Goal: Information Seeking & Learning: Learn about a topic

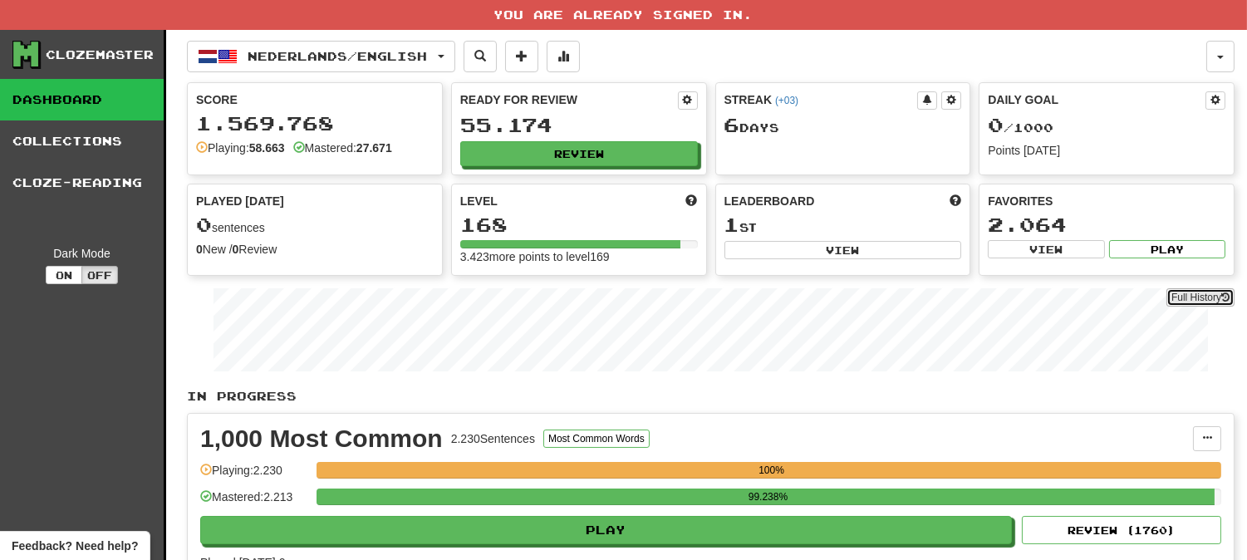
click at [1177, 297] on link "Full History" at bounding box center [1200, 297] width 68 height 18
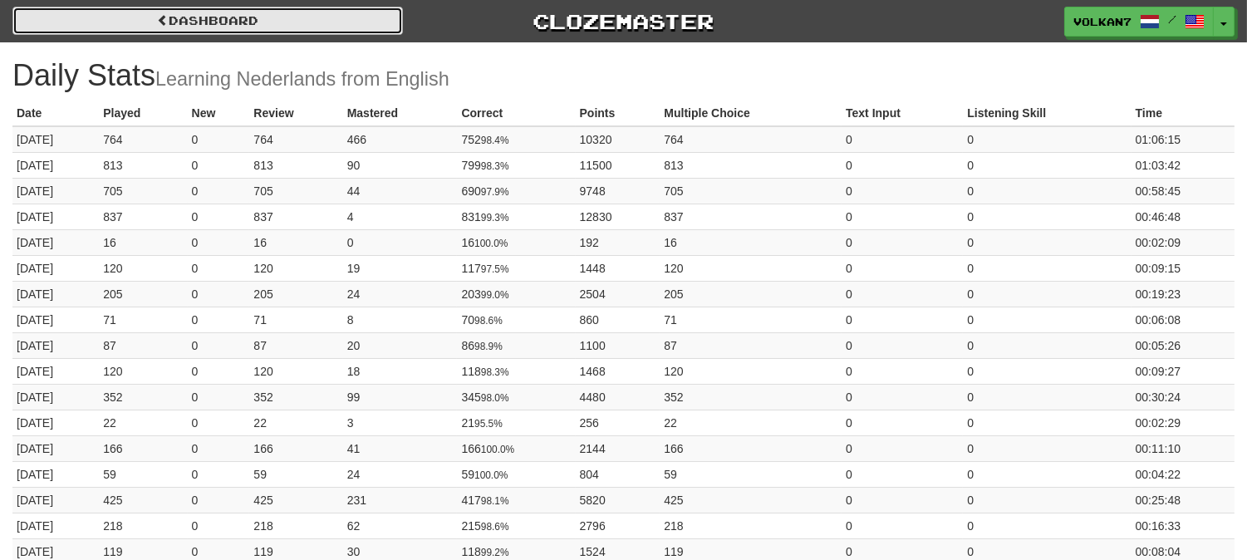
click at [328, 20] on link "Dashboard" at bounding box center [207, 21] width 390 height 28
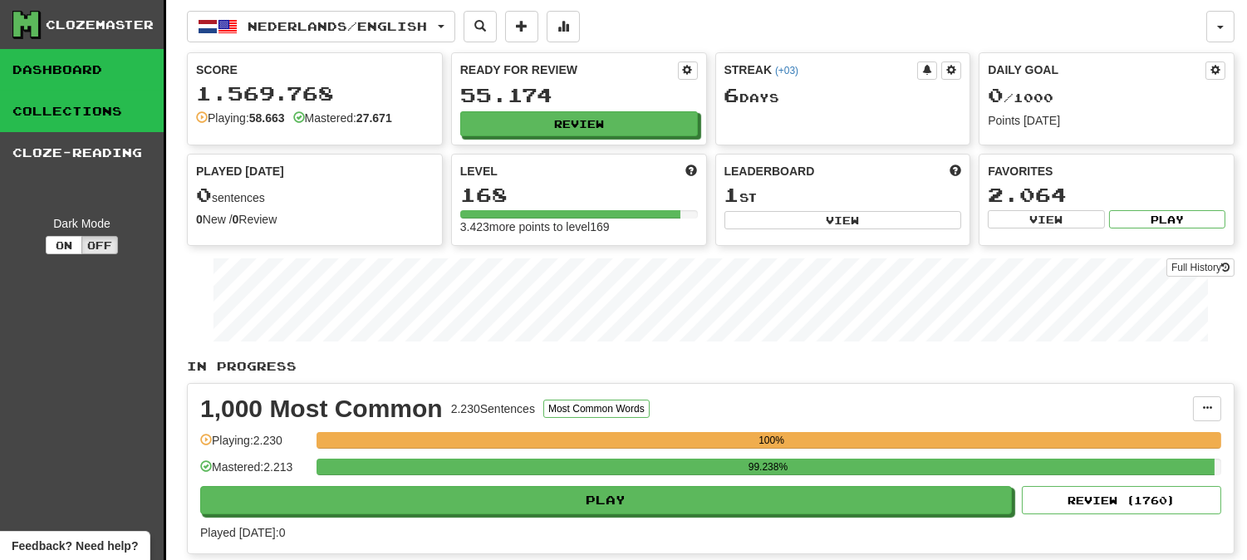
click at [78, 106] on link "Collections" at bounding box center [82, 112] width 164 height 42
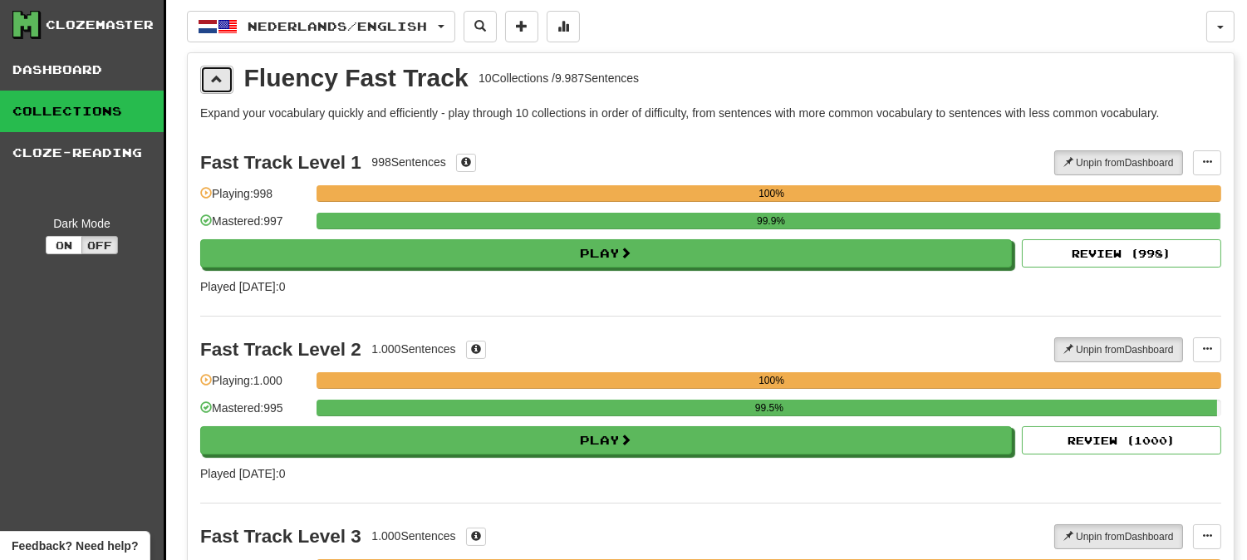
click at [211, 77] on span at bounding box center [217, 79] width 12 height 12
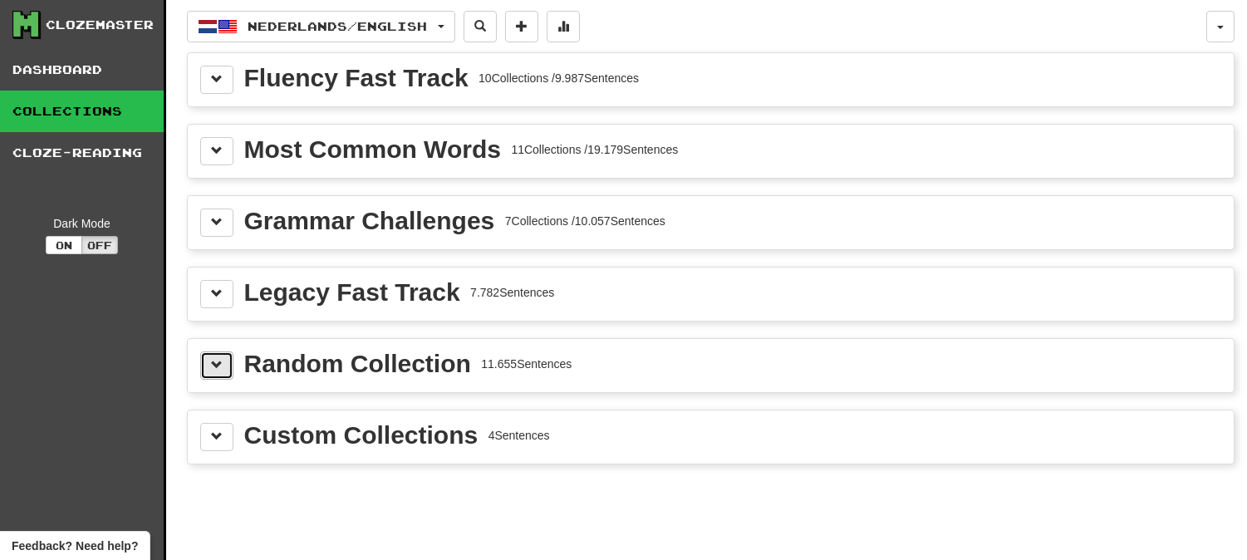
click at [219, 370] on span at bounding box center [217, 365] width 12 height 12
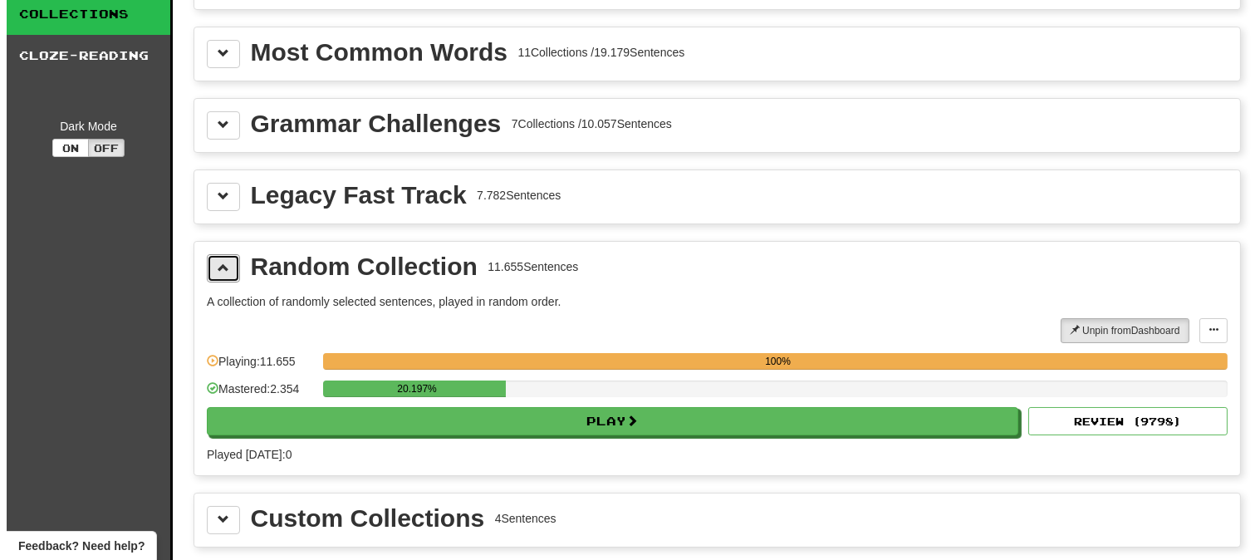
scroll to position [184, 0]
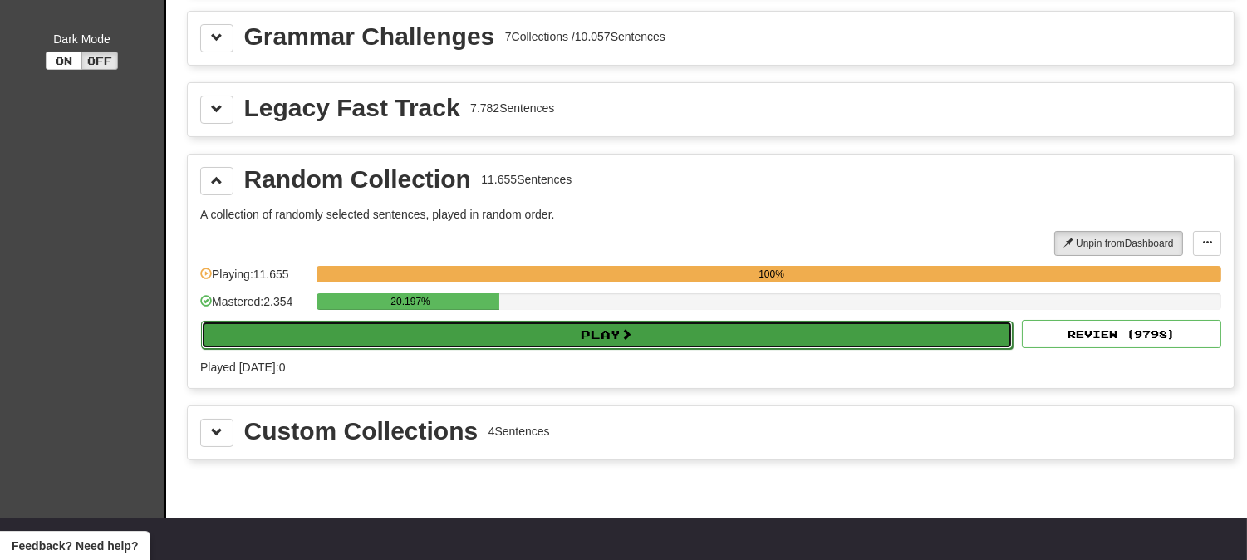
click at [470, 336] on button "Play" at bounding box center [606, 335] width 811 height 28
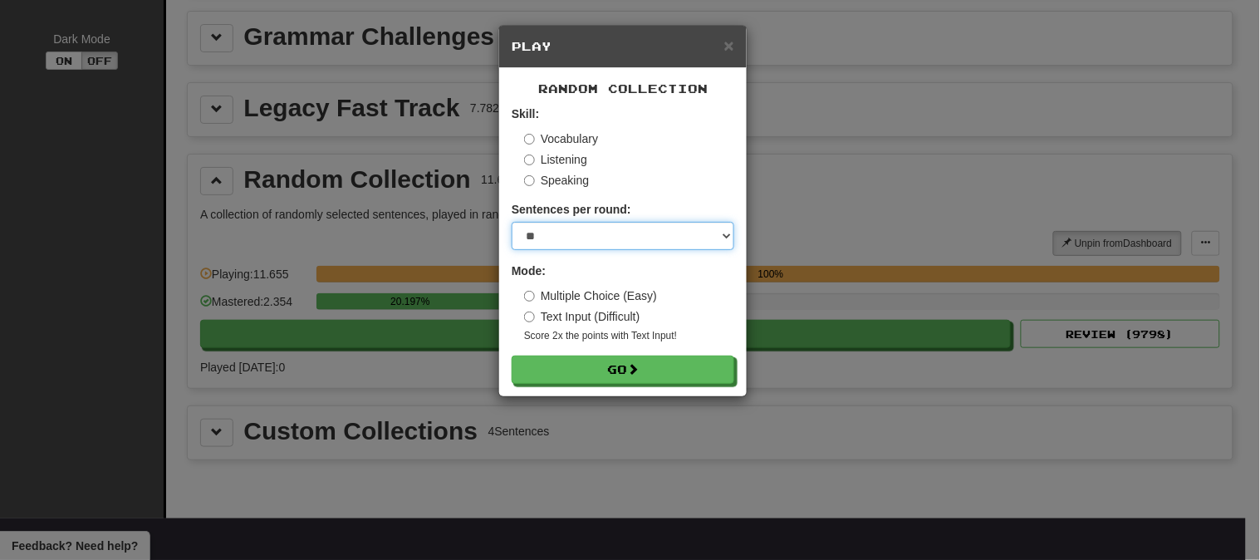
click at [600, 241] on select "* ** ** ** ** ** *** ********" at bounding box center [623, 236] width 223 height 28
select select "********"
click at [512, 223] on select "* ** ** ** ** ** *** ********" at bounding box center [623, 236] width 223 height 28
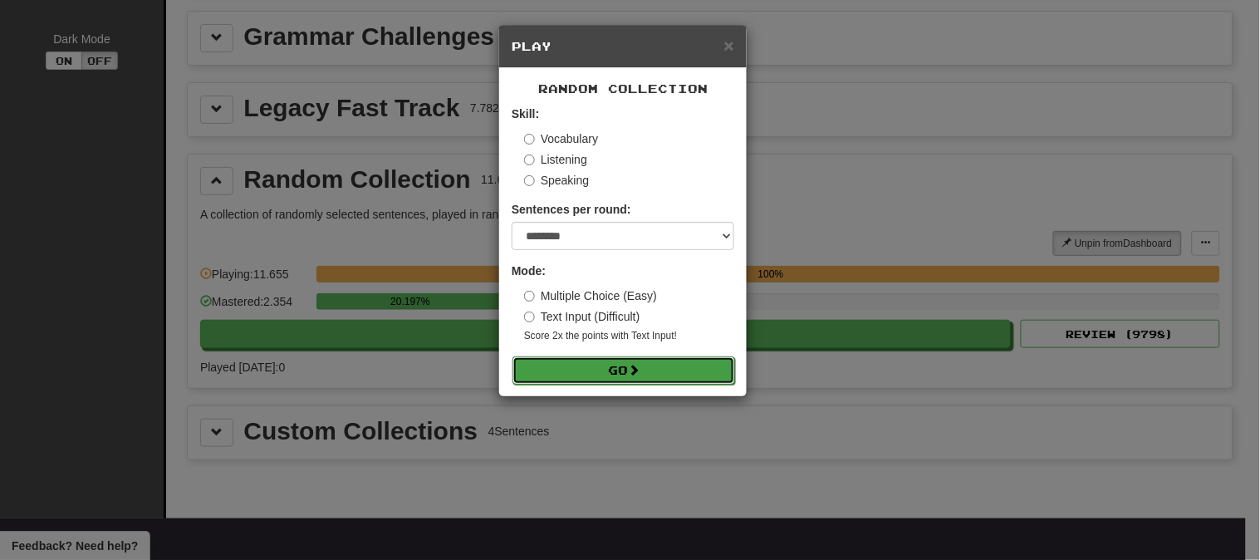
click at [573, 366] on button "Go" at bounding box center [623, 370] width 223 height 28
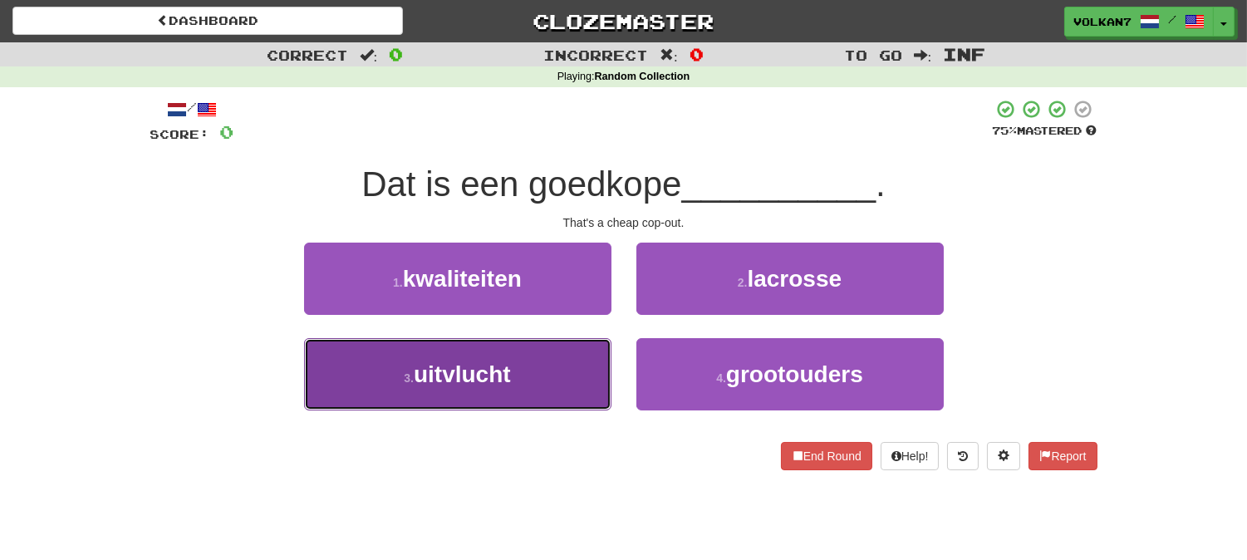
click at [541, 383] on button "3 . uitvlucht" at bounding box center [457, 374] width 307 height 72
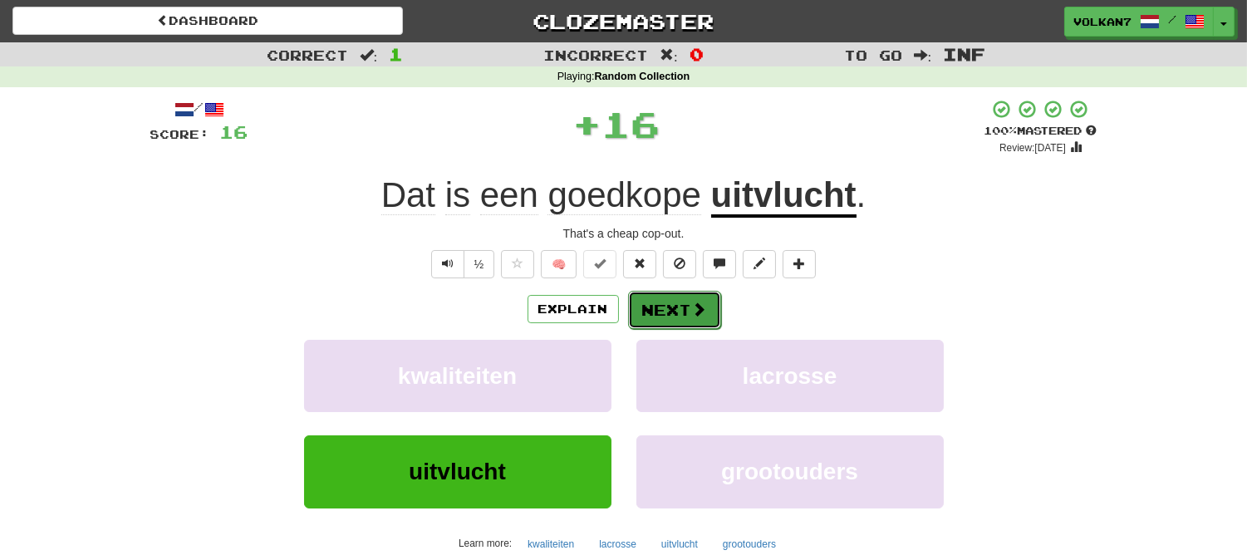
click at [662, 321] on button "Next" at bounding box center [674, 310] width 93 height 38
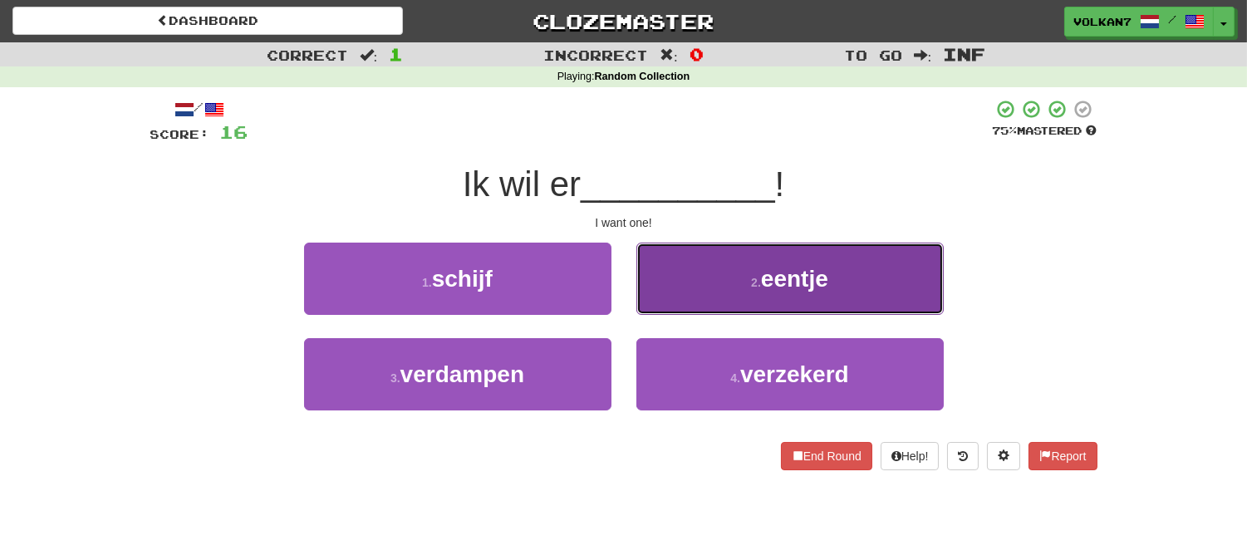
click at [735, 289] on button "2 . eentje" at bounding box center [789, 279] width 307 height 72
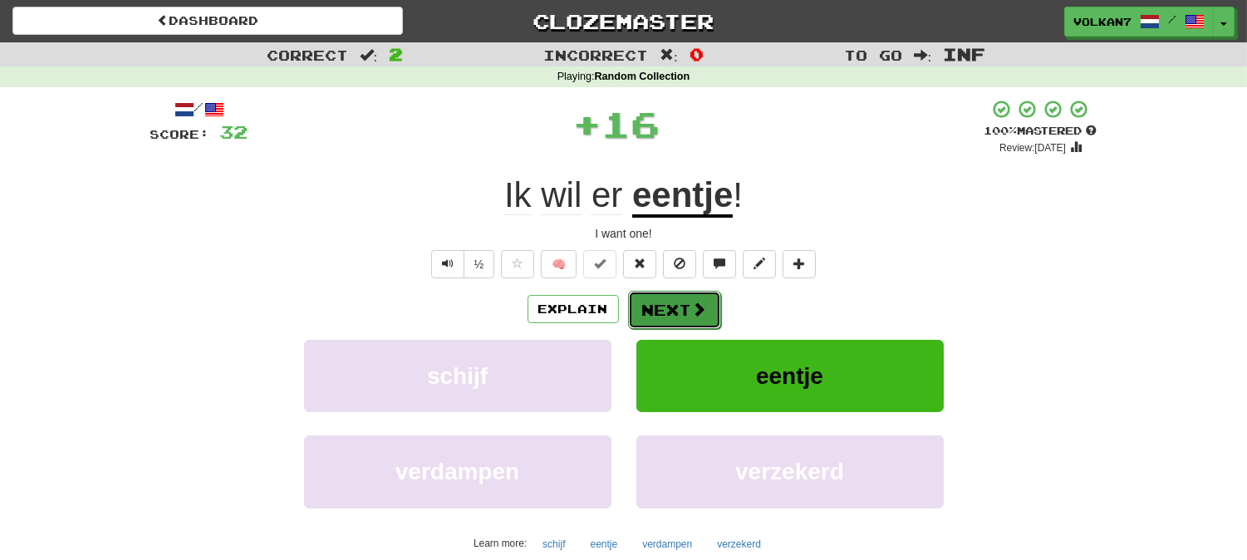
click at [700, 316] on span at bounding box center [699, 308] width 15 height 15
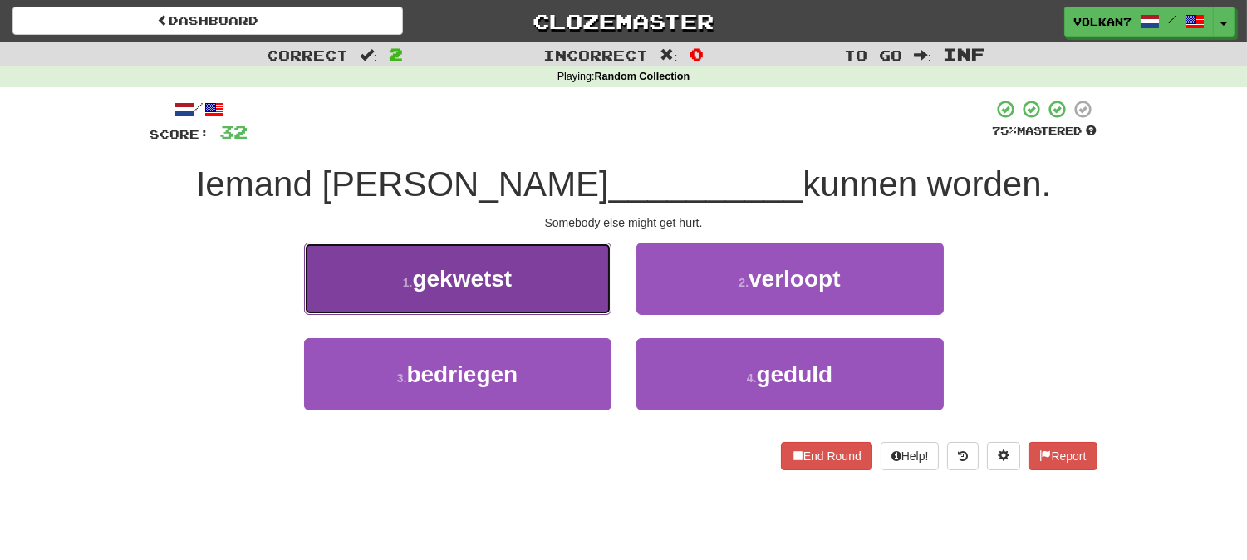
click at [569, 256] on button "1 . gekwetst" at bounding box center [457, 279] width 307 height 72
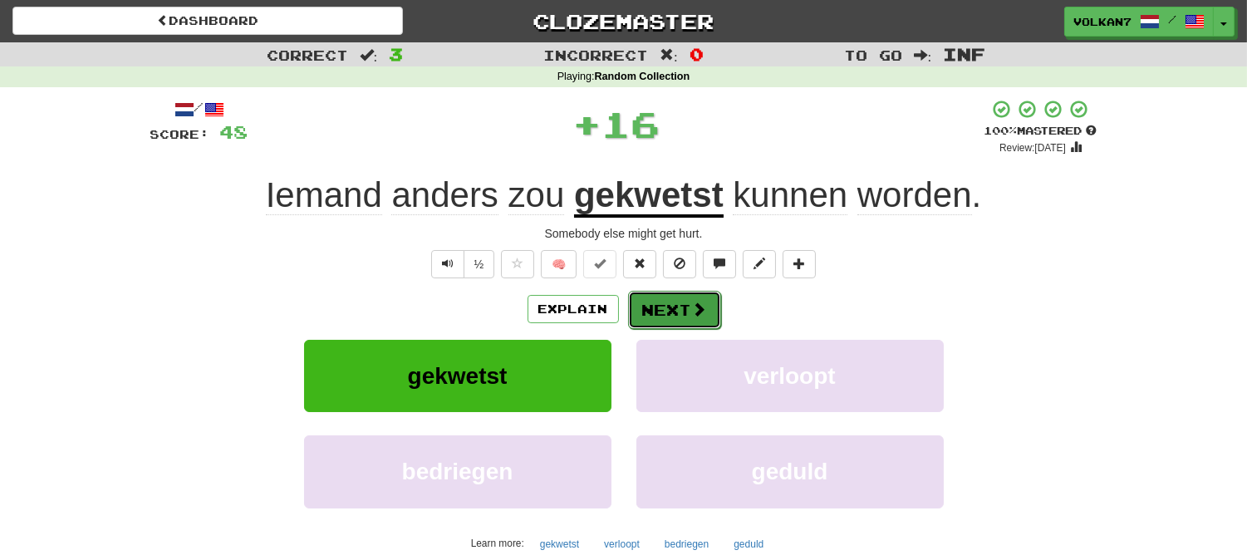
click at [638, 296] on button "Next" at bounding box center [674, 310] width 93 height 38
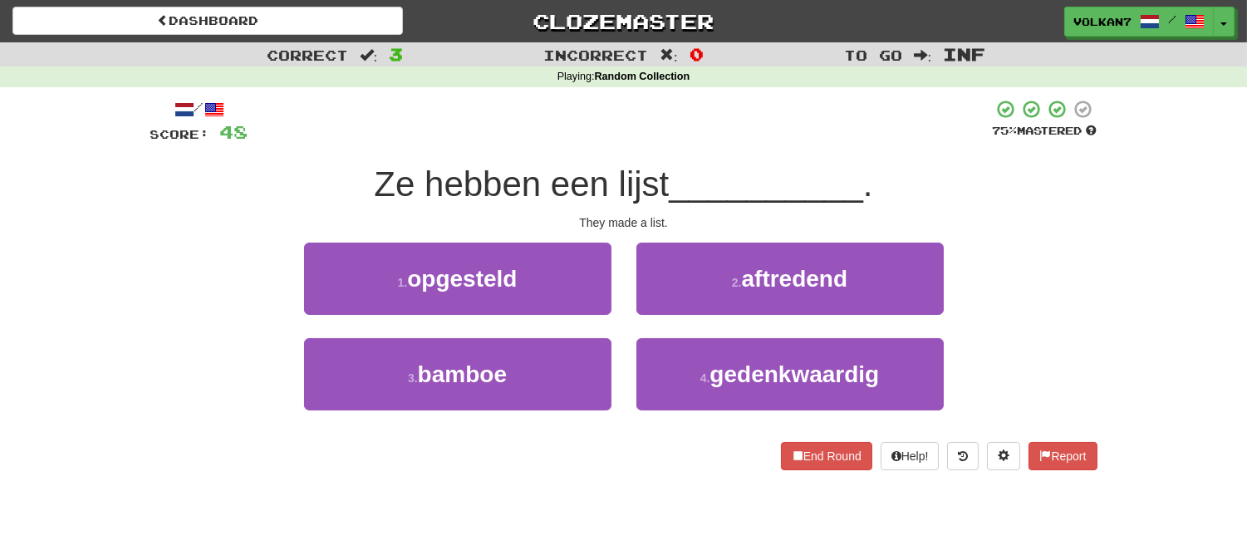
click at [631, 162] on div "Ze hebben een lijst __________ ." at bounding box center [623, 185] width 947 height 46
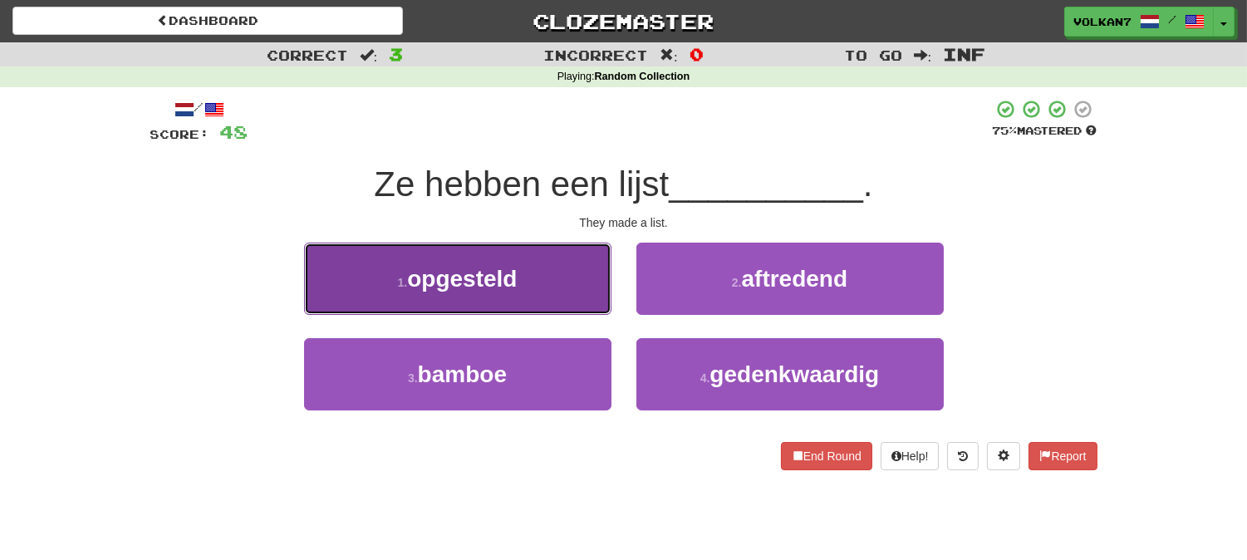
click at [540, 297] on button "1 . opgesteld" at bounding box center [457, 279] width 307 height 72
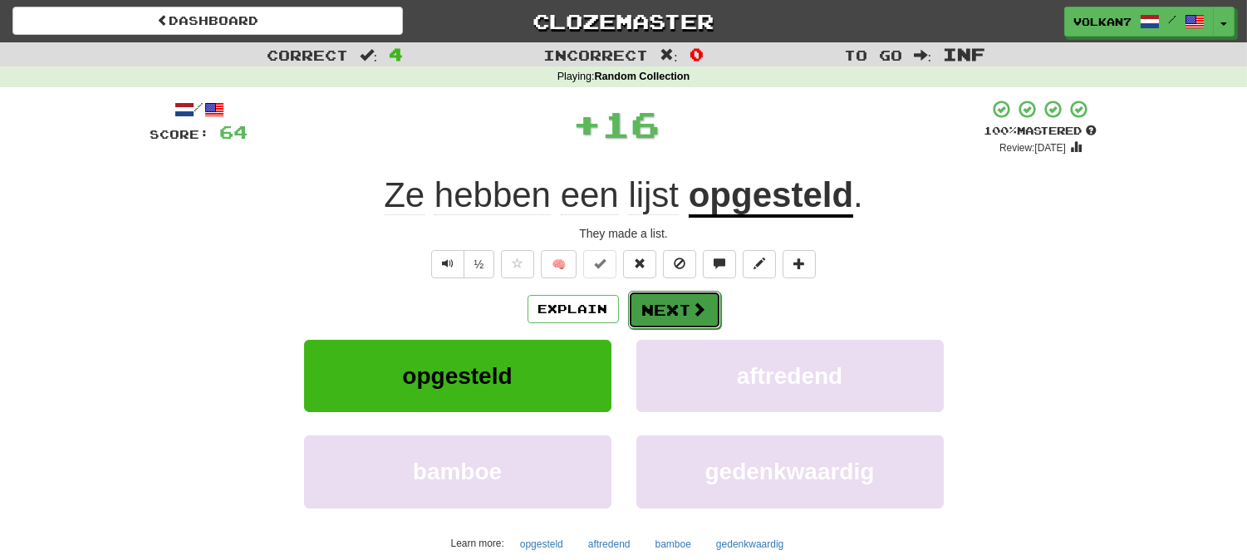
click at [687, 319] on button "Next" at bounding box center [674, 310] width 93 height 38
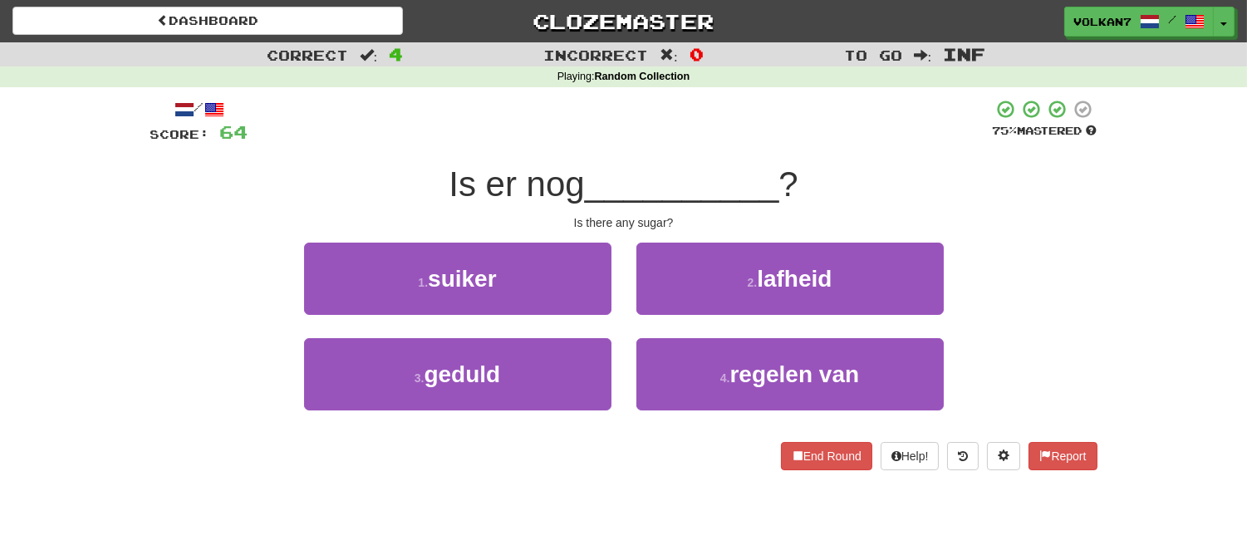
click at [698, 158] on div "/ Score: 64 75 % Mastered Is er nog __________ ? Is there any sugar? 1 . suiker…" at bounding box center [623, 284] width 947 height 371
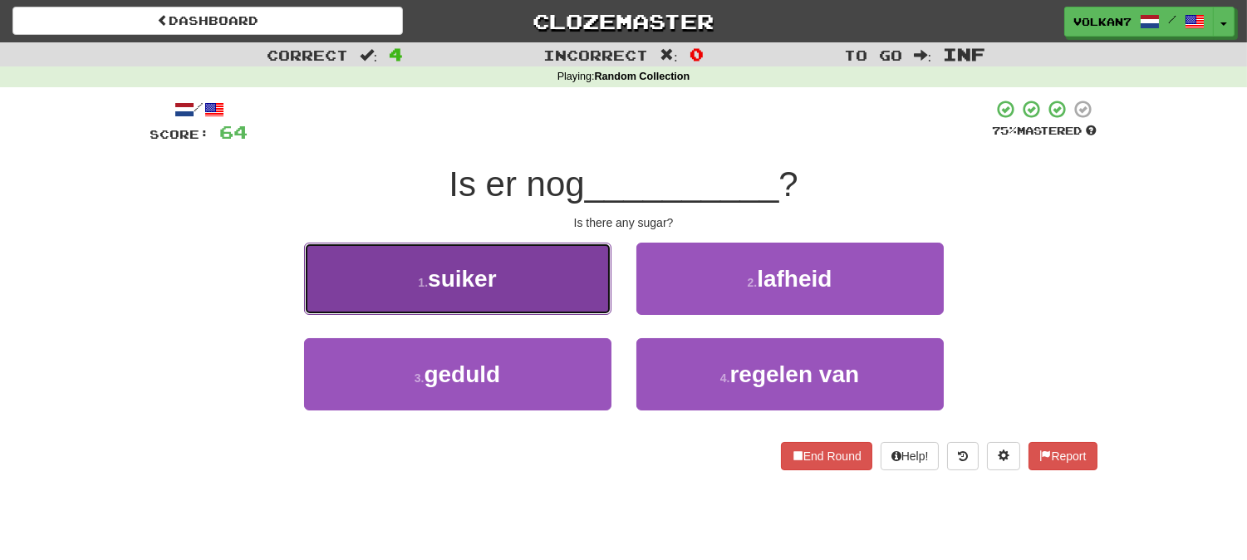
click at [544, 300] on button "1 . suiker" at bounding box center [457, 279] width 307 height 72
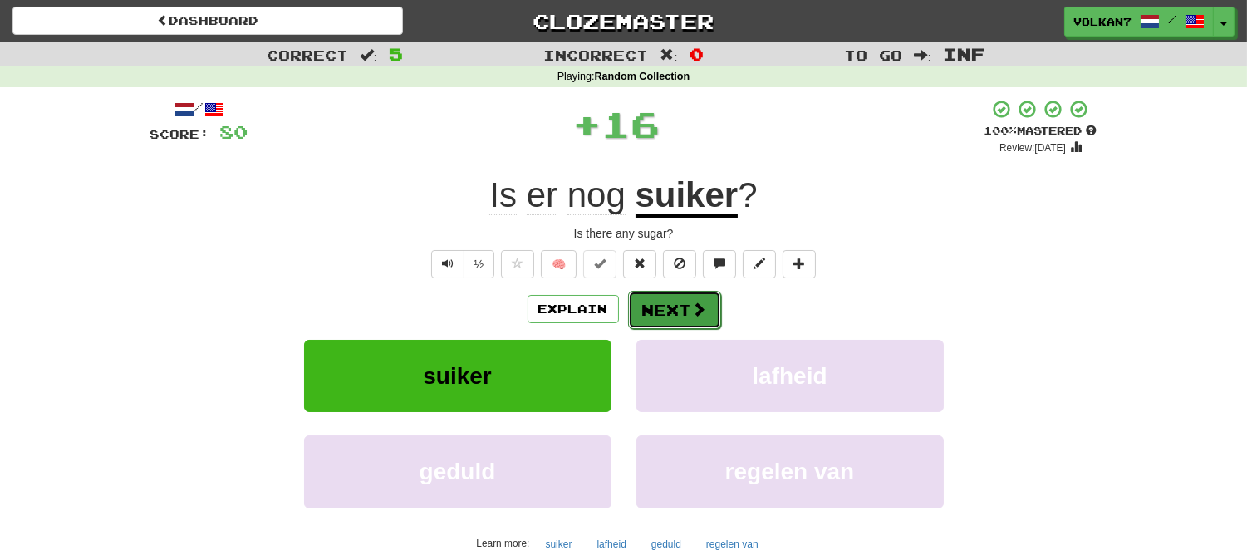
click at [657, 306] on button "Next" at bounding box center [674, 310] width 93 height 38
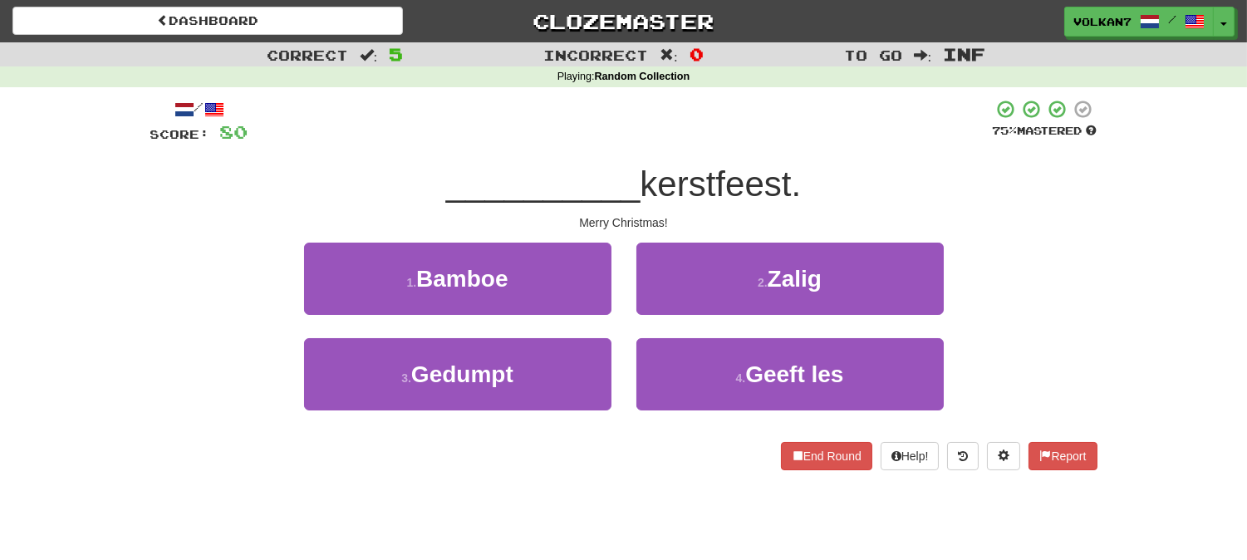
click at [658, 150] on div "/ Score: 80 75 % Mastered __________ kerstfeest. Merry Christmas! 1 . Bamboe 2 …" at bounding box center [623, 284] width 947 height 371
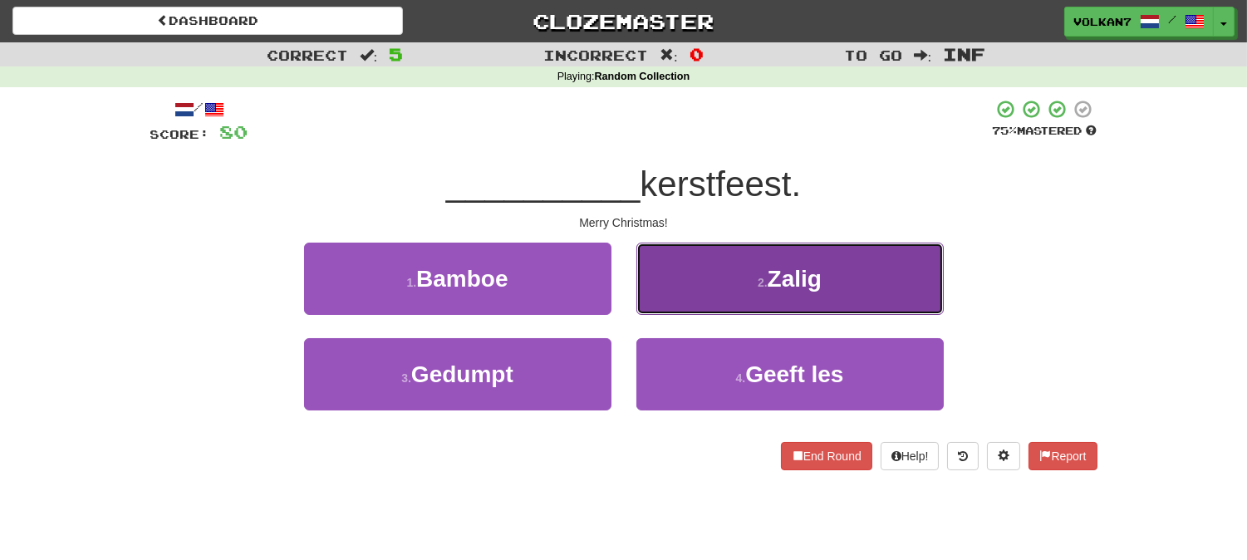
click at [742, 246] on button "2 . Zalig" at bounding box center [789, 279] width 307 height 72
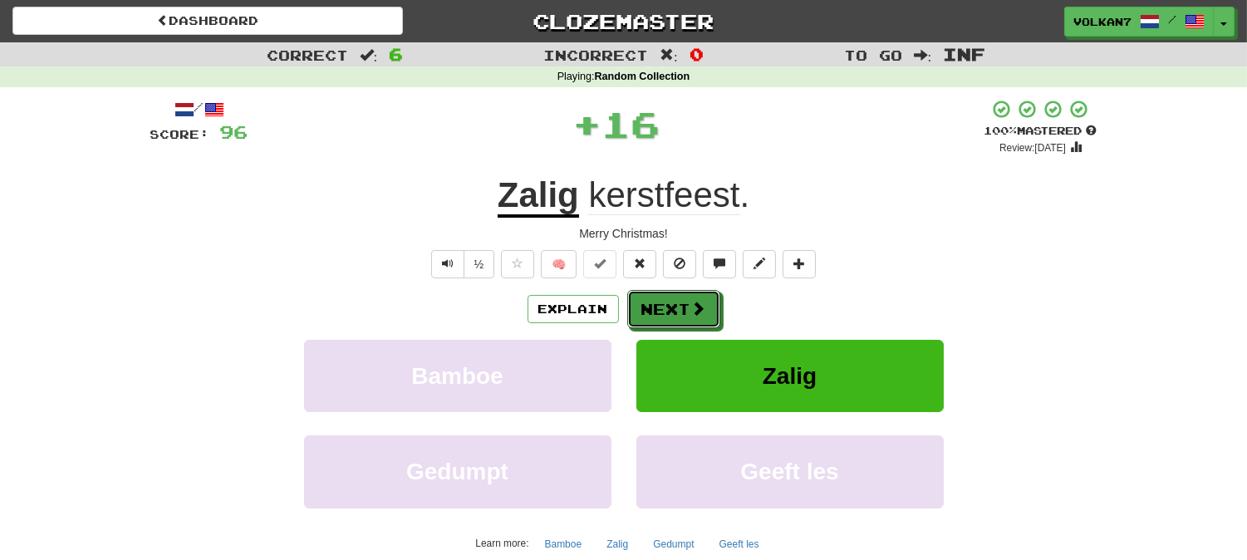
click at [684, 320] on button "Next" at bounding box center [673, 309] width 93 height 38
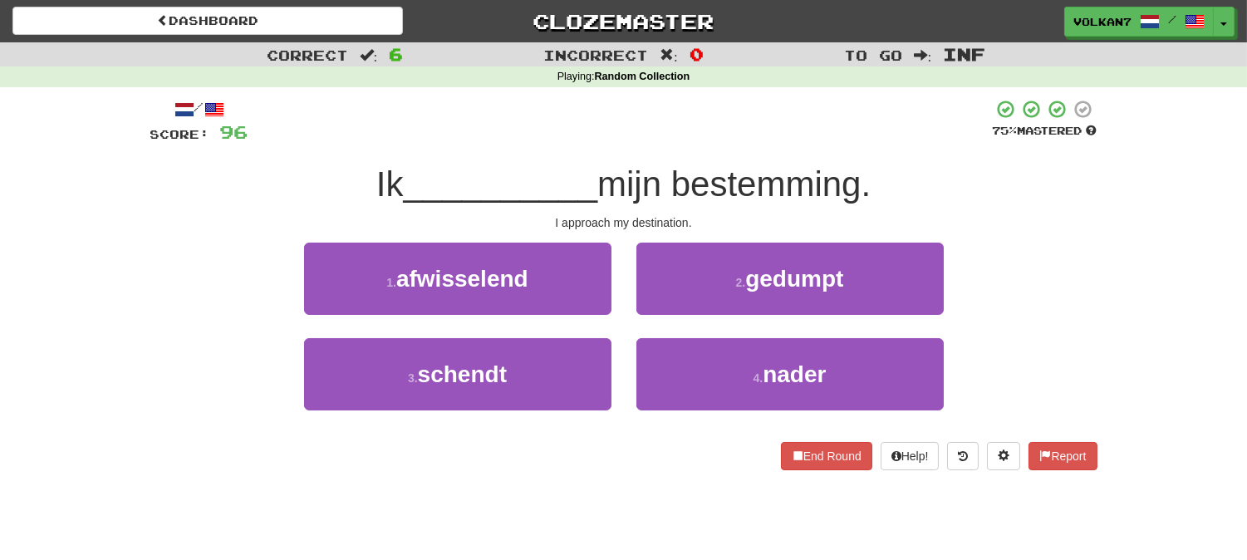
click at [690, 120] on div at bounding box center [620, 122] width 744 height 46
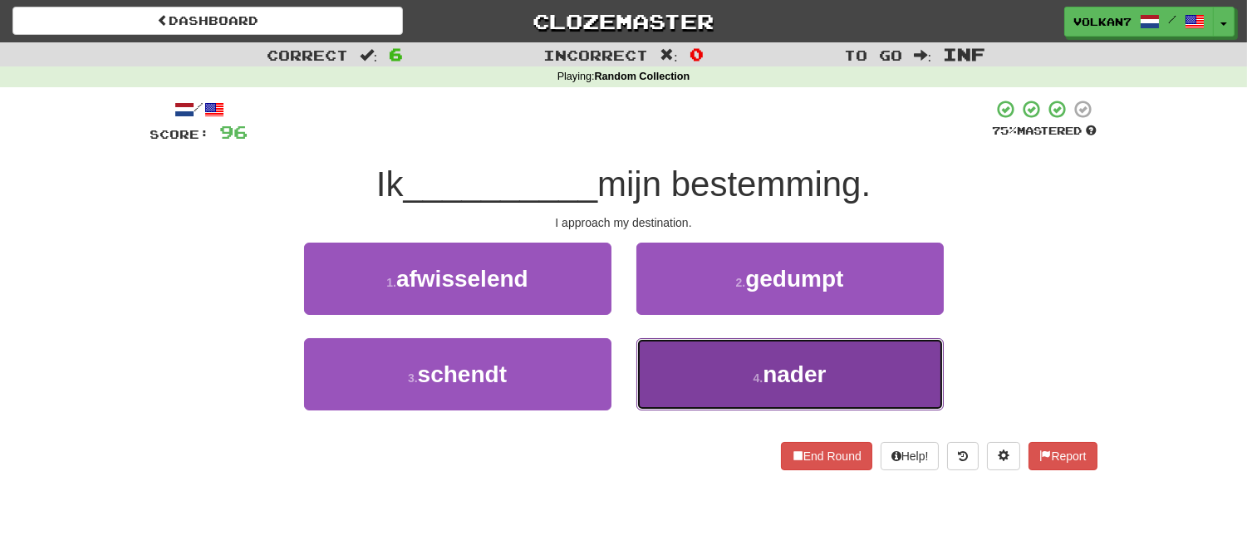
click at [778, 362] on span "nader" at bounding box center [793, 374] width 63 height 26
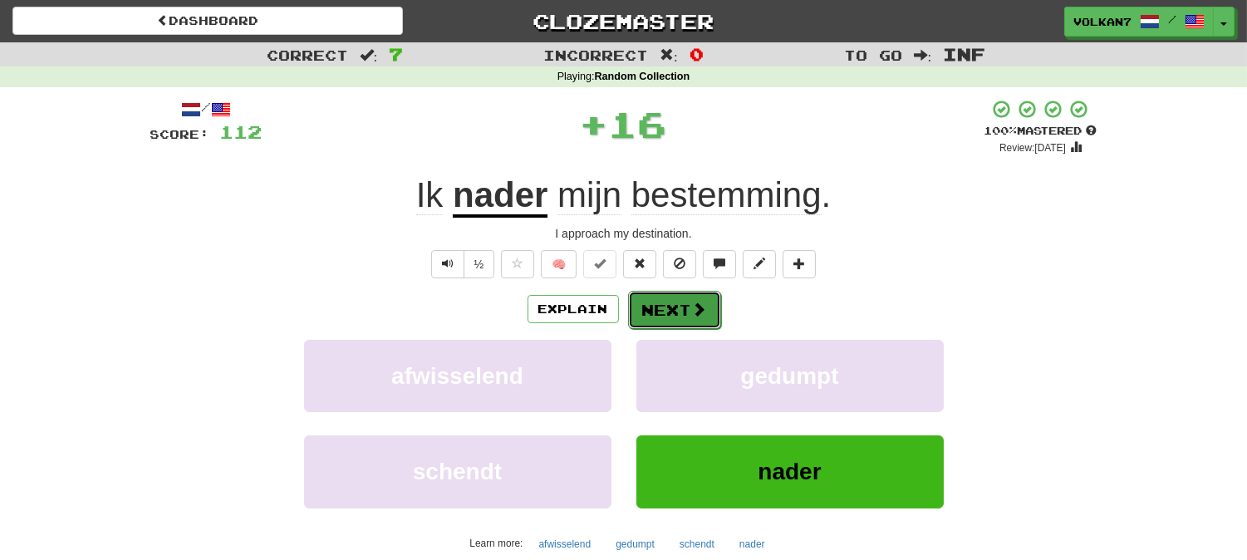
click at [693, 311] on span at bounding box center [699, 308] width 15 height 15
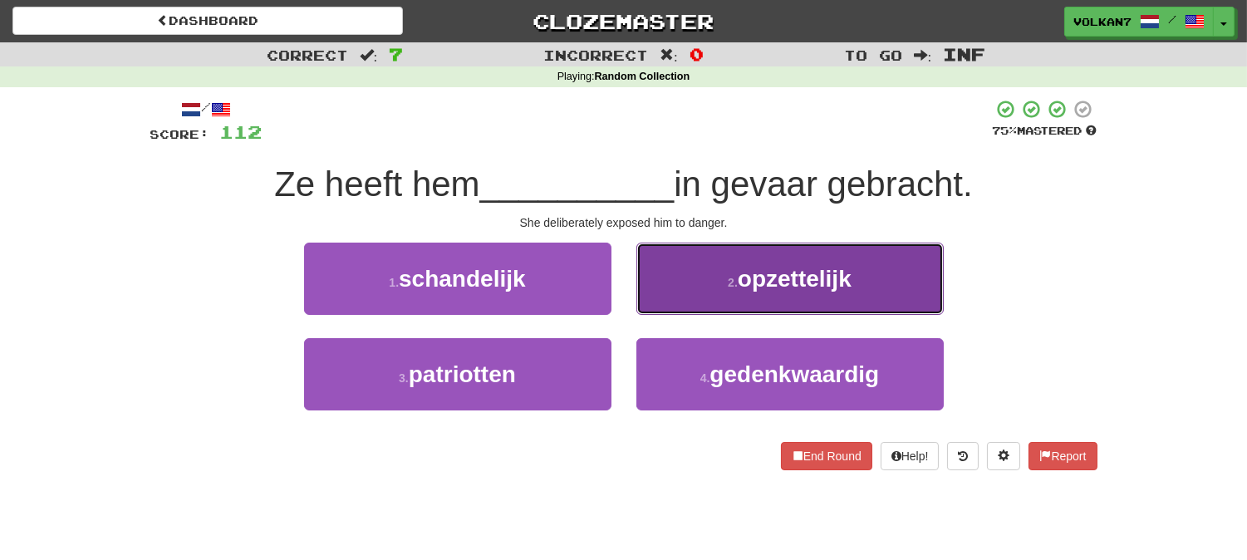
click at [691, 274] on button "2 . opzettelijk" at bounding box center [789, 279] width 307 height 72
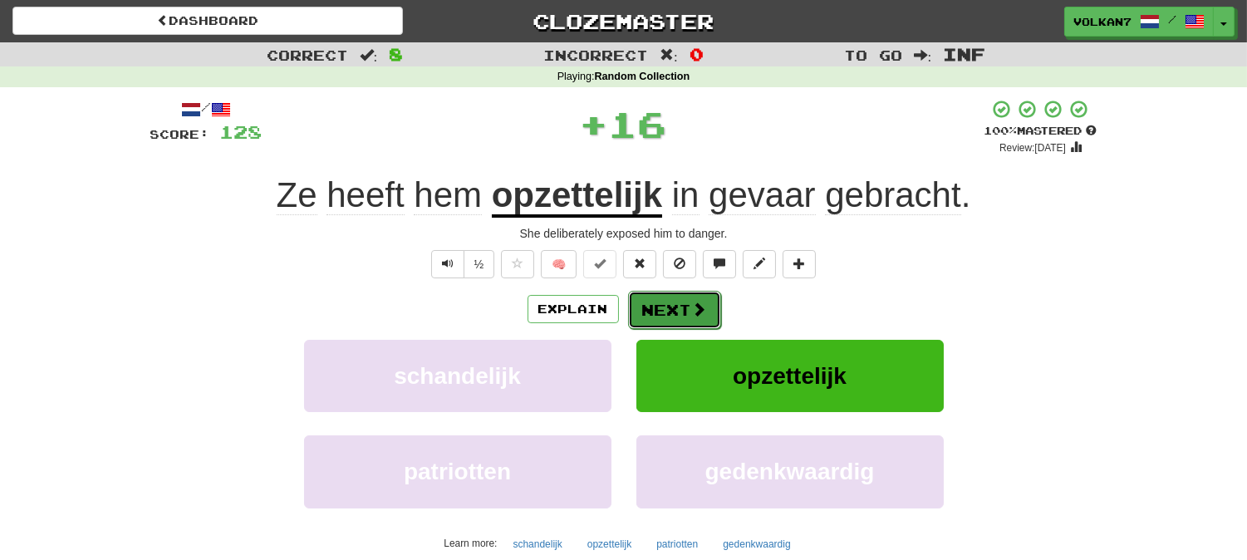
click at [686, 301] on button "Next" at bounding box center [674, 310] width 93 height 38
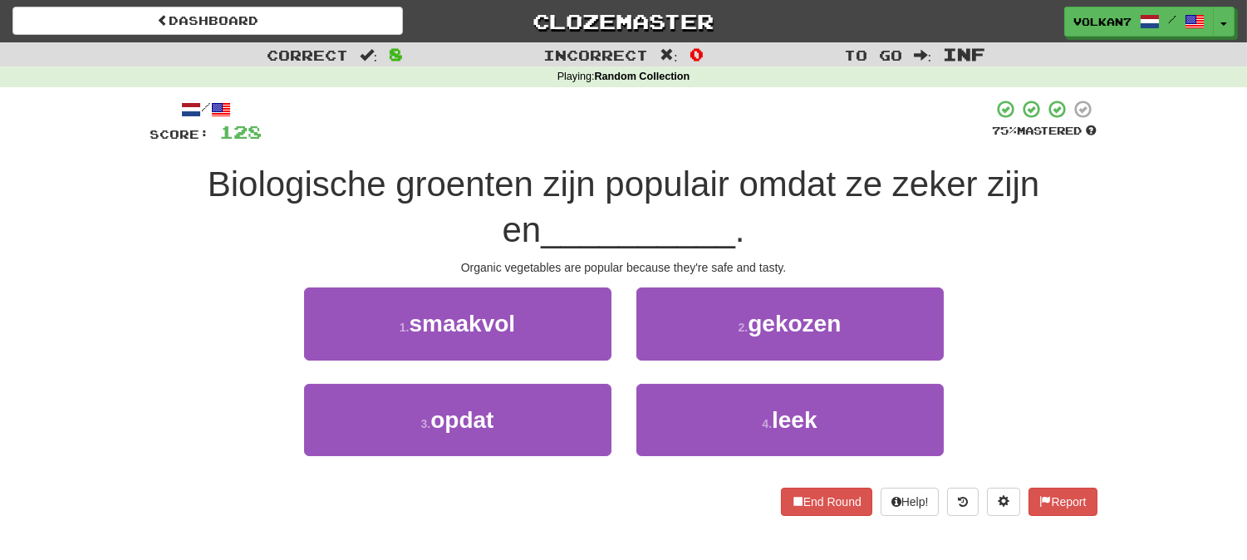
click at [692, 144] on div at bounding box center [627, 122] width 730 height 46
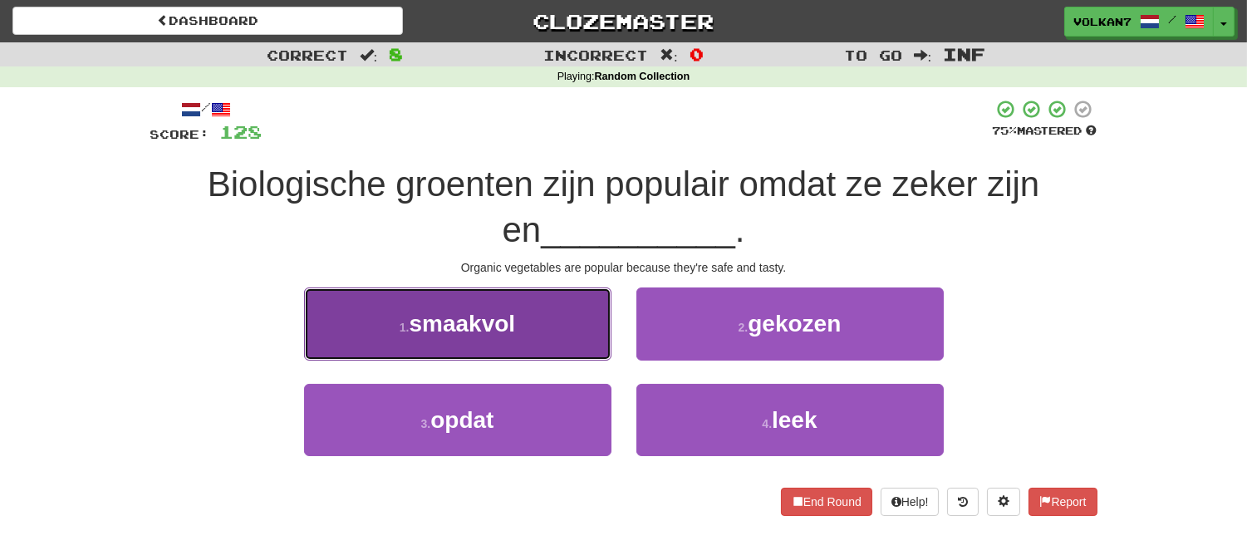
click at [561, 331] on button "1 . smaakvol" at bounding box center [457, 323] width 307 height 72
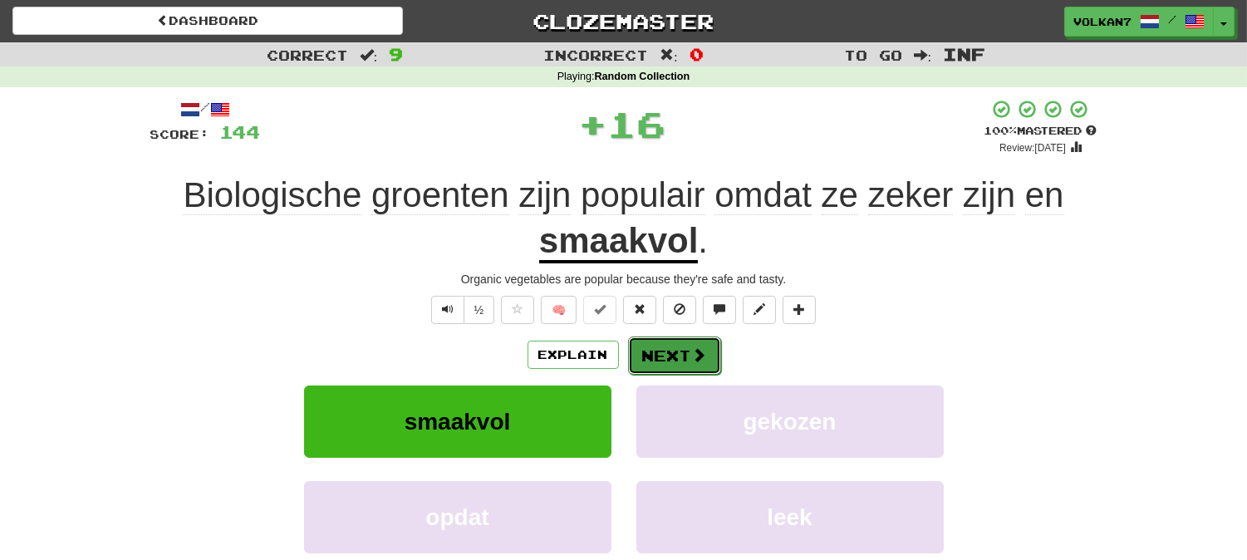
click at [678, 345] on button "Next" at bounding box center [674, 355] width 93 height 38
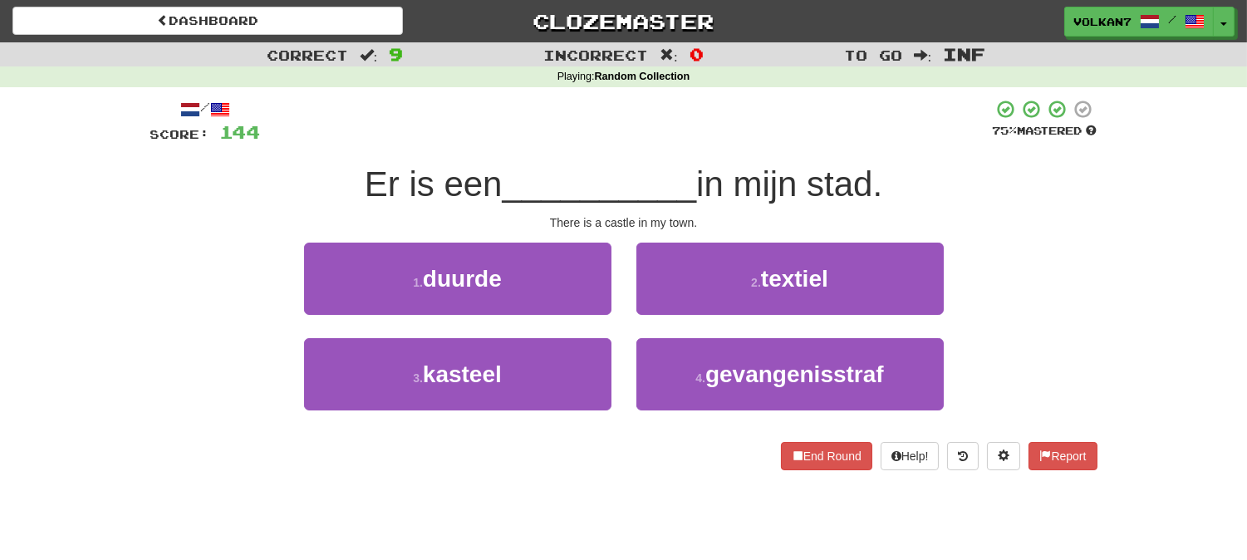
click at [694, 135] on div at bounding box center [627, 122] width 732 height 46
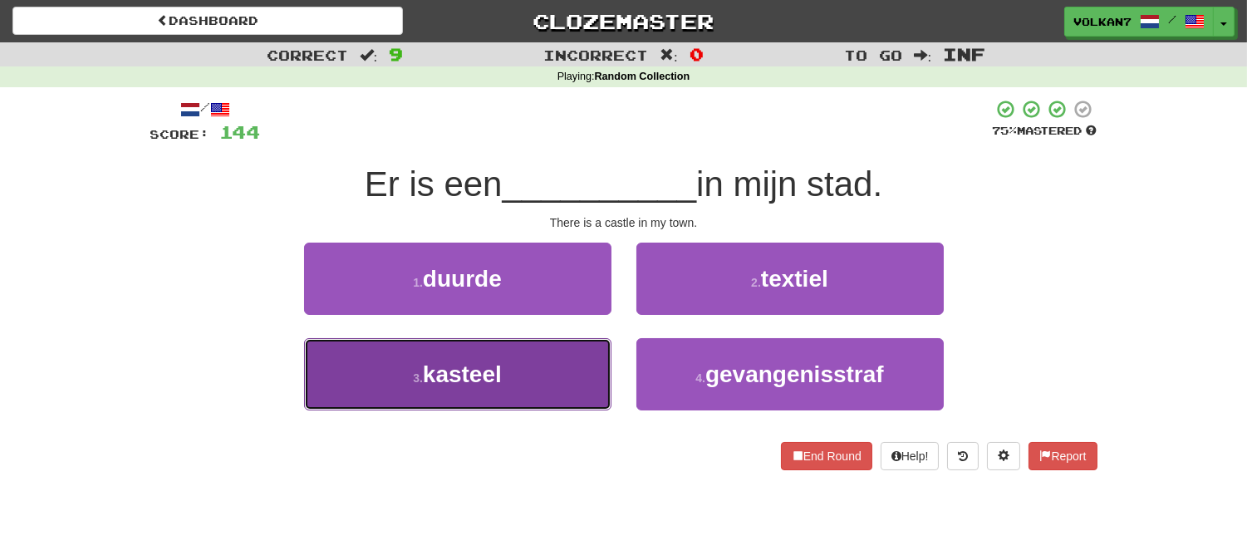
click at [546, 345] on button "3 . kasteel" at bounding box center [457, 374] width 307 height 72
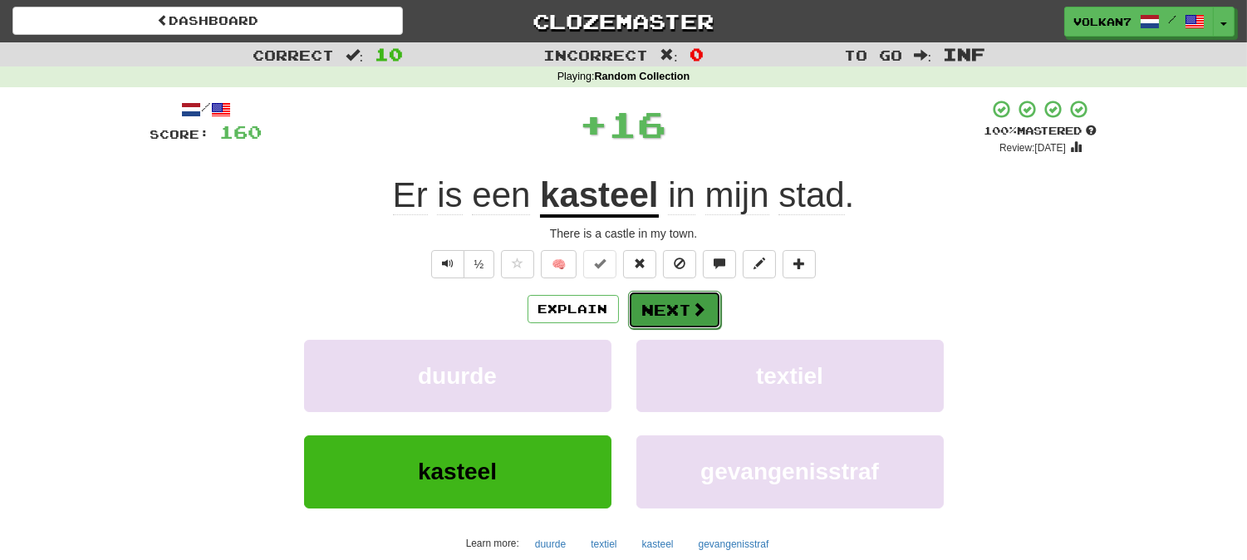
click at [659, 303] on button "Next" at bounding box center [674, 310] width 93 height 38
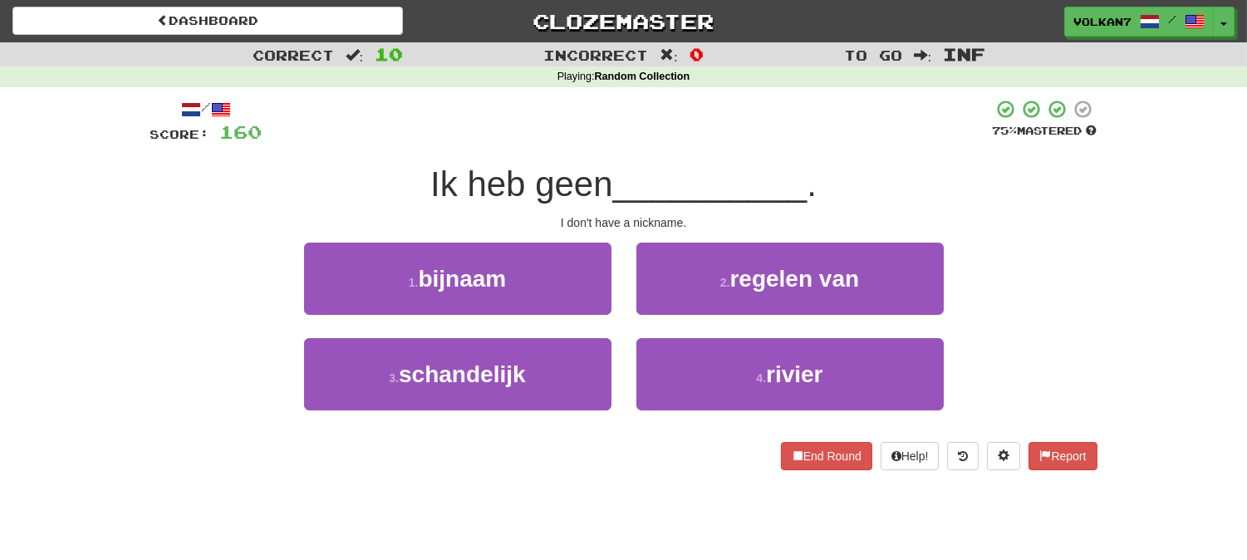
click at [706, 129] on div at bounding box center [627, 122] width 730 height 46
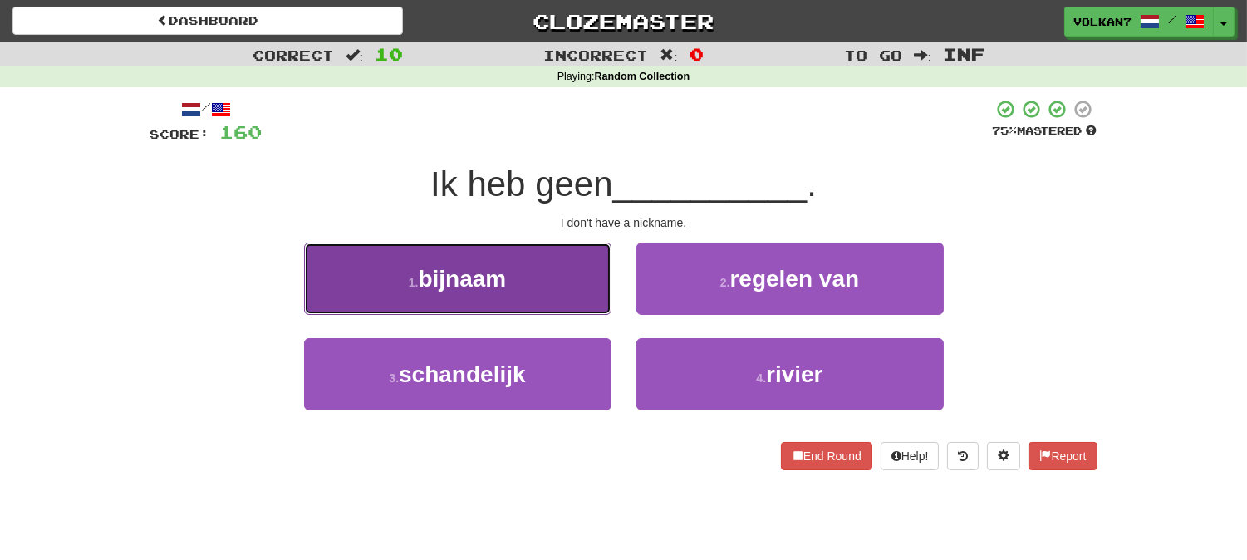
click at [523, 286] on button "1 . bijnaam" at bounding box center [457, 279] width 307 height 72
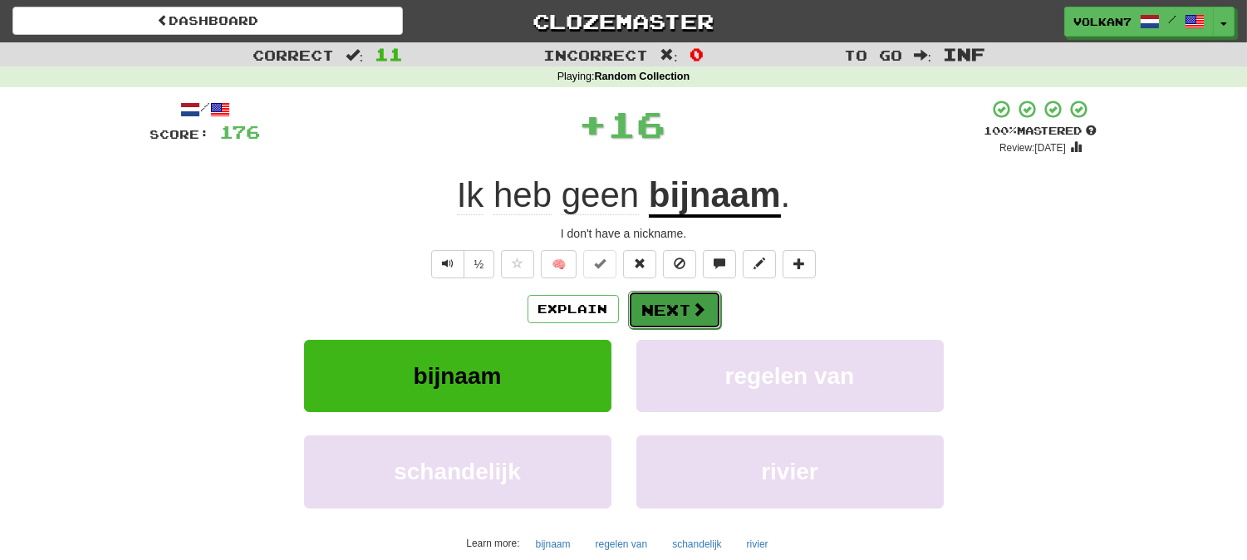
click at [682, 294] on button "Next" at bounding box center [674, 310] width 93 height 38
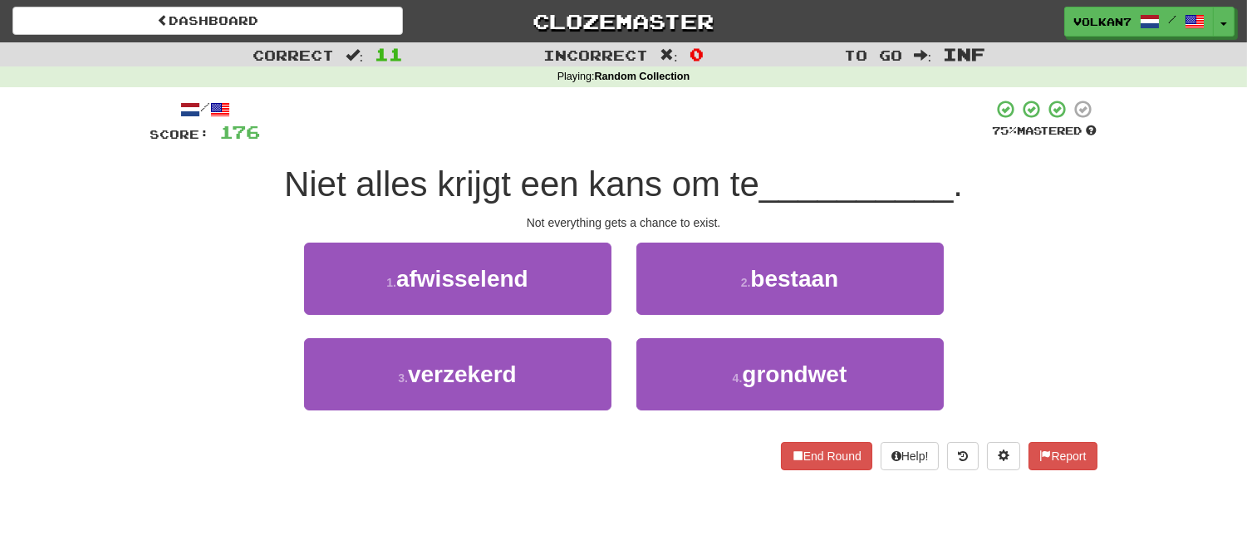
click at [728, 159] on div "/ Score: 176 75 % Mastered Niet alles krijgt een kans om te __________ . Not ev…" at bounding box center [623, 284] width 947 height 371
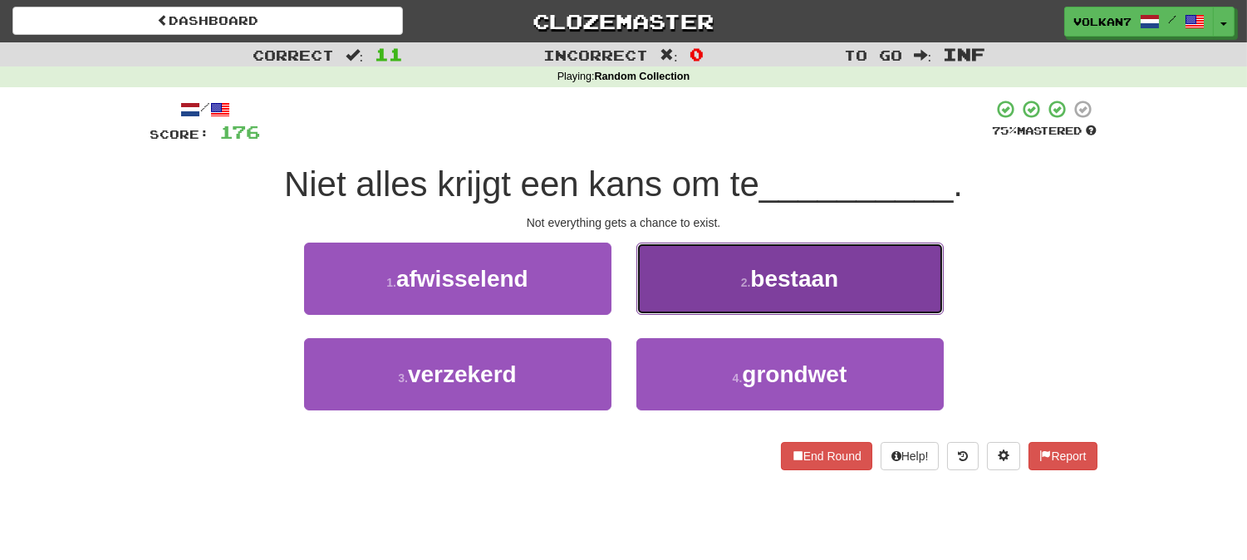
click at [767, 268] on span "bestaan" at bounding box center [794, 279] width 88 height 26
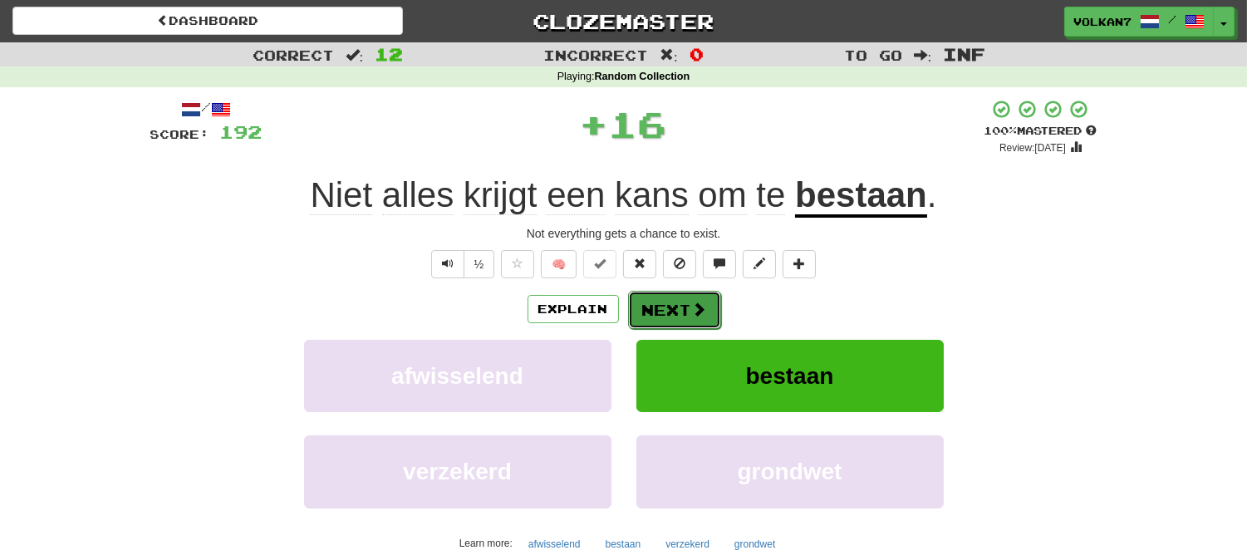
click at [692, 301] on span at bounding box center [699, 308] width 15 height 15
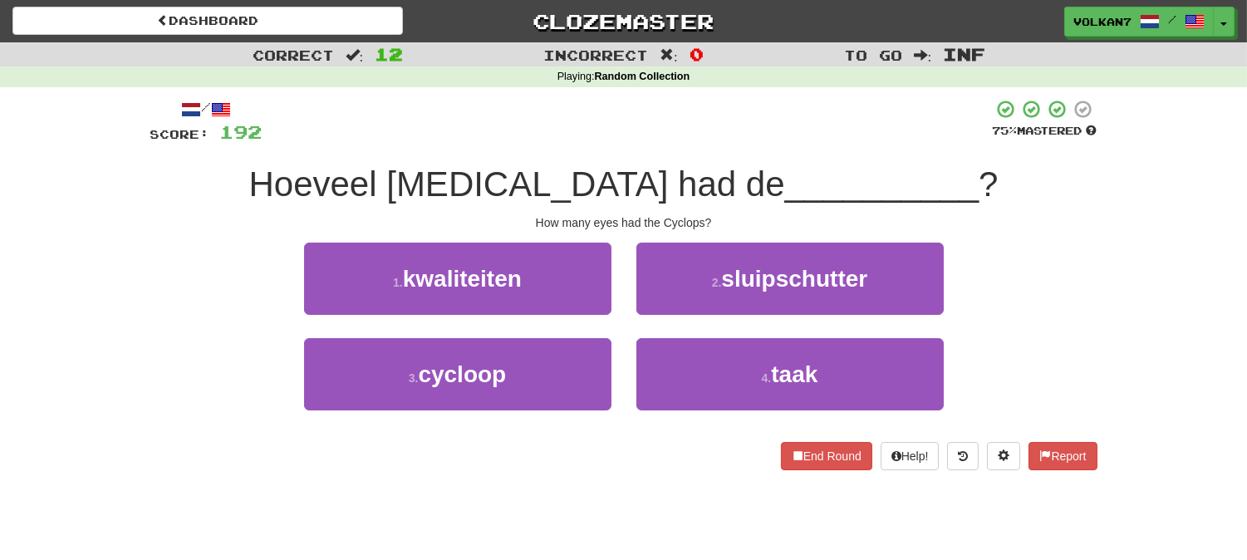
click at [785, 183] on span "__________" at bounding box center [882, 183] width 194 height 39
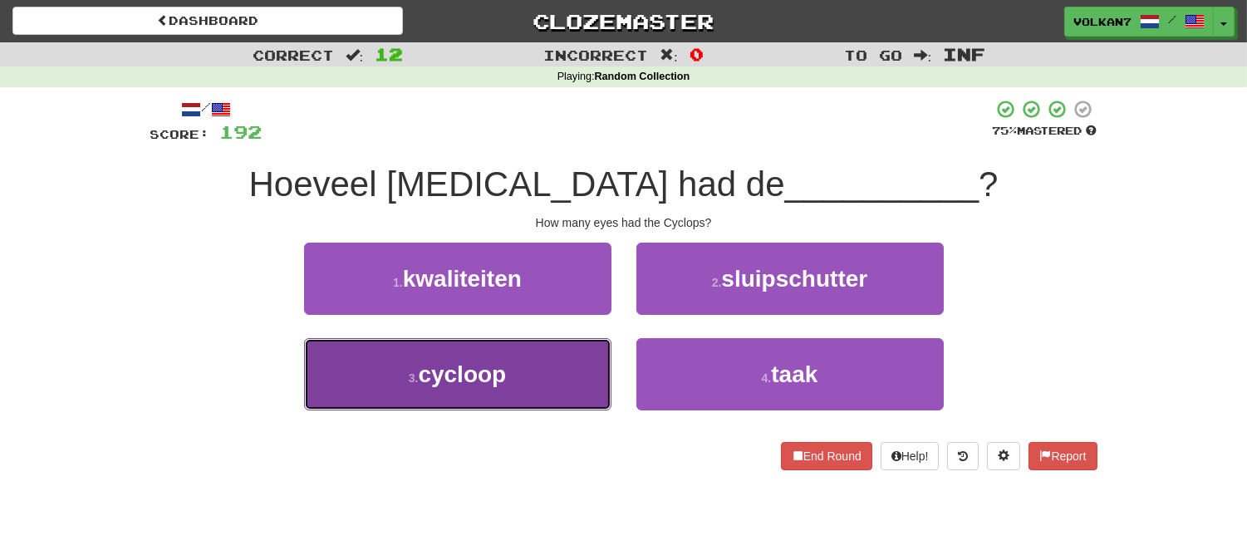
click at [577, 360] on button "3 . cycloop" at bounding box center [457, 374] width 307 height 72
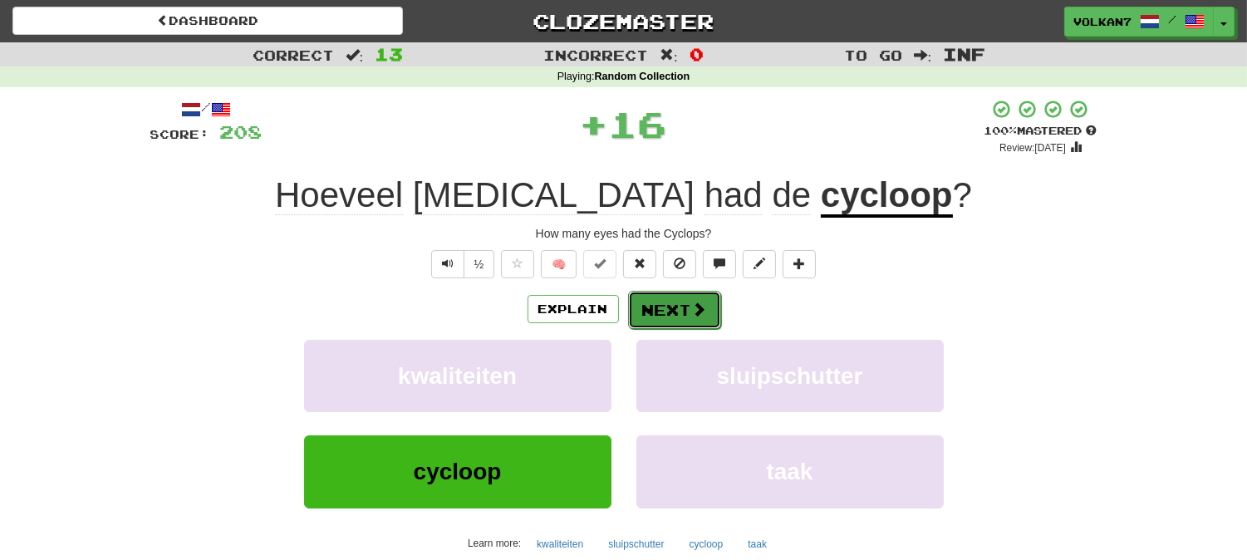
click at [652, 316] on button "Next" at bounding box center [674, 310] width 93 height 38
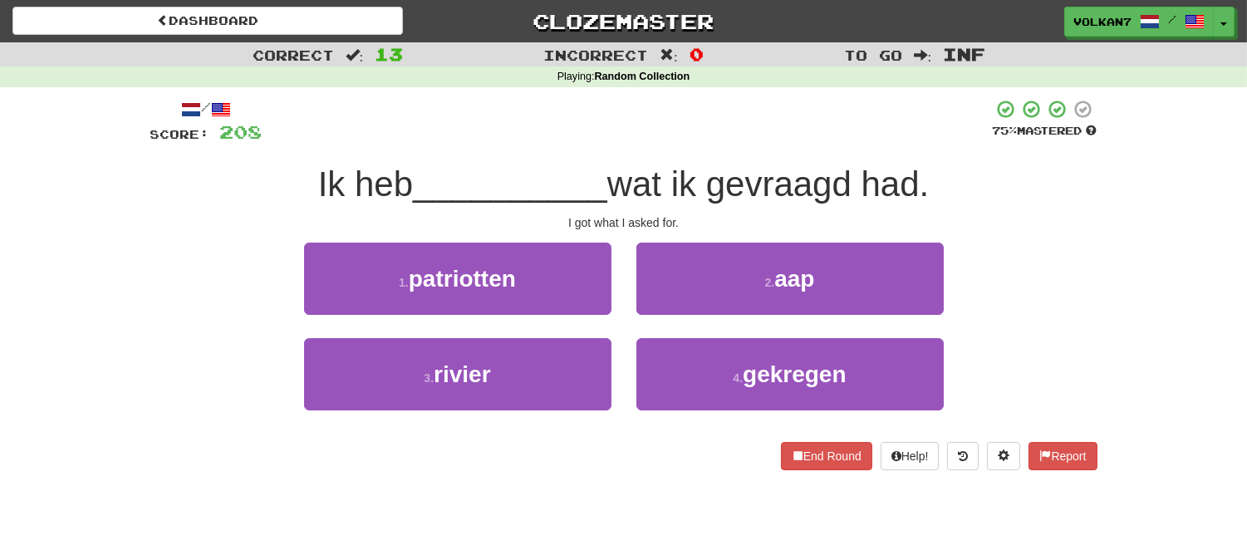
click at [714, 154] on div "/ Score: 208 75 % Mastered Ik heb __________ wat ik gevraagd had. I got what I …" at bounding box center [623, 284] width 947 height 371
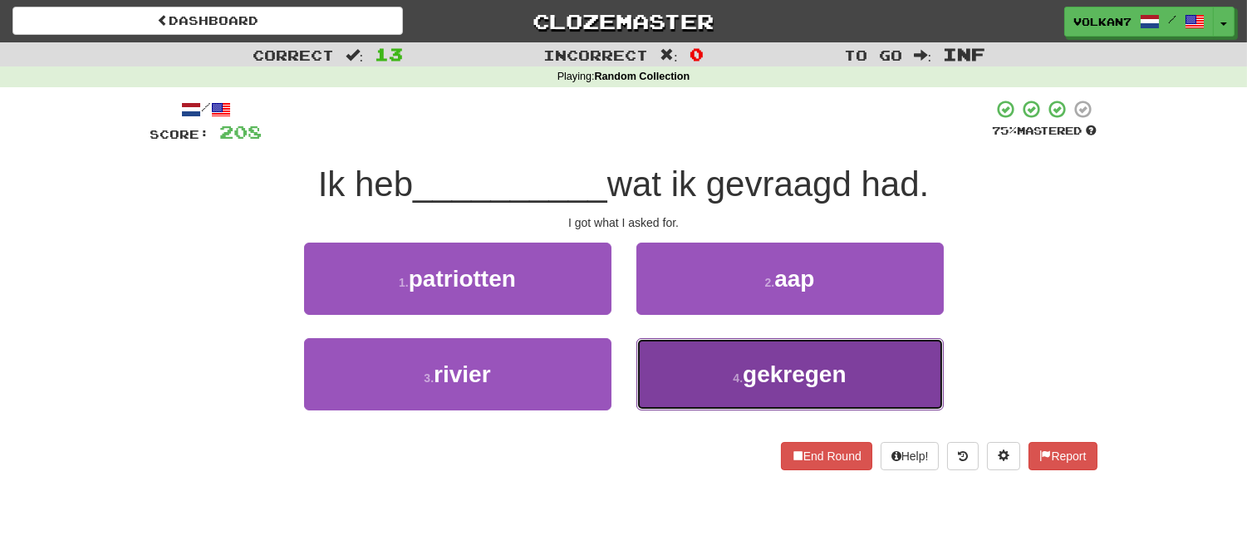
click at [773, 366] on span "gekregen" at bounding box center [794, 374] width 104 height 26
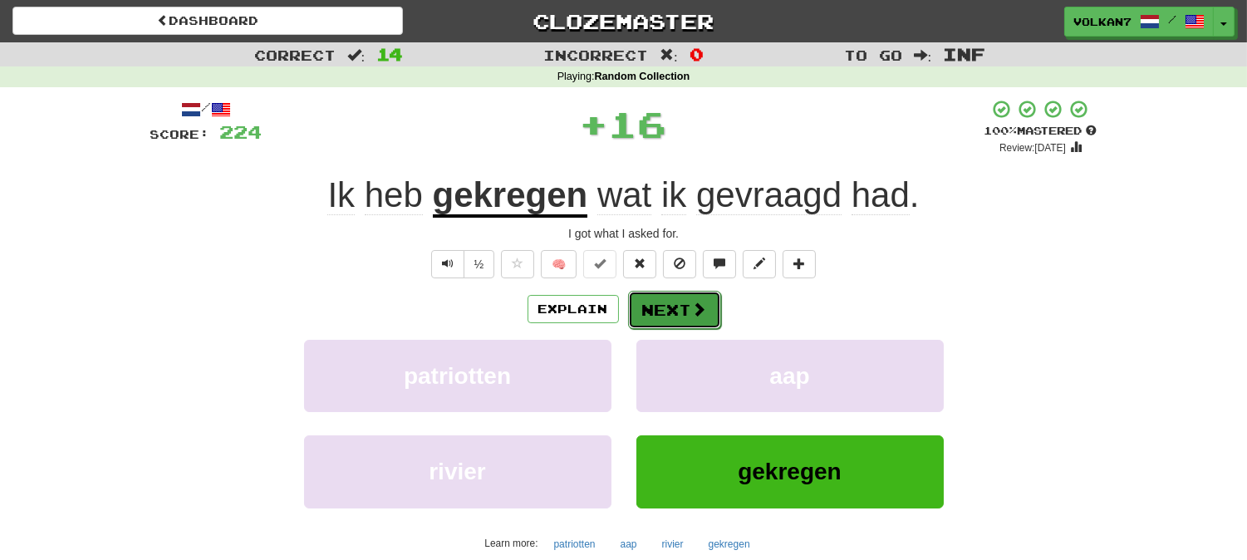
click at [683, 302] on button "Next" at bounding box center [674, 310] width 93 height 38
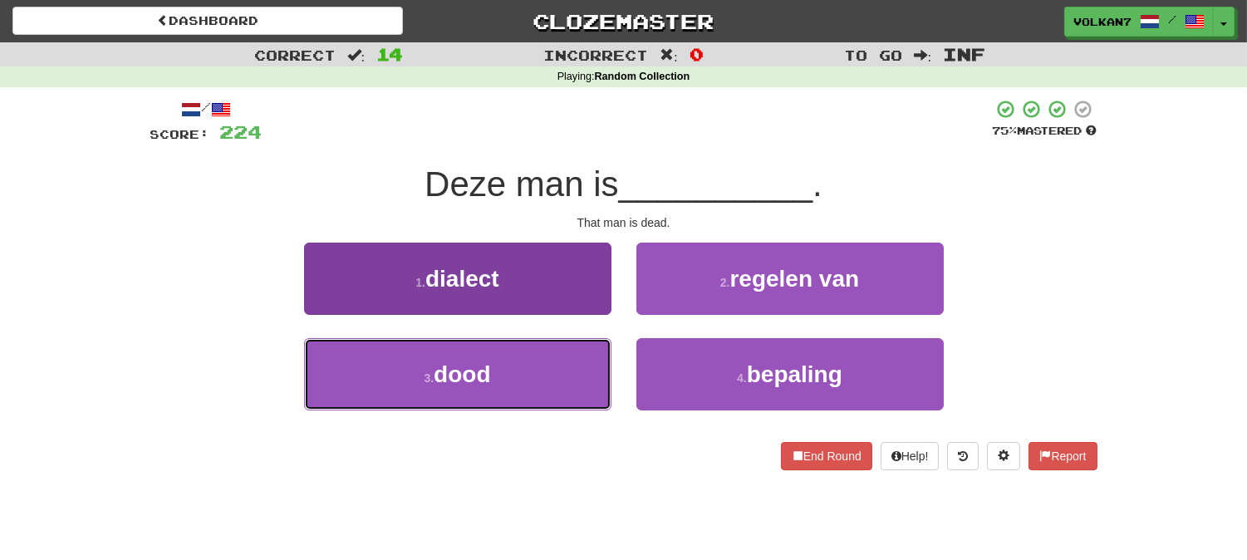
drag, startPoint x: 583, startPoint y: 365, endPoint x: 605, endPoint y: 342, distance: 31.7
click at [583, 366] on button "3 . dood" at bounding box center [457, 374] width 307 height 72
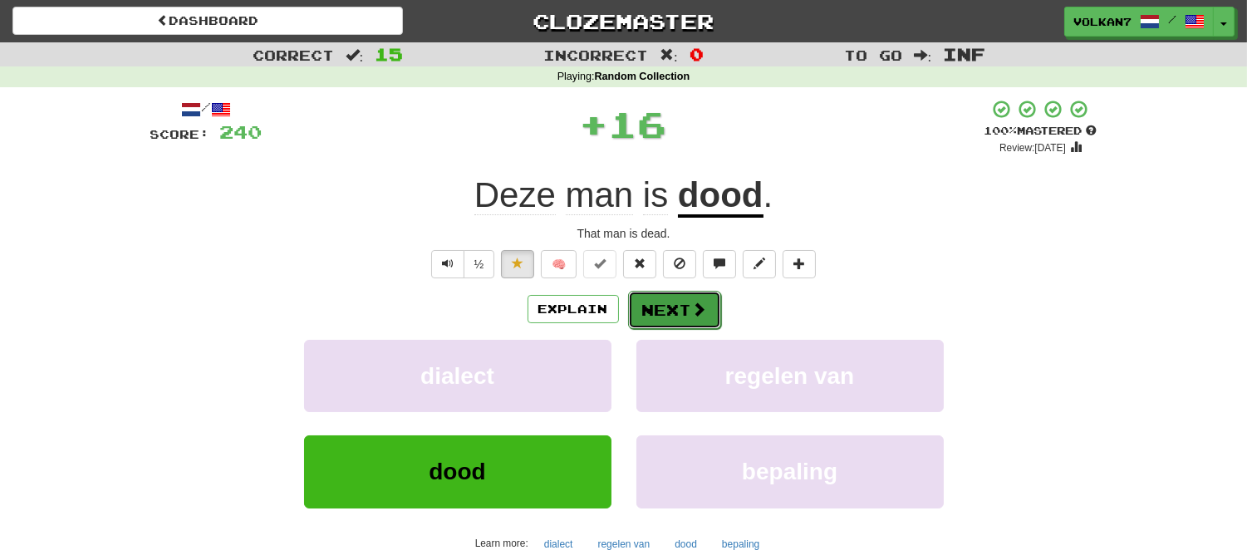
click at [644, 324] on button "Next" at bounding box center [674, 310] width 93 height 38
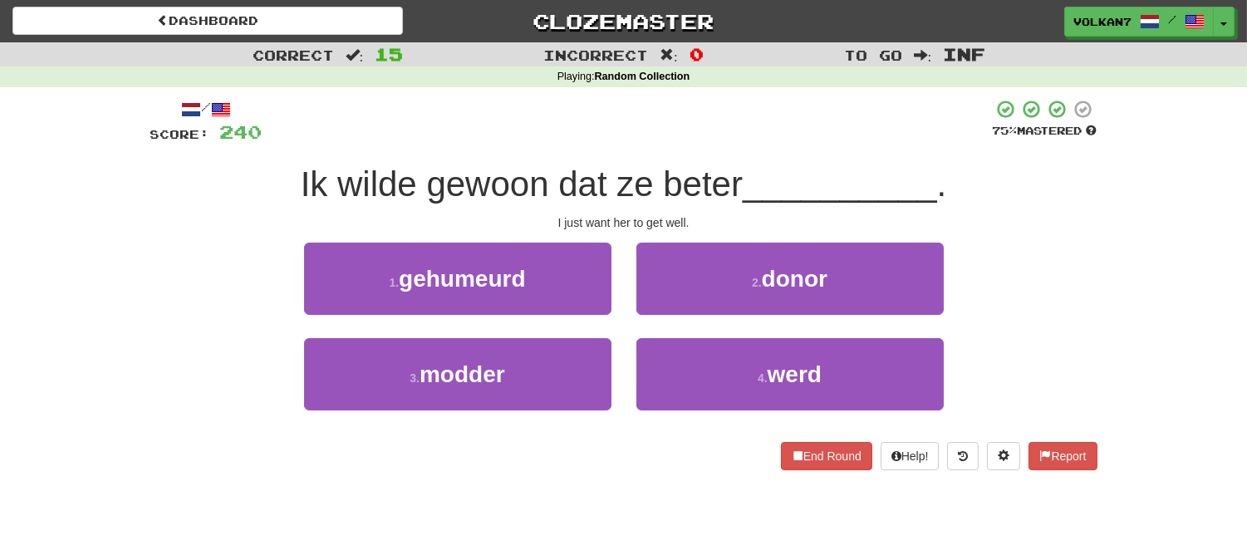
click at [747, 126] on div at bounding box center [627, 122] width 730 height 46
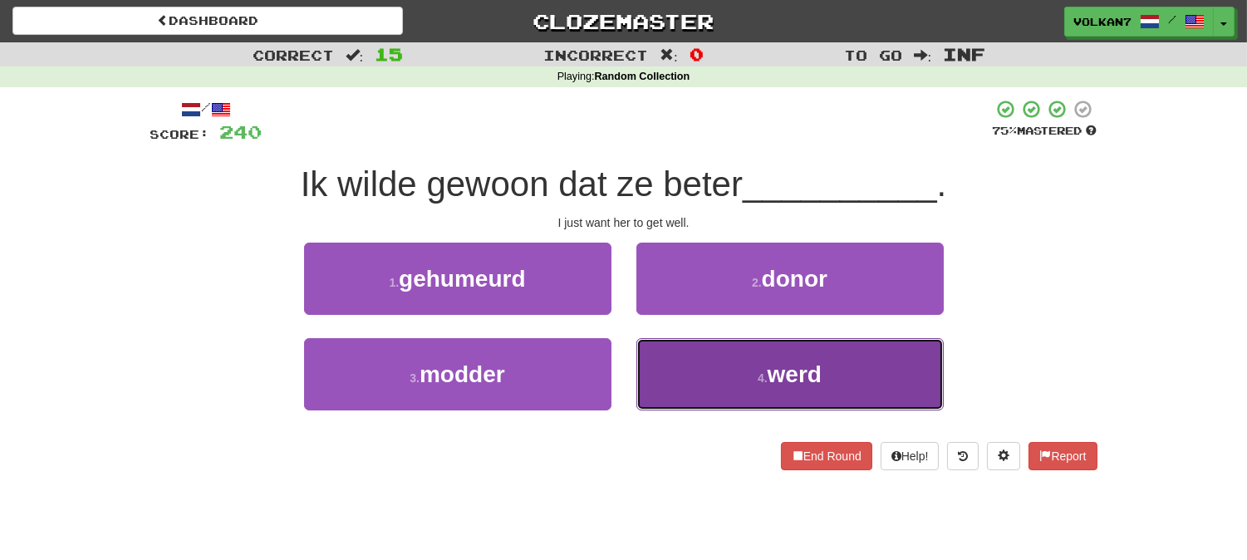
click at [686, 370] on button "4 . werd" at bounding box center [789, 374] width 307 height 72
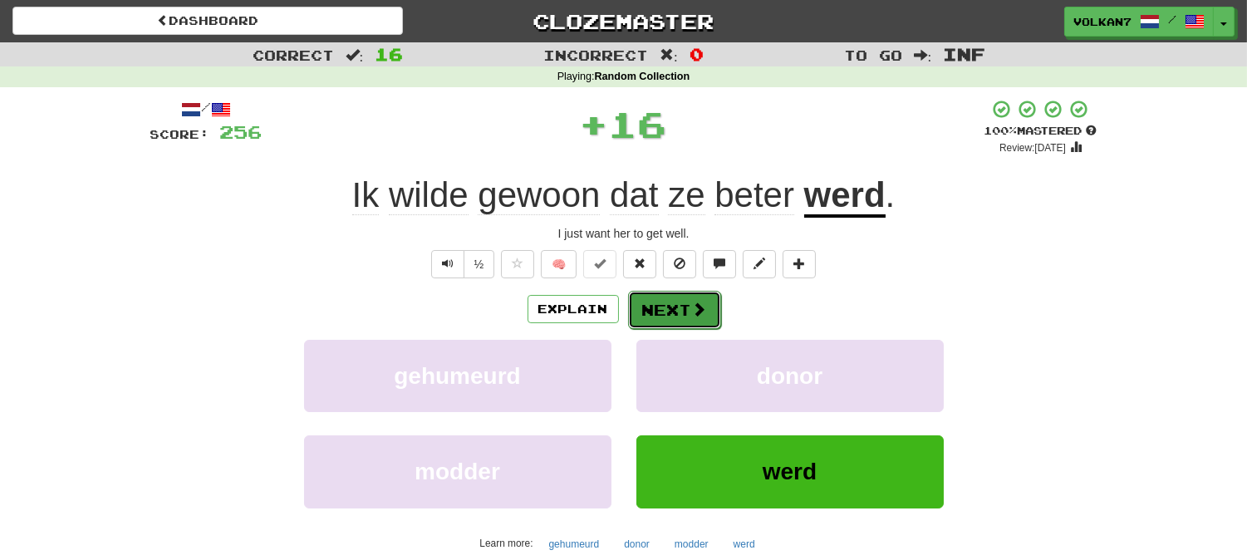
click at [675, 317] on button "Next" at bounding box center [674, 310] width 93 height 38
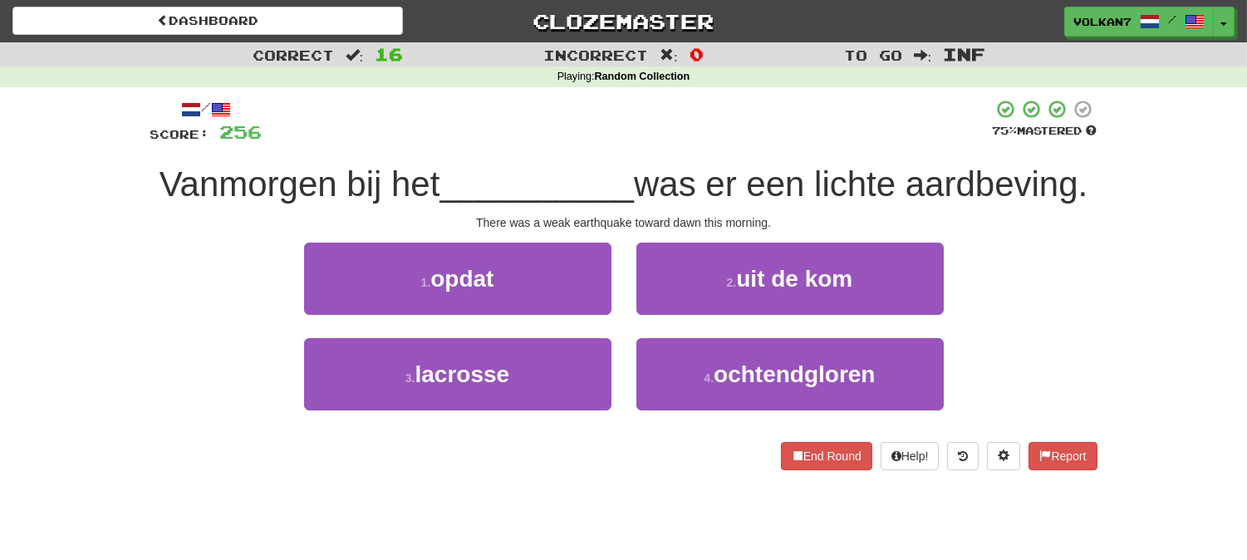
click at [699, 141] on div at bounding box center [627, 122] width 730 height 46
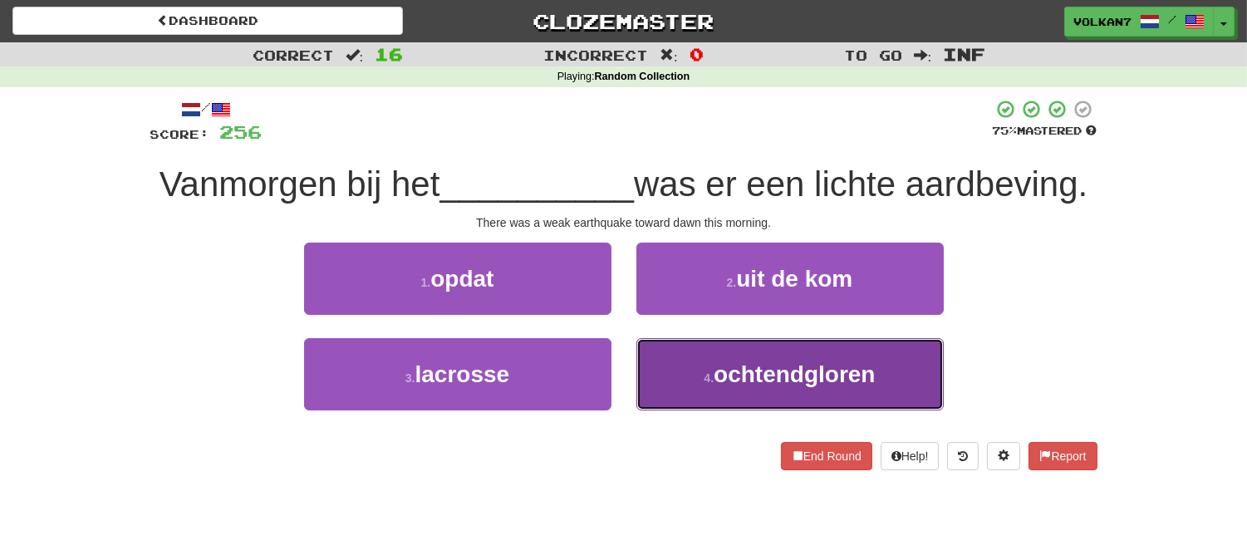
click at [728, 387] on span "ochtendgloren" at bounding box center [793, 374] width 161 height 26
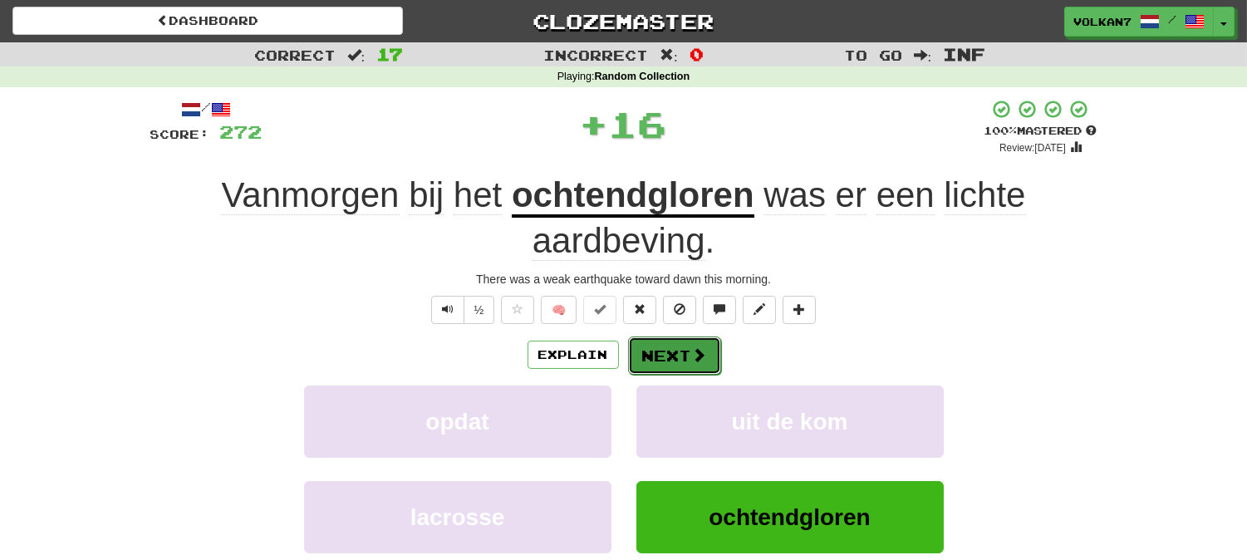
click at [703, 362] on span at bounding box center [699, 354] width 15 height 15
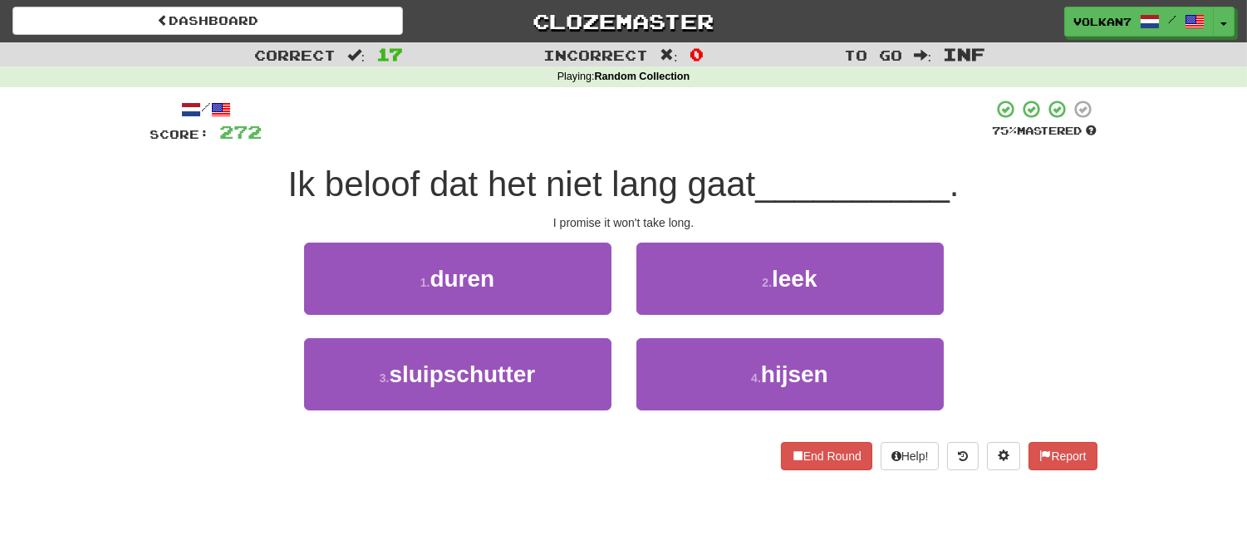
click at [743, 152] on div "/ Score: 272 75 % Mastered Ik beloof dat het niet lang gaat __________ . I prom…" at bounding box center [623, 284] width 947 height 371
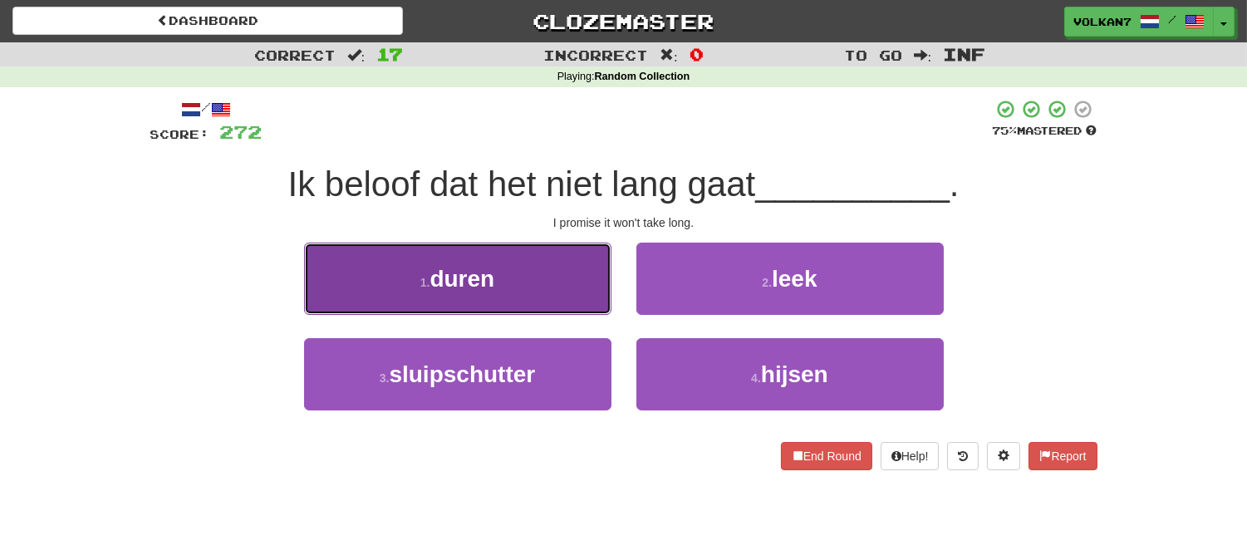
click at [566, 299] on button "1 . duren" at bounding box center [457, 279] width 307 height 72
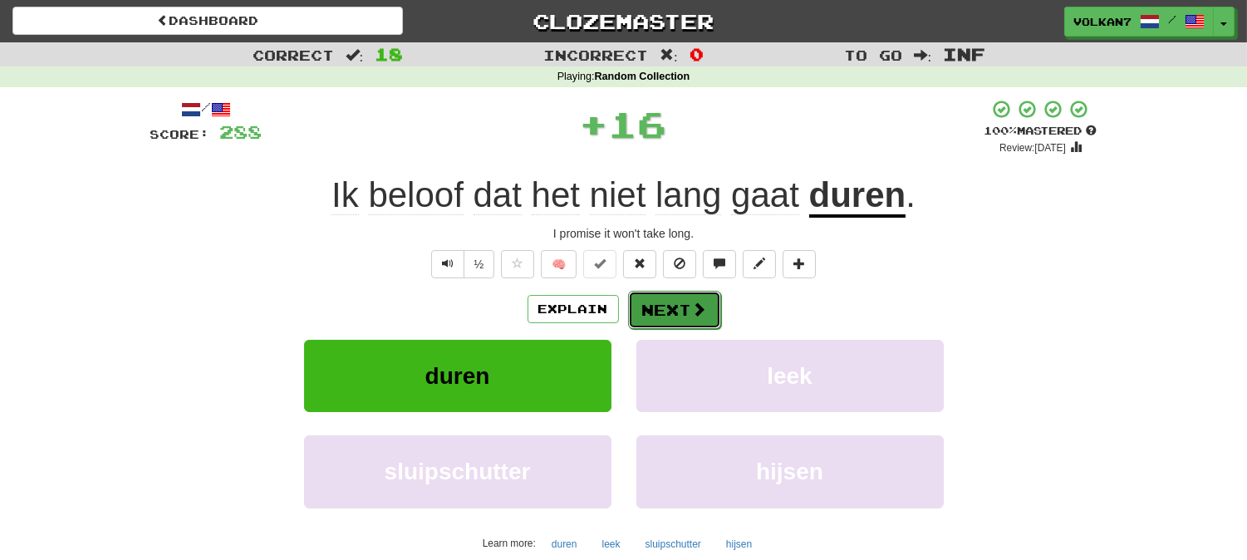
click at [653, 301] on button "Next" at bounding box center [674, 310] width 93 height 38
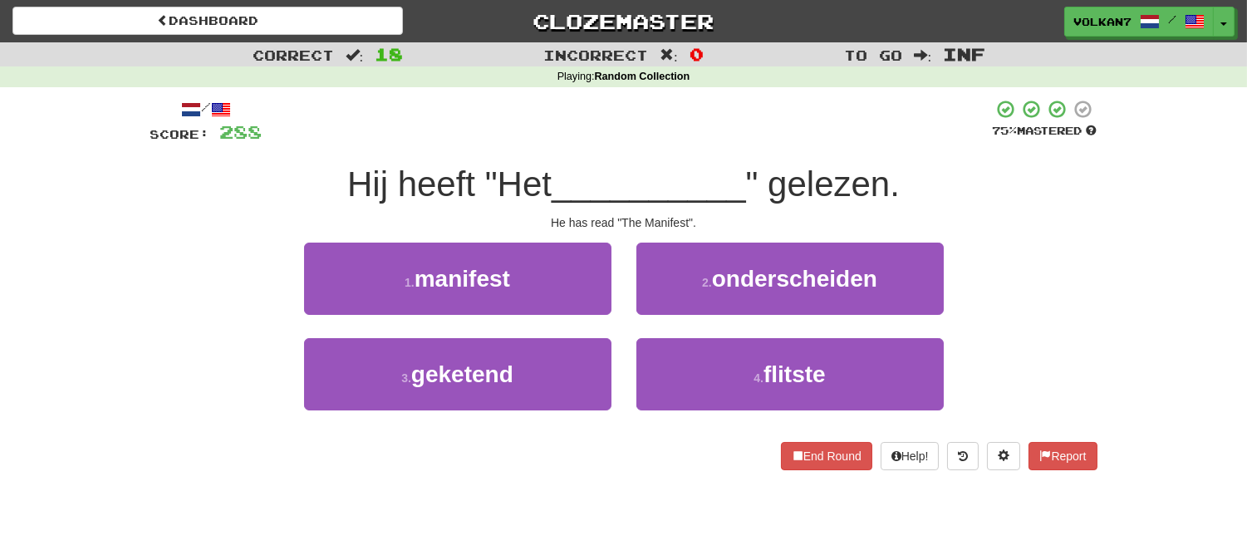
click at [688, 150] on div "/ Score: 288 75 % Mastered Hij heeft "Het __________ " gelezen. He has read "Th…" at bounding box center [623, 284] width 947 height 371
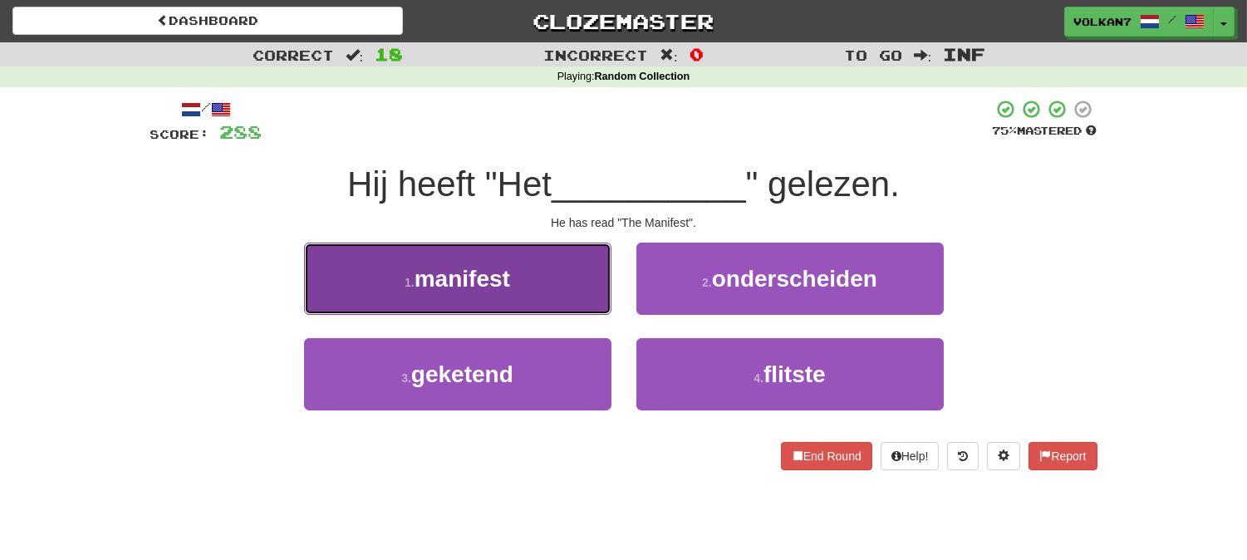
click at [532, 257] on button "1 . manifest" at bounding box center [457, 279] width 307 height 72
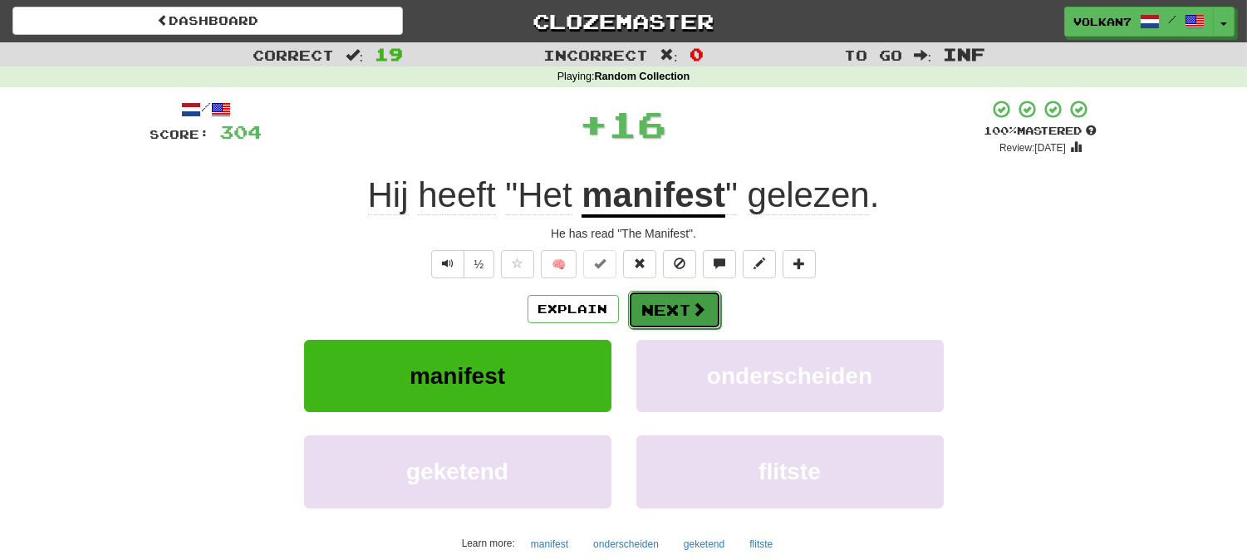
click at [657, 304] on button "Next" at bounding box center [674, 310] width 93 height 38
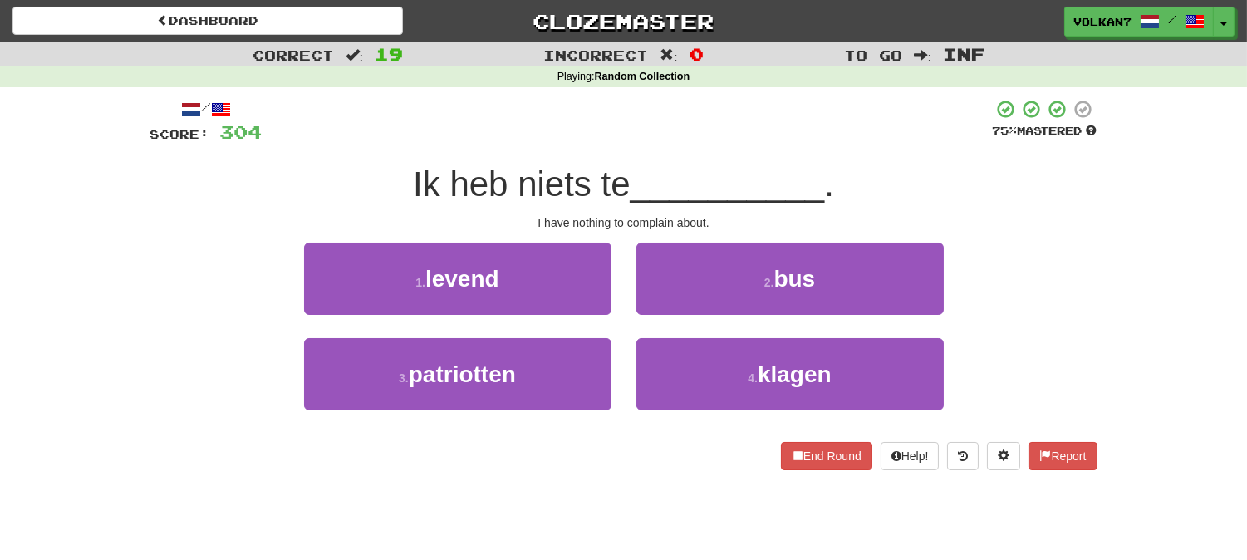
click at [674, 152] on div "/ Score: 304 75 % Mastered Ik heb niets te __________ . I have nothing to compl…" at bounding box center [623, 284] width 947 height 371
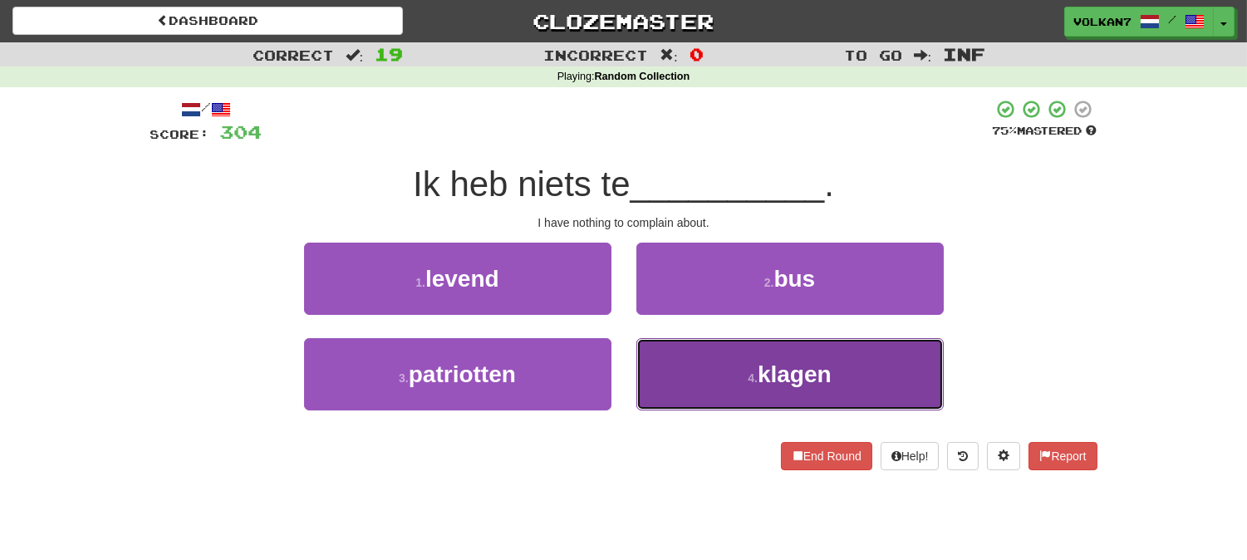
click at [799, 375] on span "klagen" at bounding box center [794, 374] width 74 height 26
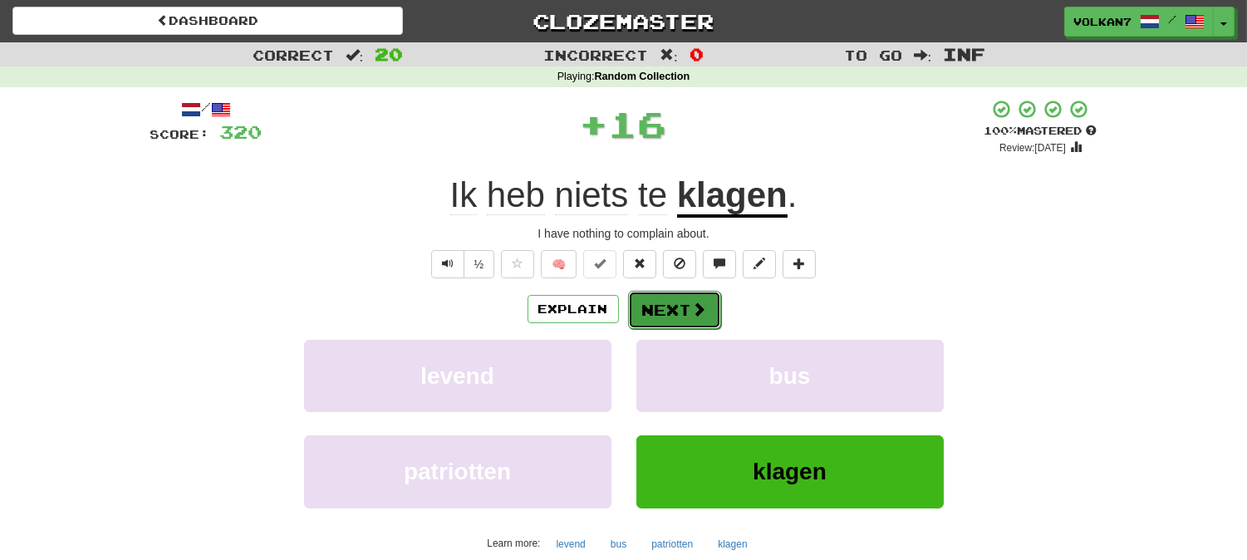
click at [683, 305] on button "Next" at bounding box center [674, 310] width 93 height 38
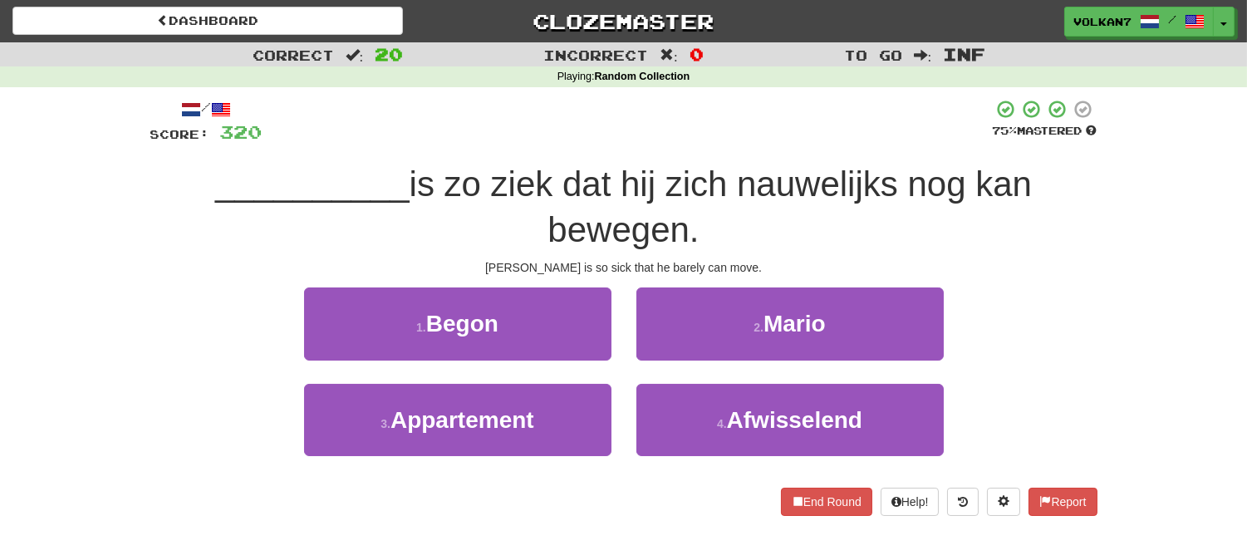
click at [681, 130] on div at bounding box center [627, 122] width 730 height 46
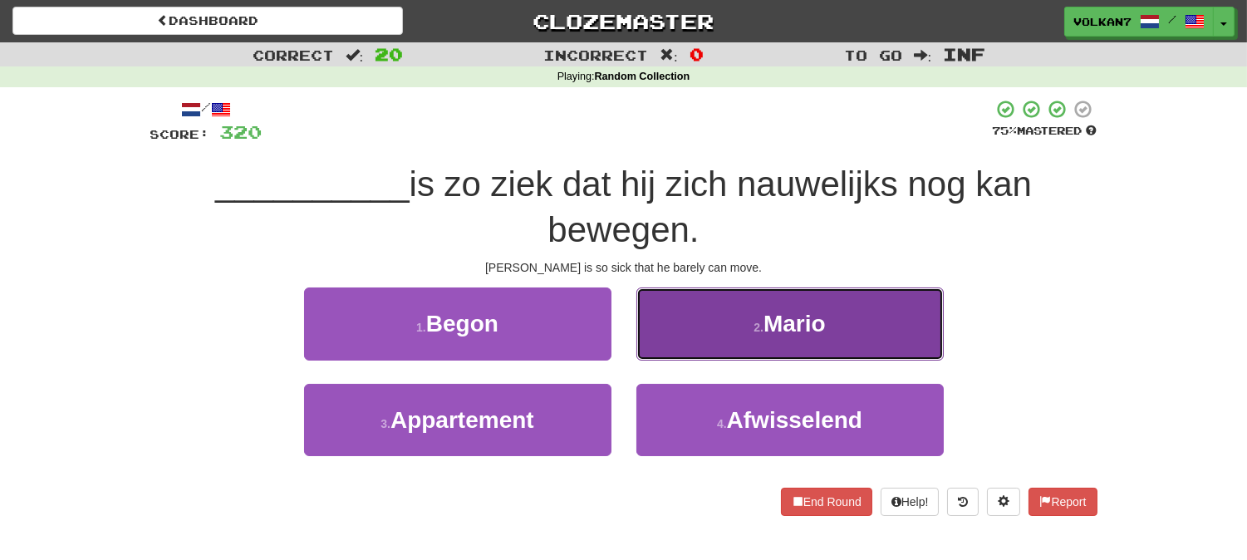
click at [750, 321] on button "2 . Mario" at bounding box center [789, 323] width 307 height 72
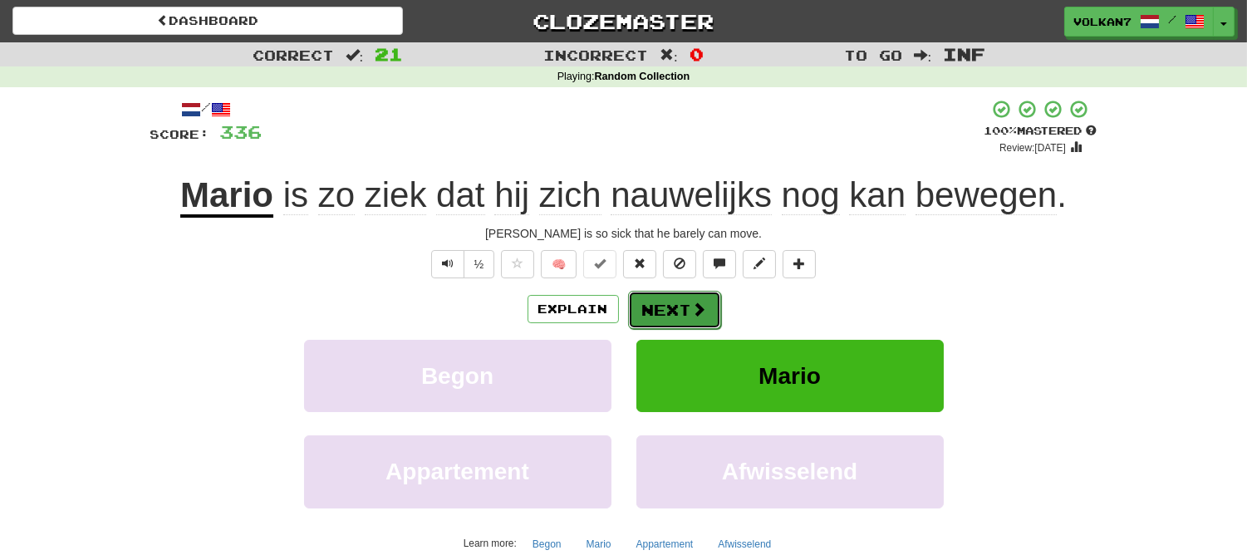
click at [692, 302] on span at bounding box center [699, 308] width 15 height 15
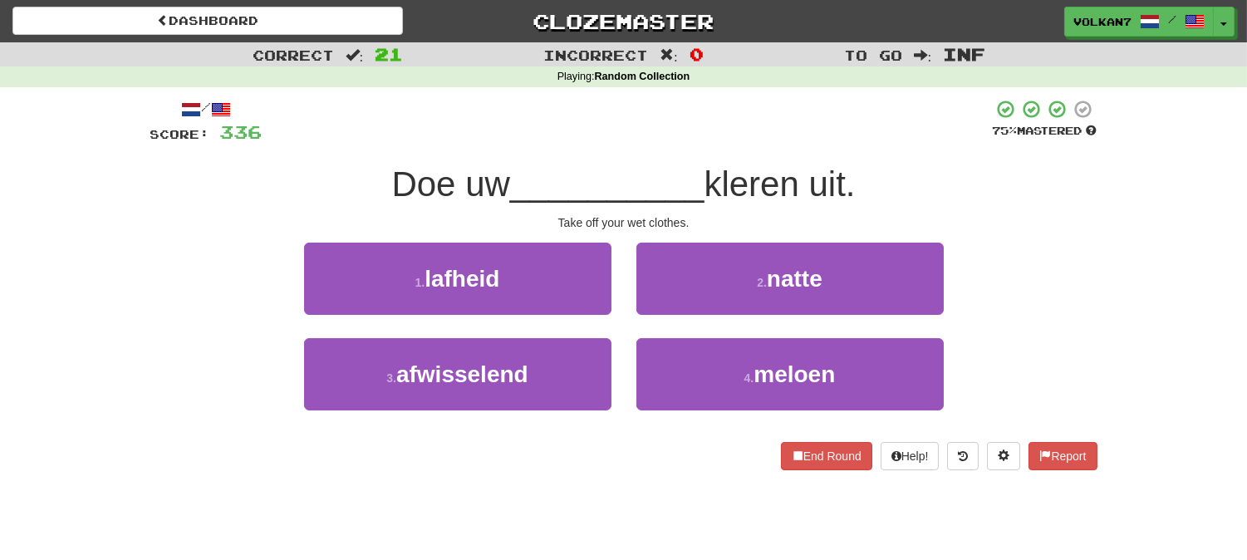
click at [720, 140] on div at bounding box center [627, 122] width 730 height 46
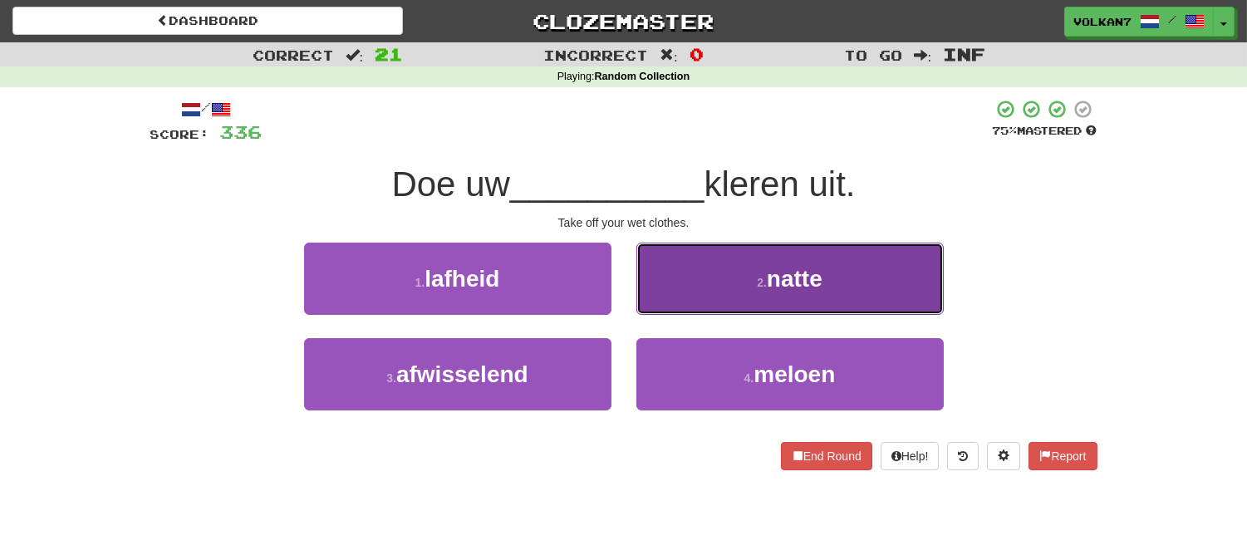
click at [726, 275] on button "2 . natte" at bounding box center [789, 279] width 307 height 72
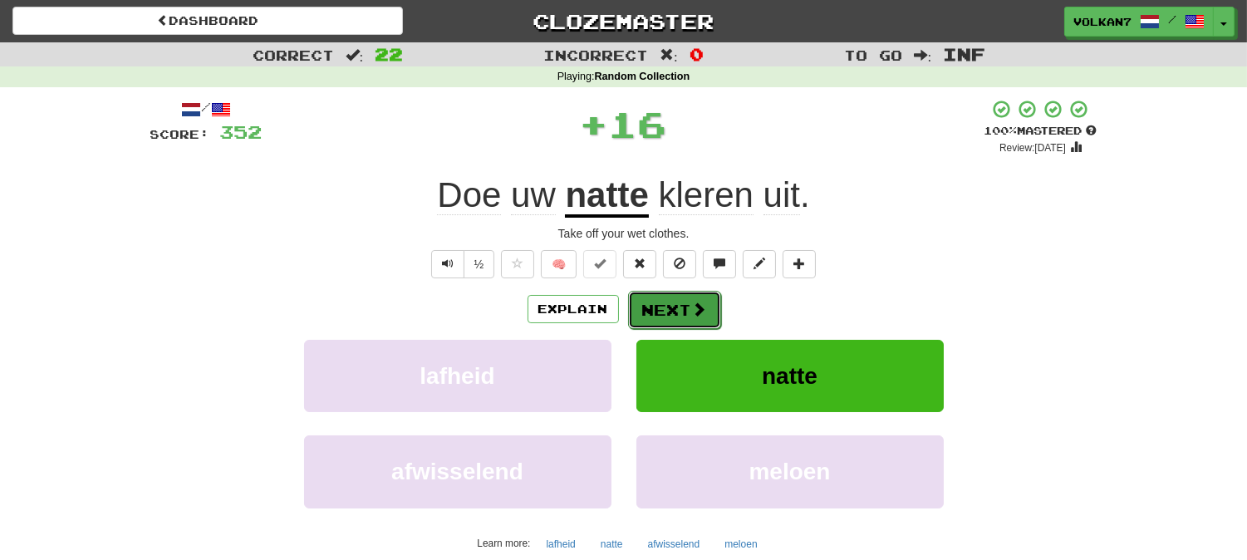
click at [681, 304] on button "Next" at bounding box center [674, 310] width 93 height 38
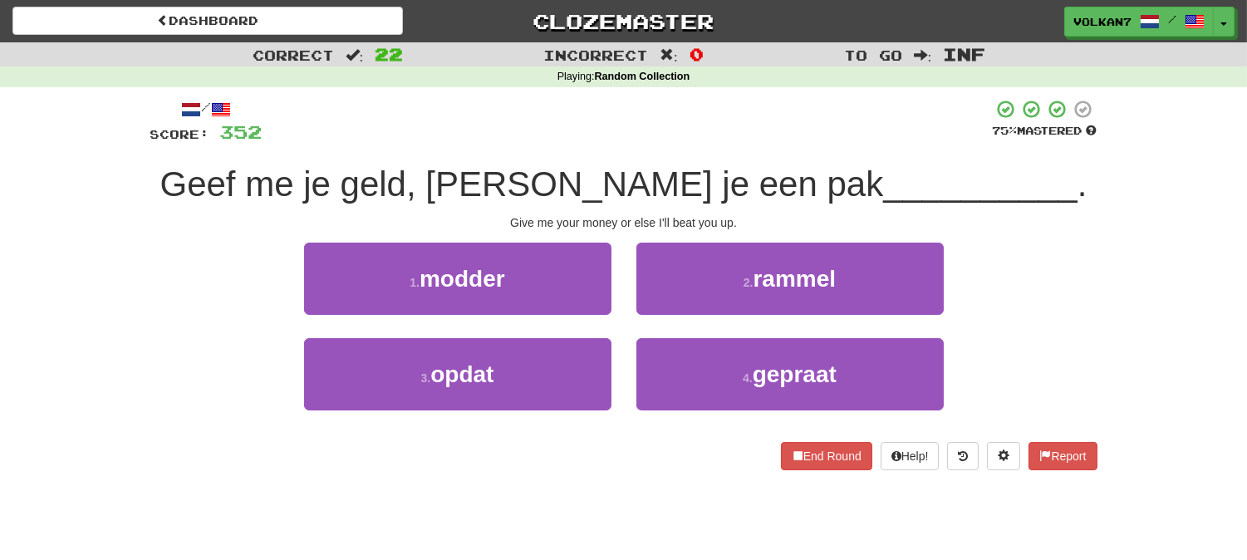
click at [695, 149] on div "/ Score: 352 75 % Mastered Geef me je geld, anders krijg je een pak __________ …" at bounding box center [623, 284] width 947 height 371
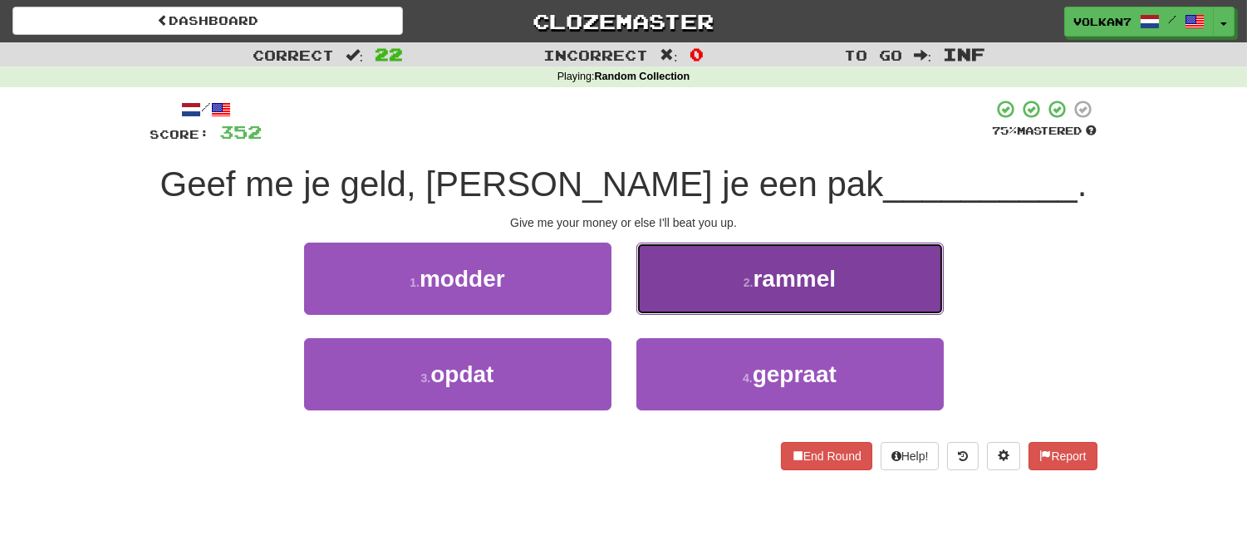
click at [711, 268] on button "2 . rammel" at bounding box center [789, 279] width 307 height 72
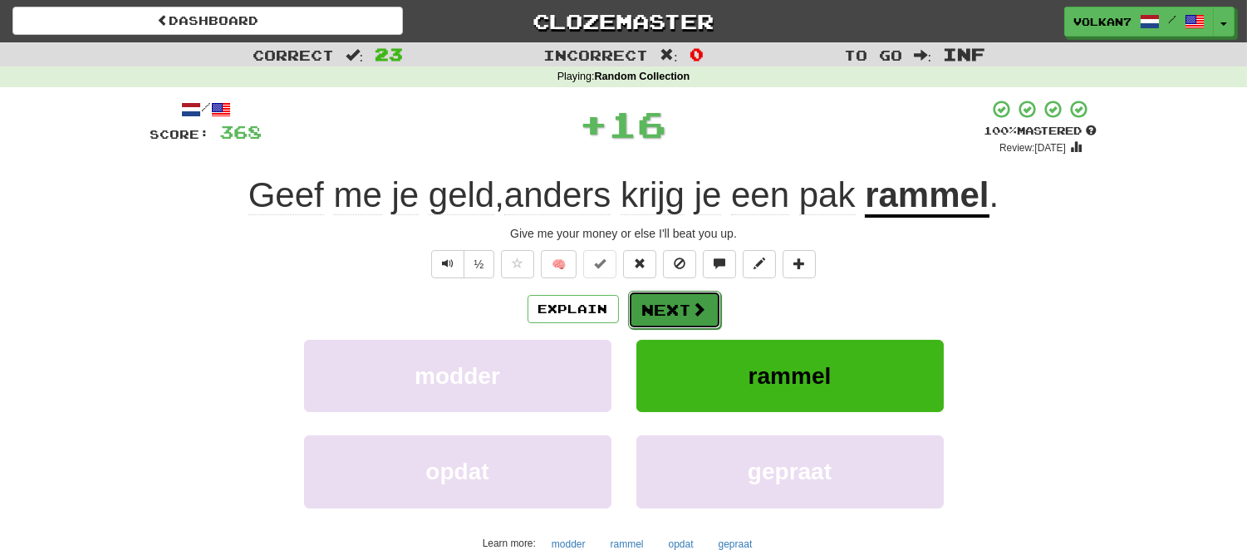
click at [693, 314] on span at bounding box center [699, 308] width 15 height 15
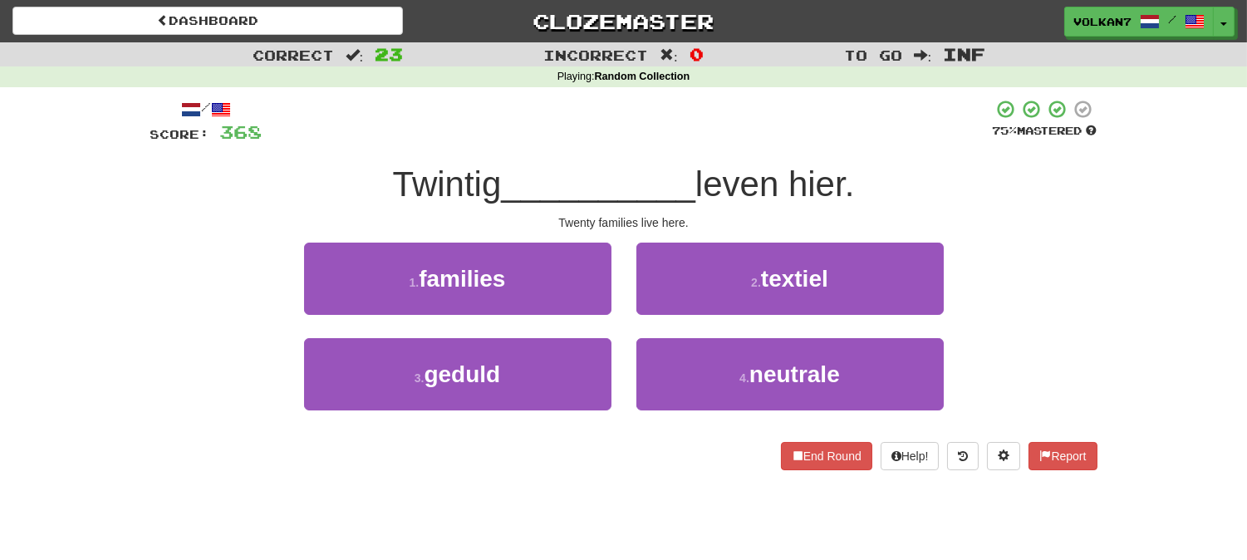
click at [690, 148] on div "/ Score: 368 75 % Mastered Twintig __________ leven hier. Twenty families live …" at bounding box center [623, 284] width 947 height 371
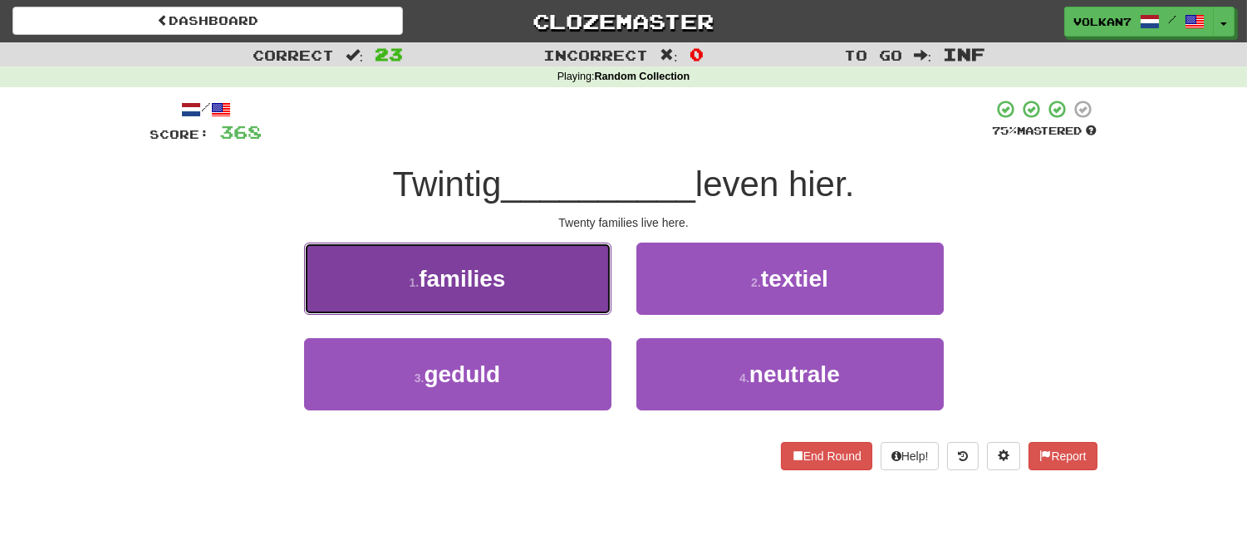
click at [545, 277] on button "1 . families" at bounding box center [457, 279] width 307 height 72
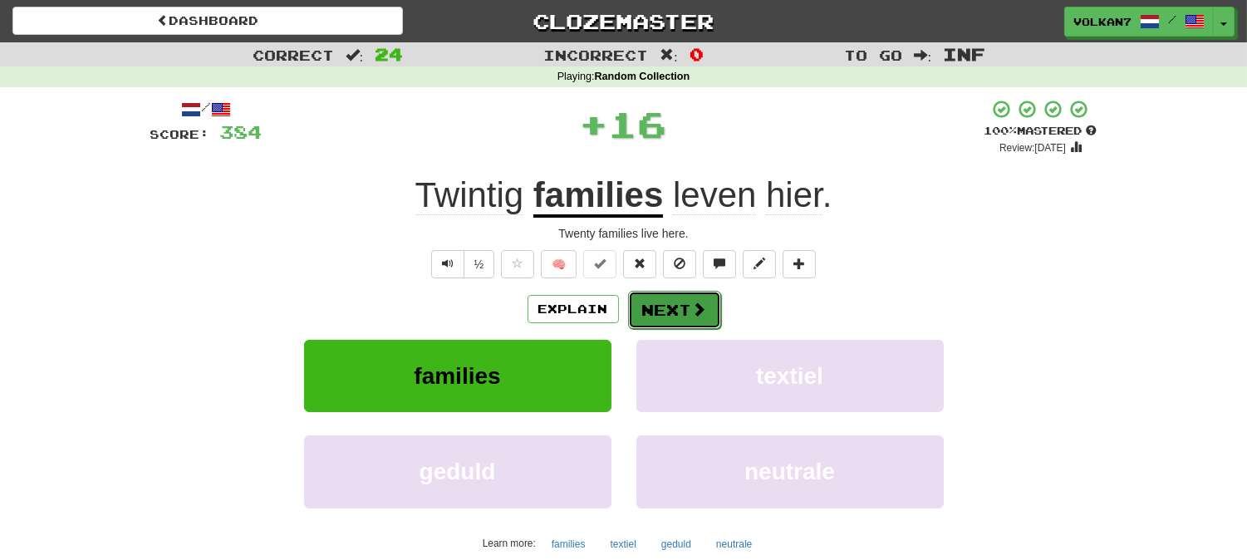
click at [678, 313] on button "Next" at bounding box center [674, 310] width 93 height 38
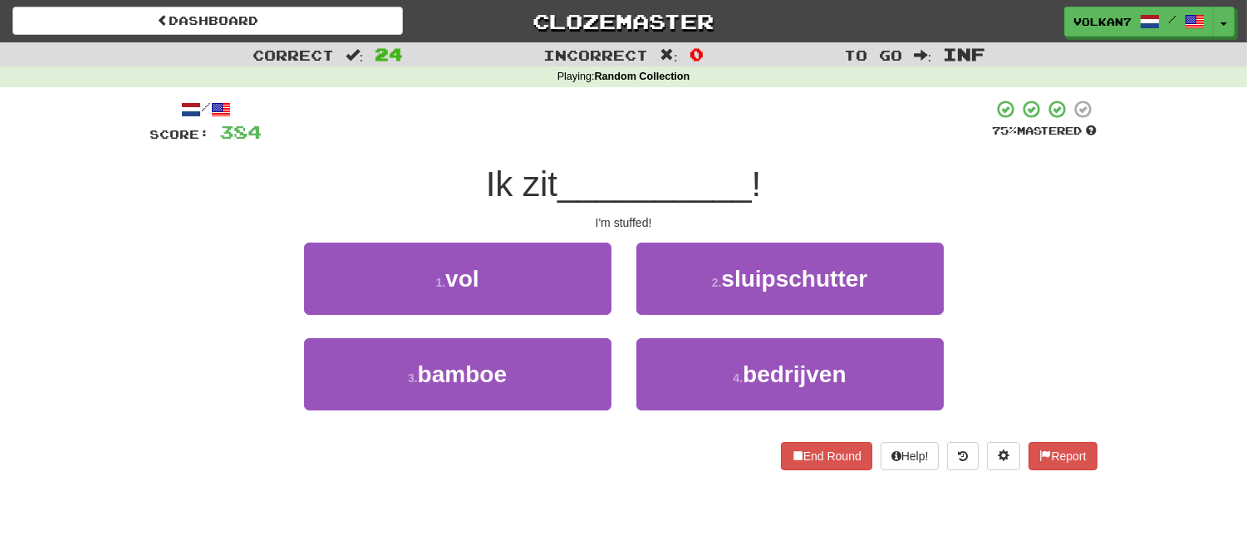
click at [643, 171] on span "__________" at bounding box center [654, 183] width 194 height 39
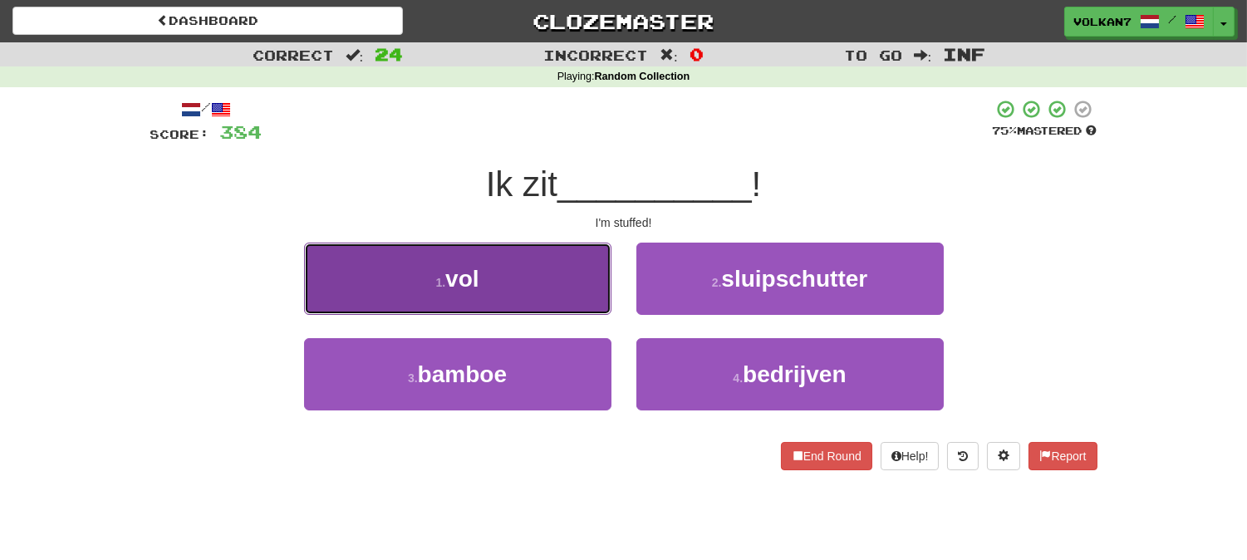
click at [544, 272] on button "1 . vol" at bounding box center [457, 279] width 307 height 72
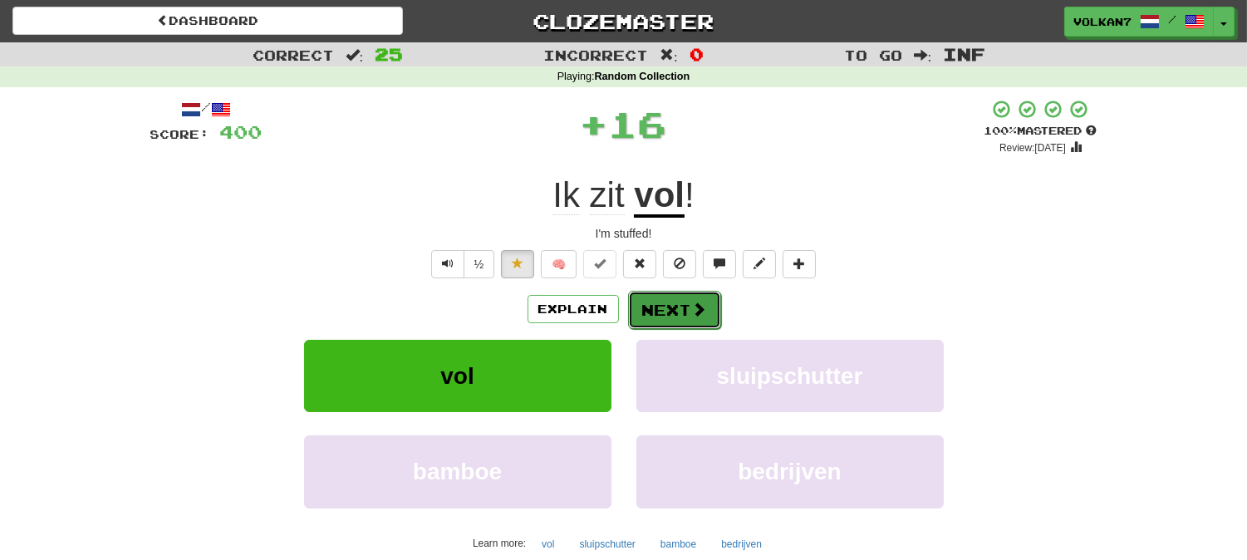
click at [692, 321] on button "Next" at bounding box center [674, 310] width 93 height 38
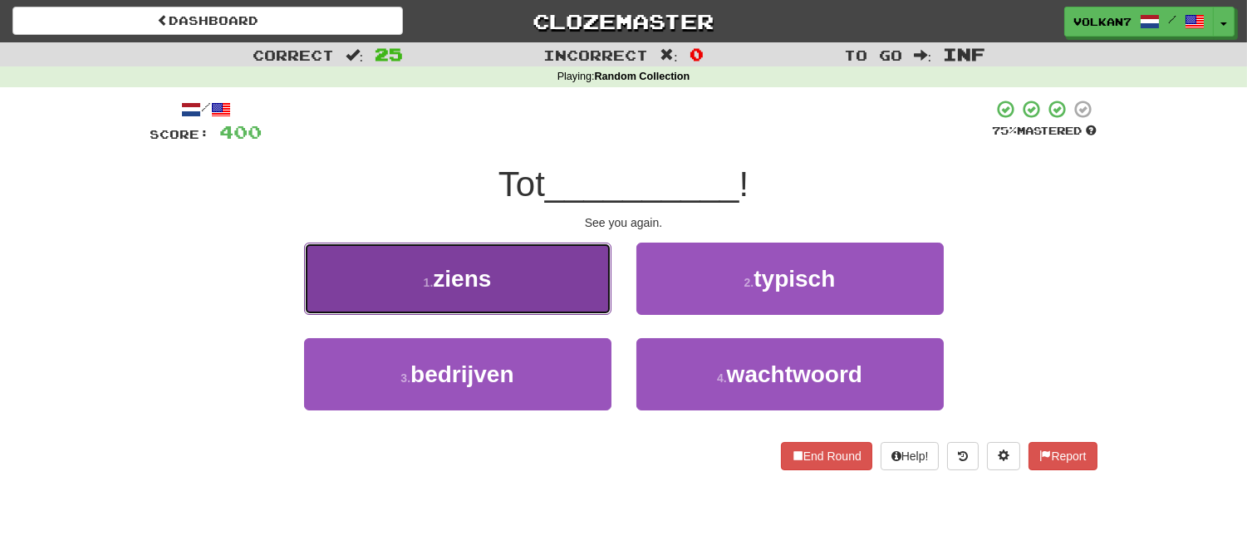
click at [536, 269] on button "1 . ziens" at bounding box center [457, 279] width 307 height 72
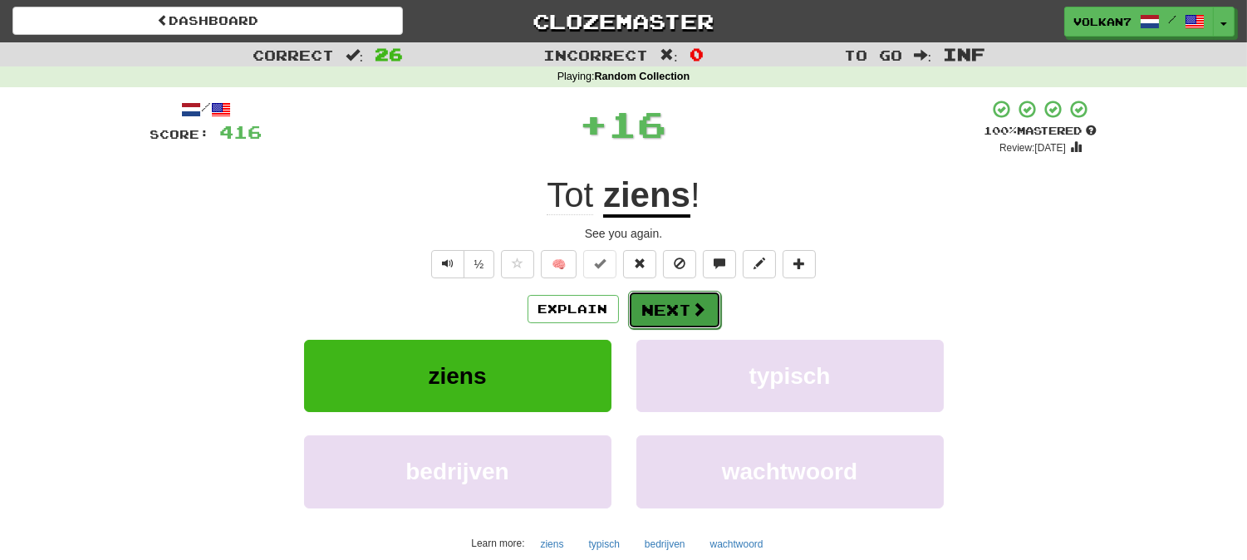
click at [654, 302] on button "Next" at bounding box center [674, 310] width 93 height 38
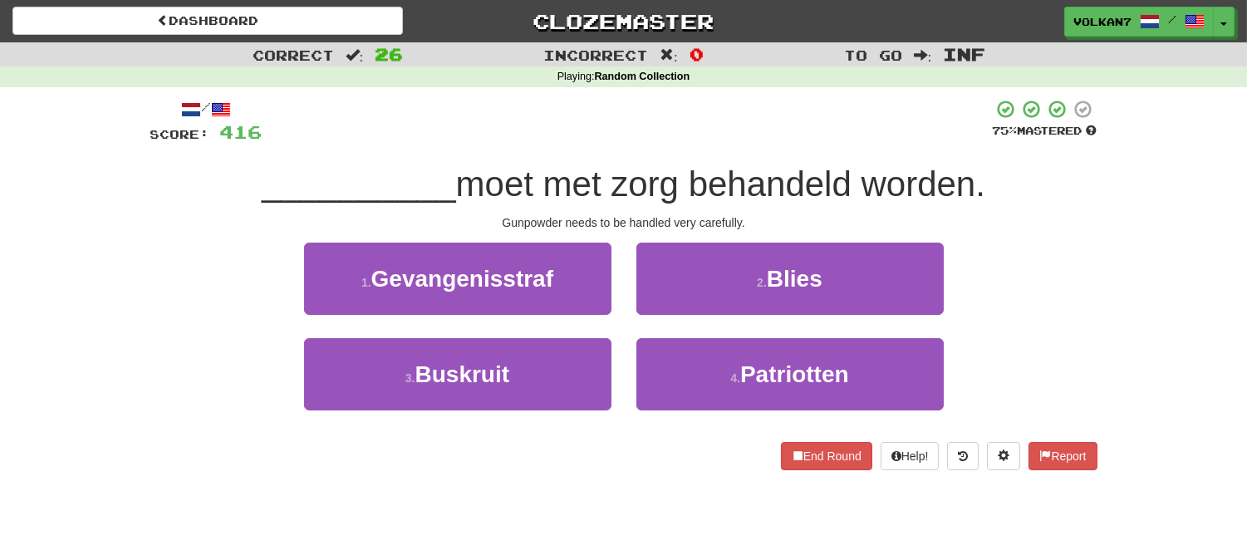
click at [674, 166] on span "moet met zorg behandeld worden." at bounding box center [720, 183] width 529 height 39
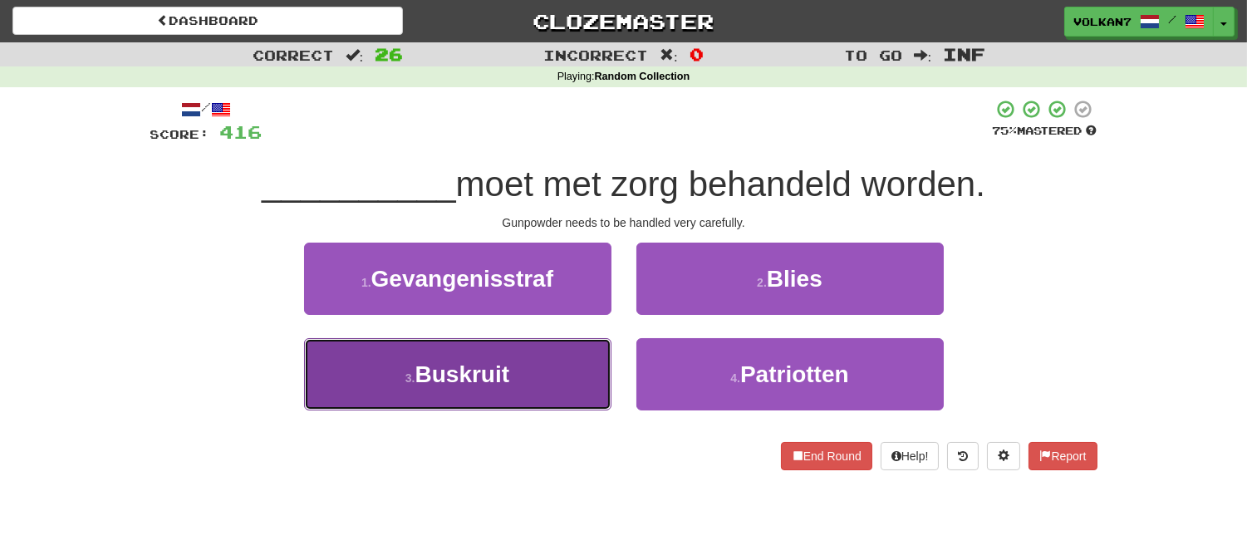
click at [587, 368] on button "3 . Buskruit" at bounding box center [457, 374] width 307 height 72
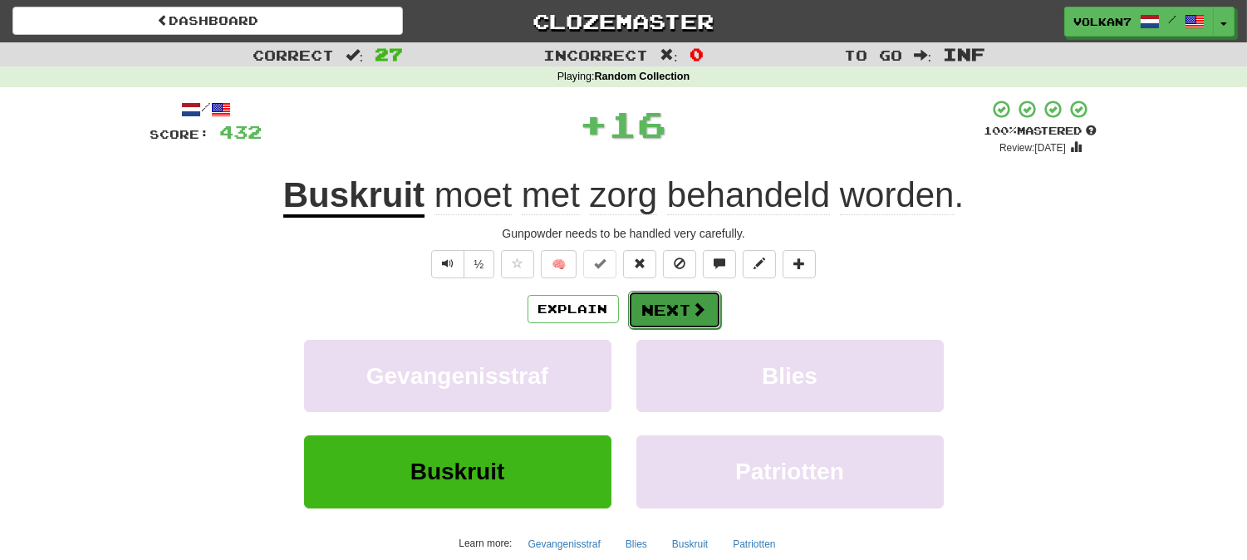
click at [665, 316] on button "Next" at bounding box center [674, 310] width 93 height 38
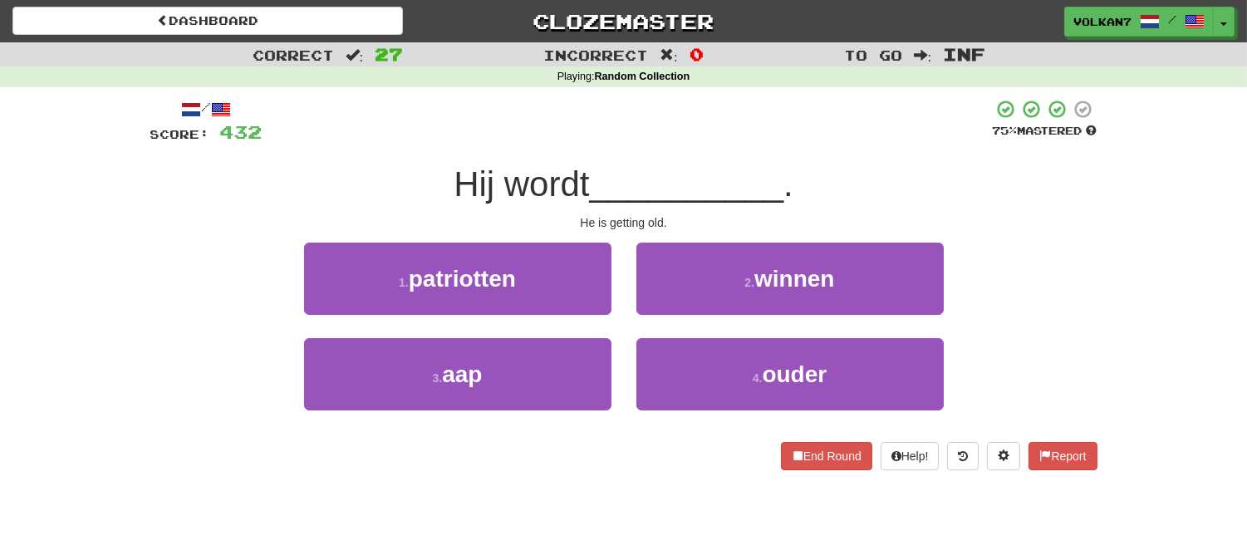
click at [679, 135] on div at bounding box center [627, 122] width 730 height 46
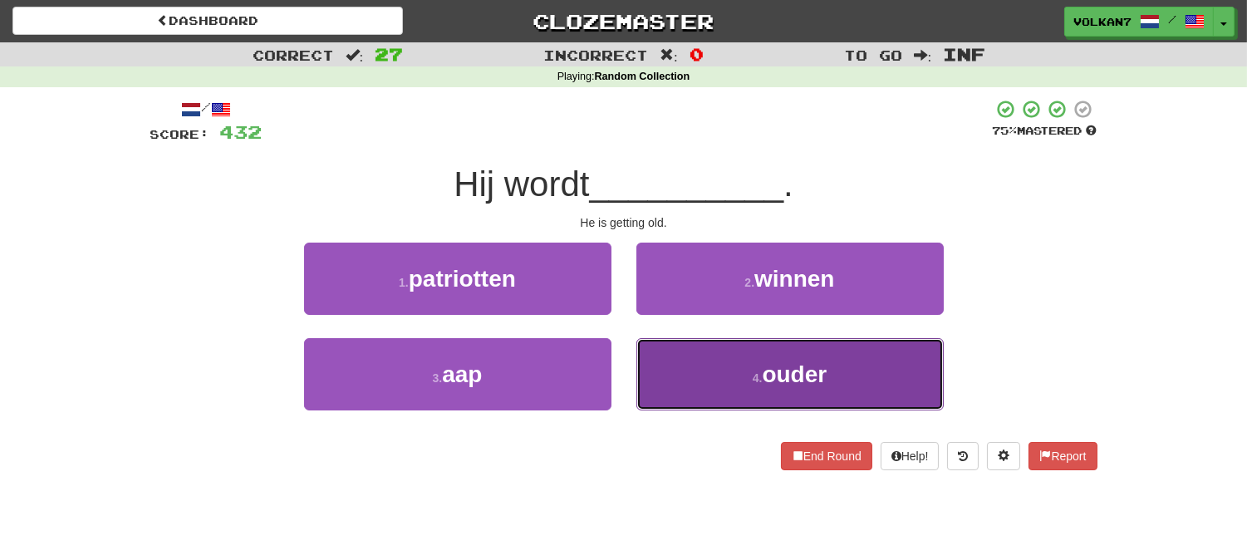
click at [734, 370] on button "4 . ouder" at bounding box center [789, 374] width 307 height 72
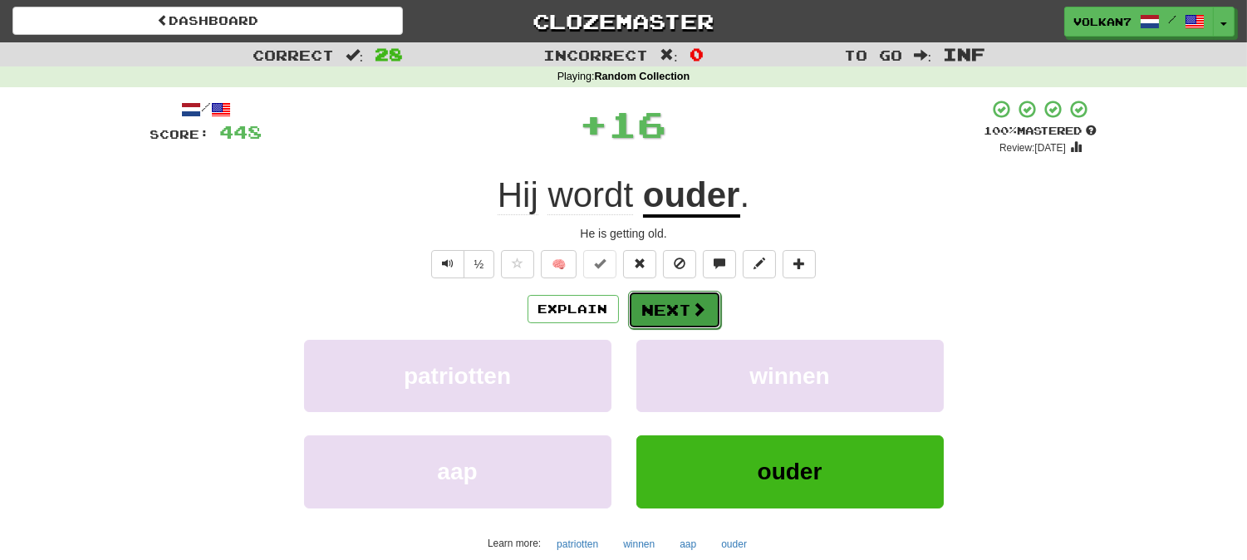
click at [688, 302] on button "Next" at bounding box center [674, 310] width 93 height 38
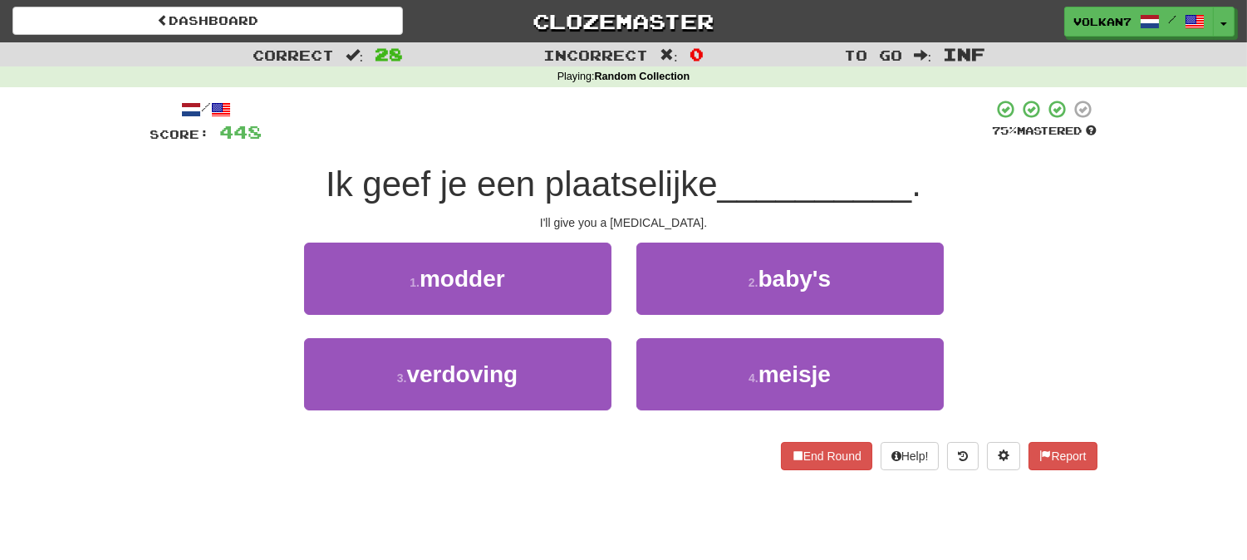
click at [681, 149] on div "/ Score: 448 75 % Mastered Ik geef je een plaatselijke __________ . I'll give y…" at bounding box center [623, 284] width 947 height 371
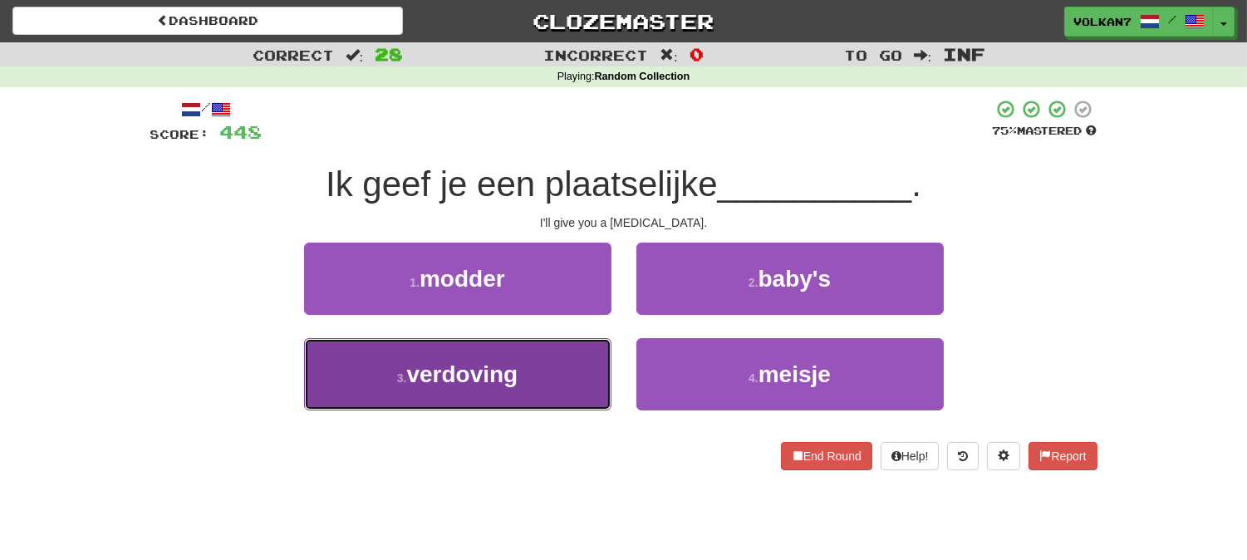
click at [502, 365] on span "verdoving" at bounding box center [461, 374] width 111 height 26
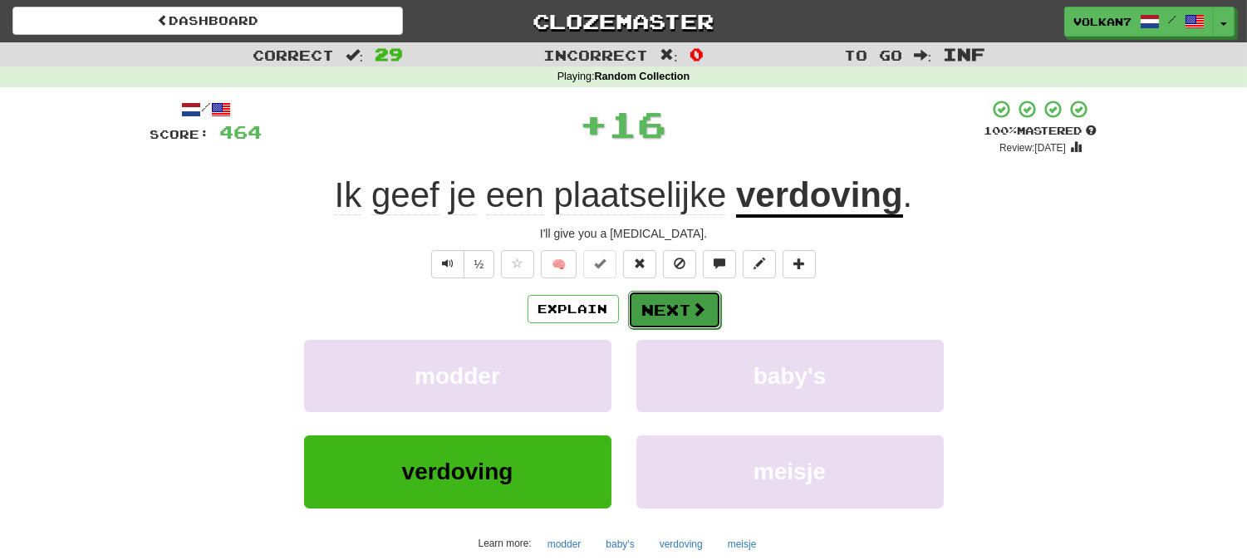
click at [677, 301] on button "Next" at bounding box center [674, 310] width 93 height 38
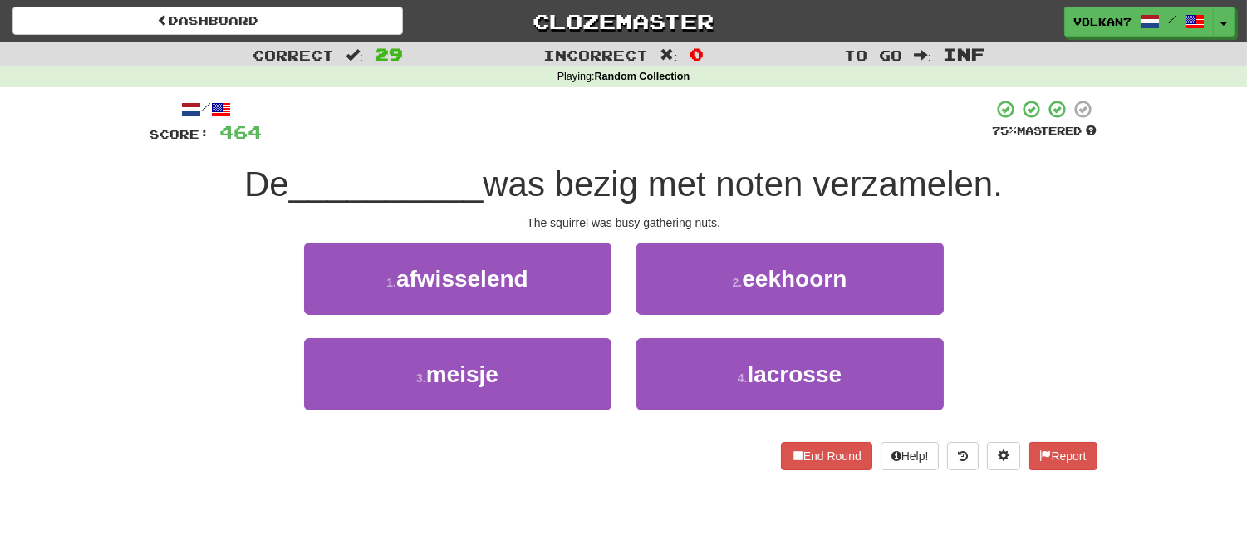
click at [689, 168] on span "was bezig met noten verzamelen." at bounding box center [743, 183] width 520 height 39
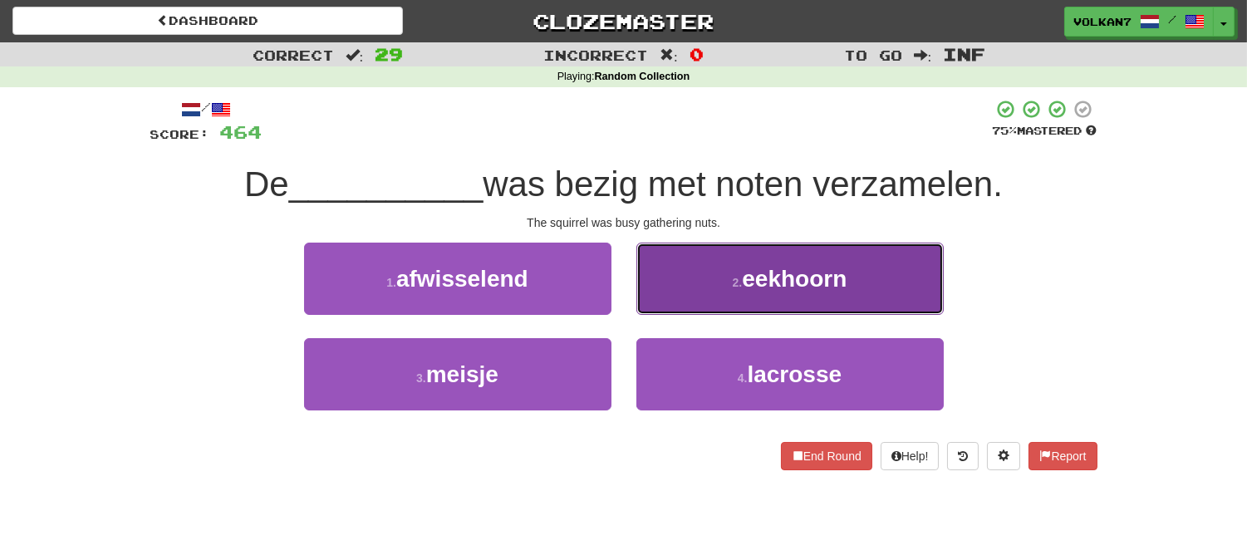
click at [716, 287] on button "2 . eekhoorn" at bounding box center [789, 279] width 307 height 72
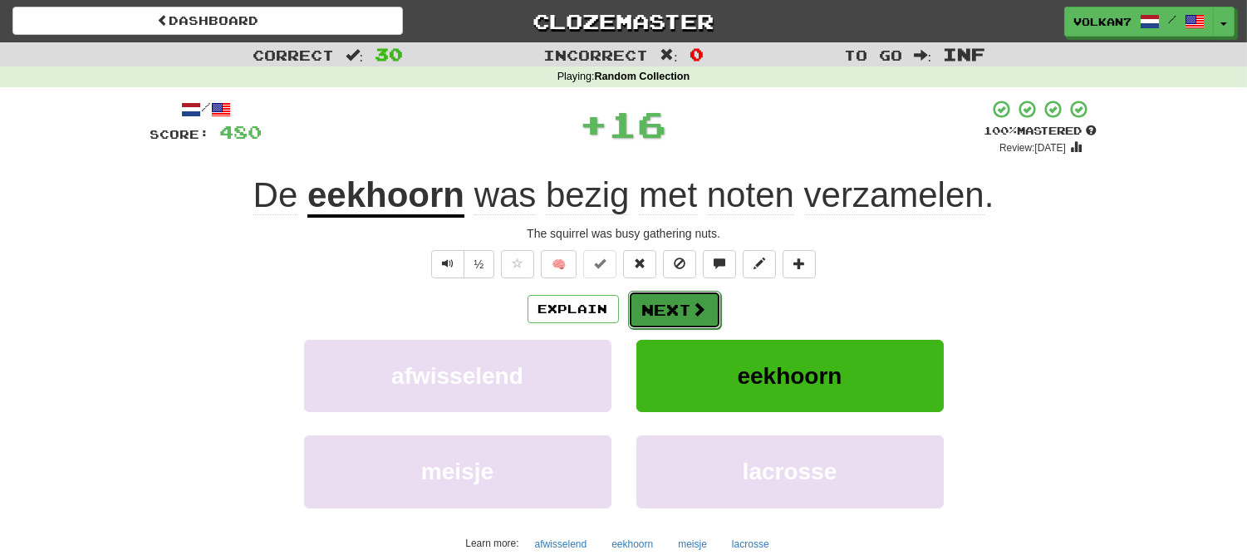
click at [700, 297] on button "Next" at bounding box center [674, 310] width 93 height 38
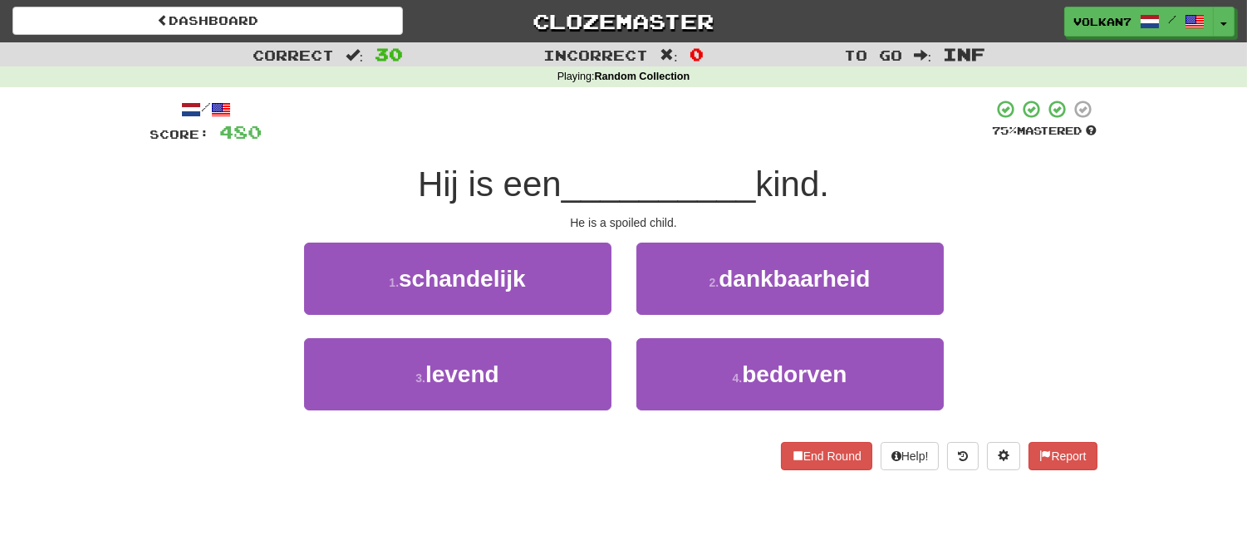
click at [703, 152] on div "/ Score: 480 75 % Mastered Hij is een __________ kind. He is a spoiled child. 1…" at bounding box center [623, 284] width 947 height 371
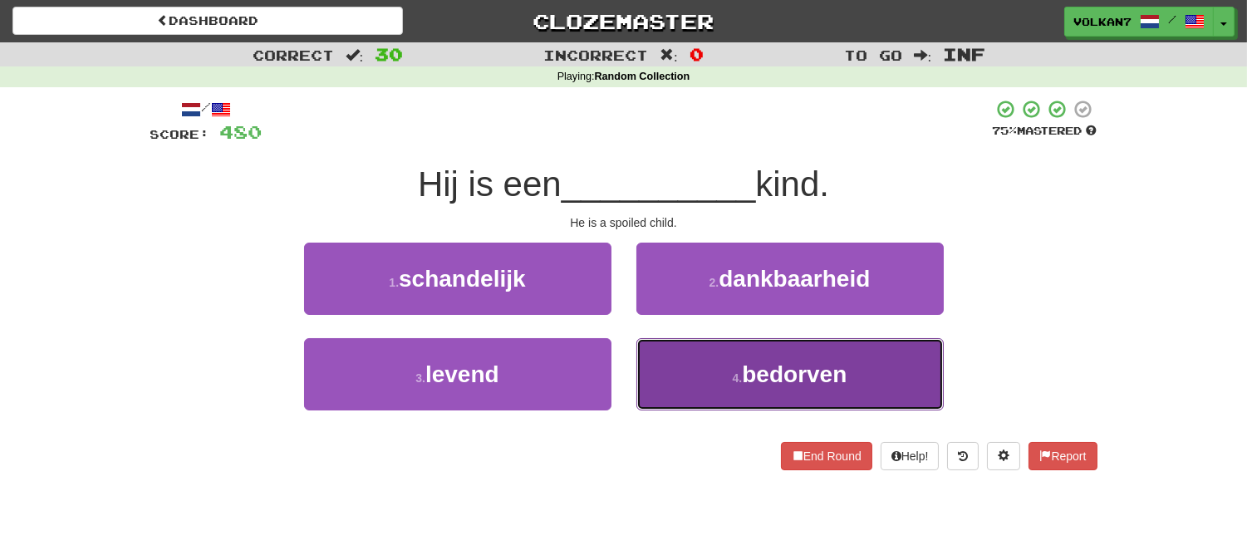
click at [703, 347] on button "4 . bedorven" at bounding box center [789, 374] width 307 height 72
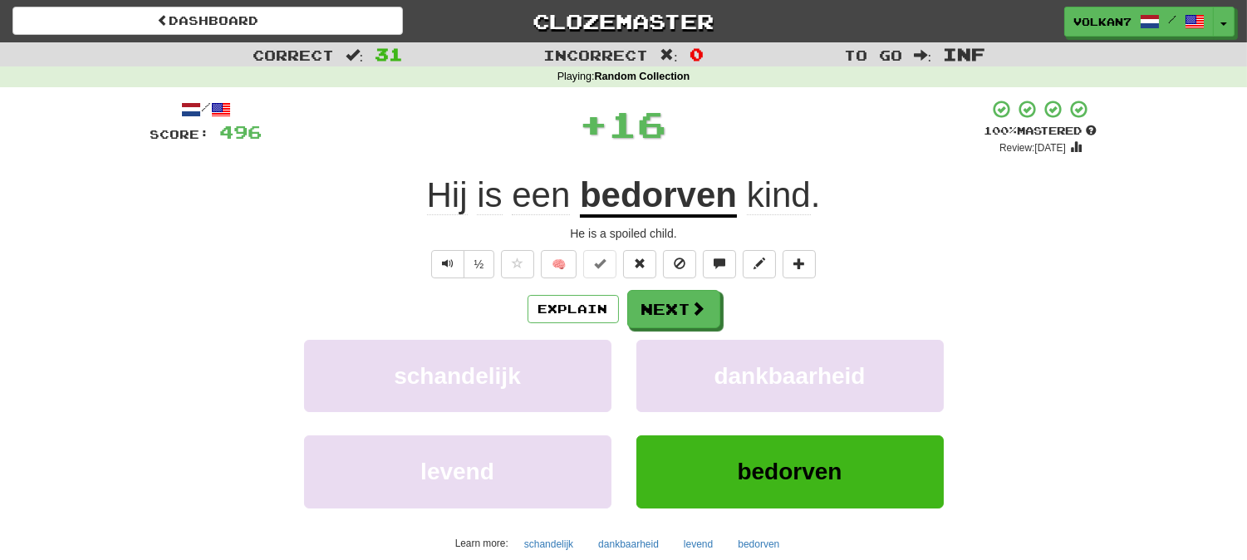
click at [718, 313] on div "Explain Next" at bounding box center [623, 309] width 947 height 38
click at [674, 301] on button "Next" at bounding box center [674, 310] width 93 height 38
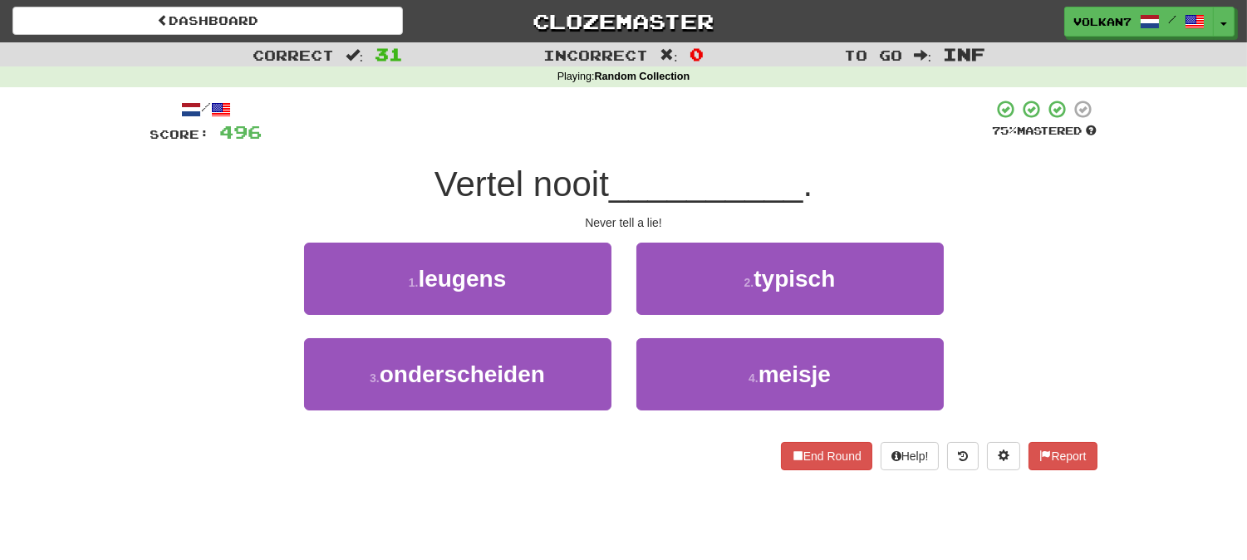
click at [716, 159] on div "/ Score: 496 75 % Mastered Vertel nooit __________ . Never tell a lie! 1 . leug…" at bounding box center [623, 284] width 947 height 371
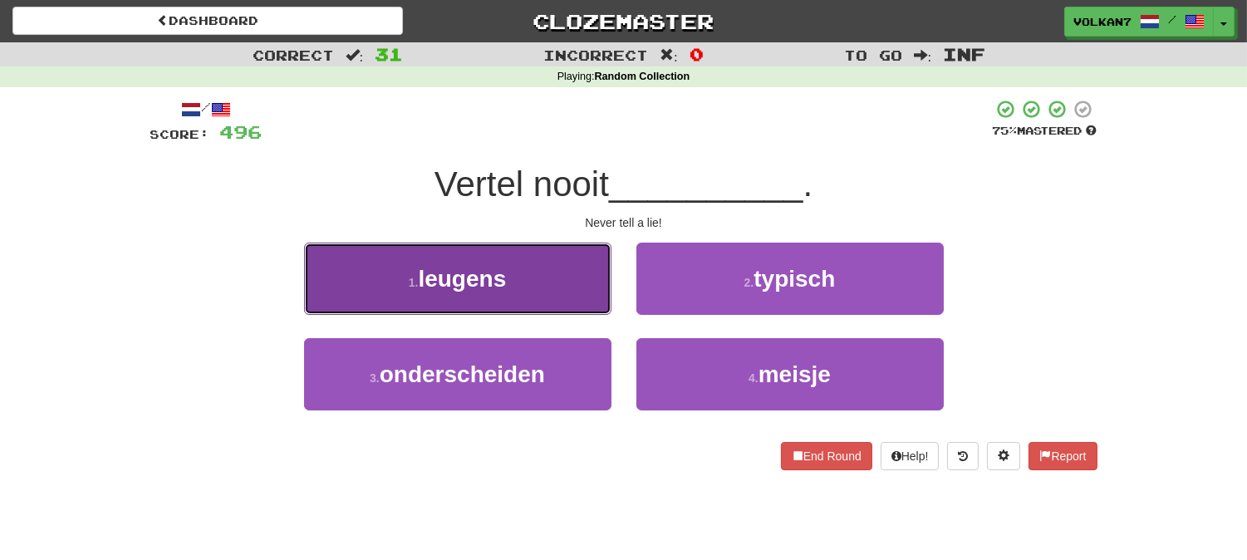
click at [551, 289] on button "1 . leugens" at bounding box center [457, 279] width 307 height 72
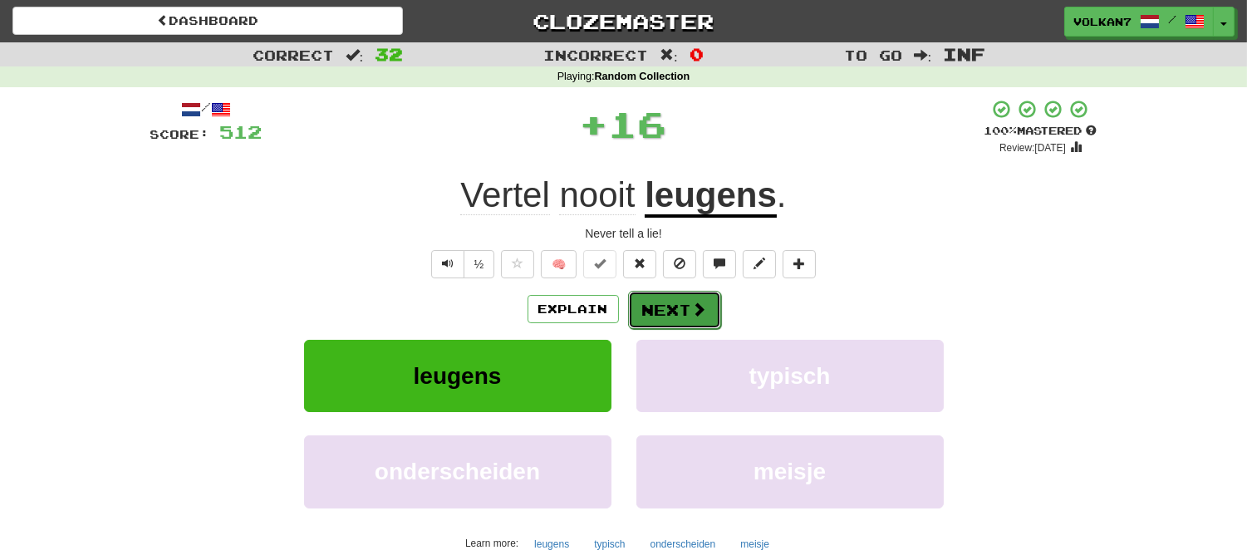
click at [682, 310] on button "Next" at bounding box center [674, 310] width 93 height 38
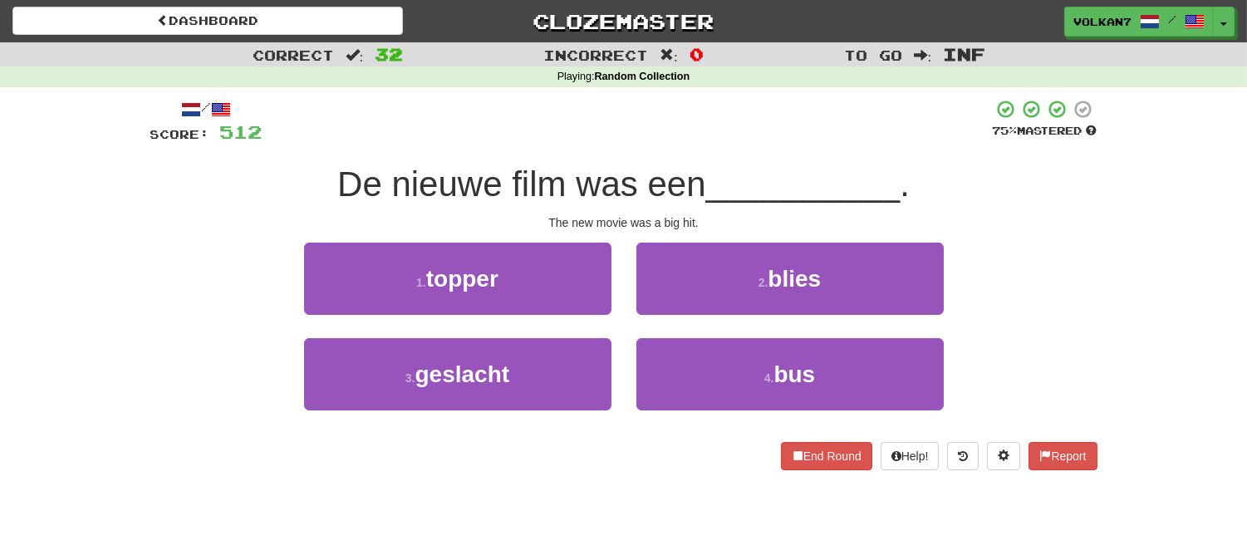
click at [696, 137] on div at bounding box center [627, 122] width 730 height 46
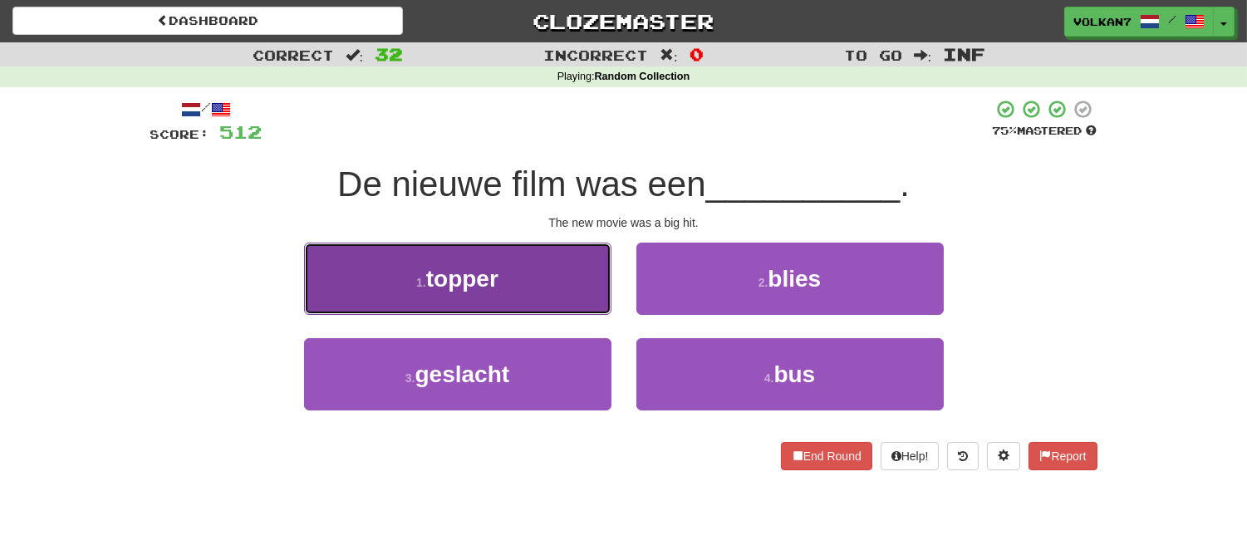
click at [509, 282] on button "1 . topper" at bounding box center [457, 279] width 307 height 72
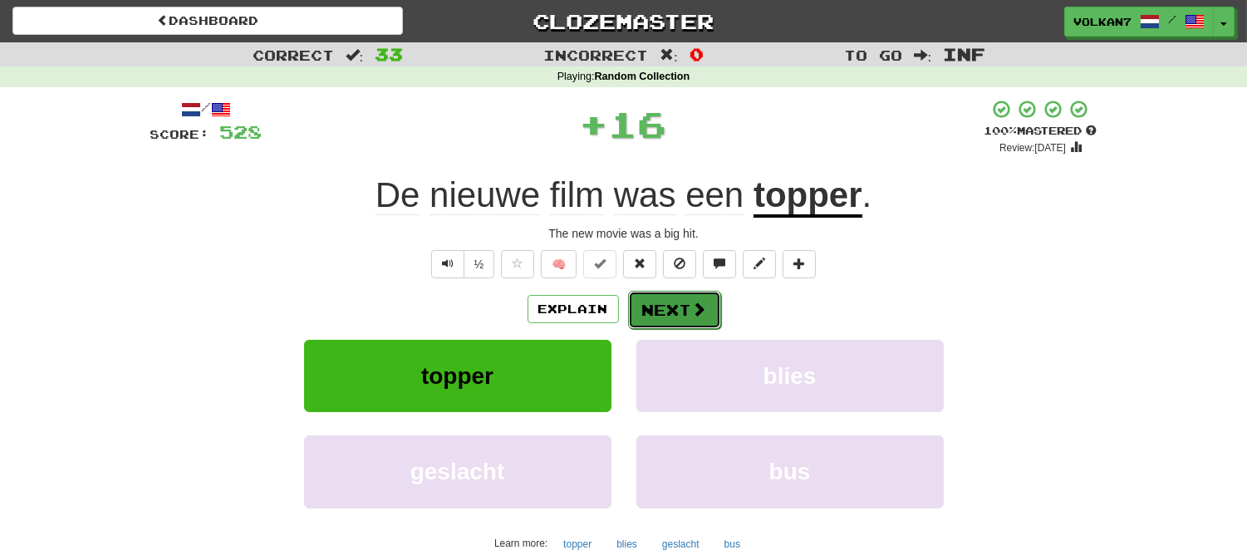
click at [649, 308] on button "Next" at bounding box center [674, 310] width 93 height 38
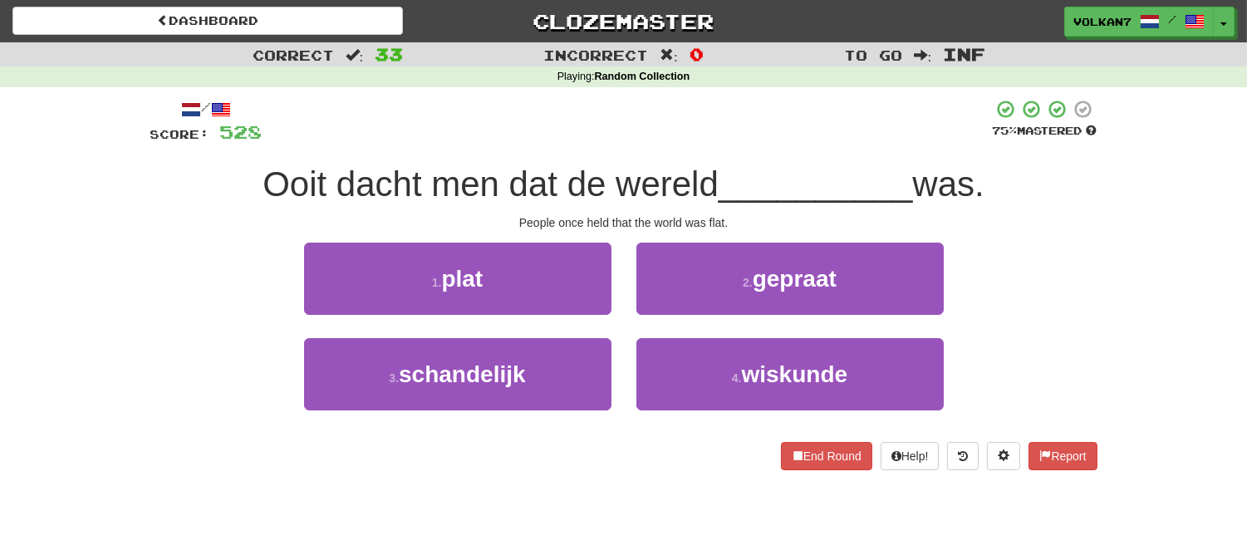
click at [676, 162] on div "Ooit dacht men dat de wereld __________ was." at bounding box center [623, 185] width 947 height 46
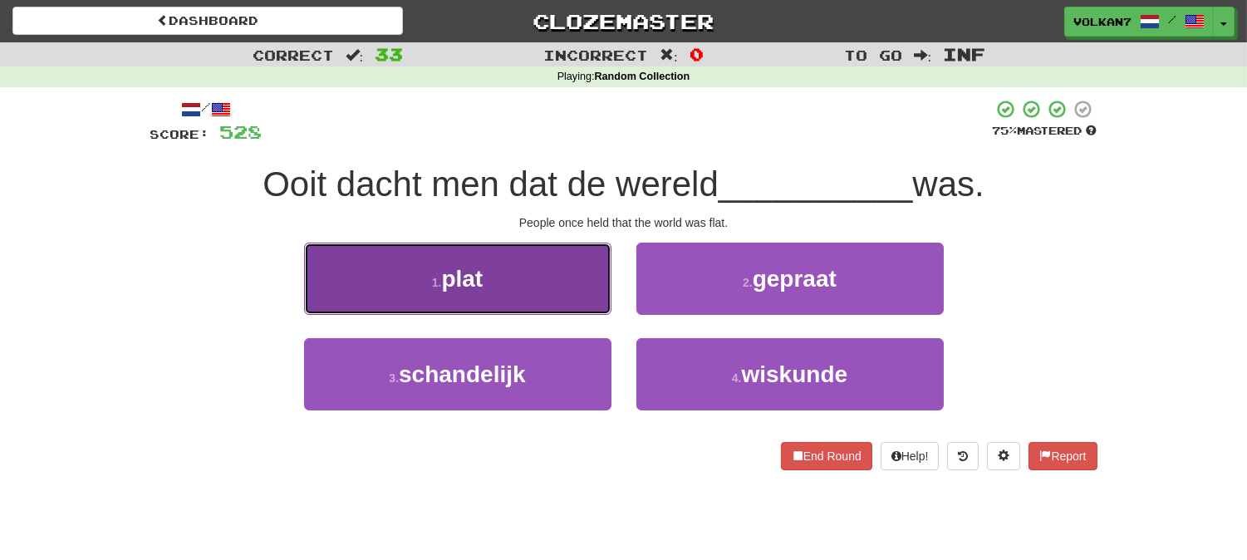
click at [540, 286] on button "1 . plat" at bounding box center [457, 279] width 307 height 72
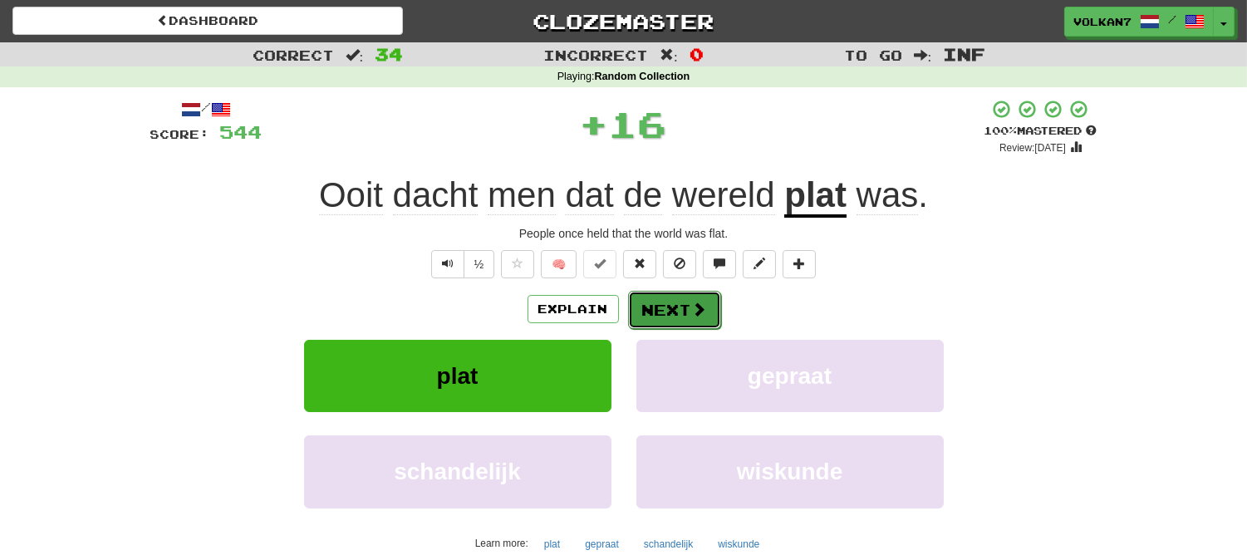
click at [686, 310] on button "Next" at bounding box center [674, 310] width 93 height 38
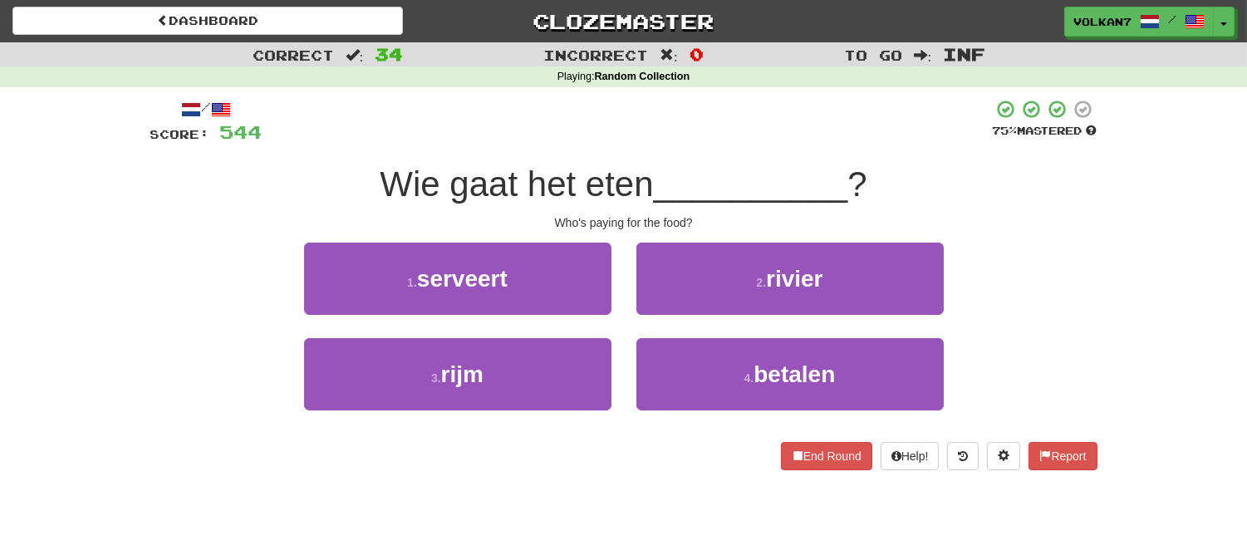
click at [724, 147] on div "/ Score: 544 75 % Mastered Wie gaat het eten __________ ? Who's paying for the …" at bounding box center [623, 284] width 947 height 371
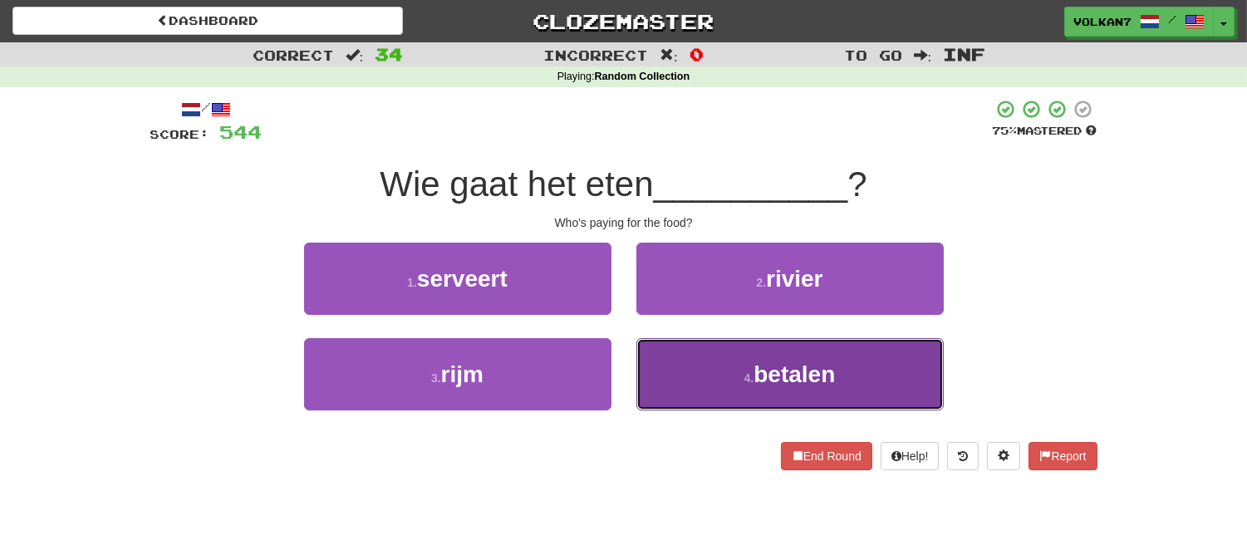
click at [779, 385] on span "betalen" at bounding box center [793, 374] width 81 height 26
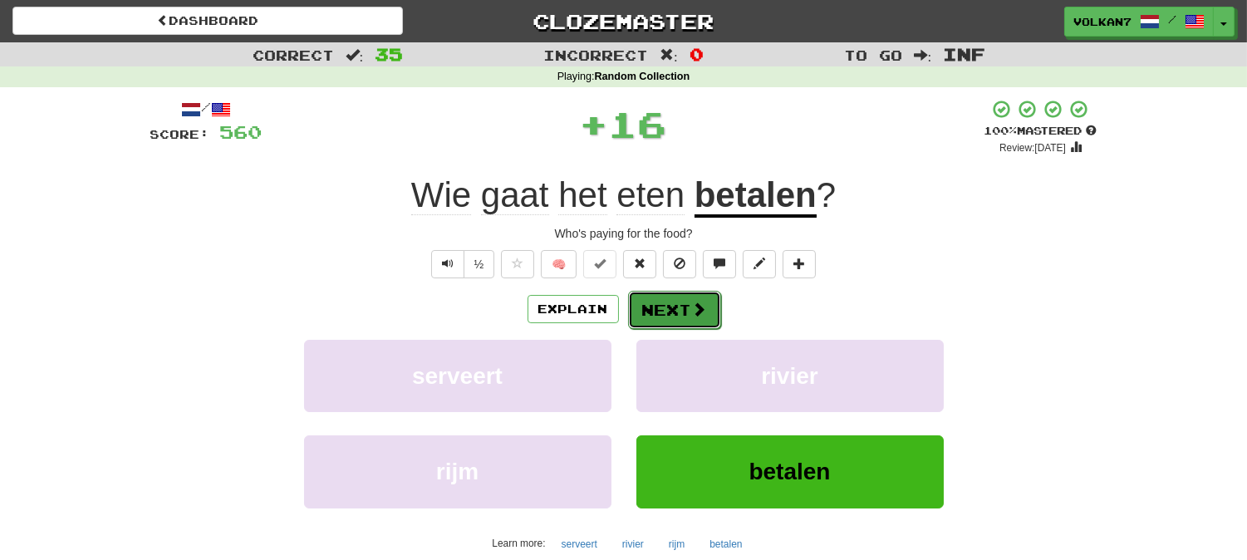
click at [683, 311] on button "Next" at bounding box center [674, 310] width 93 height 38
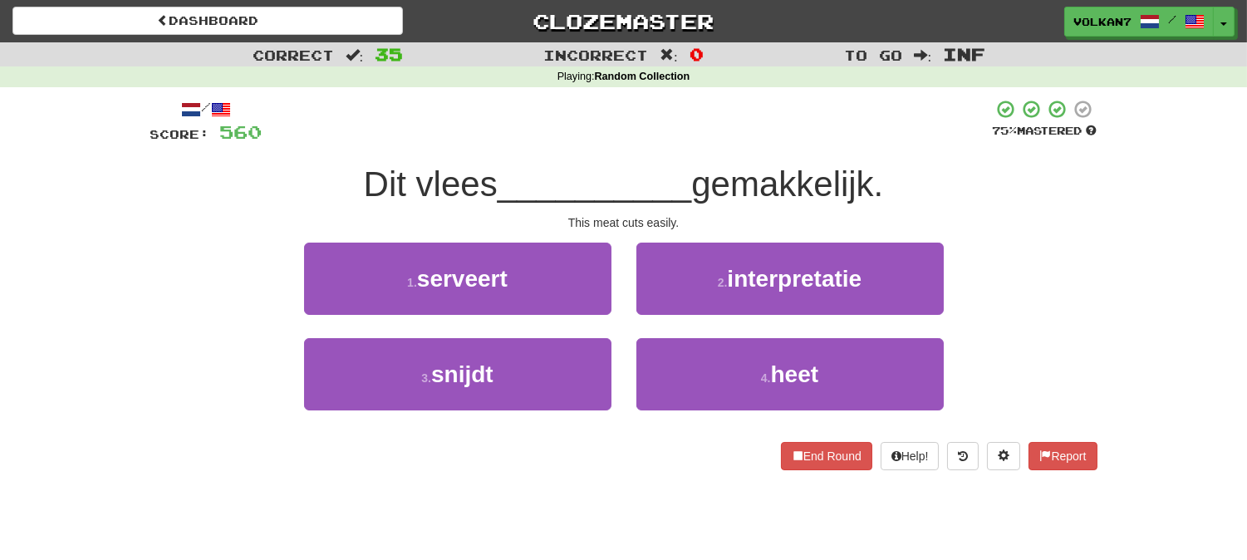
click at [675, 141] on div at bounding box center [627, 122] width 730 height 46
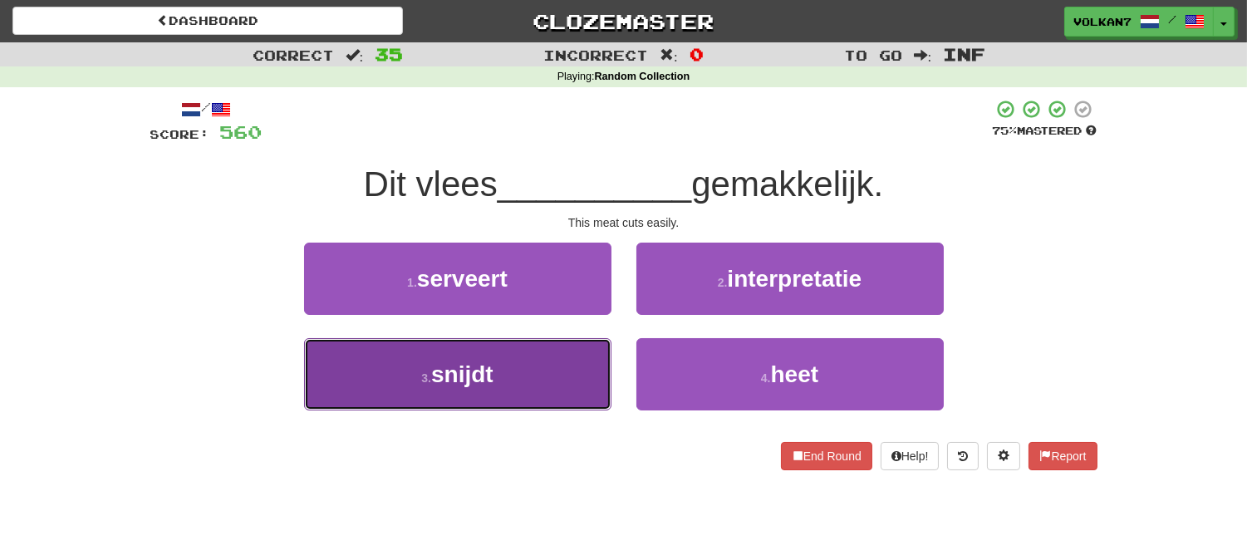
click at [528, 380] on button "3 . snijdt" at bounding box center [457, 374] width 307 height 72
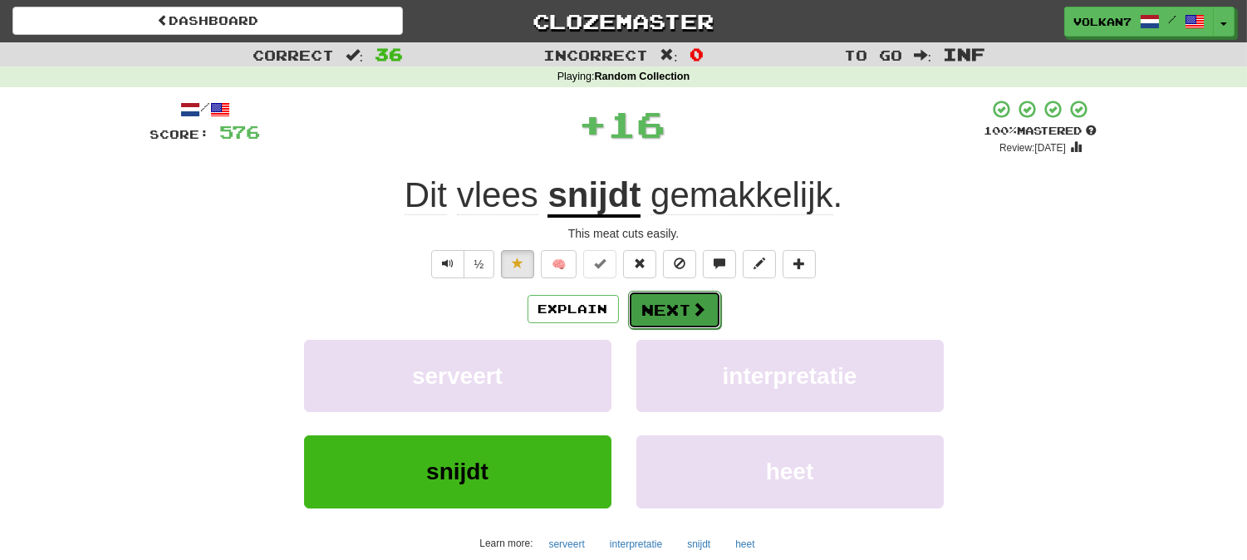
click at [692, 311] on span at bounding box center [699, 308] width 15 height 15
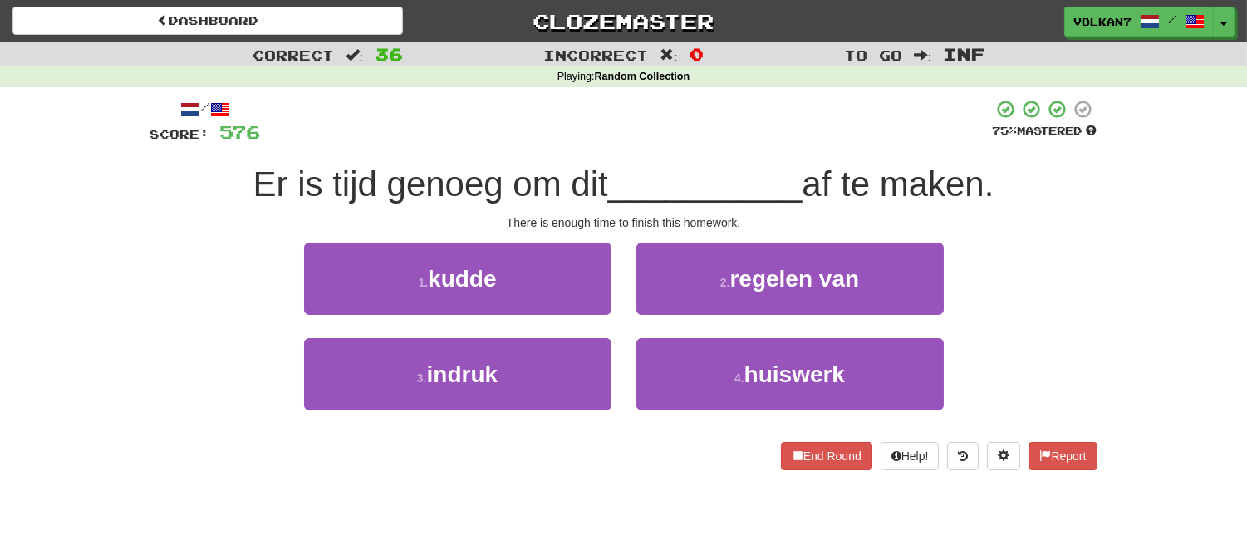
click at [699, 162] on div "Er is tijd genoeg om dit __________ af te maken." at bounding box center [623, 185] width 947 height 46
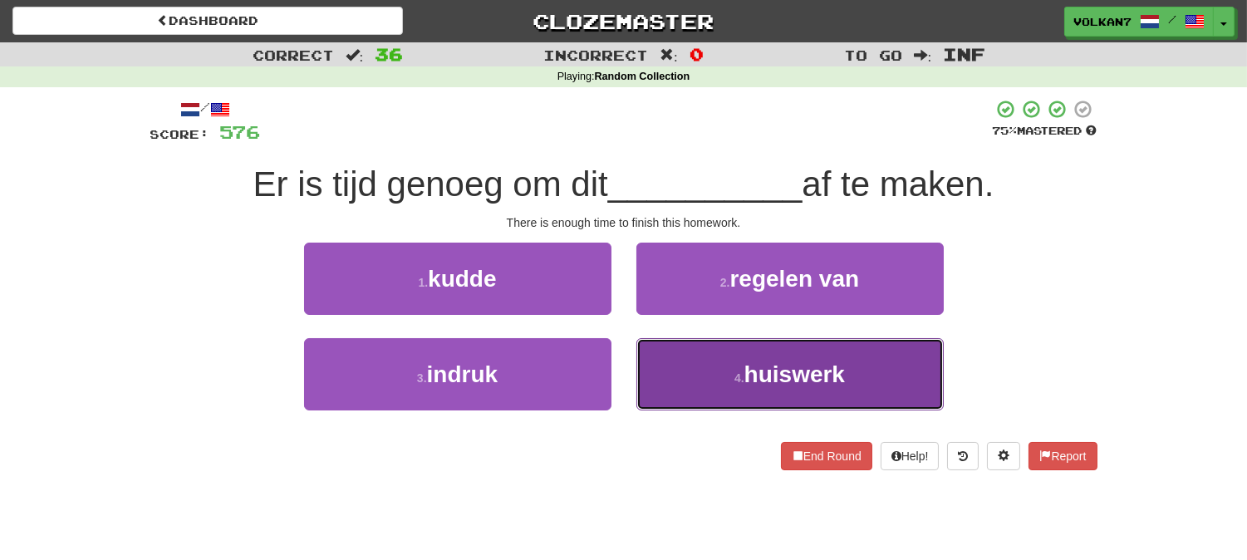
click at [693, 379] on button "4 . huiswerk" at bounding box center [789, 374] width 307 height 72
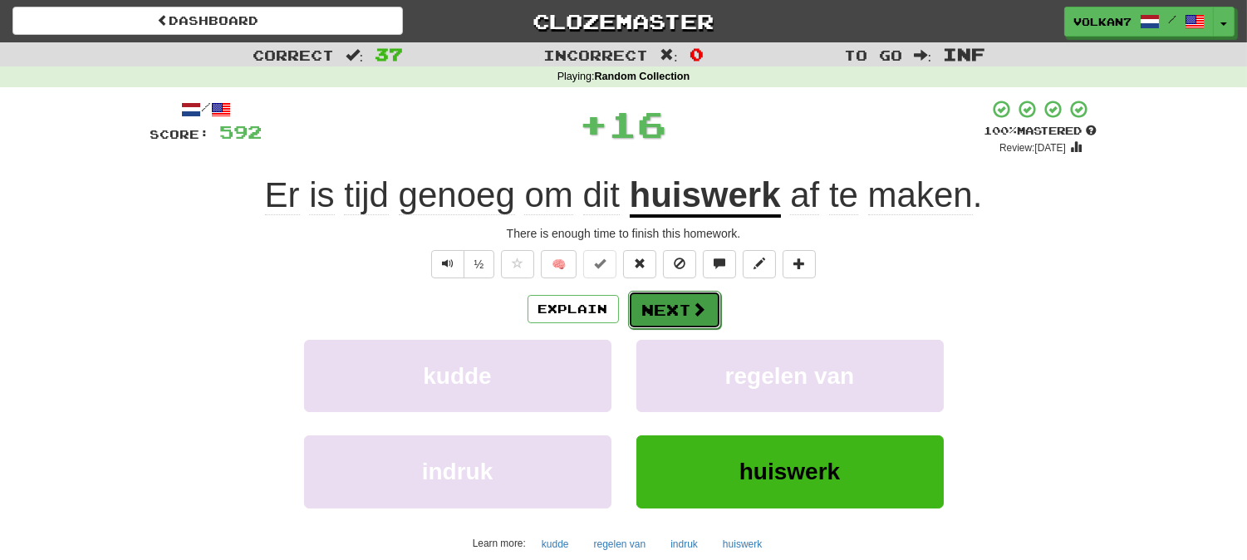
click at [683, 321] on button "Next" at bounding box center [674, 310] width 93 height 38
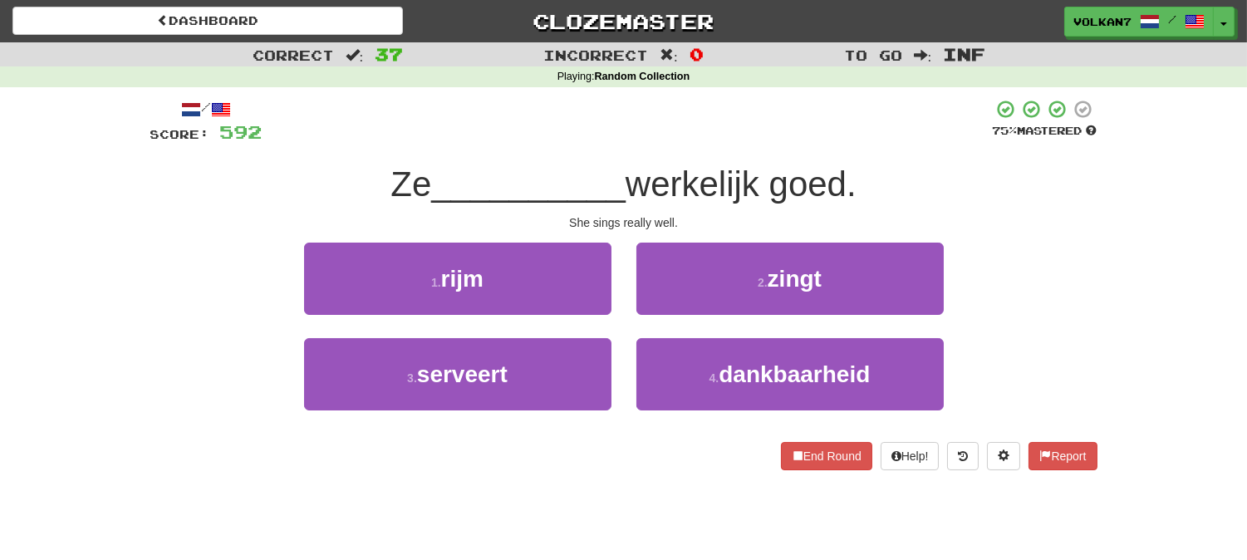
click at [681, 162] on div "Ze __________ werkelijk goed." at bounding box center [623, 185] width 947 height 46
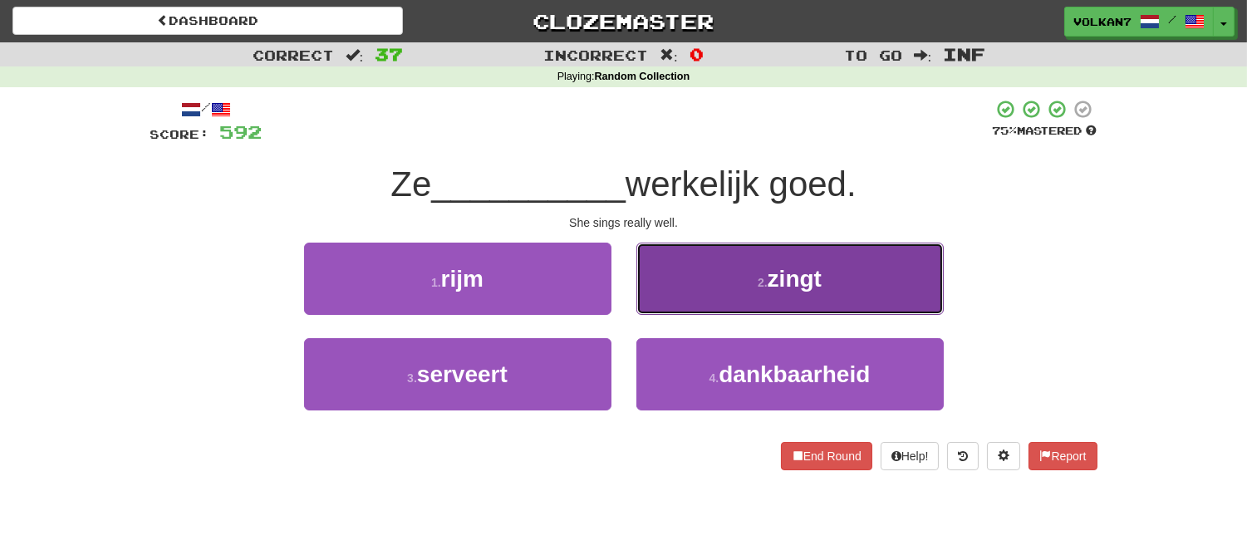
click at [723, 292] on button "2 . zingt" at bounding box center [789, 279] width 307 height 72
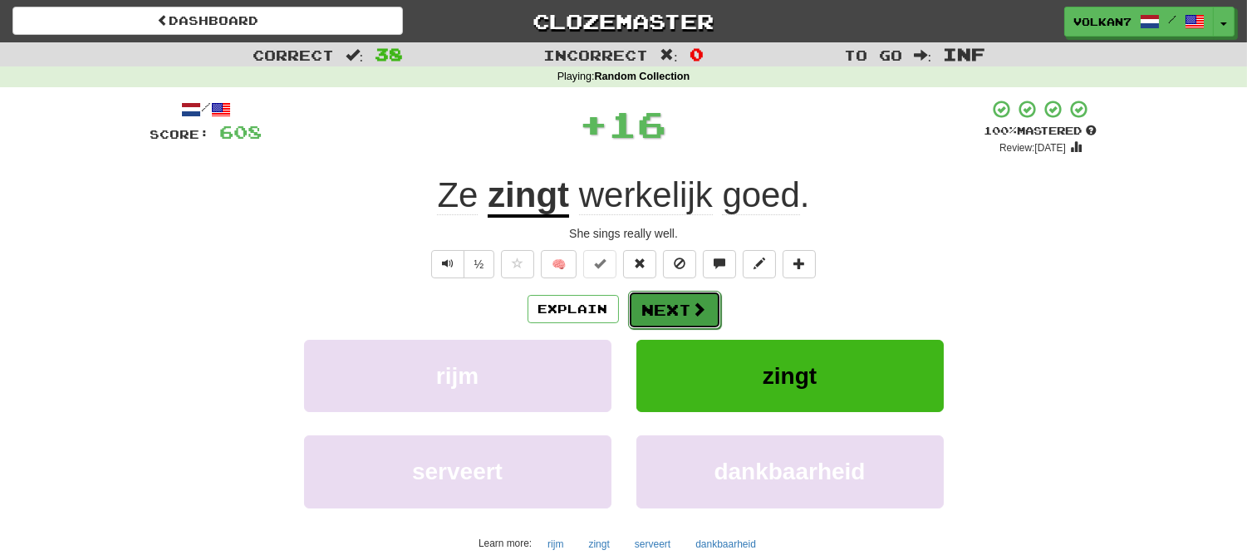
click at [692, 299] on button "Next" at bounding box center [674, 310] width 93 height 38
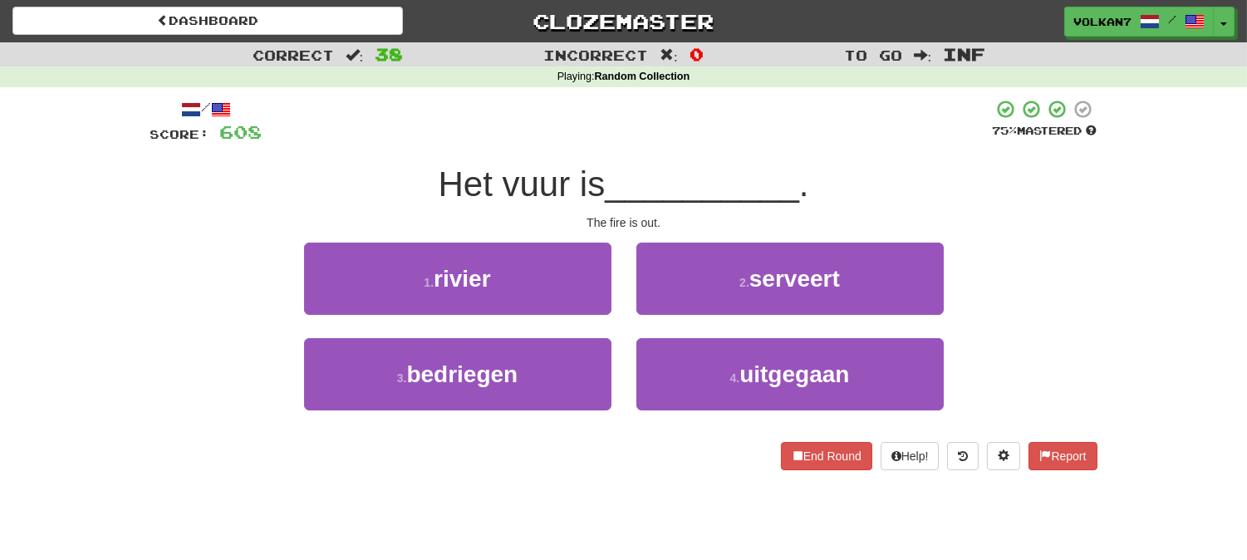
click at [675, 121] on div at bounding box center [627, 122] width 730 height 46
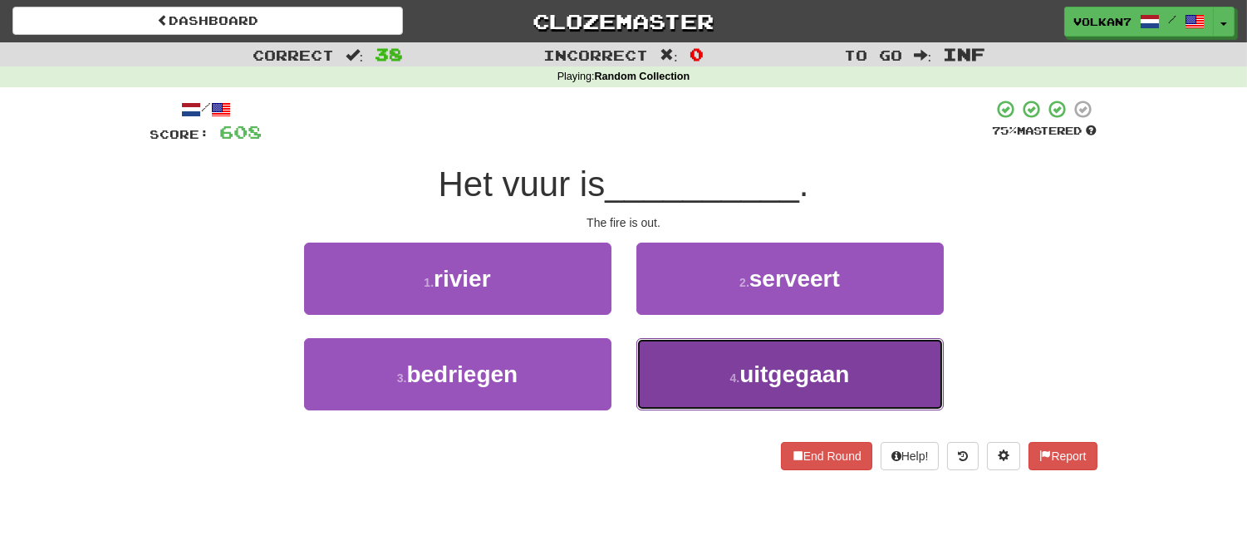
click at [746, 355] on button "4 . uitgegaan" at bounding box center [789, 374] width 307 height 72
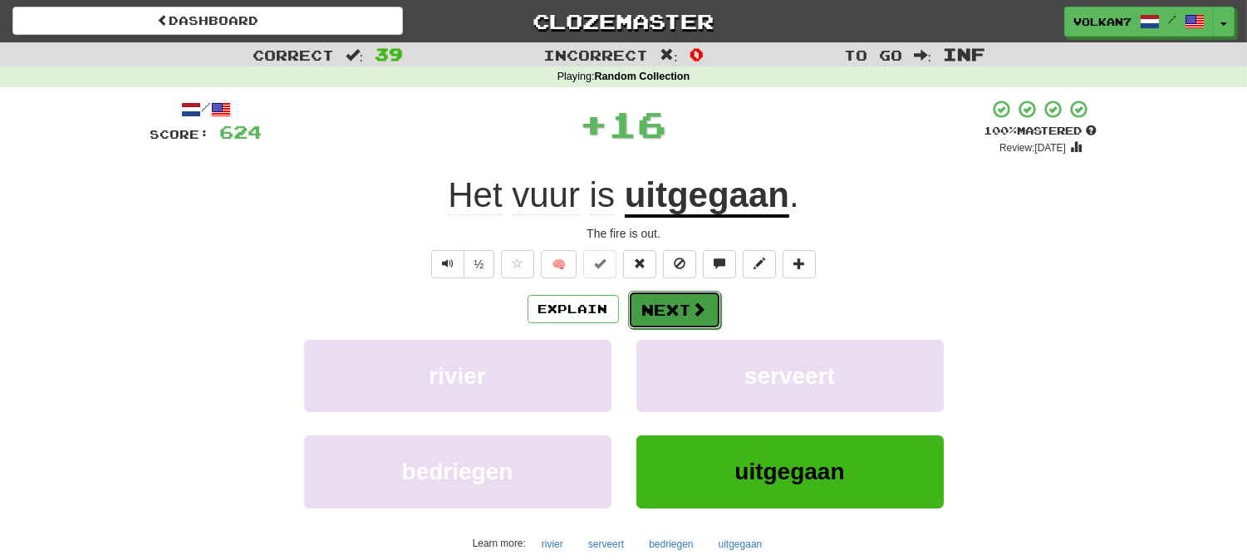
click at [703, 313] on span at bounding box center [699, 308] width 15 height 15
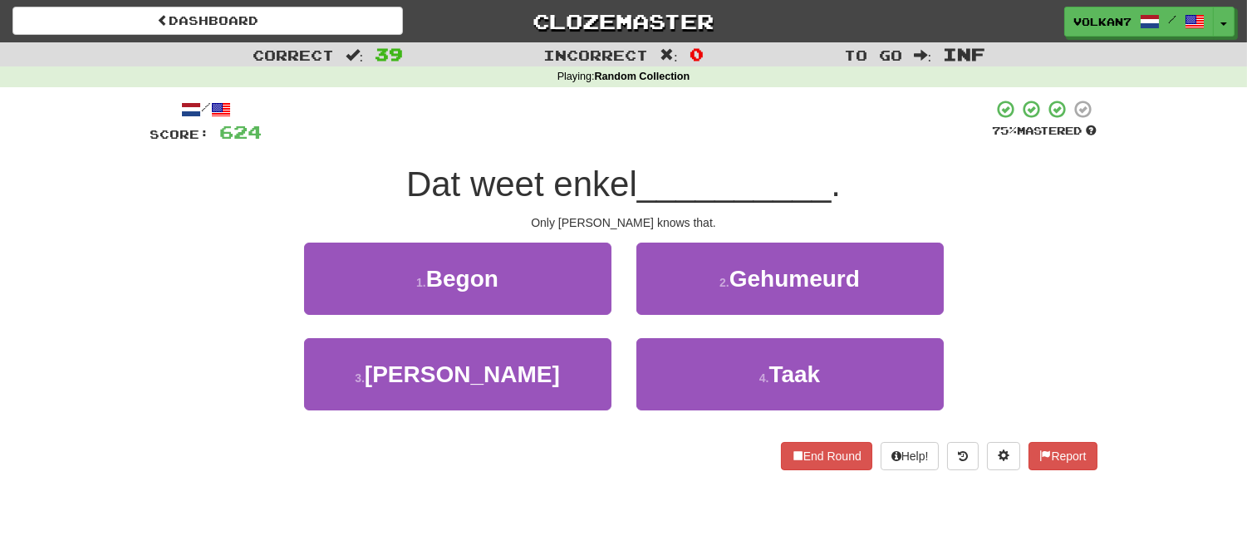
click at [708, 171] on span "__________" at bounding box center [734, 183] width 194 height 39
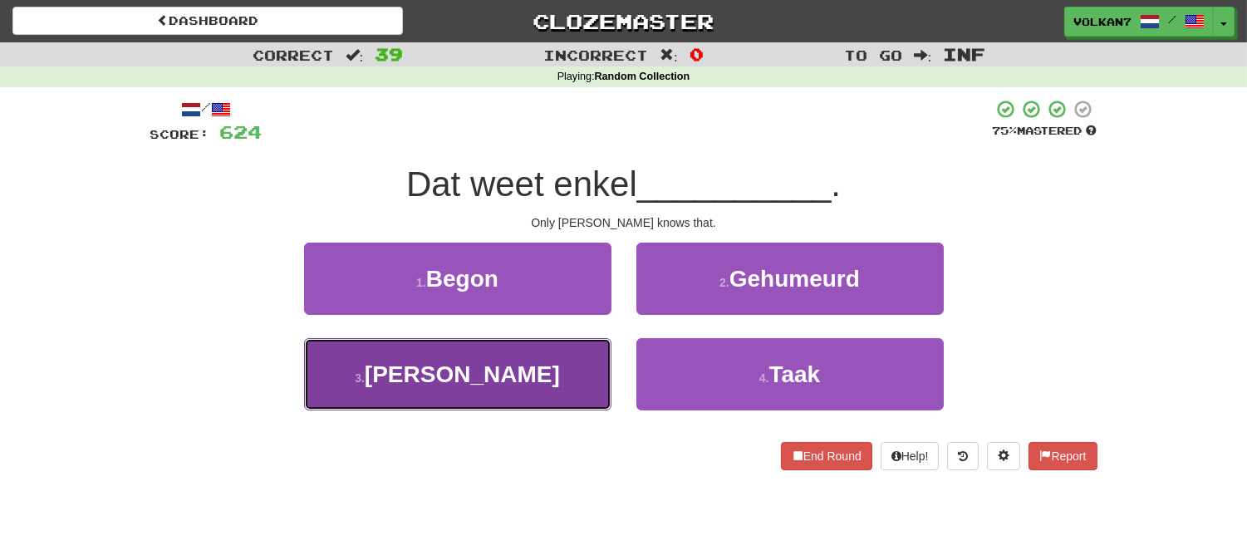
click at [538, 355] on button "3 . Obama" at bounding box center [457, 374] width 307 height 72
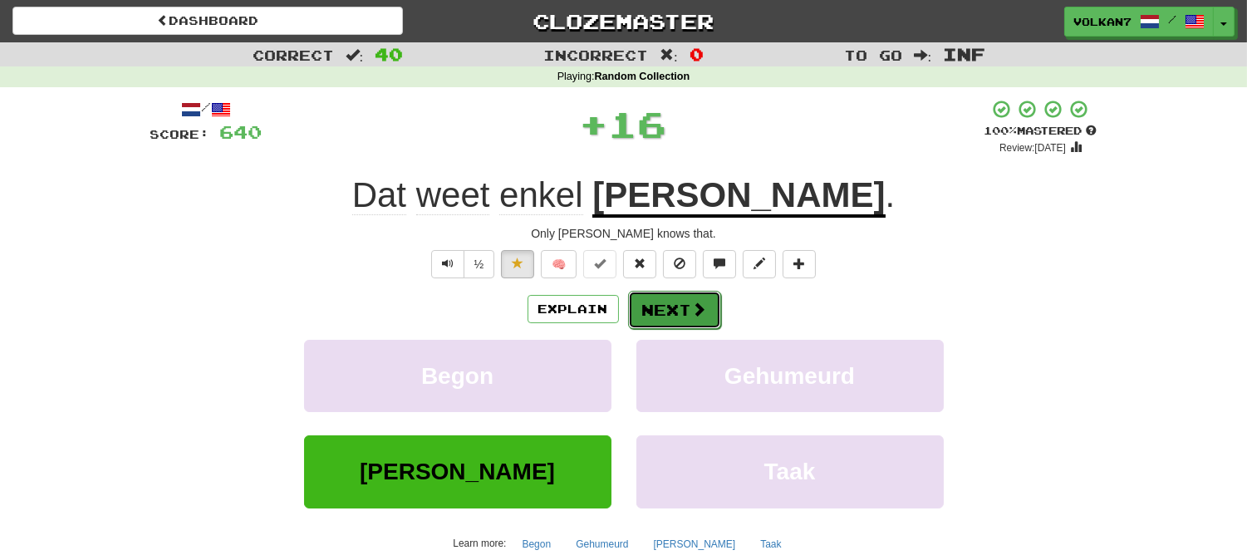
click at [659, 312] on button "Next" at bounding box center [674, 310] width 93 height 38
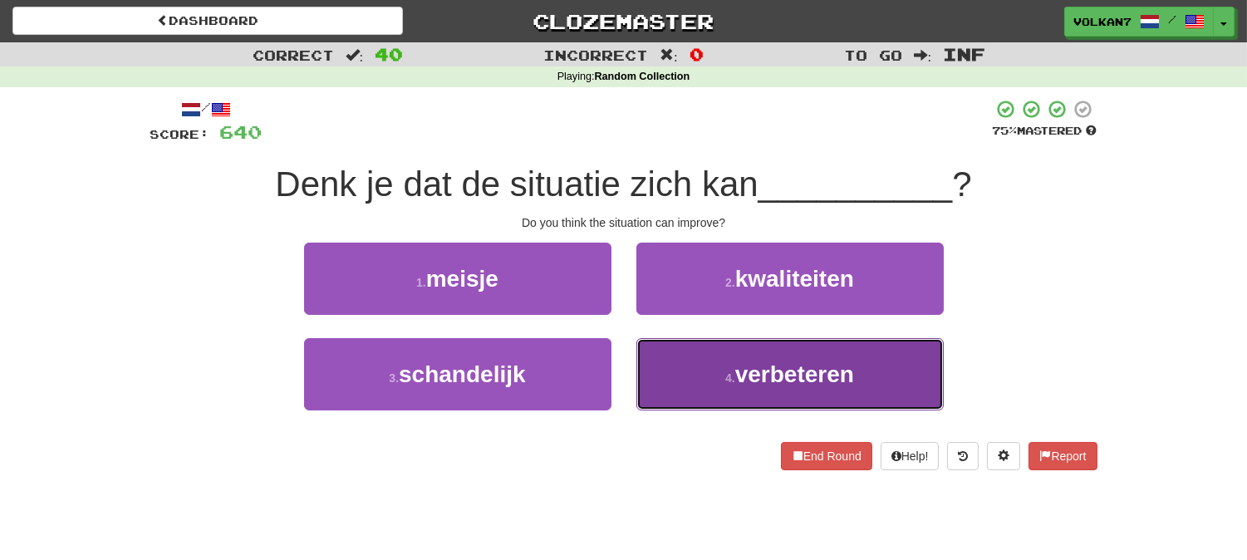
click at [708, 375] on button "4 . verbeteren" at bounding box center [789, 374] width 307 height 72
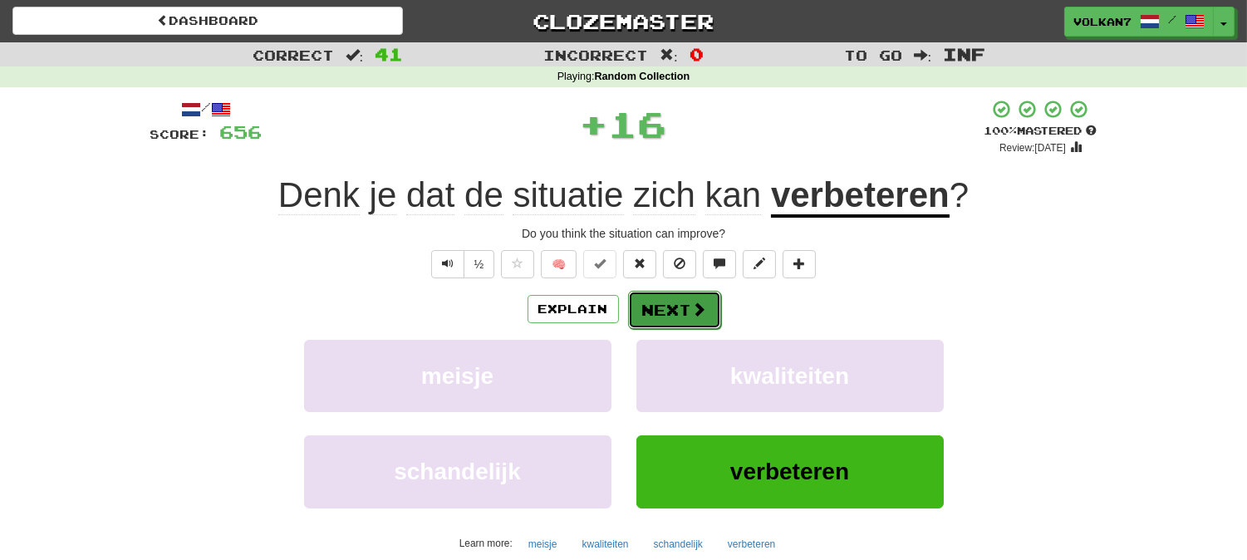
click at [674, 296] on button "Next" at bounding box center [674, 310] width 93 height 38
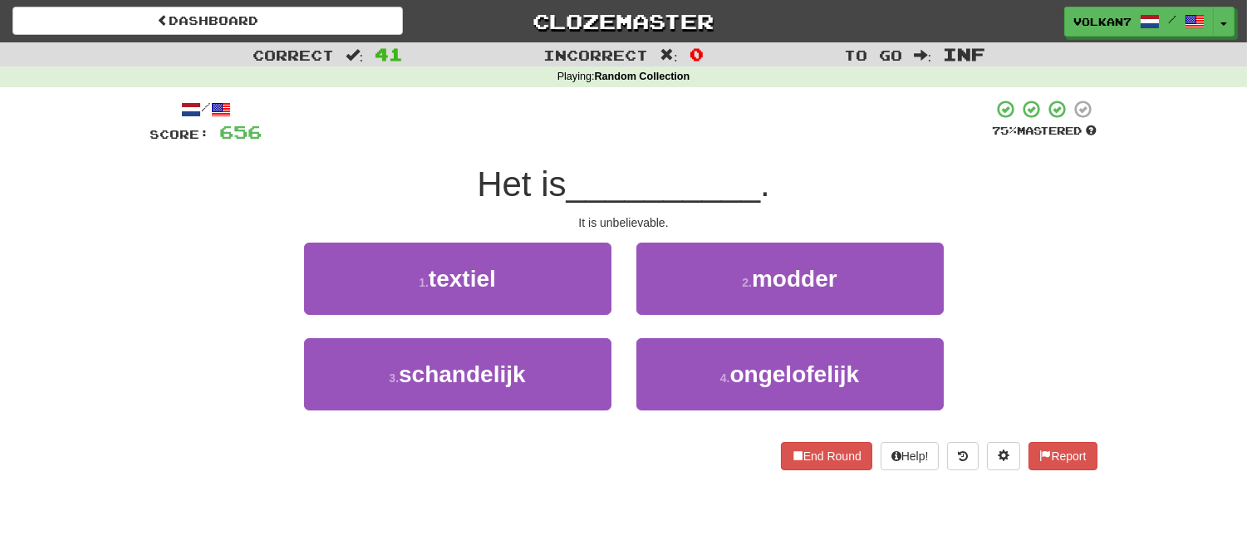
click at [708, 162] on div "Het is __________ ." at bounding box center [623, 185] width 947 height 46
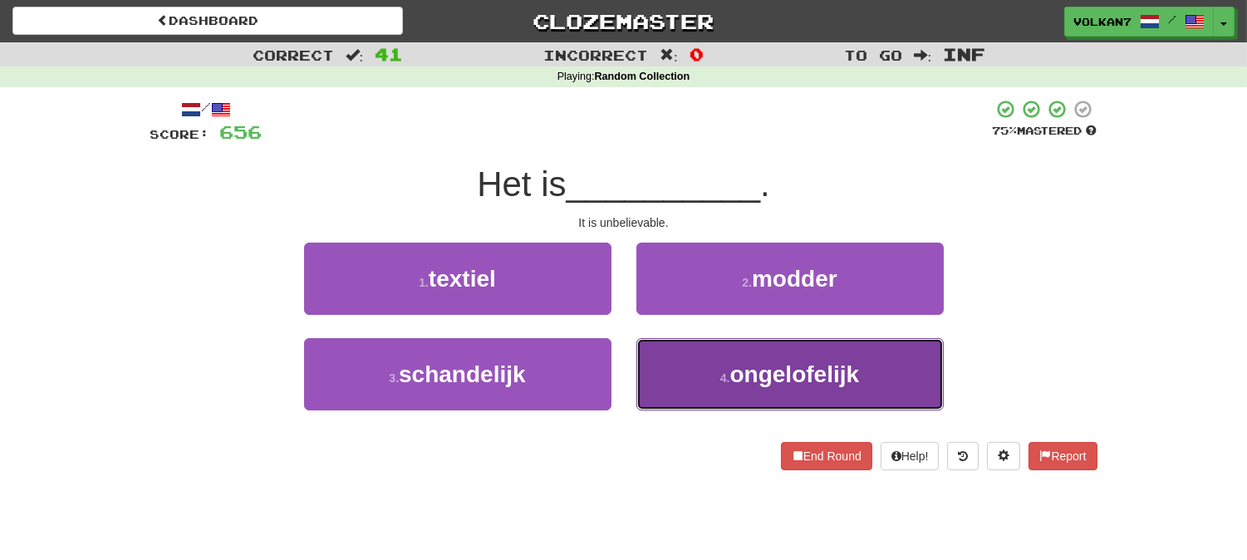
click at [695, 376] on button "4 . ongelofelijk" at bounding box center [789, 374] width 307 height 72
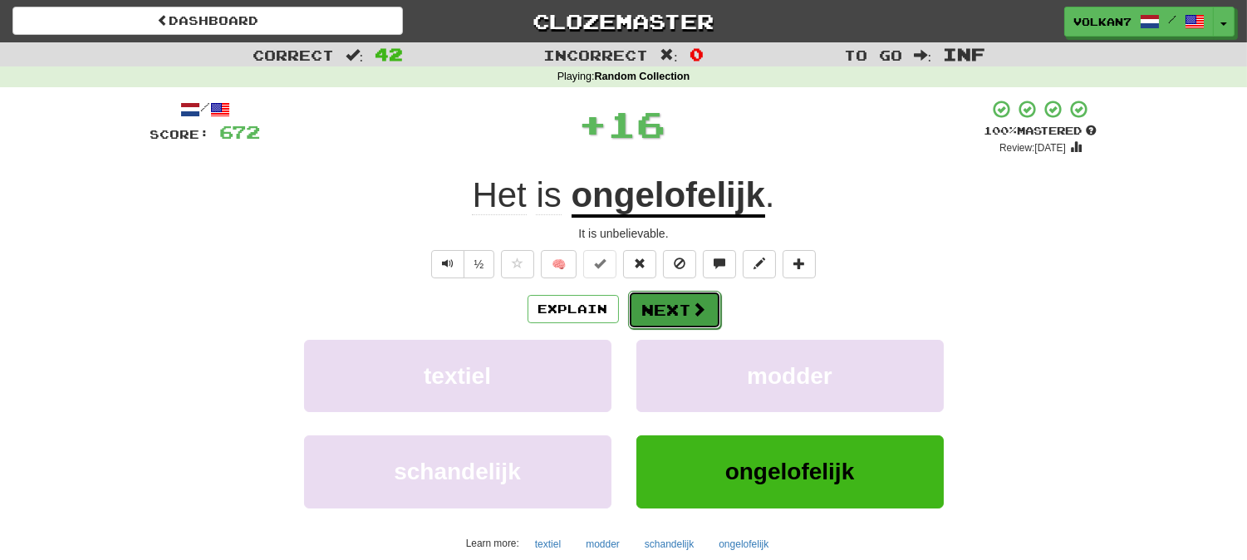
click at [673, 314] on button "Next" at bounding box center [674, 310] width 93 height 38
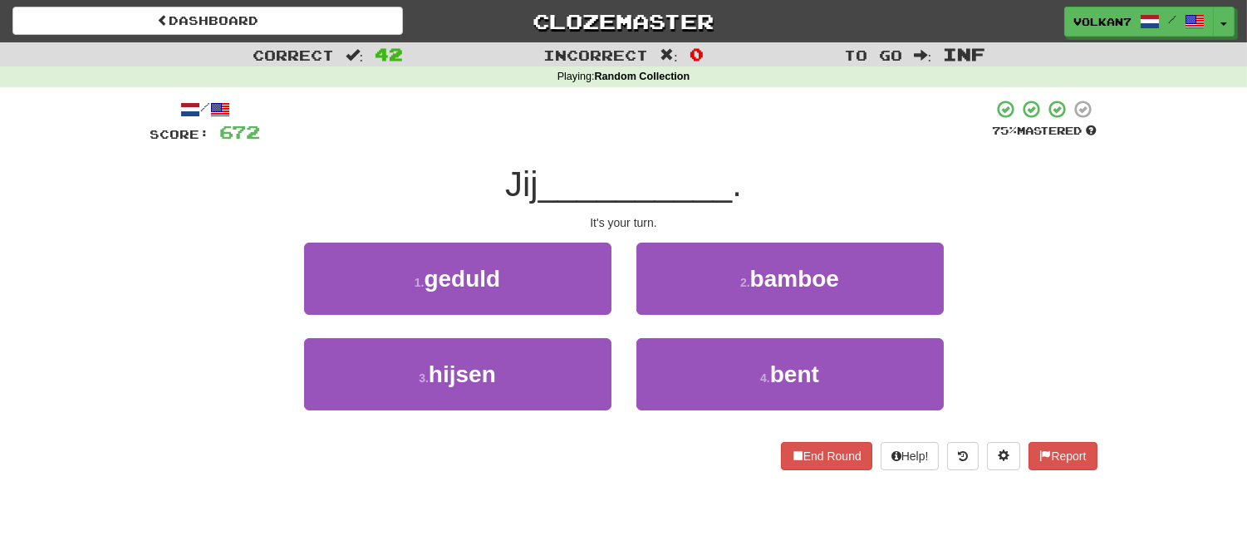
click at [700, 150] on div "/ Score: 672 75 % Mastered Jij __________ . It's your turn. 1 . geduld 2 . bamb…" at bounding box center [623, 284] width 947 height 371
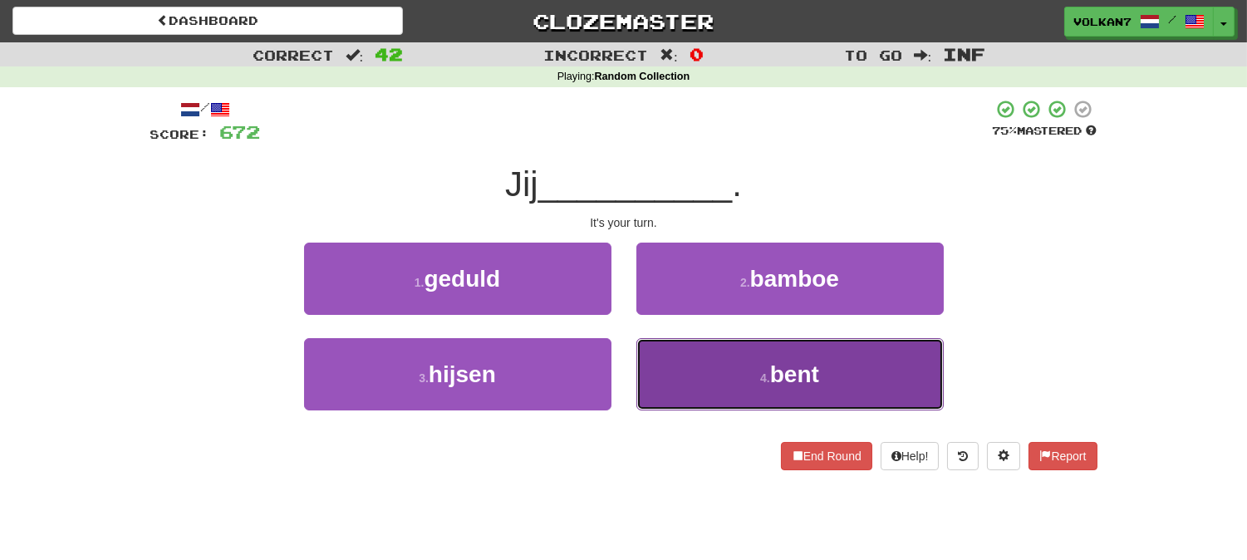
click at [689, 380] on button "4 . bent" at bounding box center [789, 374] width 307 height 72
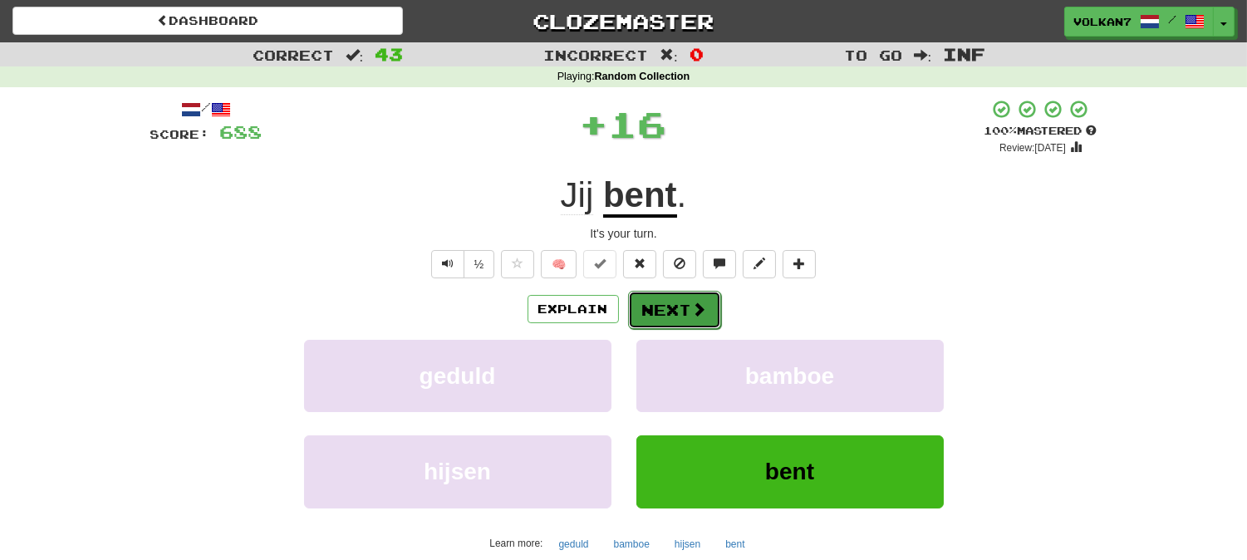
click at [660, 317] on button "Next" at bounding box center [674, 310] width 93 height 38
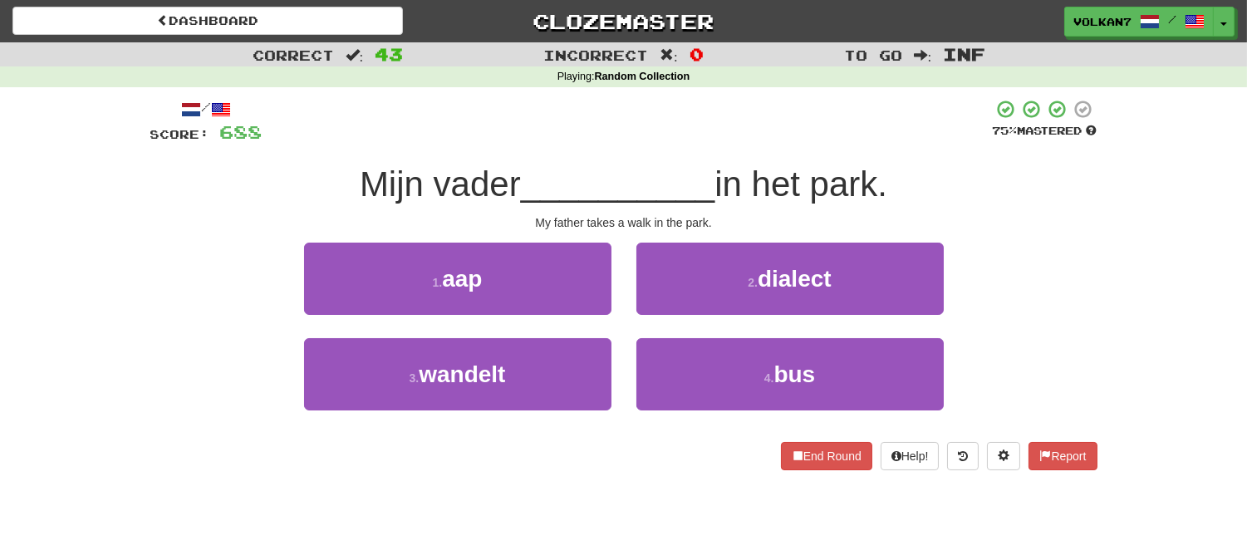
click at [698, 148] on div "/ Score: 688 75 % Mastered Mijn vader __________ in het park. My father takes a…" at bounding box center [623, 284] width 947 height 371
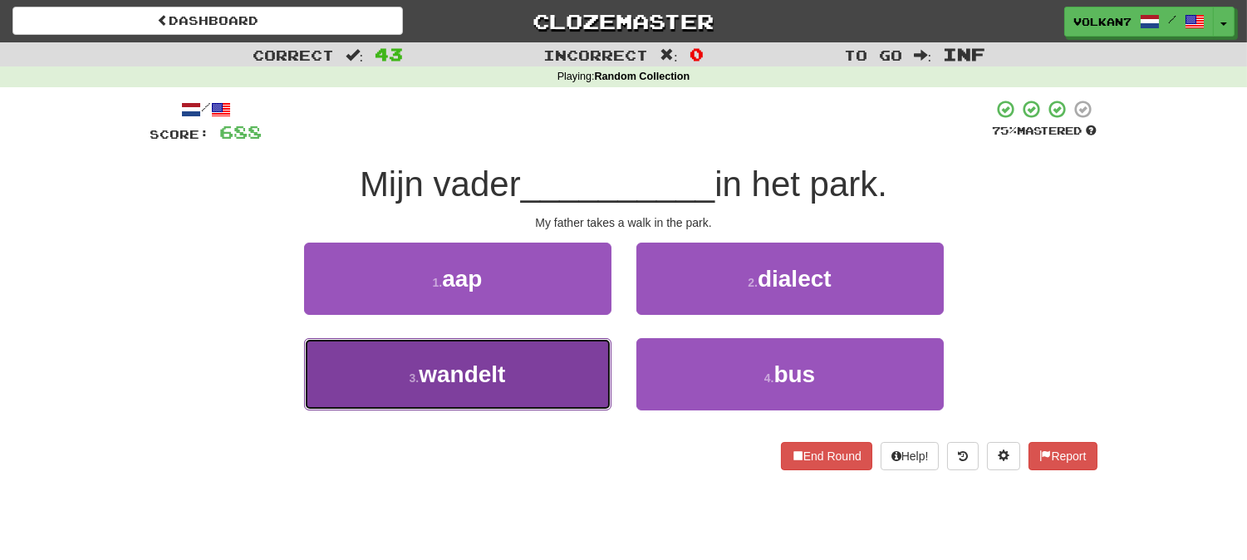
click at [513, 370] on button "3 . wandelt" at bounding box center [457, 374] width 307 height 72
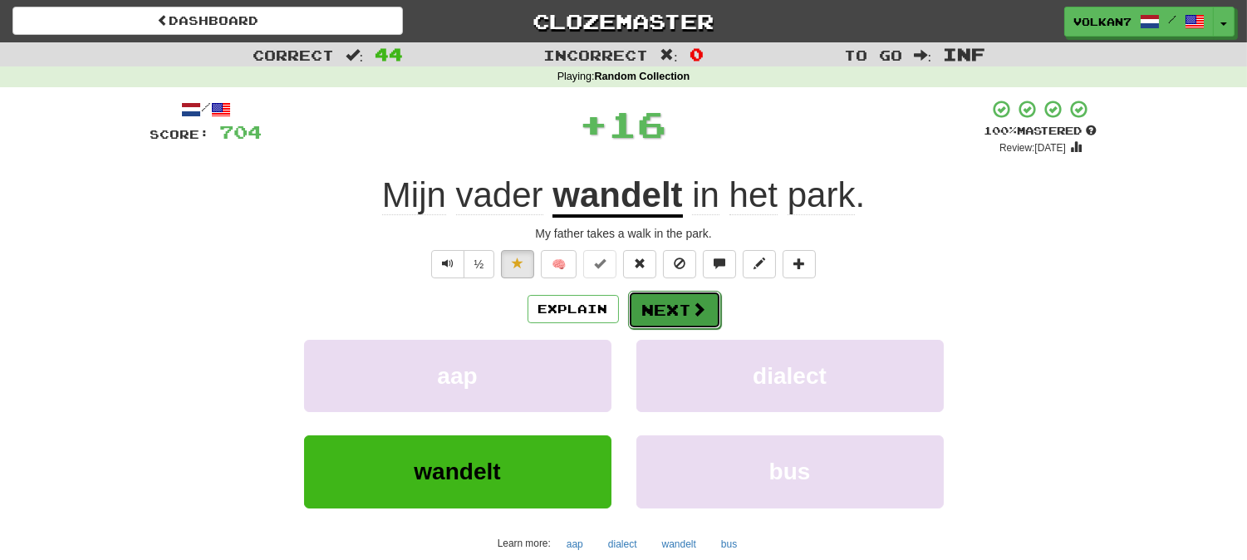
click at [661, 325] on button "Next" at bounding box center [674, 310] width 93 height 38
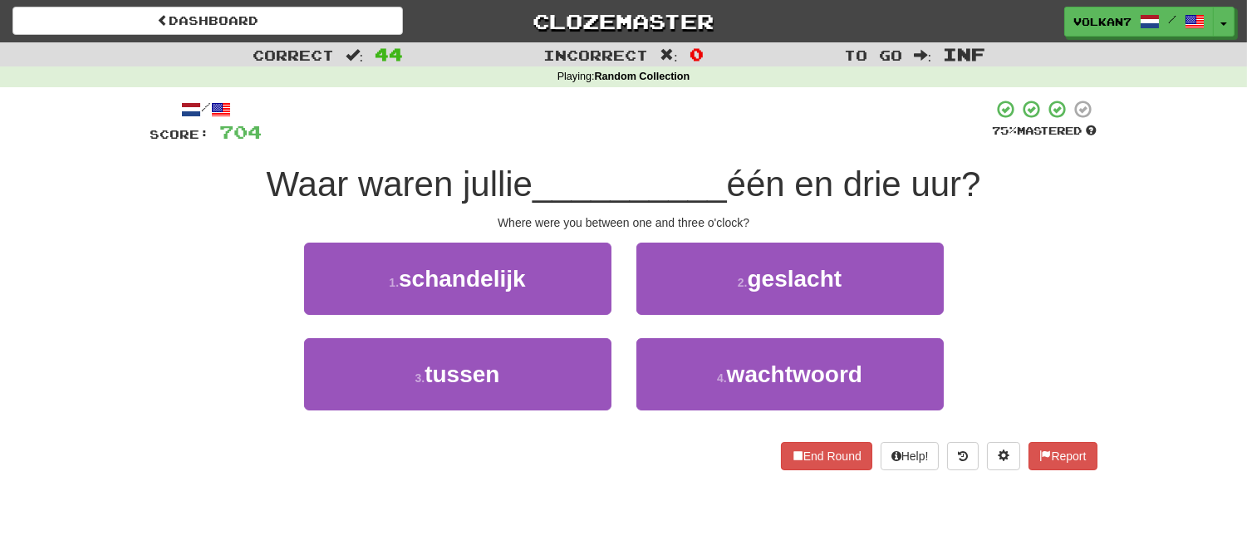
click at [723, 133] on div at bounding box center [627, 122] width 730 height 46
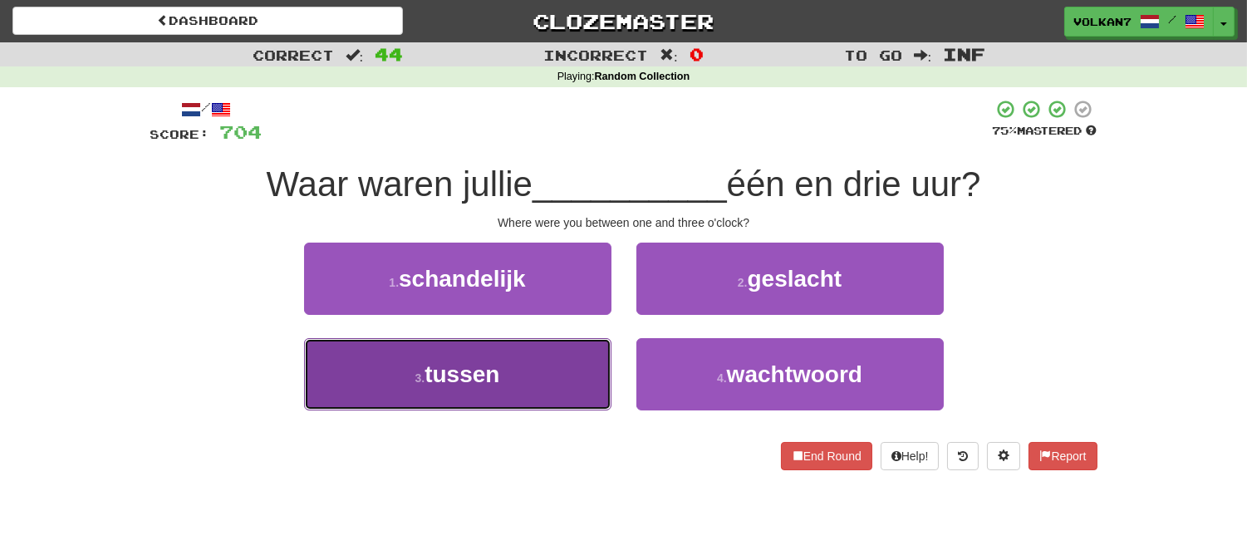
click at [528, 380] on button "3 . tussen" at bounding box center [457, 374] width 307 height 72
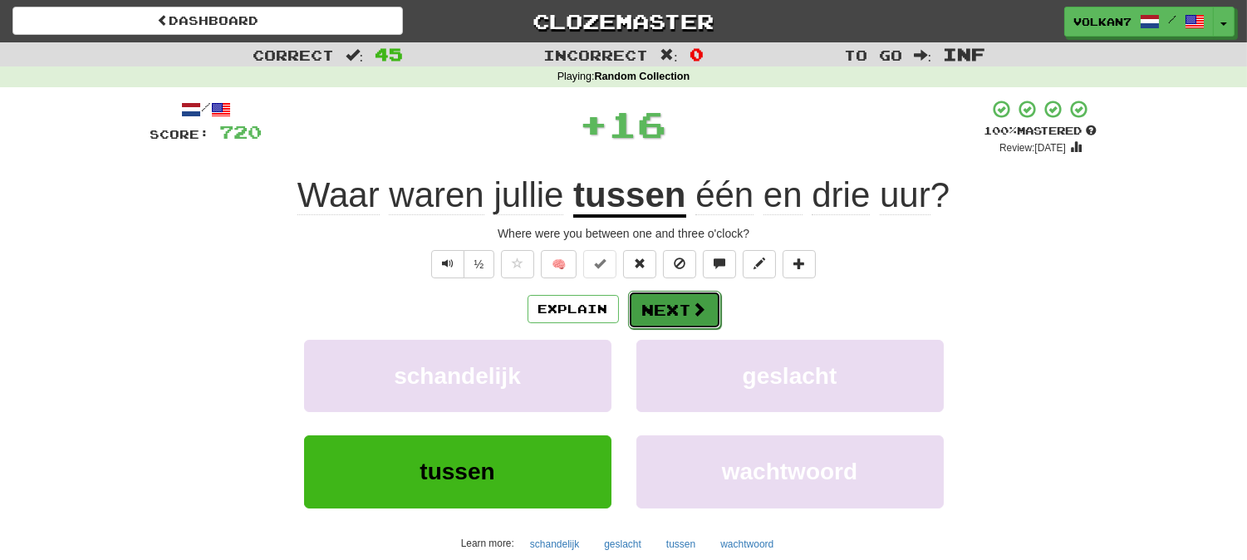
click at [676, 308] on button "Next" at bounding box center [674, 310] width 93 height 38
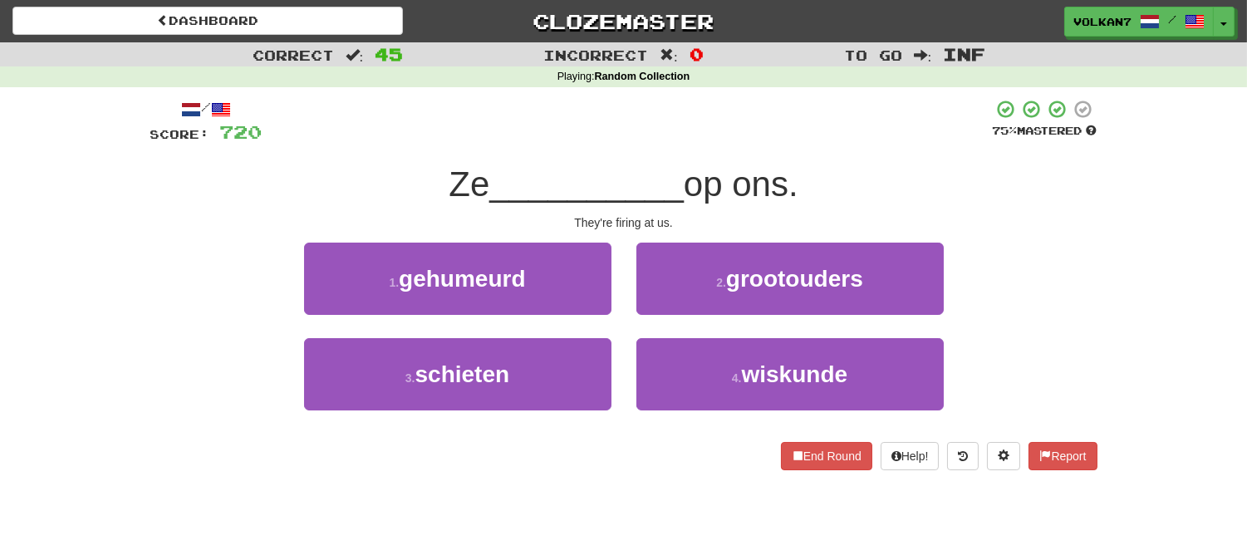
click at [699, 156] on div "/ Score: 720 75 % Mastered Ze __________ op ons. They're firing at us. 1 . gehu…" at bounding box center [623, 284] width 947 height 371
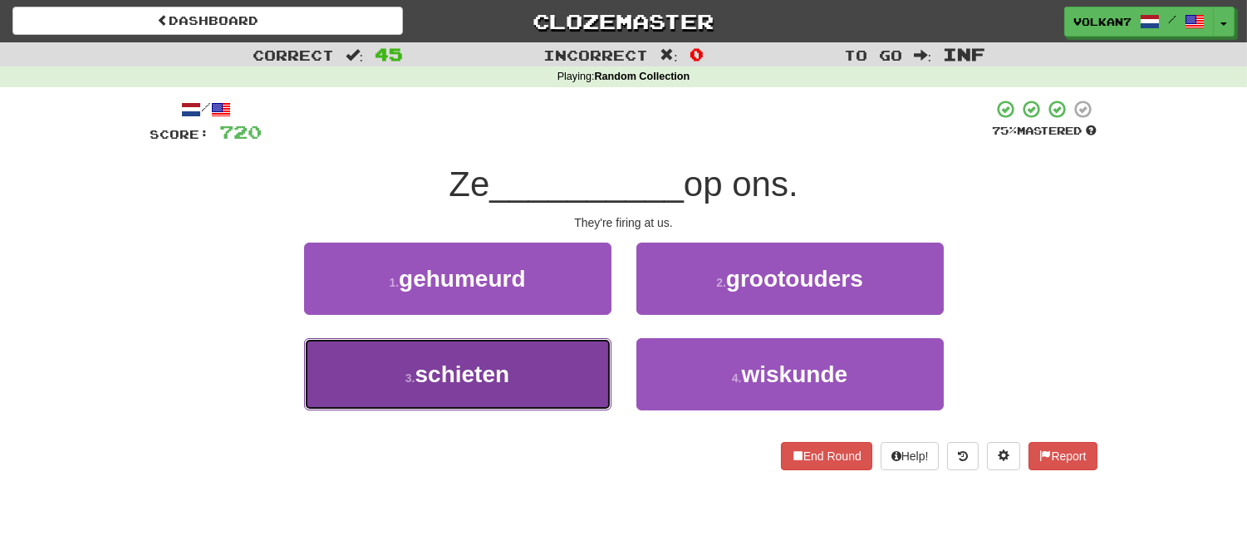
click at [521, 354] on button "3 . schieten" at bounding box center [457, 374] width 307 height 72
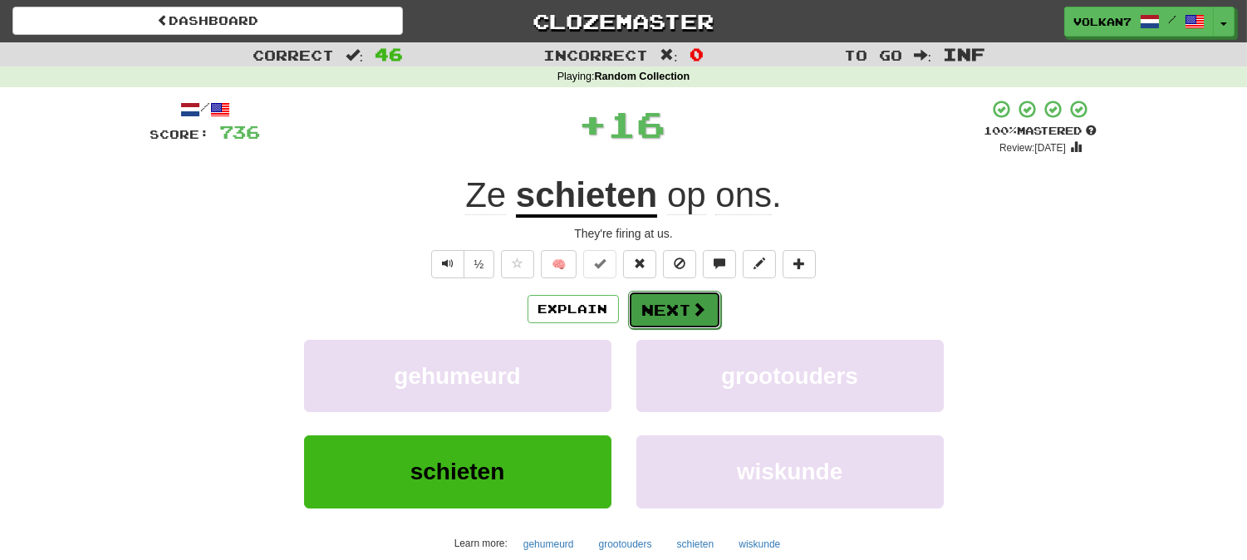
click at [670, 313] on button "Next" at bounding box center [674, 310] width 93 height 38
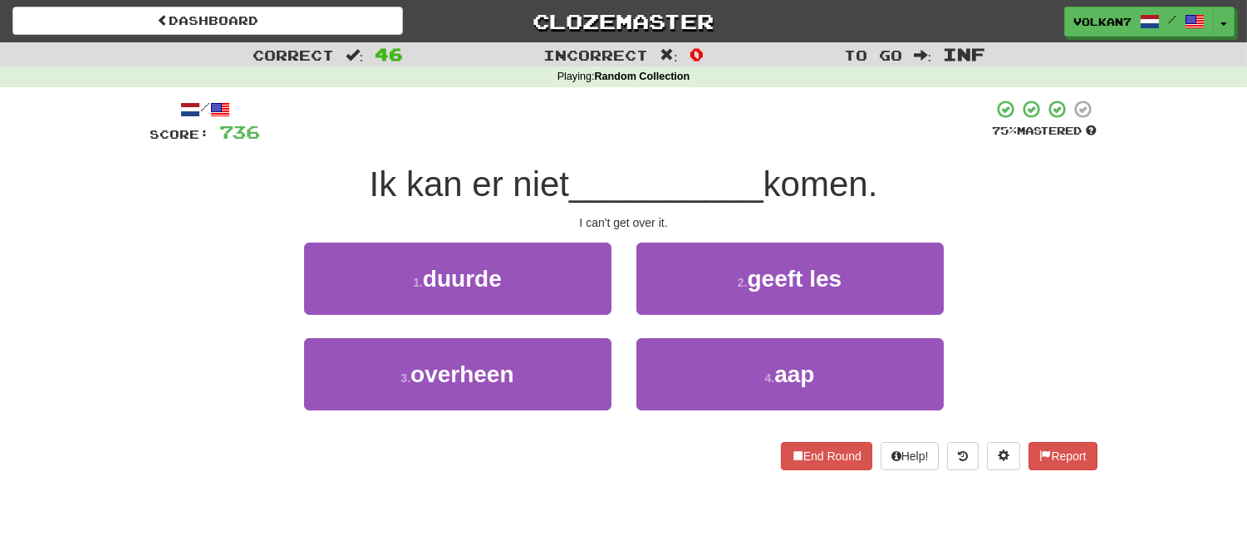
click at [713, 158] on div "/ Score: 736 75 % Mastered Ik kan er niet __________ komen. I can't get over it…" at bounding box center [623, 284] width 947 height 371
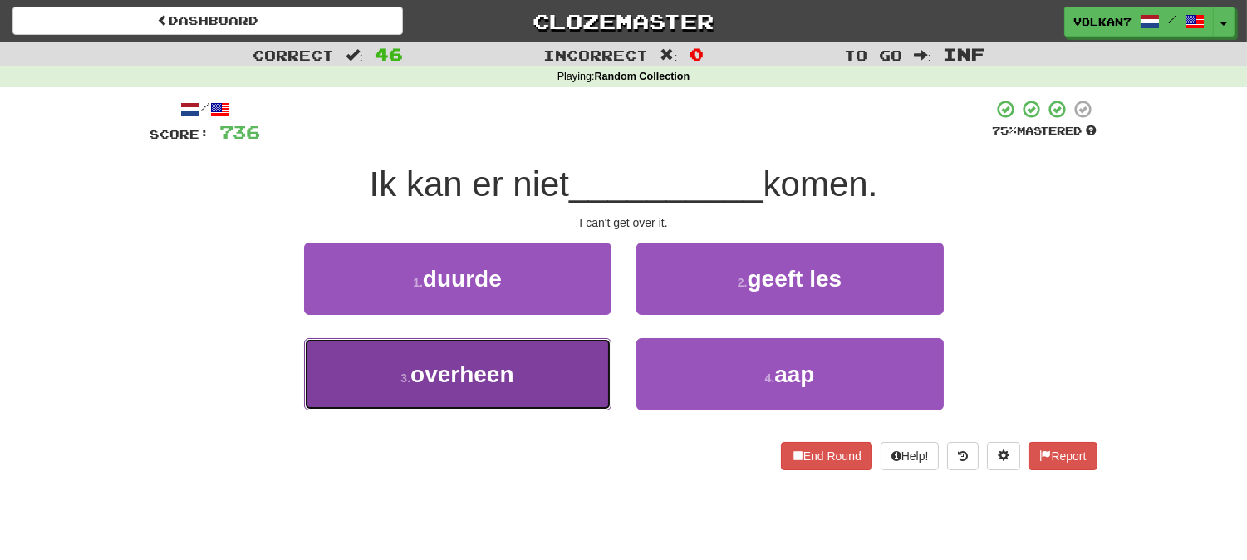
click at [523, 375] on button "3 . overheen" at bounding box center [457, 374] width 307 height 72
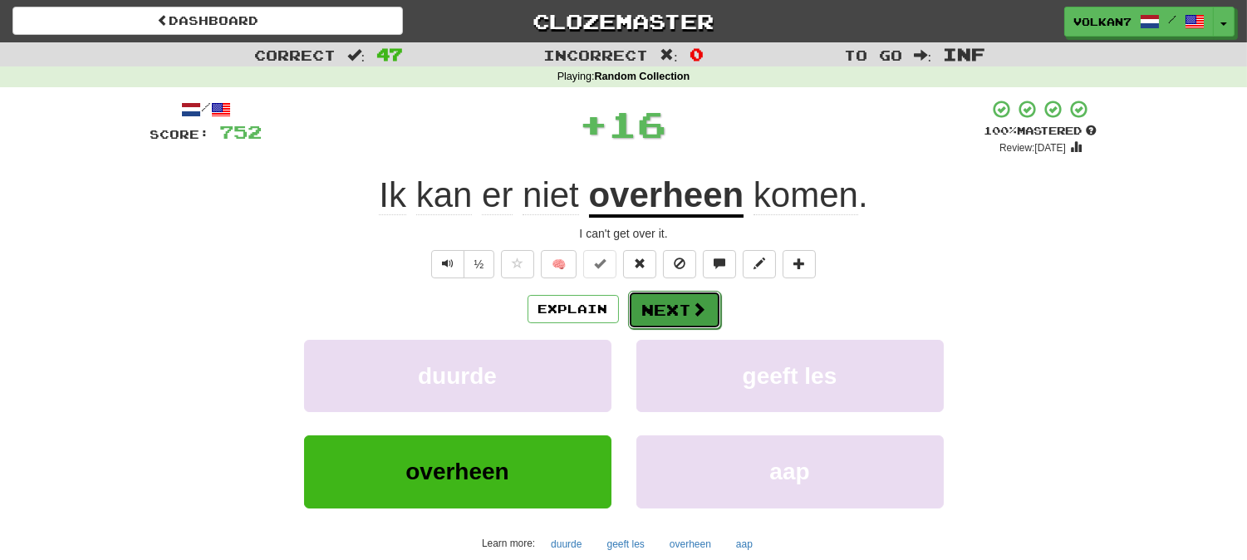
click at [668, 314] on button "Next" at bounding box center [674, 310] width 93 height 38
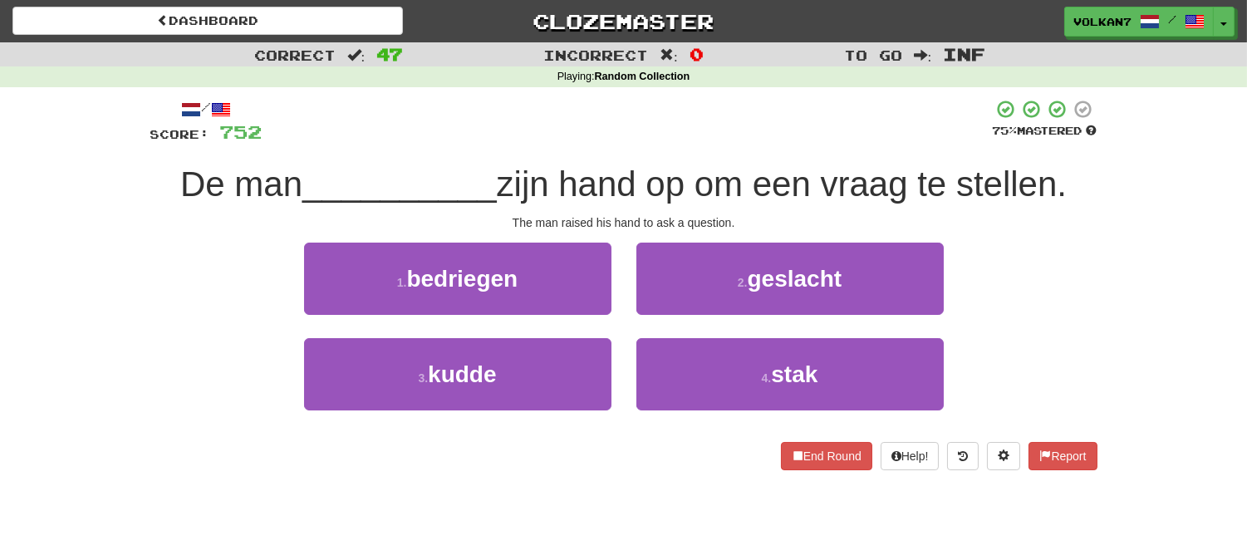
click at [726, 121] on div at bounding box center [627, 122] width 730 height 46
click at [690, 118] on div at bounding box center [627, 122] width 730 height 46
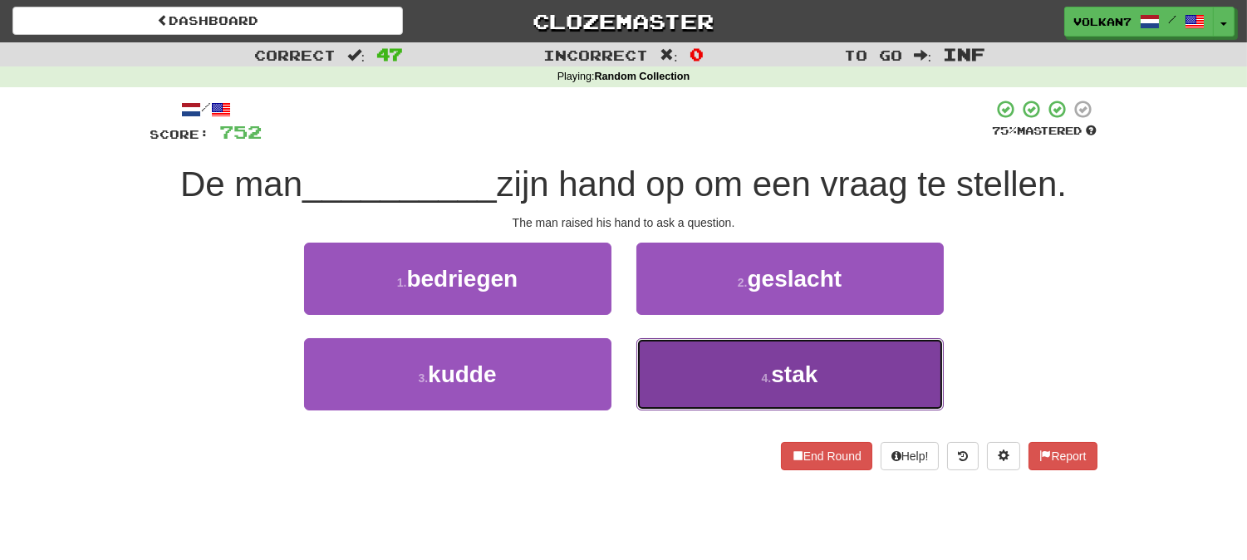
click at [760, 353] on button "4 . stak" at bounding box center [789, 374] width 307 height 72
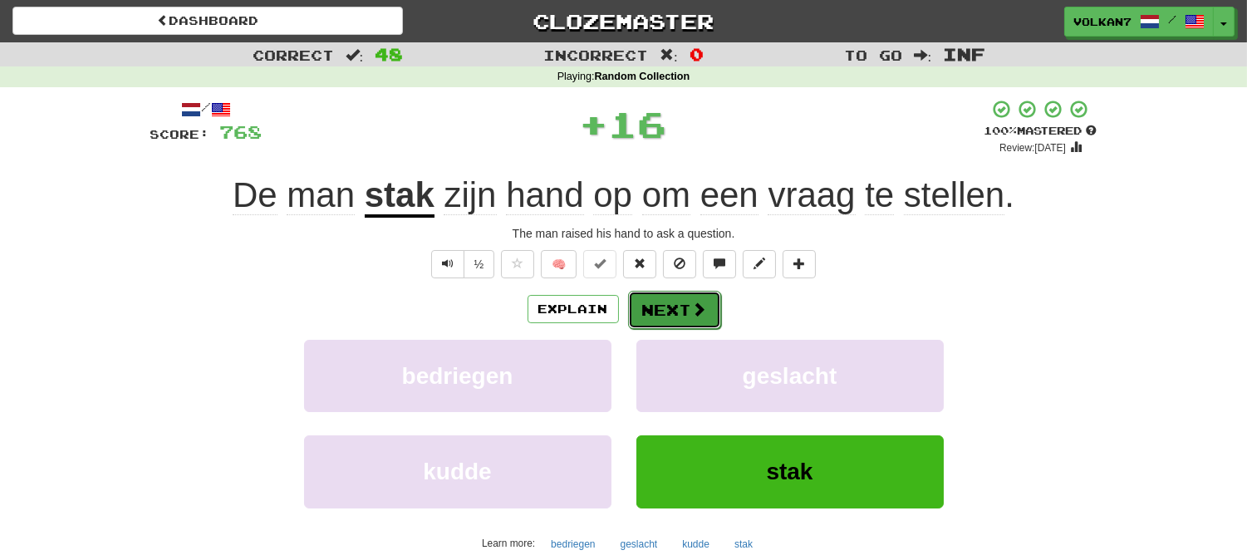
click at [685, 304] on button "Next" at bounding box center [674, 310] width 93 height 38
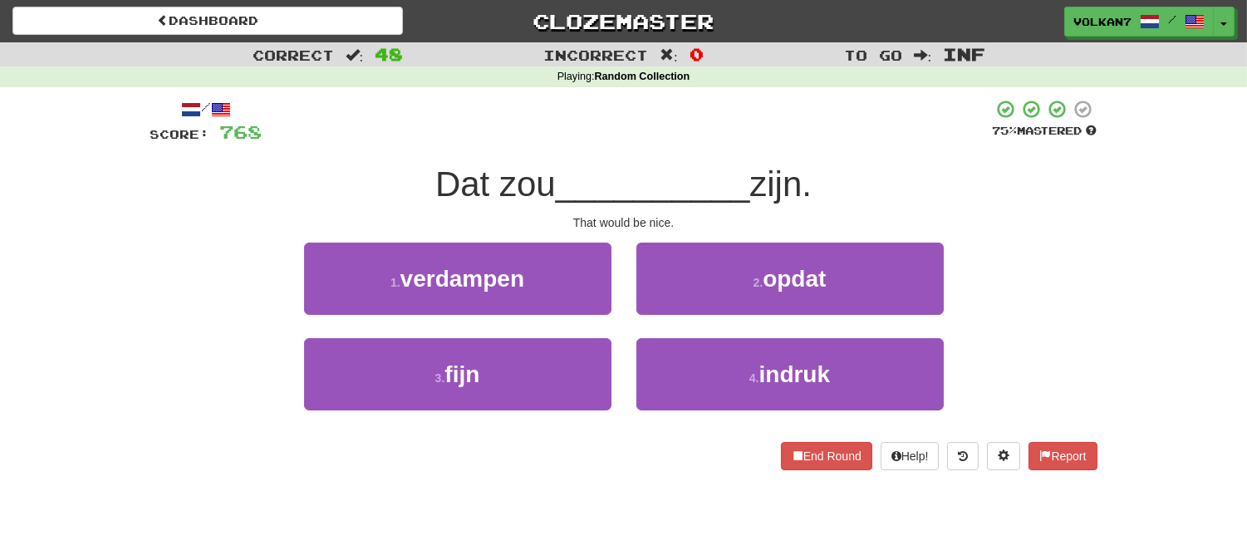
click at [723, 126] on div at bounding box center [627, 122] width 730 height 46
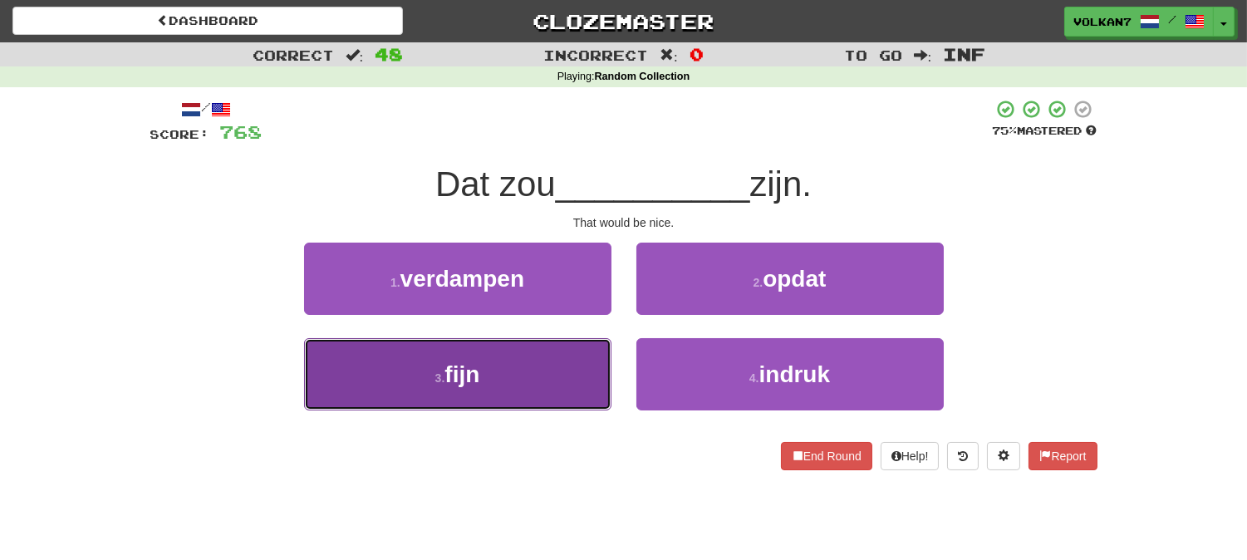
click at [548, 360] on button "3 . fijn" at bounding box center [457, 374] width 307 height 72
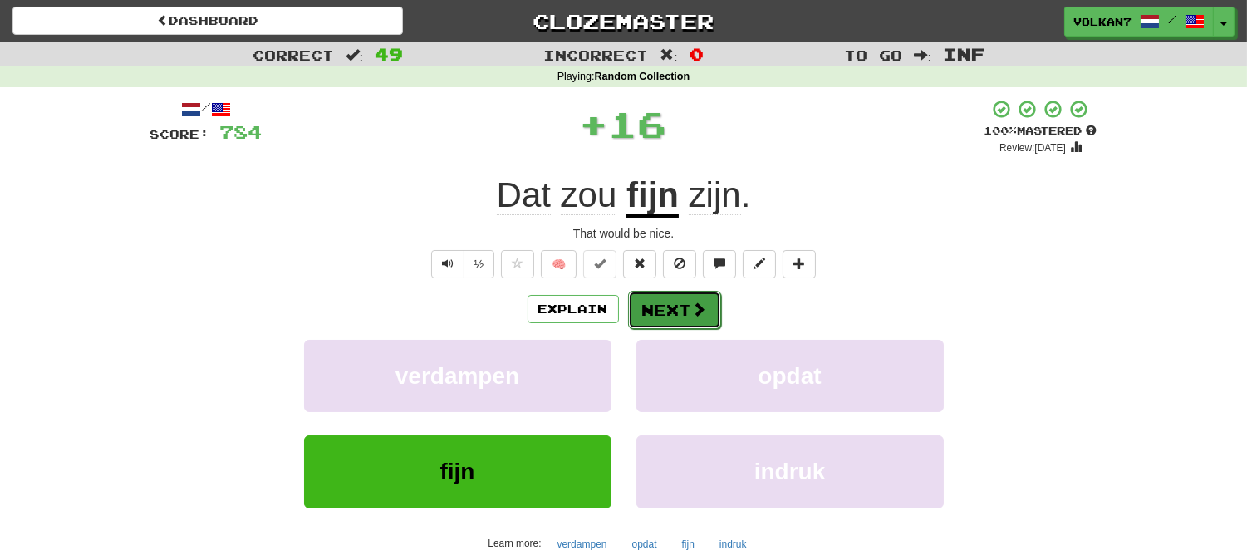
click at [695, 308] on span at bounding box center [699, 308] width 15 height 15
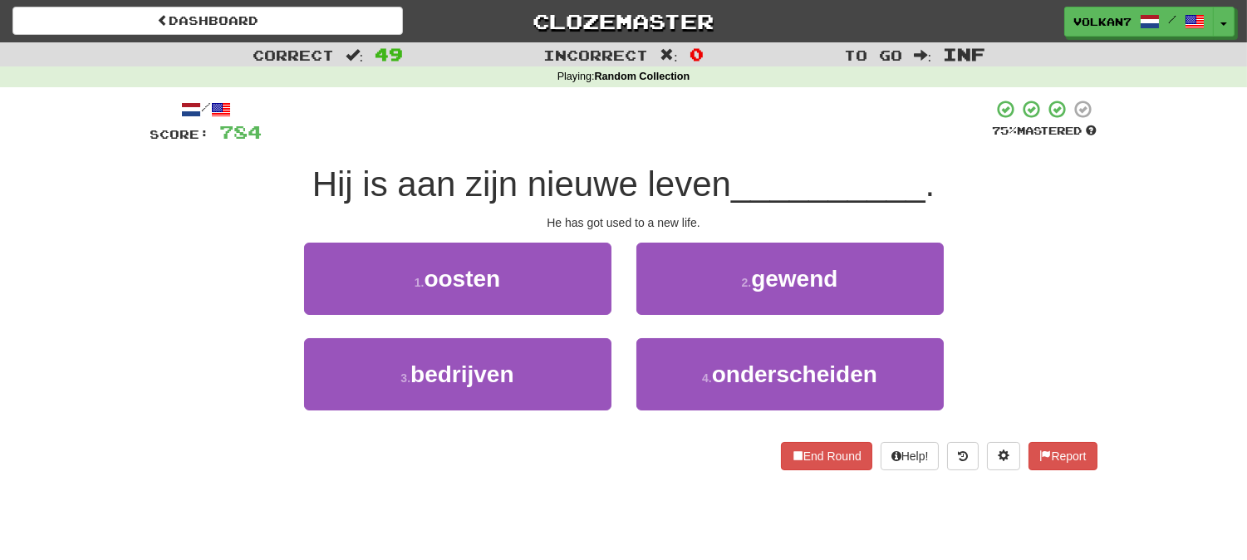
click at [701, 166] on span "Hij is aan zijn nieuwe leven" at bounding box center [521, 183] width 419 height 39
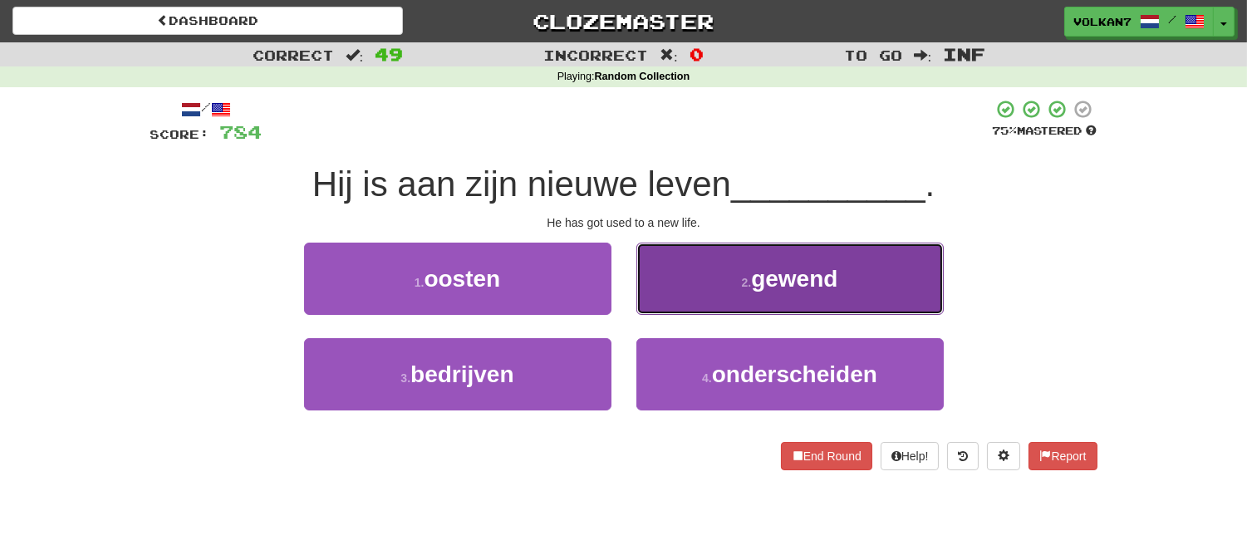
click at [775, 262] on button "2 . gewend" at bounding box center [789, 279] width 307 height 72
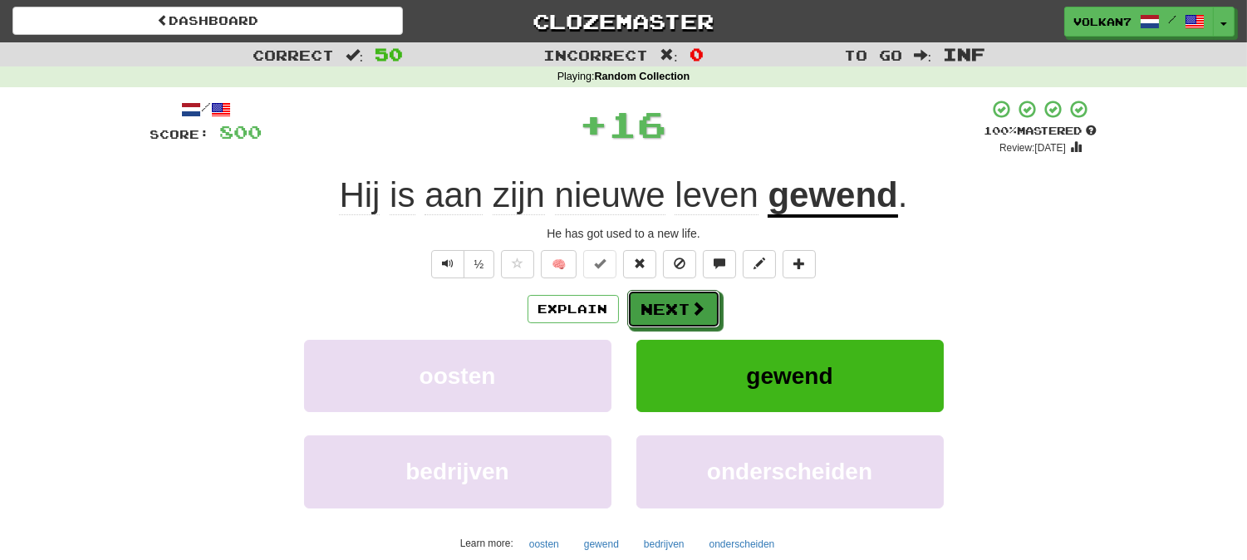
click at [693, 304] on span at bounding box center [698, 308] width 15 height 15
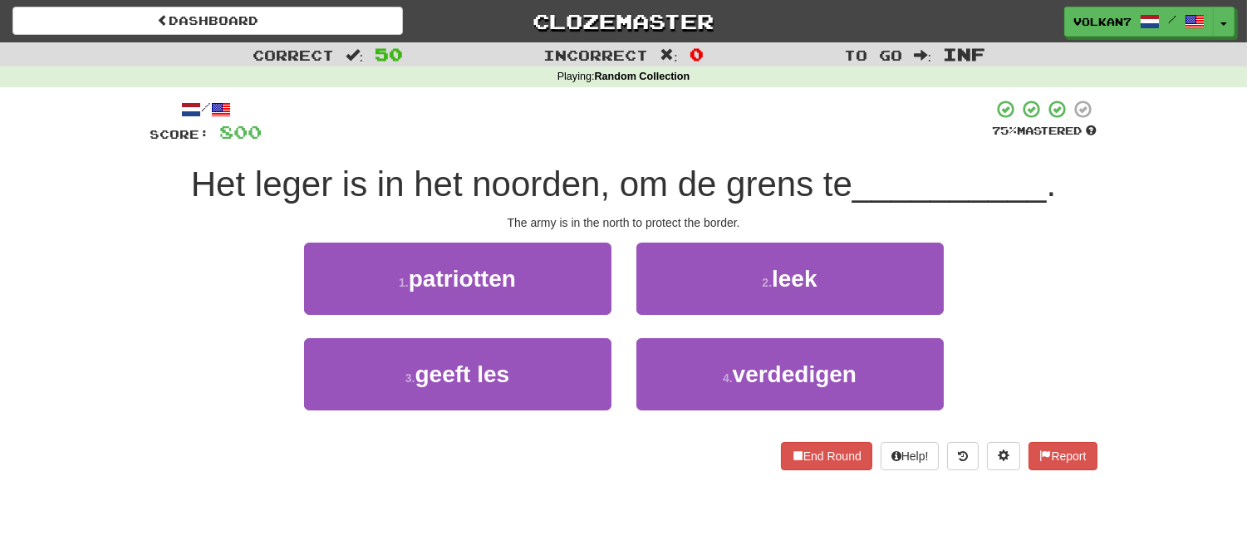
click at [732, 118] on div at bounding box center [627, 122] width 730 height 46
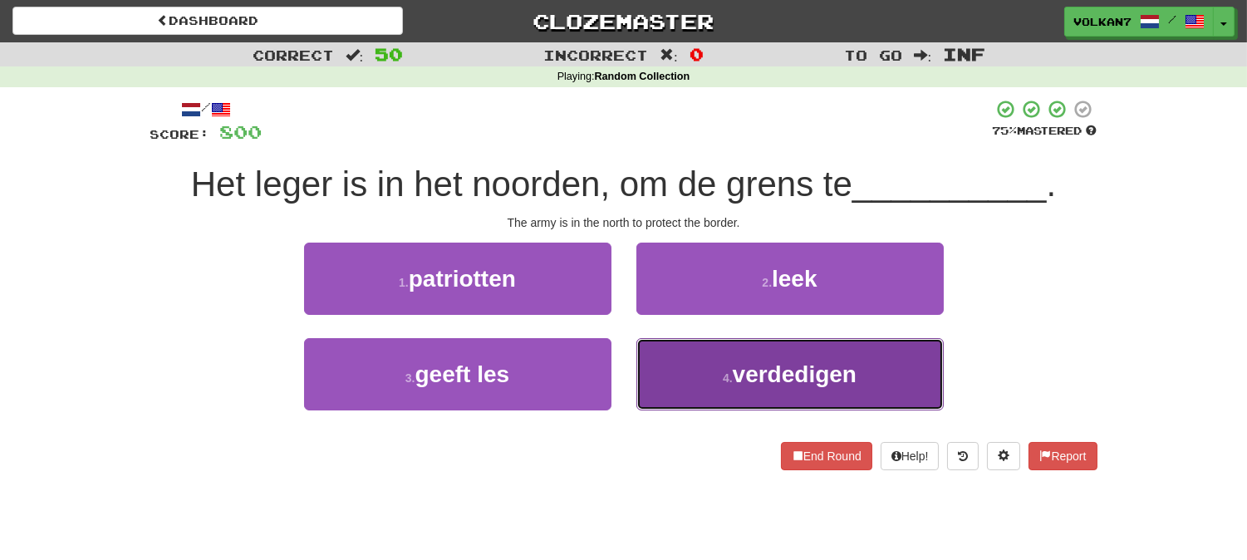
click at [695, 341] on button "4 . verdedigen" at bounding box center [789, 374] width 307 height 72
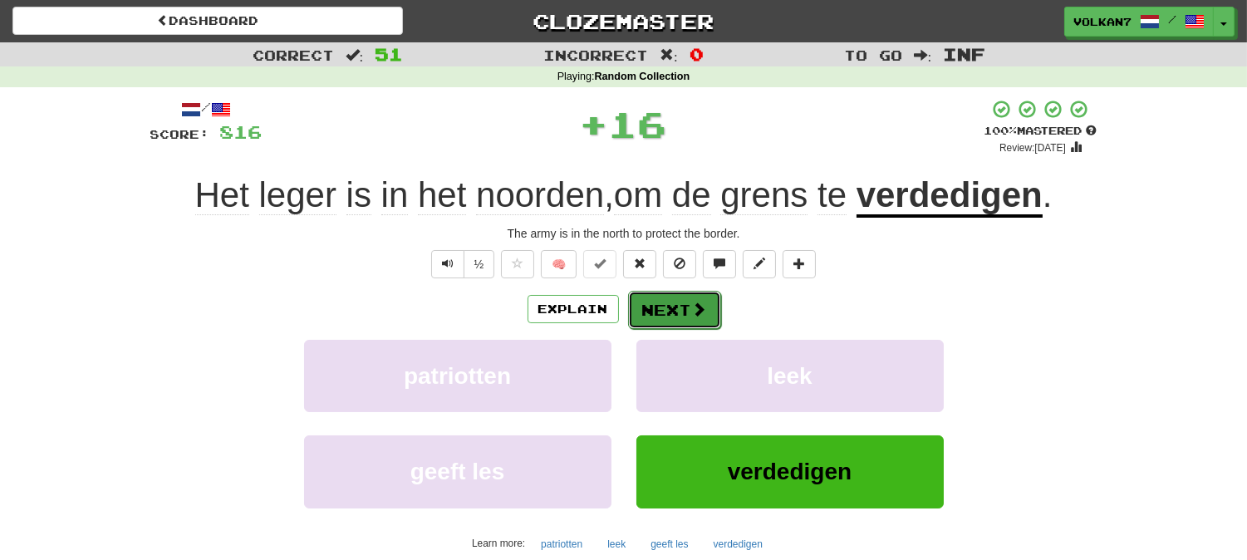
click at [670, 296] on button "Next" at bounding box center [674, 310] width 93 height 38
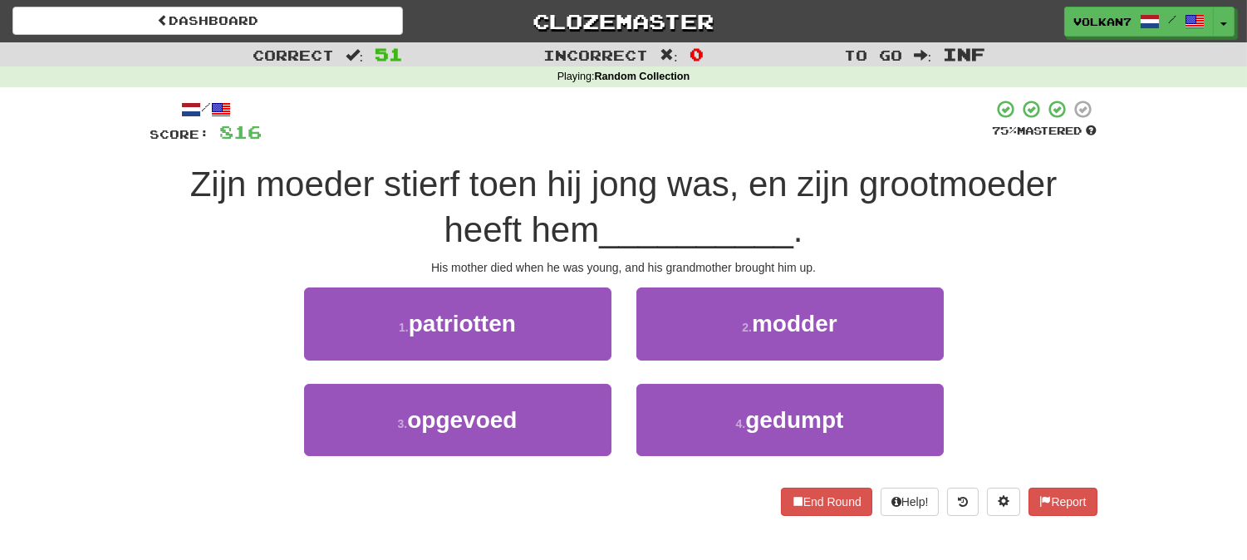
click at [720, 121] on div at bounding box center [627, 122] width 730 height 46
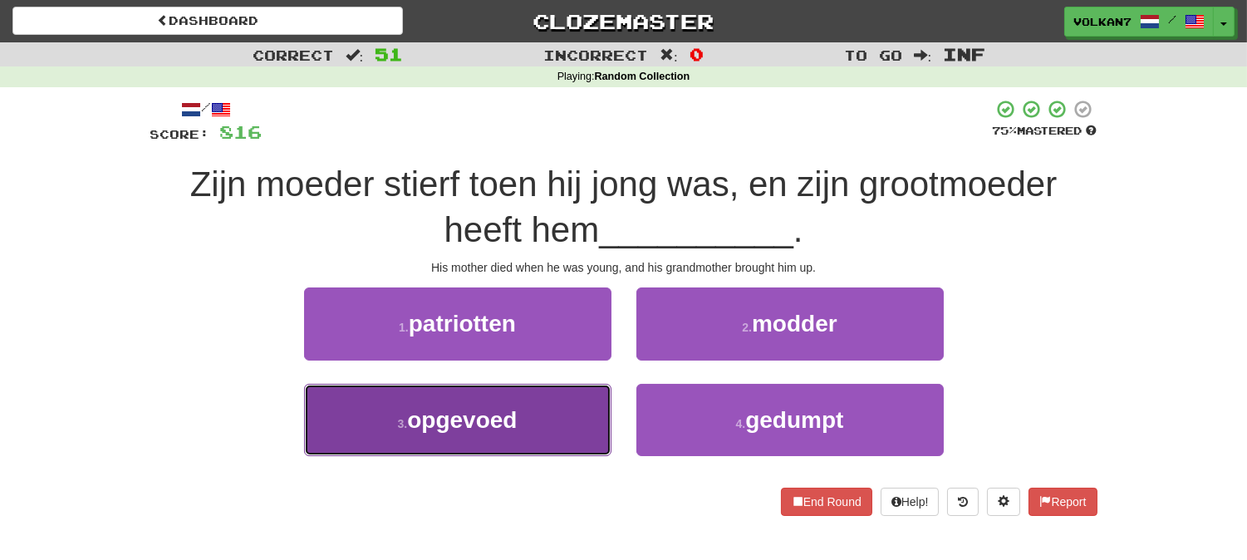
click at [535, 407] on button "3 . opgevoed" at bounding box center [457, 420] width 307 height 72
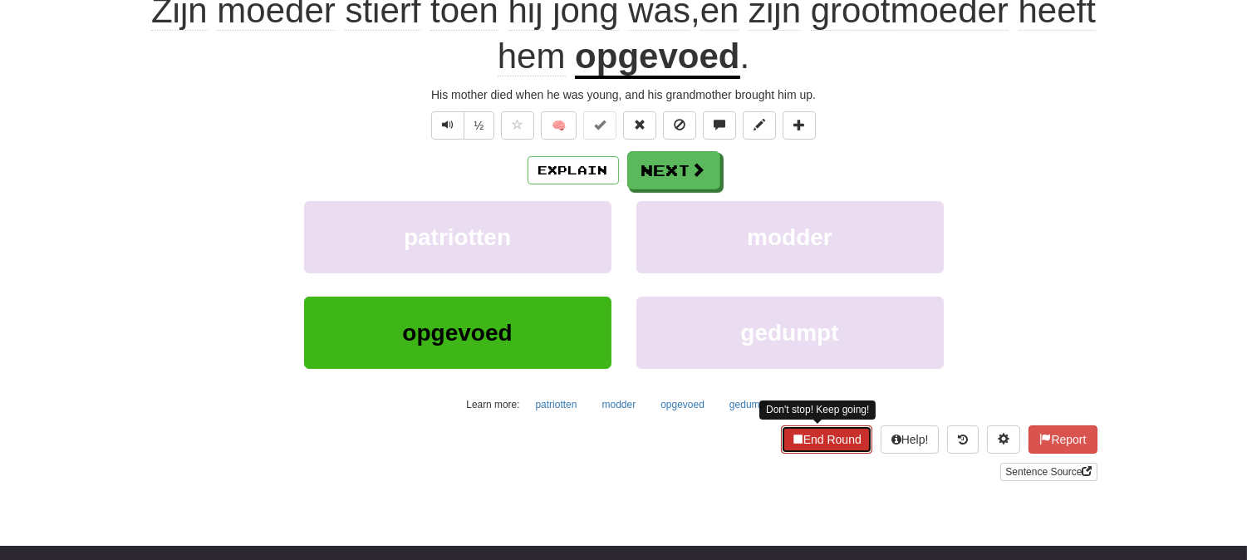
click at [850, 441] on button "End Round" at bounding box center [826, 439] width 91 height 28
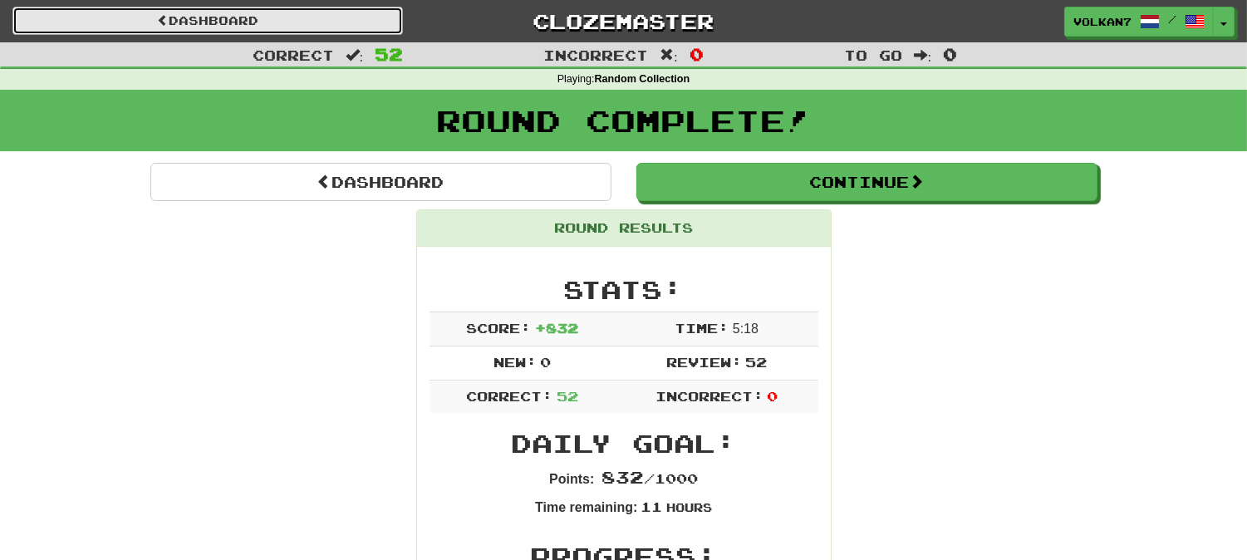
click at [324, 7] on link "Dashboard" at bounding box center [207, 21] width 390 height 28
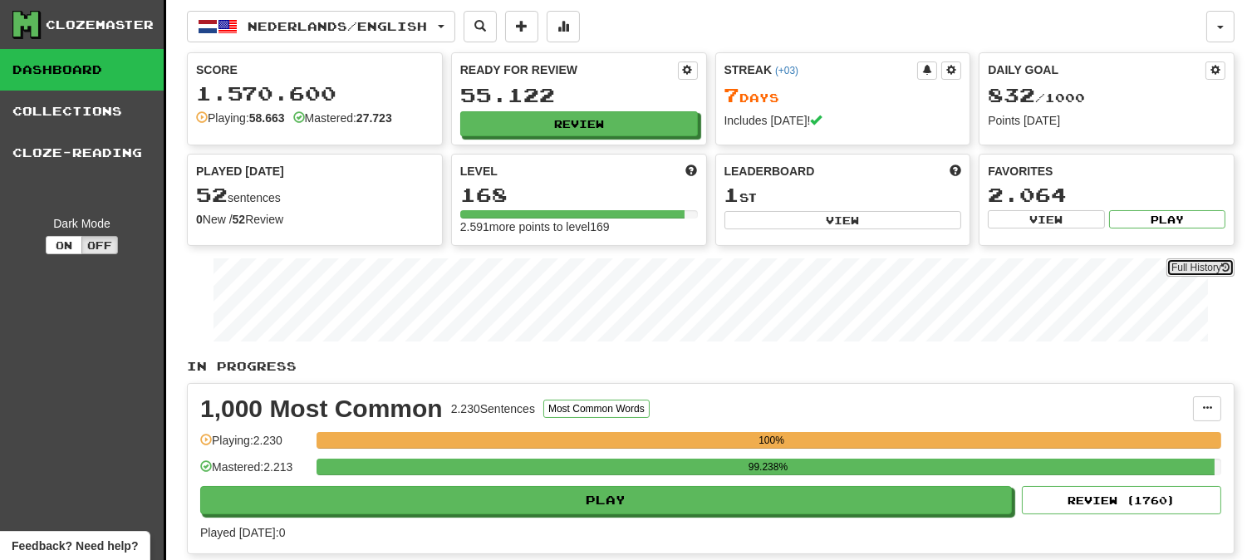
click at [1179, 261] on link "Full History" at bounding box center [1200, 267] width 68 height 18
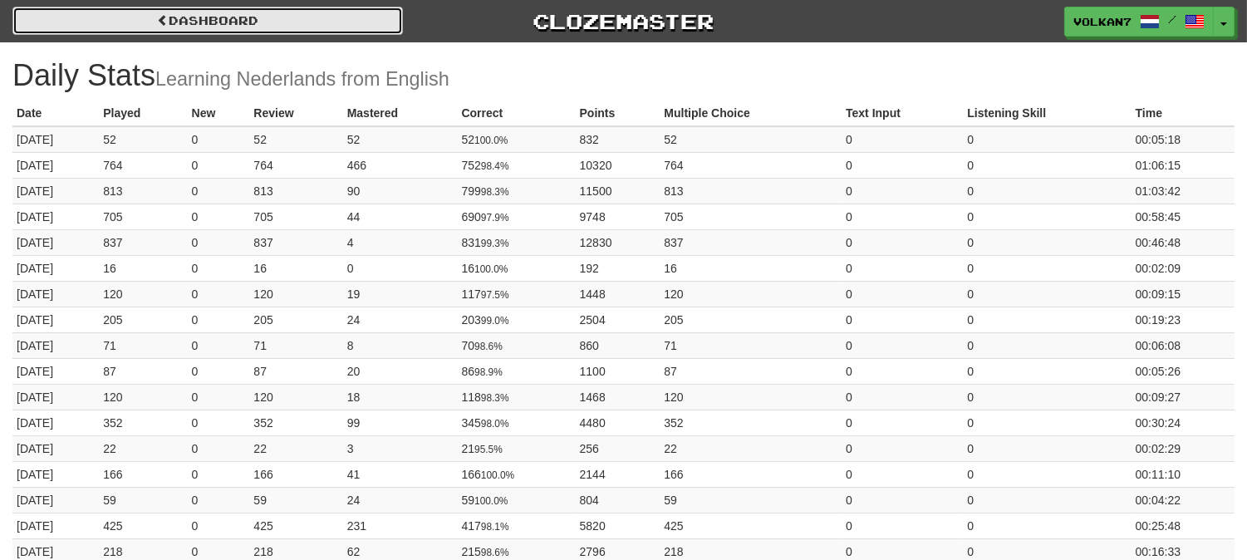
click at [279, 21] on link "Dashboard" at bounding box center [207, 21] width 390 height 28
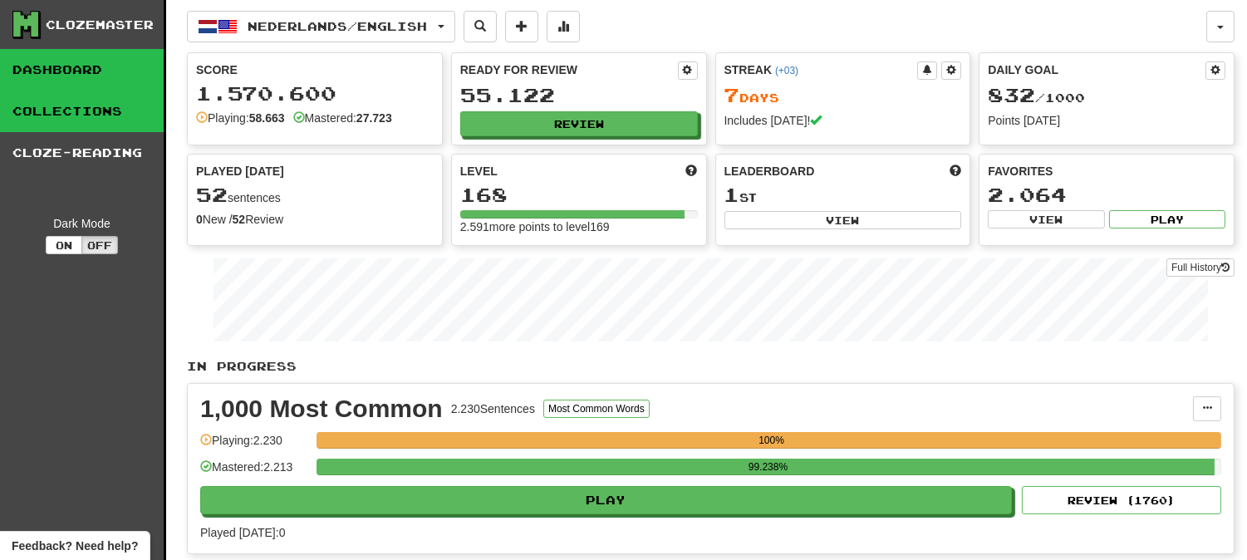
click at [81, 117] on link "Collections" at bounding box center [82, 112] width 164 height 42
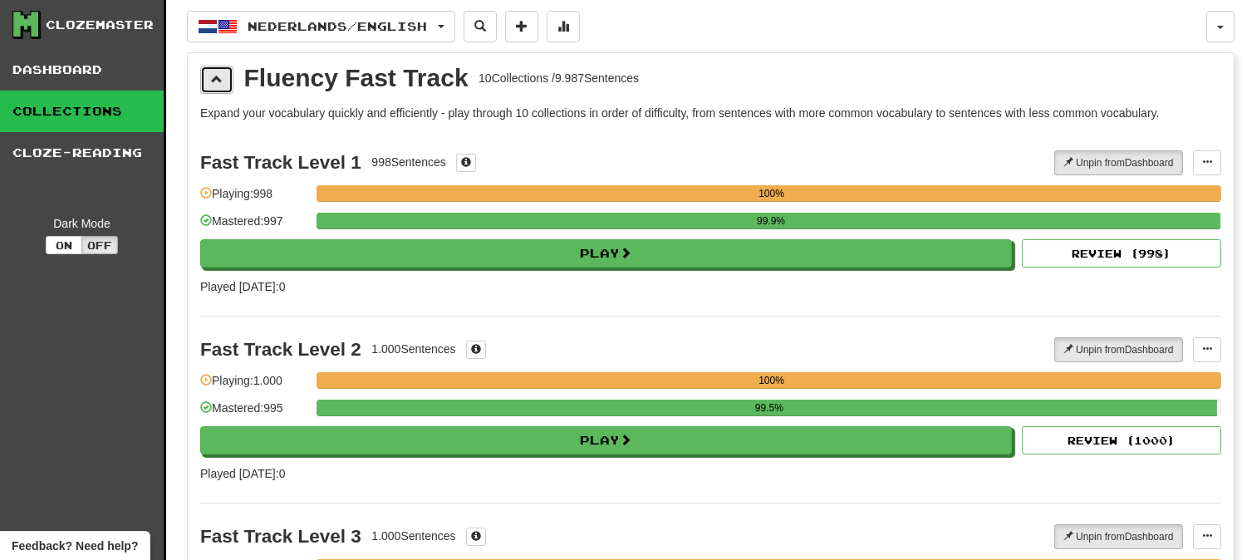
click at [222, 86] on button at bounding box center [216, 80] width 33 height 28
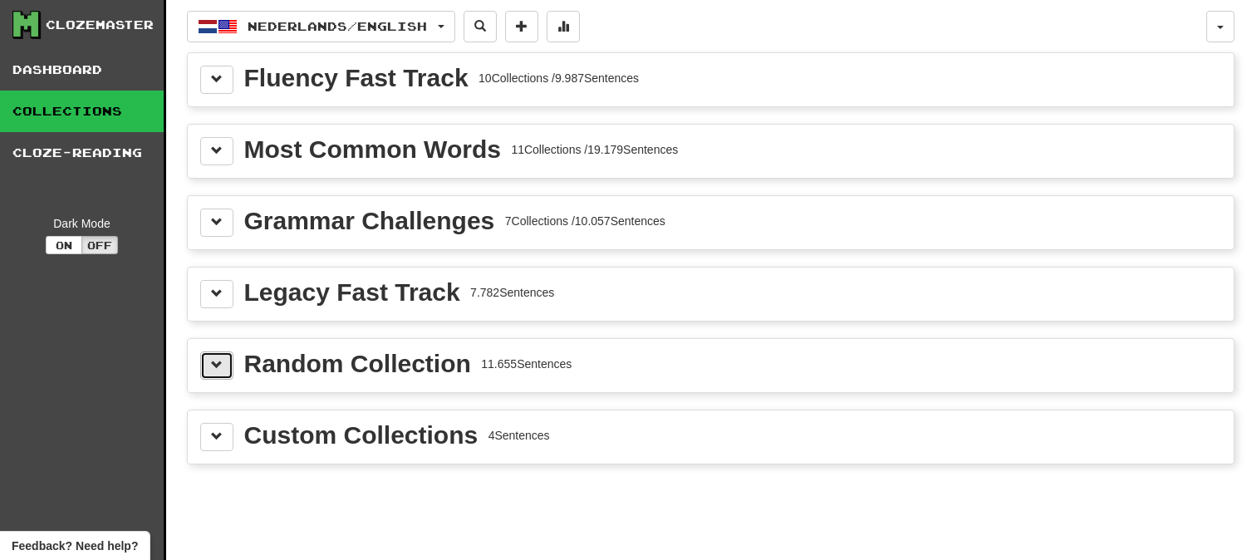
click at [224, 358] on button at bounding box center [216, 365] width 33 height 28
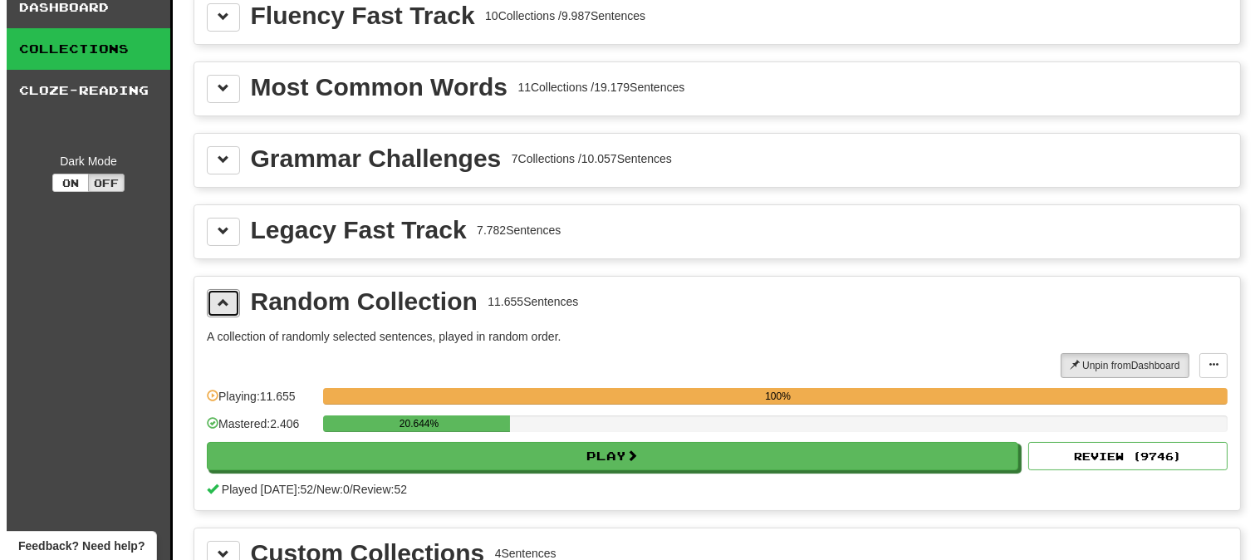
scroll to position [92, 0]
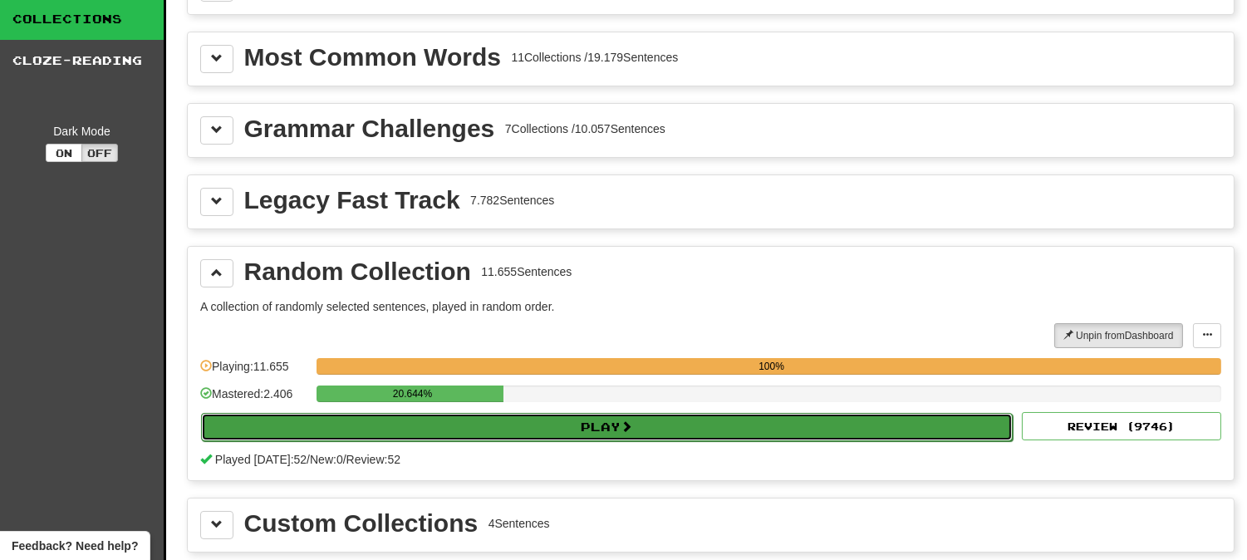
click at [499, 438] on button "Play" at bounding box center [606, 427] width 811 height 28
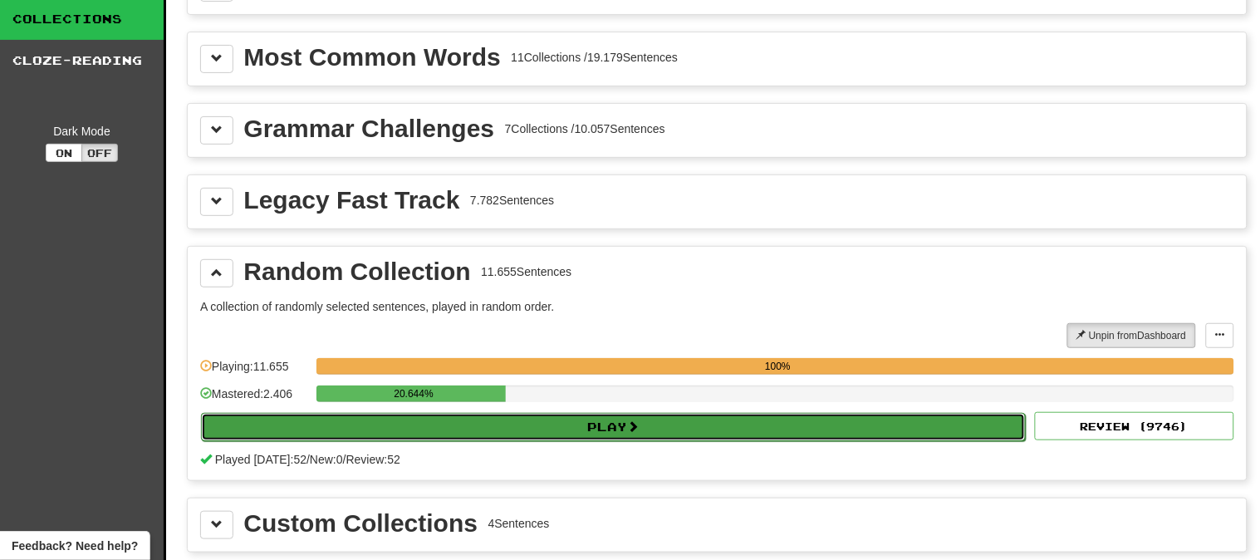
select select "********"
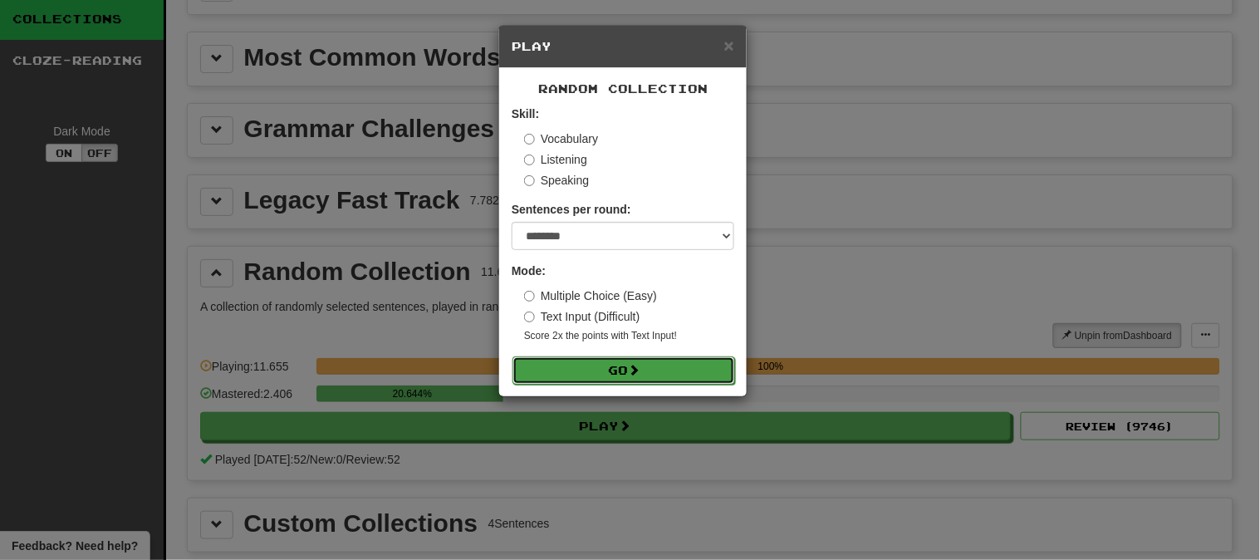
click at [562, 375] on button "Go" at bounding box center [623, 370] width 223 height 28
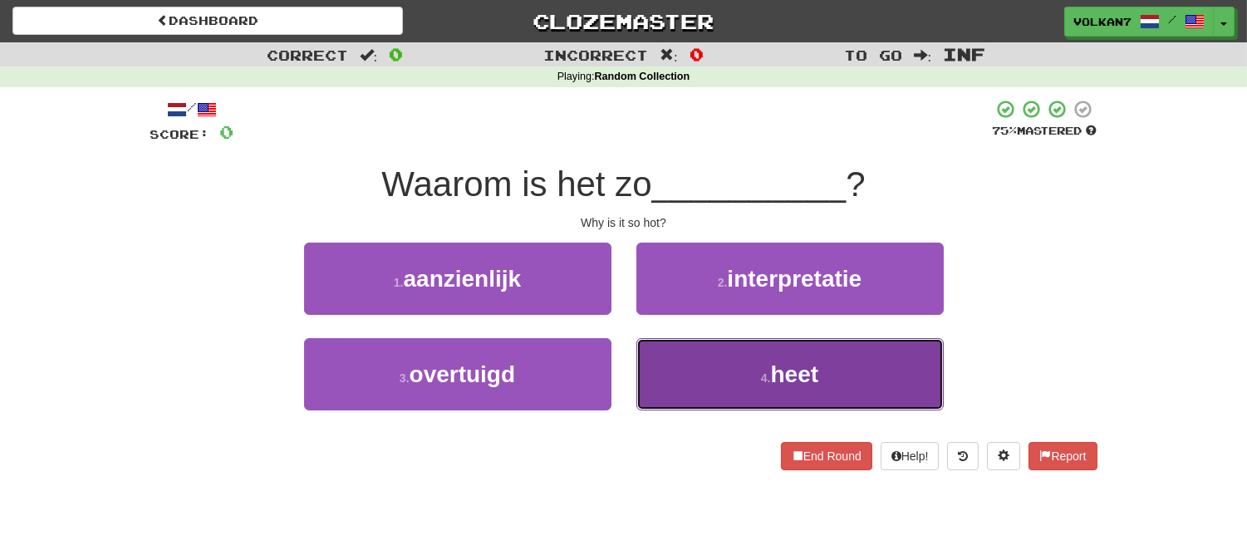
click at [751, 380] on button "4 . heet" at bounding box center [789, 374] width 307 height 72
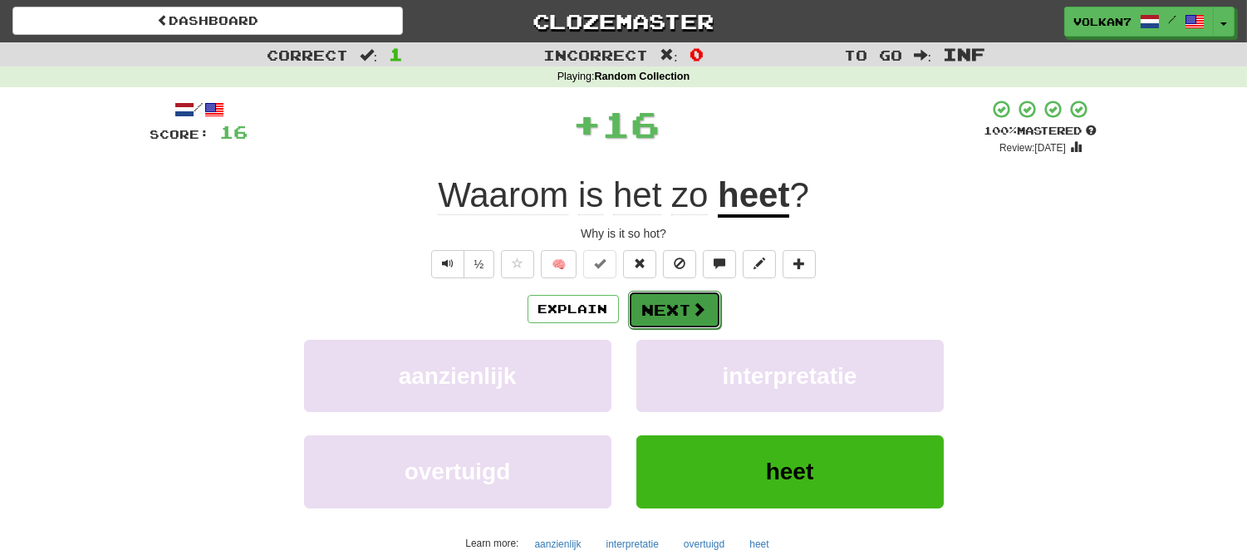
click at [676, 312] on button "Next" at bounding box center [674, 310] width 93 height 38
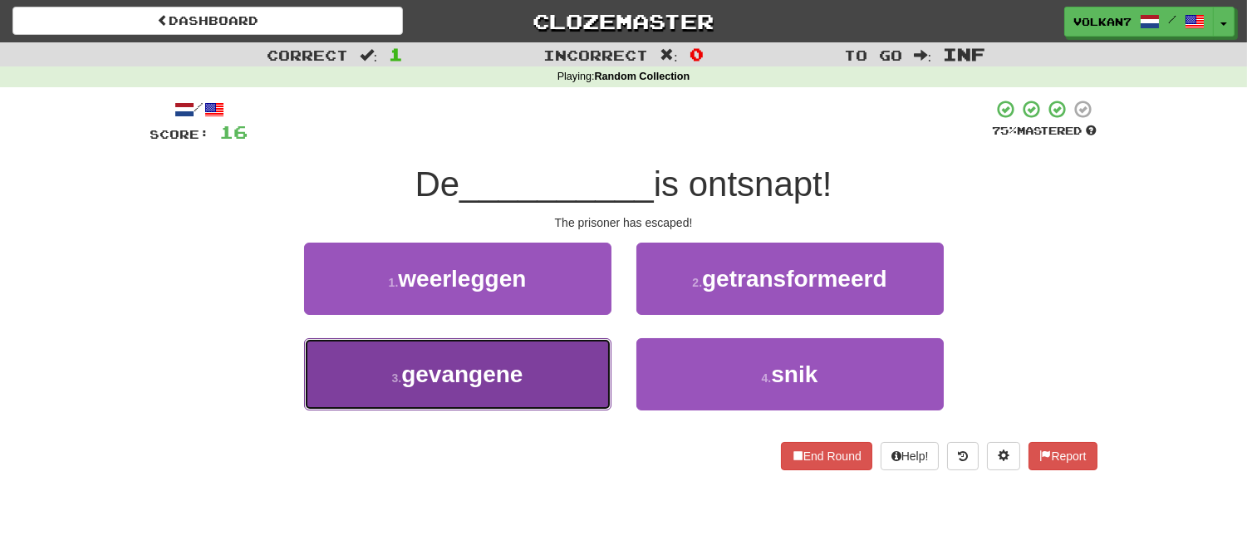
click at [548, 375] on button "3 . gevangene" at bounding box center [457, 374] width 307 height 72
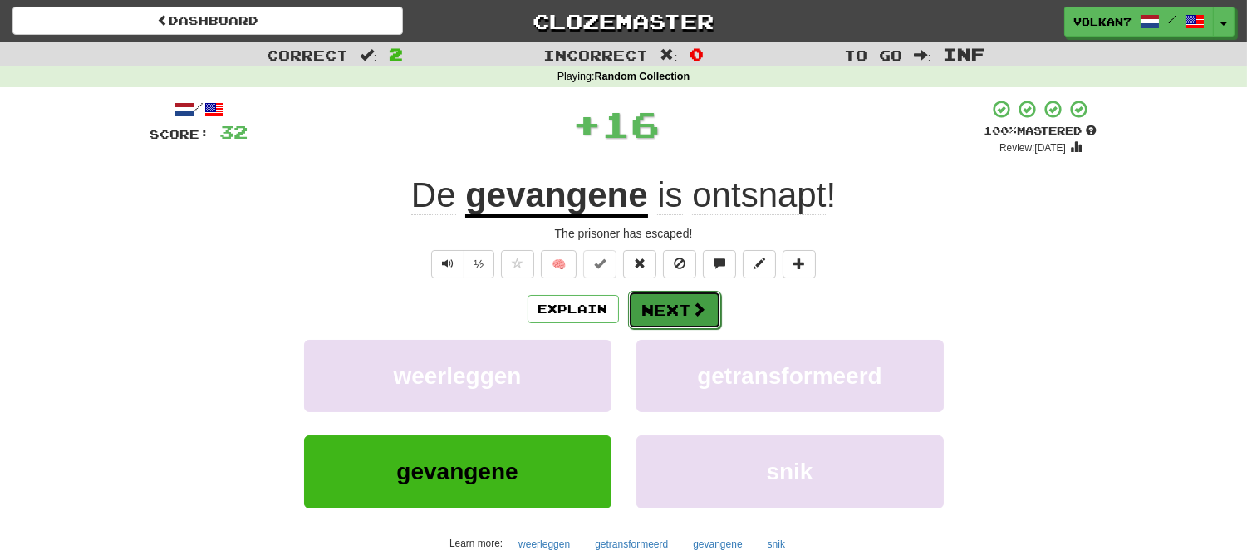
click at [674, 308] on button "Next" at bounding box center [674, 310] width 93 height 38
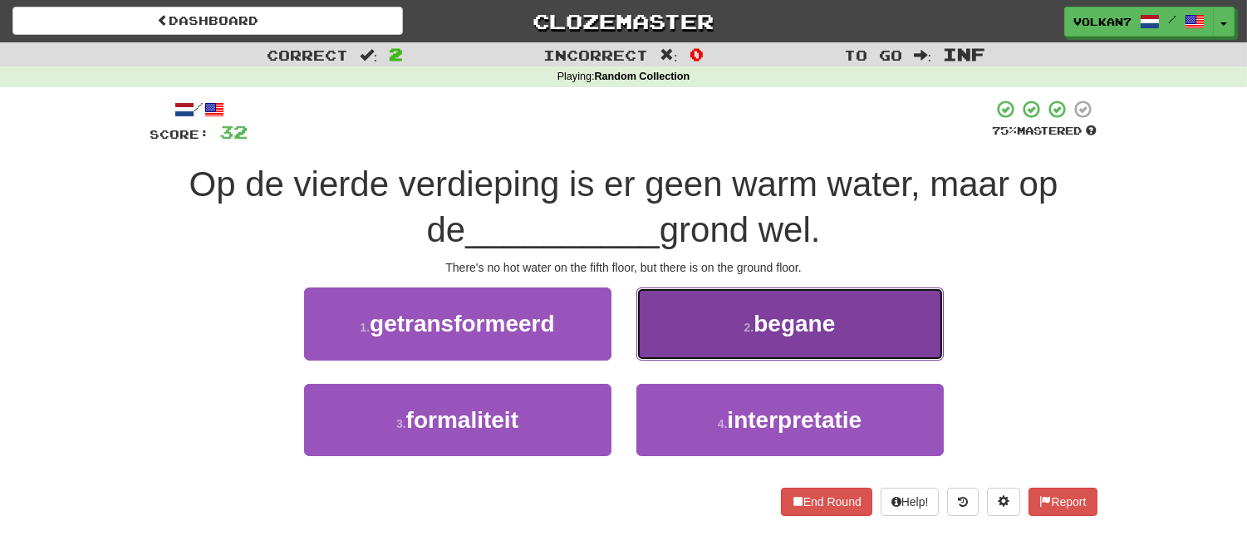
drag, startPoint x: 767, startPoint y: 327, endPoint x: 759, endPoint y: 333, distance: 10.1
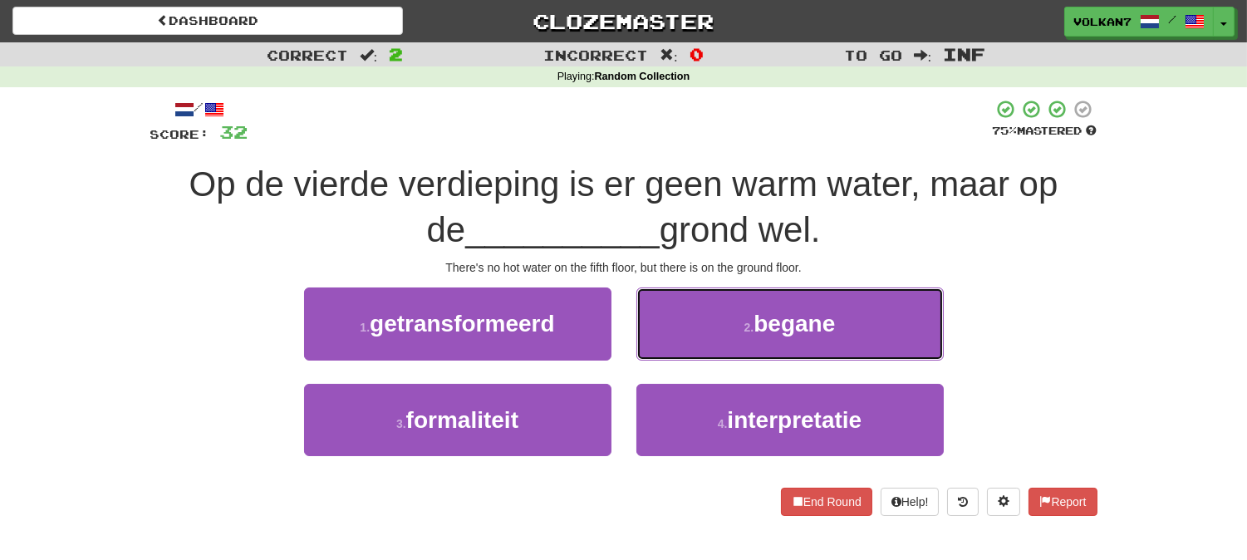
click at [767, 328] on span "begane" at bounding box center [793, 324] width 81 height 26
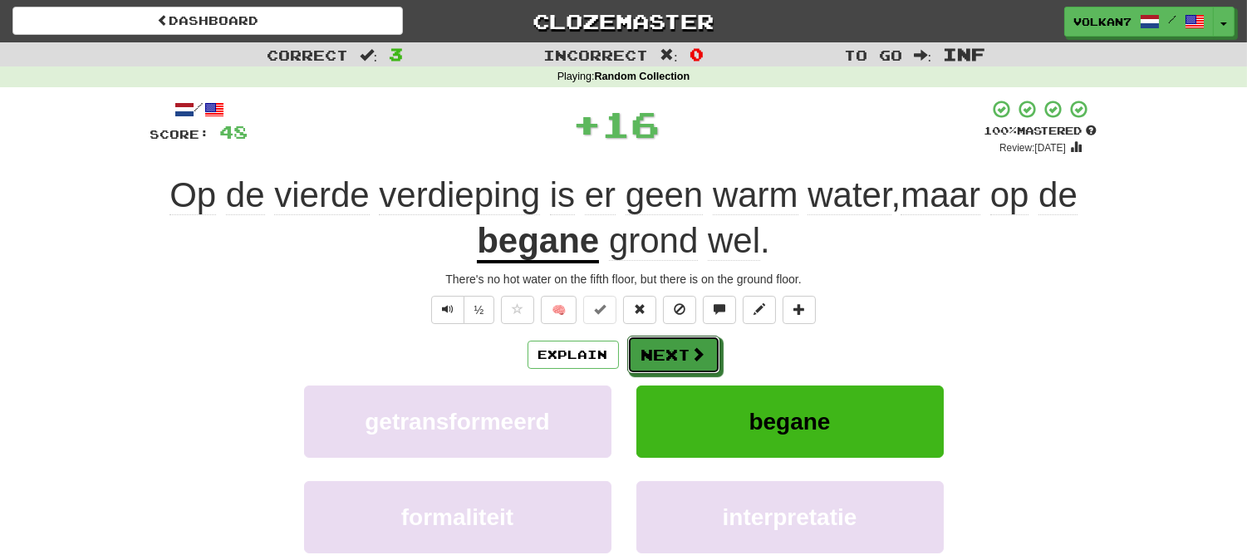
click at [703, 347] on span at bounding box center [698, 353] width 15 height 15
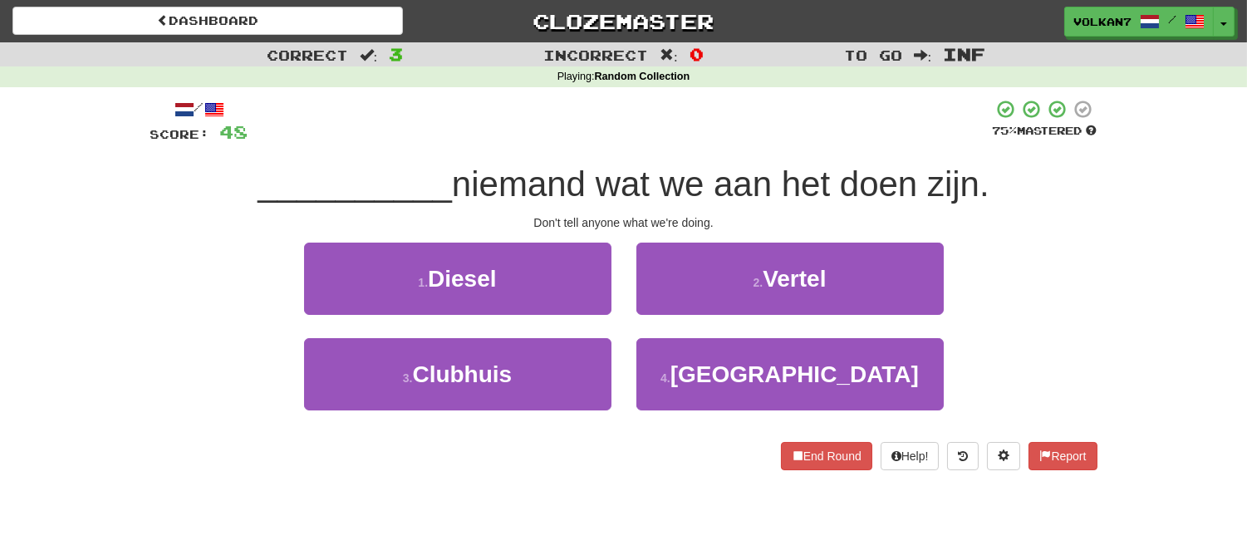
click at [720, 164] on span "niemand wat we aan het doen zijn." at bounding box center [720, 183] width 537 height 39
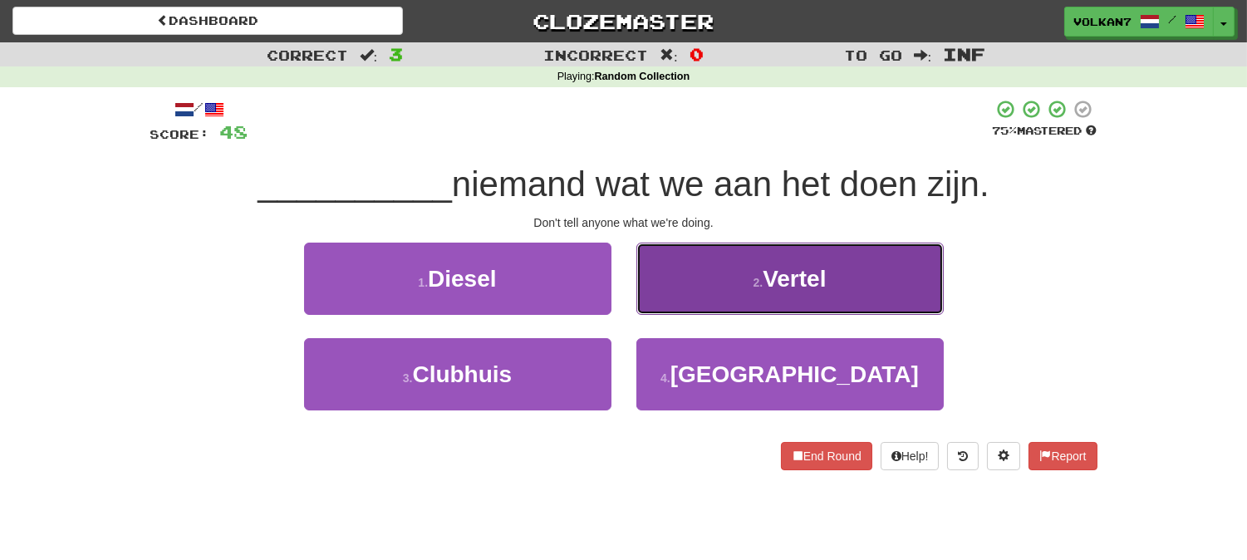
click at [696, 291] on button "2 . Vertel" at bounding box center [789, 279] width 307 height 72
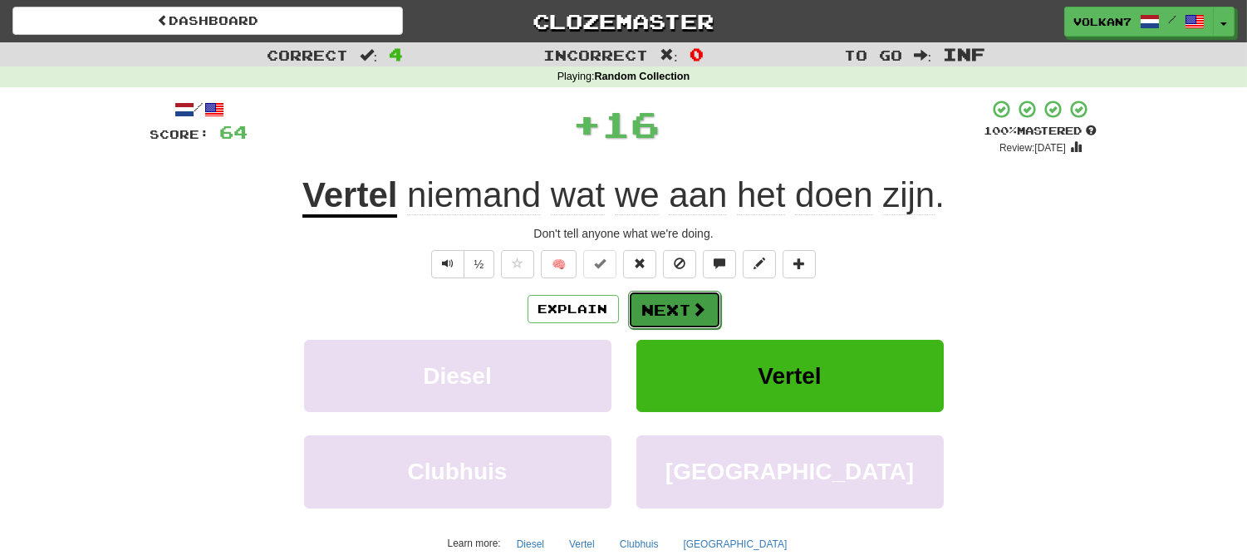
click at [677, 314] on button "Next" at bounding box center [674, 310] width 93 height 38
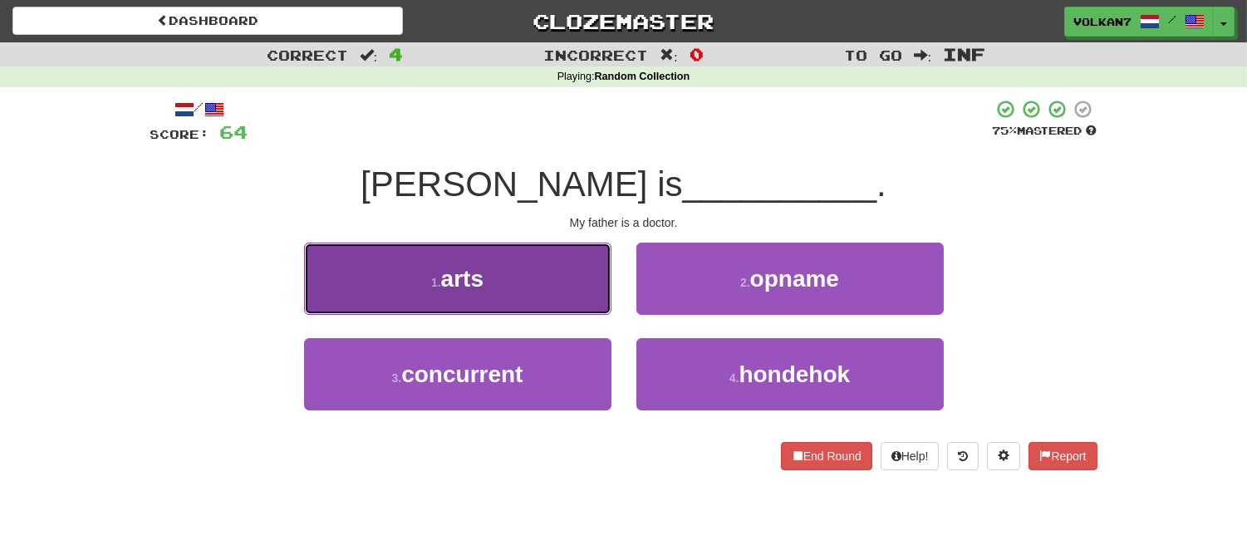
click at [527, 270] on button "1 . arts" at bounding box center [457, 279] width 307 height 72
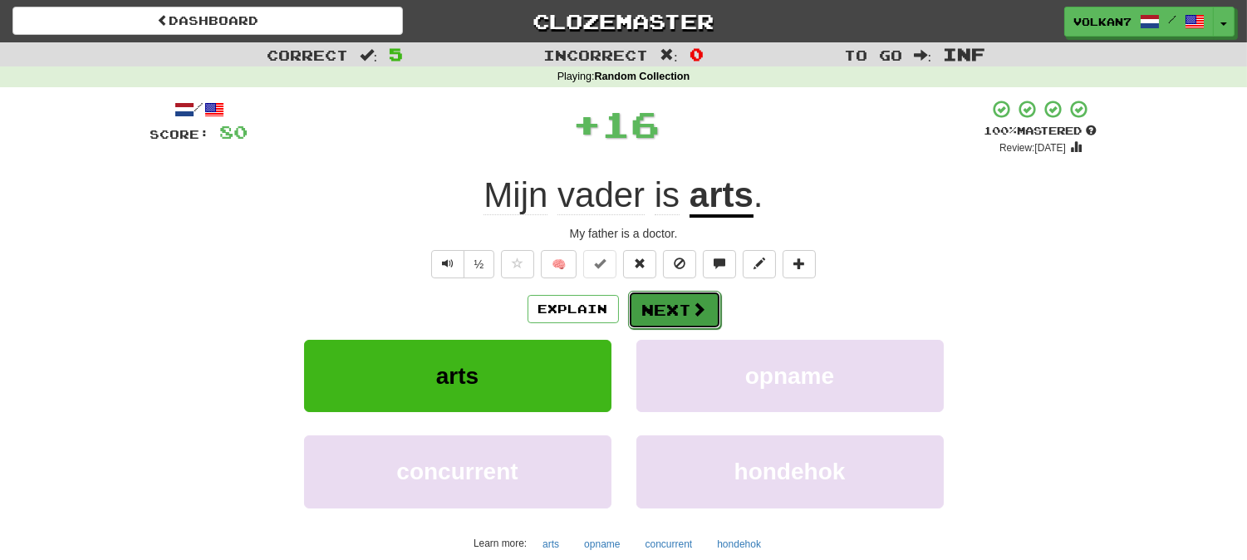
click at [679, 311] on button "Next" at bounding box center [674, 310] width 93 height 38
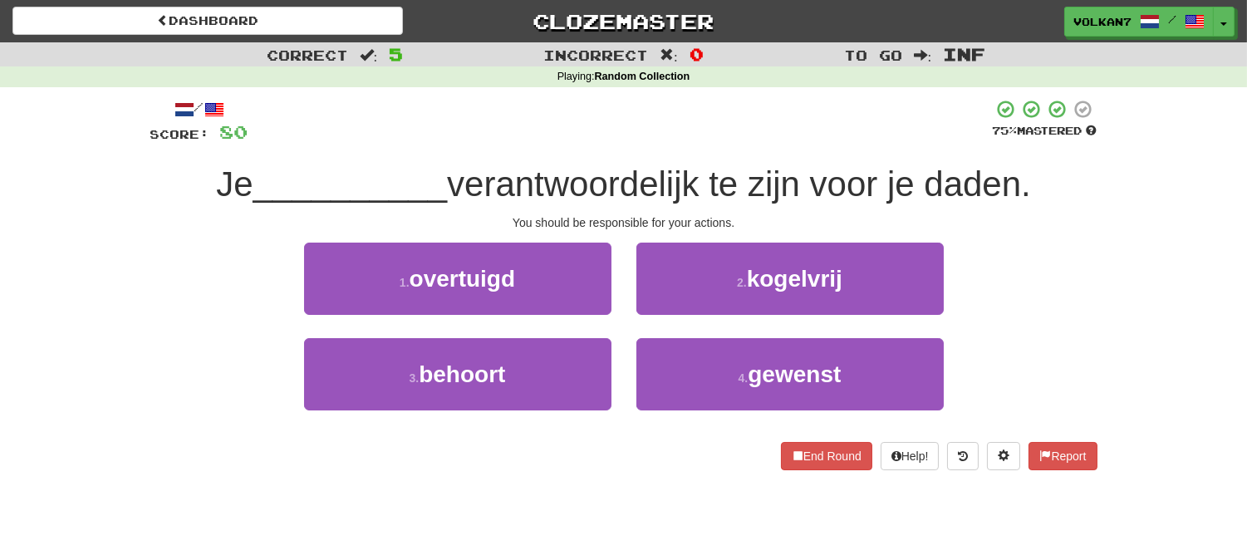
click at [696, 119] on div at bounding box center [620, 122] width 744 height 46
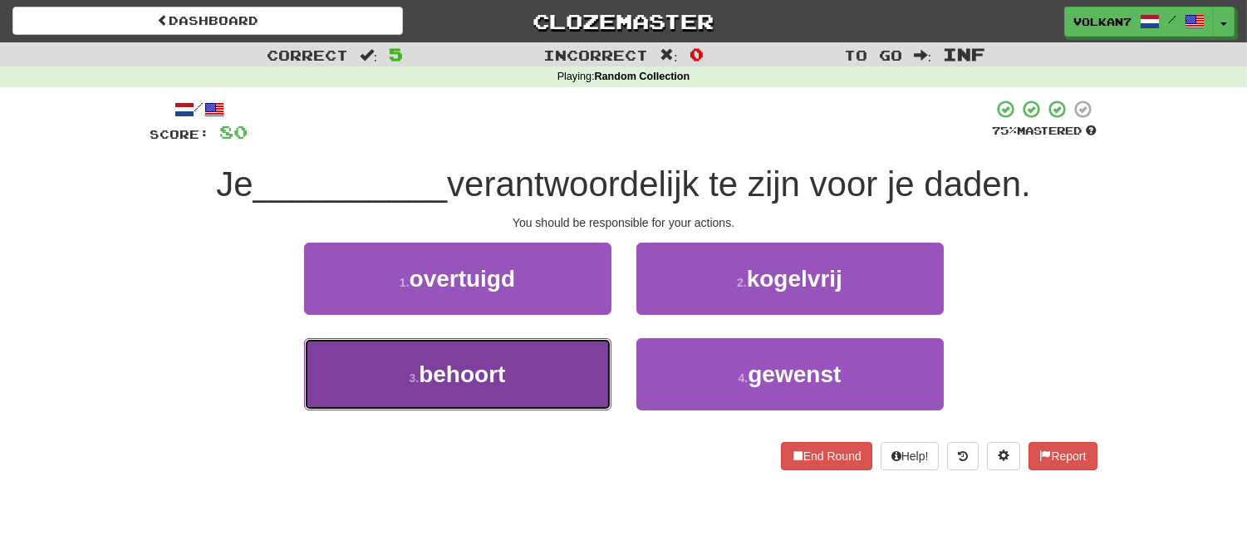
click at [552, 382] on button "3 . behoort" at bounding box center [457, 374] width 307 height 72
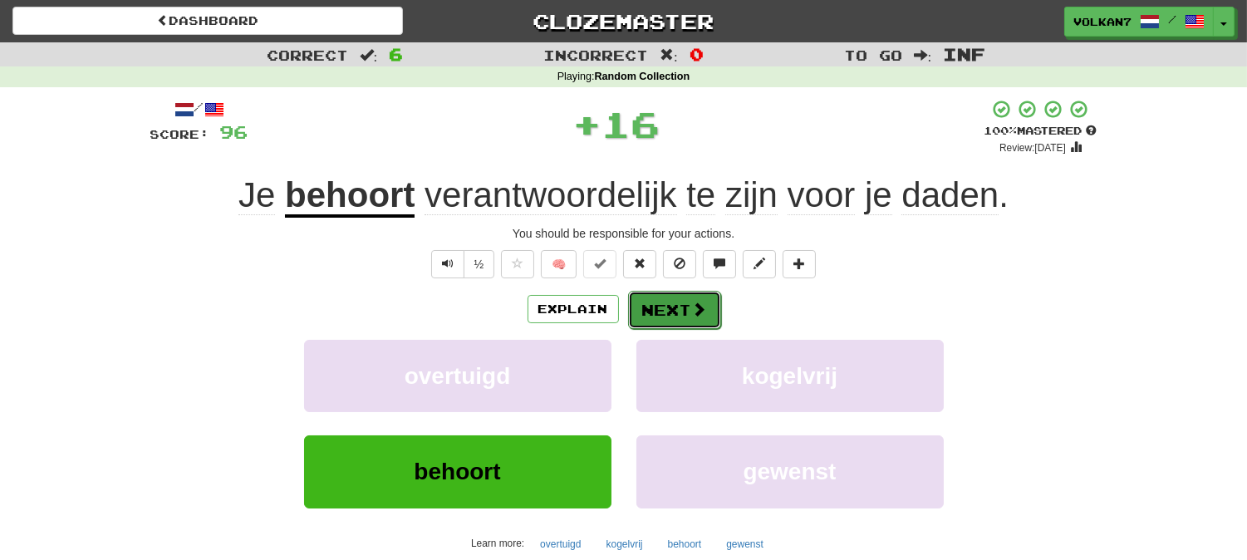
click at [698, 296] on button "Next" at bounding box center [674, 310] width 93 height 38
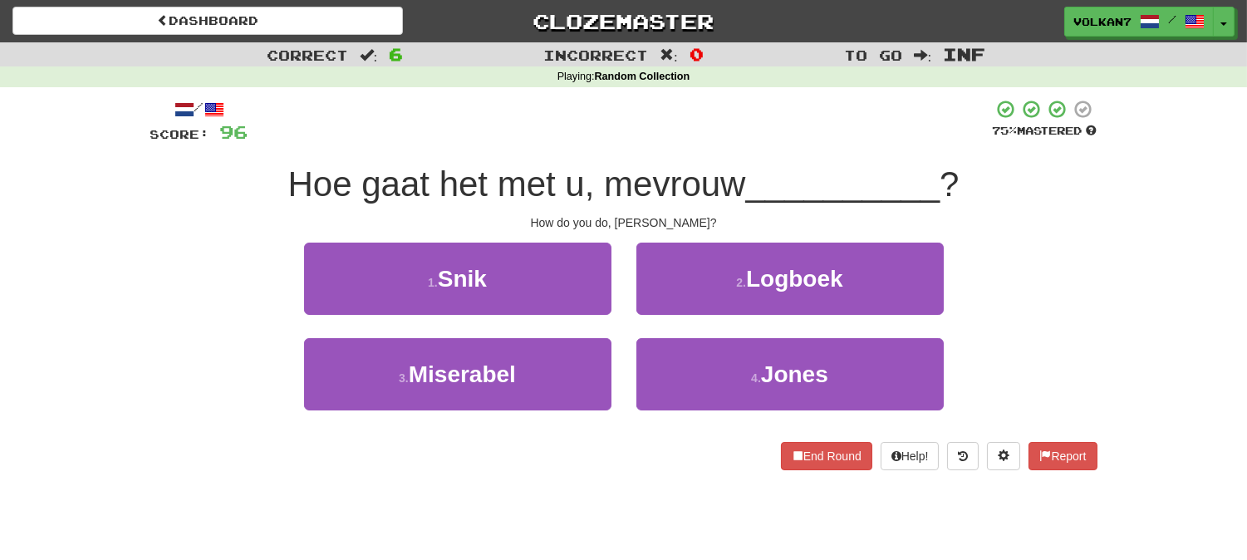
click at [710, 143] on div at bounding box center [620, 122] width 744 height 46
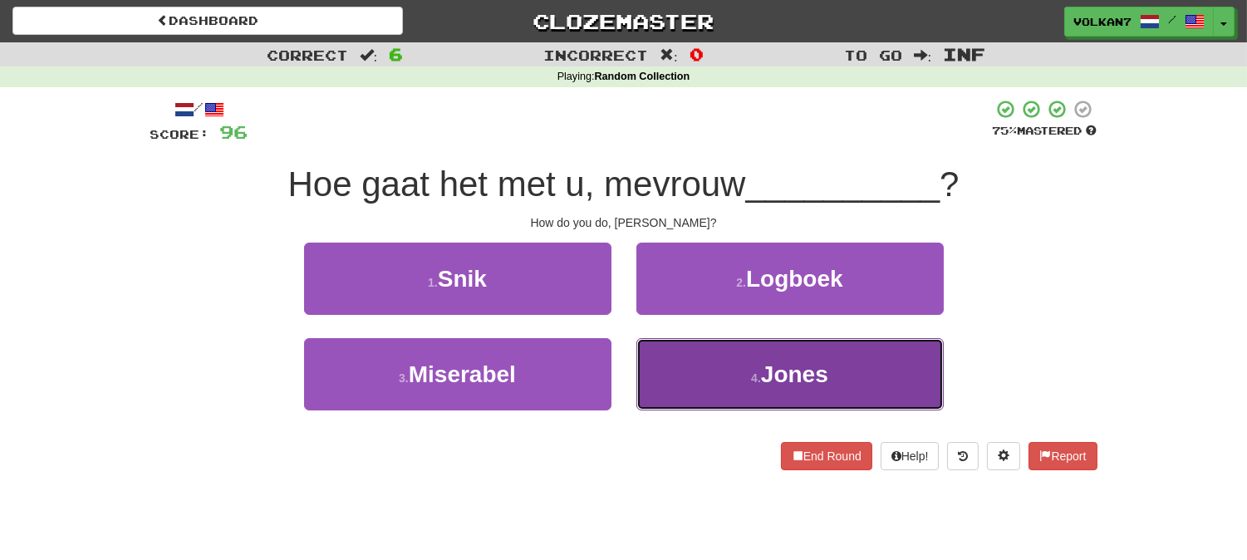
click at [772, 350] on button "4 . Jones" at bounding box center [789, 374] width 307 height 72
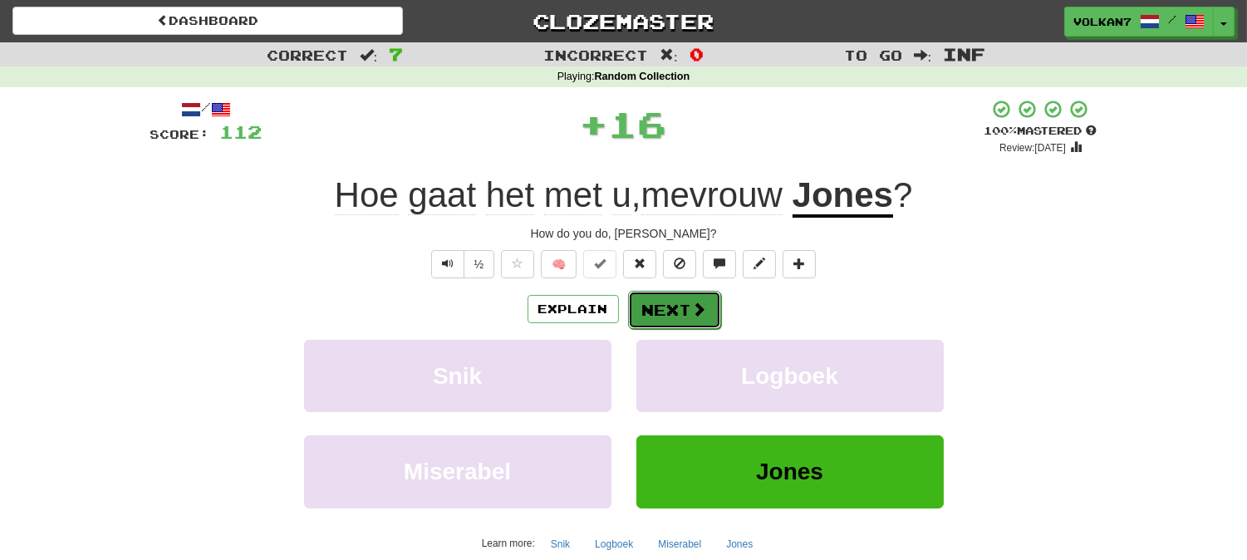
click at [692, 311] on span at bounding box center [699, 308] width 15 height 15
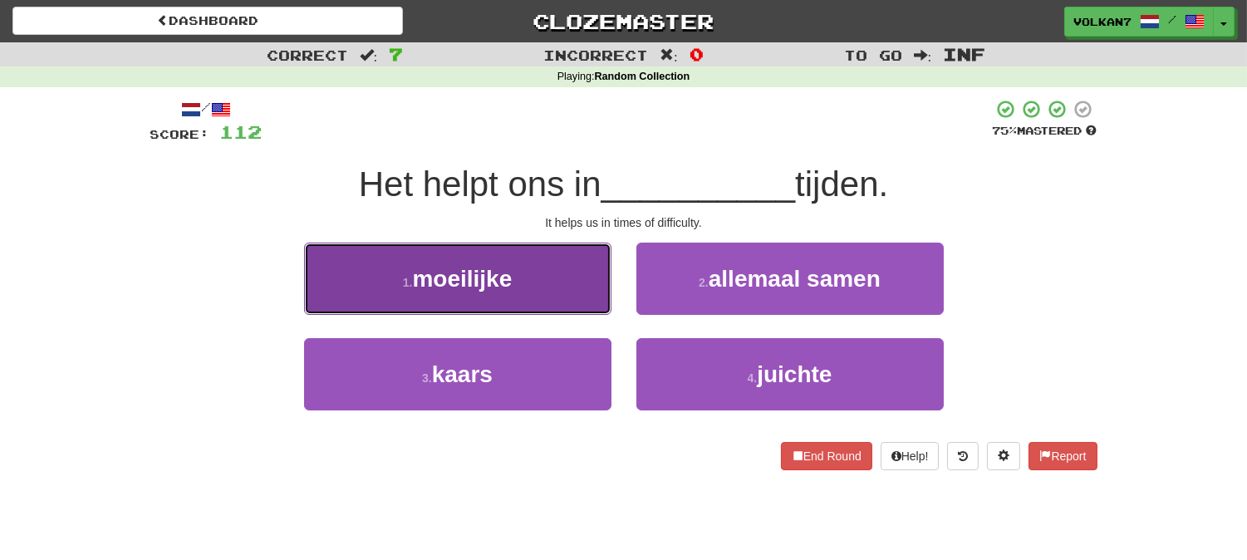
click at [571, 262] on button "1 . moeilijke" at bounding box center [457, 279] width 307 height 72
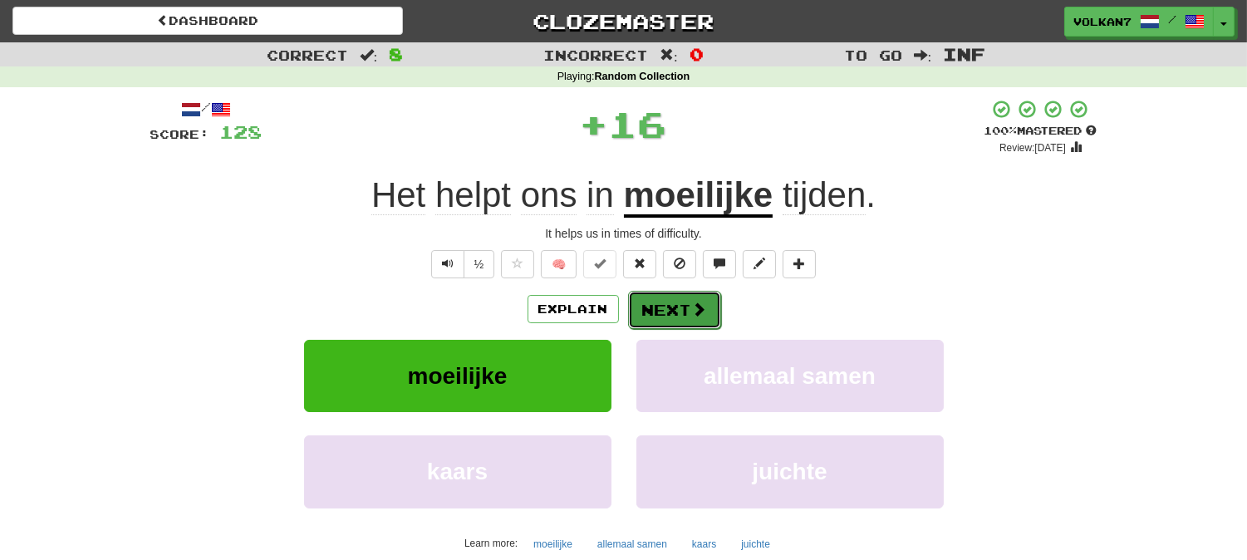
click at [676, 296] on button "Next" at bounding box center [674, 310] width 93 height 38
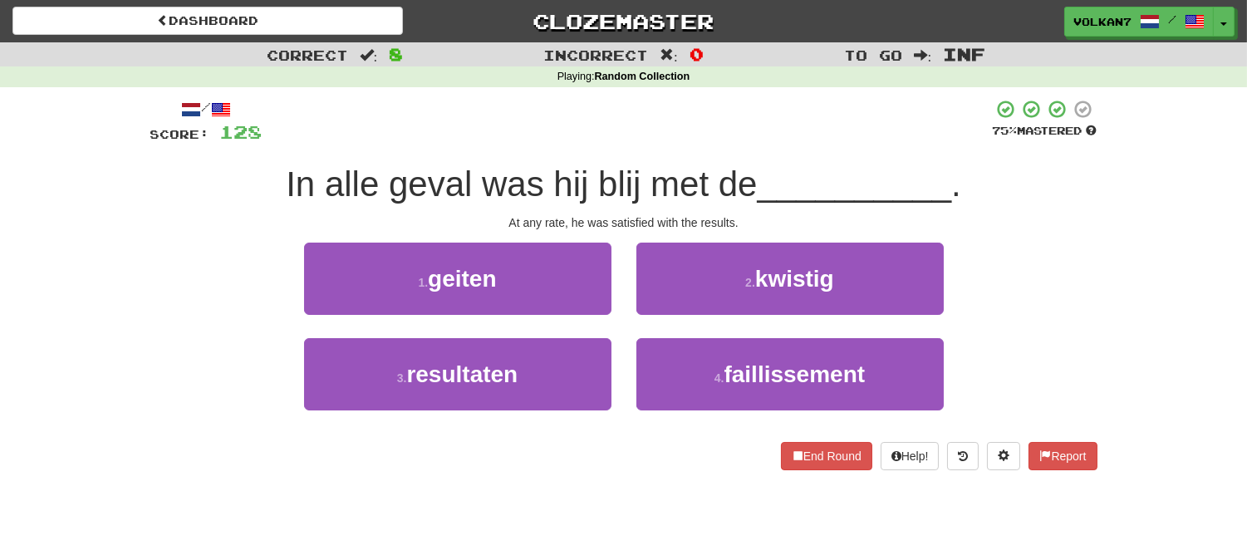
click at [669, 147] on div "/ Score: 128 75 % Mastered In alle geval was hij blij met de __________ . At an…" at bounding box center [623, 284] width 947 height 371
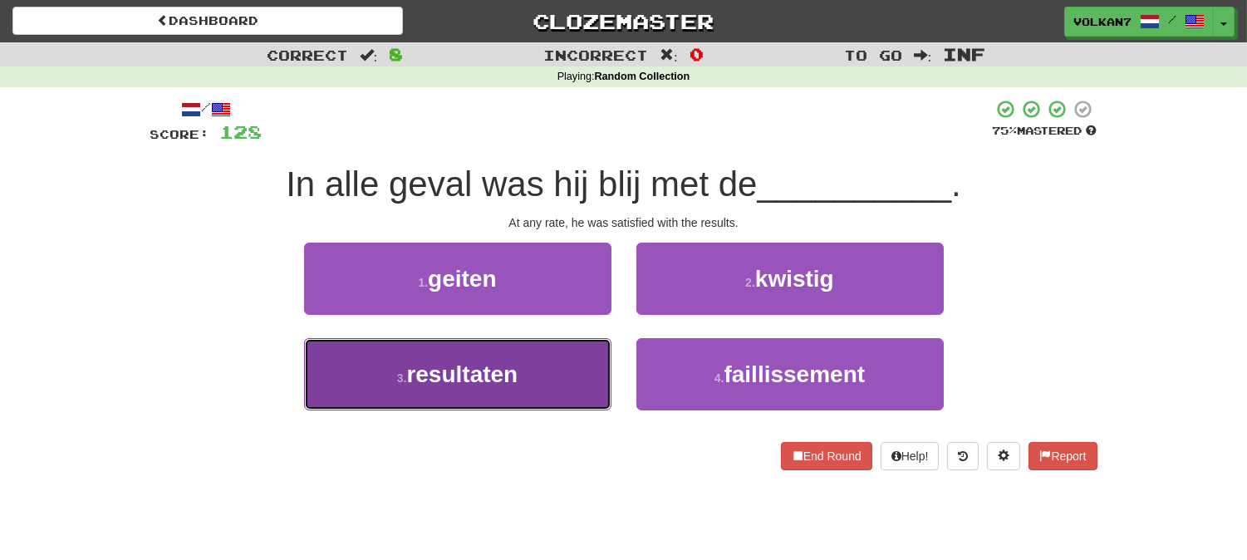
click at [492, 397] on button "3 . resultaten" at bounding box center [457, 374] width 307 height 72
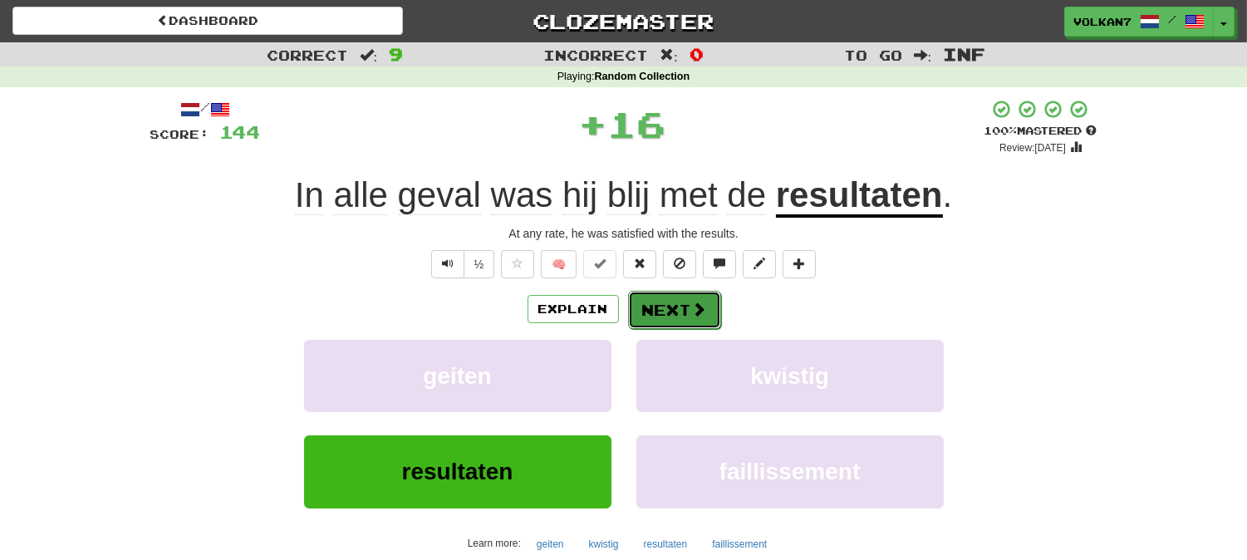
click at [659, 316] on button "Next" at bounding box center [674, 310] width 93 height 38
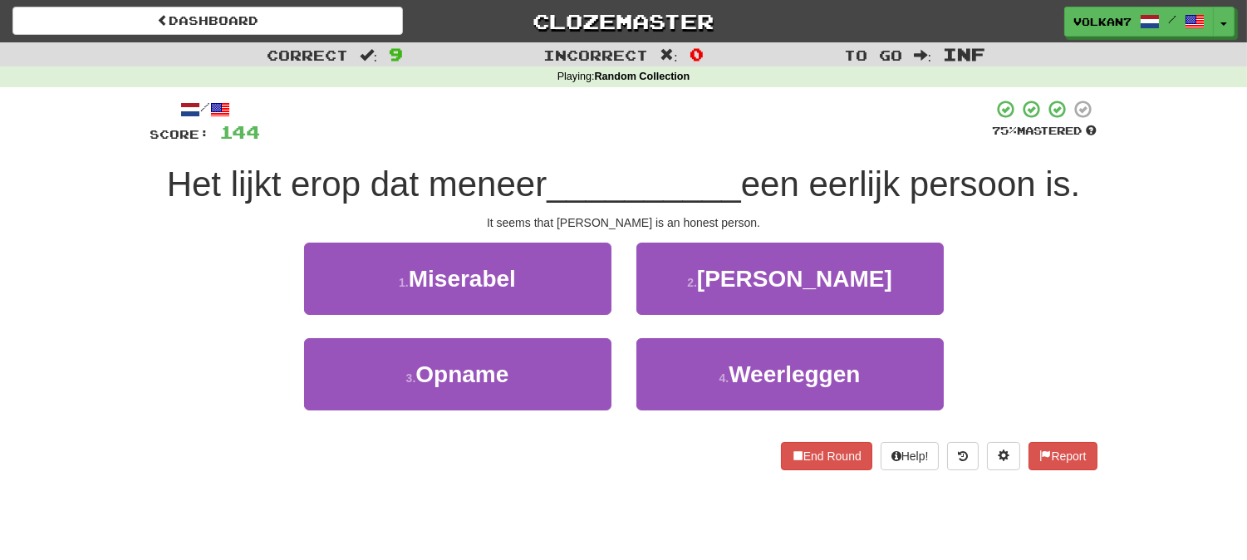
click at [686, 144] on div at bounding box center [627, 122] width 732 height 46
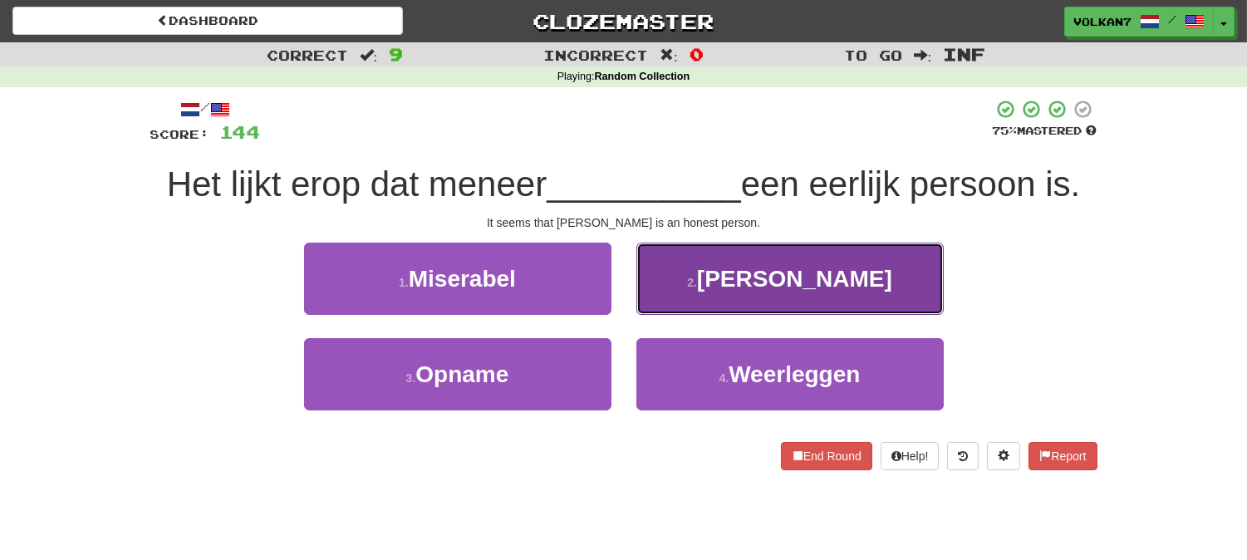
click at [757, 291] on button "2 . Brooke" at bounding box center [789, 279] width 307 height 72
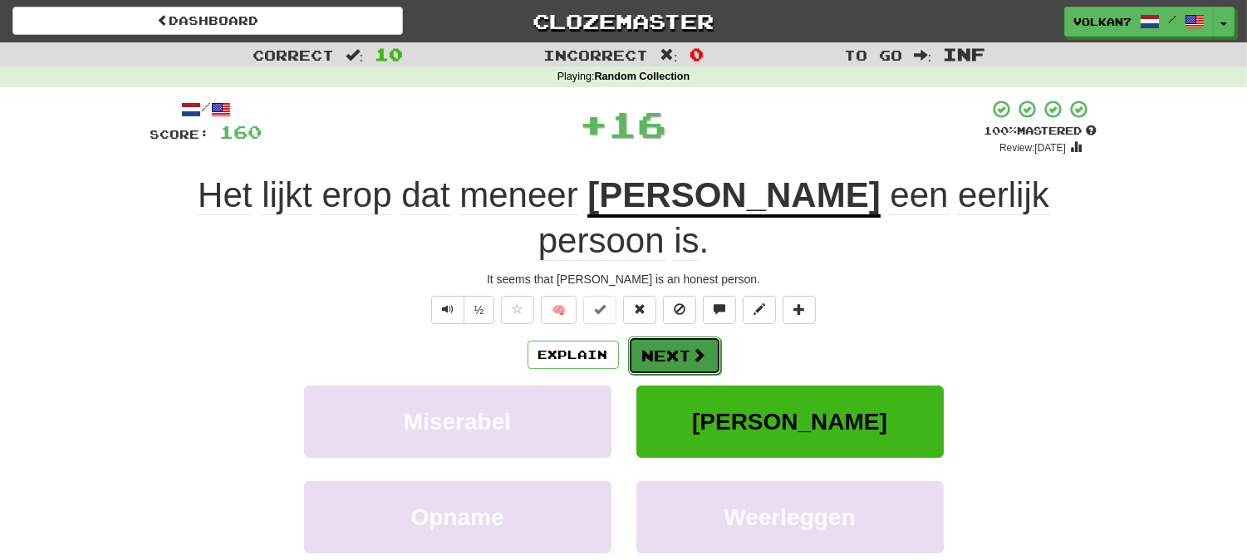
click at [687, 336] on button "Next" at bounding box center [674, 355] width 93 height 38
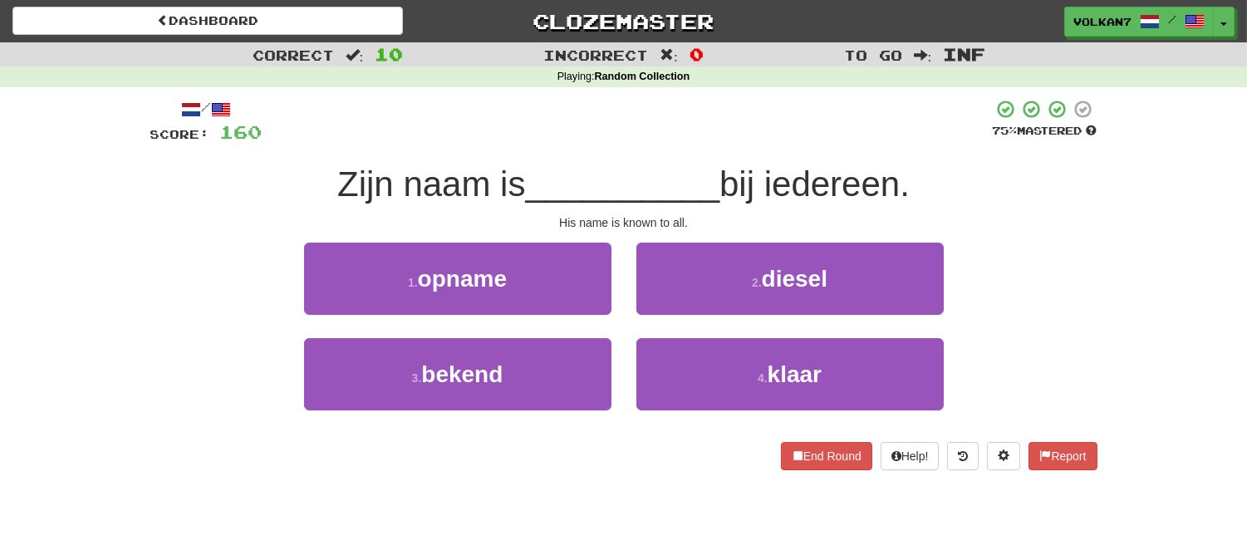
click at [718, 159] on div "/ Score: 160 75 % Mastered Zijn naam is __________ bij iedereen. His name is kn…" at bounding box center [623, 284] width 947 height 371
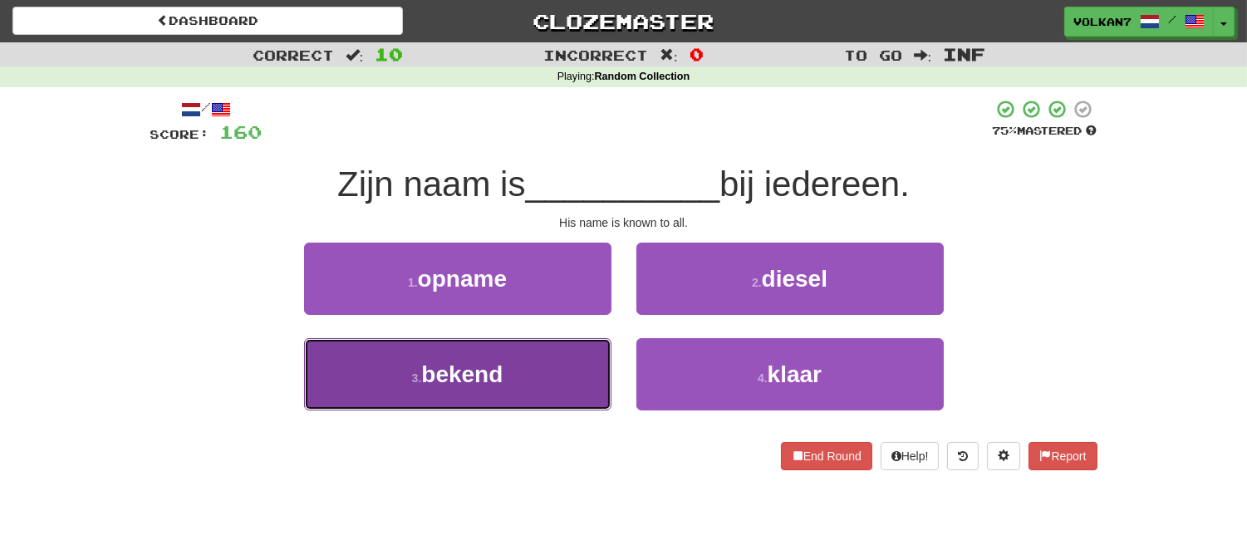
click at [527, 358] on button "3 . bekend" at bounding box center [457, 374] width 307 height 72
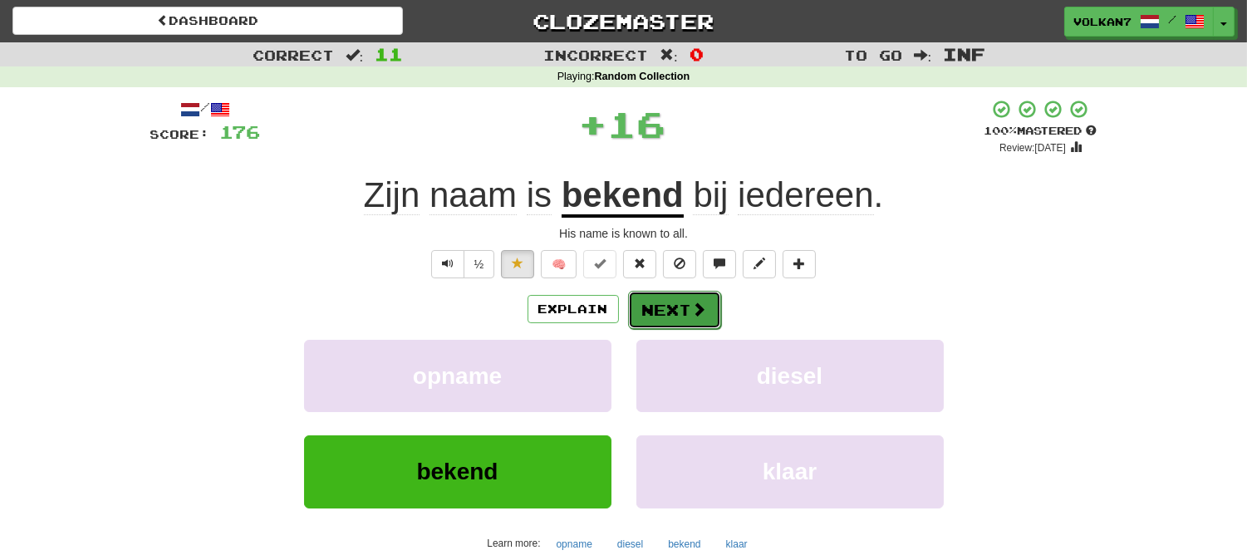
click at [648, 314] on button "Next" at bounding box center [674, 310] width 93 height 38
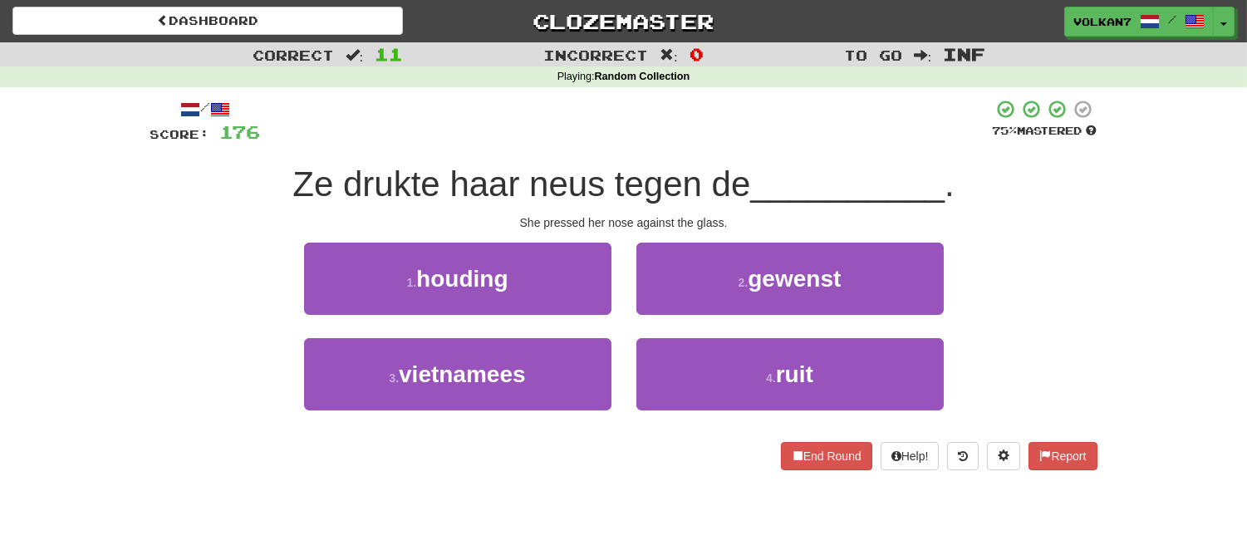
click at [735, 150] on div "/ Score: 176 75 % Mastered Ze drukte haar neus tegen de __________ . She presse…" at bounding box center [623, 284] width 947 height 371
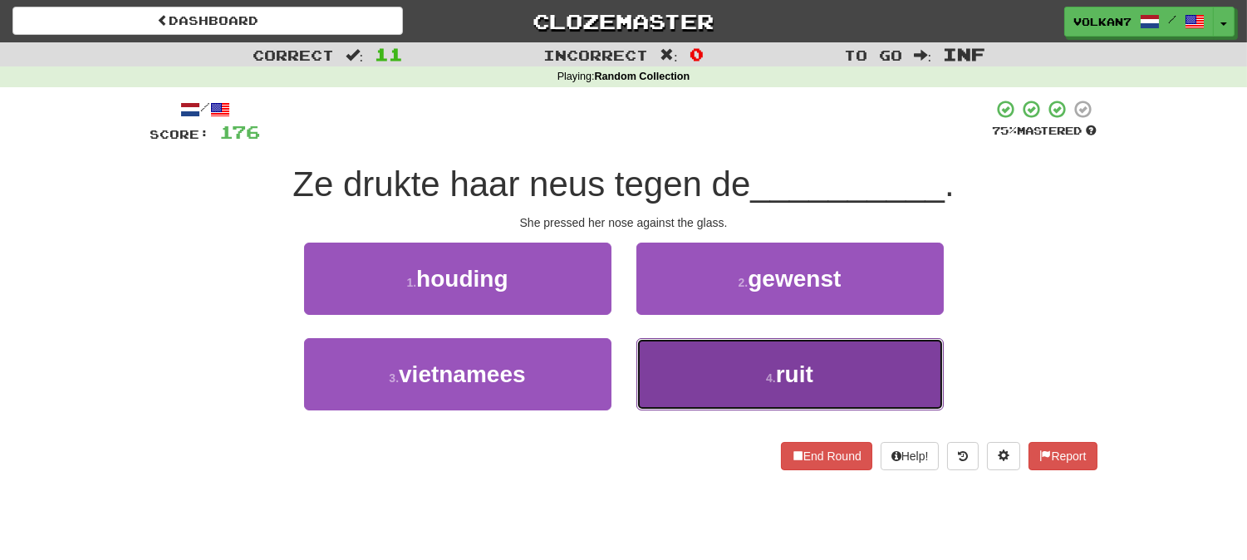
click at [724, 376] on button "4 . ruit" at bounding box center [789, 374] width 307 height 72
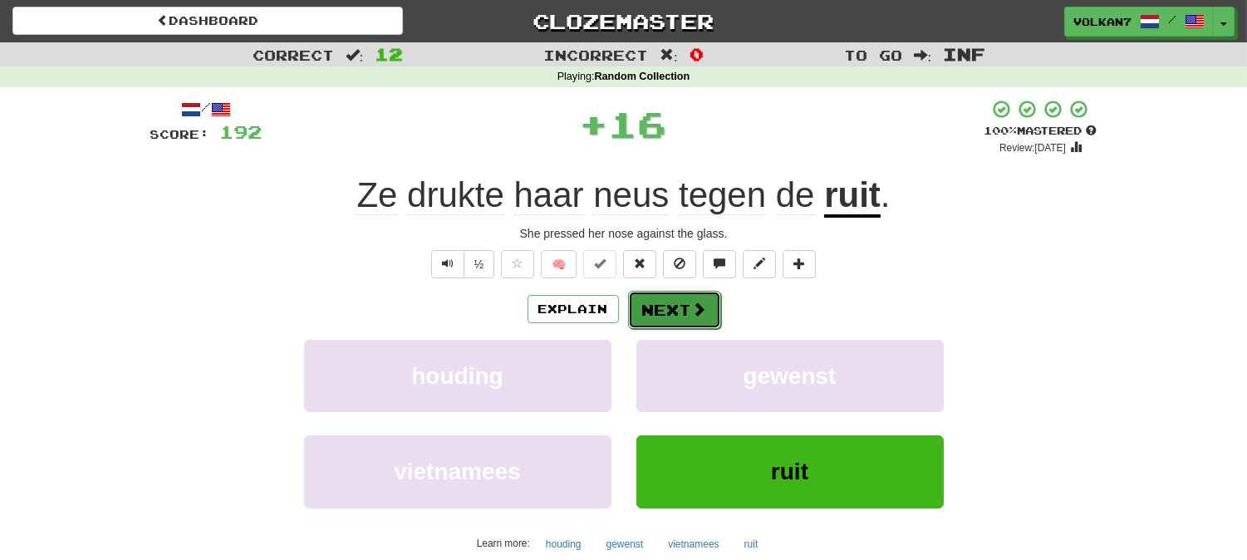
click at [688, 321] on button "Next" at bounding box center [674, 310] width 93 height 38
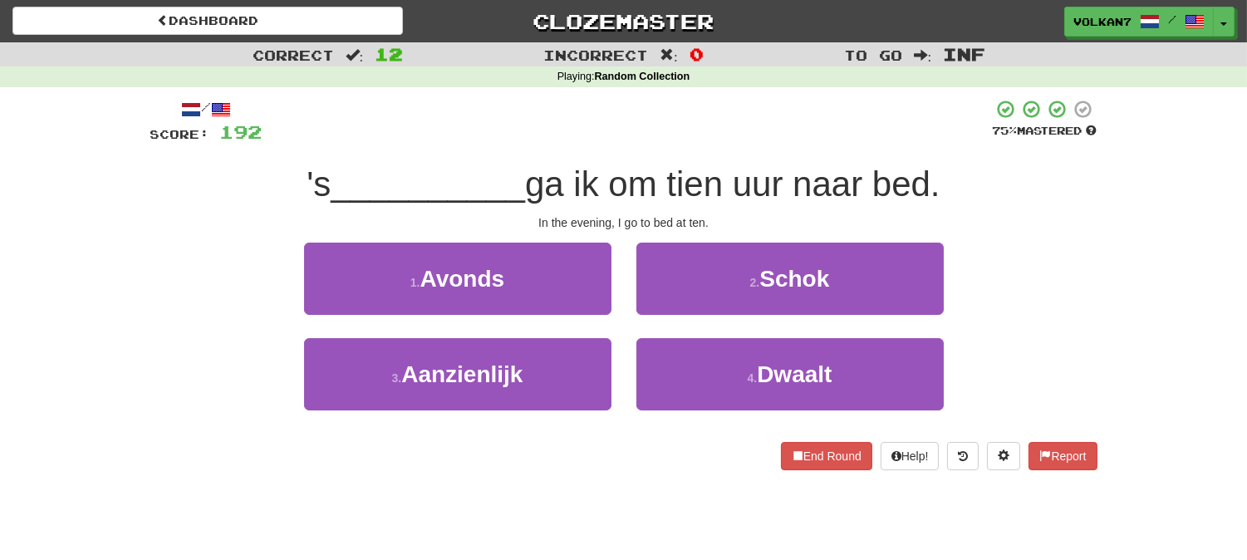
click at [678, 145] on div "/ Score: 192 75 % Mastered 's __________ ga ik om tien uur naar bed. In the eve…" at bounding box center [623, 284] width 947 height 371
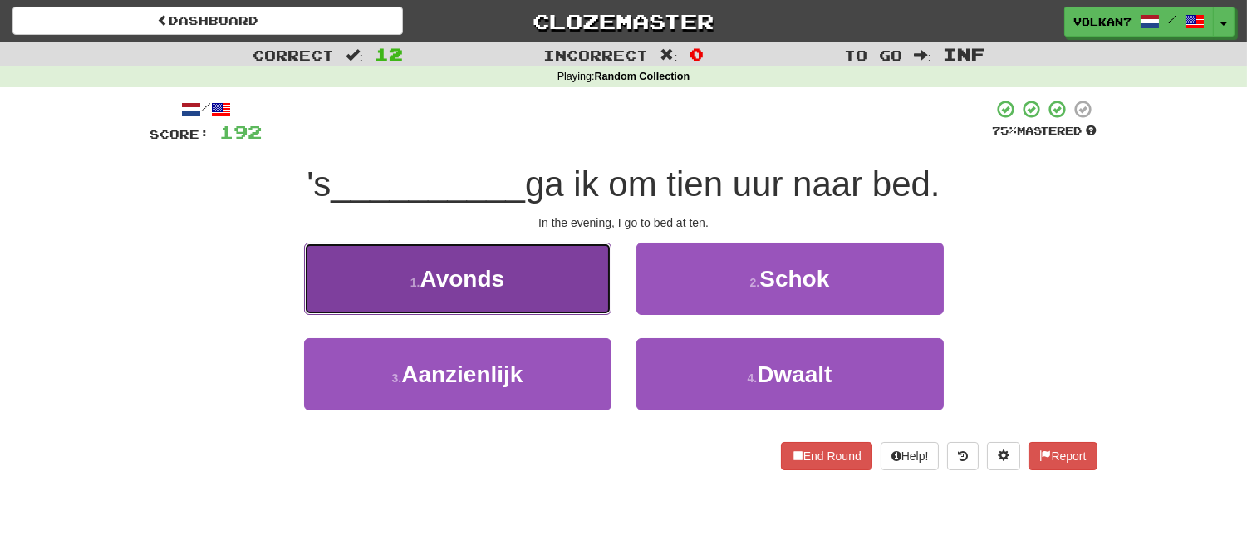
click at [567, 267] on button "1 . Avonds" at bounding box center [457, 279] width 307 height 72
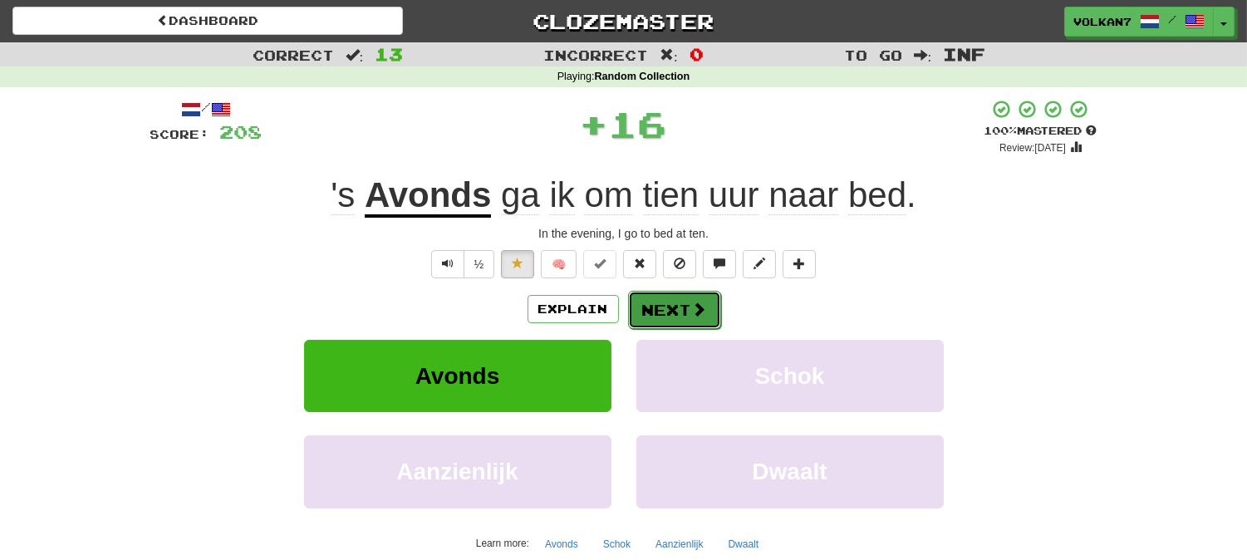
click at [698, 311] on span at bounding box center [699, 308] width 15 height 15
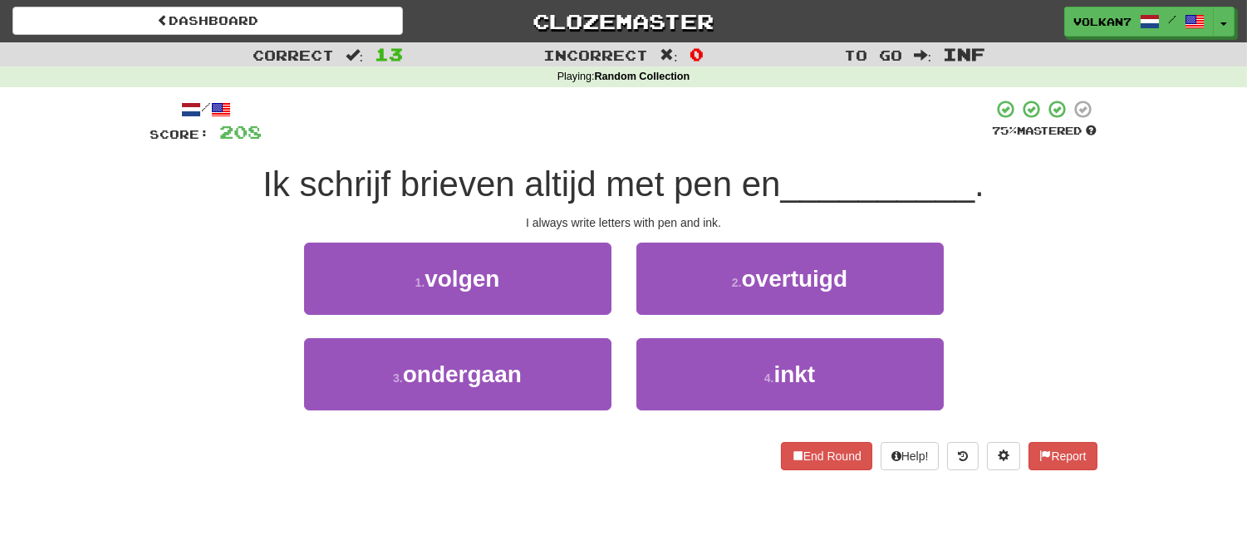
click at [691, 141] on div at bounding box center [627, 122] width 730 height 46
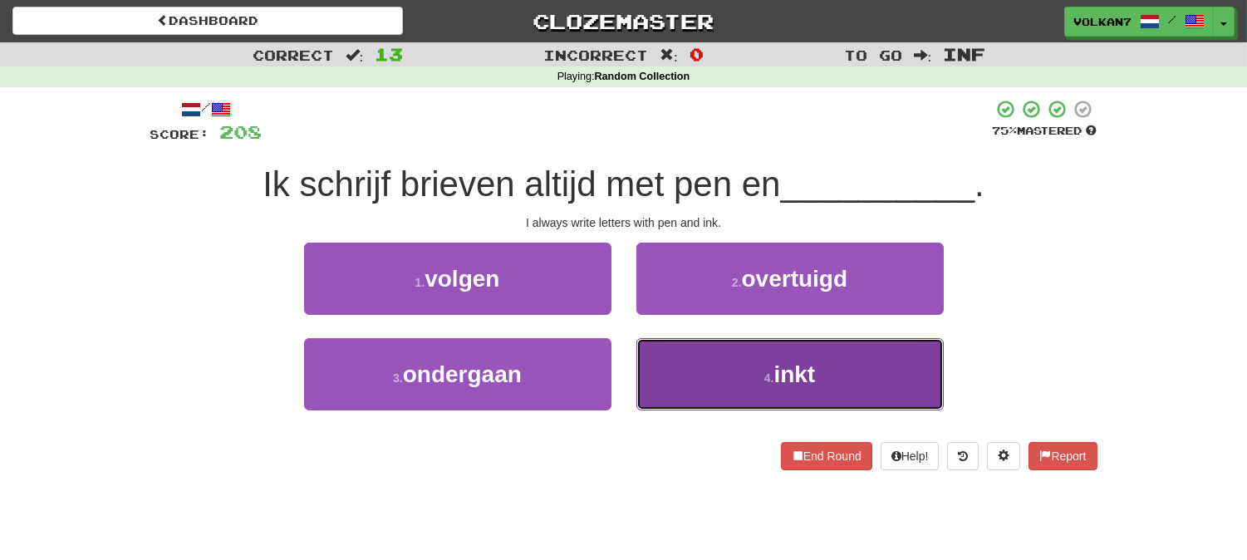
click at [737, 385] on button "4 . inkt" at bounding box center [789, 374] width 307 height 72
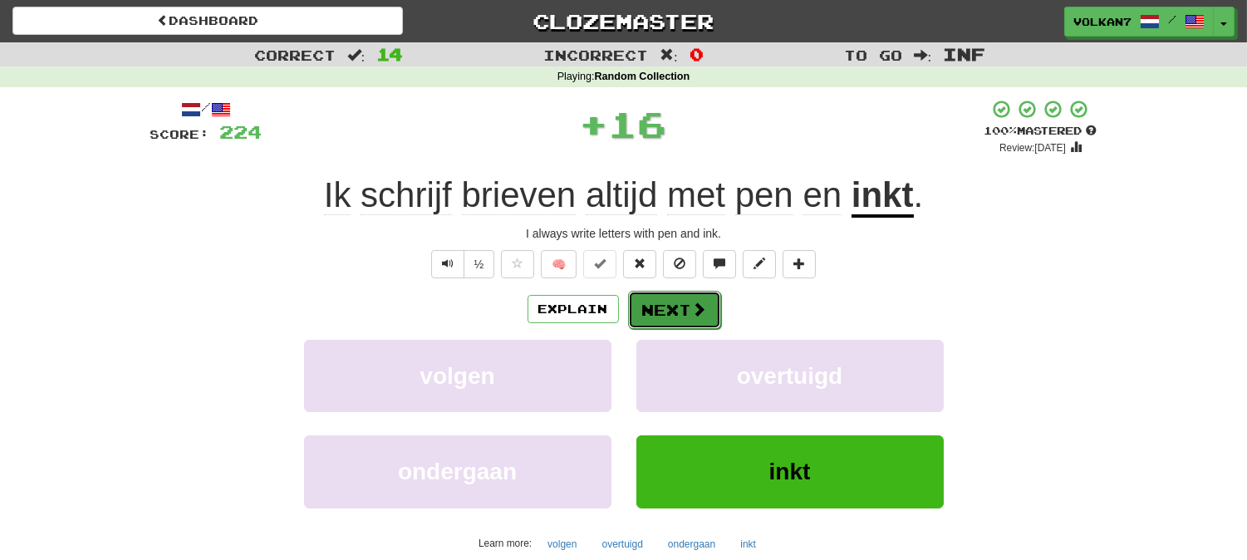
click at [658, 320] on button "Next" at bounding box center [674, 310] width 93 height 38
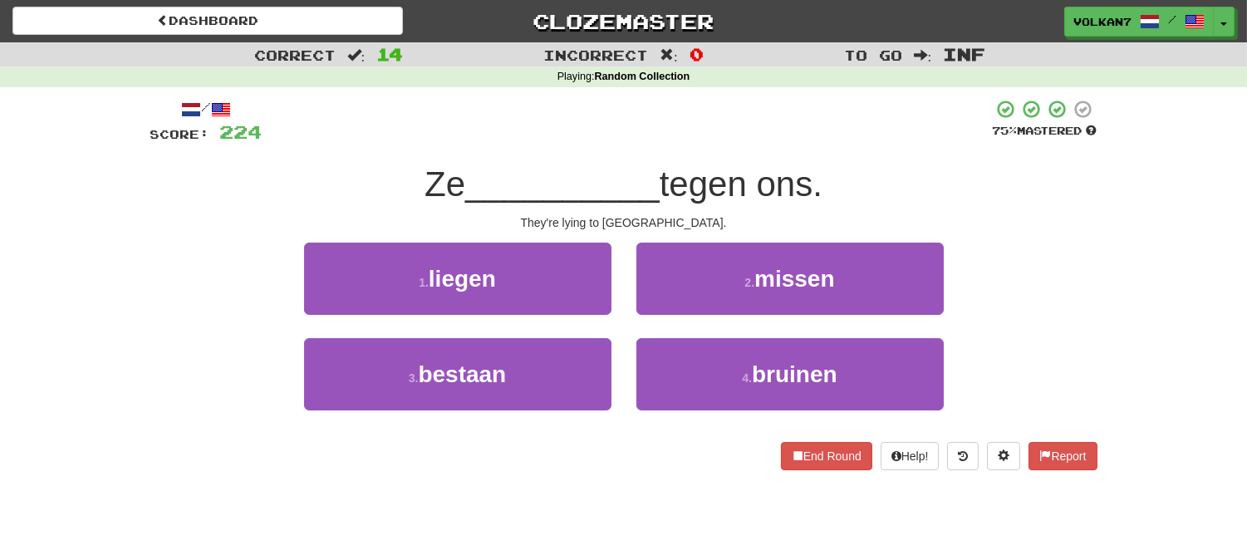
click at [667, 134] on div at bounding box center [627, 122] width 730 height 46
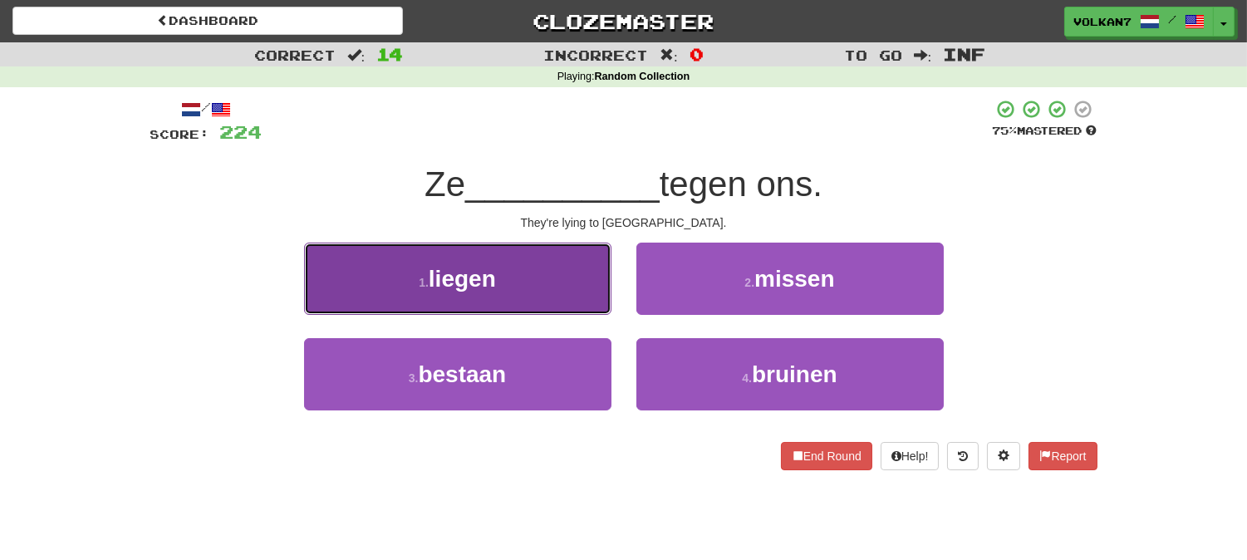
click at [568, 292] on button "1 . liegen" at bounding box center [457, 279] width 307 height 72
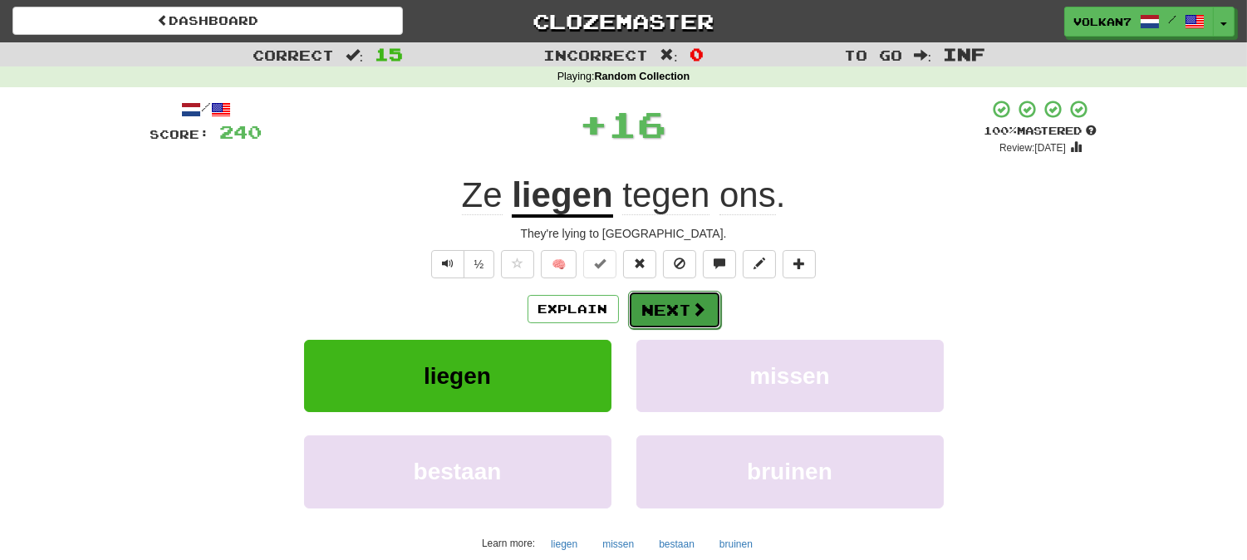
click at [676, 309] on button "Next" at bounding box center [674, 310] width 93 height 38
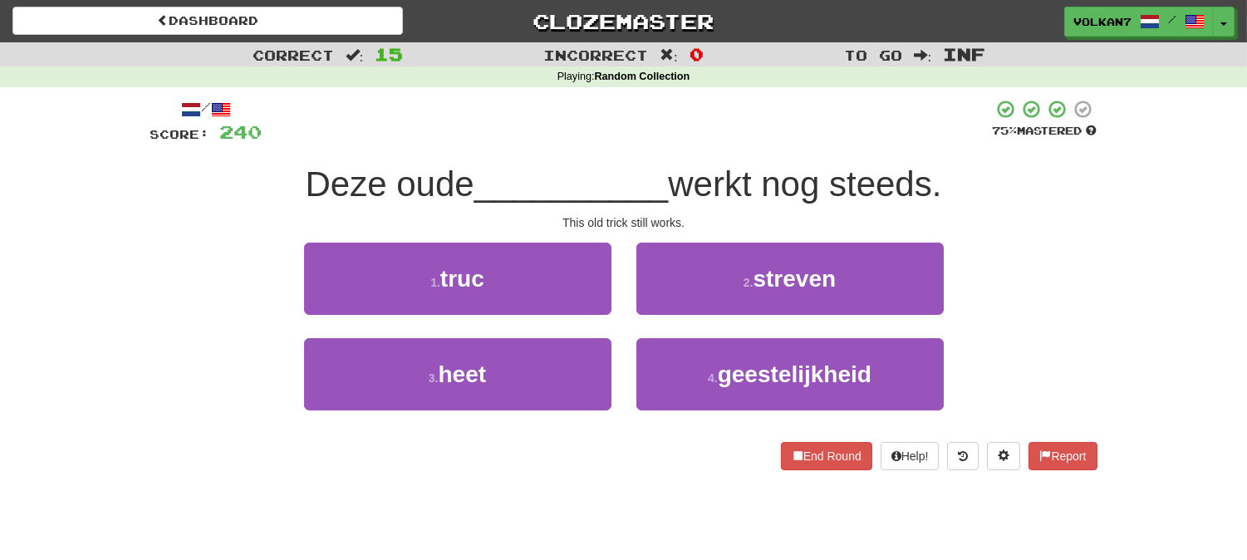
click at [674, 117] on div at bounding box center [627, 122] width 730 height 46
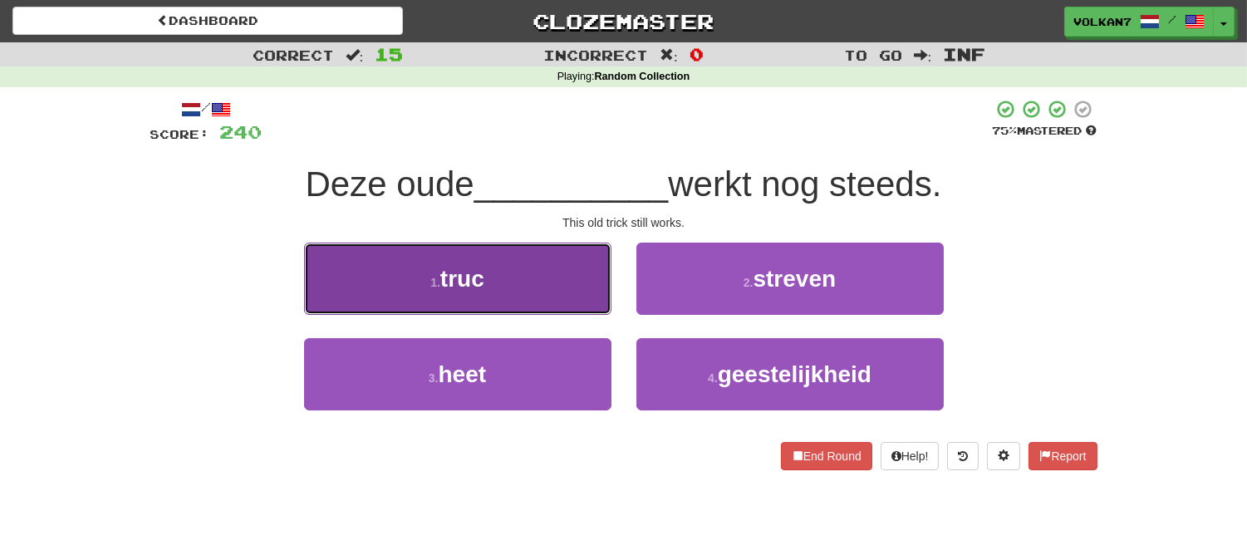
click at [561, 287] on button "1 . truc" at bounding box center [457, 279] width 307 height 72
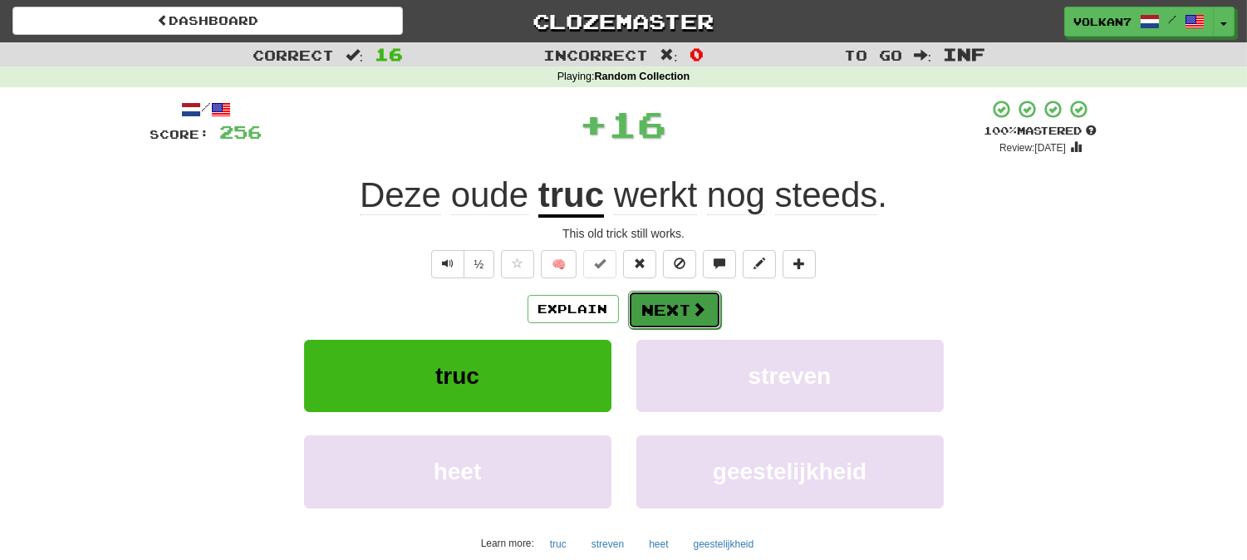
click at [666, 308] on button "Next" at bounding box center [674, 310] width 93 height 38
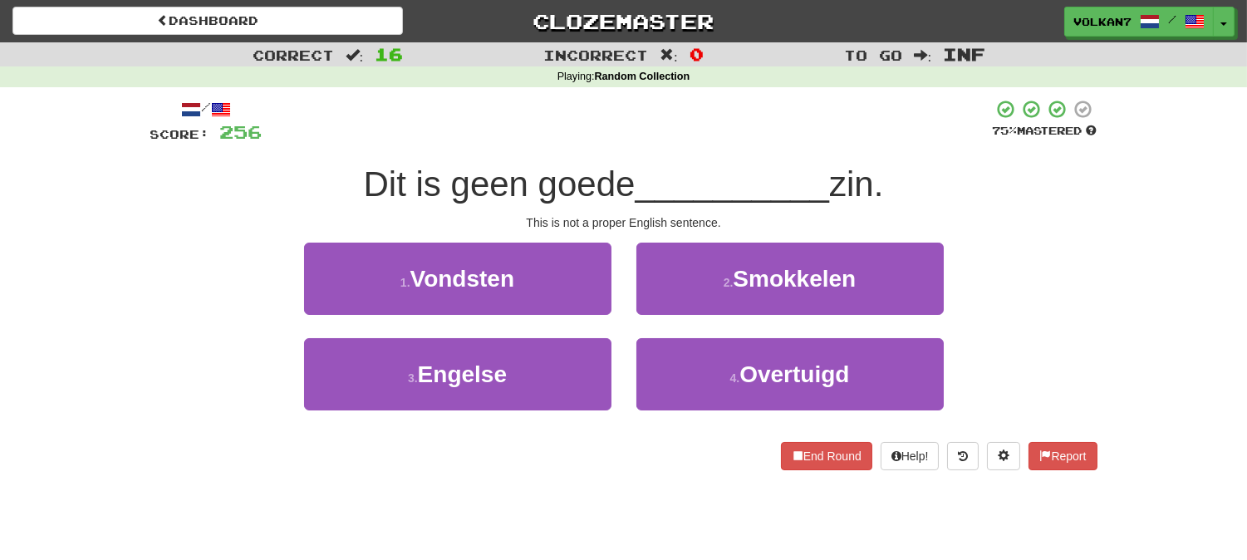
click at [642, 126] on div at bounding box center [627, 122] width 730 height 46
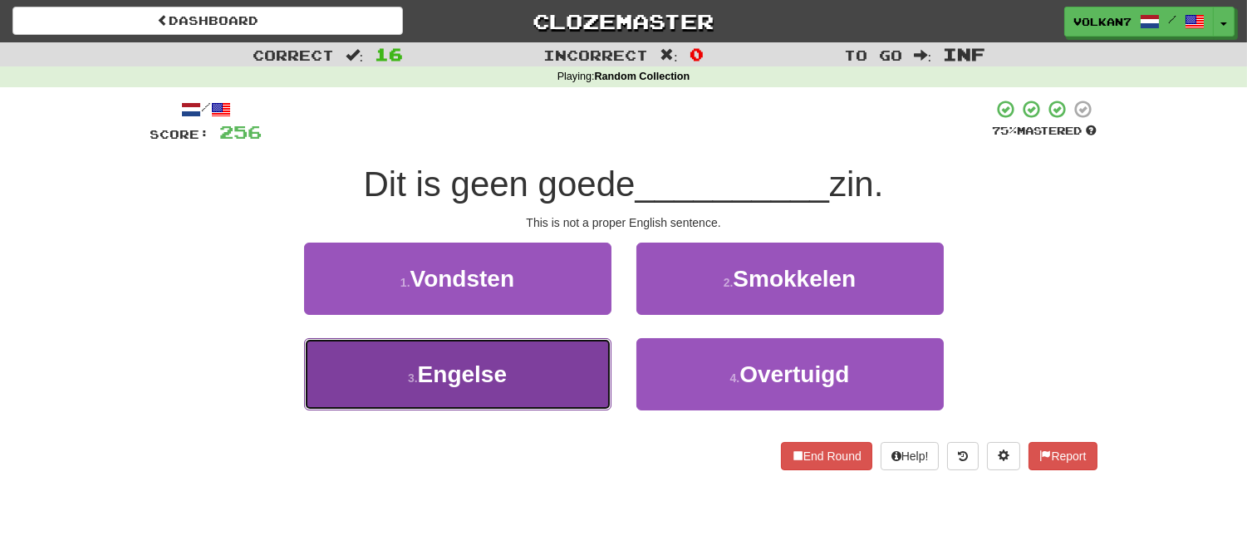
click at [526, 360] on button "3 . Engelse" at bounding box center [457, 374] width 307 height 72
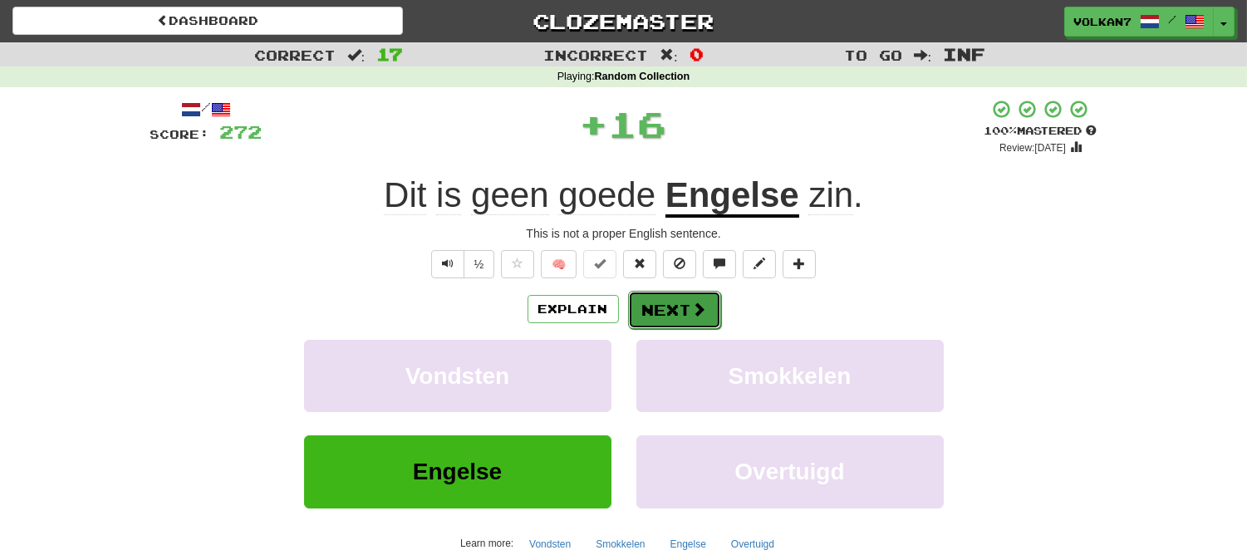
click at [673, 297] on button "Next" at bounding box center [674, 310] width 93 height 38
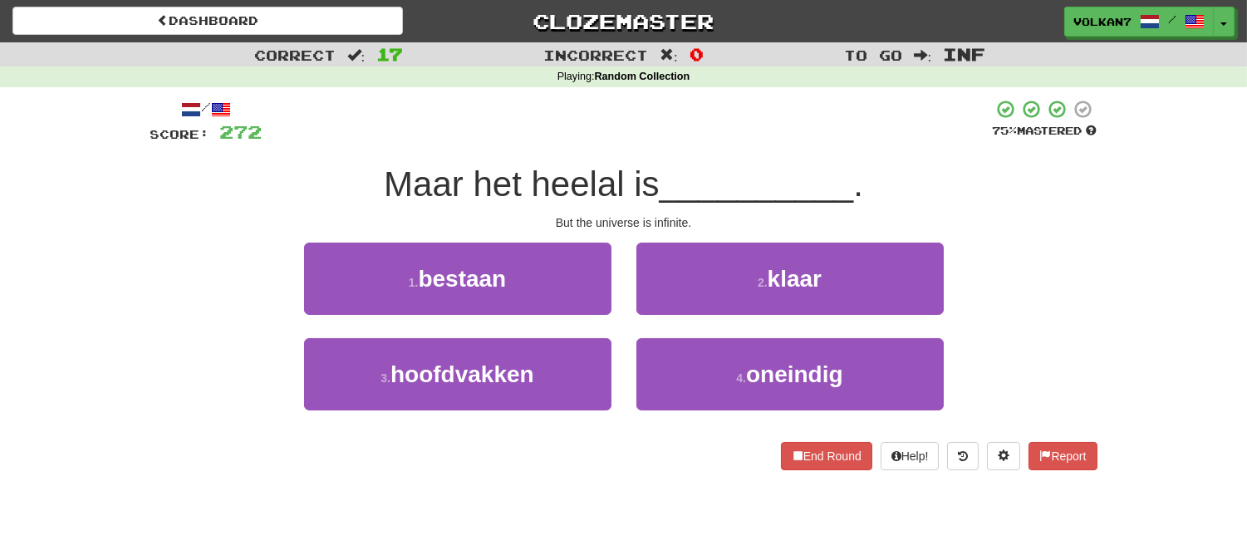
click at [700, 149] on div "/ Score: 272 75 % Mastered Maar het heelal is __________ . But the universe is …" at bounding box center [623, 284] width 947 height 371
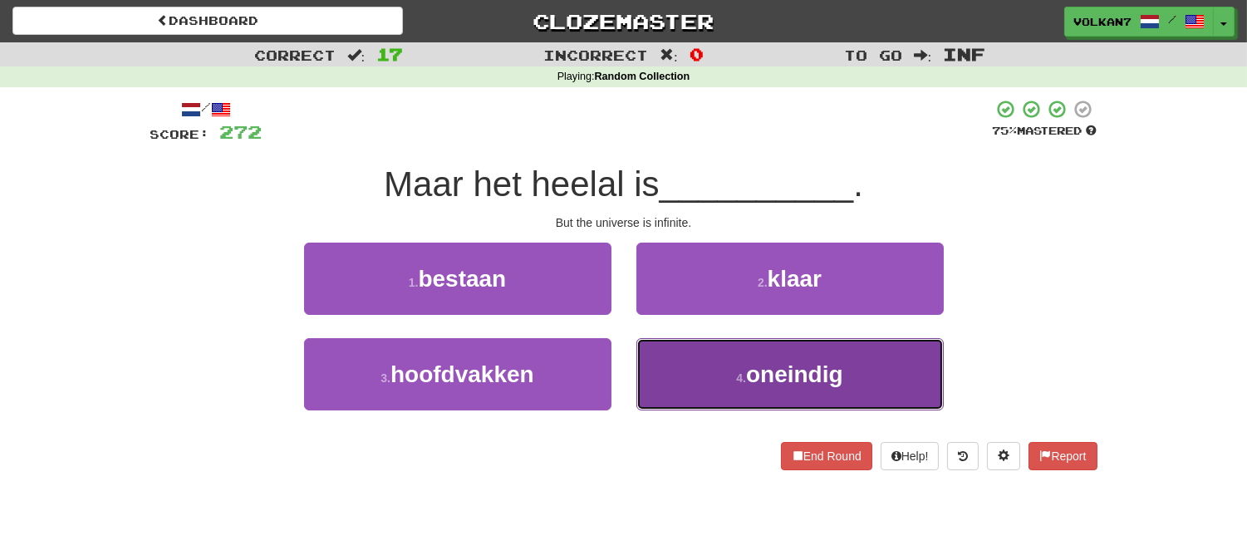
click at [751, 362] on span "oneindig" at bounding box center [794, 374] width 97 height 26
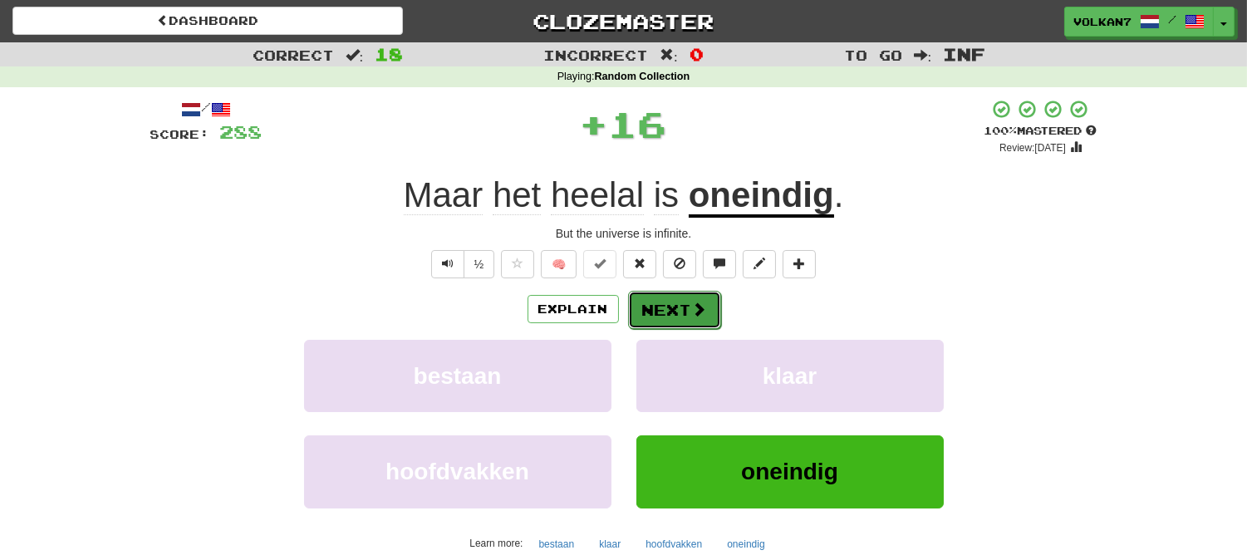
click at [675, 311] on button "Next" at bounding box center [674, 310] width 93 height 38
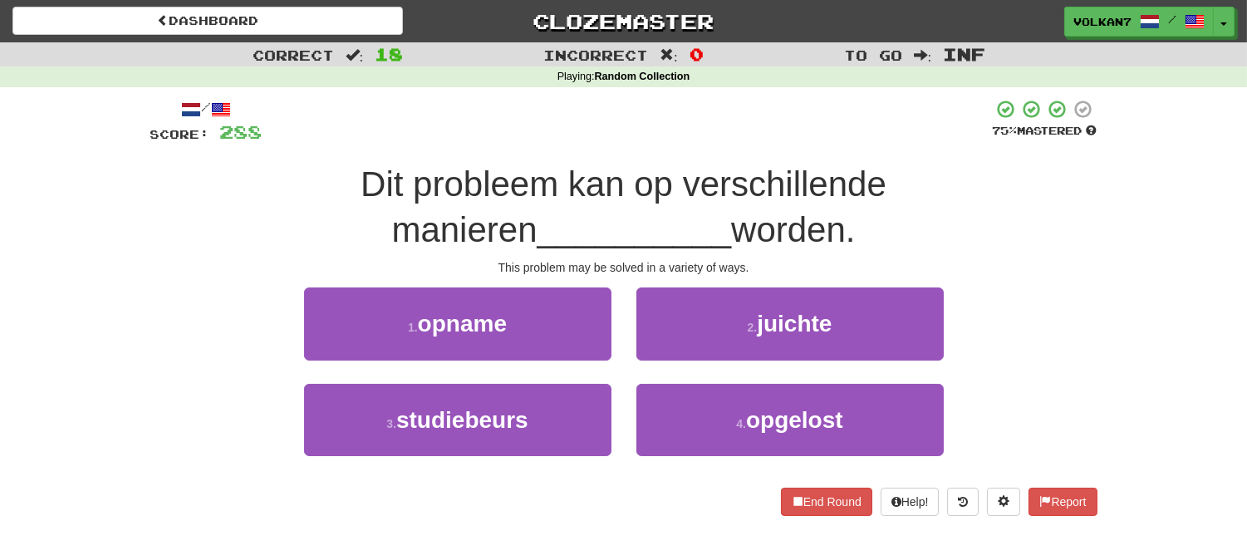
click at [658, 149] on div "/ Score: 288 75 % Mastered Dit probleem kan op verschillende manieren _________…" at bounding box center [623, 307] width 947 height 416
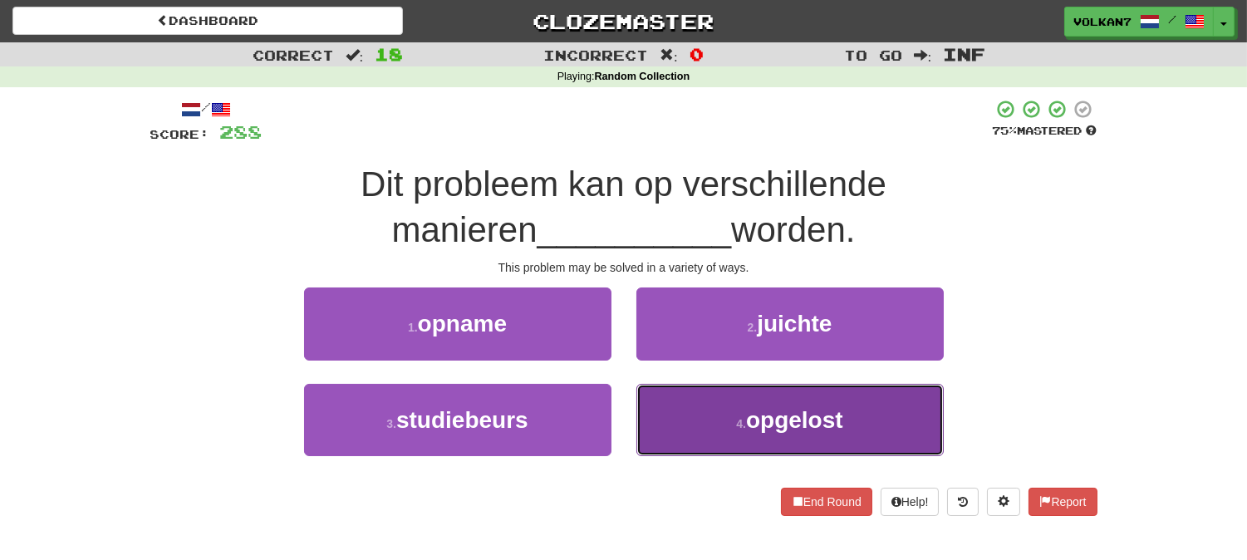
click at [676, 432] on button "4 . opgelost" at bounding box center [789, 420] width 307 height 72
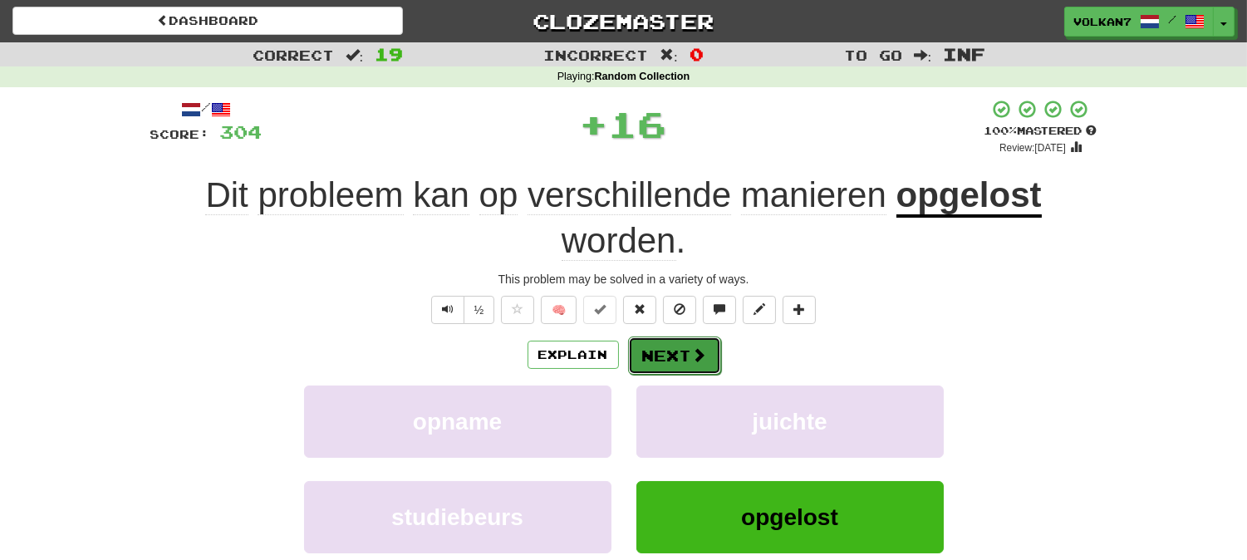
click at [641, 353] on button "Next" at bounding box center [674, 355] width 93 height 38
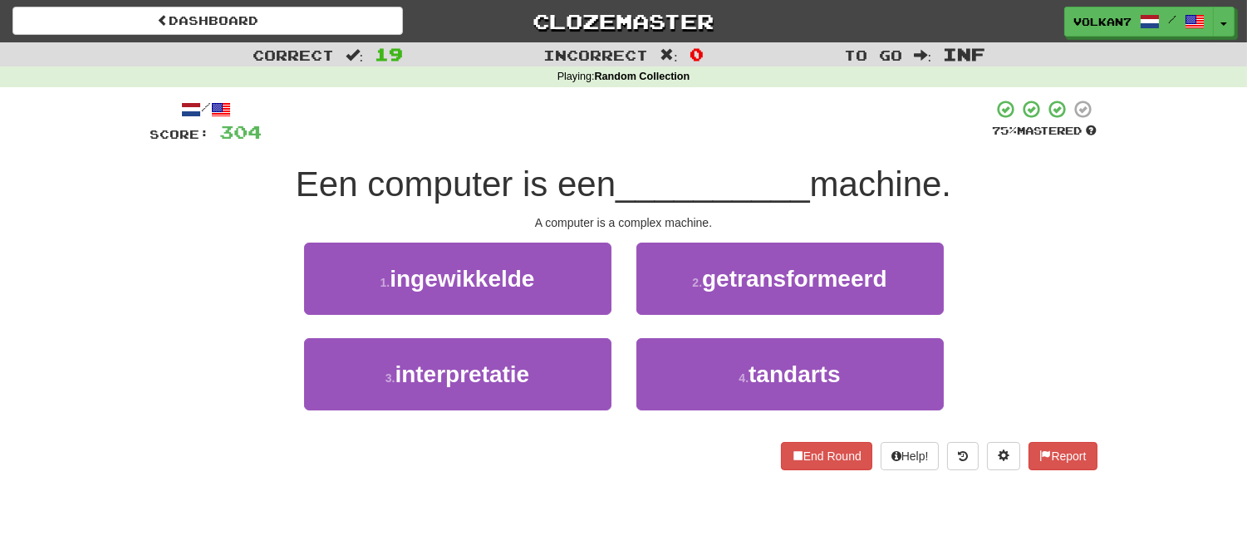
click at [691, 131] on div at bounding box center [627, 122] width 730 height 46
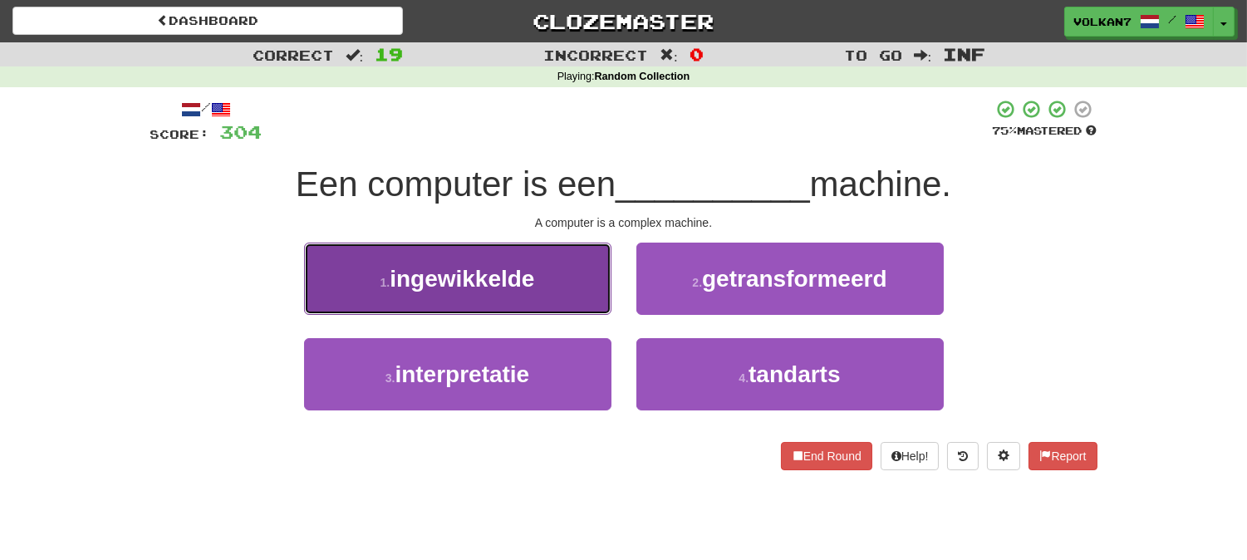
click at [505, 287] on span "ingewikkelde" at bounding box center [461, 279] width 145 height 26
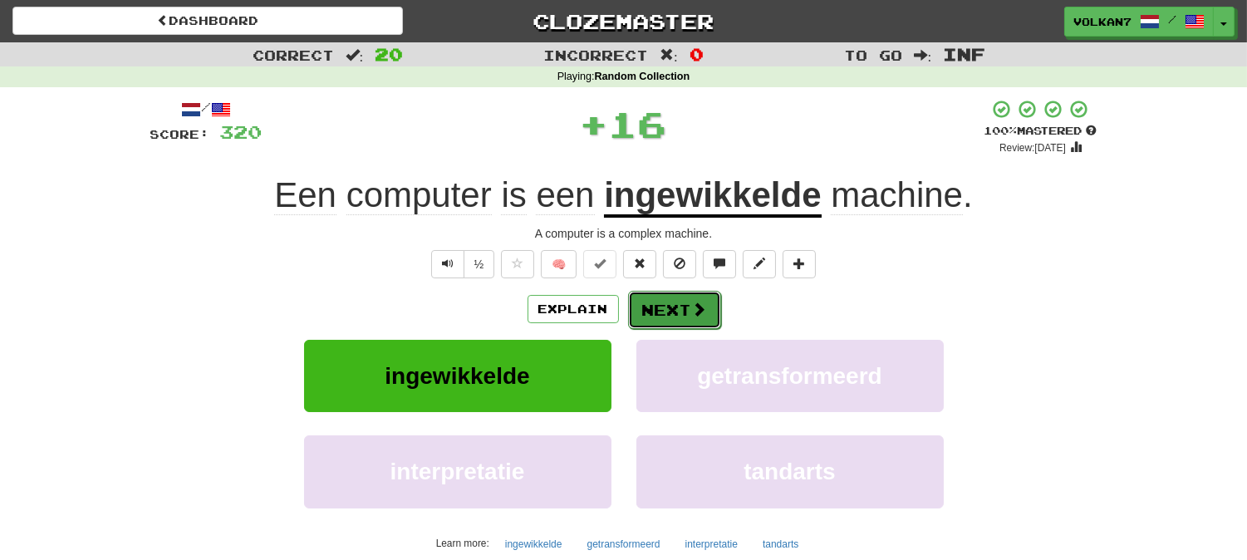
click at [657, 316] on button "Next" at bounding box center [674, 310] width 93 height 38
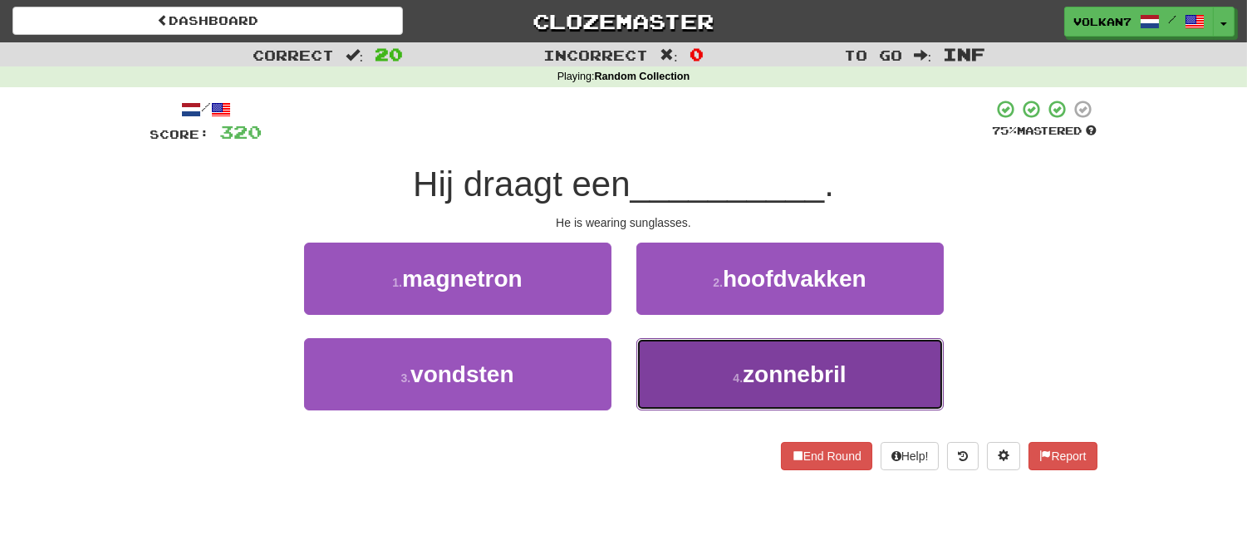
click at [737, 363] on button "4 . zonnebril" at bounding box center [789, 374] width 307 height 72
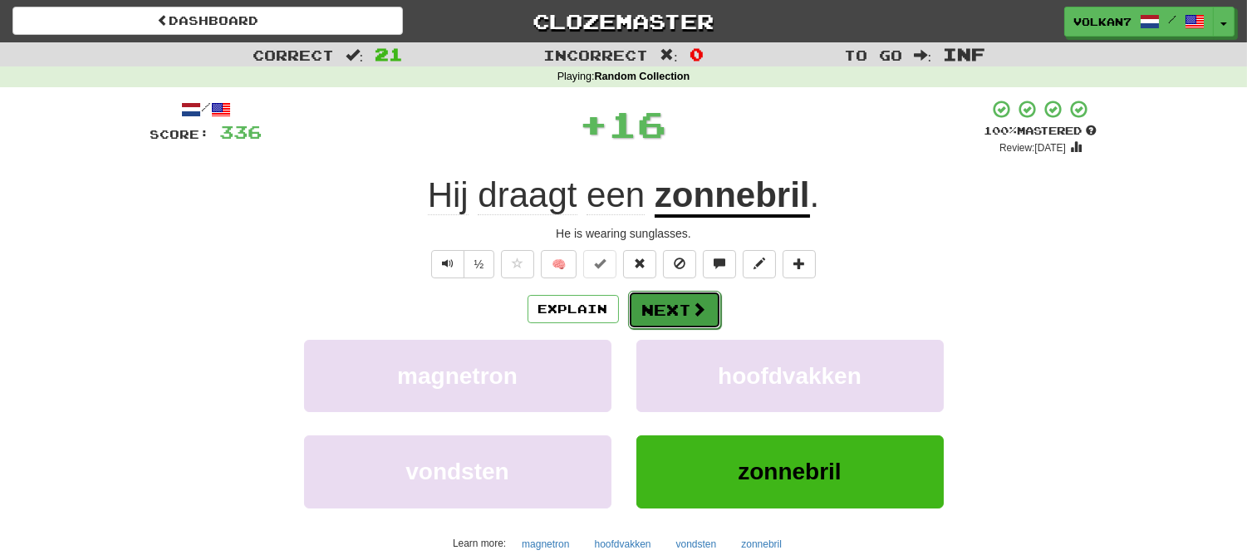
click at [670, 307] on button "Next" at bounding box center [674, 310] width 93 height 38
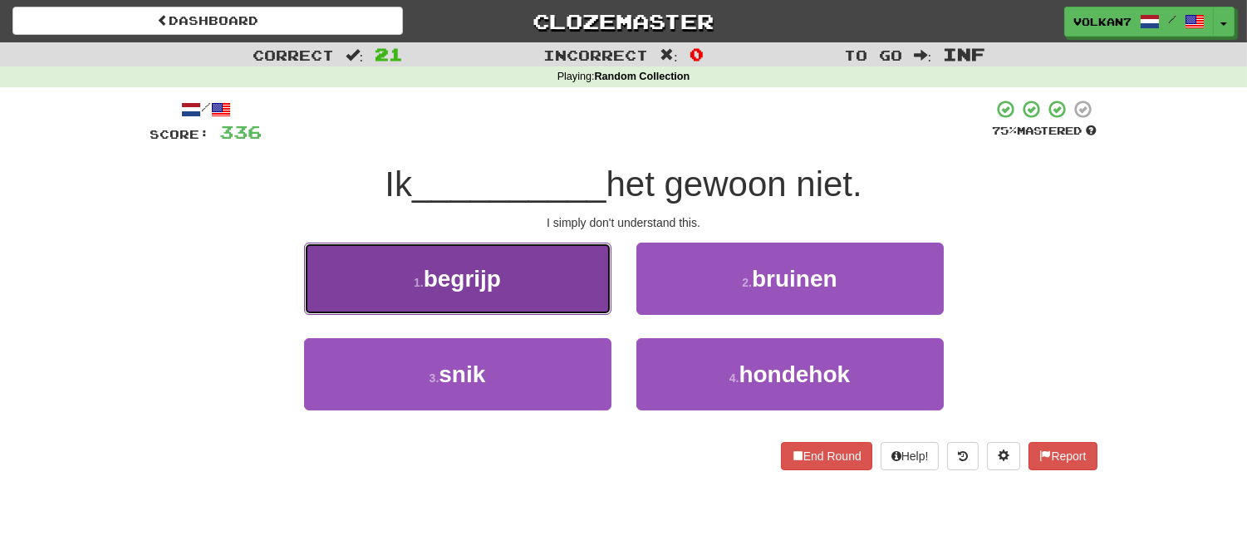
click at [551, 270] on button "1 . begrijp" at bounding box center [457, 279] width 307 height 72
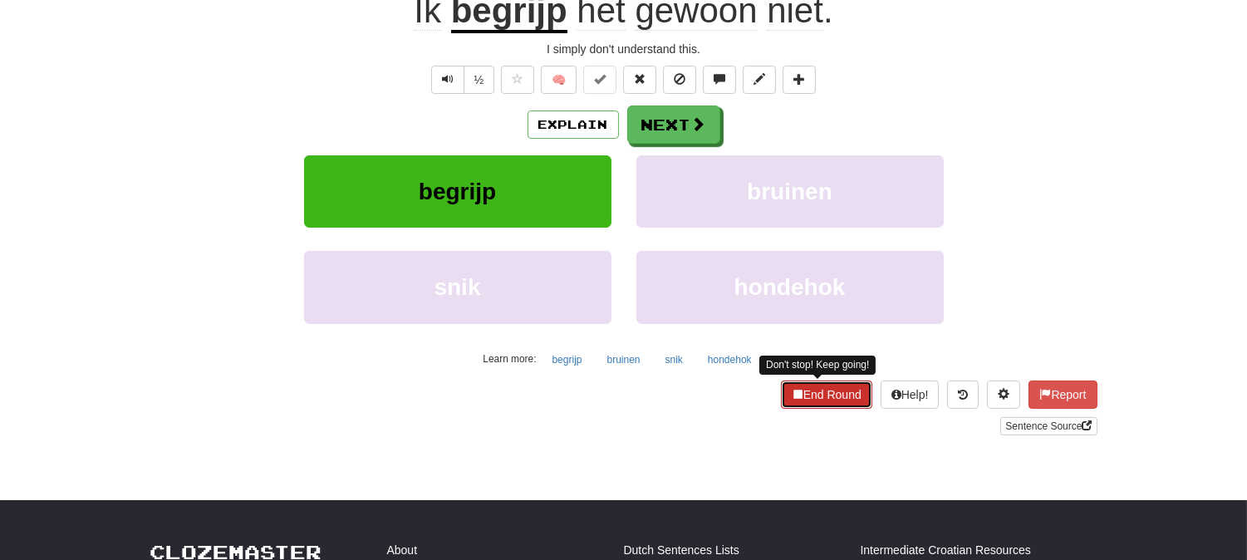
click at [822, 386] on button "End Round" at bounding box center [826, 394] width 91 height 28
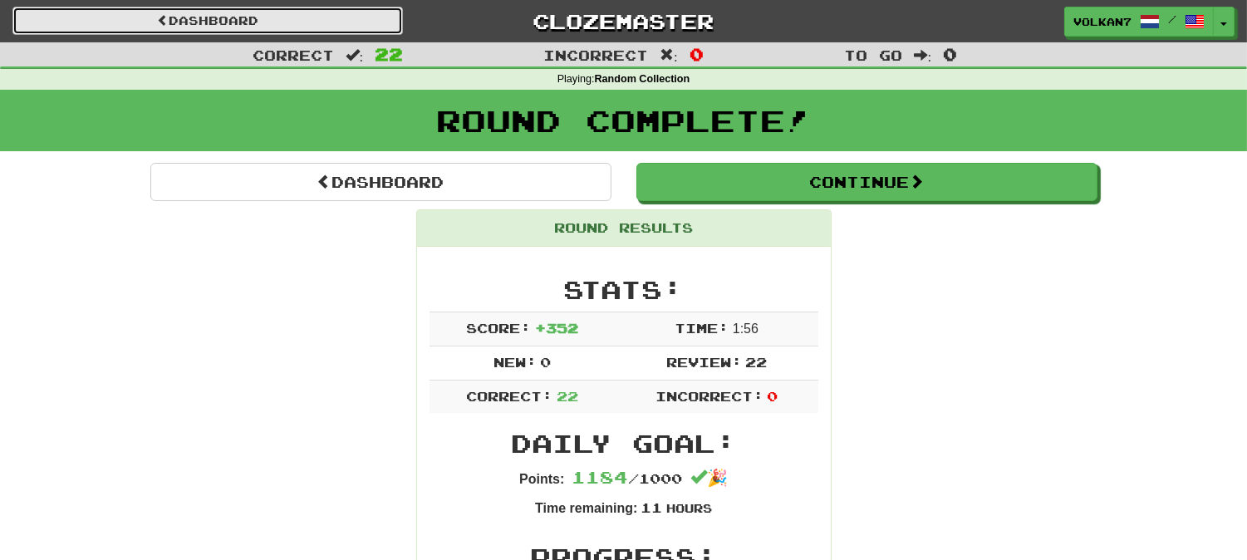
click at [285, 17] on link "Dashboard" at bounding box center [207, 21] width 390 height 28
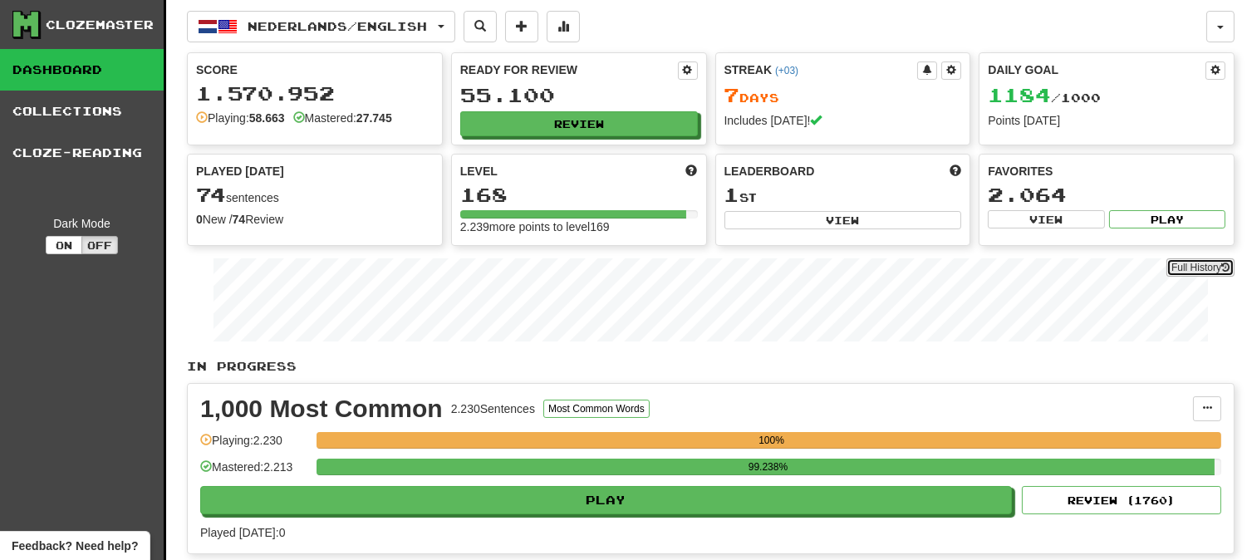
click at [1183, 270] on link "Full History" at bounding box center [1200, 267] width 68 height 18
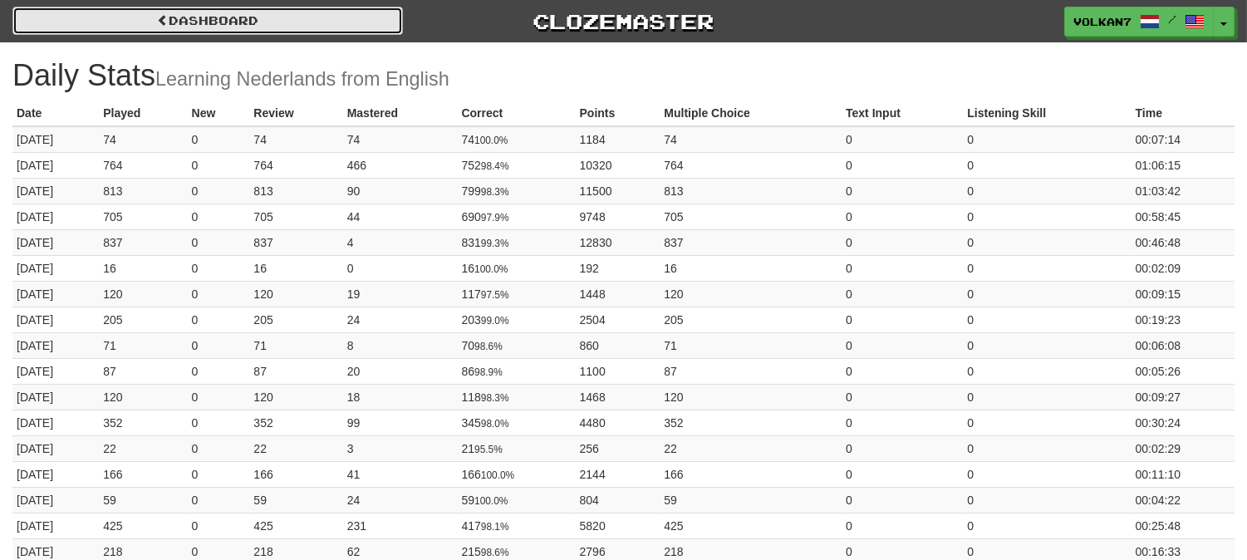
click at [170, 21] on link "Dashboard" at bounding box center [207, 21] width 390 height 28
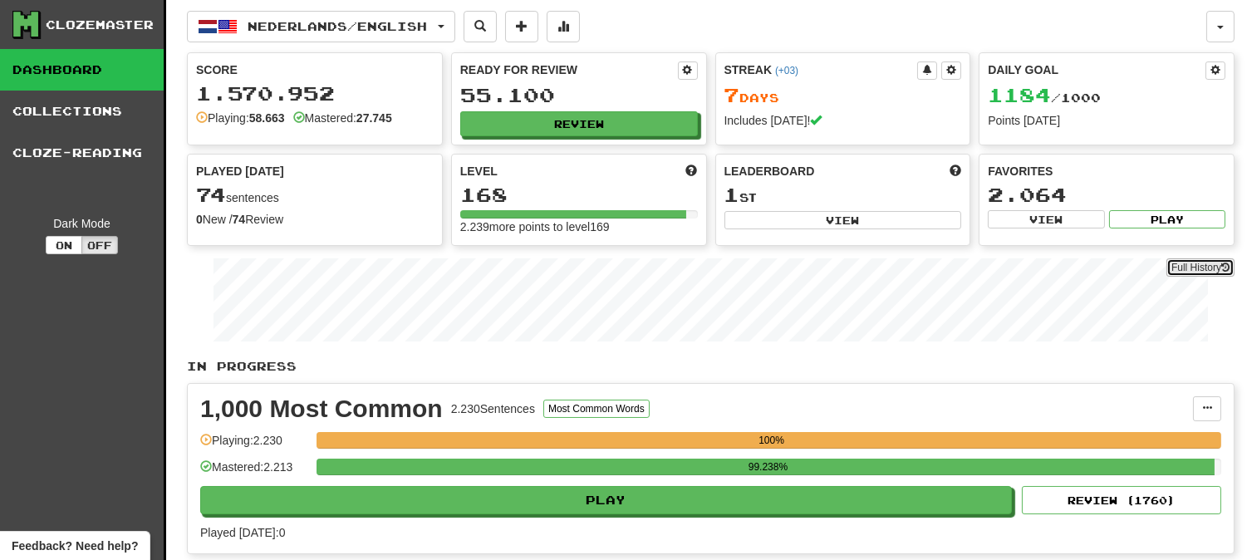
click at [1191, 267] on link "Full History" at bounding box center [1200, 267] width 68 height 18
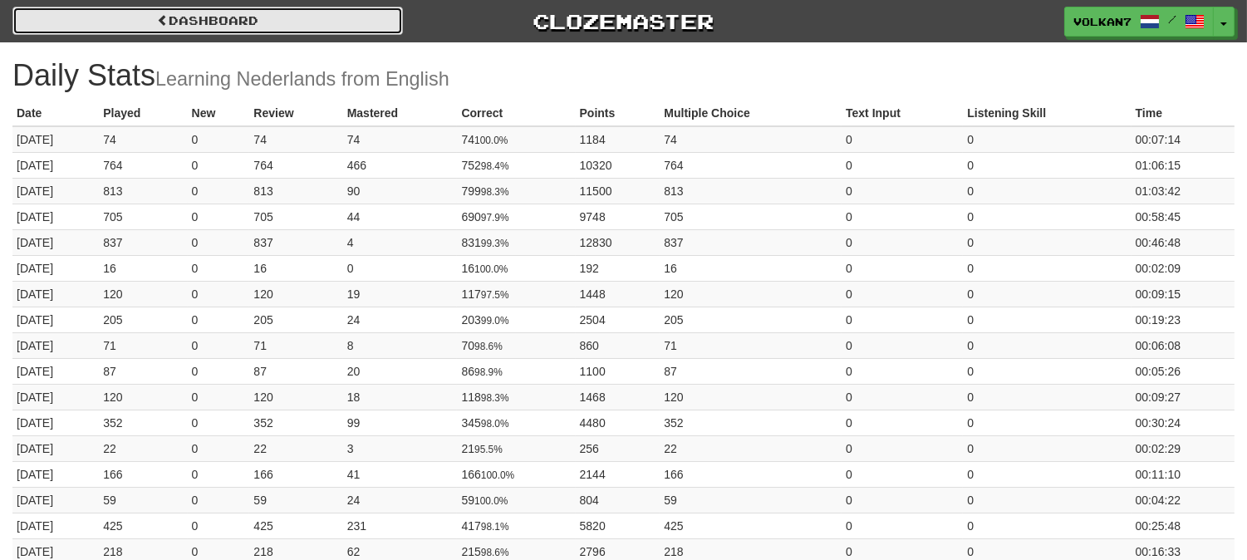
click at [218, 15] on link "Dashboard" at bounding box center [207, 21] width 390 height 28
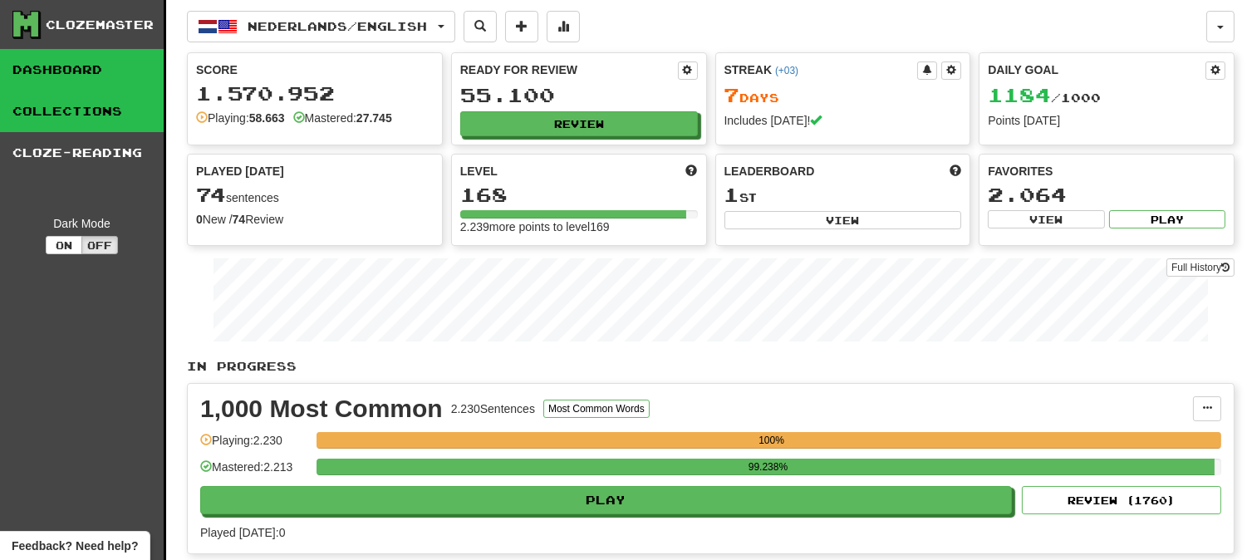
click at [113, 105] on link "Collections" at bounding box center [82, 112] width 164 height 42
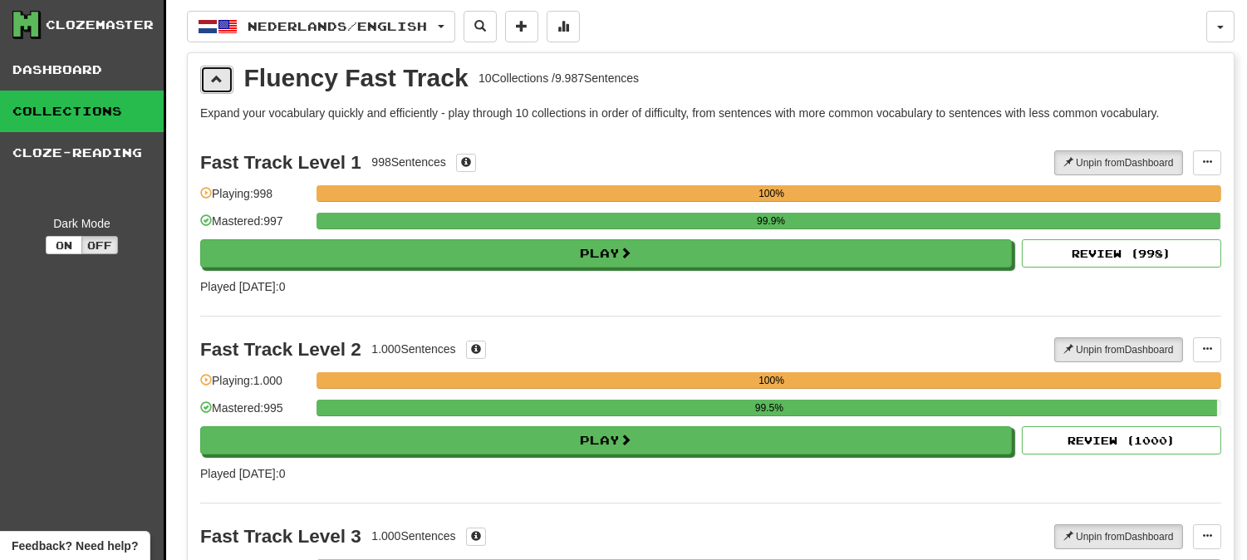
click at [212, 75] on span at bounding box center [217, 79] width 12 height 12
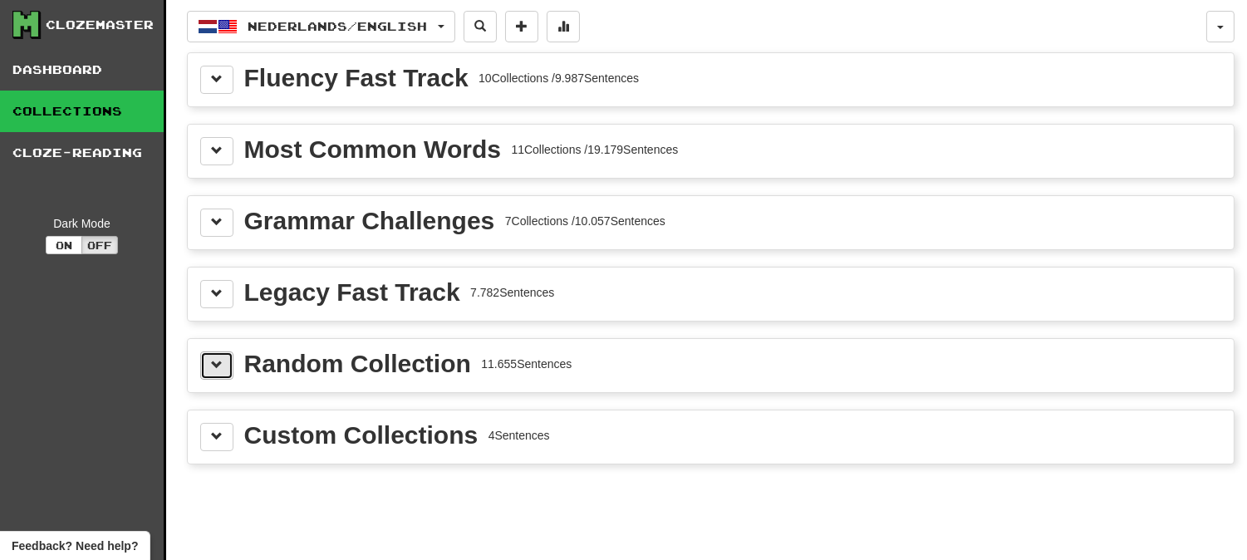
click at [222, 367] on span at bounding box center [217, 365] width 12 height 12
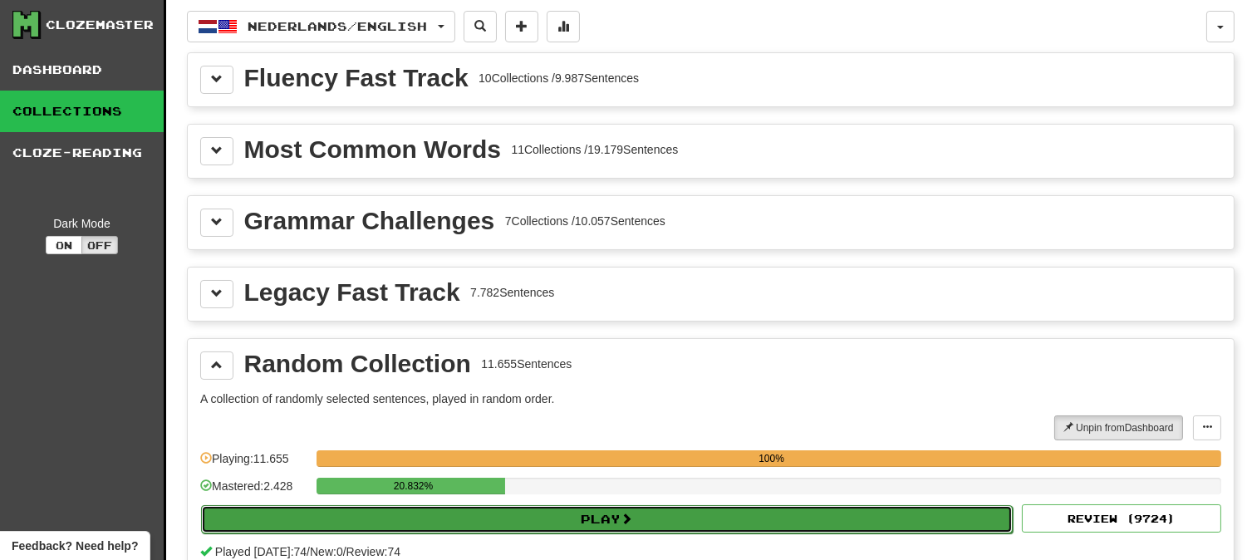
click at [666, 523] on button "Play" at bounding box center [606, 519] width 811 height 28
select select "********"
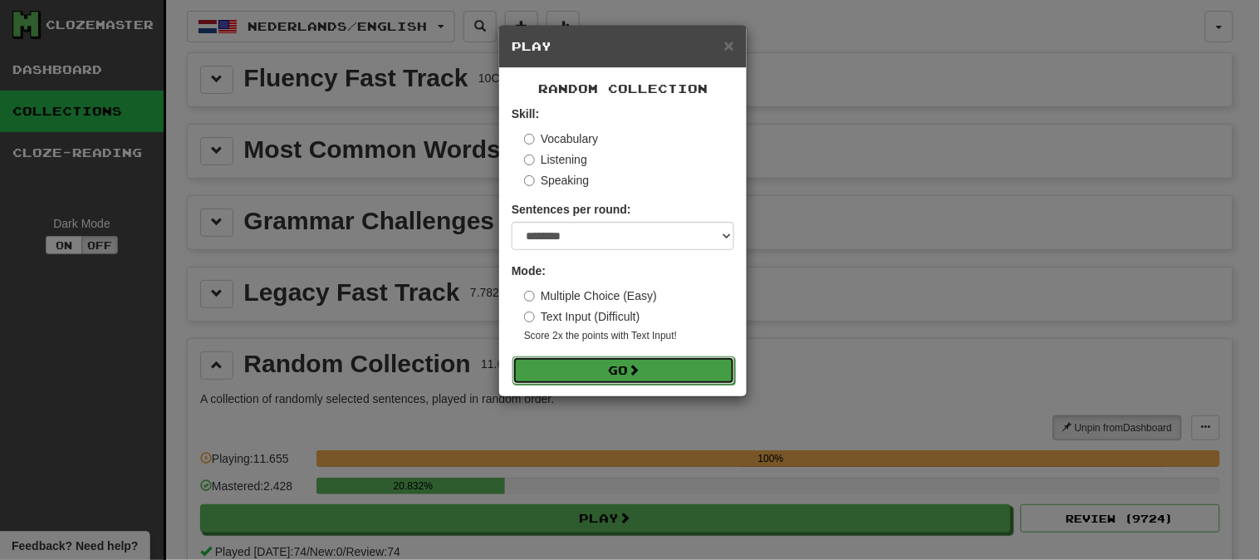
click at [658, 376] on button "Go" at bounding box center [623, 370] width 223 height 28
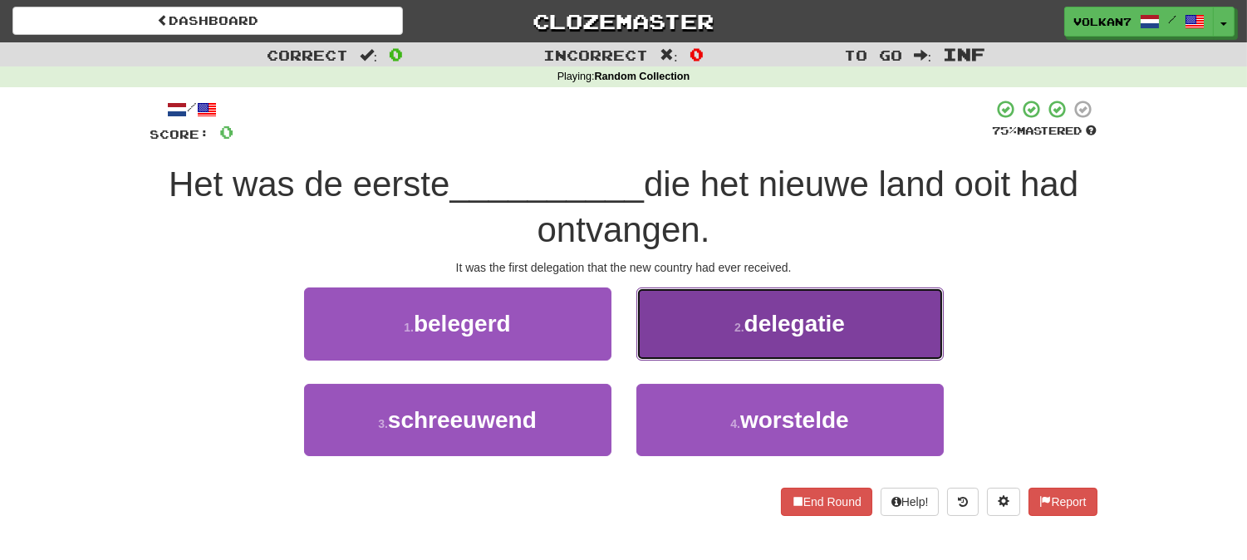
click at [700, 322] on button "2 . delegatie" at bounding box center [789, 323] width 307 height 72
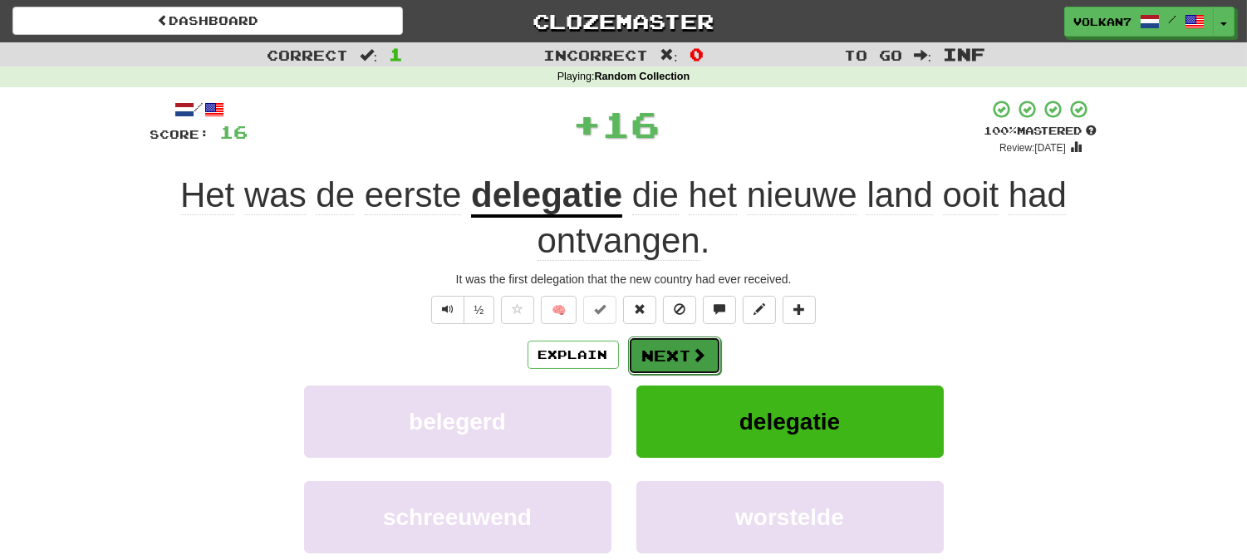
click at [703, 344] on button "Next" at bounding box center [674, 355] width 93 height 38
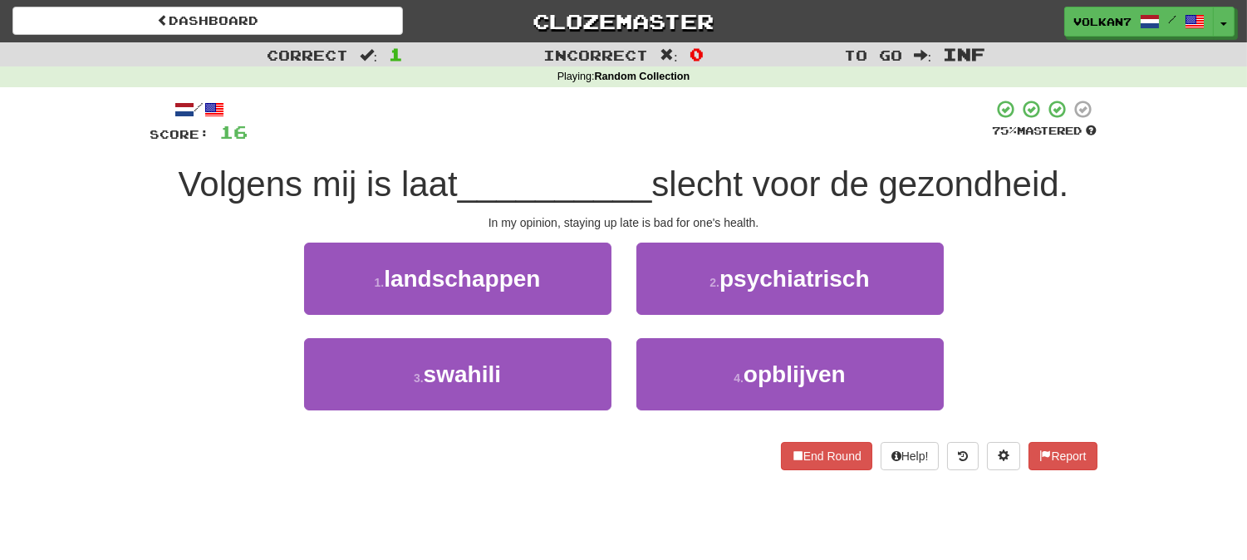
click at [677, 208] on div "/ Score: 16 75 % Mastered Volgens mij is laat __________ slecht voor de gezondh…" at bounding box center [623, 284] width 947 height 371
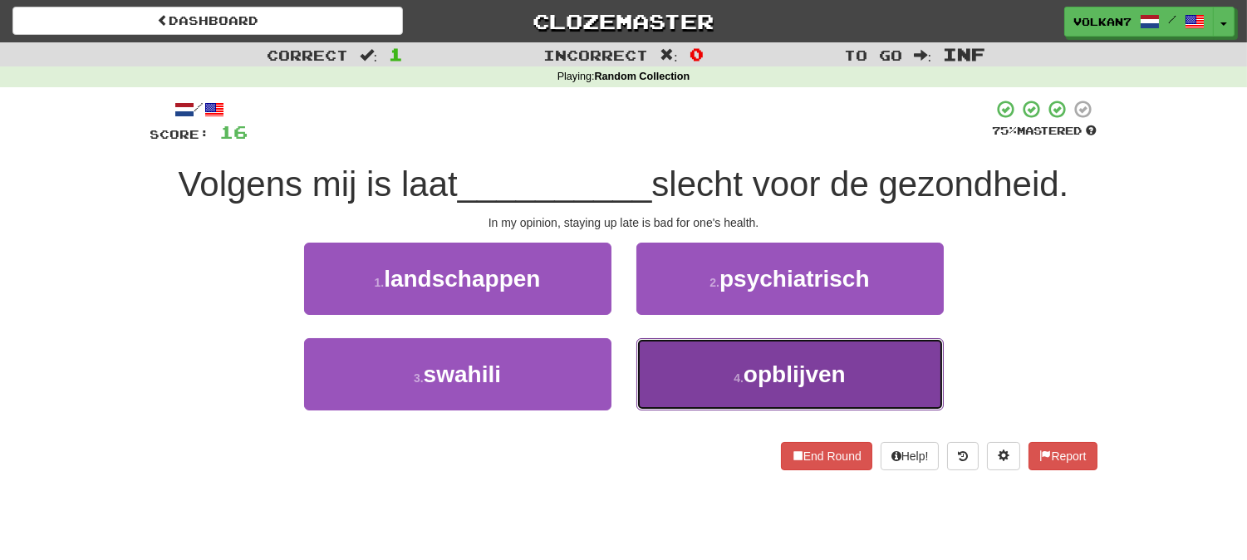
click at [708, 377] on button "4 . opblijven" at bounding box center [789, 374] width 307 height 72
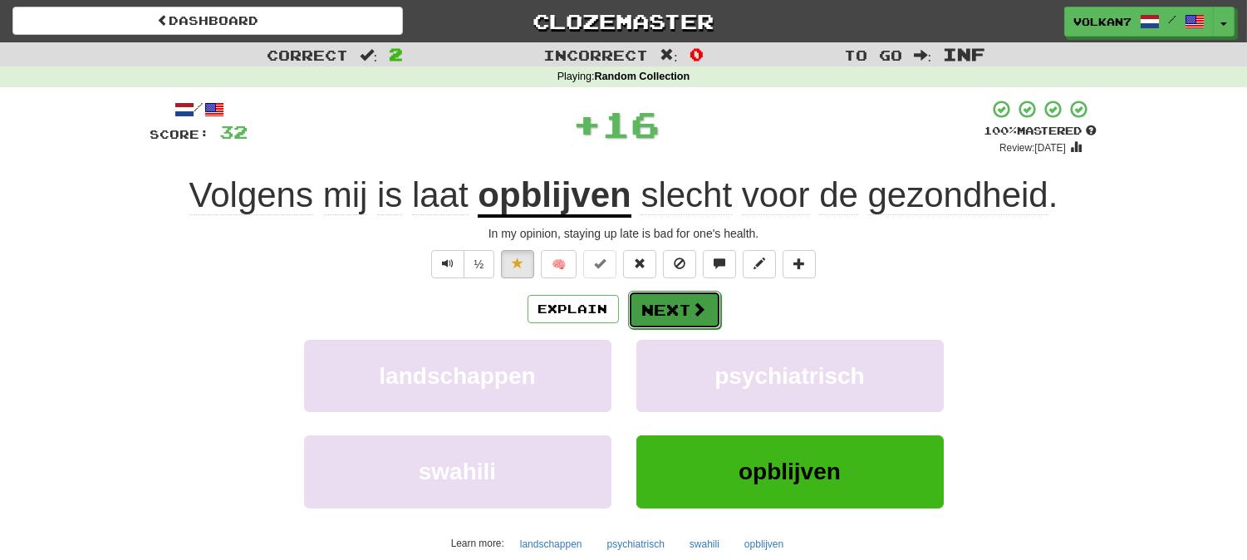
click at [679, 304] on button "Next" at bounding box center [674, 310] width 93 height 38
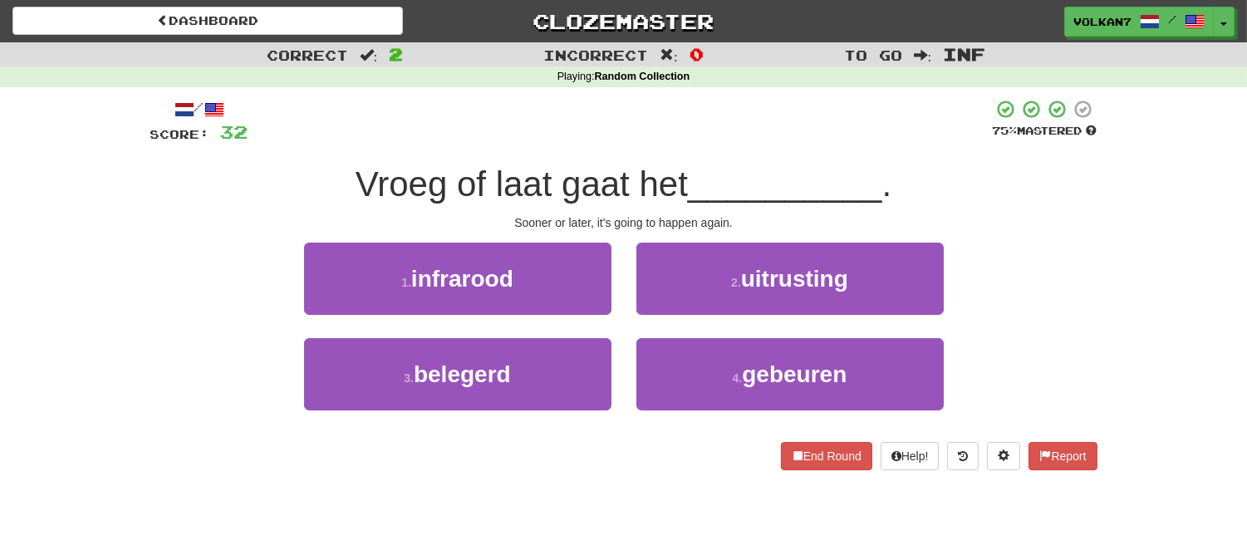
click at [695, 121] on div at bounding box center [620, 122] width 744 height 46
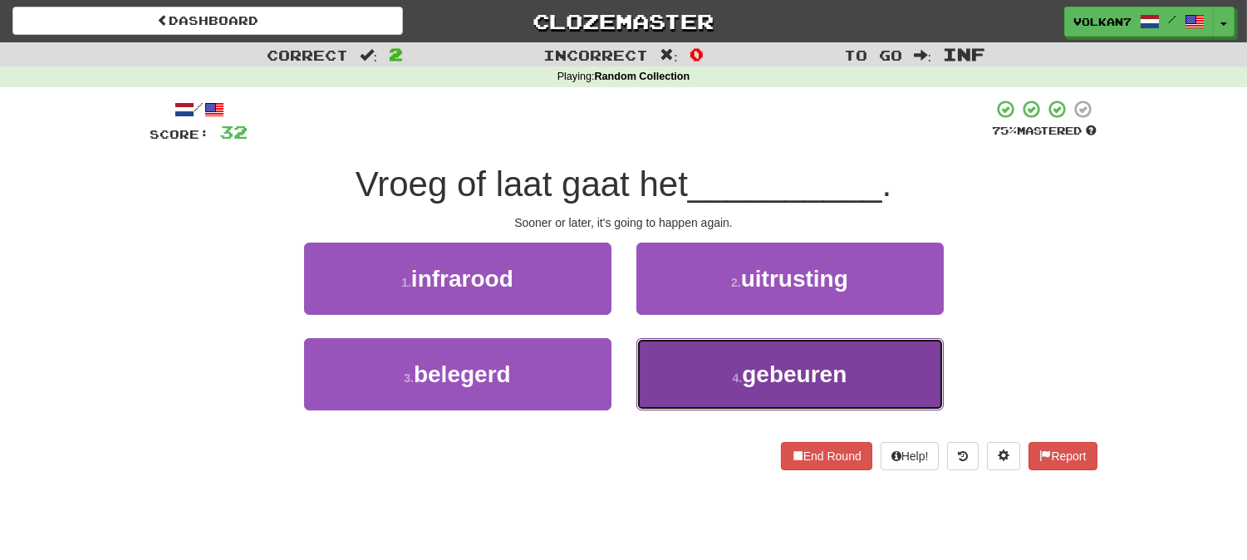
click at [673, 340] on button "4 . gebeuren" at bounding box center [789, 374] width 307 height 72
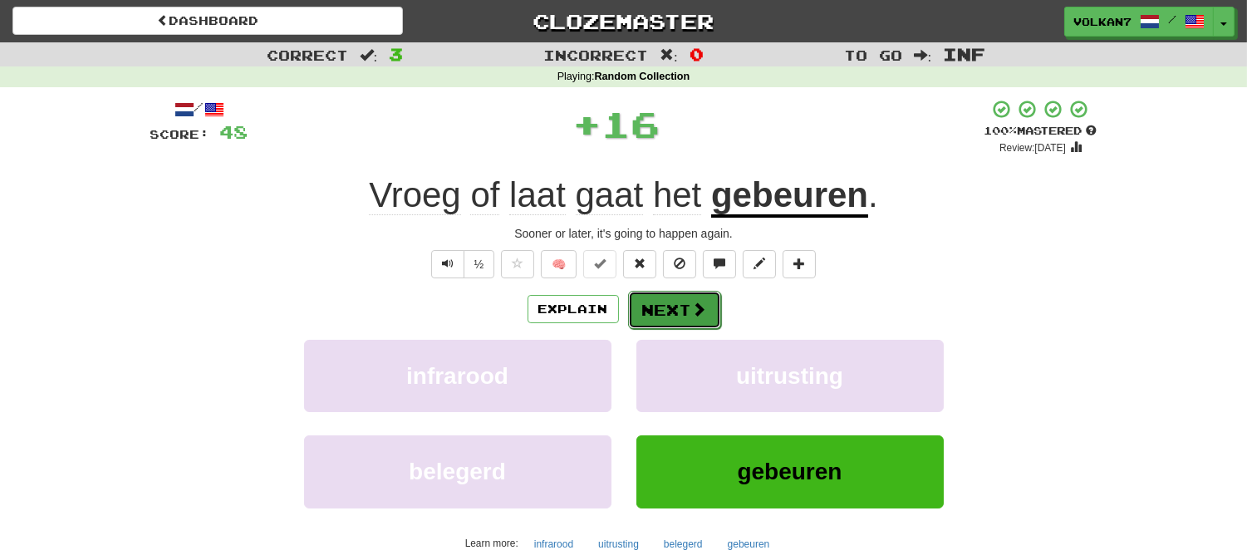
click at [666, 316] on button "Next" at bounding box center [674, 310] width 93 height 38
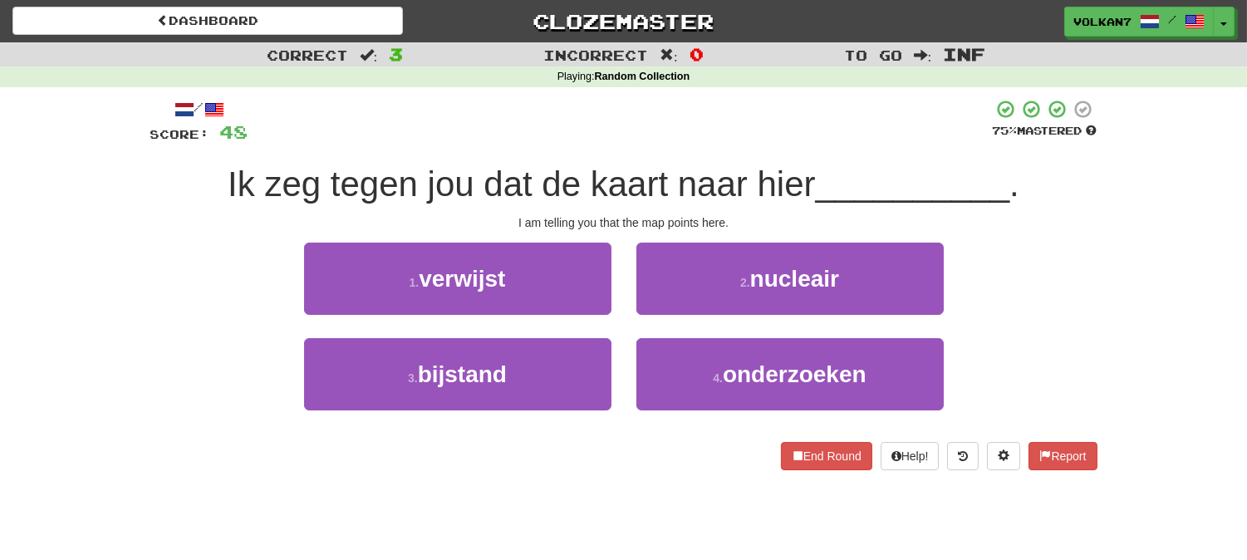
click at [669, 131] on div at bounding box center [620, 122] width 744 height 46
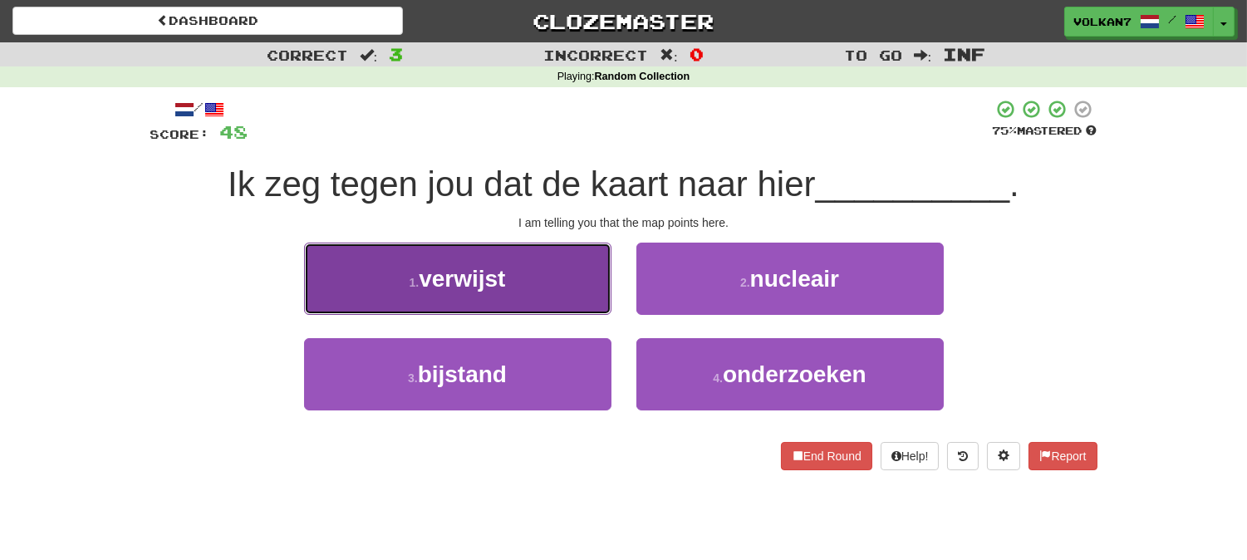
click at [470, 269] on span "verwijst" at bounding box center [462, 279] width 86 height 26
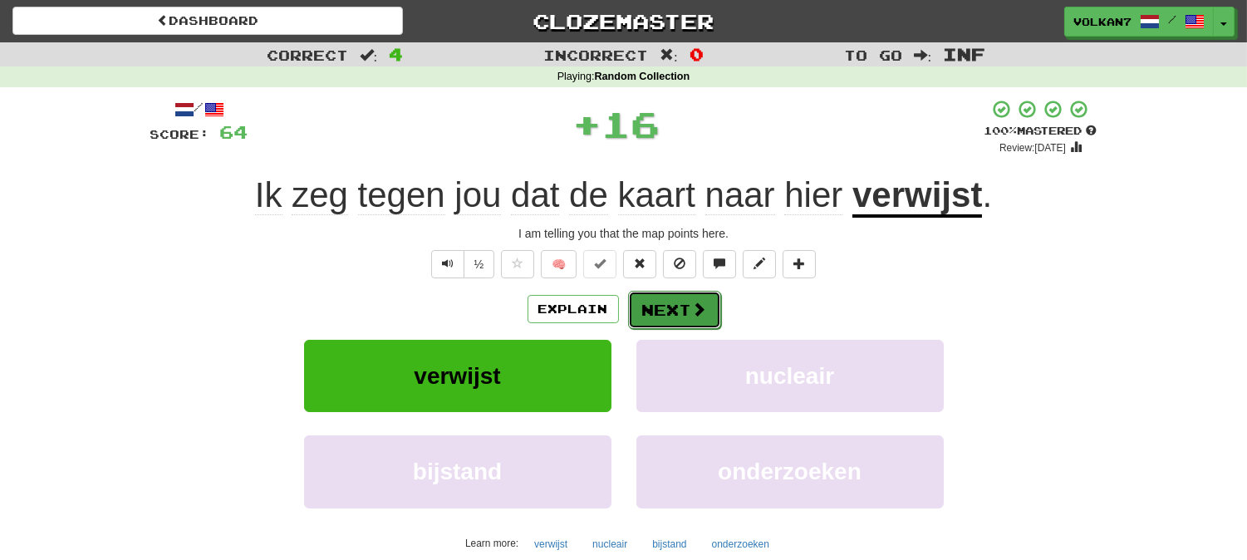
click at [666, 312] on button "Next" at bounding box center [674, 310] width 93 height 38
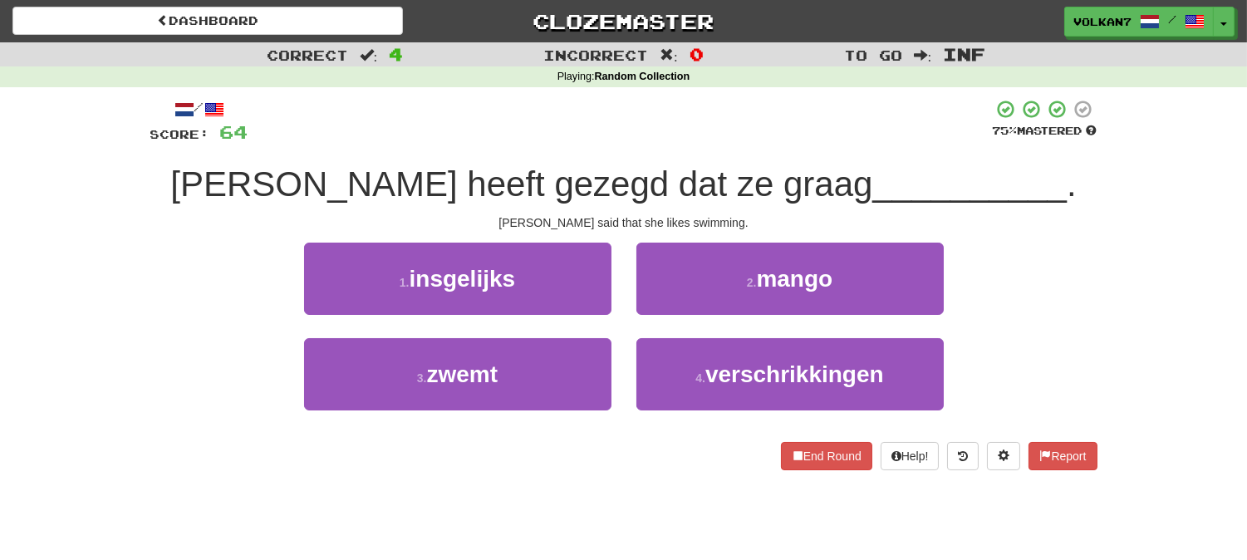
click at [703, 135] on div at bounding box center [620, 122] width 744 height 46
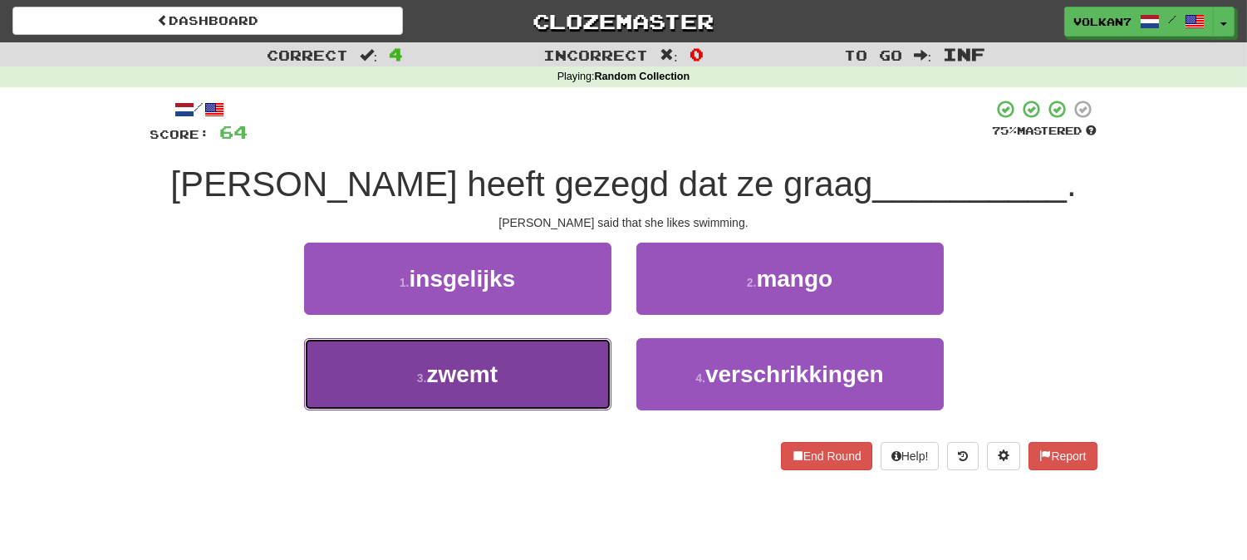
click at [590, 357] on button "3 . zwemt" at bounding box center [457, 374] width 307 height 72
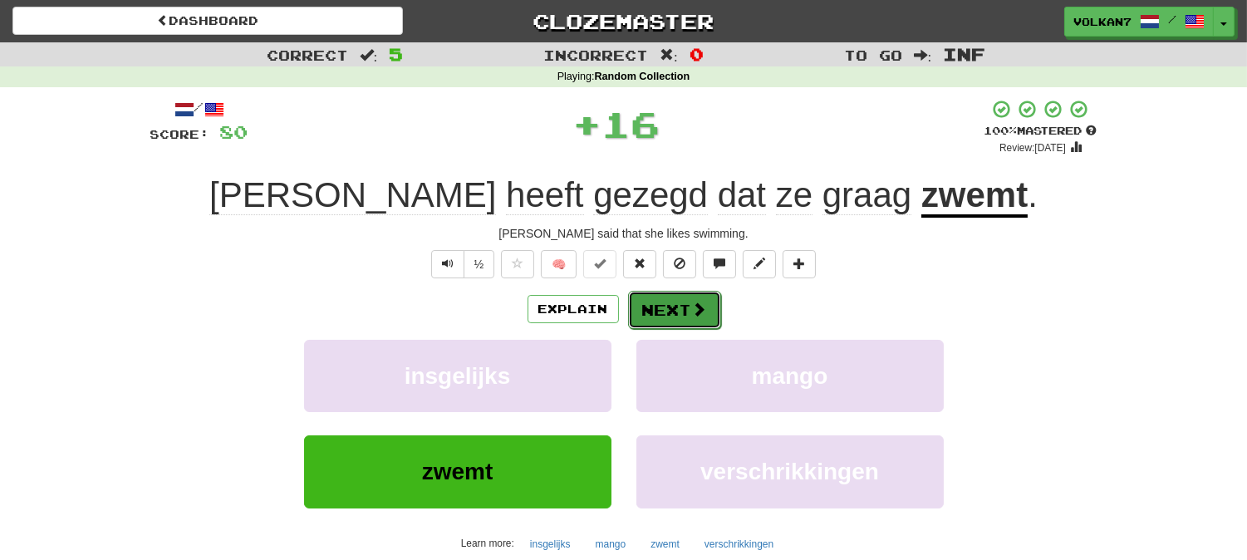
click at [651, 301] on button "Next" at bounding box center [674, 310] width 93 height 38
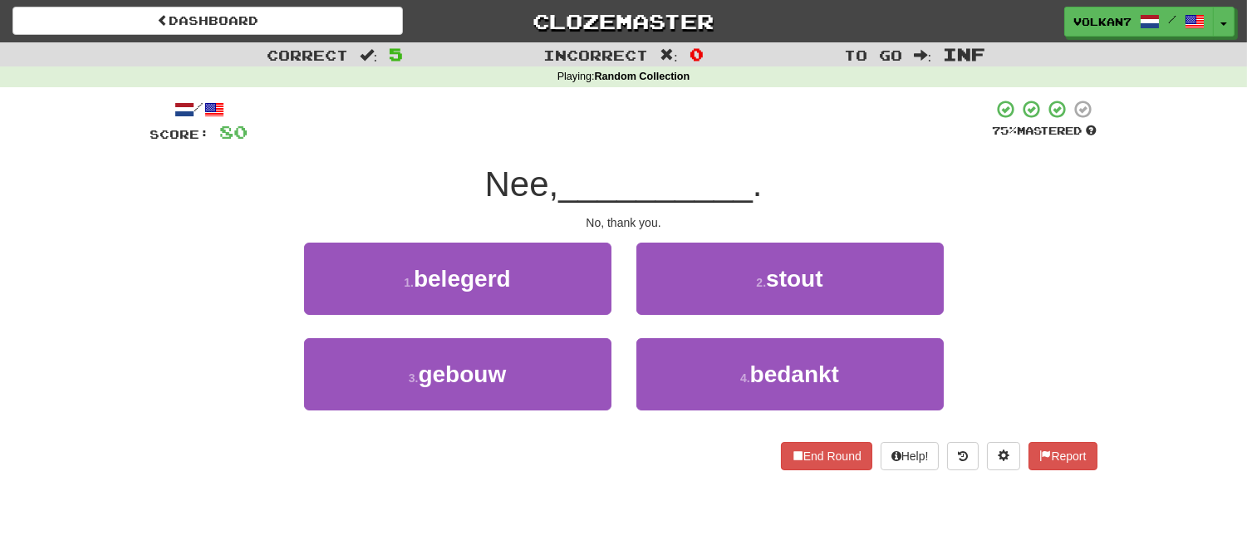
click at [667, 113] on div at bounding box center [620, 122] width 744 height 46
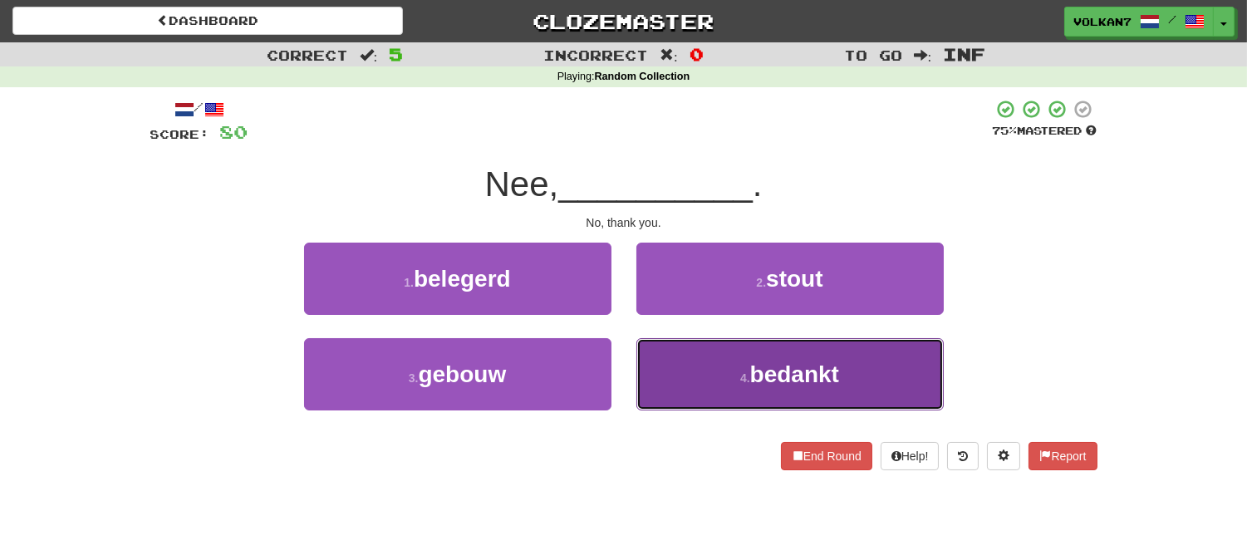
click at [759, 355] on button "4 . bedankt" at bounding box center [789, 374] width 307 height 72
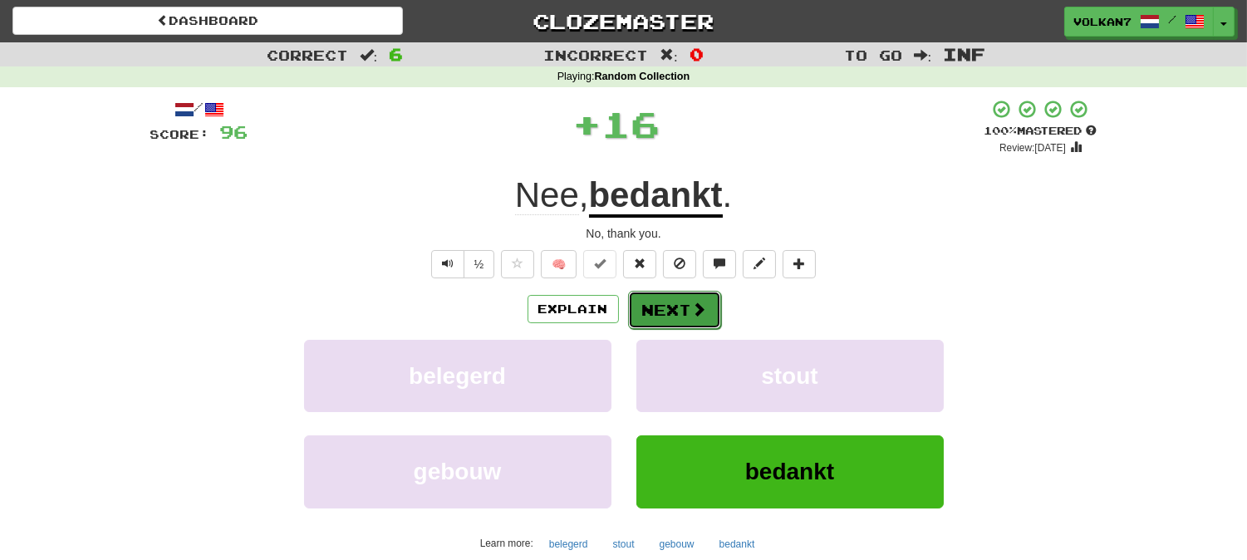
click at [677, 309] on button "Next" at bounding box center [674, 310] width 93 height 38
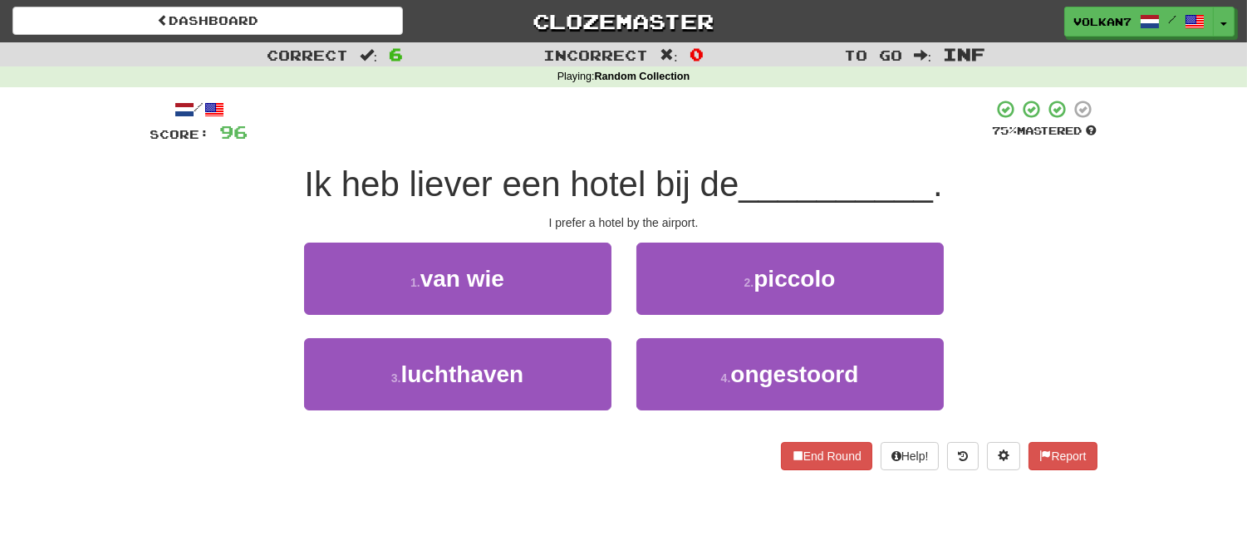
click at [679, 119] on div at bounding box center [620, 122] width 744 height 46
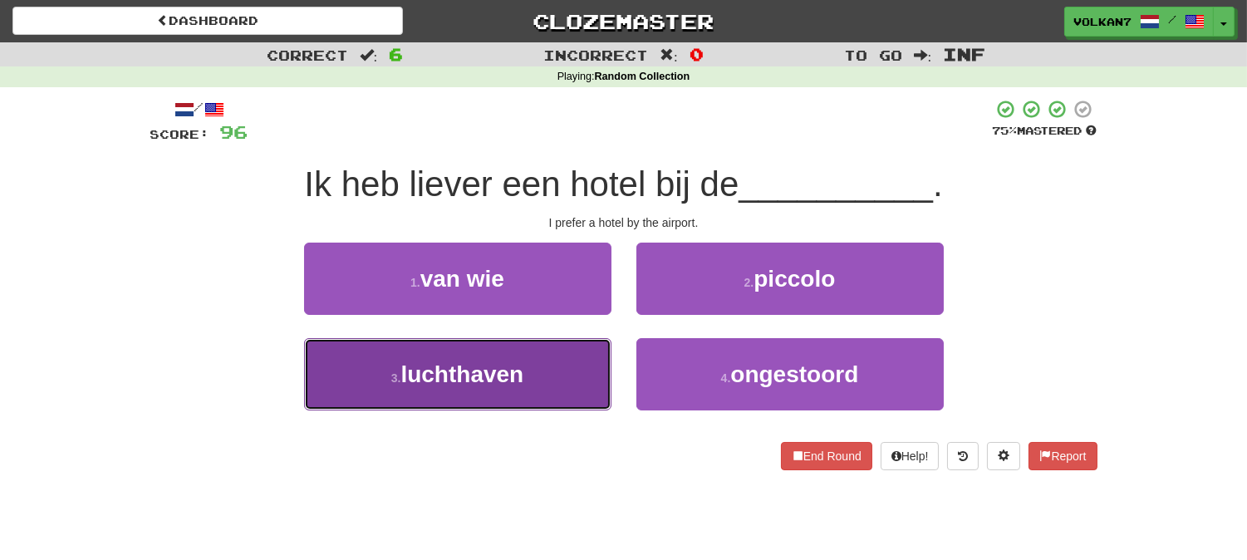
click at [525, 390] on button "3 . luchthaven" at bounding box center [457, 374] width 307 height 72
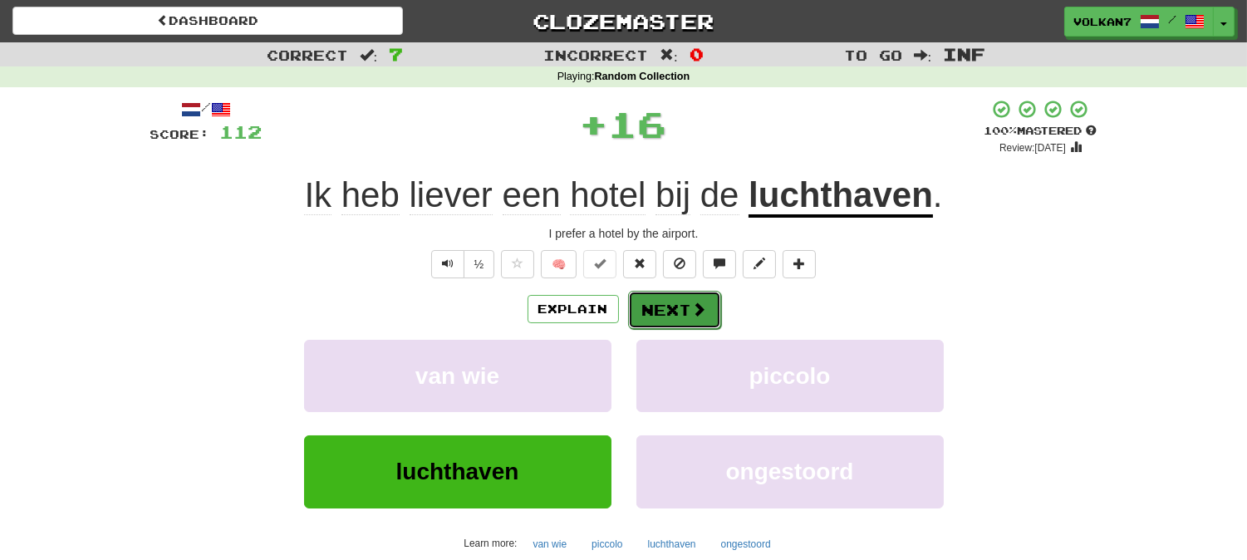
click at [703, 295] on button "Next" at bounding box center [674, 310] width 93 height 38
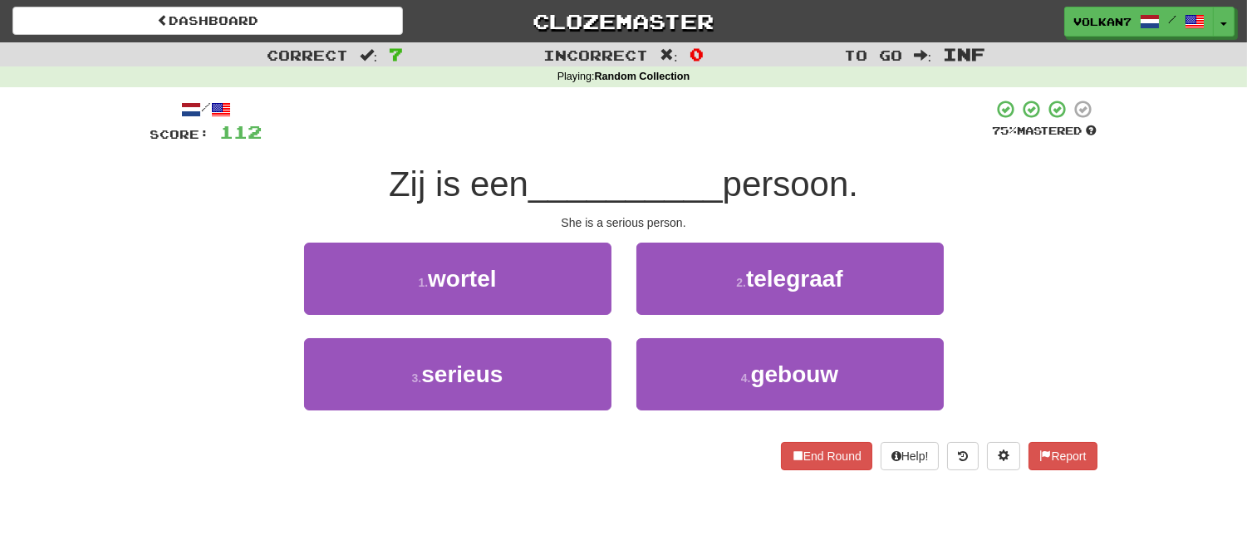
click at [682, 133] on div at bounding box center [627, 122] width 730 height 46
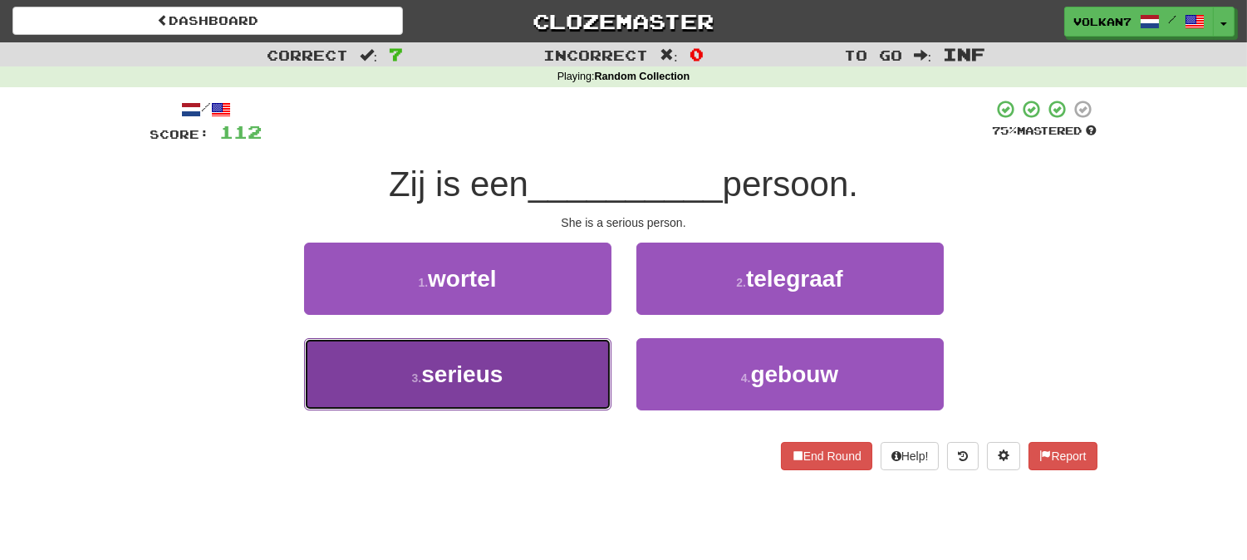
click at [573, 371] on button "3 . serieus" at bounding box center [457, 374] width 307 height 72
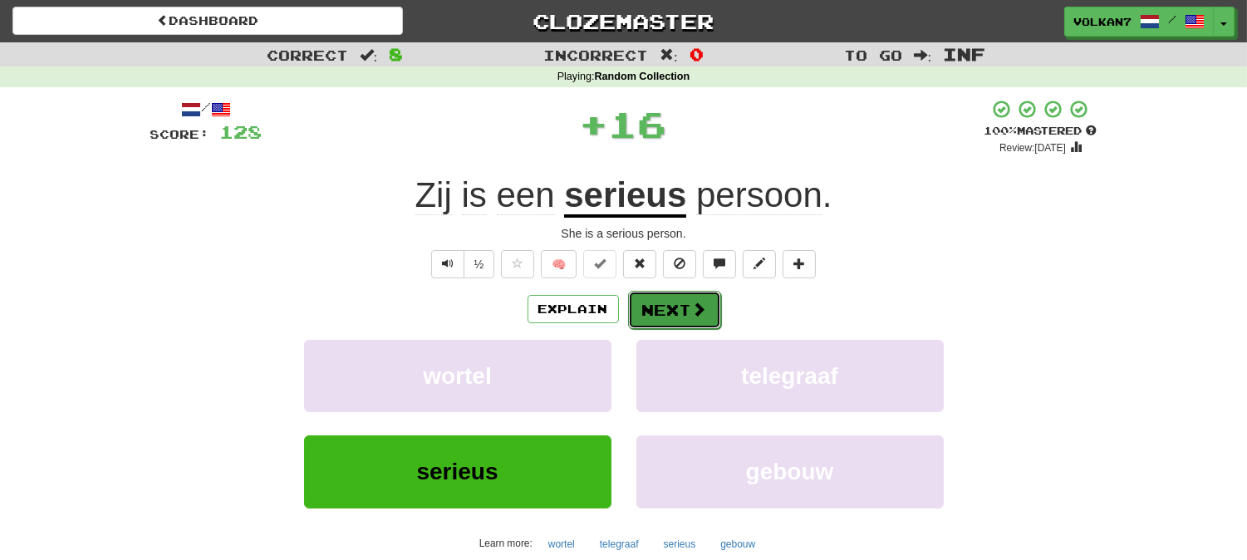
click at [637, 318] on button "Next" at bounding box center [674, 310] width 93 height 38
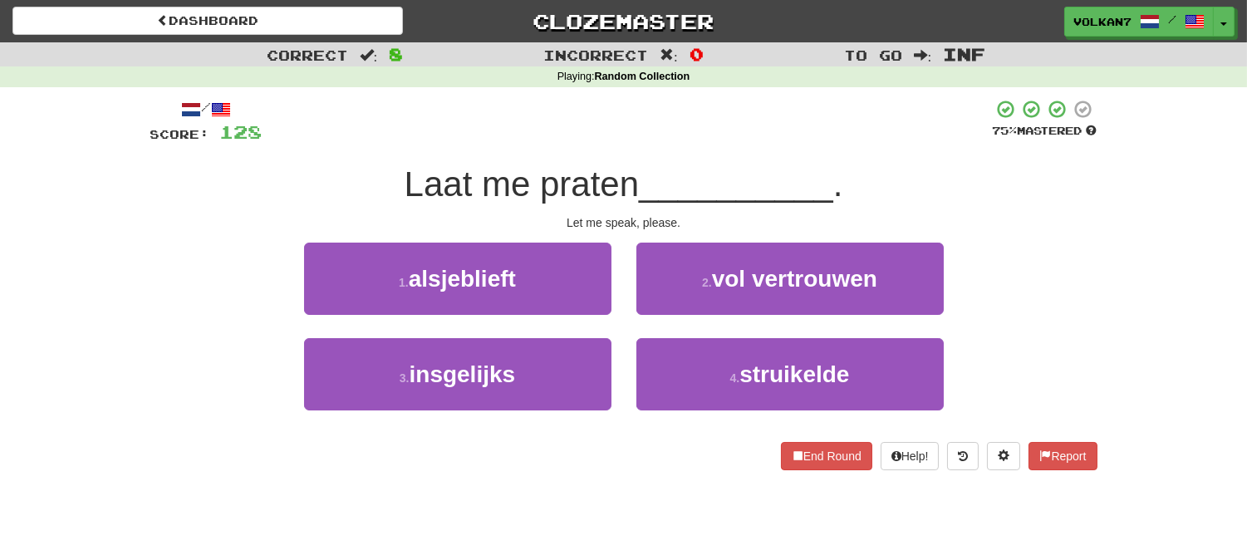
click at [643, 162] on div "Laat me praten __________ ." at bounding box center [623, 185] width 947 height 46
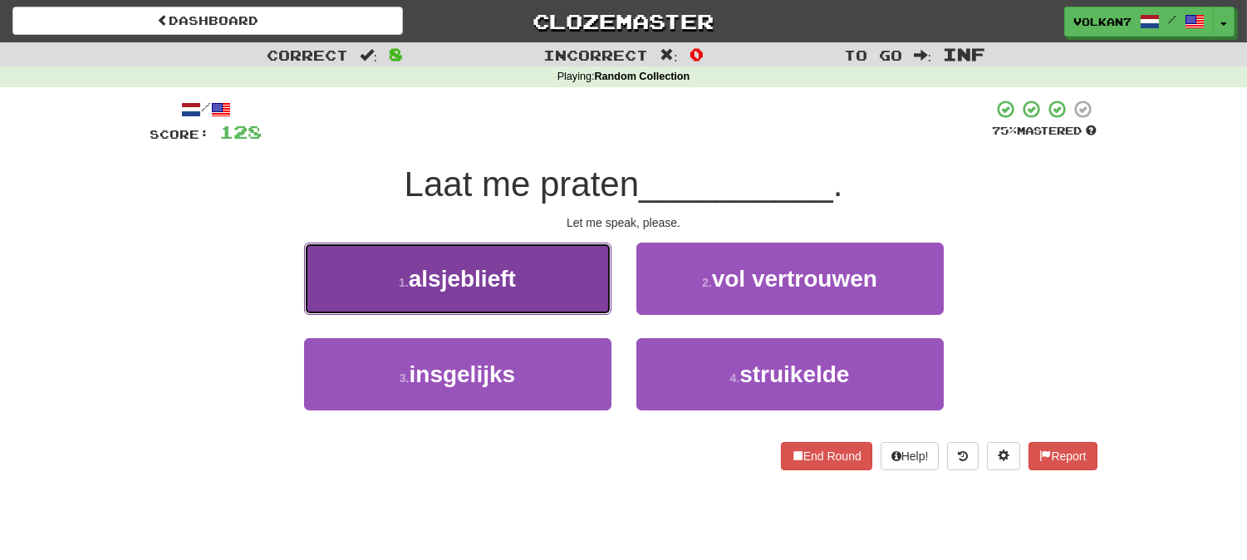
click at [555, 285] on button "1 . alsjeblieft" at bounding box center [457, 279] width 307 height 72
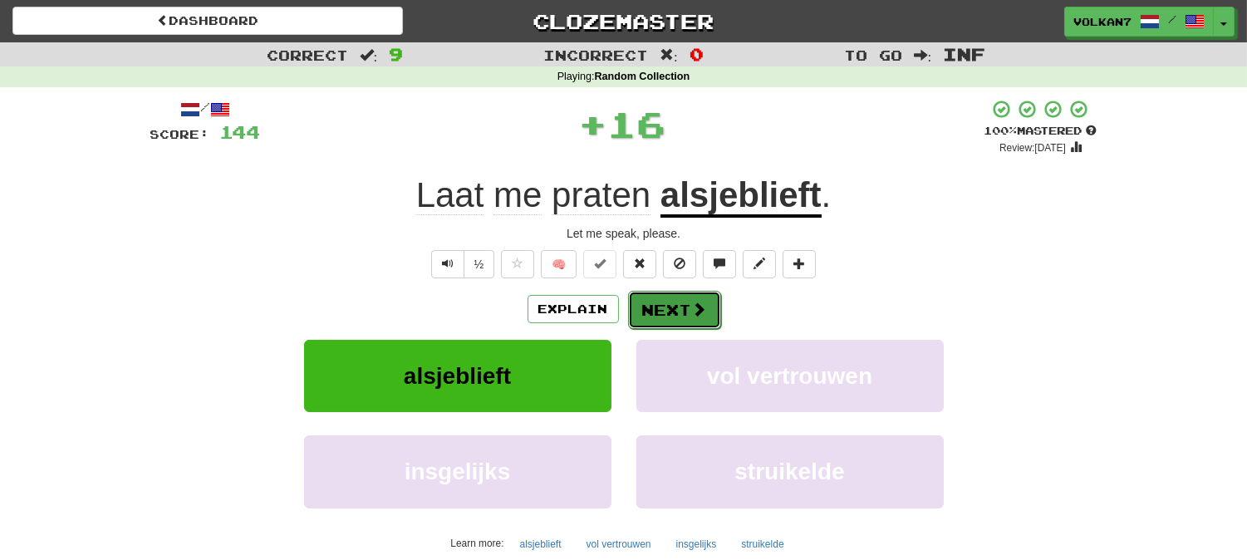
click at [651, 324] on button "Next" at bounding box center [674, 310] width 93 height 38
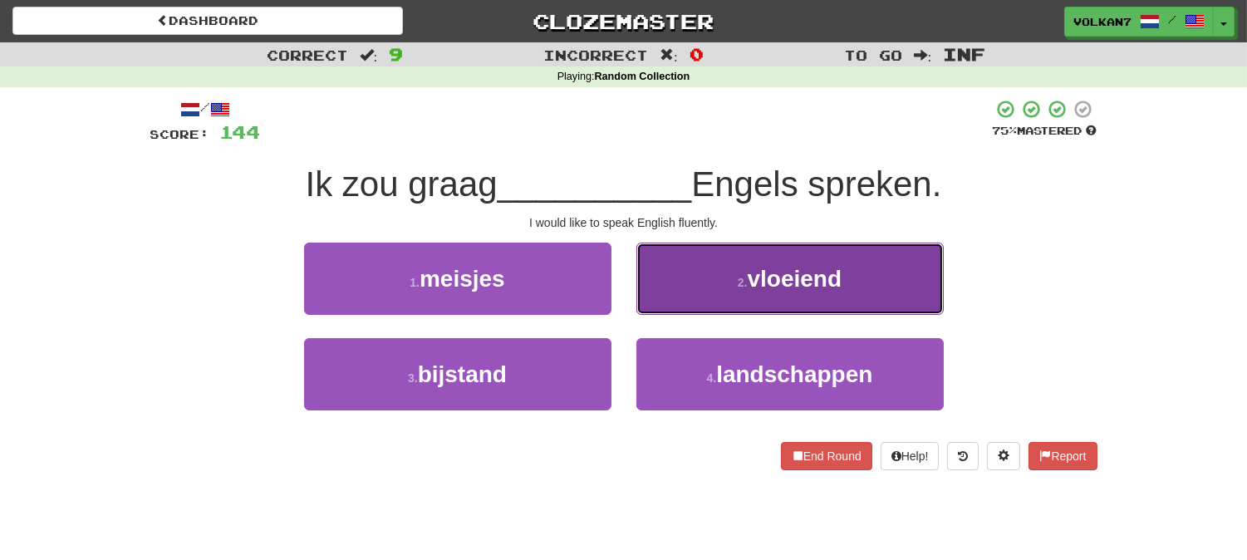
click at [761, 257] on button "2 . vloeiend" at bounding box center [789, 279] width 307 height 72
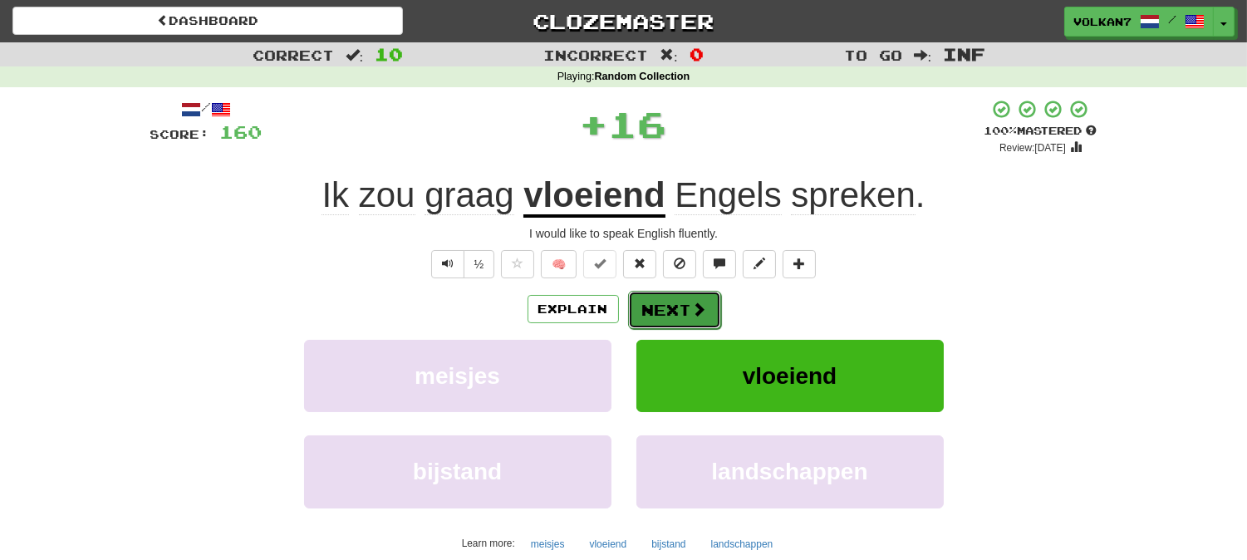
click at [693, 301] on span at bounding box center [699, 308] width 15 height 15
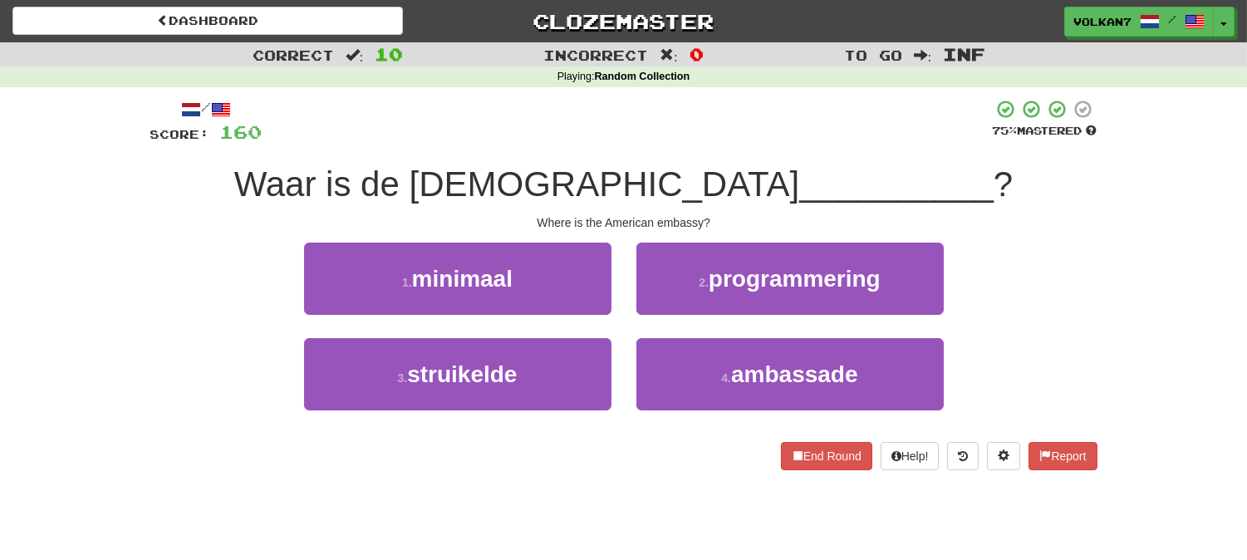
click at [706, 171] on span "Waar is de Amerikaanse" at bounding box center [517, 183] width 566 height 39
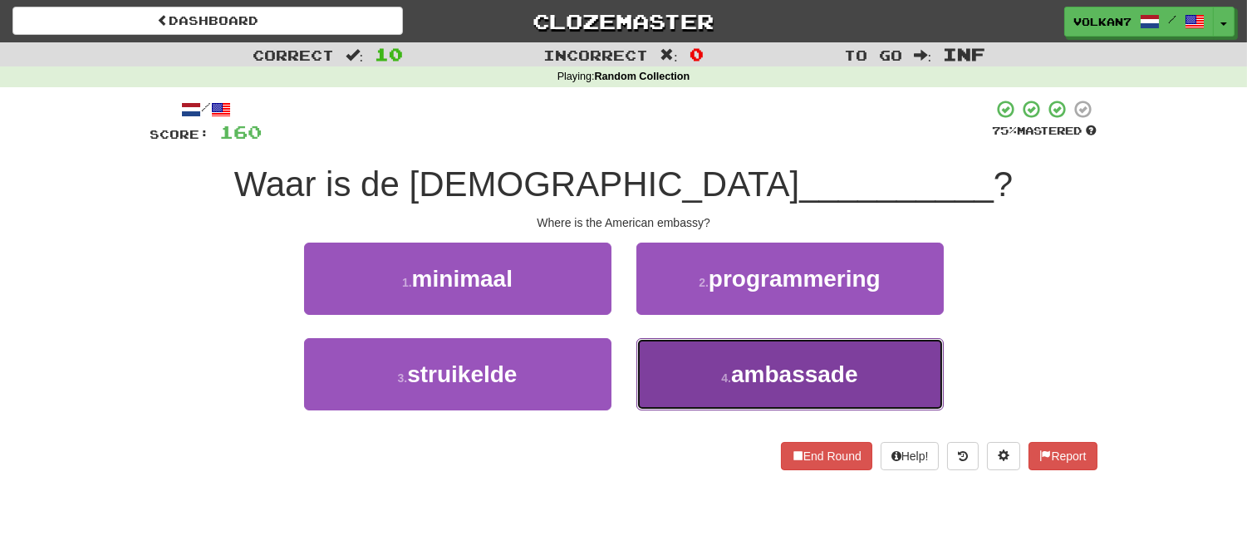
click at [733, 377] on span "ambassade" at bounding box center [794, 374] width 127 height 26
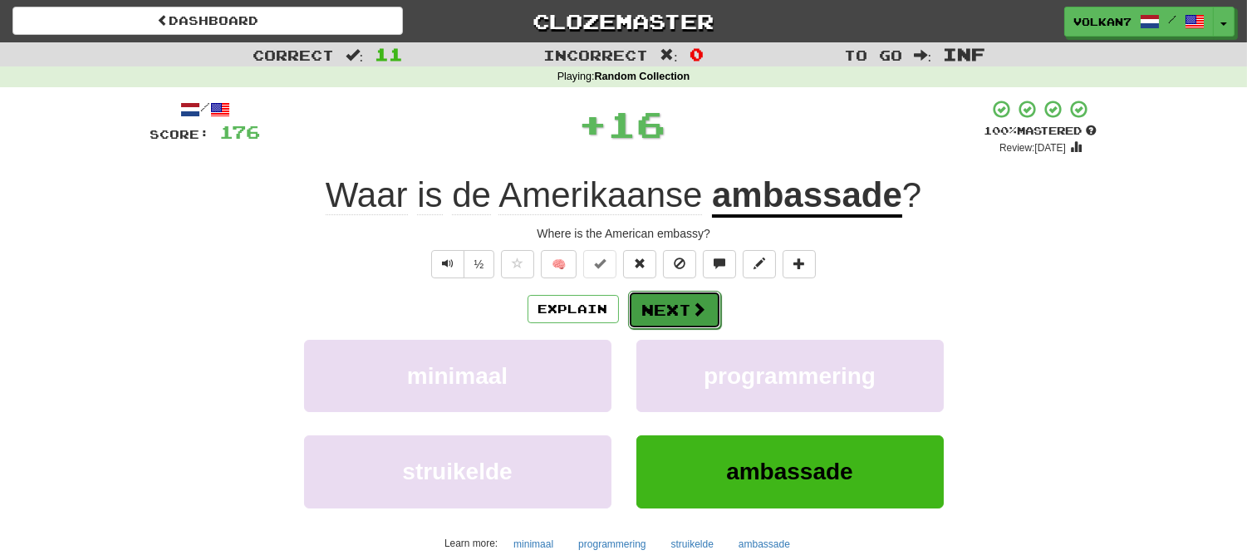
click at [649, 304] on button "Next" at bounding box center [674, 310] width 93 height 38
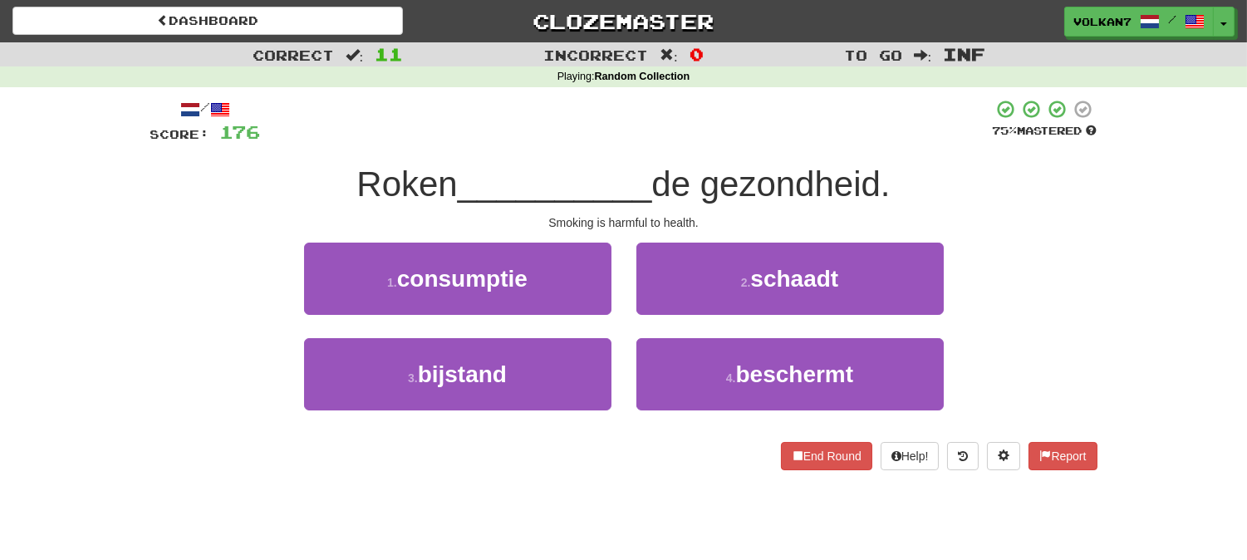
click at [674, 143] on div at bounding box center [627, 122] width 732 height 46
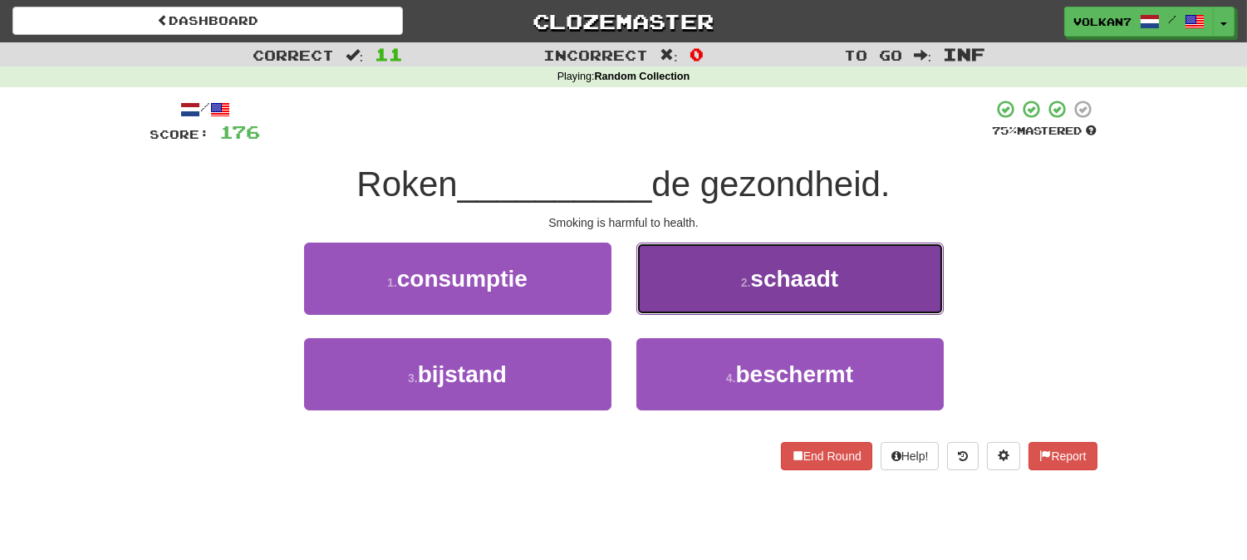
click at [745, 270] on button "2 . schaadt" at bounding box center [789, 279] width 307 height 72
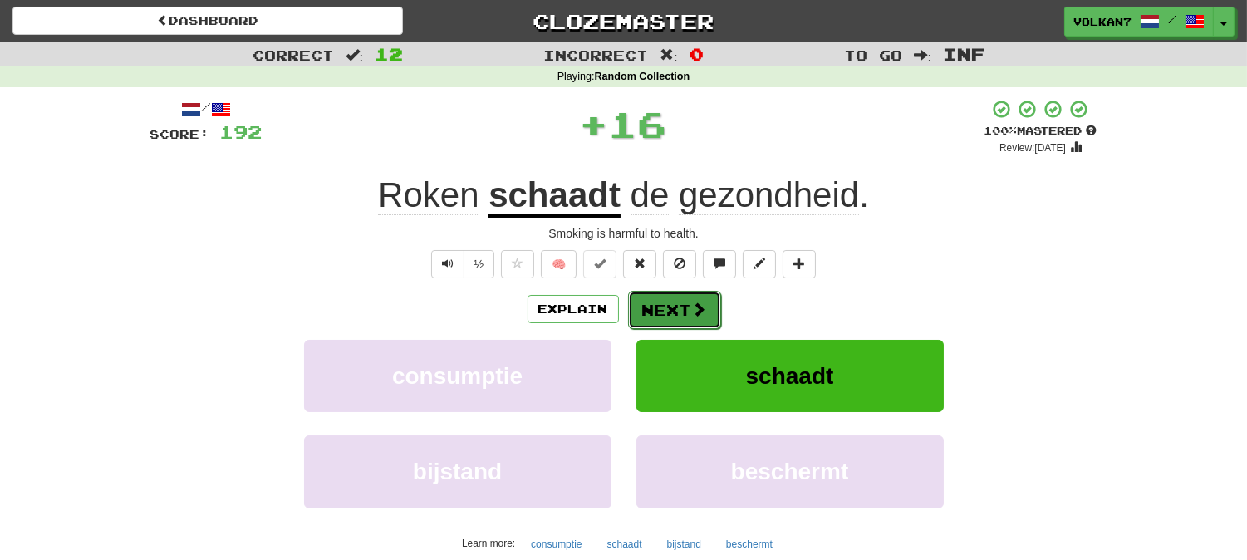
click at [679, 309] on button "Next" at bounding box center [674, 310] width 93 height 38
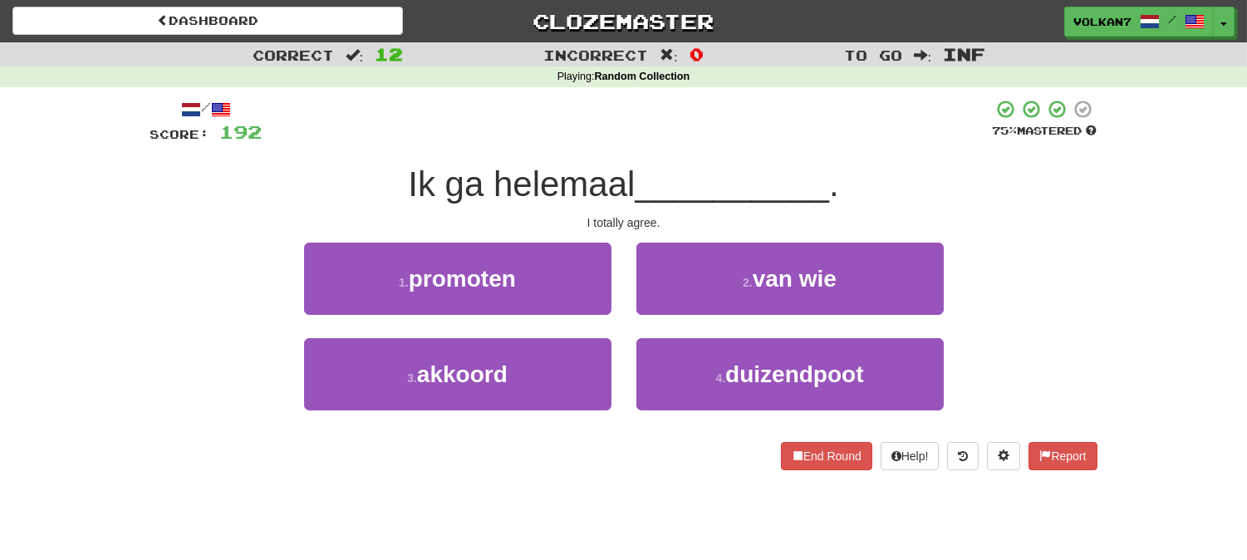
click at [723, 154] on div "/ Score: 192 75 % Mastered Ik ga helemaal __________ . I totally agree. 1 . pro…" at bounding box center [623, 284] width 947 height 371
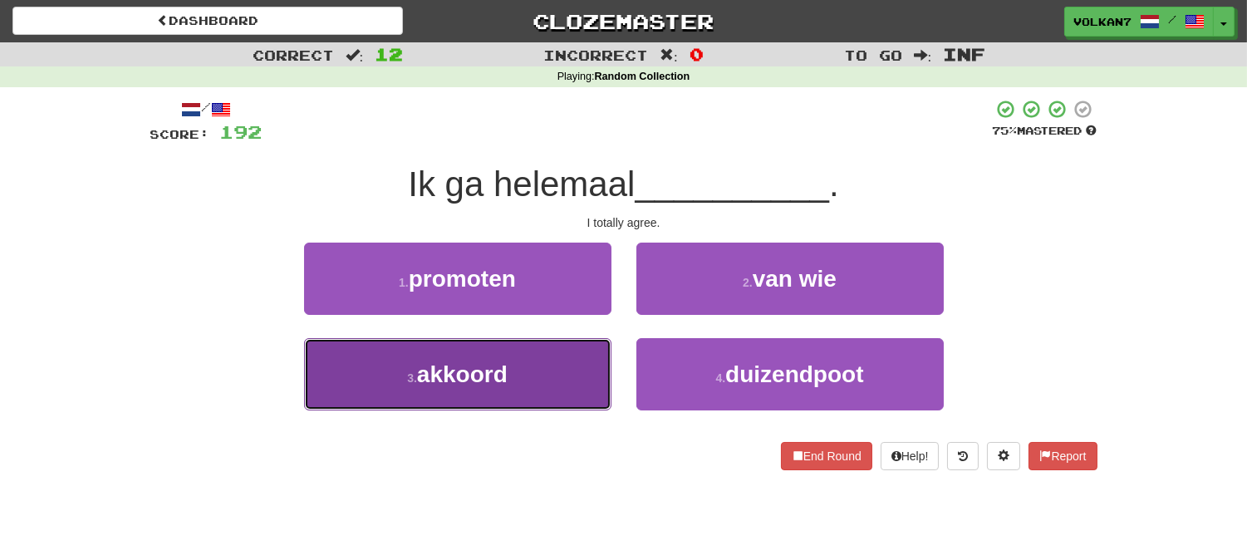
click at [512, 370] on button "3 . akkoord" at bounding box center [457, 374] width 307 height 72
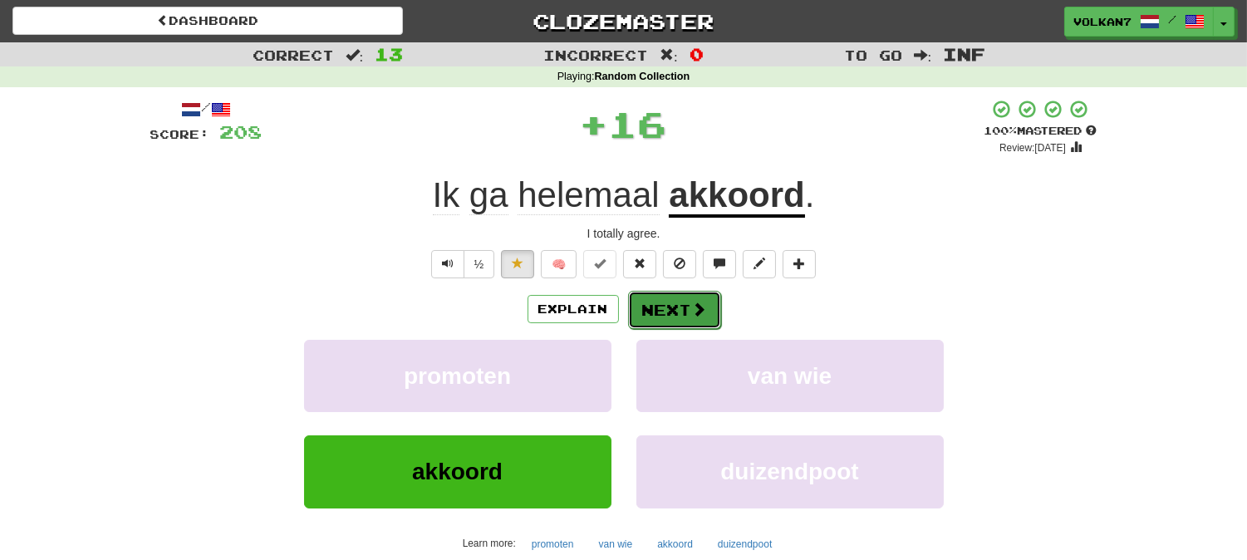
click at [640, 322] on button "Next" at bounding box center [674, 310] width 93 height 38
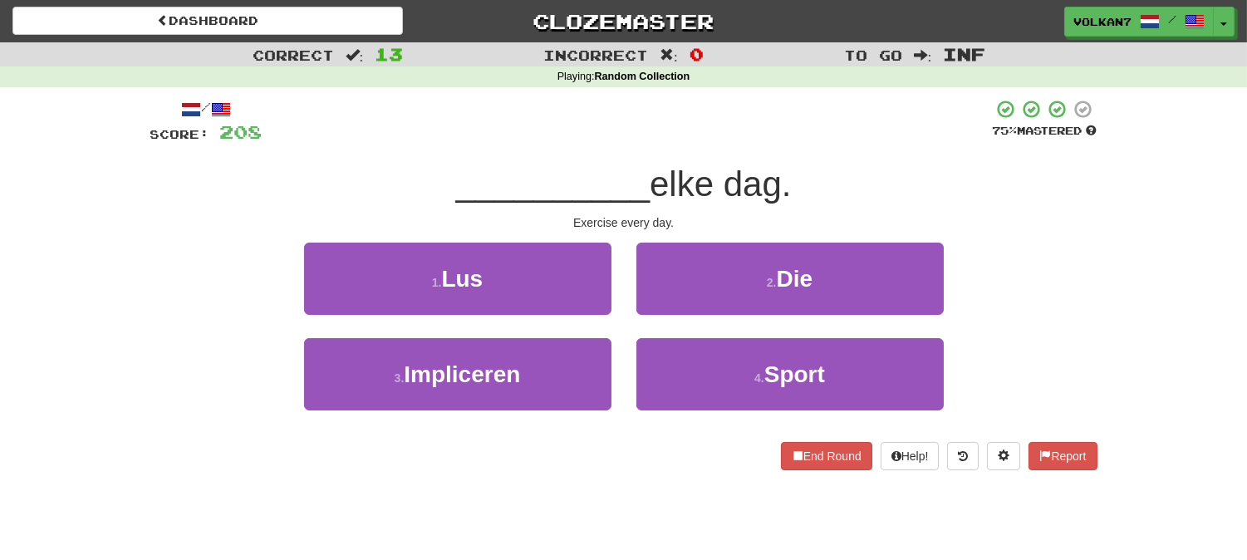
click at [692, 145] on div "/ Score: 208 75 % Mastered __________ elke dag. Exercise every day. 1 . Lus 2 .…" at bounding box center [623, 284] width 947 height 371
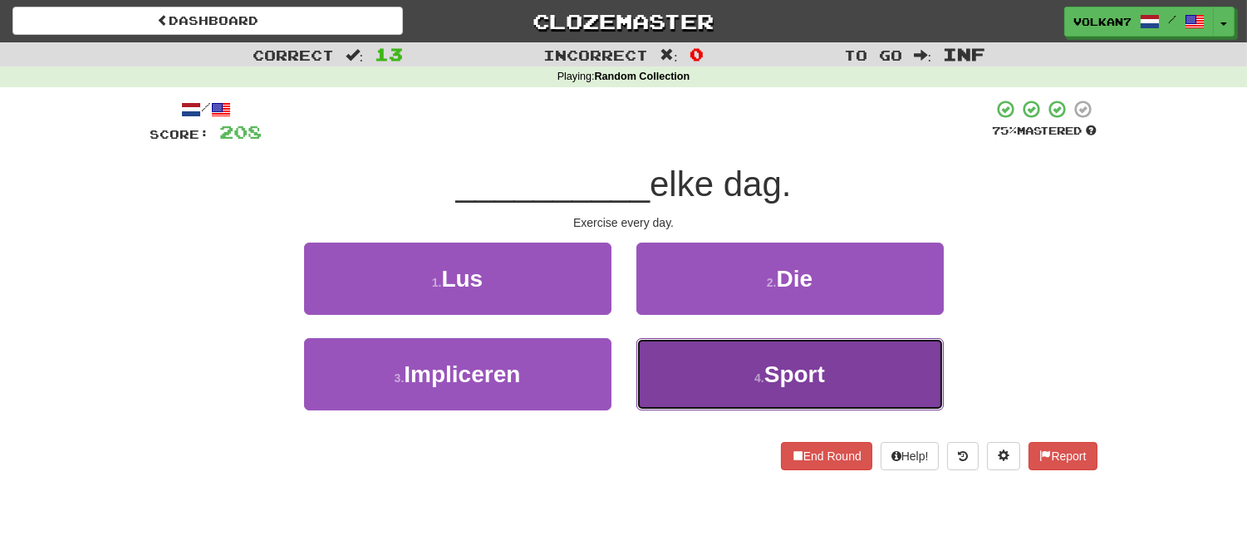
click at [744, 383] on button "4 . Sport" at bounding box center [789, 374] width 307 height 72
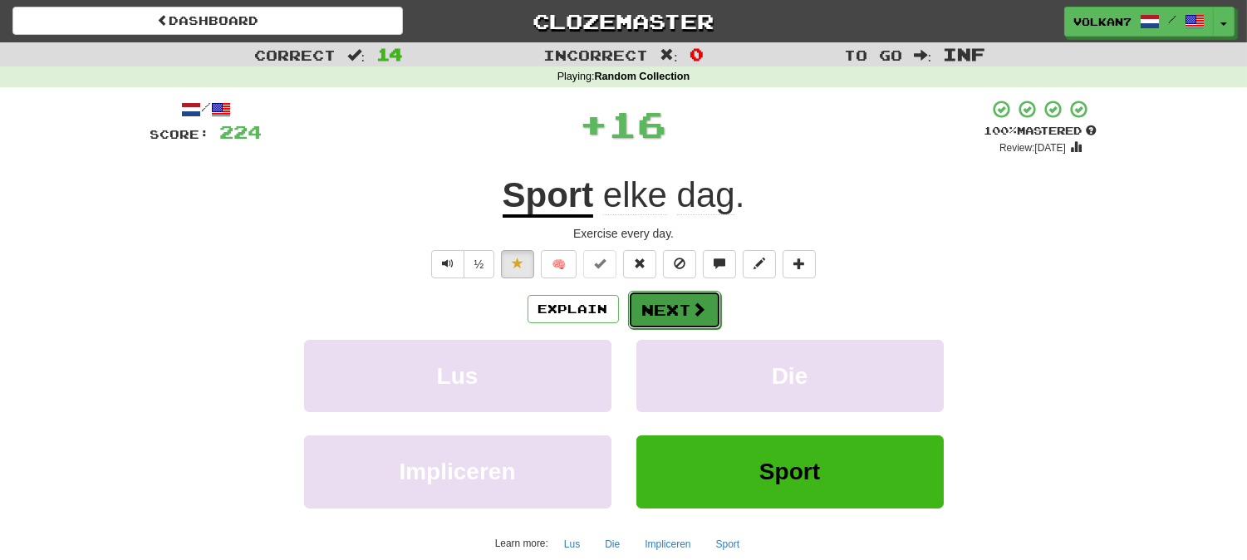
click at [653, 316] on button "Next" at bounding box center [674, 310] width 93 height 38
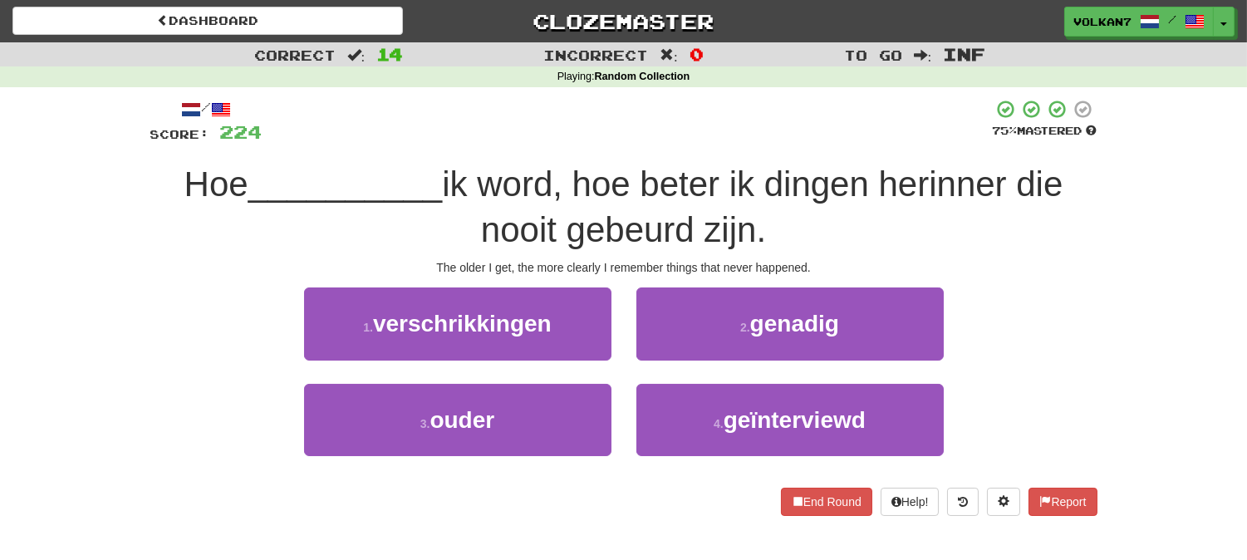
click at [670, 101] on div at bounding box center [627, 122] width 730 height 46
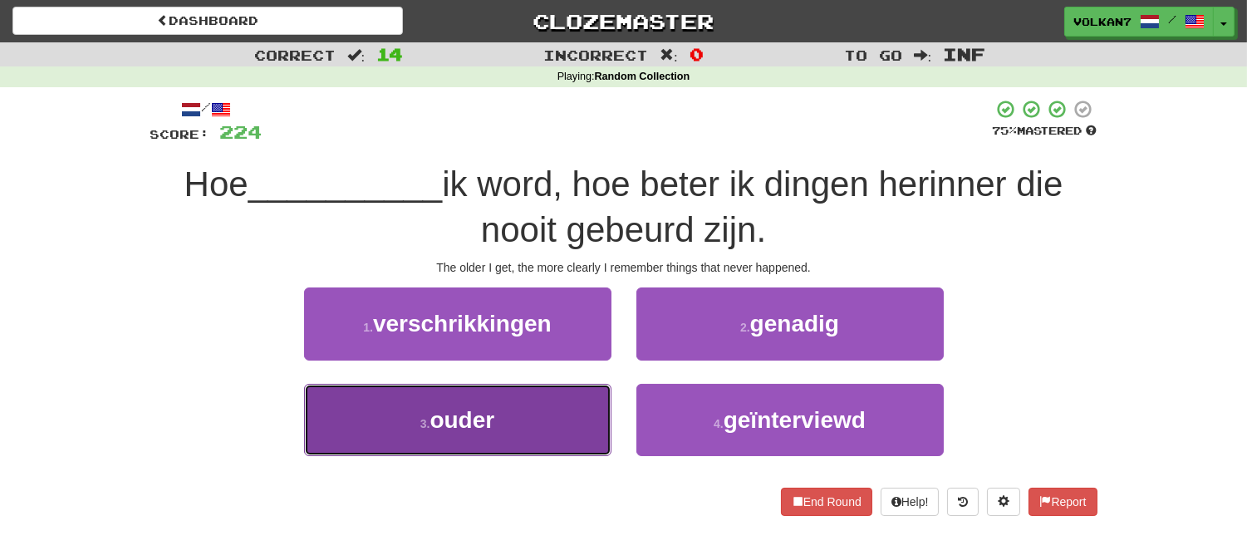
click at [527, 413] on button "3 . ouder" at bounding box center [457, 420] width 307 height 72
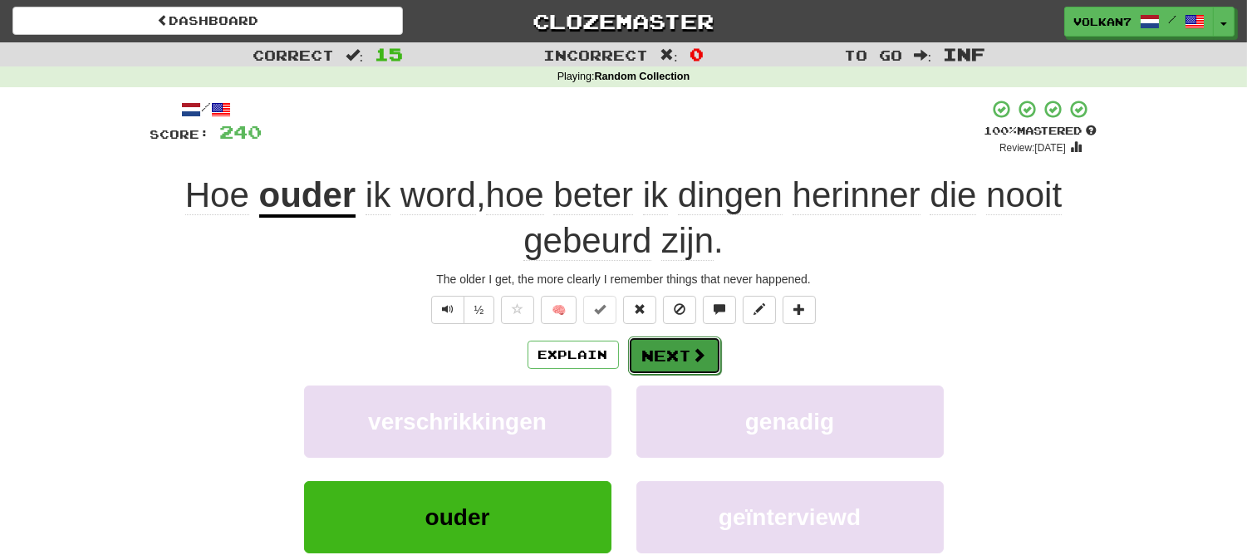
click at [693, 351] on span at bounding box center [699, 354] width 15 height 15
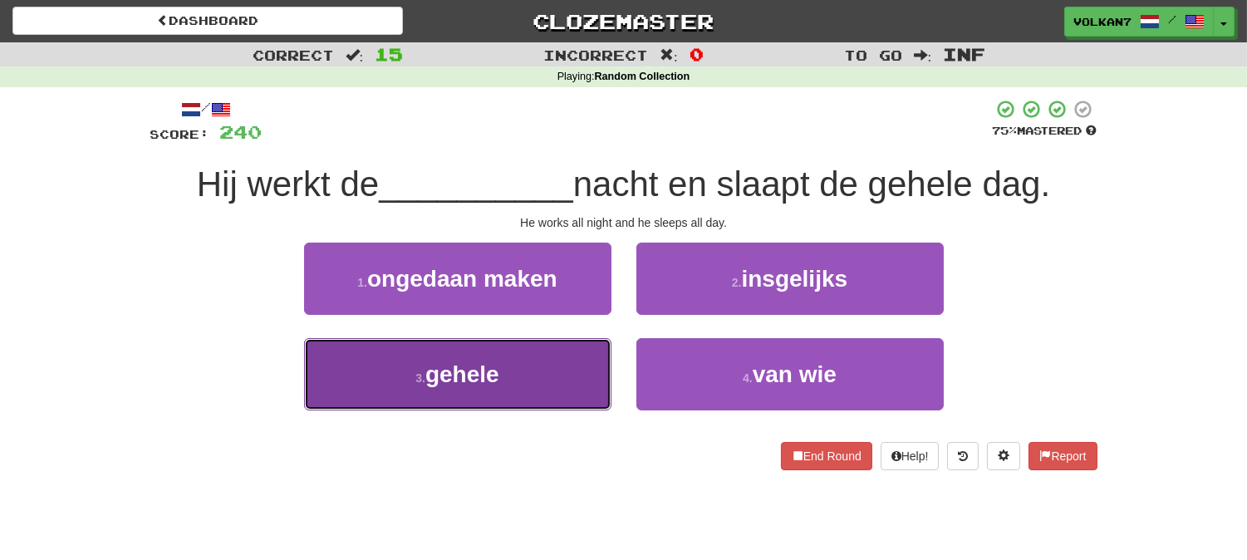
click at [578, 379] on button "3 . gehele" at bounding box center [457, 374] width 307 height 72
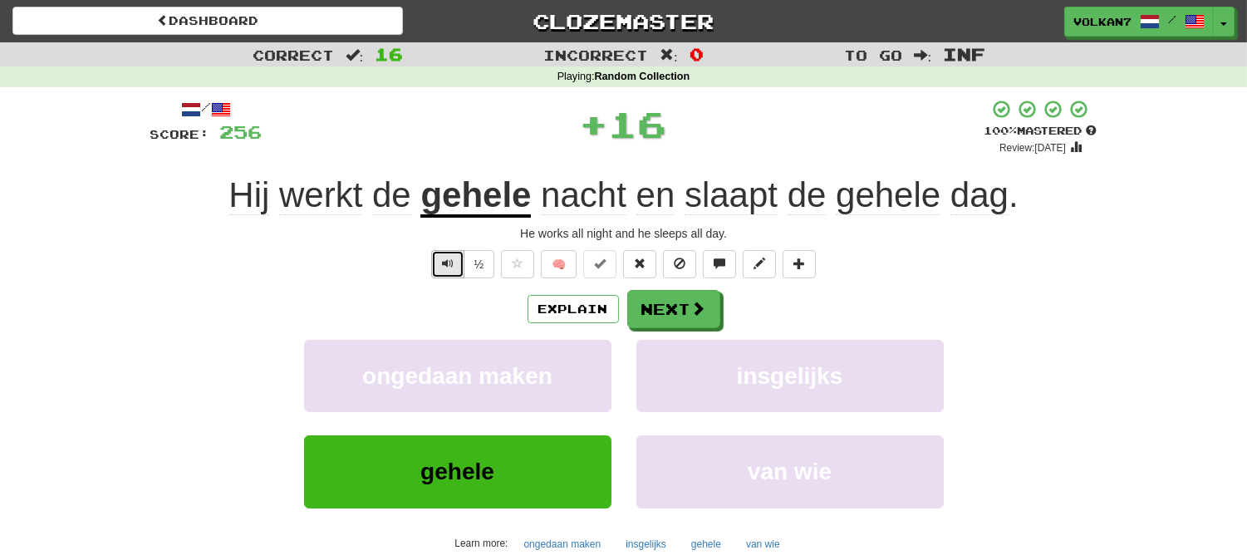
click at [436, 269] on button "Text-to-speech controls" at bounding box center [447, 264] width 33 height 28
click at [654, 291] on button "Next" at bounding box center [674, 310] width 93 height 38
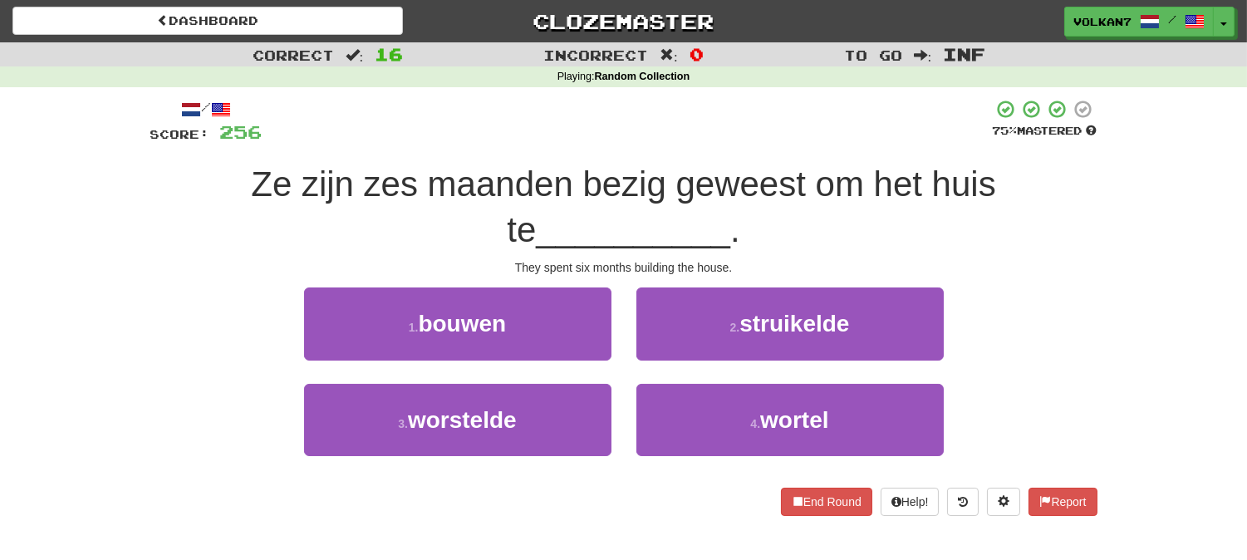
click at [692, 117] on div at bounding box center [627, 122] width 730 height 46
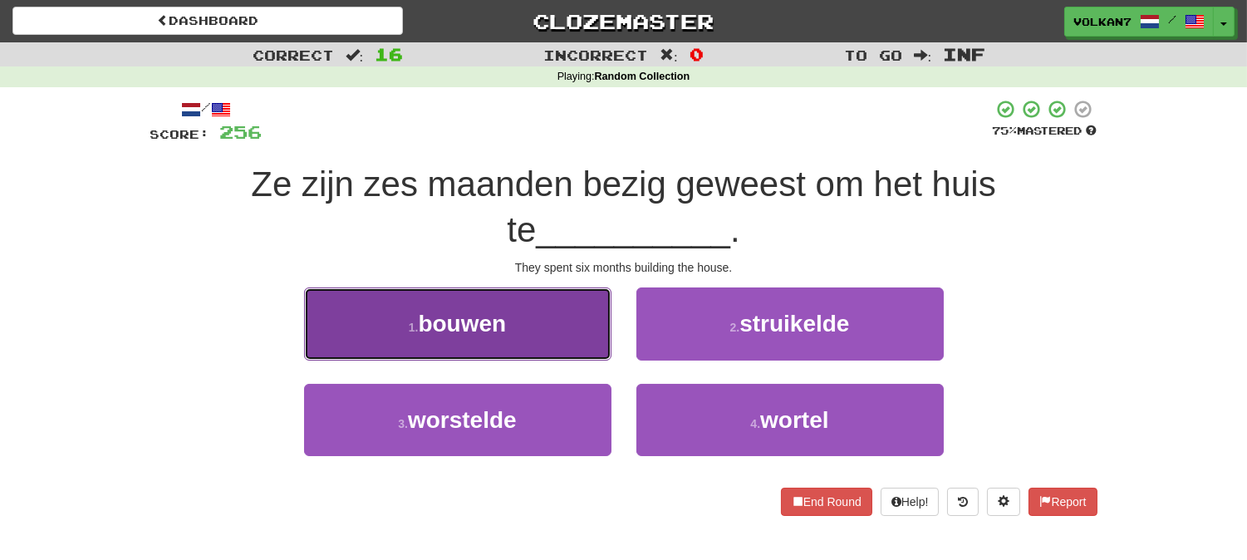
click at [498, 326] on span "bouwen" at bounding box center [462, 324] width 88 height 26
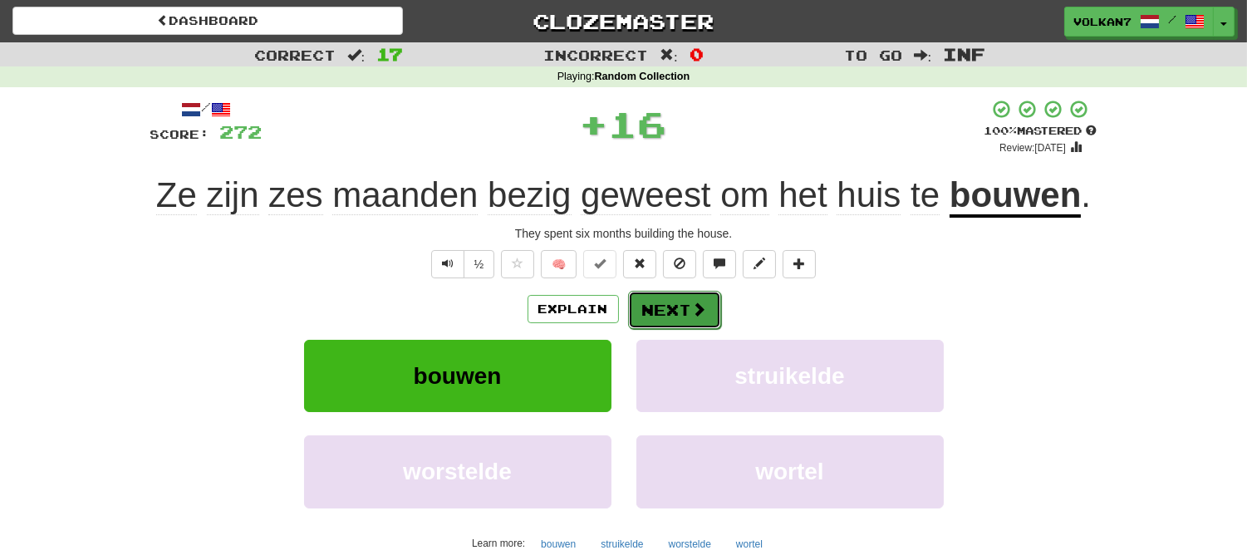
click at [669, 316] on button "Next" at bounding box center [674, 310] width 93 height 38
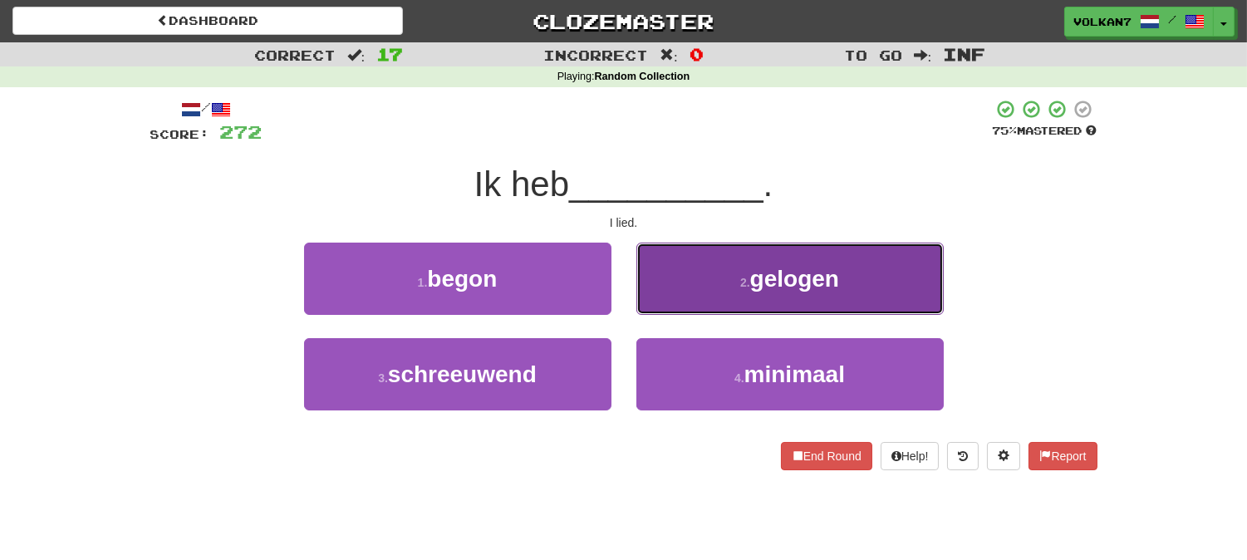
click at [718, 287] on button "2 . gelogen" at bounding box center [789, 279] width 307 height 72
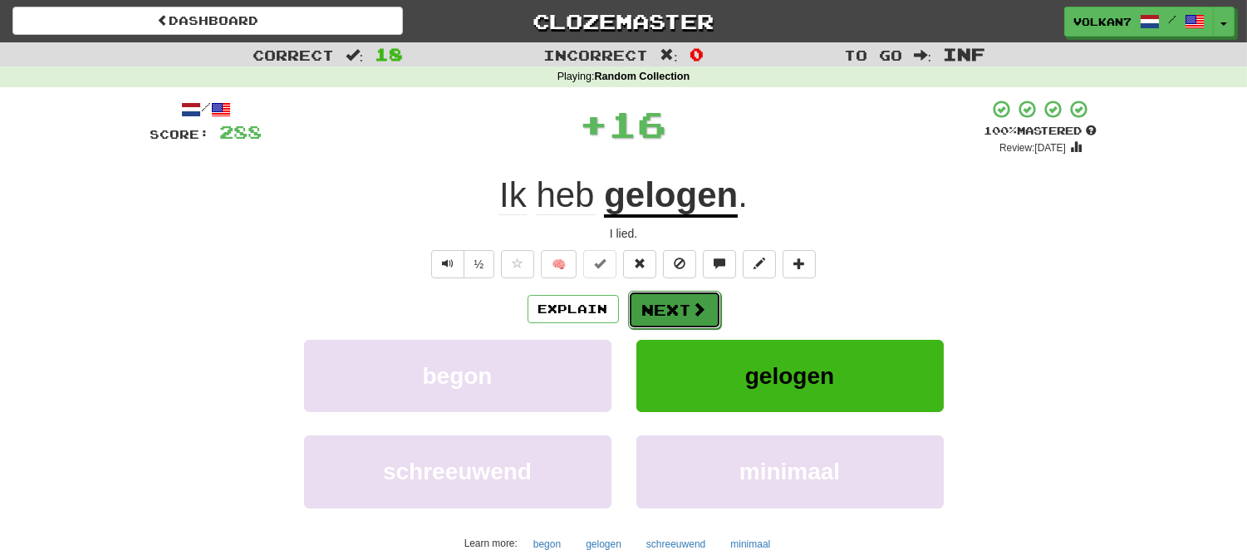
click at [688, 307] on button "Next" at bounding box center [674, 310] width 93 height 38
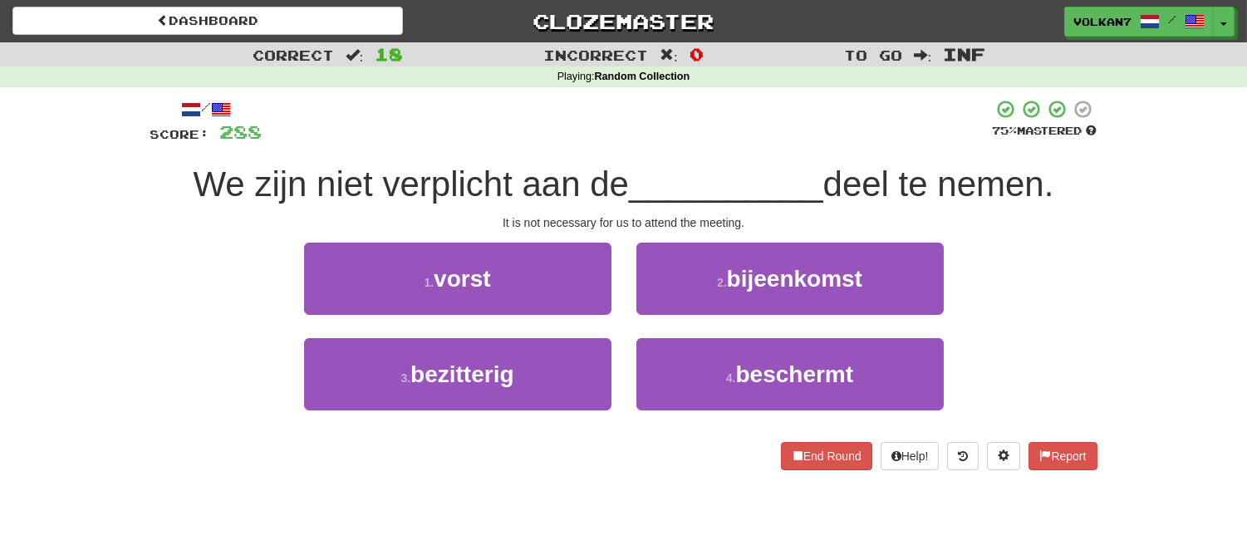
click at [779, 162] on div "We zijn niet verplicht aan de __________ deel te nemen." at bounding box center [623, 185] width 947 height 46
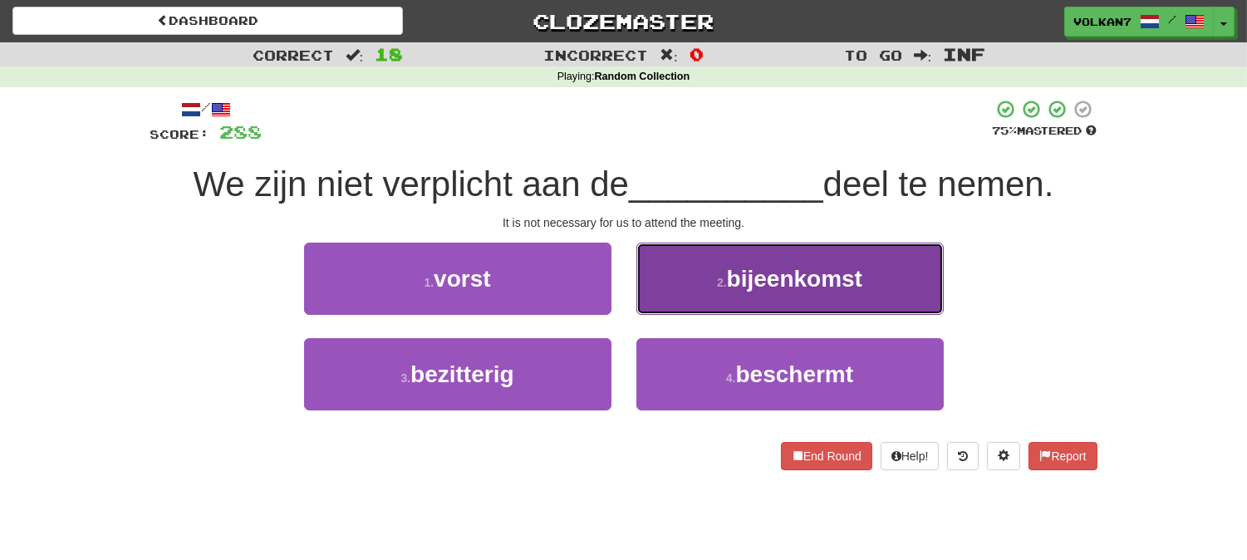
click at [753, 274] on span "bijeenkomst" at bounding box center [794, 279] width 135 height 26
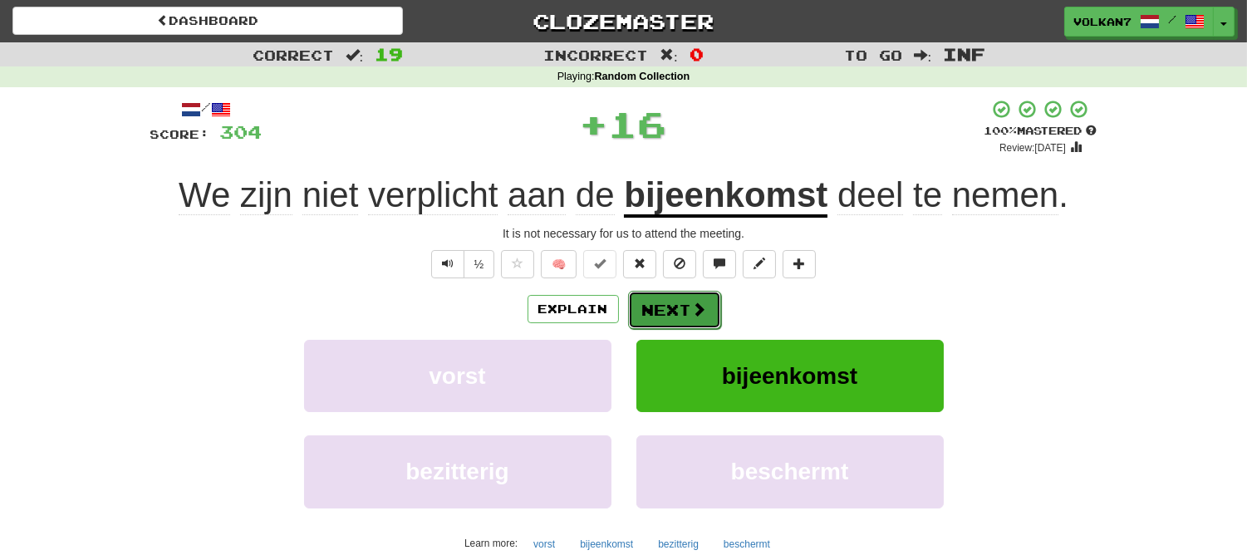
click at [692, 309] on span at bounding box center [699, 308] width 15 height 15
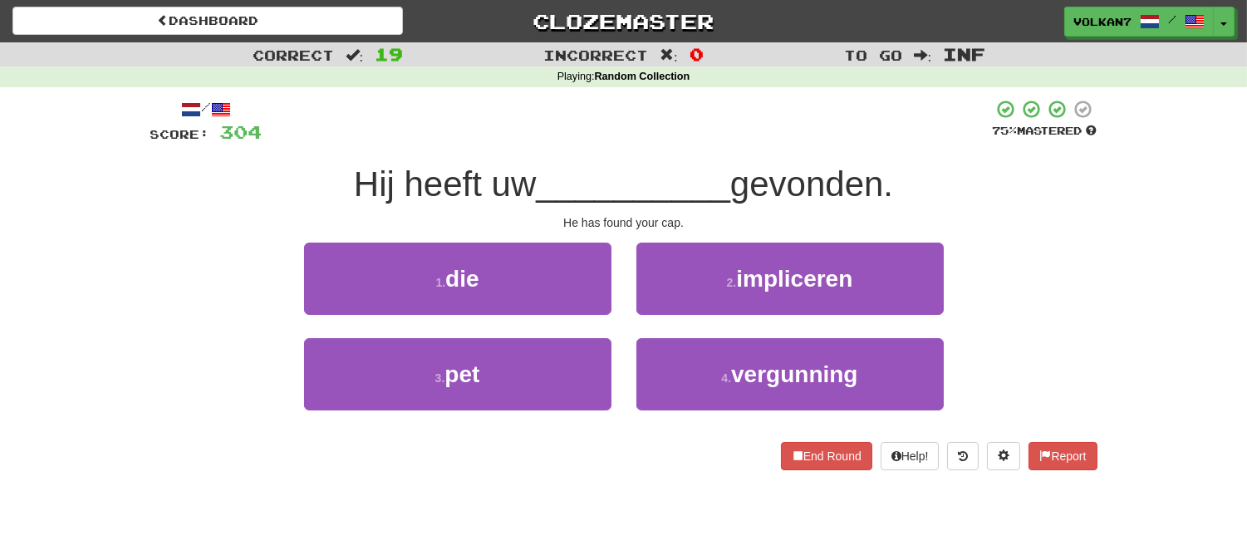
click at [659, 152] on div "/ Score: 304 75 % Mastered Hij heeft uw __________ gevonden. He has found your …" at bounding box center [623, 284] width 947 height 371
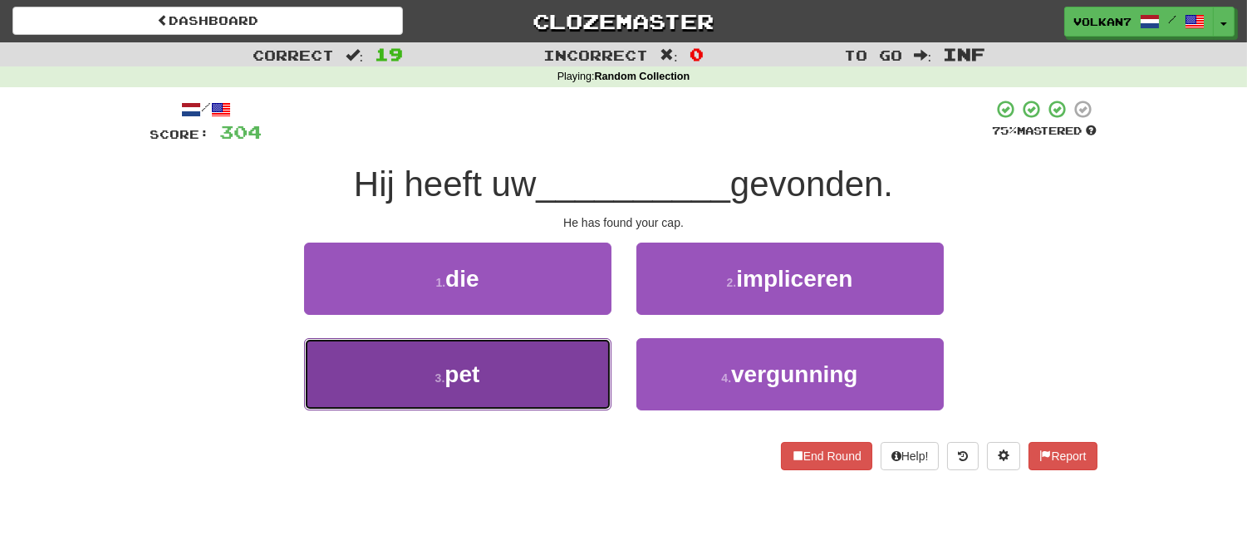
click at [527, 363] on button "3 . pet" at bounding box center [457, 374] width 307 height 72
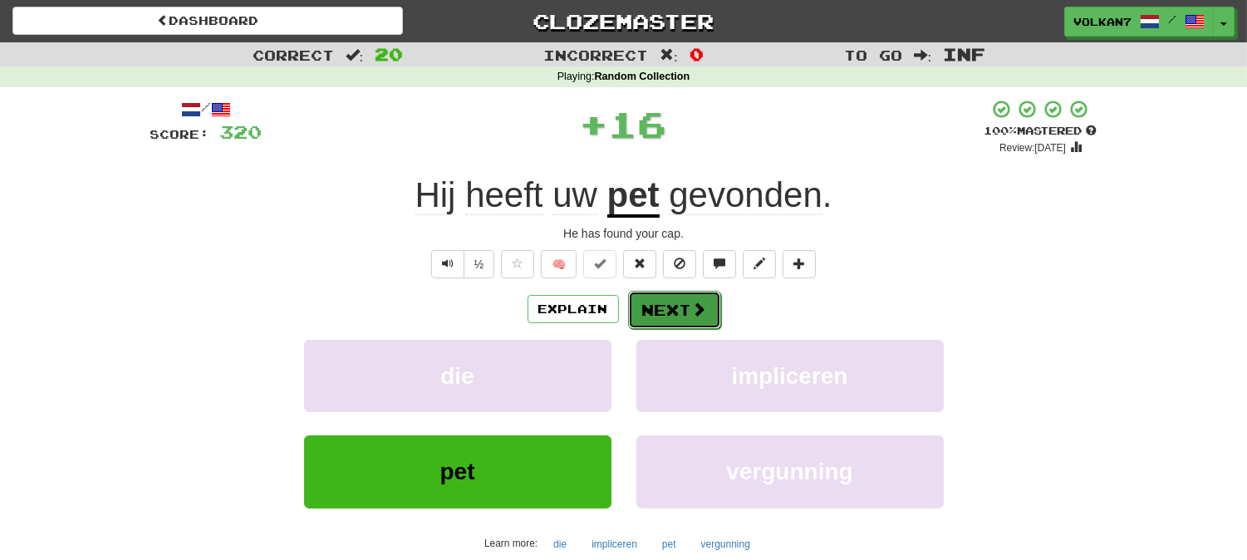
click at [637, 312] on button "Next" at bounding box center [674, 310] width 93 height 38
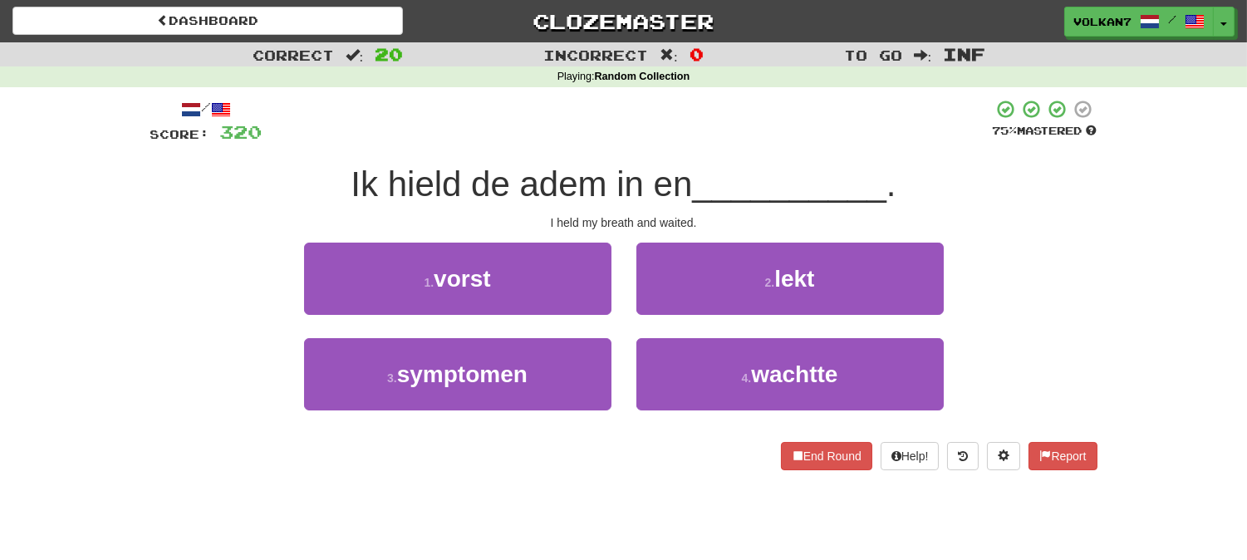
click at [734, 149] on div "/ Score: 320 75 % Mastered Ik hield de adem in en __________ . I held my breath…" at bounding box center [623, 284] width 947 height 371
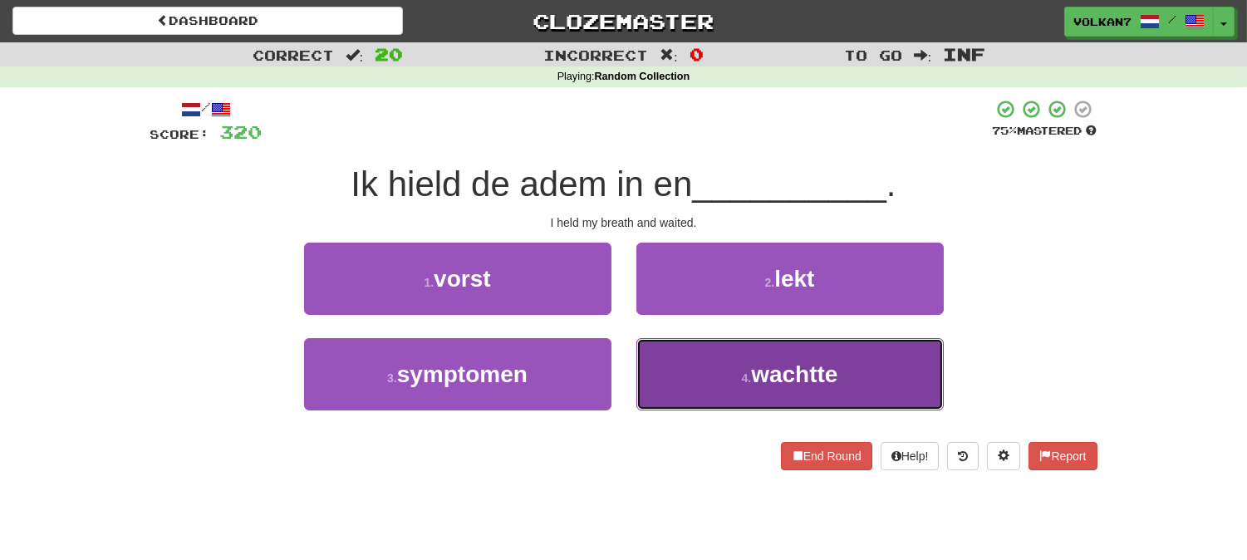
click at [724, 359] on button "4 . wachtte" at bounding box center [789, 374] width 307 height 72
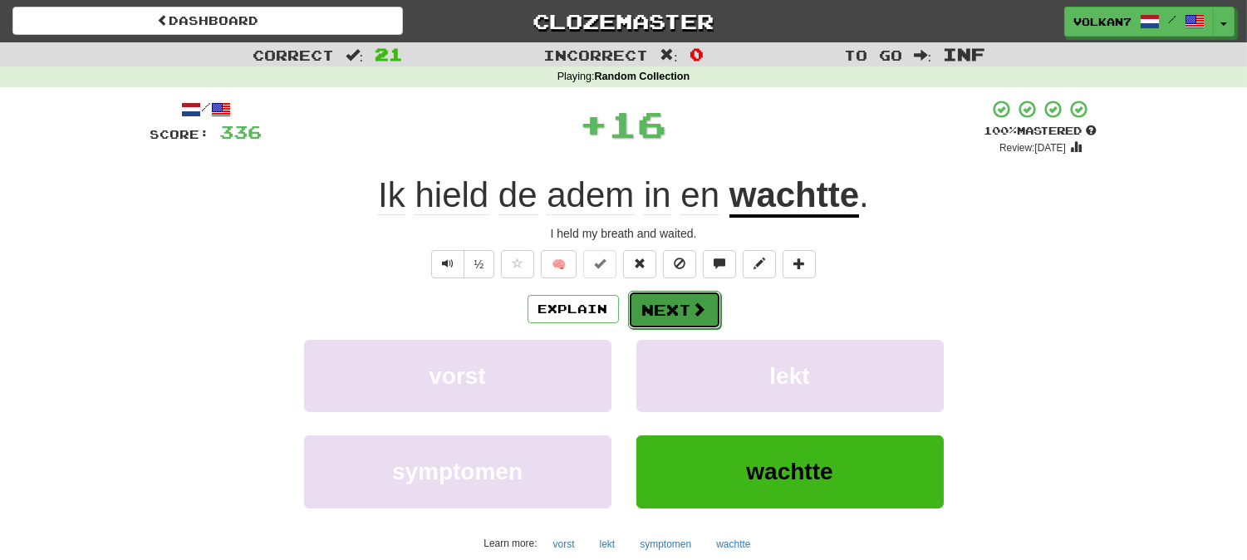
click at [692, 305] on span at bounding box center [699, 308] width 15 height 15
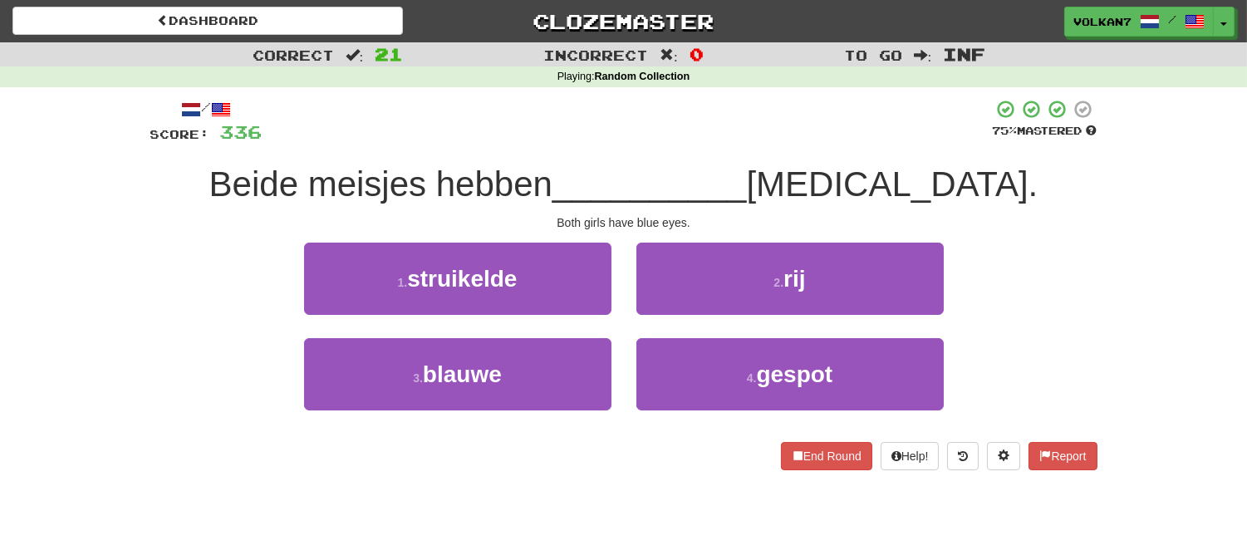
click at [767, 100] on div at bounding box center [627, 122] width 730 height 46
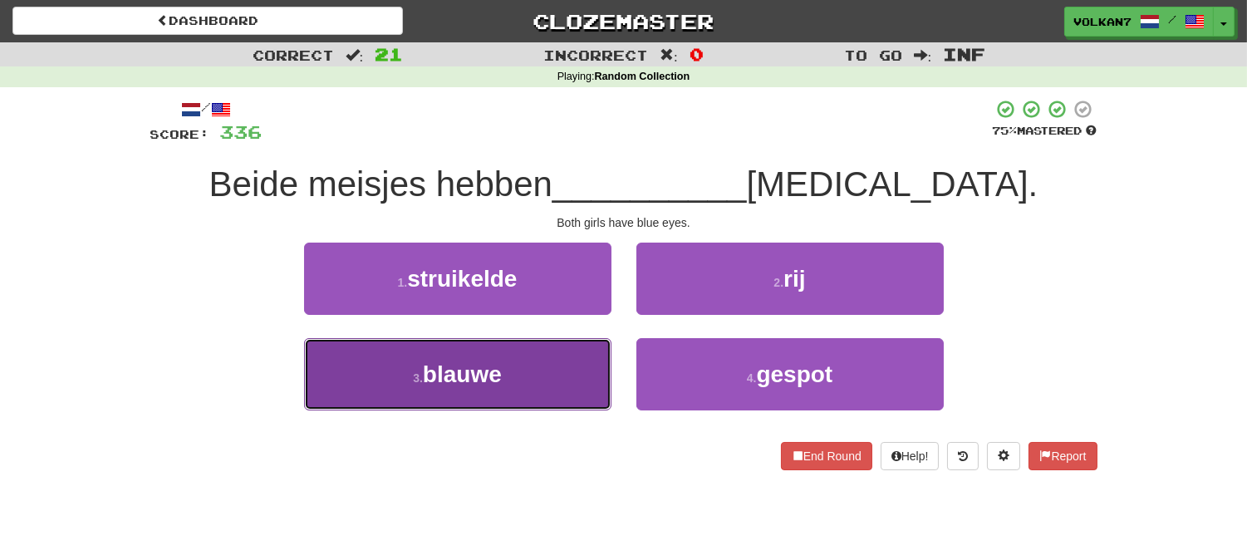
click at [570, 385] on button "3 . blauwe" at bounding box center [457, 374] width 307 height 72
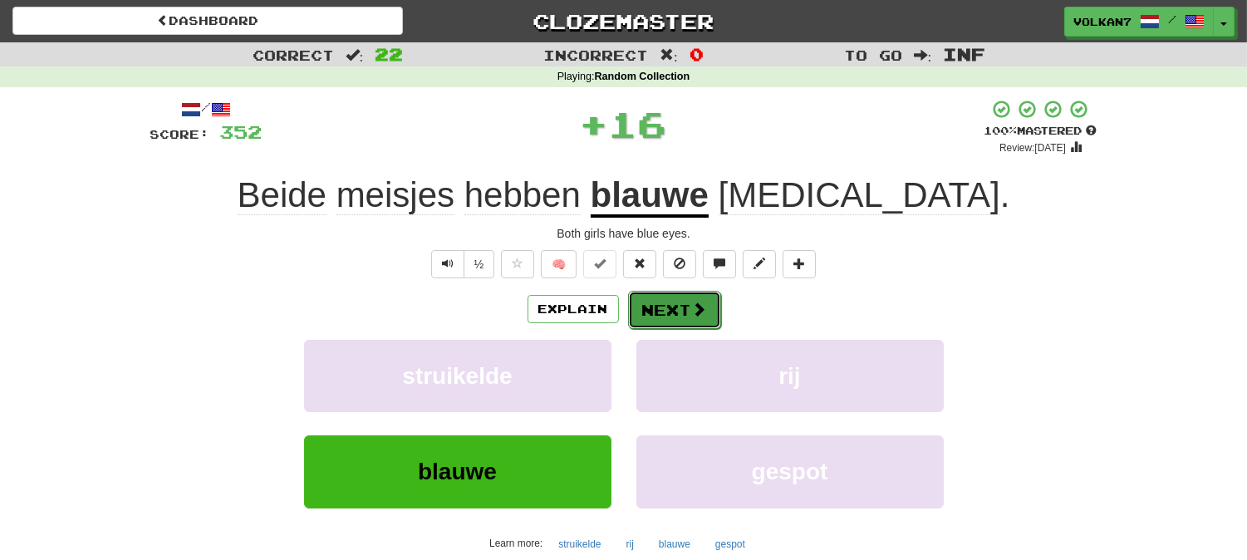
click at [679, 322] on button "Next" at bounding box center [674, 310] width 93 height 38
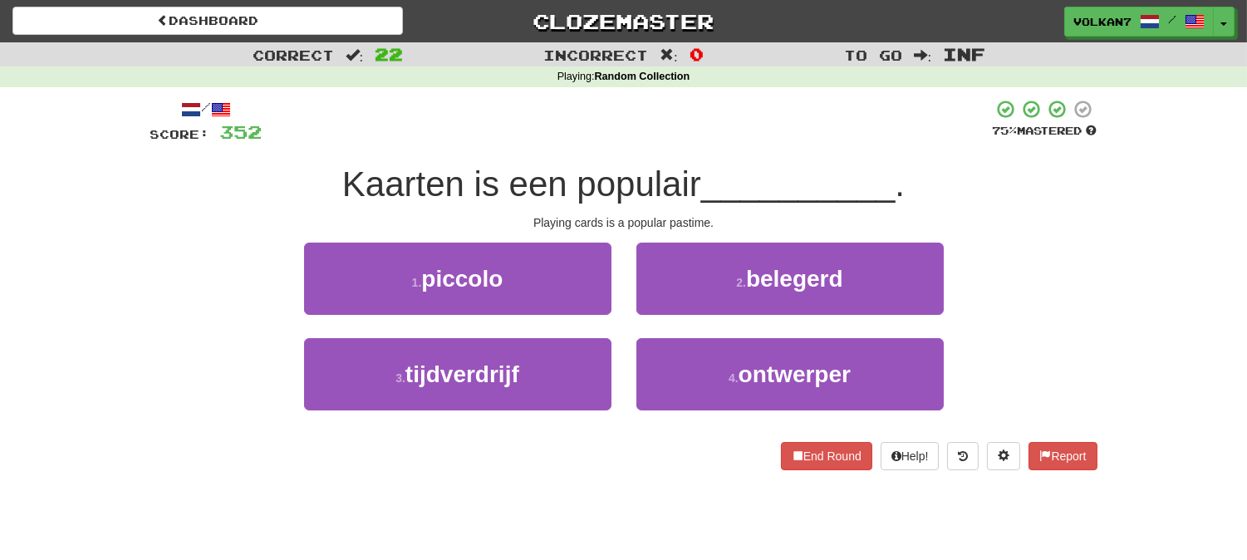
click at [759, 144] on div at bounding box center [627, 122] width 730 height 46
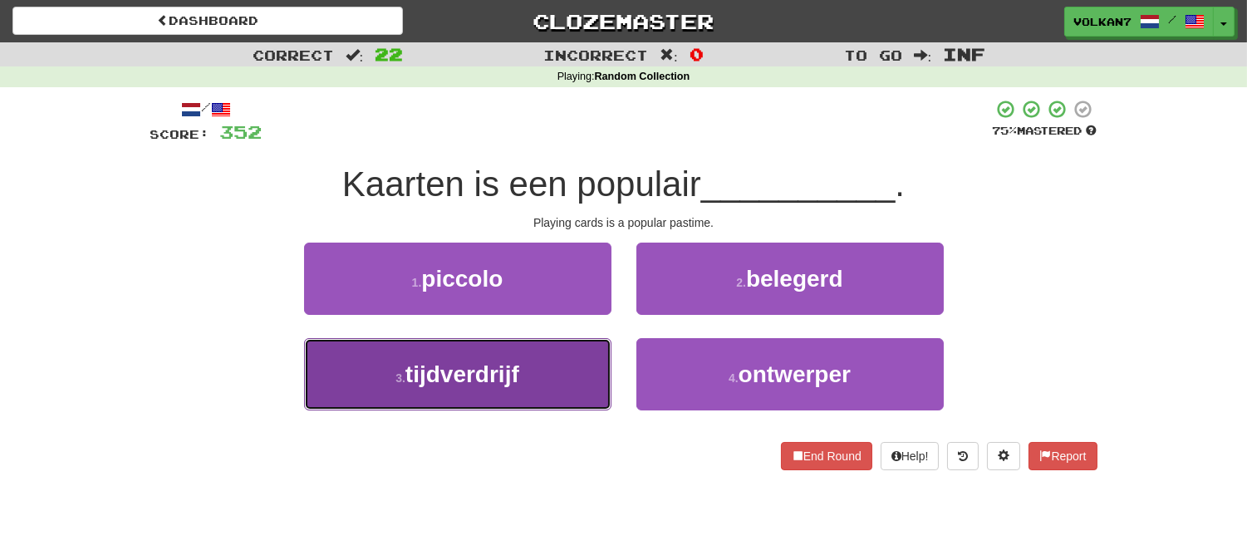
click at [571, 375] on button "3 . tijdverdrijf" at bounding box center [457, 374] width 307 height 72
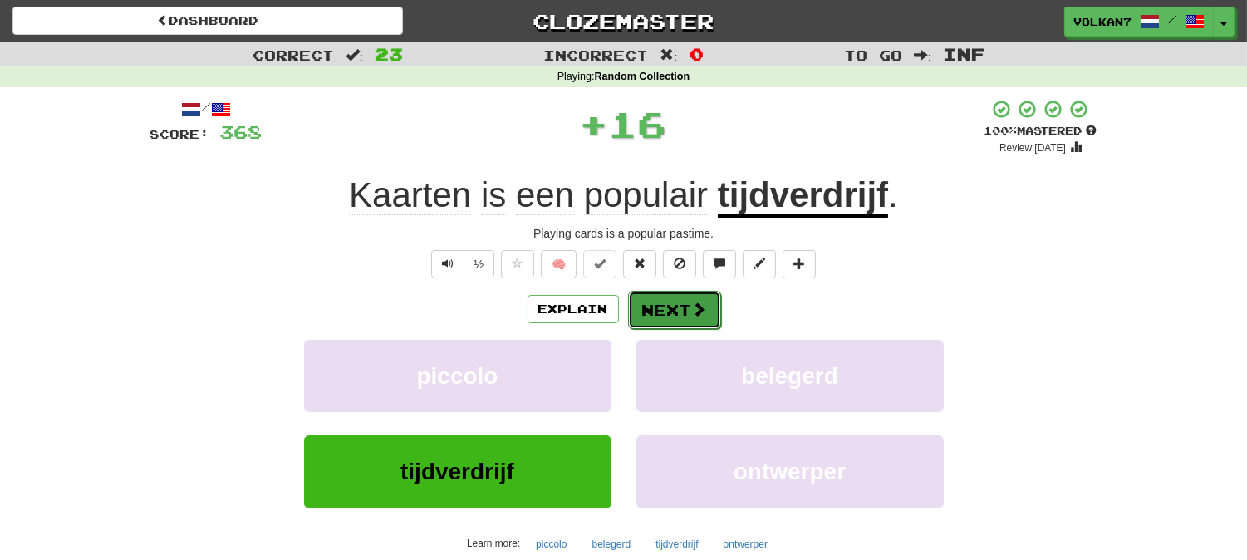
click at [649, 294] on button "Next" at bounding box center [674, 310] width 93 height 38
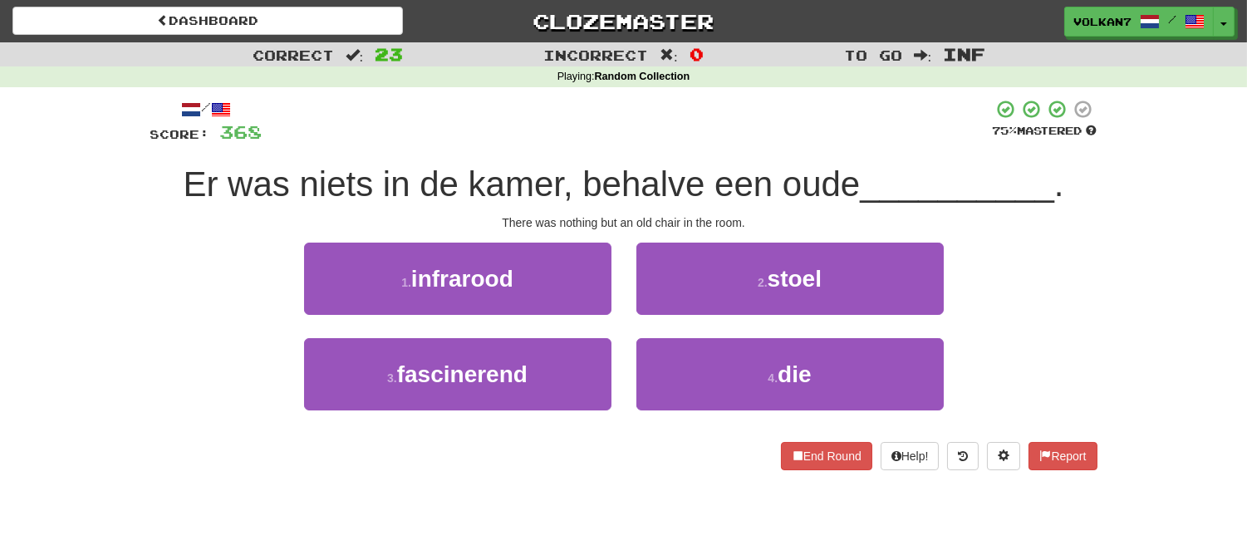
click at [682, 146] on div "/ Score: 368 75 % Mastered Er was niets in de kamer, behalve een oude _________…" at bounding box center [623, 284] width 947 height 371
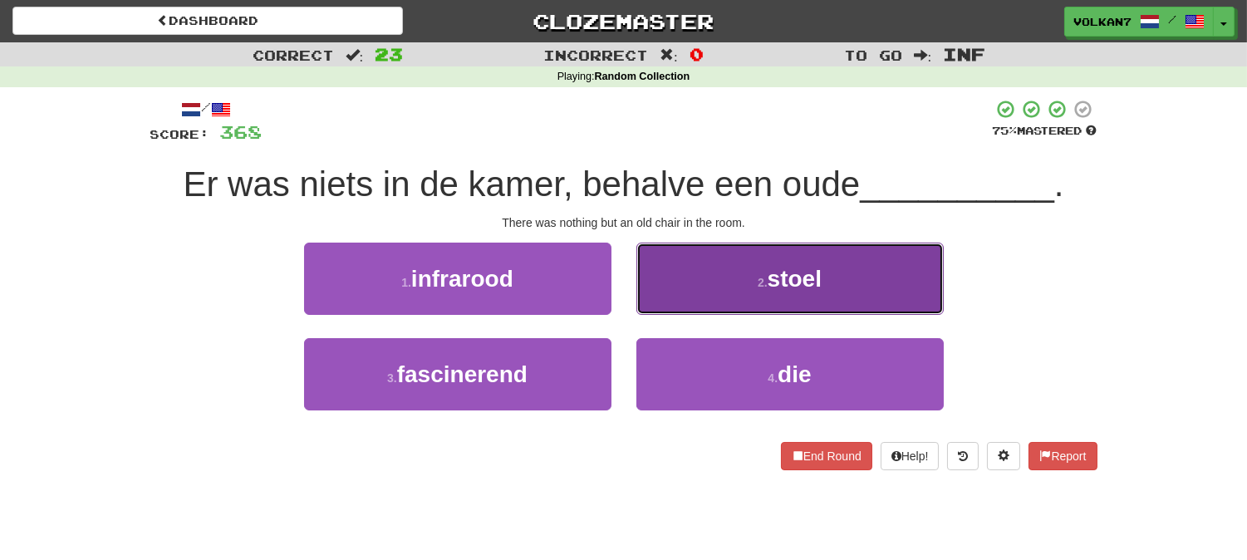
click at [726, 262] on button "2 . stoel" at bounding box center [789, 279] width 307 height 72
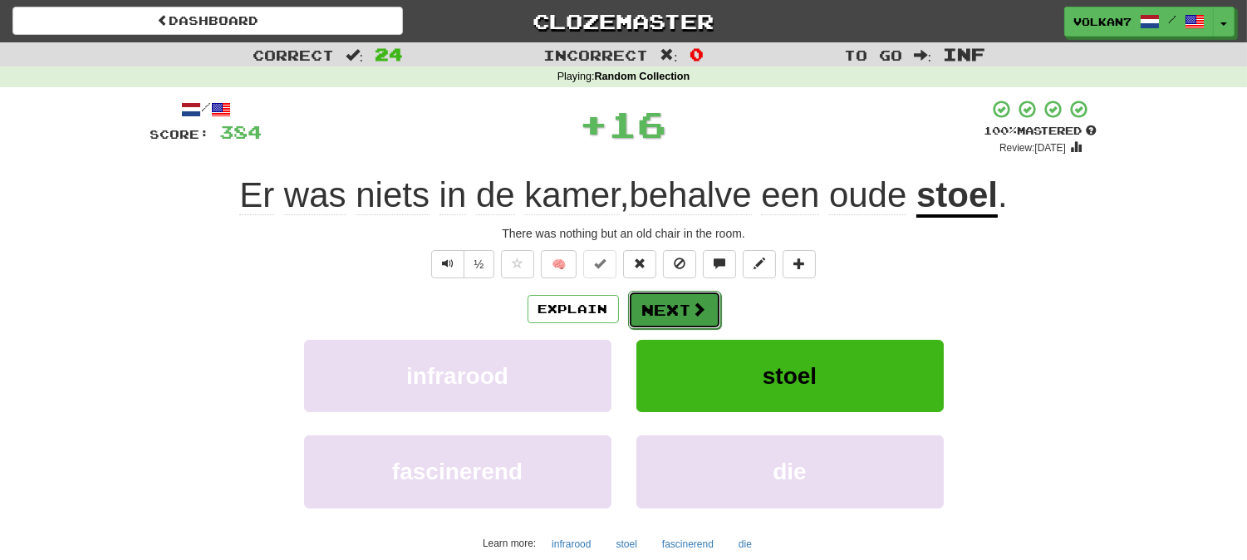
click at [692, 308] on span at bounding box center [699, 308] width 15 height 15
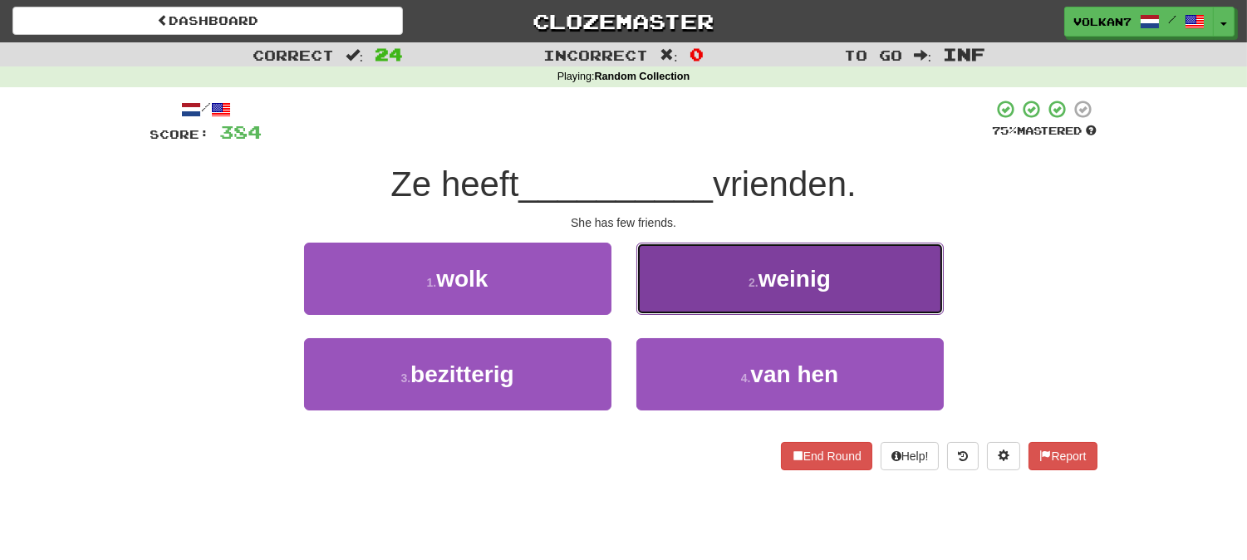
click at [699, 295] on button "2 . weinig" at bounding box center [789, 279] width 307 height 72
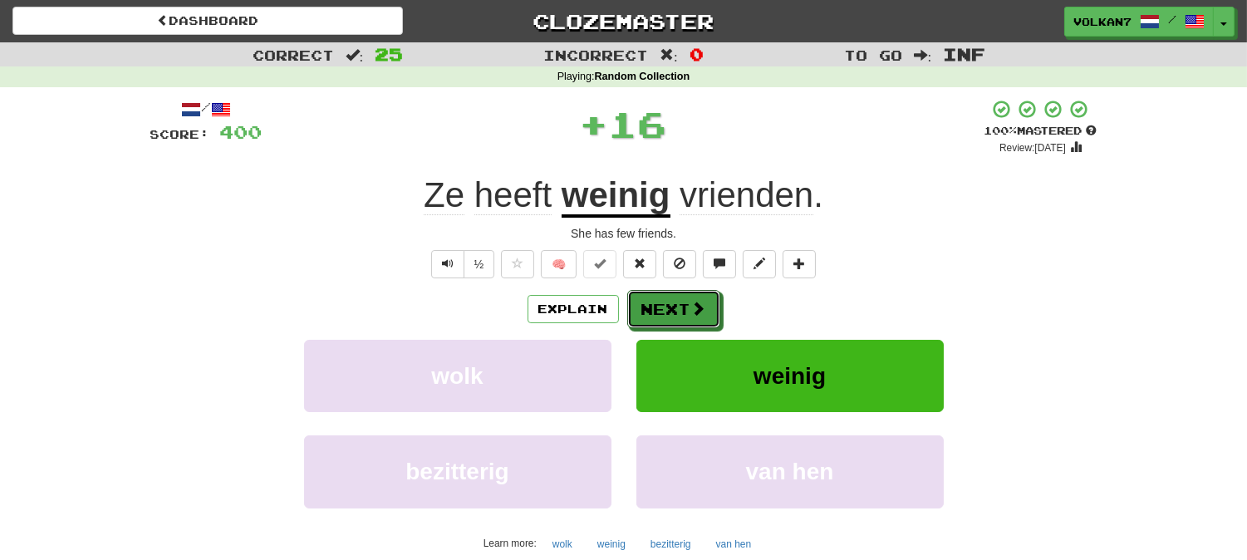
click at [698, 301] on span at bounding box center [698, 308] width 15 height 15
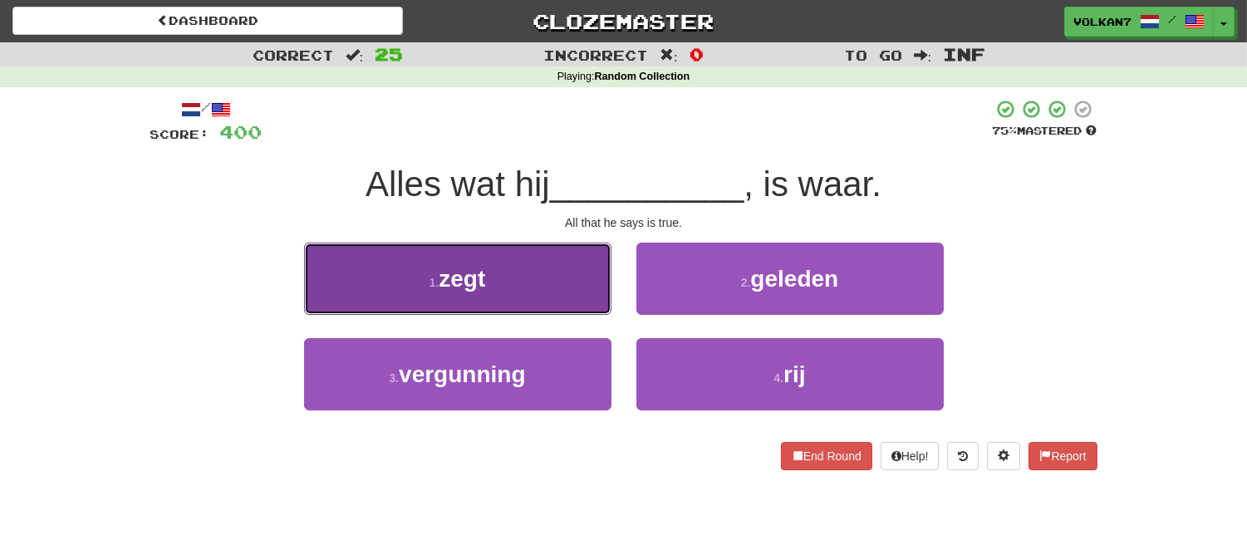
click at [552, 294] on button "1 . zegt" at bounding box center [457, 279] width 307 height 72
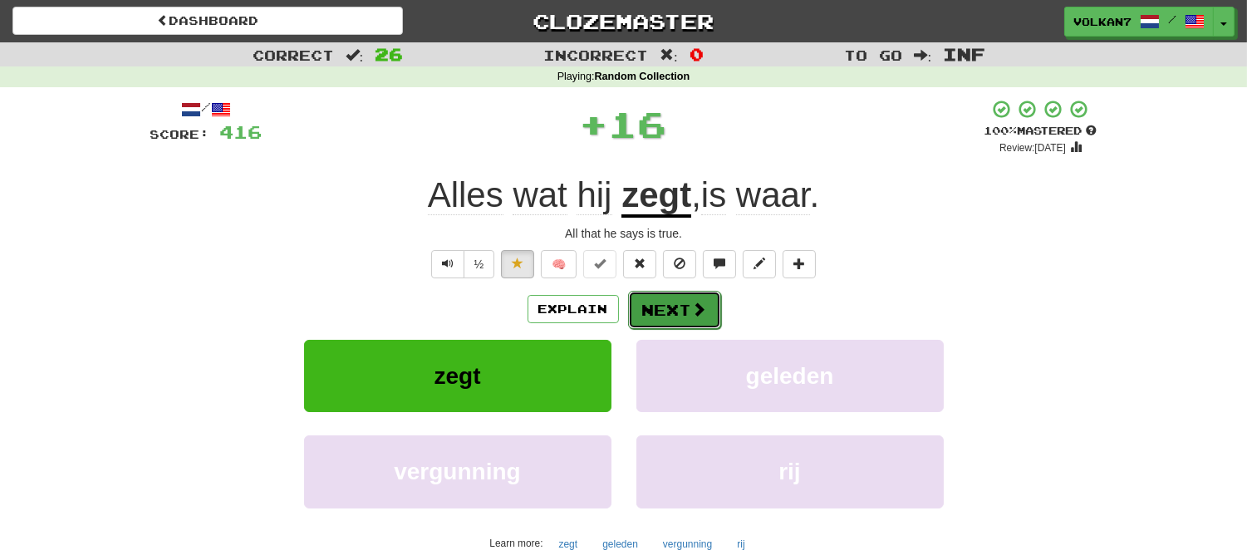
click at [693, 306] on span at bounding box center [699, 308] width 15 height 15
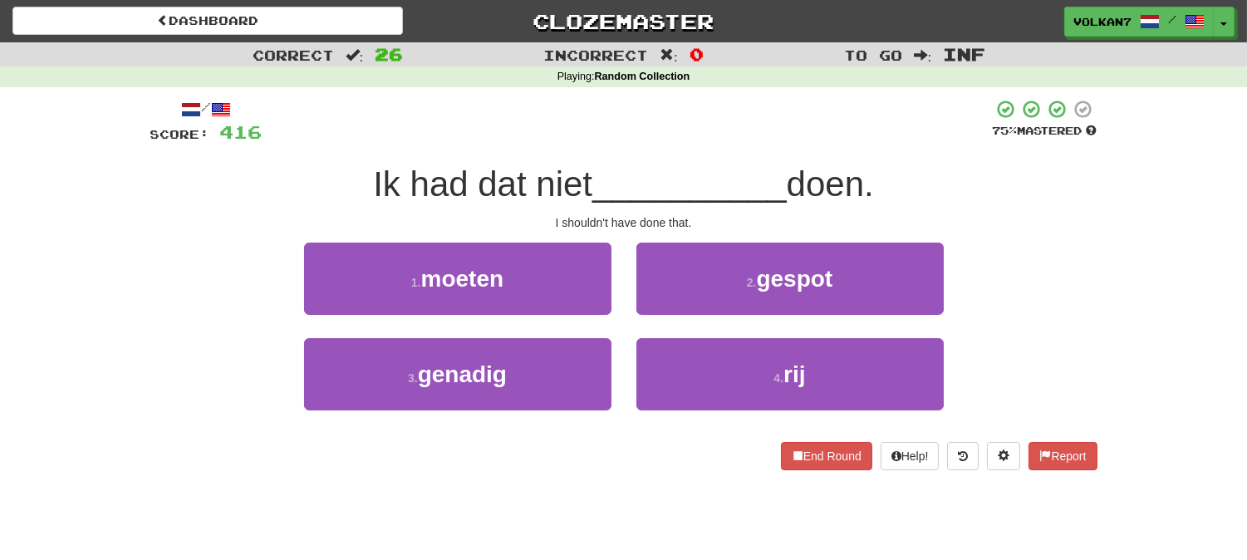
click at [707, 172] on span "__________" at bounding box center [689, 183] width 194 height 39
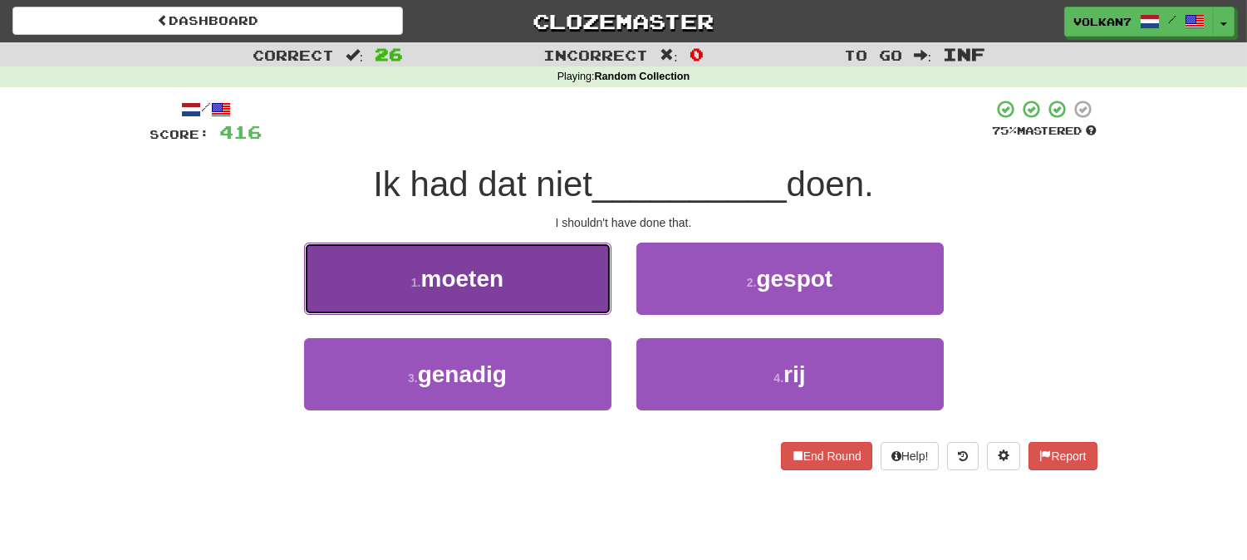
click at [478, 285] on span "moeten" at bounding box center [462, 279] width 83 height 26
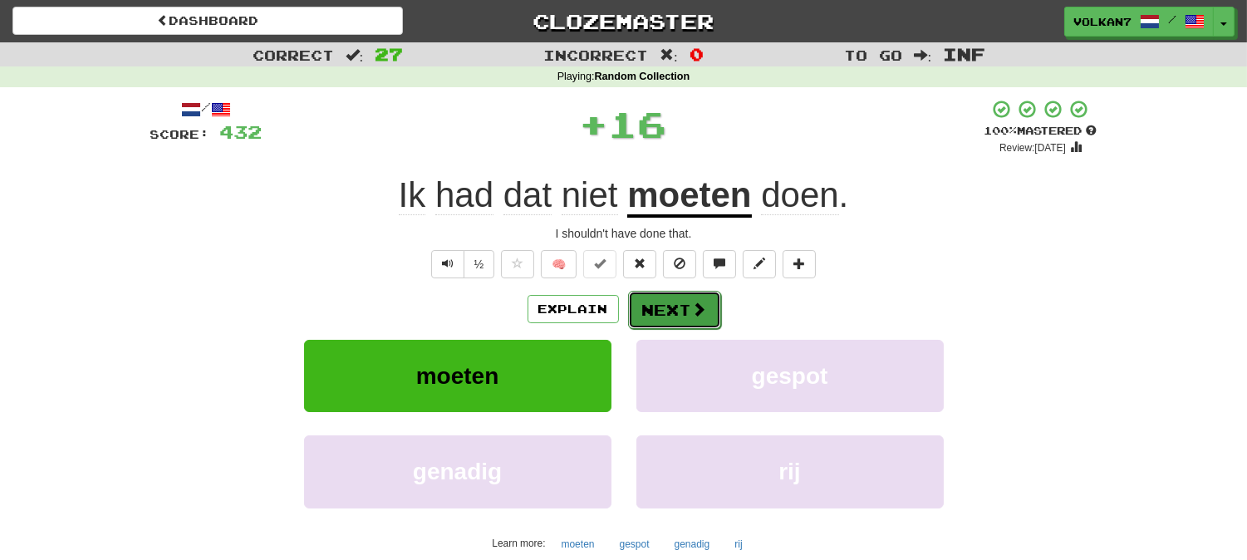
click at [681, 302] on button "Next" at bounding box center [674, 310] width 93 height 38
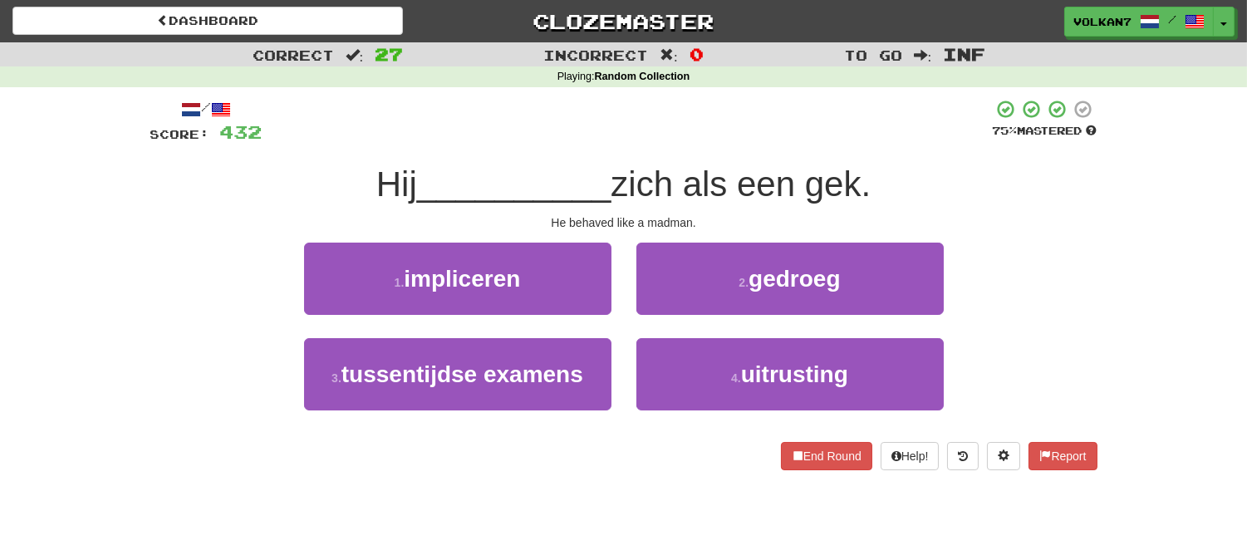
click at [716, 130] on div at bounding box center [627, 122] width 730 height 46
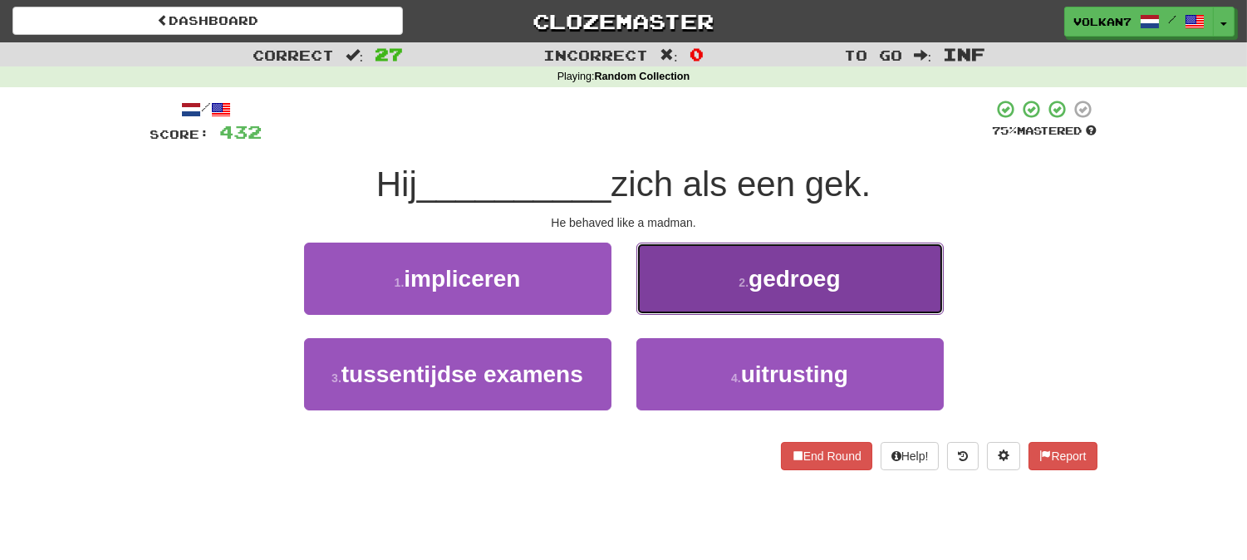
click at [707, 270] on button "2 . gedroeg" at bounding box center [789, 279] width 307 height 72
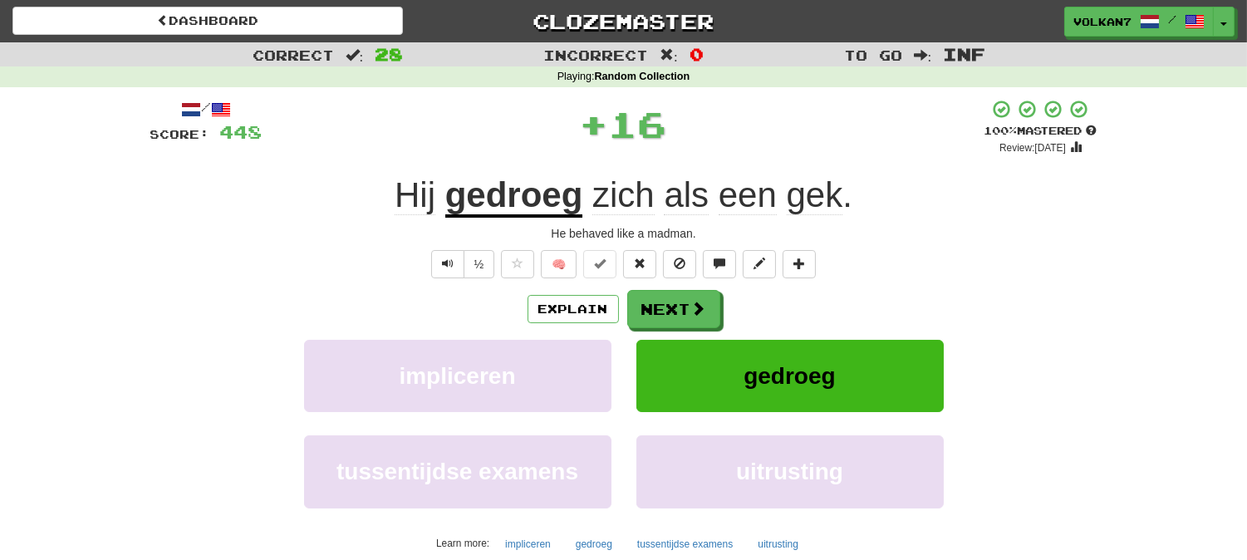
click at [667, 288] on div "/ Score: 448 + 16 100 % Mastered Review: 2025-09-13 Hij gedroeg zich als een ge…" at bounding box center [623, 359] width 947 height 521
click at [666, 296] on button "Next" at bounding box center [674, 310] width 93 height 38
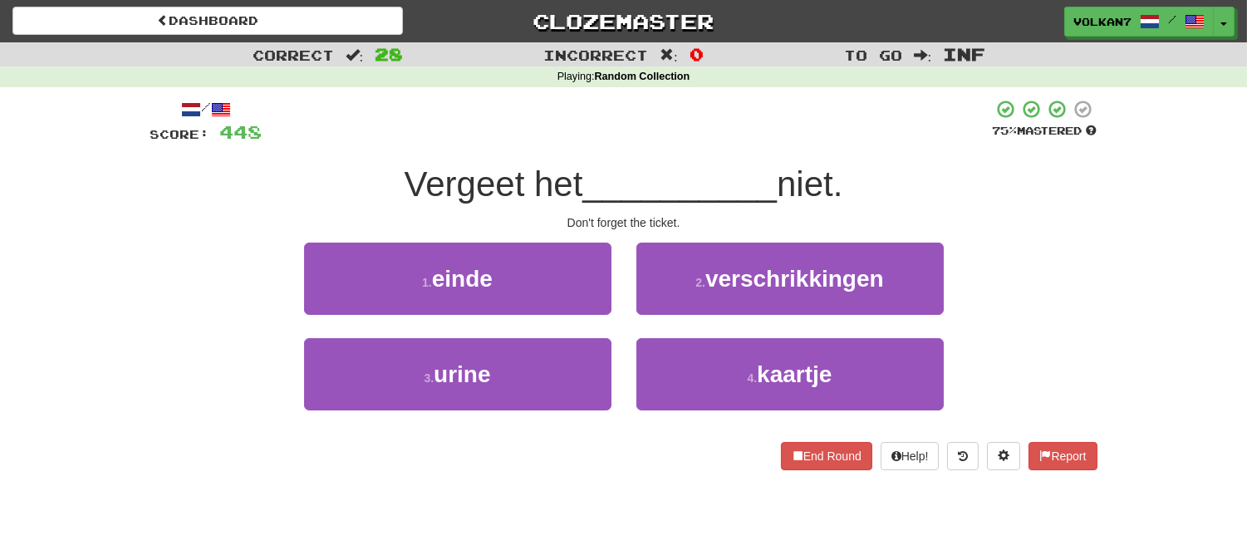
click at [710, 156] on div "/ Score: 448 75 % Mastered Vergeet het __________ niet. Don't forget the ticket…" at bounding box center [623, 284] width 947 height 371
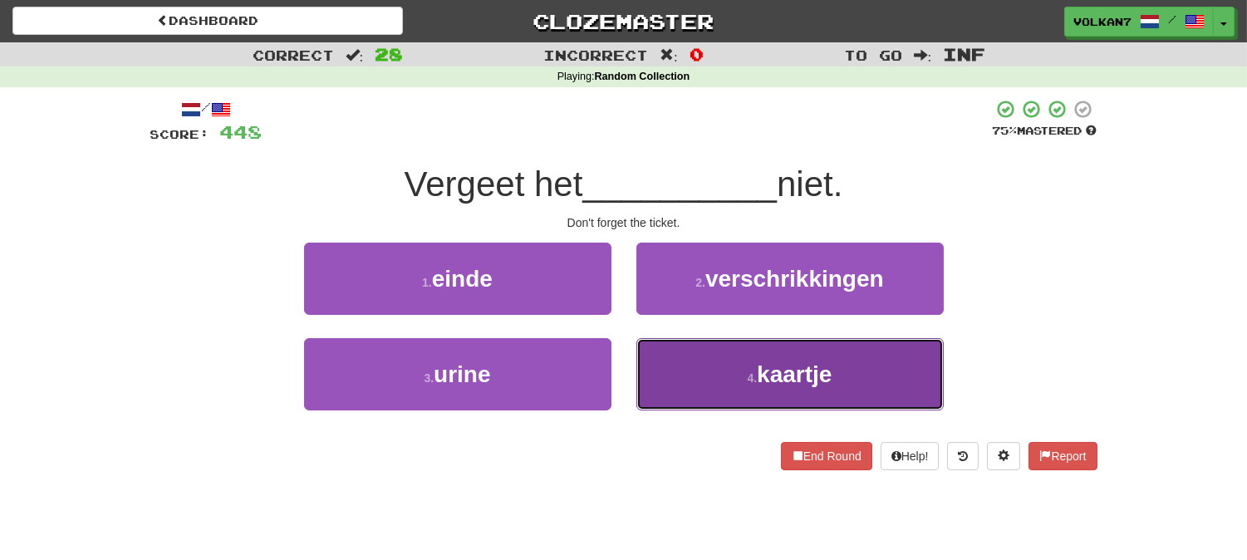
click at [719, 370] on button "4 . kaartje" at bounding box center [789, 374] width 307 height 72
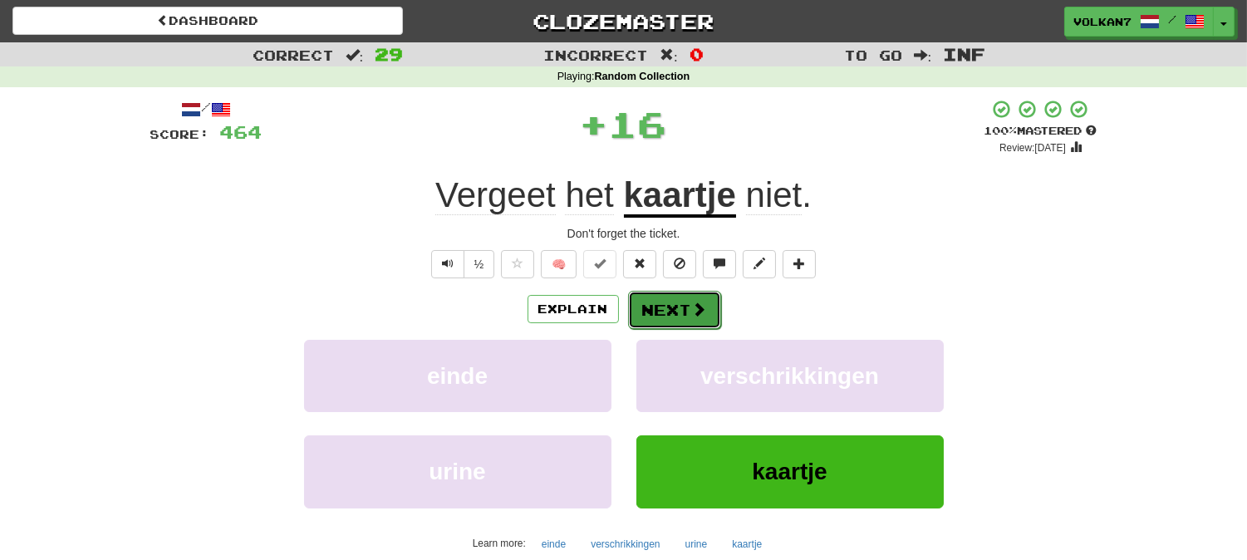
click at [671, 322] on button "Next" at bounding box center [674, 310] width 93 height 38
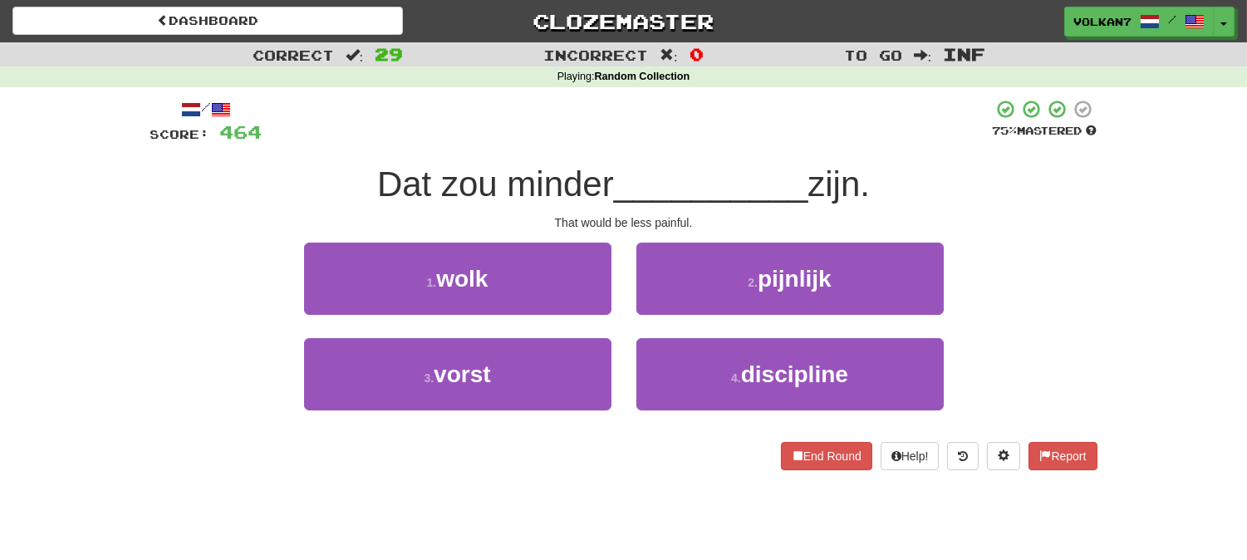
click at [675, 172] on span "__________" at bounding box center [711, 183] width 194 height 39
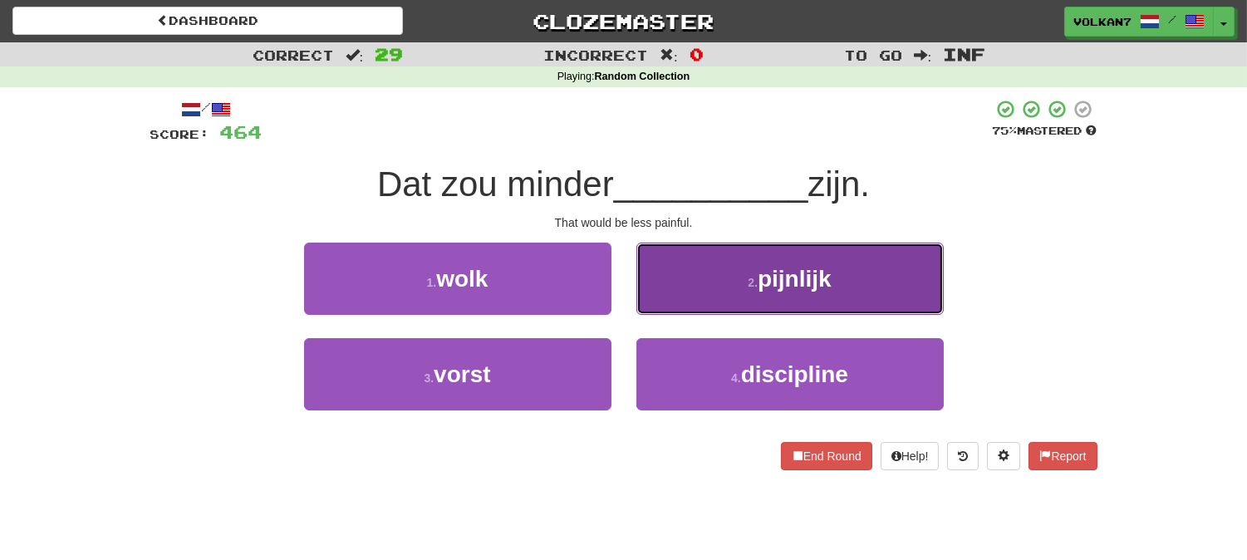
click at [667, 274] on button "2 . pijnlijk" at bounding box center [789, 279] width 307 height 72
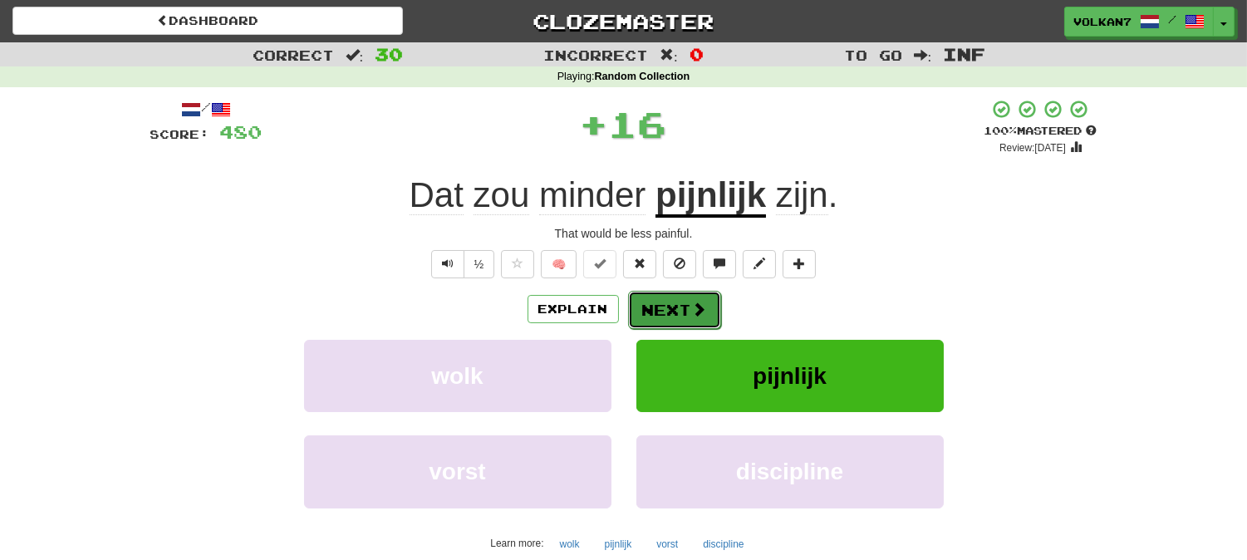
click at [692, 310] on span at bounding box center [699, 308] width 15 height 15
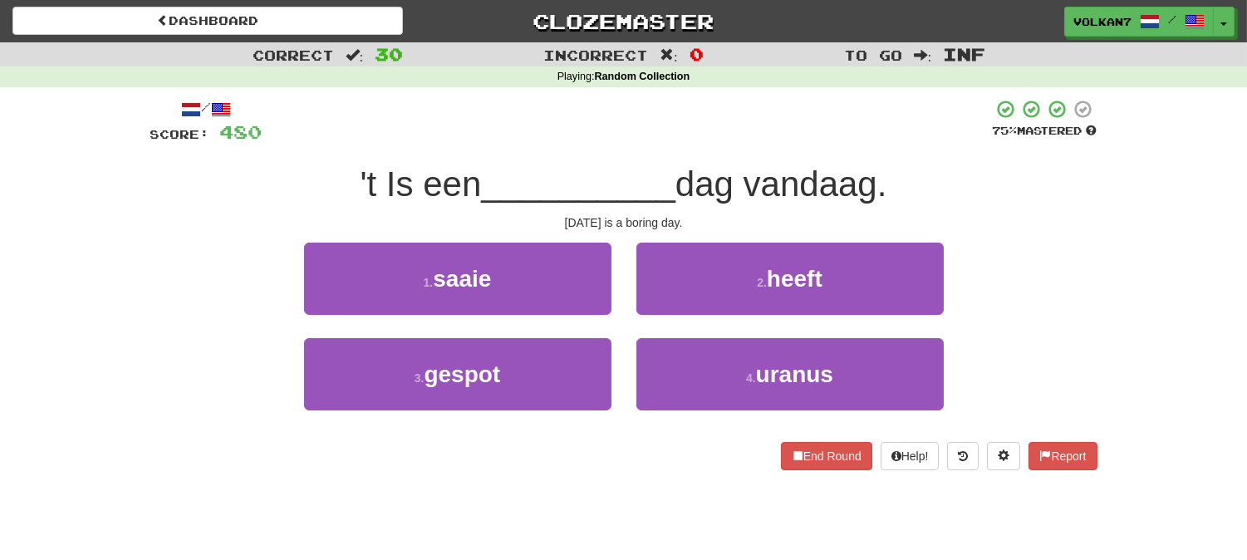
click at [708, 144] on div at bounding box center [627, 122] width 730 height 46
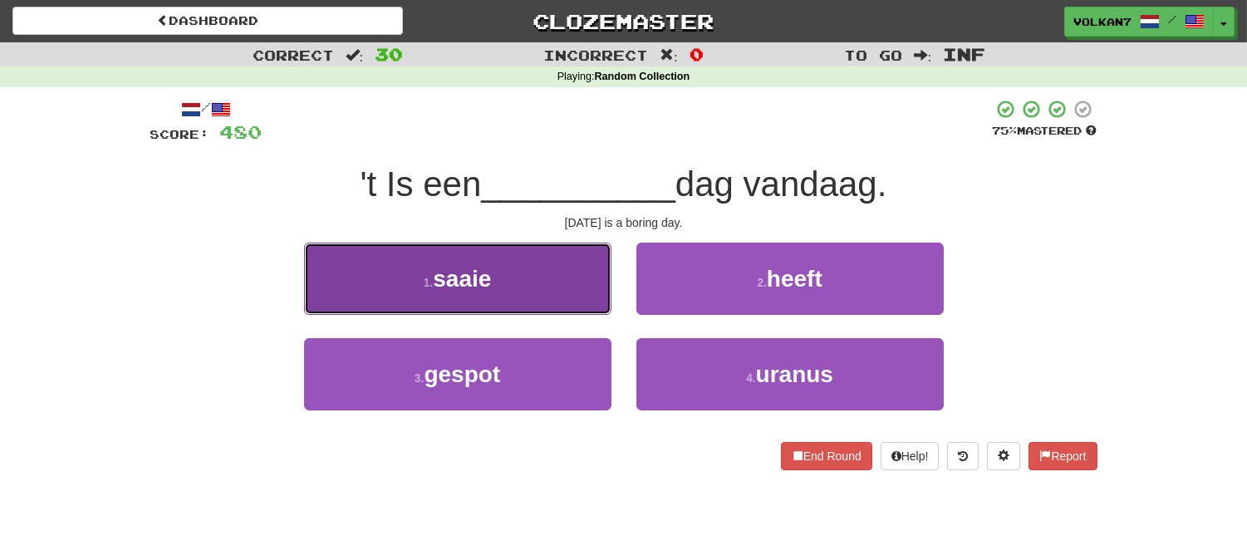
click at [521, 297] on button "1 . saaie" at bounding box center [457, 279] width 307 height 72
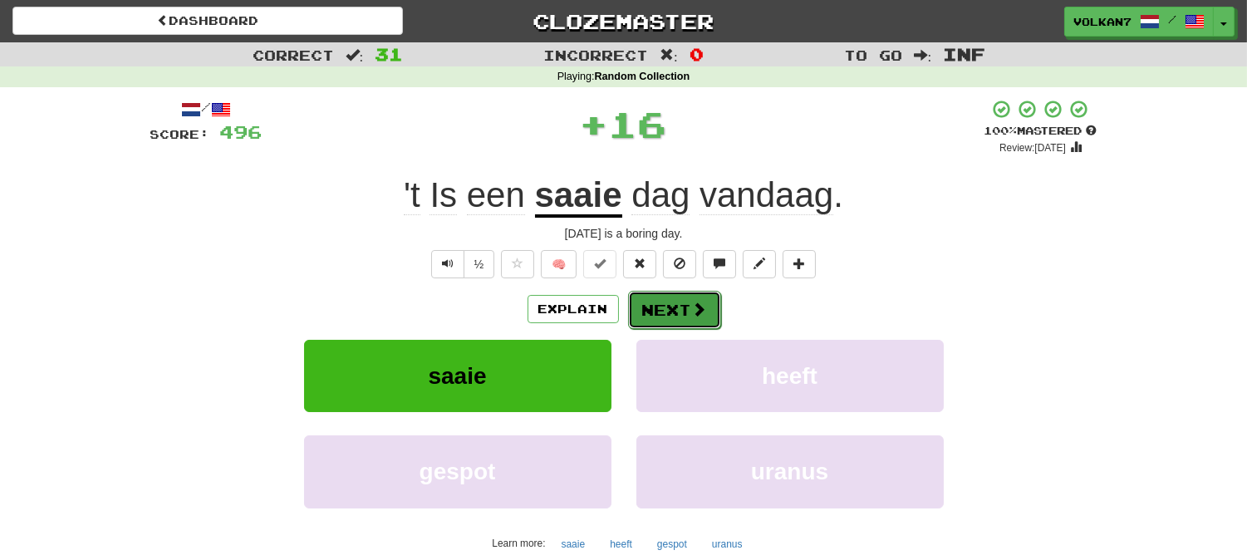
click at [692, 302] on span at bounding box center [699, 308] width 15 height 15
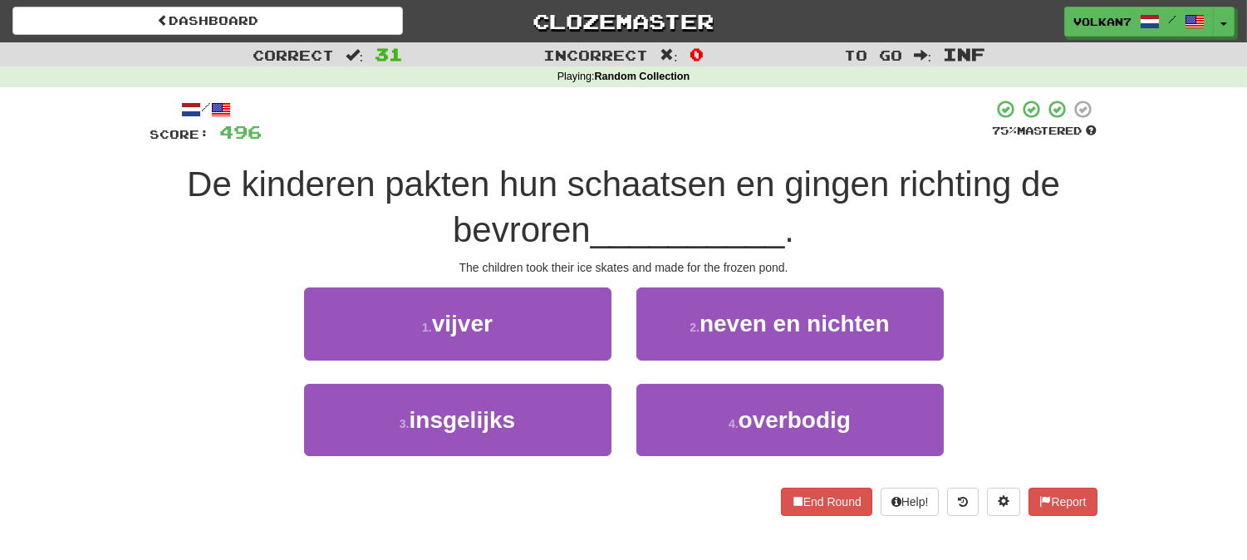
click at [698, 158] on div "/ Score: 496 75 % Mastered De kinderen pakten hun schaatsen en gingen richting …" at bounding box center [623, 307] width 947 height 416
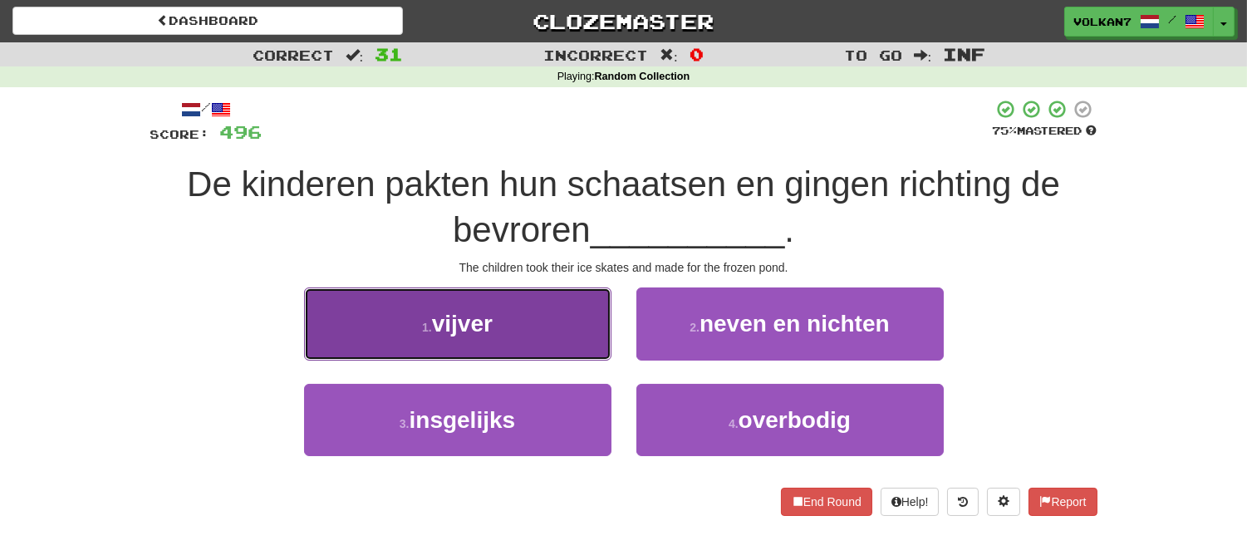
click at [527, 322] on button "1 . vijver" at bounding box center [457, 323] width 307 height 72
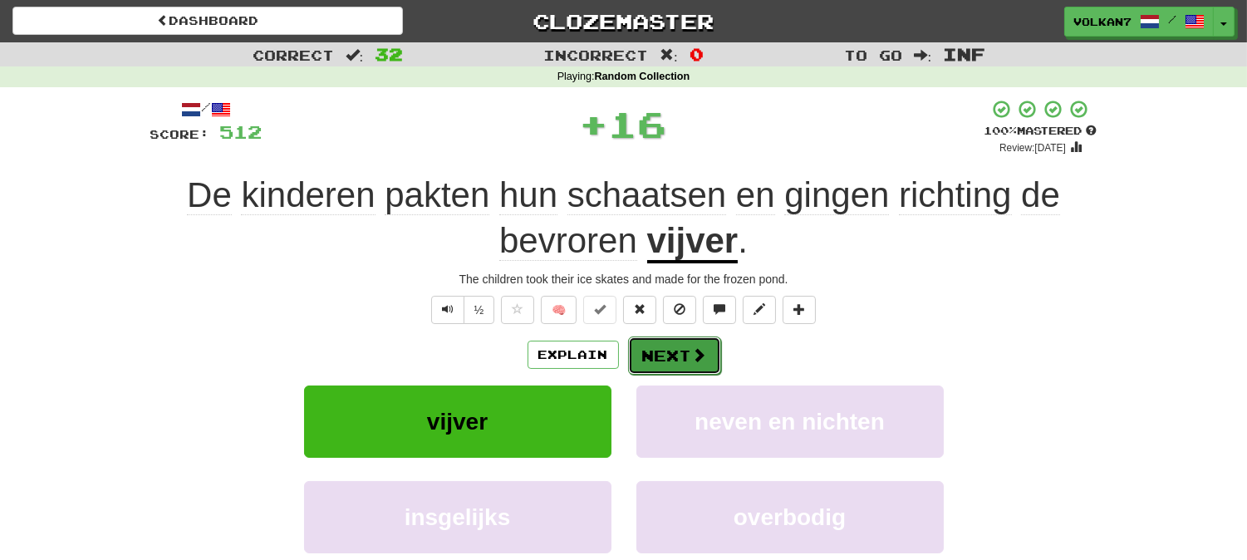
click at [692, 362] on span at bounding box center [699, 354] width 15 height 15
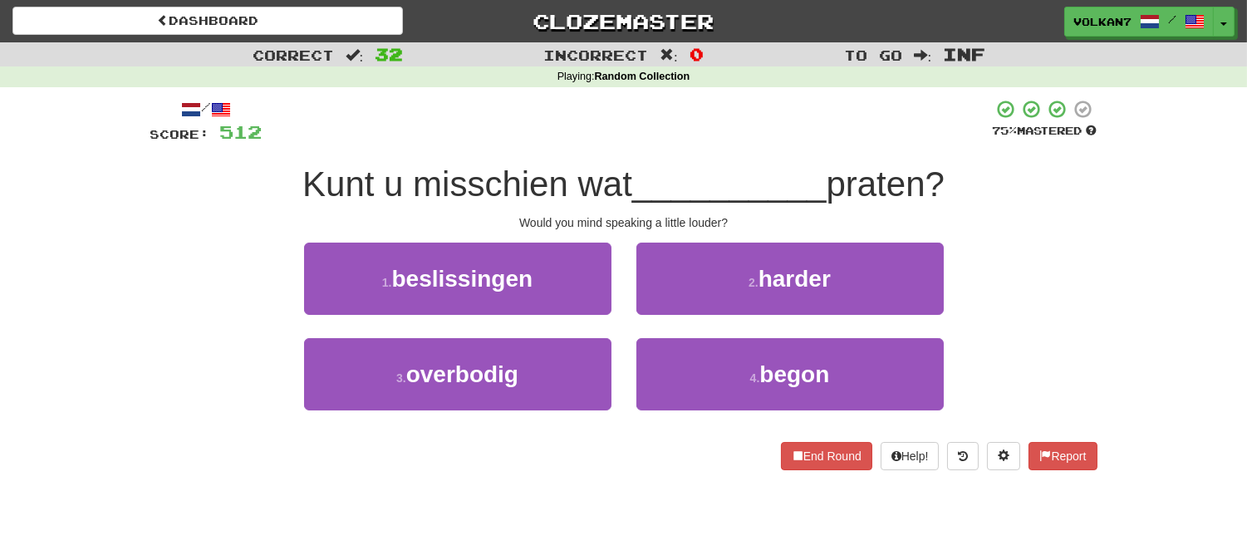
click at [701, 134] on div at bounding box center [627, 122] width 730 height 46
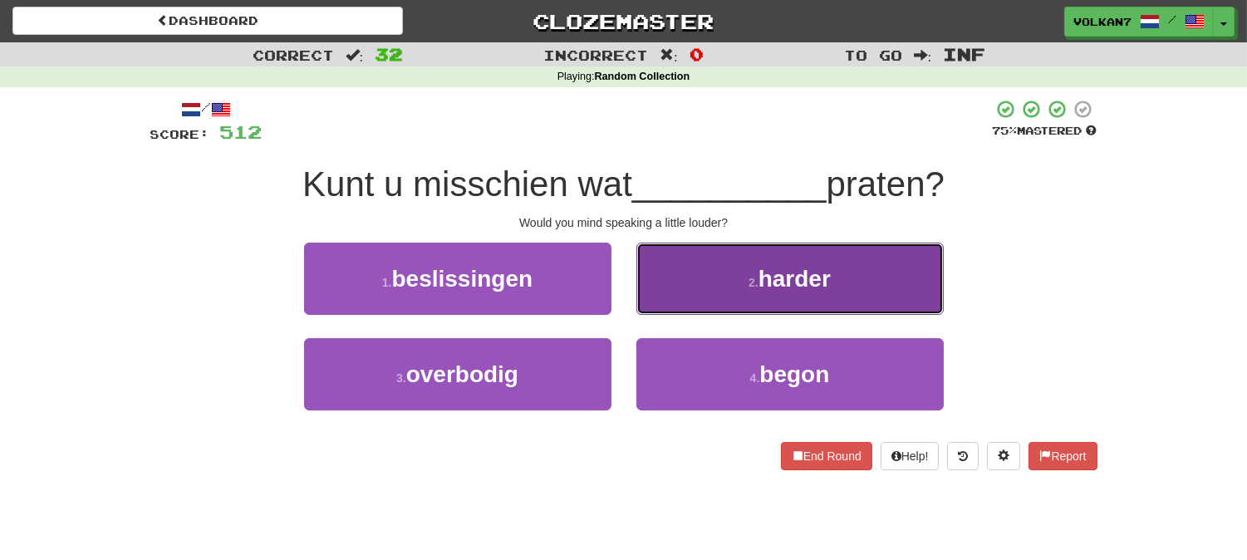
click at [732, 291] on button "2 . harder" at bounding box center [789, 279] width 307 height 72
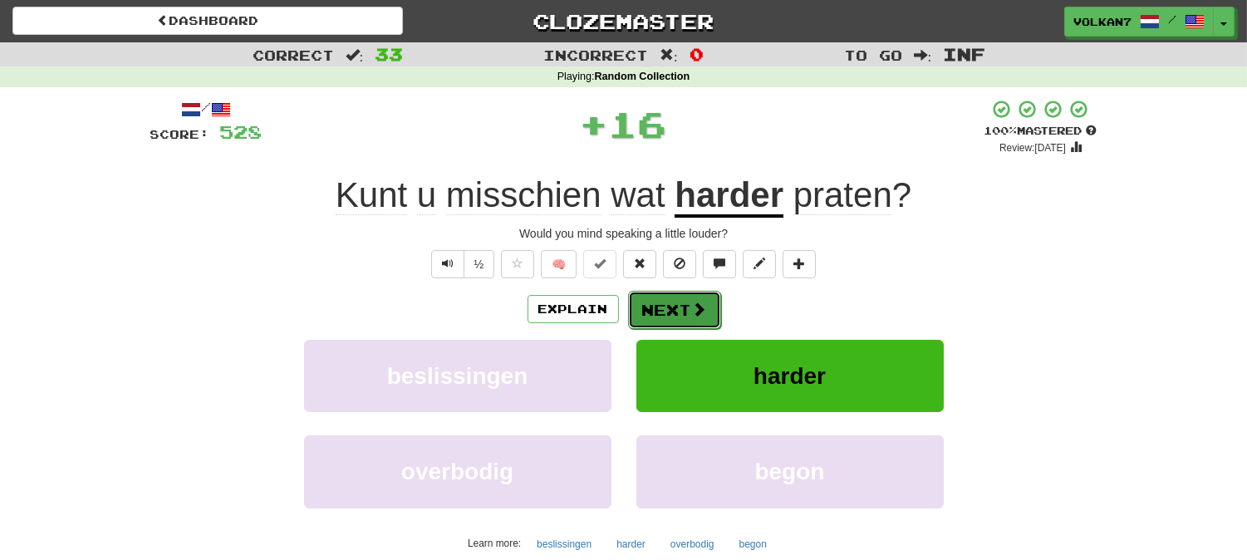
click at [714, 314] on button "Next" at bounding box center [674, 310] width 93 height 38
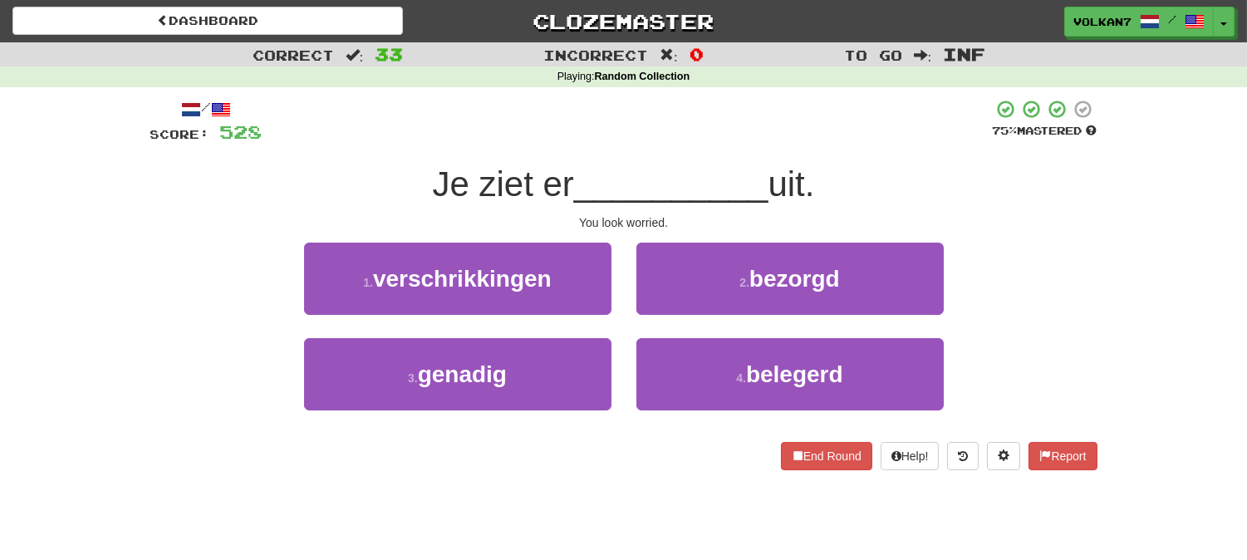
click at [716, 149] on div "/ Score: 528 75 % Mastered Je ziet er __________ uit. You look worried. 1 . ver…" at bounding box center [623, 284] width 947 height 371
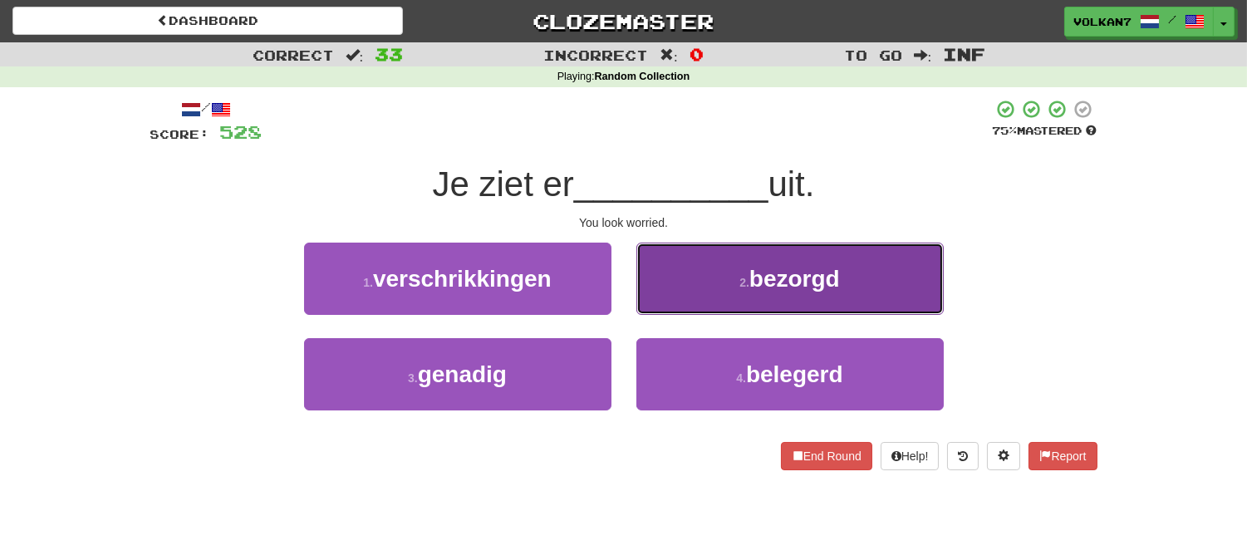
click at [733, 268] on button "2 . bezorgd" at bounding box center [789, 279] width 307 height 72
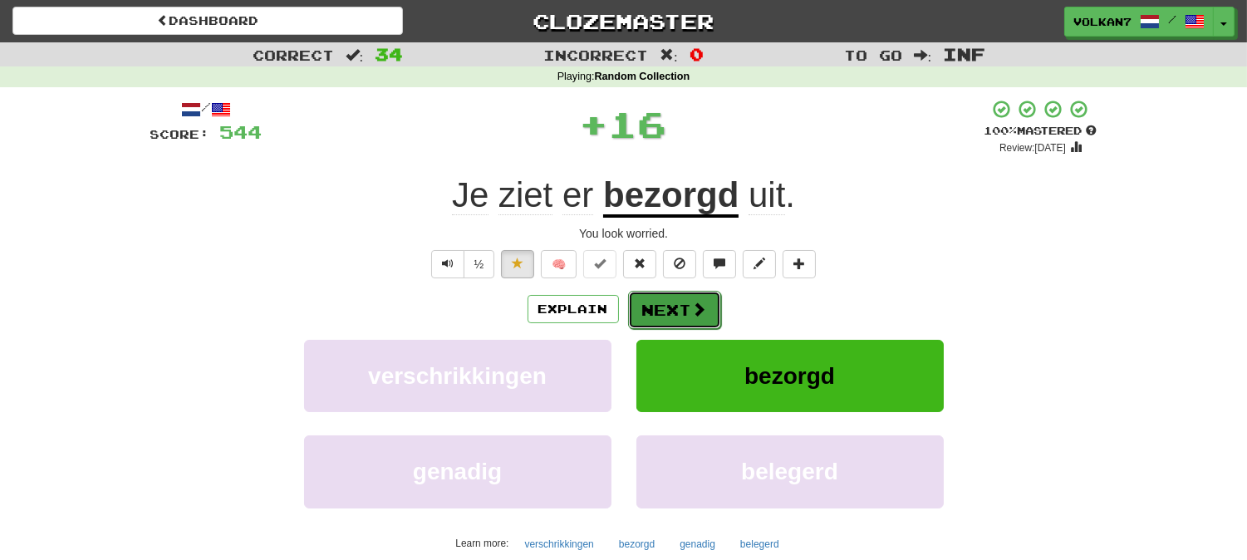
click at [674, 306] on button "Next" at bounding box center [674, 310] width 93 height 38
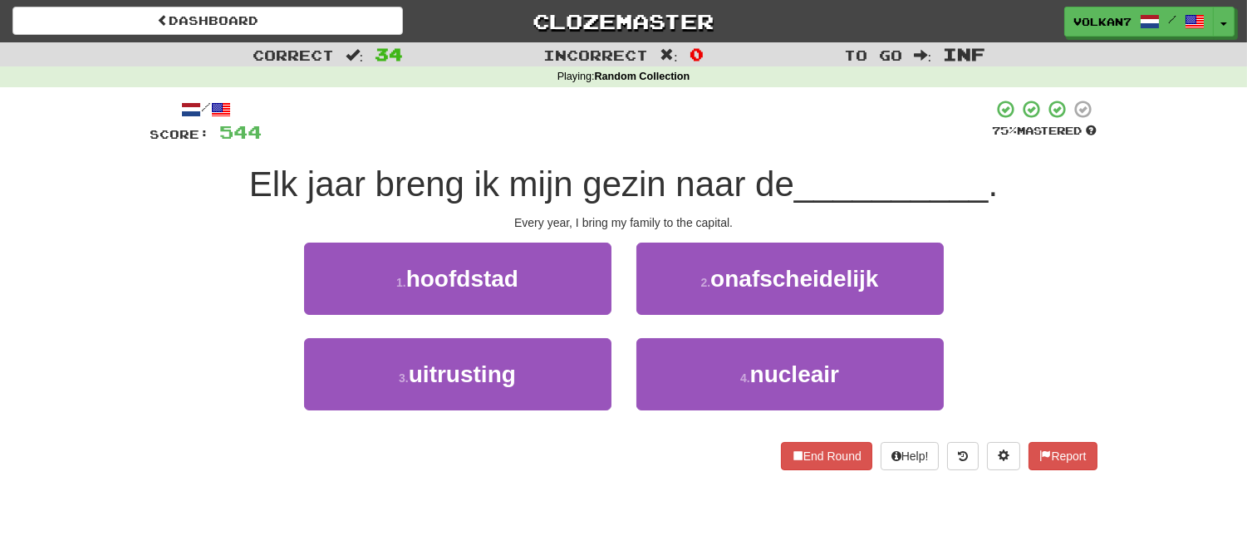
click at [681, 144] on div at bounding box center [627, 122] width 730 height 46
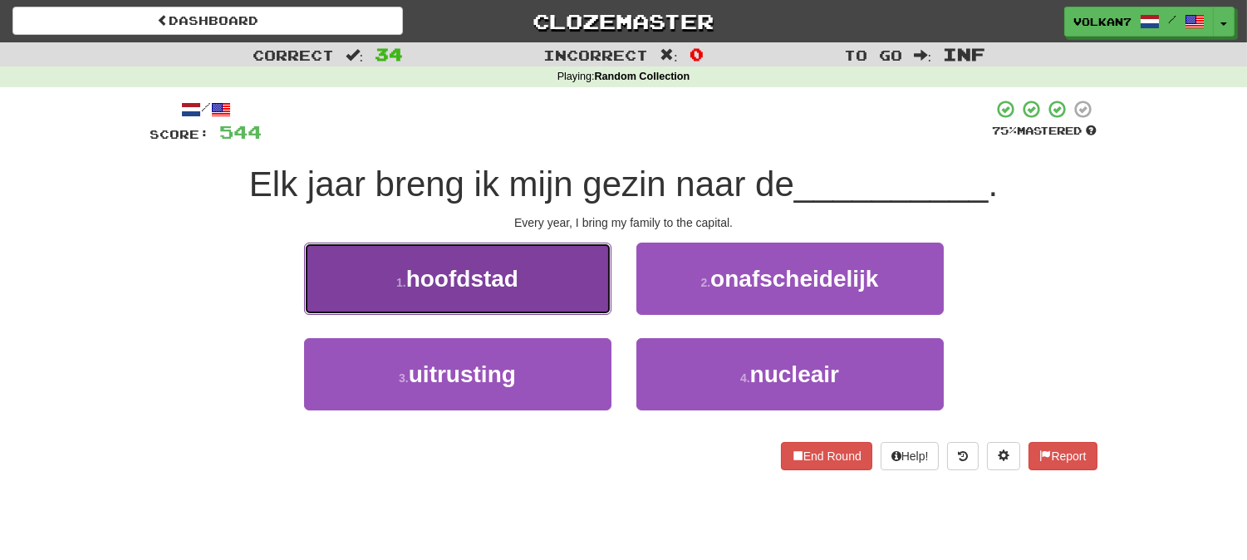
click at [544, 259] on button "1 . hoofdstad" at bounding box center [457, 279] width 307 height 72
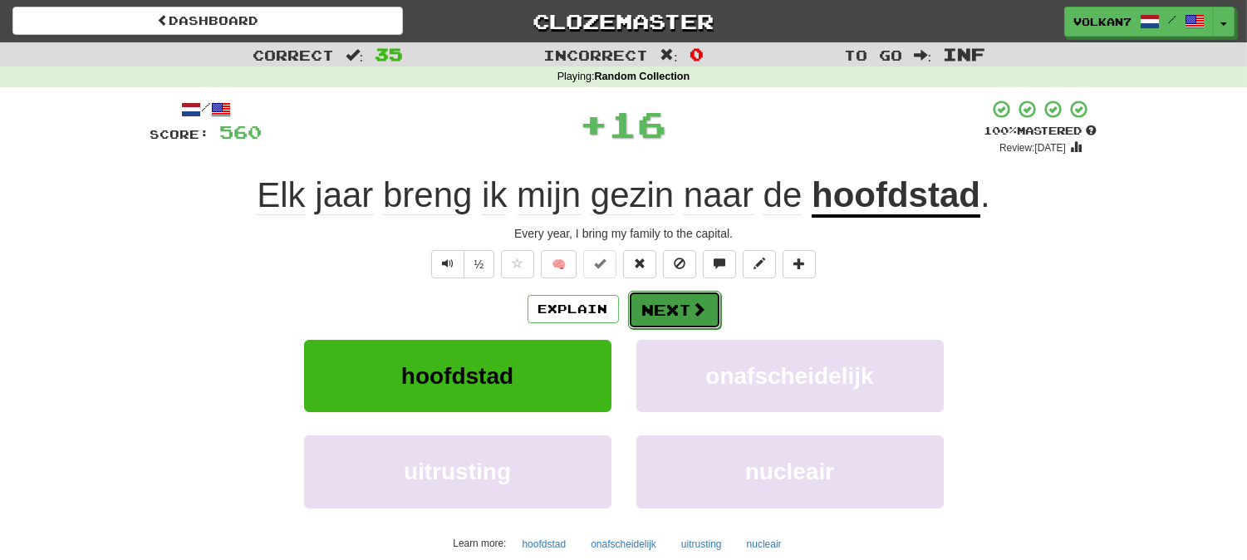
click at [707, 325] on button "Next" at bounding box center [674, 310] width 93 height 38
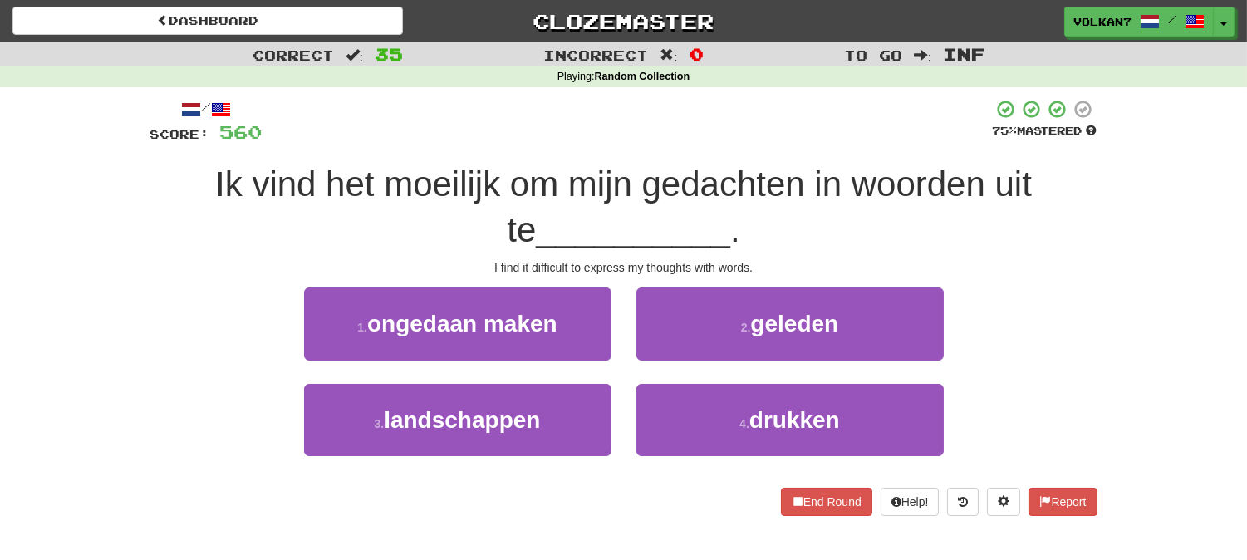
click at [707, 137] on div at bounding box center [627, 122] width 730 height 46
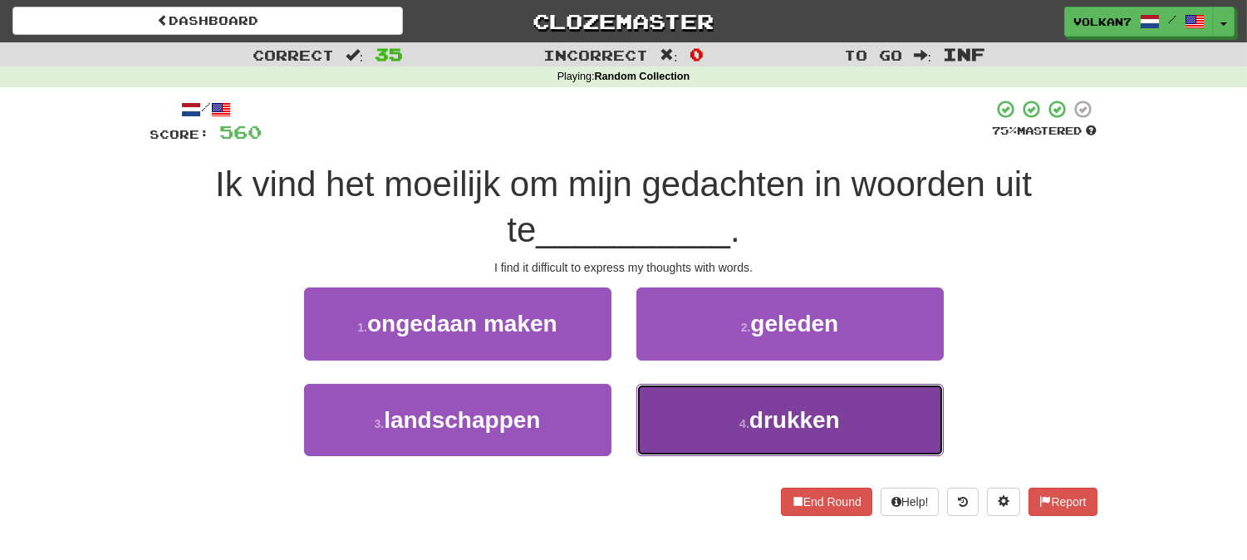
click at [703, 394] on button "4 . drukken" at bounding box center [789, 420] width 307 height 72
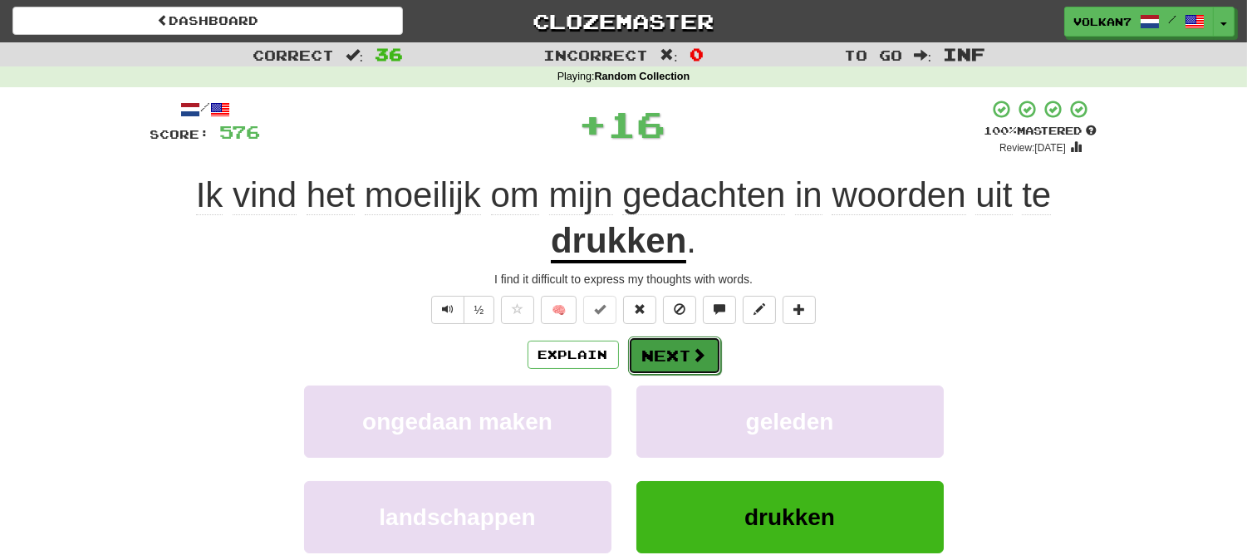
click at [698, 349] on span at bounding box center [699, 354] width 15 height 15
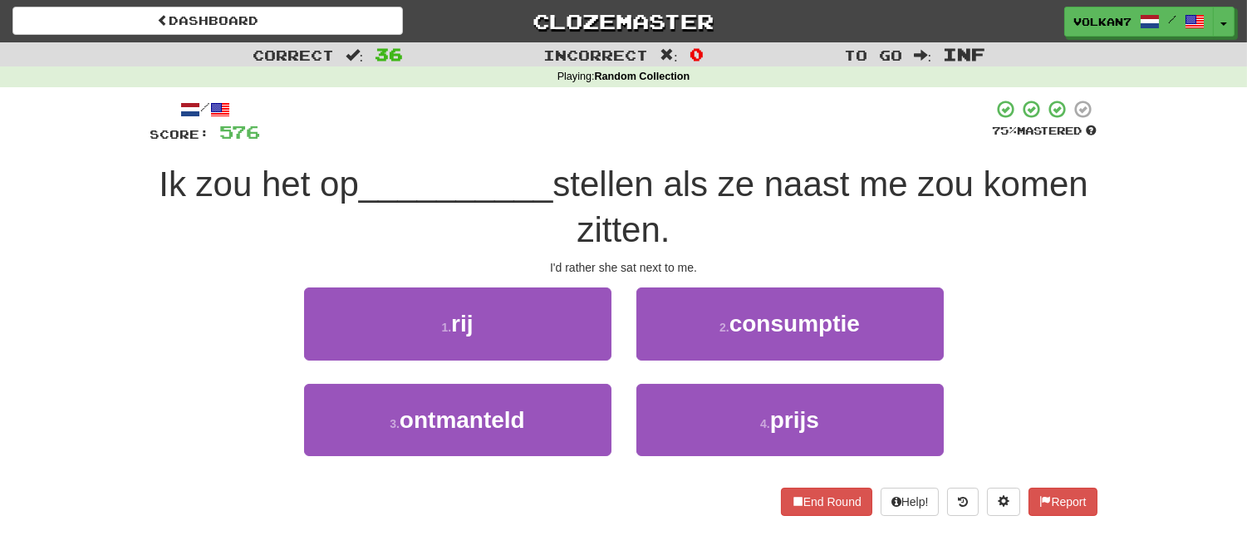
click at [767, 128] on div at bounding box center [627, 122] width 732 height 46
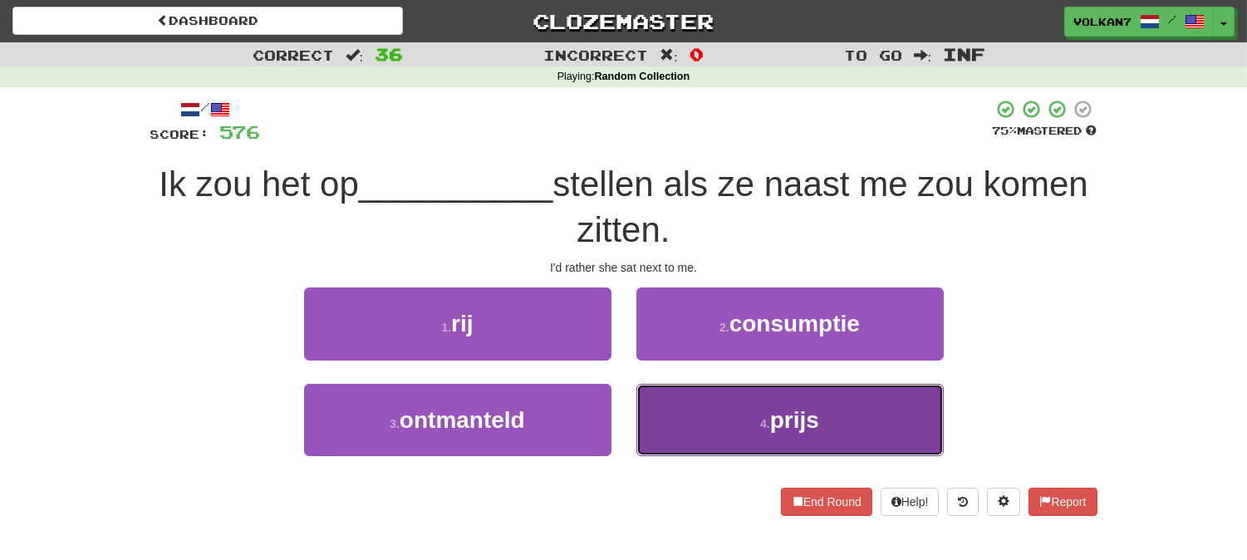
click at [706, 429] on button "4 . prijs" at bounding box center [789, 420] width 307 height 72
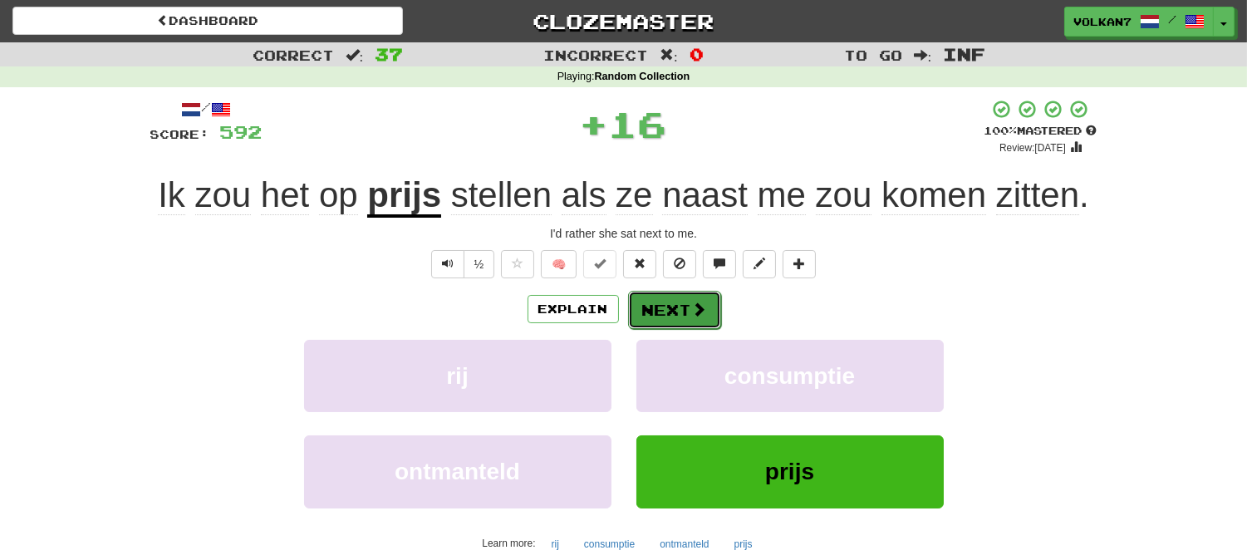
click at [677, 311] on button "Next" at bounding box center [674, 310] width 93 height 38
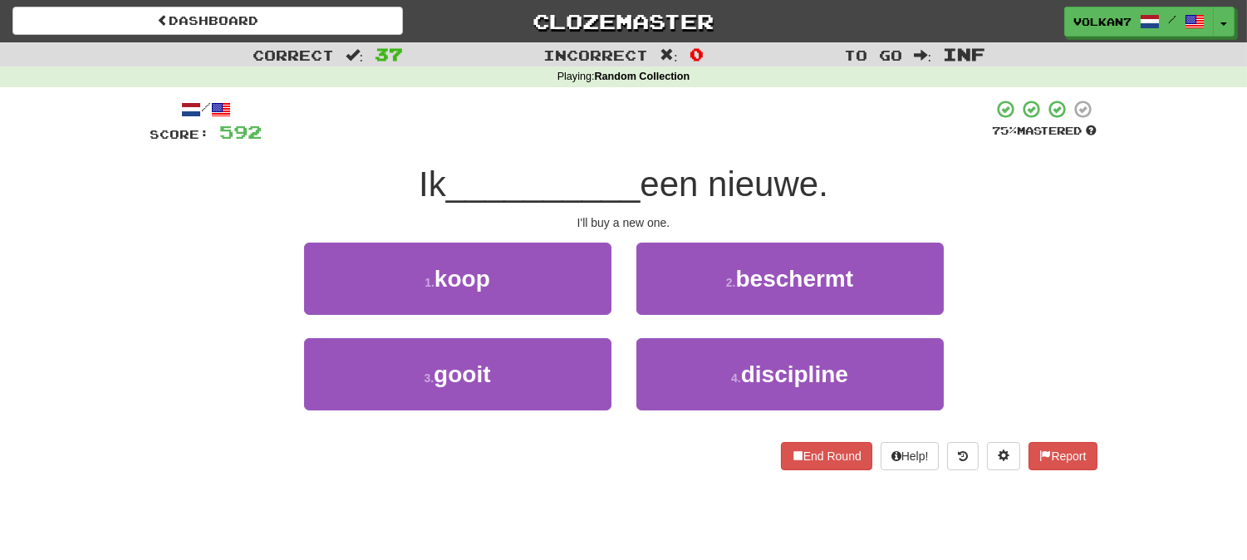
click at [737, 140] on div at bounding box center [627, 122] width 730 height 46
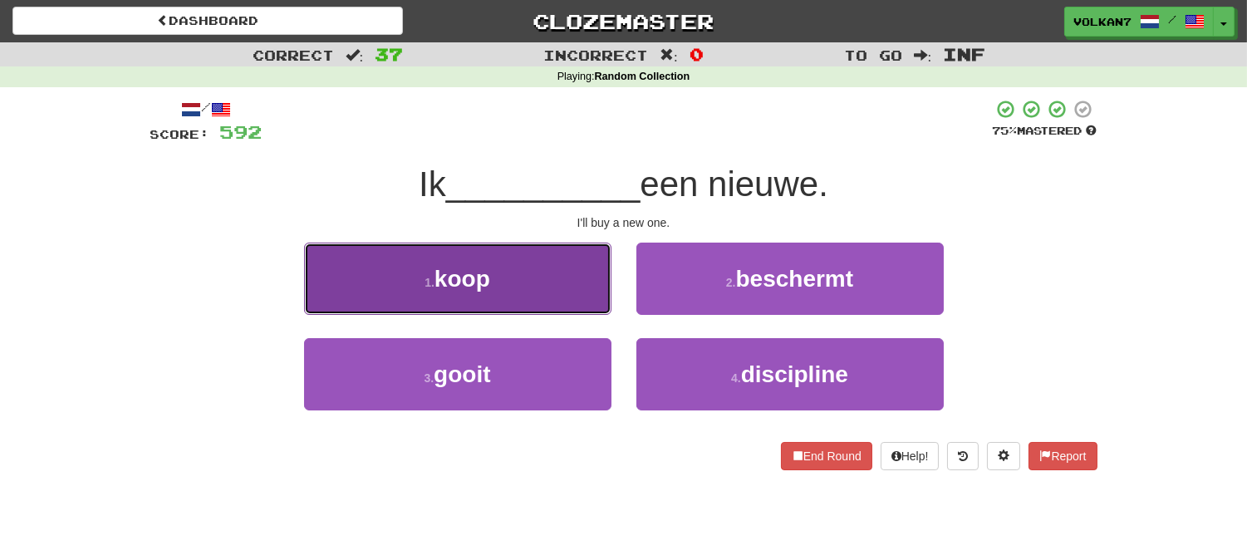
click at [573, 267] on button "1 . koop" at bounding box center [457, 279] width 307 height 72
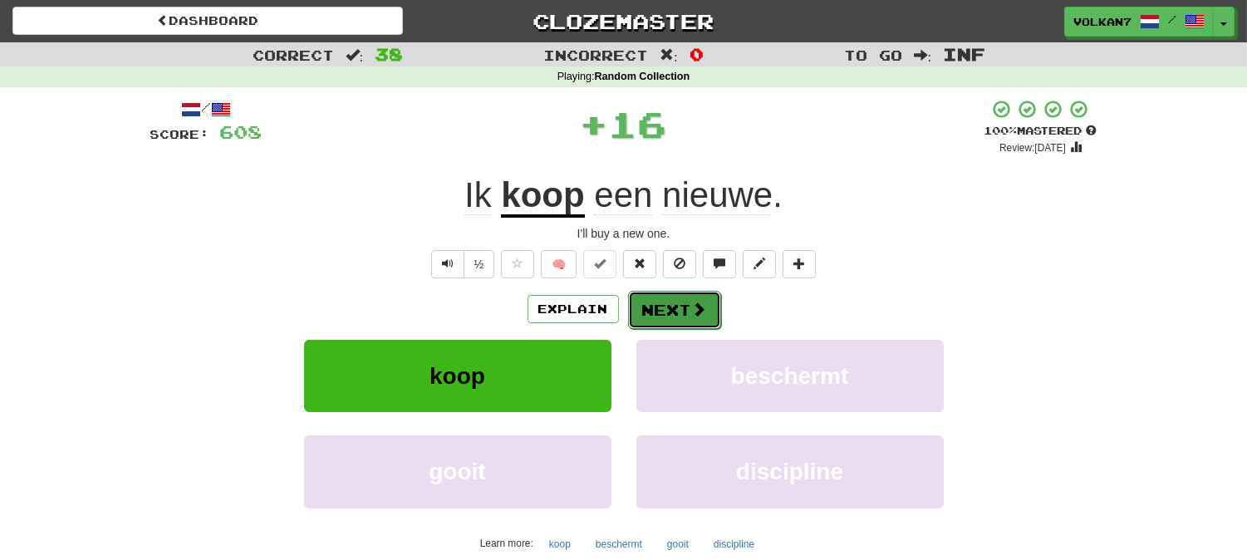
click at [698, 301] on span at bounding box center [699, 308] width 15 height 15
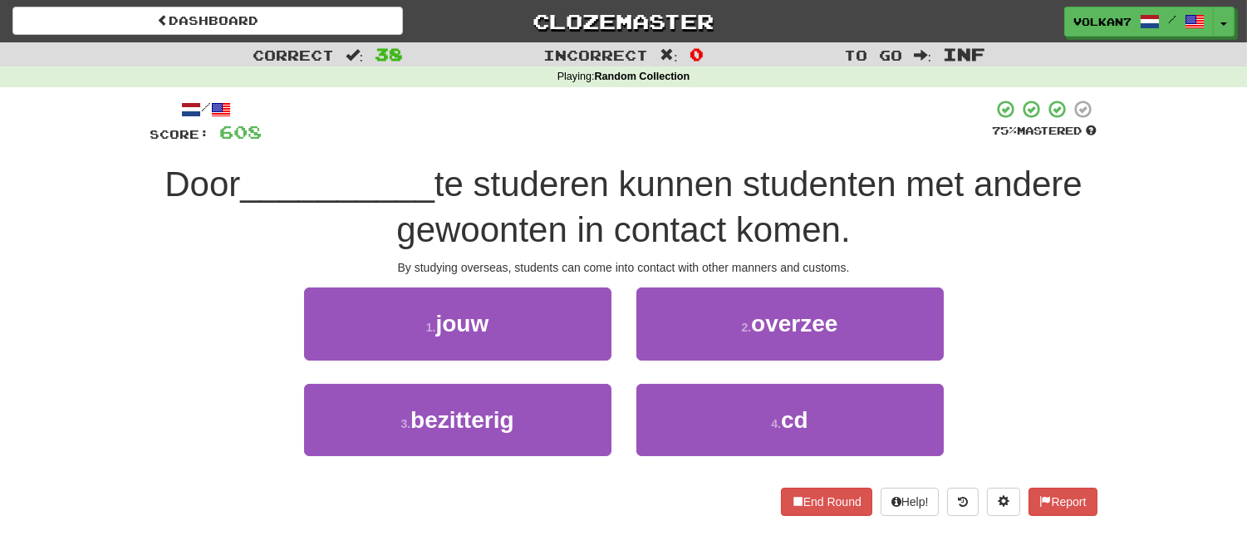
click at [733, 139] on div at bounding box center [627, 122] width 730 height 46
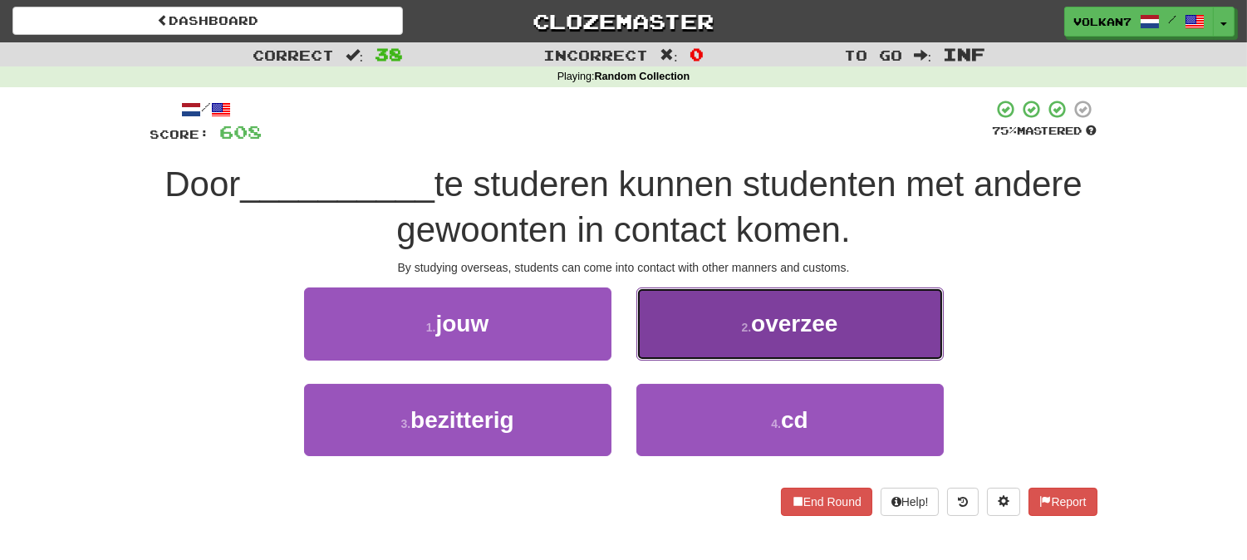
click at [750, 329] on small "2 ." at bounding box center [747, 327] width 10 height 13
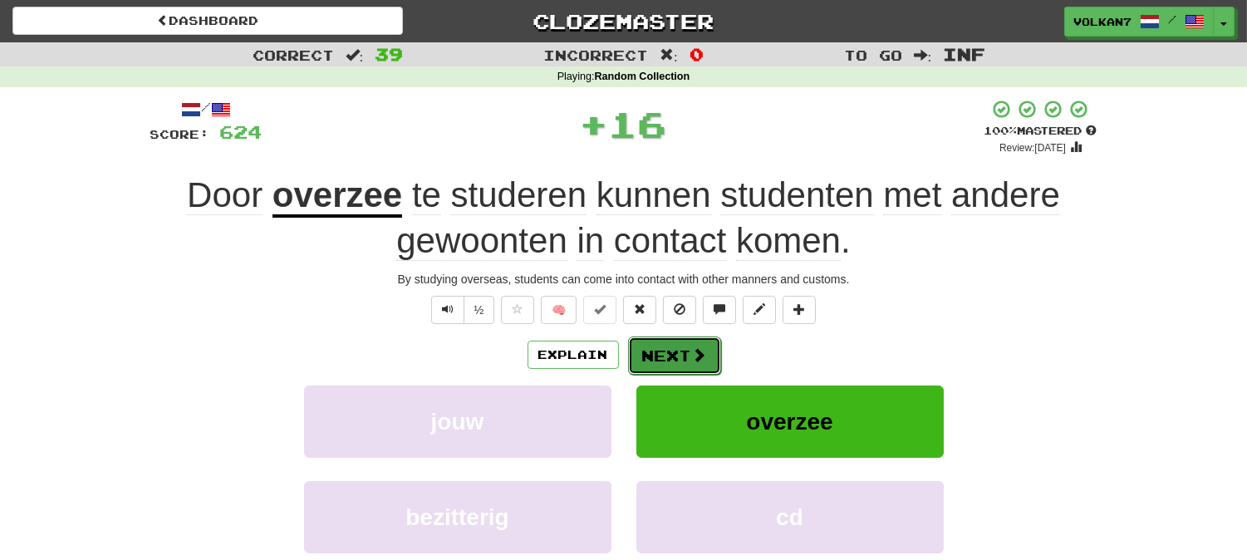
click at [698, 344] on button "Next" at bounding box center [674, 355] width 93 height 38
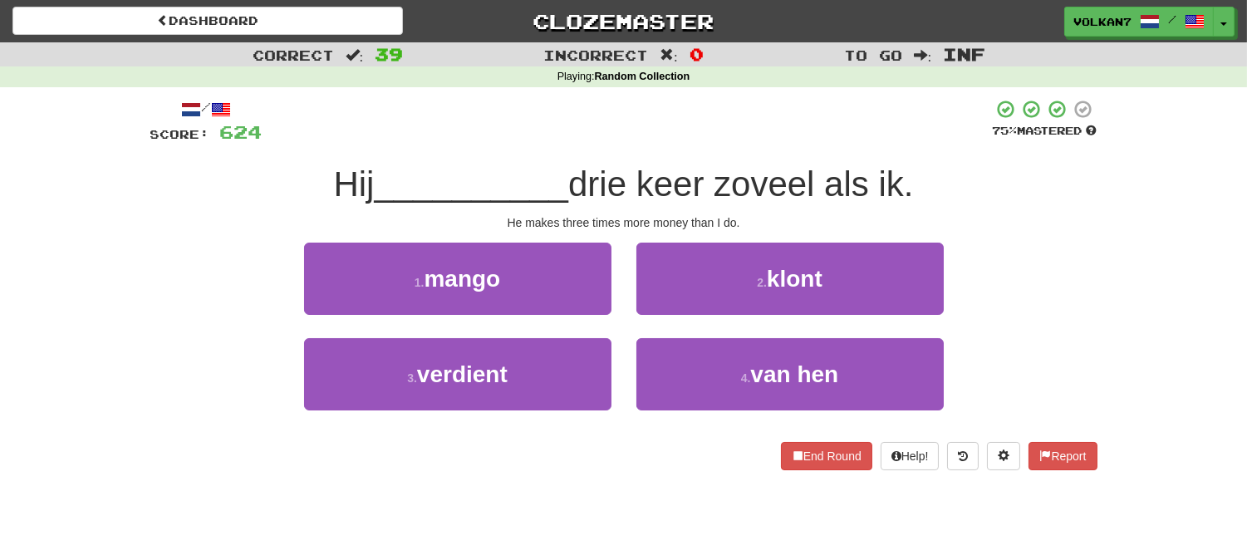
click at [752, 150] on div "/ Score: 624 75 % Mastered Hij __________ drie keer zoveel als ik. He makes thr…" at bounding box center [623, 284] width 947 height 371
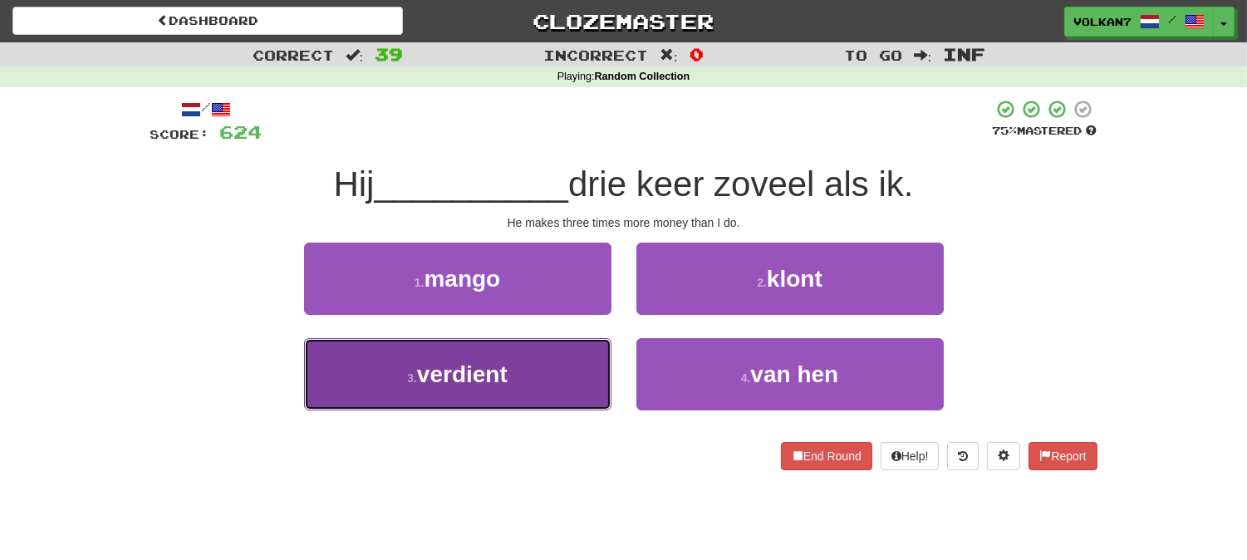
click at [540, 366] on button "3 . verdient" at bounding box center [457, 374] width 307 height 72
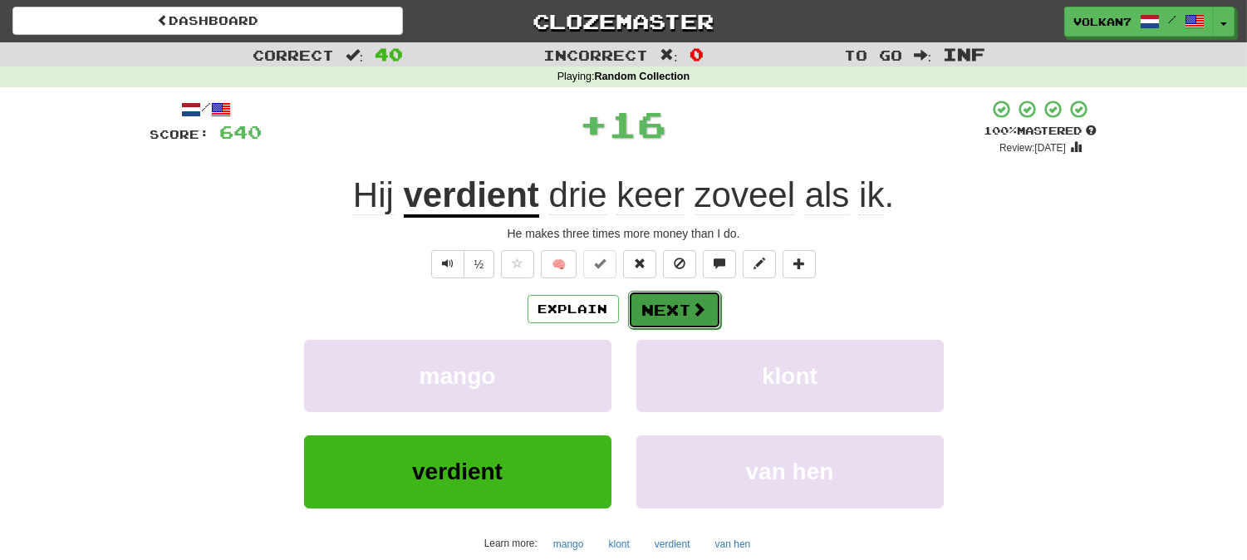
click at [703, 310] on span at bounding box center [699, 308] width 15 height 15
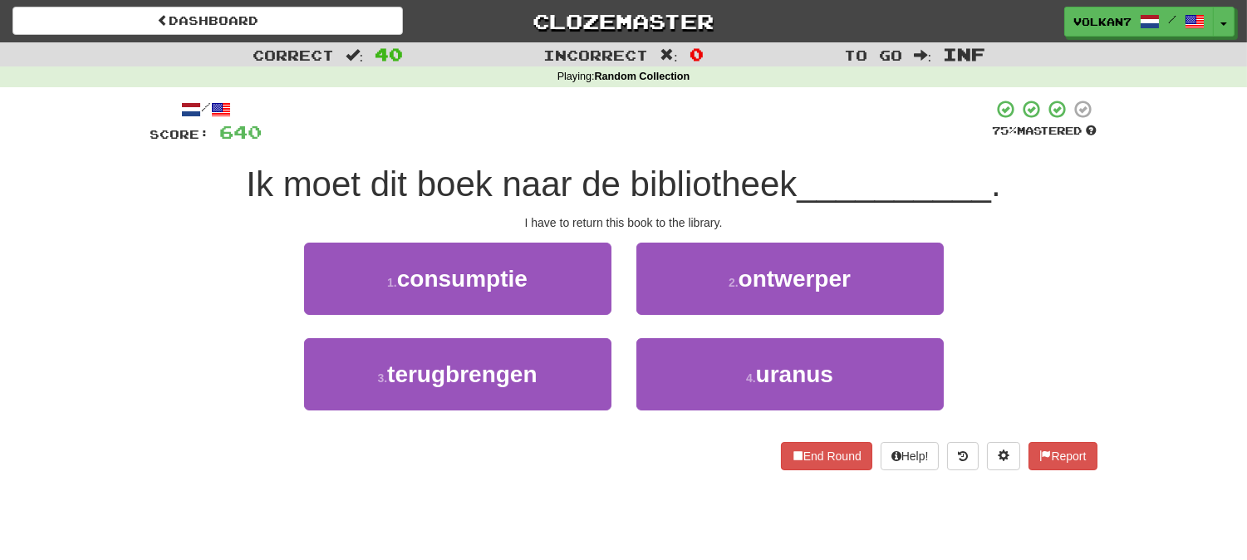
click at [736, 143] on div at bounding box center [627, 122] width 730 height 46
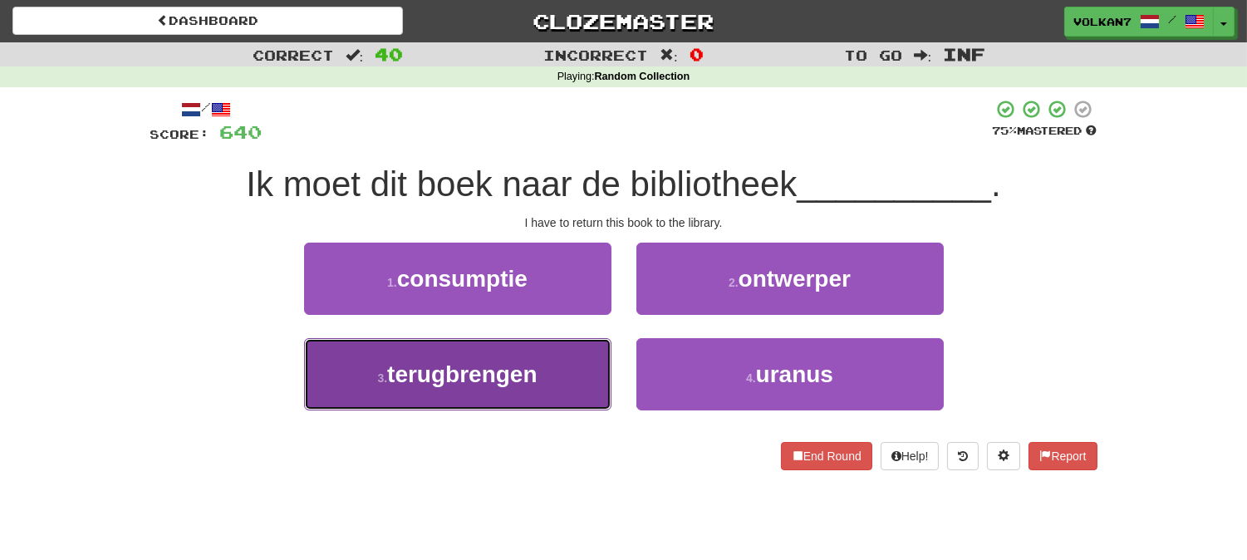
click at [583, 366] on button "3 . terugbrengen" at bounding box center [457, 374] width 307 height 72
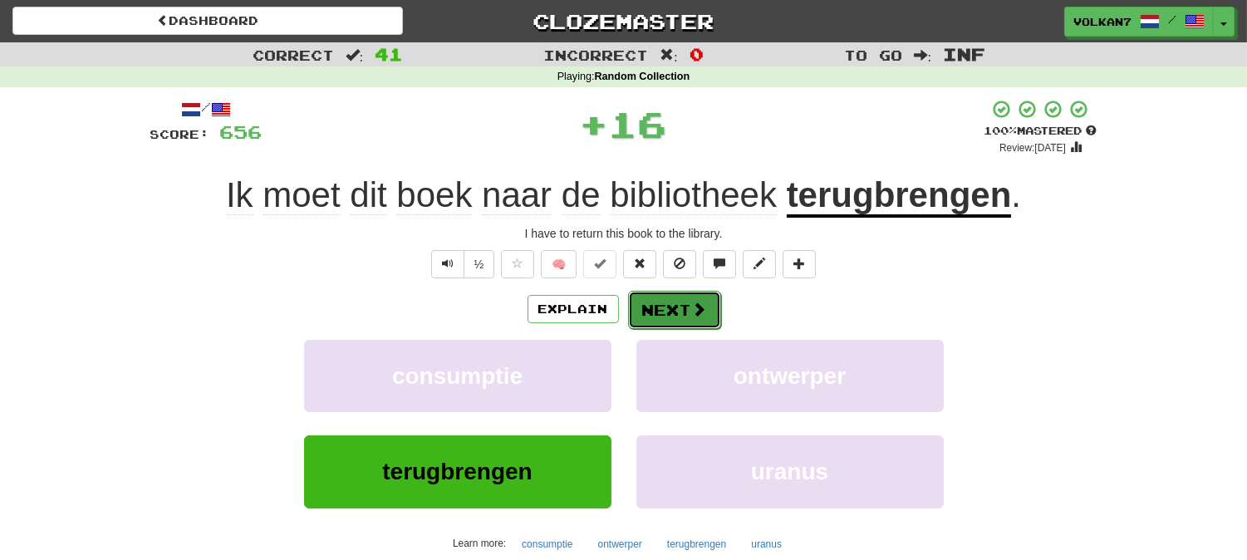
click at [648, 318] on button "Next" at bounding box center [674, 310] width 93 height 38
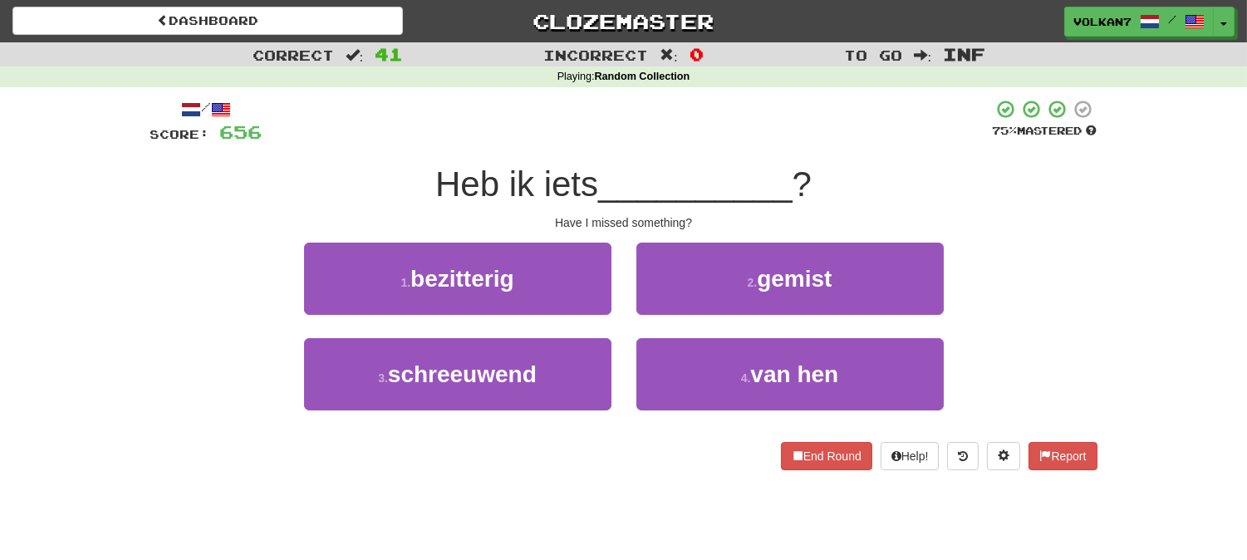
click at [726, 135] on div at bounding box center [627, 122] width 730 height 46
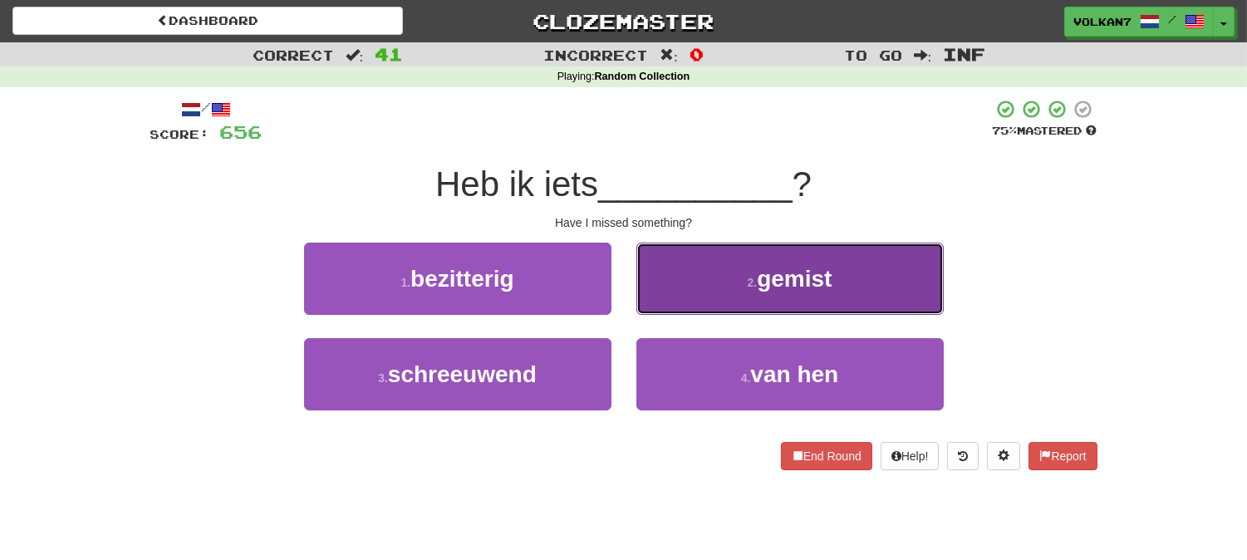
drag, startPoint x: 724, startPoint y: 270, endPoint x: 706, endPoint y: 287, distance: 25.3
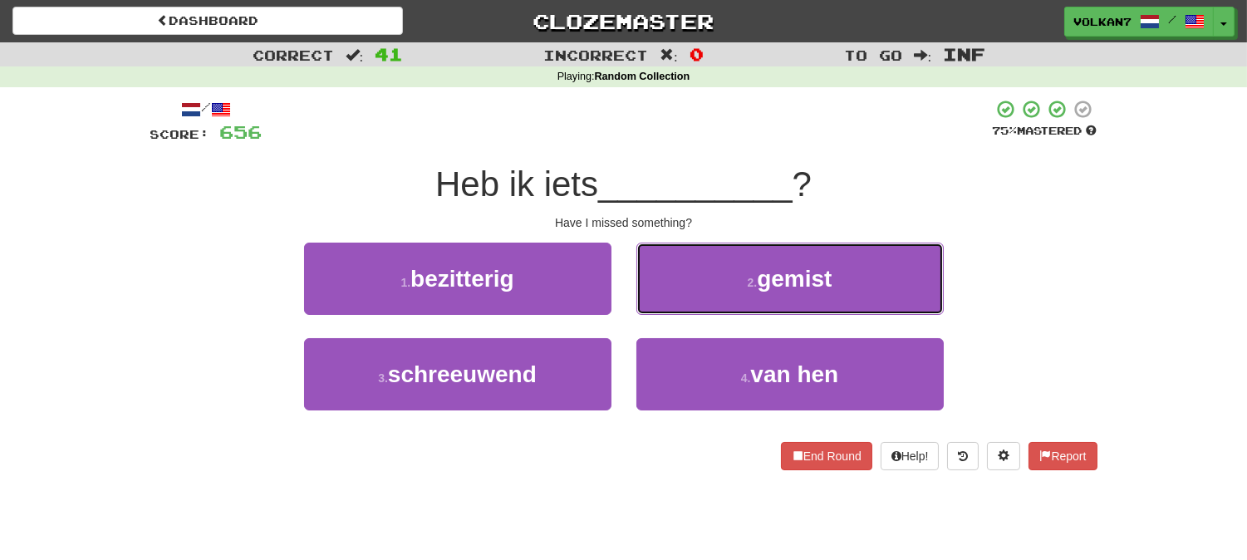
click at [723, 271] on button "2 . gemist" at bounding box center [789, 279] width 307 height 72
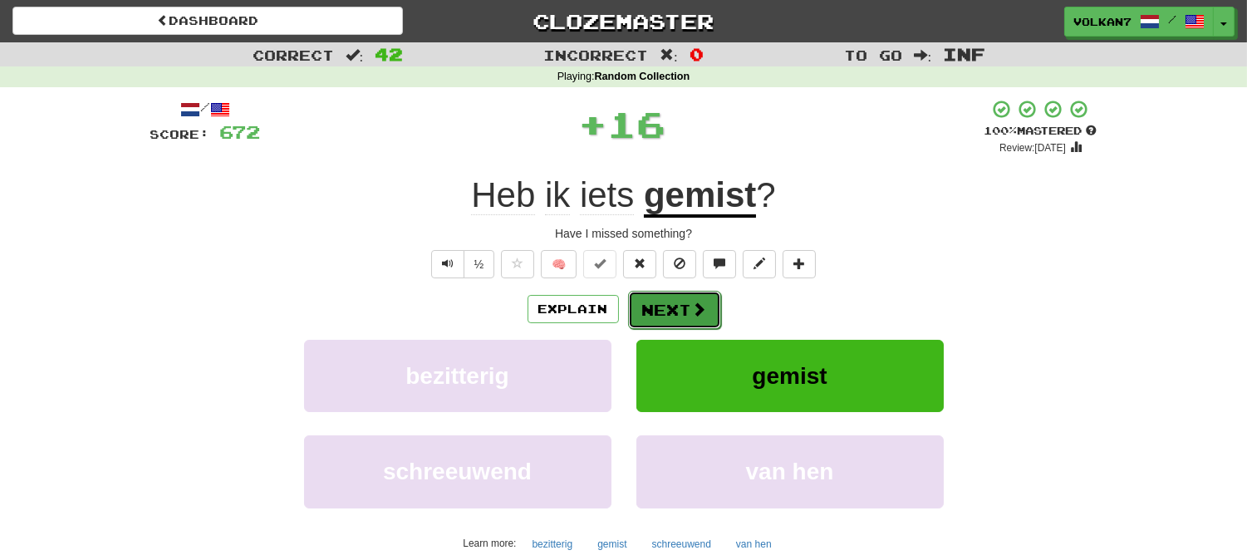
click at [682, 311] on button "Next" at bounding box center [674, 310] width 93 height 38
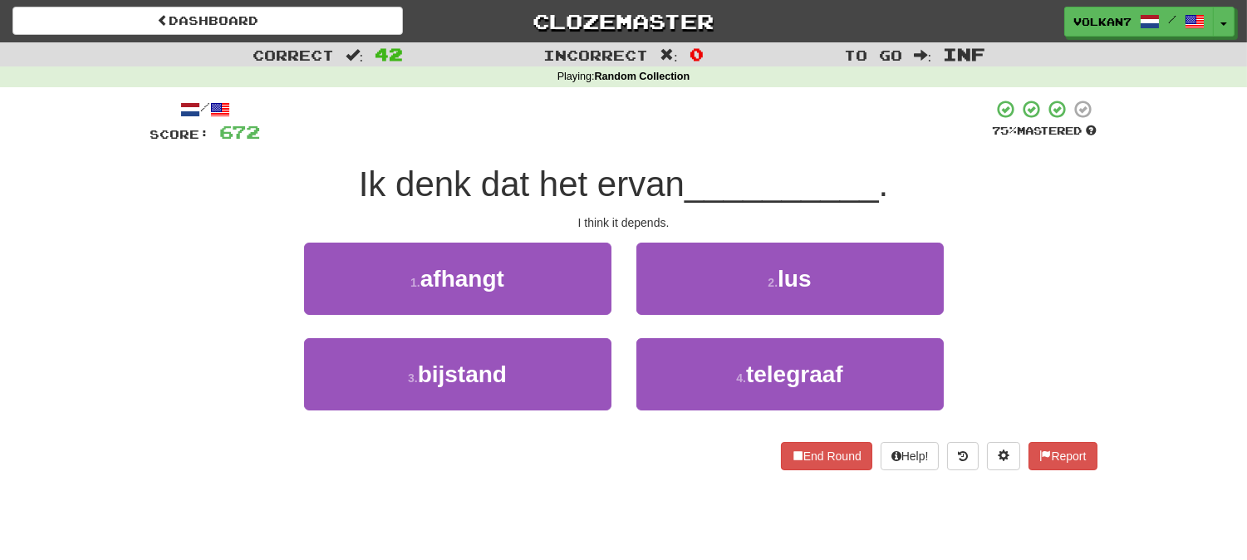
click at [698, 140] on div at bounding box center [627, 122] width 732 height 46
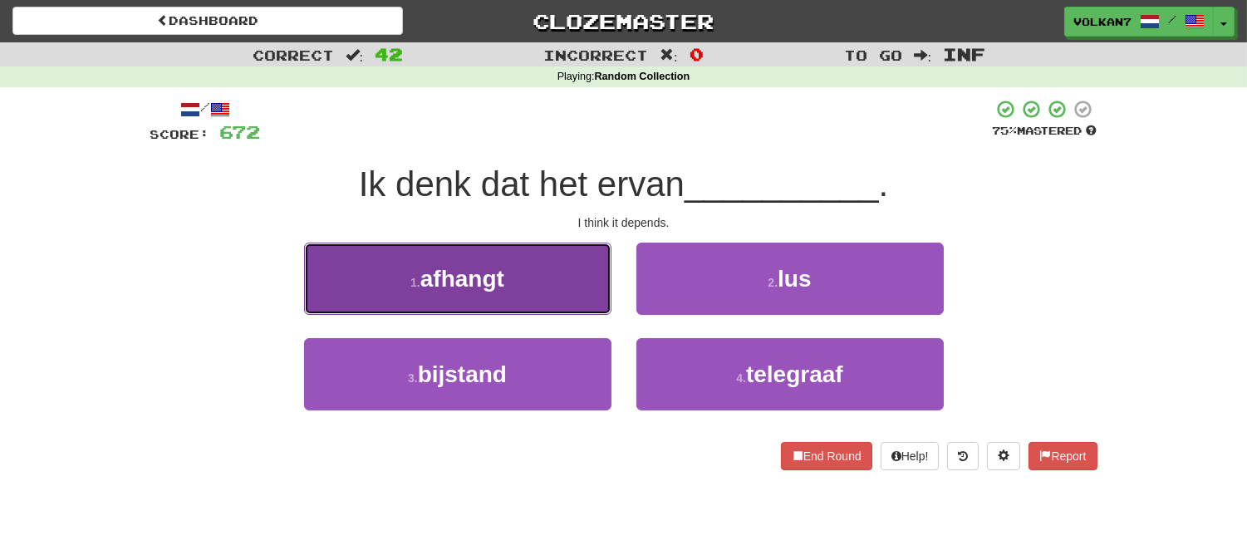
click at [555, 295] on button "1 . afhangt" at bounding box center [457, 279] width 307 height 72
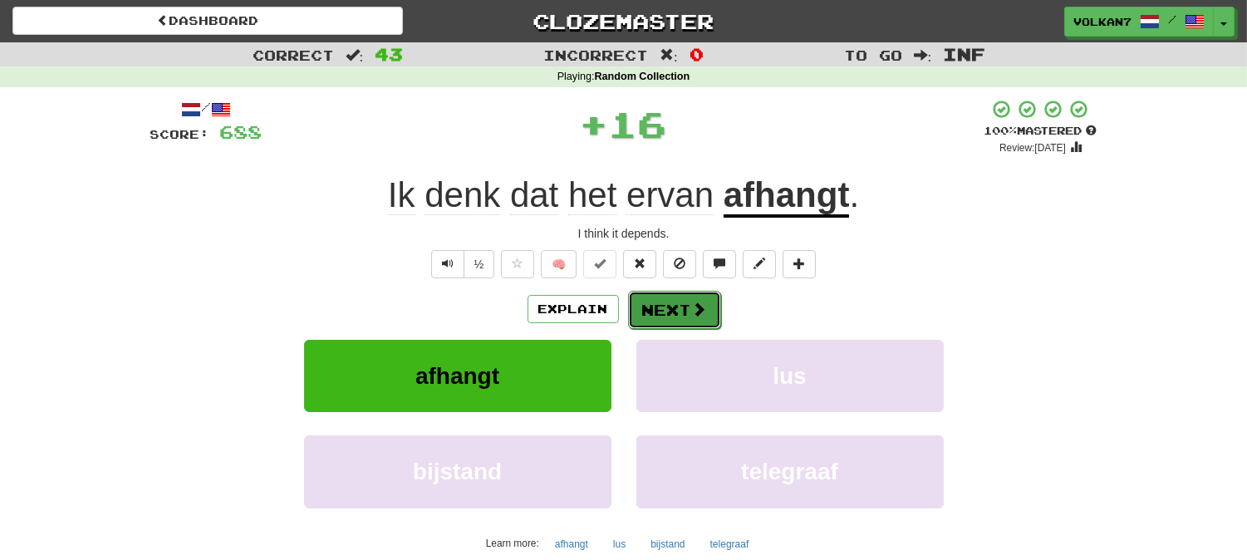
click at [676, 311] on button "Next" at bounding box center [674, 310] width 93 height 38
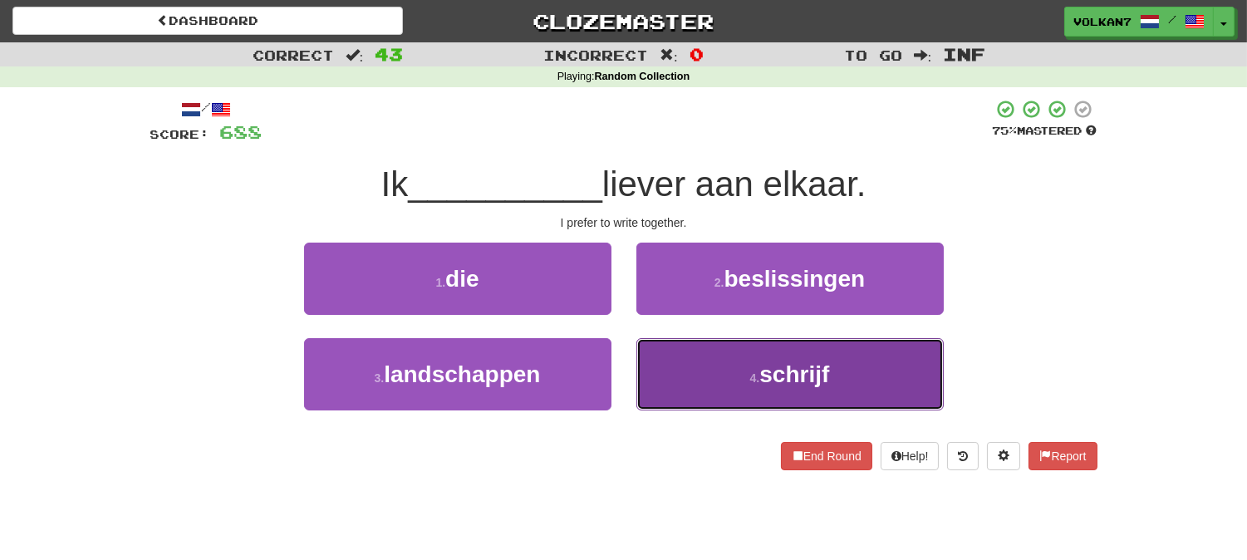
click at [728, 343] on button "4 . schrijf" at bounding box center [789, 374] width 307 height 72
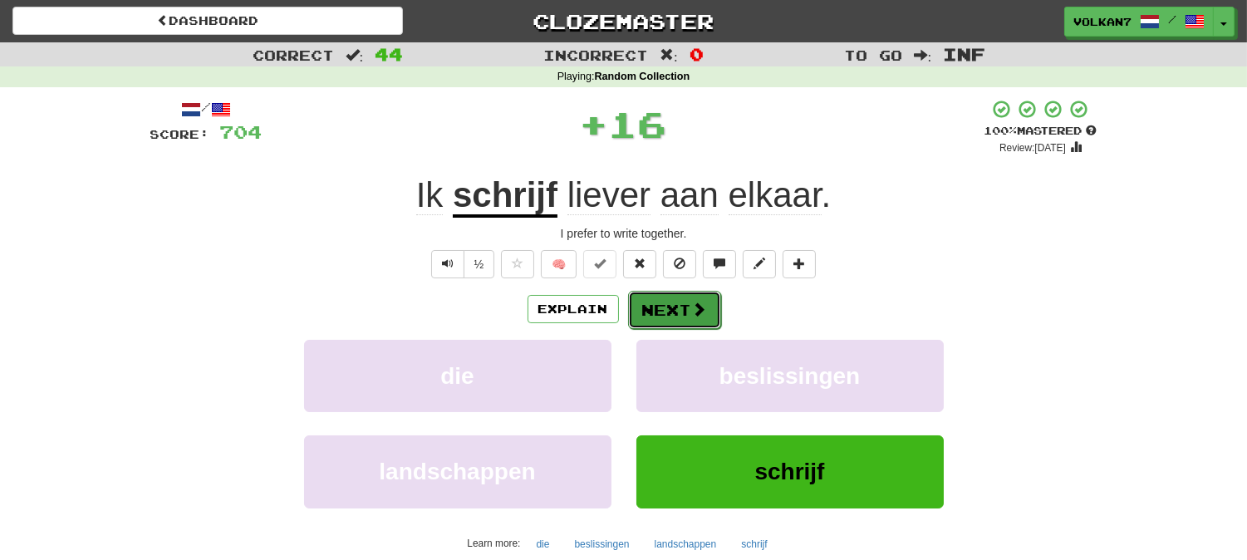
click at [676, 317] on button "Next" at bounding box center [674, 310] width 93 height 38
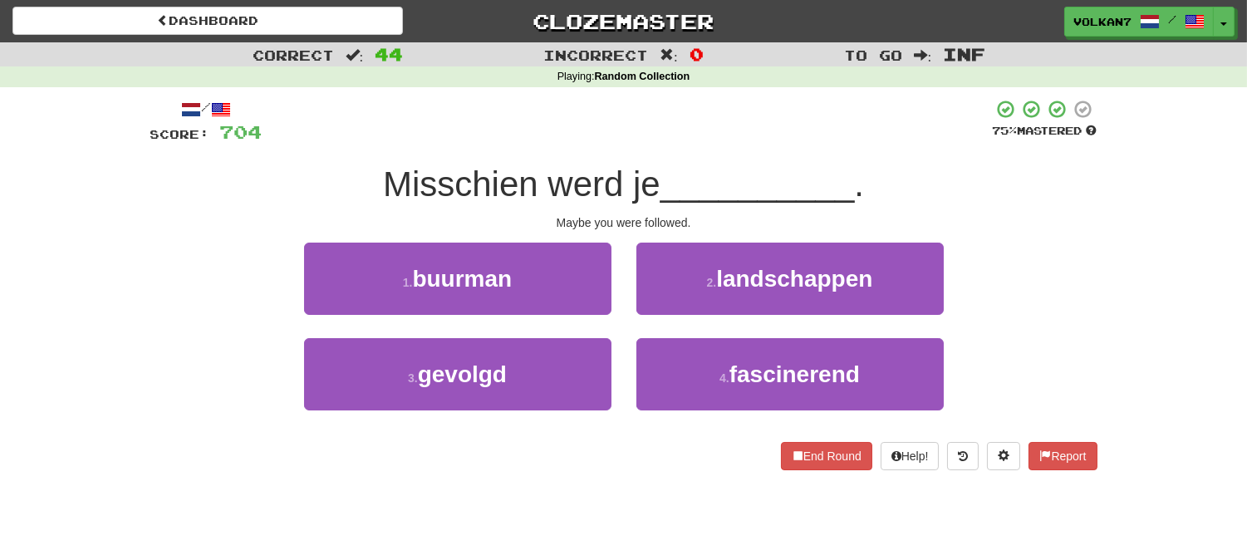
click at [731, 148] on div "/ Score: 704 75 % Mastered Misschien werd je __________ . Maybe you were follow…" at bounding box center [623, 284] width 947 height 371
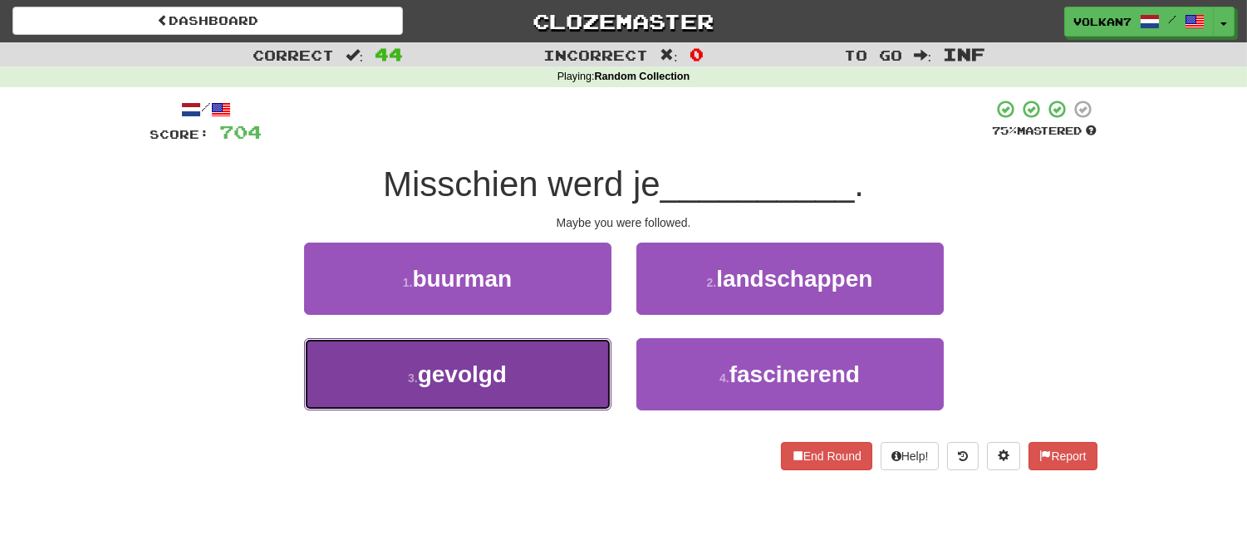
click at [558, 370] on button "3 . gevolgd" at bounding box center [457, 374] width 307 height 72
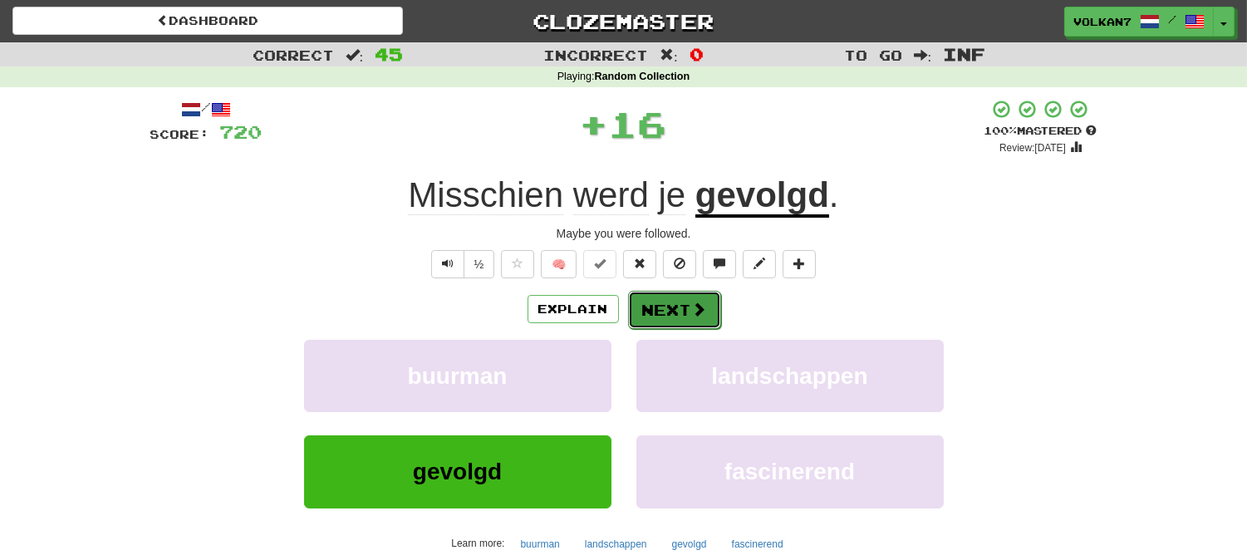
click at [650, 319] on button "Next" at bounding box center [674, 310] width 93 height 38
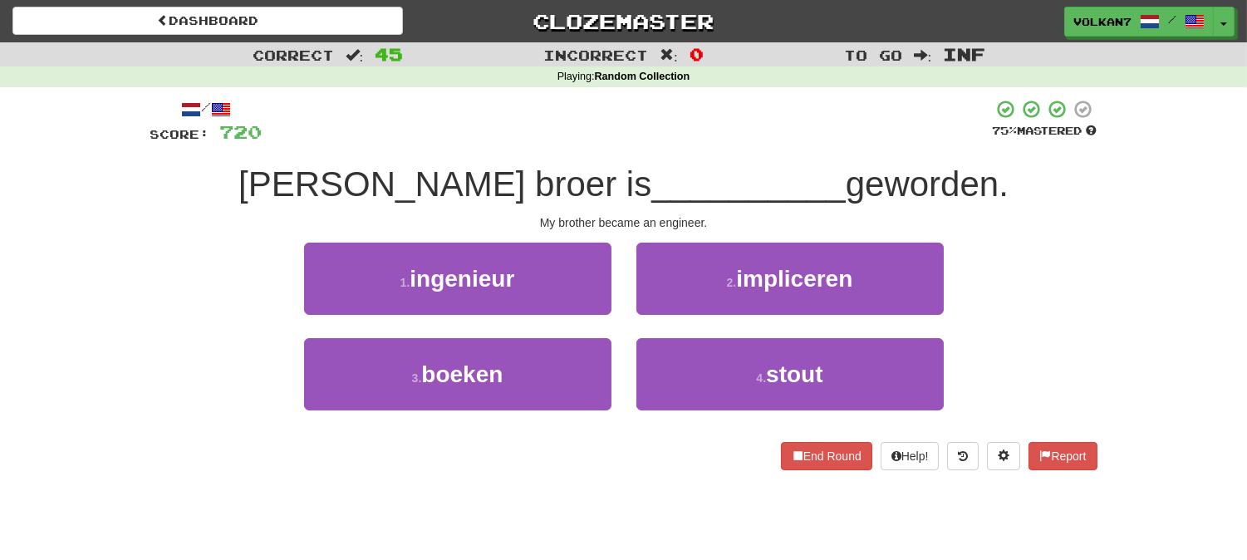
click at [708, 152] on div "/ Score: 720 75 % Mastered Mijn broer is __________ geworden. My brother became…" at bounding box center [623, 284] width 947 height 371
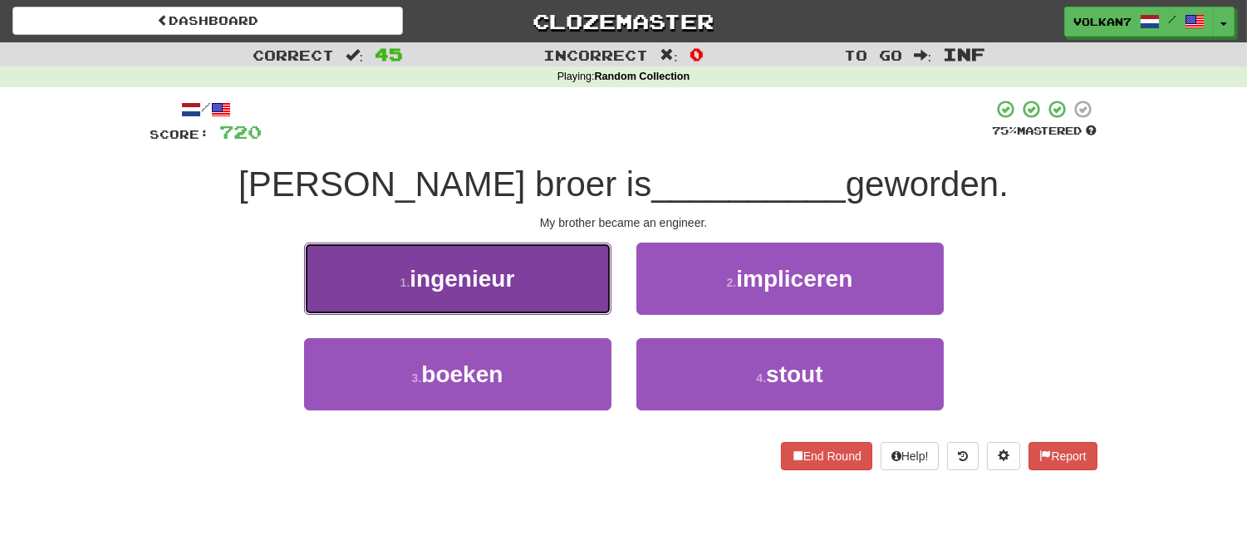
click at [544, 272] on button "1 . ingenieur" at bounding box center [457, 279] width 307 height 72
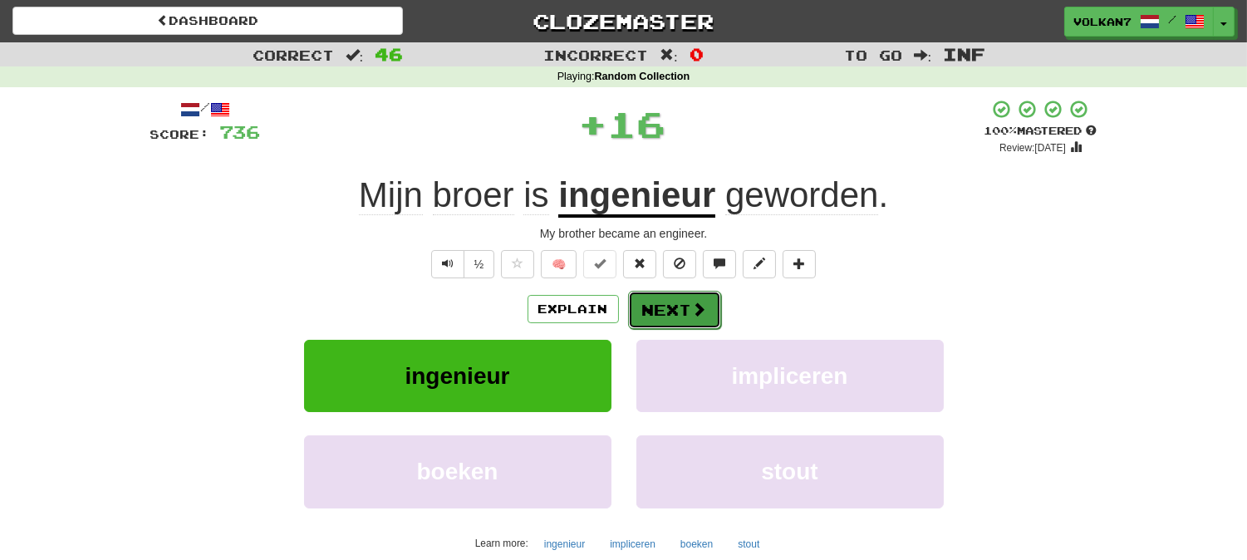
click at [678, 300] on button "Next" at bounding box center [674, 310] width 93 height 38
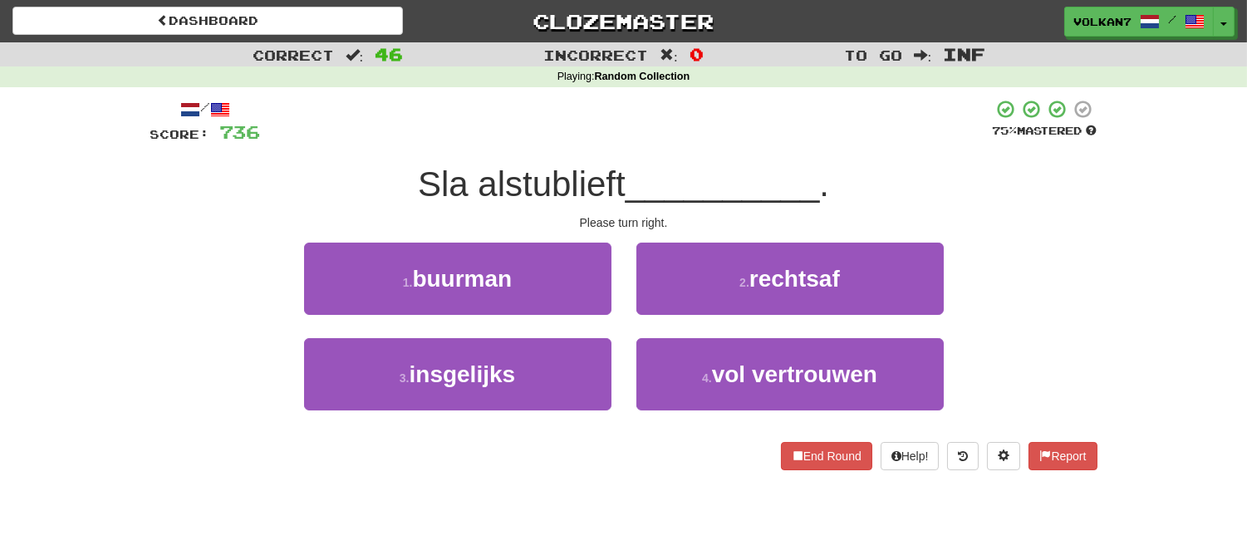
click at [740, 134] on div at bounding box center [627, 122] width 732 height 46
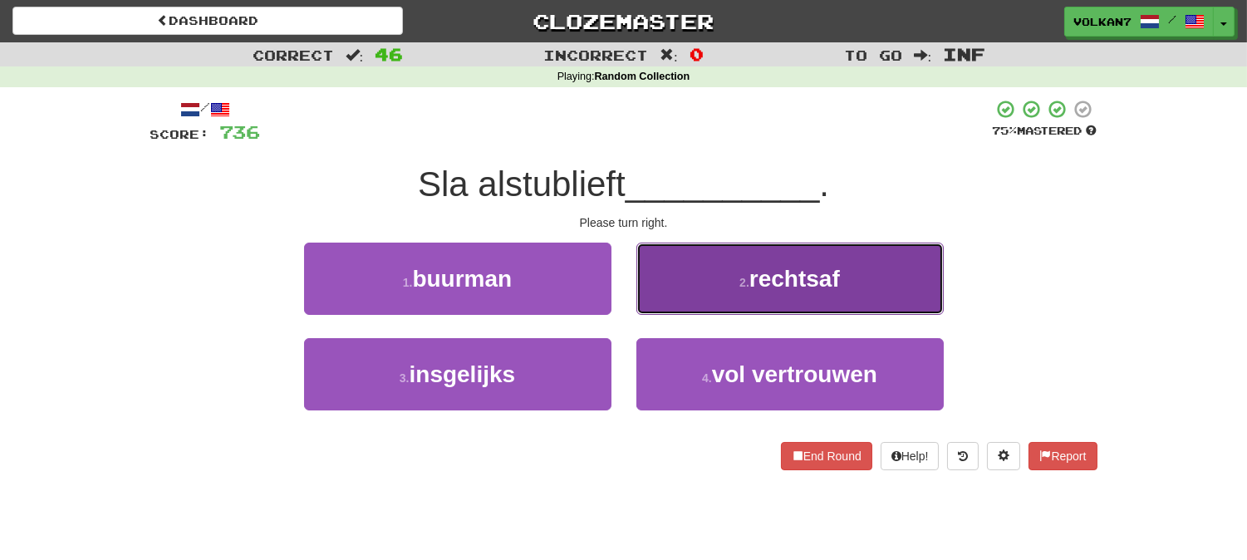
click at [732, 281] on button "2 . rechtsaf" at bounding box center [789, 279] width 307 height 72
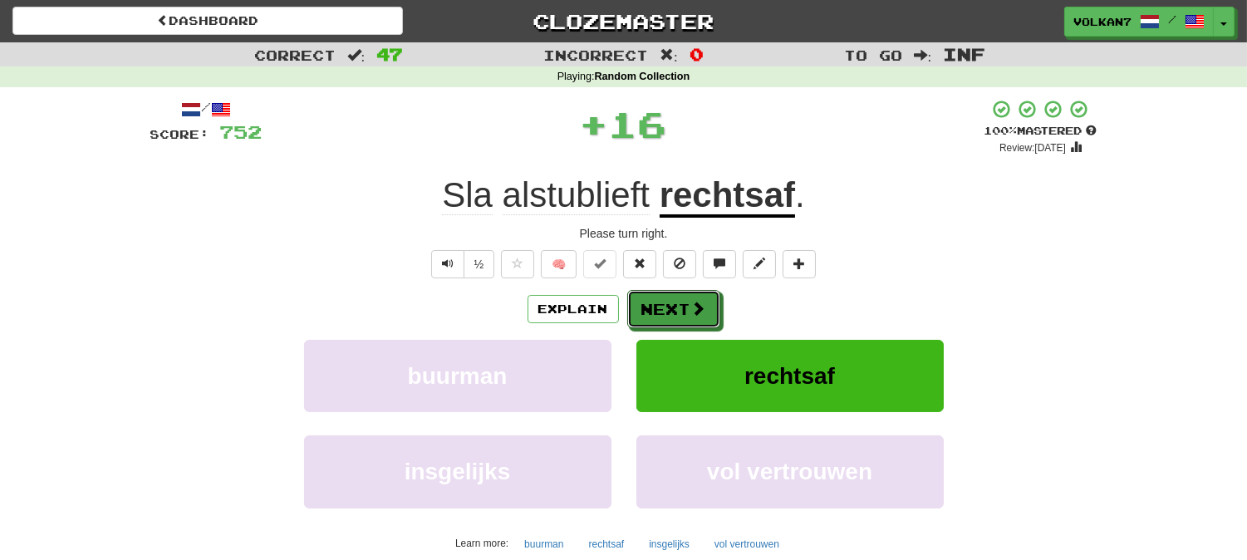
click at [677, 310] on button "Next" at bounding box center [673, 309] width 93 height 38
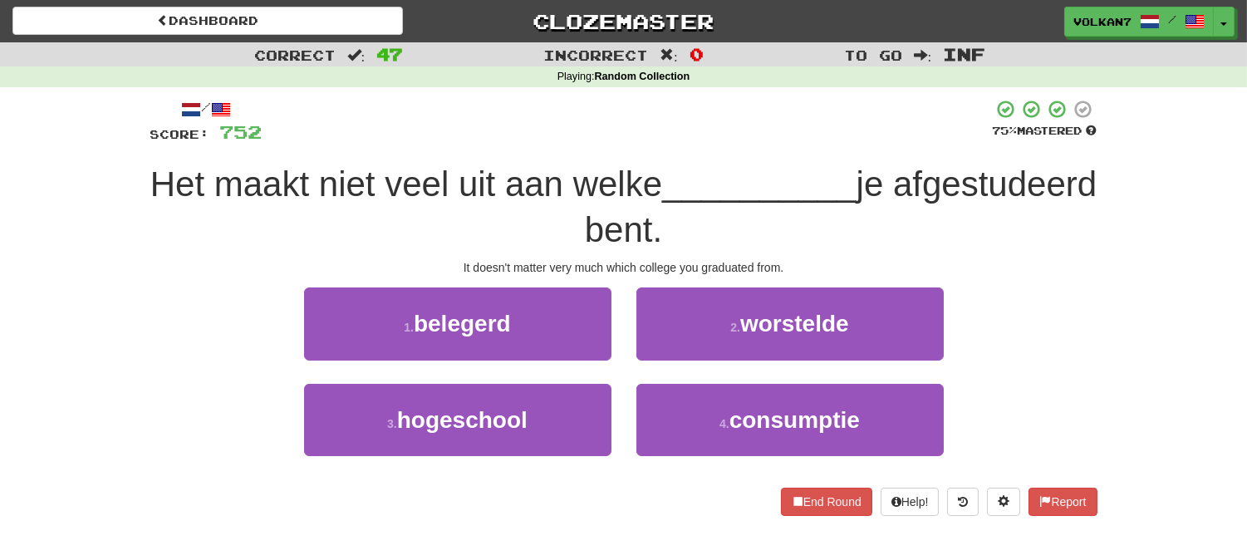
click at [744, 150] on div "/ Score: 752 75 % Mastered Het maakt niet veel uit aan welke __________ je afge…" at bounding box center [623, 307] width 947 height 416
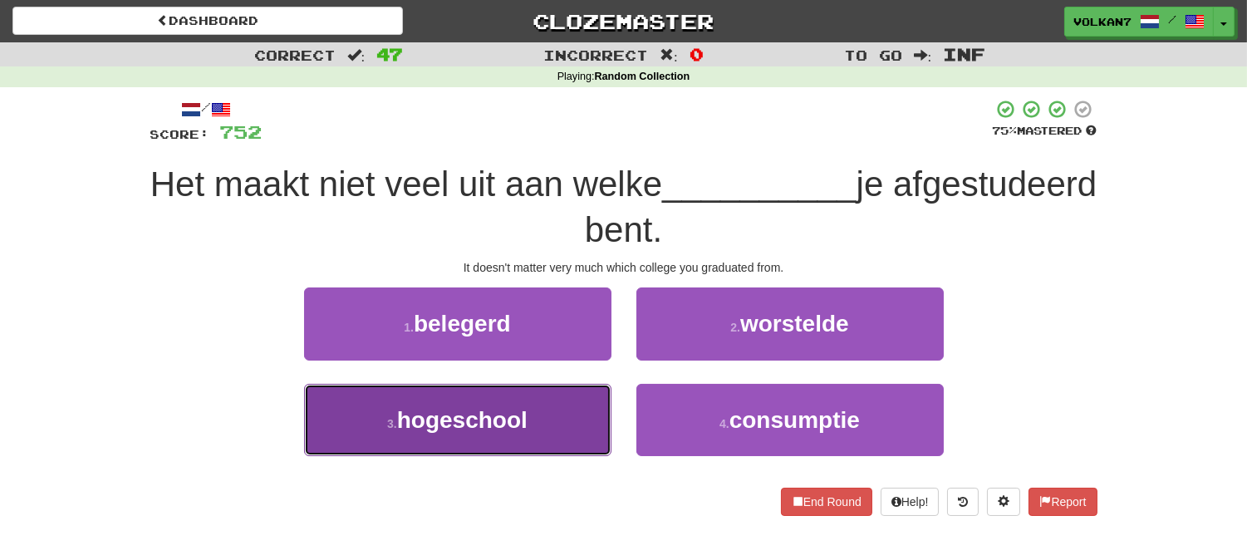
click at [594, 424] on button "3 . hogeschool" at bounding box center [457, 420] width 307 height 72
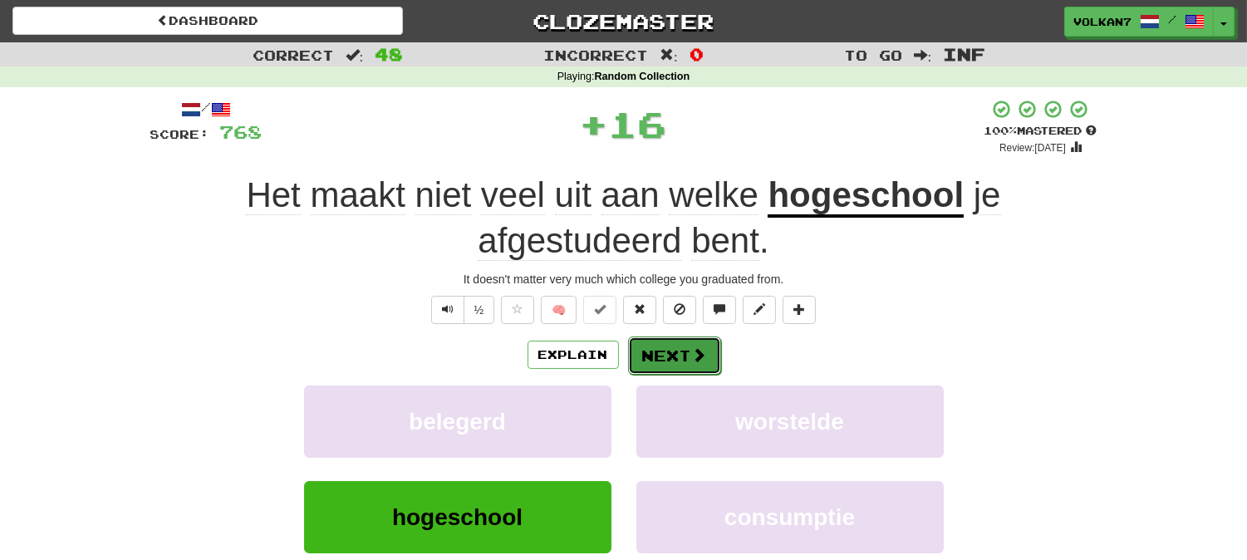
click at [699, 349] on span at bounding box center [699, 354] width 15 height 15
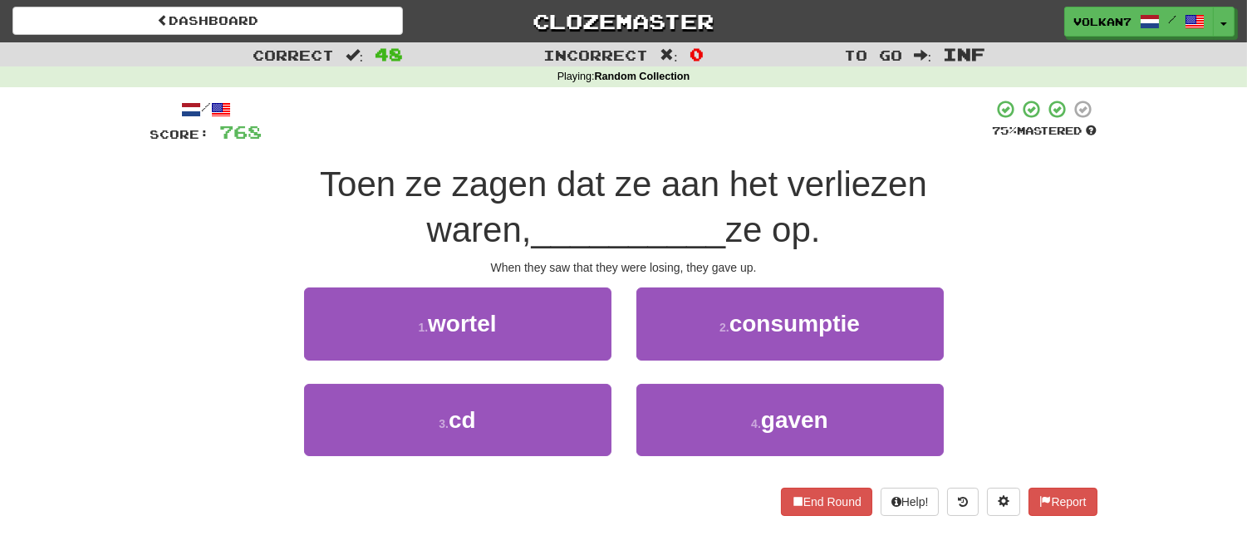
click at [757, 116] on div at bounding box center [627, 122] width 730 height 46
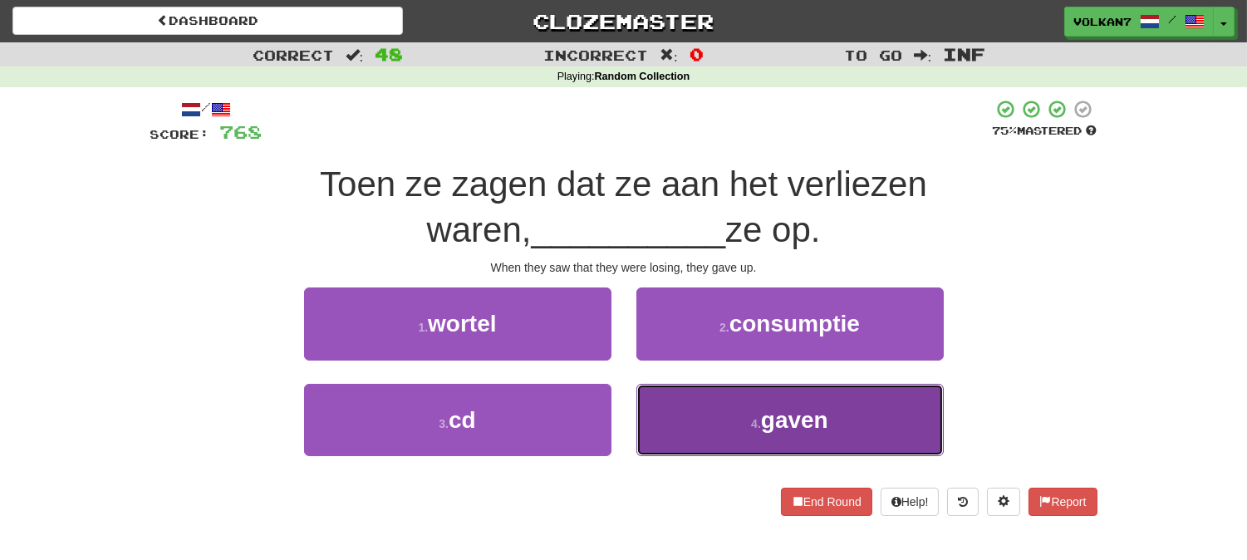
click at [736, 414] on button "4 . gaven" at bounding box center [789, 420] width 307 height 72
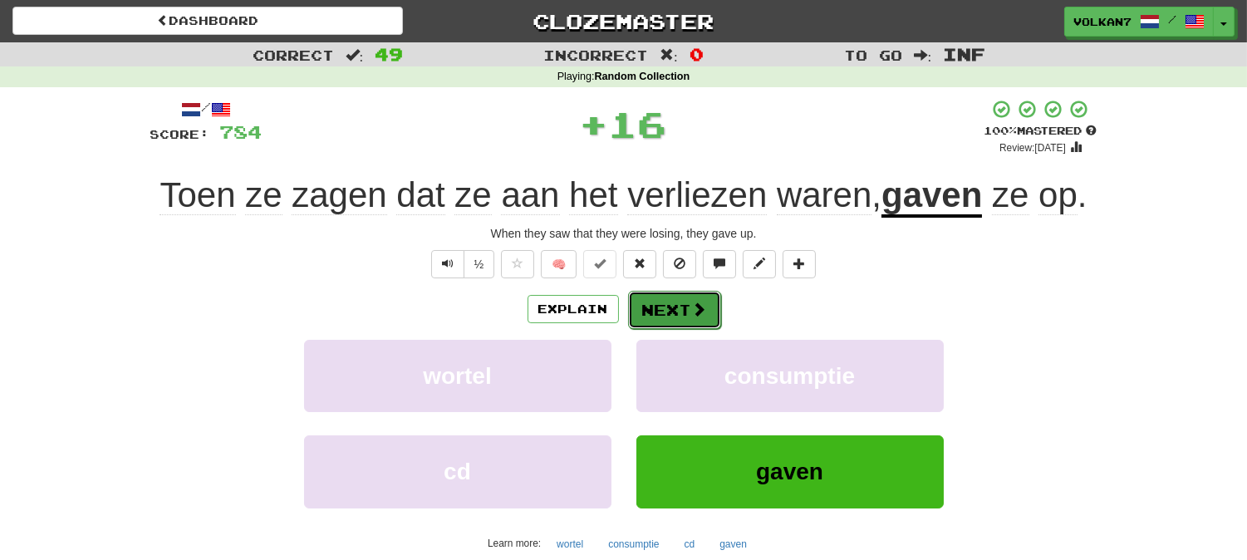
click at [664, 313] on button "Next" at bounding box center [674, 310] width 93 height 38
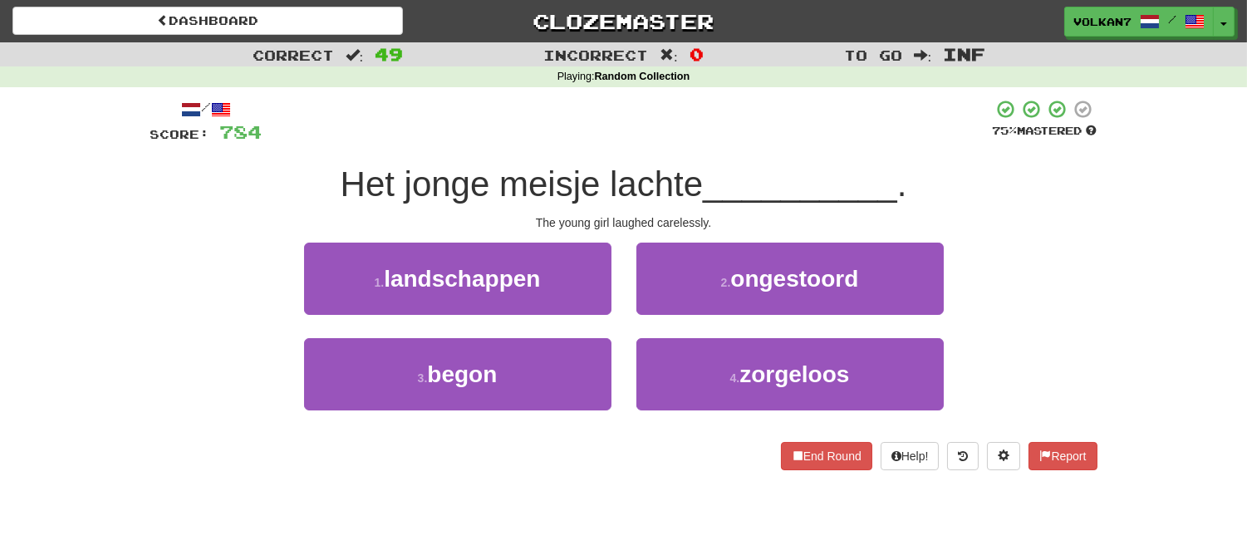
click at [646, 140] on div at bounding box center [627, 122] width 730 height 46
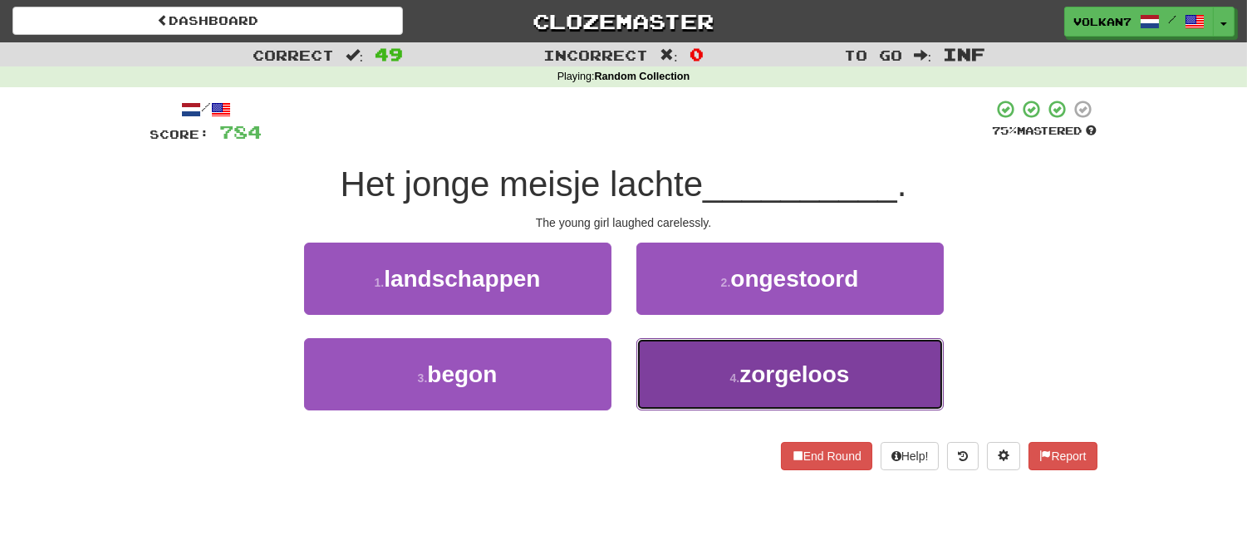
click at [723, 370] on button "4 . zorgeloos" at bounding box center [789, 374] width 307 height 72
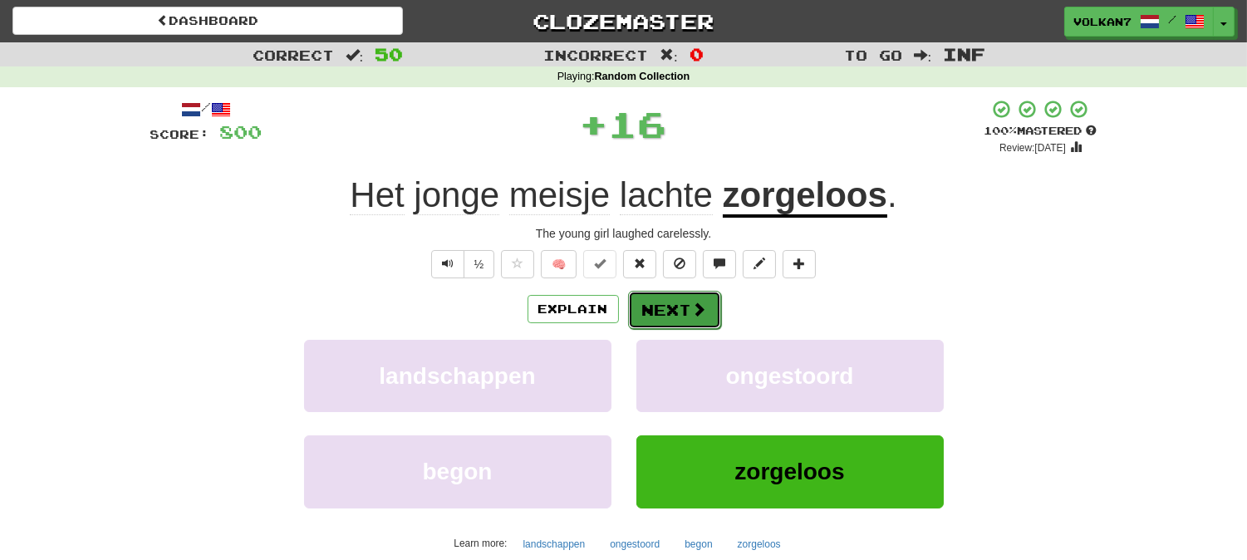
click at [664, 300] on button "Next" at bounding box center [674, 310] width 93 height 38
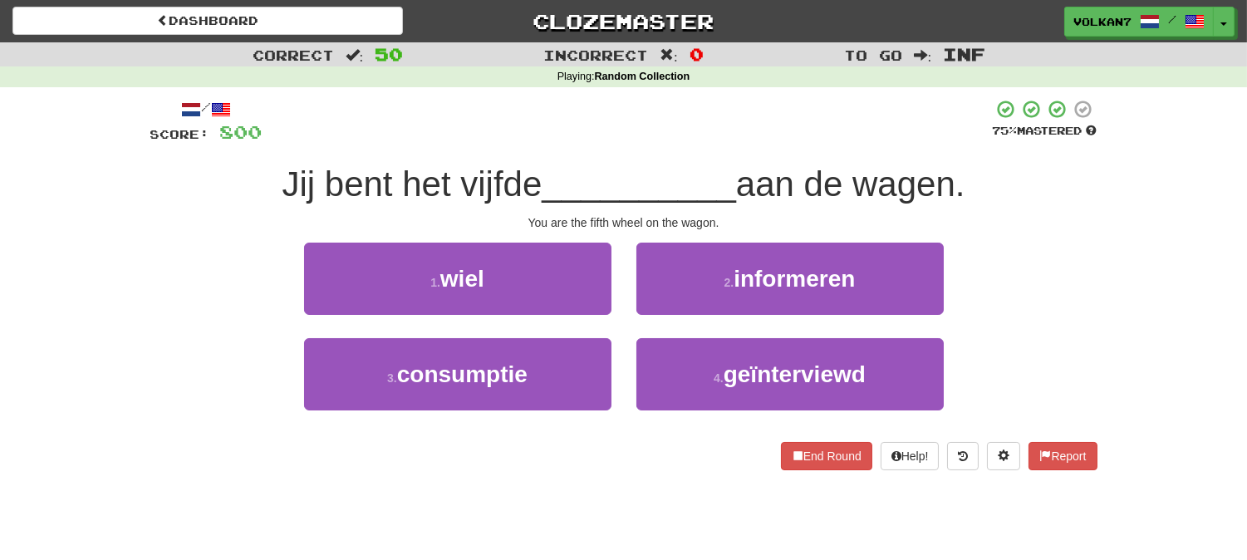
click at [673, 130] on div at bounding box center [627, 122] width 730 height 46
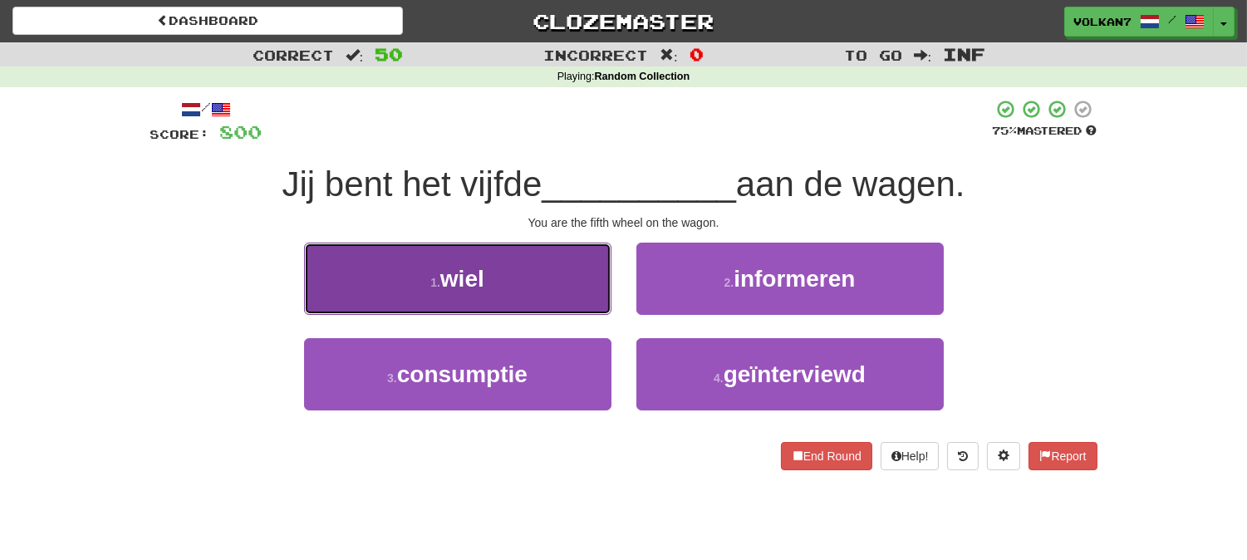
click at [534, 278] on button "1 . wiel" at bounding box center [457, 279] width 307 height 72
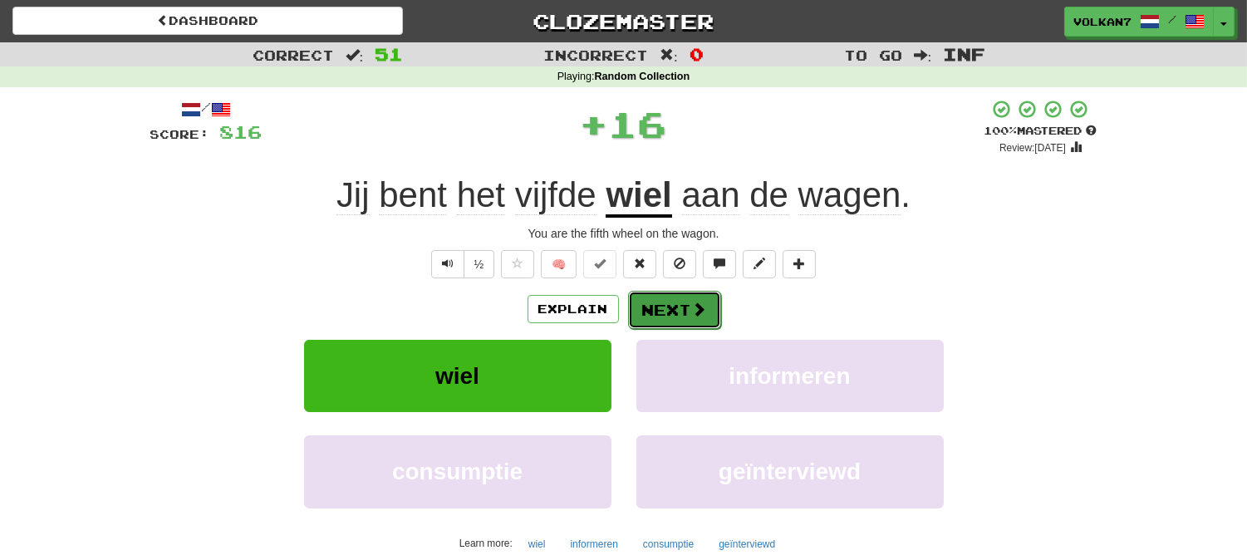
click at [679, 308] on button "Next" at bounding box center [674, 310] width 93 height 38
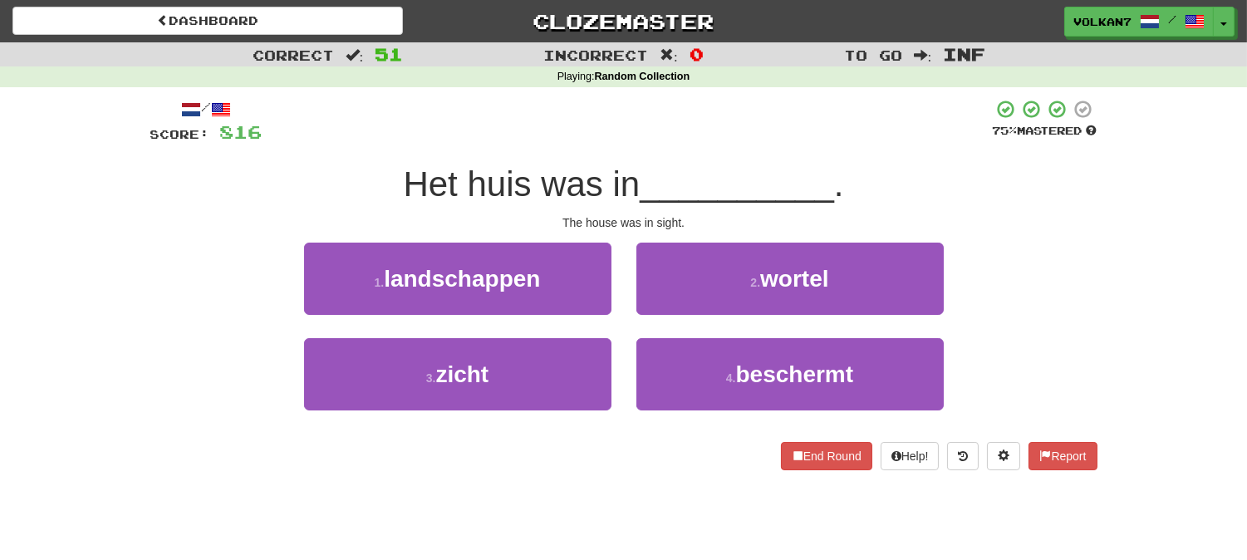
click at [691, 139] on div at bounding box center [627, 122] width 730 height 46
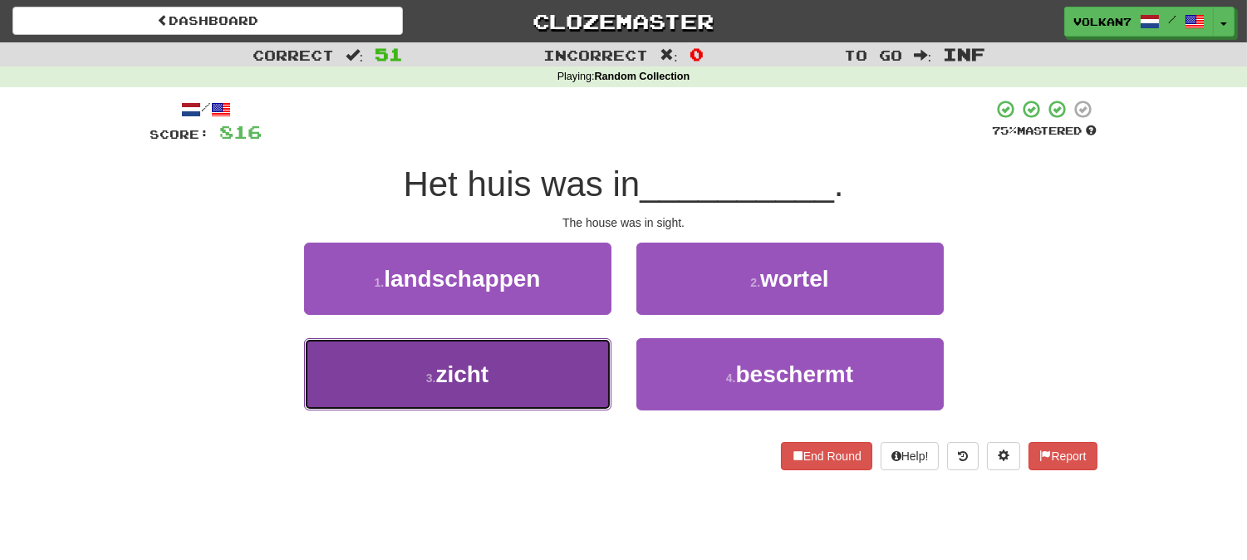
click at [561, 344] on button "3 . zicht" at bounding box center [457, 374] width 307 height 72
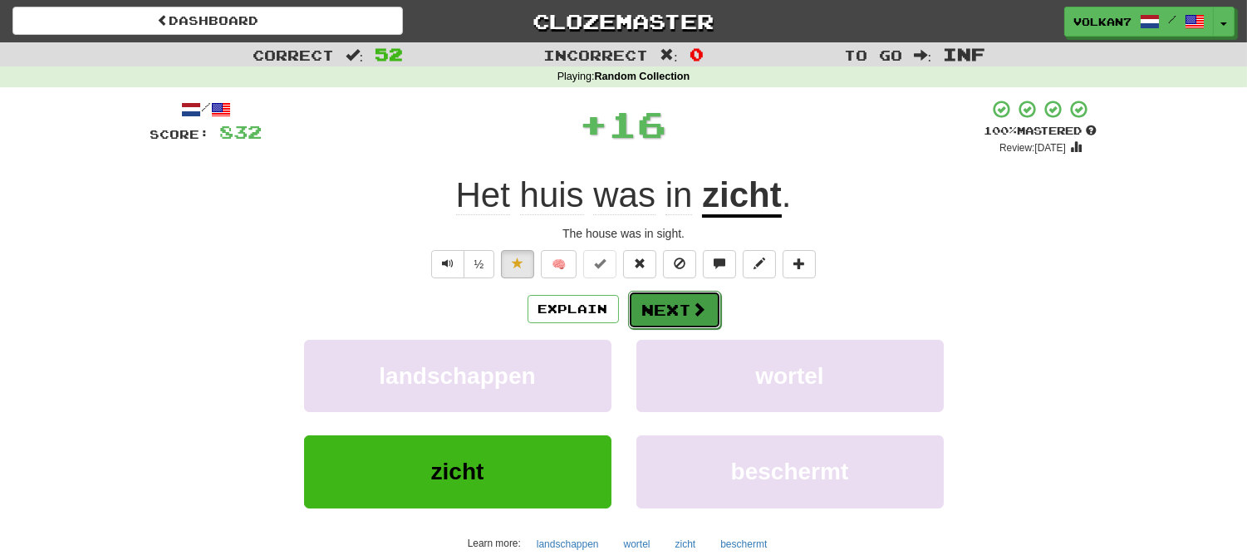
click at [661, 297] on button "Next" at bounding box center [674, 310] width 93 height 38
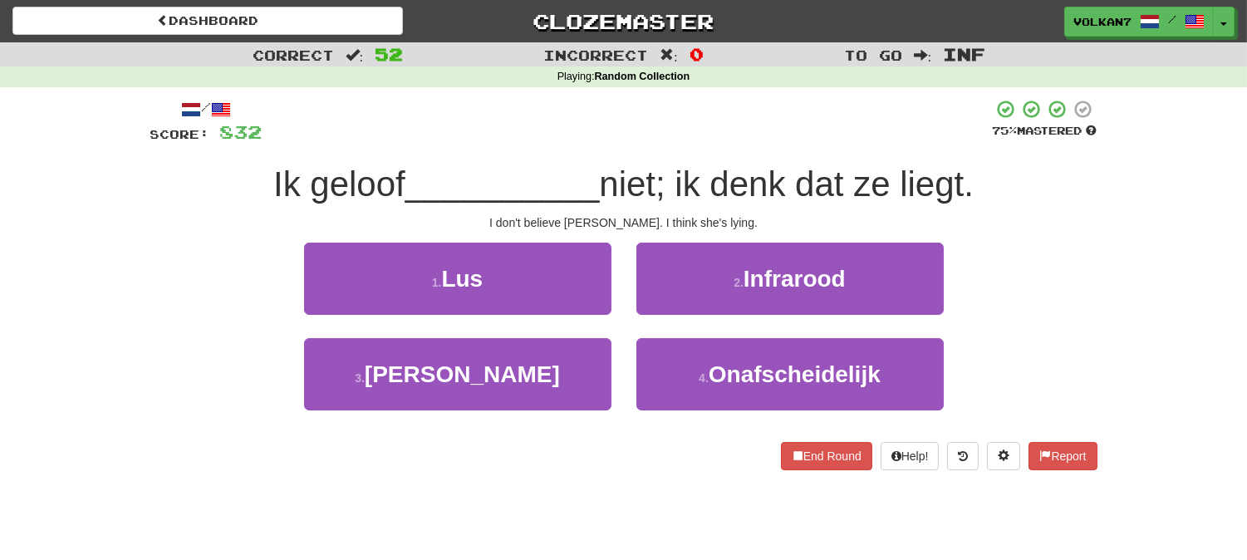
click at [698, 167] on span "niet; ik denk dat ze liegt." at bounding box center [786, 183] width 375 height 39
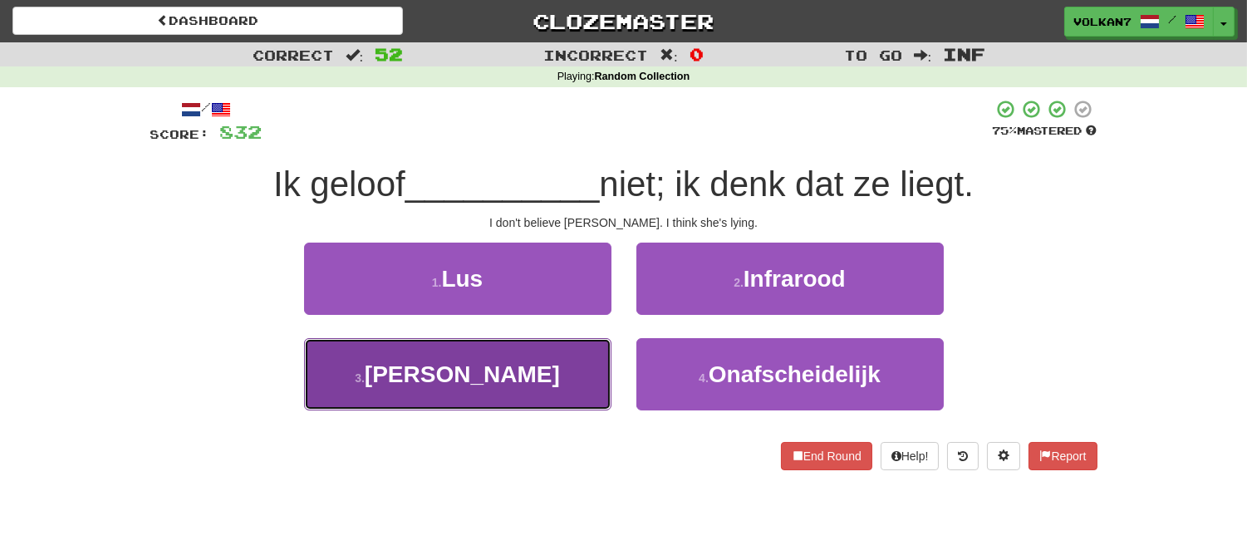
click at [551, 364] on button "3 . Naomi" at bounding box center [457, 374] width 307 height 72
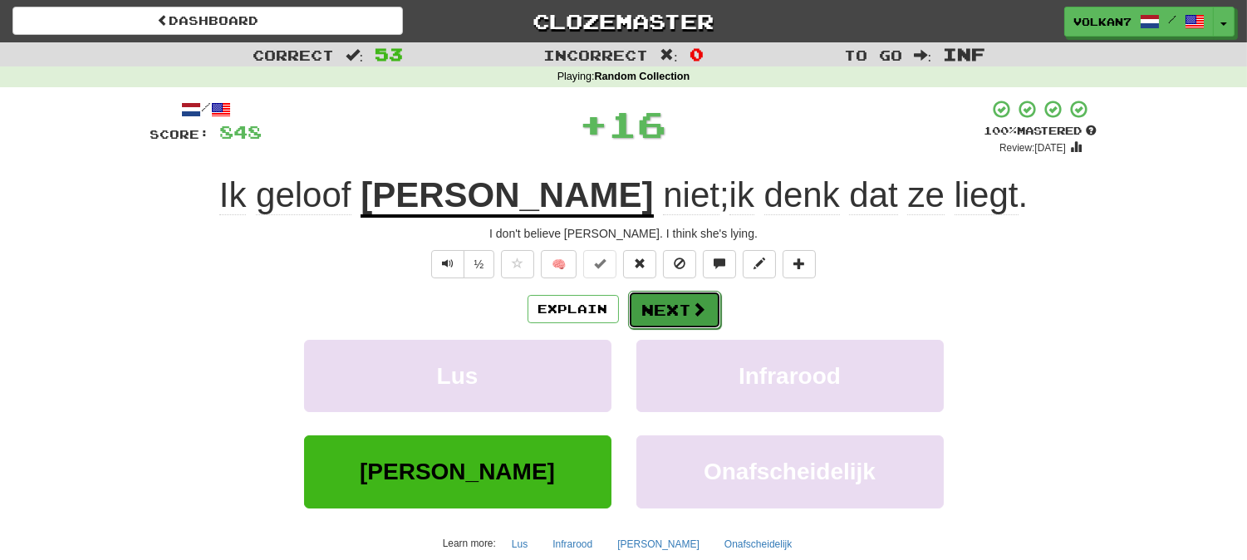
click at [682, 295] on button "Next" at bounding box center [674, 310] width 93 height 38
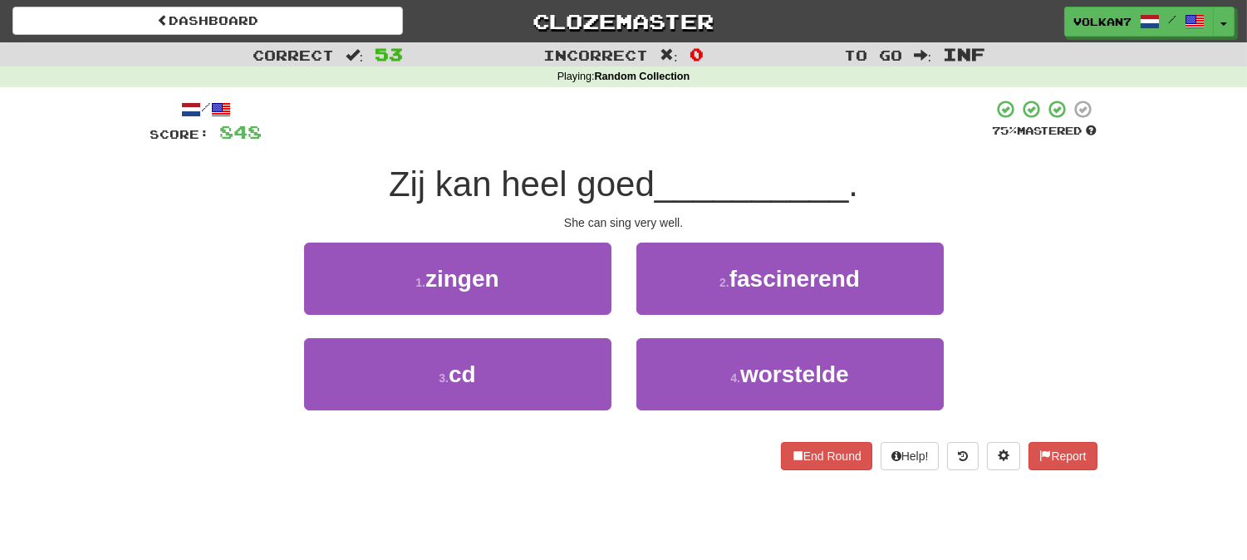
click at [711, 139] on div at bounding box center [627, 122] width 730 height 46
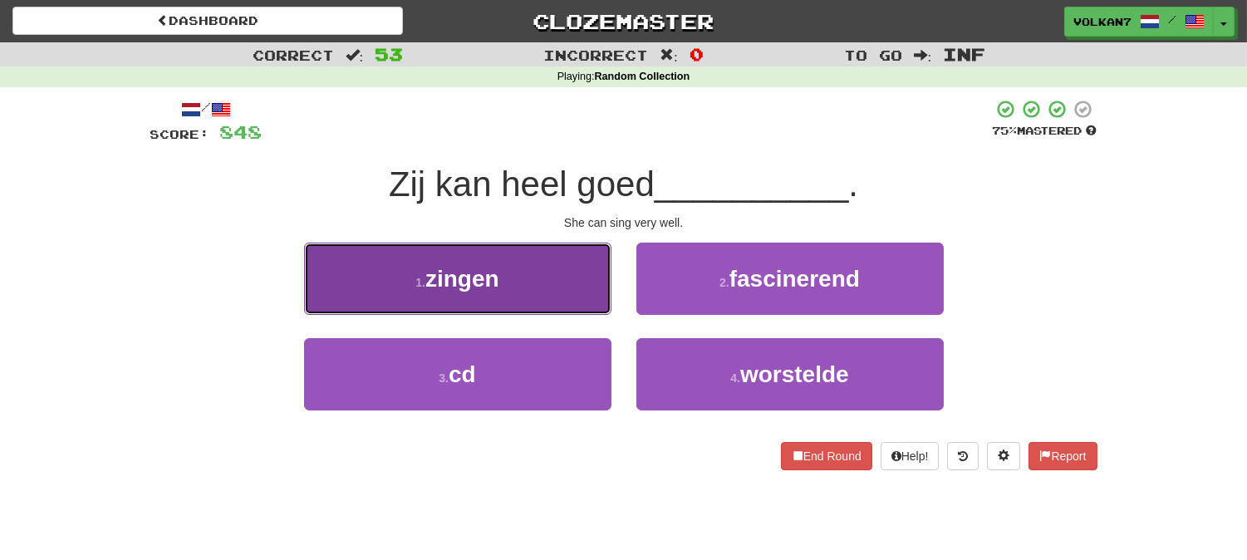
click at [529, 272] on button "1 . zingen" at bounding box center [457, 279] width 307 height 72
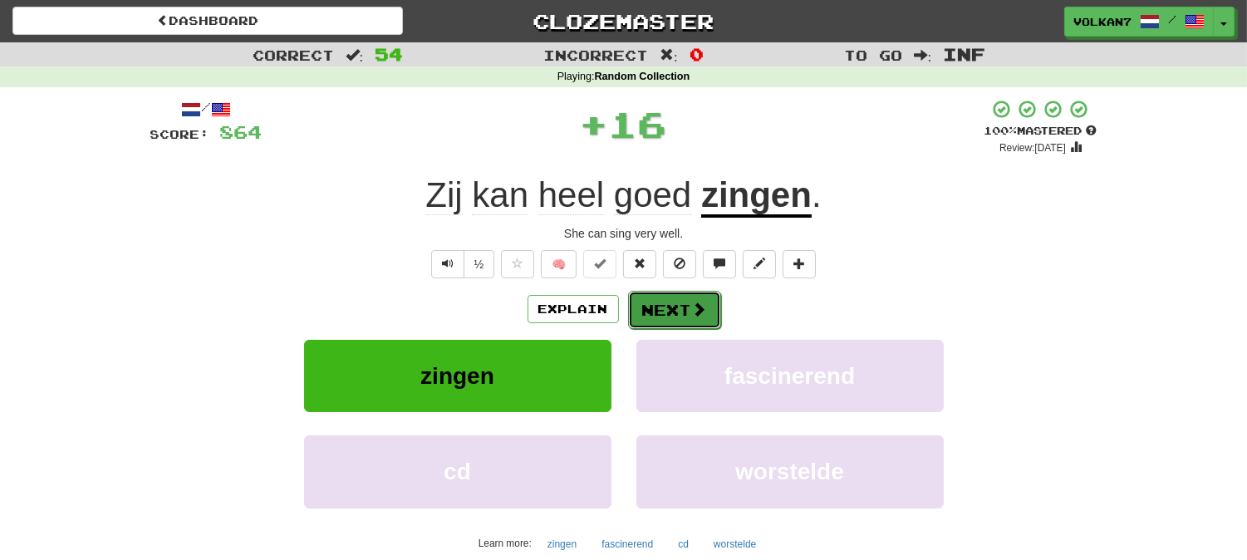
click at [646, 311] on button "Next" at bounding box center [674, 310] width 93 height 38
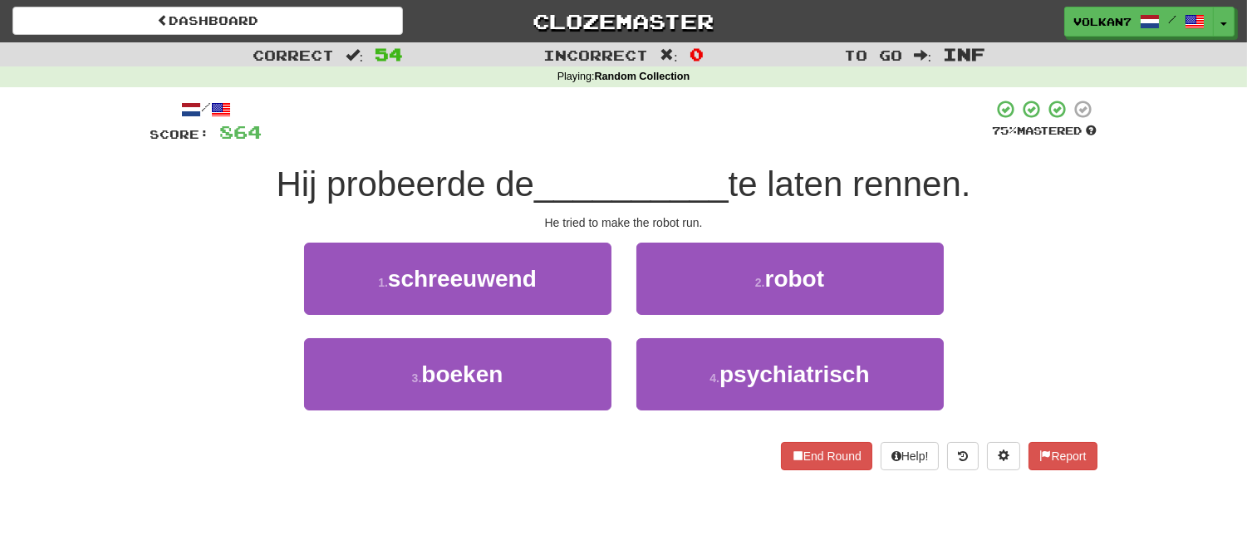
click at [677, 159] on div "/ Score: 864 75 % Mastered Hij probeerde de __________ te laten rennen. He trie…" at bounding box center [623, 284] width 947 height 371
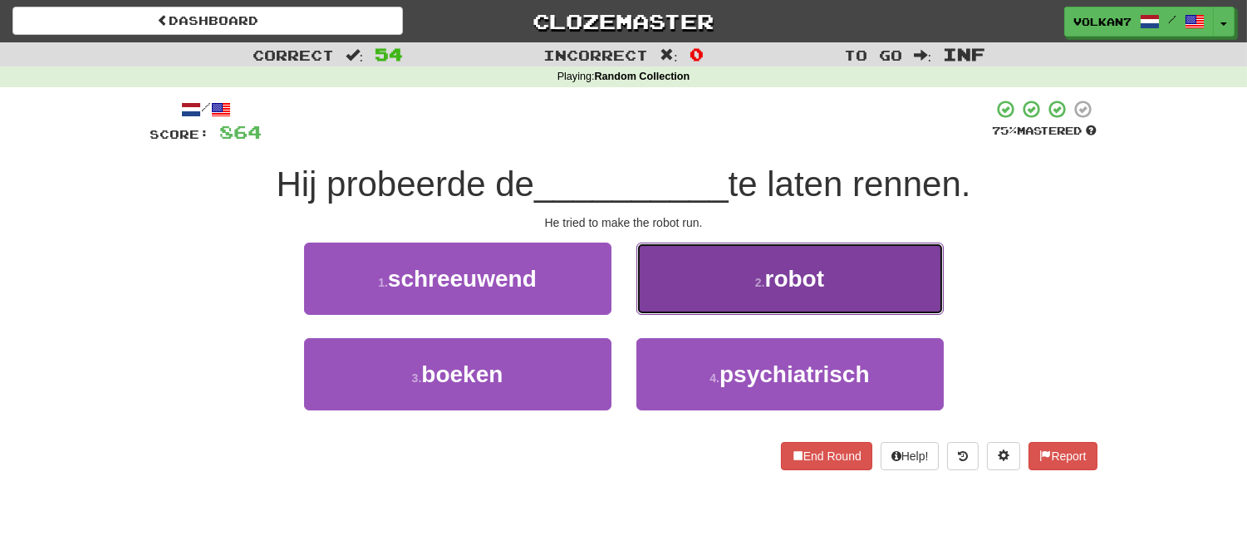
click at [760, 280] on small "2 ." at bounding box center [760, 282] width 10 height 13
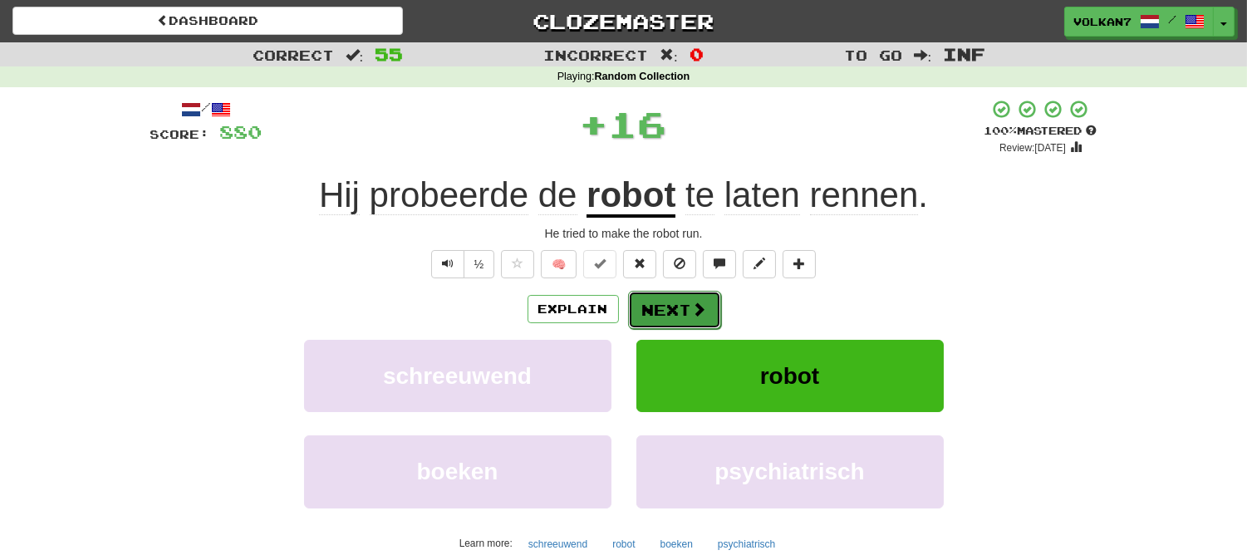
click at [659, 303] on button "Next" at bounding box center [674, 310] width 93 height 38
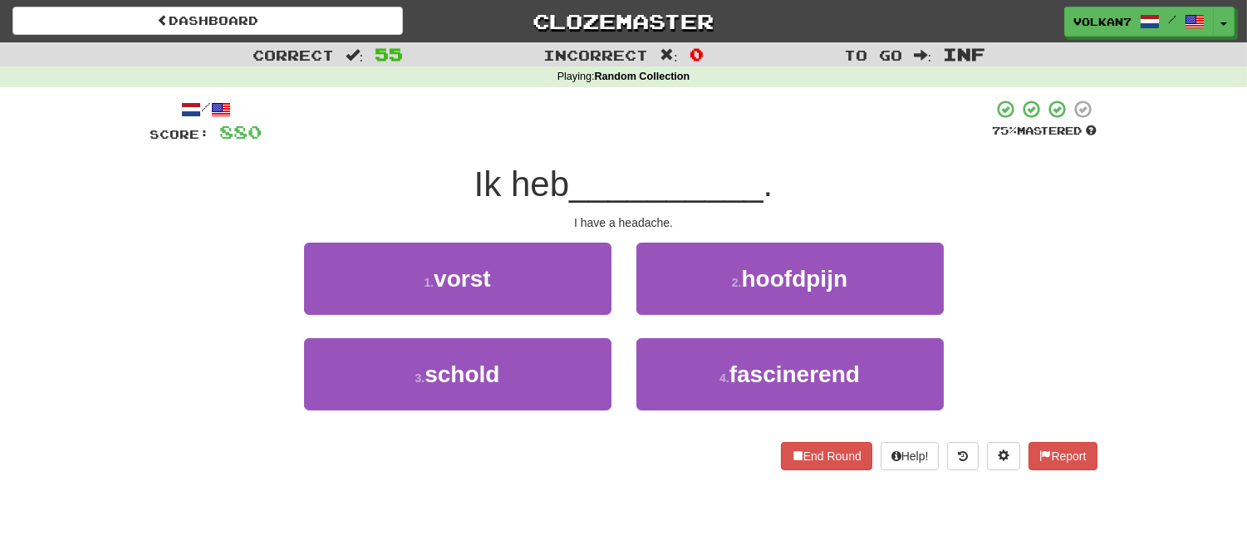
click at [667, 159] on div "/ Score: 880 75 % Mastered Ik heb __________ . I have a headache. 1 . vorst 2 .…" at bounding box center [623, 284] width 947 height 371
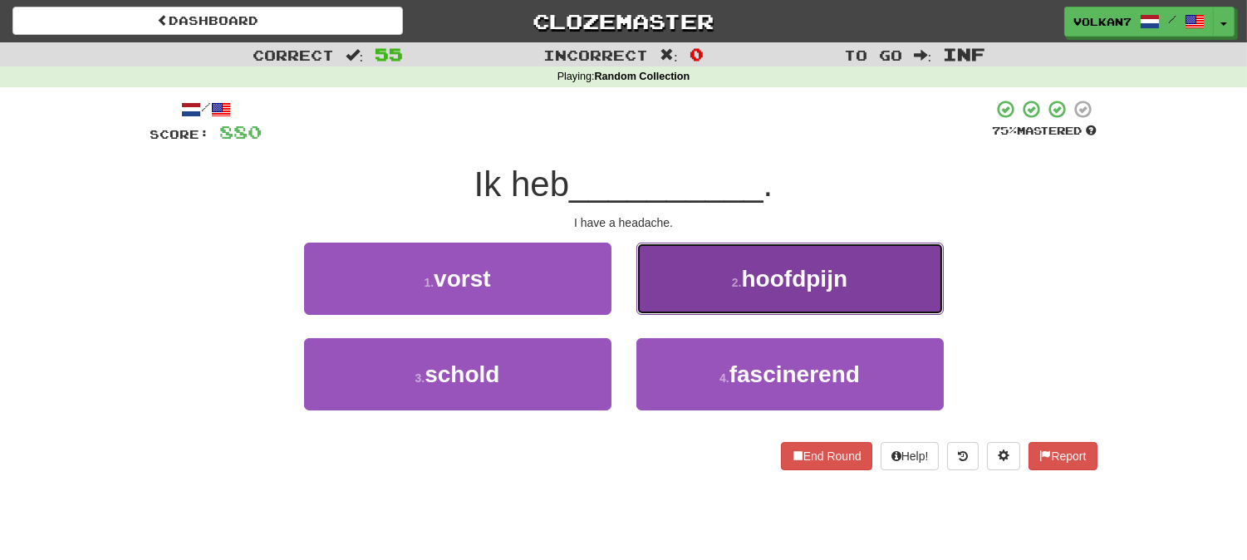
click at [703, 293] on button "2 . hoofdpijn" at bounding box center [789, 279] width 307 height 72
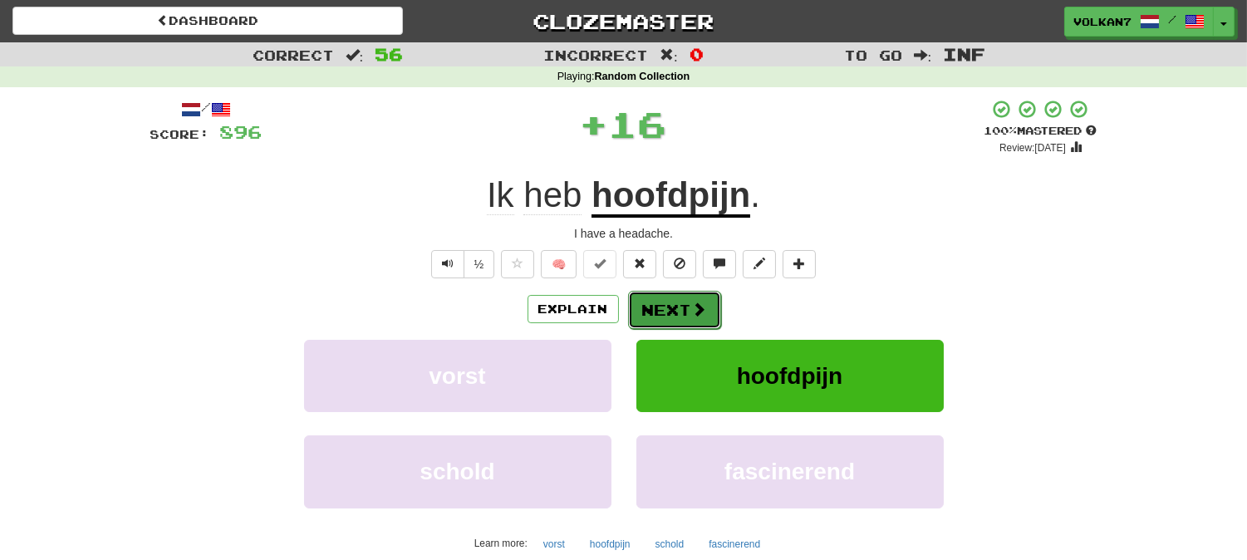
click at [646, 318] on button "Next" at bounding box center [674, 310] width 93 height 38
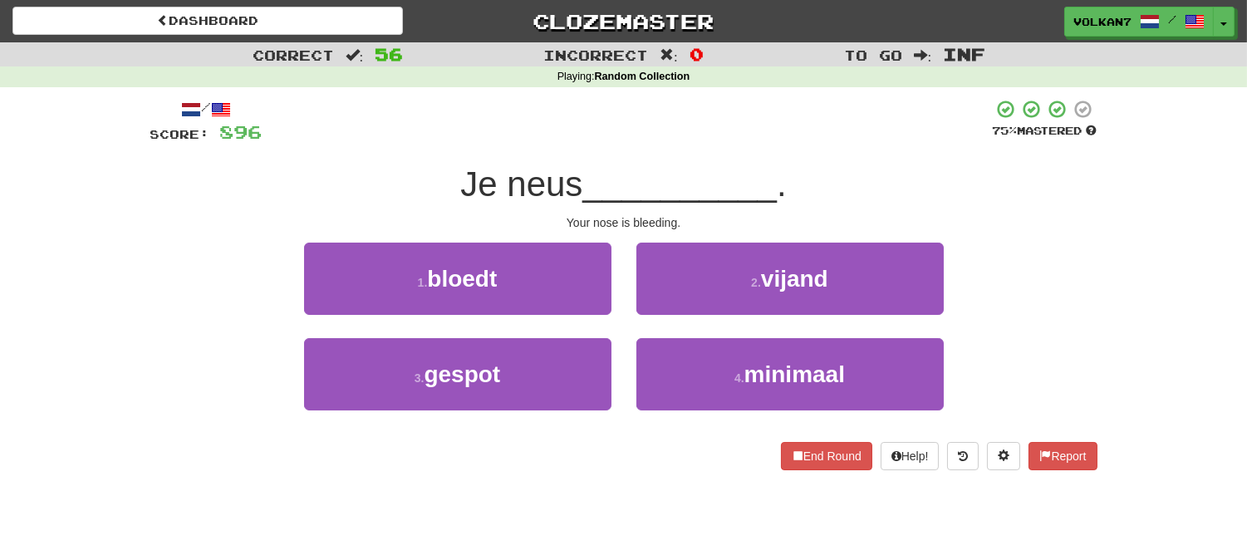
click at [759, 108] on div at bounding box center [627, 122] width 730 height 46
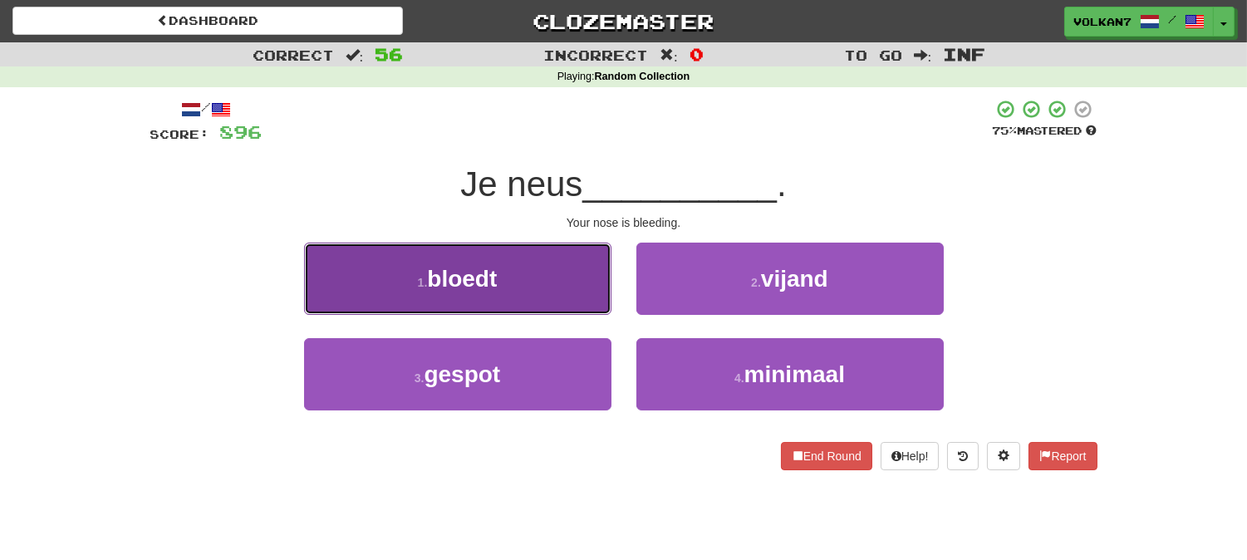
click at [559, 270] on button "1 . bloedt" at bounding box center [457, 279] width 307 height 72
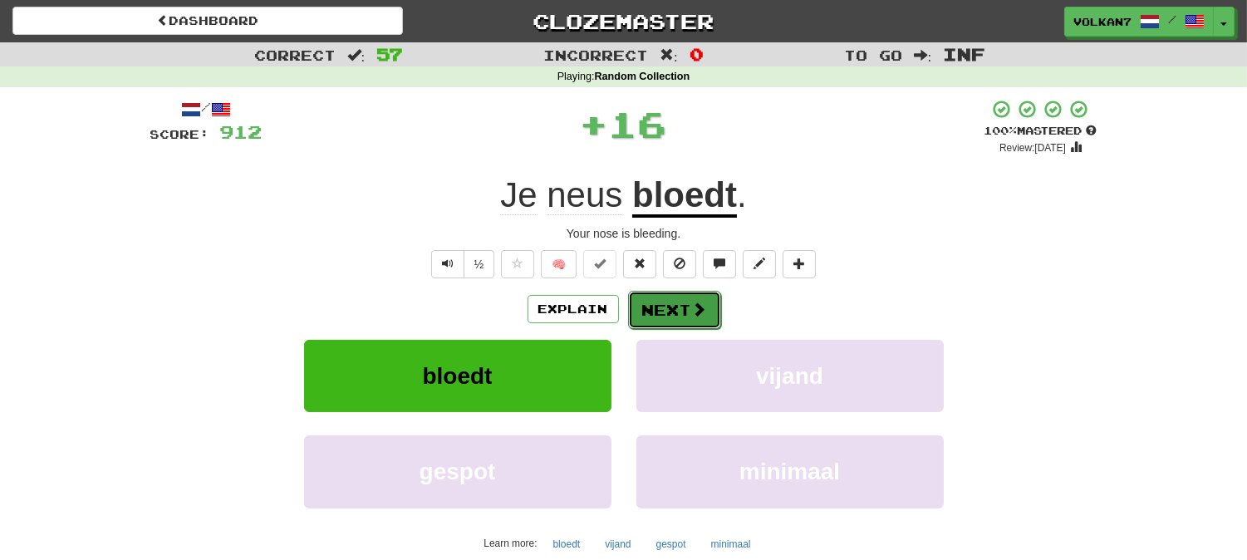
click at [669, 293] on button "Next" at bounding box center [674, 310] width 93 height 38
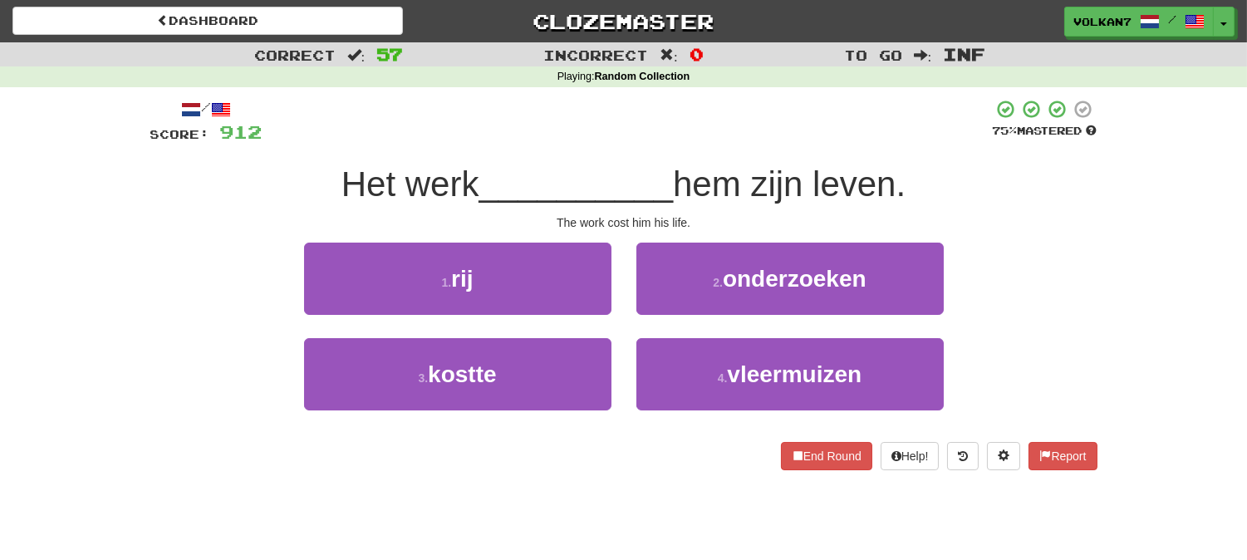
click at [701, 183] on span "hem zijn leven." at bounding box center [789, 183] width 233 height 39
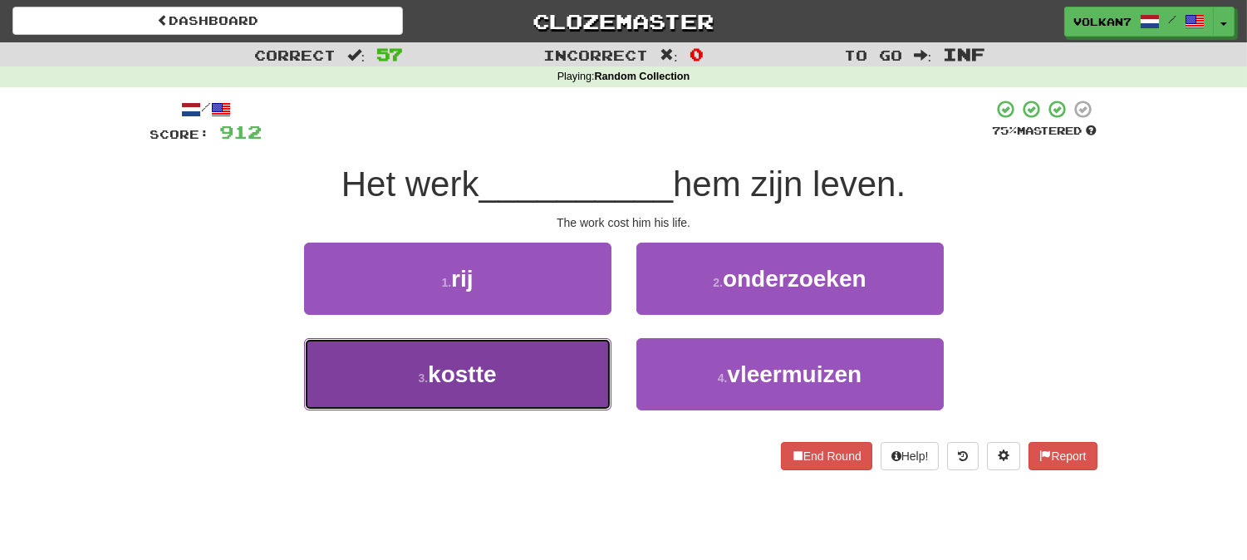
click at [551, 360] on button "3 . kostte" at bounding box center [457, 374] width 307 height 72
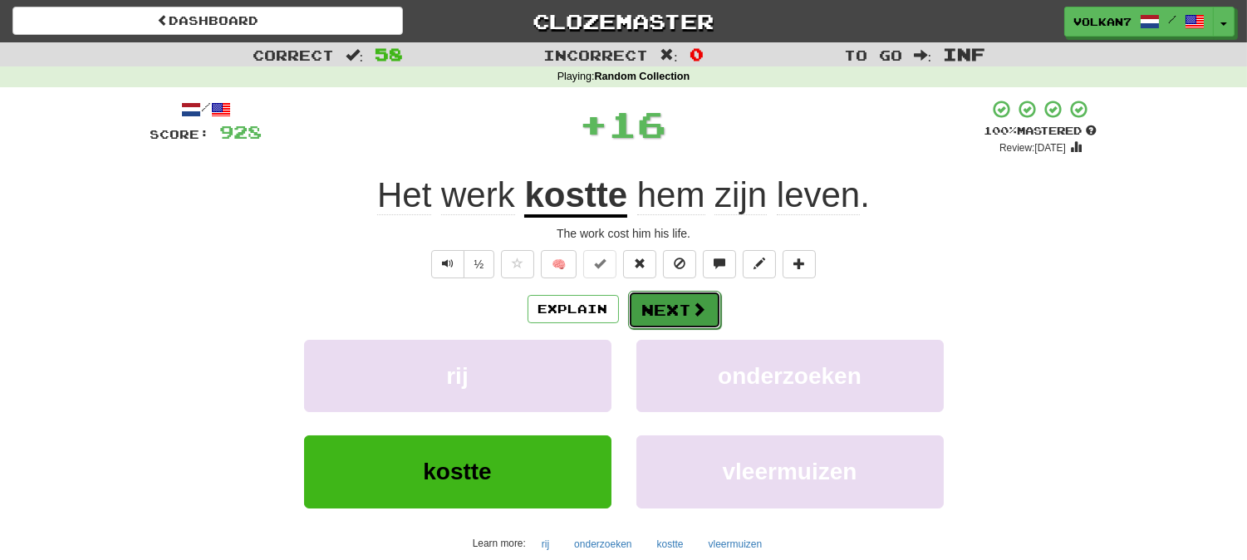
click at [693, 292] on button "Next" at bounding box center [674, 310] width 93 height 38
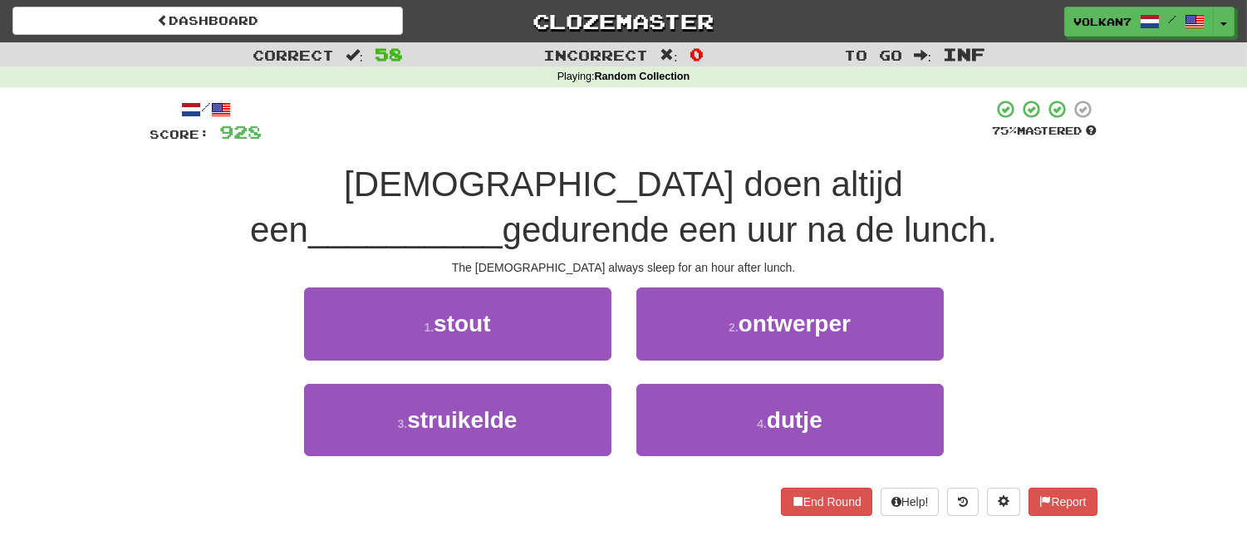
click at [719, 120] on div at bounding box center [627, 122] width 730 height 46
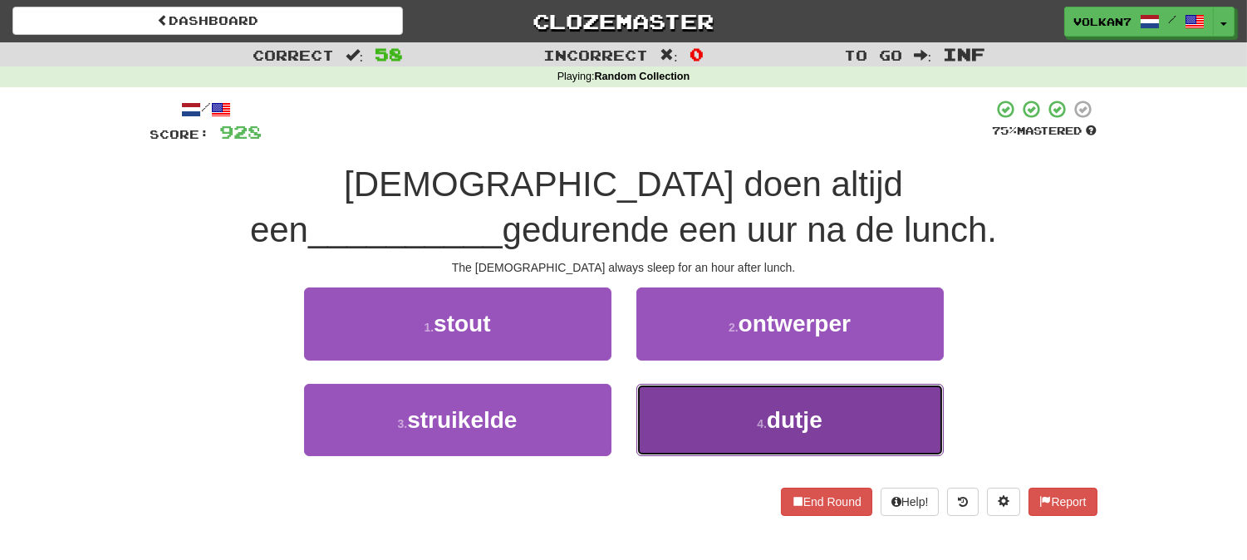
click at [735, 413] on button "4 . dutje" at bounding box center [789, 420] width 307 height 72
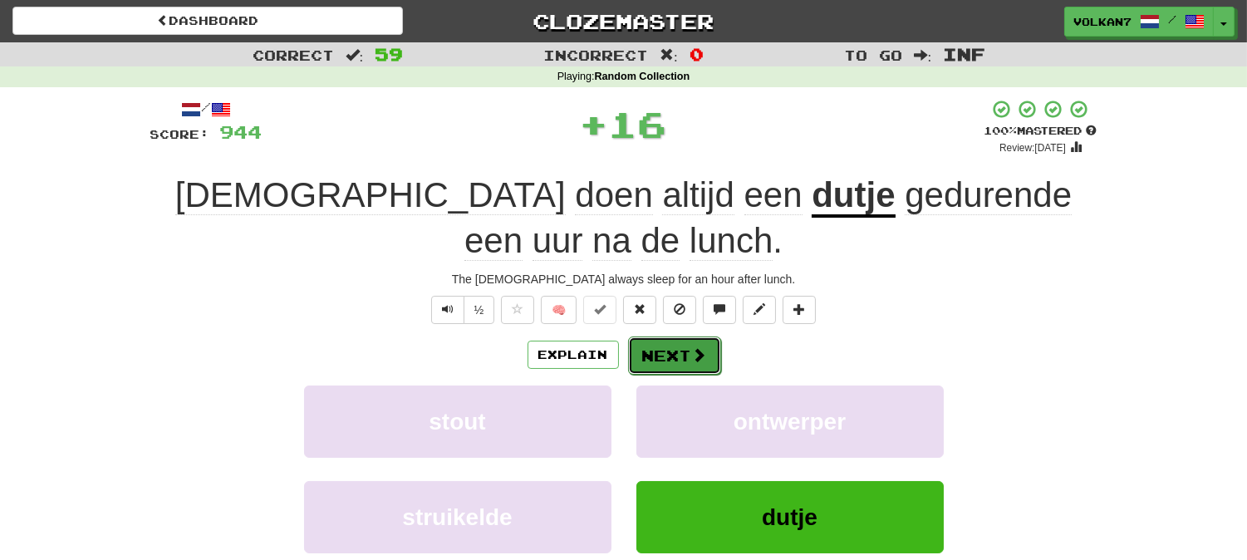
click at [709, 370] on button "Next" at bounding box center [674, 355] width 93 height 38
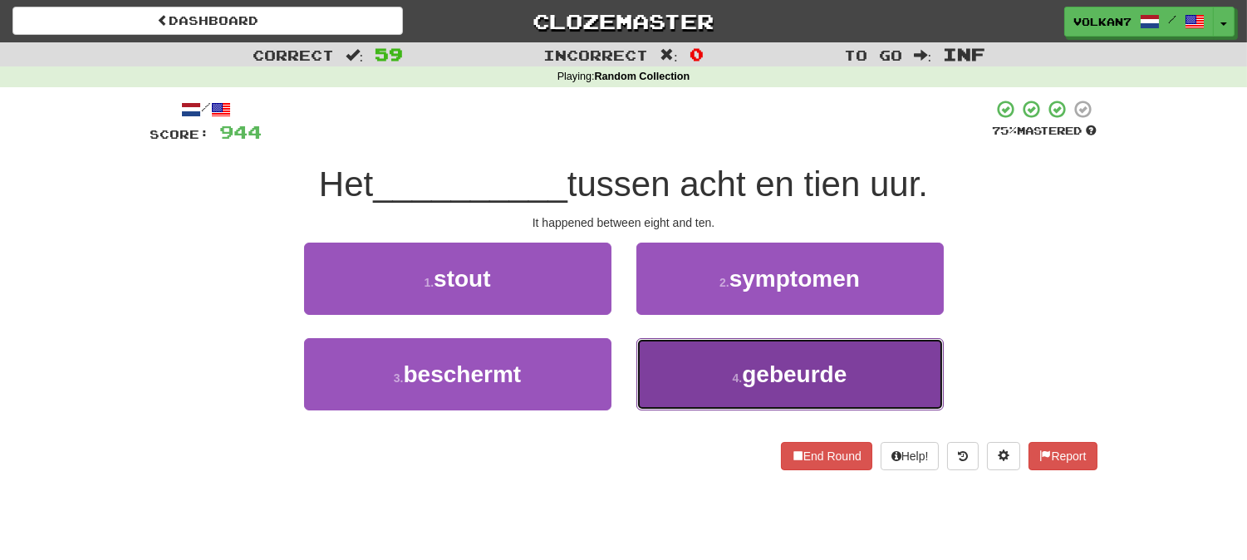
click at [785, 370] on span "gebeurde" at bounding box center [794, 374] width 105 height 26
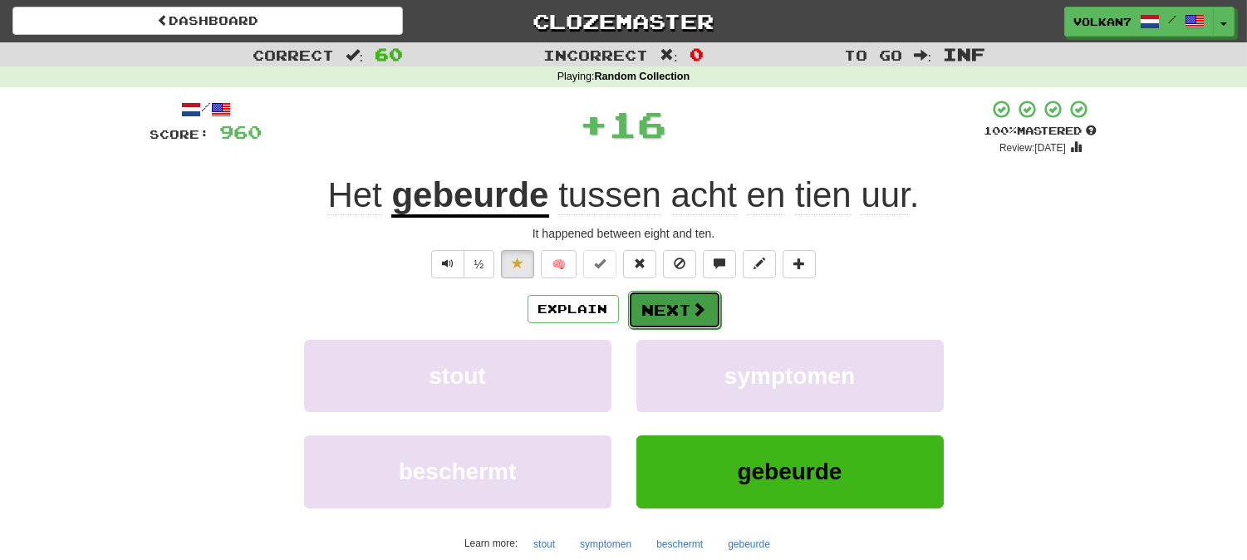
click at [698, 308] on span at bounding box center [699, 308] width 15 height 15
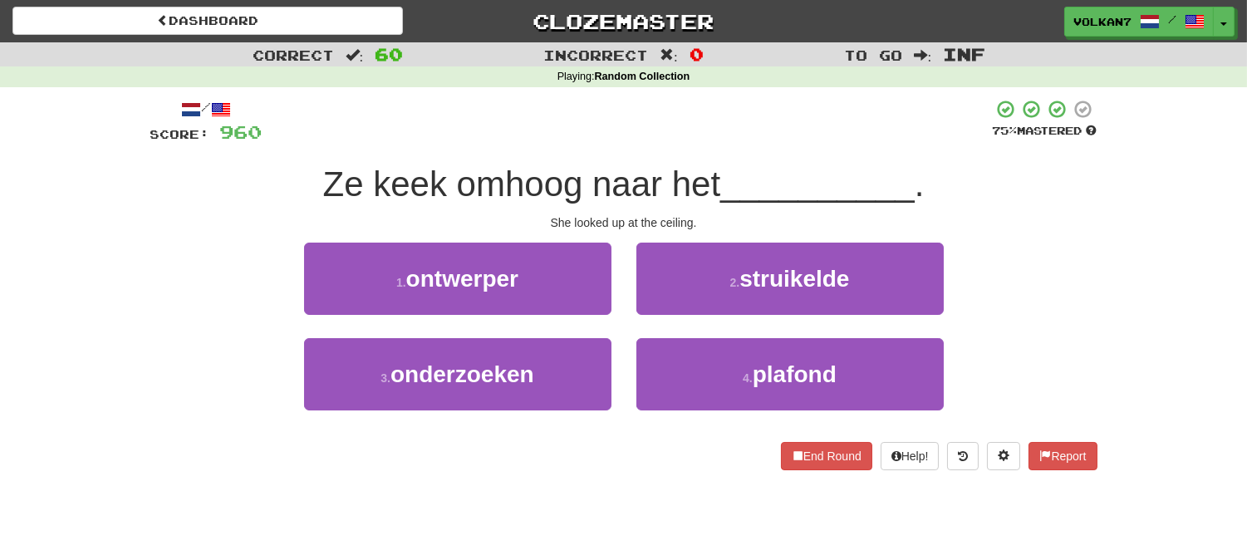
click at [693, 149] on div "/ Score: 960 75 % Mastered Ze keek omhoog naar het __________ . She looked up a…" at bounding box center [623, 284] width 947 height 371
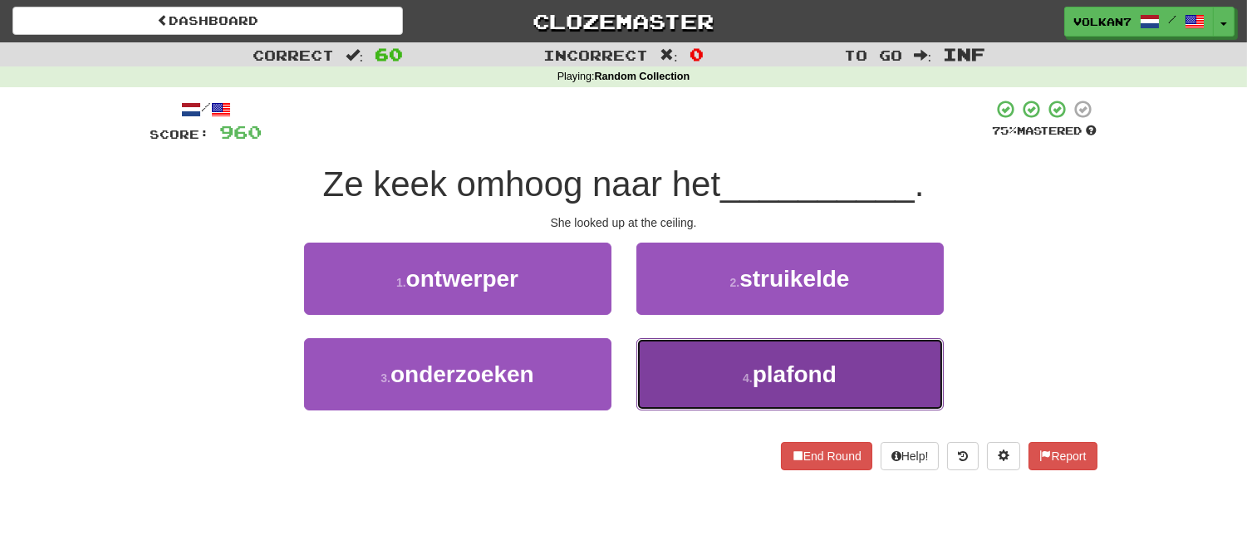
click at [714, 350] on button "4 . plafond" at bounding box center [789, 374] width 307 height 72
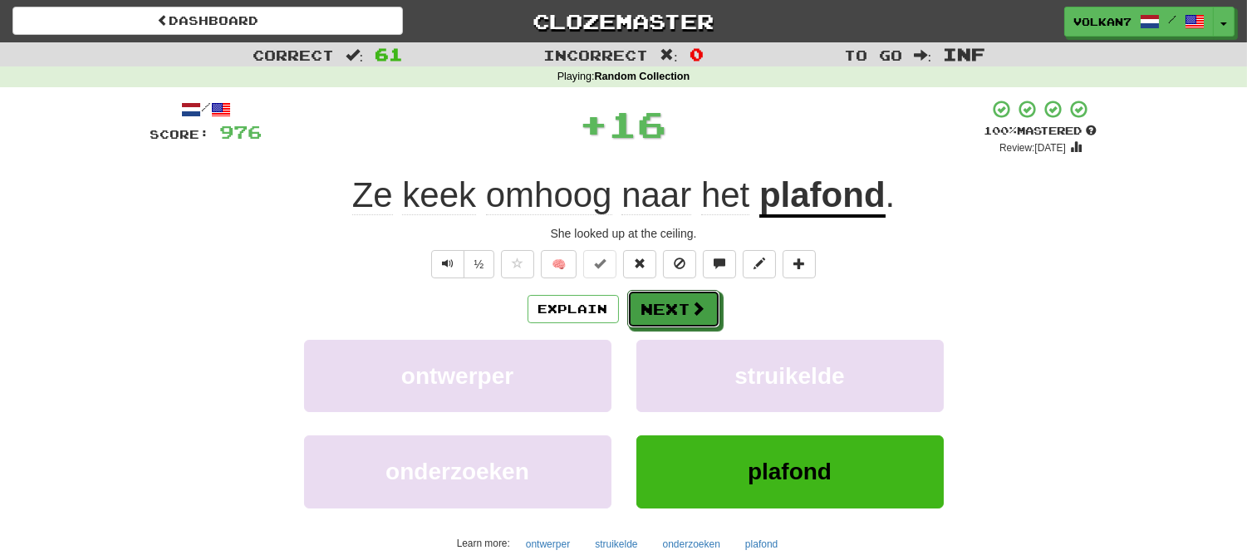
click at [696, 308] on span at bounding box center [698, 308] width 15 height 15
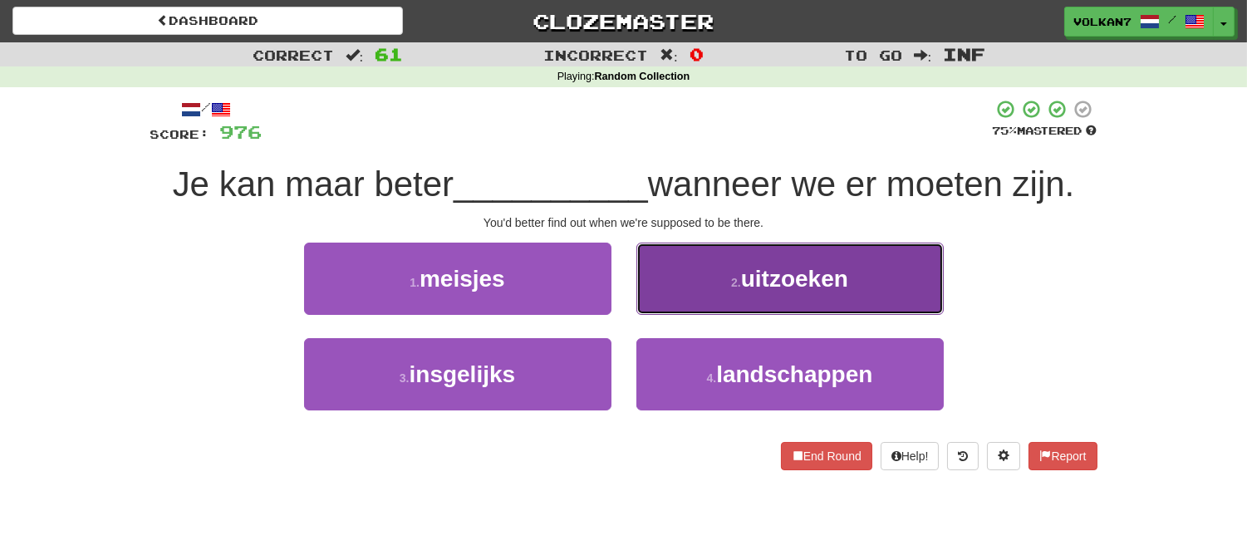
click at [717, 281] on button "2 . uitzoeken" at bounding box center [789, 279] width 307 height 72
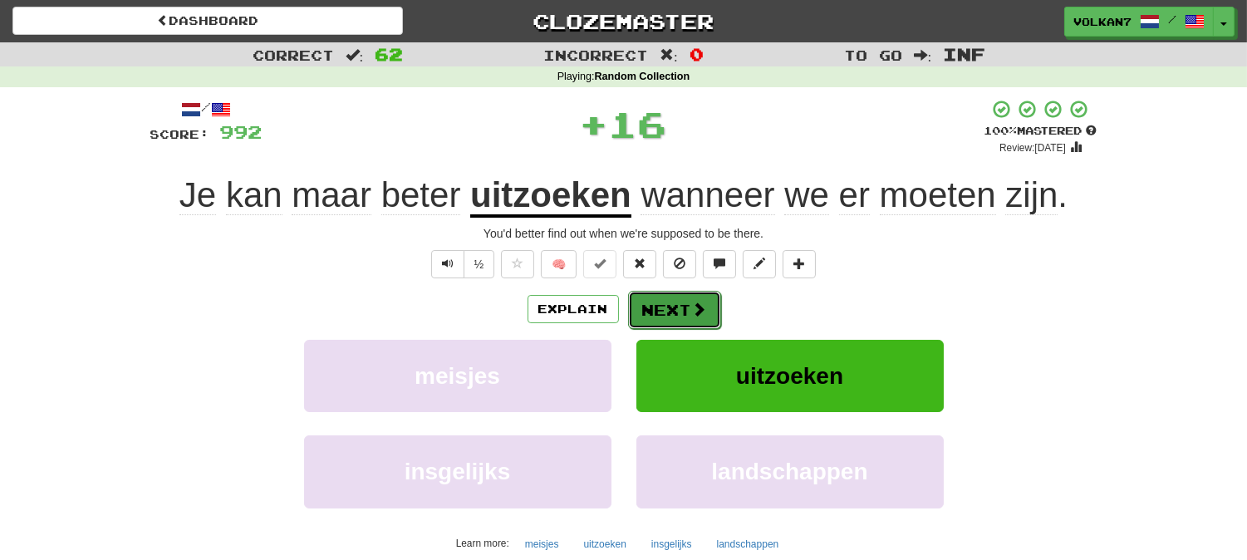
click at [682, 296] on button "Next" at bounding box center [674, 310] width 93 height 38
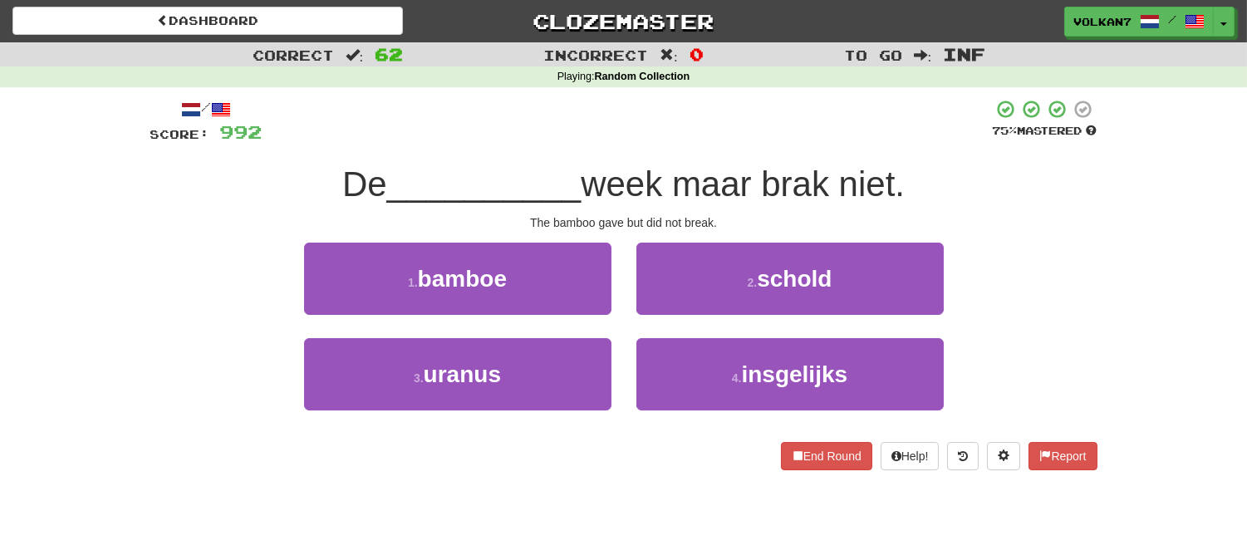
click at [656, 135] on div at bounding box center [627, 122] width 730 height 46
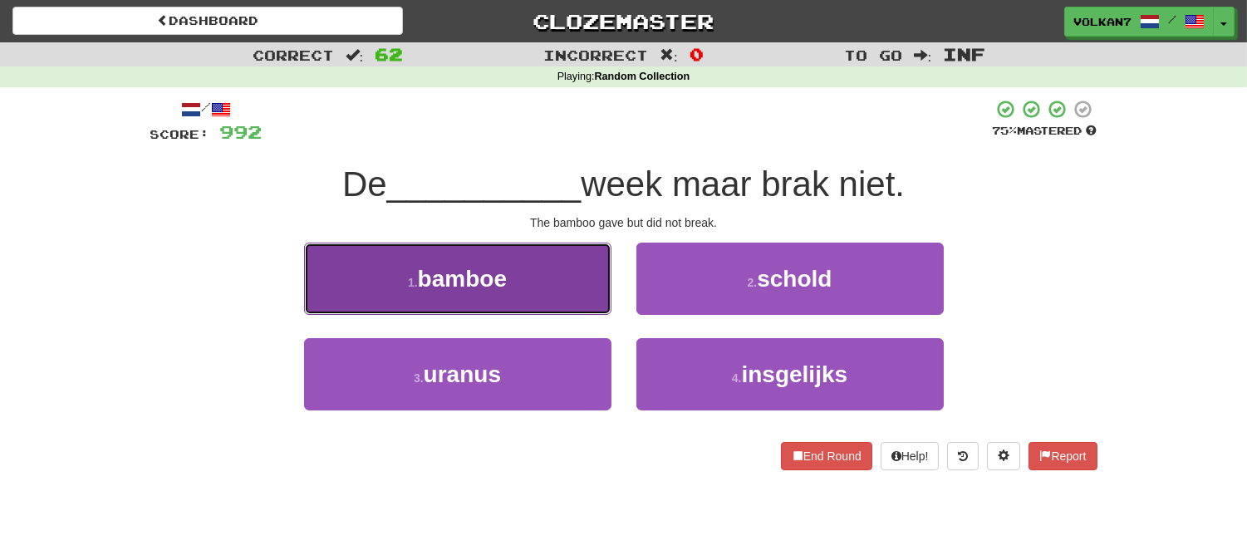
click at [542, 286] on button "1 . bamboe" at bounding box center [457, 279] width 307 height 72
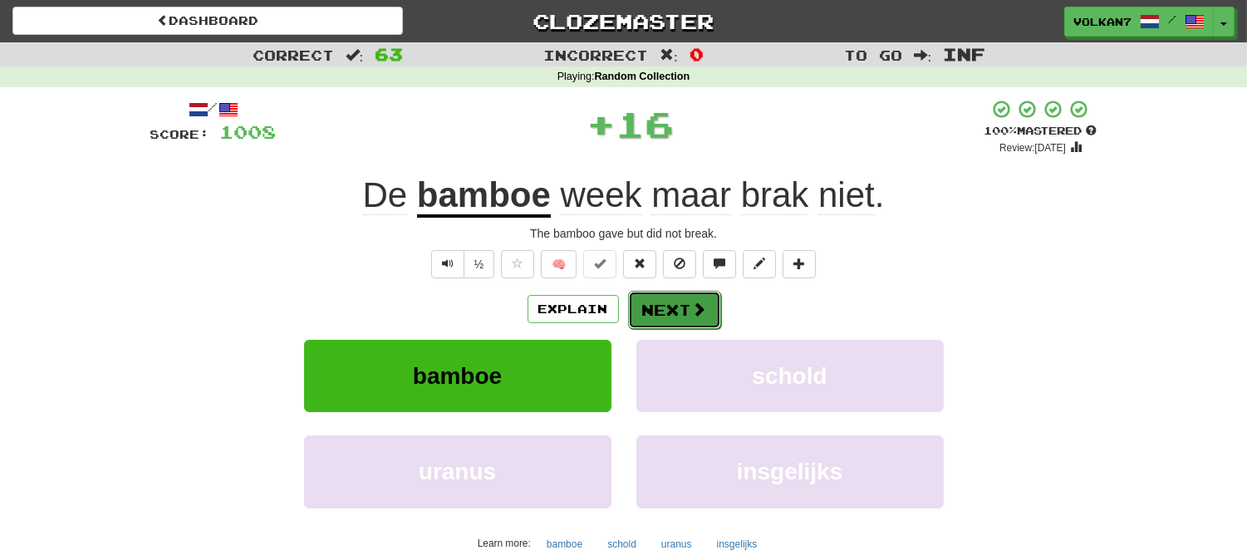
click at [679, 300] on button "Next" at bounding box center [674, 310] width 93 height 38
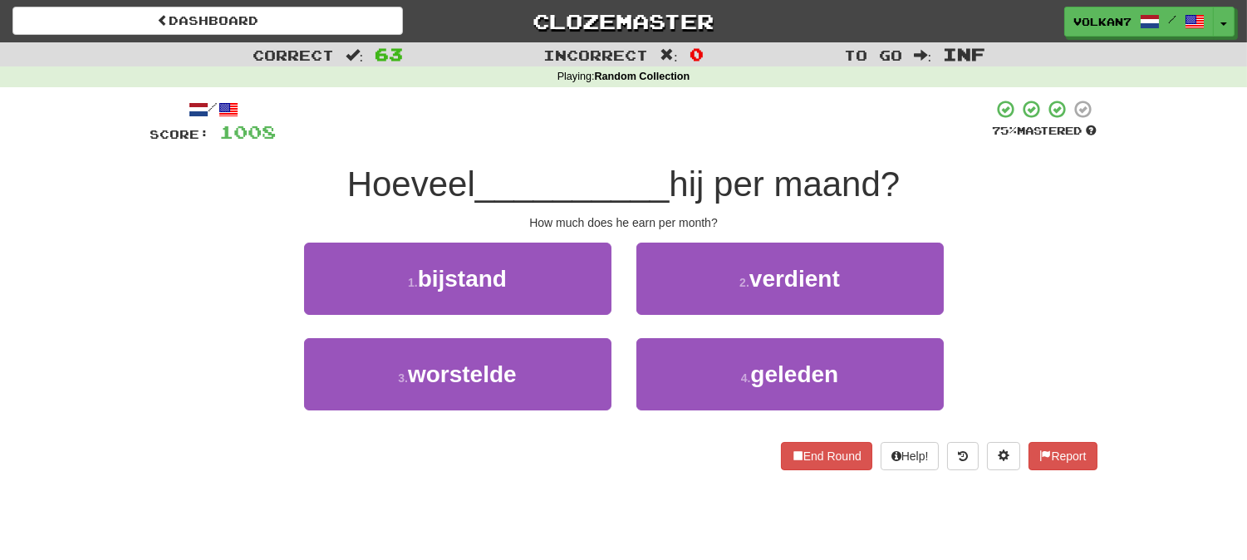
click at [708, 171] on span "hij per maand?" at bounding box center [784, 183] width 231 height 39
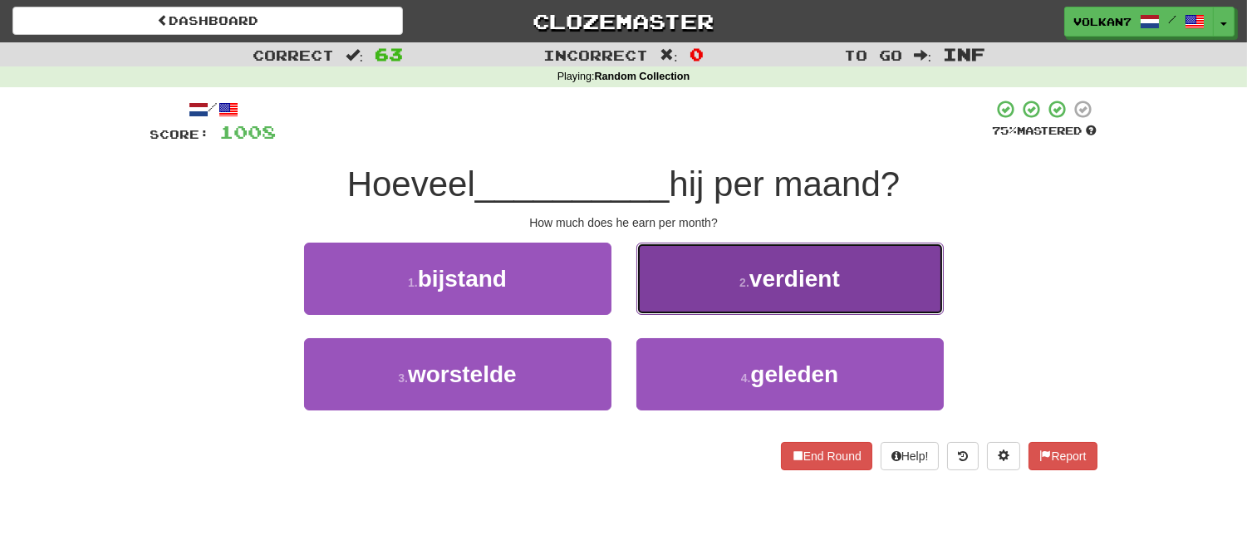
click at [723, 272] on button "2 . verdient" at bounding box center [789, 279] width 307 height 72
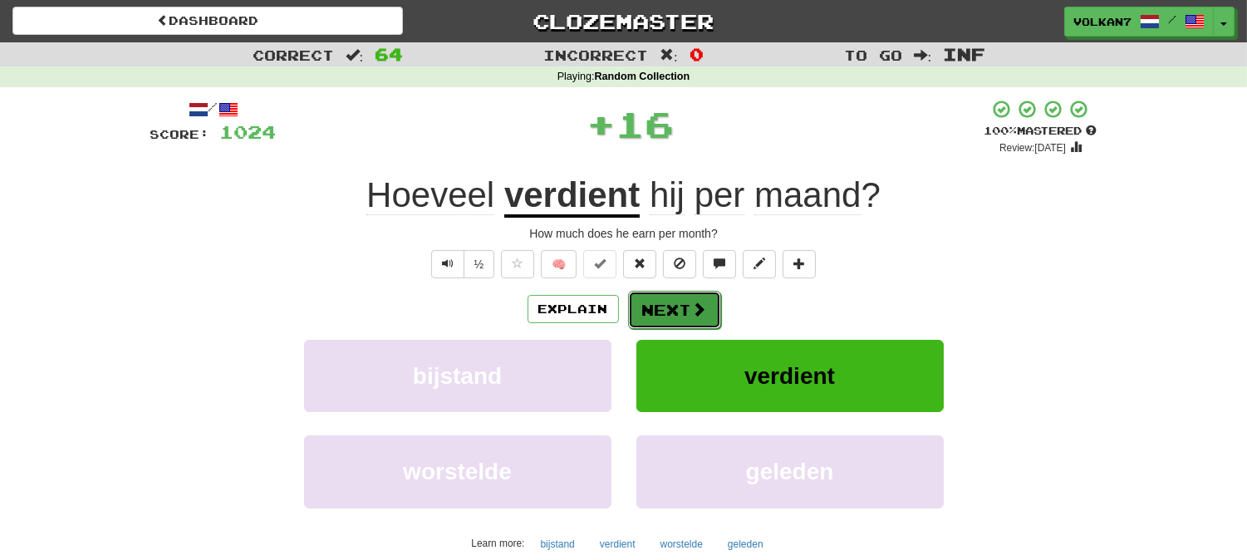
click at [702, 295] on button "Next" at bounding box center [674, 310] width 93 height 38
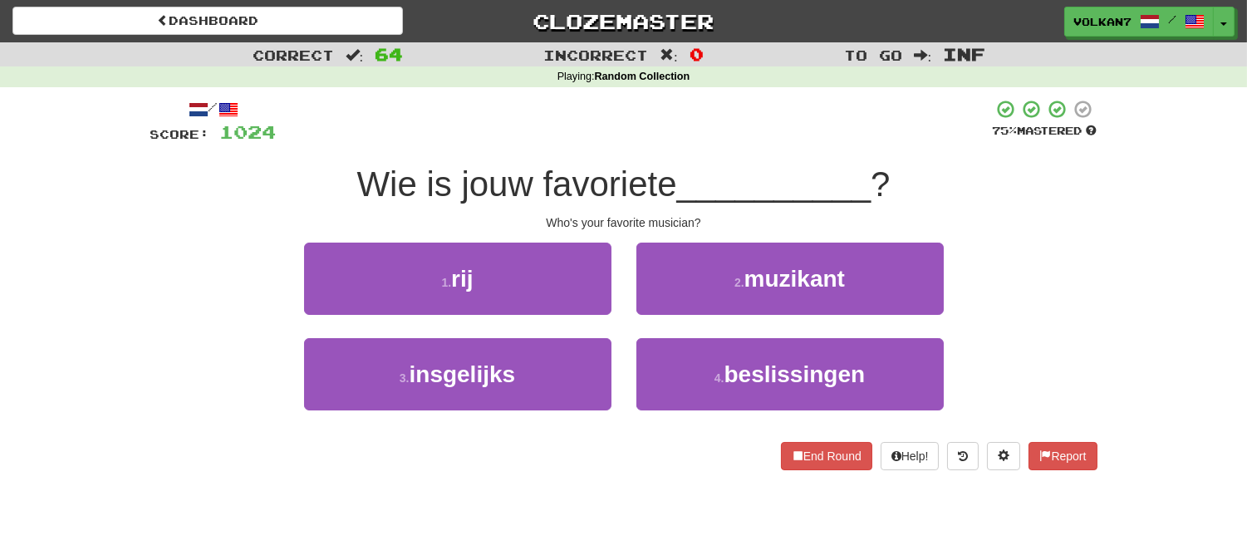
click at [685, 158] on div "/ Score: 1024 75 % Mastered Wie is jouw favoriete __________ ? Who's your favor…" at bounding box center [623, 284] width 947 height 371
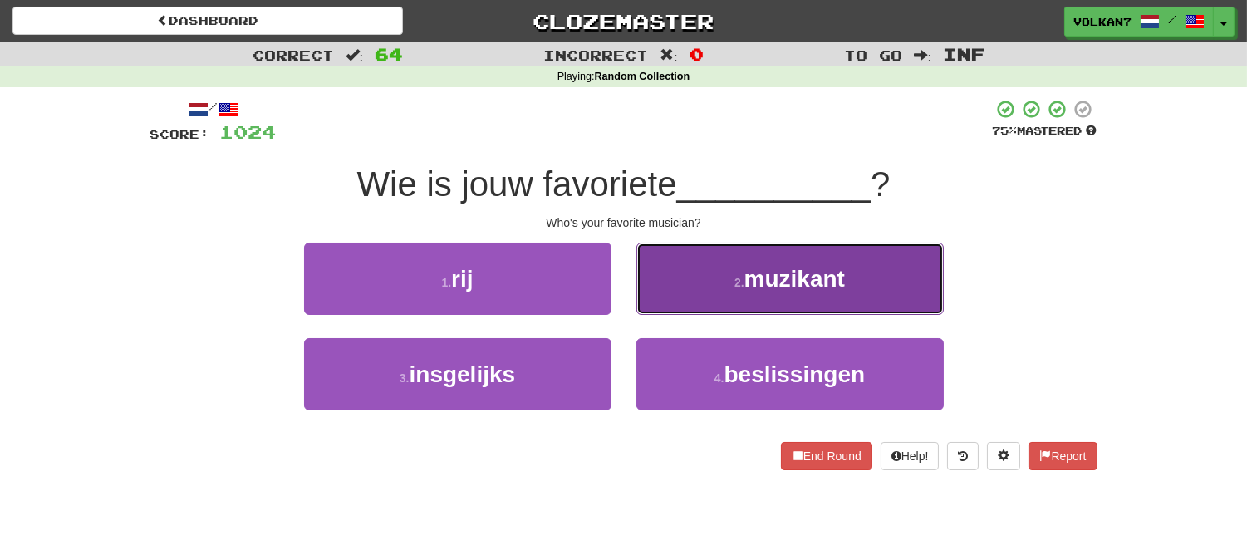
click at [708, 267] on button "2 . muzikant" at bounding box center [789, 279] width 307 height 72
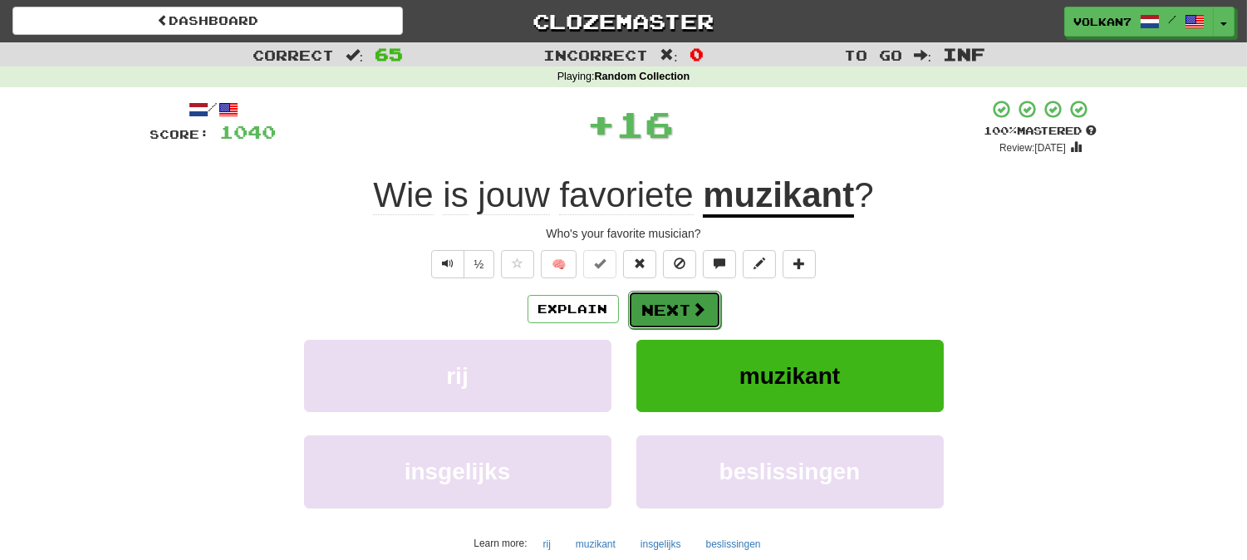
click at [694, 296] on button "Next" at bounding box center [674, 310] width 93 height 38
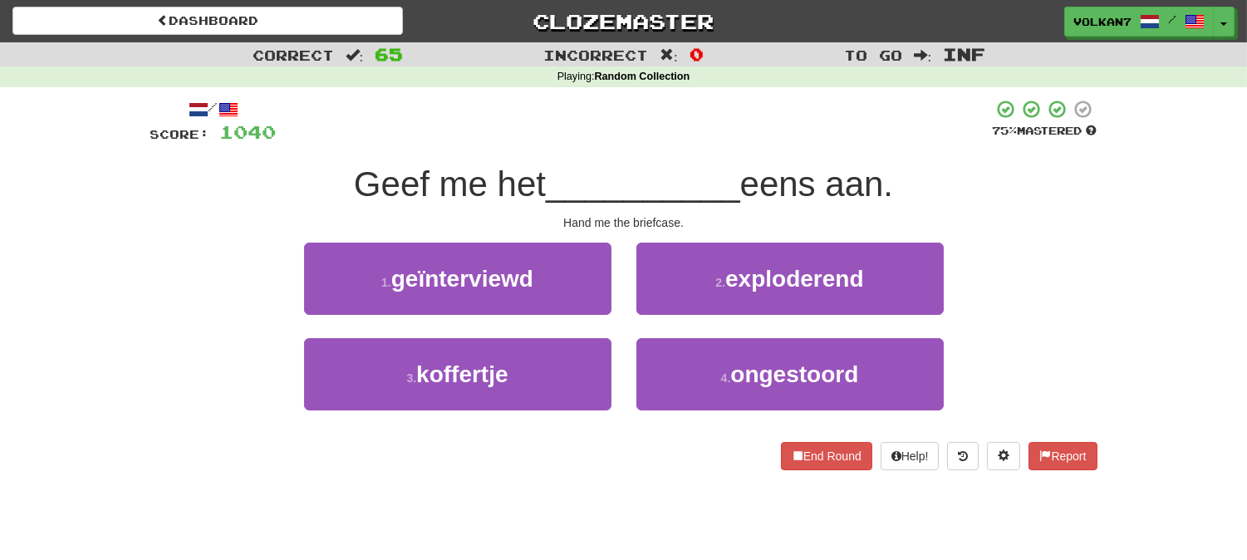
click at [676, 145] on div "/ Score: 1040 75 % Mastered Geef me het __________ eens aan. Hand me the briefc…" at bounding box center [623, 284] width 947 height 371
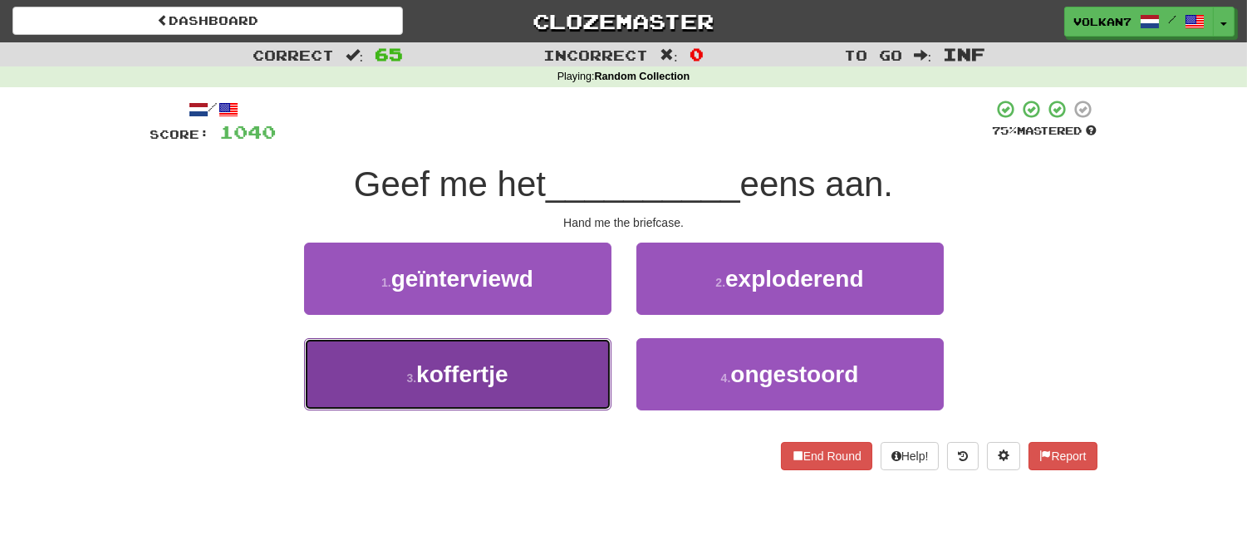
click at [557, 352] on button "3 . koffertje" at bounding box center [457, 374] width 307 height 72
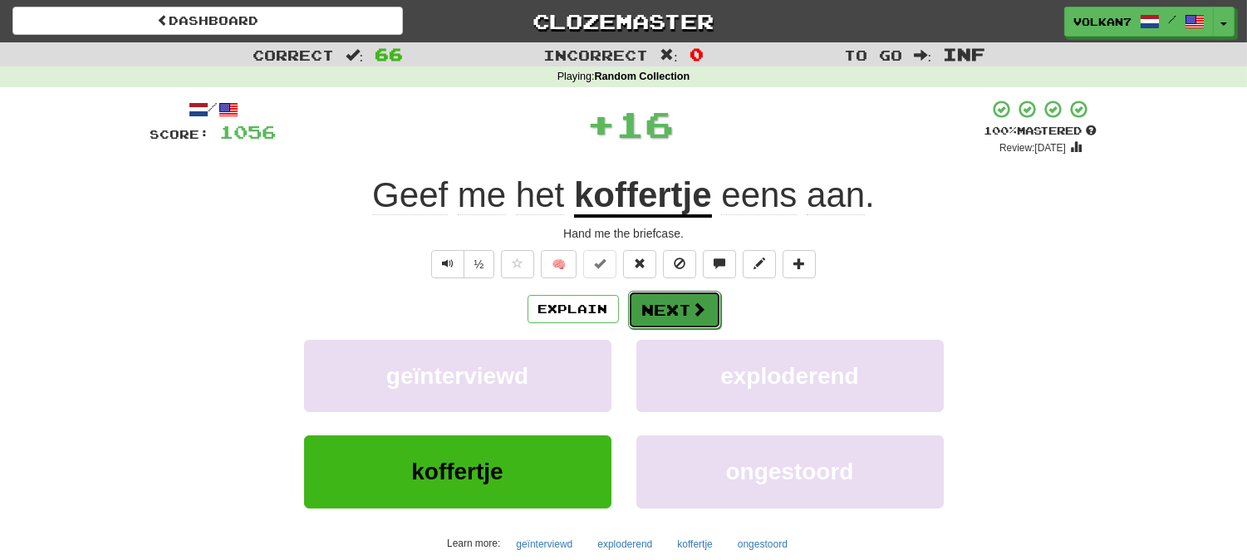
click at [651, 305] on button "Next" at bounding box center [674, 310] width 93 height 38
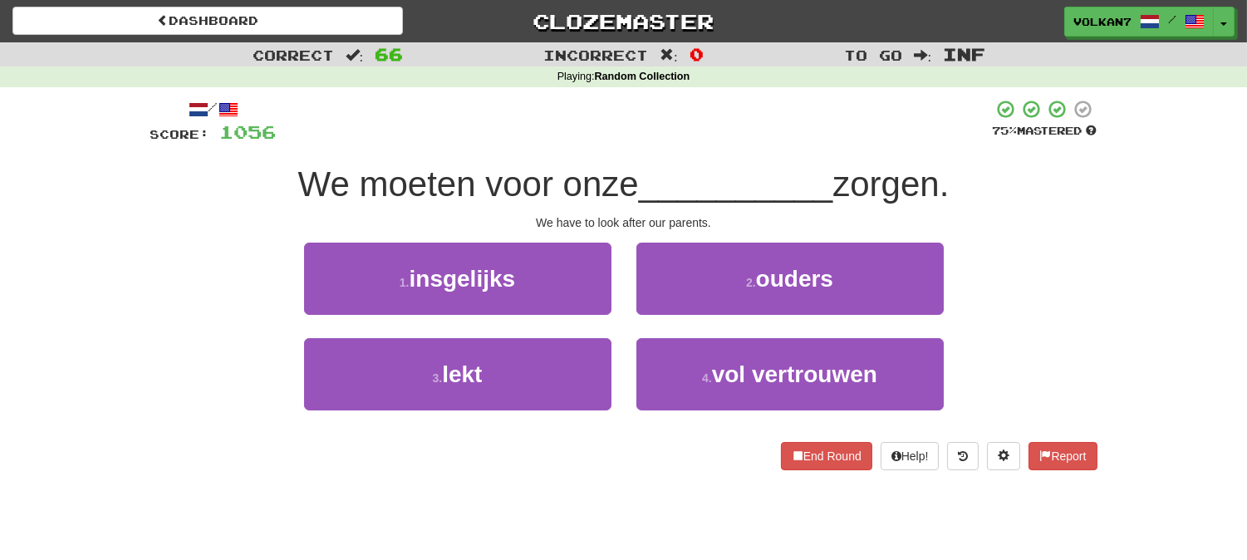
click at [703, 154] on div "/ Score: 1056 75 % Mastered We moeten voor onze __________ zorgen. We have to l…" at bounding box center [623, 284] width 947 height 371
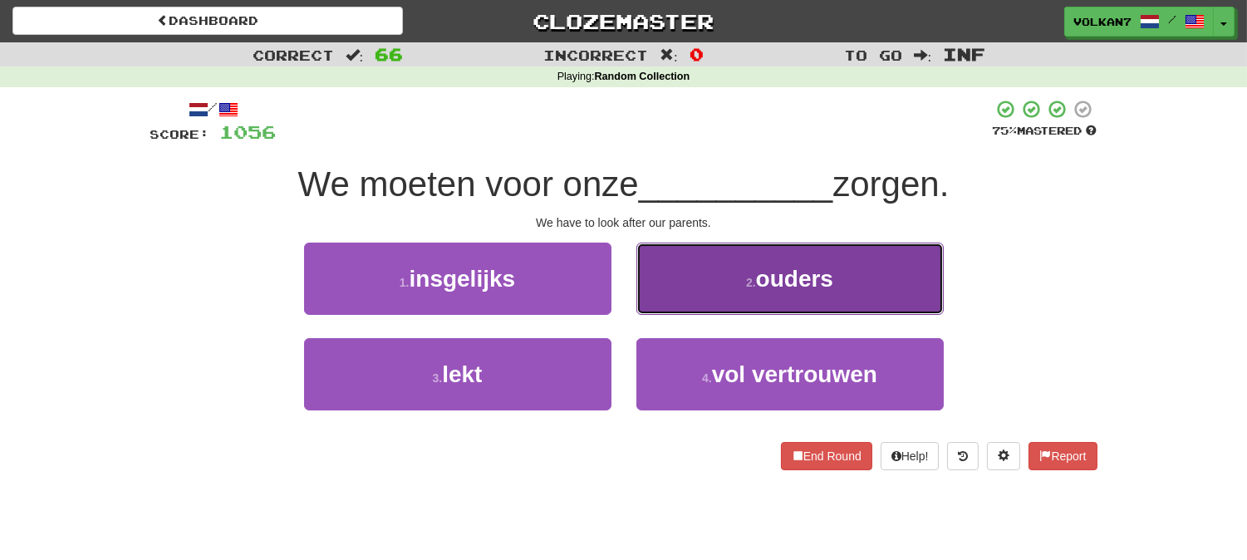
click at [739, 269] on button "2 . ouders" at bounding box center [789, 279] width 307 height 72
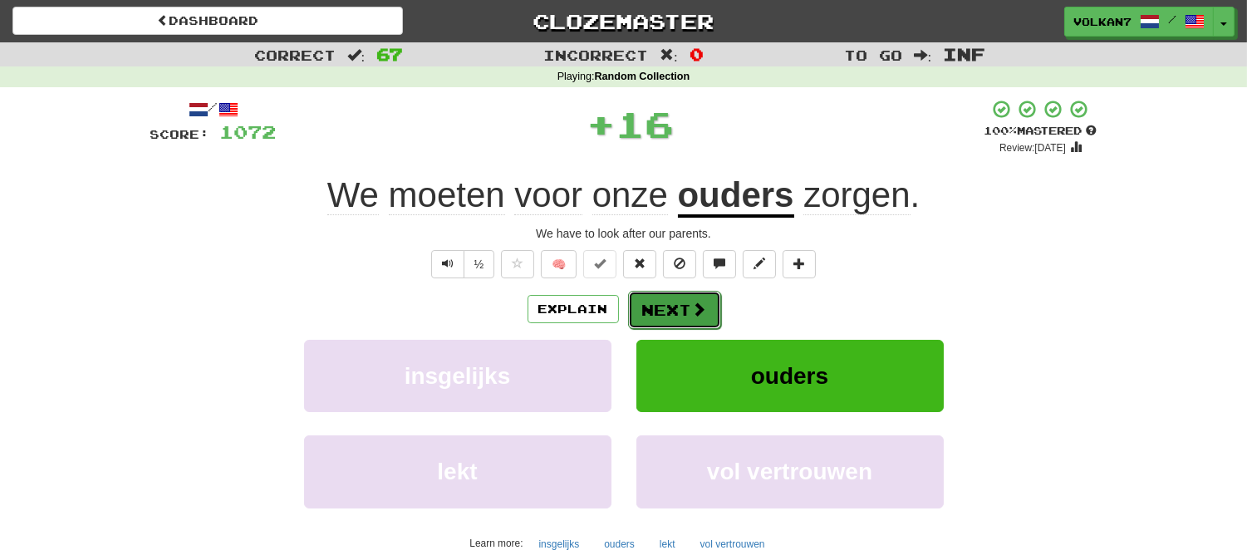
click at [692, 304] on span at bounding box center [699, 308] width 15 height 15
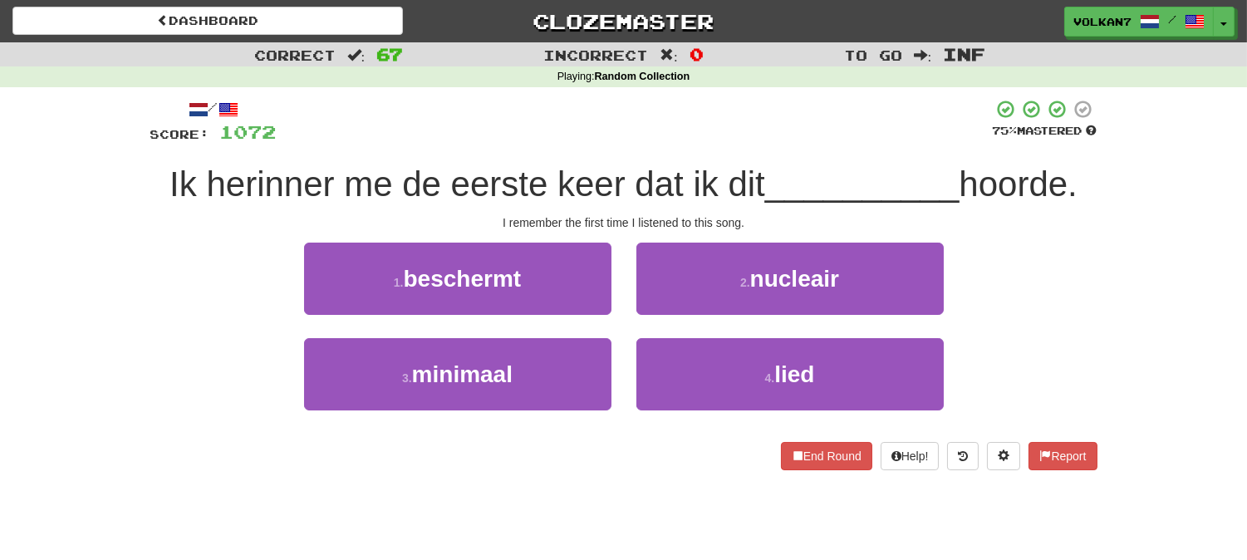
click at [691, 147] on div "/ Score: 1072 75 % Mastered Ik herinner me de eerste keer dat ik dit __________…" at bounding box center [623, 284] width 947 height 371
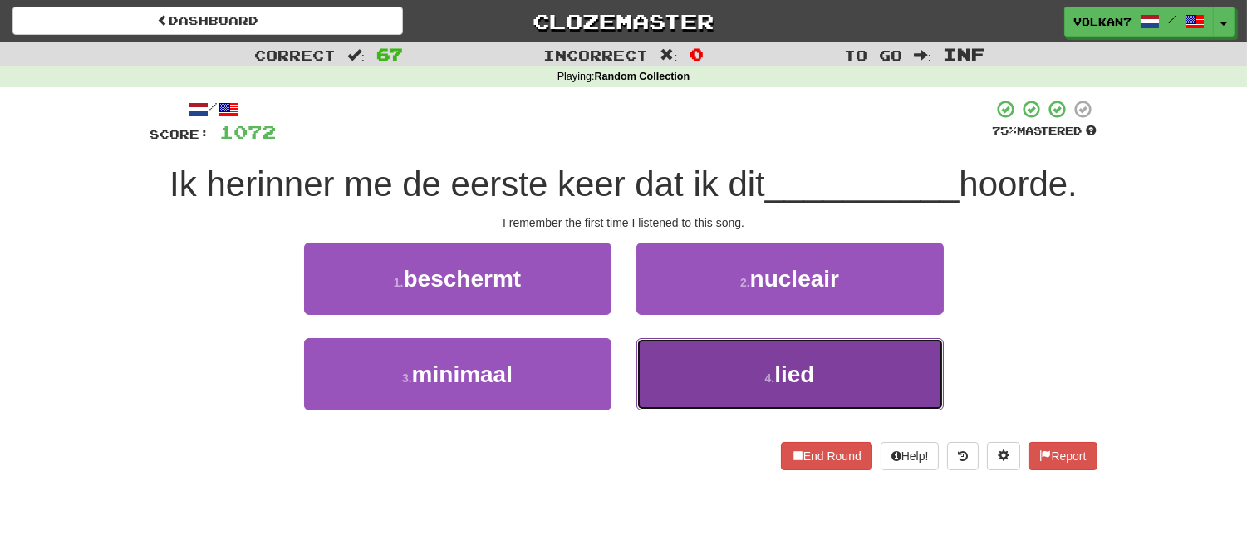
click at [768, 367] on button "4 . lied" at bounding box center [789, 374] width 307 height 72
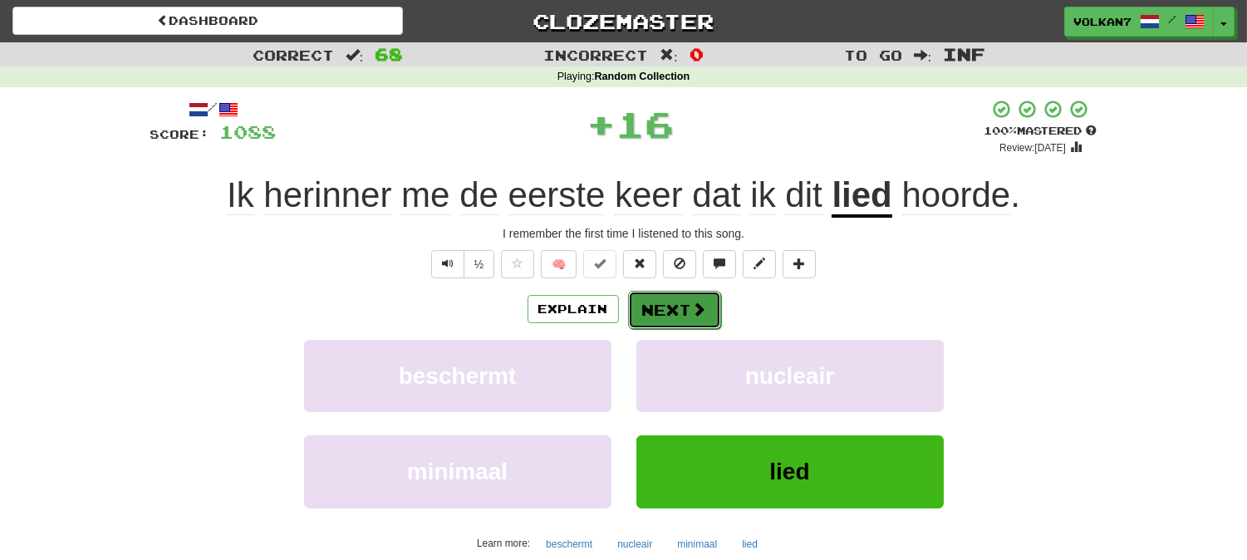
click at [709, 302] on button "Next" at bounding box center [674, 310] width 93 height 38
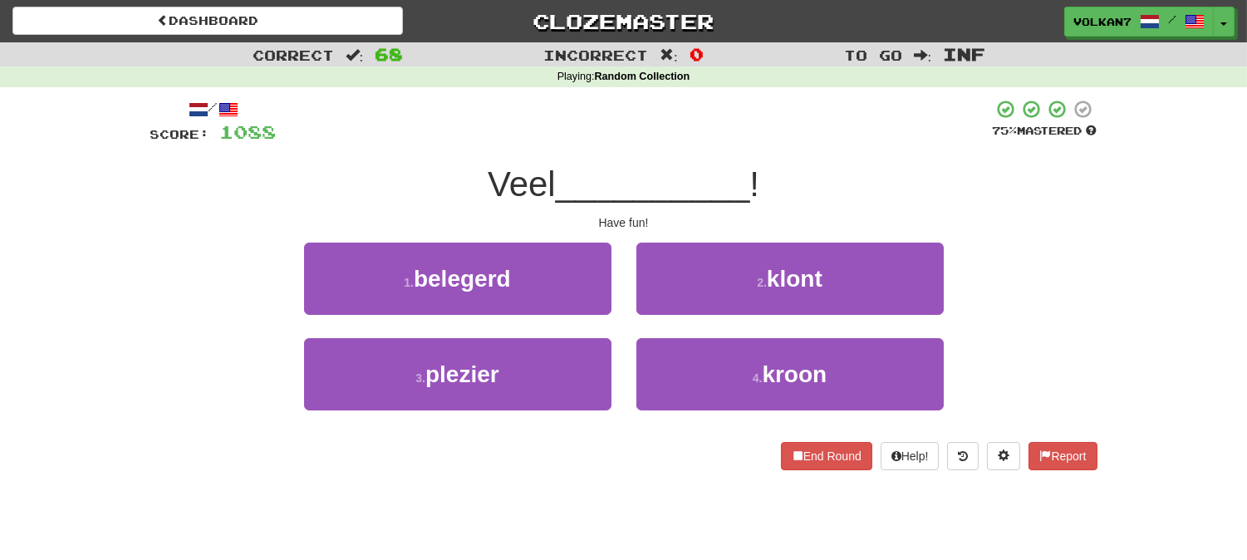
click at [714, 142] on div at bounding box center [635, 122] width 716 height 46
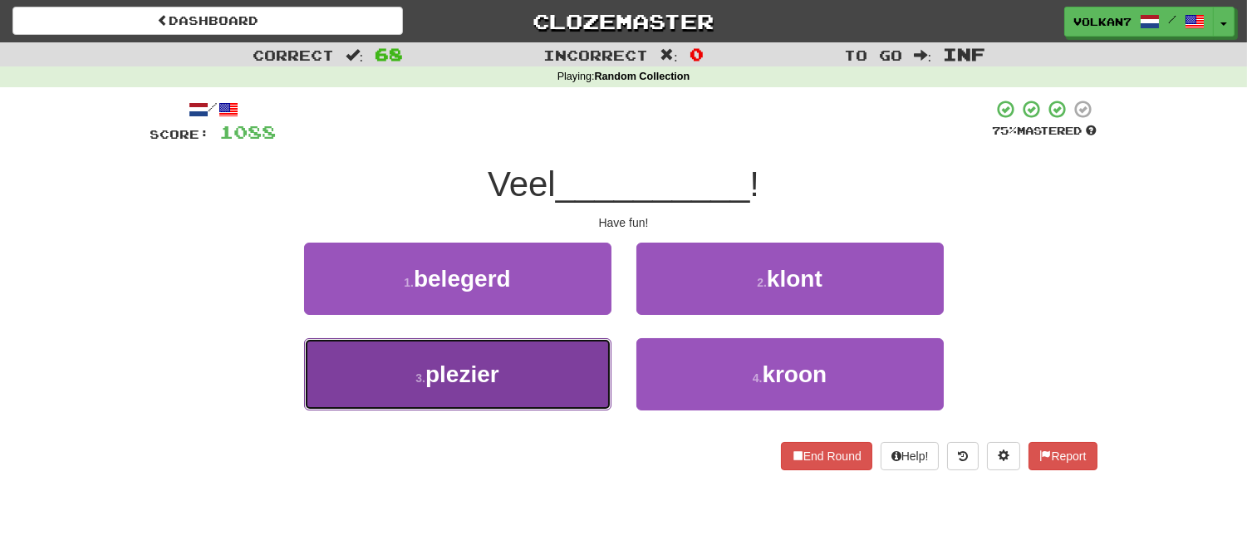
click at [524, 359] on button "3 . plezier" at bounding box center [457, 374] width 307 height 72
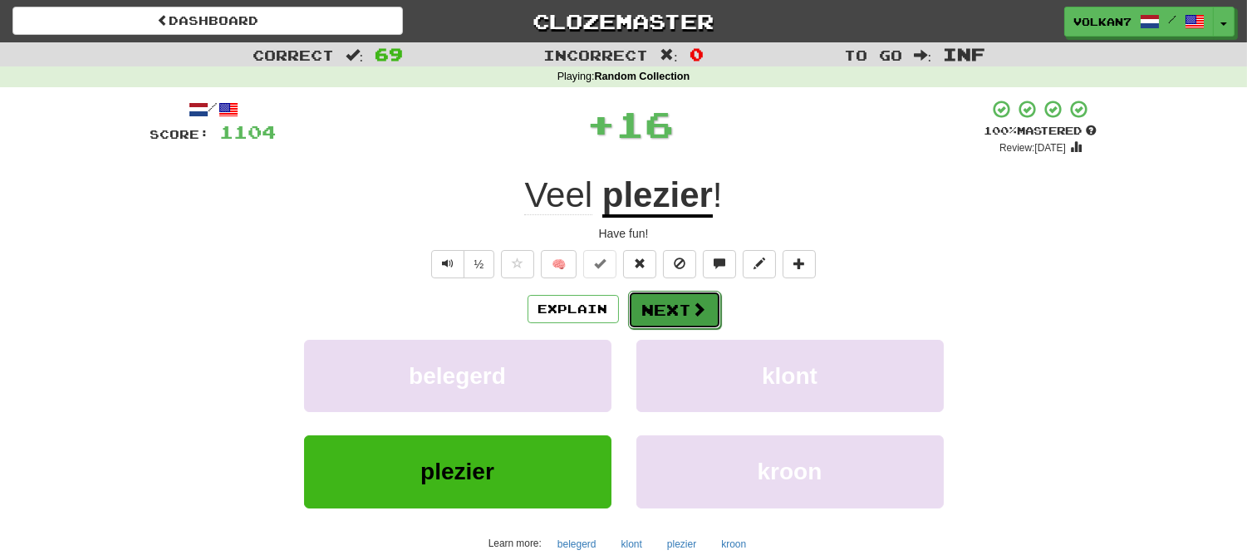
click at [651, 316] on button "Next" at bounding box center [674, 310] width 93 height 38
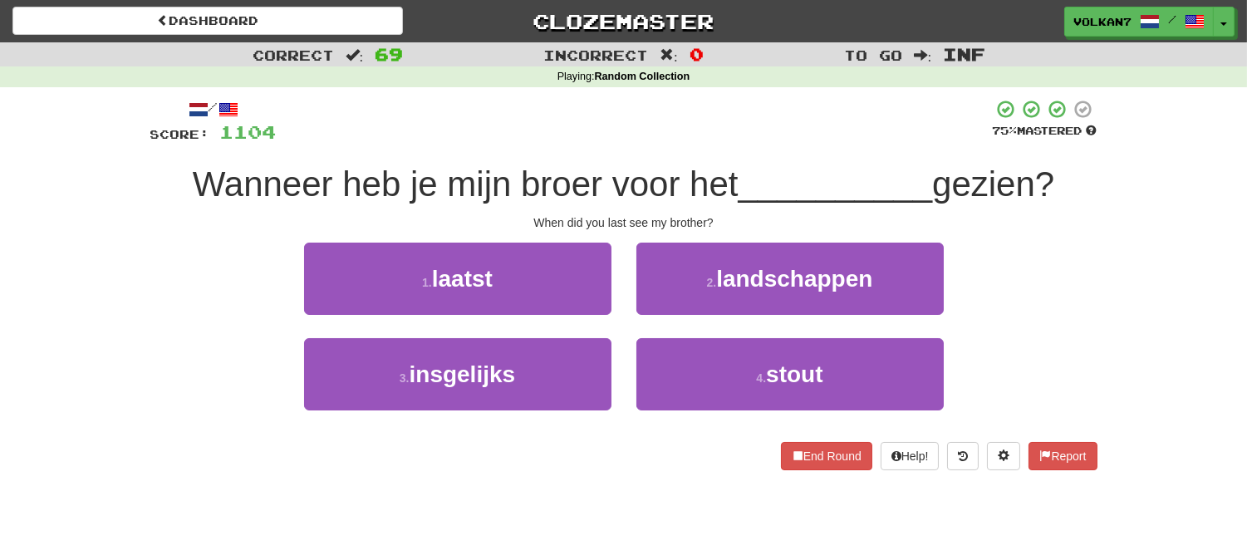
click at [708, 144] on div at bounding box center [635, 122] width 716 height 46
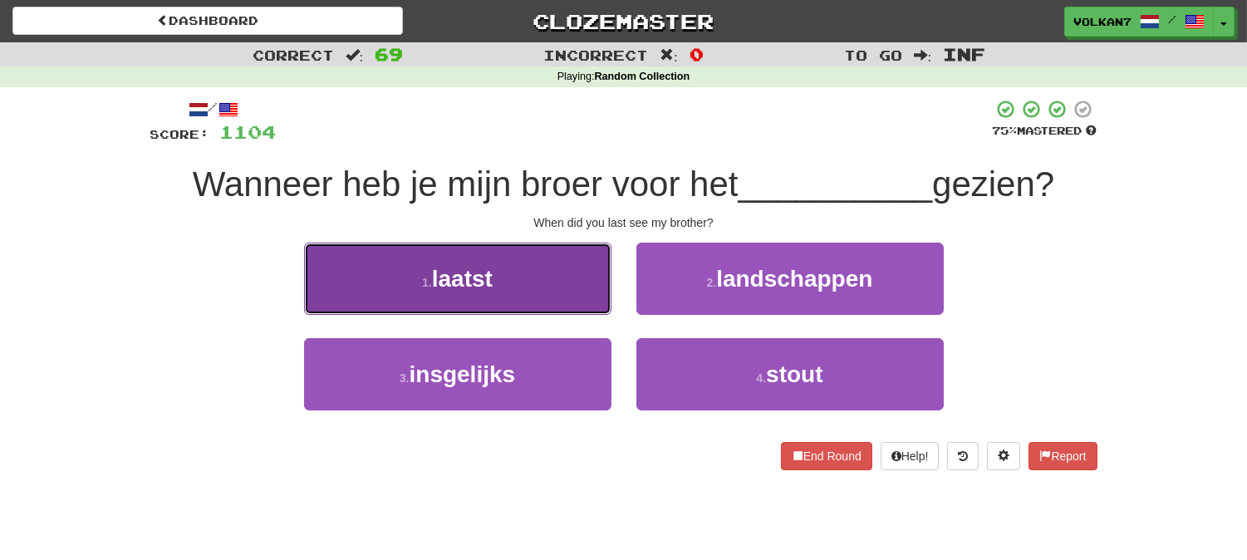
click at [558, 282] on button "1 . laatst" at bounding box center [457, 279] width 307 height 72
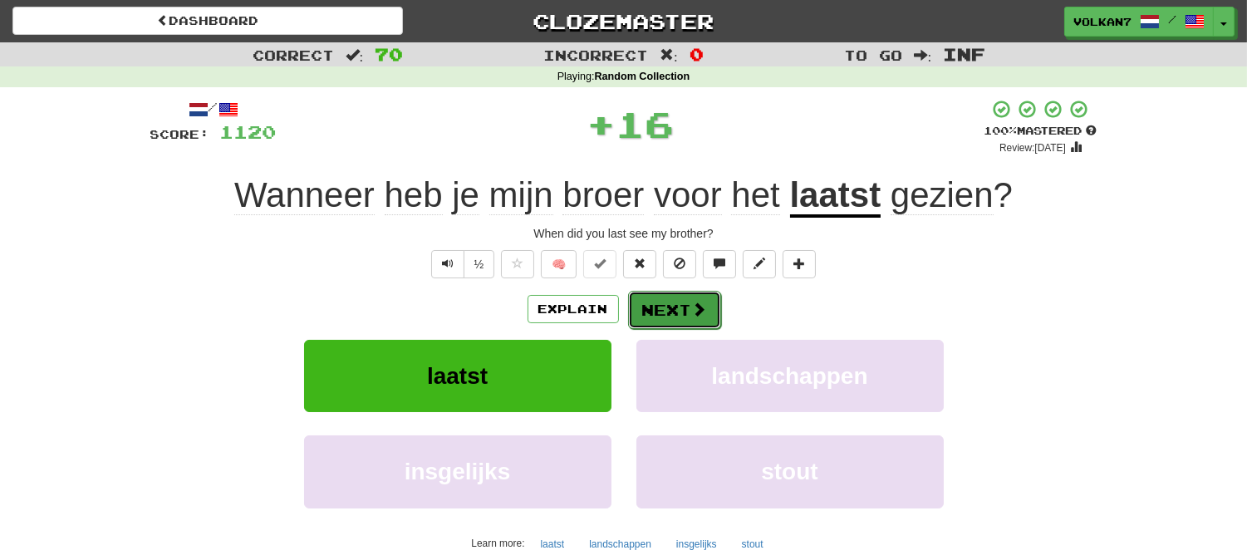
click at [675, 303] on button "Next" at bounding box center [674, 310] width 93 height 38
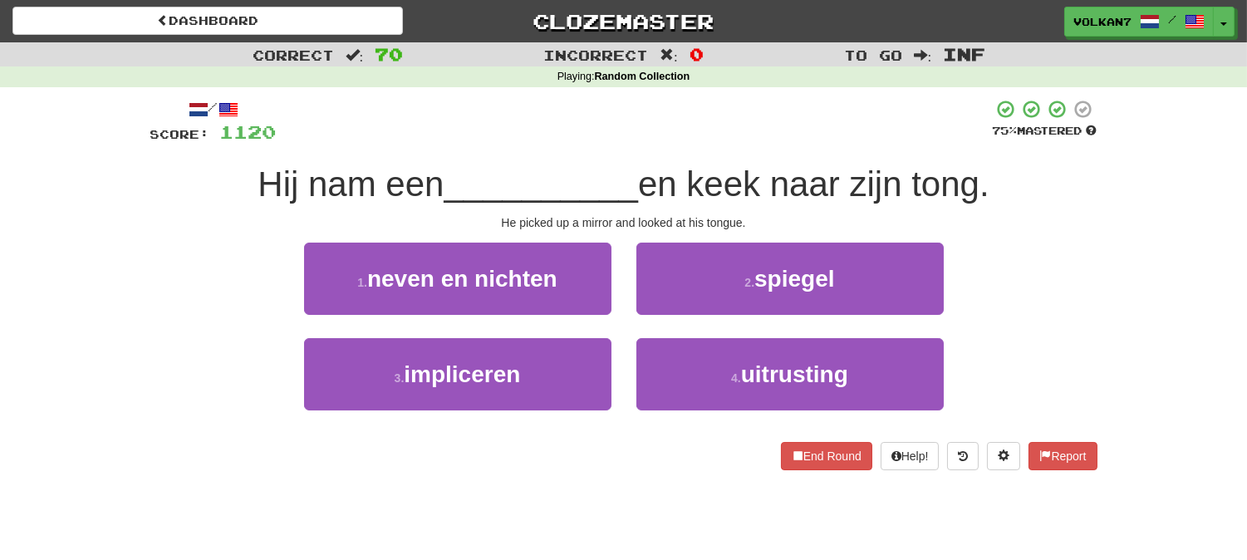
click at [692, 118] on div at bounding box center [635, 122] width 716 height 46
click at [695, 281] on button "2 . spiegel" at bounding box center [789, 279] width 307 height 72
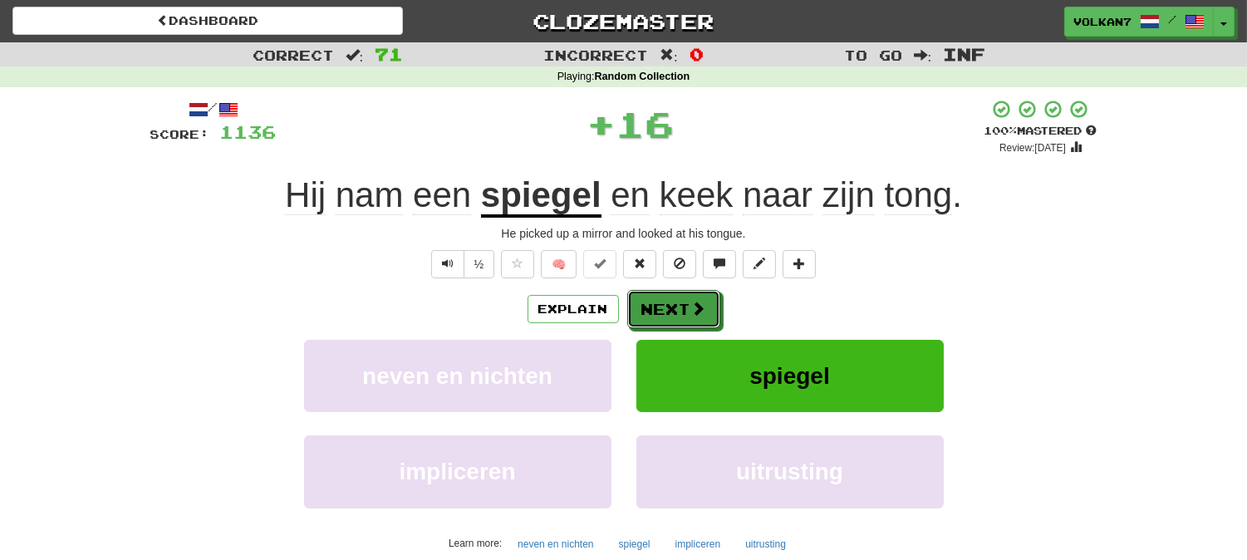
click at [686, 301] on button "Next" at bounding box center [673, 309] width 93 height 38
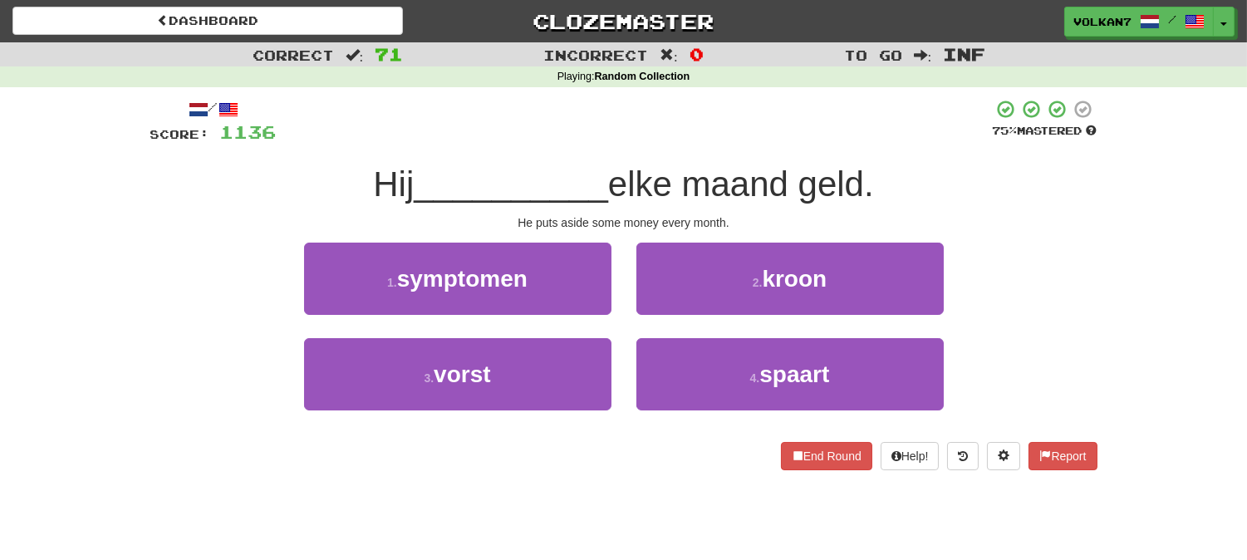
click at [684, 138] on div at bounding box center [635, 122] width 716 height 46
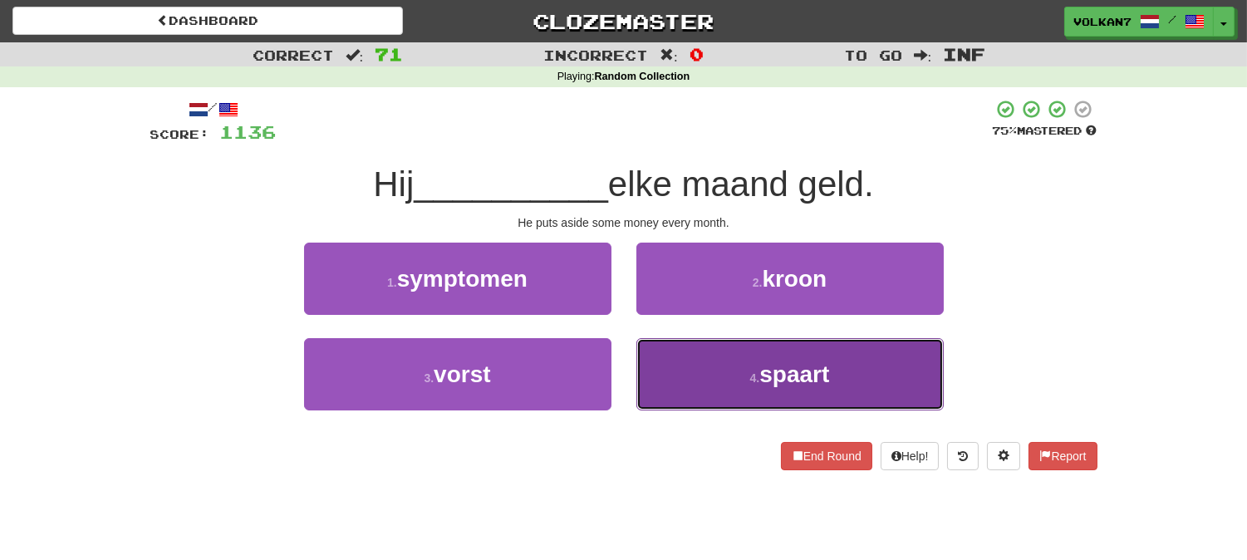
click at [679, 372] on button "4 . spaart" at bounding box center [789, 374] width 307 height 72
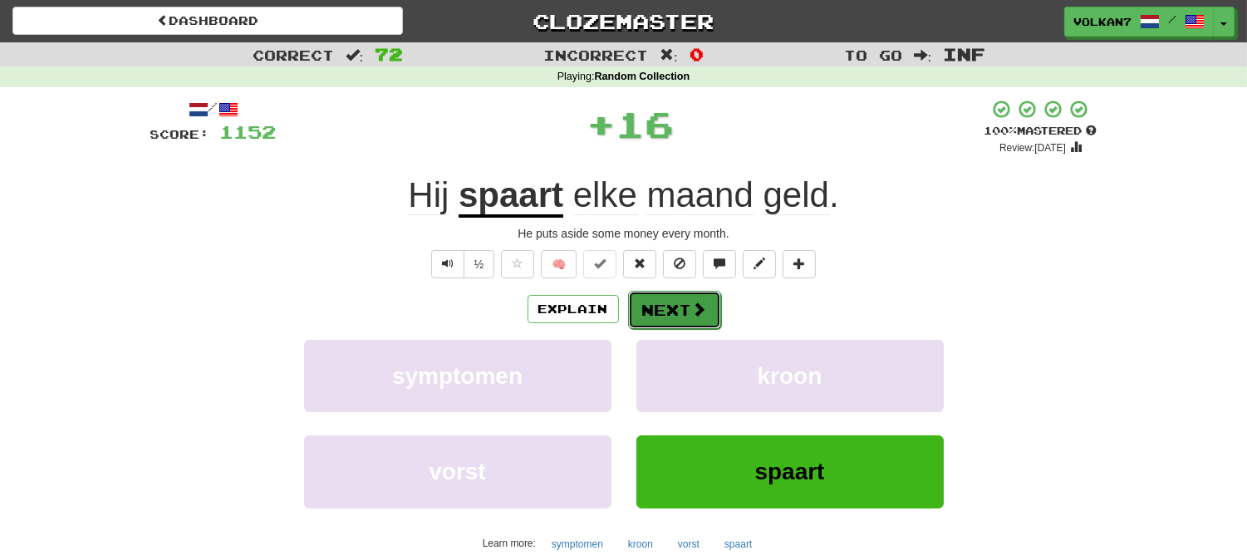
click at [674, 302] on button "Next" at bounding box center [674, 310] width 93 height 38
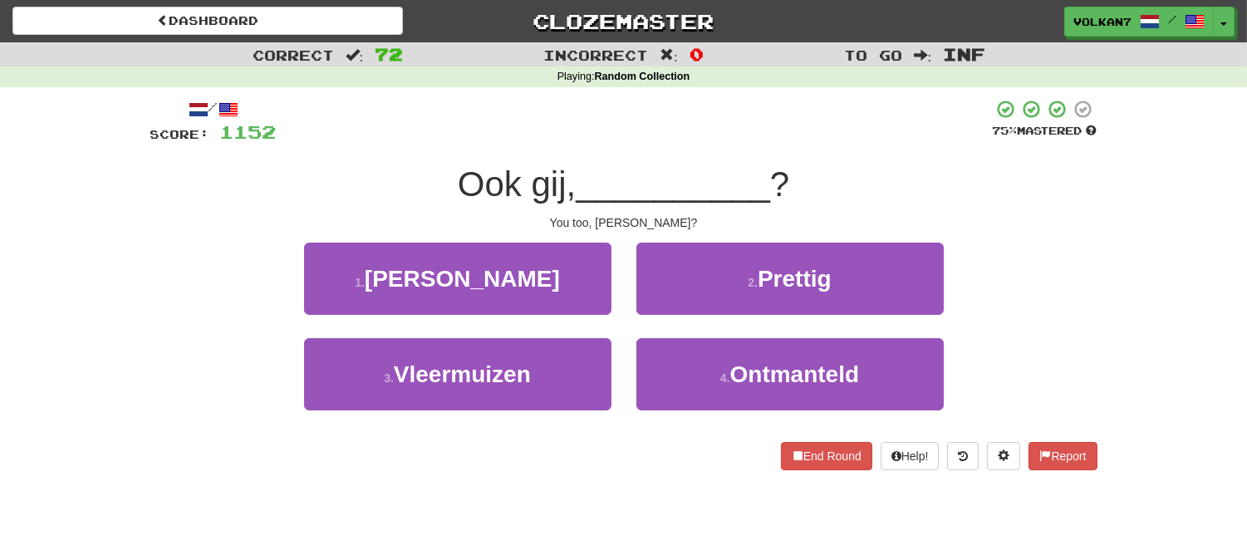
click at [687, 139] on div at bounding box center [635, 122] width 716 height 46
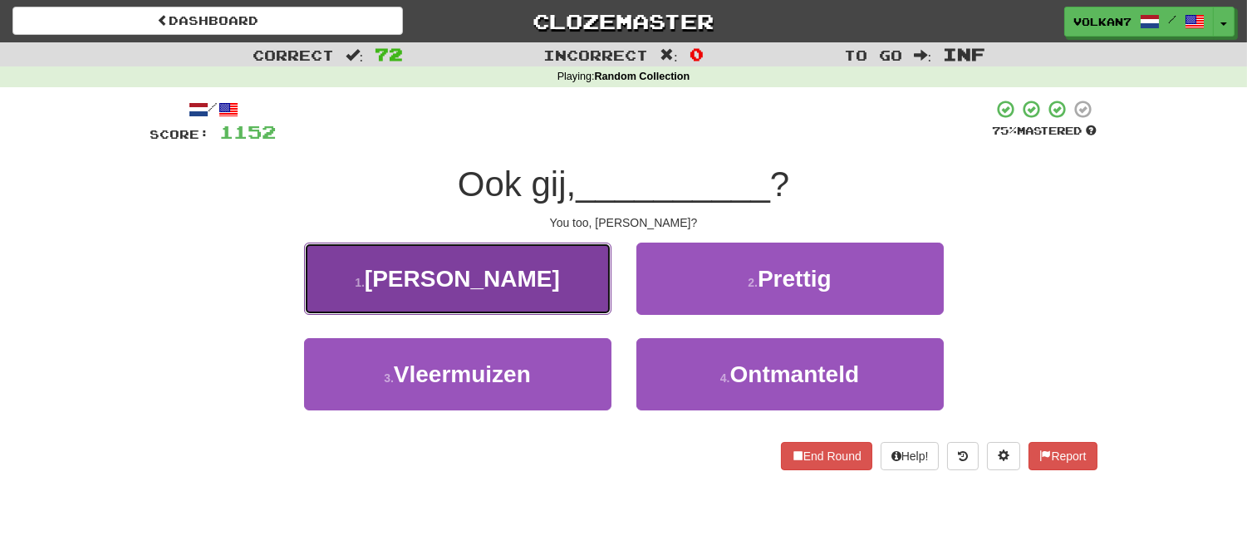
click at [568, 267] on button "1 . Brutus" at bounding box center [457, 279] width 307 height 72
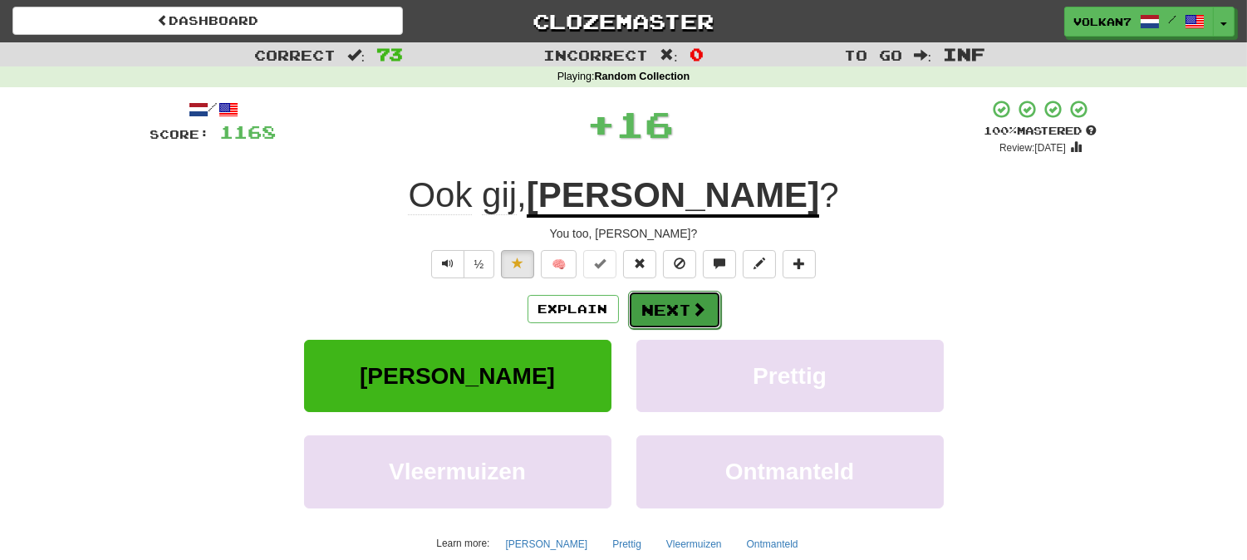
click at [685, 305] on button "Next" at bounding box center [674, 310] width 93 height 38
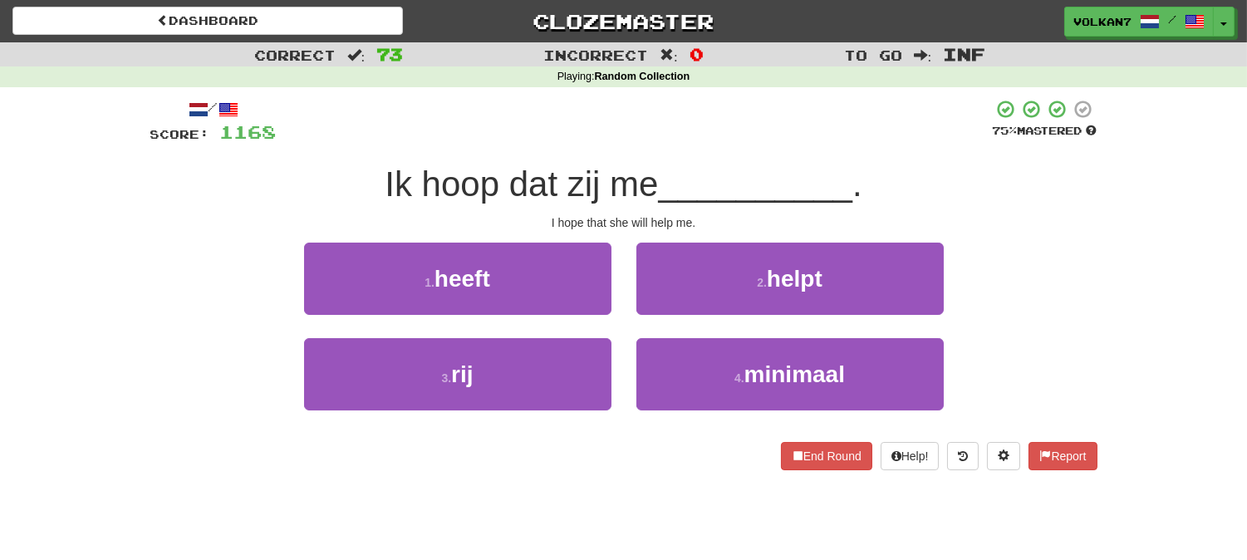
click at [718, 134] on div at bounding box center [635, 122] width 716 height 46
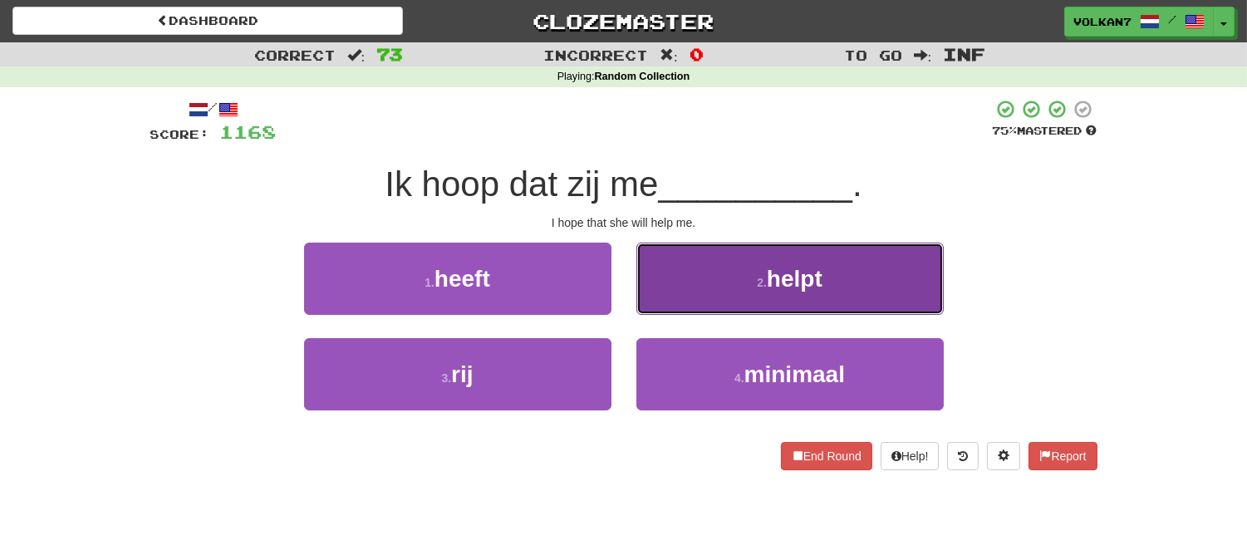
click at [750, 287] on button "2 . helpt" at bounding box center [789, 279] width 307 height 72
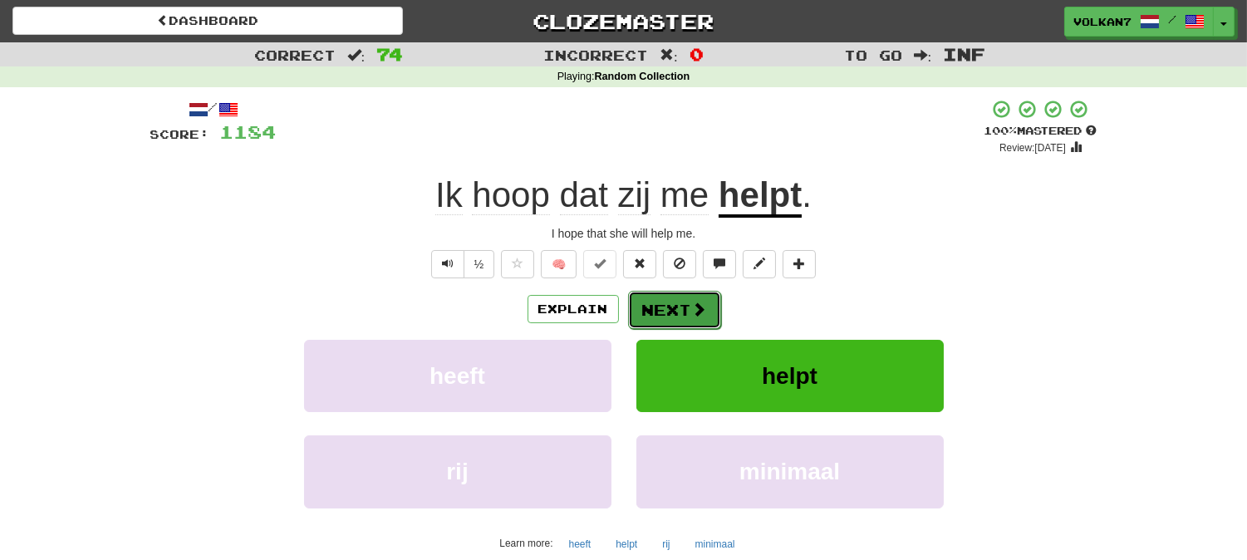
click at [664, 304] on button "Next" at bounding box center [674, 310] width 93 height 38
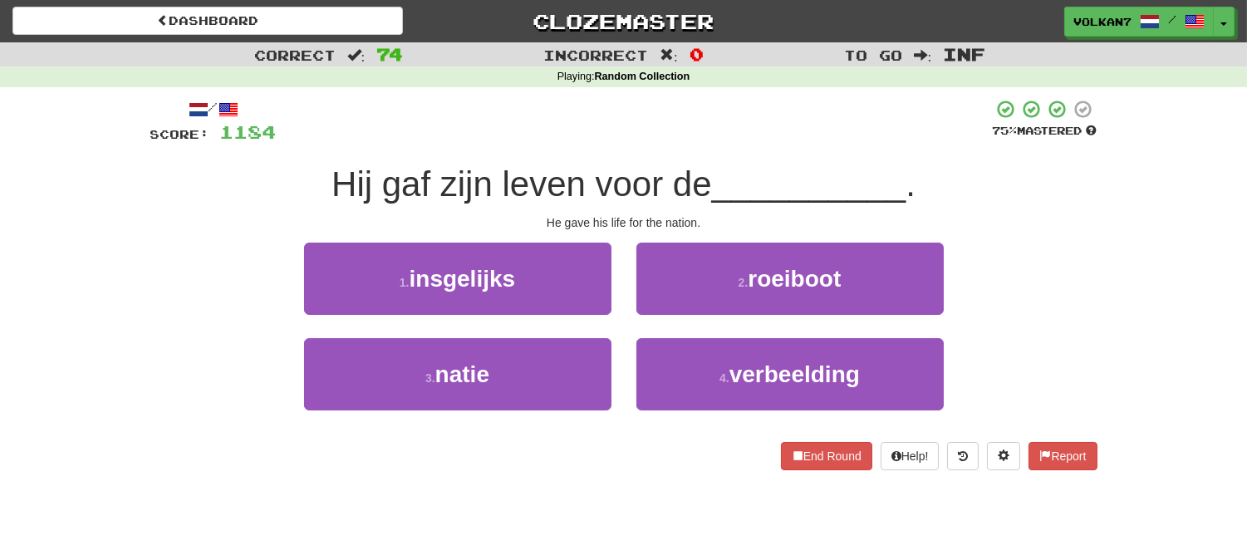
click at [664, 147] on div "/ Score: 1184 75 % Mastered Hij gaf zijn leven voor de __________ . He gave his…" at bounding box center [623, 284] width 947 height 371
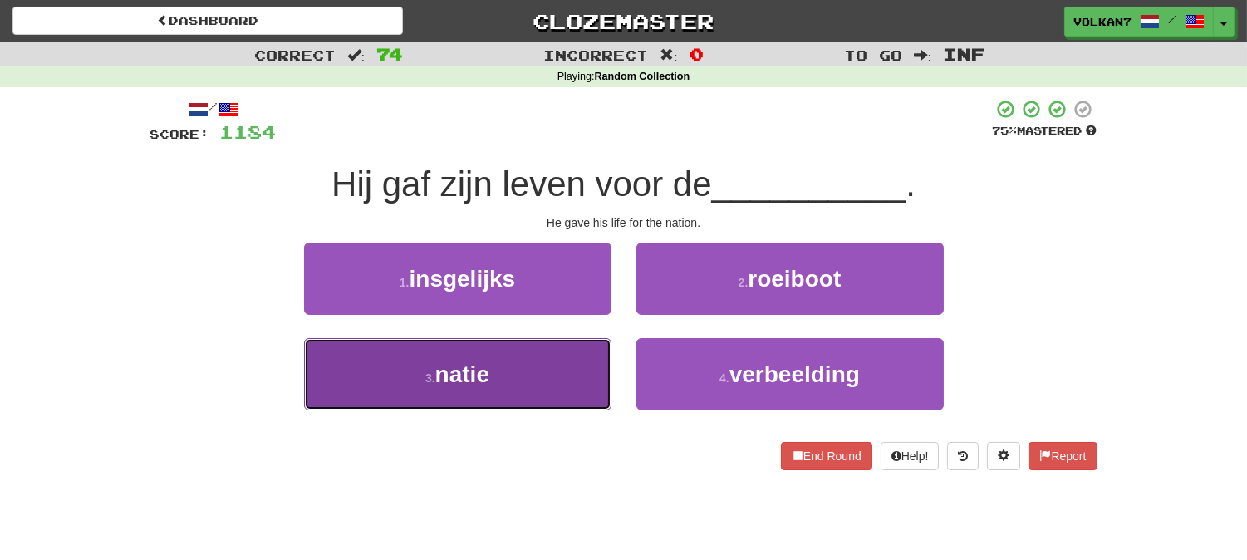
click at [546, 366] on button "3 . natie" at bounding box center [457, 374] width 307 height 72
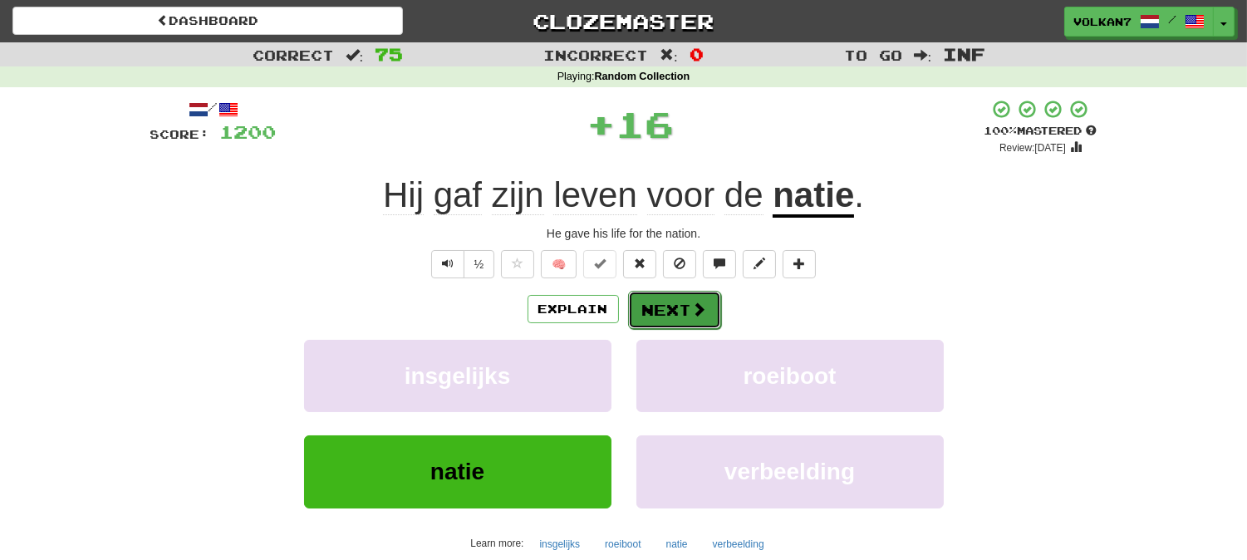
click at [666, 314] on button "Next" at bounding box center [674, 310] width 93 height 38
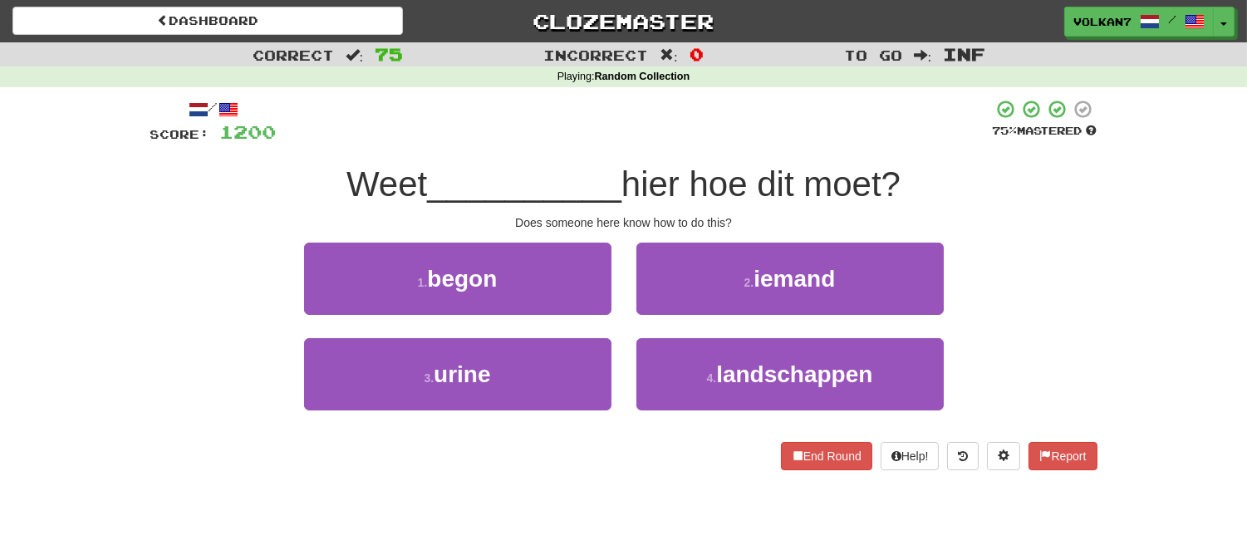
click at [699, 136] on div at bounding box center [635, 122] width 716 height 46
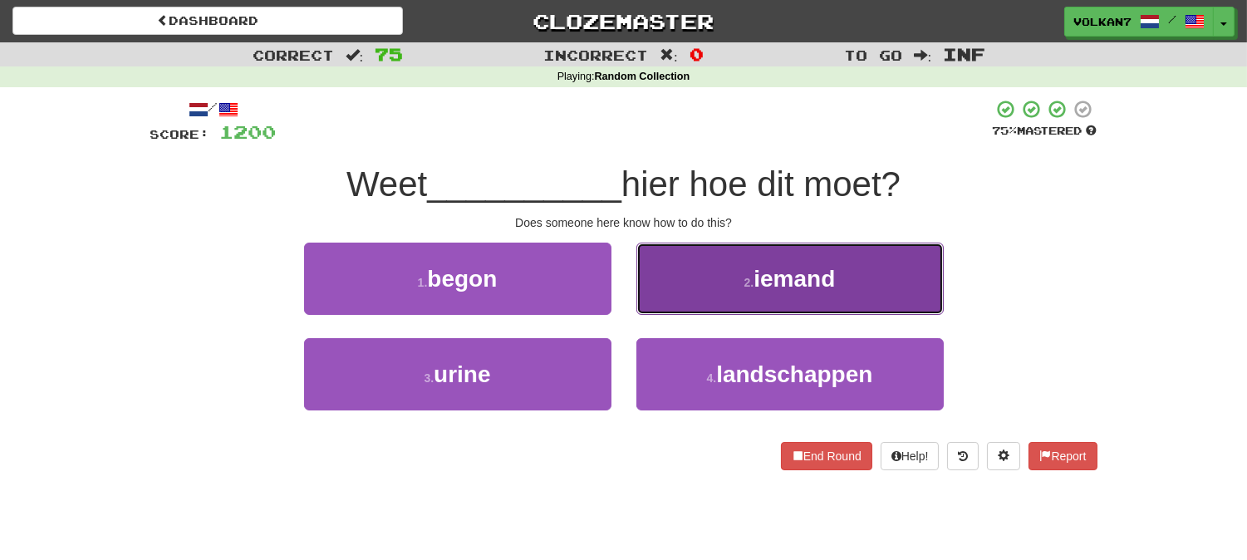
click at [744, 281] on small "2 ." at bounding box center [749, 282] width 10 height 13
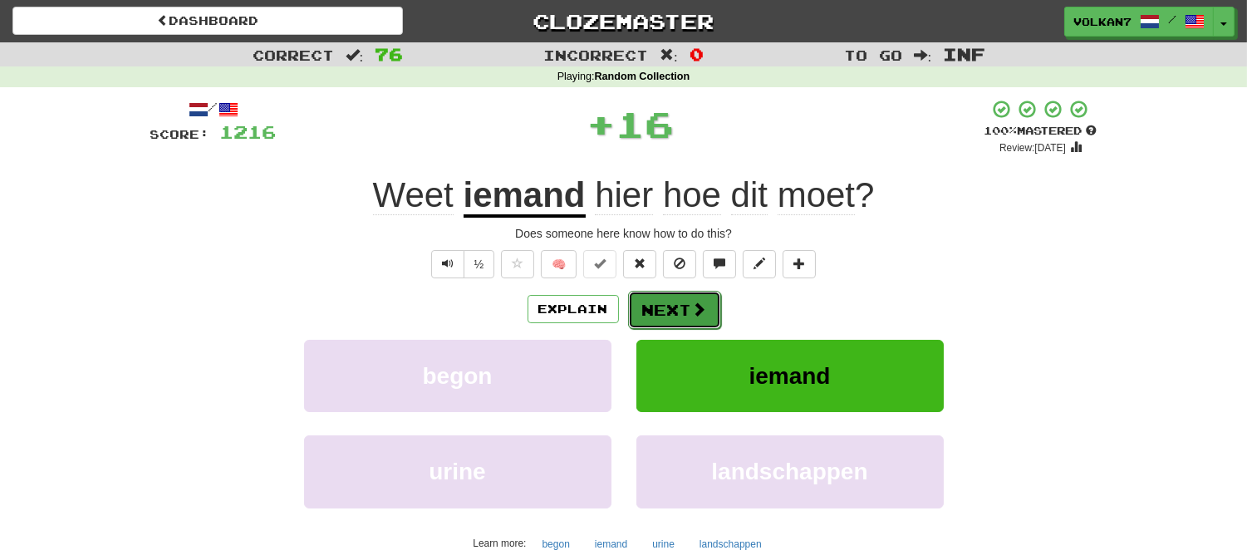
click at [683, 309] on button "Next" at bounding box center [674, 310] width 93 height 38
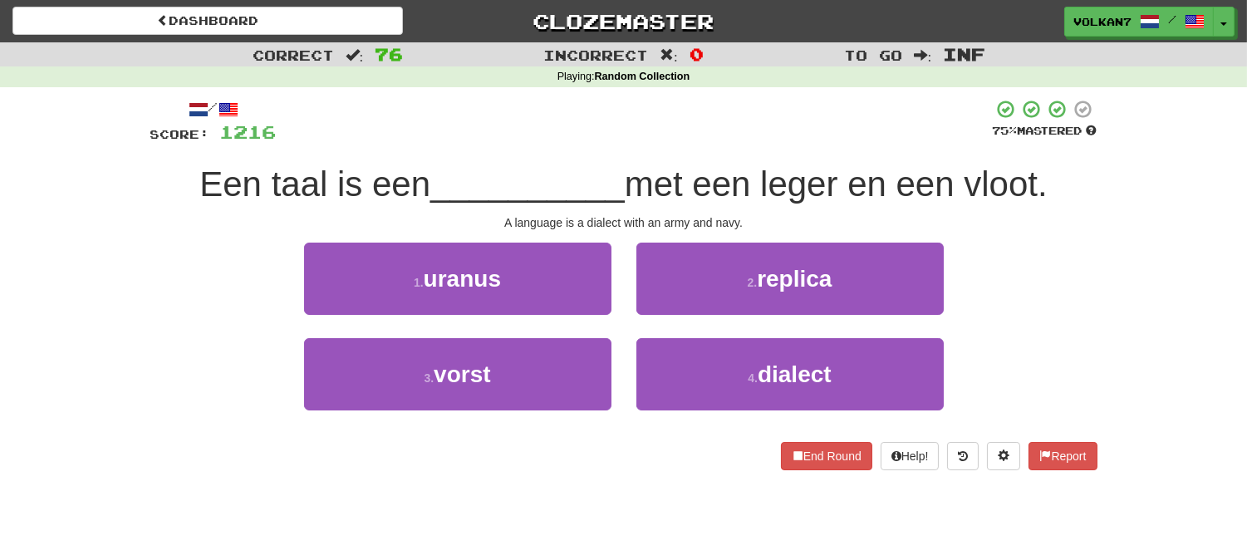
click at [724, 133] on div at bounding box center [635, 122] width 716 height 46
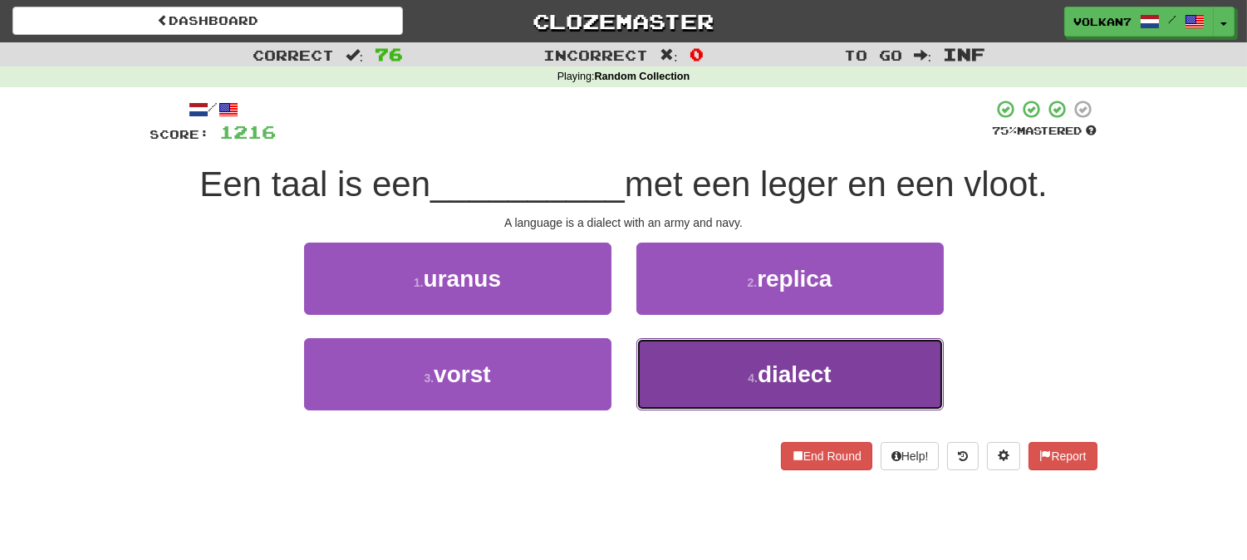
click at [743, 370] on button "4 . dialect" at bounding box center [789, 374] width 307 height 72
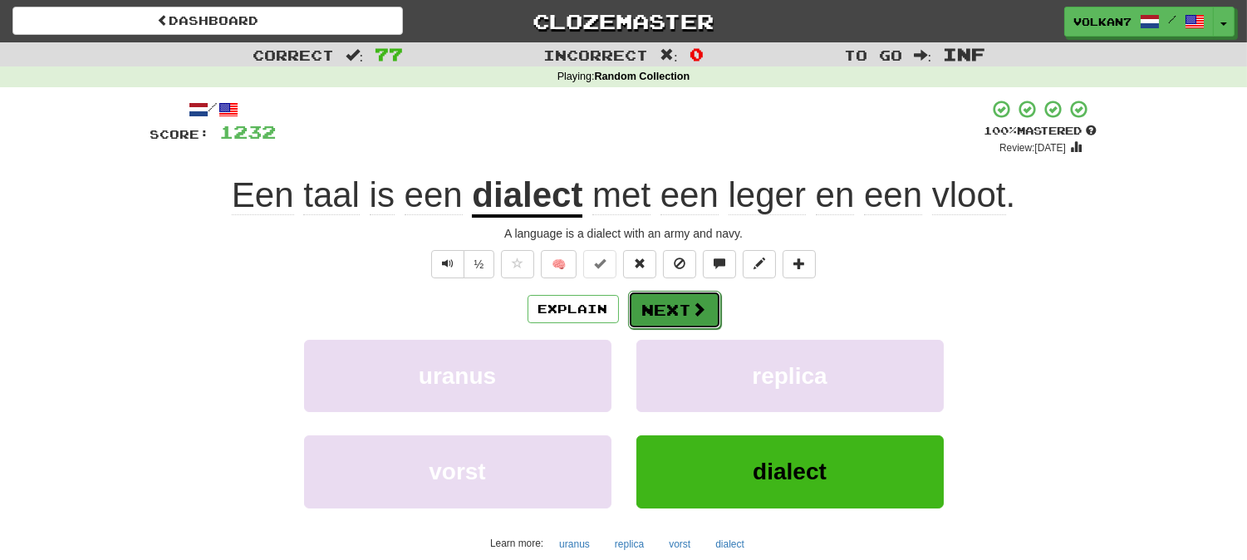
click at [679, 309] on button "Next" at bounding box center [674, 310] width 93 height 38
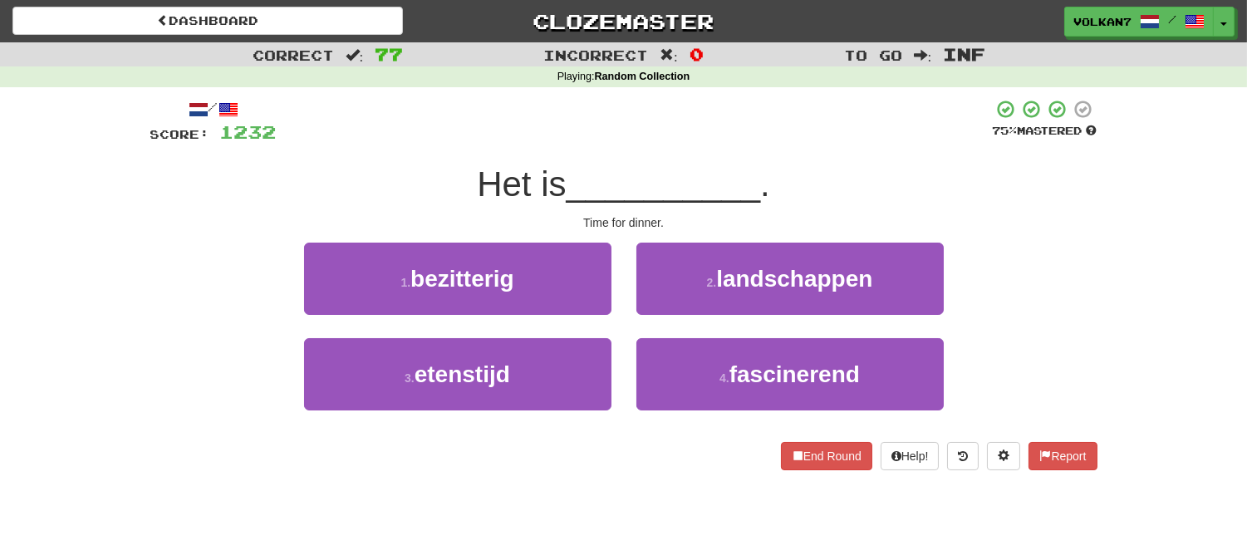
click at [727, 129] on div at bounding box center [635, 122] width 716 height 46
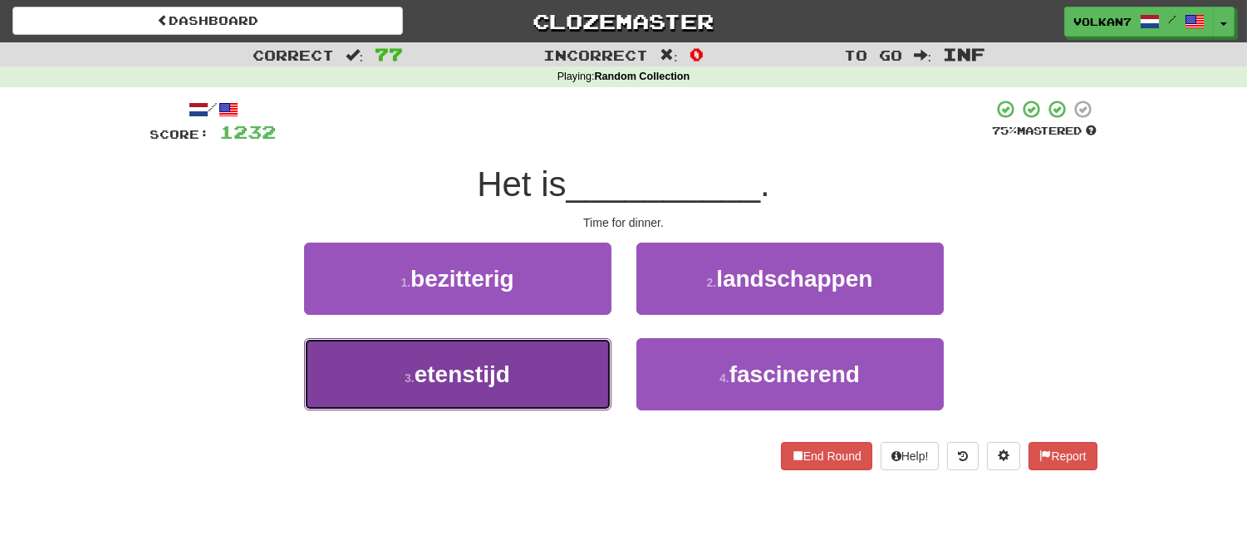
click at [561, 380] on button "3 . etenstijd" at bounding box center [457, 374] width 307 height 72
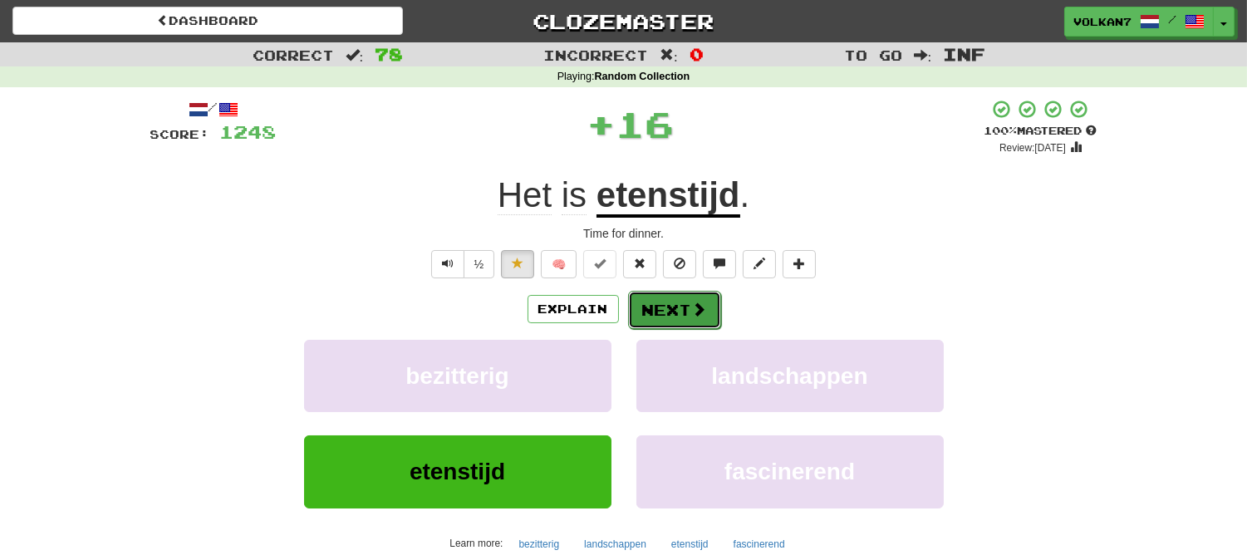
click at [649, 314] on button "Next" at bounding box center [674, 310] width 93 height 38
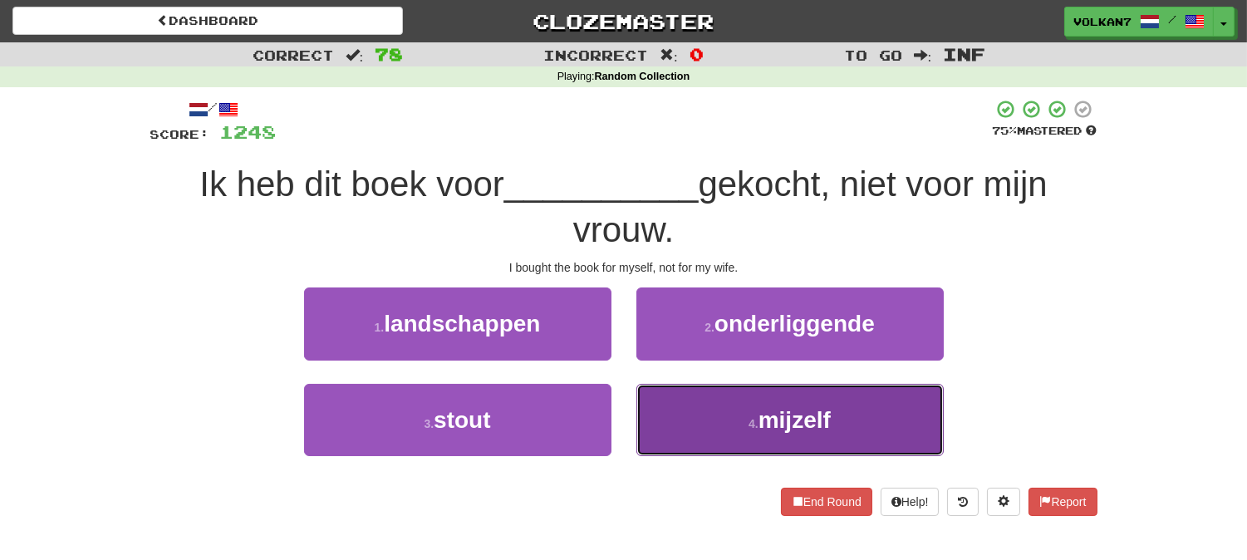
click at [800, 438] on button "4 . mijzelf" at bounding box center [789, 420] width 307 height 72
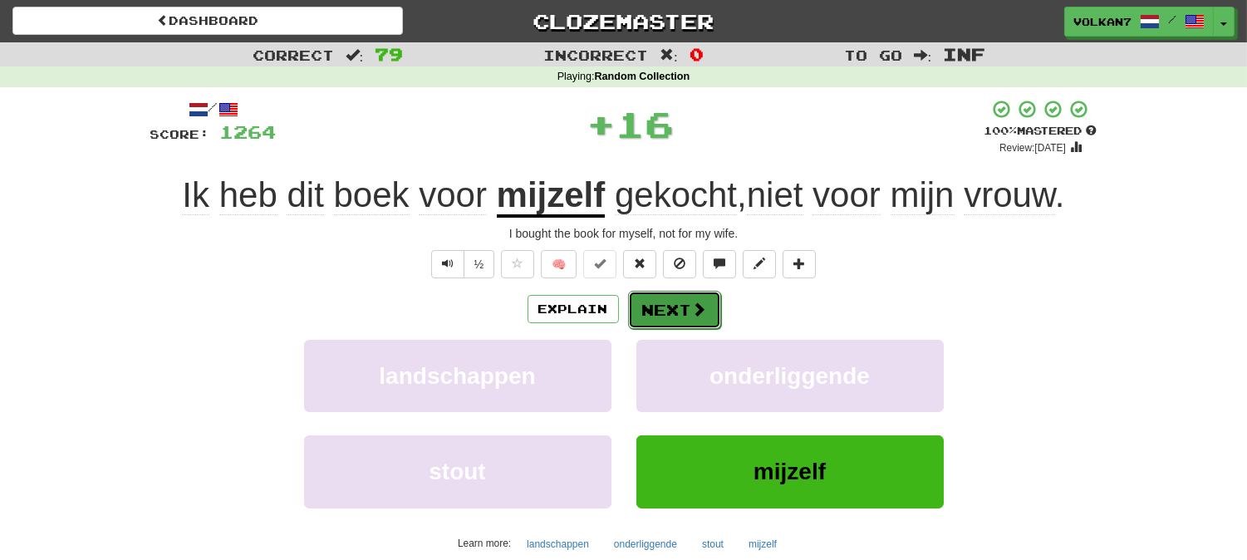
click at [688, 305] on button "Next" at bounding box center [674, 310] width 93 height 38
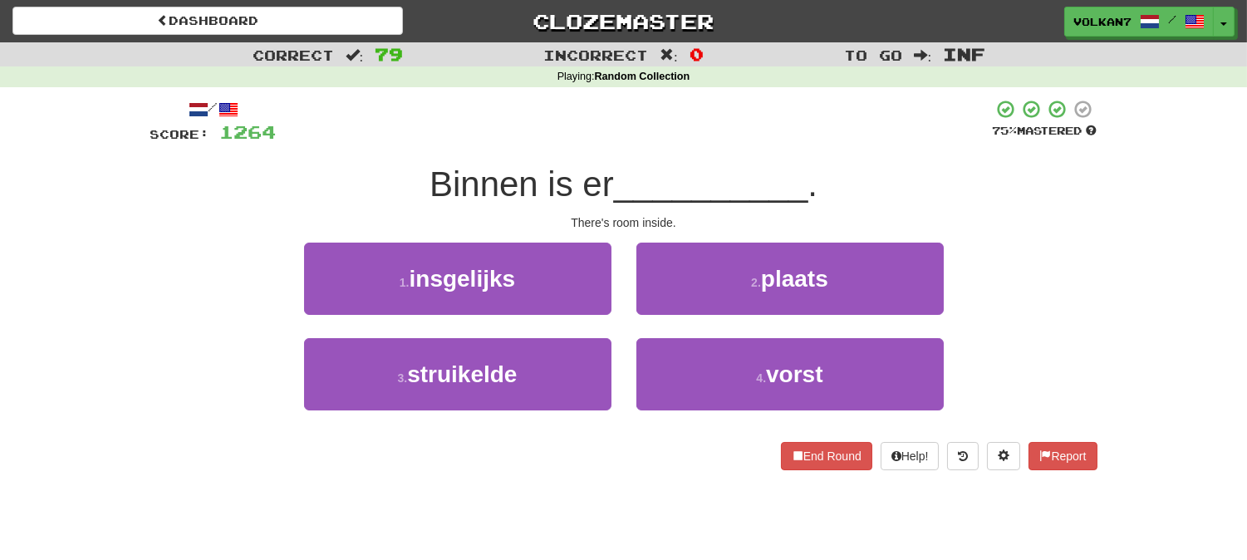
click at [711, 141] on div at bounding box center [635, 122] width 716 height 46
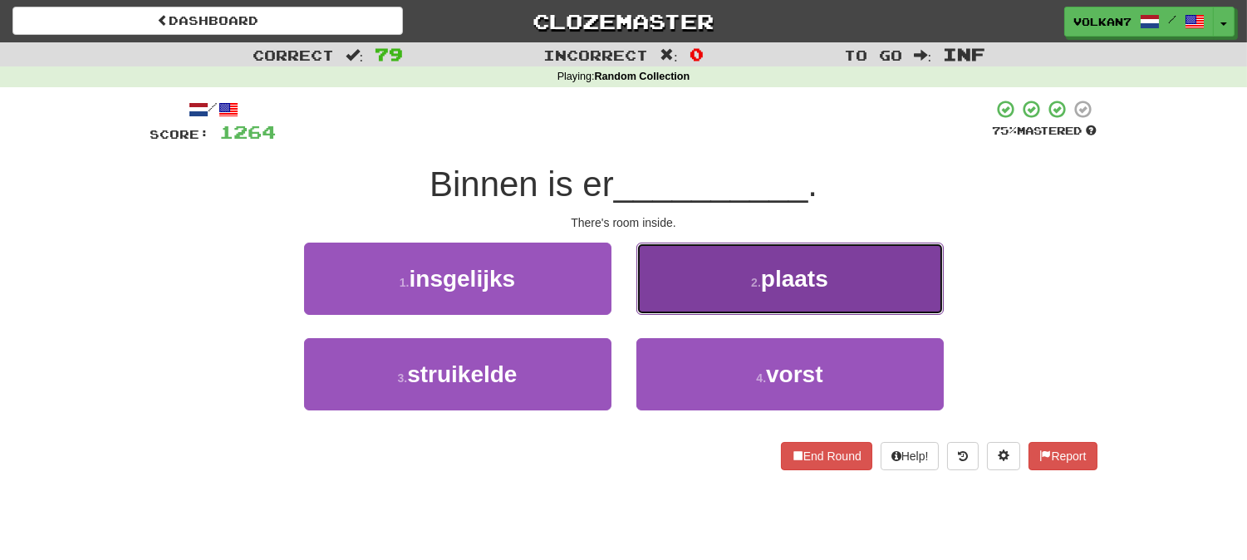
click at [725, 278] on button "2 . plaats" at bounding box center [789, 279] width 307 height 72
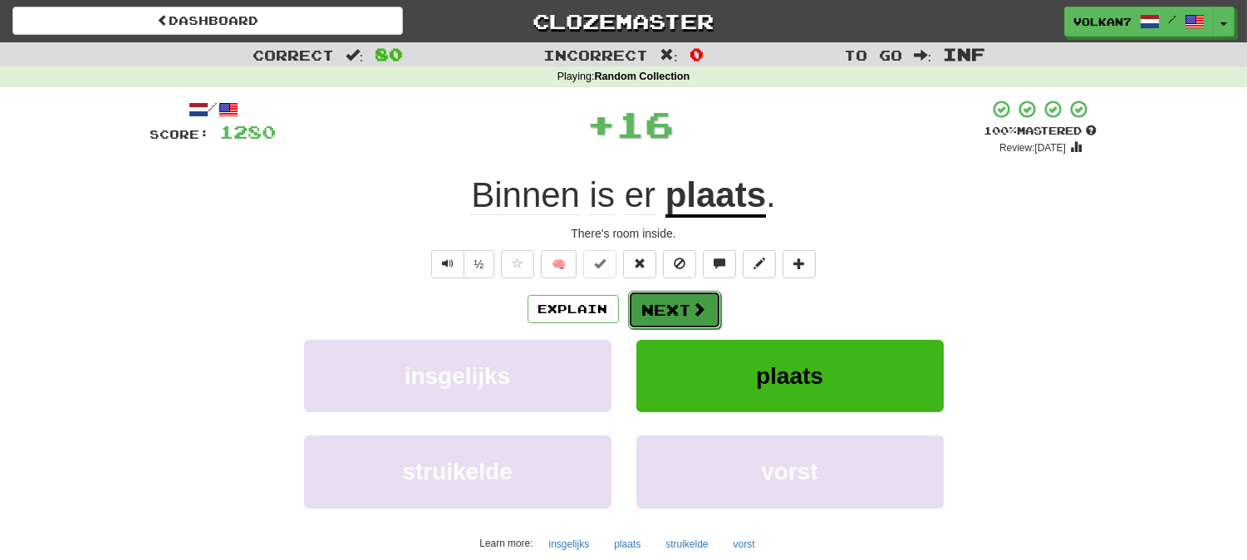
click at [692, 306] on span at bounding box center [699, 308] width 15 height 15
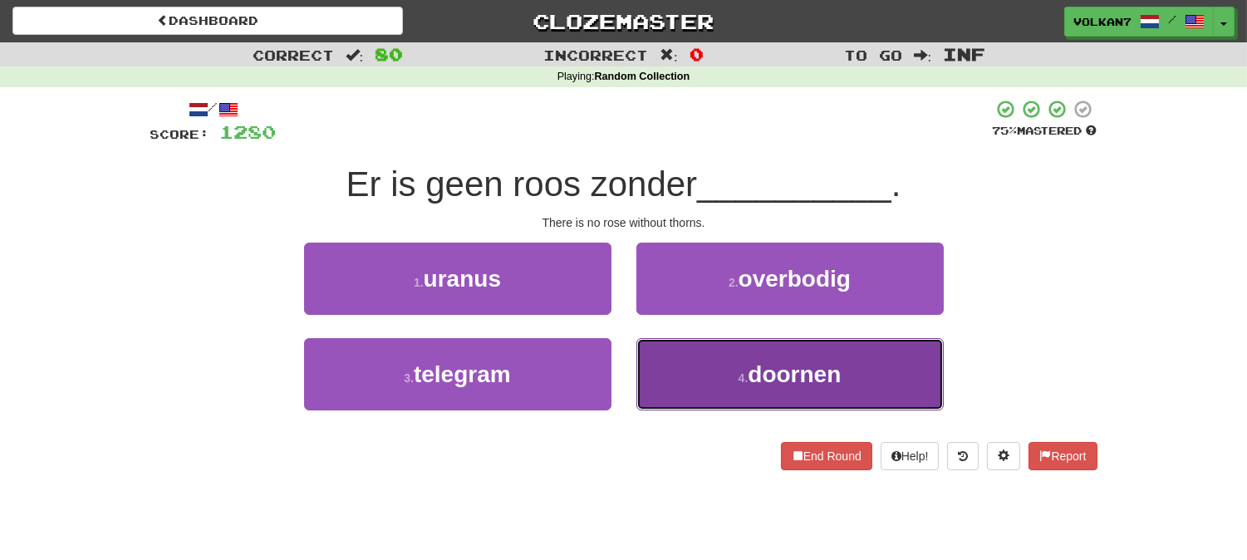
click at [724, 358] on button "4 . doornen" at bounding box center [789, 374] width 307 height 72
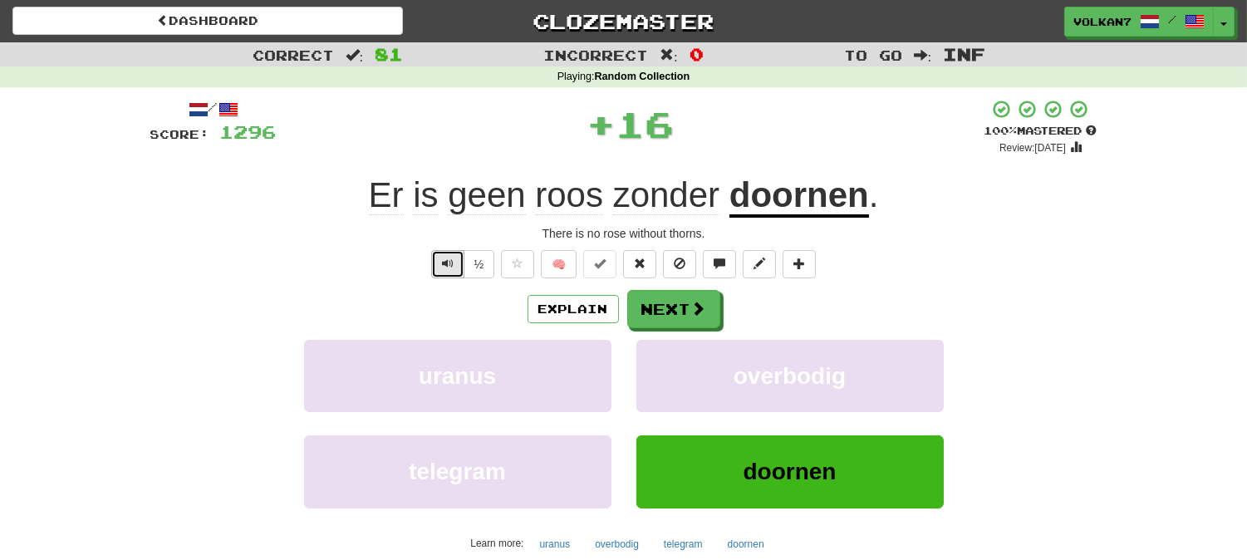
click at [448, 259] on span "Text-to-speech controls" at bounding box center [448, 263] width 12 height 12
click at [653, 306] on button "Next" at bounding box center [674, 310] width 93 height 38
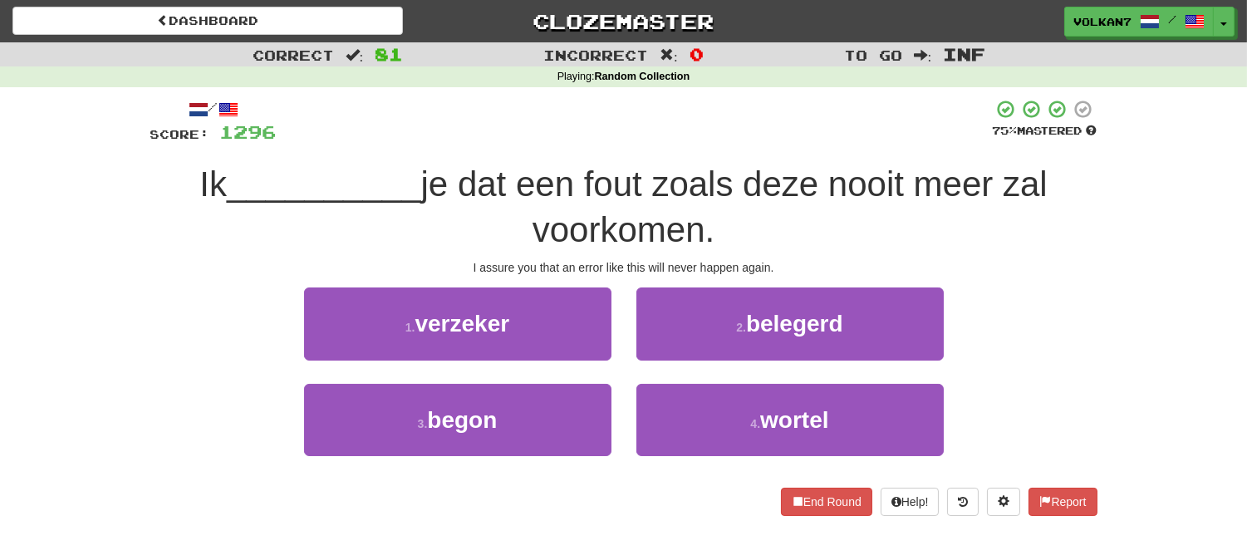
click at [703, 100] on div at bounding box center [635, 122] width 716 height 46
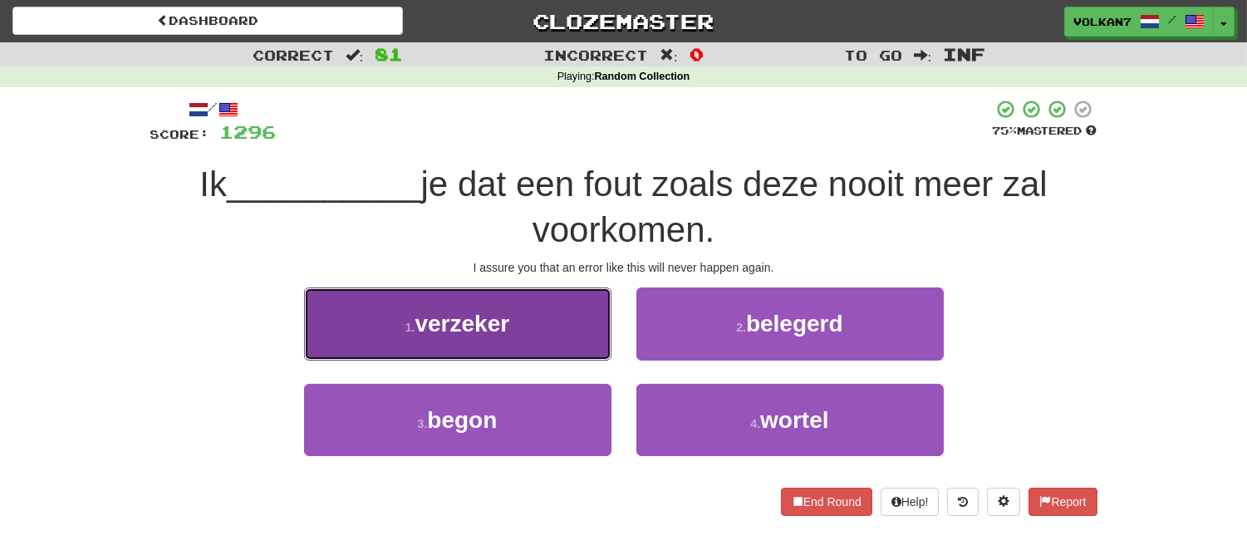
click at [561, 325] on button "1 . verzeker" at bounding box center [457, 323] width 307 height 72
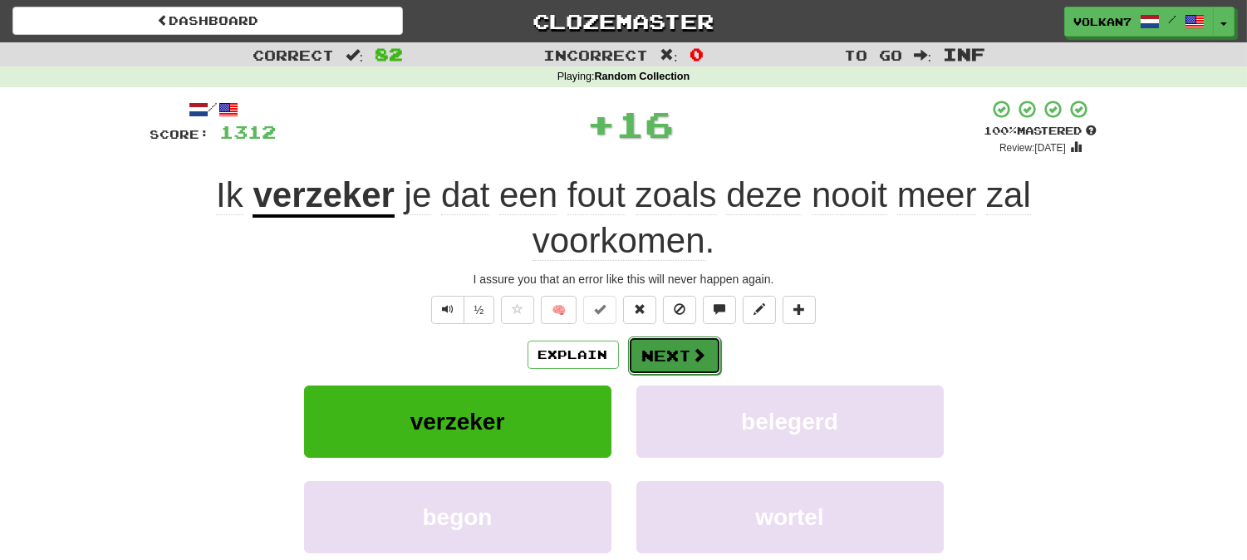
click at [692, 355] on span at bounding box center [699, 354] width 15 height 15
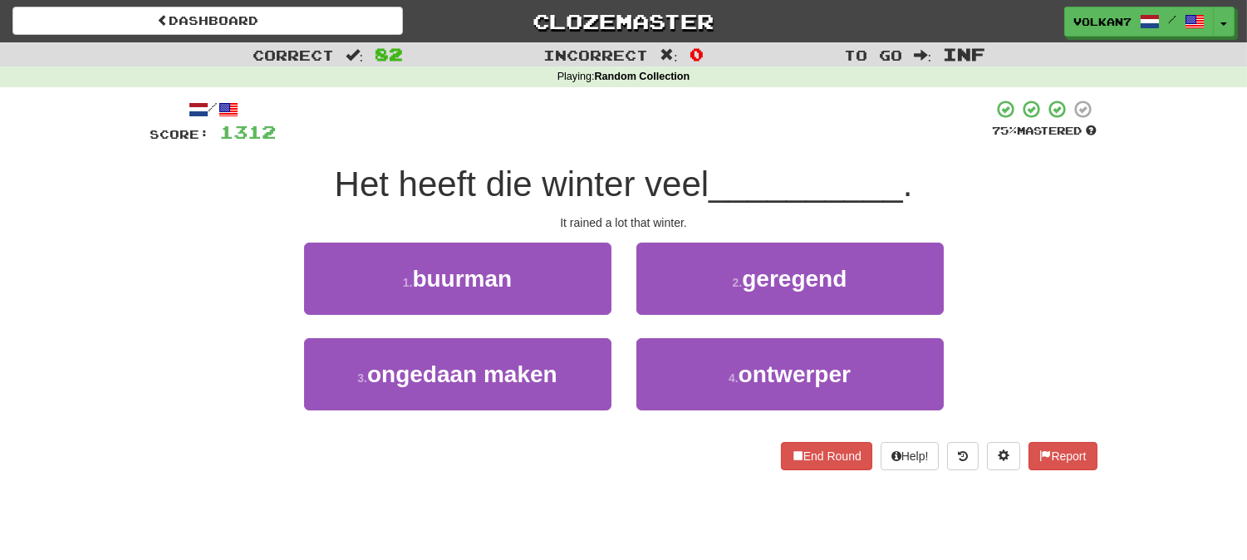
click at [737, 169] on span "__________" at bounding box center [805, 183] width 194 height 39
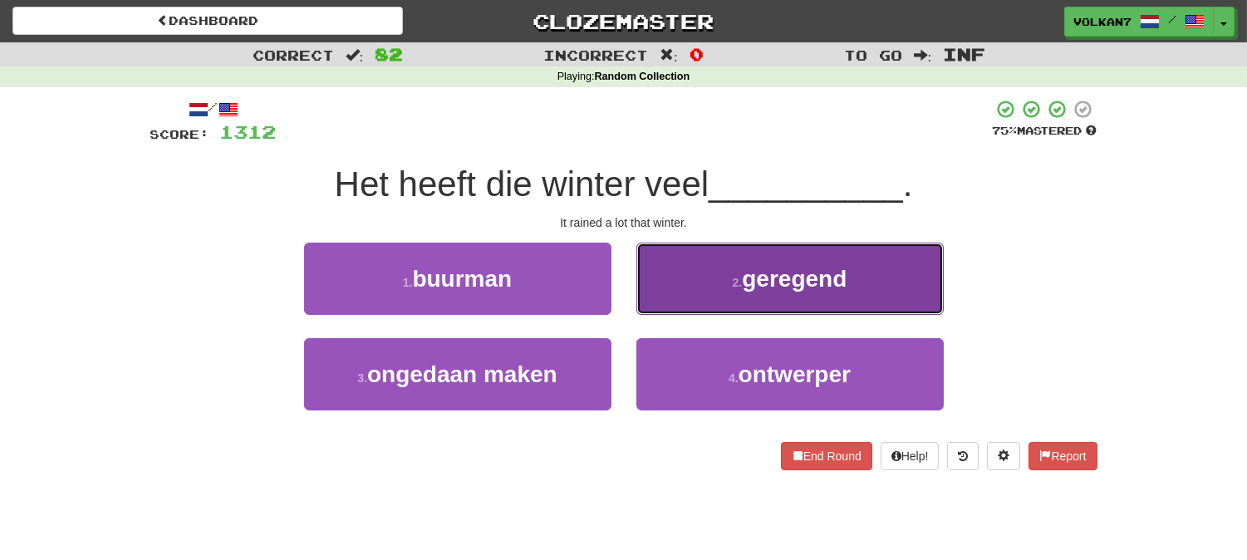
click at [737, 270] on button "2 . geregend" at bounding box center [789, 279] width 307 height 72
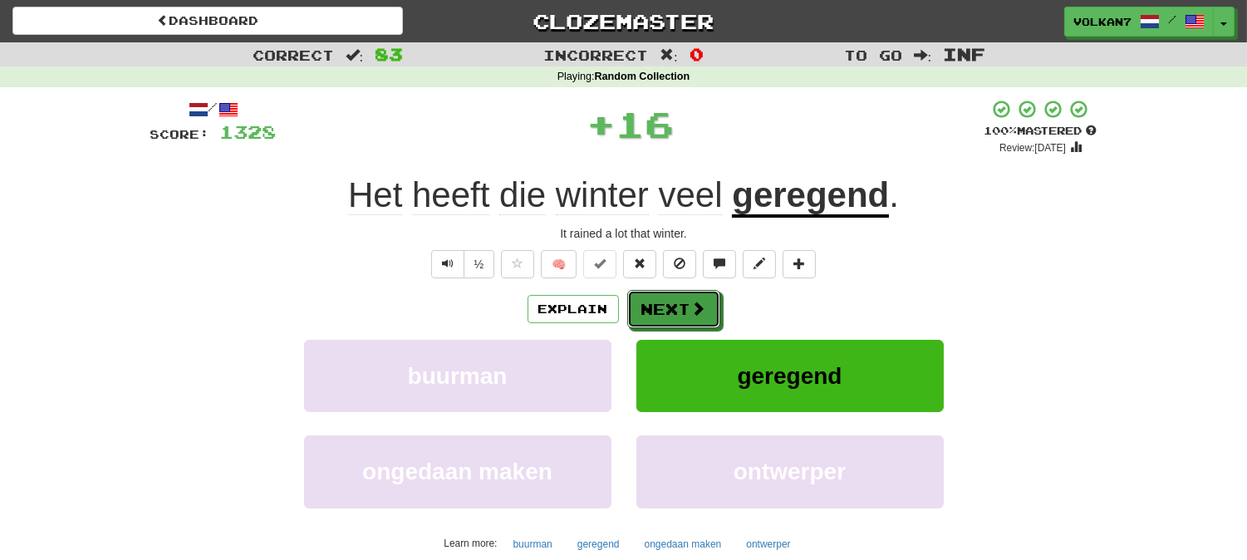
click at [709, 311] on button "Next" at bounding box center [673, 309] width 93 height 38
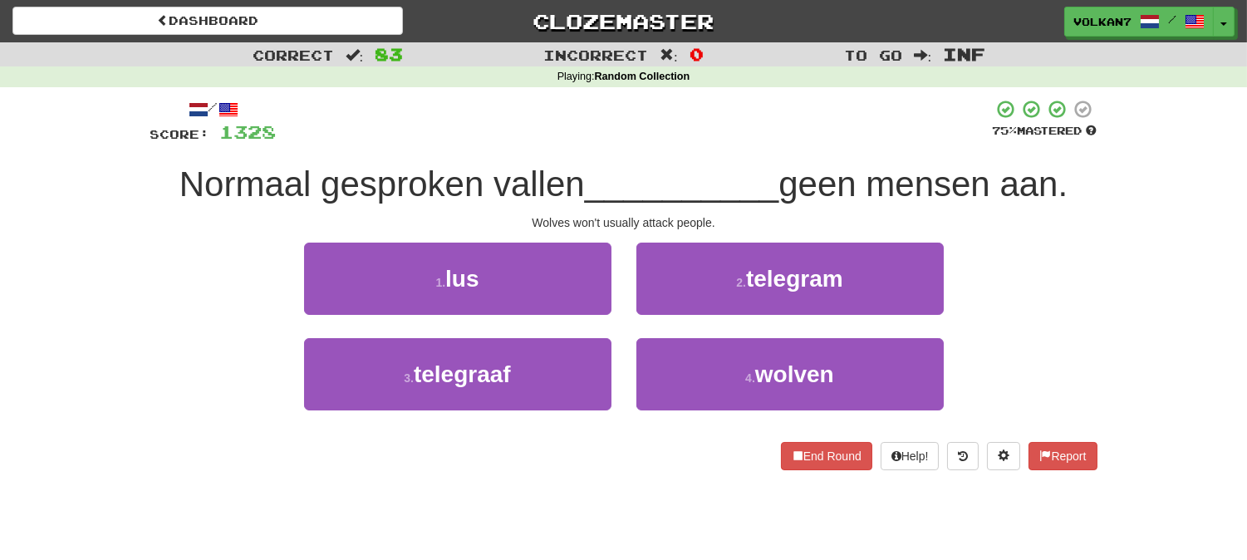
click at [736, 125] on div at bounding box center [635, 122] width 716 height 46
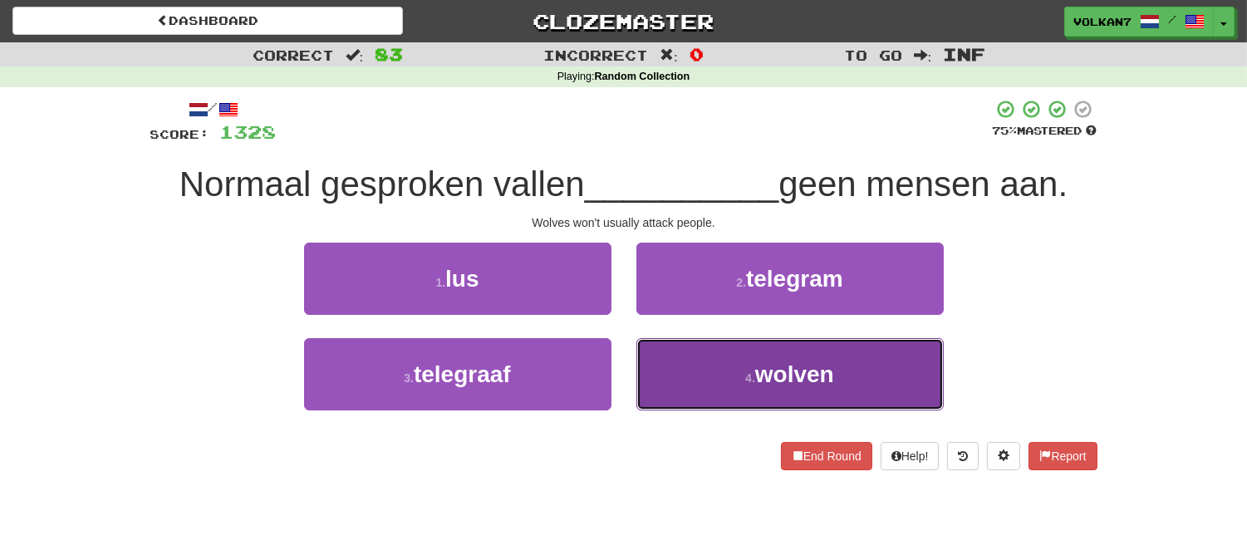
click at [704, 359] on button "4 . wolven" at bounding box center [789, 374] width 307 height 72
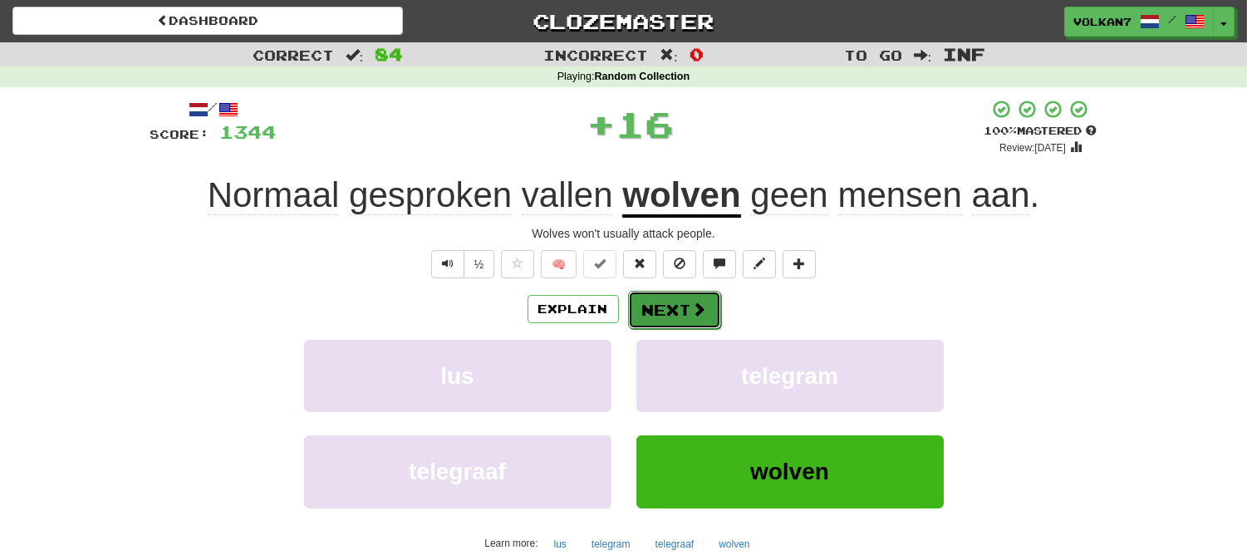
click at [693, 311] on span at bounding box center [699, 308] width 15 height 15
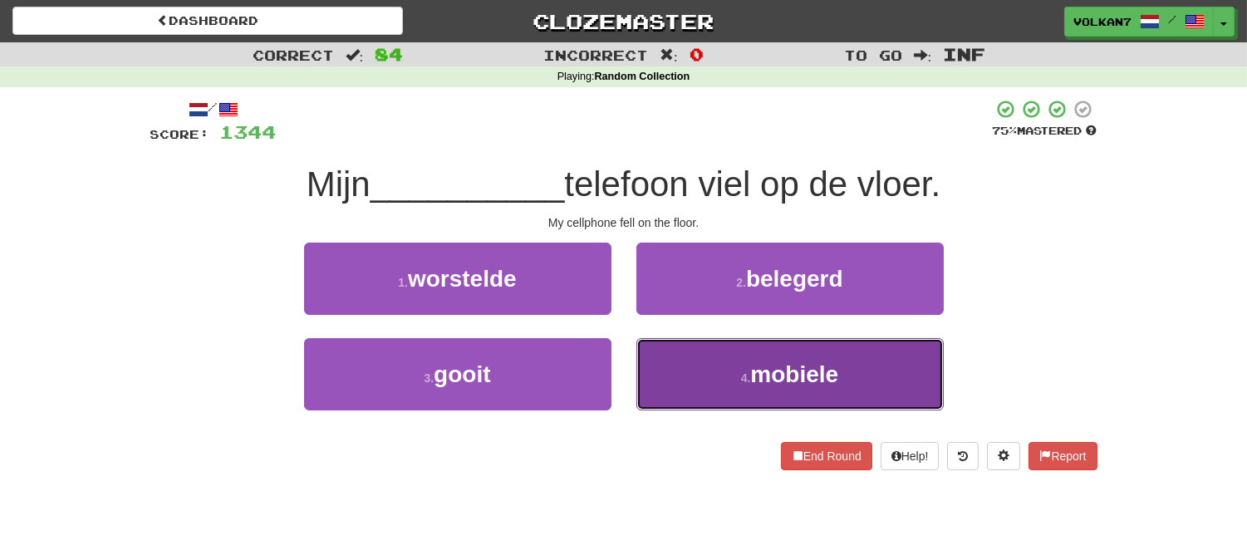
click at [728, 394] on button "4 . mobiele" at bounding box center [789, 374] width 307 height 72
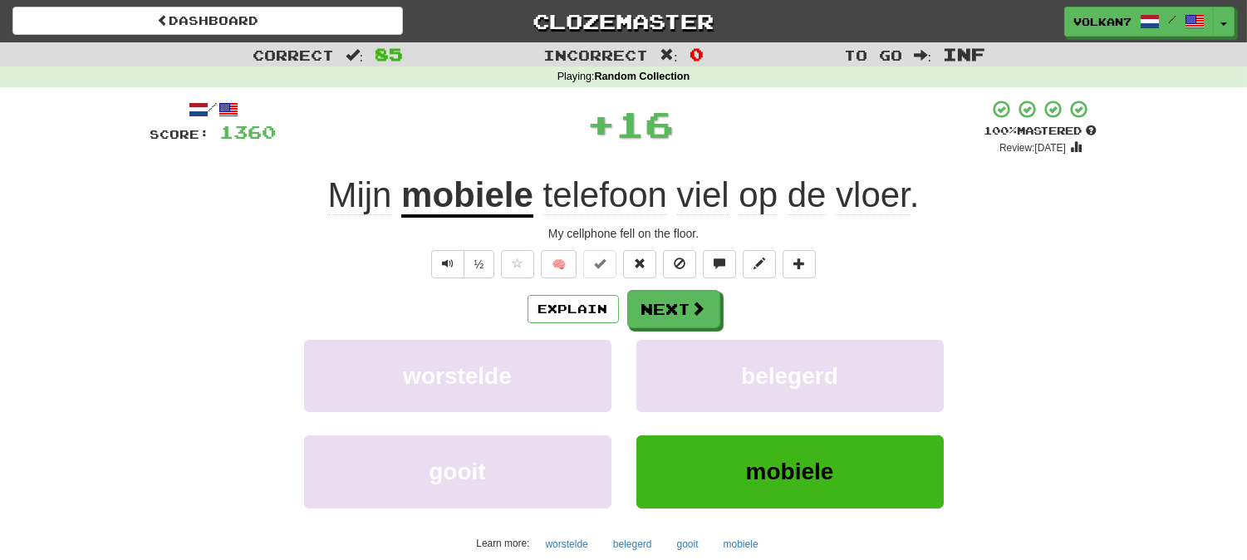
click at [683, 288] on div "/ Score: 1360 + 16 100 % Mastered Review: 2025-09-13 Mijn mobiele telefoon viel…" at bounding box center [623, 359] width 947 height 521
click at [683, 301] on button "Next" at bounding box center [674, 310] width 93 height 38
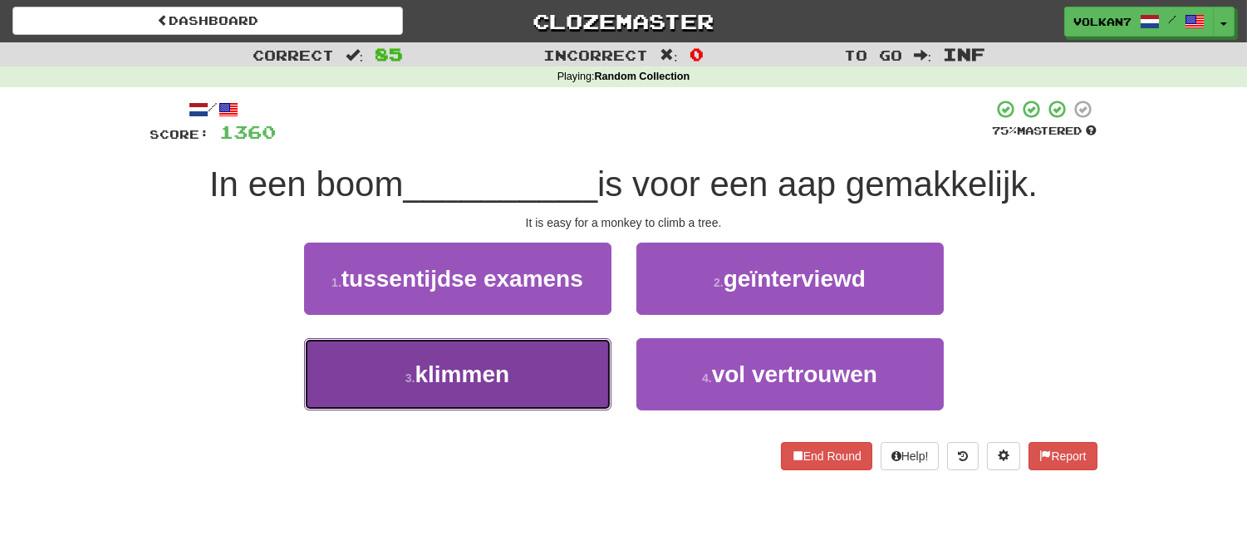
click at [594, 357] on button "3 . klimmen" at bounding box center [457, 374] width 307 height 72
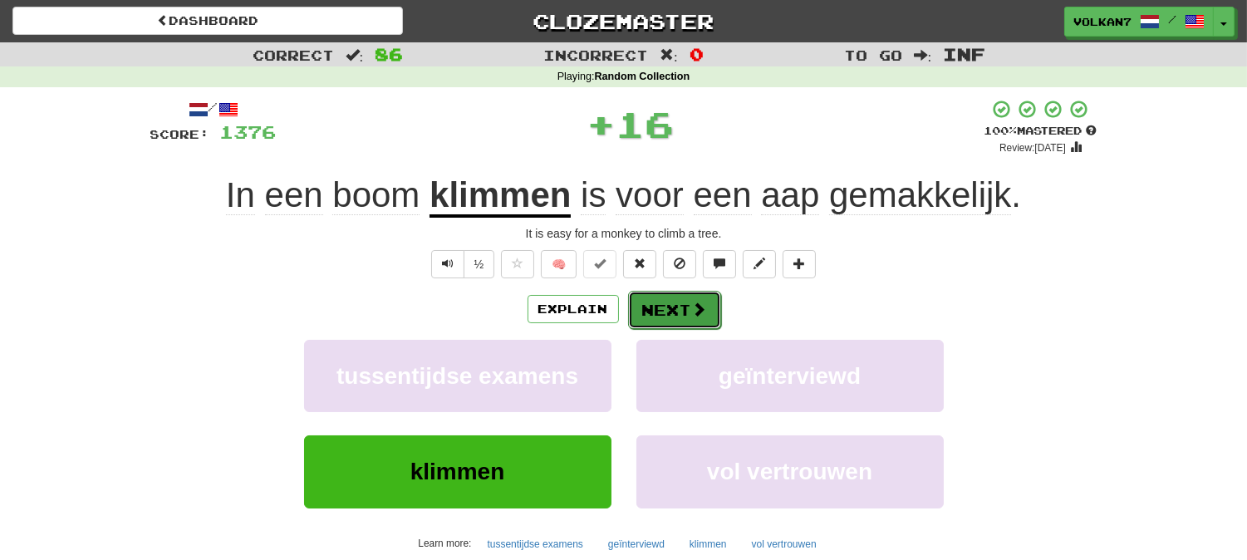
click at [654, 297] on button "Next" at bounding box center [674, 310] width 93 height 38
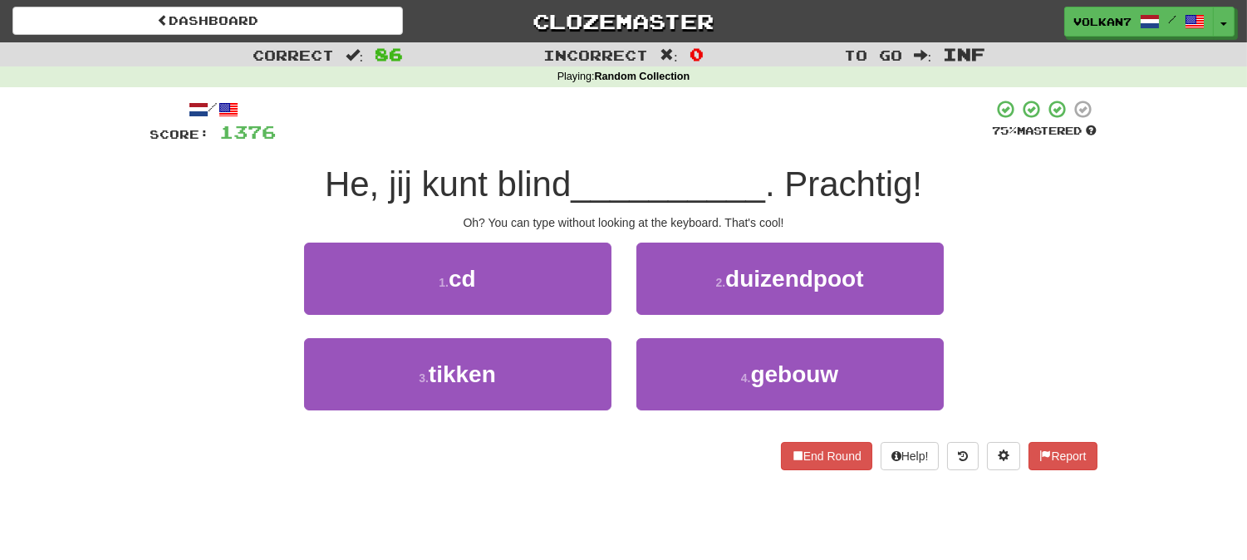
click at [667, 150] on div "/ Score: 1376 75 % Mastered He, jij kunt blind __________ . Prachtig! Oh? You c…" at bounding box center [623, 284] width 947 height 371
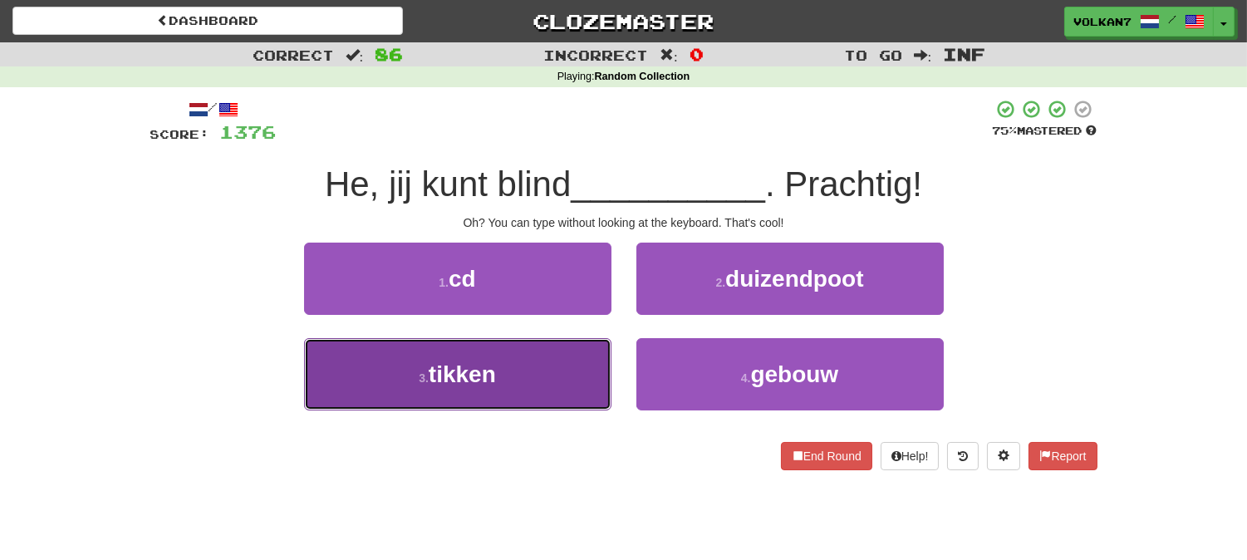
click at [483, 367] on span "tikken" at bounding box center [462, 374] width 67 height 26
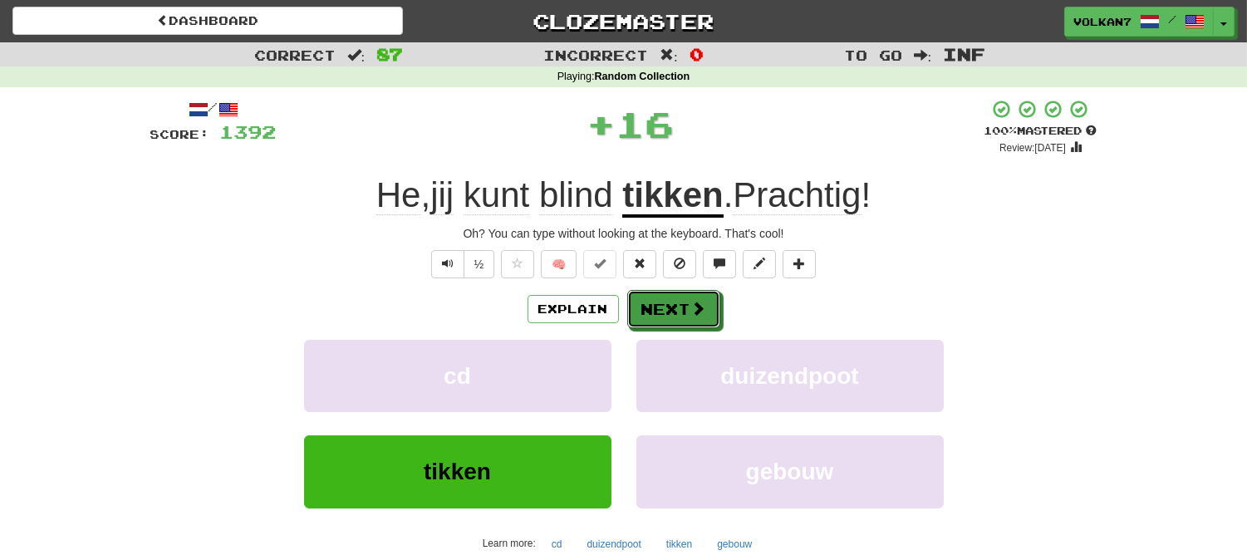
click at [653, 290] on div "Explain Next" at bounding box center [623, 309] width 947 height 38
click at [653, 311] on button "Next" at bounding box center [674, 310] width 93 height 38
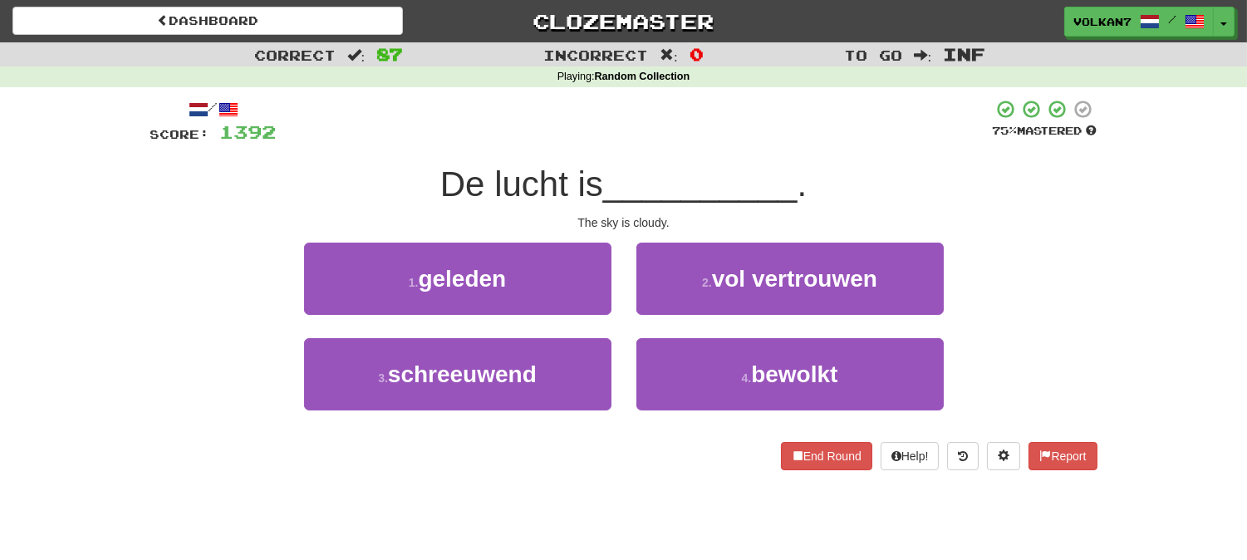
click at [689, 135] on div at bounding box center [635, 122] width 716 height 46
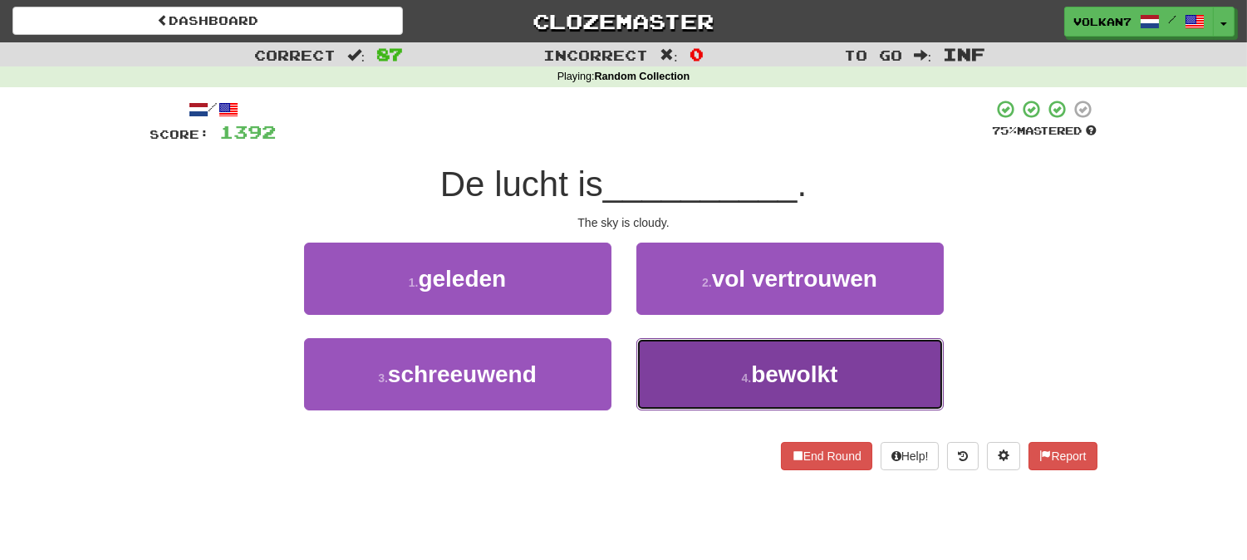
click at [769, 345] on button "4 . bewolkt" at bounding box center [789, 374] width 307 height 72
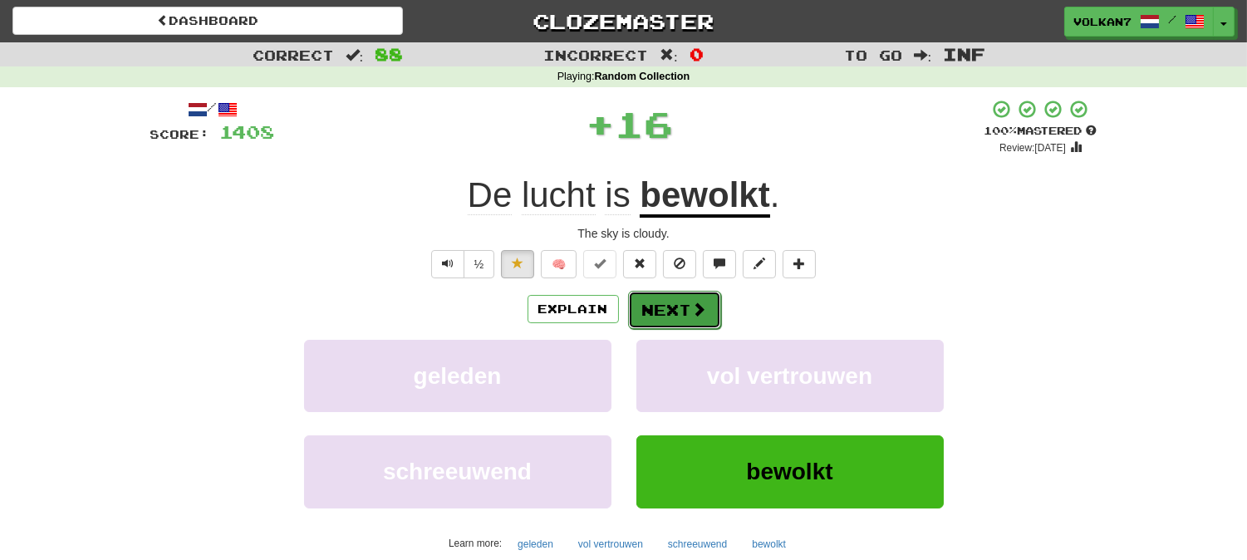
click at [679, 312] on button "Next" at bounding box center [674, 310] width 93 height 38
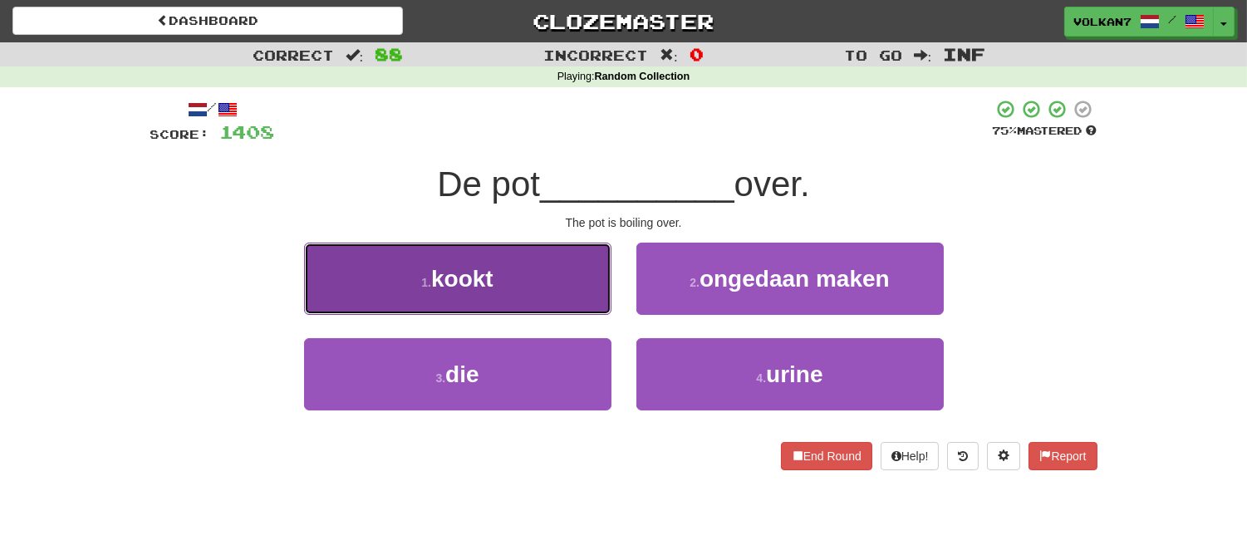
click at [534, 267] on button "1 . kookt" at bounding box center [457, 279] width 307 height 72
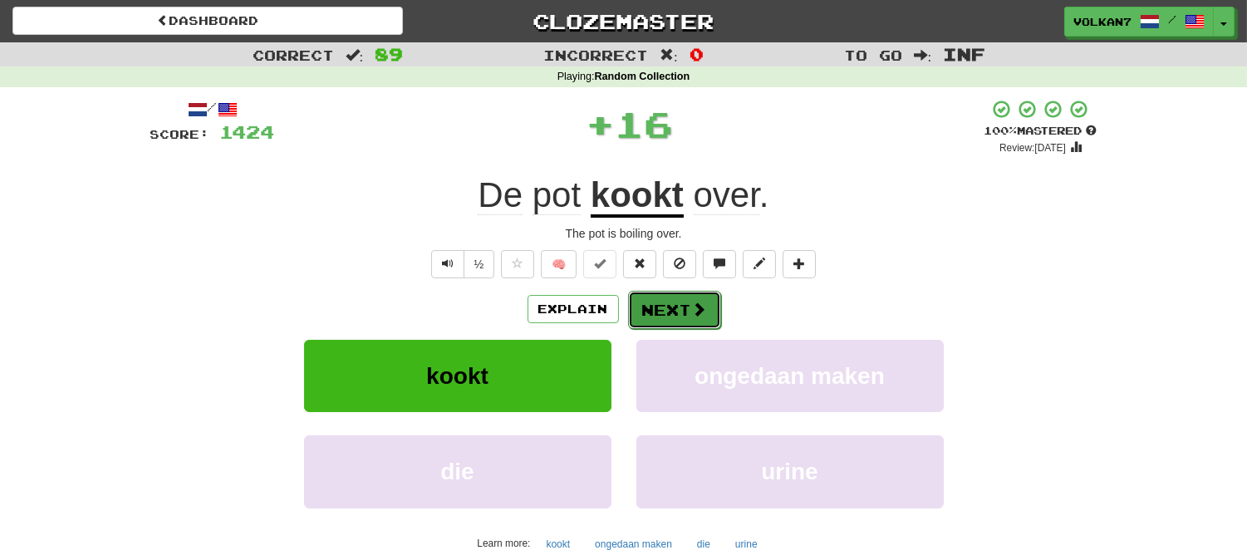
click at [663, 311] on button "Next" at bounding box center [674, 310] width 93 height 38
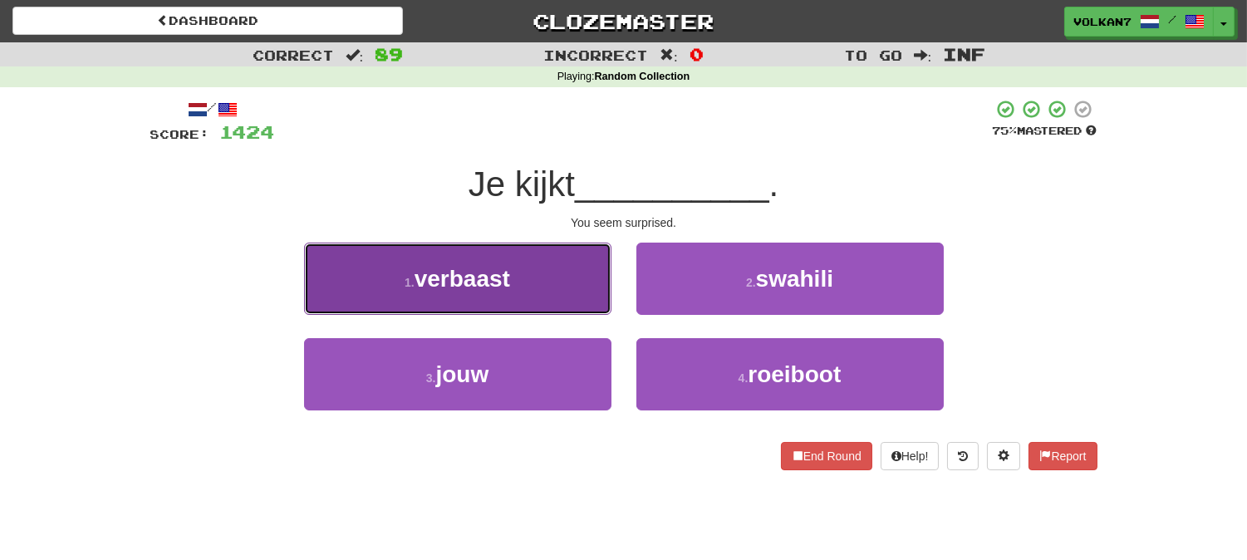
click at [497, 266] on span "verbaast" at bounding box center [462, 279] width 96 height 26
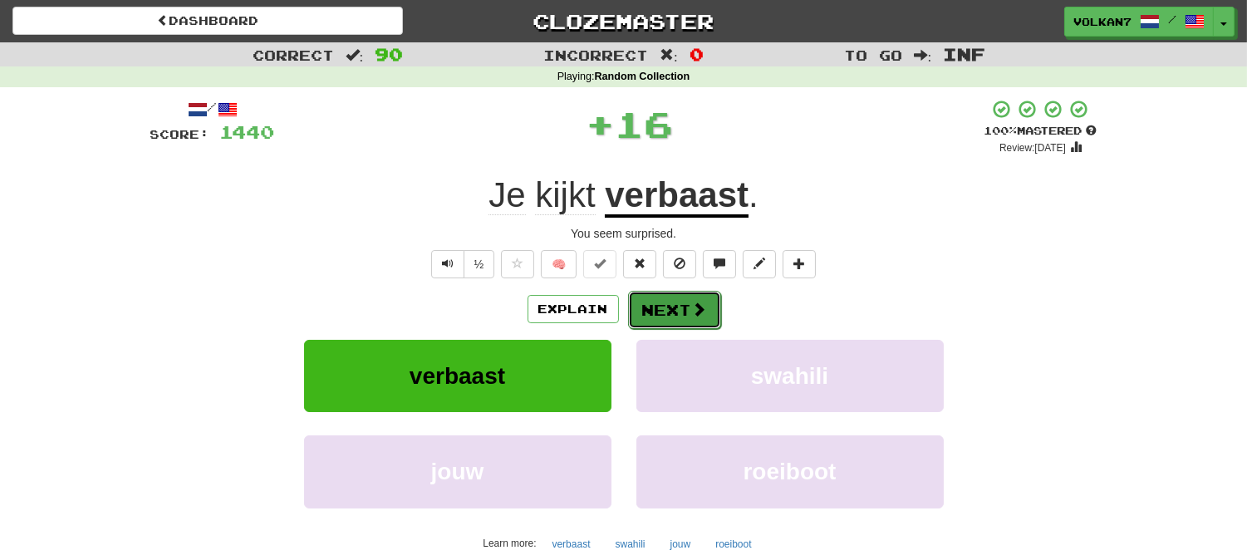
click at [667, 316] on button "Next" at bounding box center [674, 310] width 93 height 38
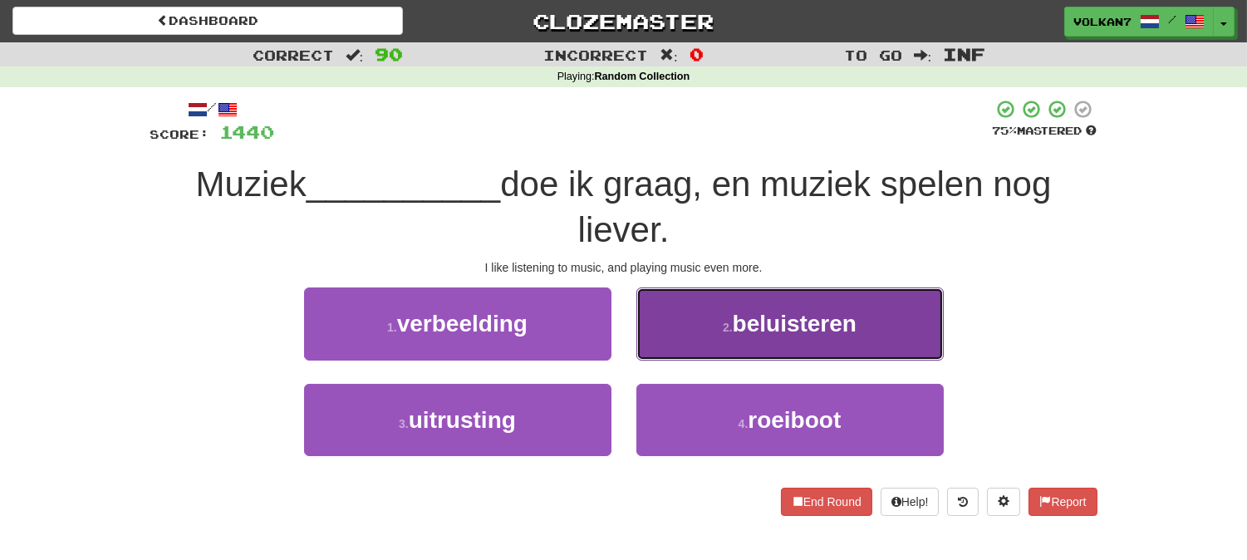
click at [811, 316] on span "beluisteren" at bounding box center [794, 324] width 124 height 26
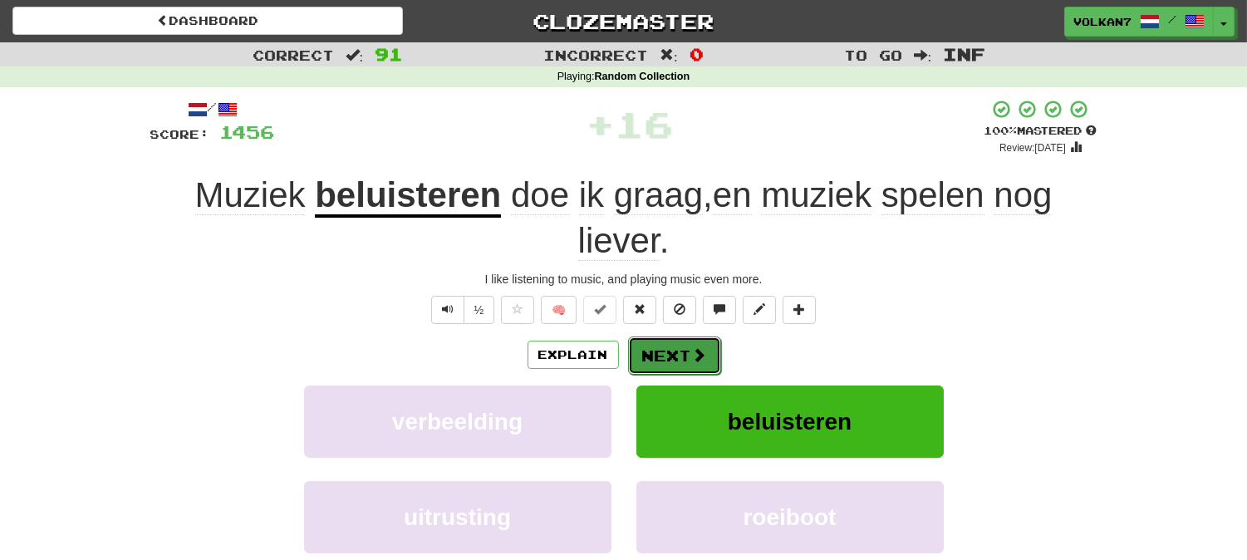
click at [695, 347] on span at bounding box center [699, 354] width 15 height 15
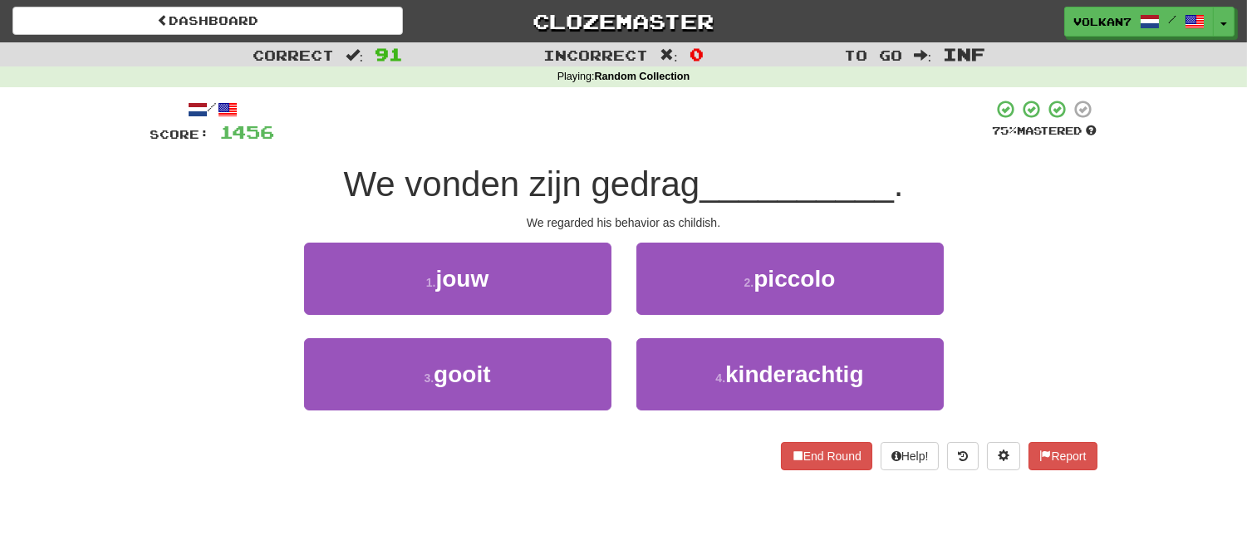
click at [768, 162] on div "We vonden zijn gedrag __________ ." at bounding box center [623, 185] width 947 height 46
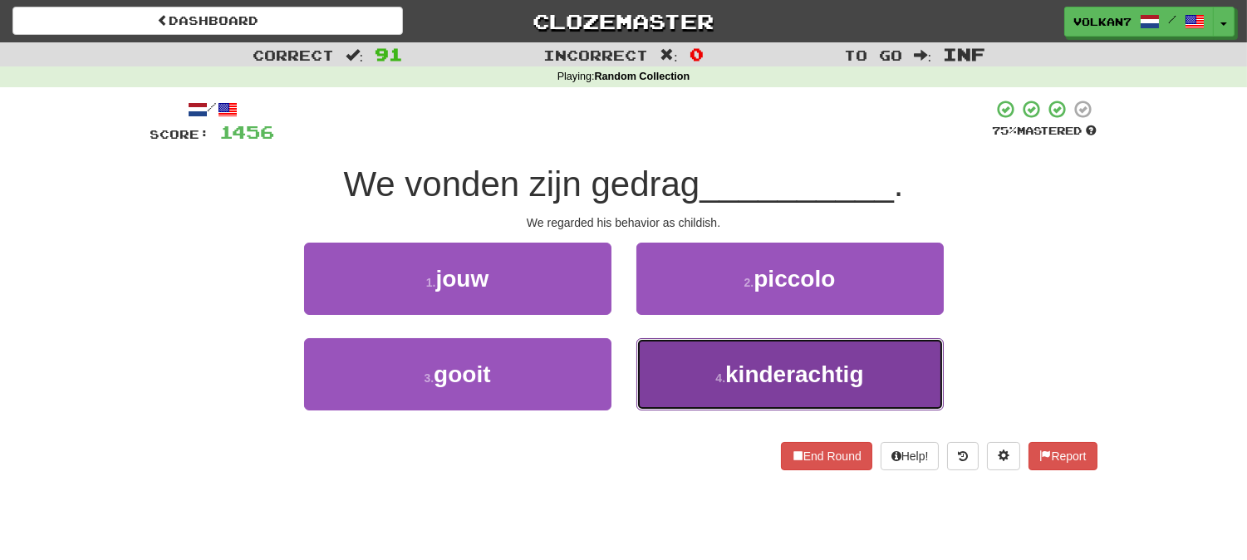
click at [734, 353] on button "4 . kinderachtig" at bounding box center [789, 374] width 307 height 72
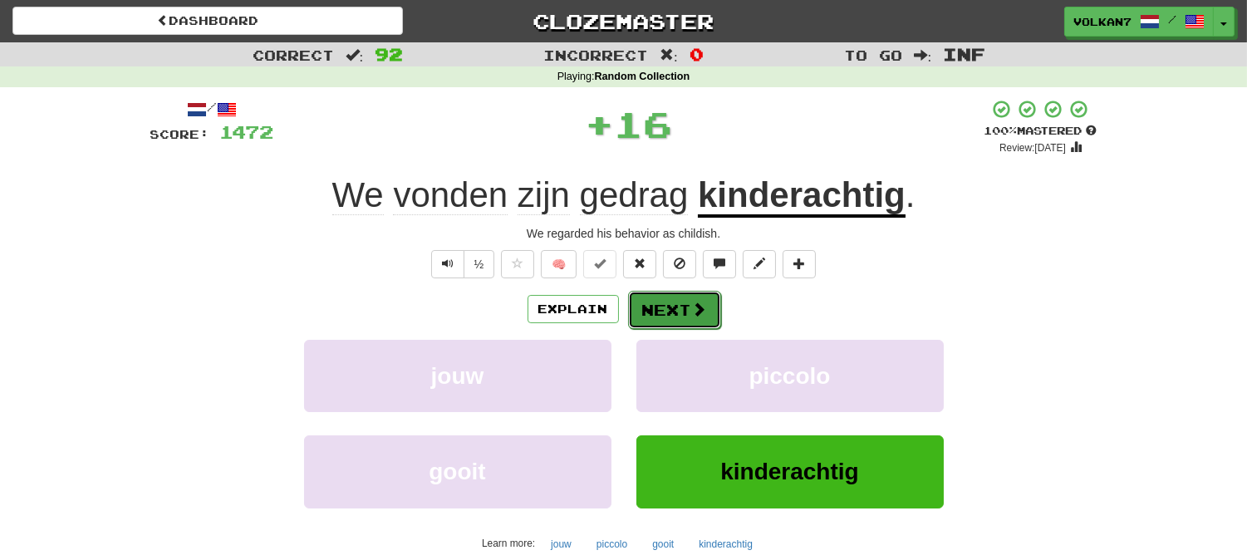
click at [686, 318] on button "Next" at bounding box center [674, 310] width 93 height 38
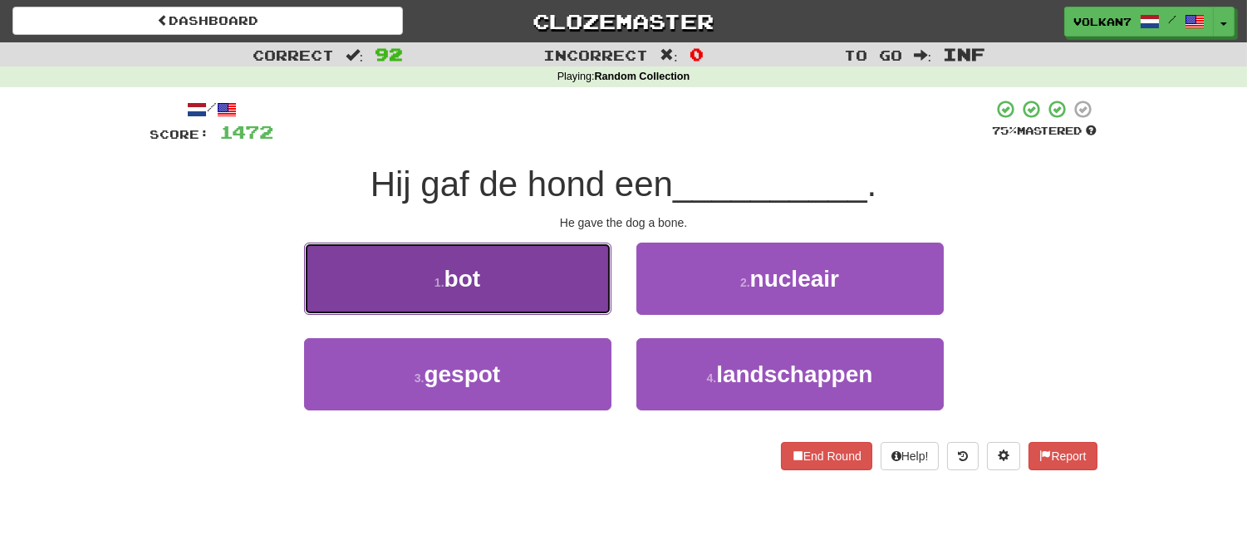
click at [574, 253] on button "1 . bot" at bounding box center [457, 279] width 307 height 72
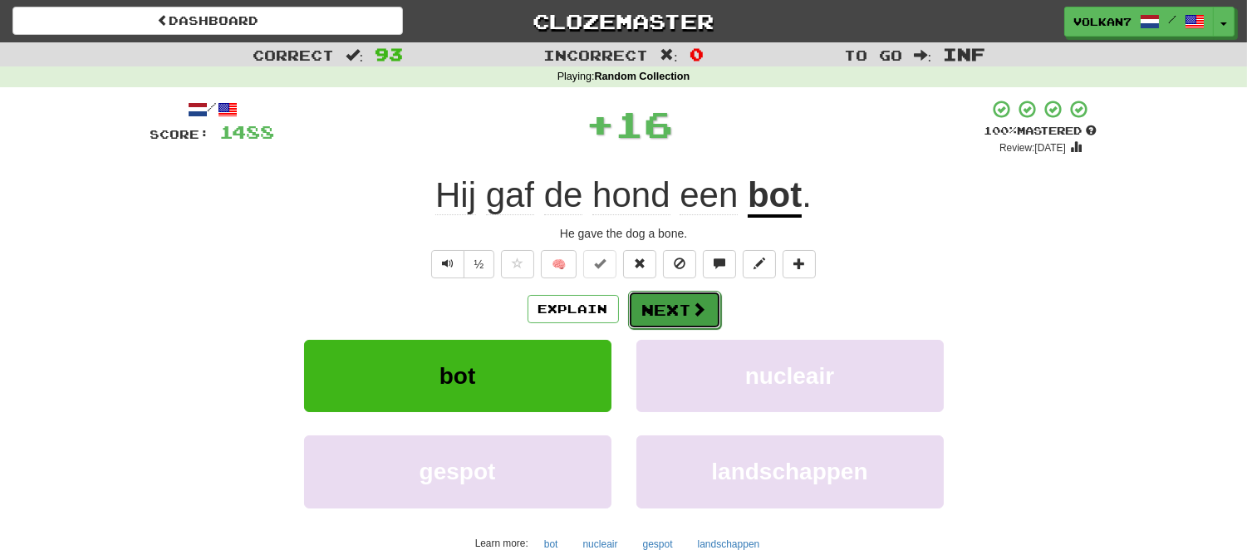
click at [698, 301] on span at bounding box center [699, 308] width 15 height 15
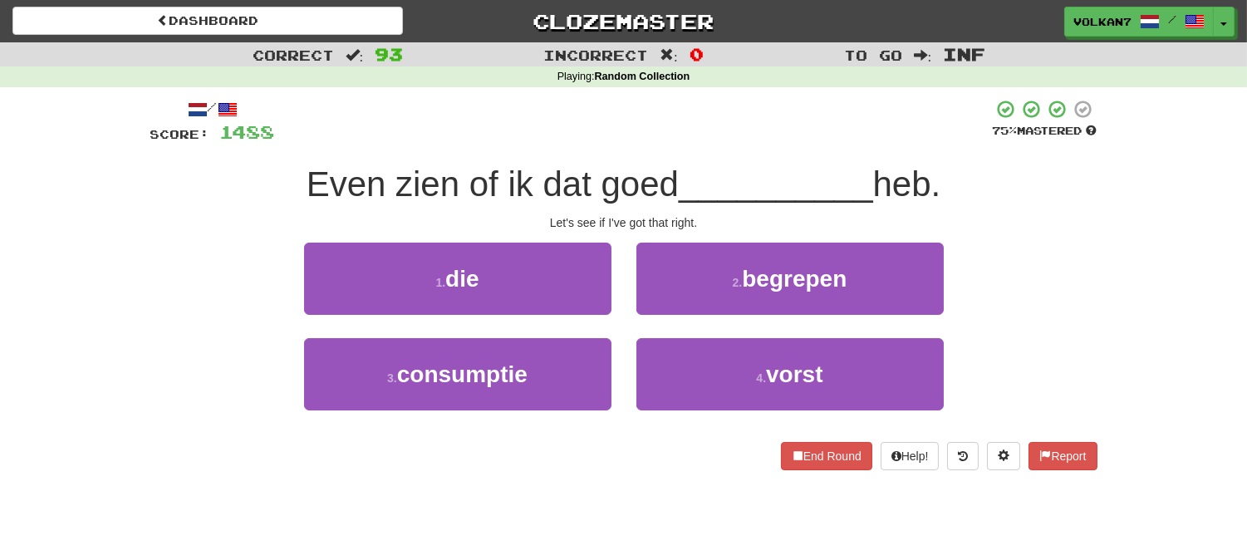
click at [703, 144] on div at bounding box center [634, 122] width 718 height 46
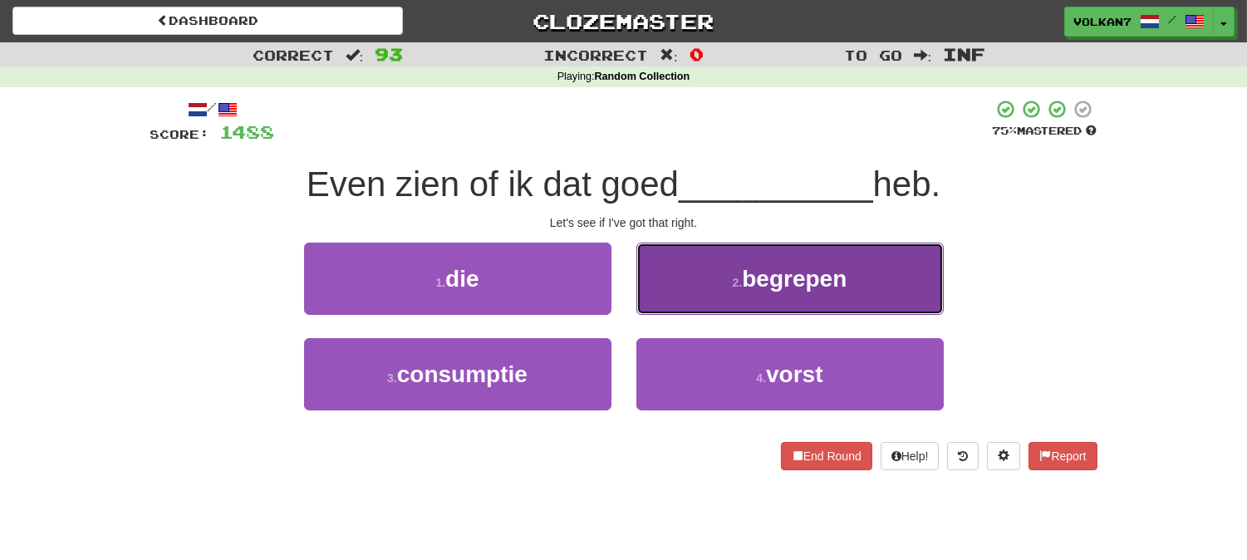
click at [718, 276] on button "2 . begrepen" at bounding box center [789, 279] width 307 height 72
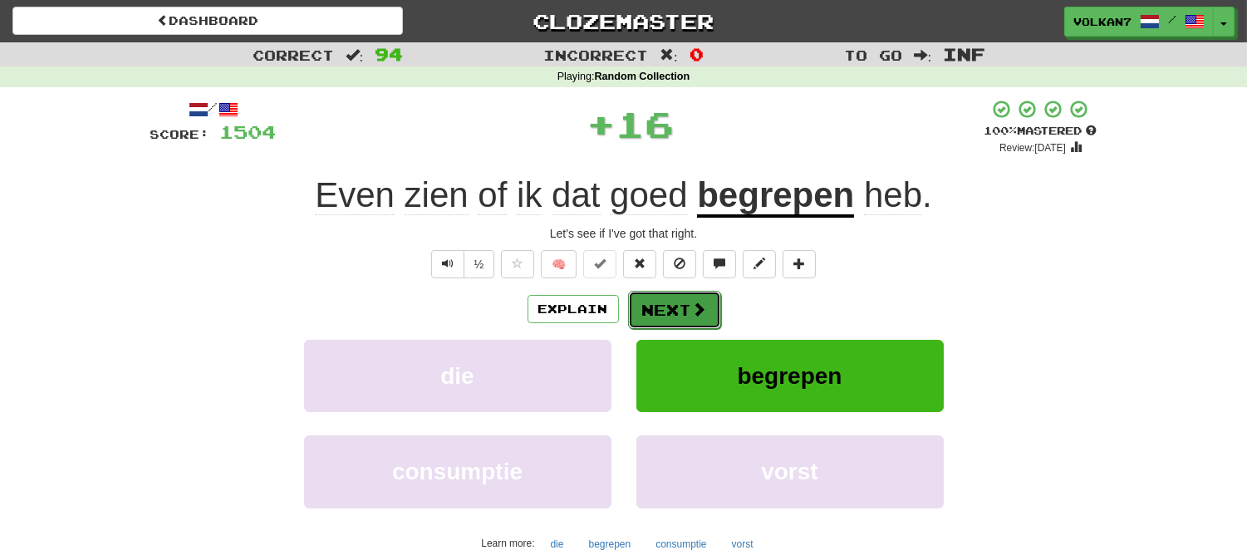
click at [700, 303] on span at bounding box center [699, 308] width 15 height 15
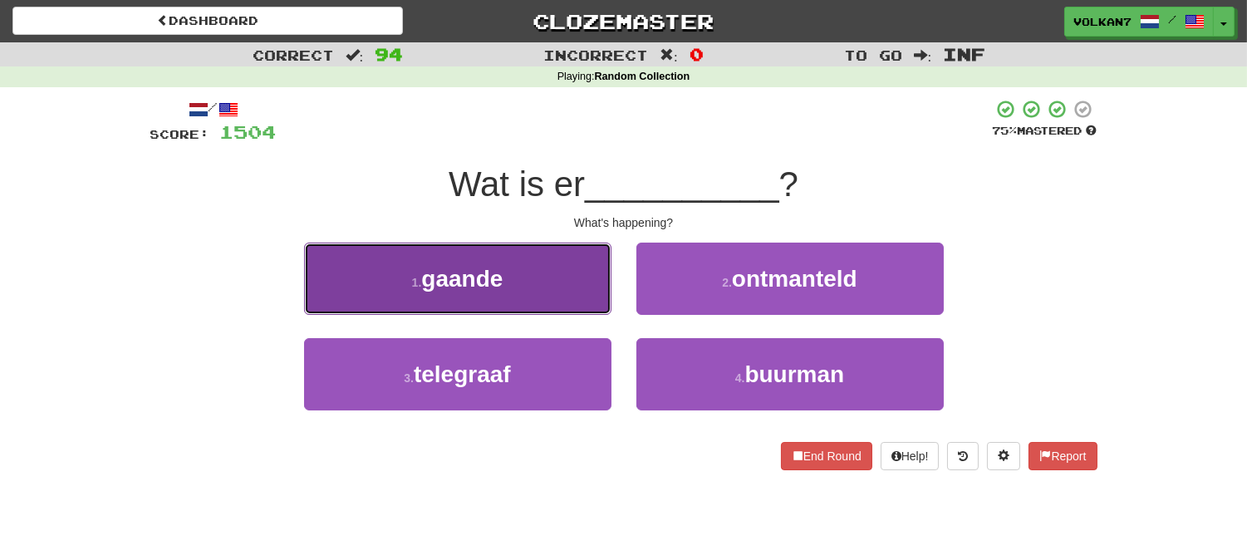
click at [534, 297] on button "1 . gaande" at bounding box center [457, 279] width 307 height 72
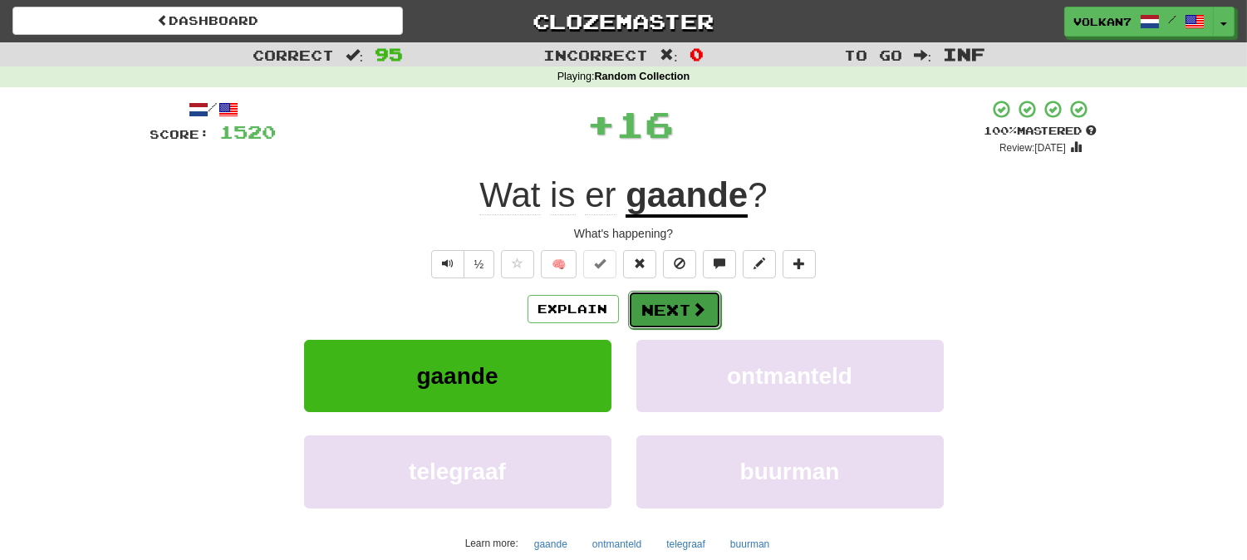
click at [678, 304] on button "Next" at bounding box center [674, 310] width 93 height 38
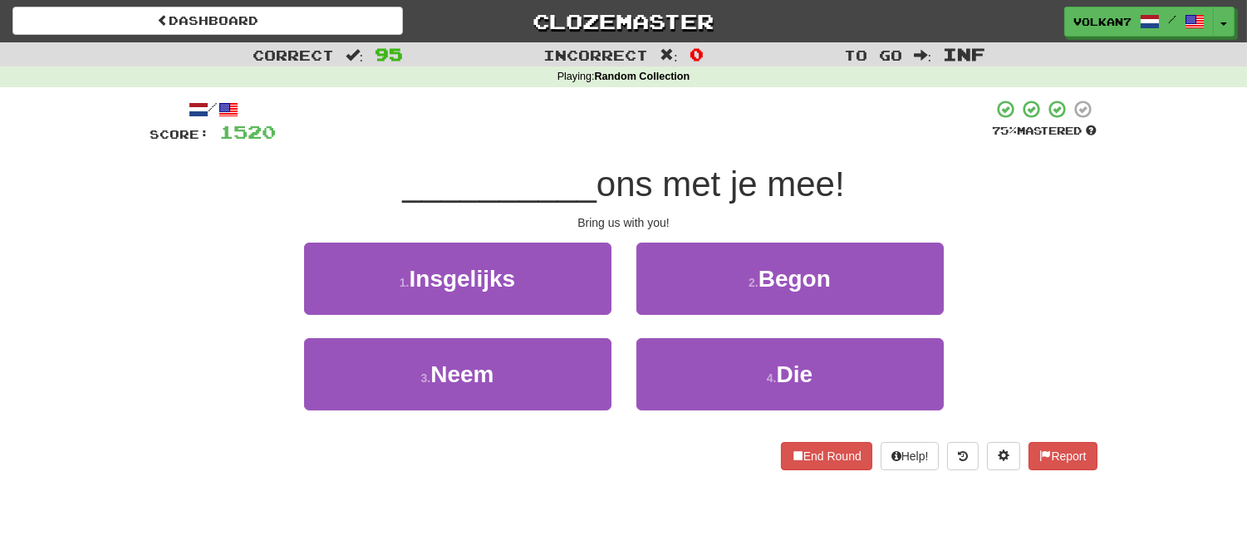
click at [717, 134] on div at bounding box center [635, 122] width 716 height 46
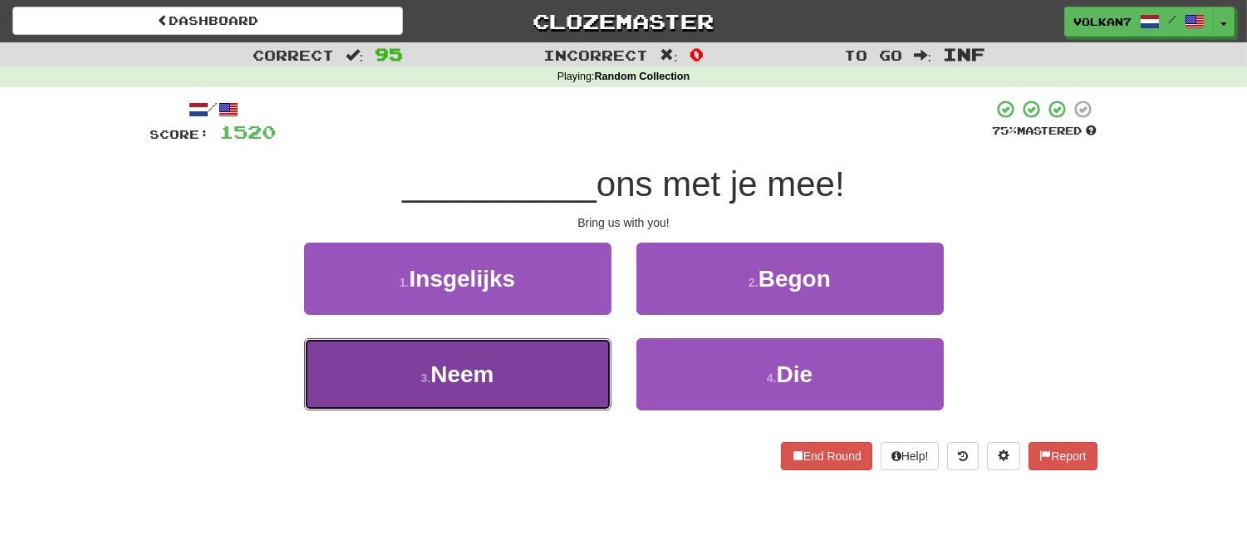
click at [541, 380] on button "3 . Neem" at bounding box center [457, 374] width 307 height 72
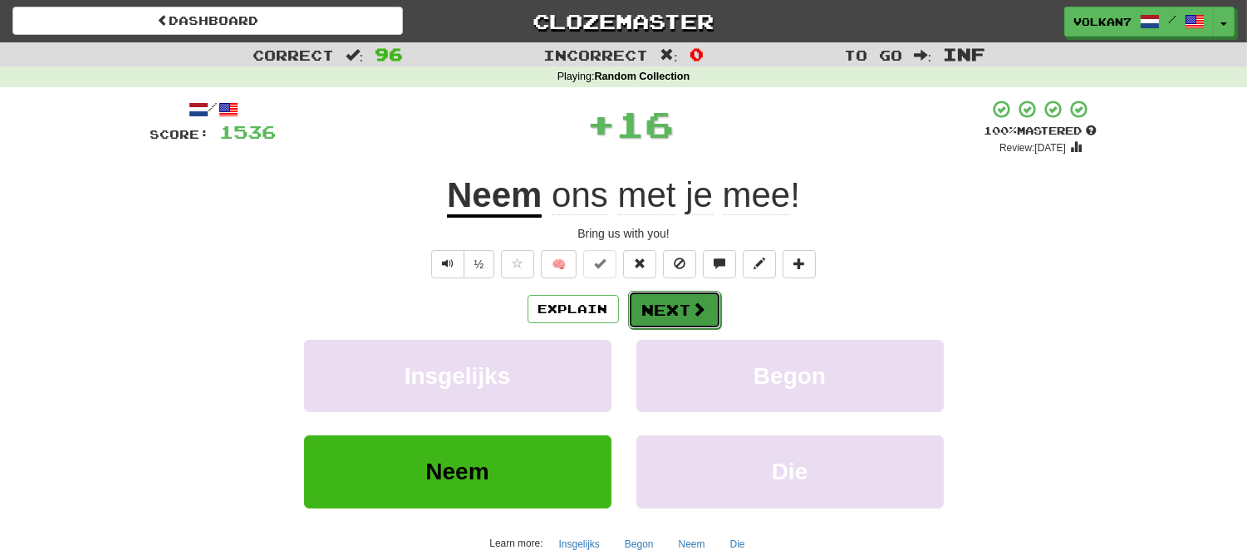
click at [693, 304] on span at bounding box center [699, 308] width 15 height 15
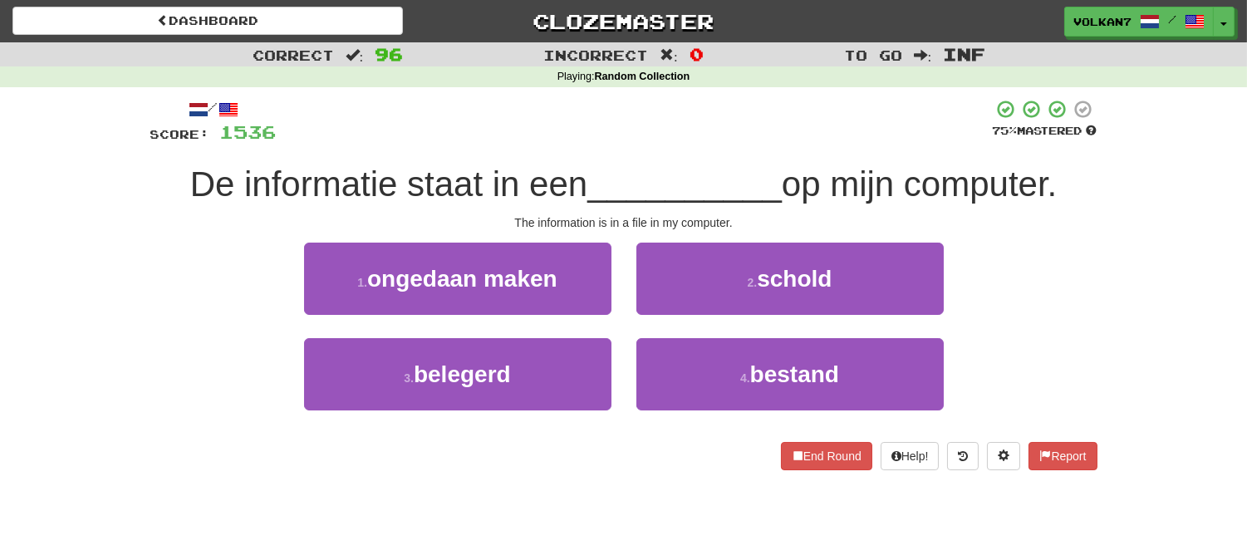
click at [734, 159] on div "/ Score: 1536 75 % Mastered De informatie staat in een __________ op mijn compu…" at bounding box center [623, 284] width 947 height 371
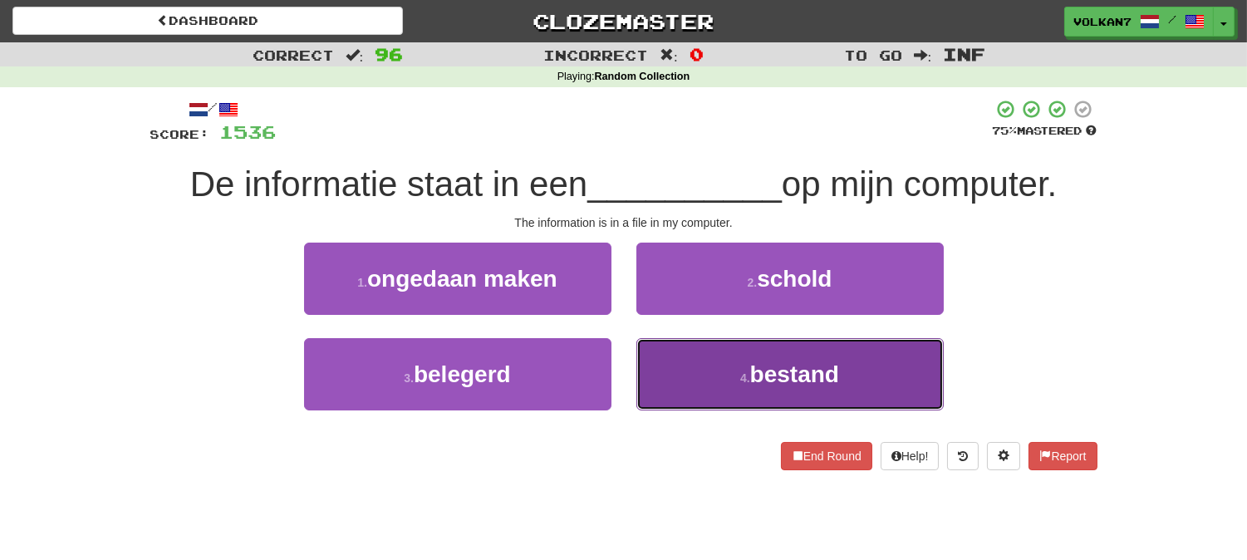
click at [729, 369] on button "4 . bestand" at bounding box center [789, 374] width 307 height 72
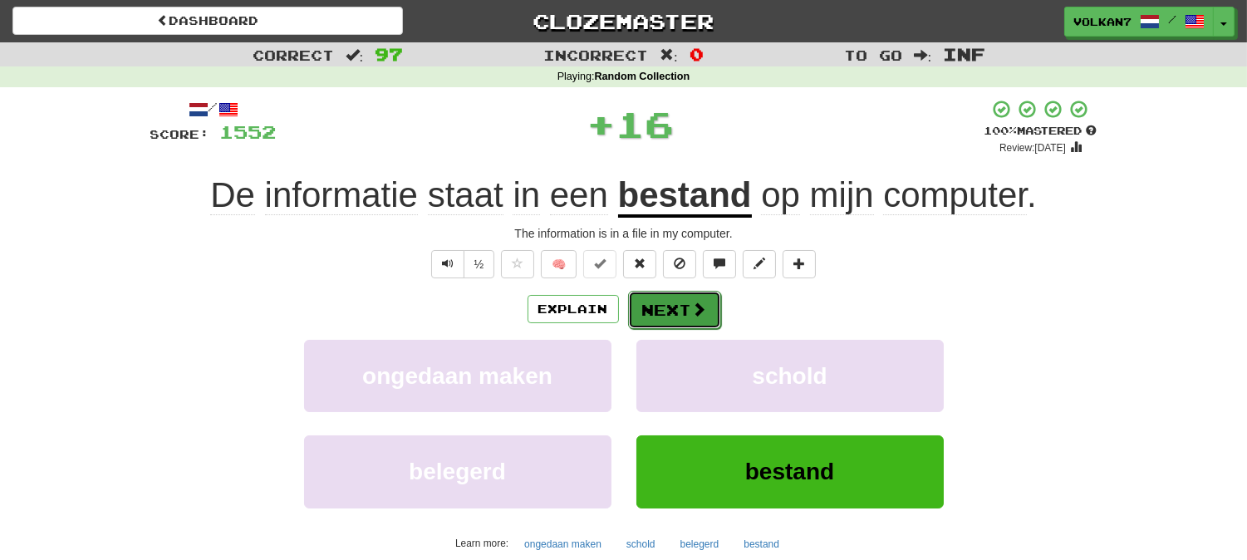
click at [698, 311] on span at bounding box center [699, 308] width 15 height 15
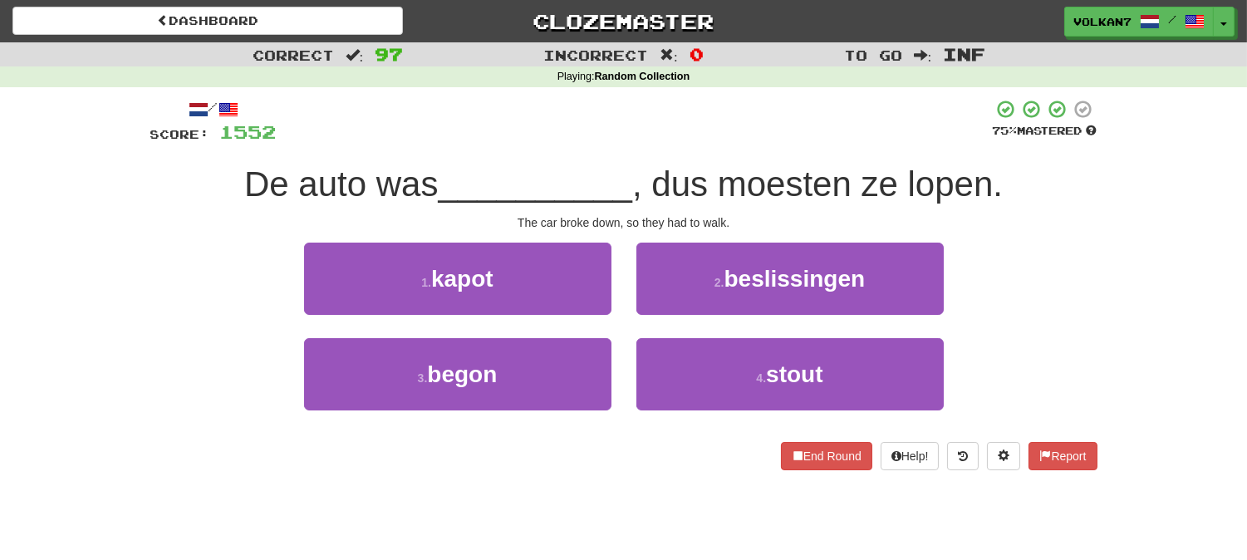
click at [707, 133] on div at bounding box center [635, 122] width 716 height 46
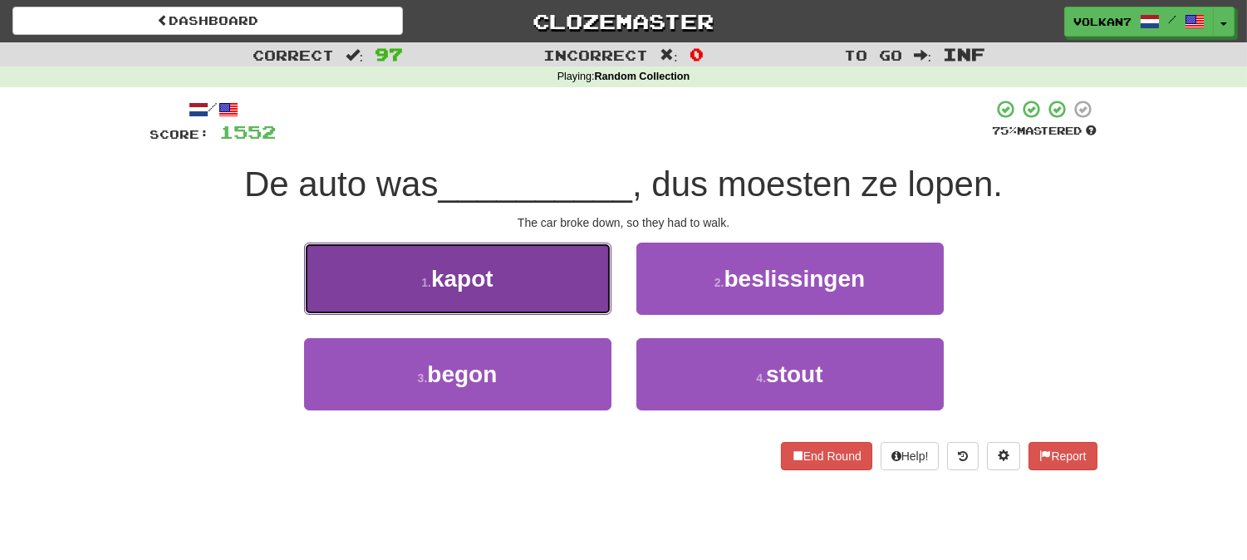
click at [519, 276] on button "1 . kapot" at bounding box center [457, 279] width 307 height 72
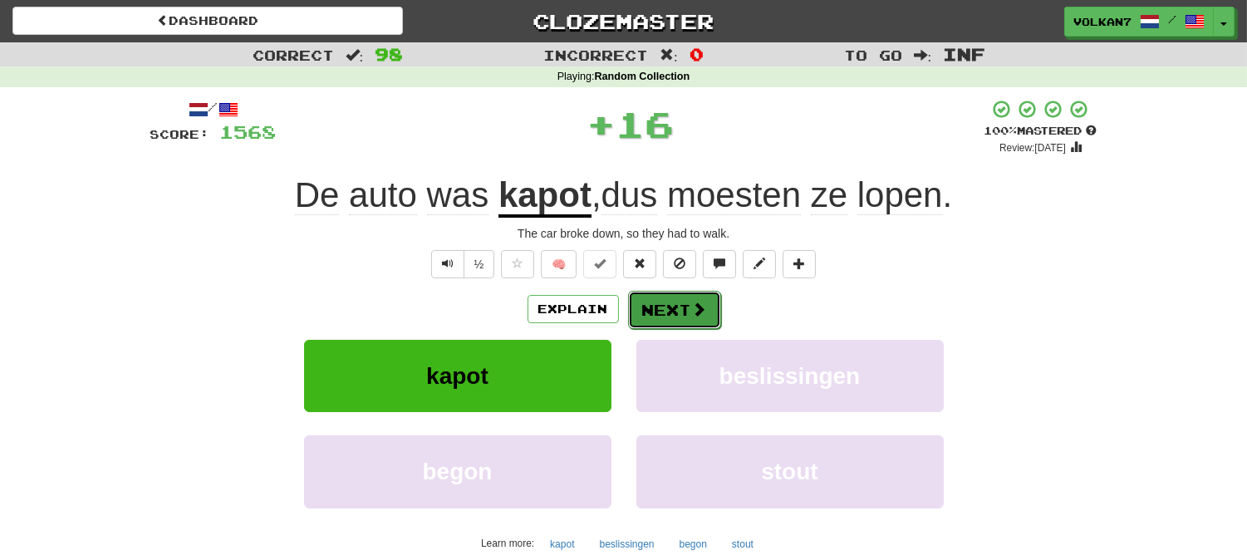
click at [706, 302] on button "Next" at bounding box center [674, 310] width 93 height 38
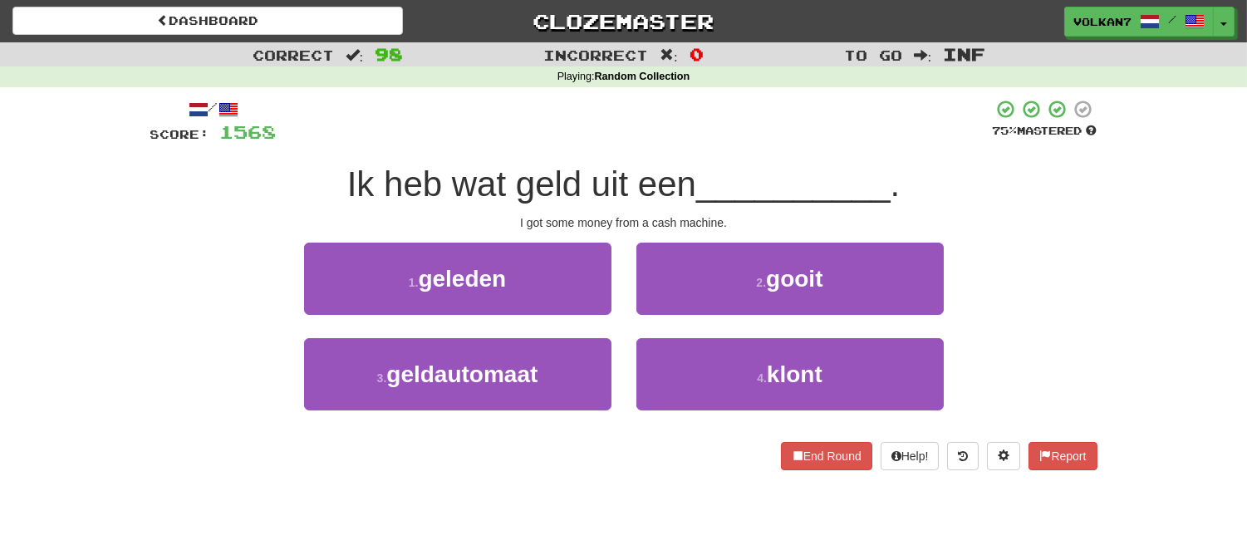
click at [754, 128] on div at bounding box center [635, 122] width 716 height 46
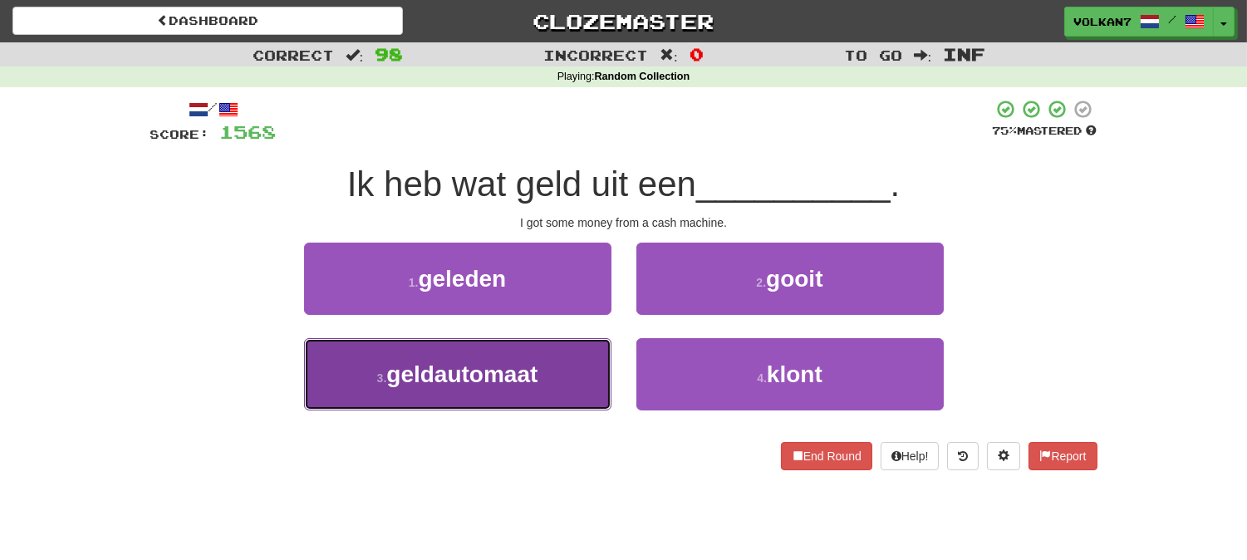
click at [586, 382] on button "3 . geldautomaat" at bounding box center [457, 374] width 307 height 72
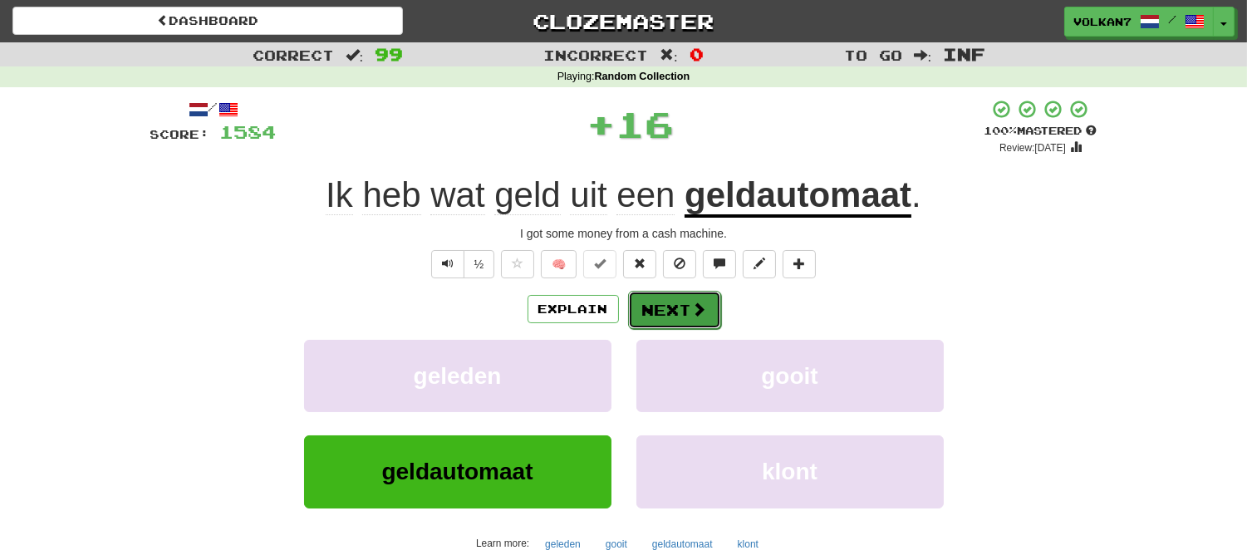
click at [656, 320] on button "Next" at bounding box center [674, 310] width 93 height 38
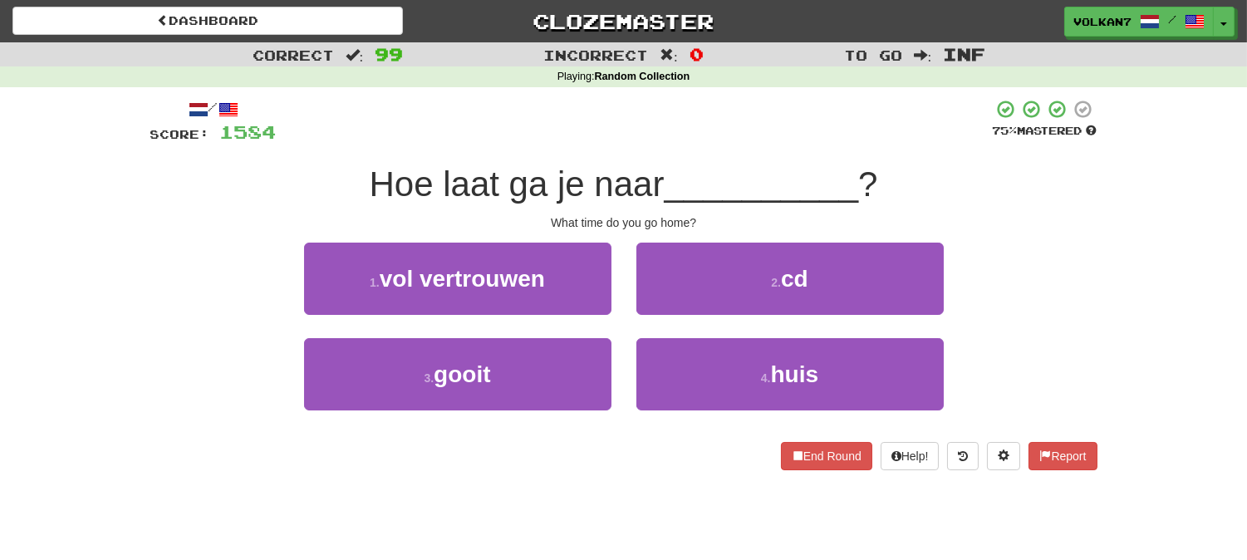
click at [692, 154] on div "/ Score: 1584 75 % Mastered Hoe laat ga je naar __________ ? What time do you g…" at bounding box center [623, 284] width 947 height 371
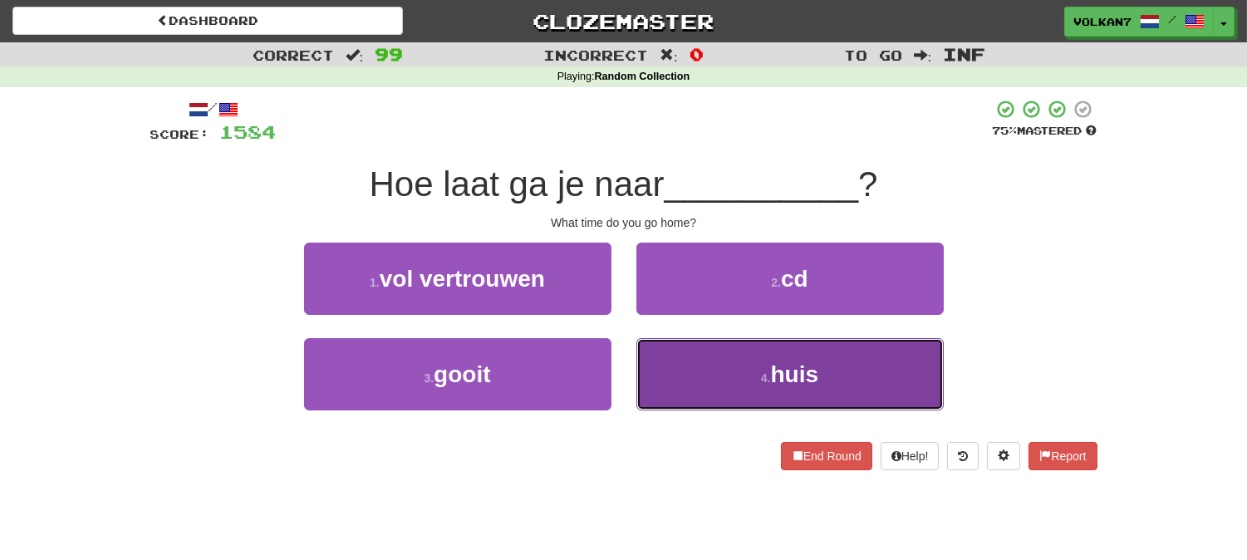
click at [654, 394] on button "4 . huis" at bounding box center [789, 374] width 307 height 72
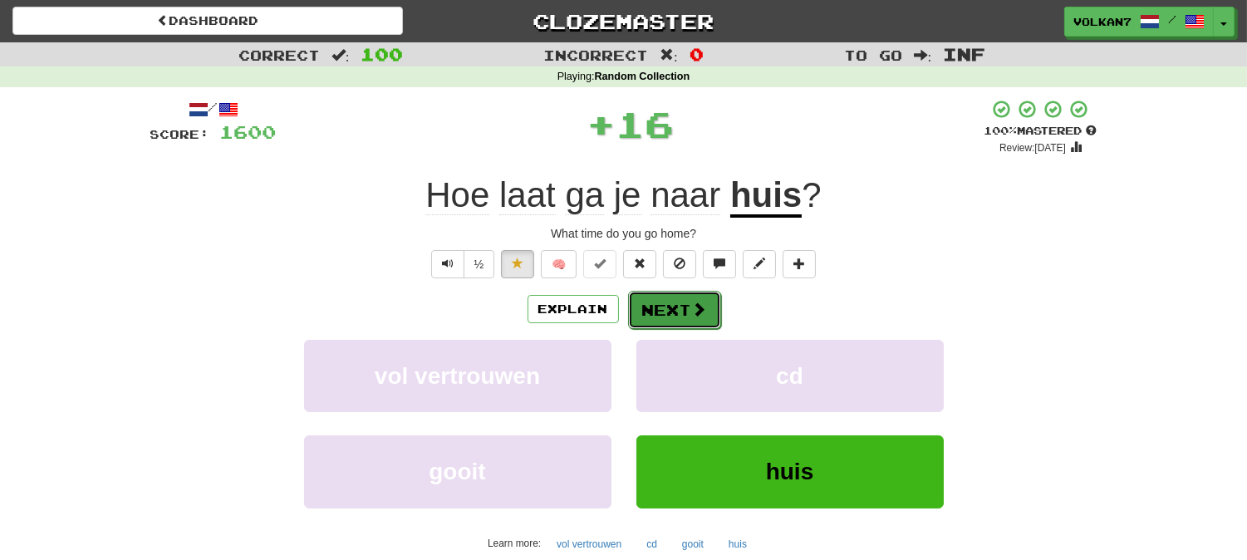
click at [654, 314] on button "Next" at bounding box center [674, 310] width 93 height 38
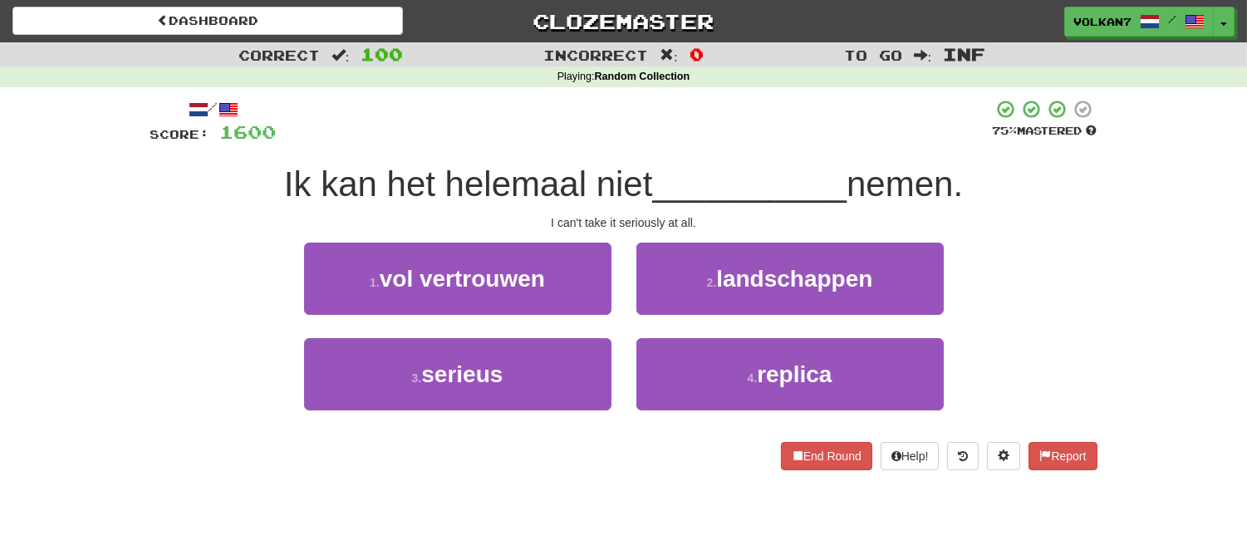
click at [683, 134] on div at bounding box center [635, 122] width 716 height 46
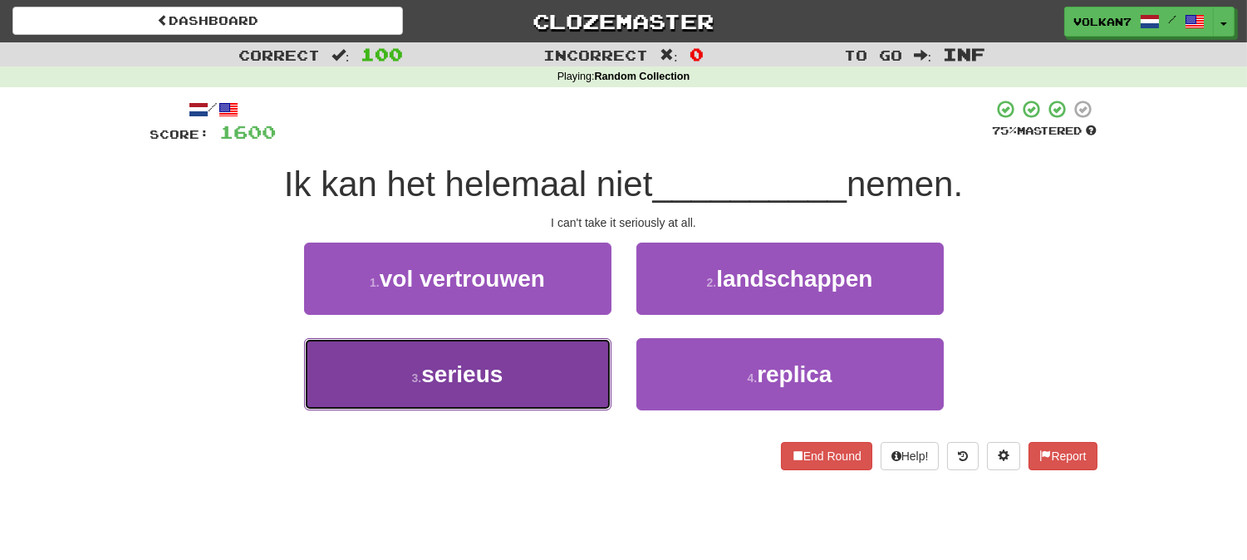
click at [541, 353] on button "3 . serieus" at bounding box center [457, 374] width 307 height 72
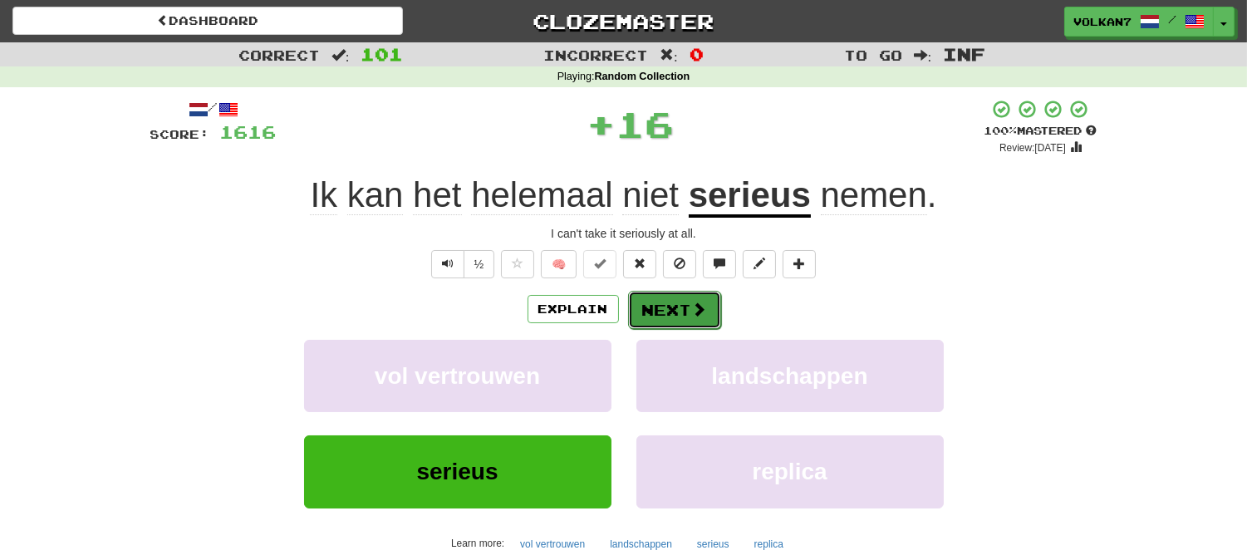
click at [639, 301] on button "Next" at bounding box center [674, 310] width 93 height 38
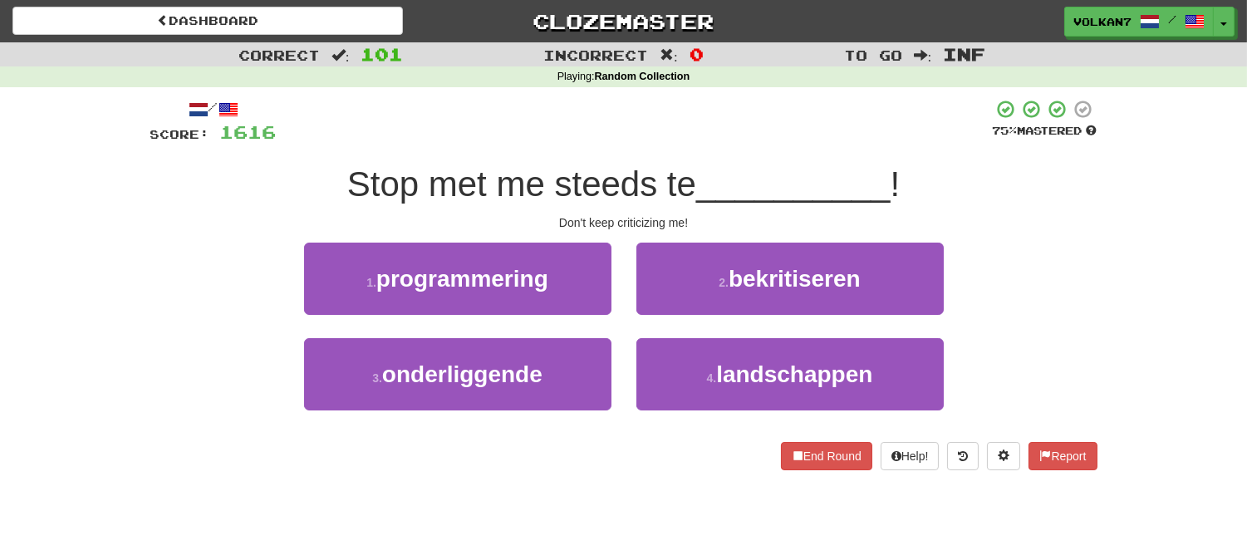
click at [701, 141] on div at bounding box center [635, 122] width 716 height 46
click at [761, 282] on span "bekritiseren" at bounding box center [794, 279] width 132 height 26
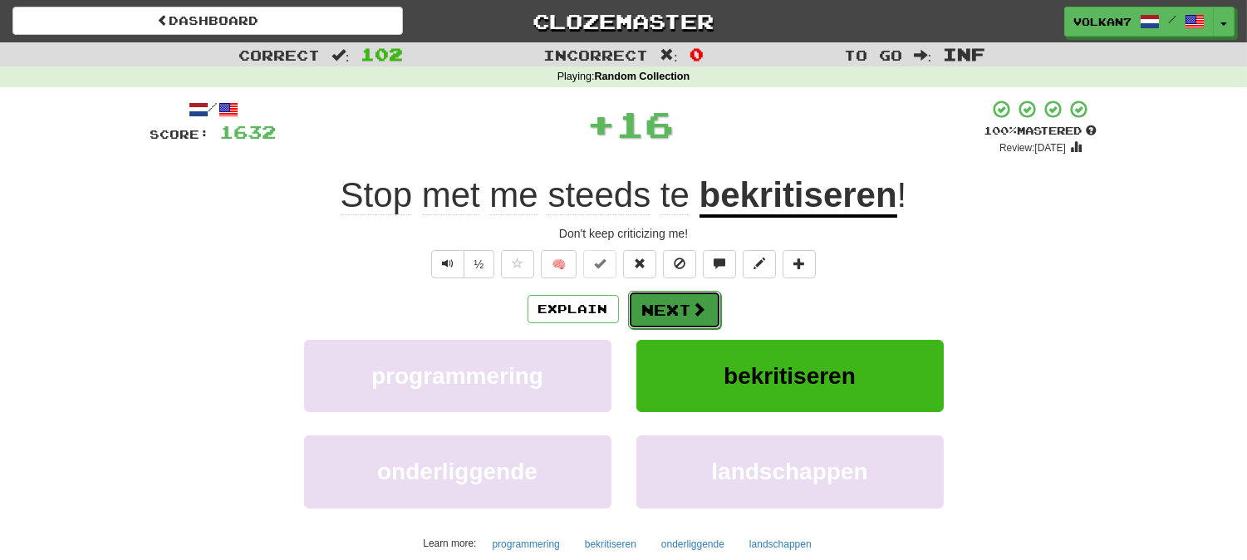
click at [701, 301] on span at bounding box center [699, 308] width 15 height 15
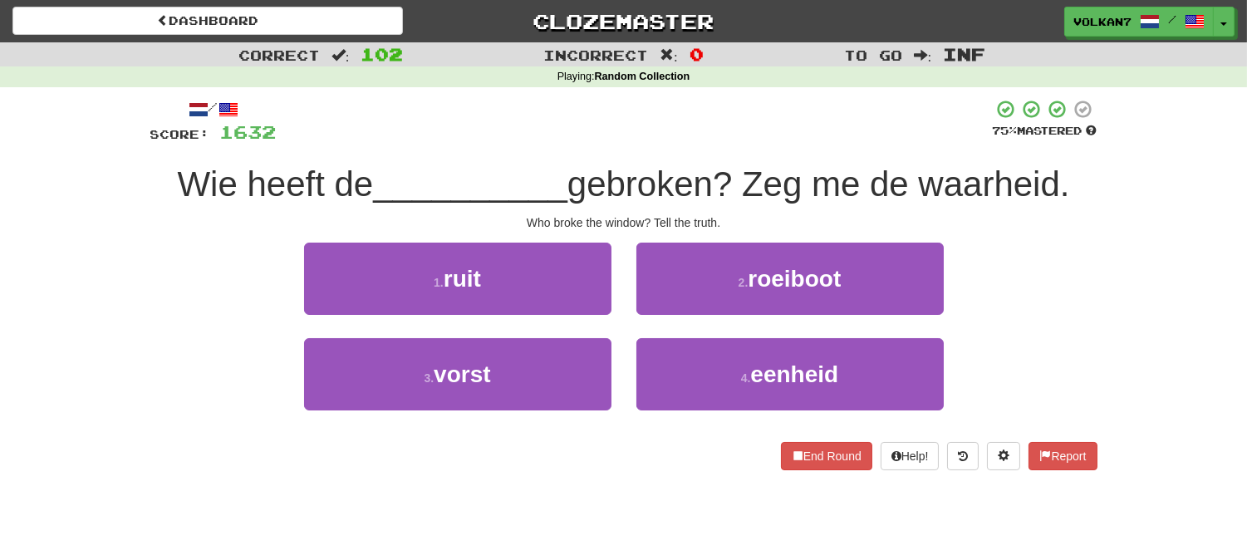
click at [737, 141] on div at bounding box center [635, 122] width 716 height 46
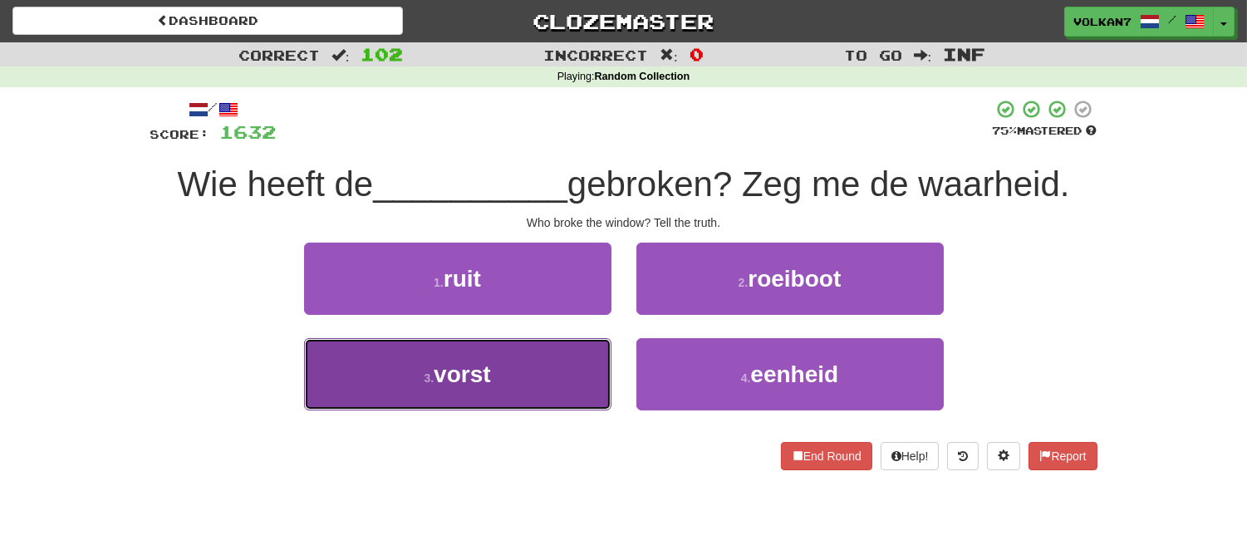
click at [524, 376] on button "3 . vorst" at bounding box center [457, 374] width 307 height 72
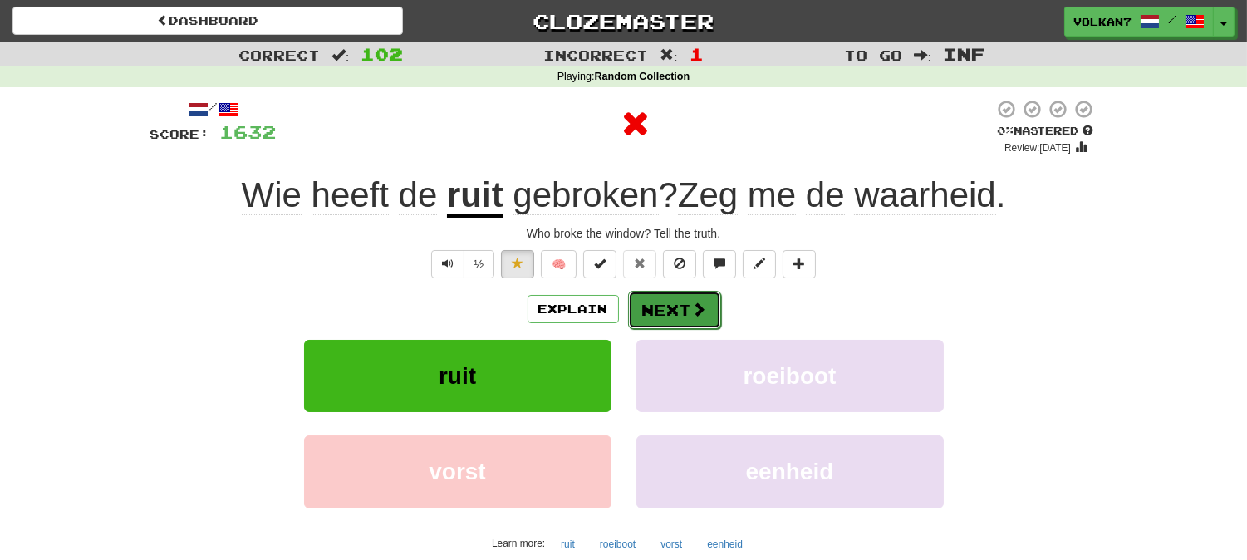
click at [671, 310] on button "Next" at bounding box center [674, 310] width 93 height 38
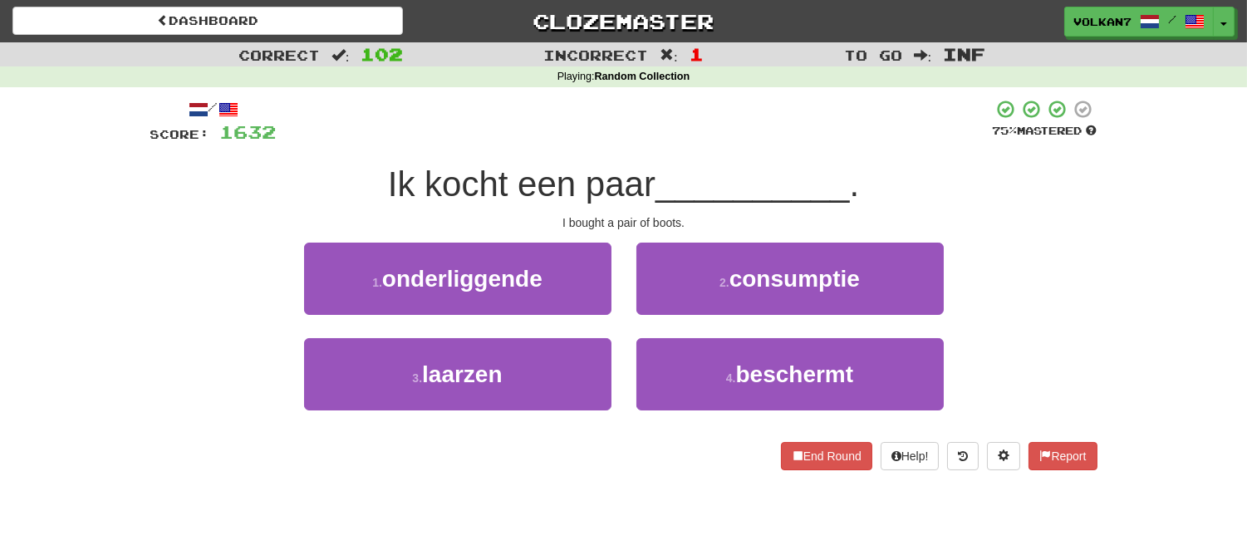
click at [732, 112] on div at bounding box center [635, 122] width 716 height 46
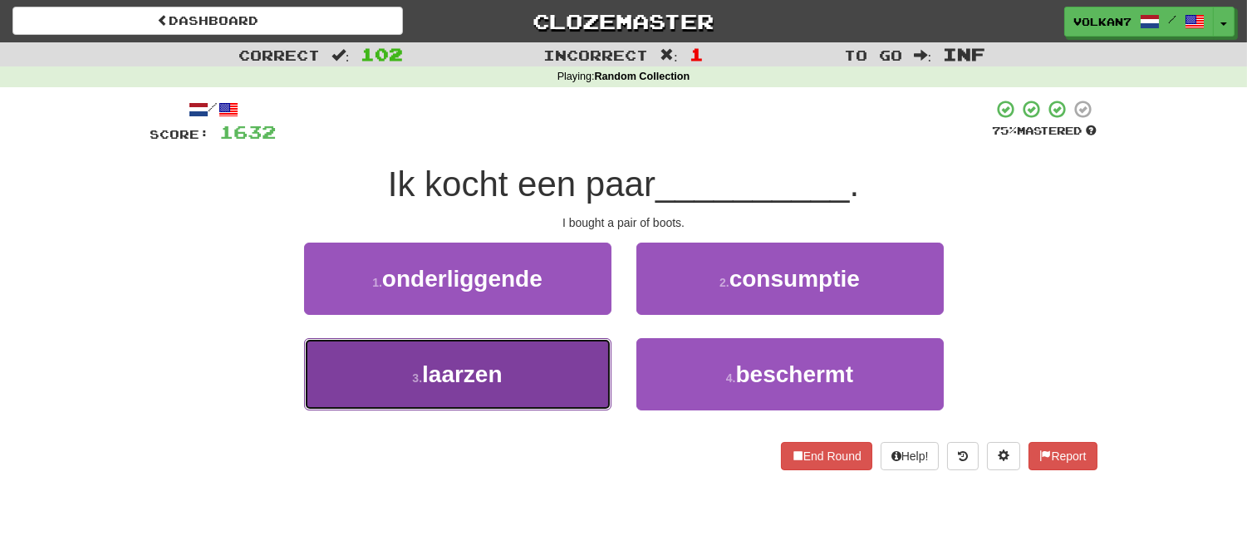
click at [560, 371] on button "3 . laarzen" at bounding box center [457, 374] width 307 height 72
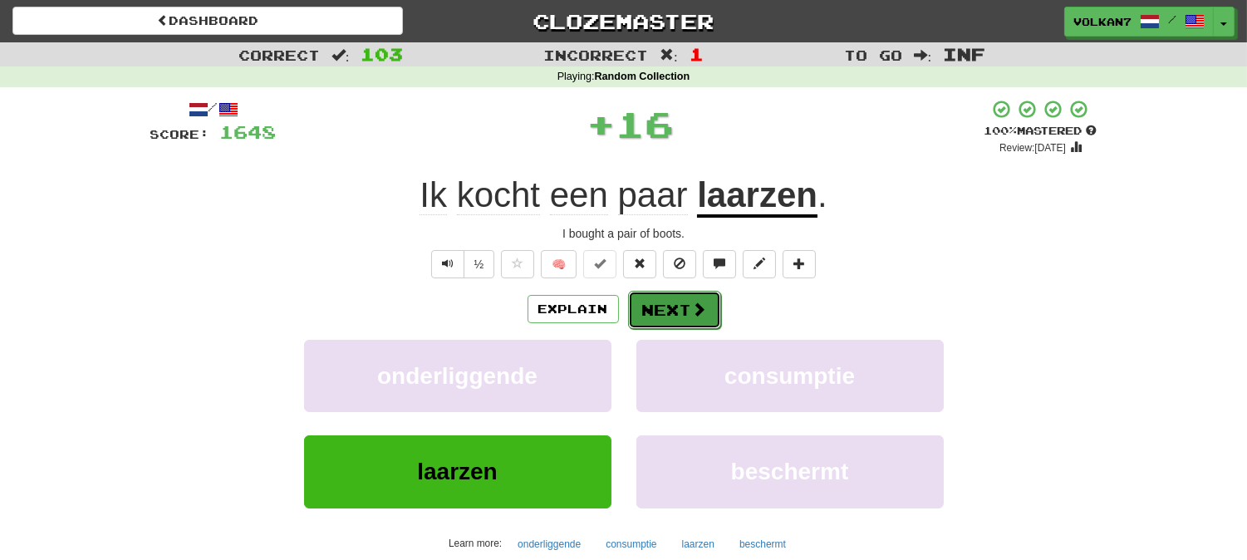
click at [651, 320] on button "Next" at bounding box center [674, 310] width 93 height 38
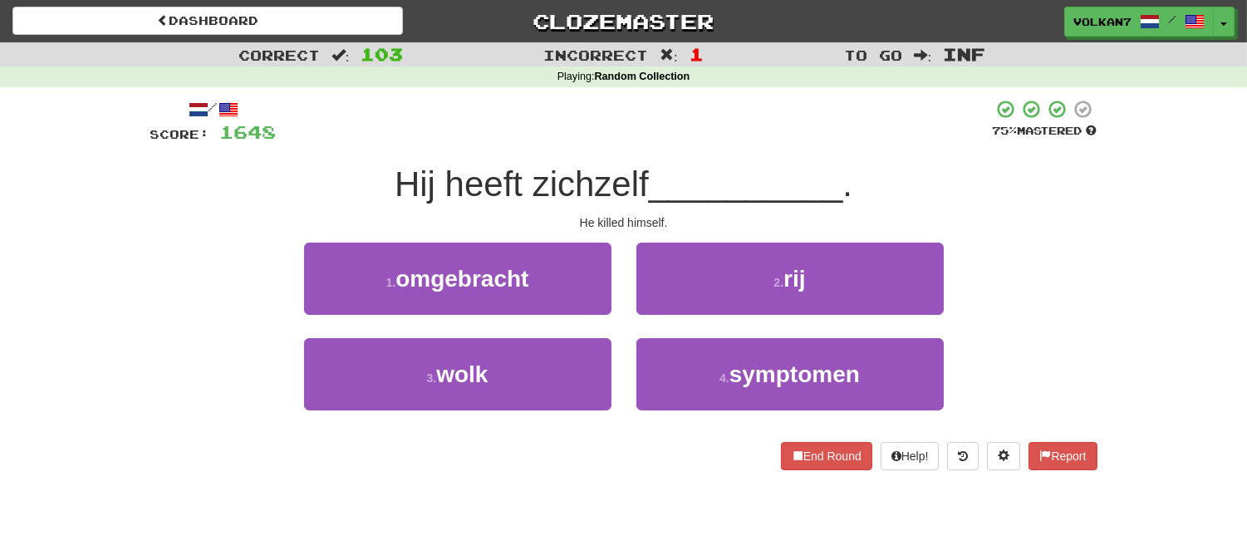
click at [725, 159] on div "/ Score: 1648 75 % Mastered Hij heeft zichzelf __________ . He killed himself. …" at bounding box center [623, 284] width 947 height 371
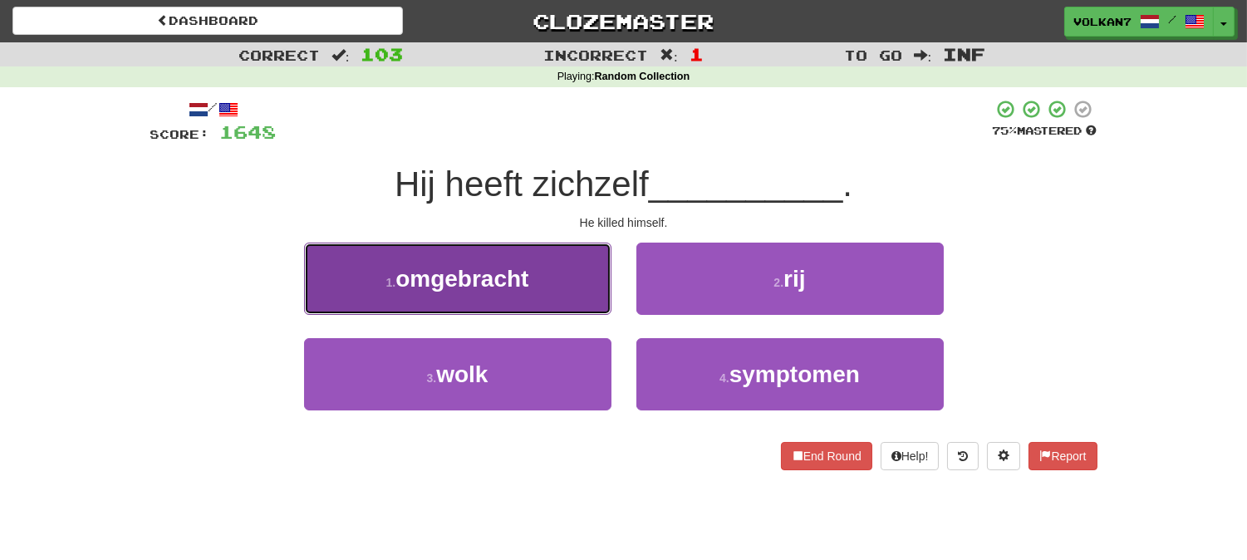
click at [561, 292] on button "1 . omgebracht" at bounding box center [457, 279] width 307 height 72
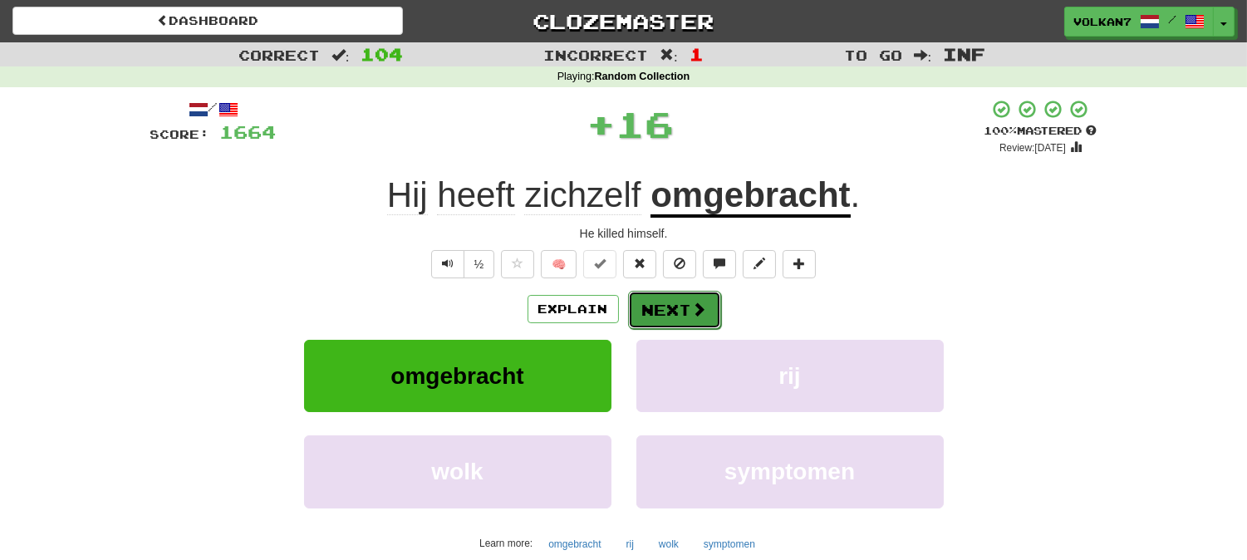
click at [663, 308] on button "Next" at bounding box center [674, 310] width 93 height 38
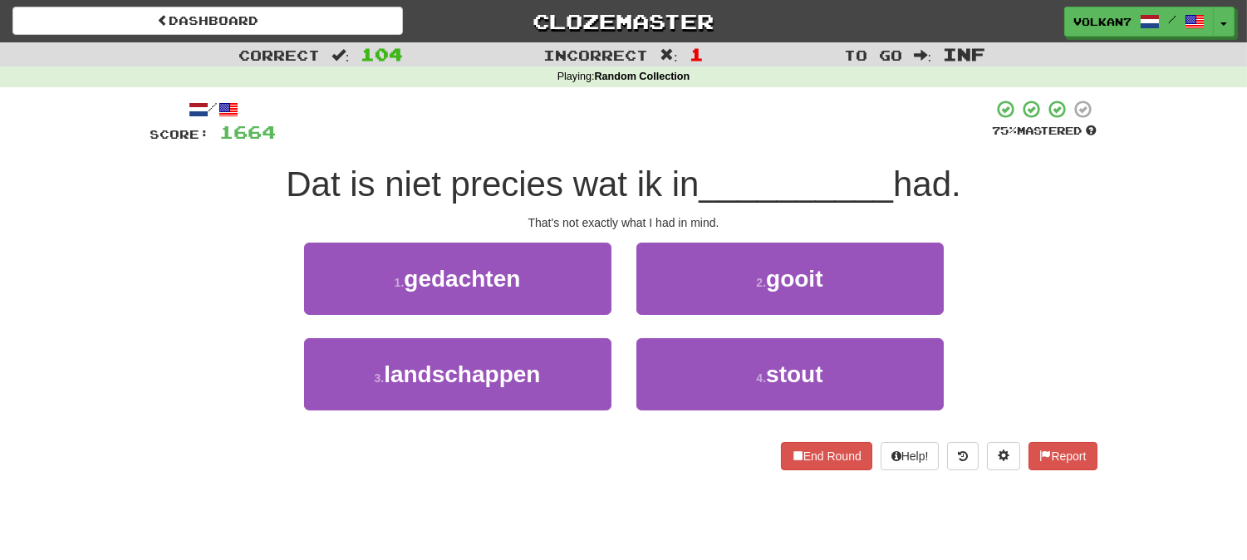
click at [737, 120] on div at bounding box center [635, 122] width 716 height 46
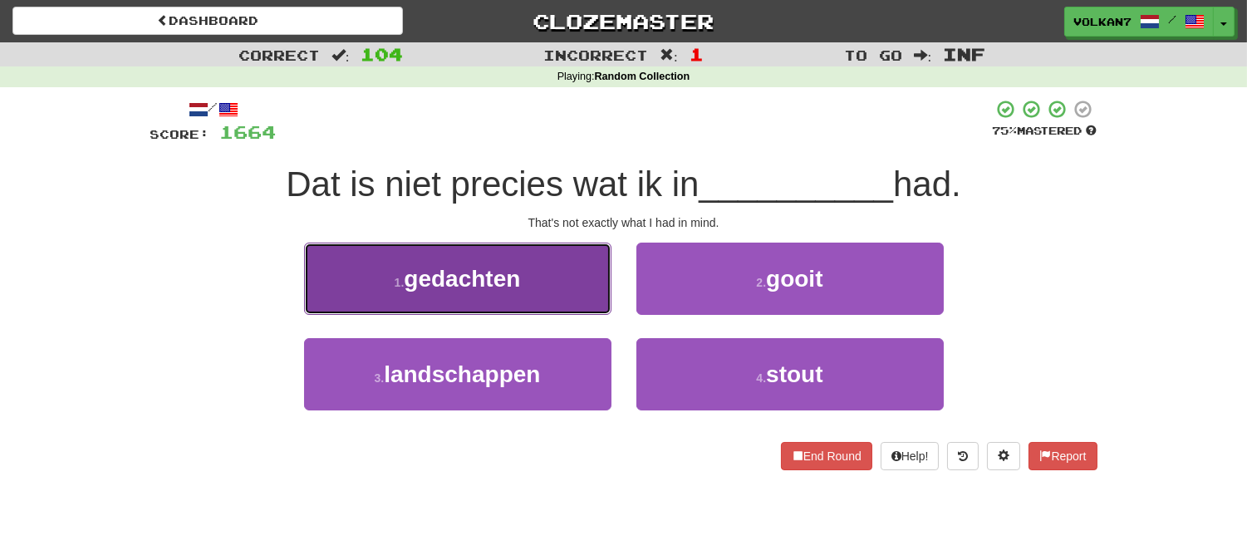
click at [551, 278] on button "1 . gedachten" at bounding box center [457, 279] width 307 height 72
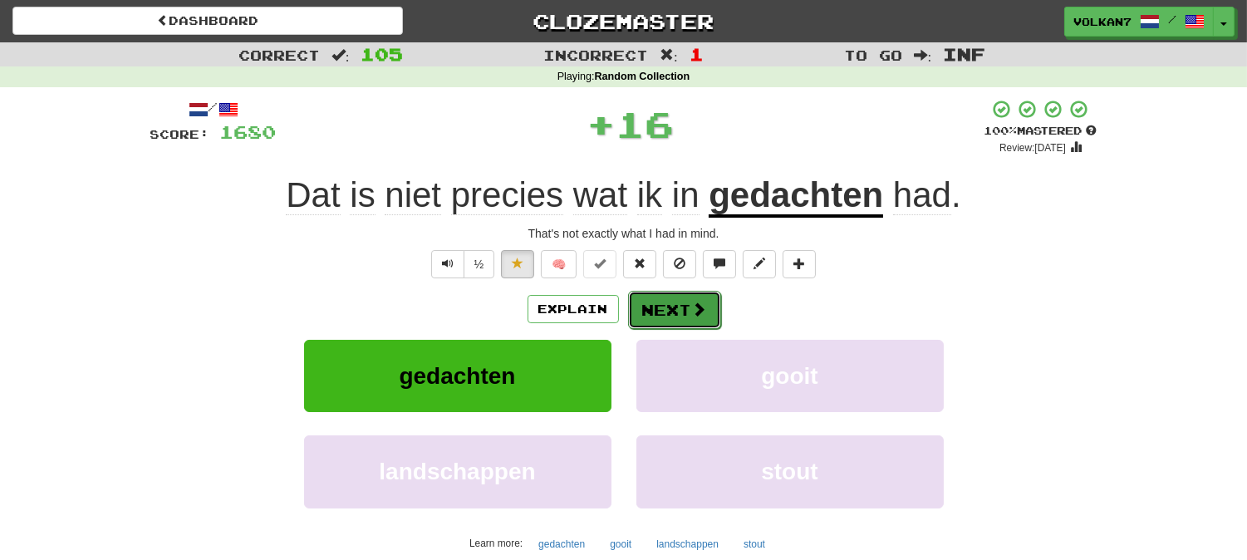
click at [667, 311] on button "Next" at bounding box center [674, 310] width 93 height 38
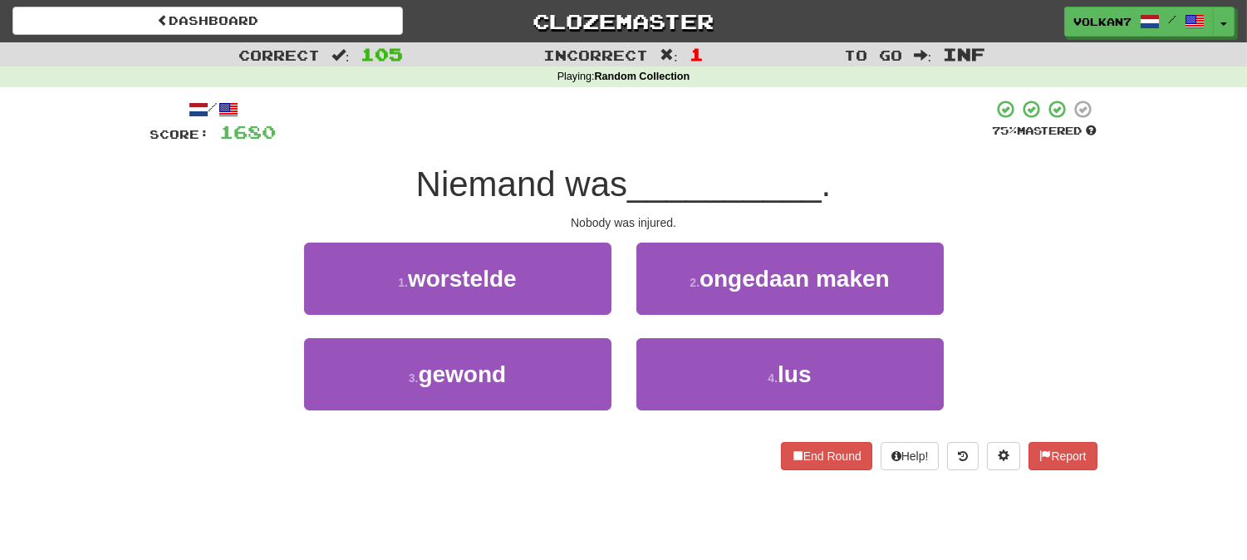
click at [757, 150] on div "/ Score: 1680 75 % Mastered Niemand was __________ . Nobody was injured. 1 . wo…" at bounding box center [623, 284] width 947 height 371
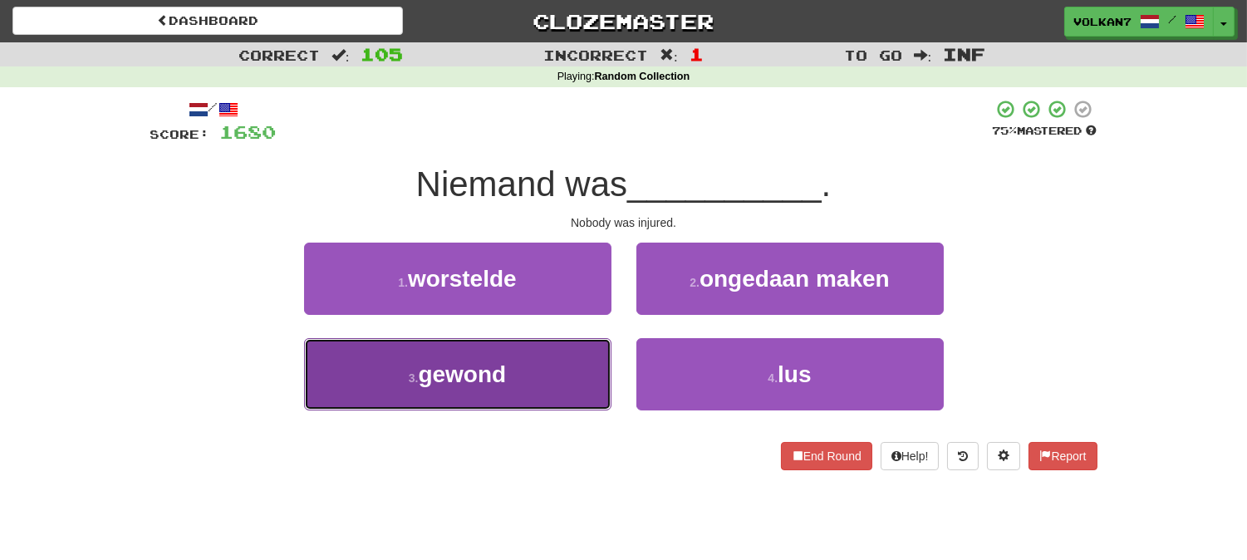
click at [567, 387] on button "3 . gewond" at bounding box center [457, 374] width 307 height 72
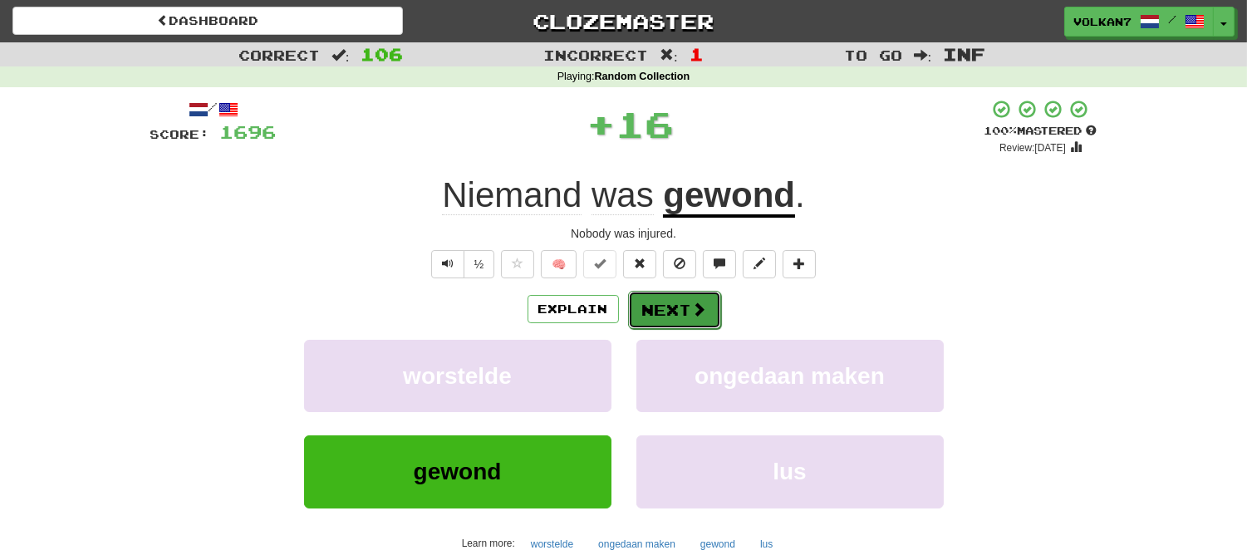
click at [663, 321] on button "Next" at bounding box center [674, 310] width 93 height 38
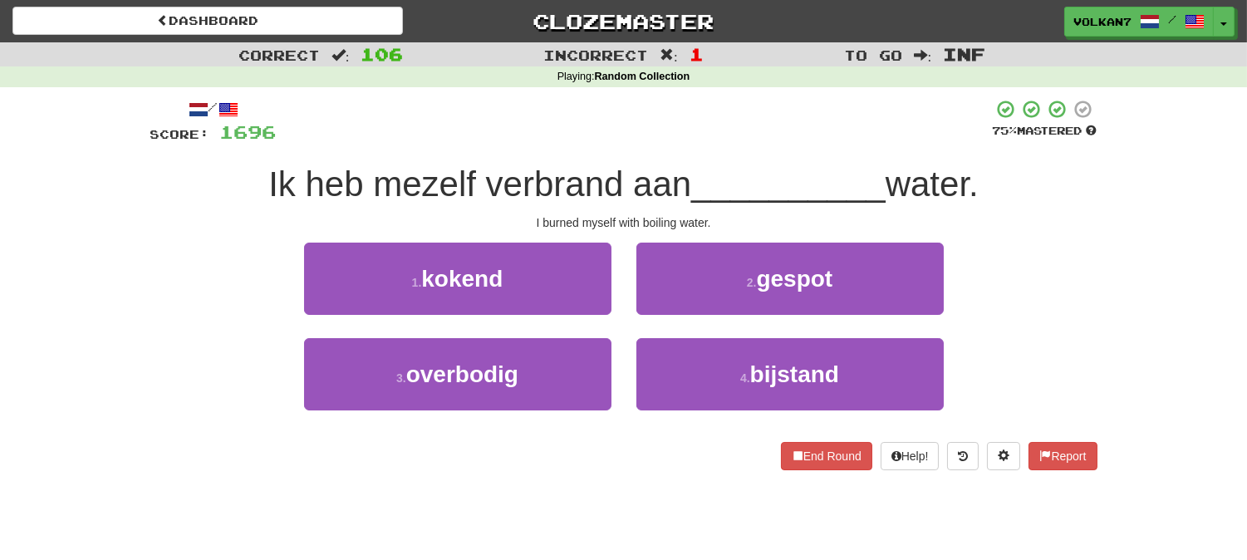
click at [743, 146] on div "/ Score: 1696 75 % Mastered Ik heb mezelf verbrand aan __________ water. I burn…" at bounding box center [623, 284] width 947 height 371
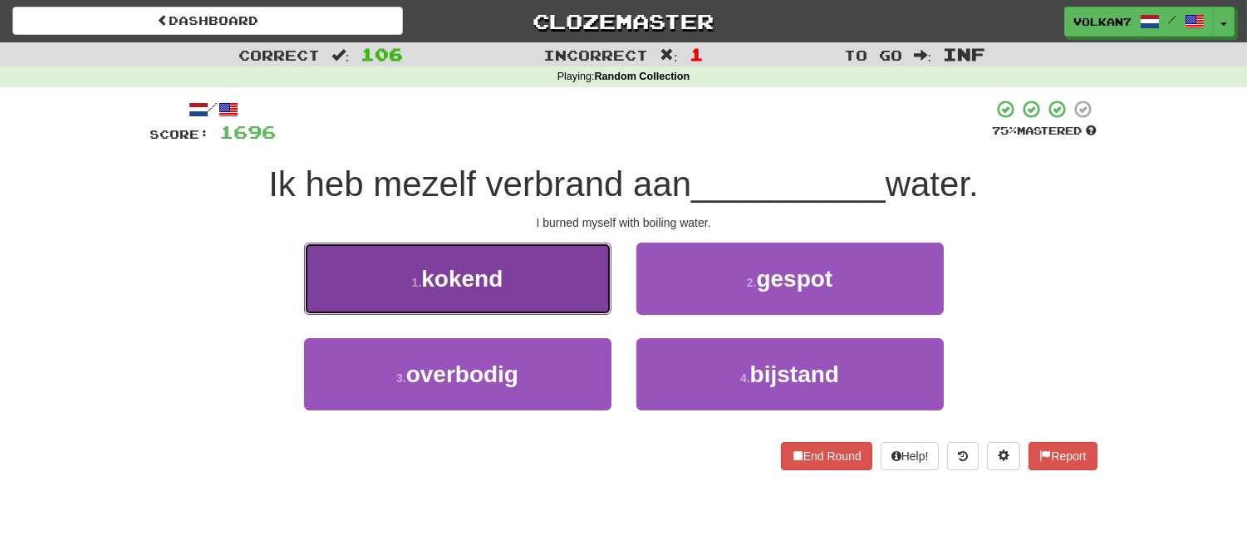
click at [525, 284] on button "1 . kokend" at bounding box center [457, 279] width 307 height 72
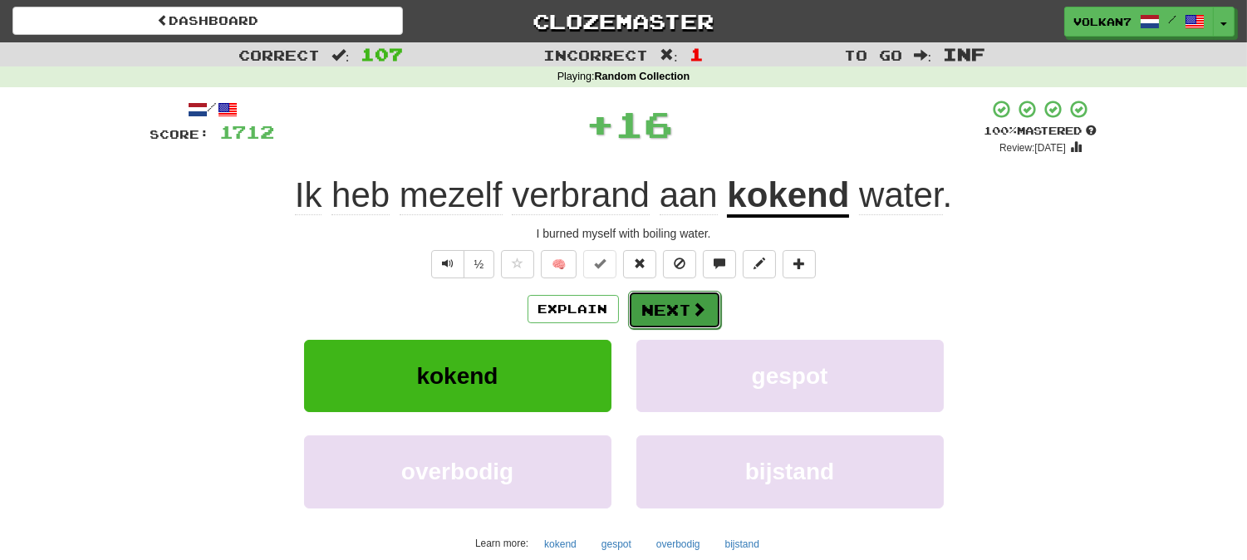
click at [656, 296] on button "Next" at bounding box center [674, 310] width 93 height 38
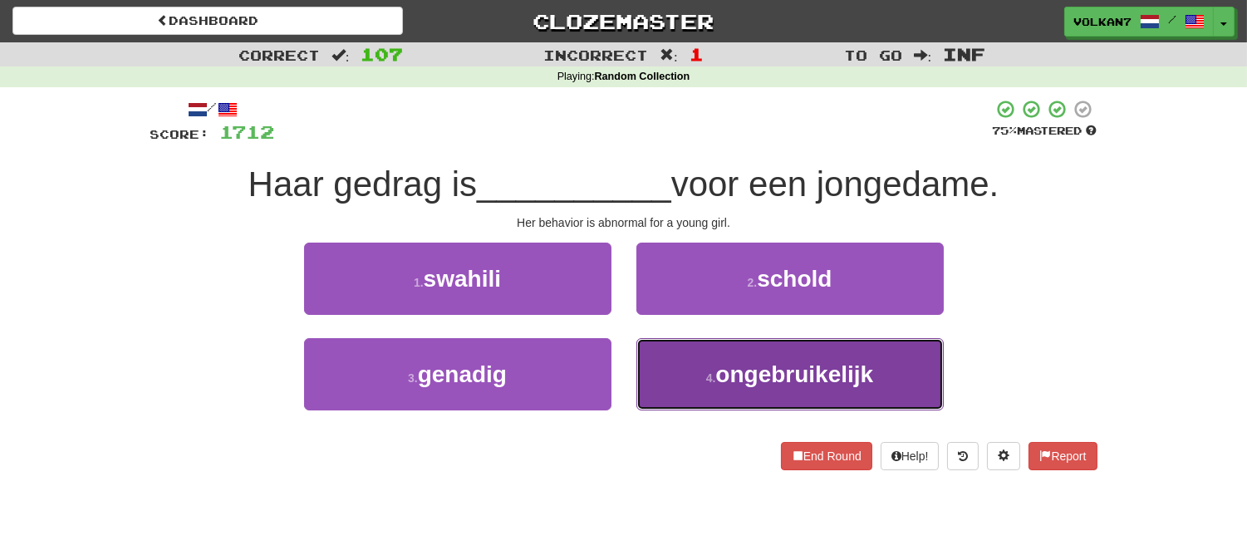
click at [723, 369] on span "ongebruikelijk" at bounding box center [794, 374] width 158 height 26
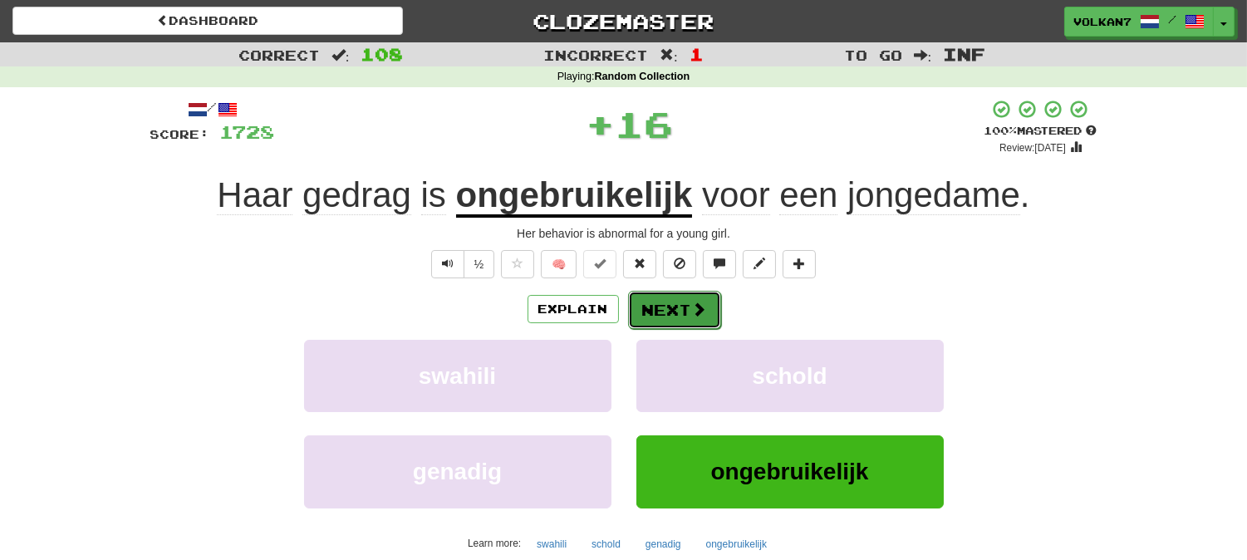
click at [677, 310] on button "Next" at bounding box center [674, 310] width 93 height 38
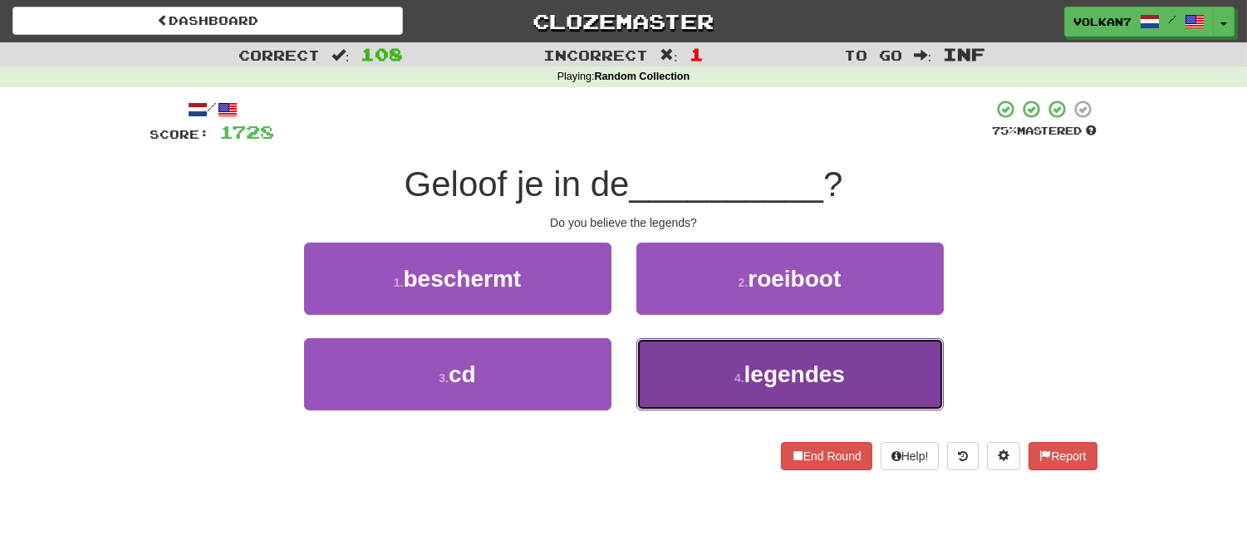
click at [736, 379] on small "4 ." at bounding box center [739, 377] width 10 height 13
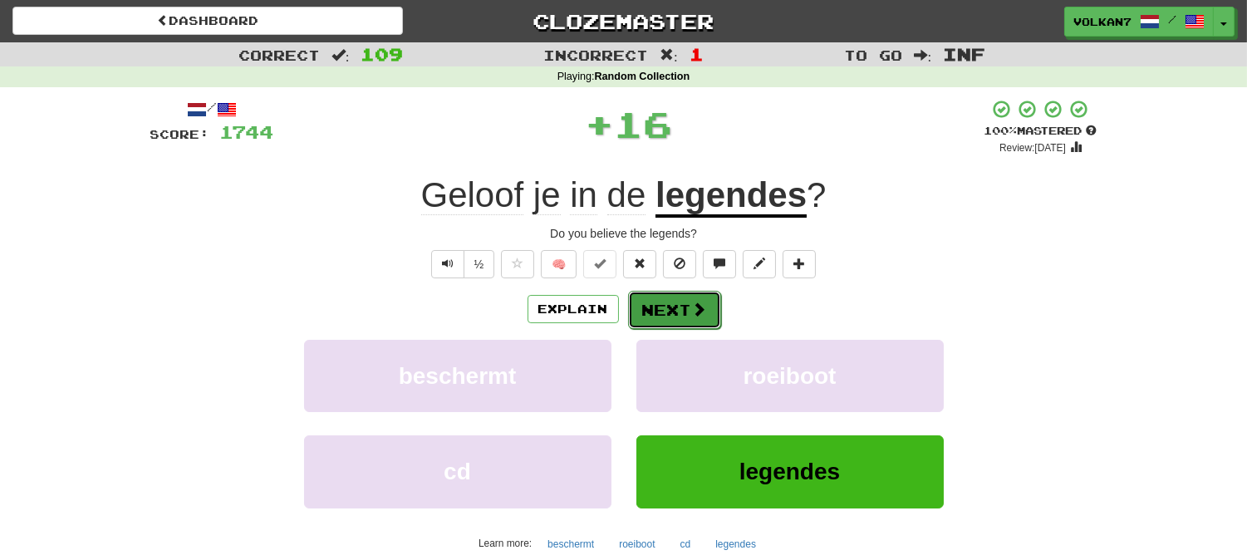
click at [661, 300] on button "Next" at bounding box center [674, 310] width 93 height 38
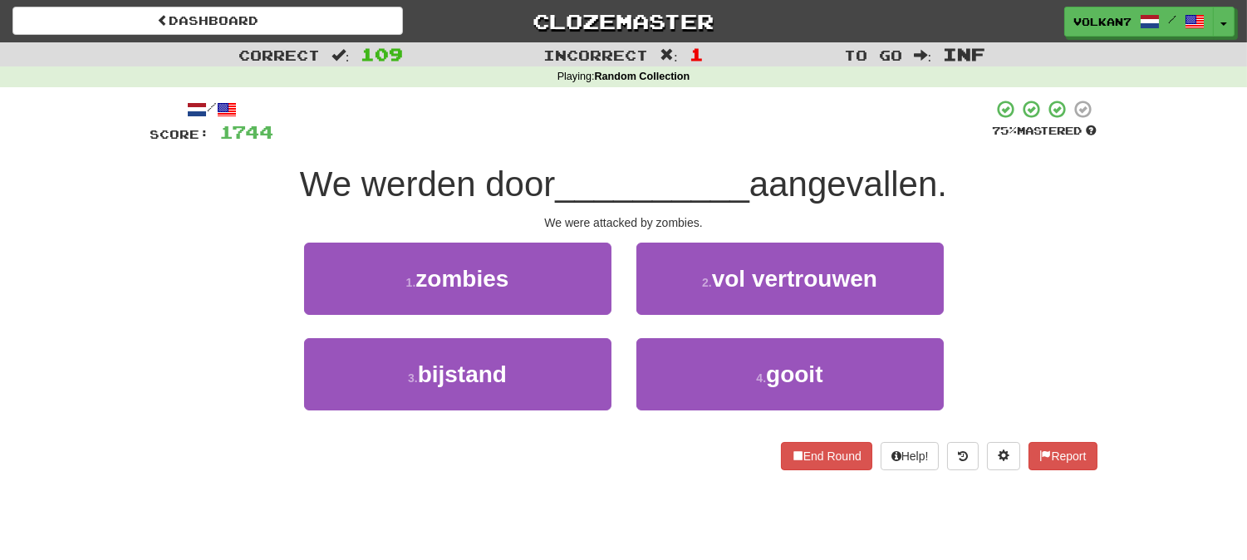
click at [686, 138] on div at bounding box center [633, 122] width 718 height 46
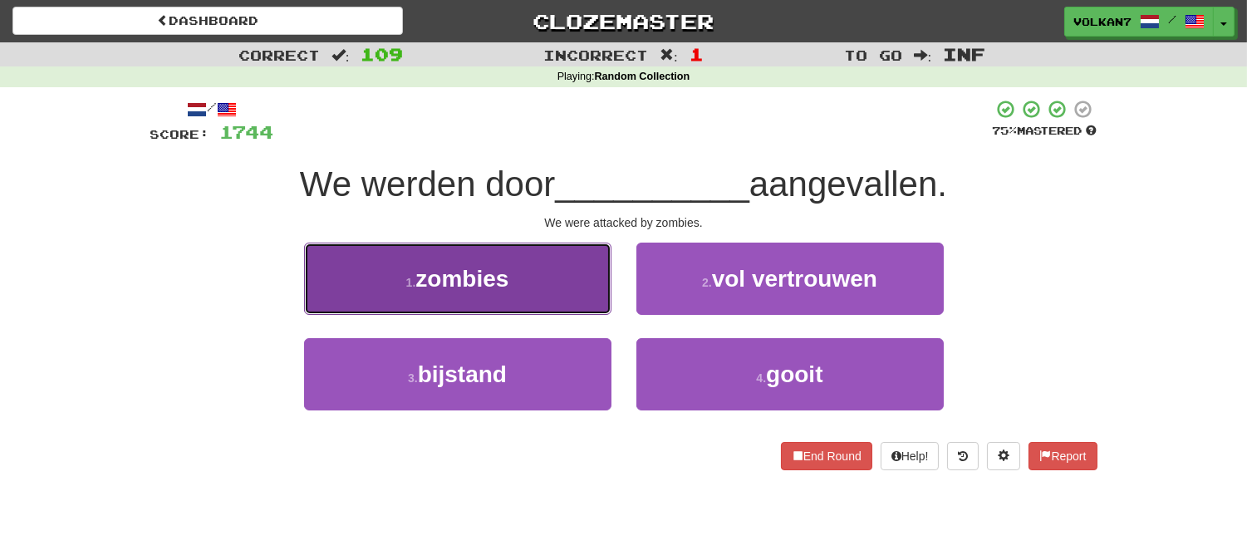
click at [583, 262] on button "1 . zombies" at bounding box center [457, 279] width 307 height 72
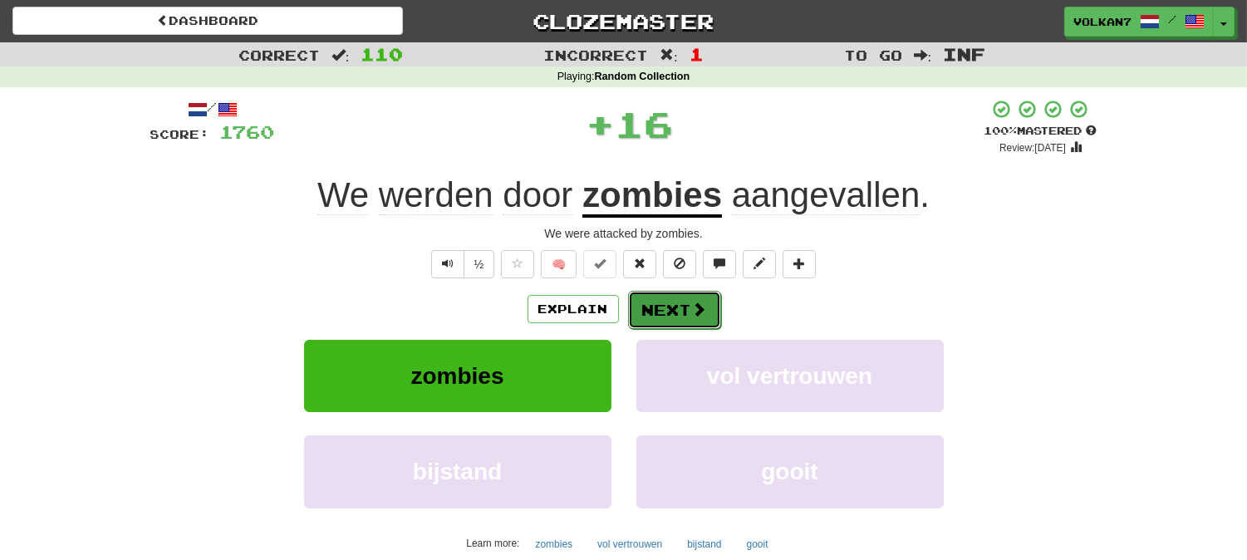
click at [659, 299] on button "Next" at bounding box center [674, 310] width 93 height 38
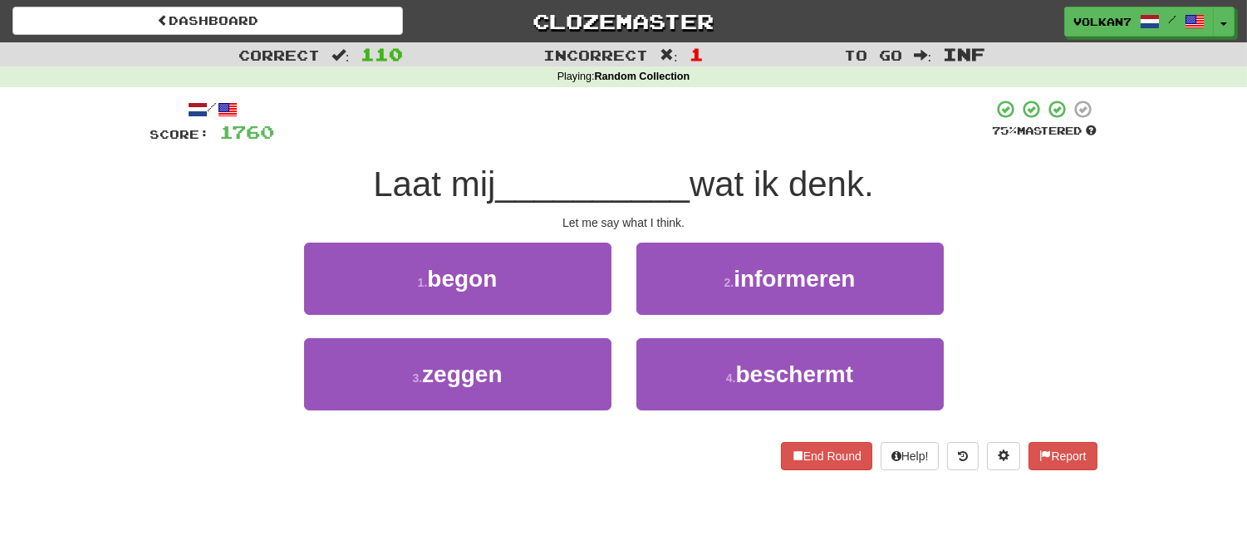
click at [737, 147] on div "/ Score: 1760 75 % Mastered Laat mij __________ wat ik denk. Let me say what I …" at bounding box center [623, 284] width 947 height 371
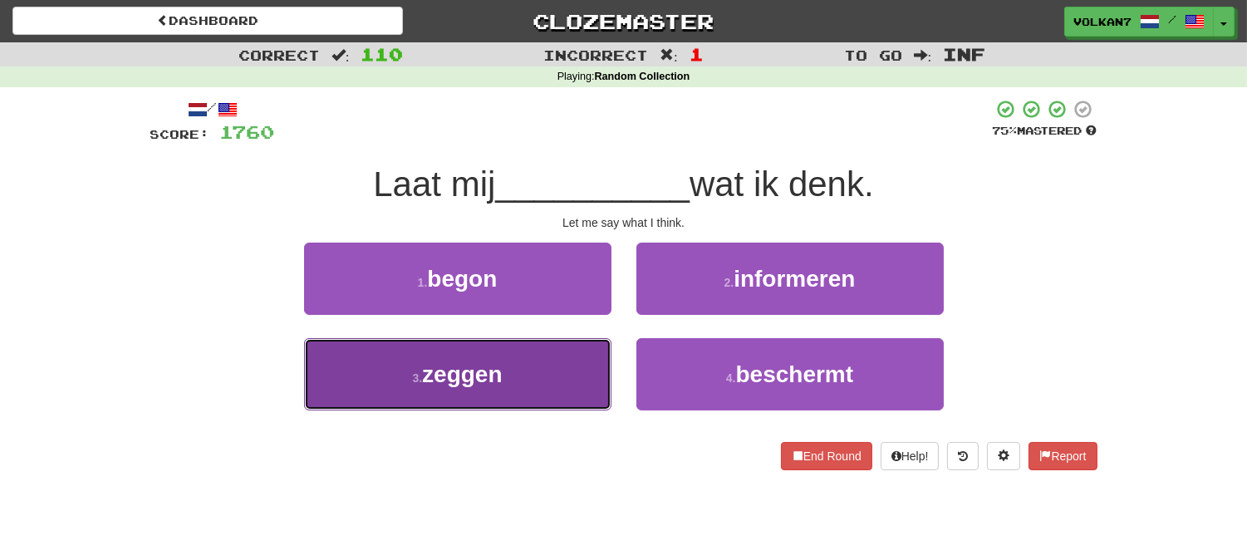
click at [517, 376] on button "3 . zeggen" at bounding box center [457, 374] width 307 height 72
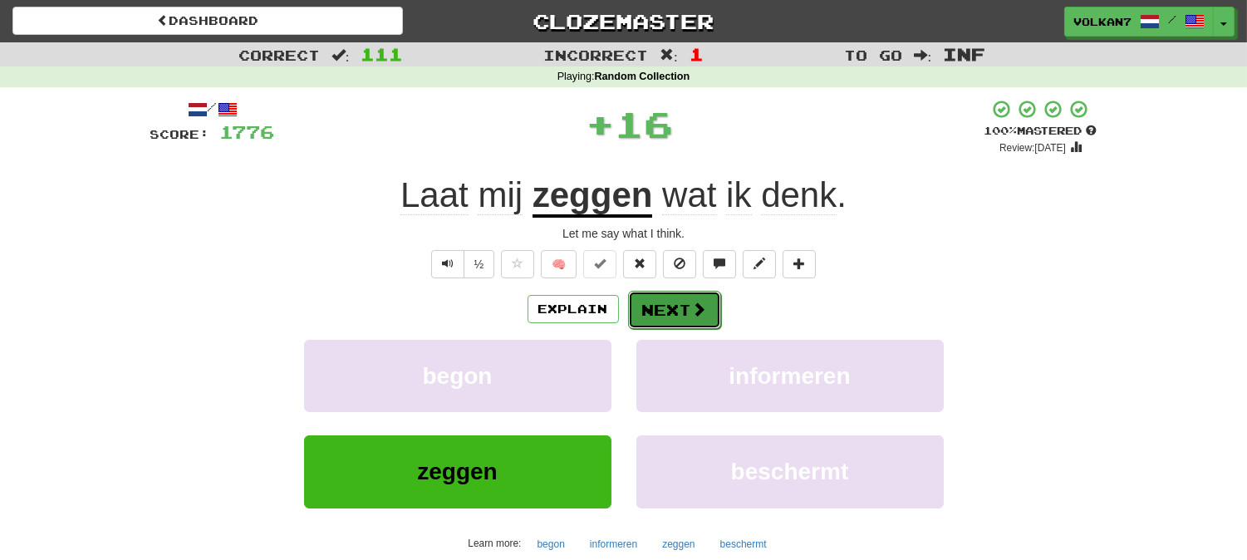
click at [688, 311] on button "Next" at bounding box center [674, 310] width 93 height 38
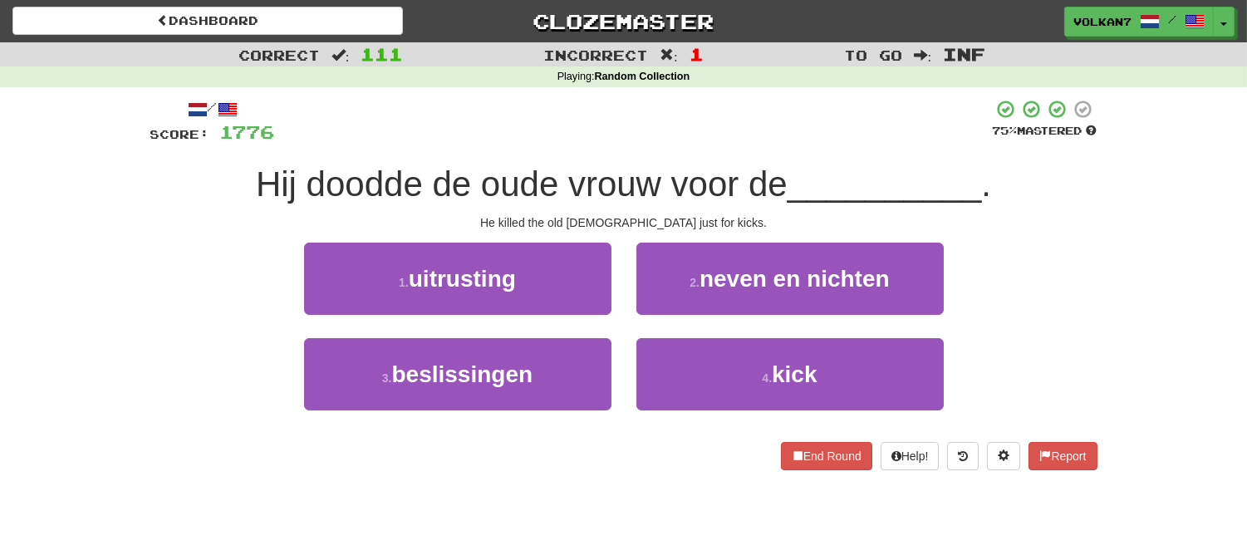
click at [732, 154] on div "/ Score: 1776 75 % Mastered Hij doodde de oude vrouw voor de __________ . He ki…" at bounding box center [623, 284] width 947 height 371
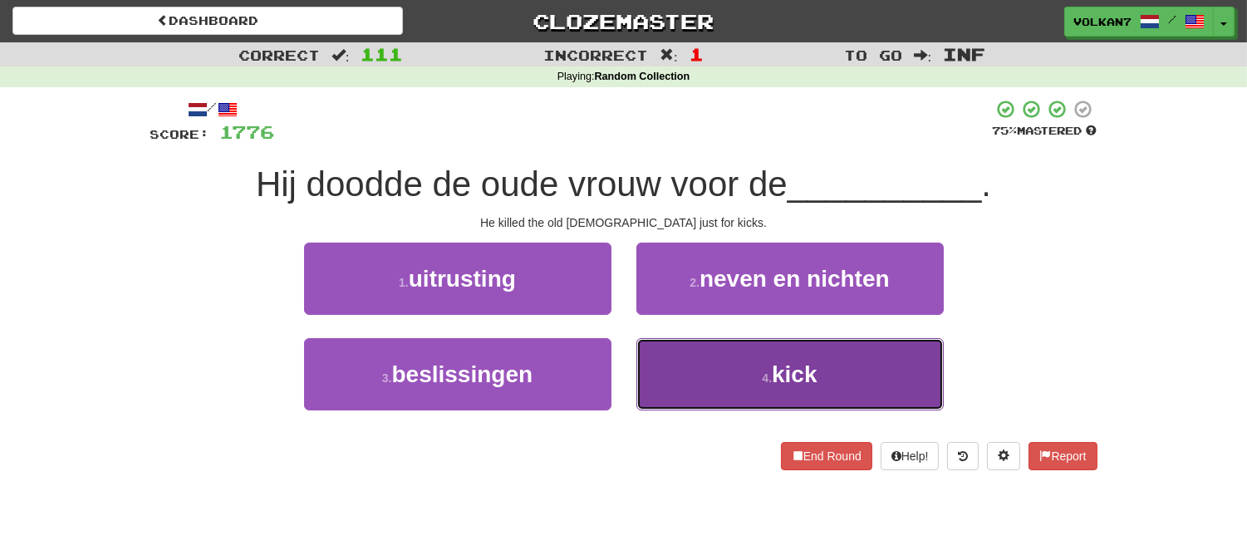
click at [743, 385] on button "4 . kick" at bounding box center [789, 374] width 307 height 72
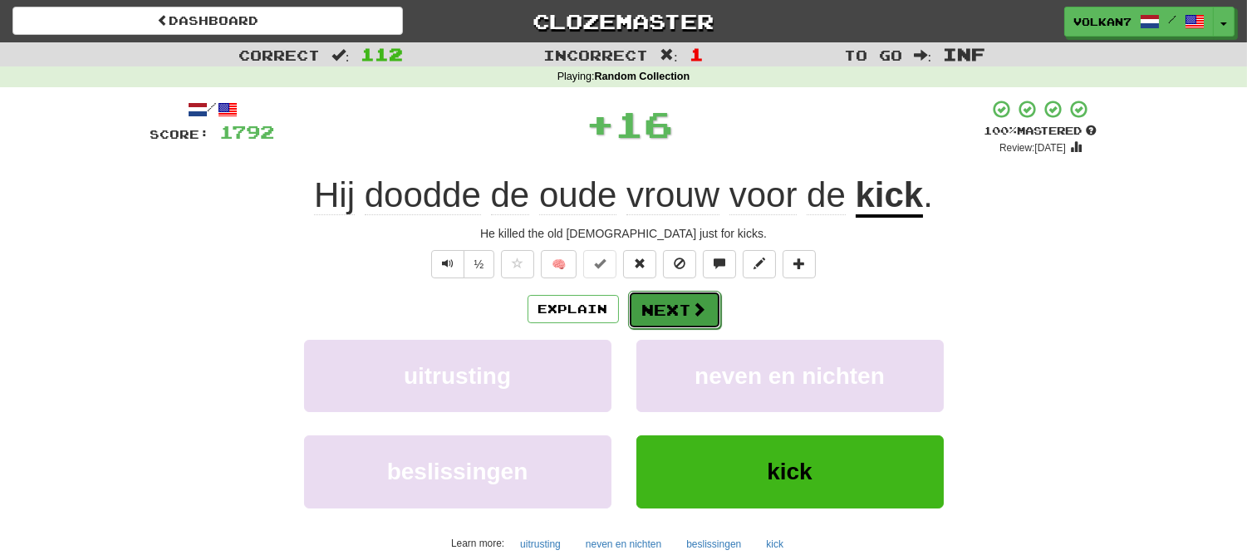
click at [695, 325] on button "Next" at bounding box center [674, 310] width 93 height 38
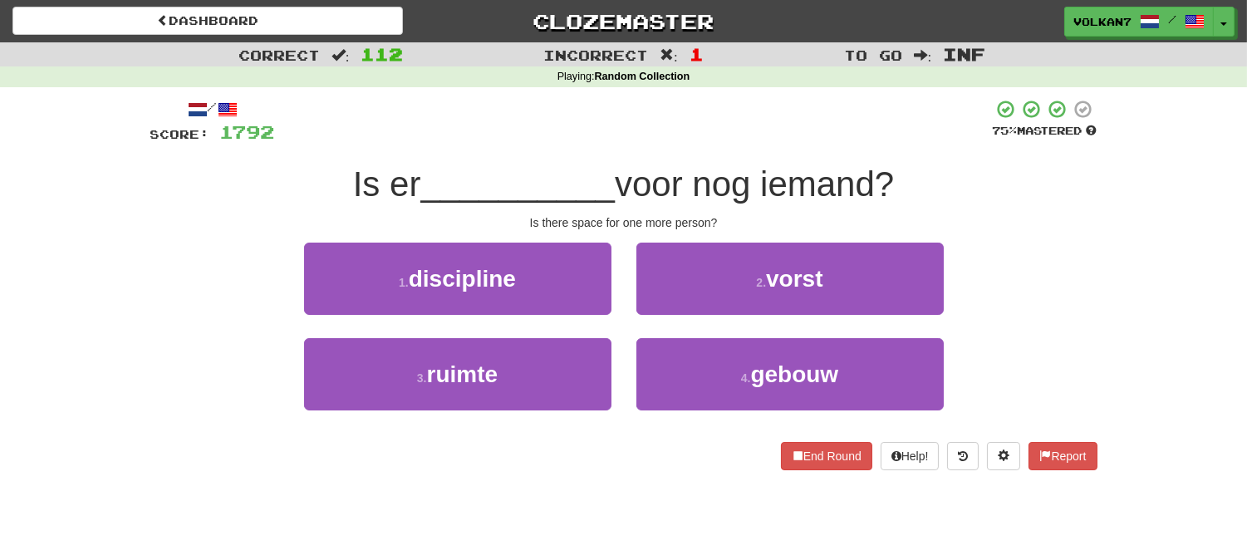
click at [735, 135] on div at bounding box center [634, 122] width 718 height 46
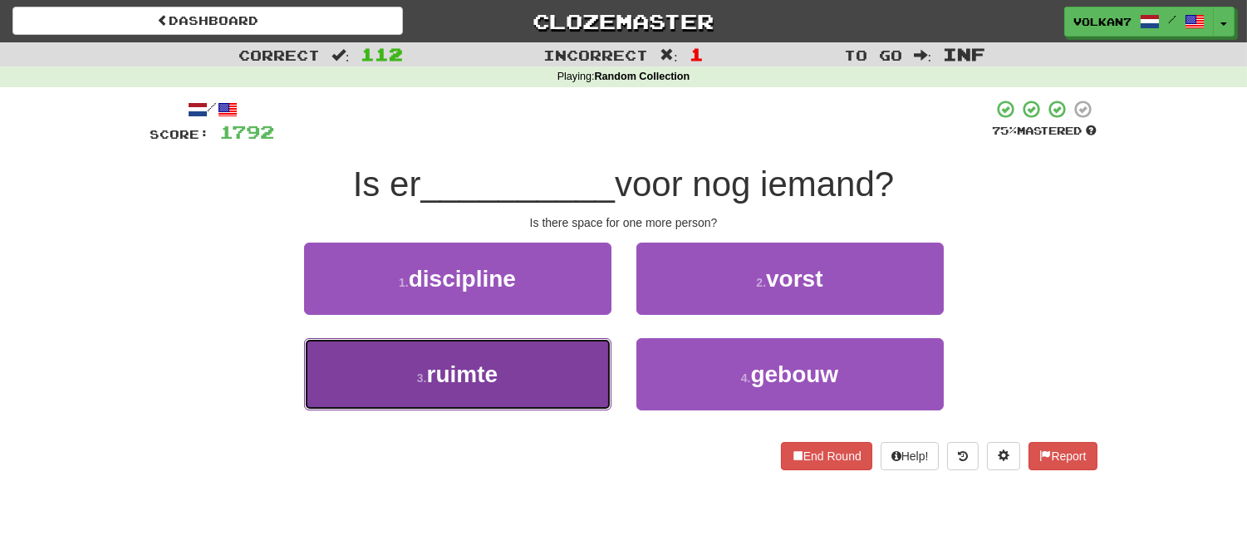
click at [567, 361] on button "3 . ruimte" at bounding box center [457, 374] width 307 height 72
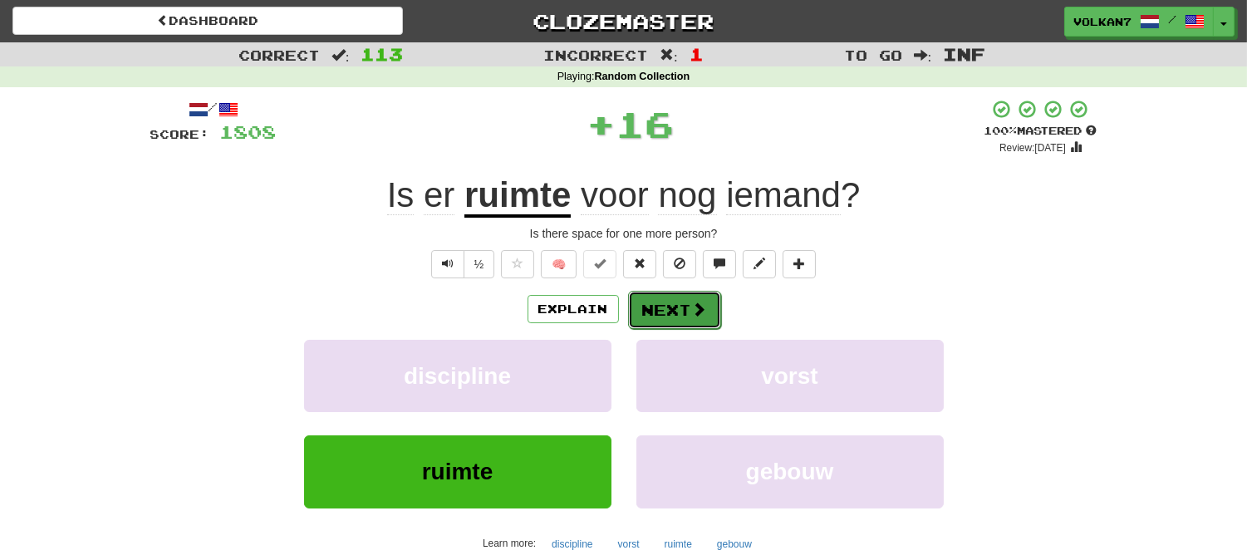
click at [667, 321] on button "Next" at bounding box center [674, 310] width 93 height 38
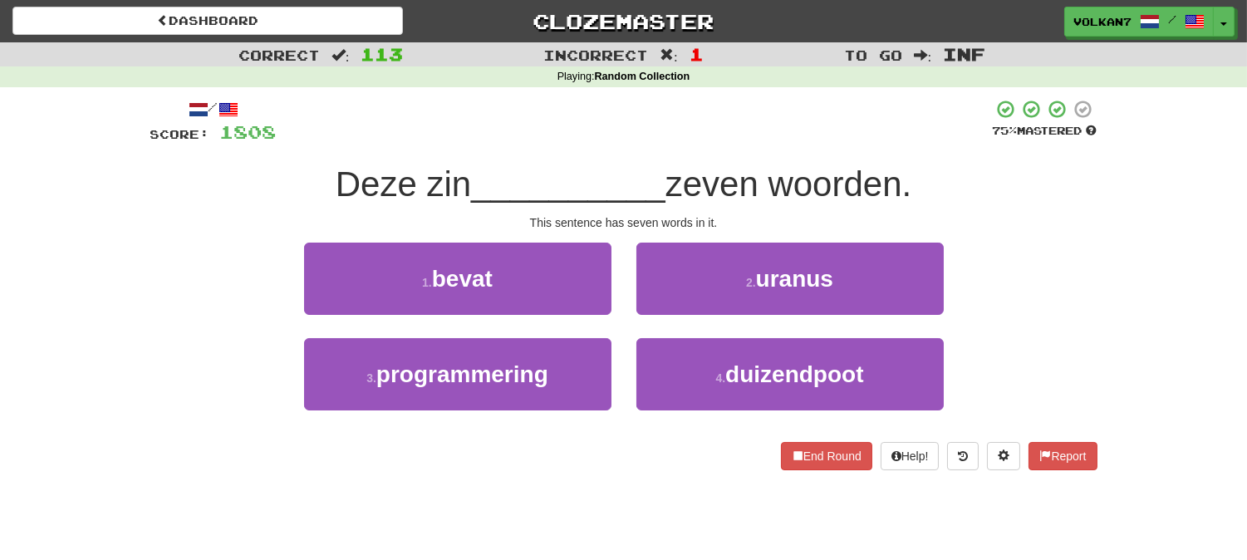
click at [681, 134] on div at bounding box center [635, 122] width 716 height 46
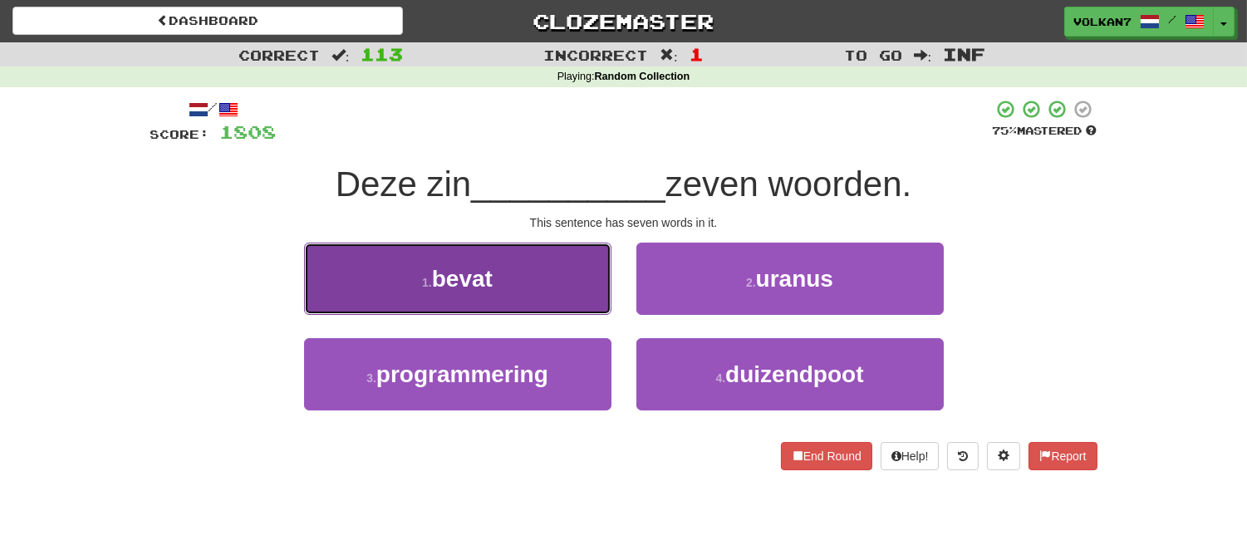
click at [582, 274] on button "1 . bevat" at bounding box center [457, 279] width 307 height 72
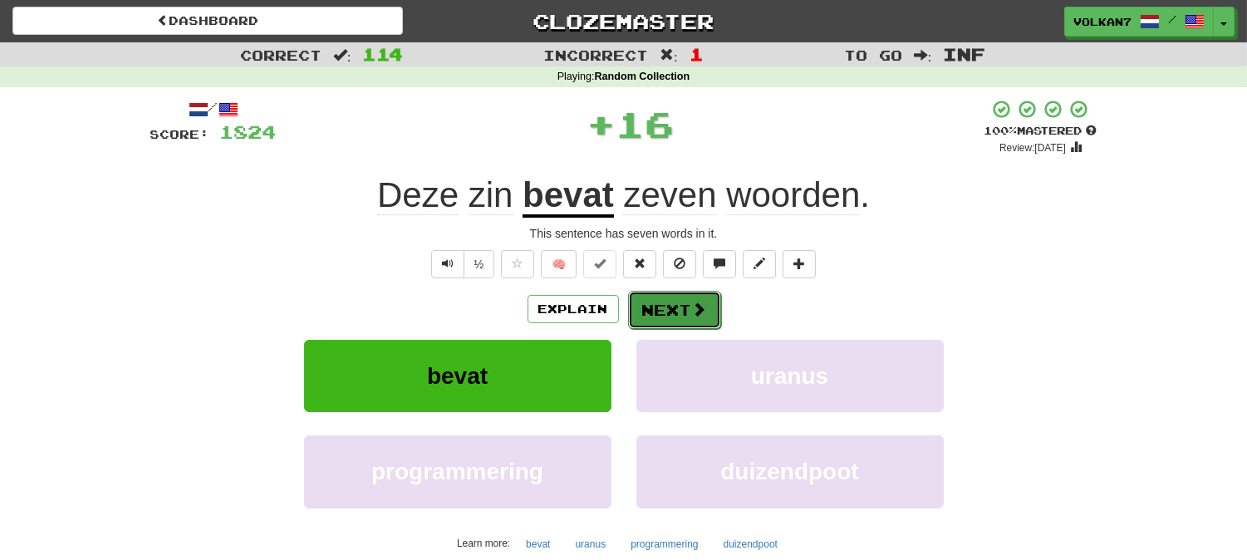
click at [652, 299] on button "Next" at bounding box center [674, 310] width 93 height 38
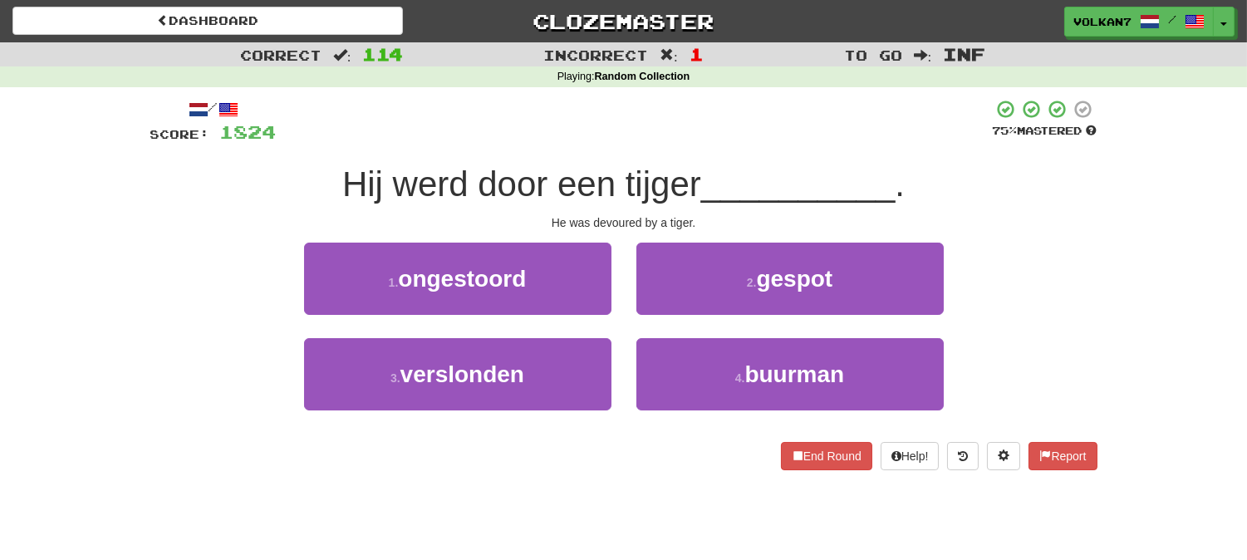
click at [695, 135] on div at bounding box center [635, 122] width 716 height 46
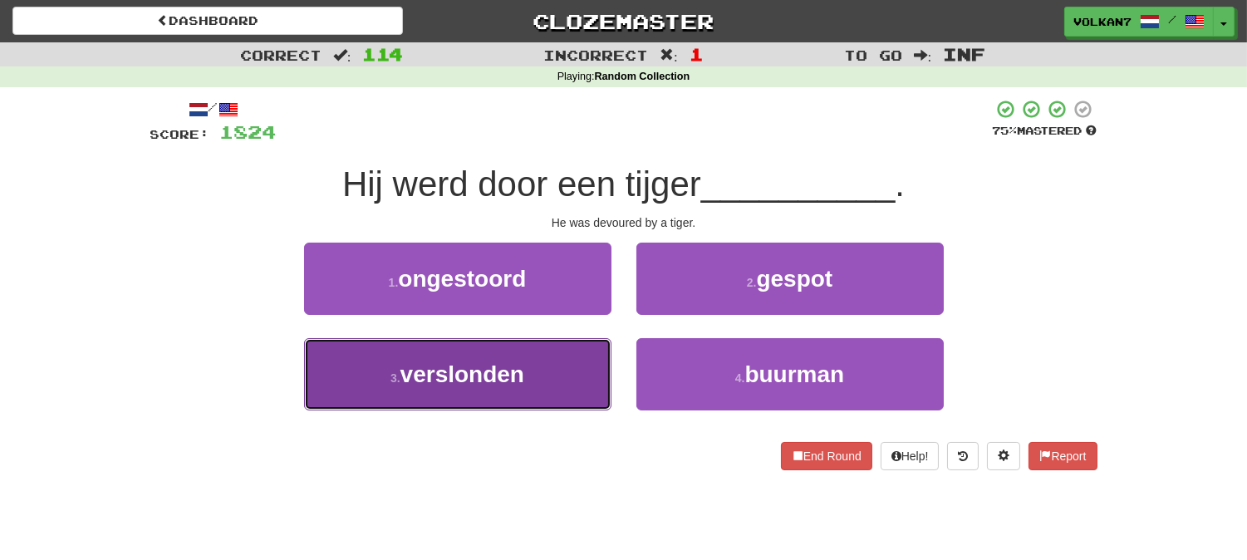
click at [466, 387] on button "3 . verslonden" at bounding box center [457, 374] width 307 height 72
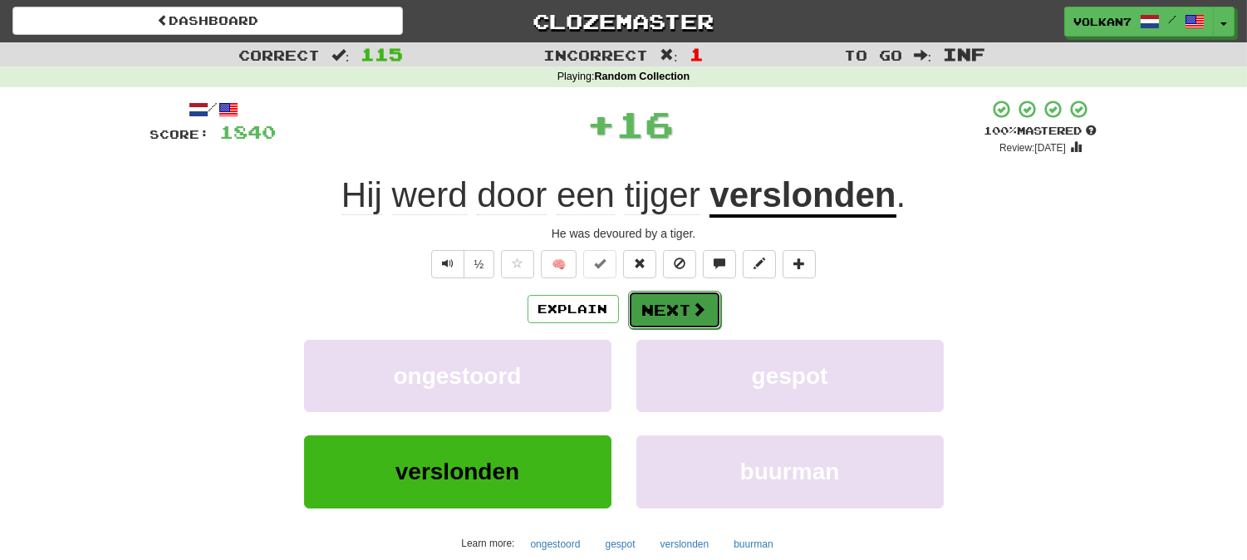
click at [696, 305] on span at bounding box center [699, 308] width 15 height 15
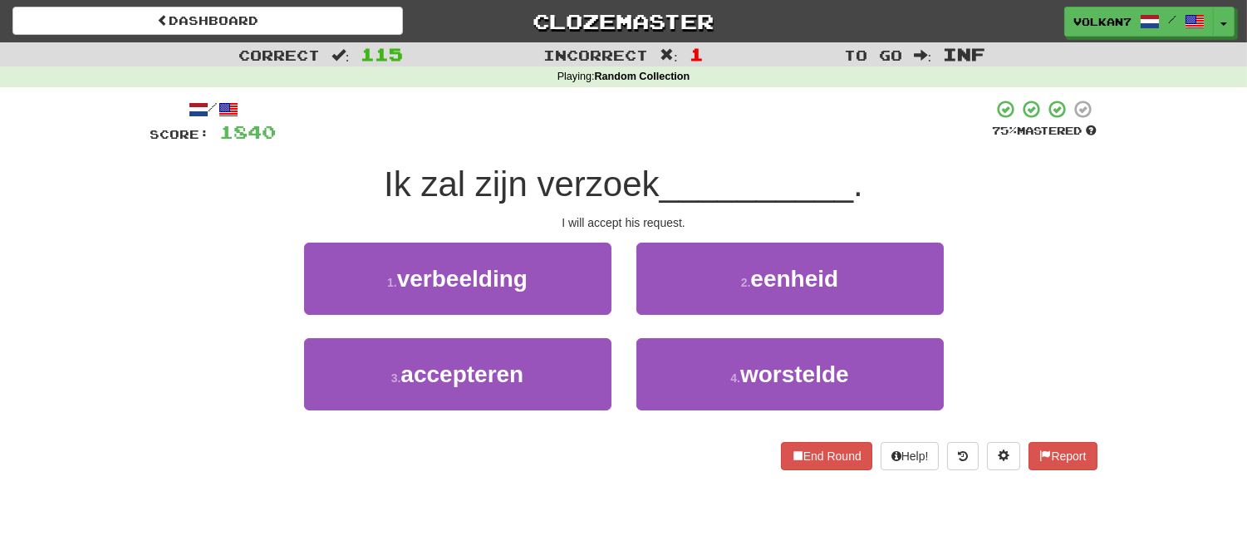
click at [737, 125] on div at bounding box center [635, 122] width 716 height 46
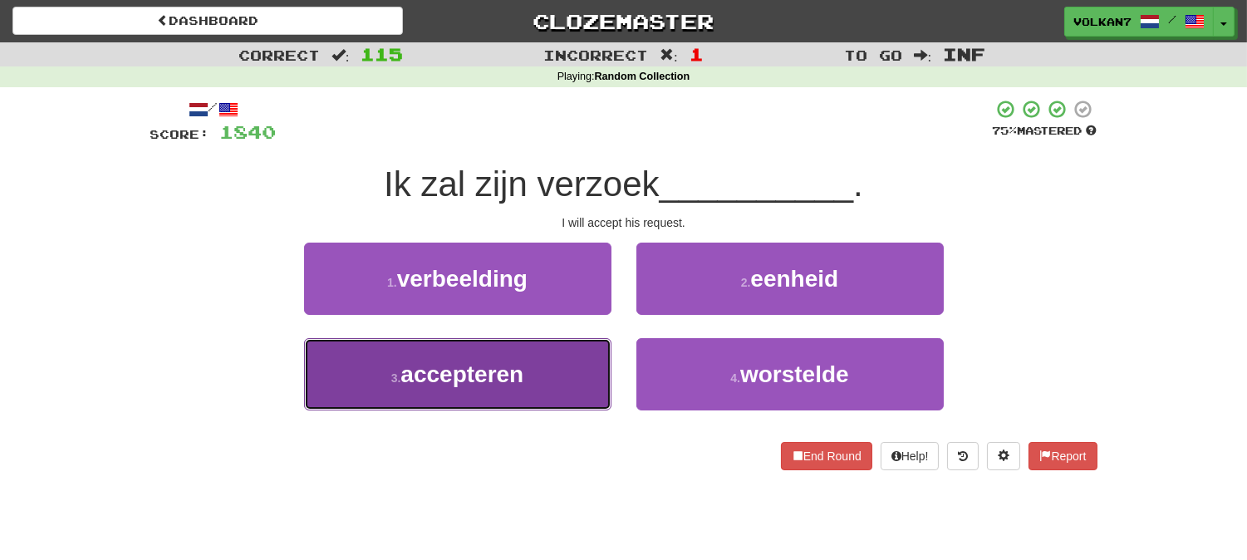
click at [487, 362] on span "accepteren" at bounding box center [461, 374] width 123 height 26
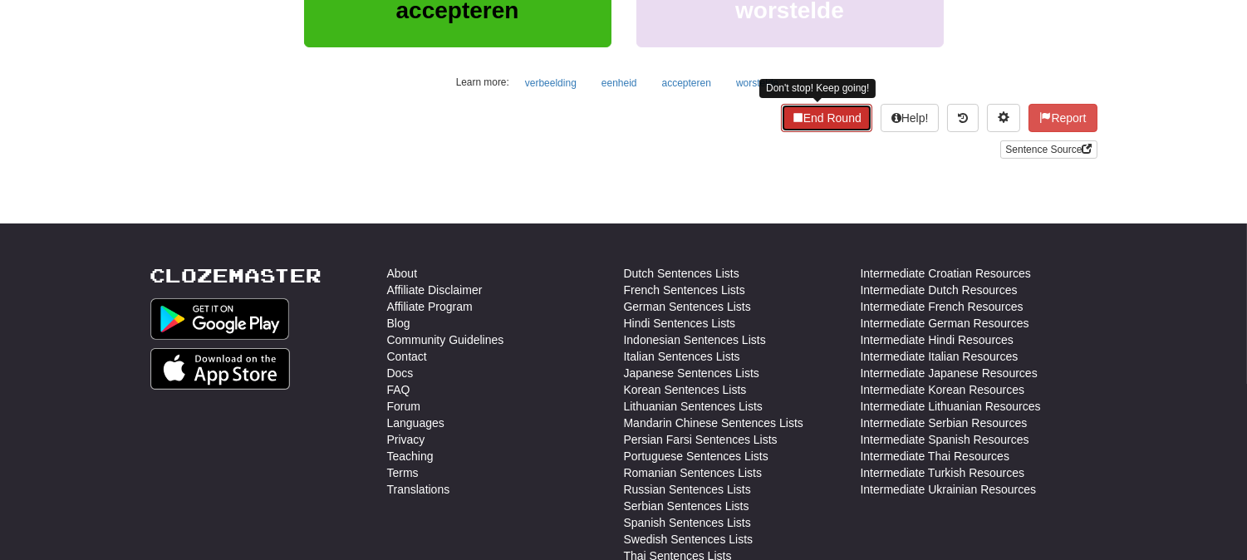
click at [794, 115] on button "End Round" at bounding box center [826, 118] width 91 height 28
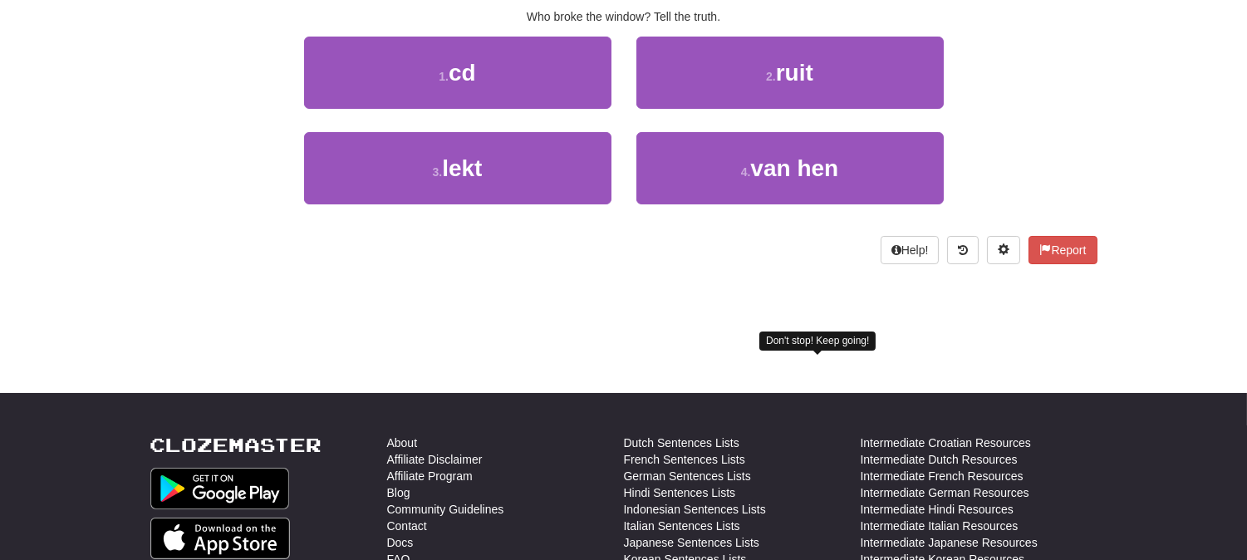
scroll to position [89, 0]
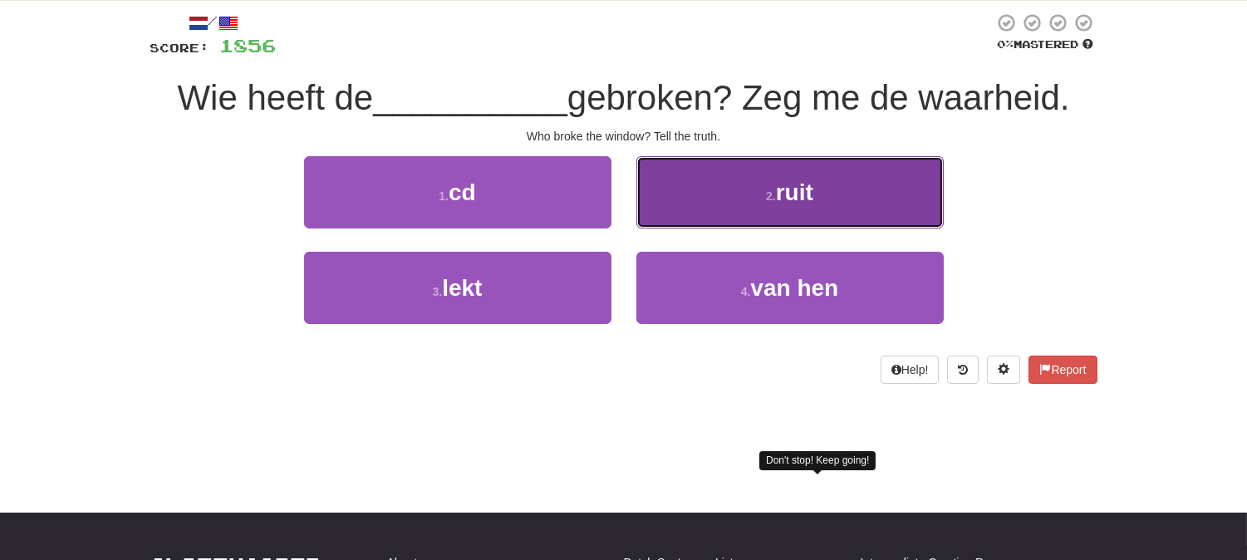
click at [675, 204] on button "2 . ruit" at bounding box center [789, 192] width 307 height 72
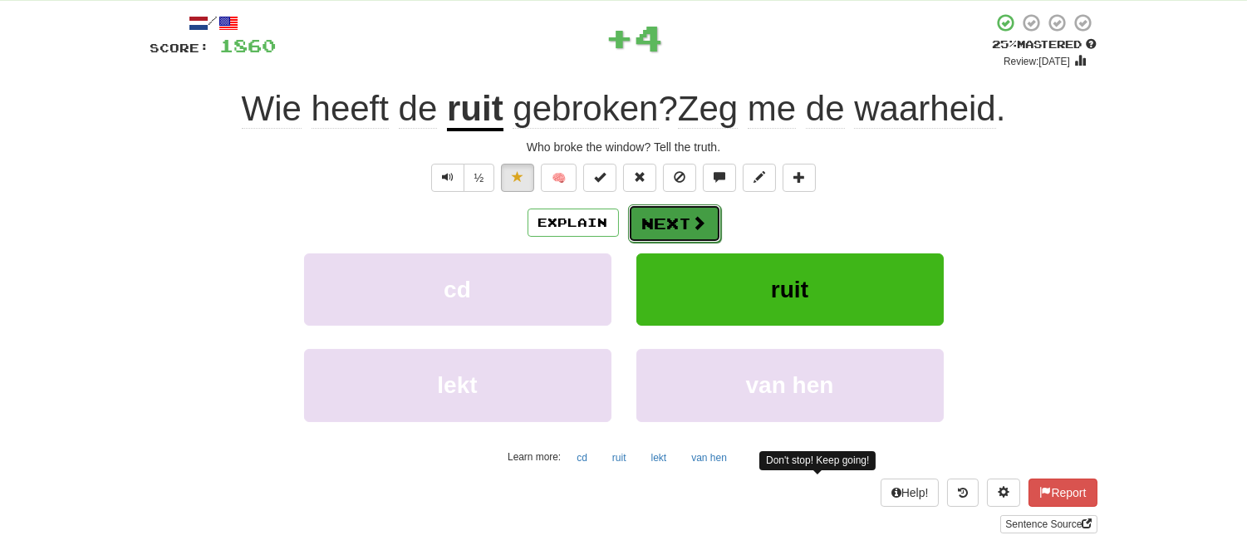
click at [668, 231] on button "Next" at bounding box center [674, 223] width 93 height 38
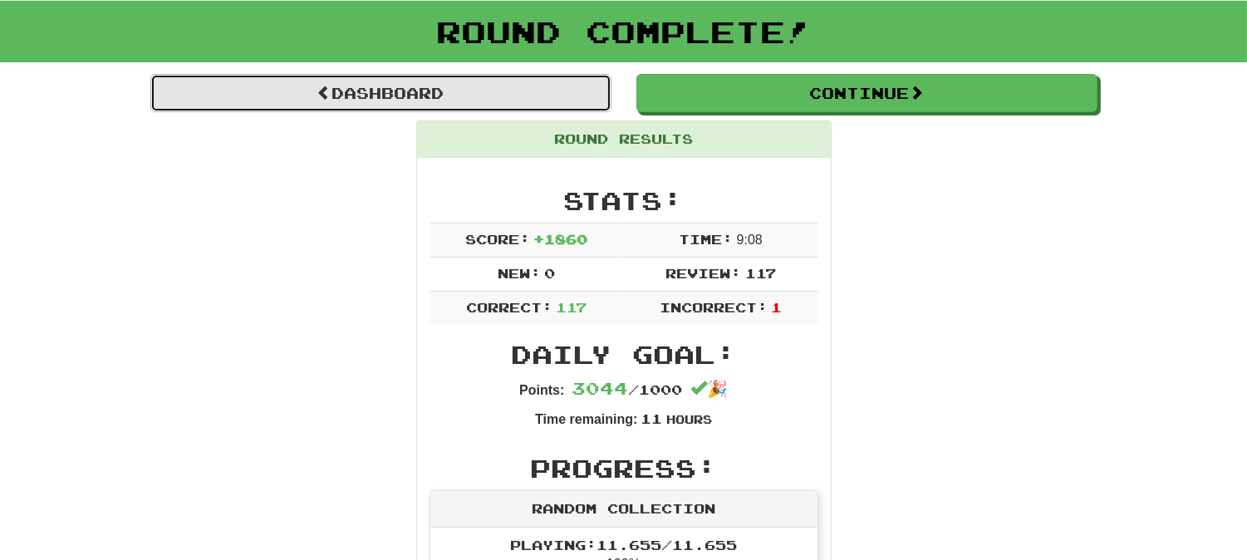
click at [532, 98] on link "Dashboard" at bounding box center [380, 93] width 461 height 38
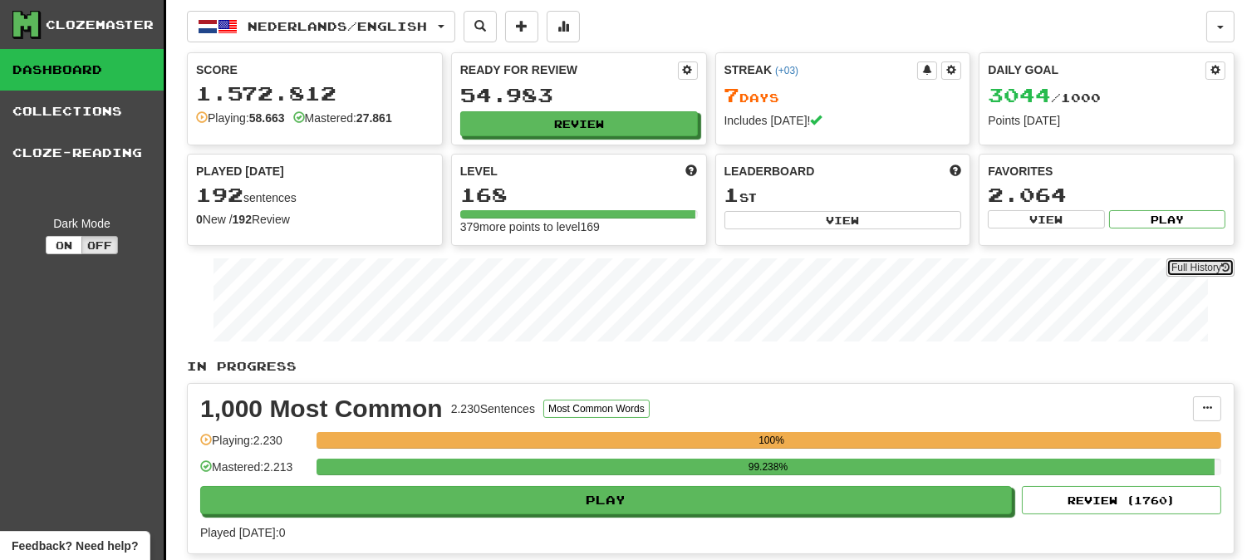
click at [1191, 262] on link "Full History" at bounding box center [1200, 267] width 68 height 18
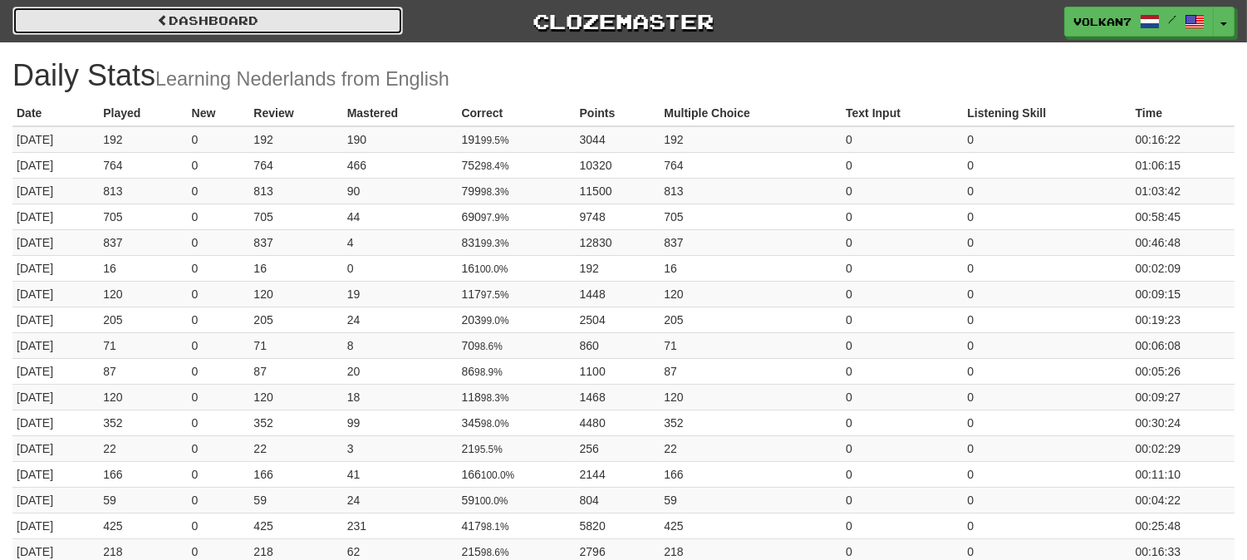
click at [380, 27] on link "Dashboard" at bounding box center [207, 21] width 390 height 28
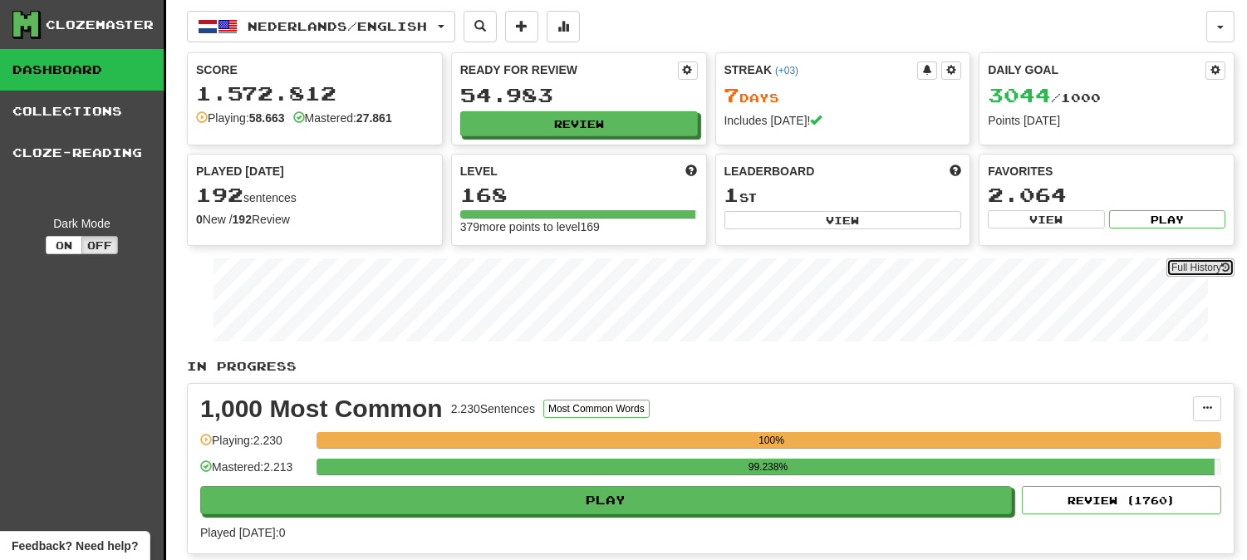
click at [1197, 269] on link "Full History" at bounding box center [1200, 267] width 68 height 18
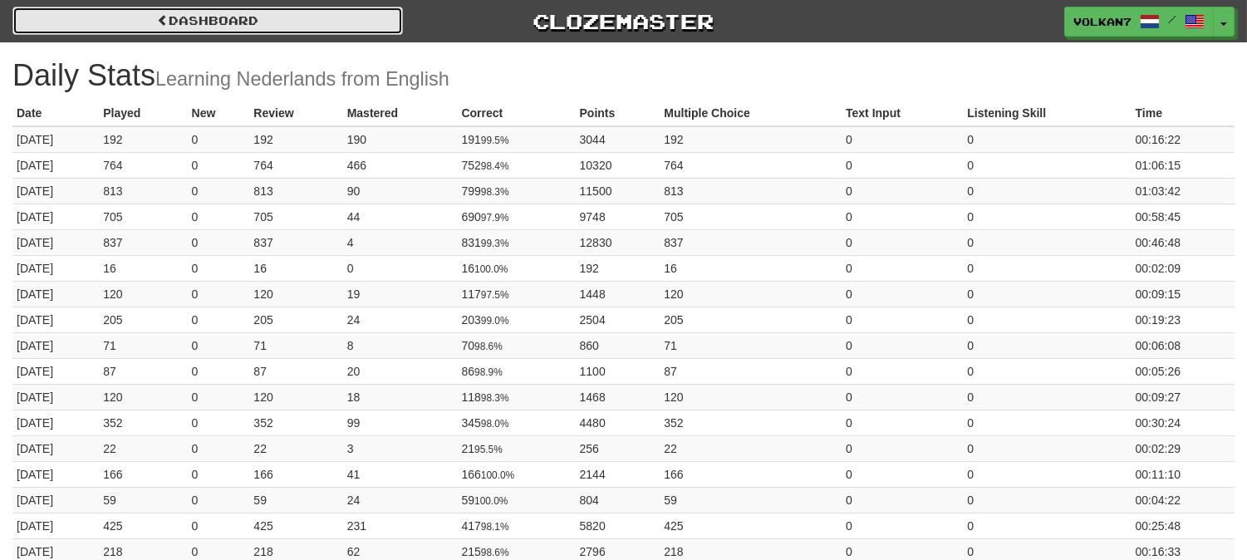
click at [269, 23] on link "Dashboard" at bounding box center [207, 21] width 390 height 28
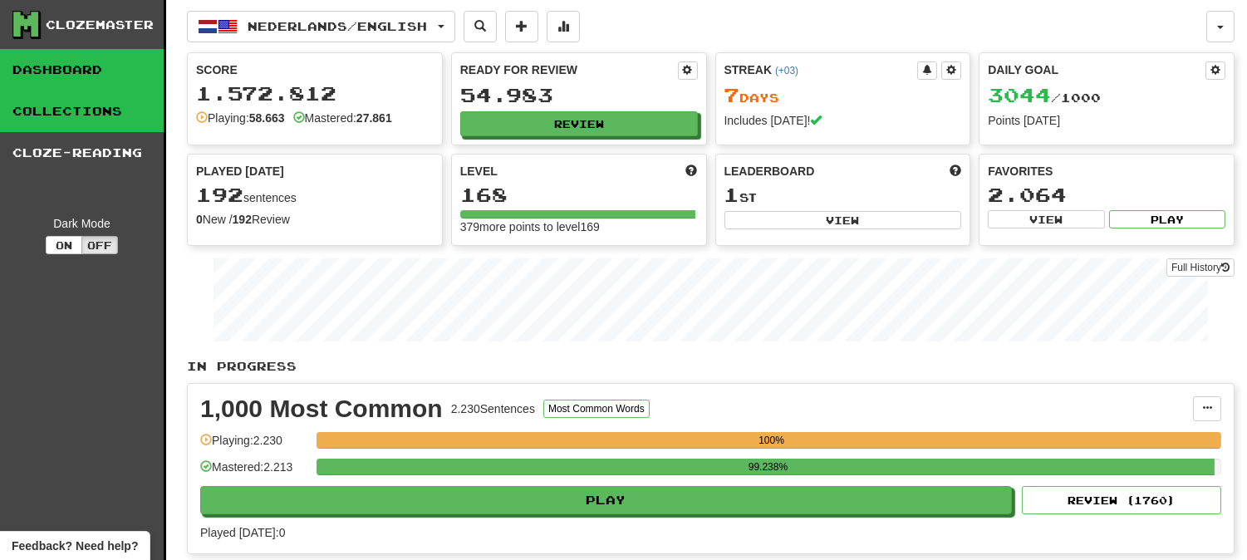
click at [91, 106] on link "Collections" at bounding box center [82, 112] width 164 height 42
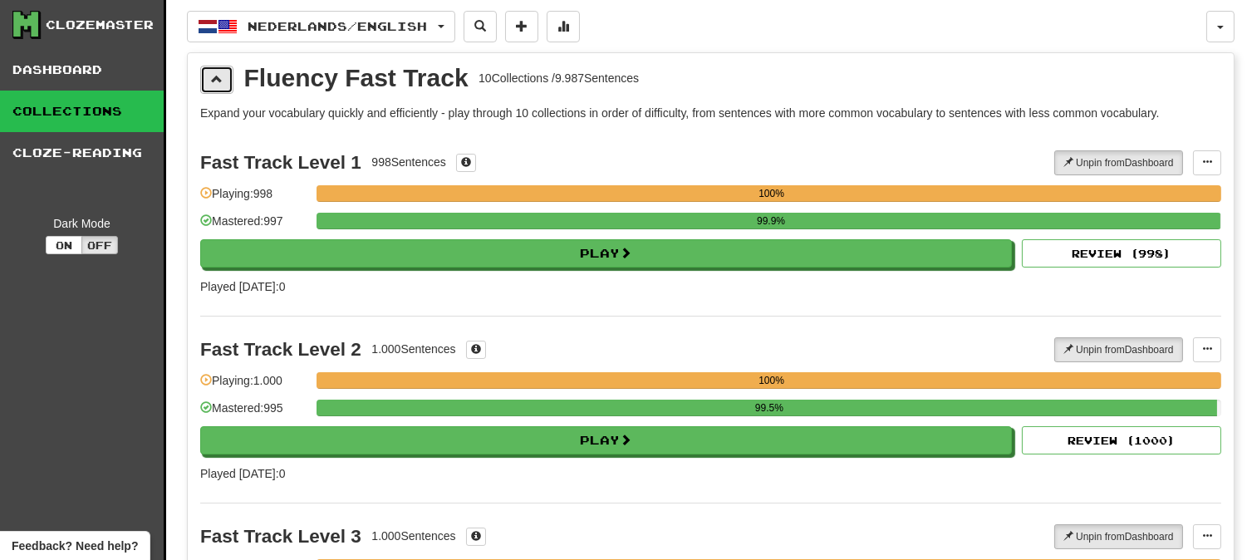
click at [212, 78] on span at bounding box center [217, 79] width 12 height 12
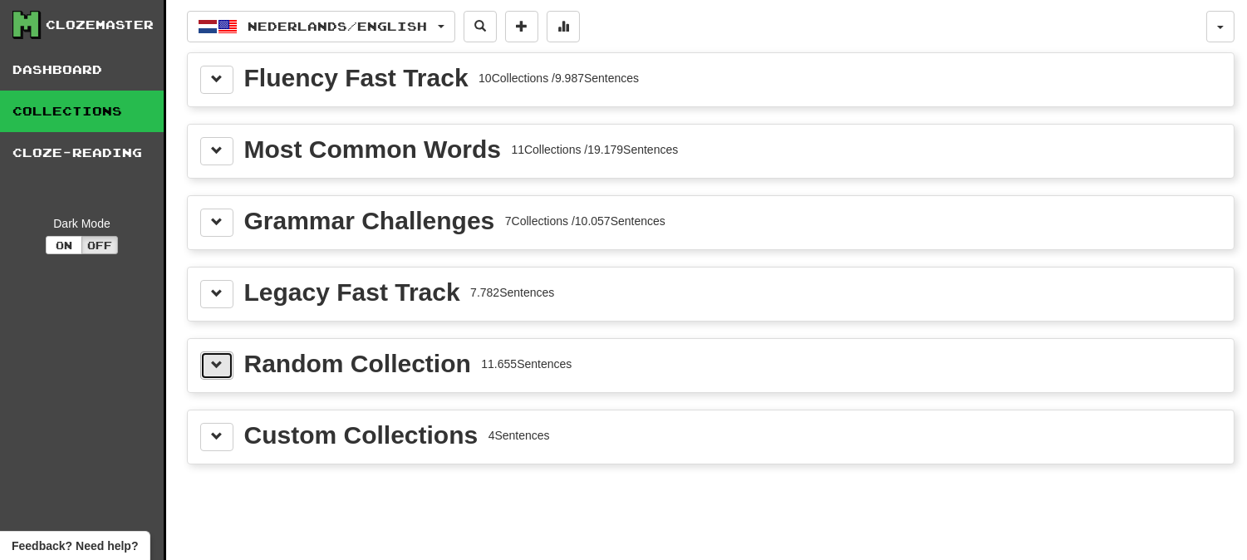
click at [228, 365] on button at bounding box center [216, 365] width 33 height 28
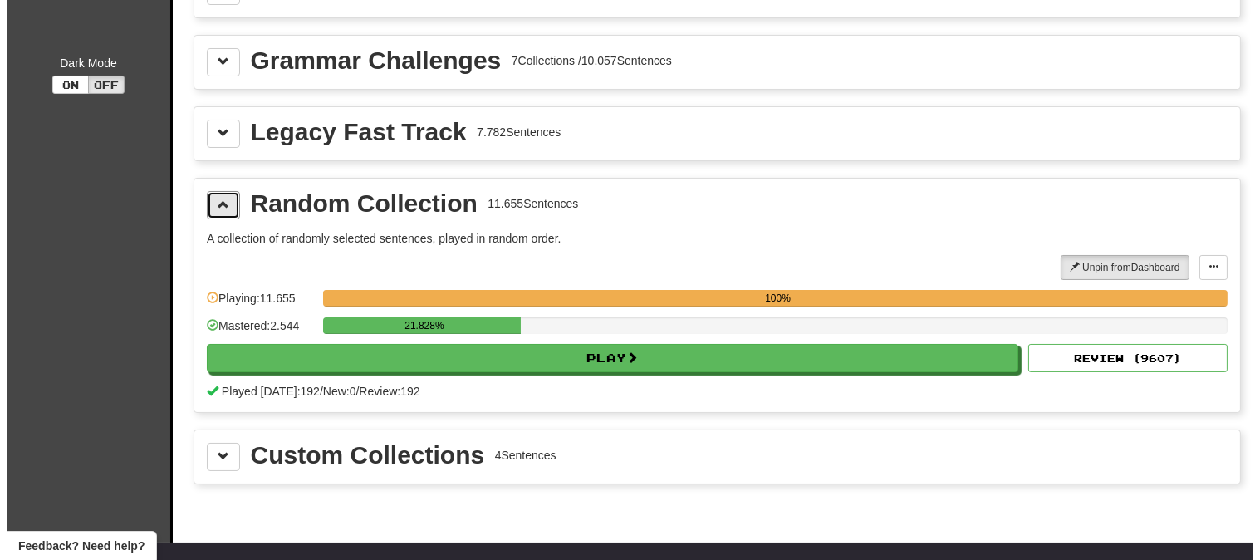
scroll to position [184, 0]
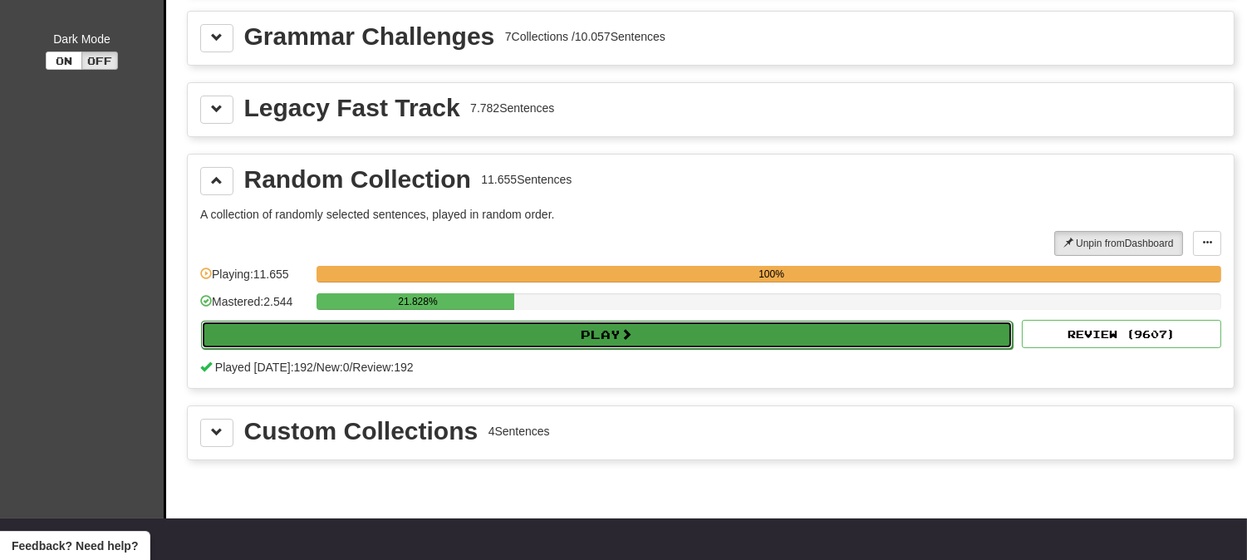
click at [474, 337] on button "Play" at bounding box center [606, 335] width 811 height 28
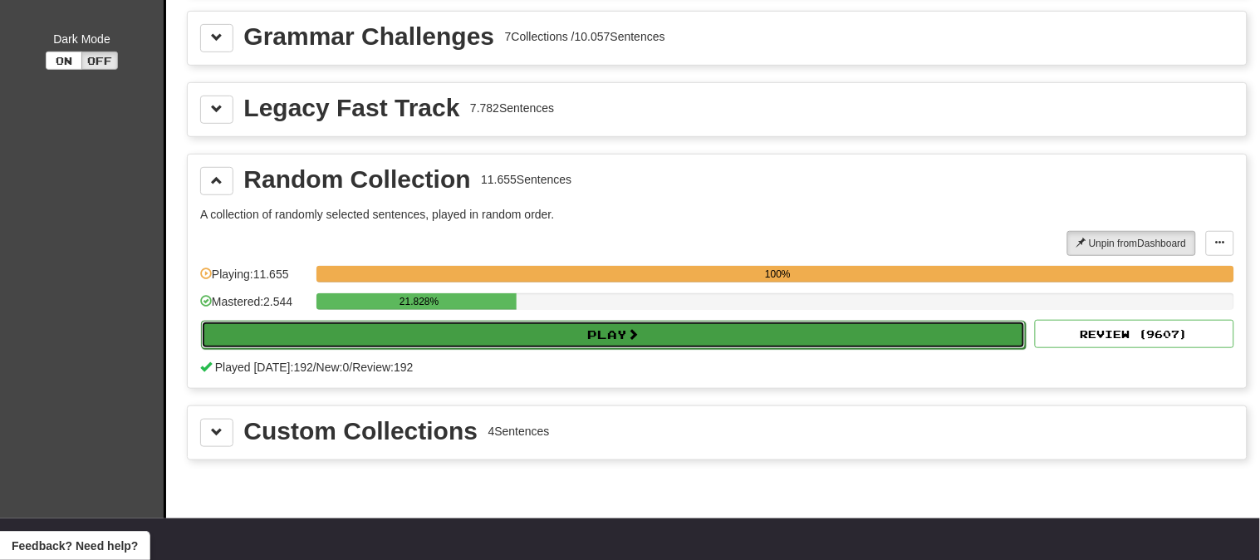
select select "********"
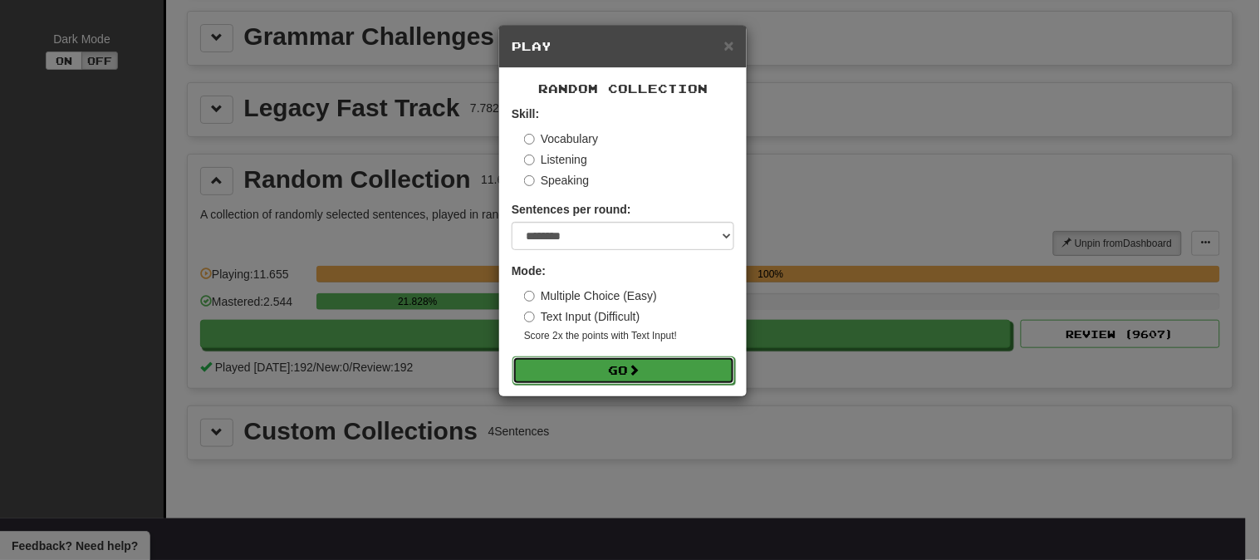
click at [576, 367] on button "Go" at bounding box center [623, 370] width 223 height 28
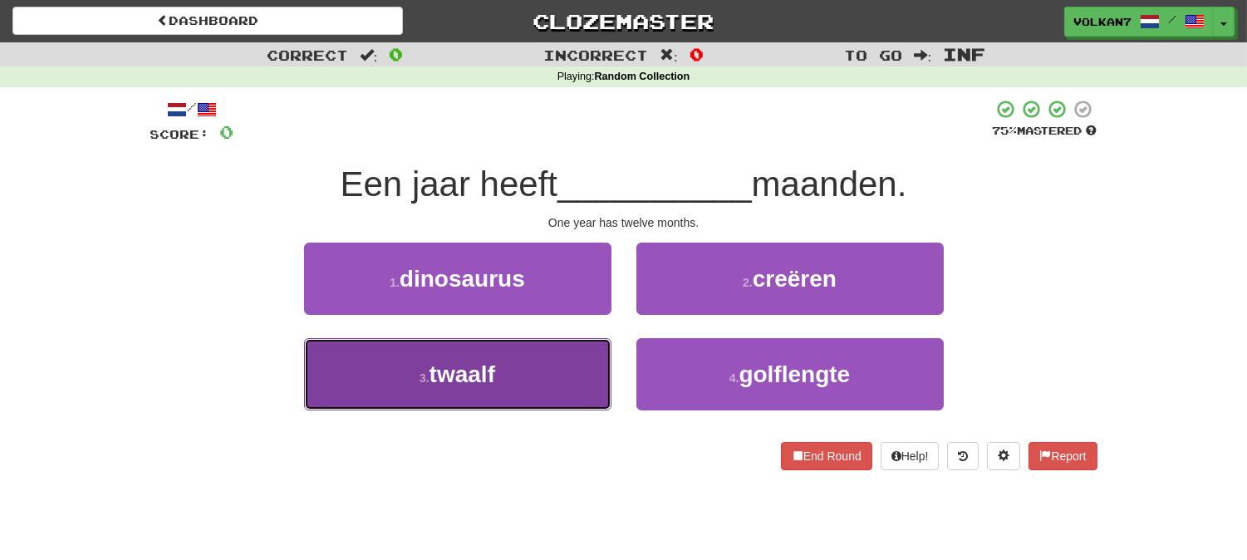
click at [571, 354] on button "3 . twaalf" at bounding box center [457, 374] width 307 height 72
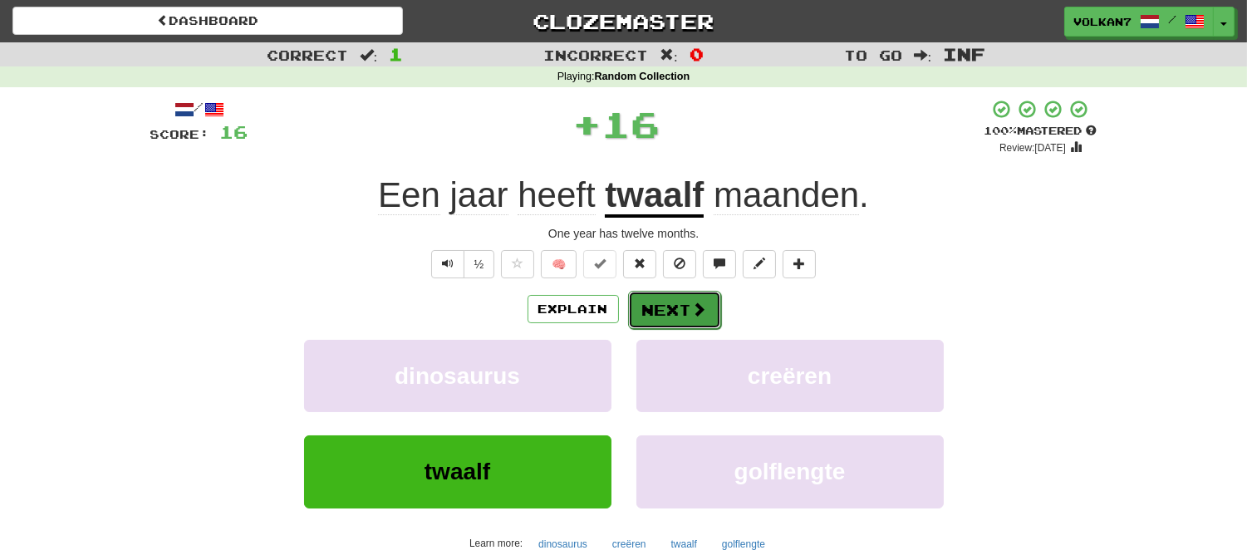
click at [654, 304] on button "Next" at bounding box center [674, 310] width 93 height 38
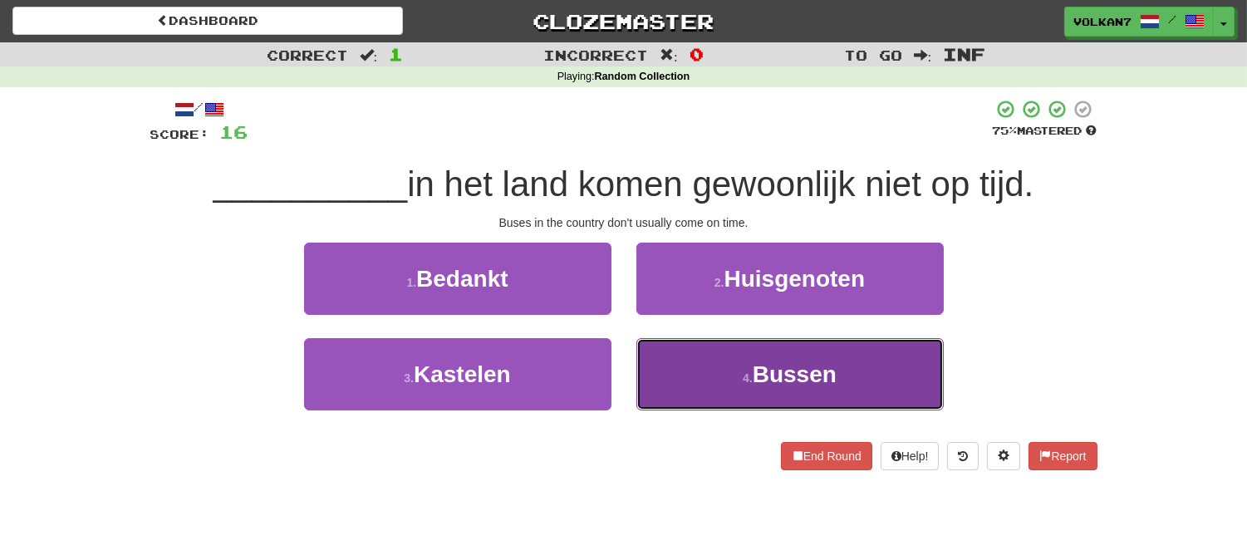
click at [746, 378] on small "4 ." at bounding box center [747, 377] width 10 height 13
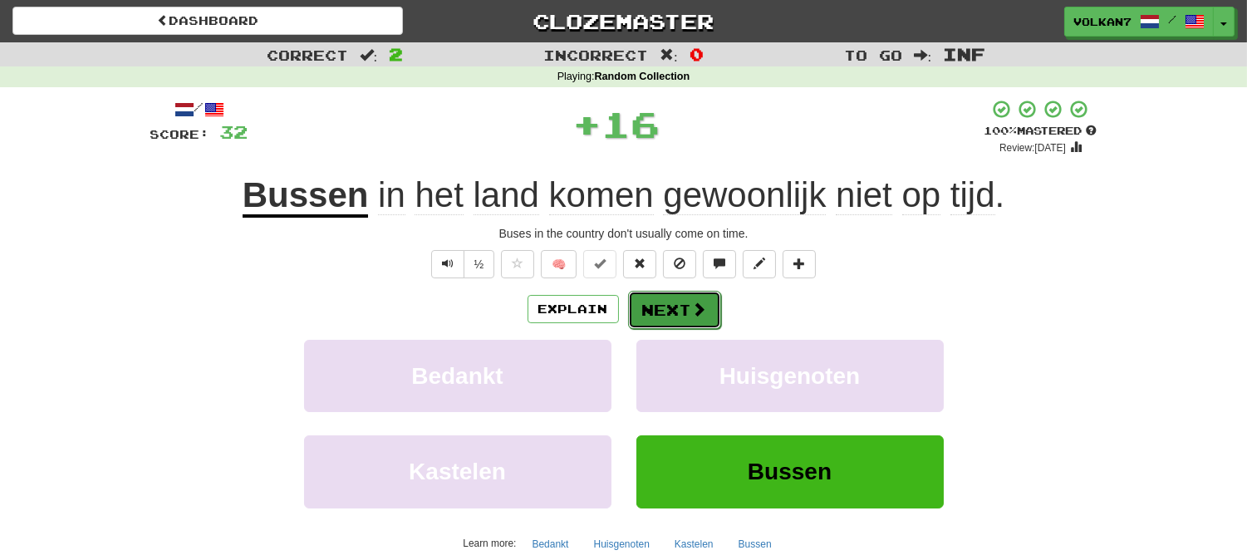
click at [699, 326] on button "Next" at bounding box center [674, 310] width 93 height 38
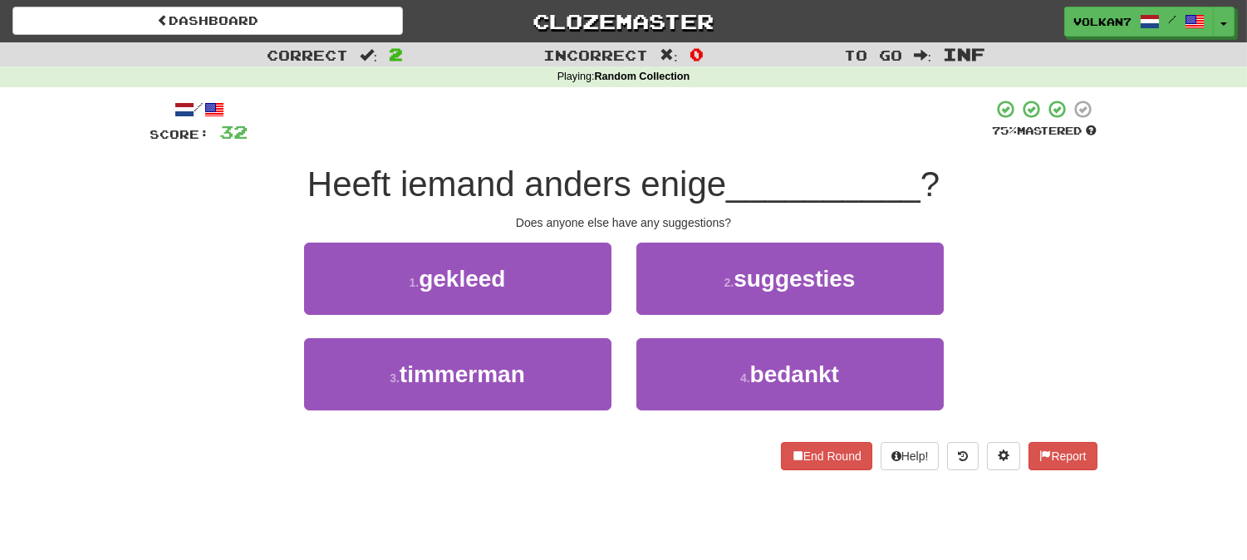
click at [703, 141] on div at bounding box center [620, 122] width 744 height 46
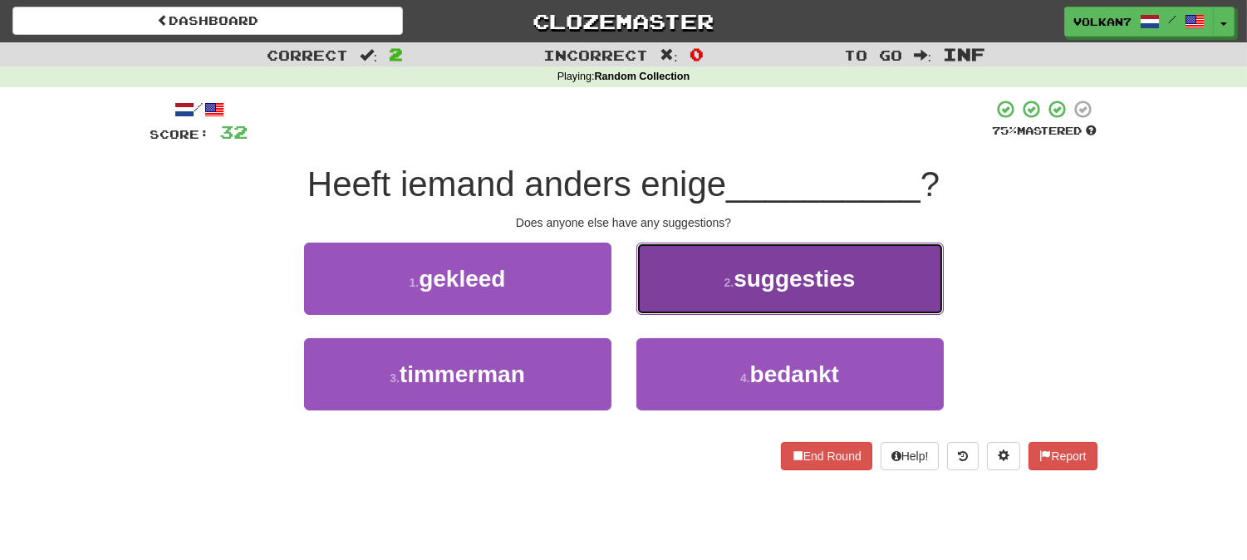
click at [750, 281] on span "suggesties" at bounding box center [793, 279] width 121 height 26
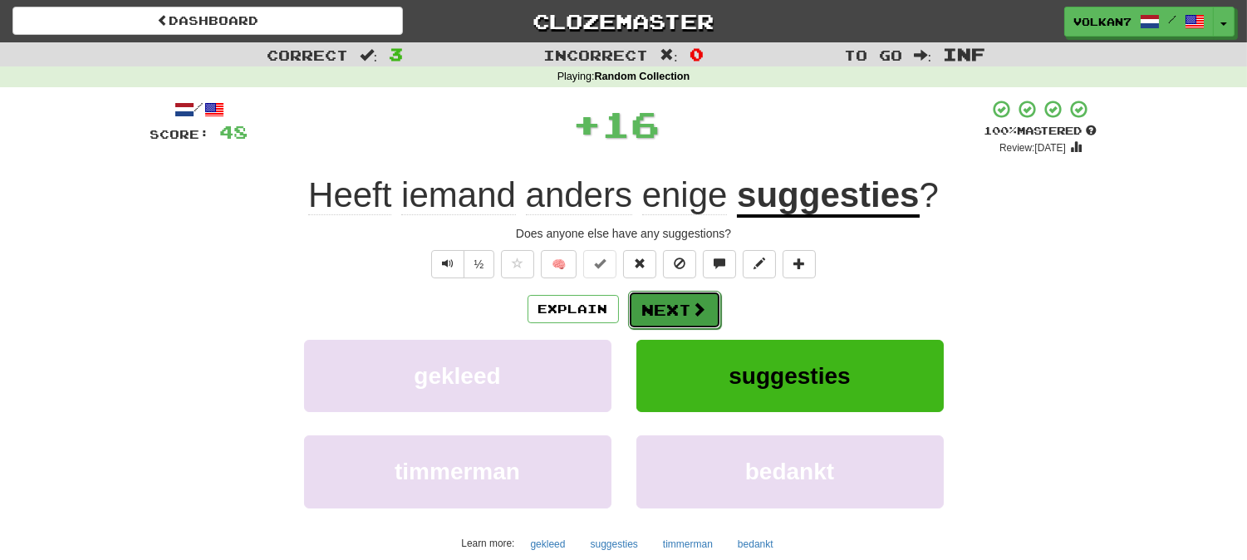
click at [685, 301] on button "Next" at bounding box center [674, 310] width 93 height 38
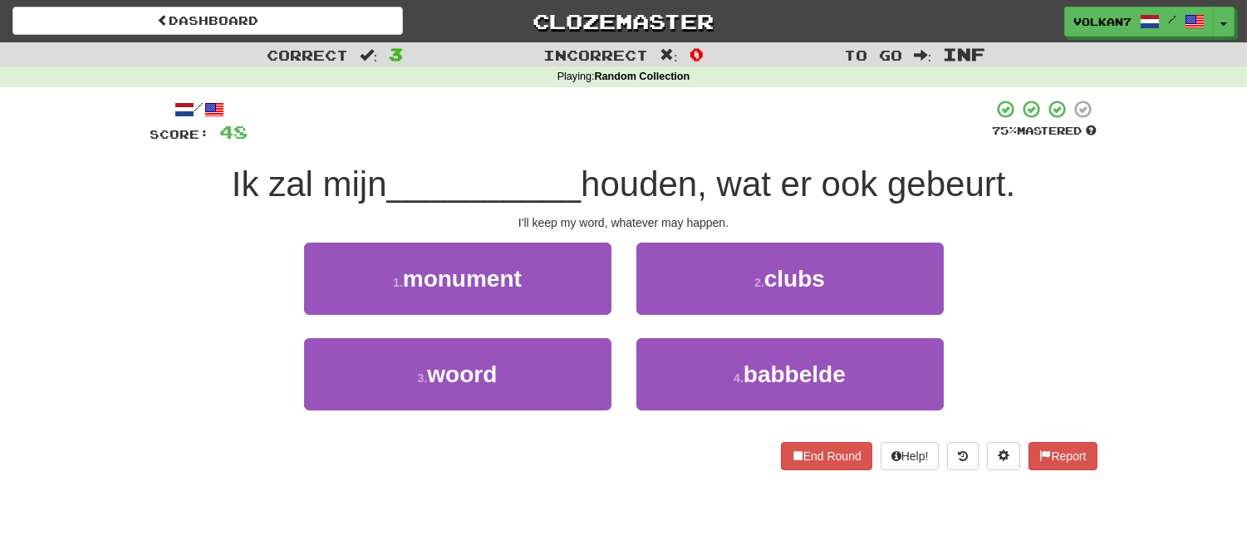
click at [702, 141] on div at bounding box center [620, 122] width 744 height 46
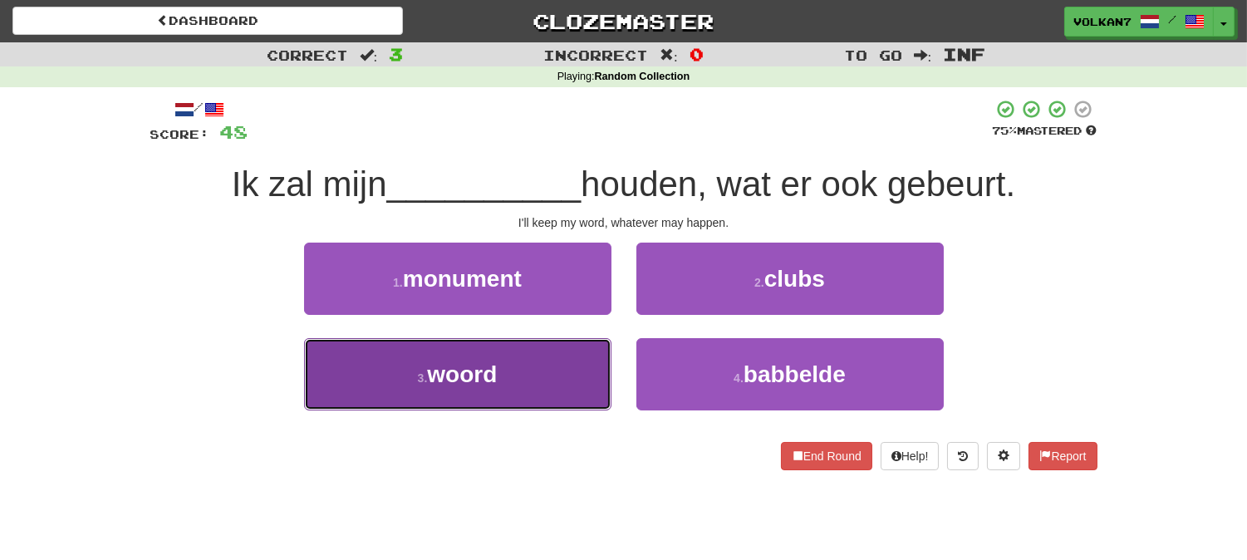
click at [548, 349] on button "3 . woord" at bounding box center [457, 374] width 307 height 72
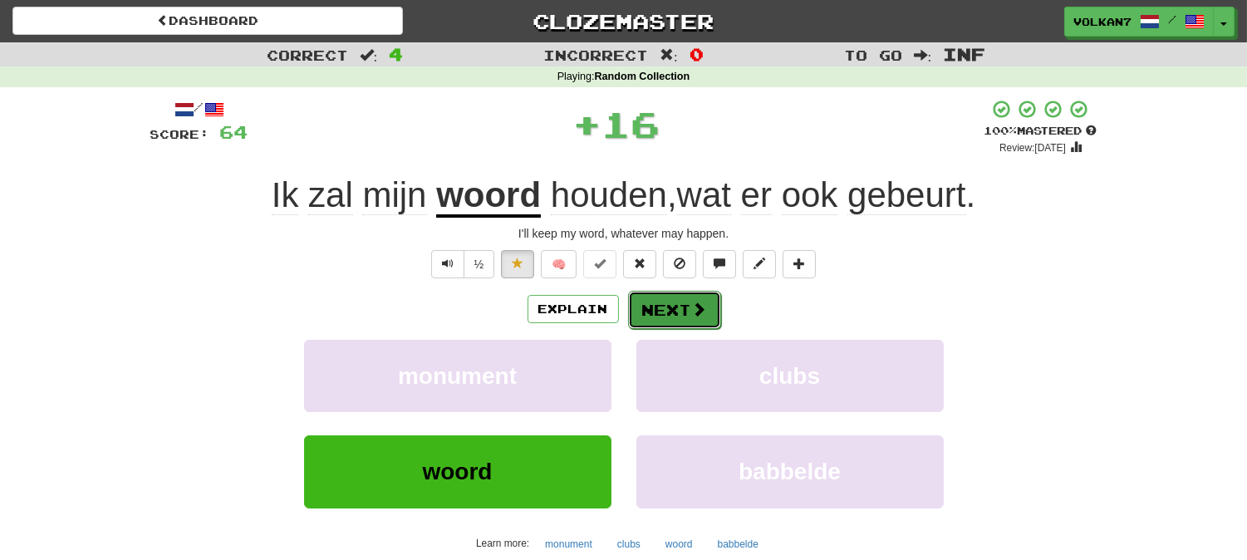
click at [678, 302] on button "Next" at bounding box center [674, 310] width 93 height 38
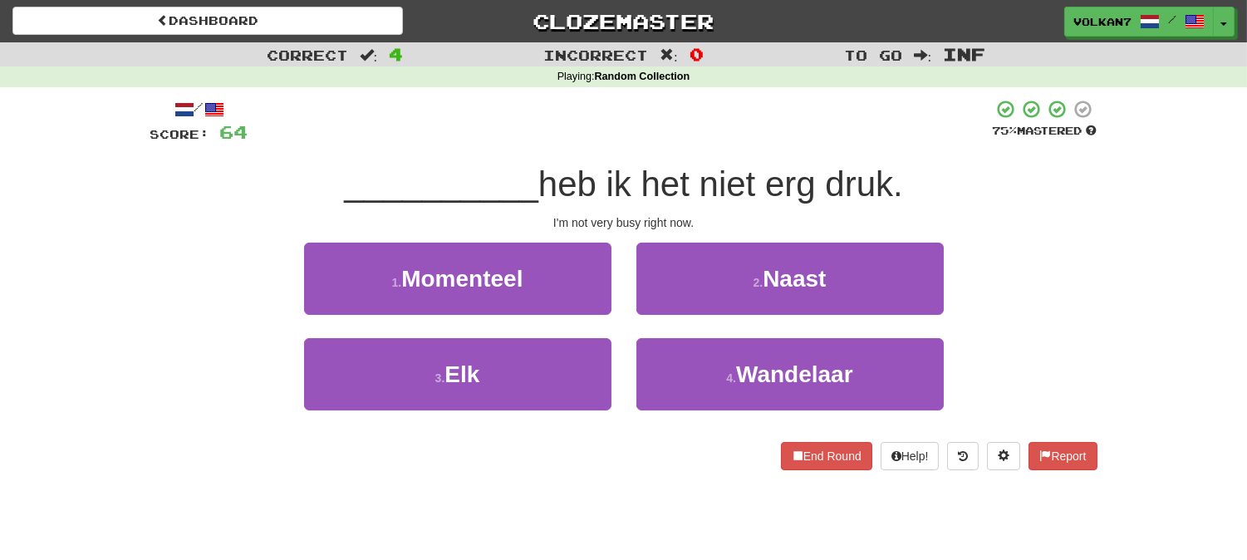
click at [737, 109] on div at bounding box center [620, 122] width 744 height 46
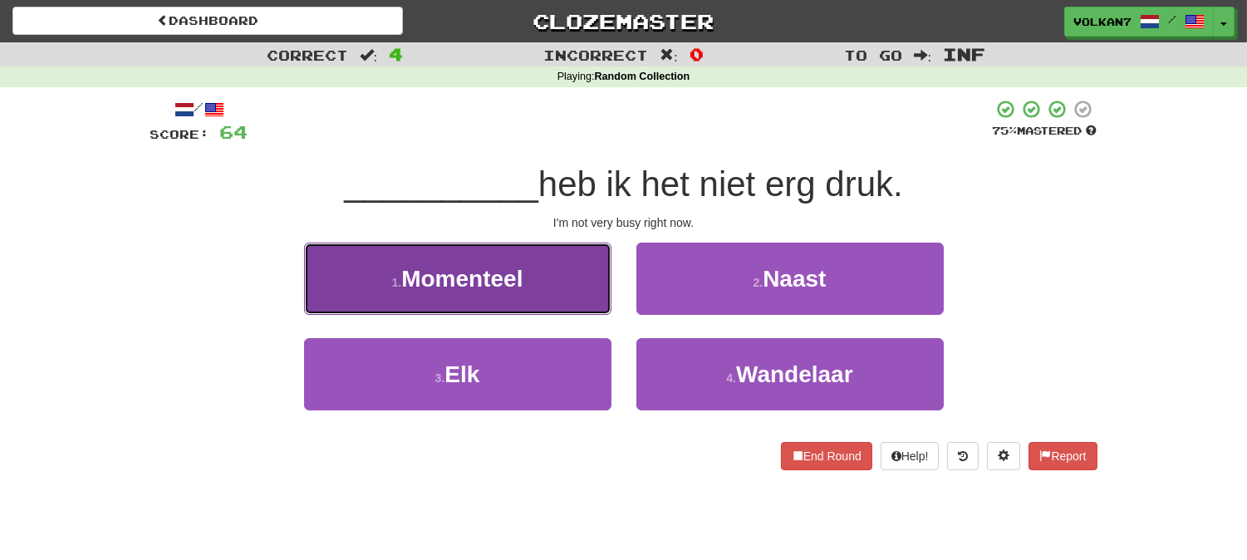
click at [560, 291] on button "1 . Momenteel" at bounding box center [457, 279] width 307 height 72
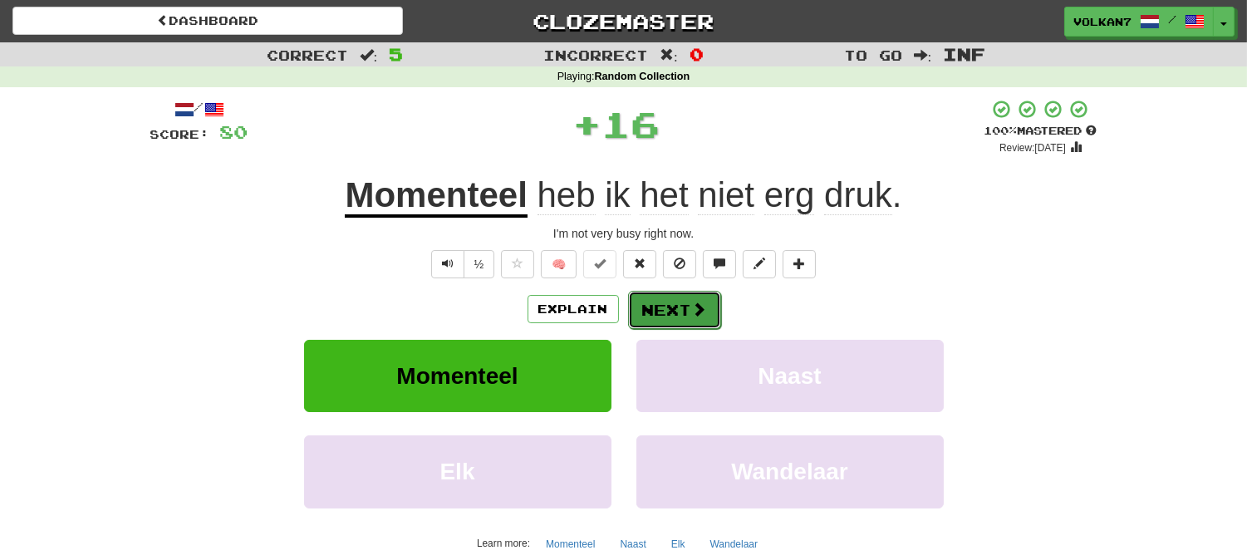
click at [694, 312] on span at bounding box center [699, 308] width 15 height 15
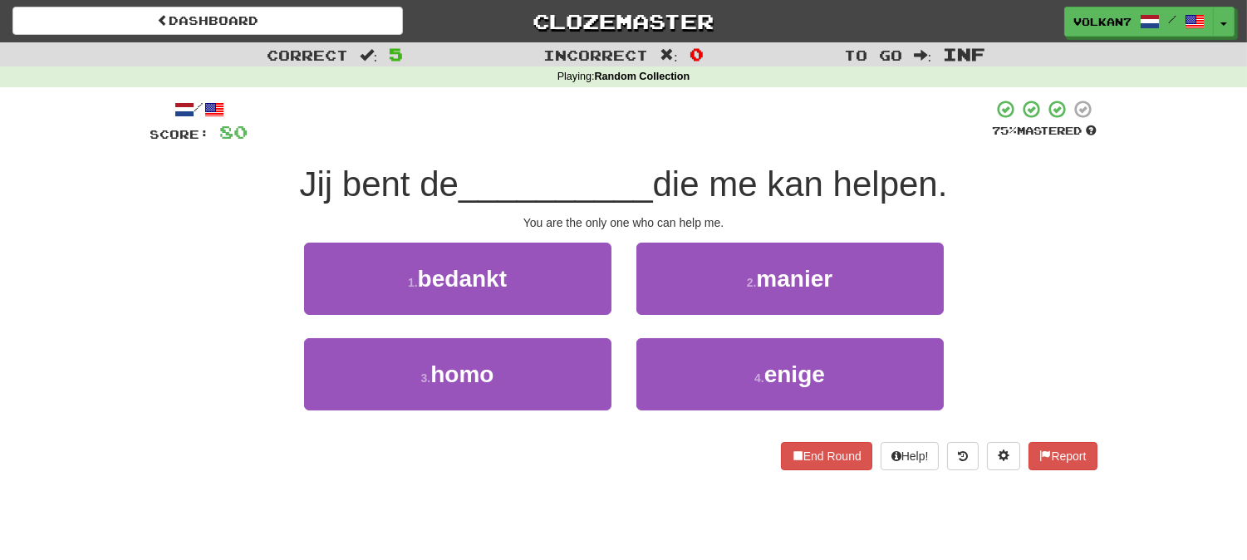
click at [752, 120] on div at bounding box center [620, 122] width 744 height 46
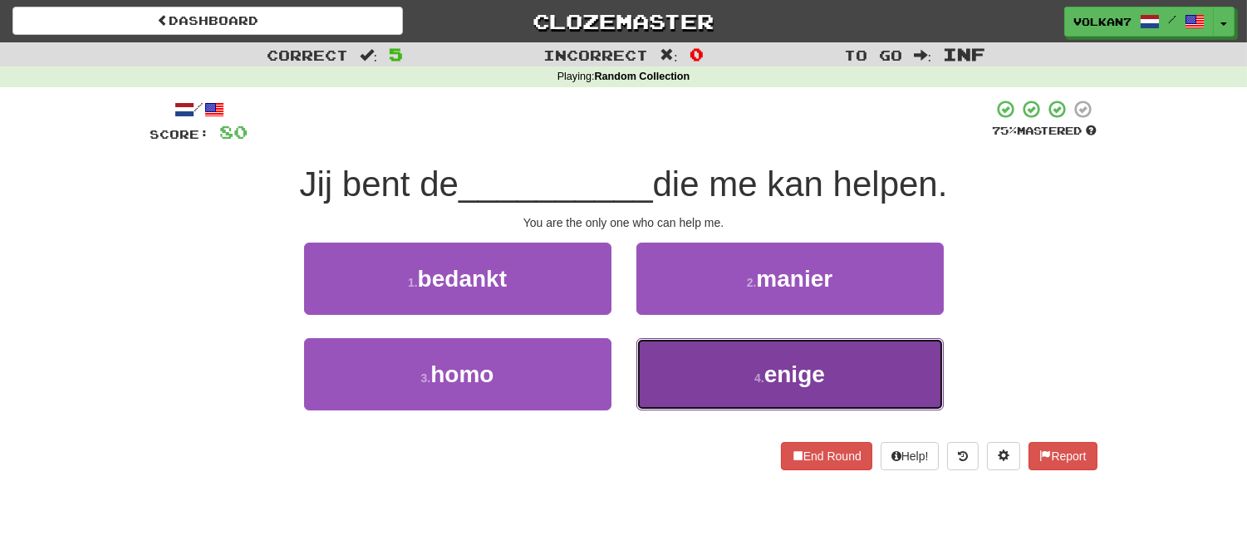
click at [794, 388] on button "4 . enige" at bounding box center [789, 374] width 307 height 72
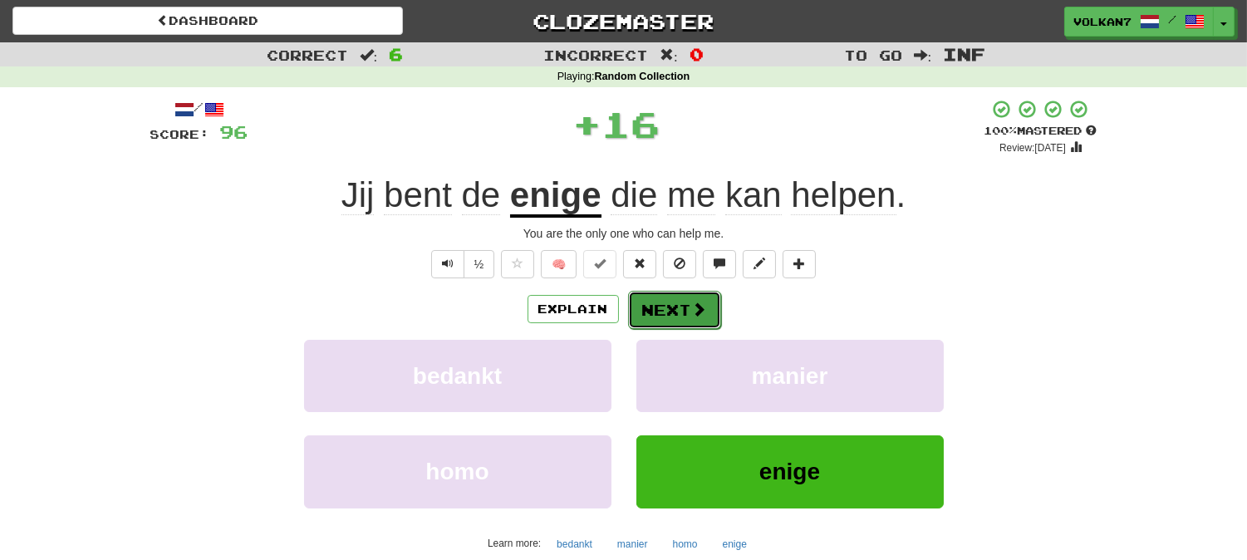
click at [698, 321] on button "Next" at bounding box center [674, 310] width 93 height 38
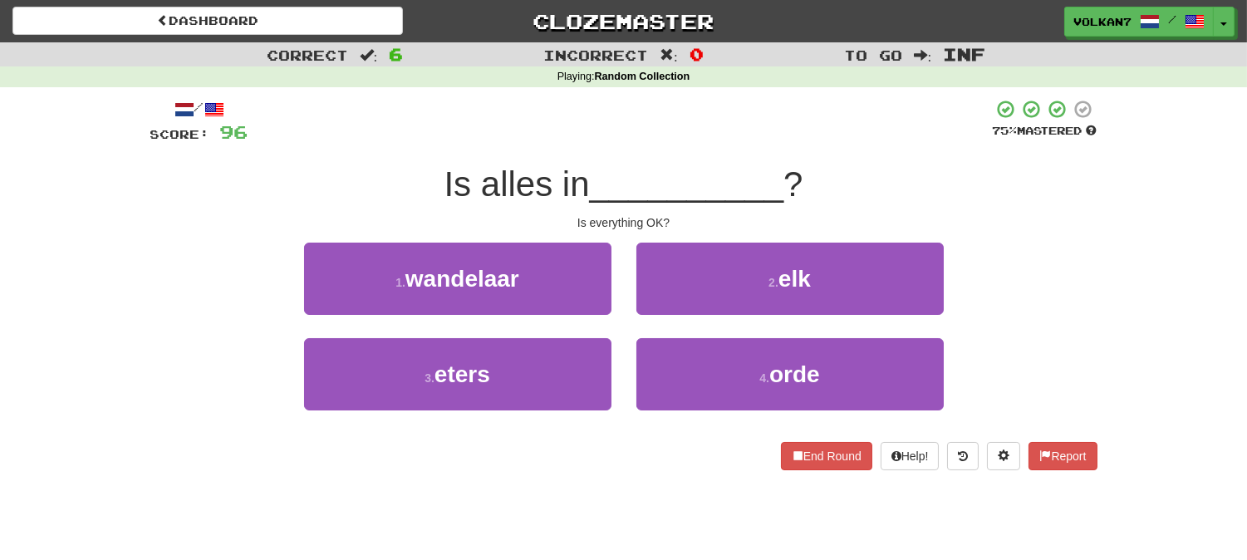
click at [701, 164] on span "__________" at bounding box center [687, 183] width 194 height 39
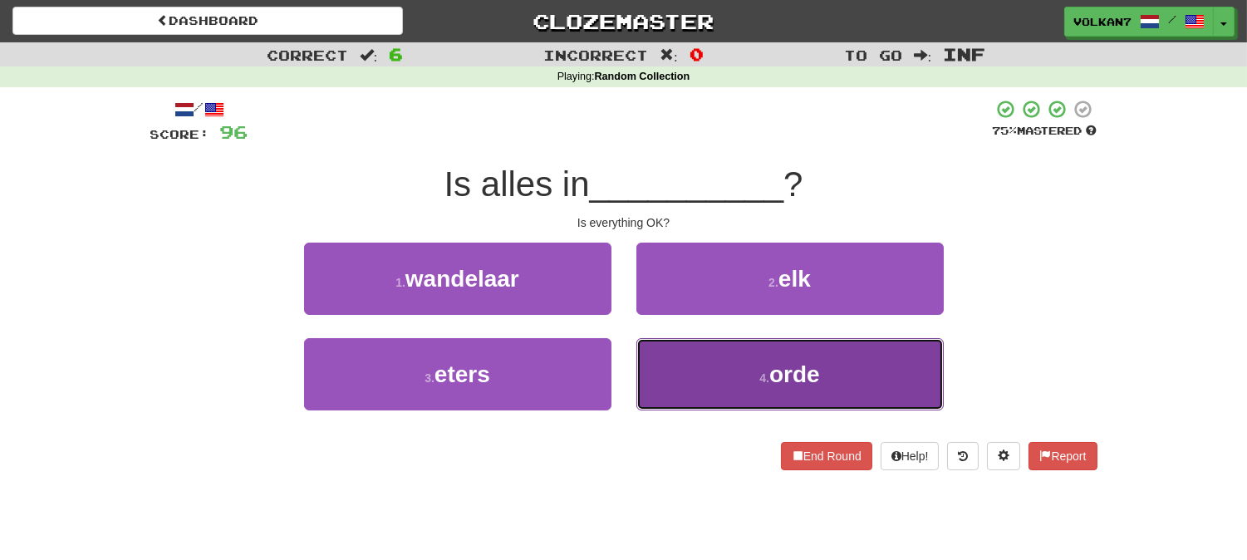
click at [698, 362] on button "4 . orde" at bounding box center [789, 374] width 307 height 72
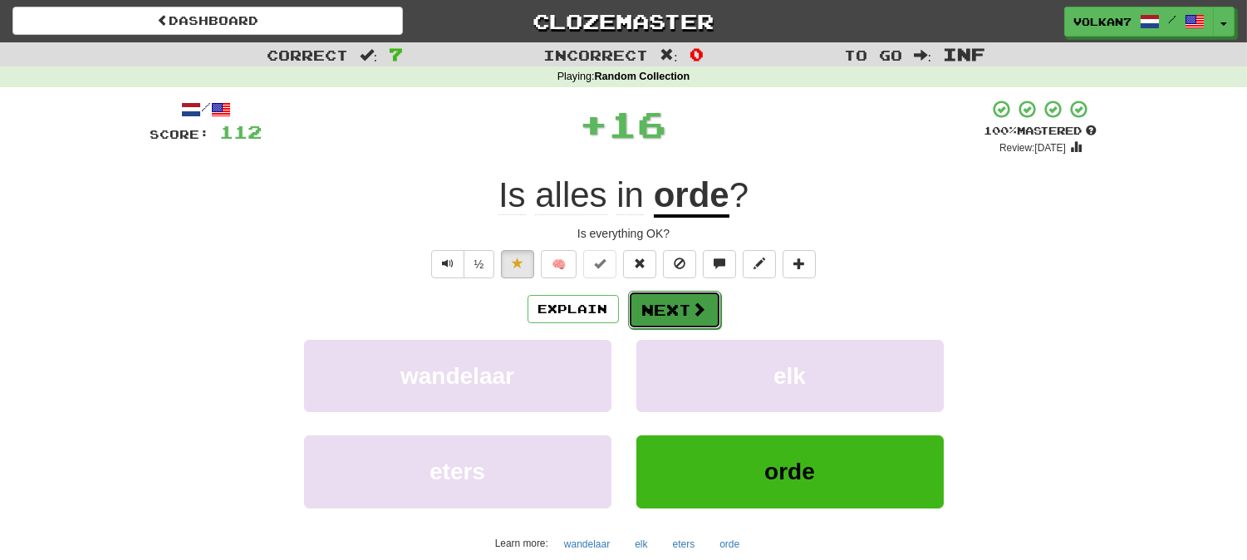
click at [674, 311] on button "Next" at bounding box center [674, 310] width 93 height 38
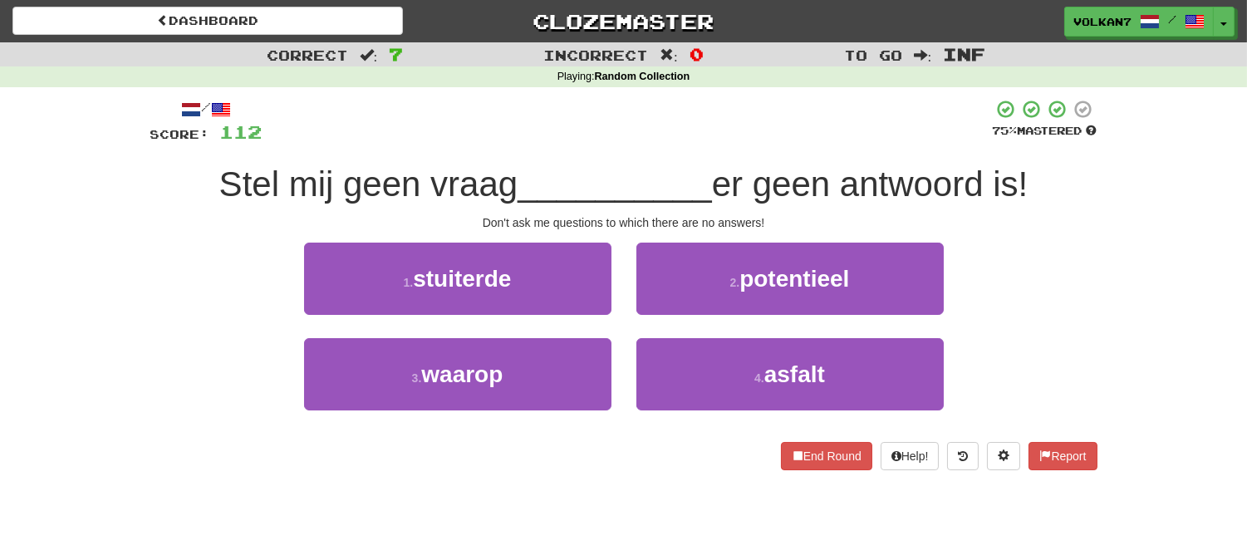
click at [704, 131] on div at bounding box center [627, 122] width 730 height 46
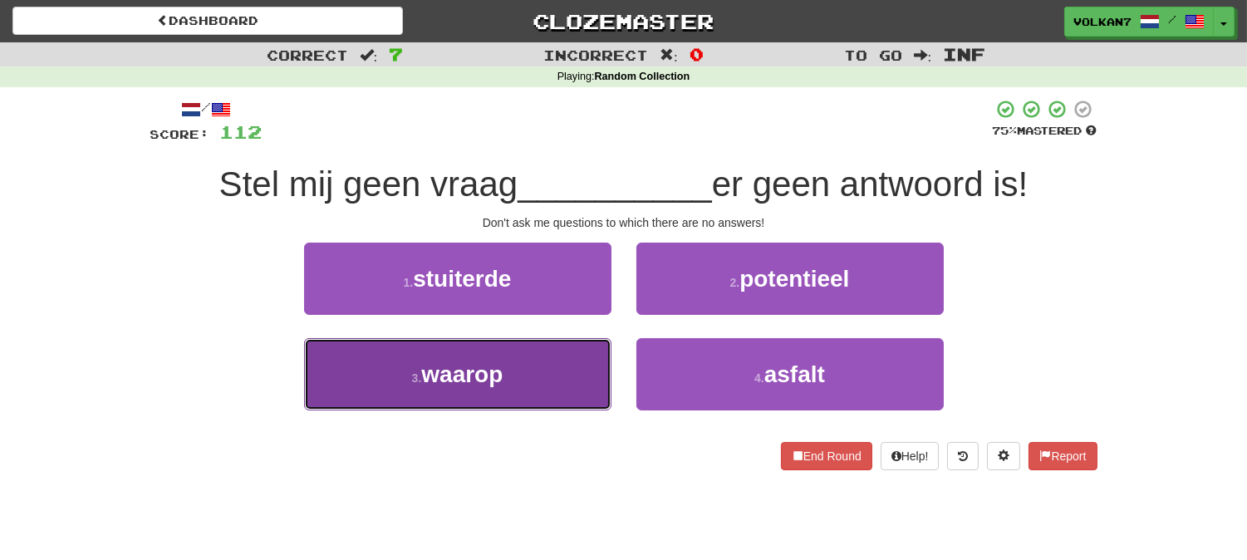
click at [504, 361] on button "3 . waarop" at bounding box center [457, 374] width 307 height 72
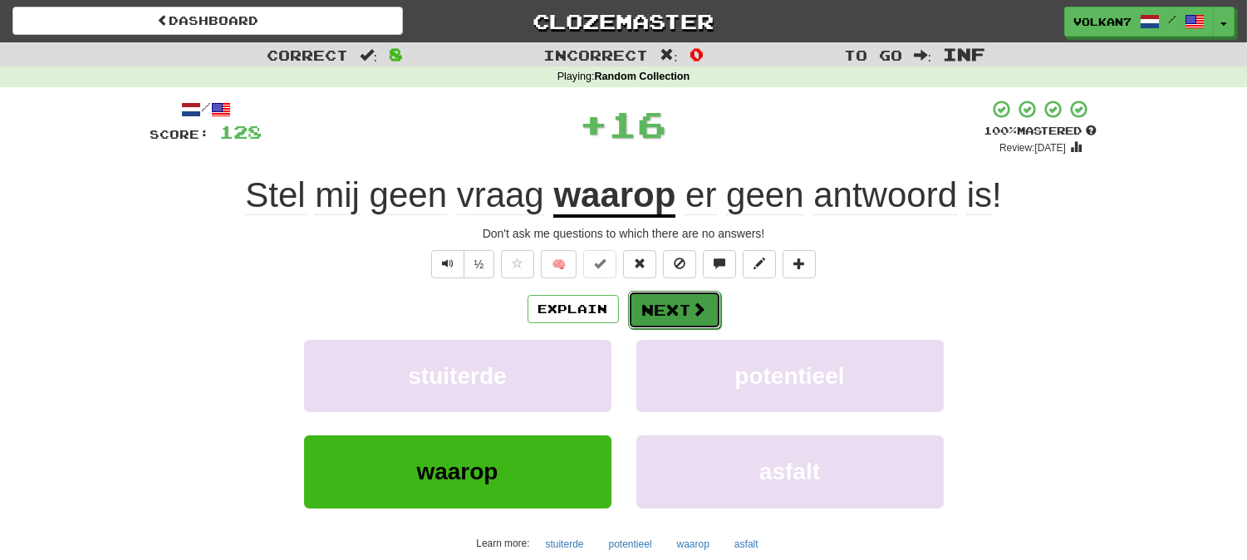
click at [669, 297] on button "Next" at bounding box center [674, 310] width 93 height 38
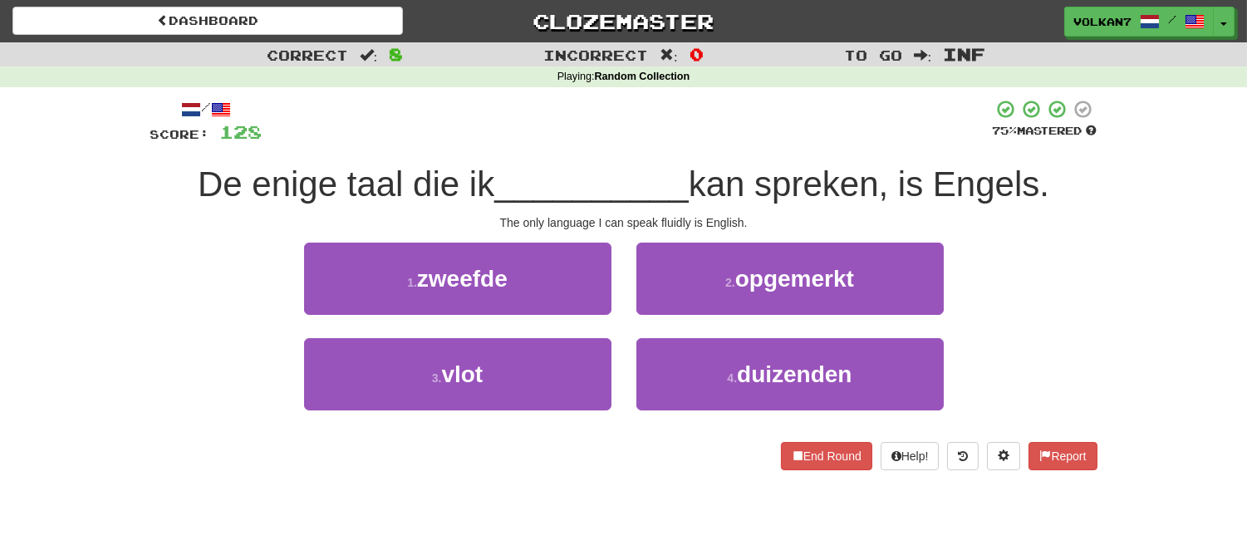
click at [723, 146] on div "/ Score: 128 75 % Mastered De enige taal die ik __________ kan spreken, is Enge…" at bounding box center [623, 284] width 947 height 371
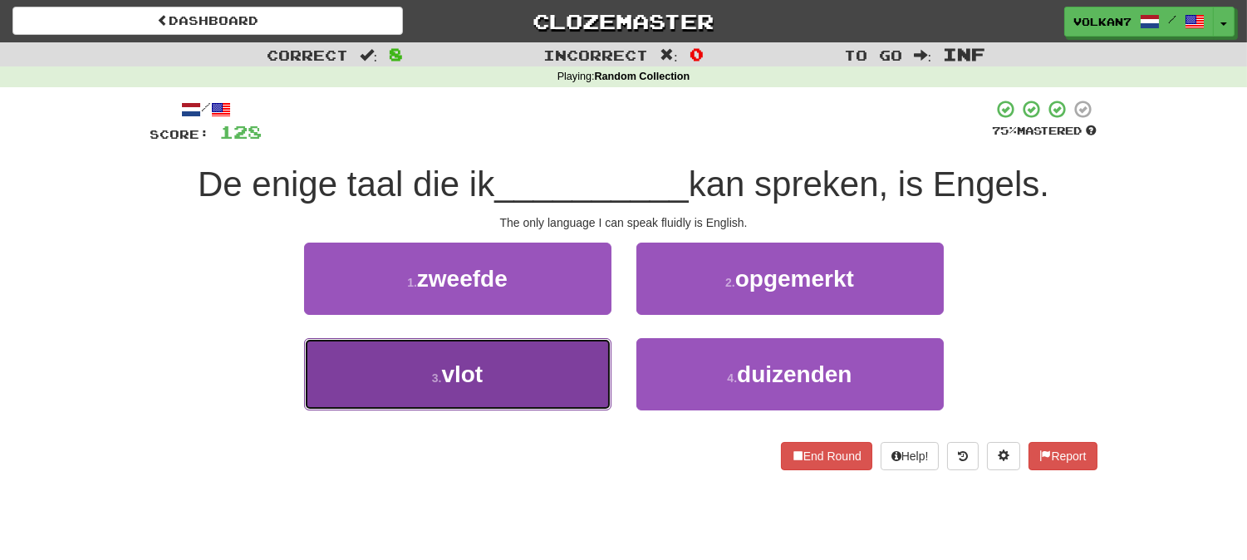
click at [543, 355] on button "3 . vlot" at bounding box center [457, 374] width 307 height 72
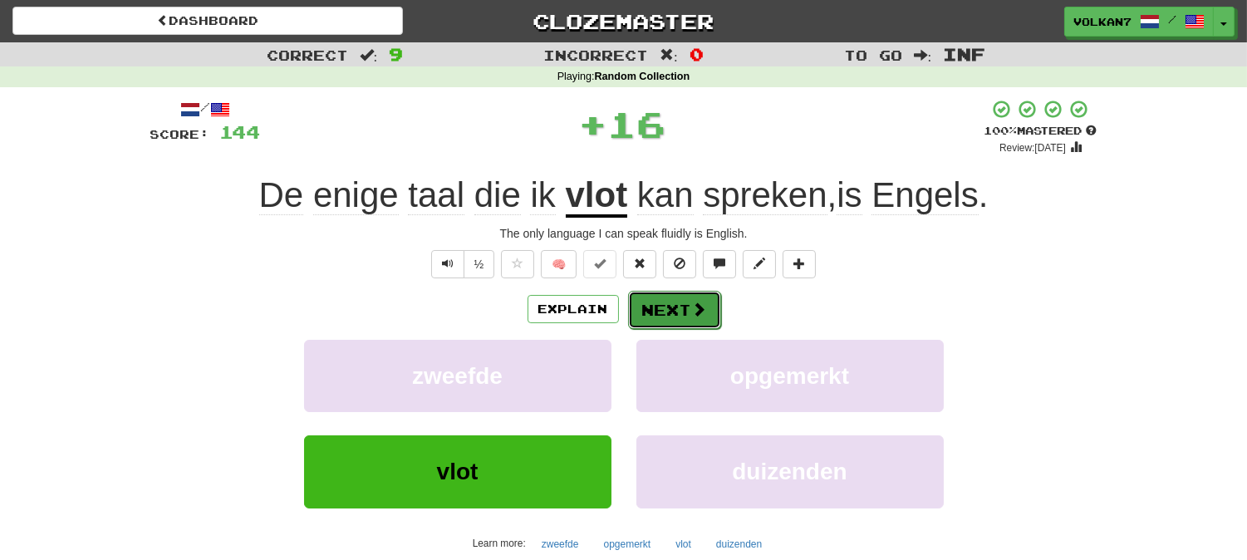
click at [674, 293] on button "Next" at bounding box center [674, 310] width 93 height 38
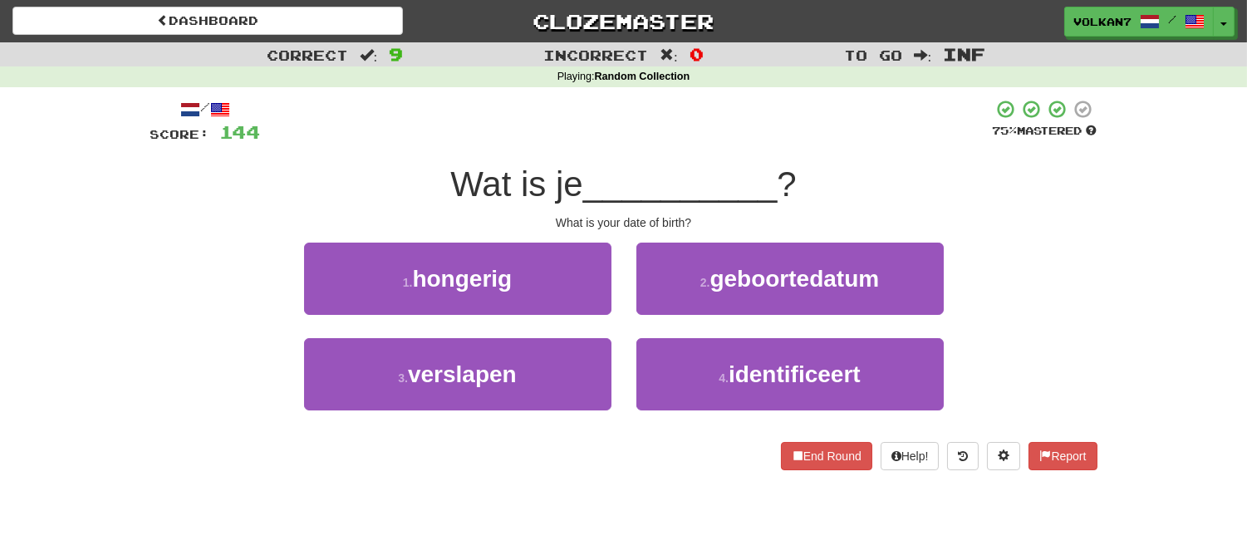
click at [679, 139] on div at bounding box center [627, 122] width 732 height 46
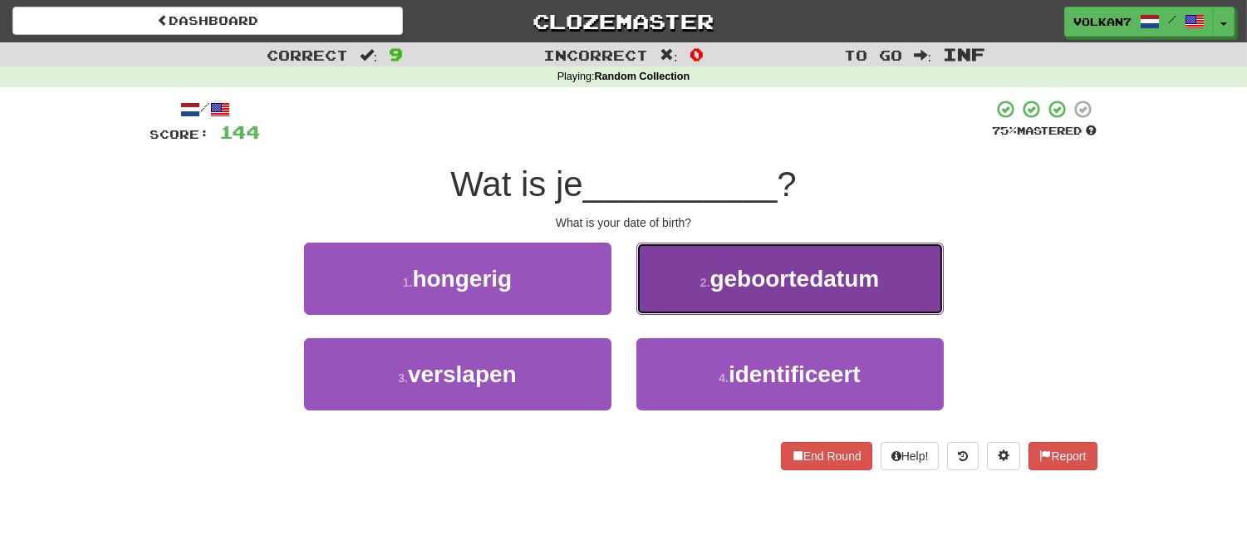
click at [762, 288] on span "geboortedatum" at bounding box center [793, 279] width 169 height 26
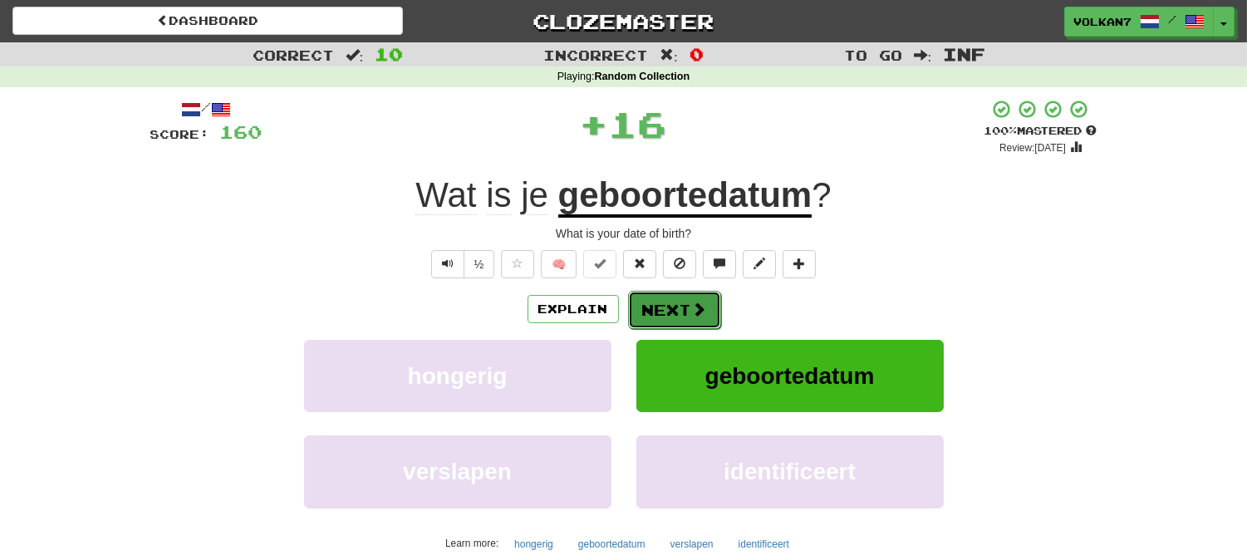
click at [666, 307] on button "Next" at bounding box center [674, 310] width 93 height 38
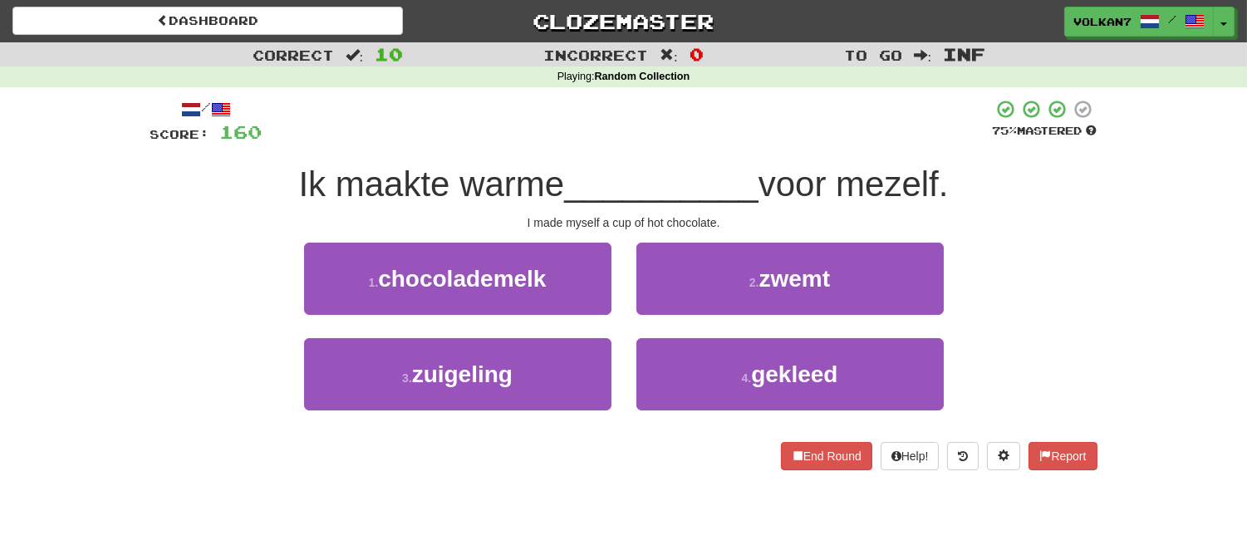
click at [684, 156] on div "/ Score: 160 75 % Mastered Ik maakte warme __________ voor mezelf. I made mysel…" at bounding box center [623, 284] width 947 height 371
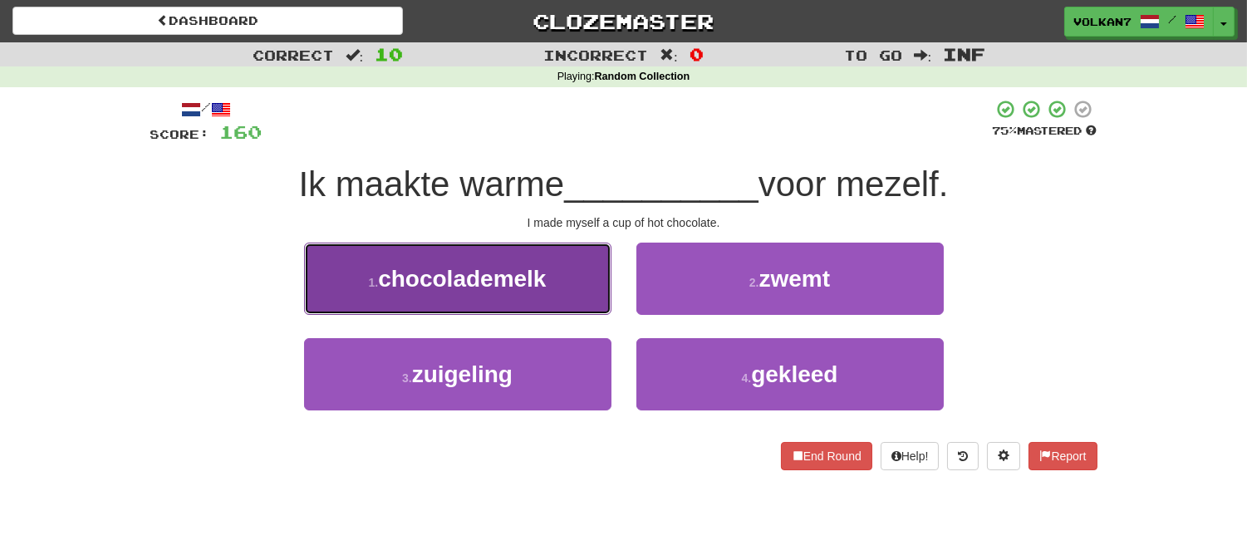
click at [527, 289] on span "chocolademelk" at bounding box center [462, 279] width 168 height 26
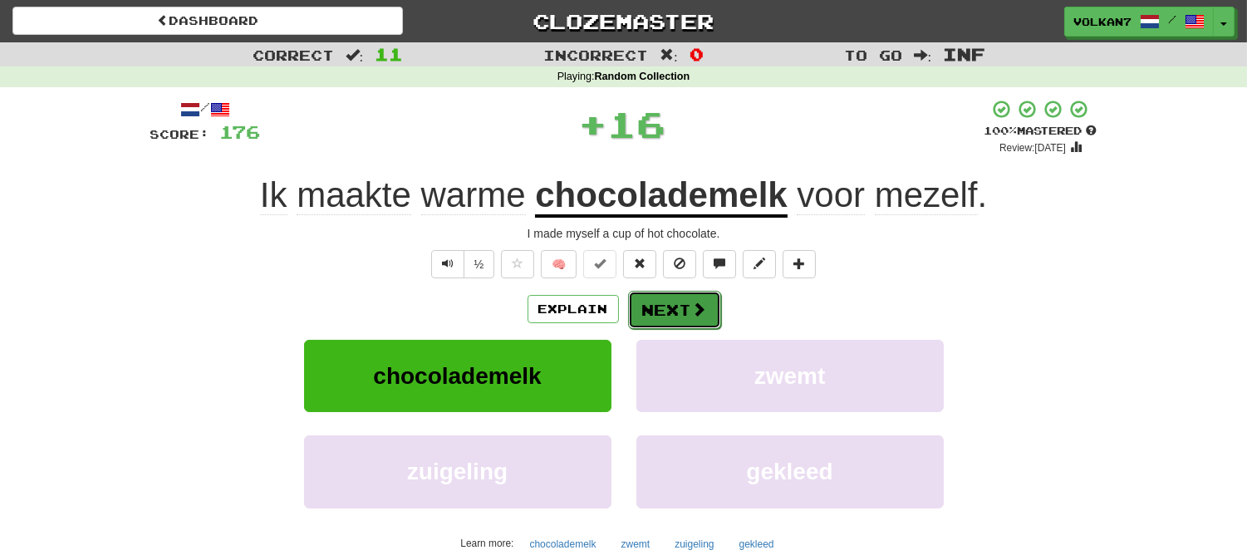
click at [660, 301] on button "Next" at bounding box center [674, 310] width 93 height 38
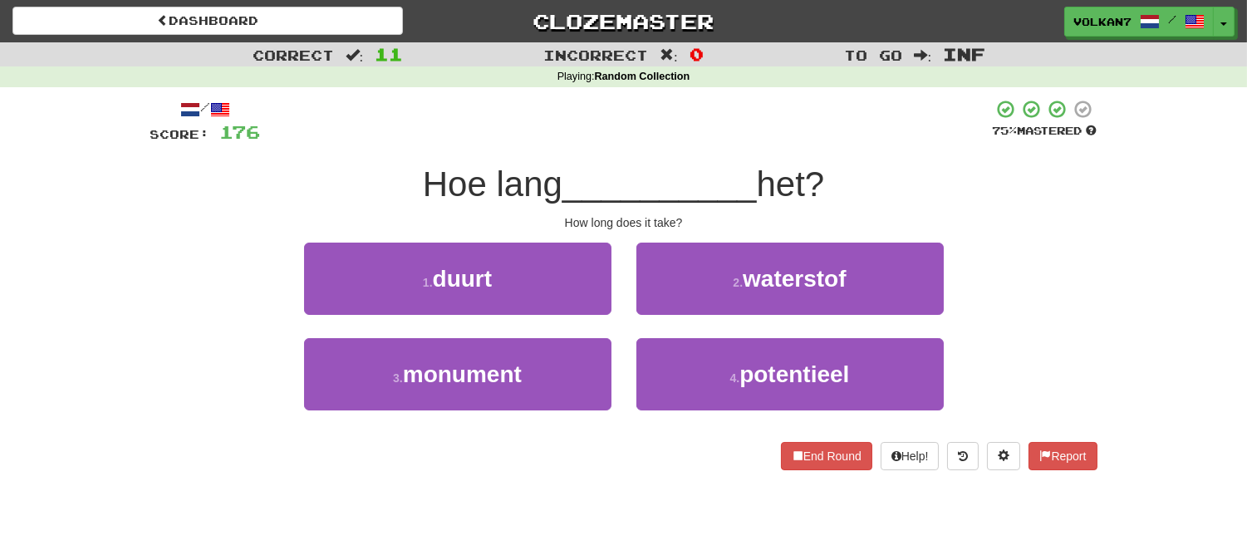
click at [683, 134] on div at bounding box center [627, 122] width 732 height 46
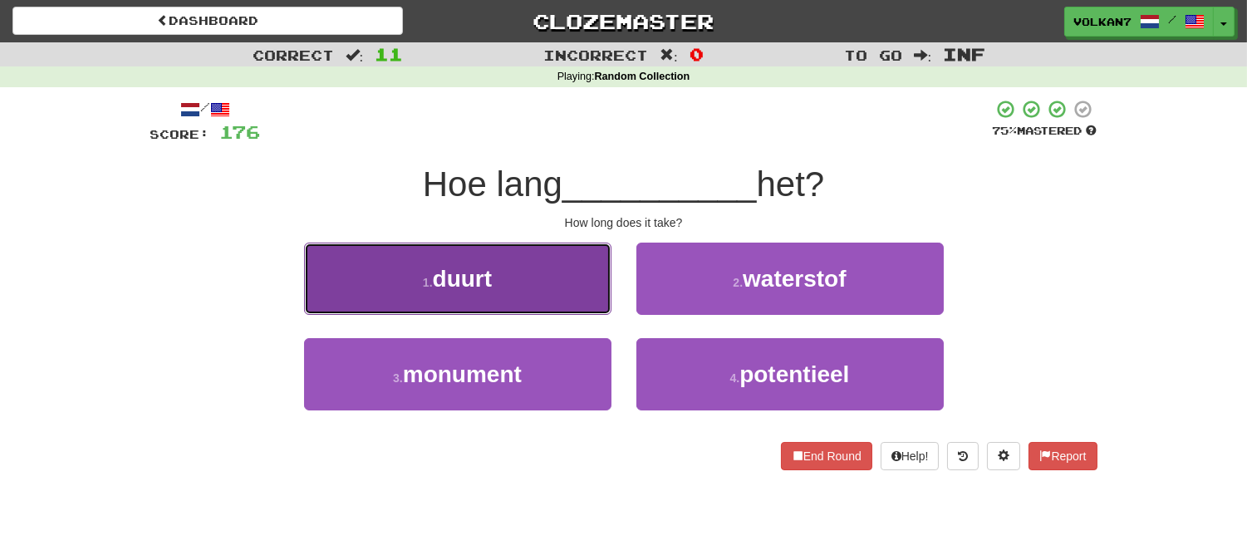
click at [583, 279] on button "1 . duurt" at bounding box center [457, 279] width 307 height 72
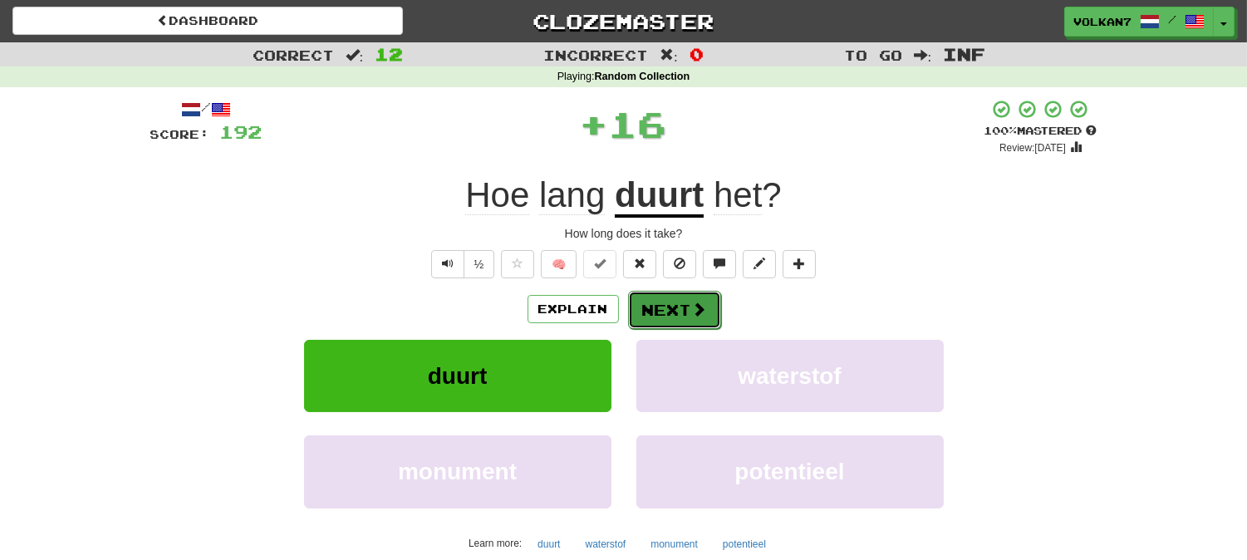
click at [643, 311] on button "Next" at bounding box center [674, 310] width 93 height 38
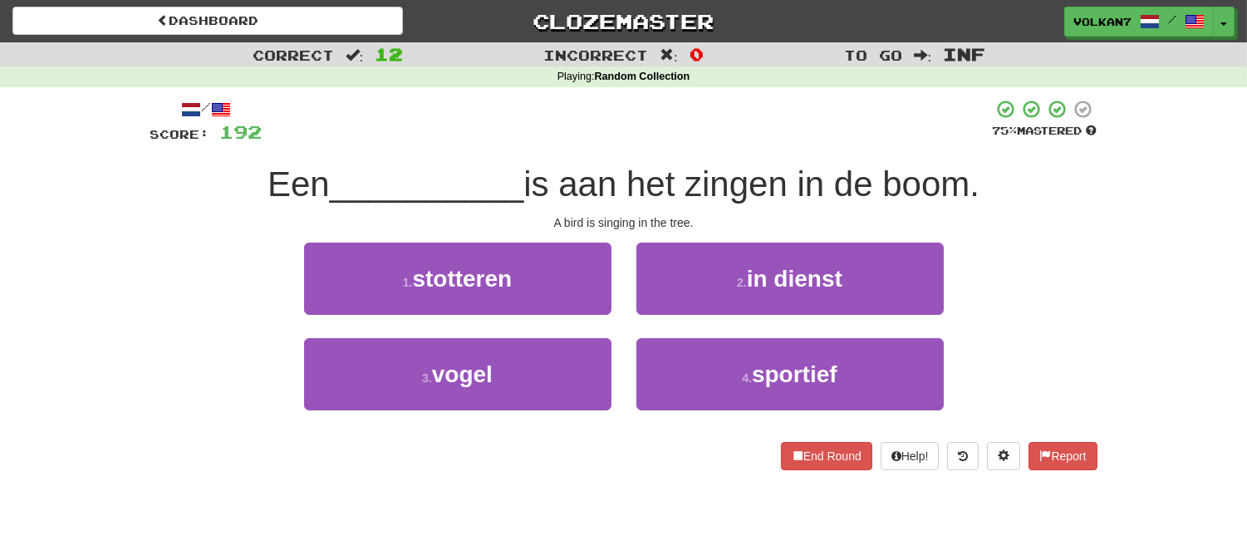
click at [694, 131] on div at bounding box center [627, 122] width 730 height 46
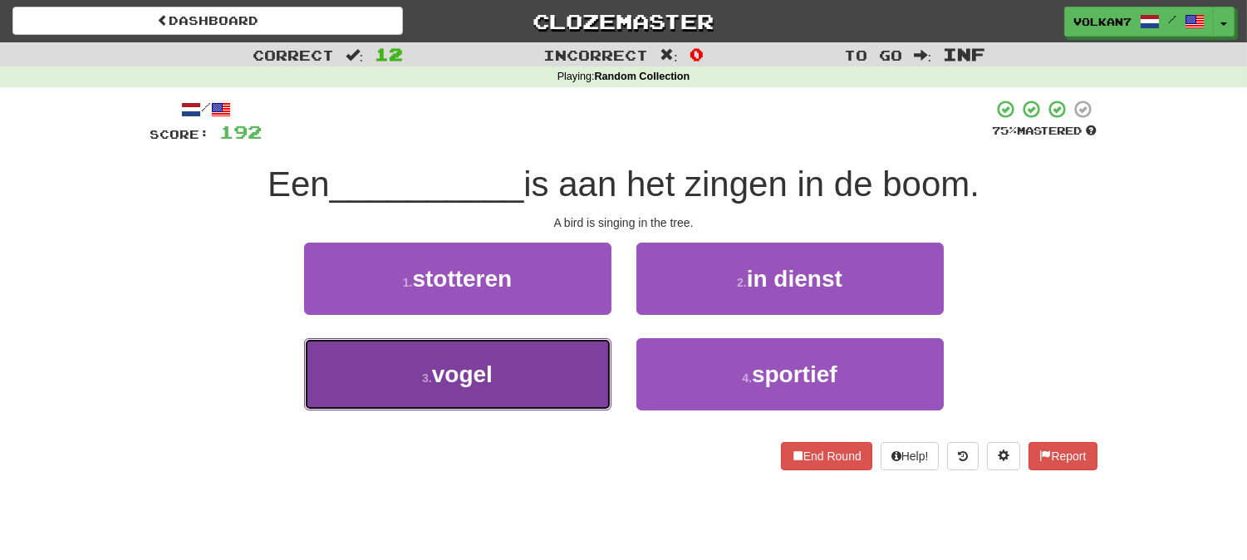
click at [501, 380] on button "3 . vogel" at bounding box center [457, 374] width 307 height 72
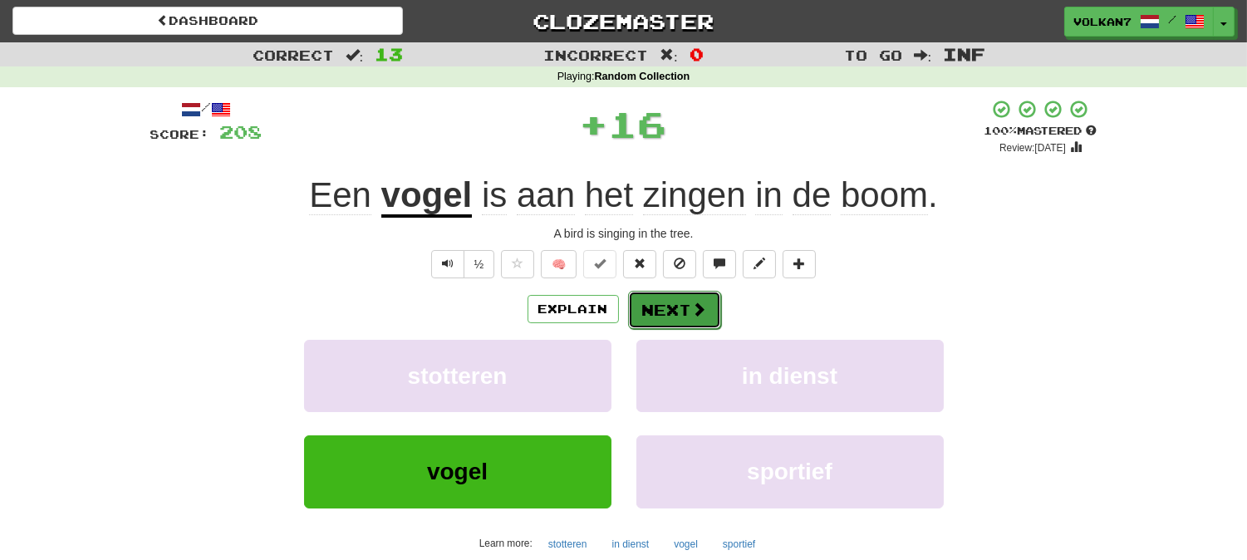
click at [659, 316] on button "Next" at bounding box center [674, 310] width 93 height 38
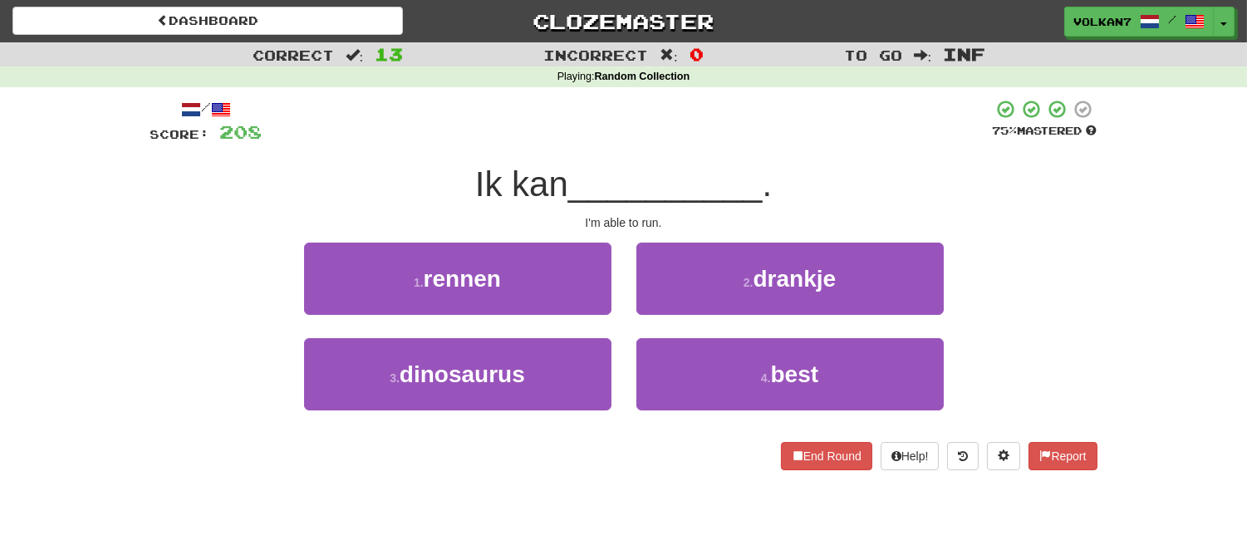
click at [661, 123] on div at bounding box center [627, 122] width 730 height 46
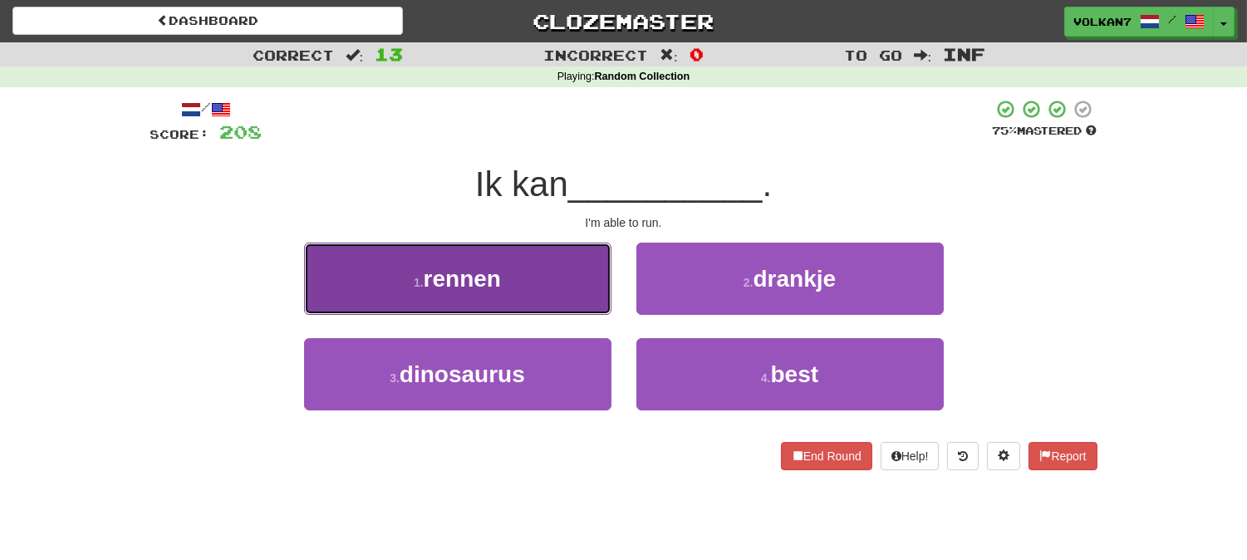
click at [536, 277] on button "1 . rennen" at bounding box center [457, 279] width 307 height 72
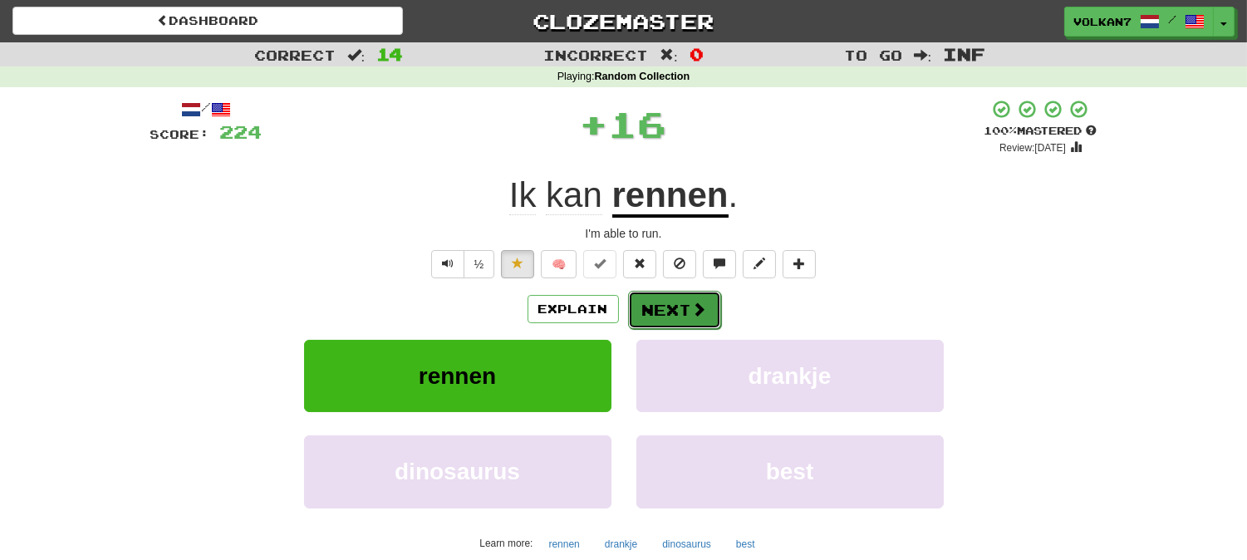
click at [666, 310] on button "Next" at bounding box center [674, 310] width 93 height 38
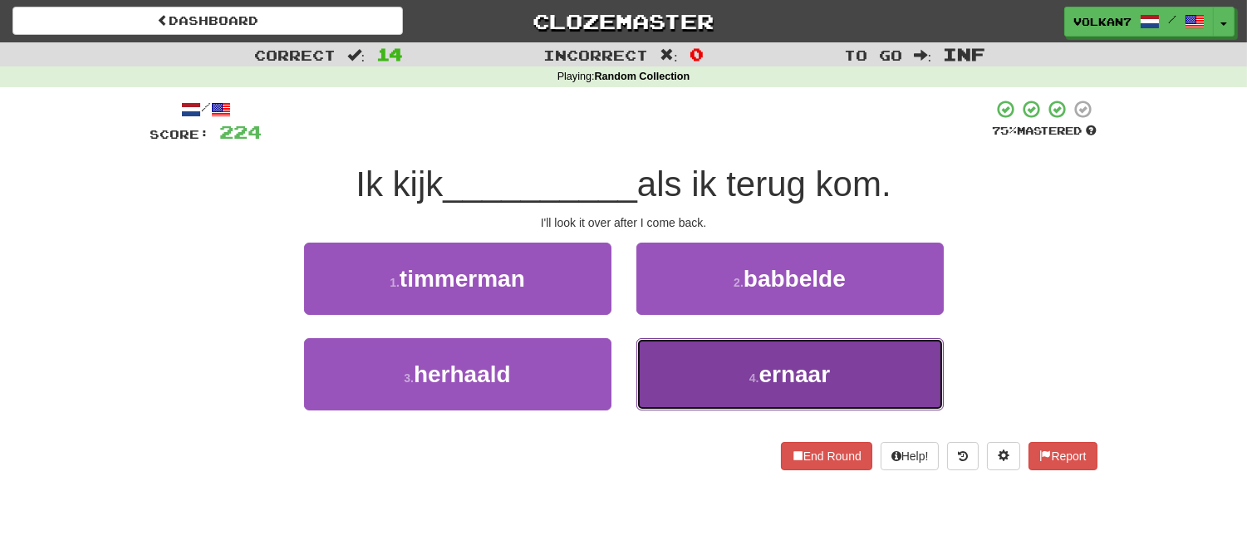
click at [717, 368] on button "4 . ernaar" at bounding box center [789, 374] width 307 height 72
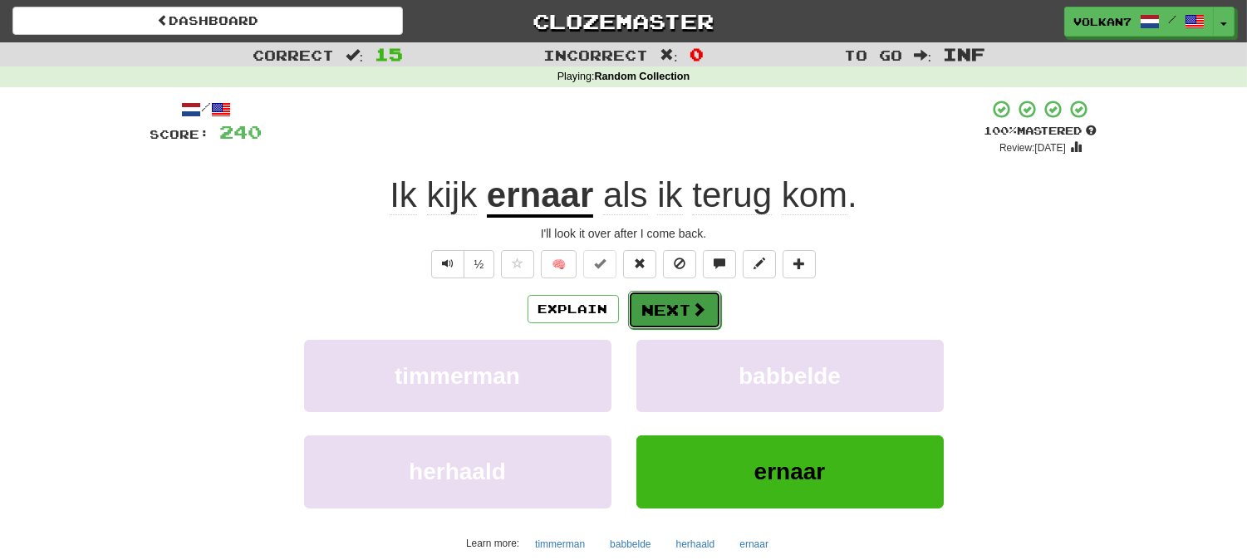
click at [646, 295] on button "Next" at bounding box center [674, 310] width 93 height 38
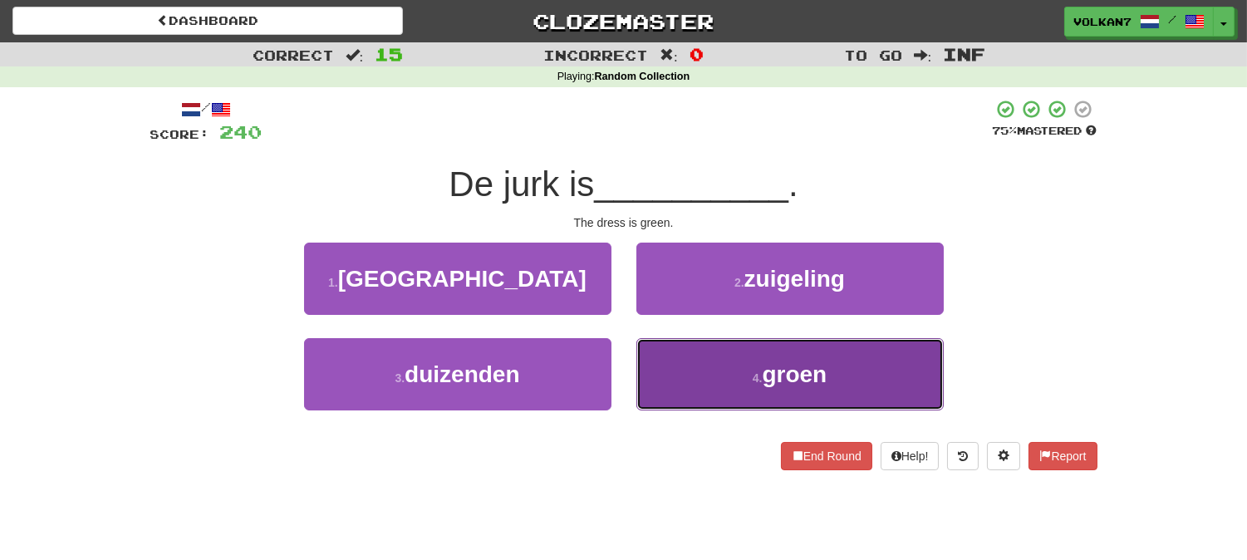
click at [759, 350] on button "4 . groen" at bounding box center [789, 374] width 307 height 72
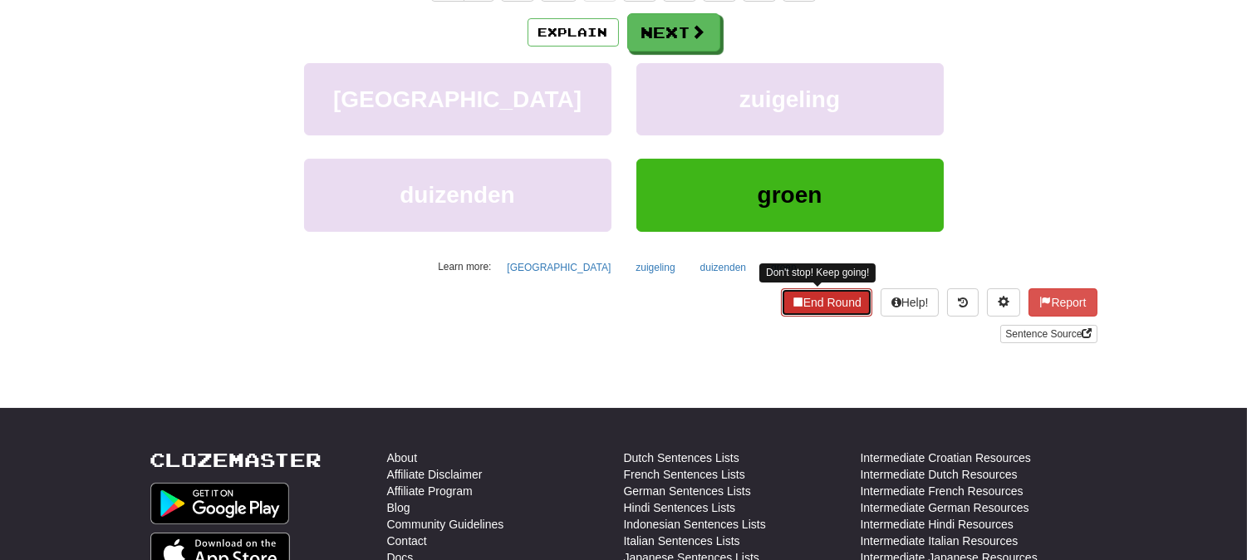
click at [803, 303] on button "End Round" at bounding box center [826, 302] width 91 height 28
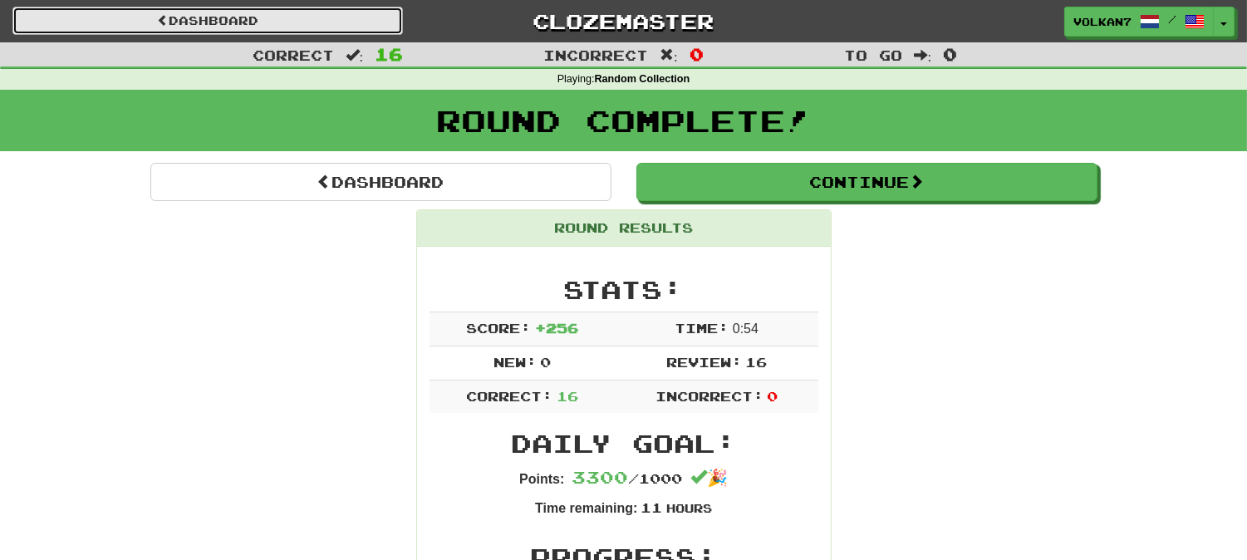
click at [266, 12] on link "Dashboard" at bounding box center [207, 21] width 390 height 28
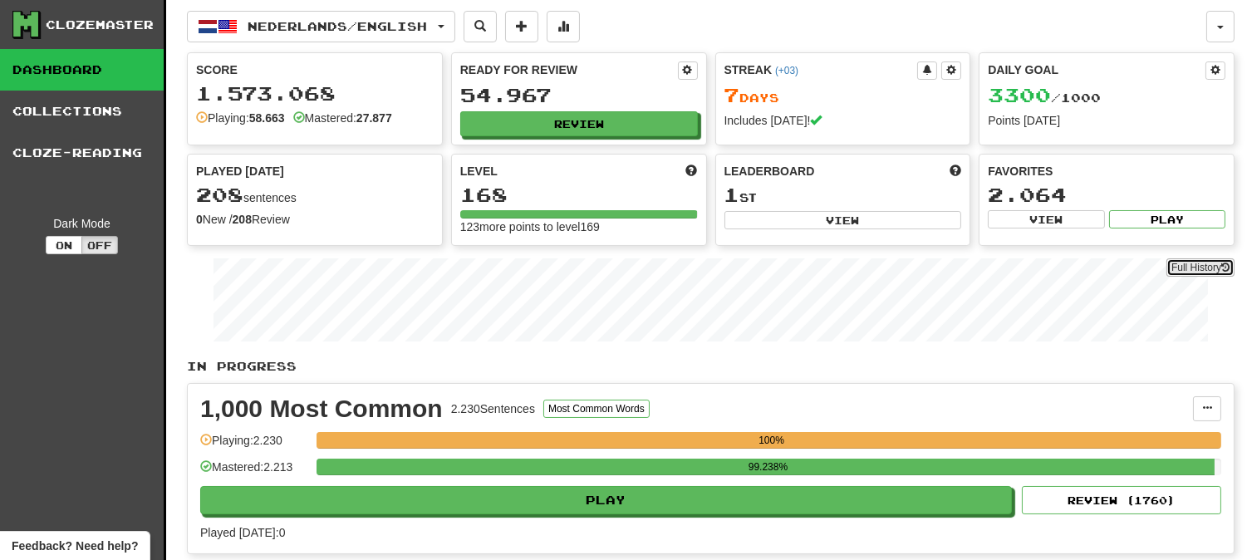
click at [1189, 268] on link "Full History" at bounding box center [1200, 267] width 68 height 18
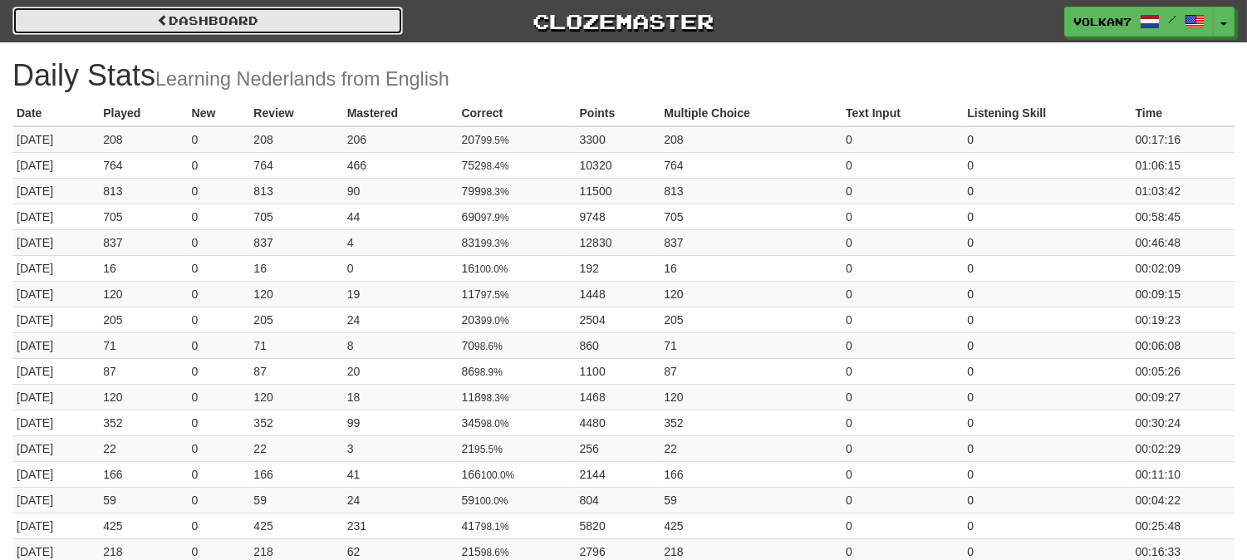
click at [296, 25] on link "Dashboard" at bounding box center [207, 21] width 390 height 28
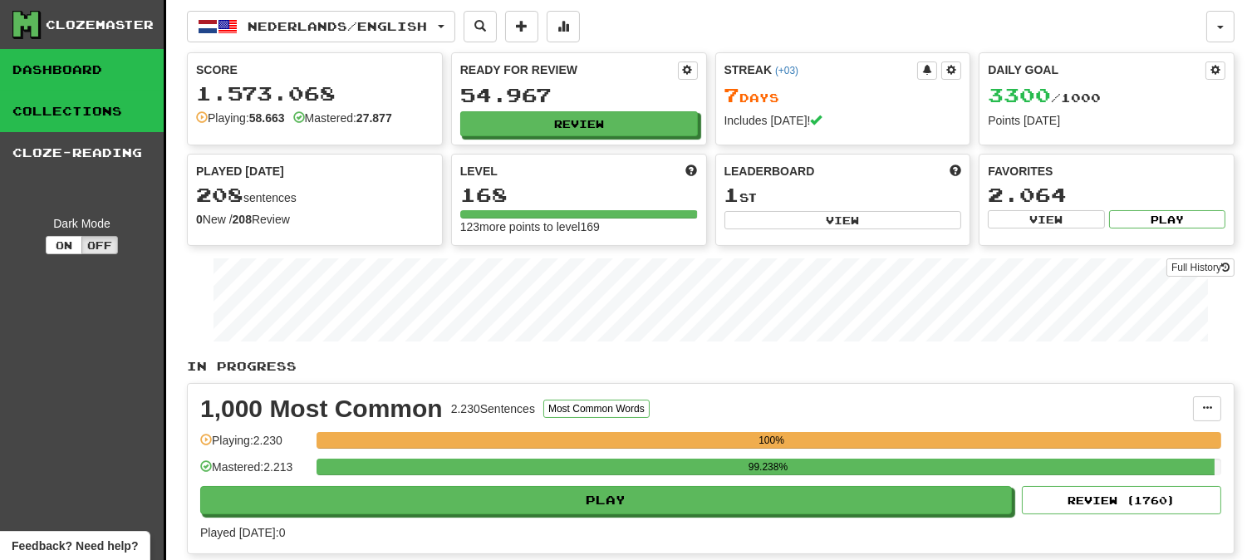
click at [96, 101] on link "Collections" at bounding box center [82, 112] width 164 height 42
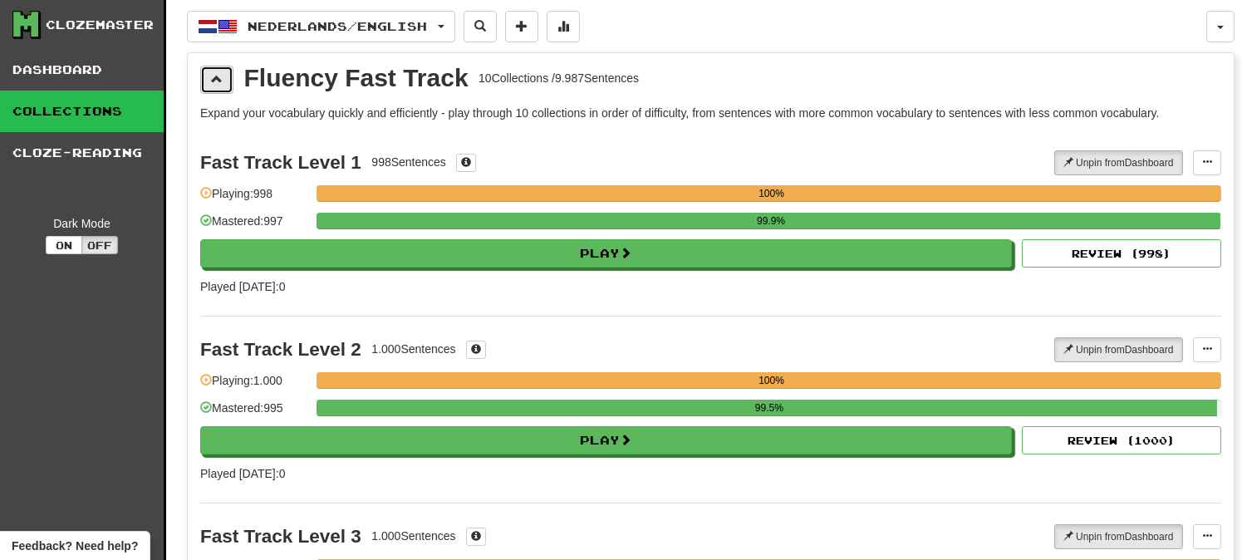
click at [217, 84] on span at bounding box center [217, 79] width 12 height 12
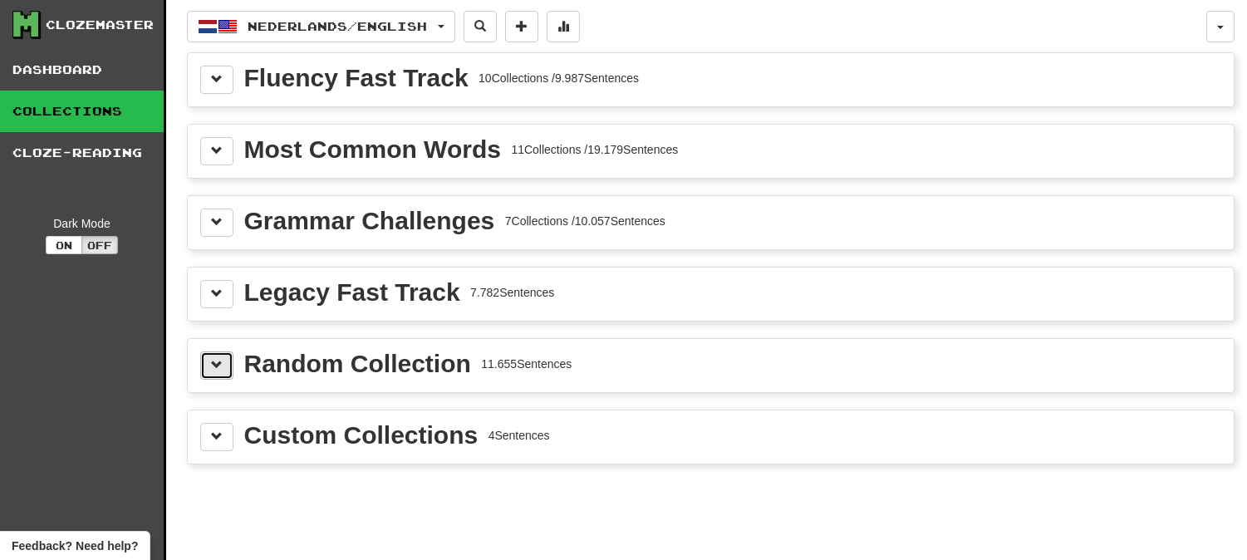
click at [211, 359] on span at bounding box center [217, 365] width 12 height 12
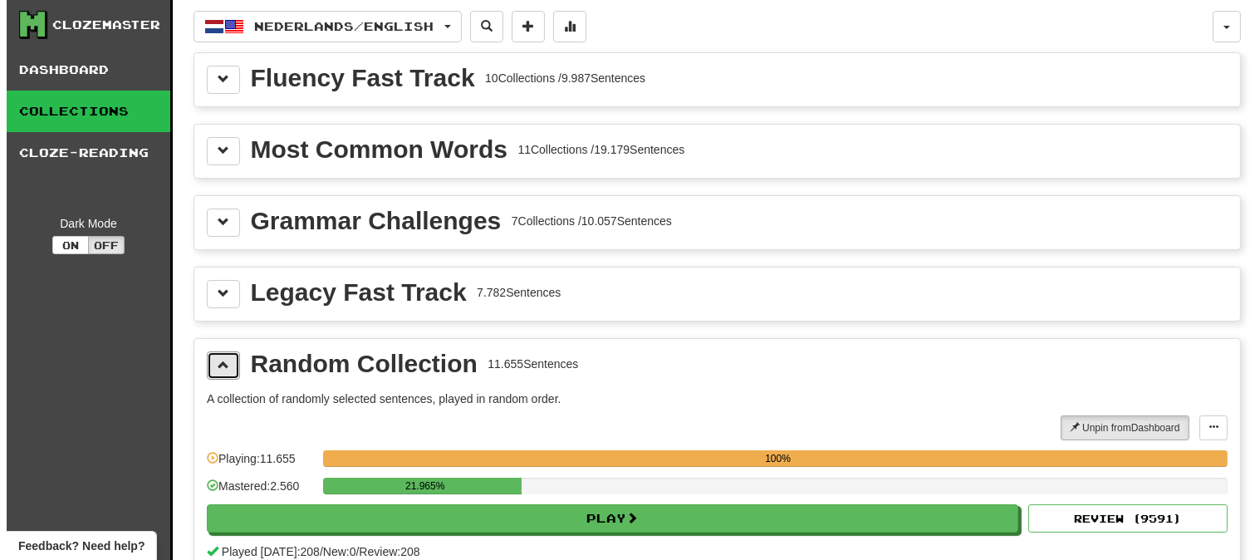
scroll to position [277, 0]
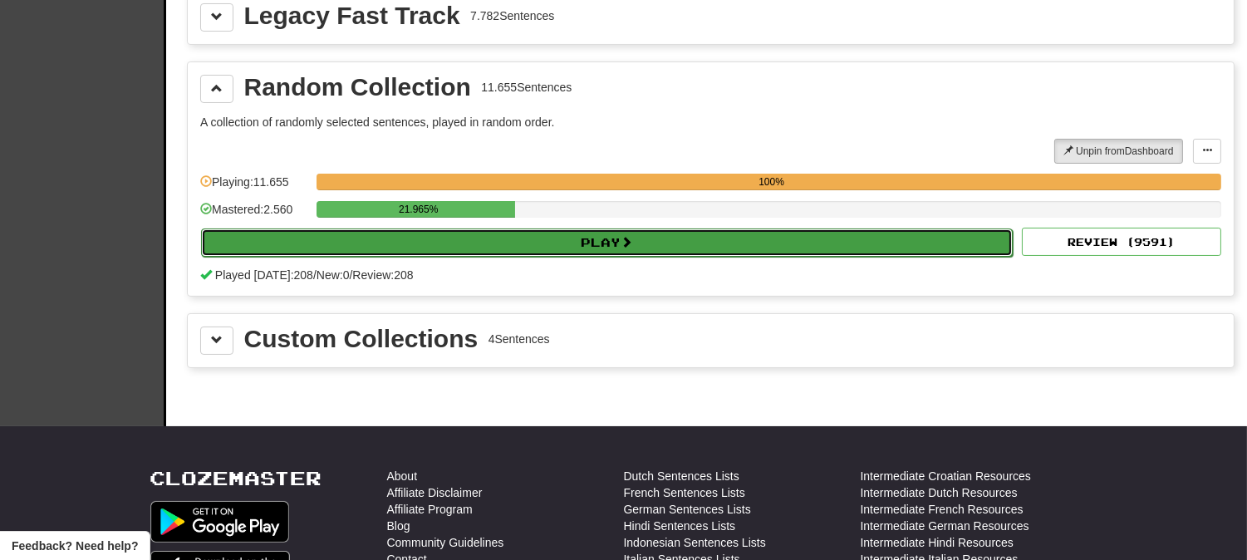
click at [561, 237] on button "Play" at bounding box center [606, 242] width 811 height 28
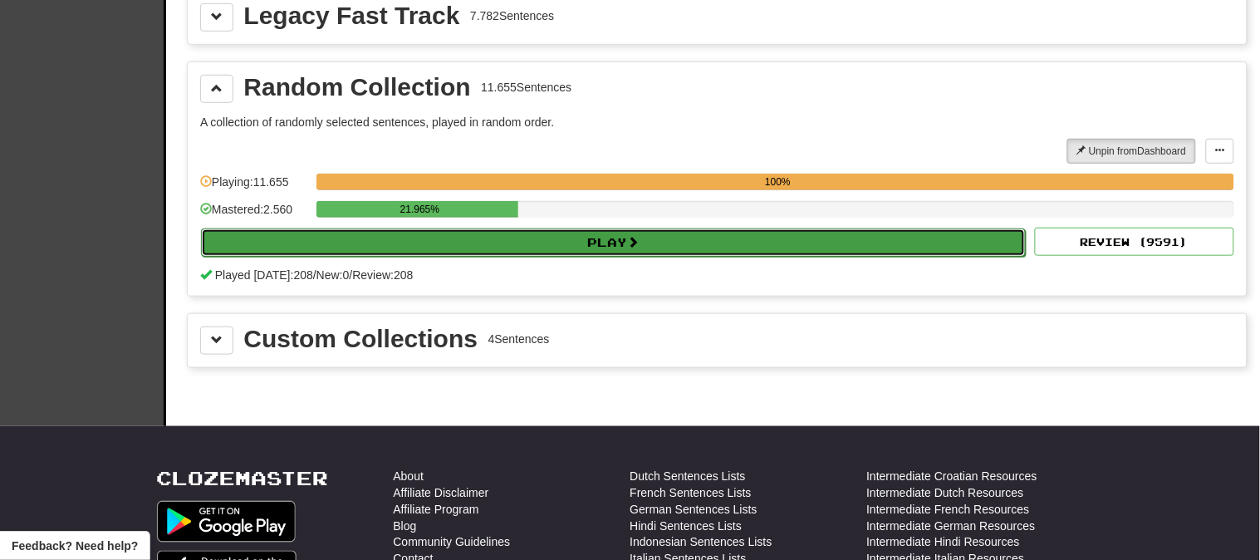
select select "********"
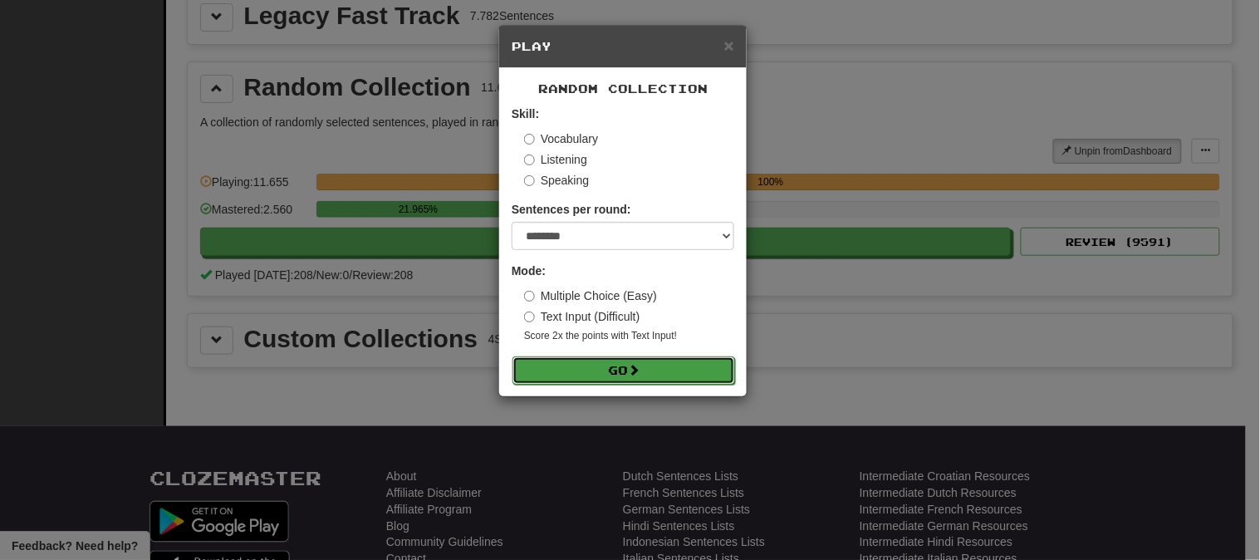
click at [687, 371] on button "Go" at bounding box center [623, 370] width 223 height 28
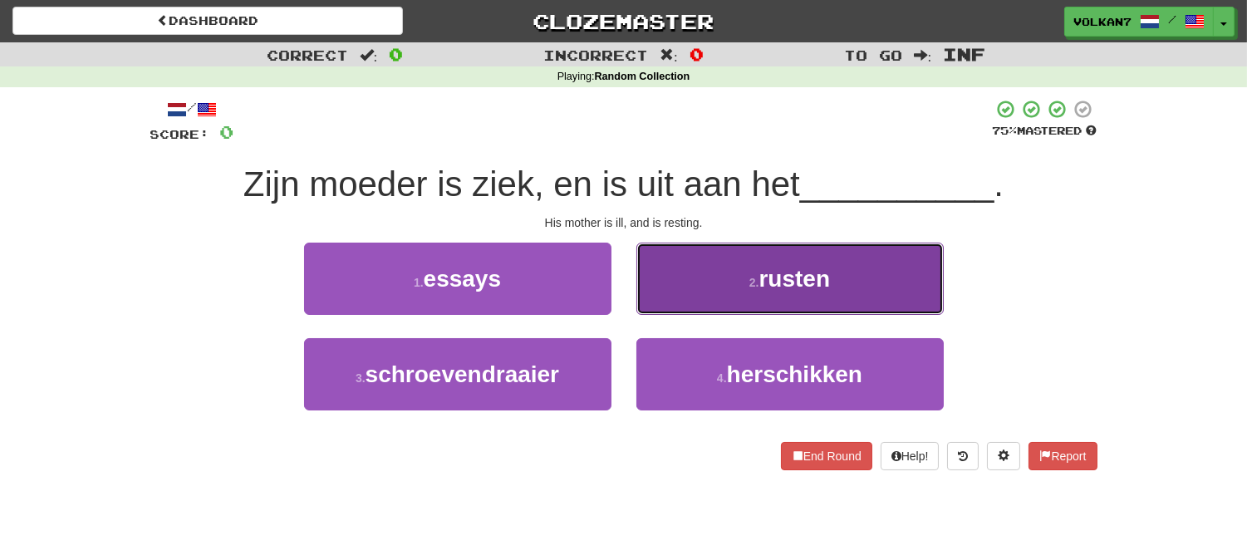
click at [764, 252] on button "2 . rusten" at bounding box center [789, 279] width 307 height 72
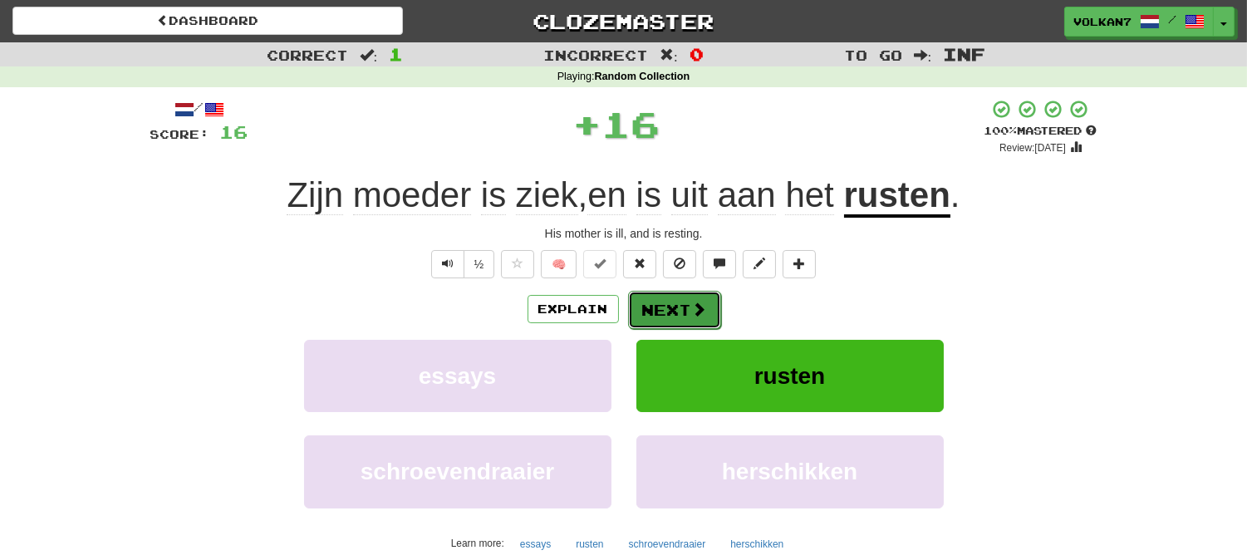
click at [688, 320] on button "Next" at bounding box center [674, 310] width 93 height 38
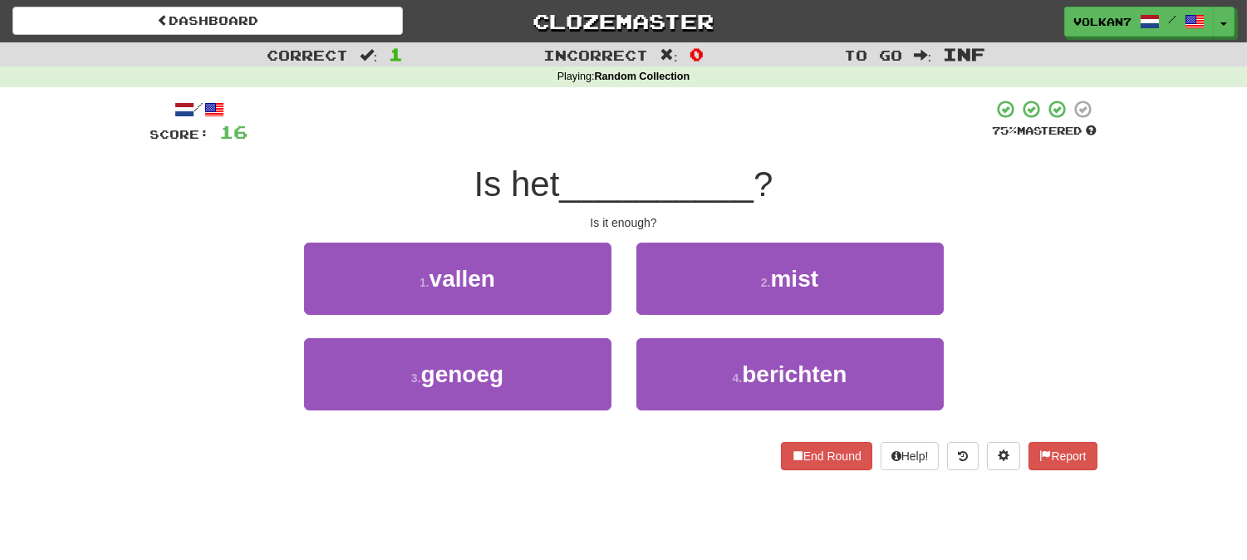
click at [654, 131] on div at bounding box center [620, 122] width 744 height 46
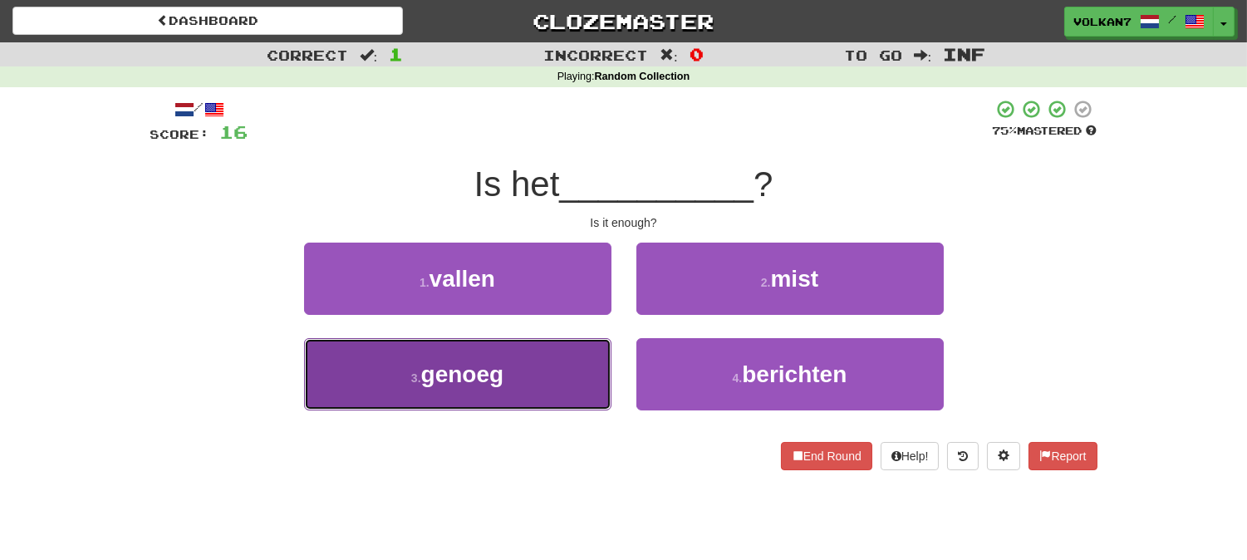
click at [498, 379] on span "genoeg" at bounding box center [462, 374] width 83 height 26
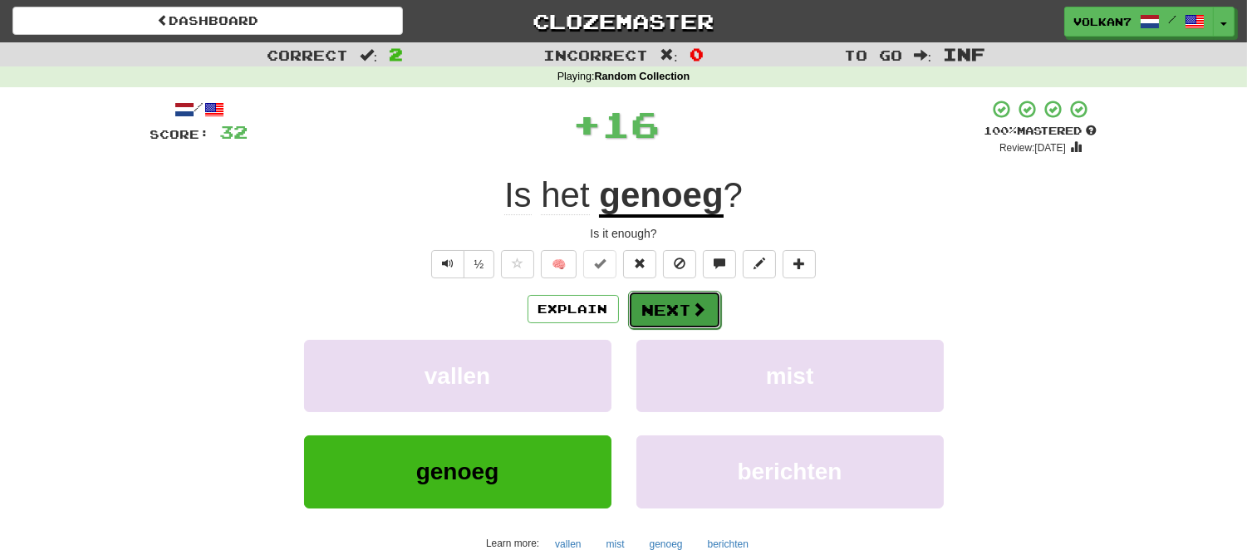
click at [645, 303] on button "Next" at bounding box center [674, 310] width 93 height 38
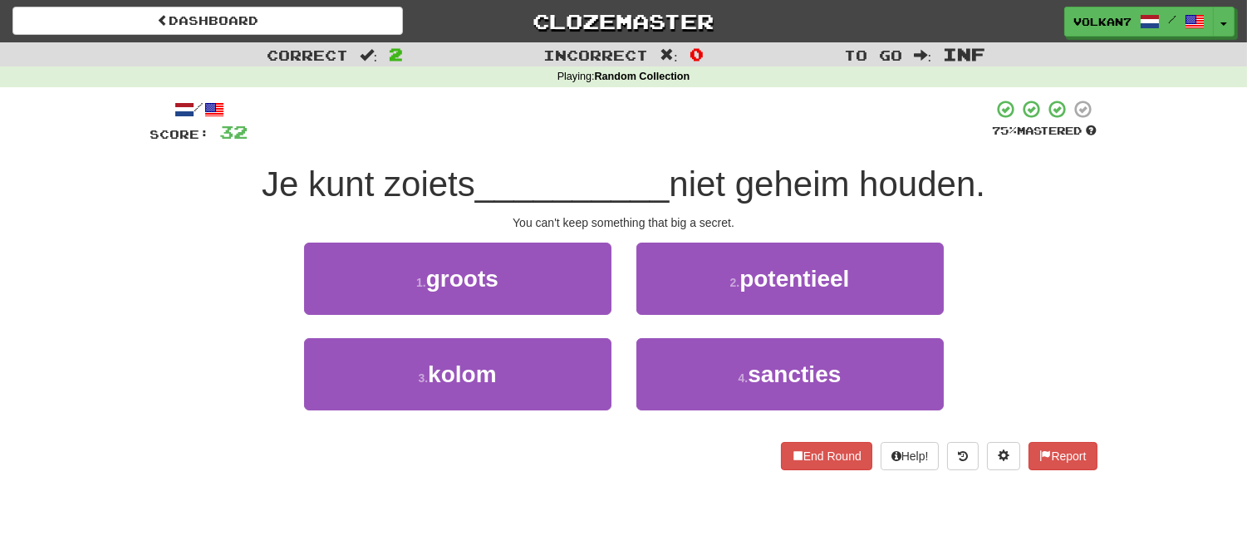
click at [652, 162] on div "Je kunt zoiets __________ niet geheim houden." at bounding box center [623, 185] width 947 height 46
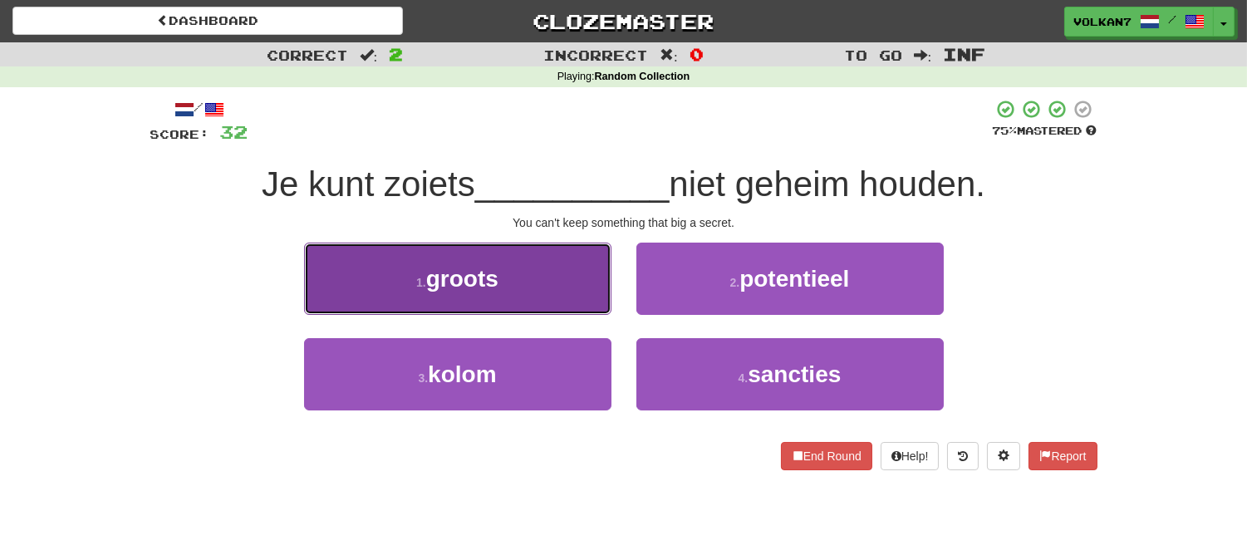
click at [576, 289] on button "1 . groots" at bounding box center [457, 279] width 307 height 72
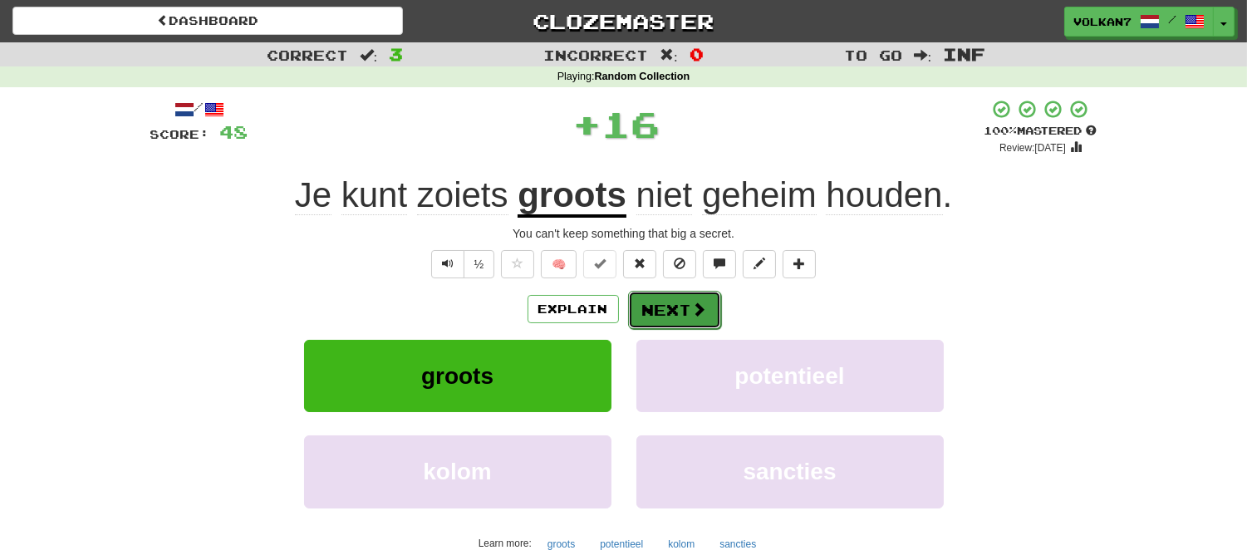
click at [681, 311] on button "Next" at bounding box center [674, 310] width 93 height 38
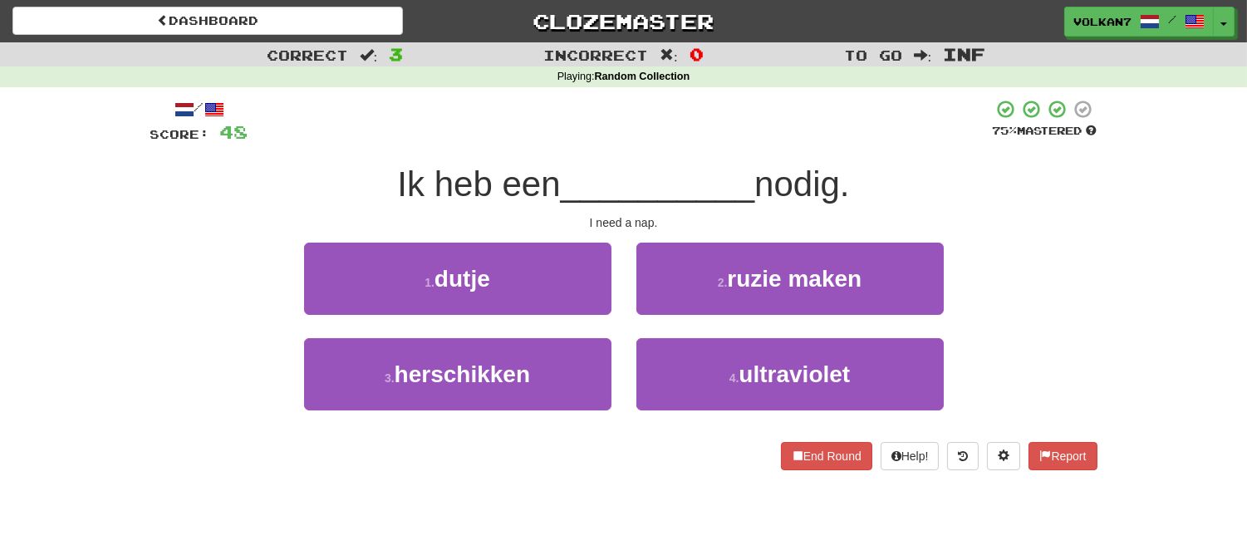
click at [683, 151] on div "/ Score: 48 75 % Mastered Ik heb een __________ nodig. I need a nap. 1 . dutje …" at bounding box center [623, 284] width 947 height 371
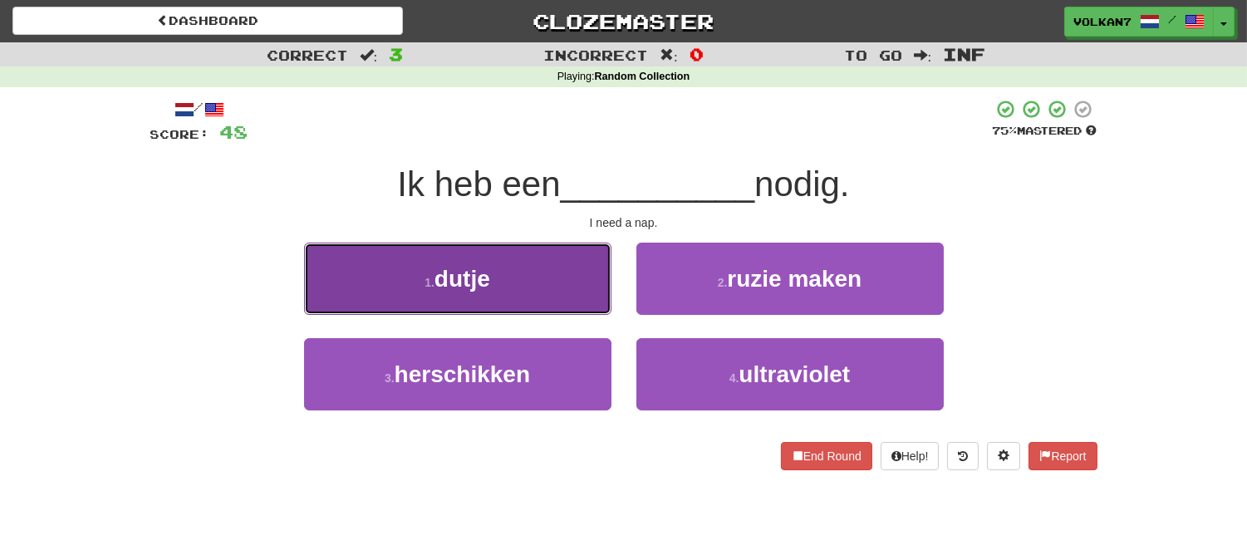
click at [553, 289] on button "1 . dutje" at bounding box center [457, 279] width 307 height 72
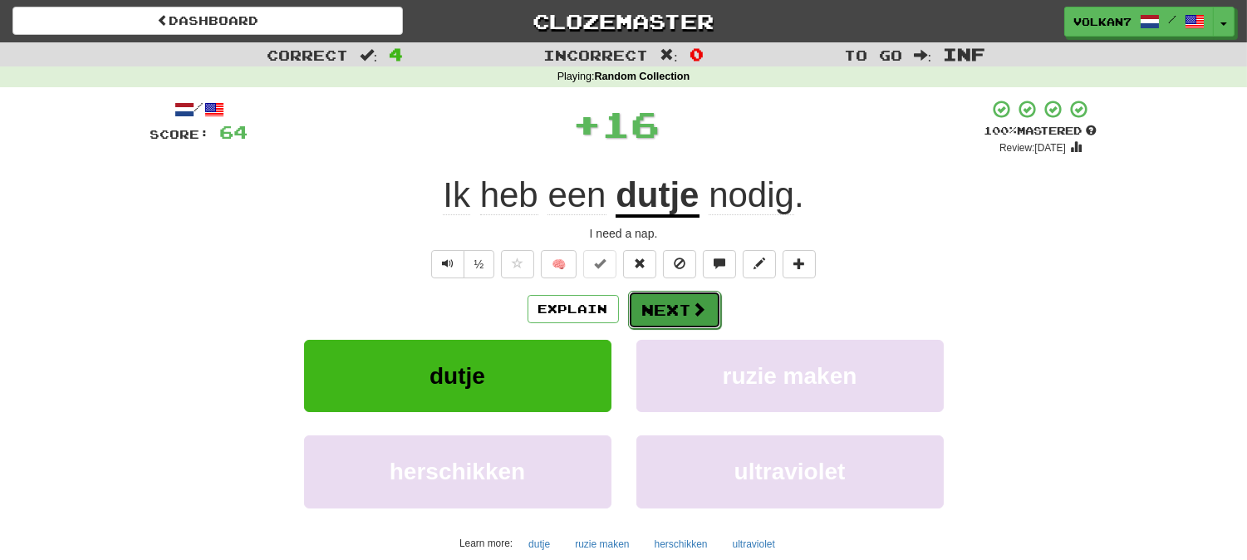
click at [657, 301] on button "Next" at bounding box center [674, 310] width 93 height 38
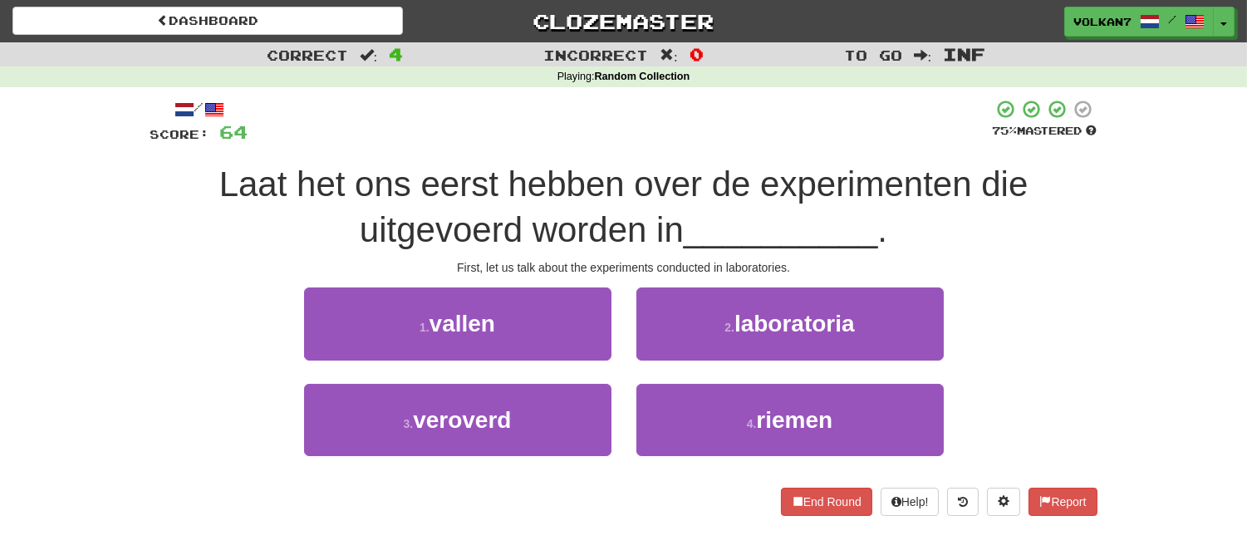
click at [714, 104] on div at bounding box center [620, 122] width 744 height 46
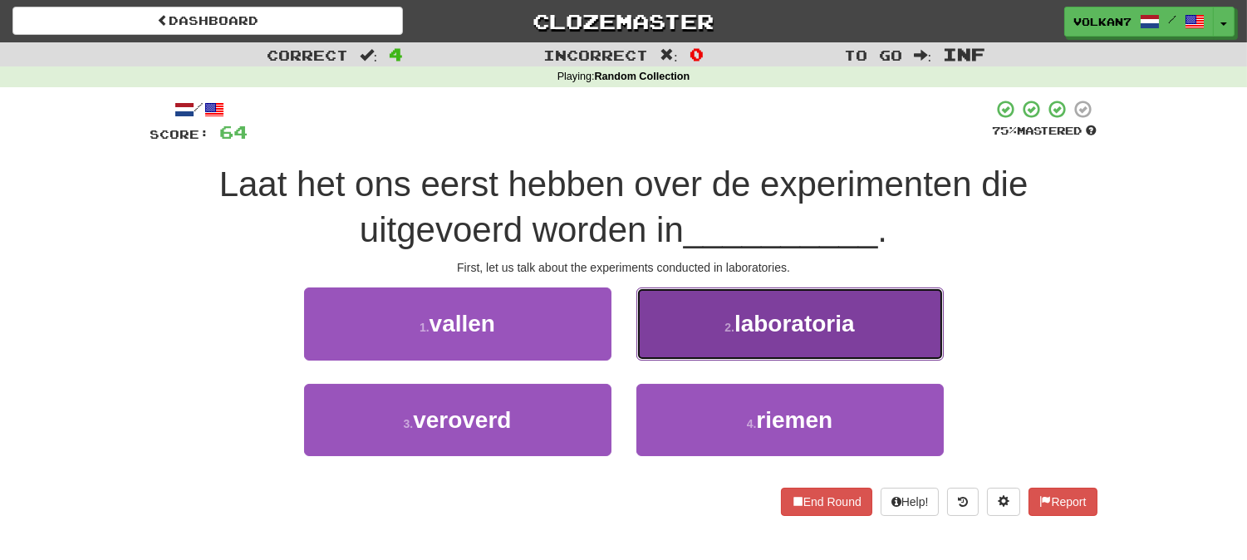
click at [777, 337] on button "2 . laboratoria" at bounding box center [789, 323] width 307 height 72
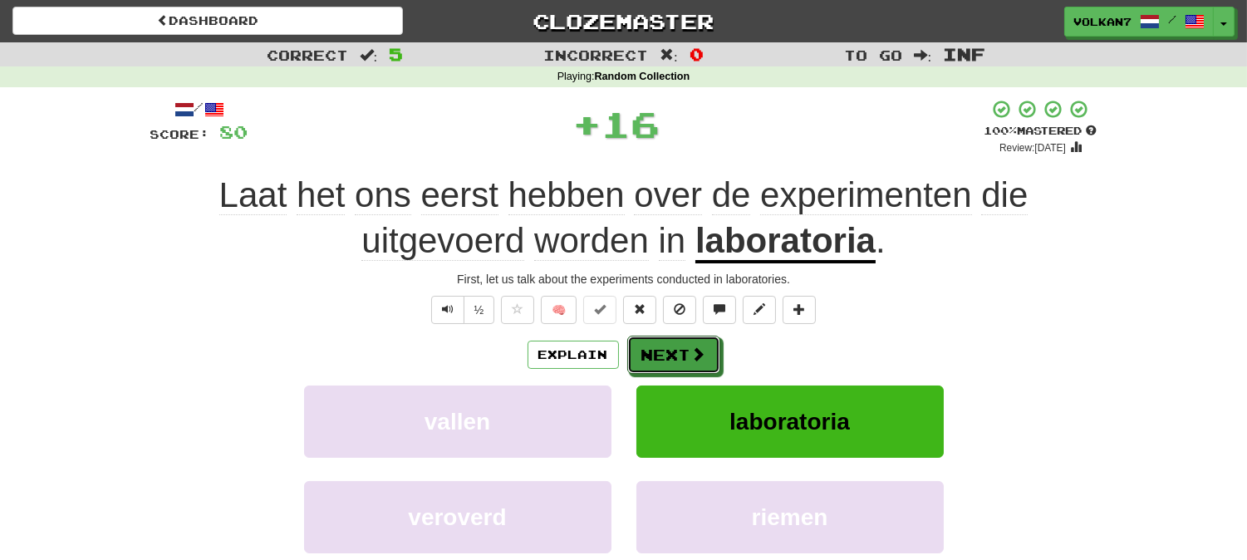
click at [667, 351] on button "Next" at bounding box center [673, 355] width 93 height 38
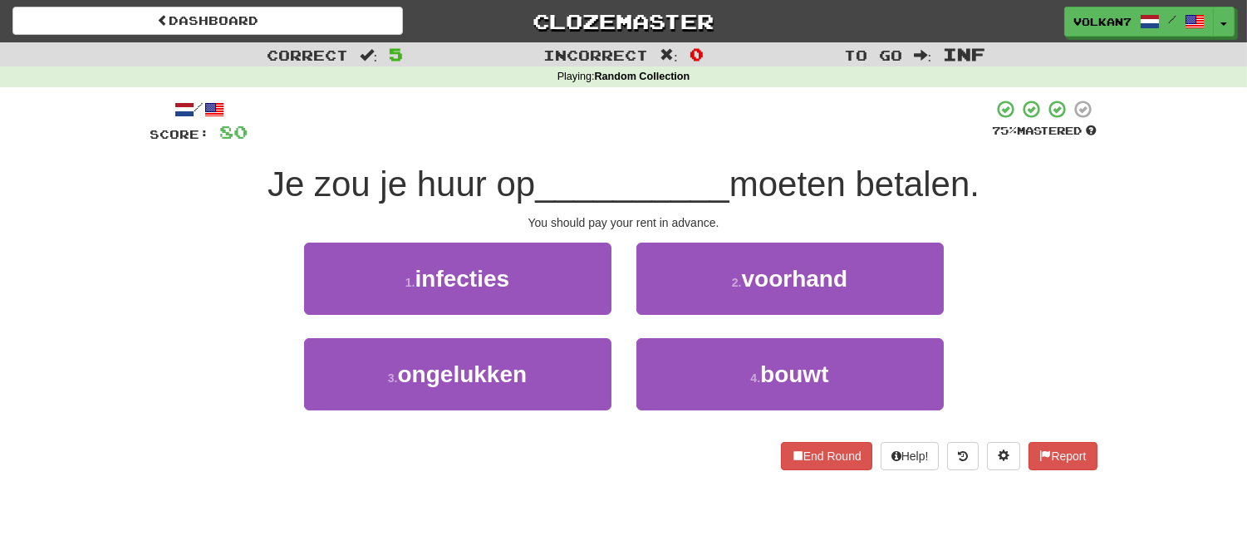
click at [668, 183] on span "__________" at bounding box center [632, 183] width 194 height 39
click at [703, 135] on div at bounding box center [620, 122] width 744 height 46
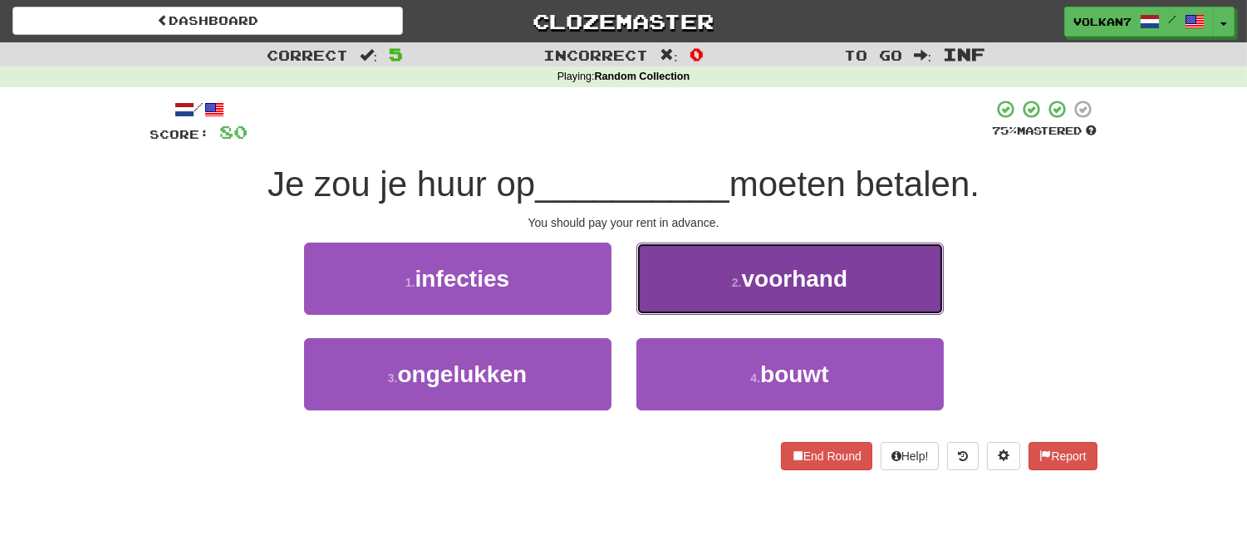
click at [713, 293] on button "2 . voorhand" at bounding box center [789, 279] width 307 height 72
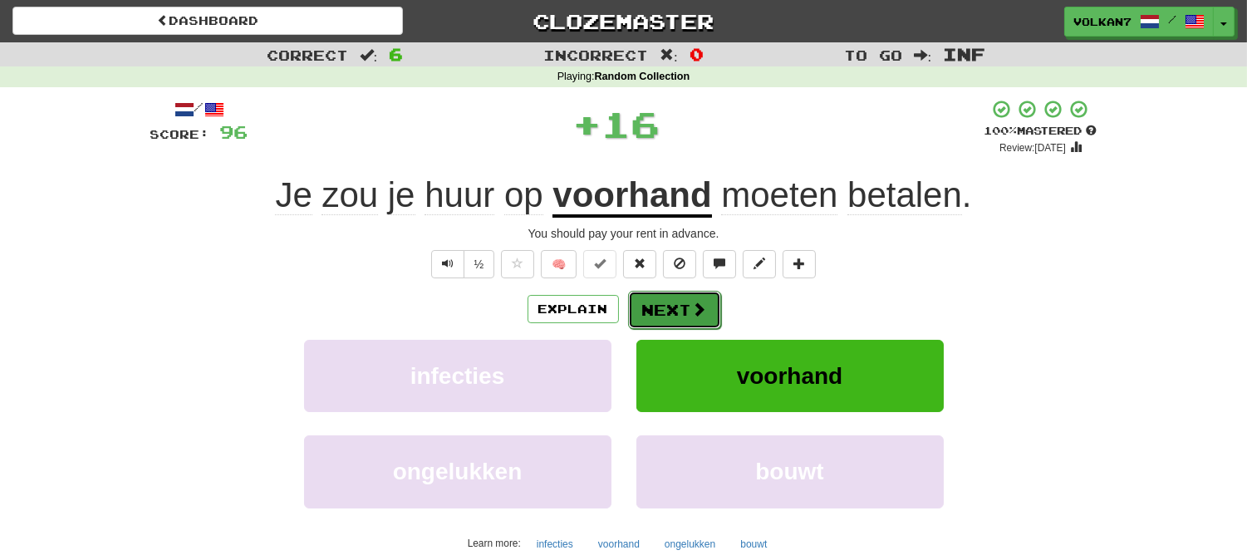
click at [674, 311] on button "Next" at bounding box center [674, 310] width 93 height 38
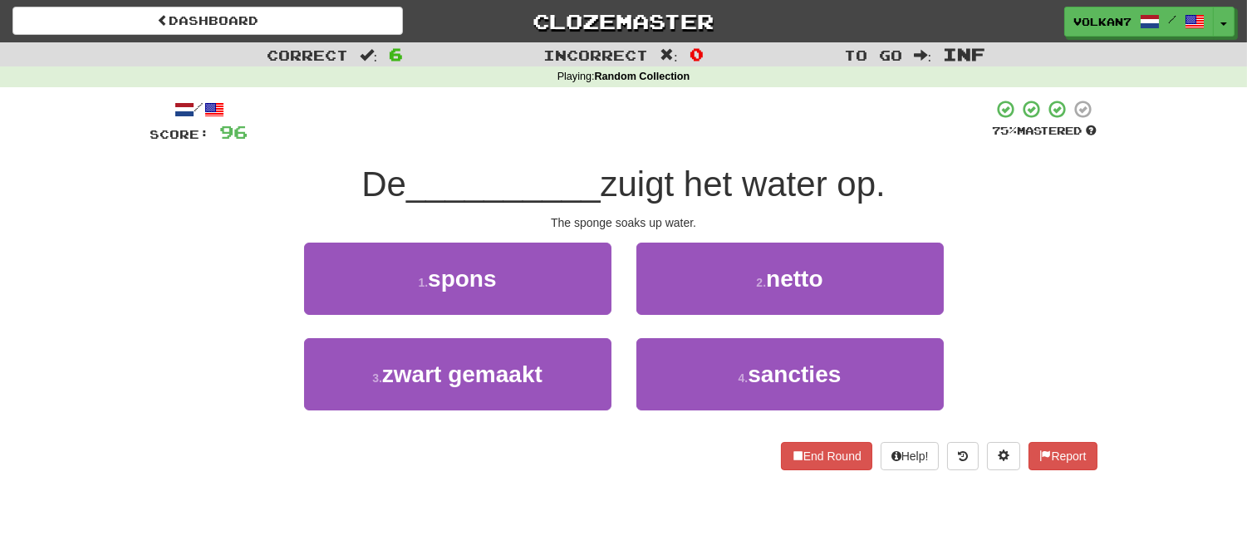
click at [656, 150] on div "/ Score: 96 75 % Mastered De __________ zuigt het water op. The sponge soaks up…" at bounding box center [623, 284] width 947 height 371
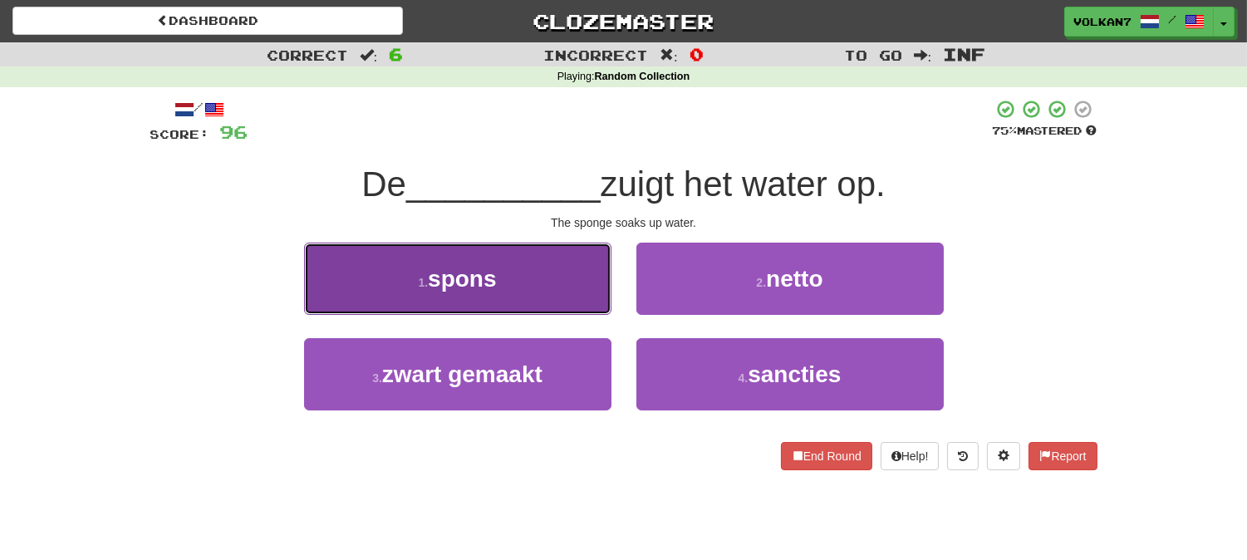
click at [552, 287] on button "1 . spons" at bounding box center [457, 279] width 307 height 72
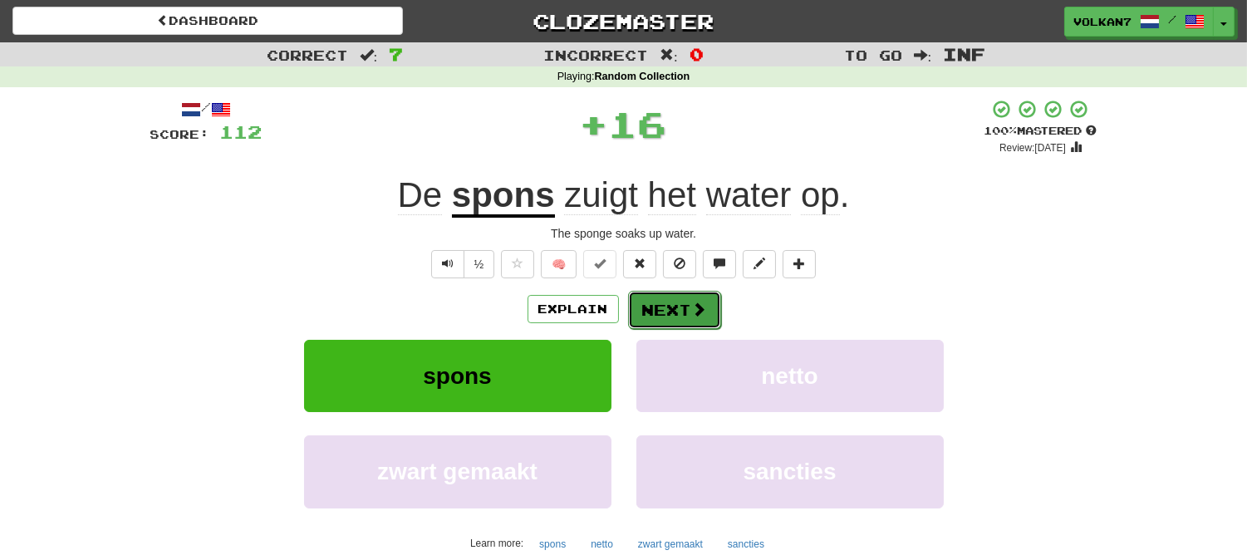
click at [648, 304] on button "Next" at bounding box center [674, 310] width 93 height 38
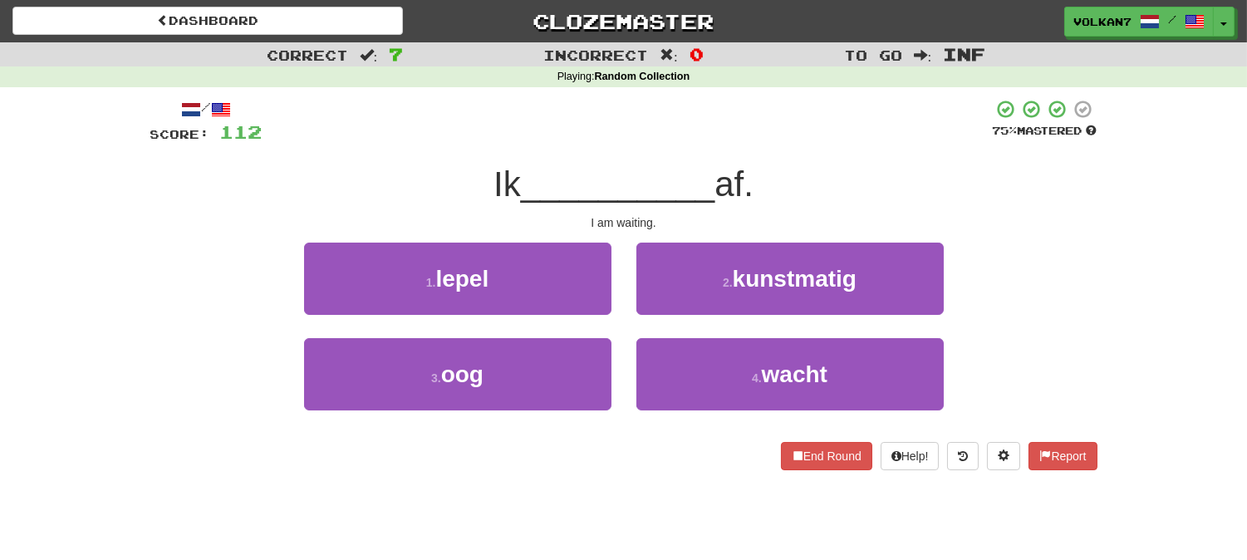
click at [756, 155] on div "/ Score: 112 75 % Mastered Ik __________ af. I am waiting. 1 . lepel 2 . kunstm…" at bounding box center [623, 284] width 947 height 371
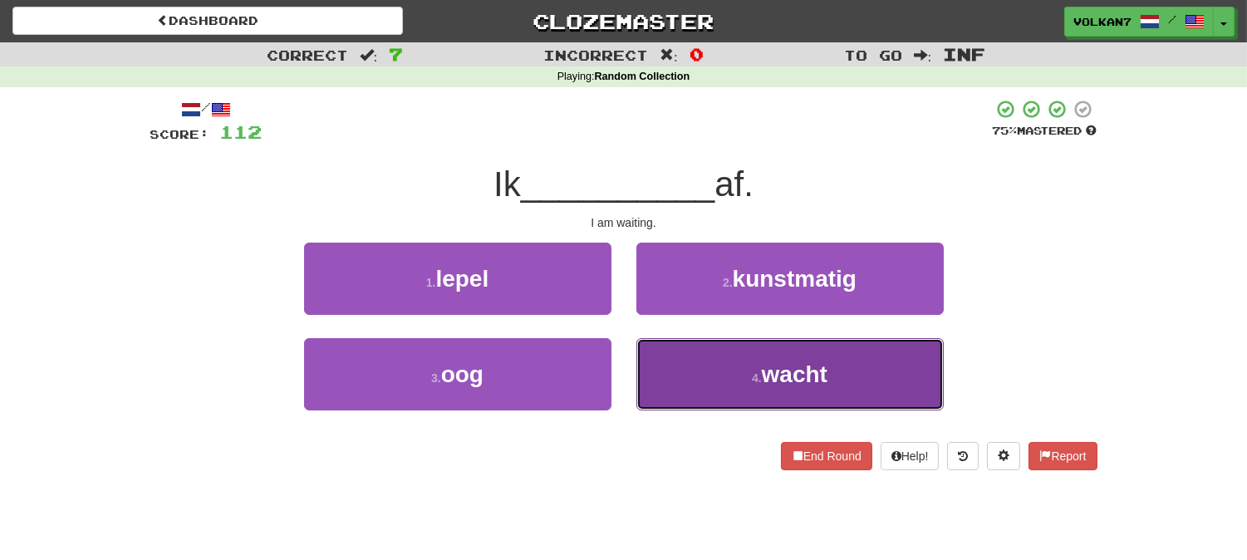
click at [719, 367] on button "4 . wacht" at bounding box center [789, 374] width 307 height 72
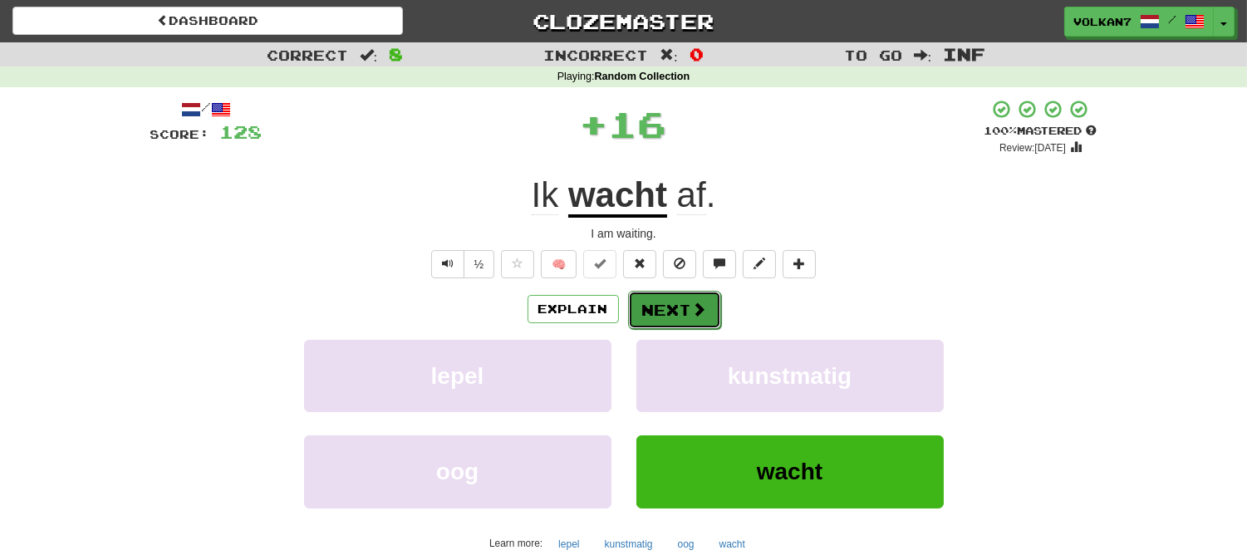
click at [682, 303] on button "Next" at bounding box center [674, 310] width 93 height 38
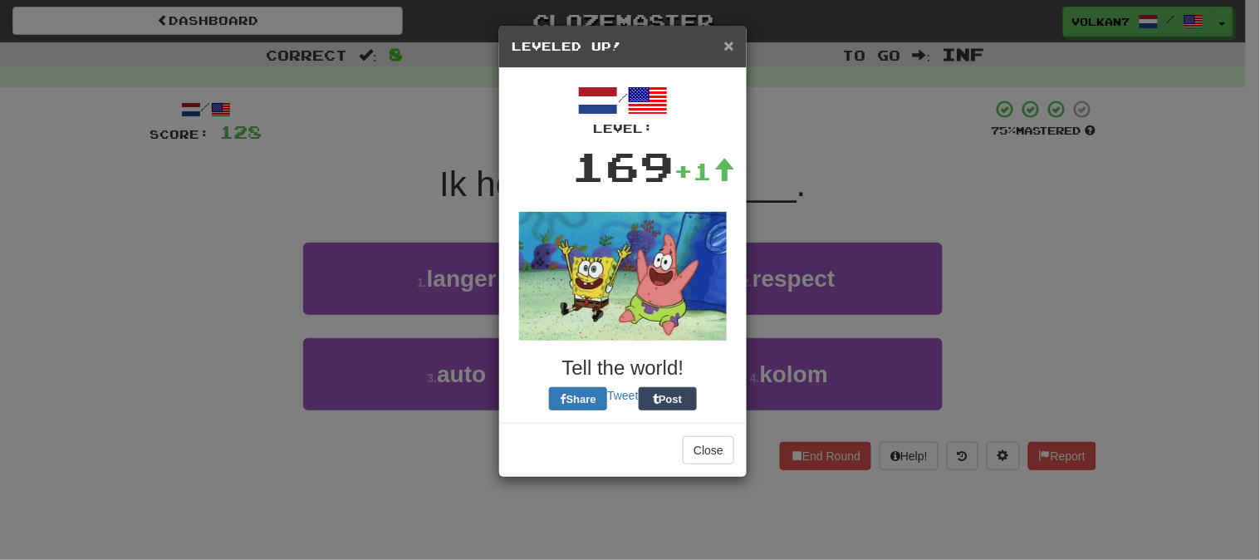
click at [728, 50] on span "×" at bounding box center [729, 45] width 10 height 19
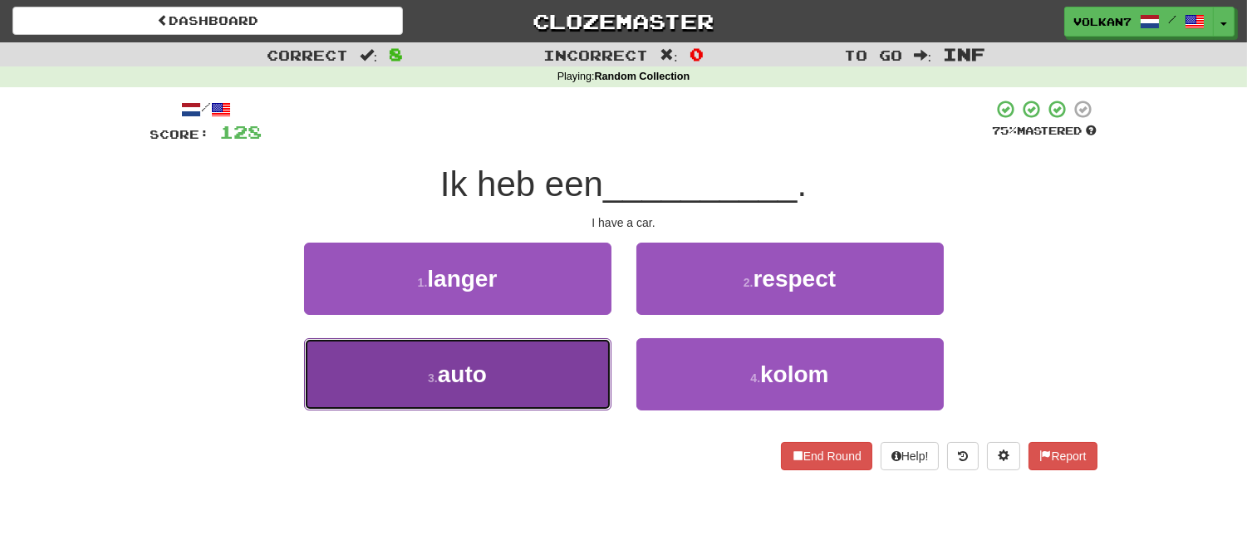
click at [576, 377] on button "3 . auto" at bounding box center [457, 374] width 307 height 72
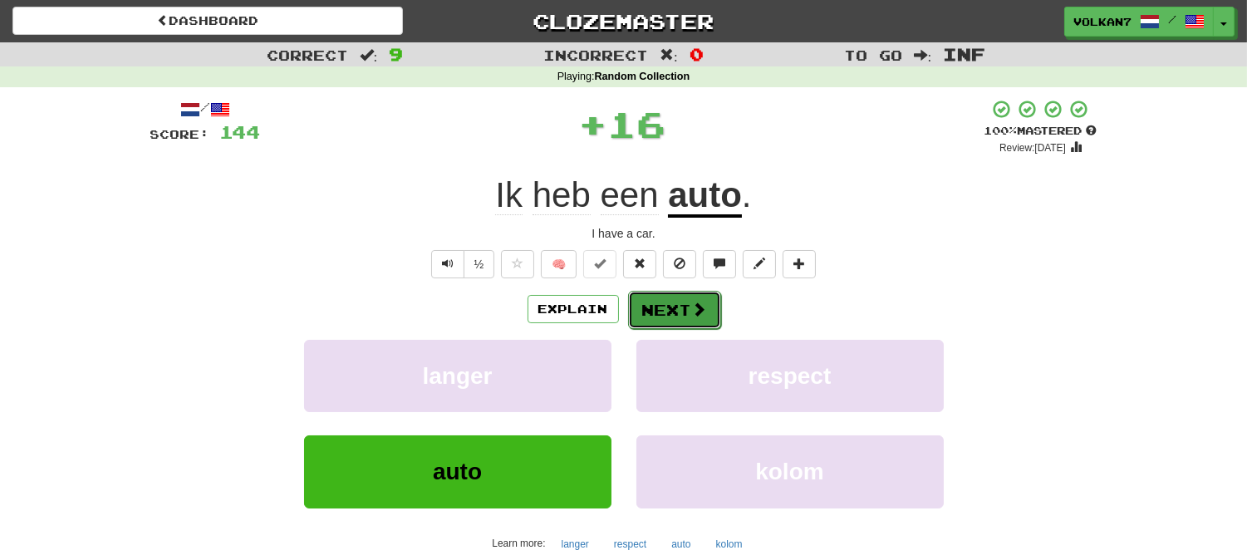
click at [659, 308] on button "Next" at bounding box center [674, 310] width 93 height 38
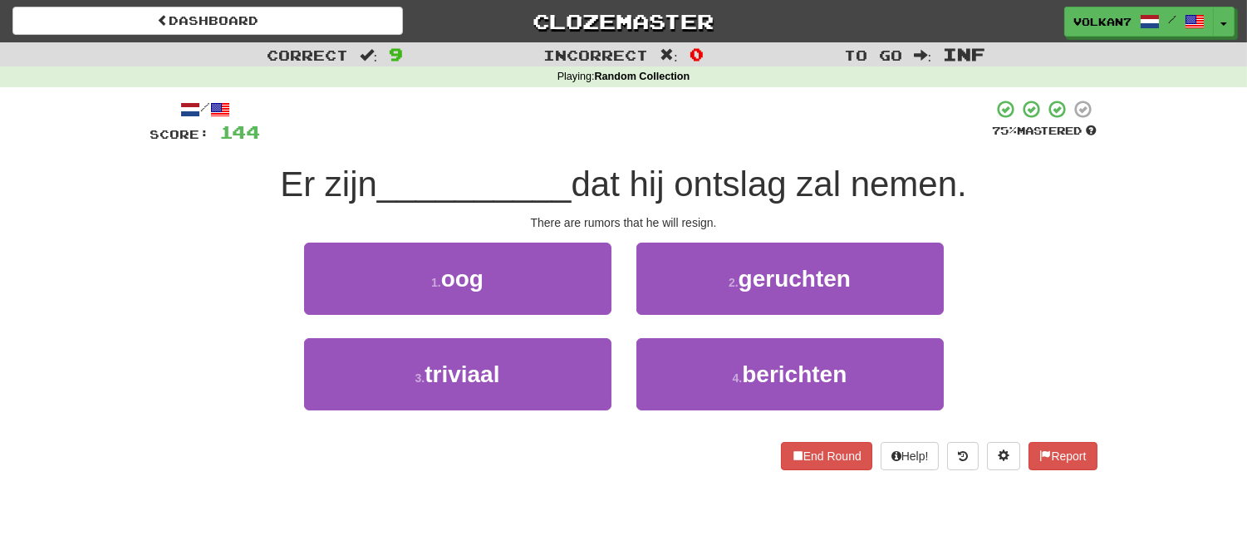
click at [682, 150] on div "/ Score: 144 75 % Mastered Er zijn __________ dat hij ontslag zal nemen. There …" at bounding box center [623, 284] width 947 height 371
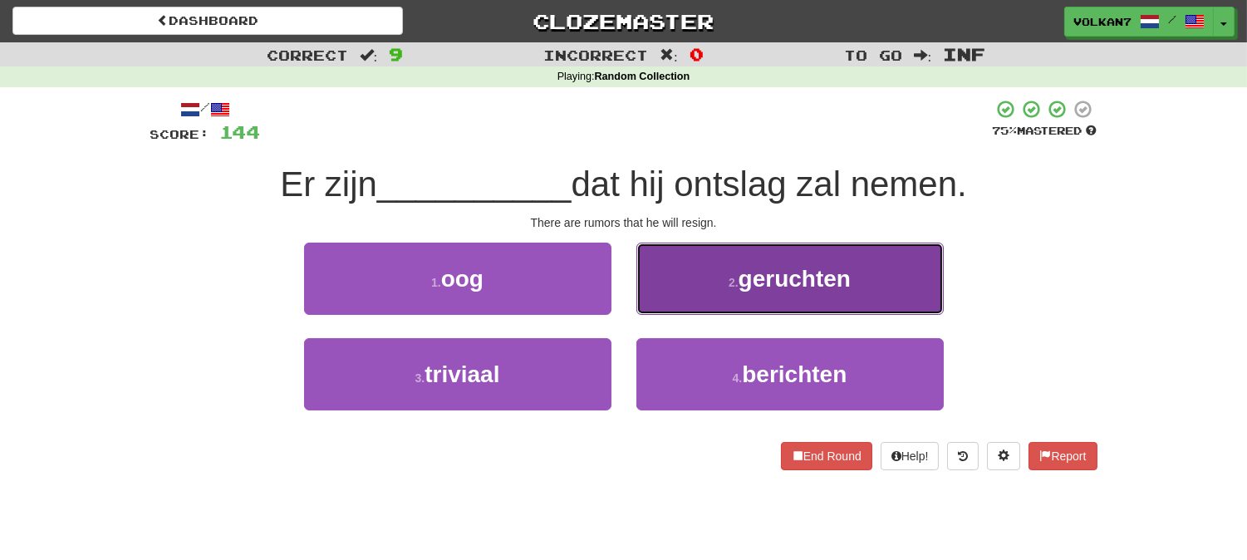
click at [725, 275] on button "2 . geruchten" at bounding box center [789, 279] width 307 height 72
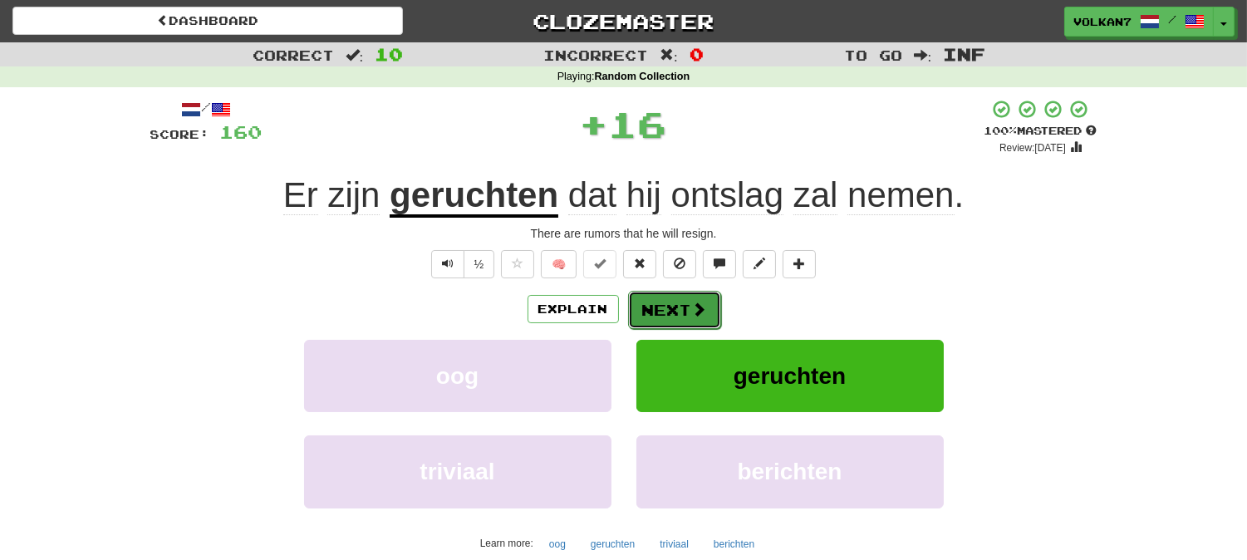
click at [702, 309] on span at bounding box center [699, 308] width 15 height 15
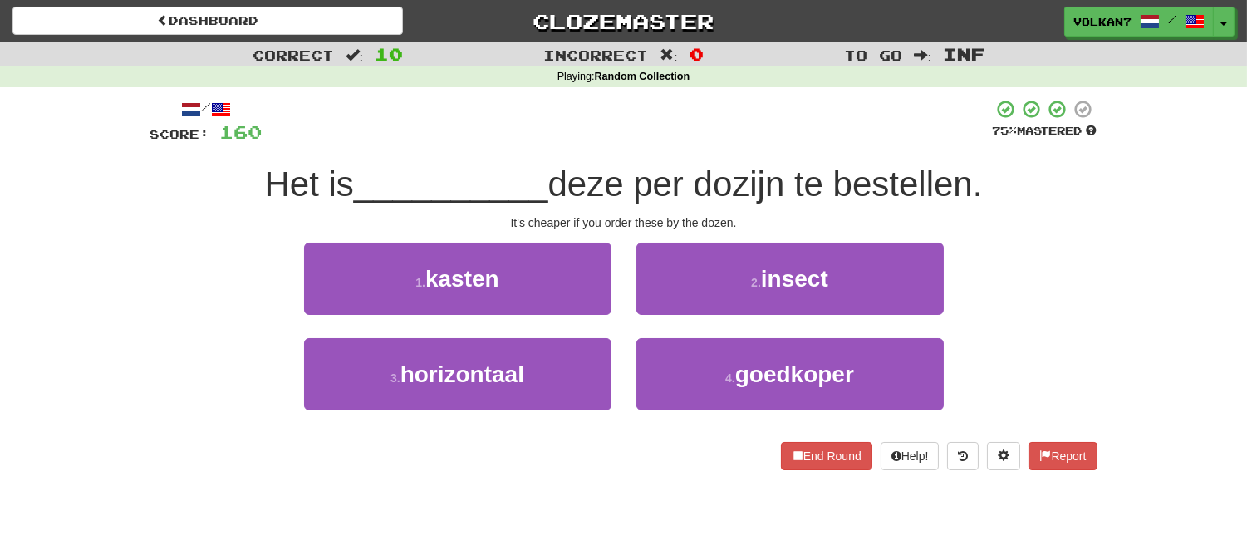
click at [719, 138] on div at bounding box center [627, 122] width 730 height 46
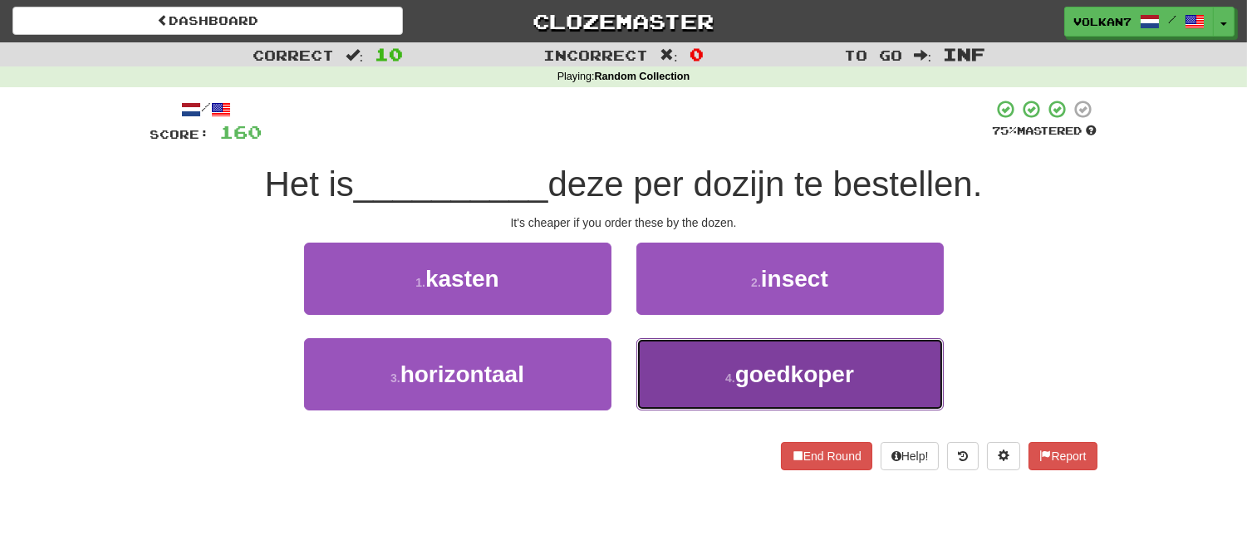
click at [757, 364] on span "goedkoper" at bounding box center [794, 374] width 119 height 26
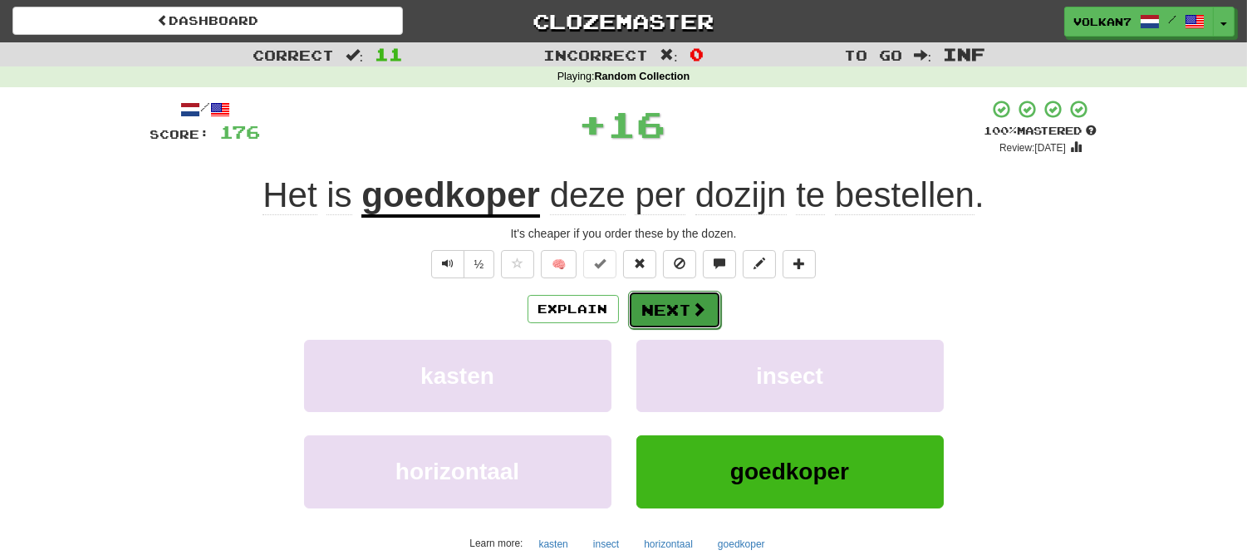
click at [674, 296] on button "Next" at bounding box center [674, 310] width 93 height 38
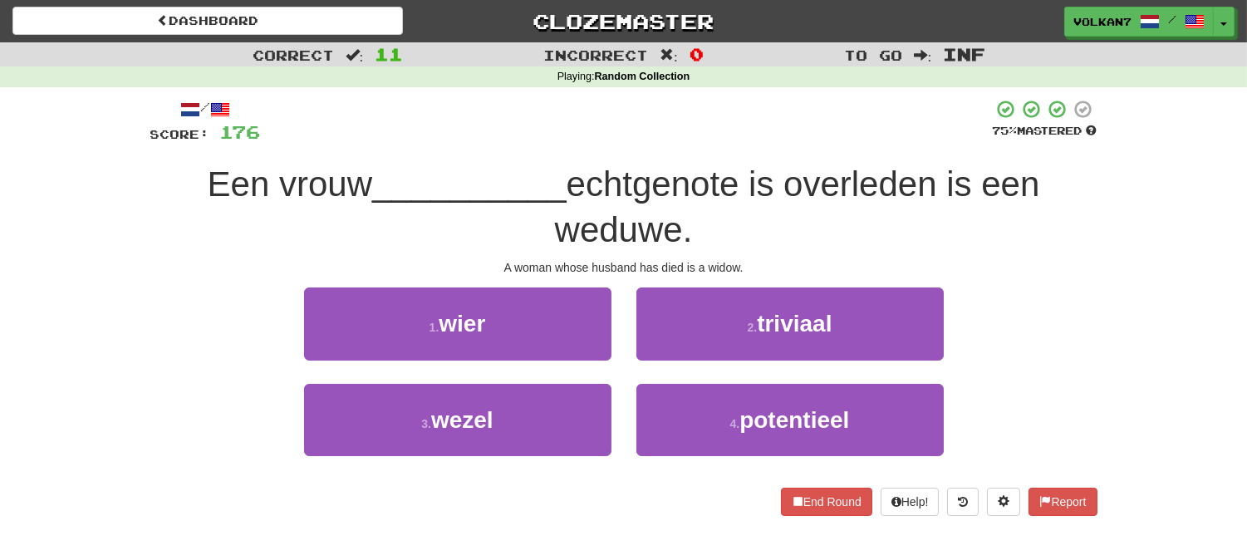
click at [693, 137] on div at bounding box center [627, 122] width 732 height 46
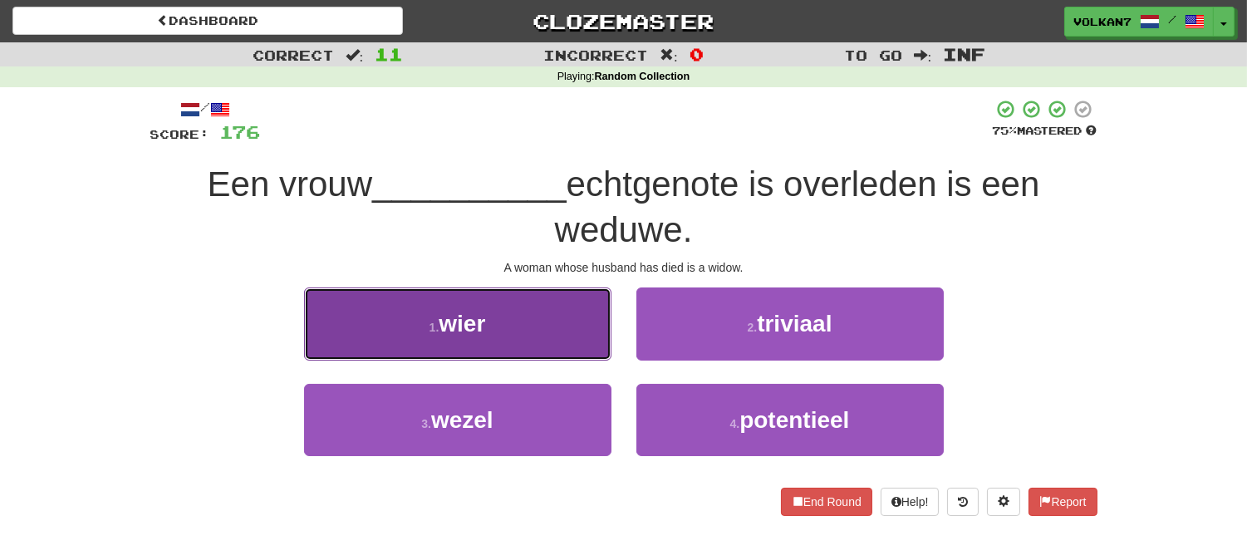
click at [544, 333] on button "1 . wier" at bounding box center [457, 323] width 307 height 72
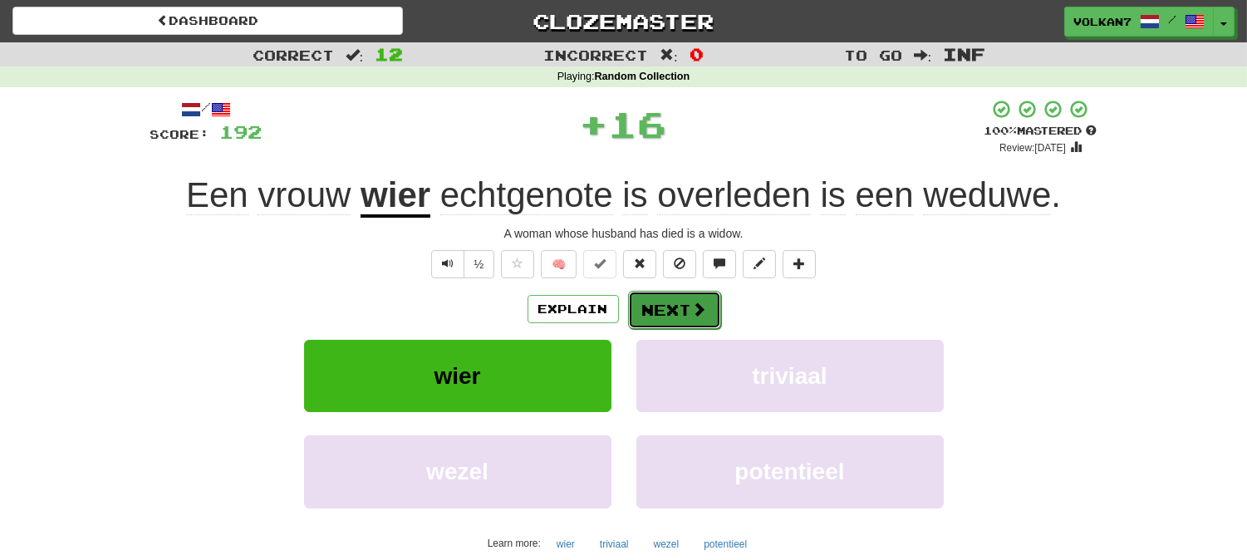
click at [683, 303] on button "Next" at bounding box center [674, 310] width 93 height 38
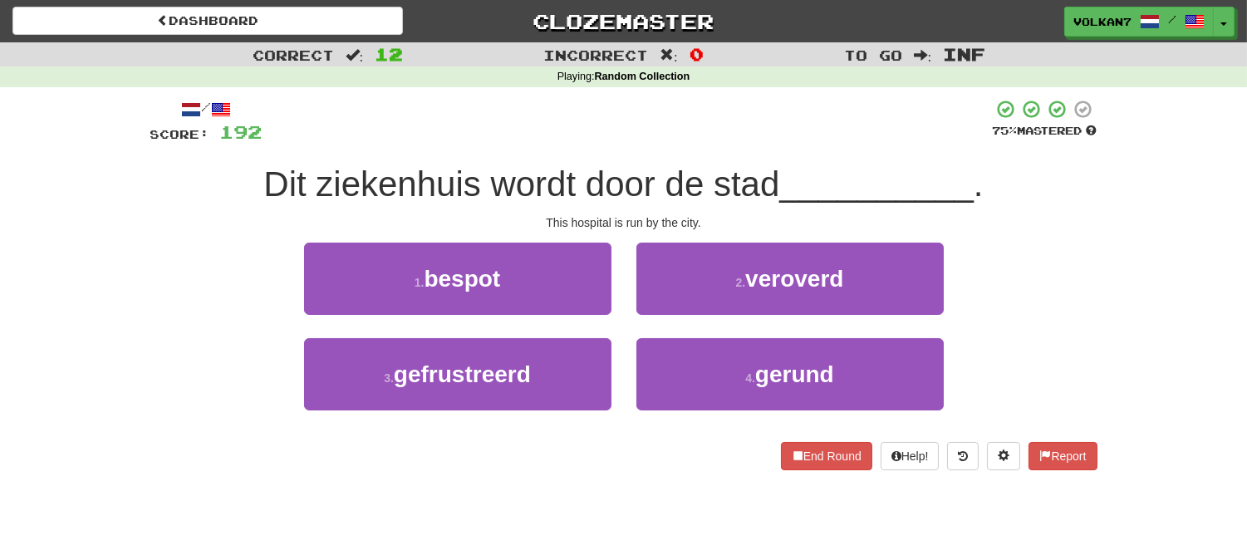
click at [700, 146] on div "/ Score: 192 75 % Mastered Dit ziekenhuis wordt door de stad __________ . This …" at bounding box center [623, 284] width 947 height 371
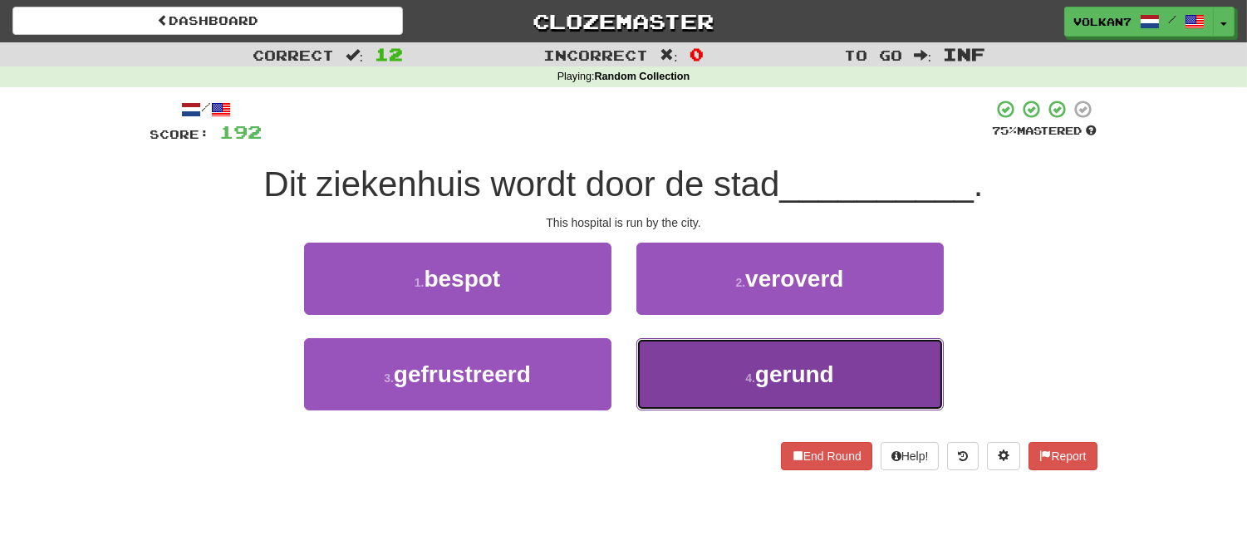
click at [752, 360] on button "4 . gerund" at bounding box center [789, 374] width 307 height 72
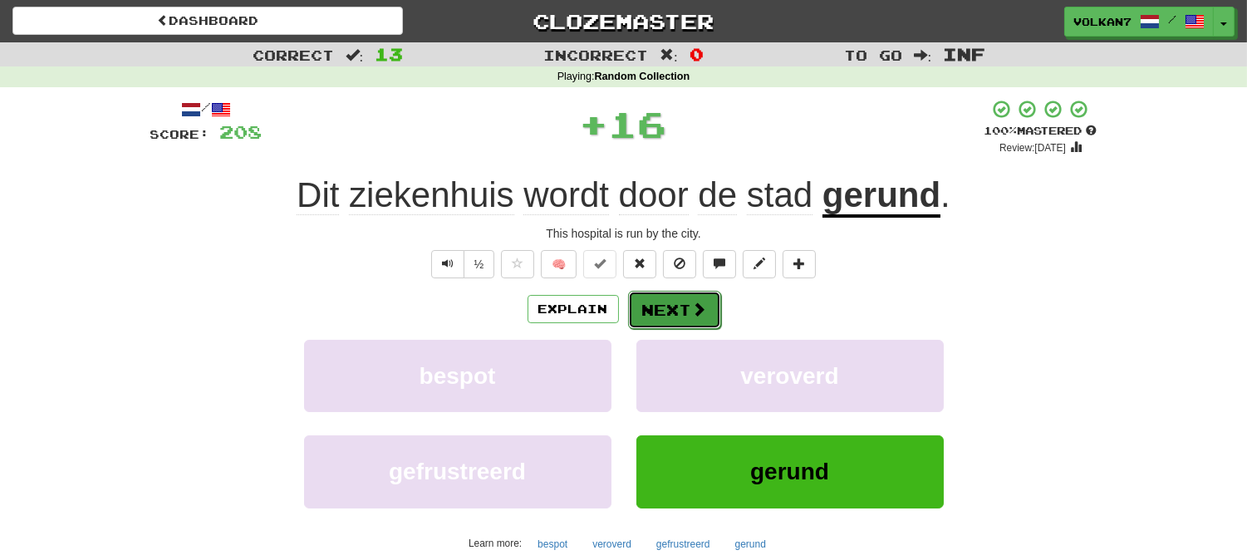
click at [692, 309] on span at bounding box center [699, 308] width 15 height 15
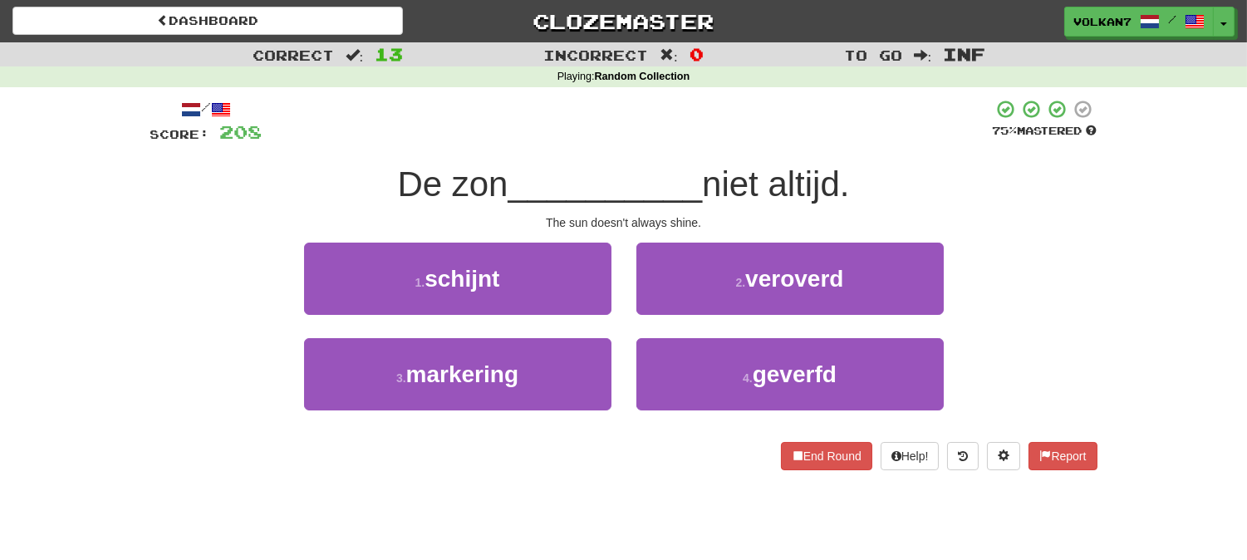
click at [718, 97] on div "/ Score: 208 75 % Mastered De zon __________ niet altijd. The sun doesn't alway…" at bounding box center [623, 290] width 947 height 406
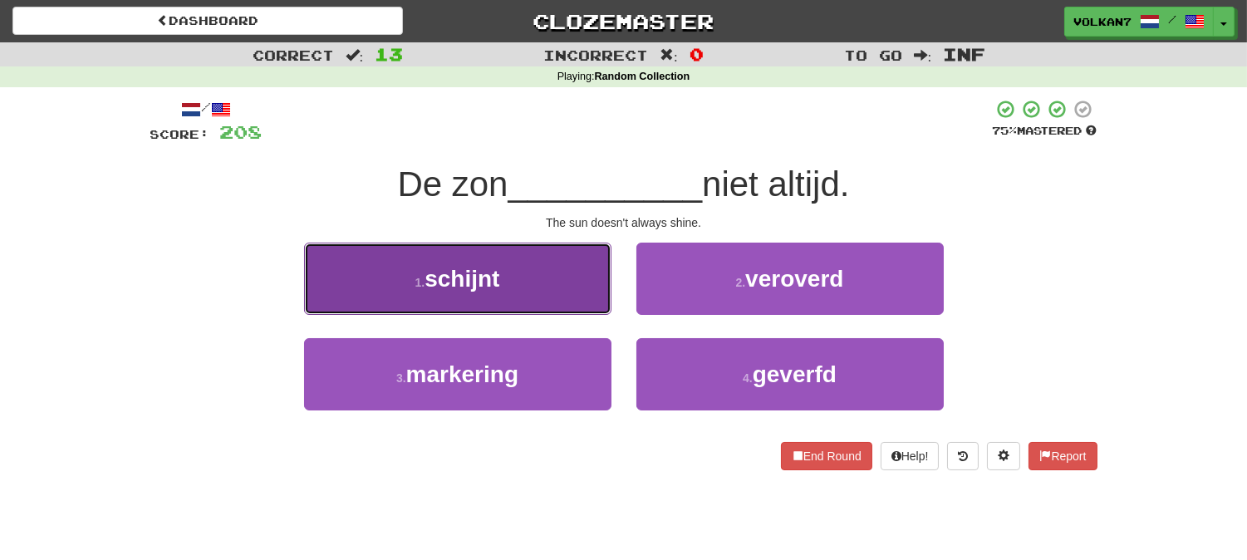
click at [561, 264] on button "1 . schijnt" at bounding box center [457, 279] width 307 height 72
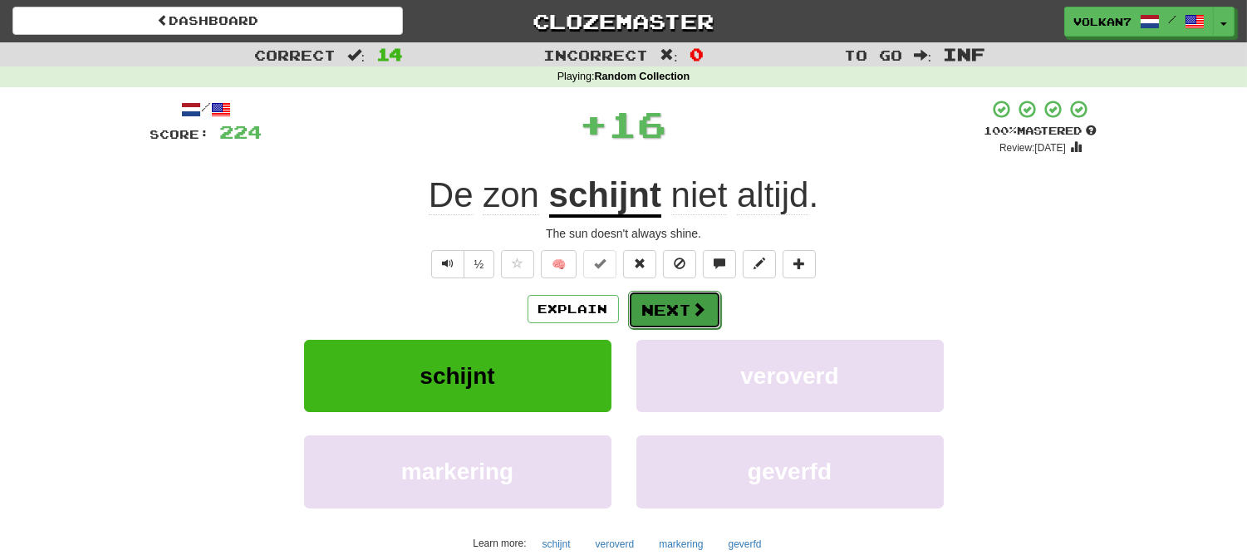
click at [692, 311] on span at bounding box center [699, 308] width 15 height 15
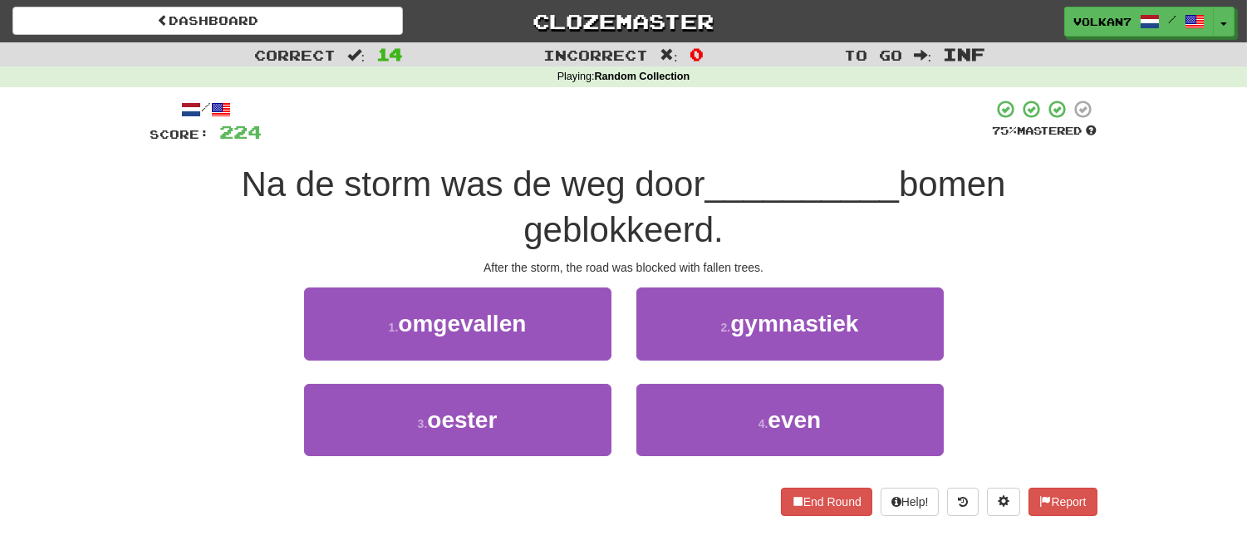
click at [693, 135] on div at bounding box center [627, 122] width 730 height 46
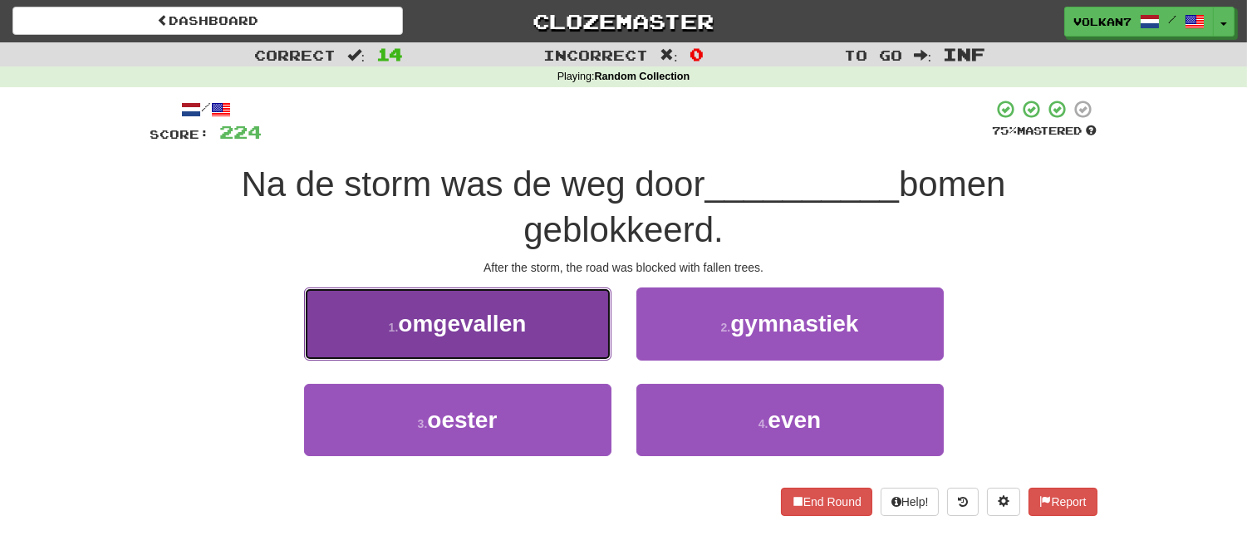
click at [517, 328] on span "omgevallen" at bounding box center [462, 324] width 128 height 26
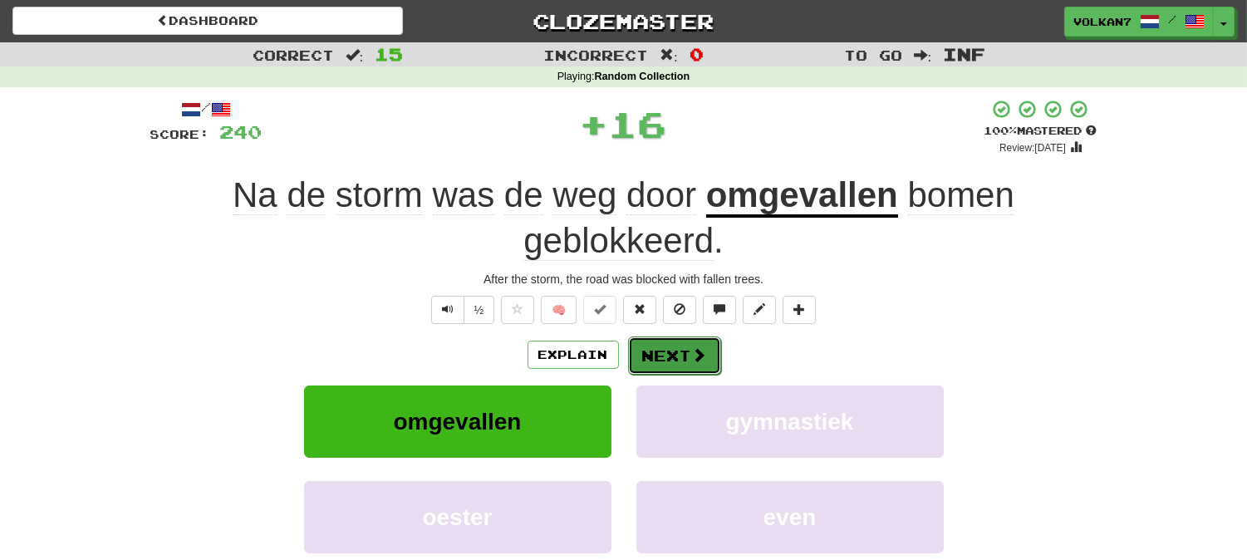
click at [654, 351] on button "Next" at bounding box center [674, 355] width 93 height 38
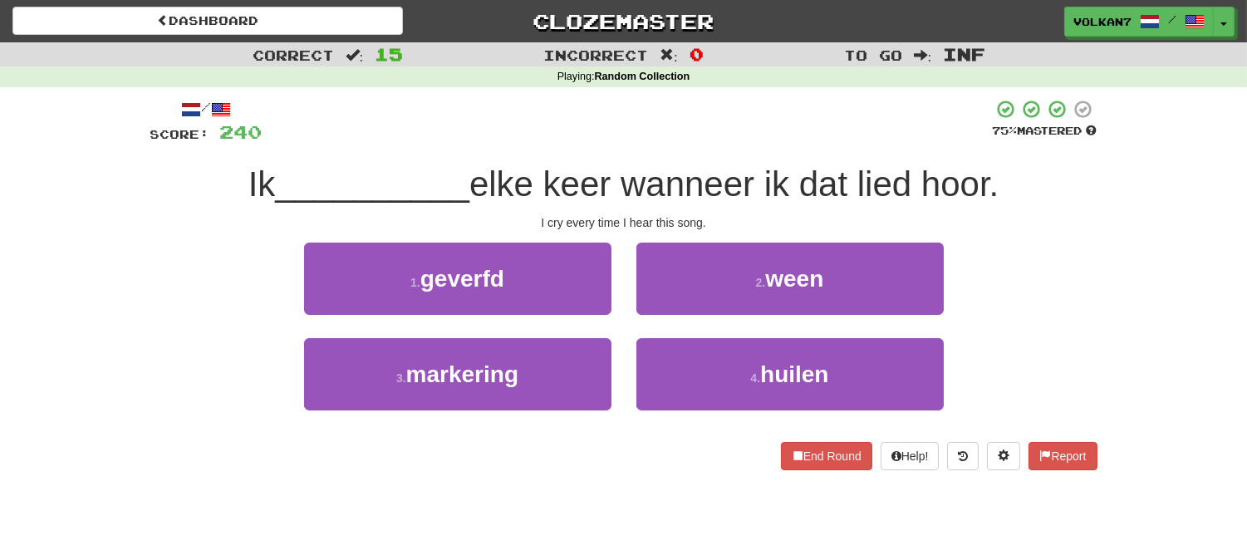
click at [724, 145] on div "/ Score: 240 75 % Mastered Ik __________ elke keer wanneer ik dat lied hoor. I …" at bounding box center [623, 284] width 947 height 371
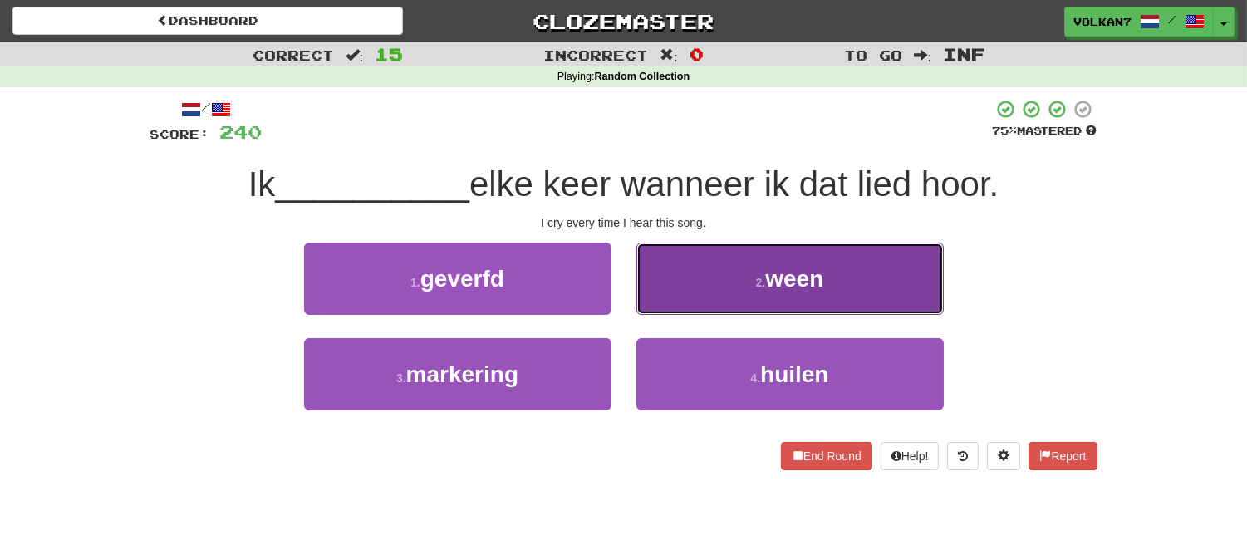
click at [796, 250] on button "2 . ween" at bounding box center [789, 279] width 307 height 72
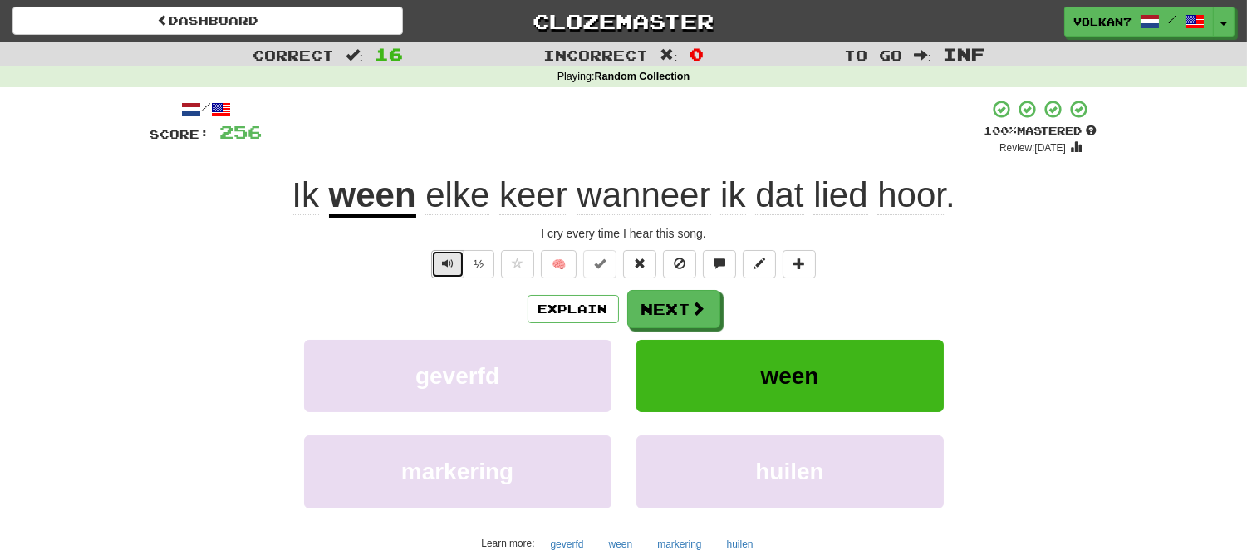
click at [446, 267] on span "Text-to-speech controls" at bounding box center [448, 263] width 12 height 12
click at [447, 267] on span "Text-to-speech controls" at bounding box center [448, 263] width 12 height 12
click at [677, 304] on button "Next" at bounding box center [674, 310] width 93 height 38
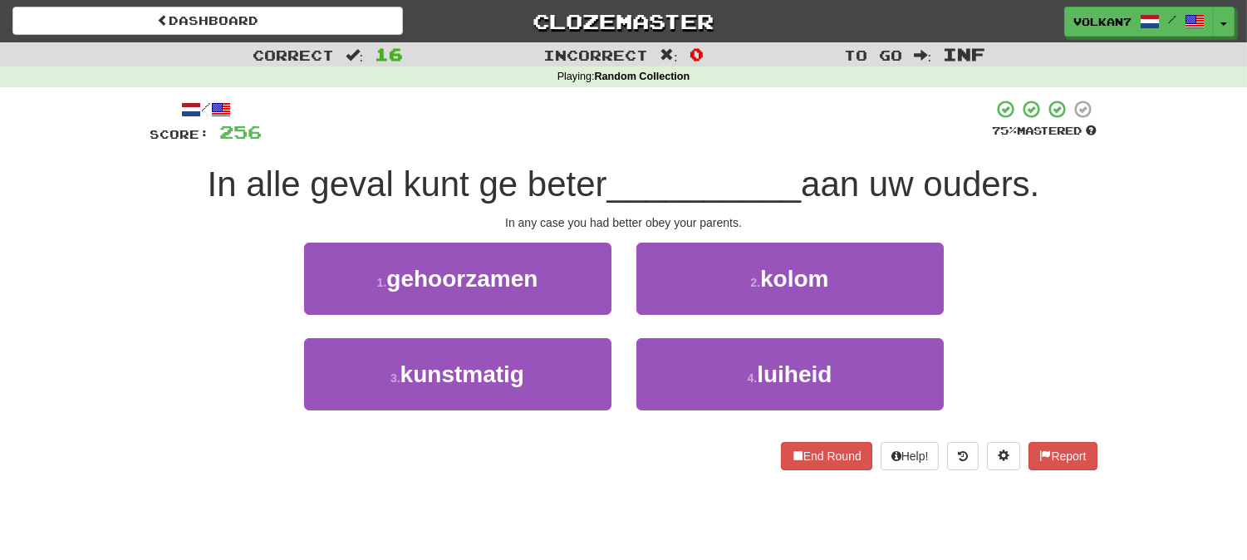
click at [701, 148] on div "/ Score: 256 75 % Mastered In alle geval kunt ge beter __________ aan uw ouders…" at bounding box center [623, 284] width 947 height 371
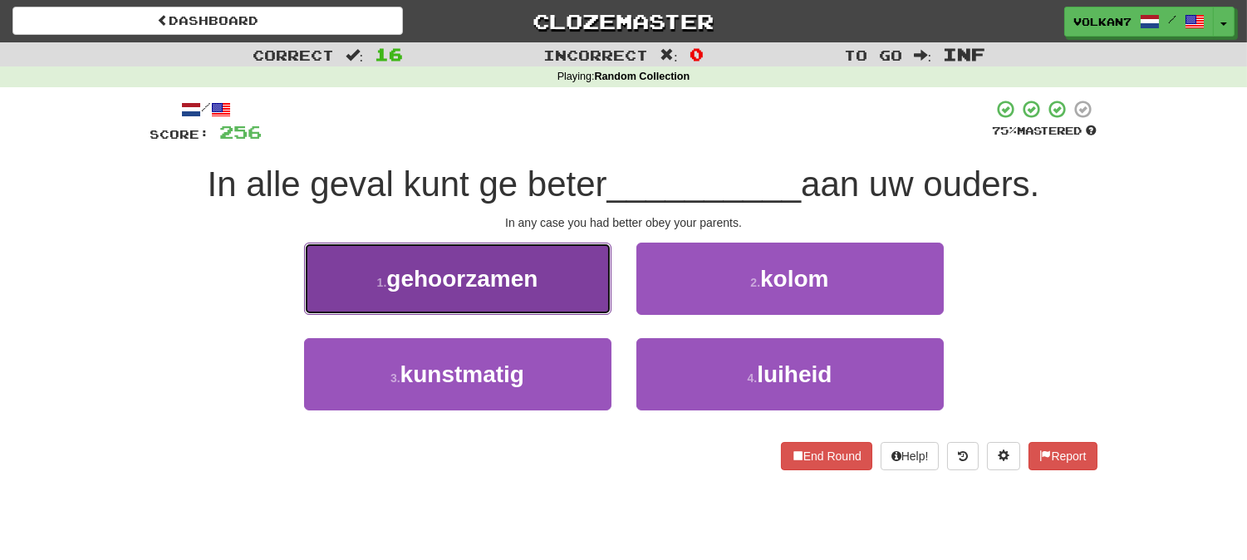
click at [521, 266] on span "gehoorzamen" at bounding box center [461, 279] width 151 height 26
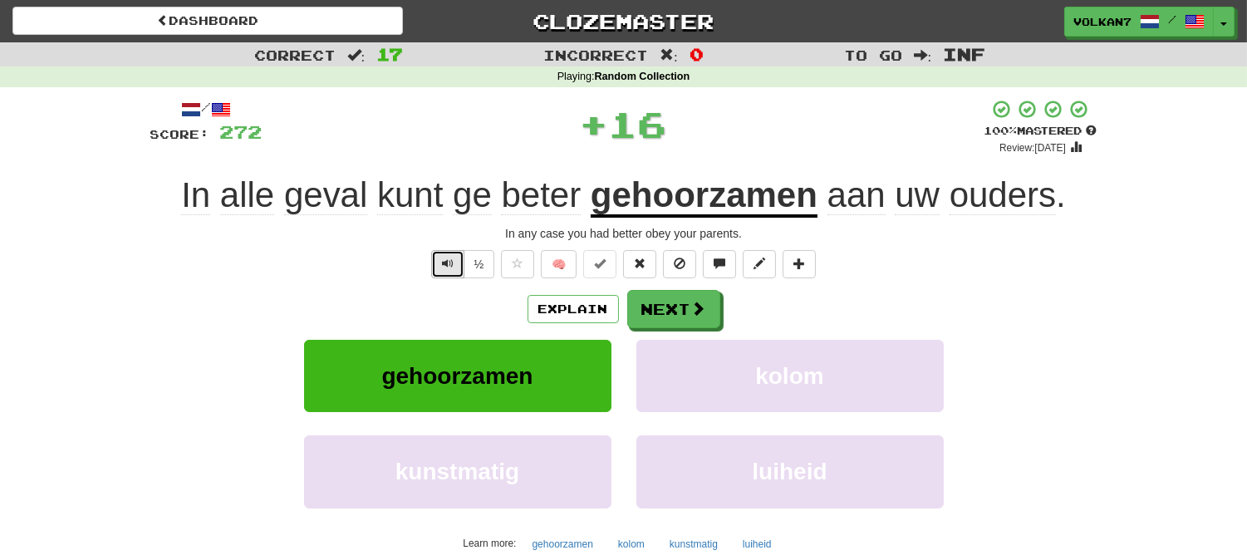
click at [449, 276] on button "Text-to-speech controls" at bounding box center [447, 264] width 33 height 28
click at [208, 287] on div "/ Score: 272 + 16 100 % Mastered Review: 2025-09-13 In alle geval kunt ge beter…" at bounding box center [623, 359] width 947 height 521
click at [667, 309] on button "Next" at bounding box center [674, 310] width 93 height 38
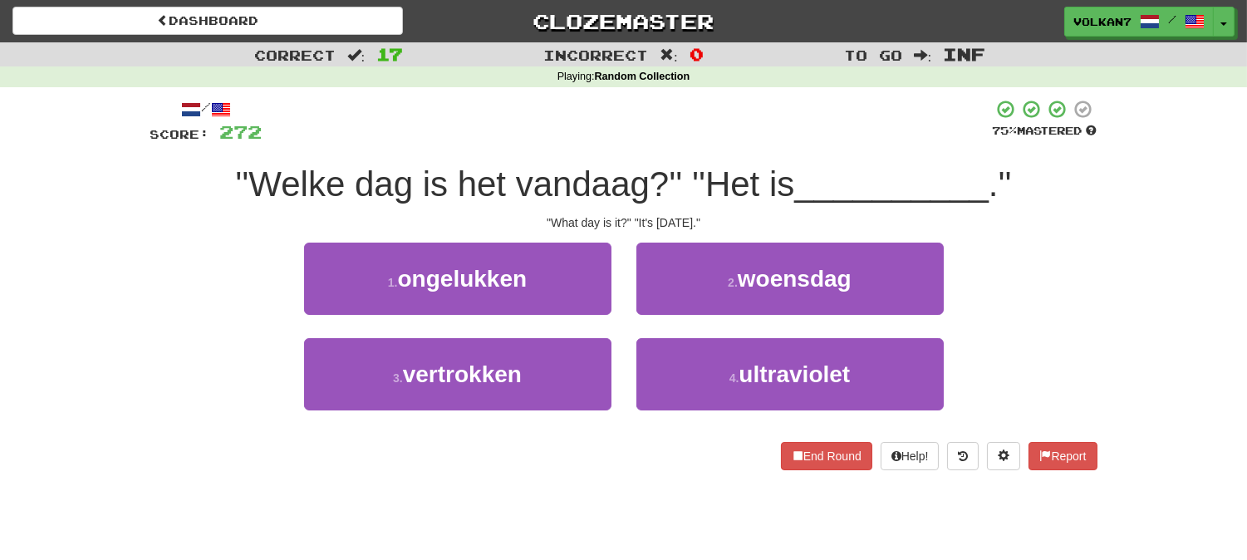
click at [677, 156] on div "/ Score: 272 75 % Mastered ''Welke dag is het vandaag?'' ''Het is __________ .'…" at bounding box center [623, 284] width 947 height 371
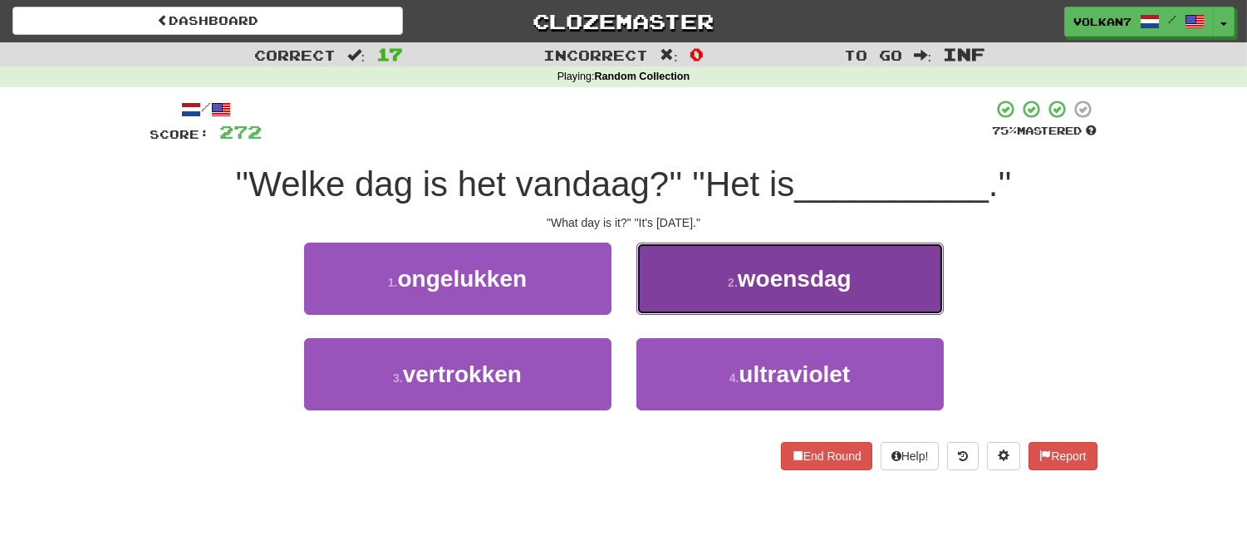
click at [759, 258] on button "2 . woensdag" at bounding box center [789, 279] width 307 height 72
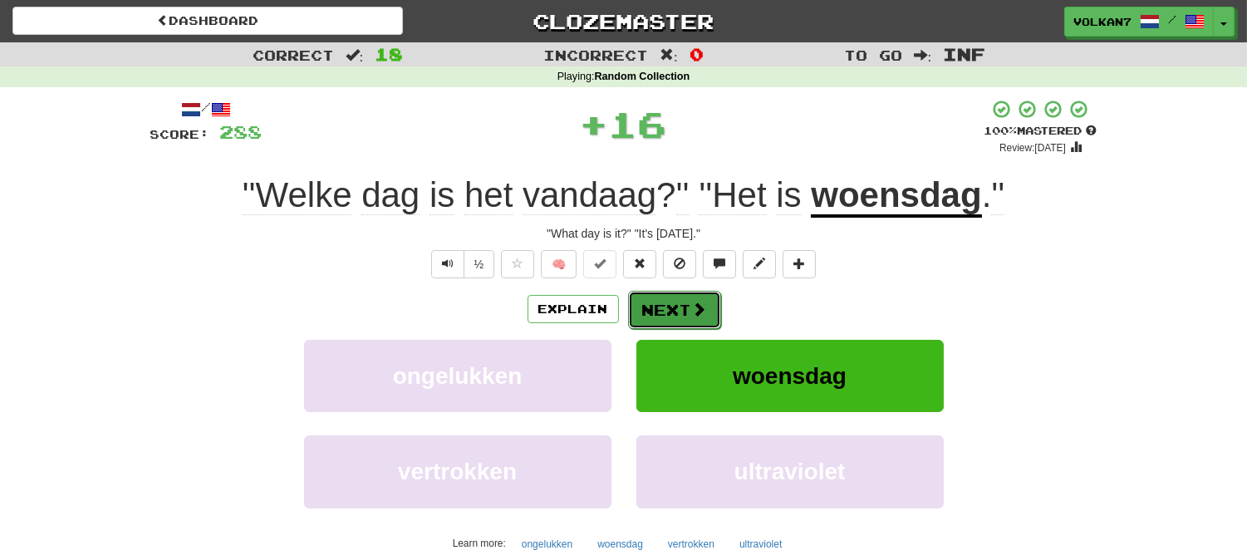
click at [679, 321] on button "Next" at bounding box center [674, 310] width 93 height 38
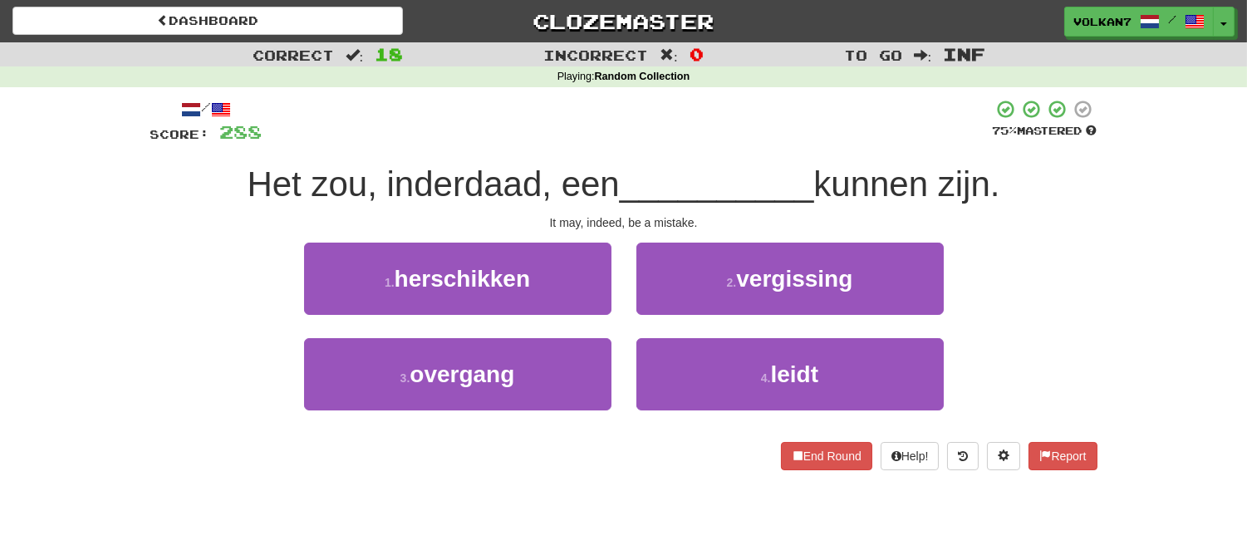
click at [676, 131] on div at bounding box center [627, 122] width 730 height 46
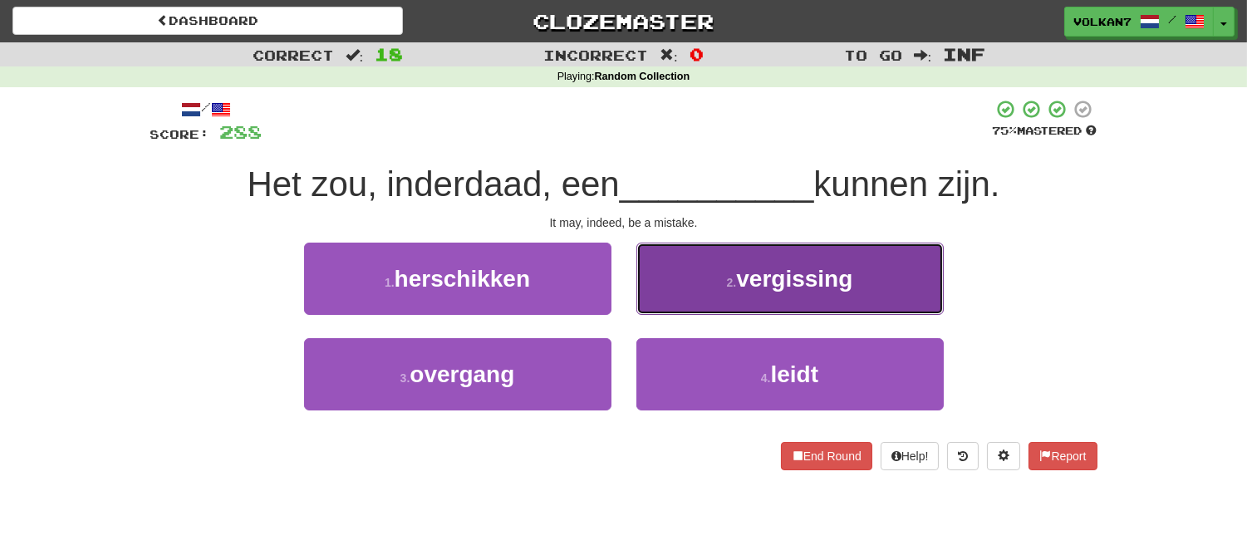
click at [694, 272] on button "2 . vergissing" at bounding box center [789, 279] width 307 height 72
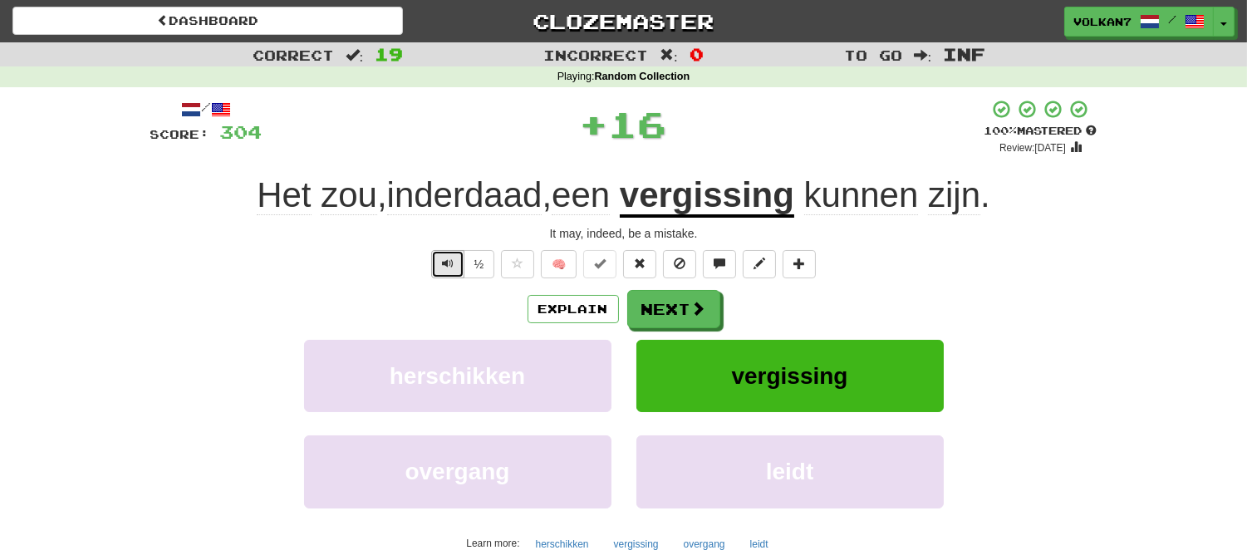
click at [454, 267] on button "Text-to-speech controls" at bounding box center [447, 264] width 33 height 28
click at [228, 296] on div "Explain Next" at bounding box center [623, 309] width 947 height 38
click at [653, 314] on button "Next" at bounding box center [674, 310] width 93 height 38
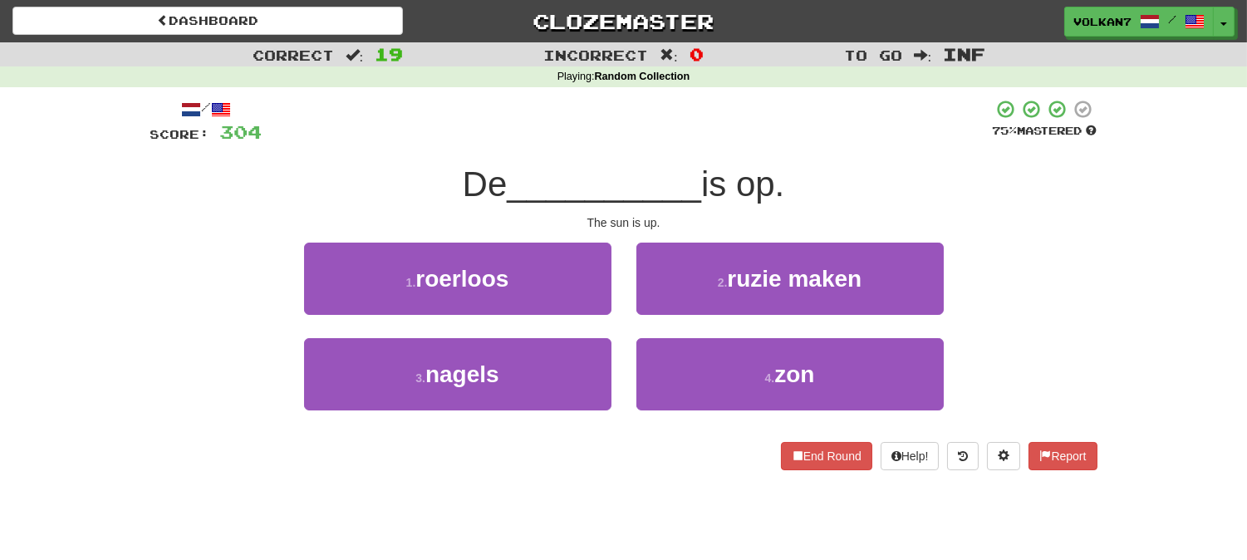
click at [615, 123] on div at bounding box center [627, 122] width 730 height 46
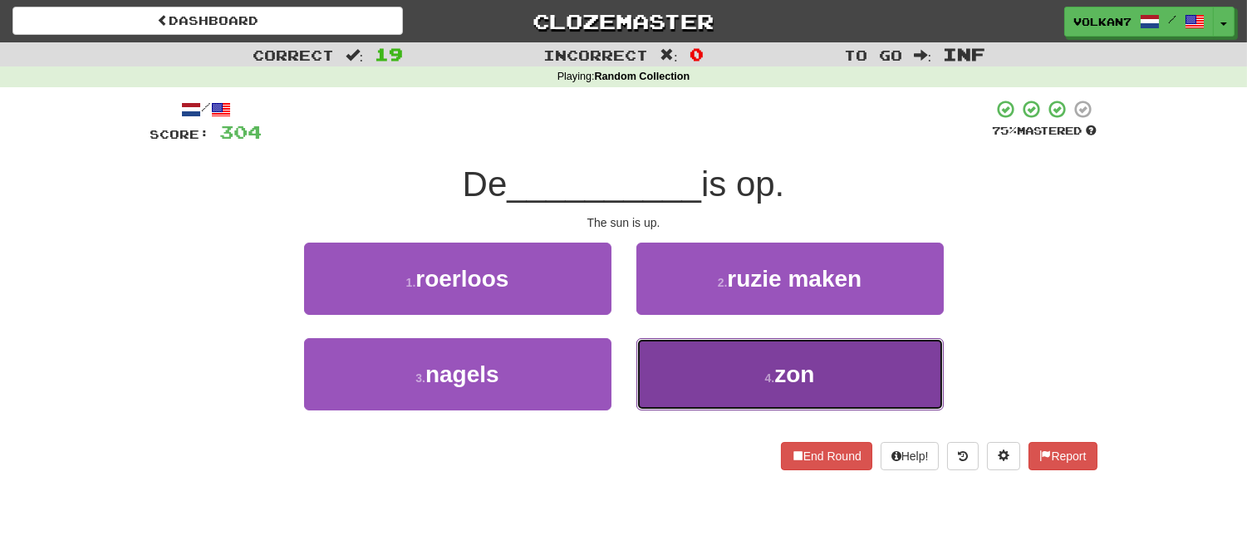
click at [743, 390] on button "4 . zon" at bounding box center [789, 374] width 307 height 72
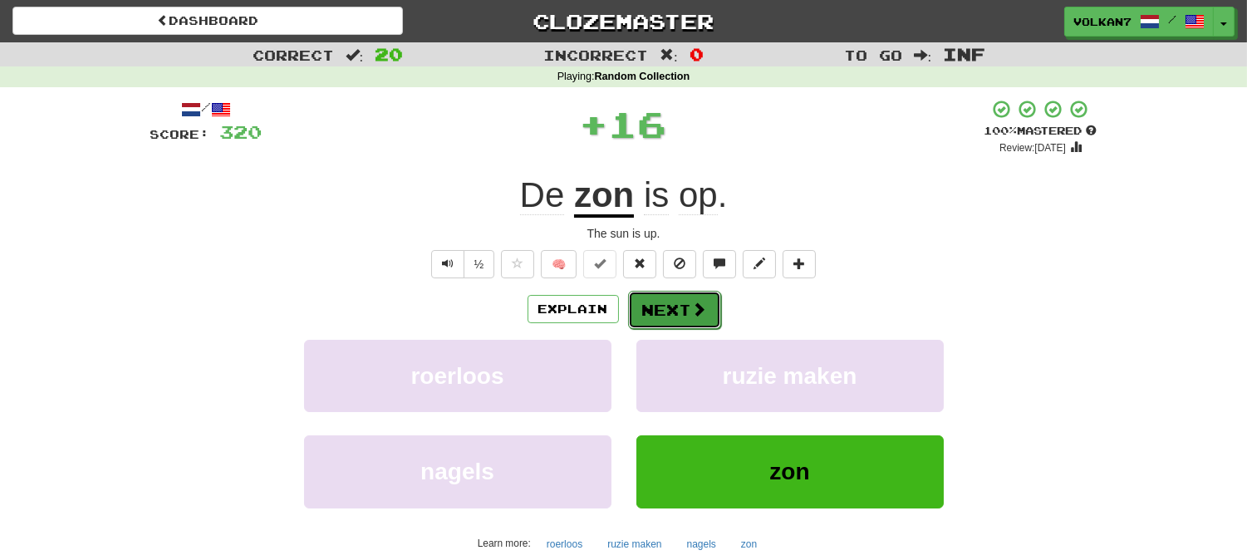
click at [710, 322] on button "Next" at bounding box center [674, 310] width 93 height 38
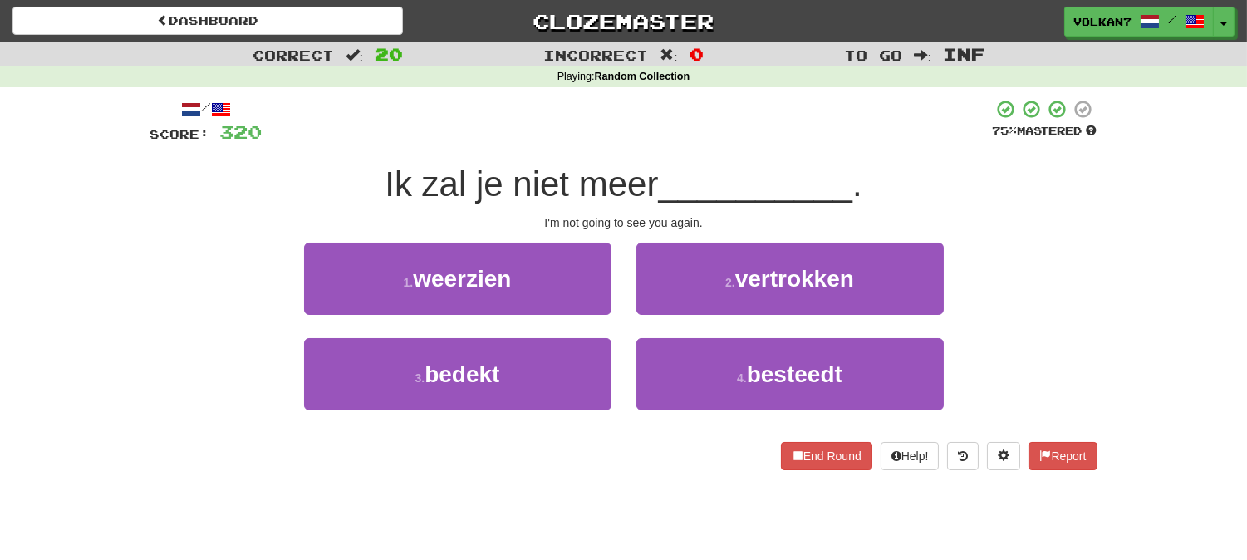
click at [668, 159] on div "/ Score: 320 75 % Mastered Ik zal je niet meer __________ . I'm not going to se…" at bounding box center [623, 284] width 947 height 371
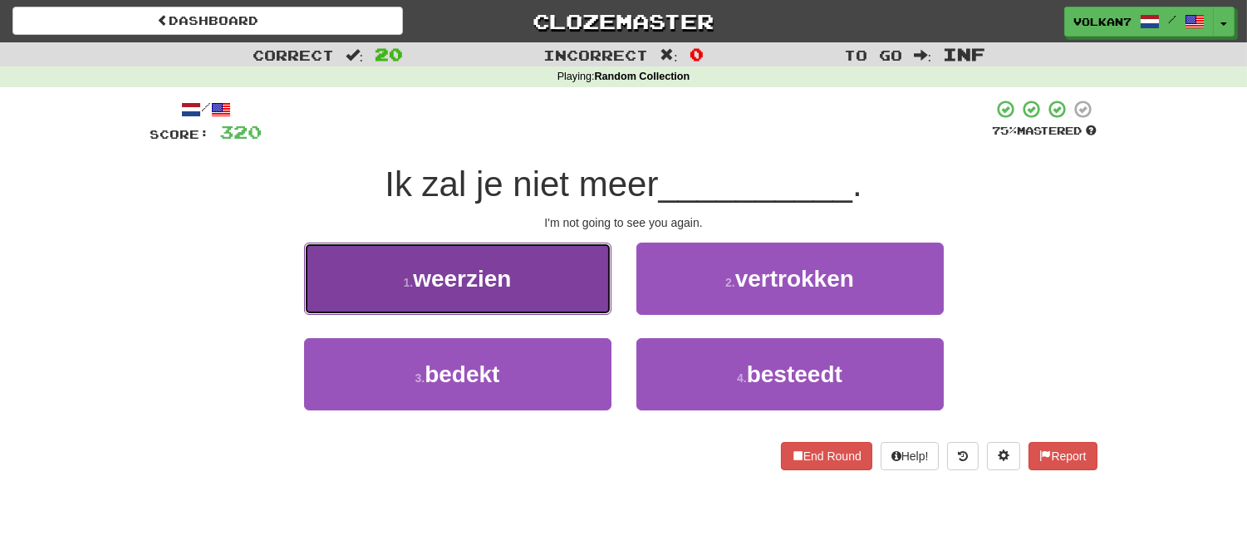
click at [494, 270] on span "weerzien" at bounding box center [462, 279] width 98 height 26
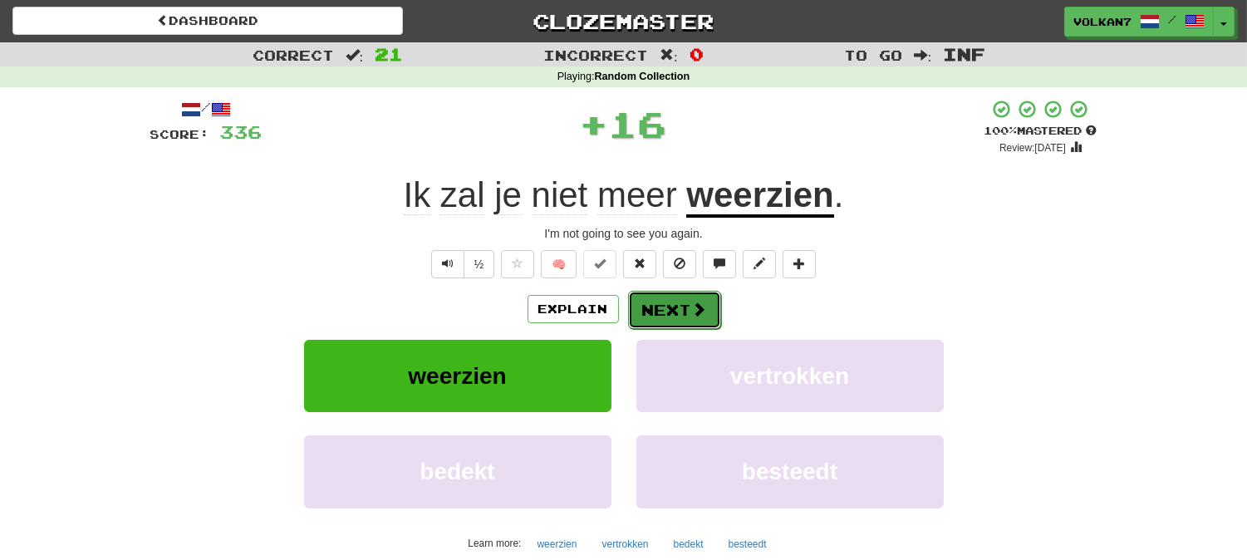
click at [646, 307] on button "Next" at bounding box center [674, 310] width 93 height 38
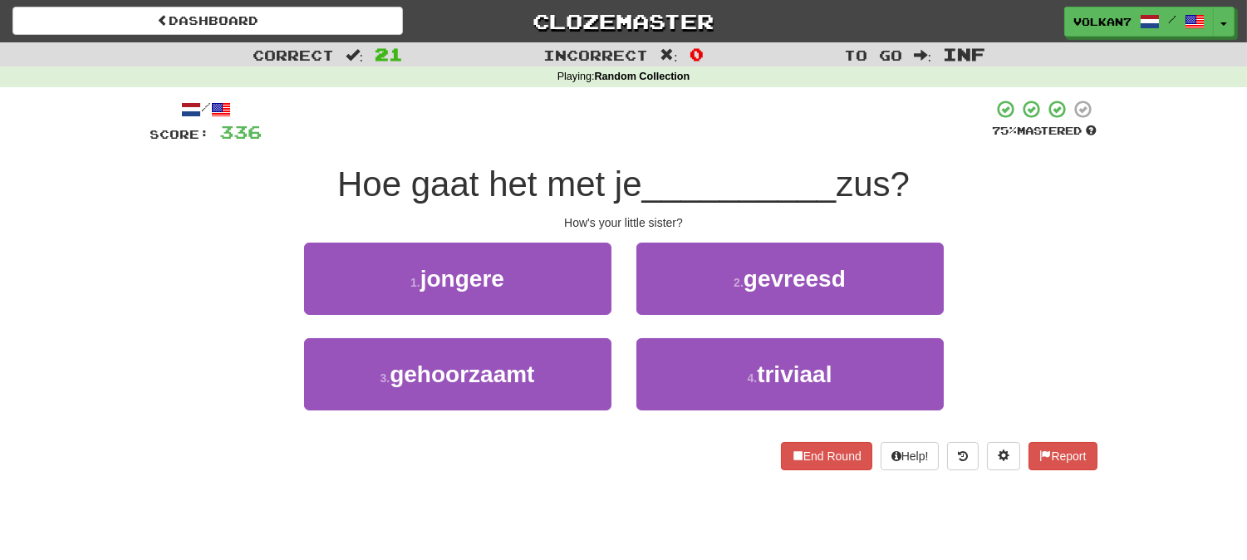
click at [717, 138] on div at bounding box center [627, 122] width 730 height 46
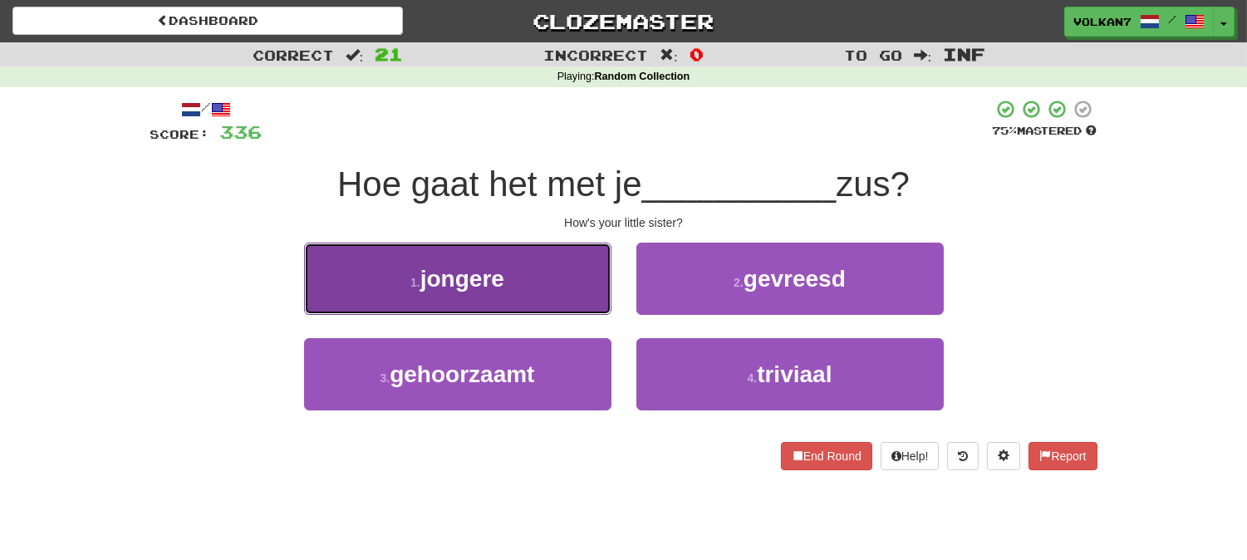
click at [504, 272] on span "jongere" at bounding box center [462, 279] width 84 height 26
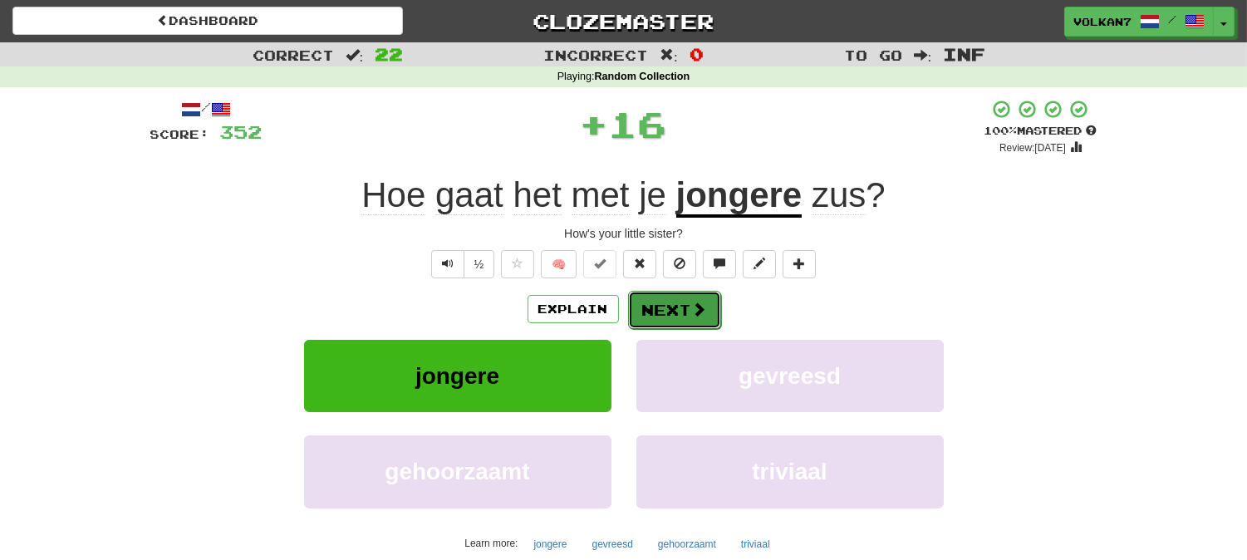
click at [692, 301] on span at bounding box center [699, 308] width 15 height 15
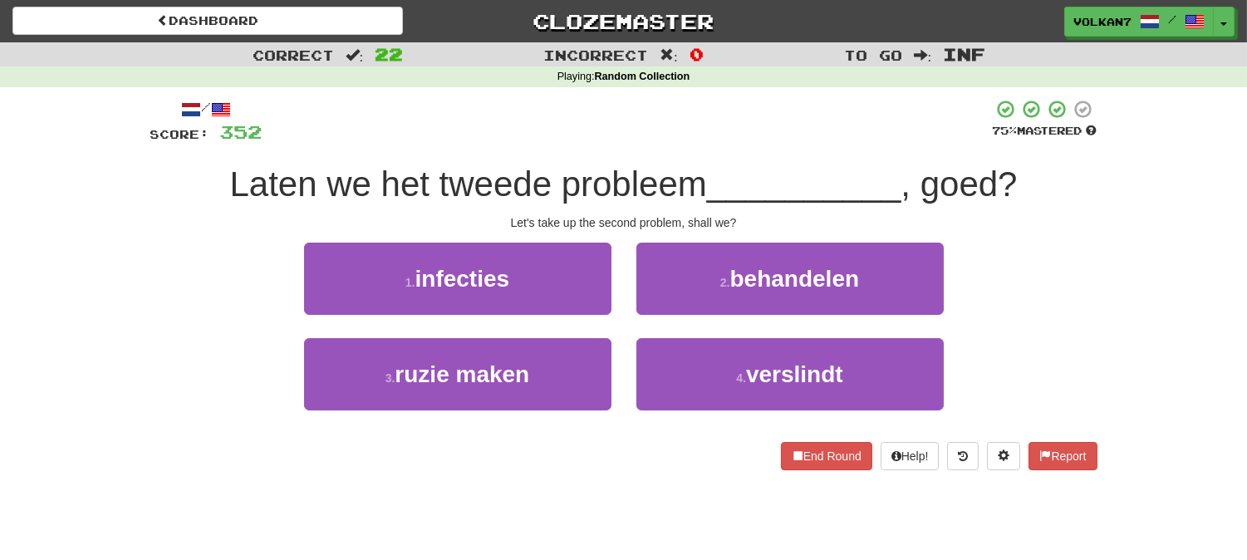
click at [701, 141] on div at bounding box center [627, 122] width 730 height 46
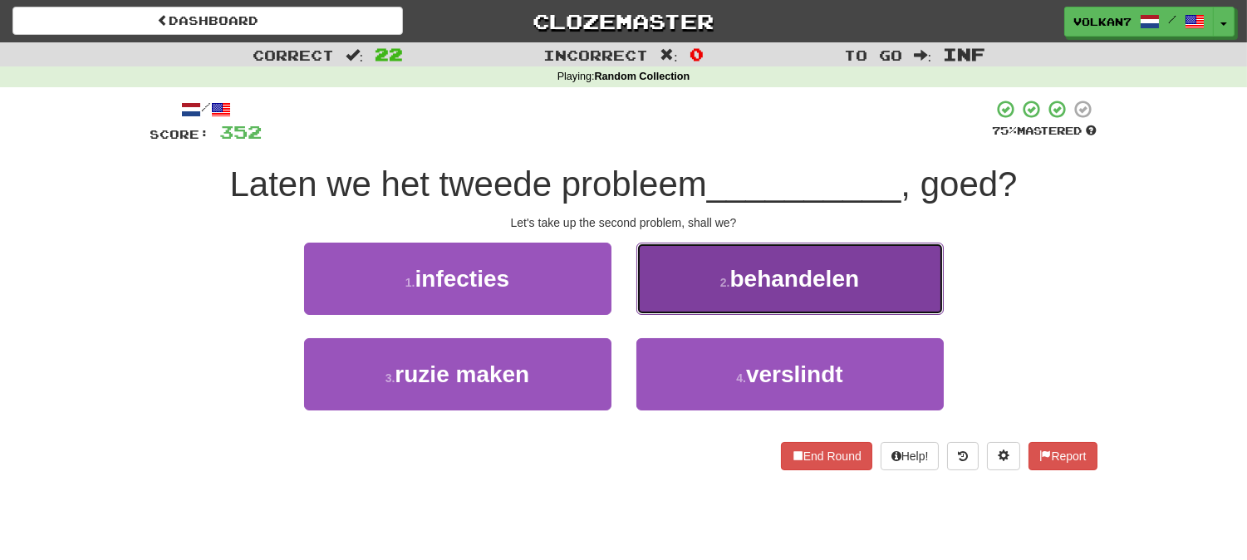
click at [728, 263] on button "2 . behandelen" at bounding box center [789, 279] width 307 height 72
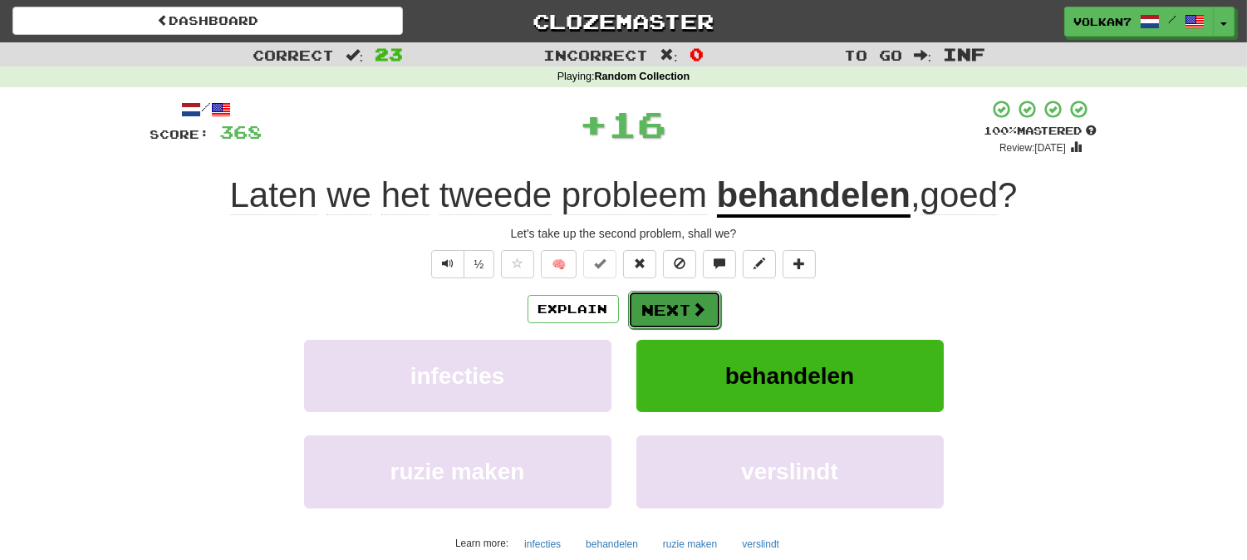
click at [670, 301] on button "Next" at bounding box center [674, 310] width 93 height 38
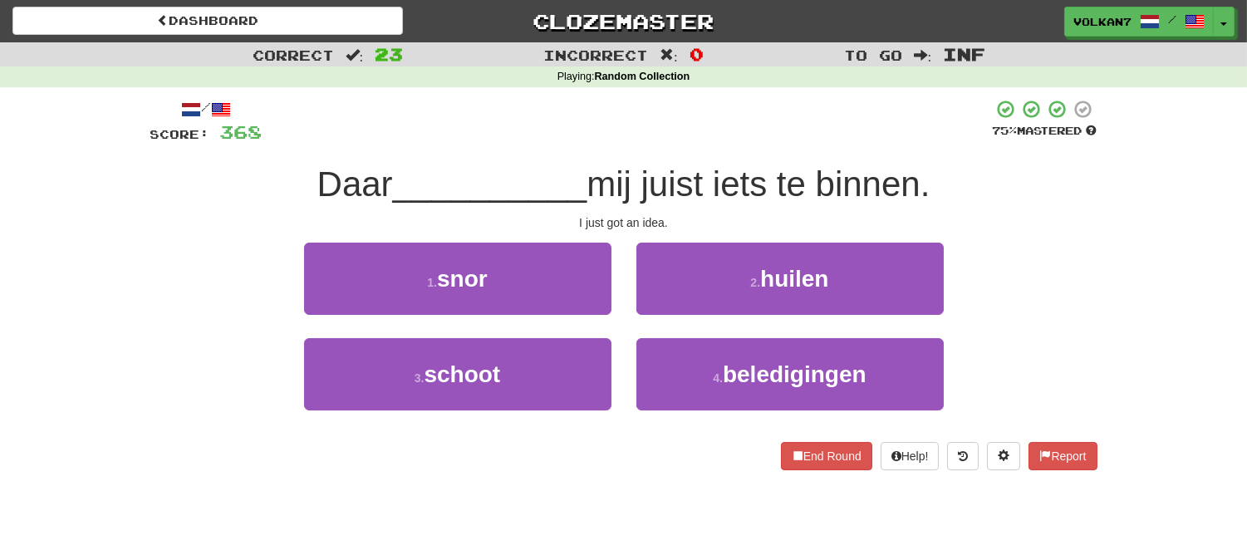
click at [671, 164] on span "mij juist iets te binnen." at bounding box center [757, 183] width 343 height 39
click at [724, 120] on div at bounding box center [627, 122] width 730 height 46
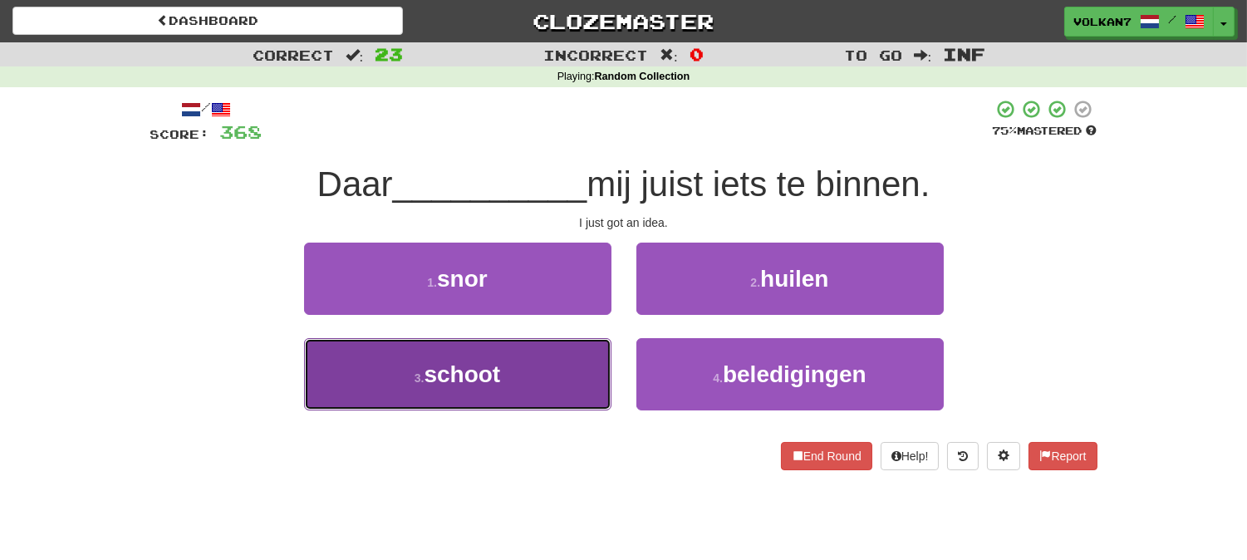
click at [510, 385] on button "3 . schoot" at bounding box center [457, 374] width 307 height 72
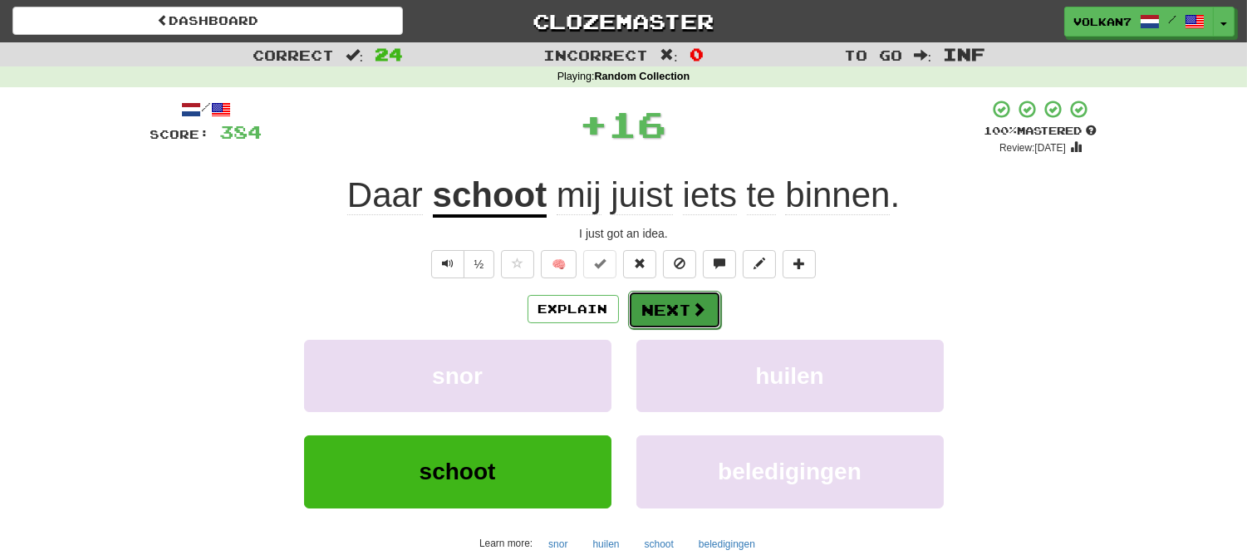
click at [683, 296] on button "Next" at bounding box center [674, 310] width 93 height 38
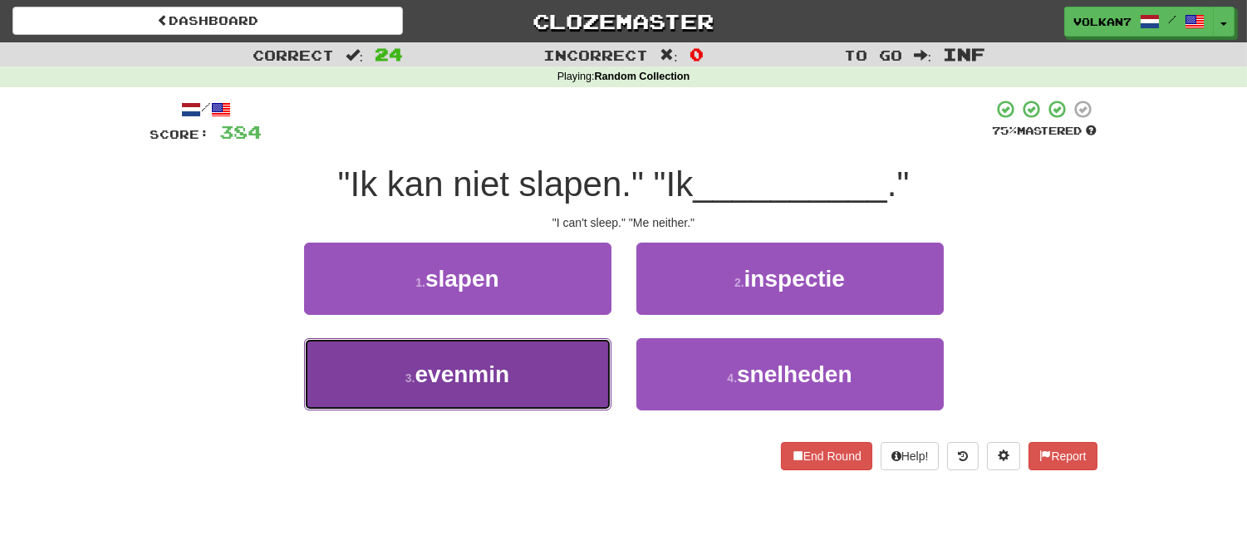
click at [550, 376] on button "3 . evenmin" at bounding box center [457, 374] width 307 height 72
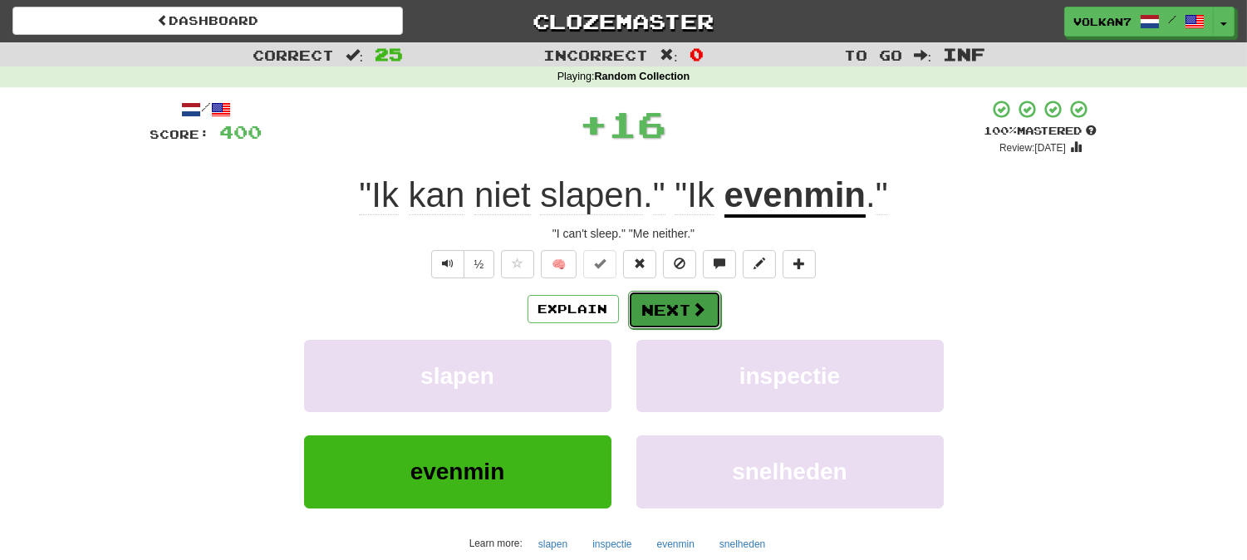
click at [668, 326] on button "Next" at bounding box center [674, 310] width 93 height 38
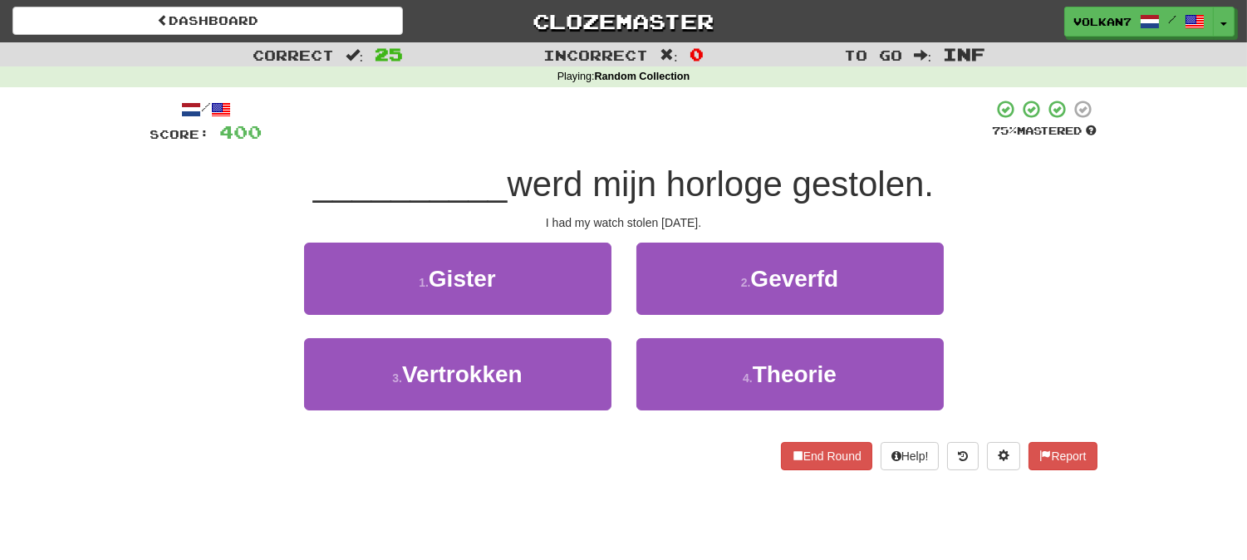
click at [702, 141] on div at bounding box center [627, 122] width 730 height 46
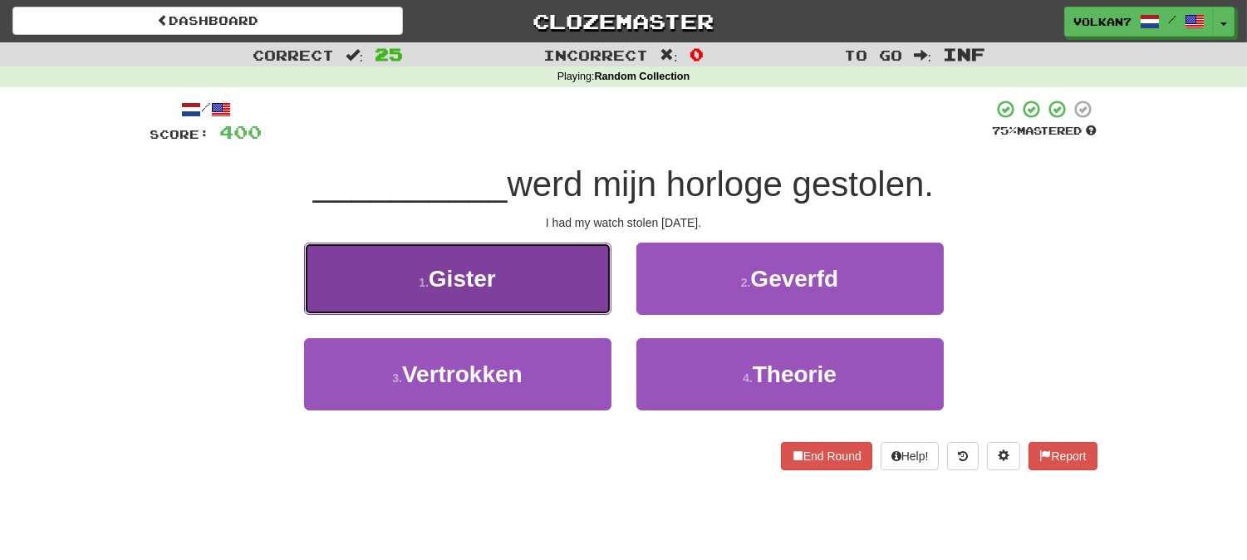
click at [552, 287] on button "1 . Gister" at bounding box center [457, 279] width 307 height 72
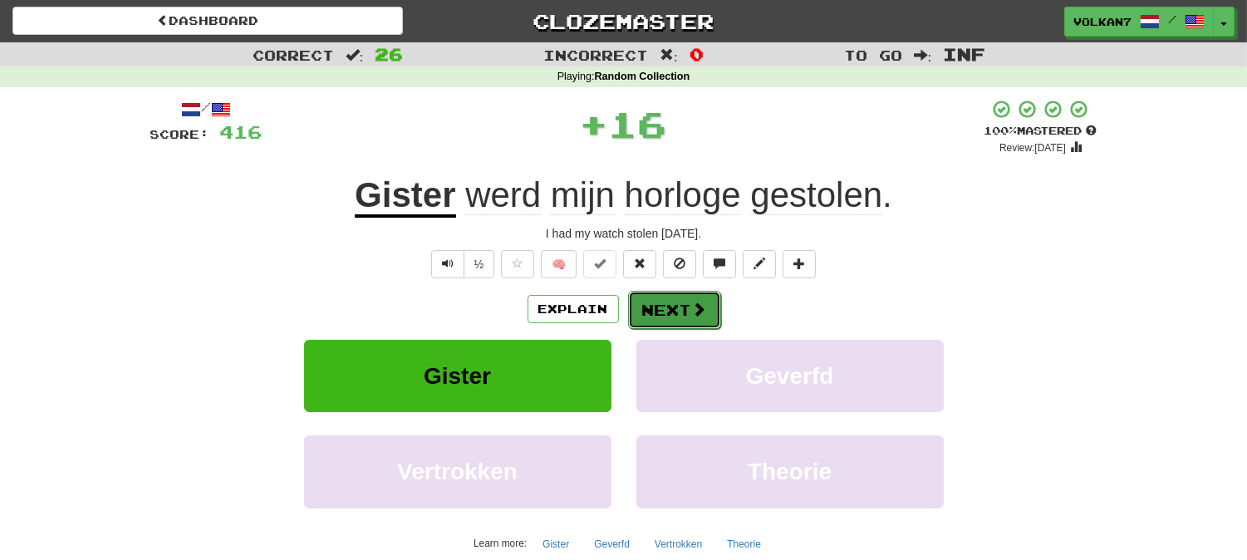
click at [663, 309] on button "Next" at bounding box center [674, 310] width 93 height 38
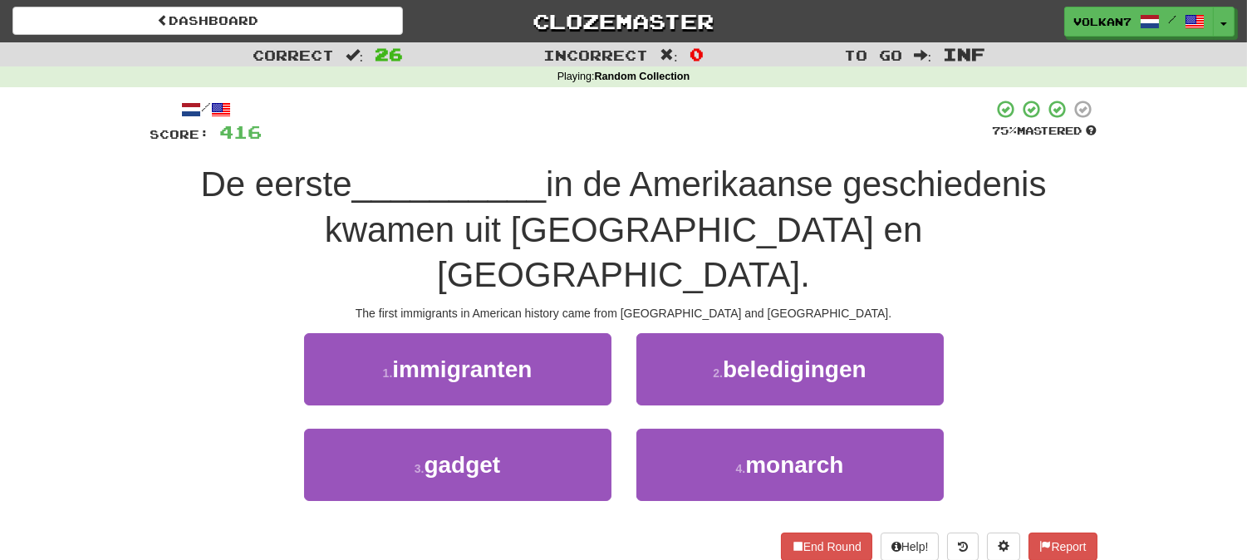
click at [684, 136] on div at bounding box center [627, 122] width 730 height 46
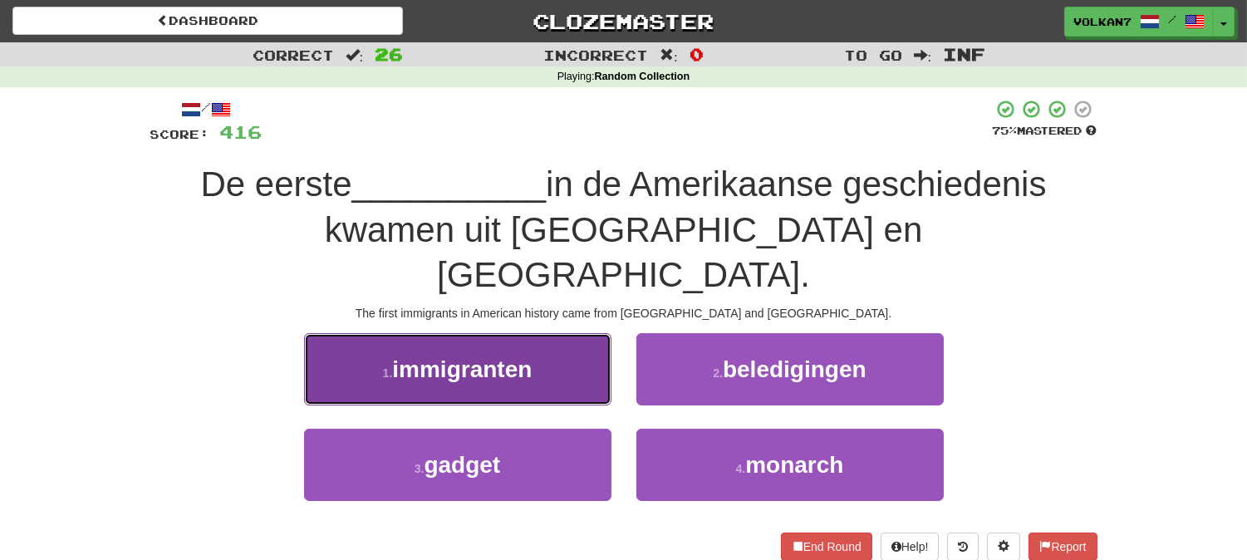
click at [540, 333] on button "1 . immigranten" at bounding box center [457, 369] width 307 height 72
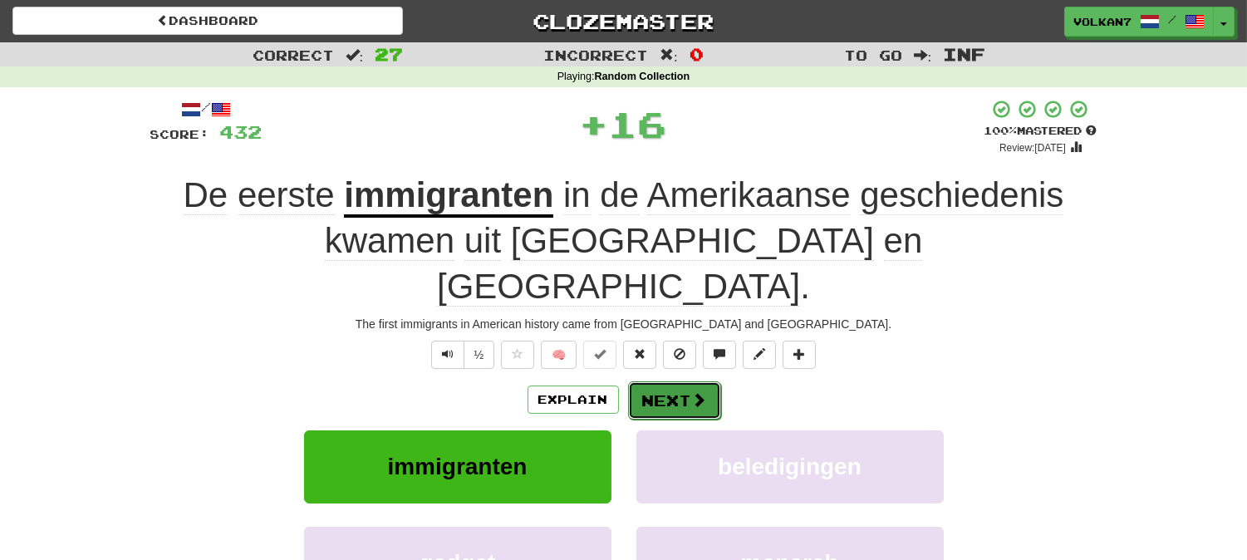
click at [684, 381] on button "Next" at bounding box center [674, 400] width 93 height 38
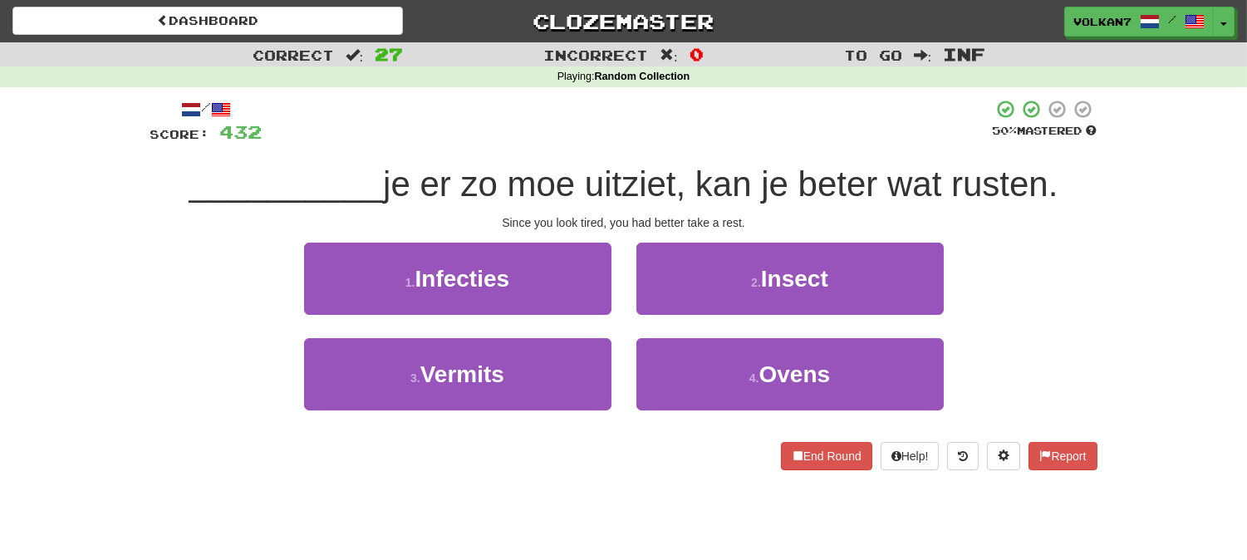
click at [718, 137] on div at bounding box center [627, 122] width 730 height 46
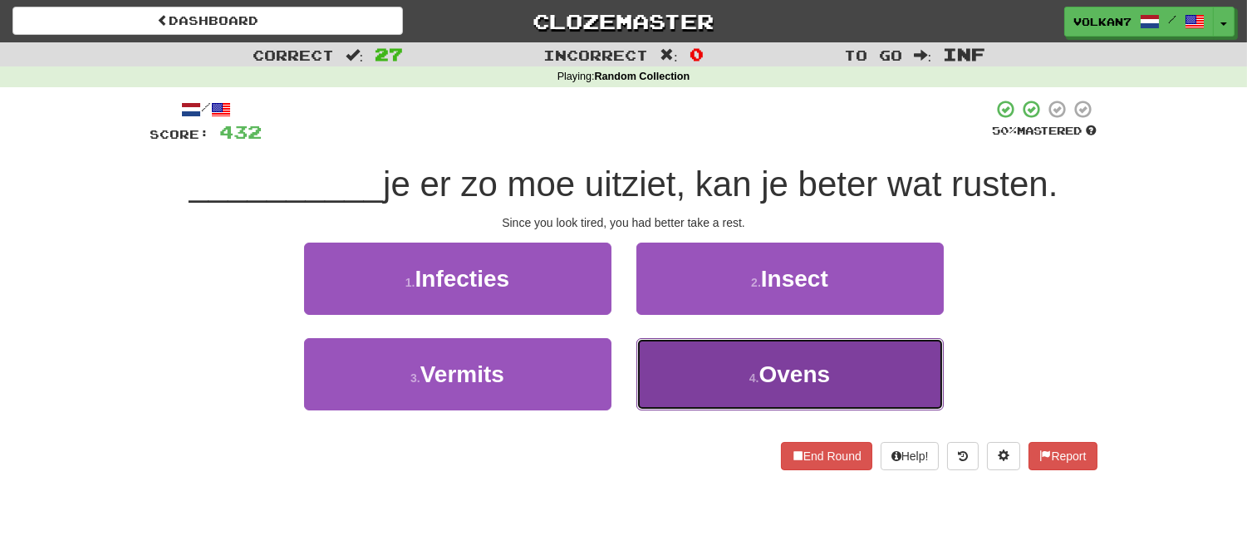
click at [678, 380] on button "4 . Ovens" at bounding box center [789, 374] width 307 height 72
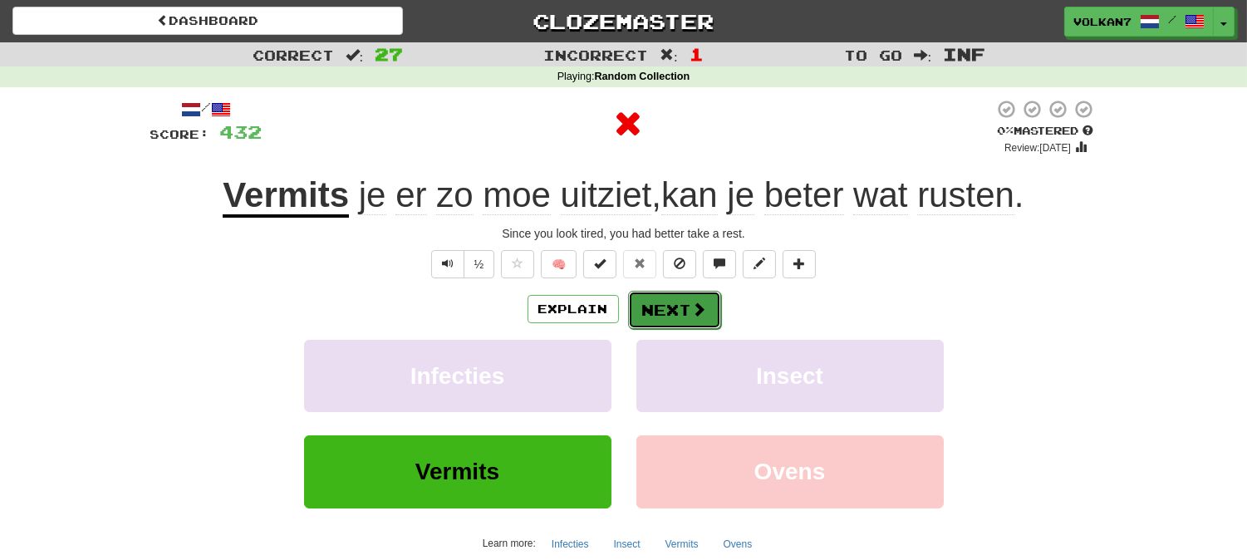
click at [679, 316] on button "Next" at bounding box center [674, 310] width 93 height 38
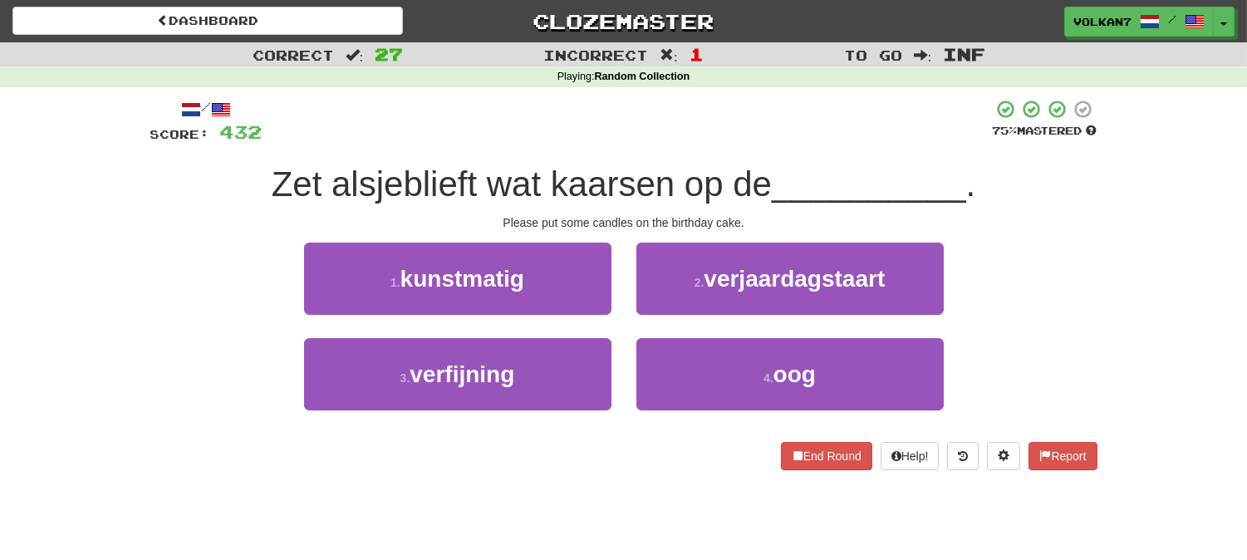
click at [698, 123] on div at bounding box center [627, 122] width 730 height 46
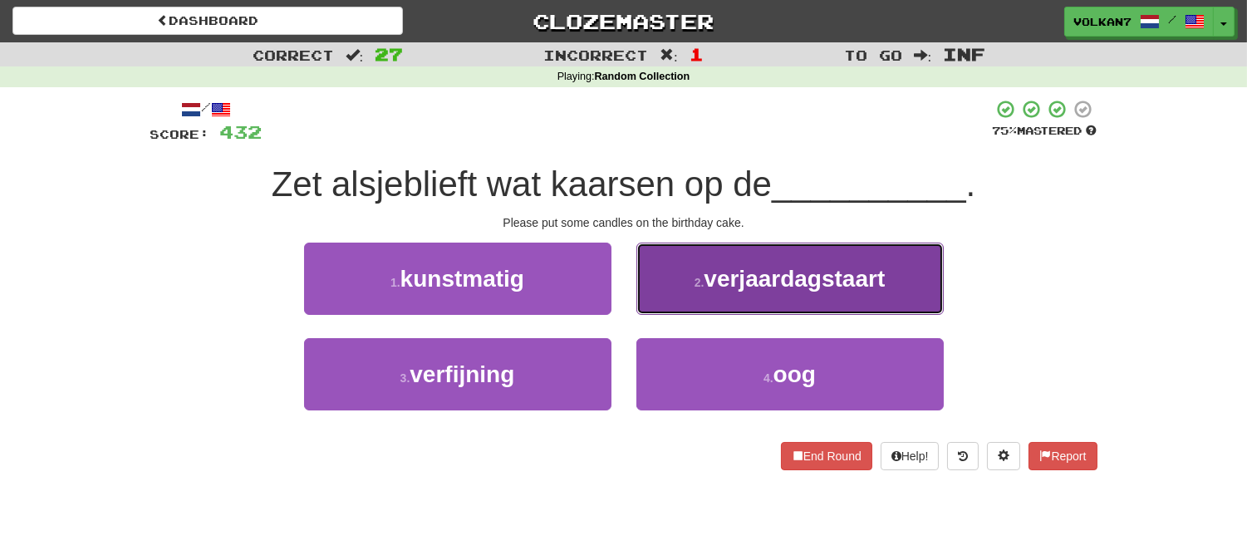
click at [727, 287] on span "verjaardagstaart" at bounding box center [793, 279] width 181 height 26
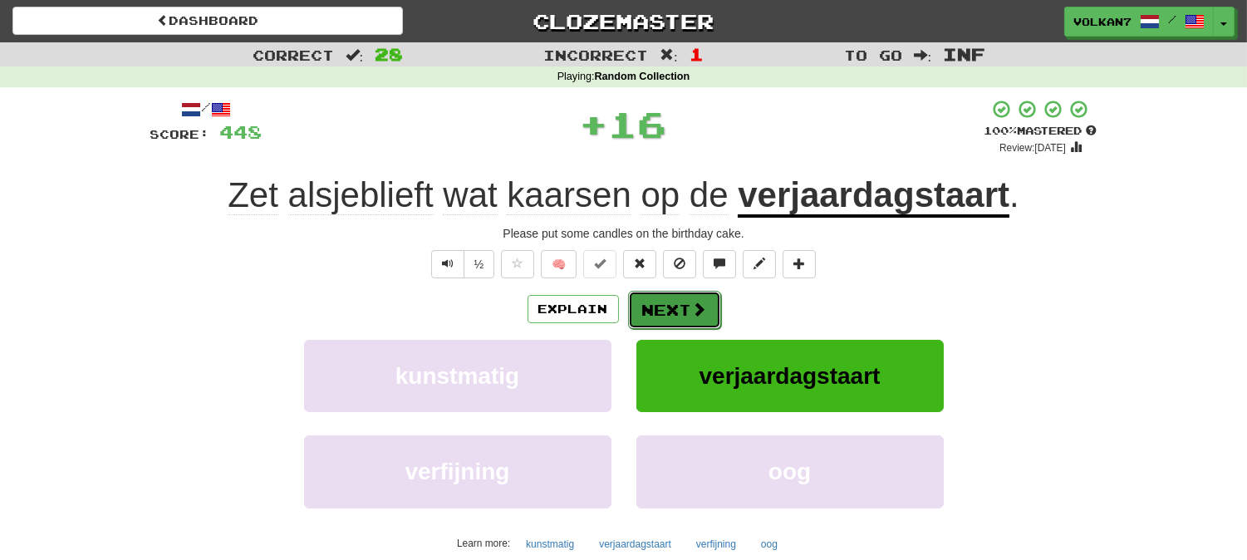
click at [671, 313] on button "Next" at bounding box center [674, 310] width 93 height 38
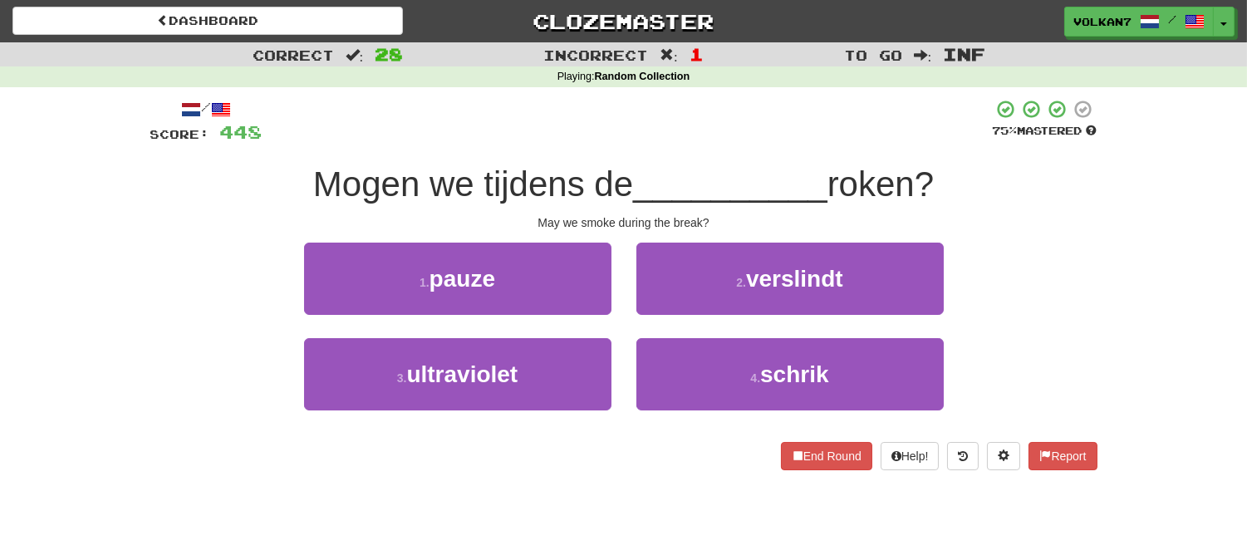
click at [659, 155] on div "/ Score: 448 75 % Mastered Mogen we tijdens de __________ roken? May we smoke d…" at bounding box center [623, 284] width 947 height 371
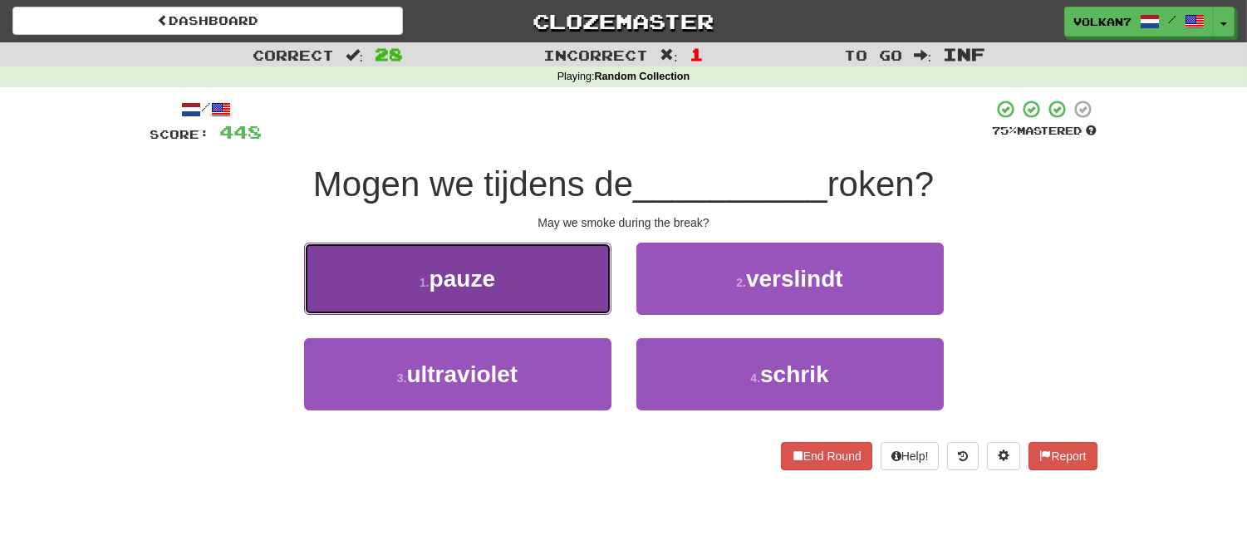
click at [544, 272] on button "1 . pauze" at bounding box center [457, 279] width 307 height 72
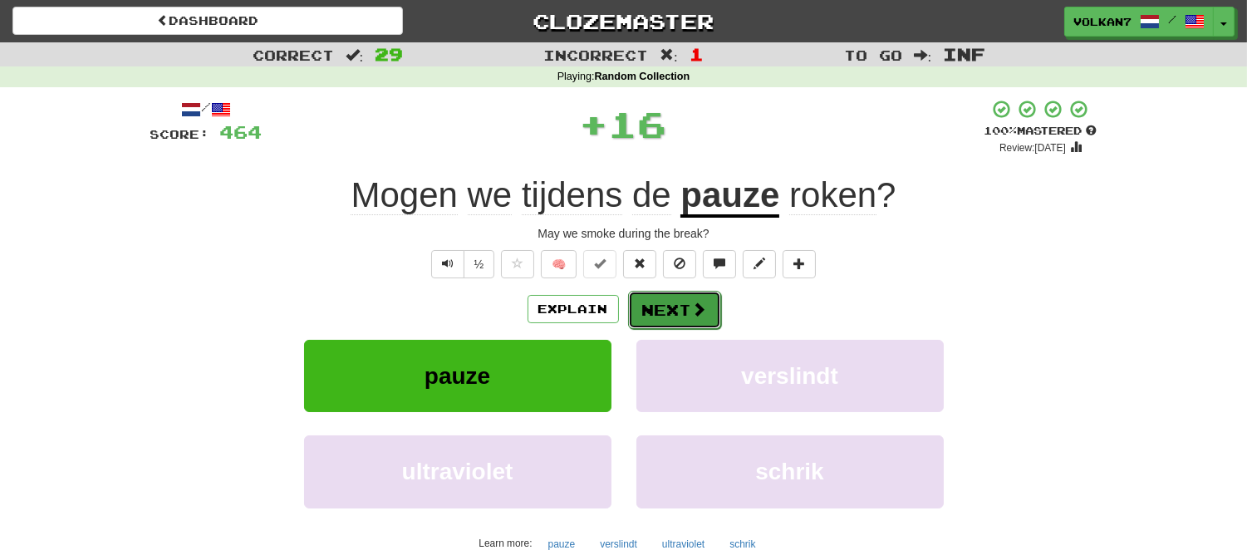
click at [666, 316] on button "Next" at bounding box center [674, 310] width 93 height 38
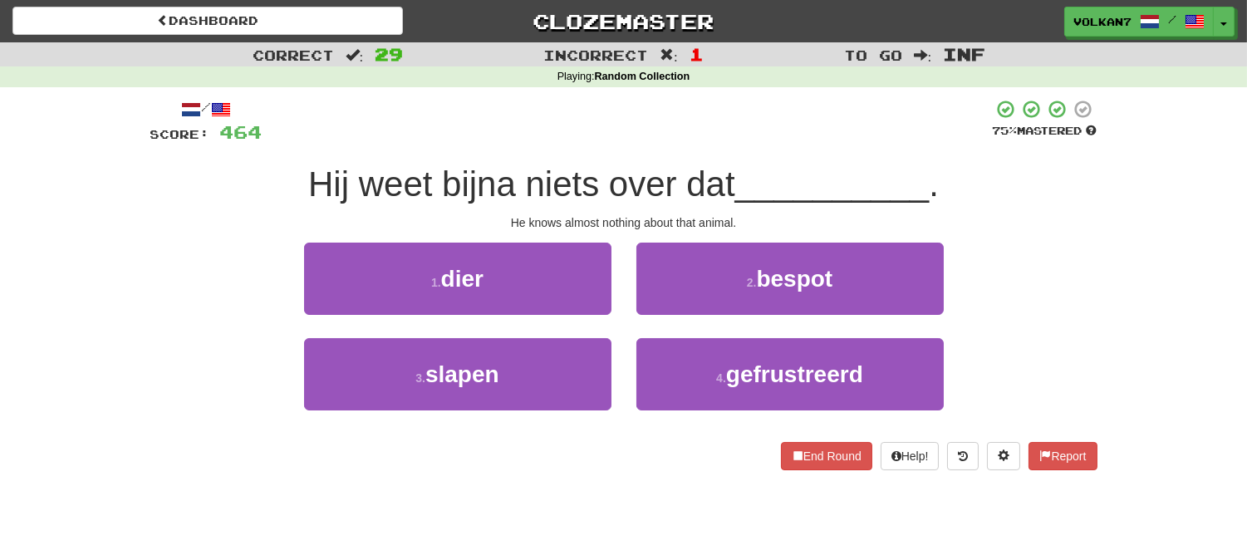
click at [710, 145] on div "/ Score: 464 75 % Mastered Hij weet bijna niets over dat __________ . He knows …" at bounding box center [623, 284] width 947 height 371
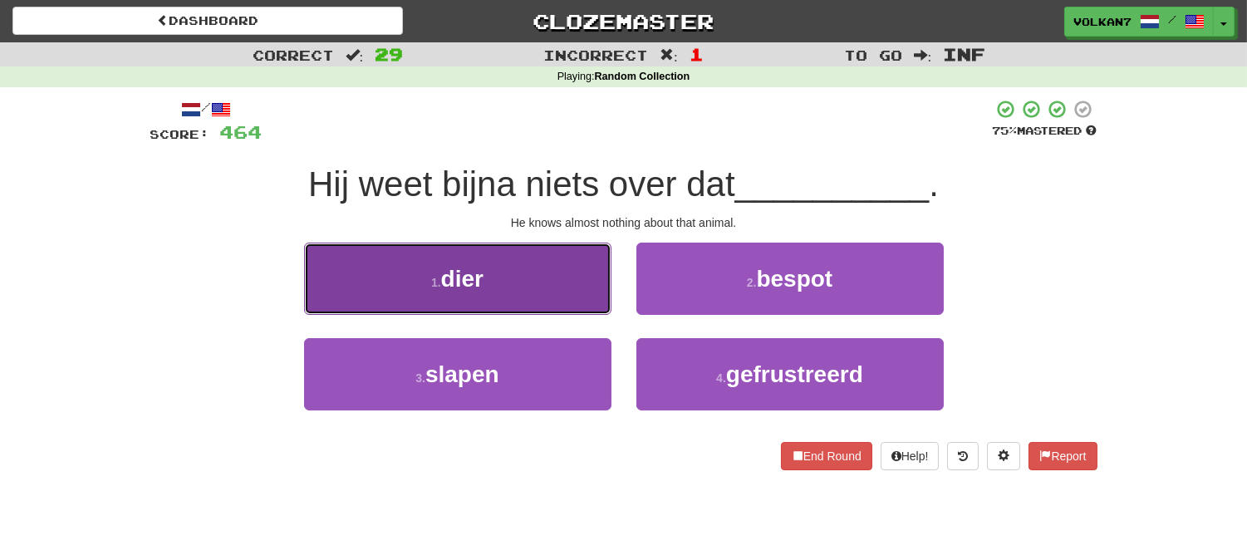
click at [569, 271] on button "1 . dier" at bounding box center [457, 279] width 307 height 72
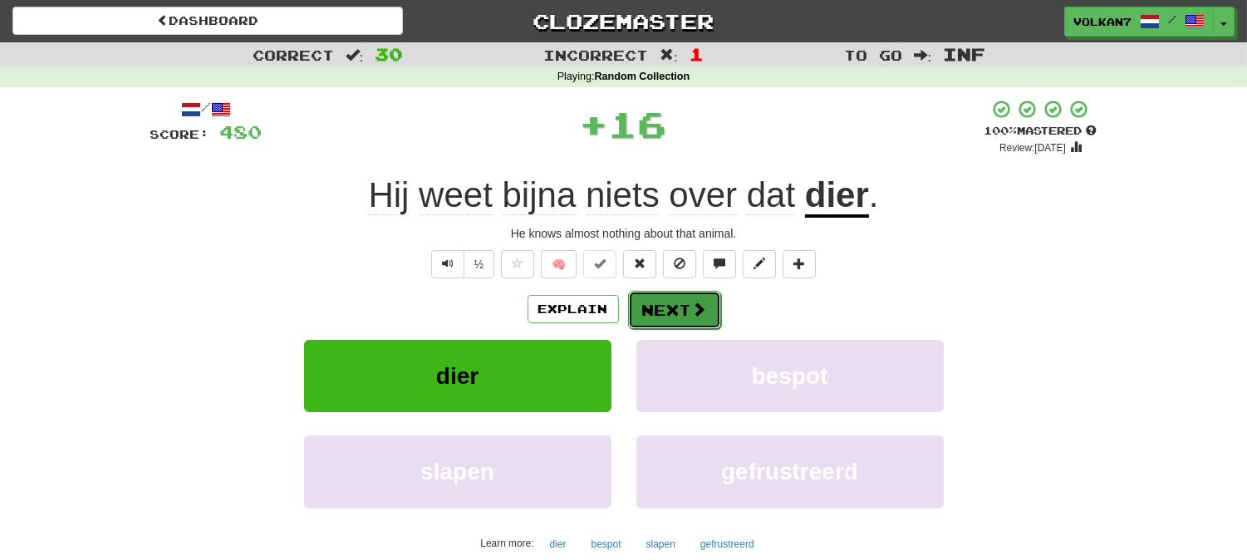
click at [707, 325] on button "Next" at bounding box center [674, 310] width 93 height 38
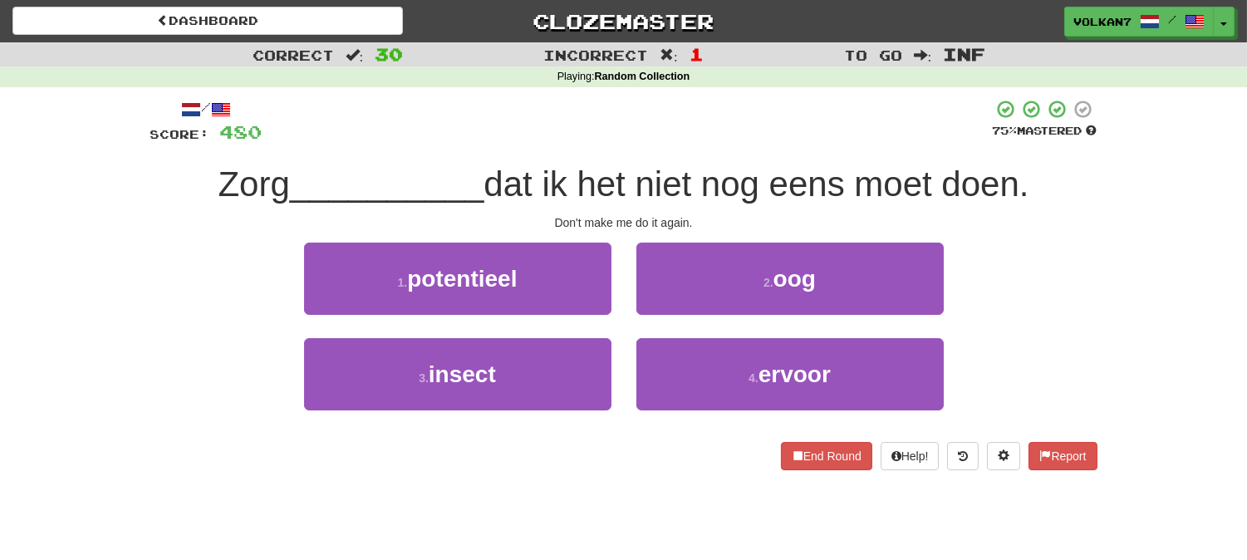
click at [723, 150] on div "/ Score: 480 75 % Mastered Zorg __________ dat ik het niet nog eens moet doen. …" at bounding box center [623, 284] width 947 height 371
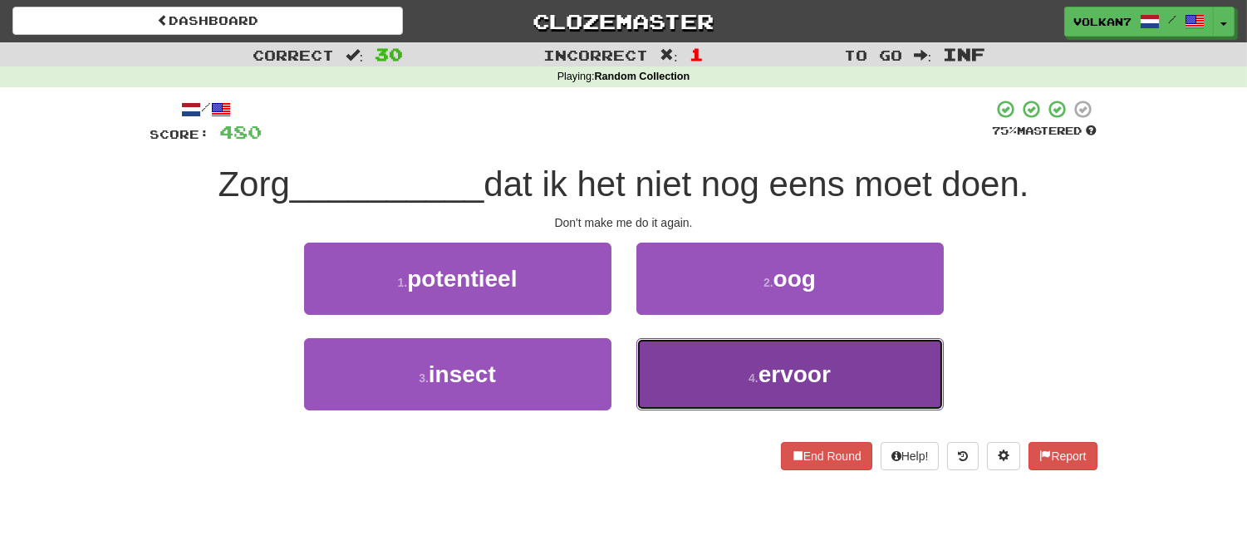
click at [711, 358] on button "4 . ervoor" at bounding box center [789, 374] width 307 height 72
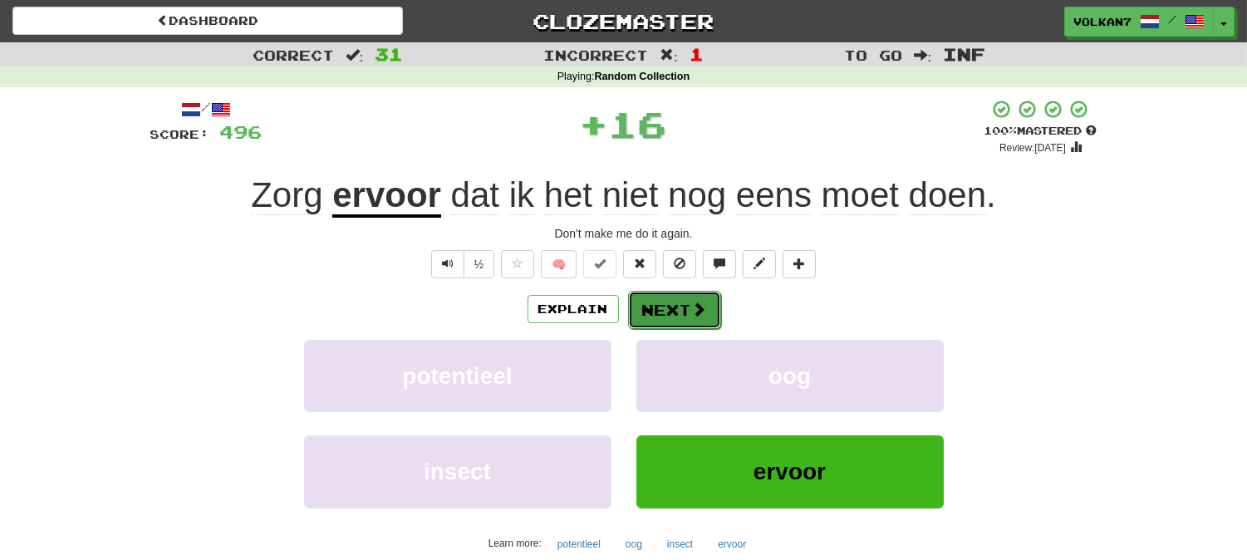
click at [661, 306] on button "Next" at bounding box center [674, 310] width 93 height 38
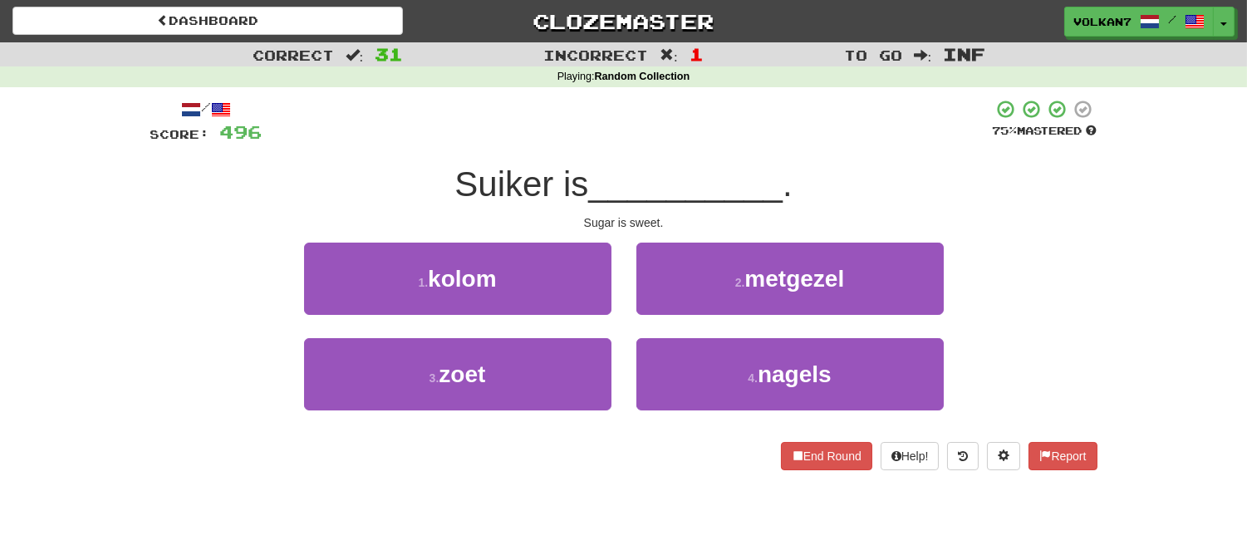
click at [651, 145] on div "/ Score: 496 75 % Mastered Suiker is __________ . Sugar is sweet. 1 . kolom 2 .…" at bounding box center [623, 284] width 947 height 371
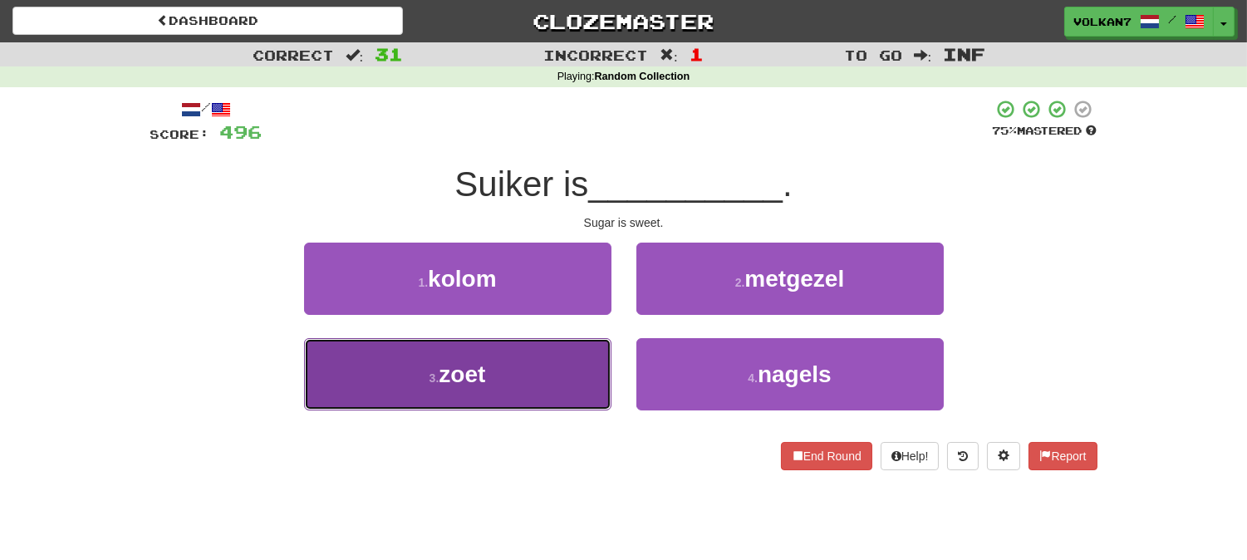
click at [569, 364] on button "3 . zoet" at bounding box center [457, 374] width 307 height 72
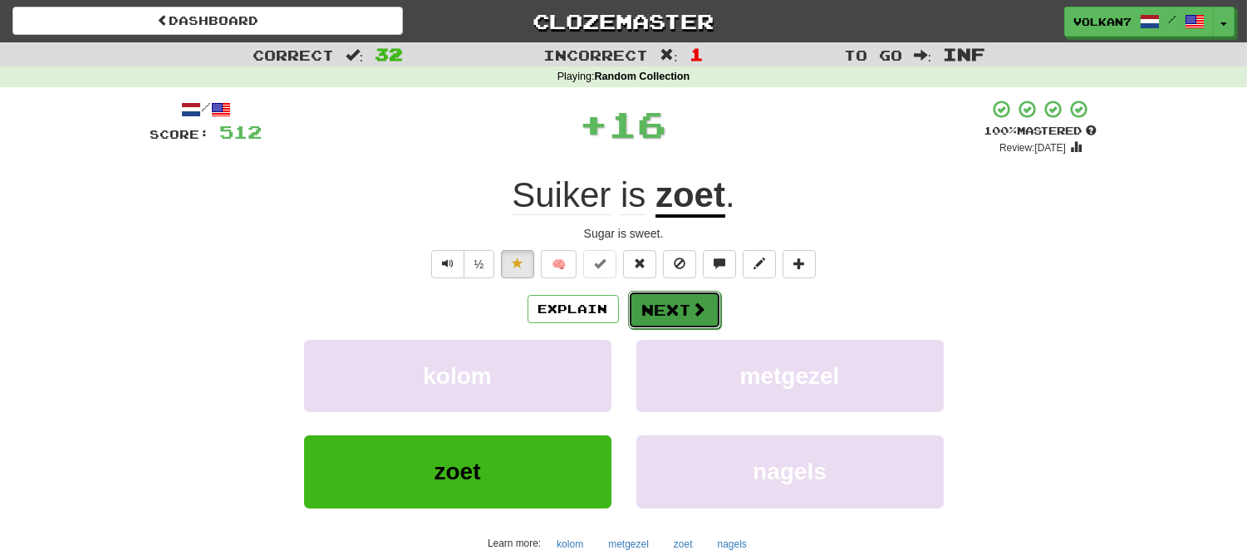
click at [656, 310] on button "Next" at bounding box center [674, 310] width 93 height 38
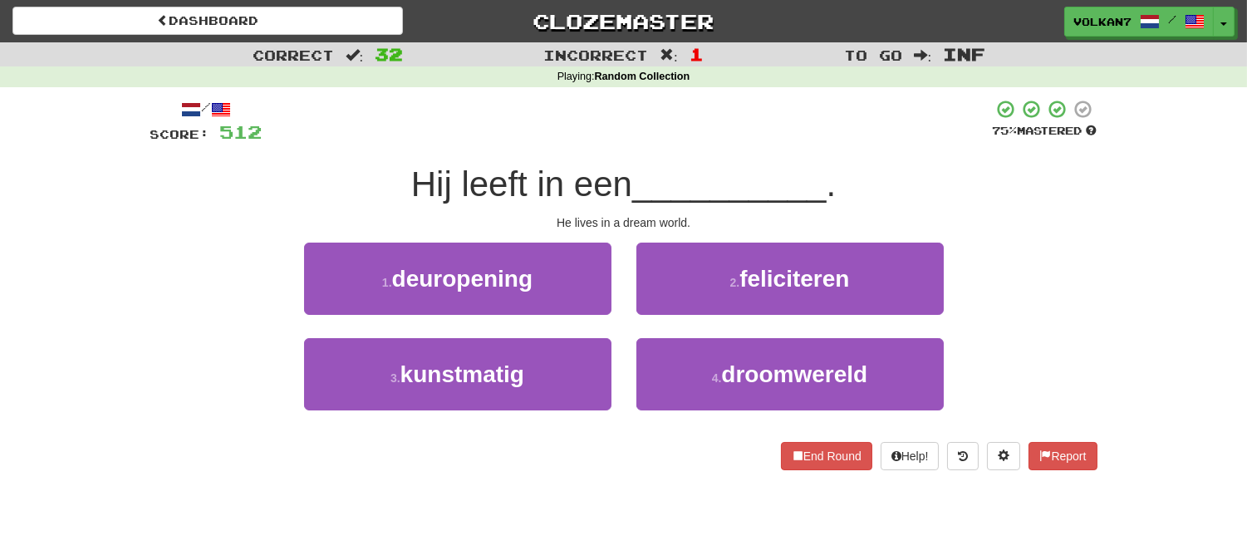
click at [729, 154] on div "/ Score: 512 75 % Mastered Hij leeft in een __________ . He lives in a dream wo…" at bounding box center [623, 284] width 947 height 371
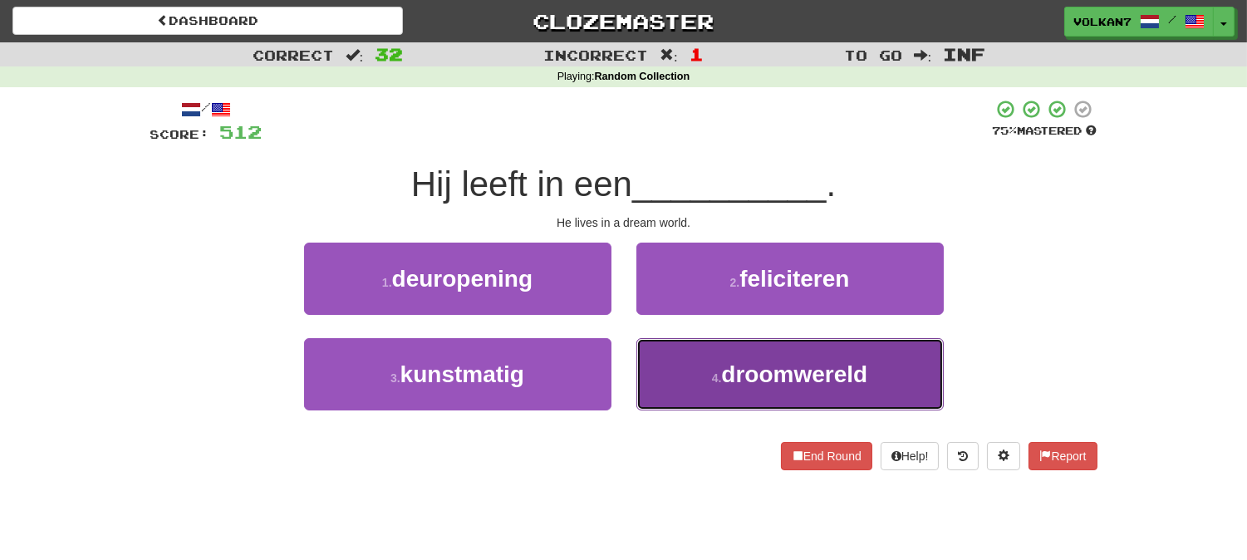
click at [736, 372] on span "droomwereld" at bounding box center [794, 374] width 146 height 26
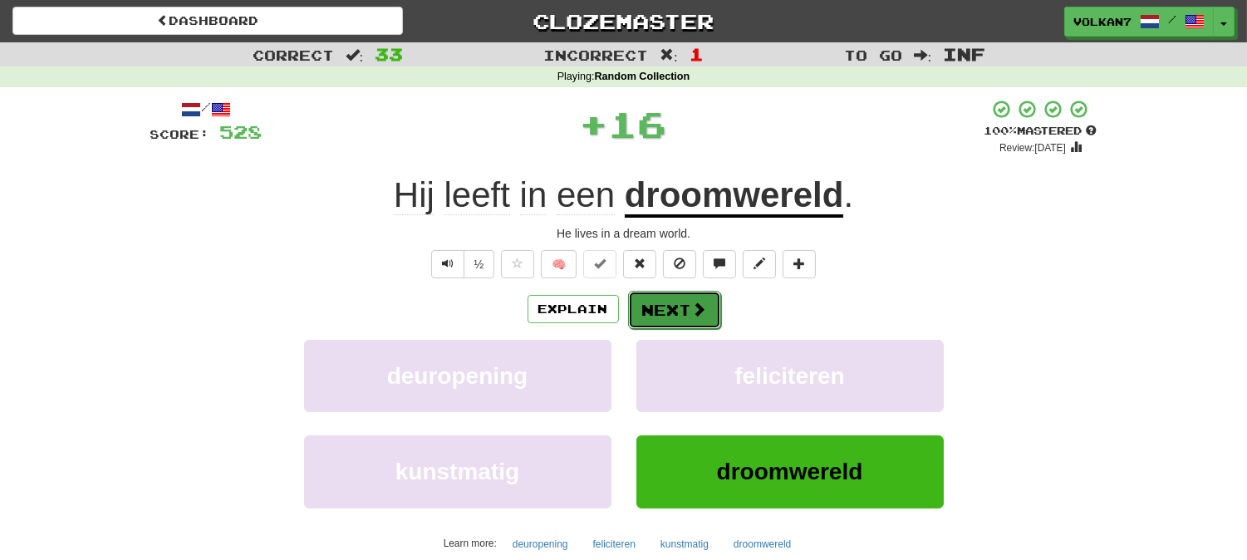
click at [659, 314] on button "Next" at bounding box center [674, 310] width 93 height 38
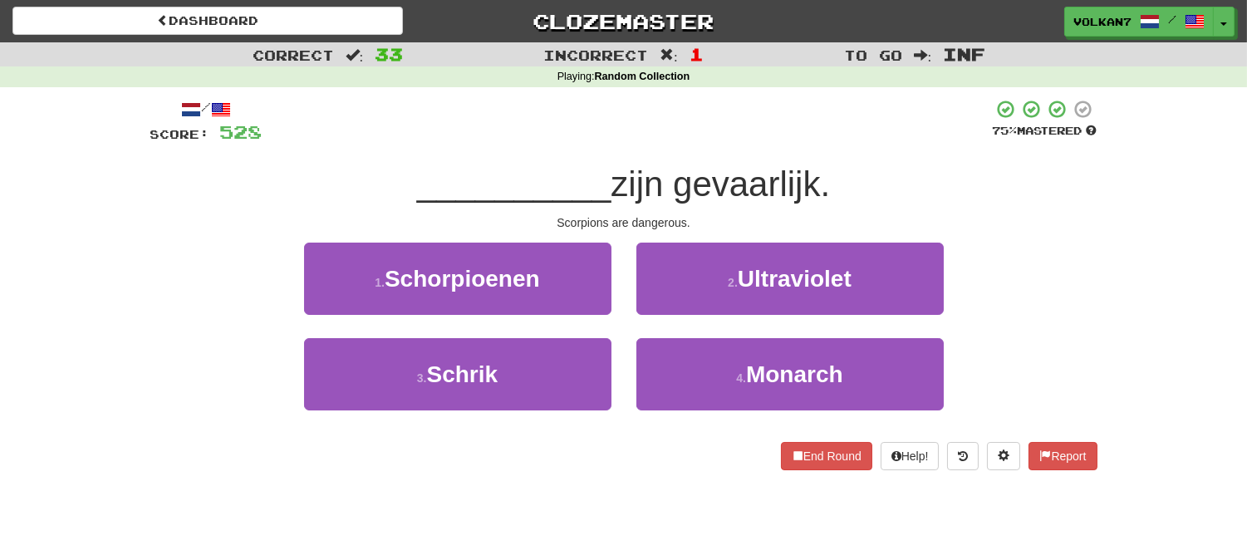
click at [667, 147] on div "/ Score: 528 75 % Mastered __________ zijn gevaarlijk. Scorpions are dangerous.…" at bounding box center [623, 284] width 947 height 371
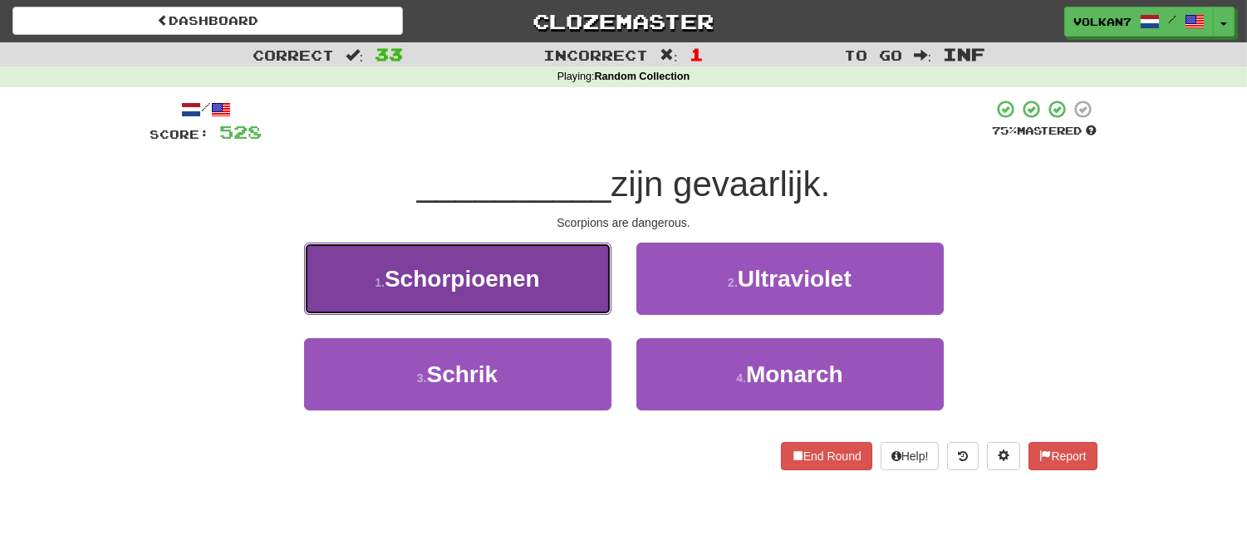
click at [548, 274] on button "1 . Schorpioenen" at bounding box center [457, 279] width 307 height 72
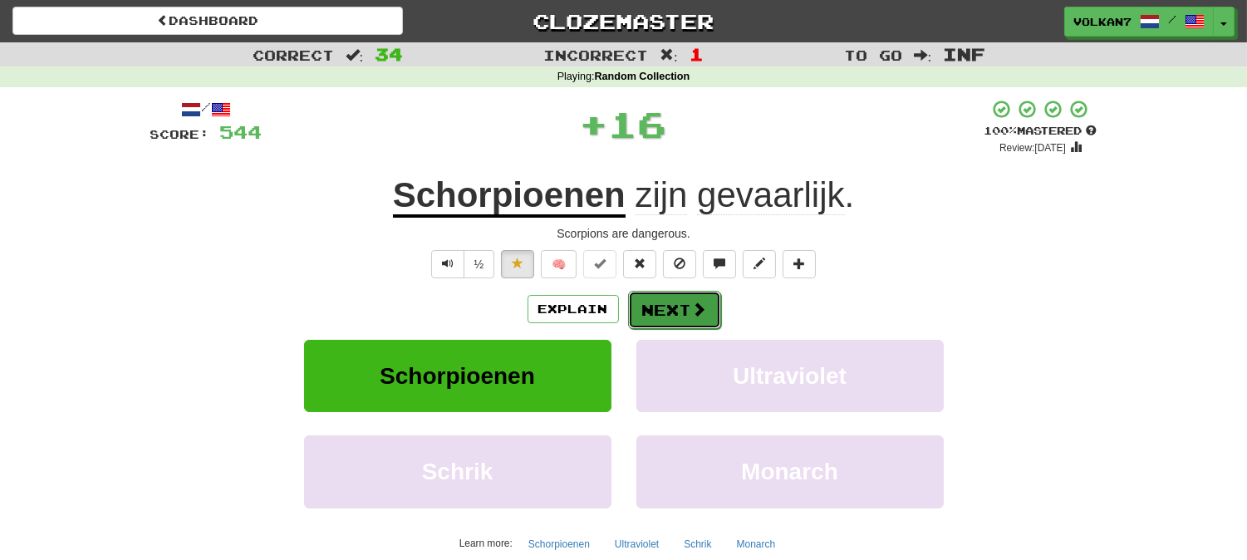
click at [673, 302] on button "Next" at bounding box center [674, 310] width 93 height 38
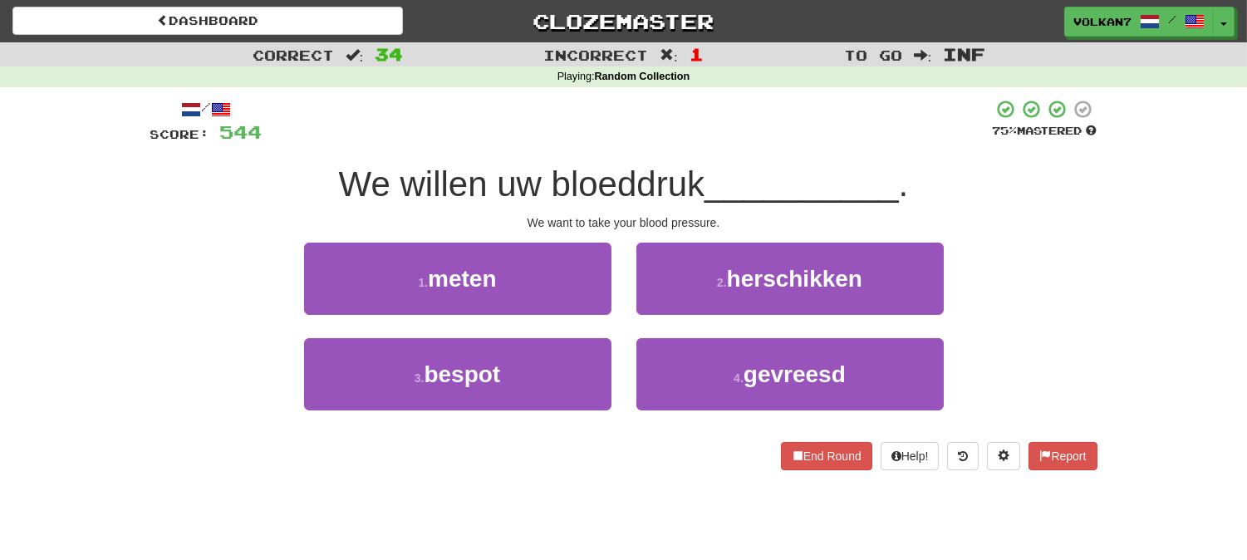
click at [696, 147] on div "/ Score: 544 75 % Mastered We willen uw bloeddruk __________ . We want to take …" at bounding box center [623, 284] width 947 height 371
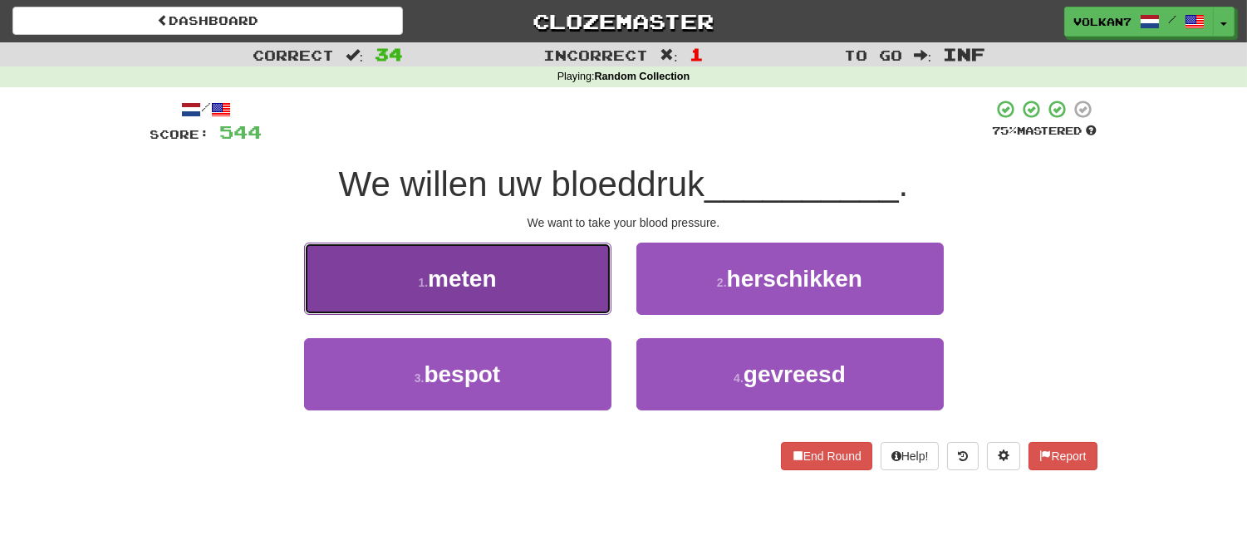
click at [585, 296] on button "1 . meten" at bounding box center [457, 279] width 307 height 72
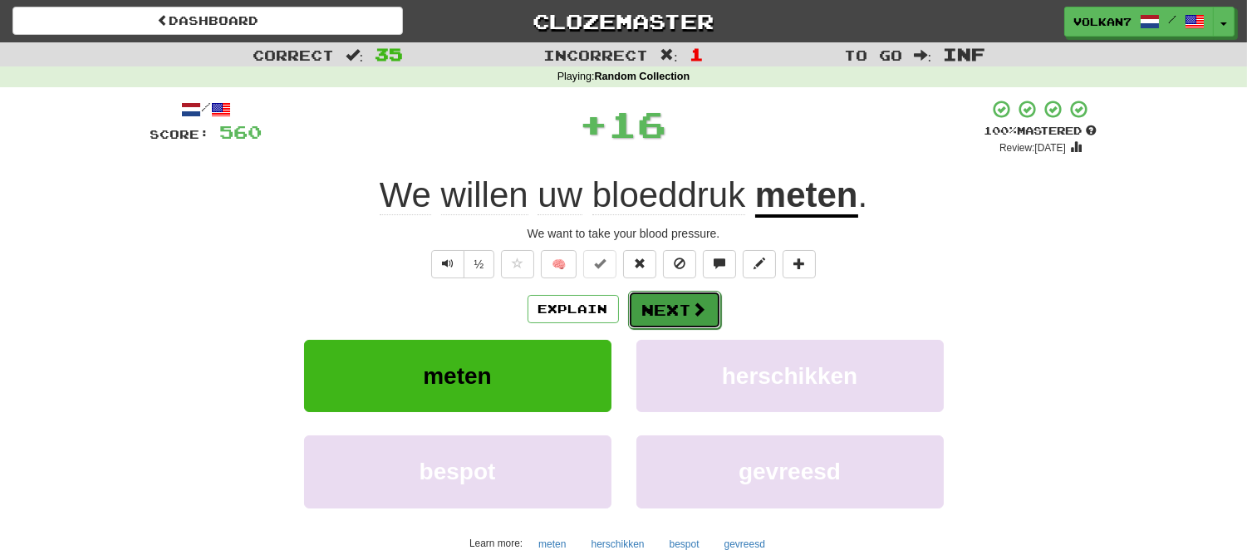
click at [669, 297] on button "Next" at bounding box center [674, 310] width 93 height 38
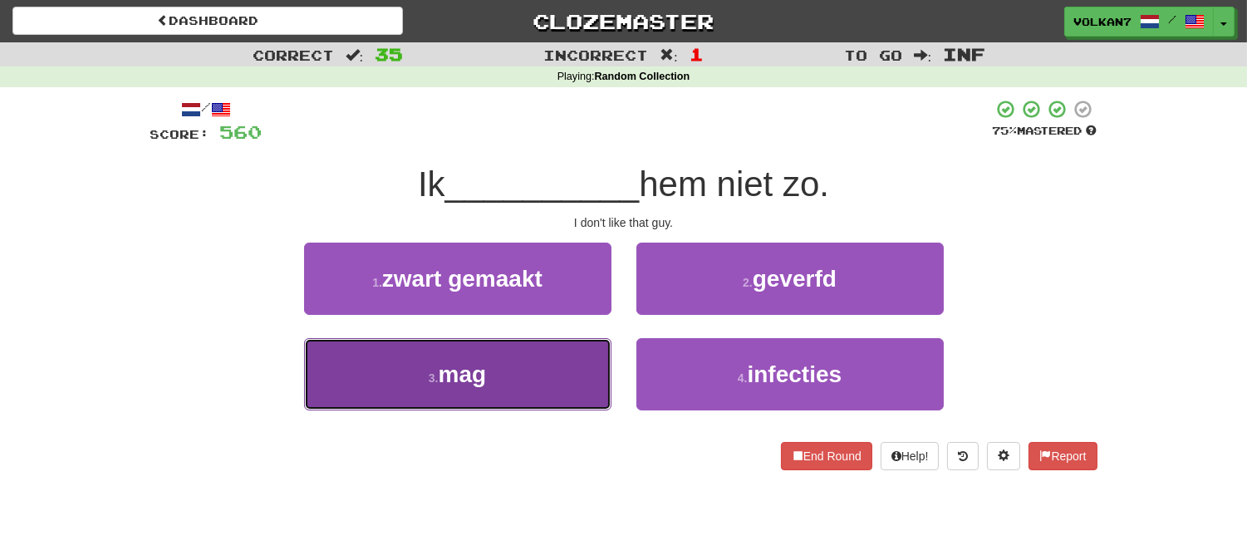
click at [585, 376] on button "3 . mag" at bounding box center [457, 374] width 307 height 72
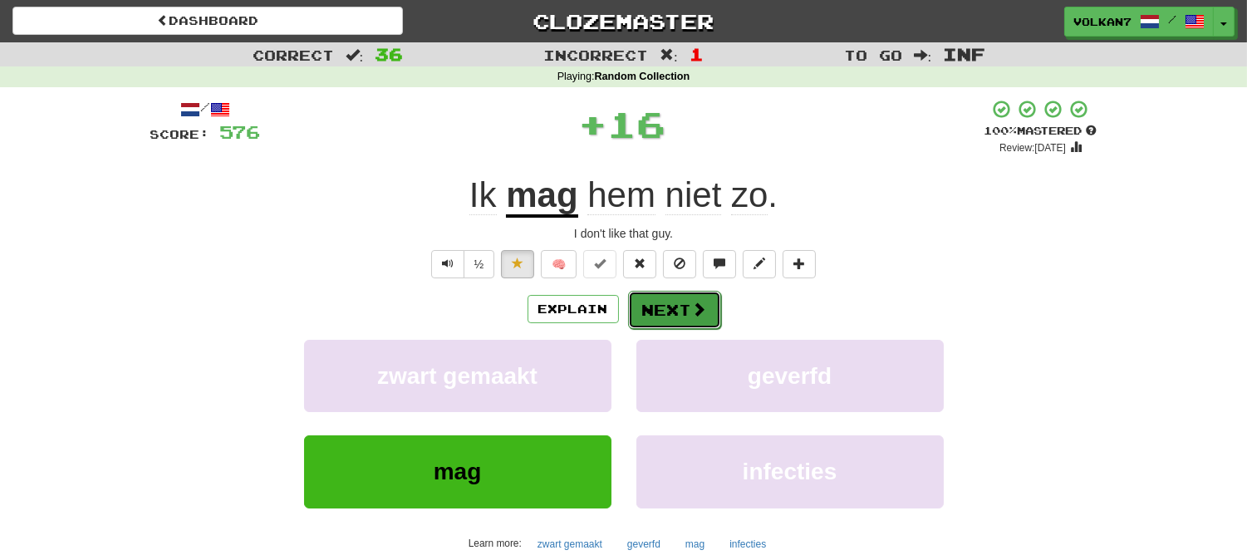
click at [687, 314] on button "Next" at bounding box center [674, 310] width 93 height 38
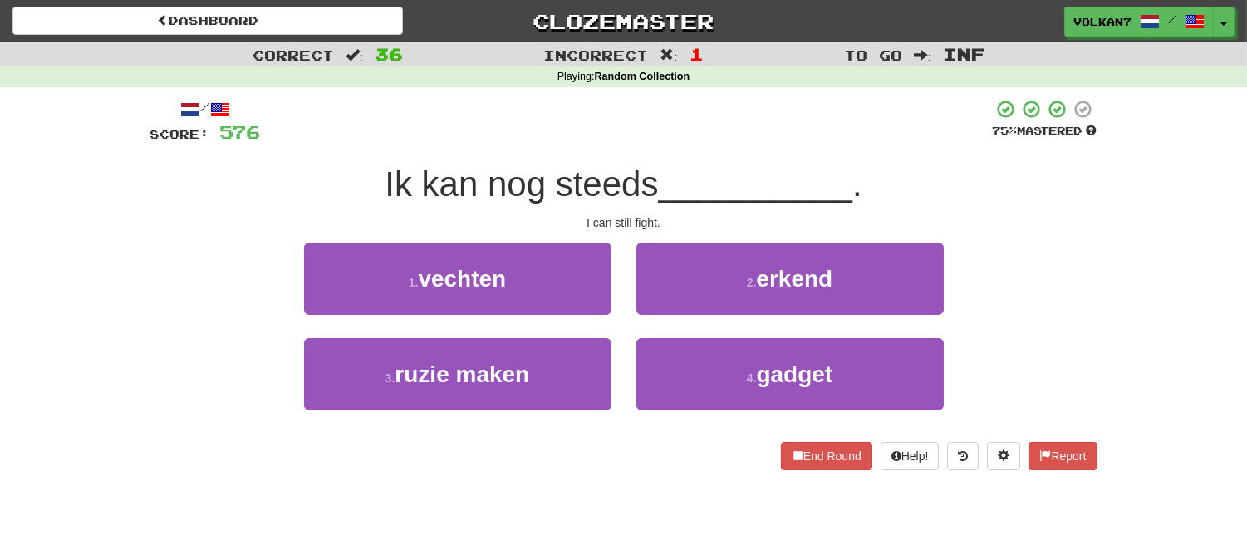
click at [726, 138] on div at bounding box center [627, 122] width 732 height 46
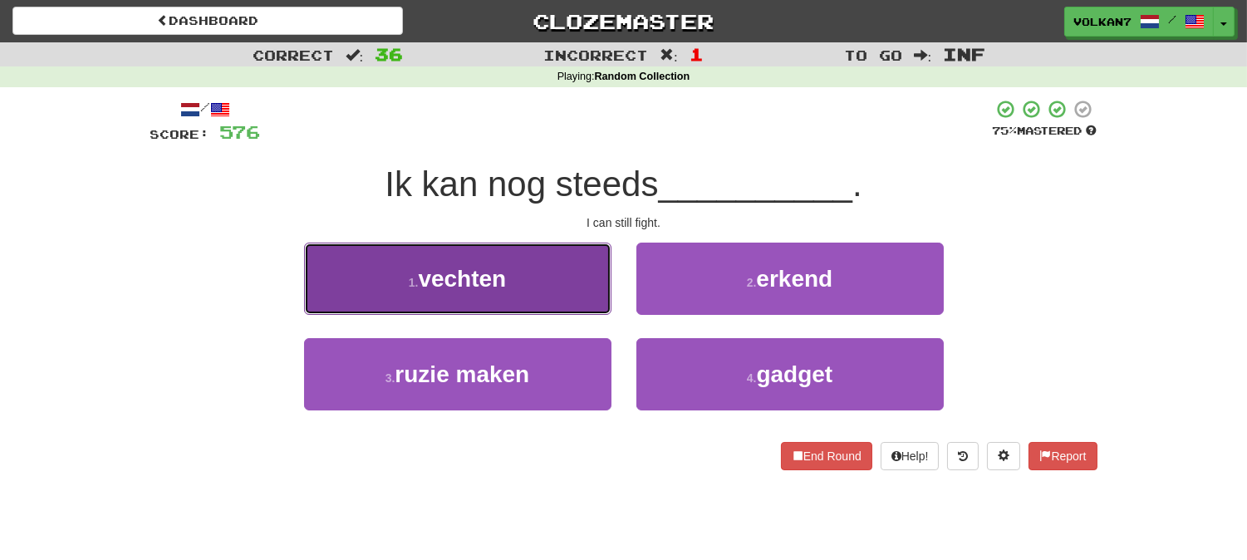
click at [573, 288] on button "1 . vechten" at bounding box center [457, 279] width 307 height 72
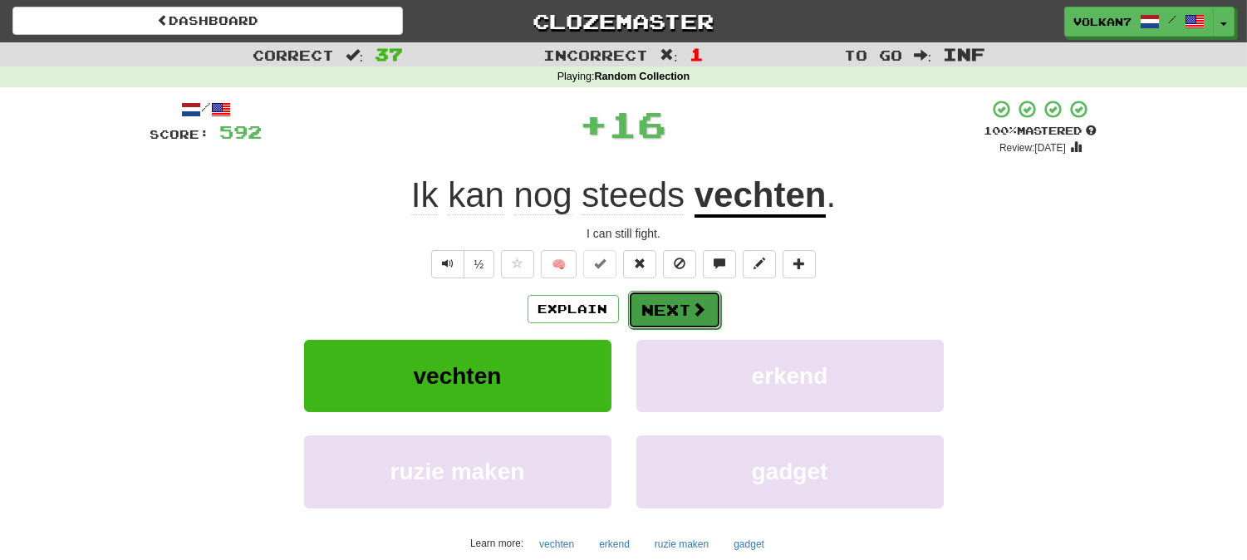
click at [653, 313] on button "Next" at bounding box center [674, 310] width 93 height 38
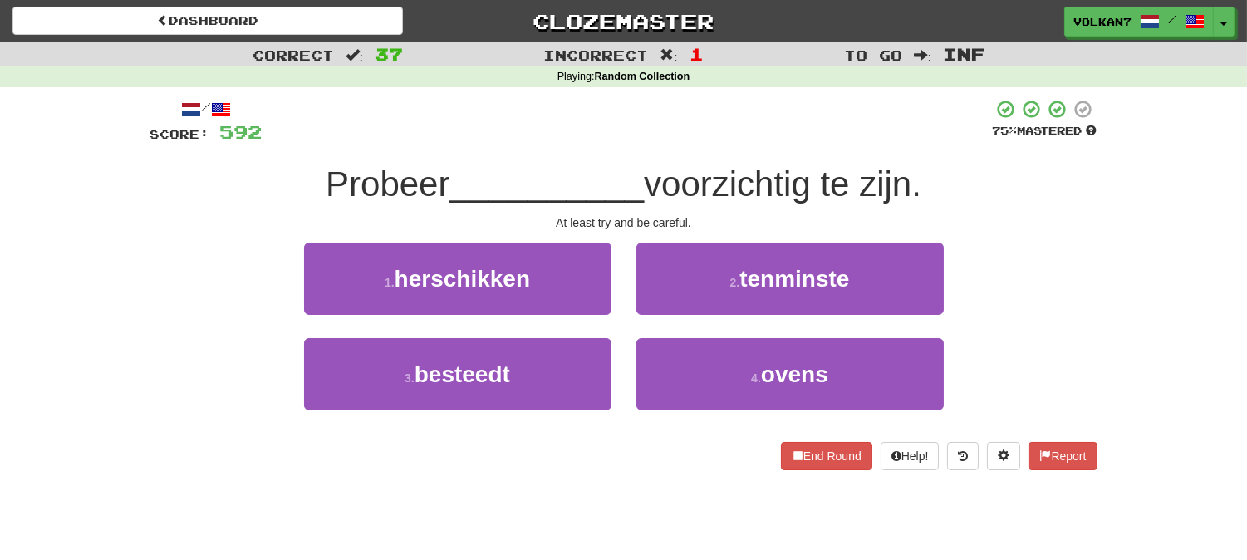
click at [698, 145] on div "/ Score: 592 75 % Mastered Probeer __________ voorzichtig te zijn. At least try…" at bounding box center [623, 284] width 947 height 371
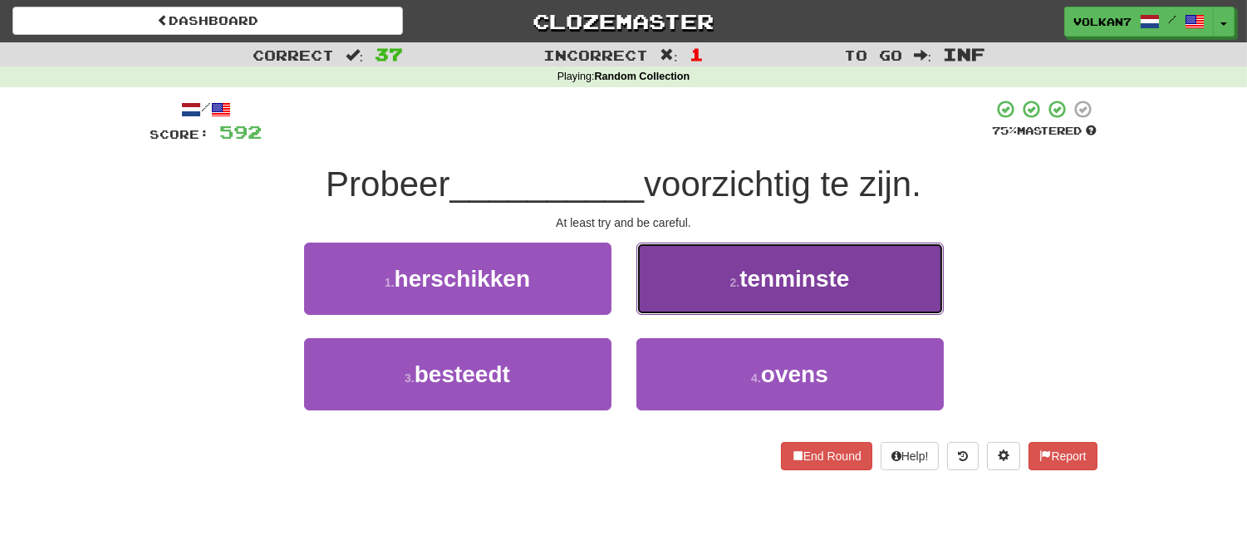
click at [708, 266] on button "2 . tenminste" at bounding box center [789, 279] width 307 height 72
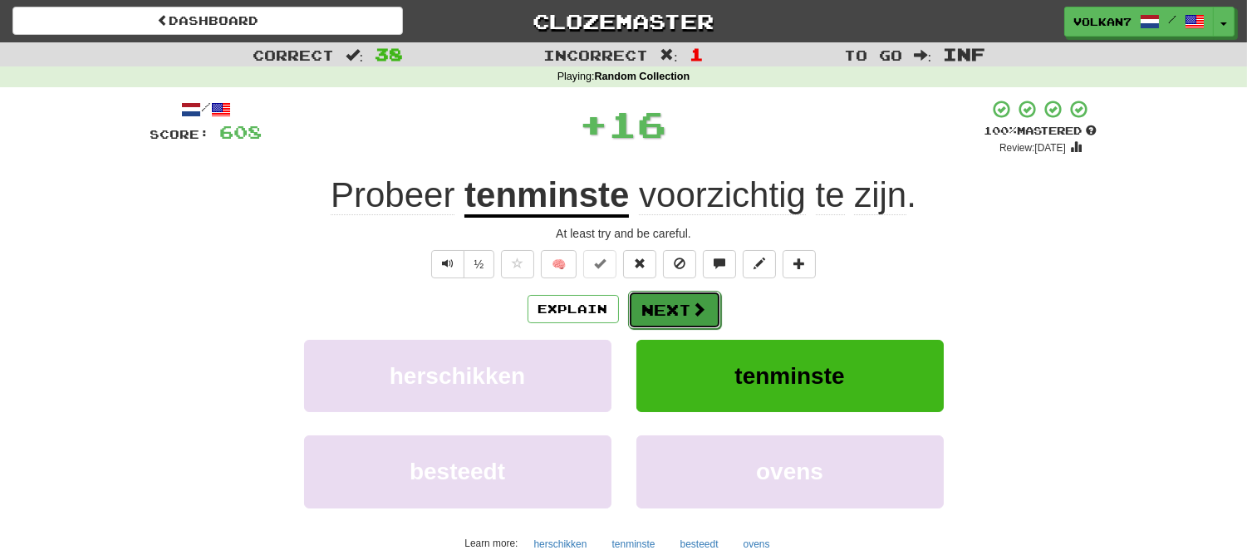
click at [688, 310] on button "Next" at bounding box center [674, 310] width 93 height 38
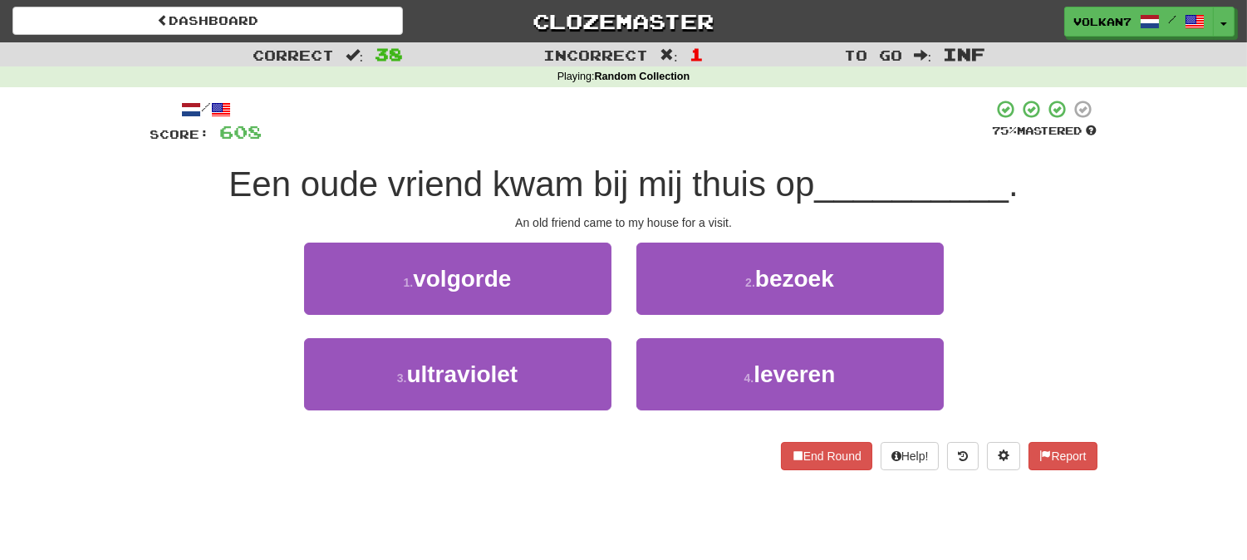
click at [715, 163] on div "Een oude vriend kwam bij mij thuis op __________ ." at bounding box center [623, 185] width 947 height 46
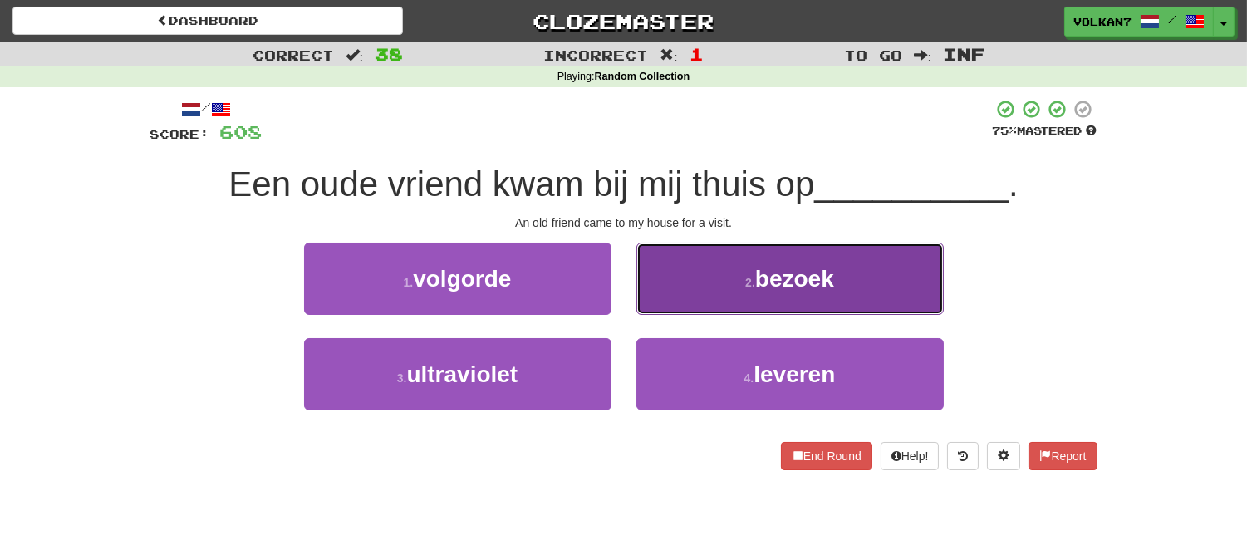
click at [723, 272] on button "2 . bezoek" at bounding box center [789, 279] width 307 height 72
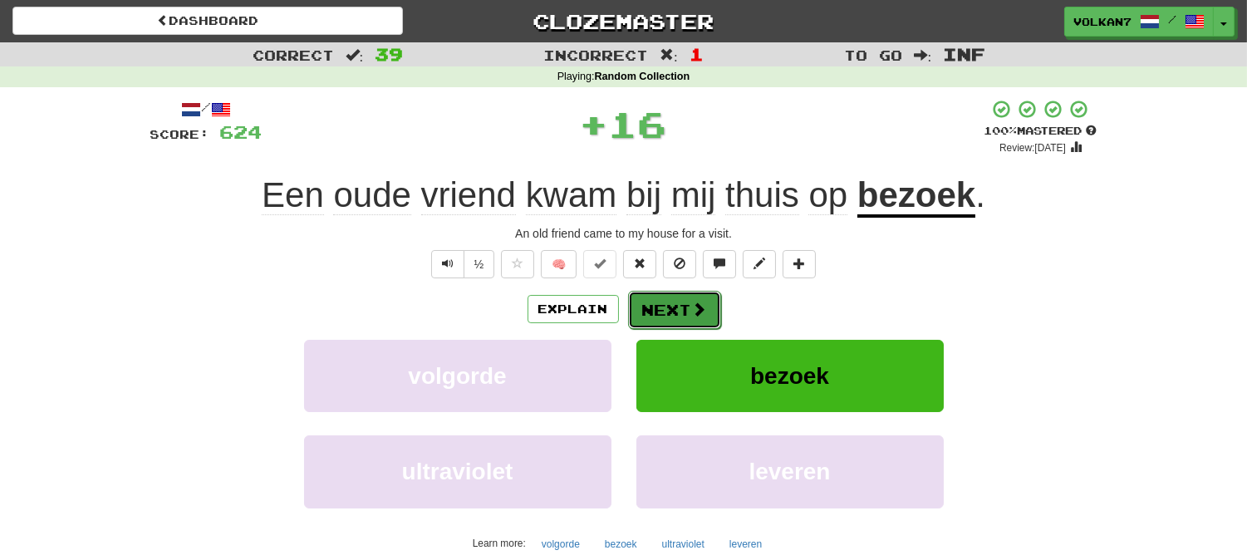
click at [692, 310] on span at bounding box center [699, 308] width 15 height 15
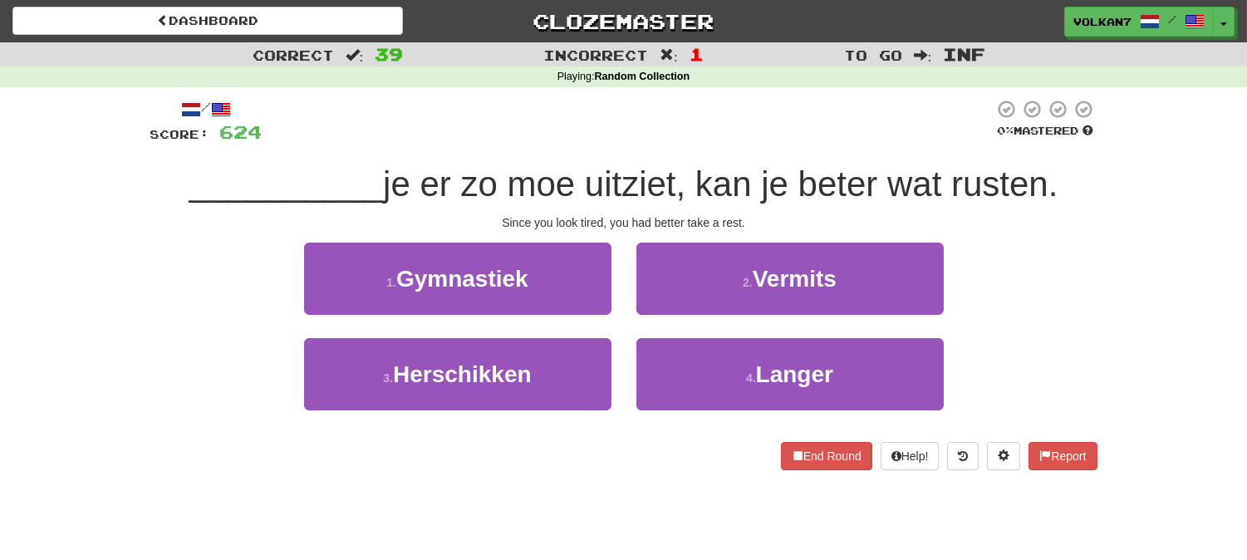
click at [723, 147] on div "/ Score: 624 0 % Mastered __________ je er zo moe uitziet, kan je beter wat rus…" at bounding box center [623, 284] width 947 height 371
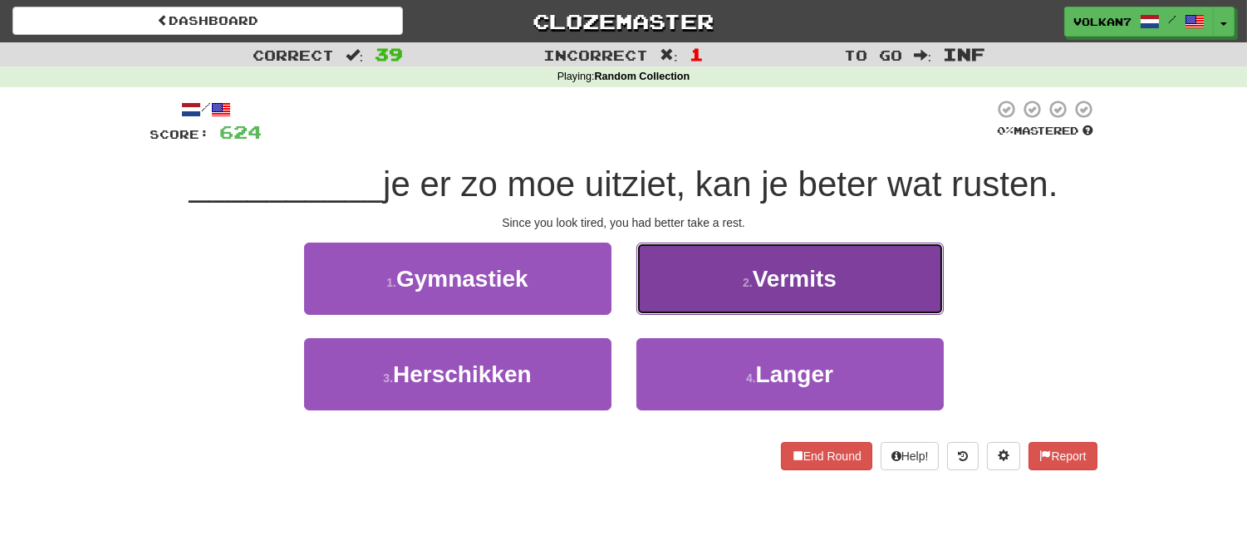
click at [698, 287] on button "2 . Vermits" at bounding box center [789, 279] width 307 height 72
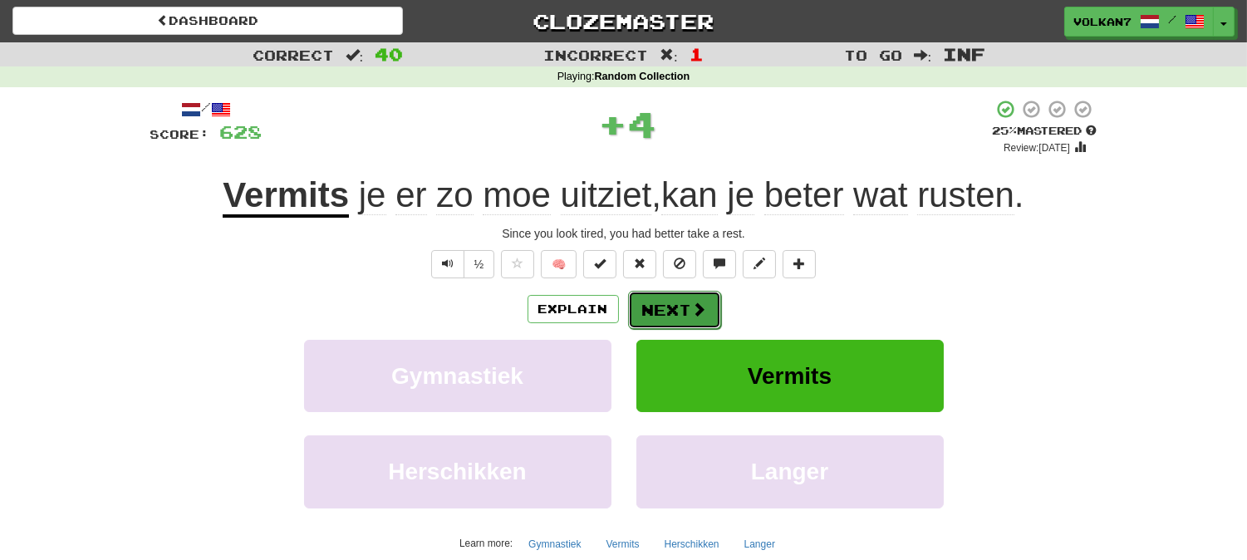
click at [671, 312] on button "Next" at bounding box center [674, 310] width 93 height 38
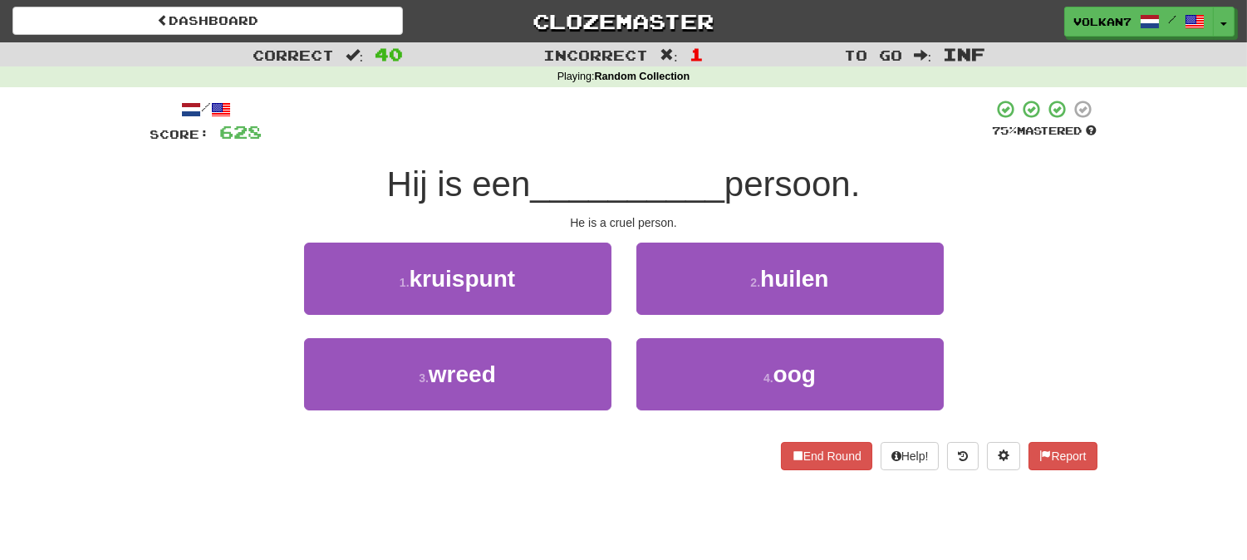
click at [757, 134] on div at bounding box center [627, 122] width 730 height 46
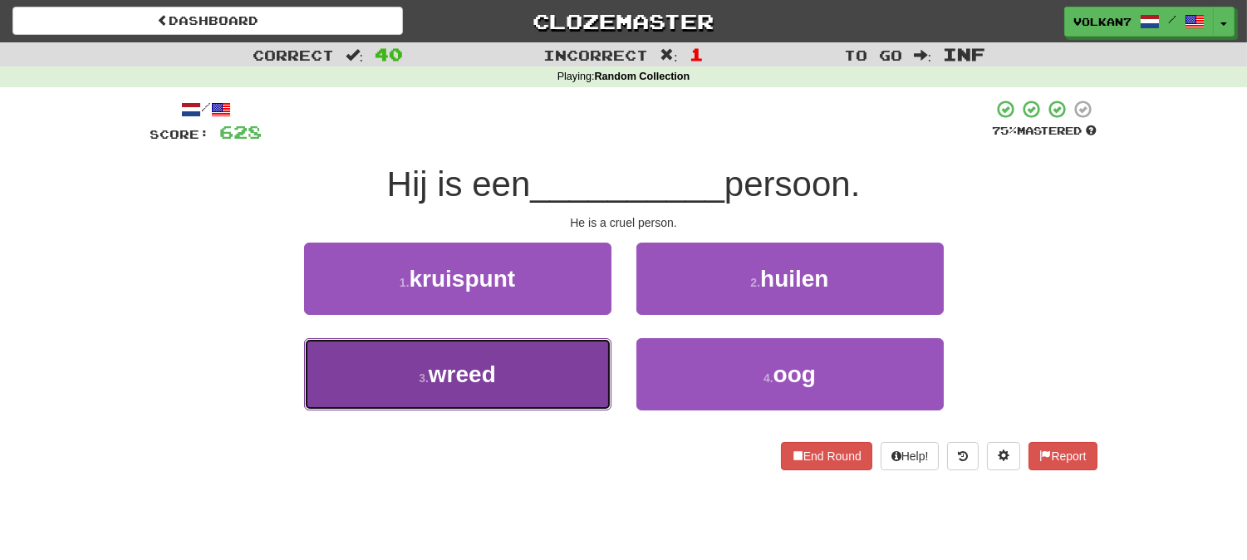
click at [573, 360] on button "3 . wreed" at bounding box center [457, 374] width 307 height 72
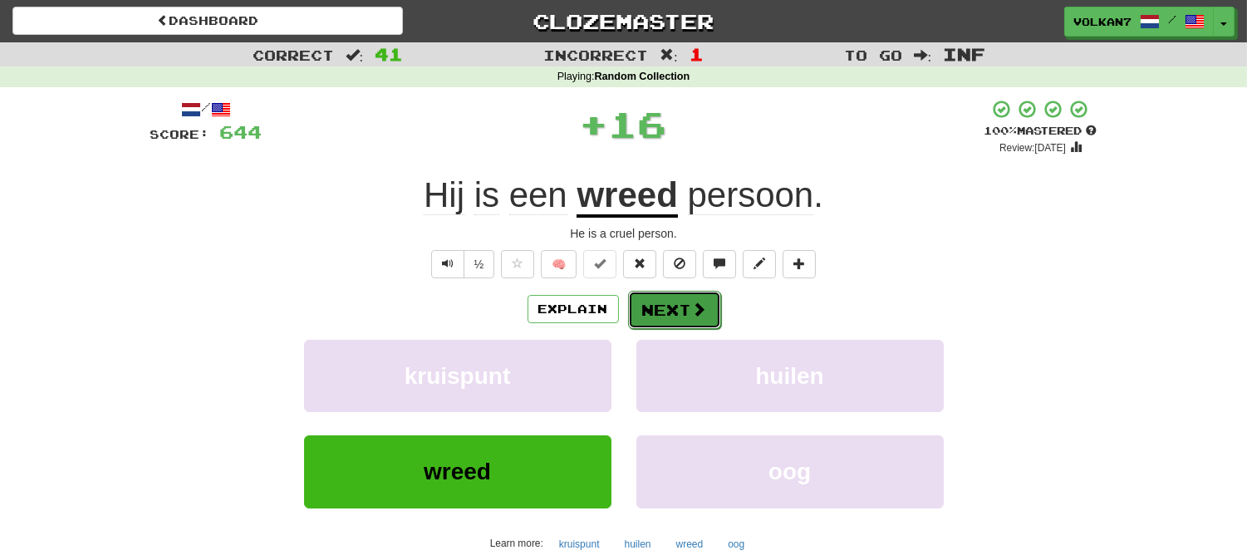
click at [663, 306] on button "Next" at bounding box center [674, 310] width 93 height 38
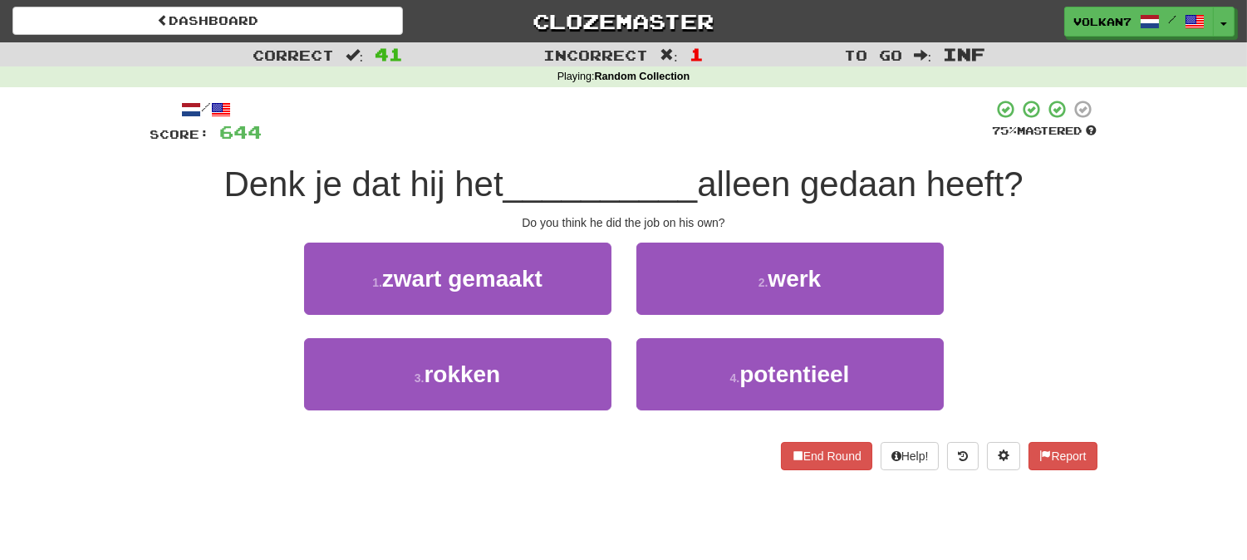
click at [695, 148] on div "/ Score: 644 75 % Mastered Denk je dat hij het __________ alleen gedaan heeft? …" at bounding box center [623, 284] width 947 height 371
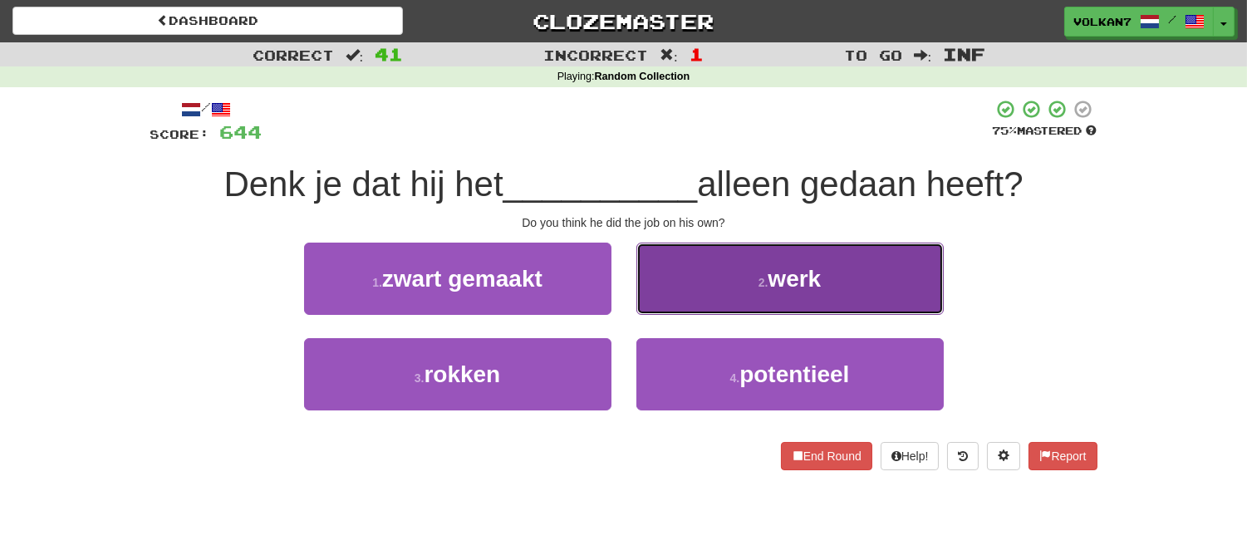
click at [713, 291] on button "2 . werk" at bounding box center [789, 279] width 307 height 72
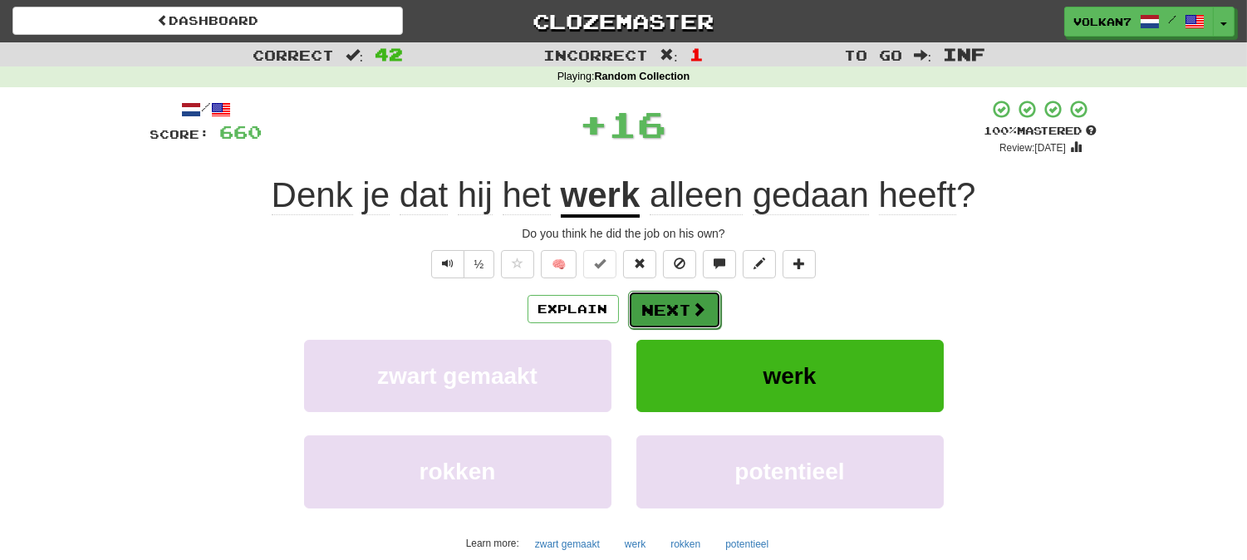
click at [683, 307] on button "Next" at bounding box center [674, 310] width 93 height 38
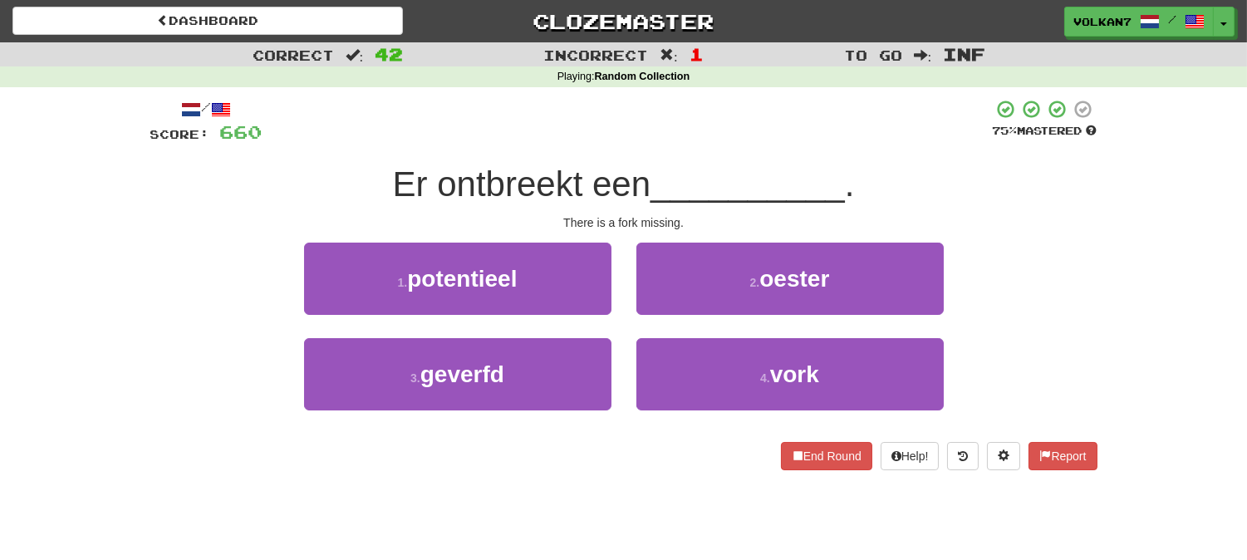
click at [691, 133] on div at bounding box center [627, 122] width 730 height 46
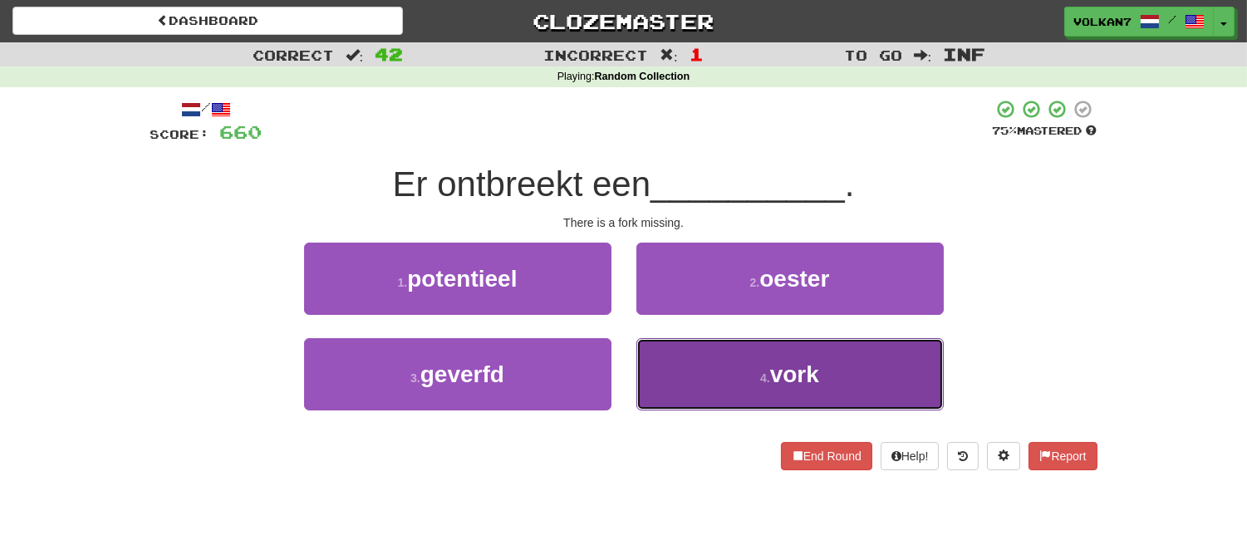
click at [708, 351] on button "4 . vork" at bounding box center [789, 374] width 307 height 72
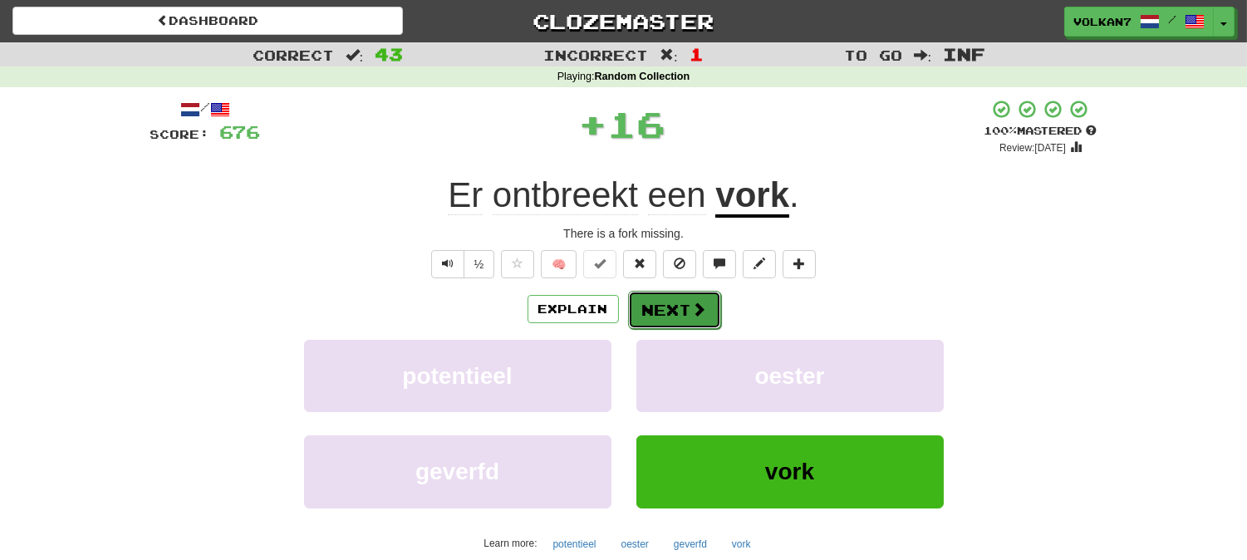
click at [685, 303] on button "Next" at bounding box center [674, 310] width 93 height 38
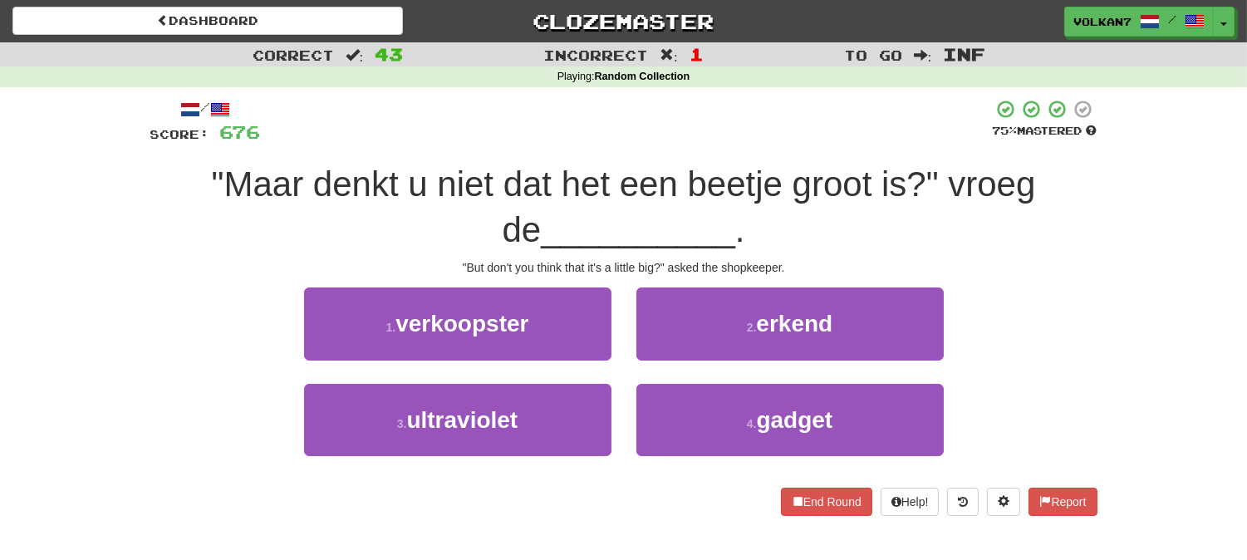
click at [696, 106] on div at bounding box center [627, 122] width 732 height 46
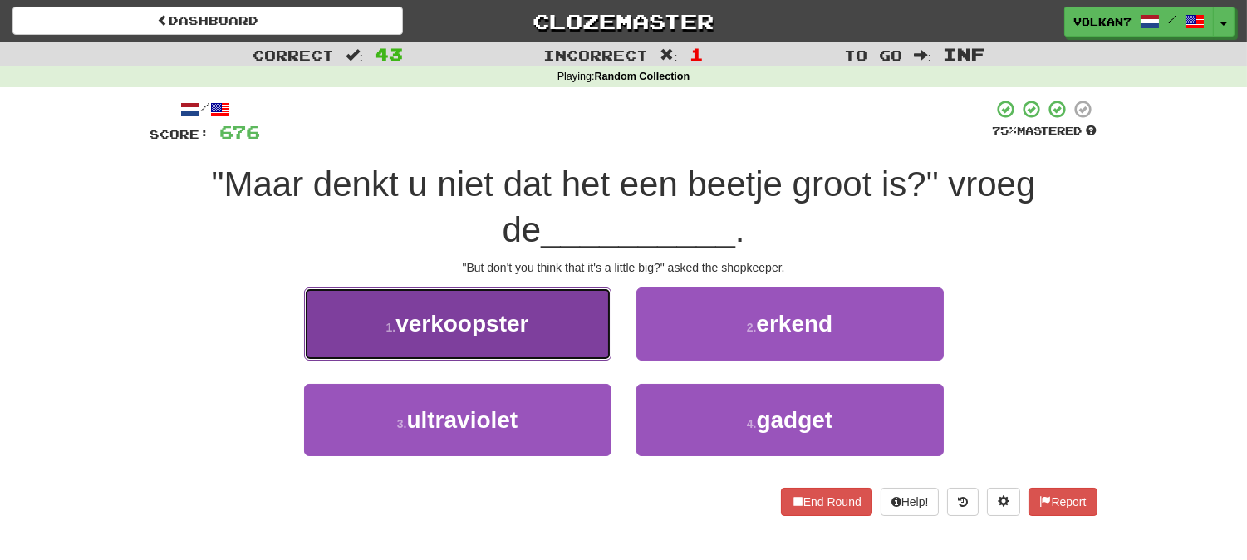
click at [536, 342] on button "1 . verkoopster" at bounding box center [457, 323] width 307 height 72
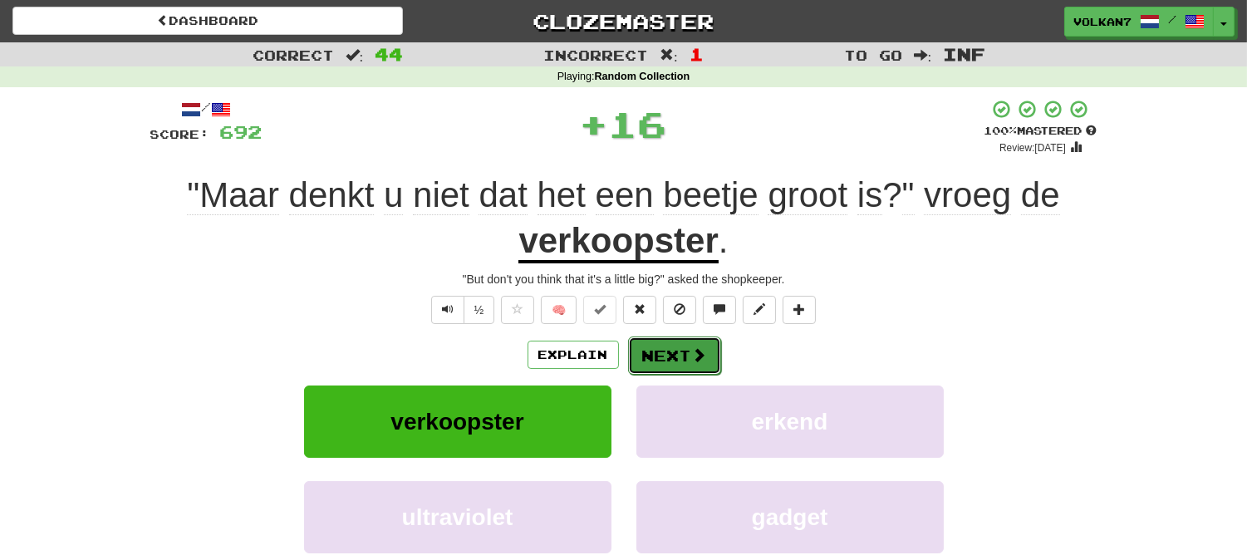
click at [645, 355] on button "Next" at bounding box center [674, 355] width 93 height 38
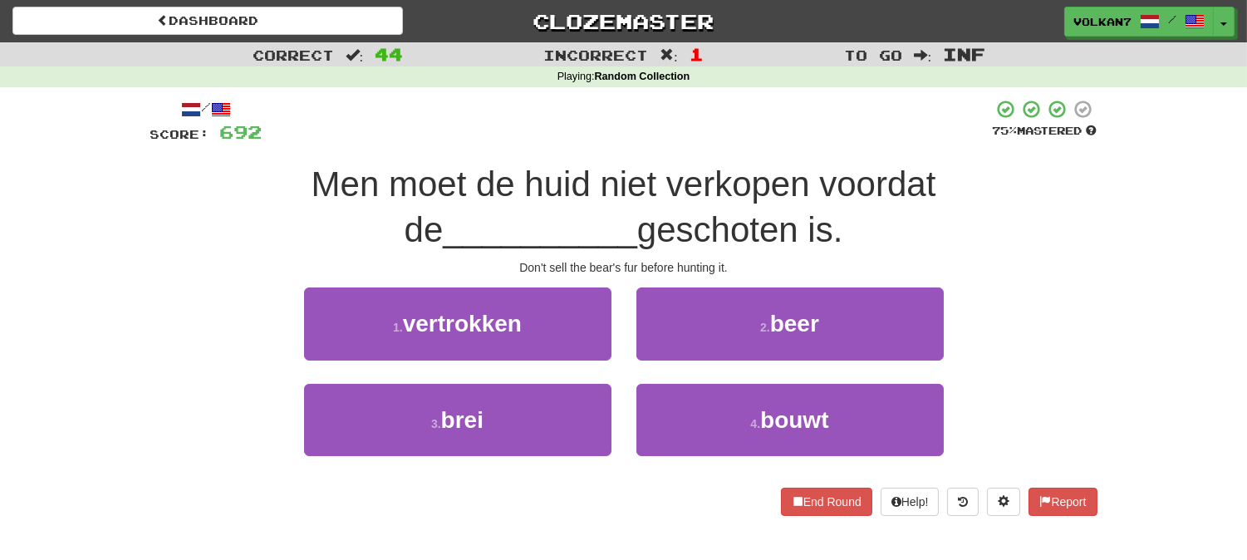
click at [747, 131] on div at bounding box center [627, 122] width 730 height 46
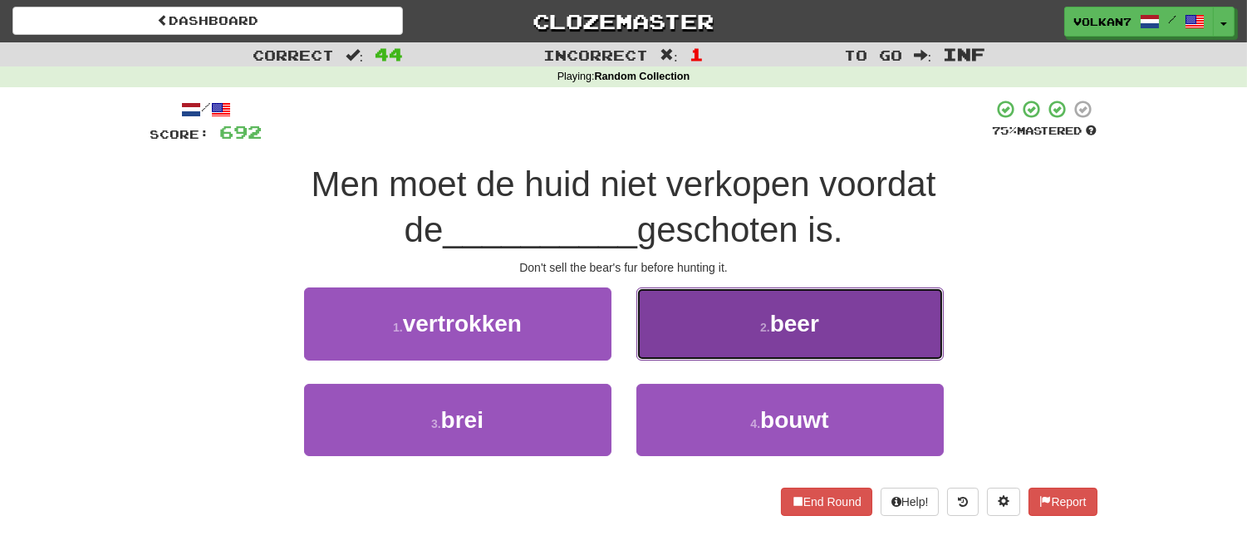
click at [723, 312] on button "2 . beer" at bounding box center [789, 323] width 307 height 72
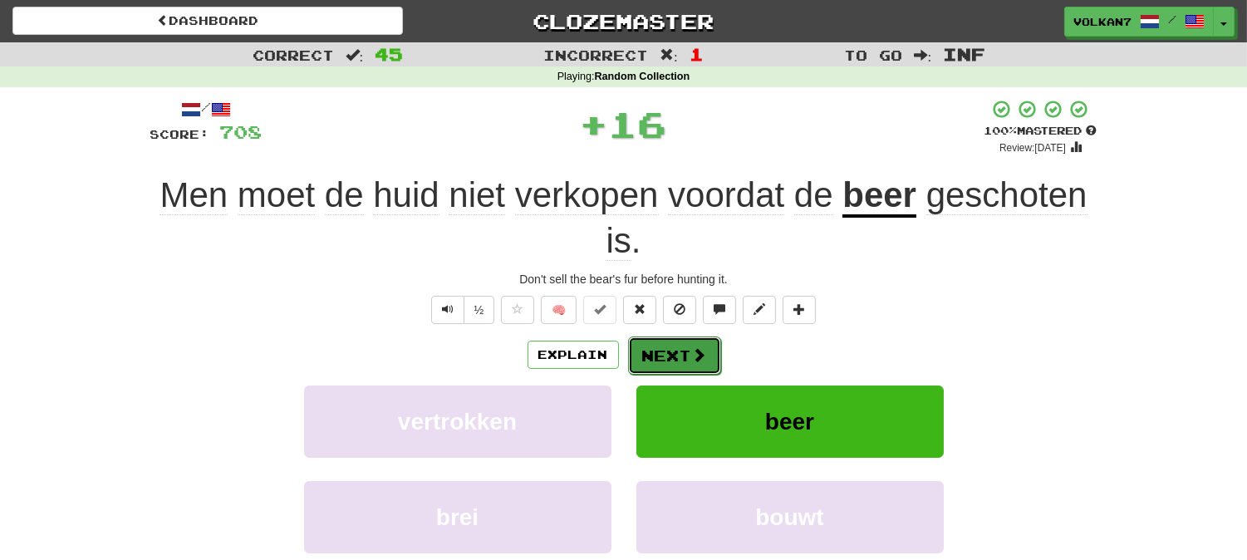
click at [695, 354] on span at bounding box center [699, 354] width 15 height 15
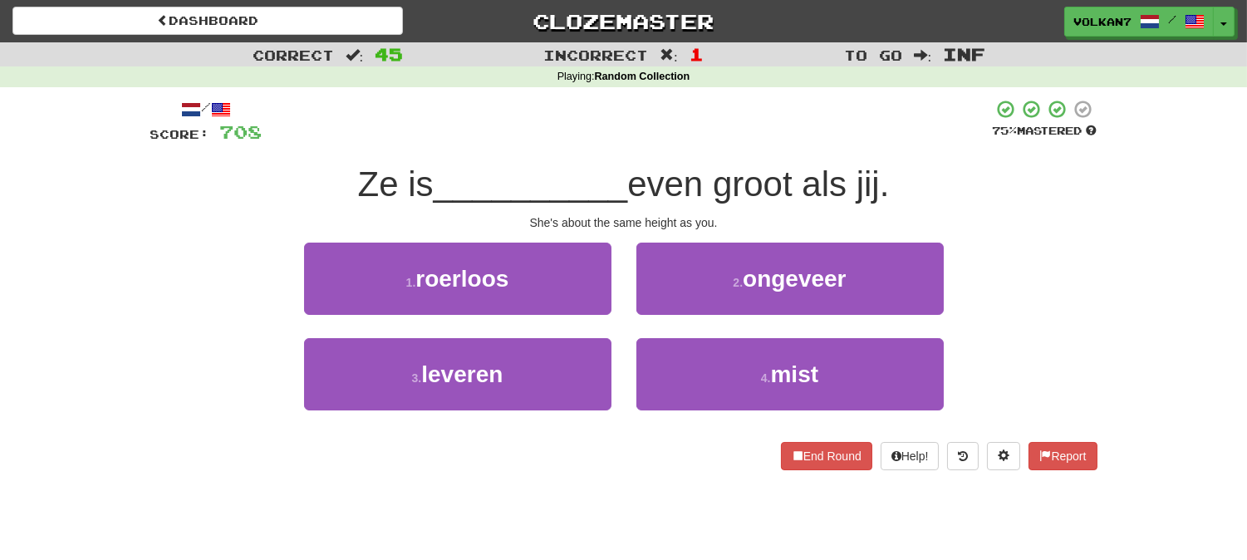
click at [718, 147] on div "/ Score: 708 75 % Mastered Ze is __________ even groot als jij. She's about the…" at bounding box center [623, 284] width 947 height 371
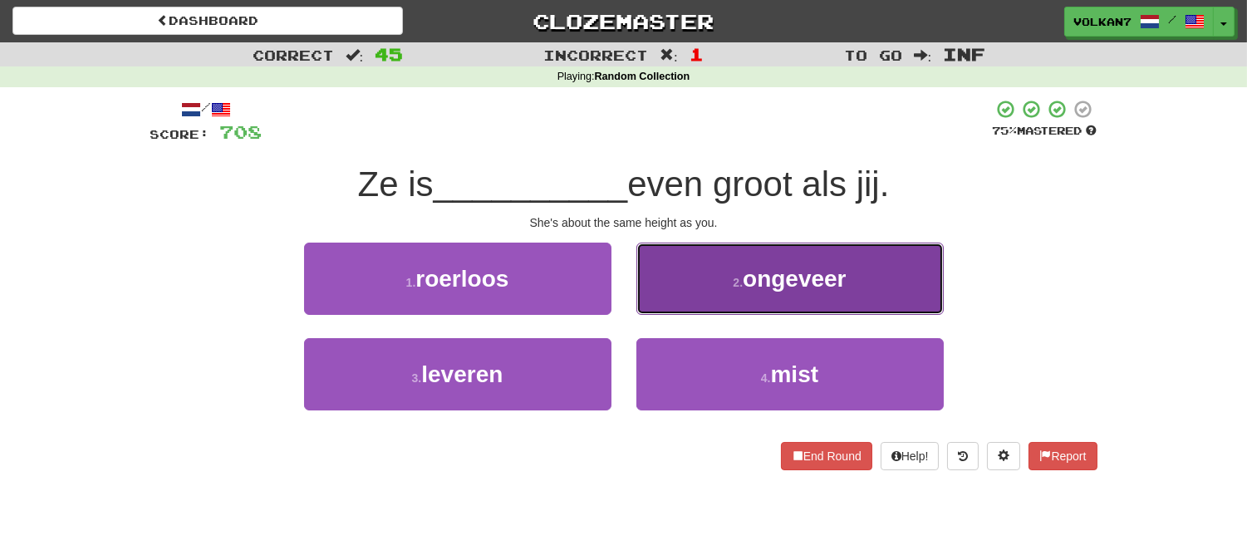
click at [752, 282] on span "ongeveer" at bounding box center [794, 279] width 104 height 26
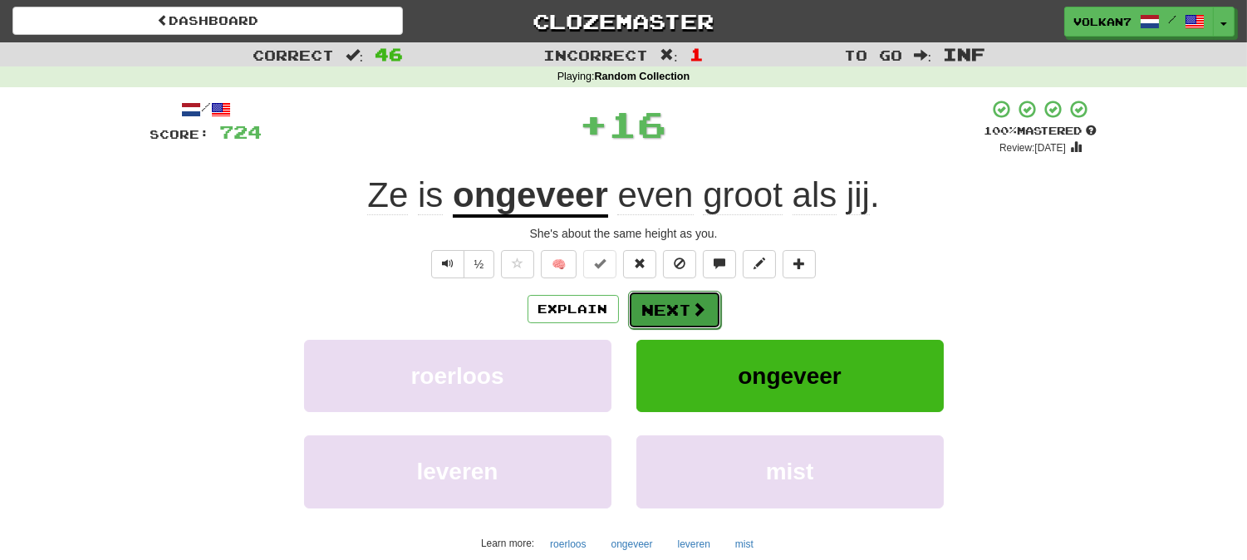
click at [707, 297] on button "Next" at bounding box center [674, 310] width 93 height 38
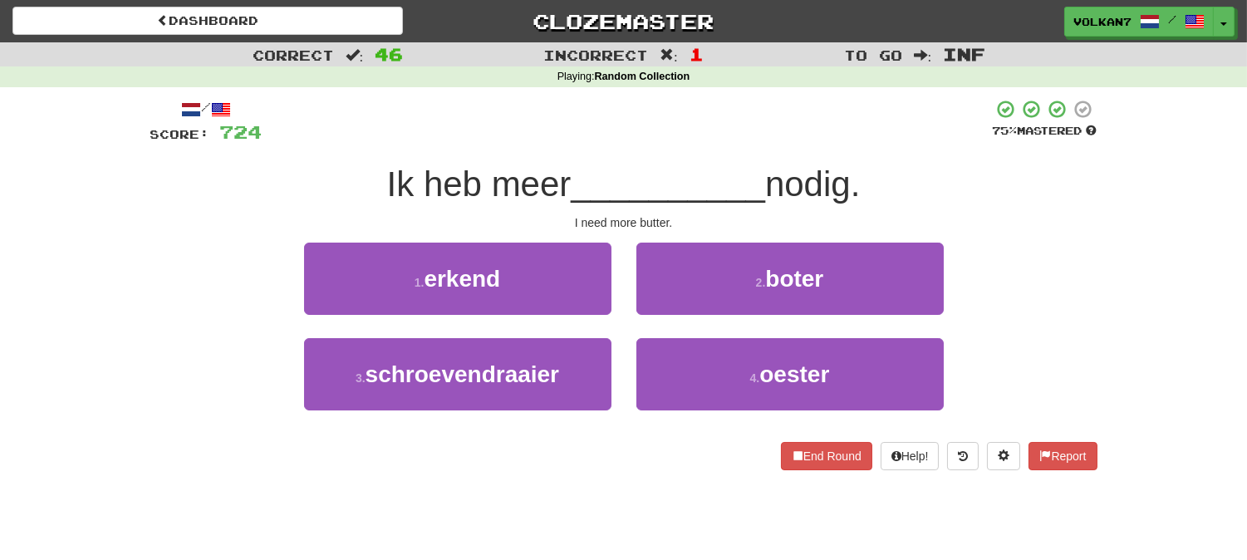
click at [723, 142] on div at bounding box center [627, 122] width 730 height 46
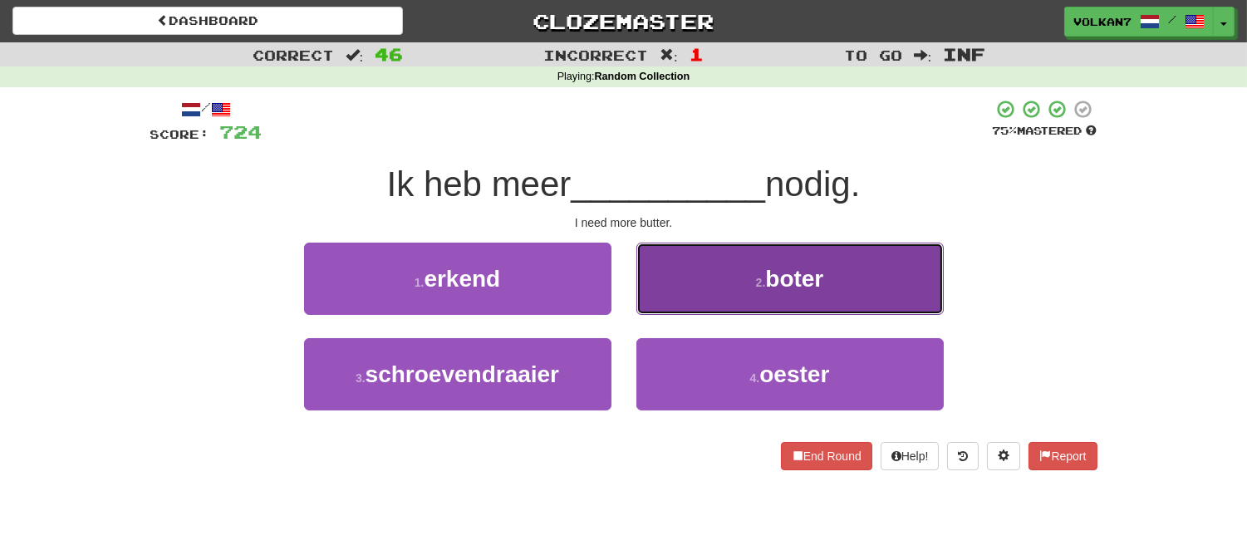
click at [698, 267] on button "2 . boter" at bounding box center [789, 279] width 307 height 72
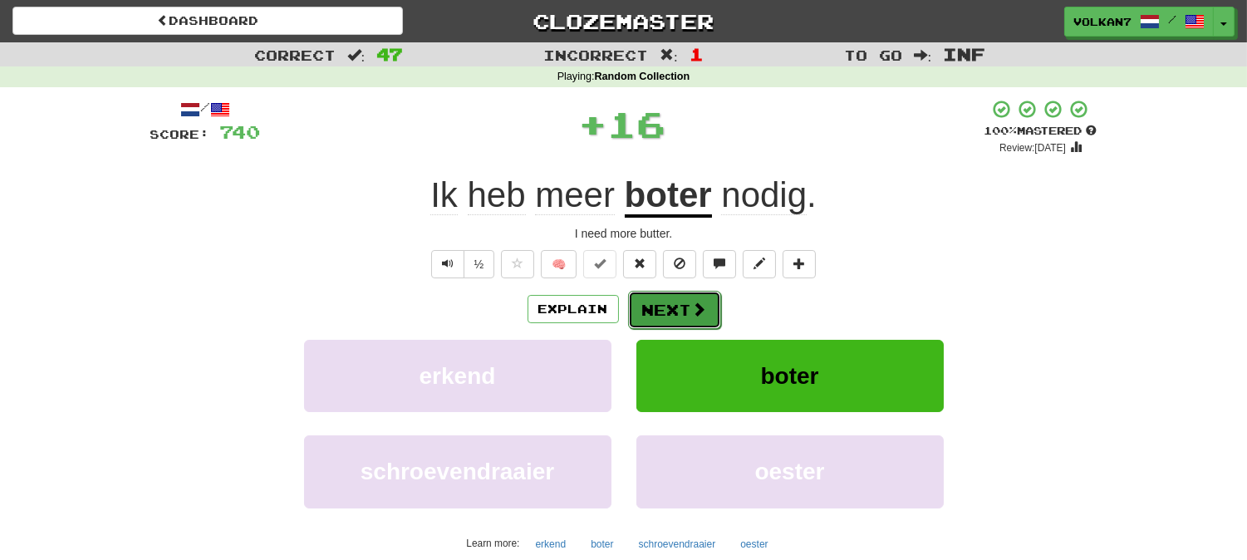
click at [674, 296] on button "Next" at bounding box center [674, 310] width 93 height 38
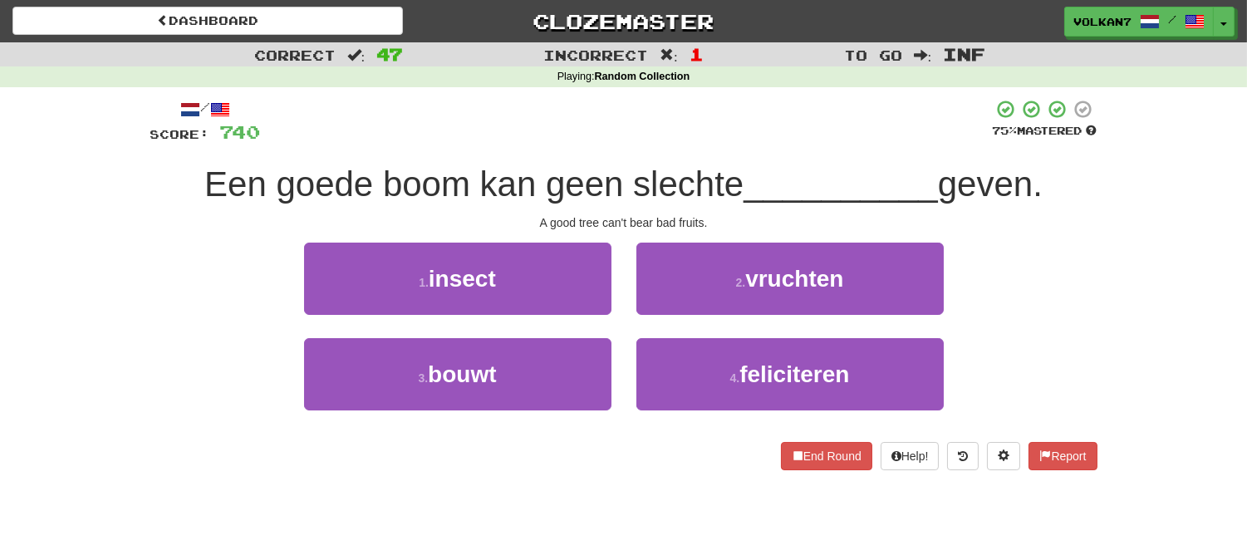
click at [685, 158] on div "/ Score: 740 75 % Mastered Een goede boom kan geen slechte __________ geven. A …" at bounding box center [623, 284] width 947 height 371
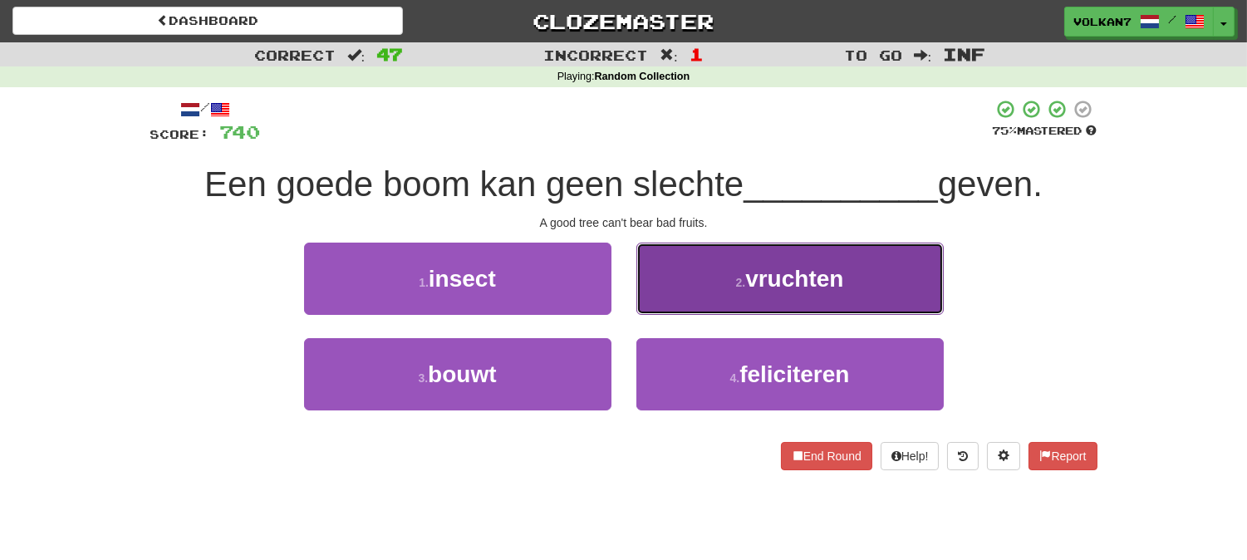
click at [683, 297] on button "2 . vruchten" at bounding box center [789, 279] width 307 height 72
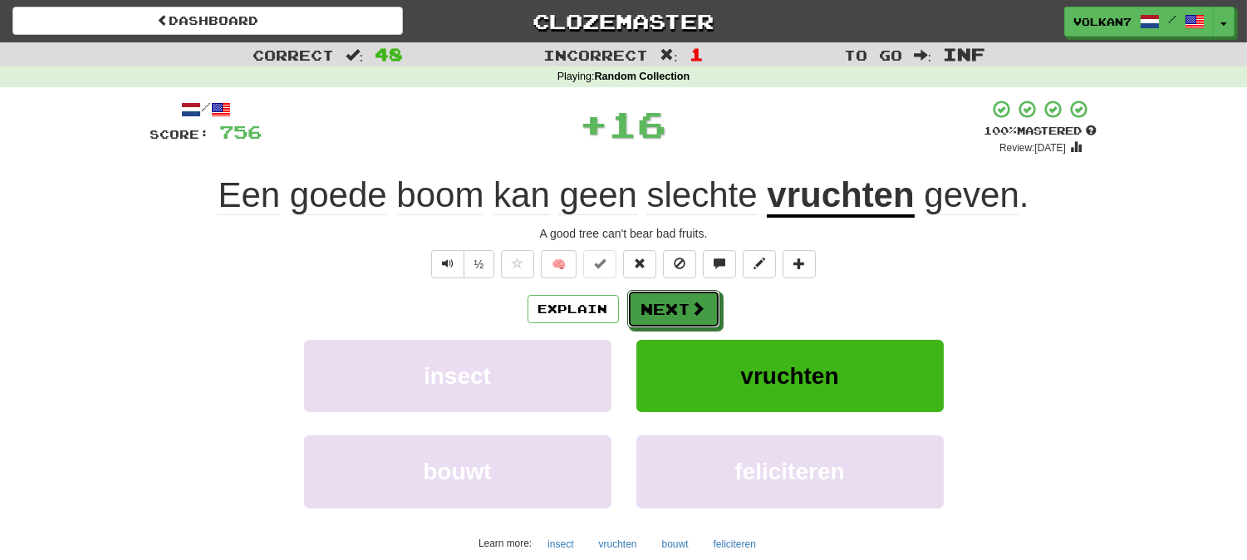
click at [683, 297] on button "Next" at bounding box center [673, 309] width 93 height 38
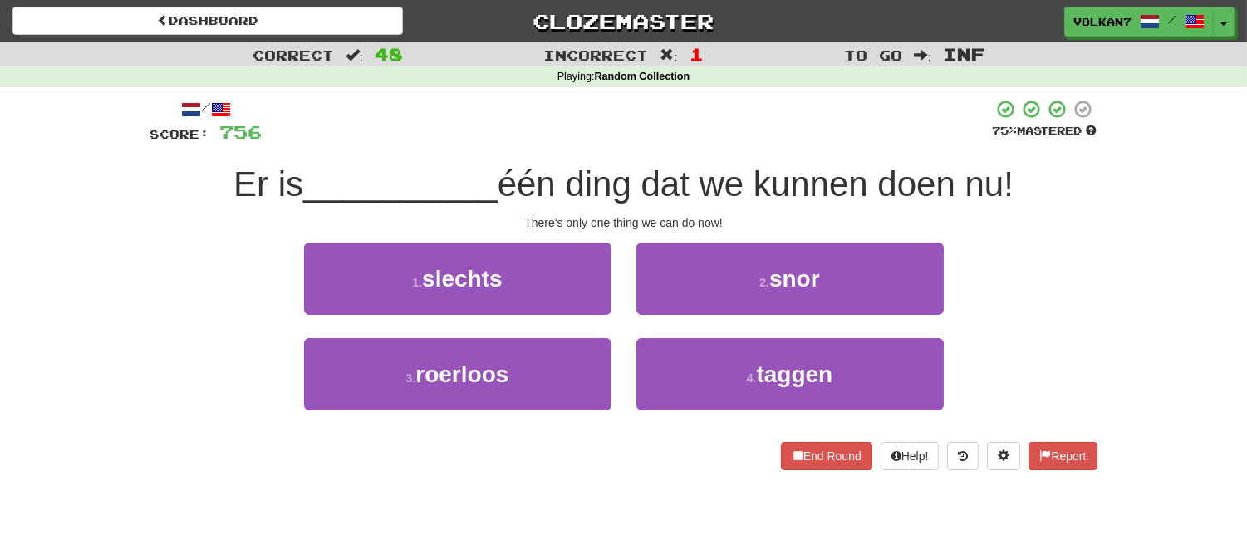
click at [715, 90] on div "/ Score: 756 75 % Mastered Er is __________ één ding dat we kunnen doen nu! The…" at bounding box center [623, 290] width 947 height 406
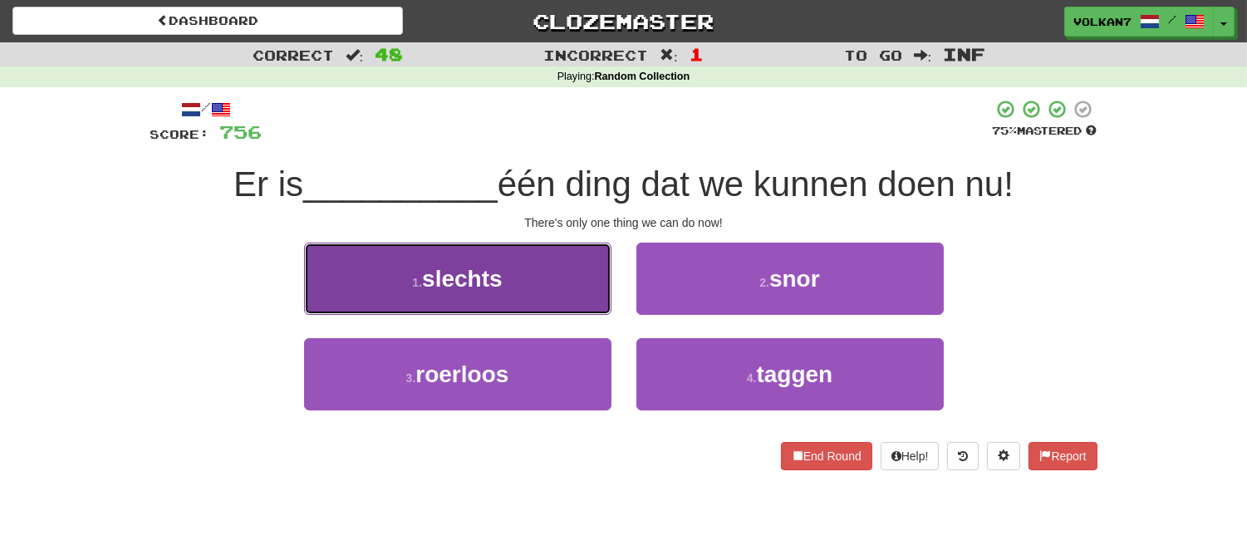
click at [574, 263] on button "1 . slechts" at bounding box center [457, 279] width 307 height 72
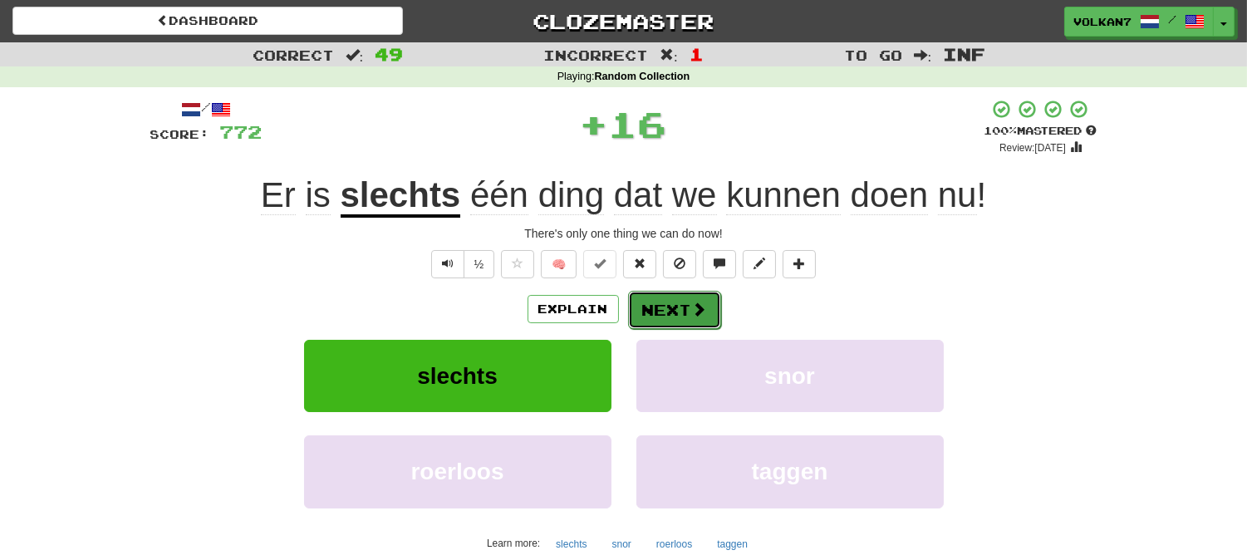
click at [679, 318] on button "Next" at bounding box center [674, 310] width 93 height 38
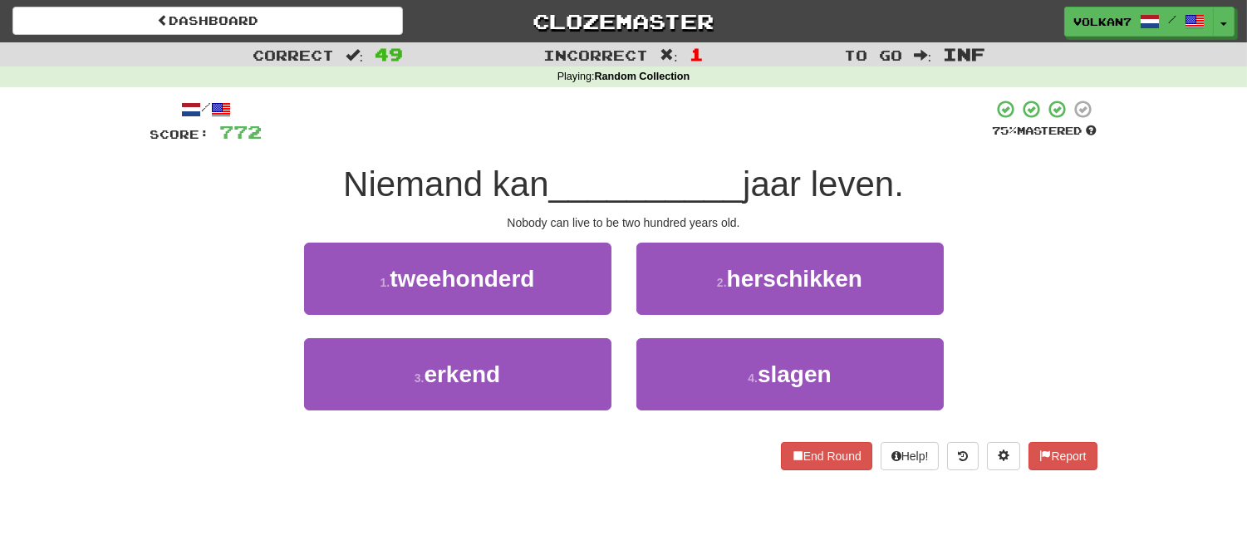
click at [714, 155] on div "/ Score: 772 75 % Mastered Niemand kan __________ jaar leven. Nobody can live t…" at bounding box center [623, 284] width 947 height 371
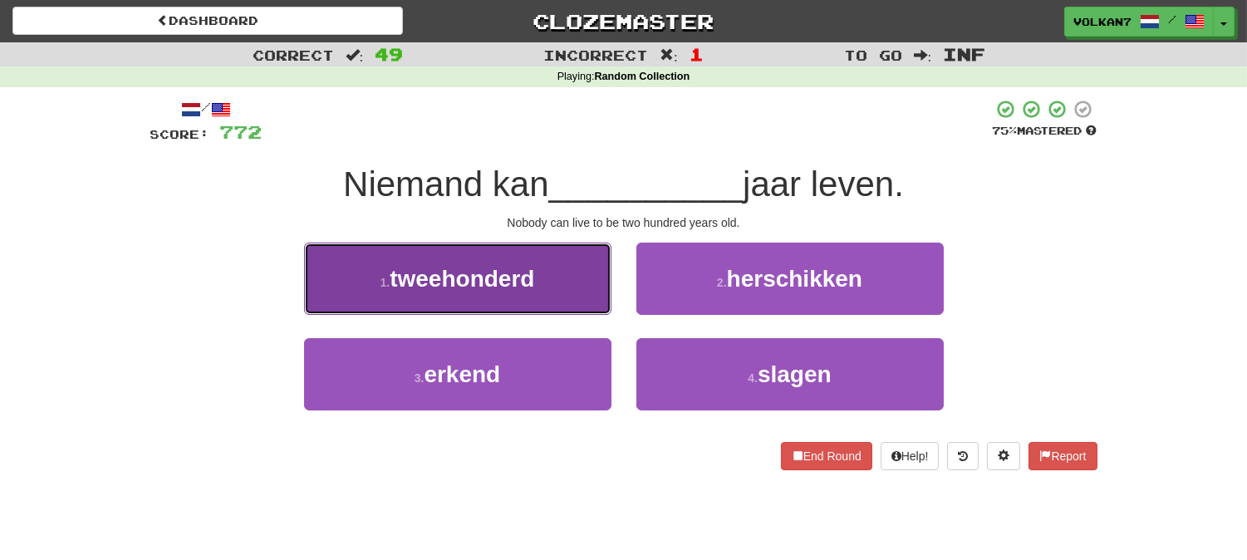
click at [570, 271] on button "1 . tweehonderd" at bounding box center [457, 279] width 307 height 72
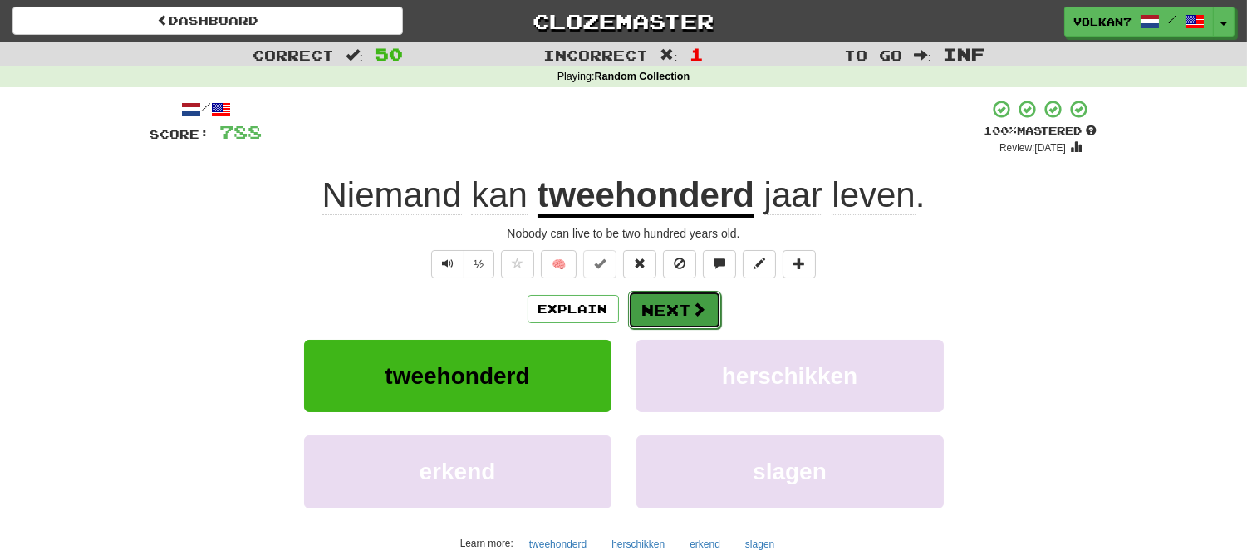
click at [662, 306] on button "Next" at bounding box center [674, 310] width 93 height 38
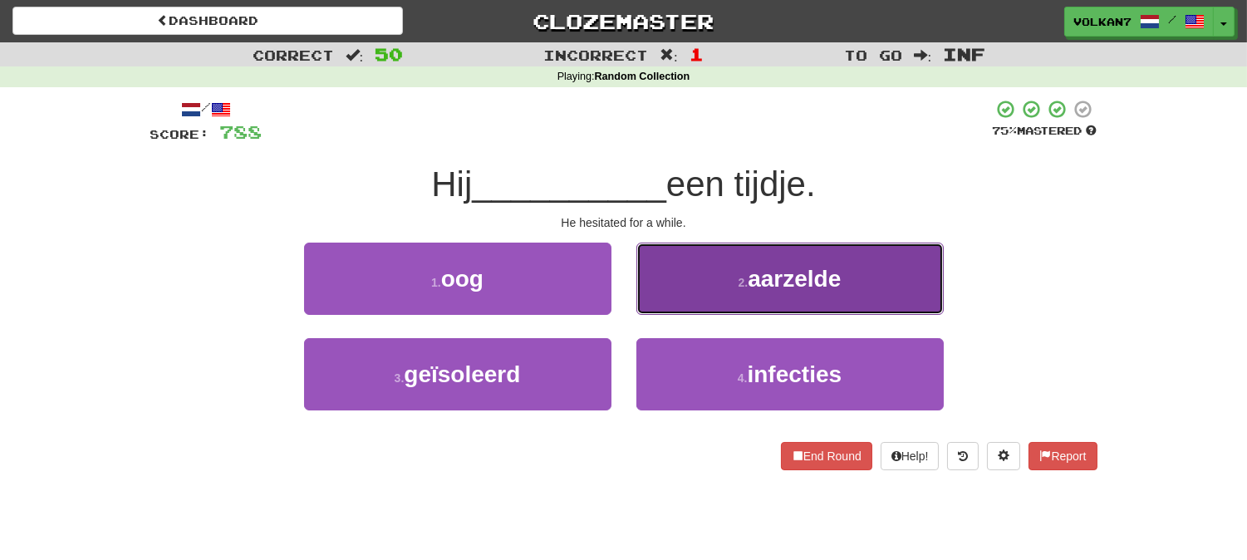
click at [731, 271] on button "2 . aarzelde" at bounding box center [789, 279] width 307 height 72
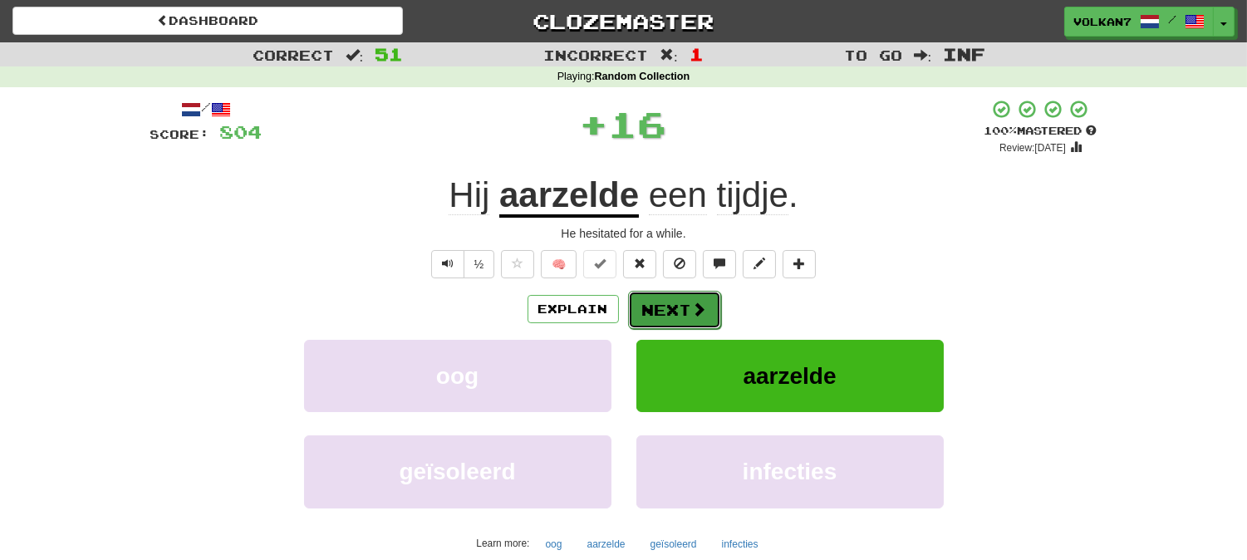
click at [687, 296] on button "Next" at bounding box center [674, 310] width 93 height 38
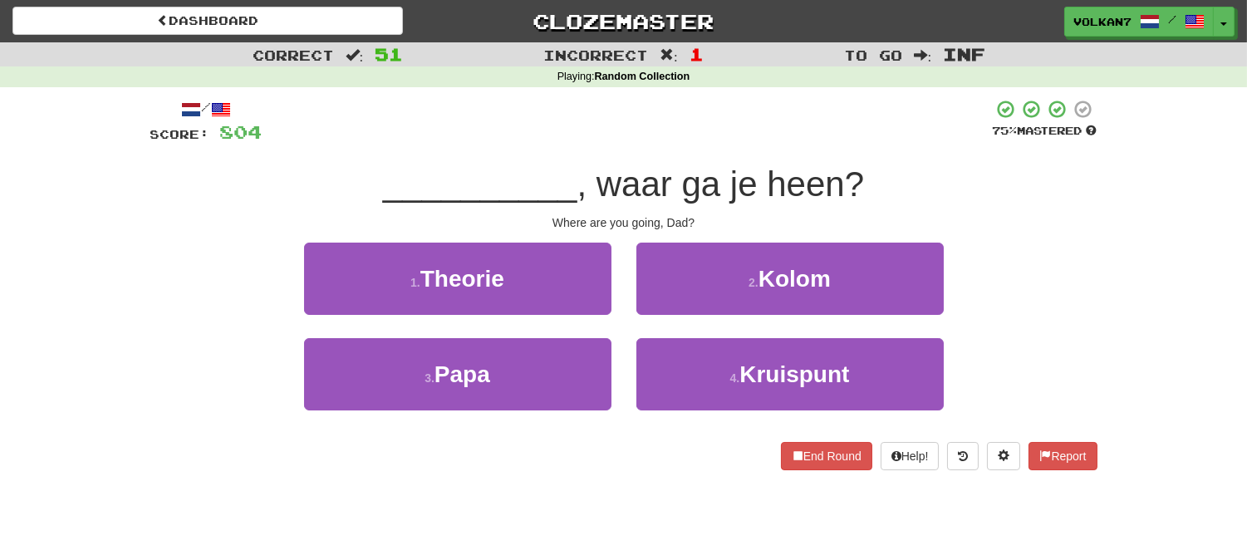
click at [712, 189] on span ", waar ga je heen?" at bounding box center [720, 183] width 287 height 39
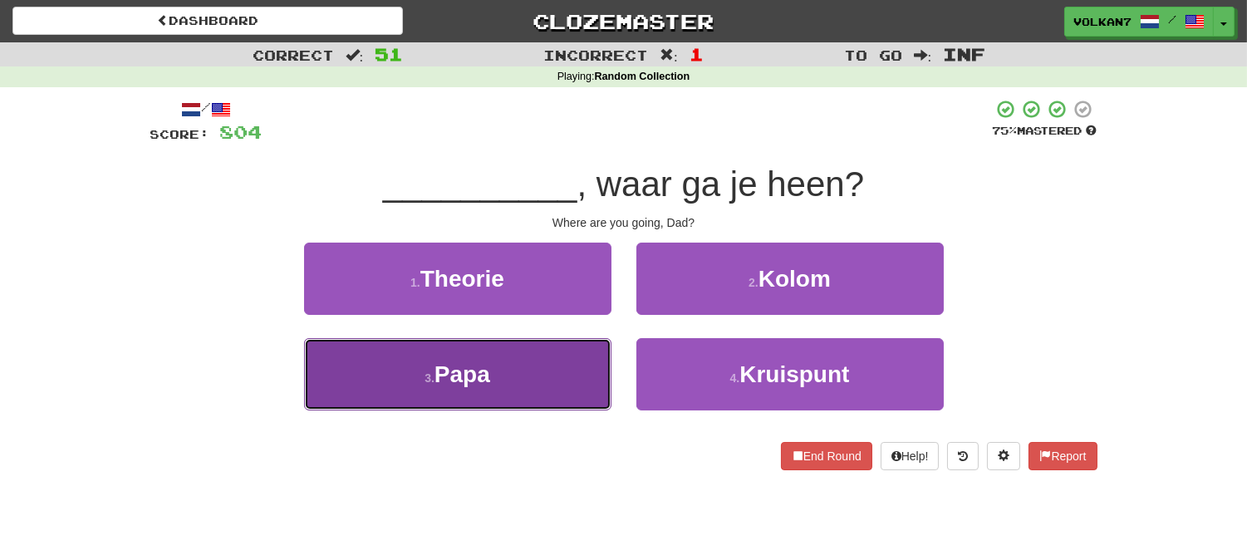
click at [517, 370] on button "3 . Papa" at bounding box center [457, 374] width 307 height 72
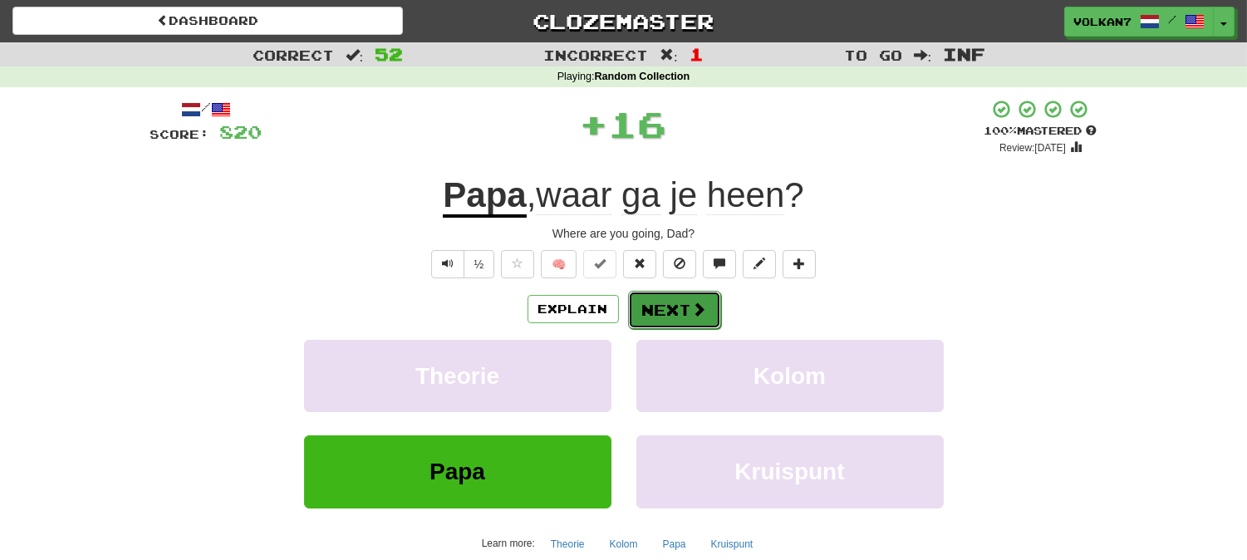
click at [636, 301] on button "Next" at bounding box center [674, 310] width 93 height 38
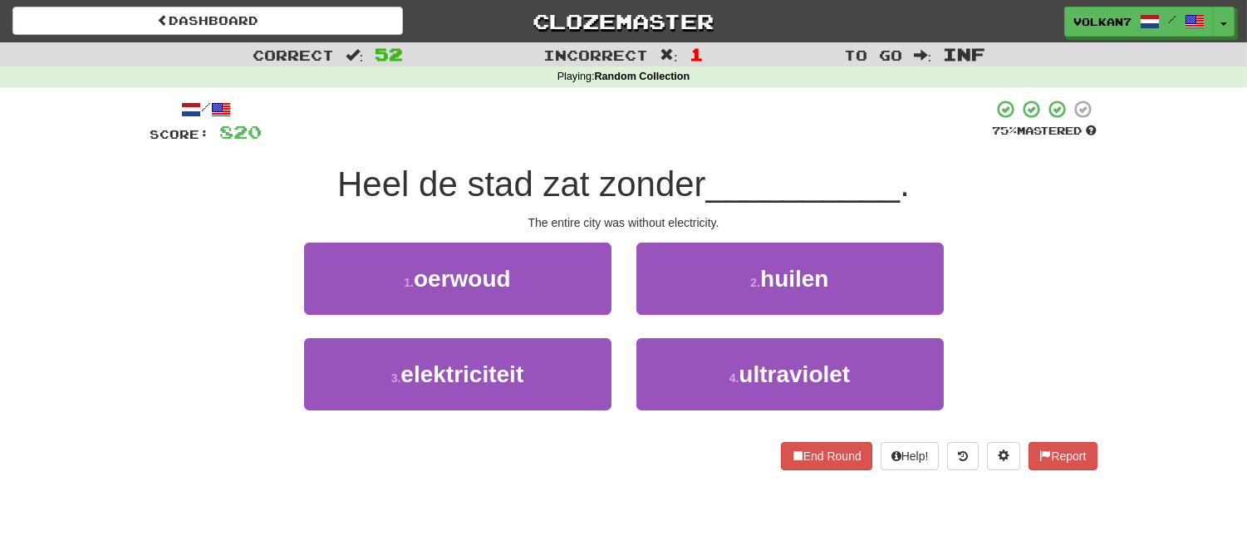
click at [760, 81] on div "Playing : Random Collection" at bounding box center [623, 77] width 1247 height 15
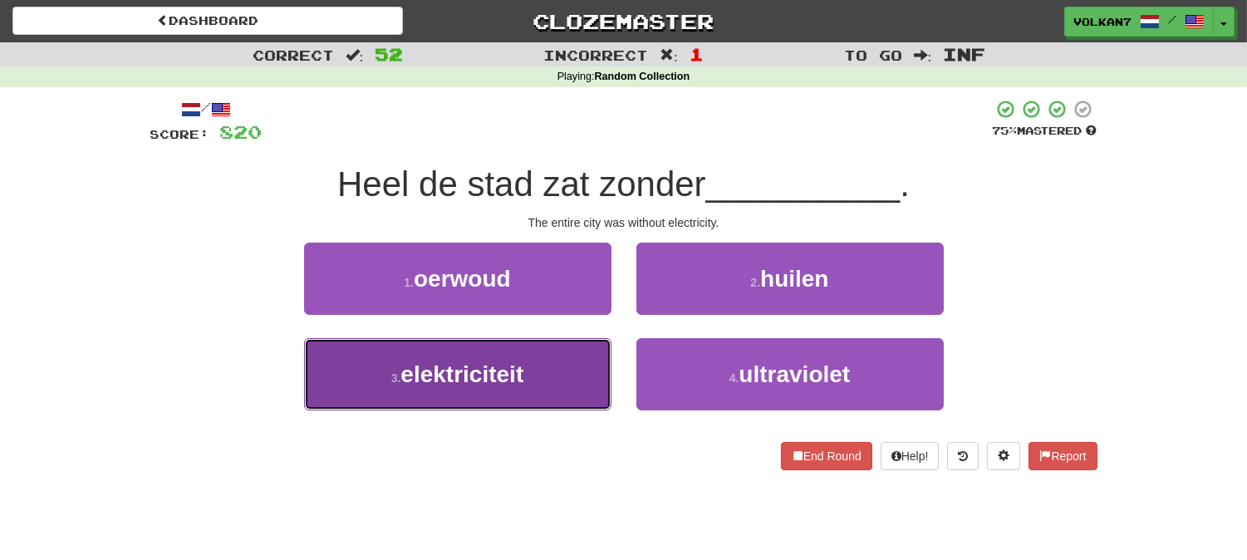
click at [536, 346] on button "3 . elektriciteit" at bounding box center [457, 374] width 307 height 72
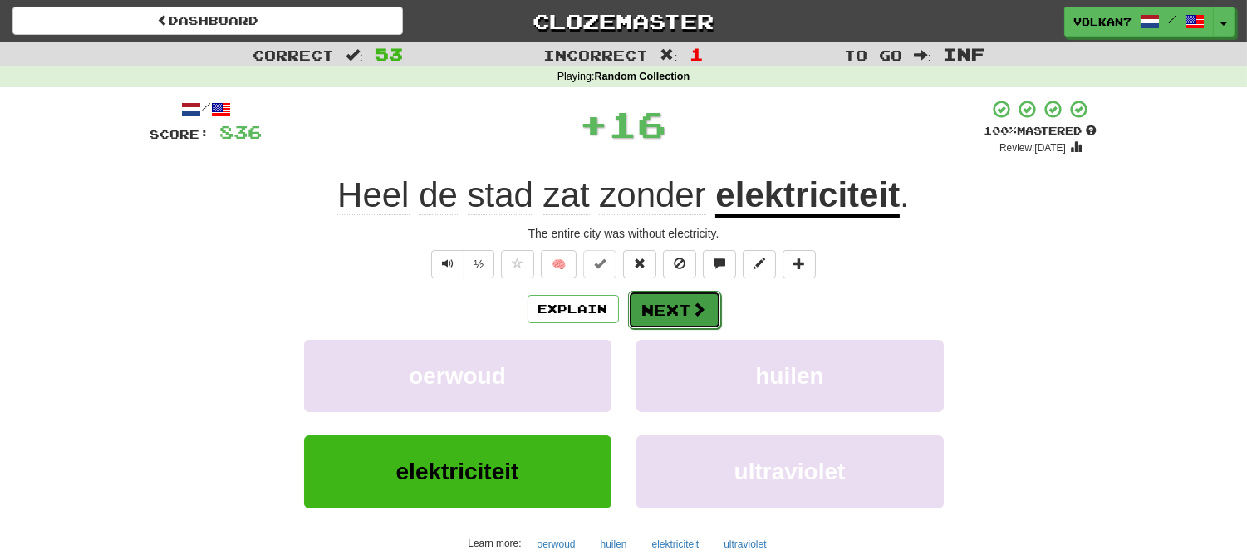
click at [683, 308] on button "Next" at bounding box center [674, 310] width 93 height 38
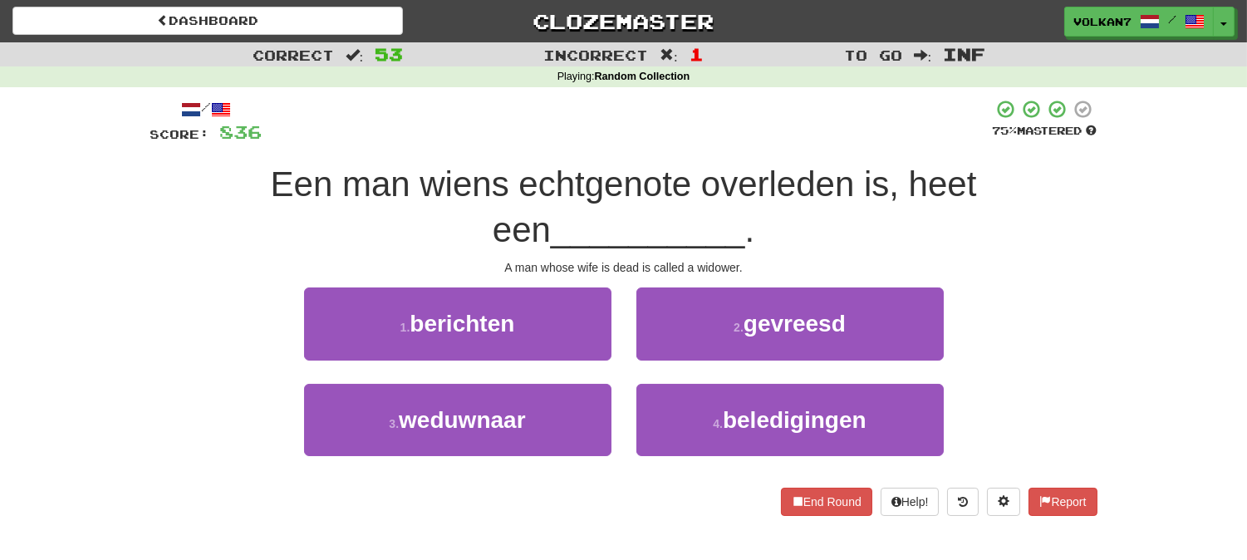
click at [703, 167] on span "Een man wiens echtgenote overleden is, heet een" at bounding box center [624, 206] width 706 height 85
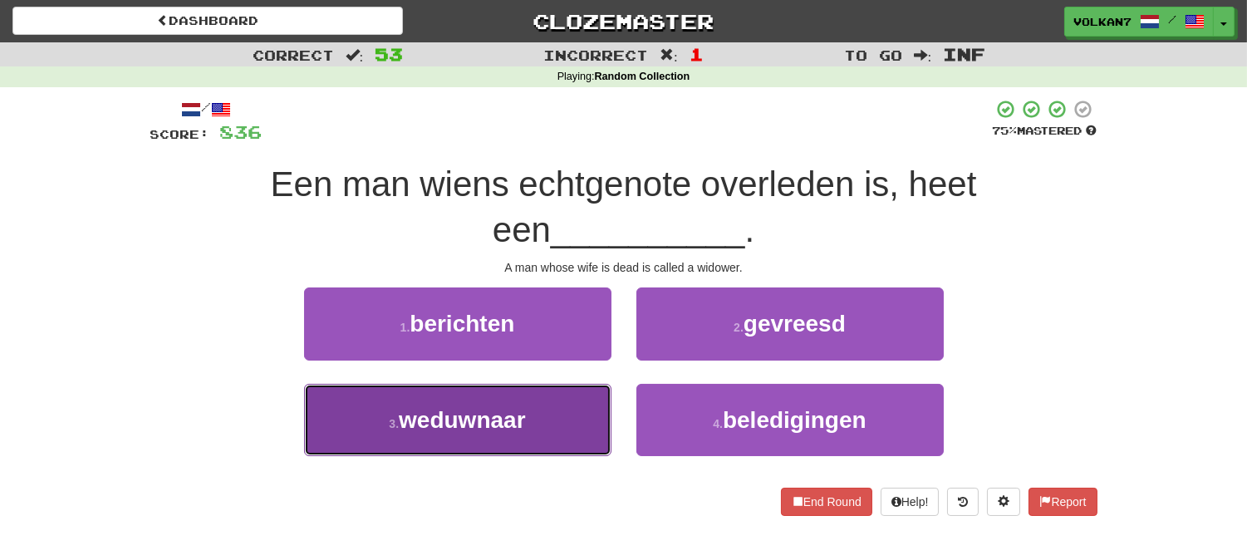
click at [585, 409] on button "3 . weduwnaar" at bounding box center [457, 420] width 307 height 72
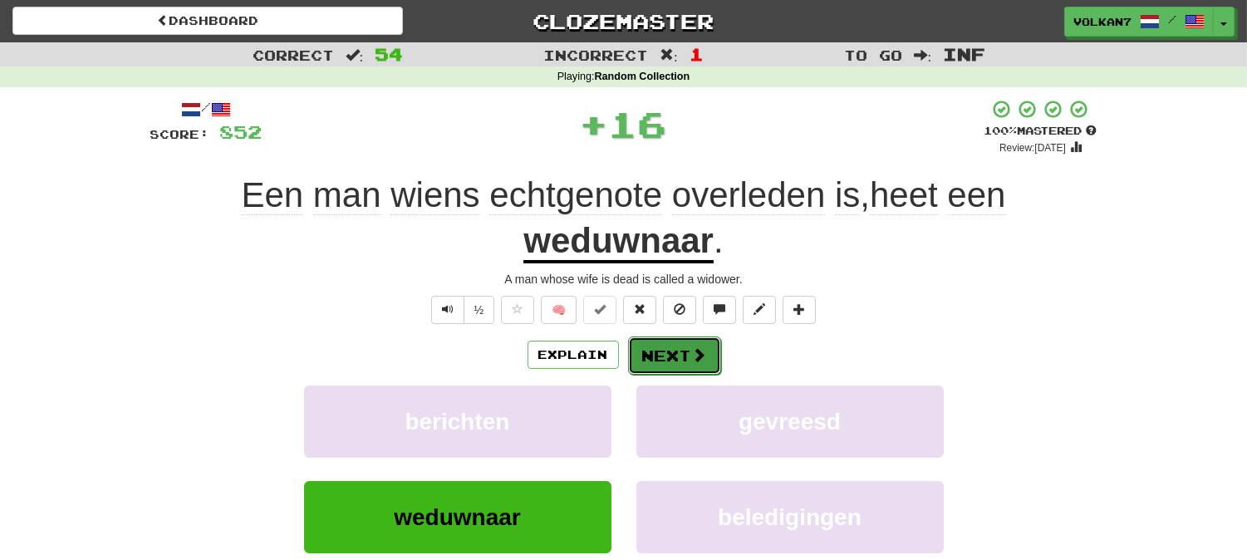
click at [644, 361] on button "Next" at bounding box center [674, 355] width 93 height 38
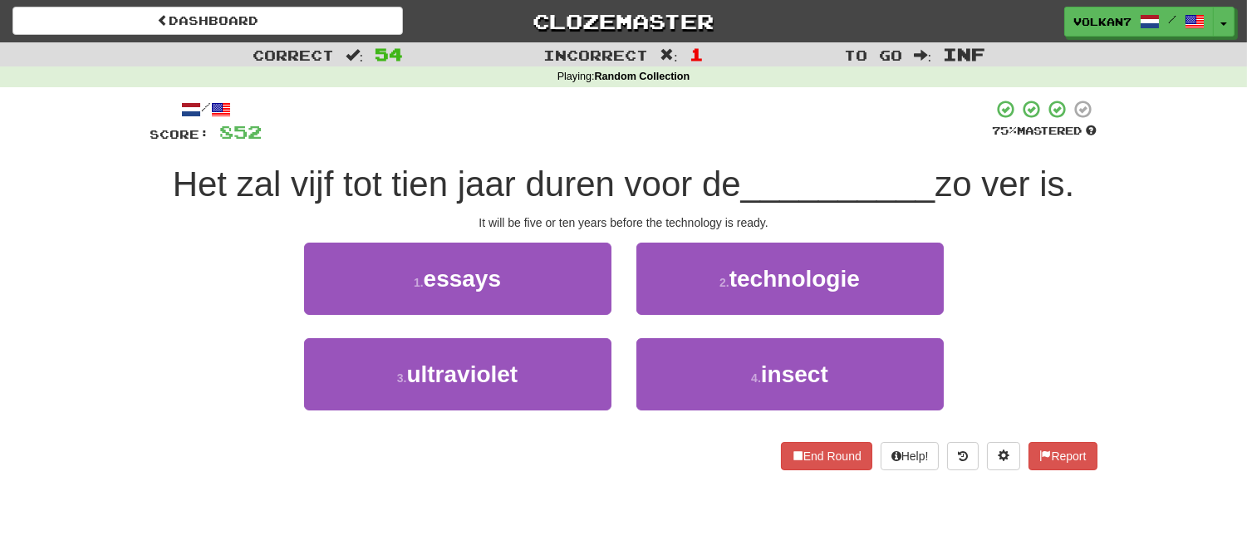
click at [671, 194] on span "Het zal vijf tot tien jaar duren voor de" at bounding box center [457, 183] width 568 height 39
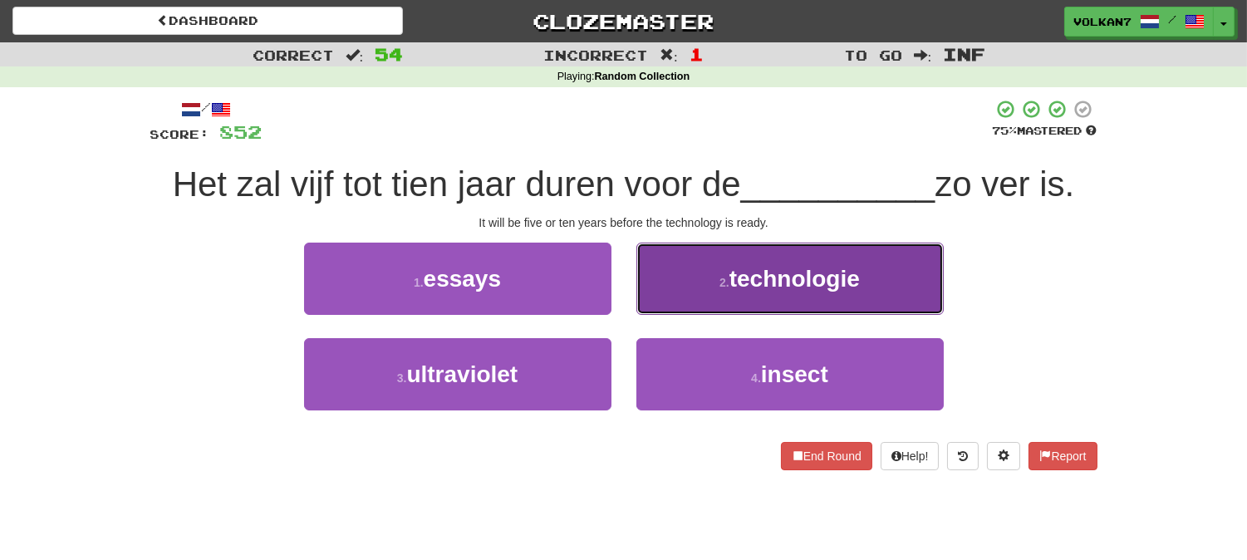
click at [682, 262] on button "2 . technologie" at bounding box center [789, 279] width 307 height 72
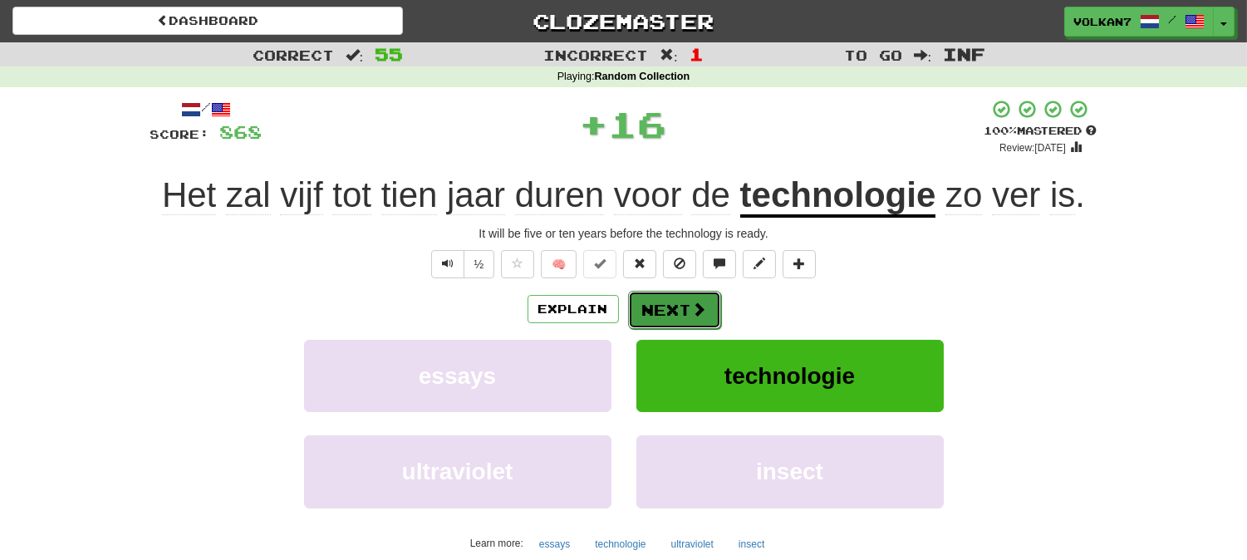
click at [667, 326] on button "Next" at bounding box center [674, 310] width 93 height 38
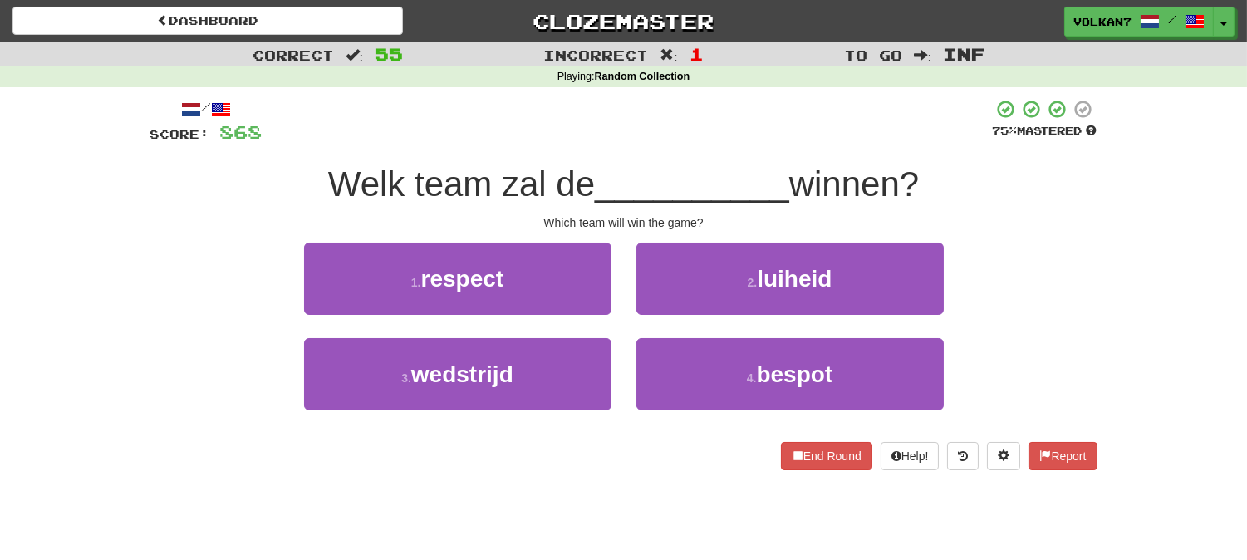
click at [675, 158] on div "/ Score: 868 75 % Mastered Welk team zal de __________ winnen? Which team will …" at bounding box center [623, 284] width 947 height 371
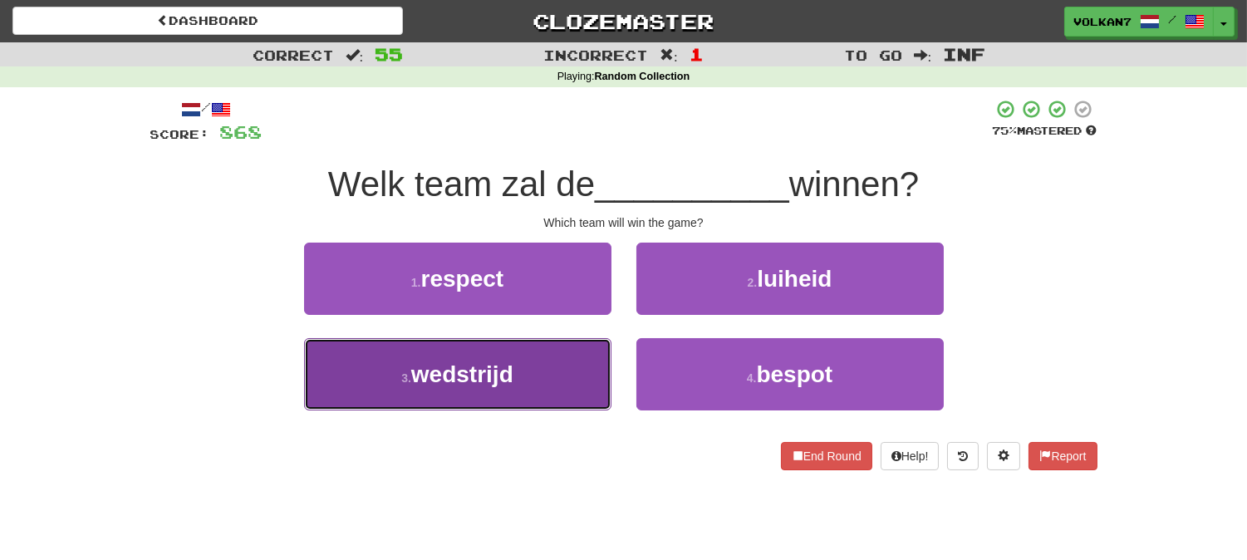
click at [523, 380] on button "3 . wedstrijd" at bounding box center [457, 374] width 307 height 72
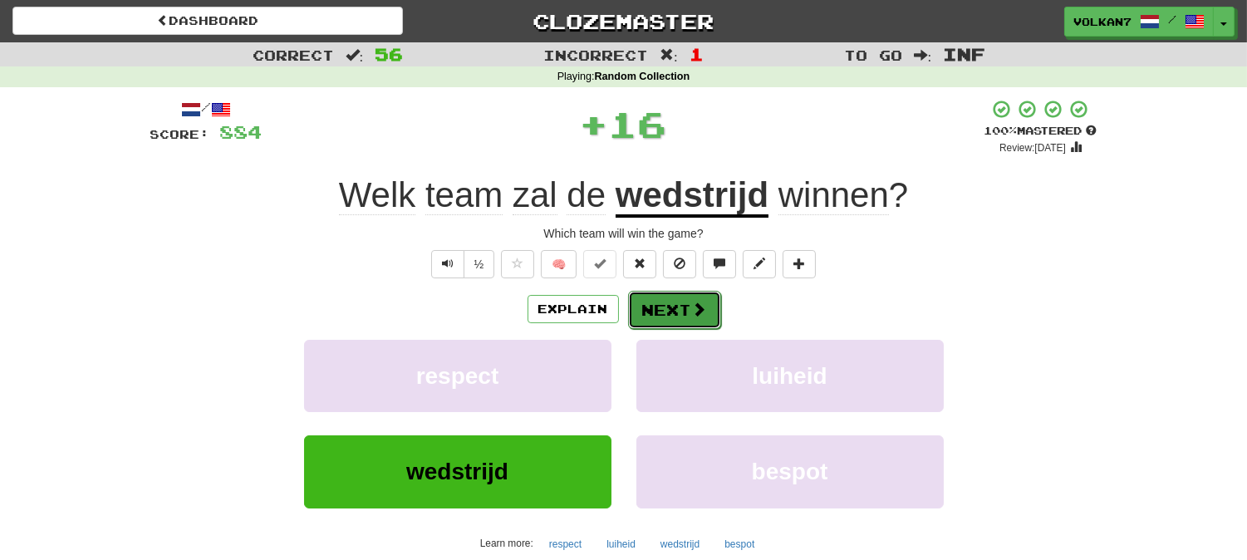
click at [677, 310] on button "Next" at bounding box center [674, 310] width 93 height 38
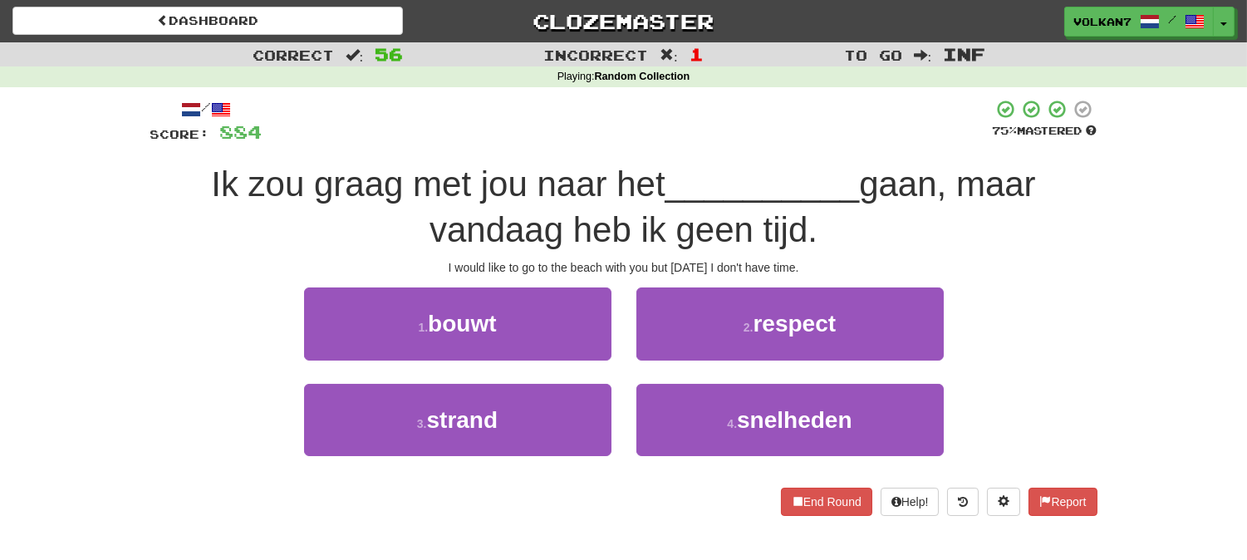
click at [693, 149] on div "/ Score: 884 75 % Mastered Ik zou graag met jou naar het __________ gaan, maar …" at bounding box center [623, 307] width 947 height 416
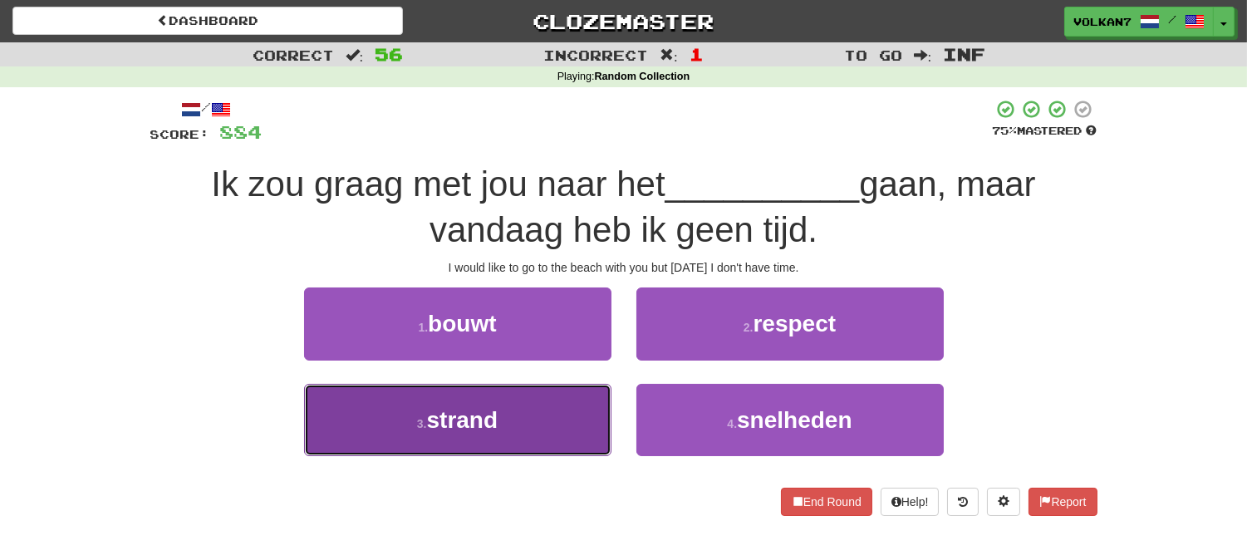
click at [598, 397] on button "3 . strand" at bounding box center [457, 420] width 307 height 72
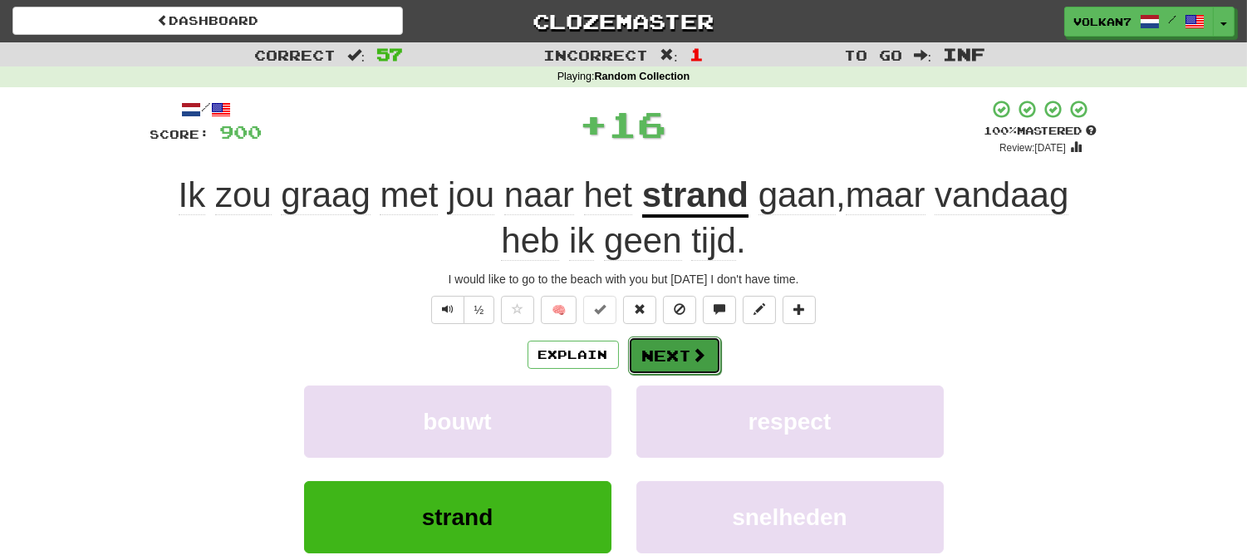
click at [636, 362] on button "Next" at bounding box center [674, 355] width 93 height 38
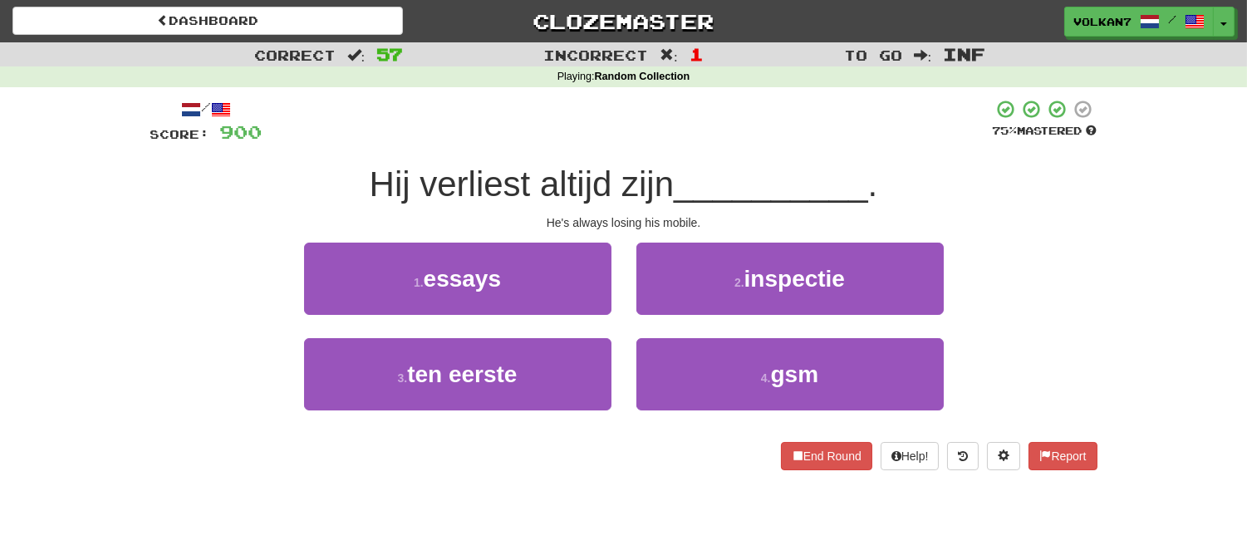
click at [706, 151] on div "/ Score: 900 75 % Mastered Hij verliest altijd zijn __________ . He's always lo…" at bounding box center [623, 284] width 947 height 371
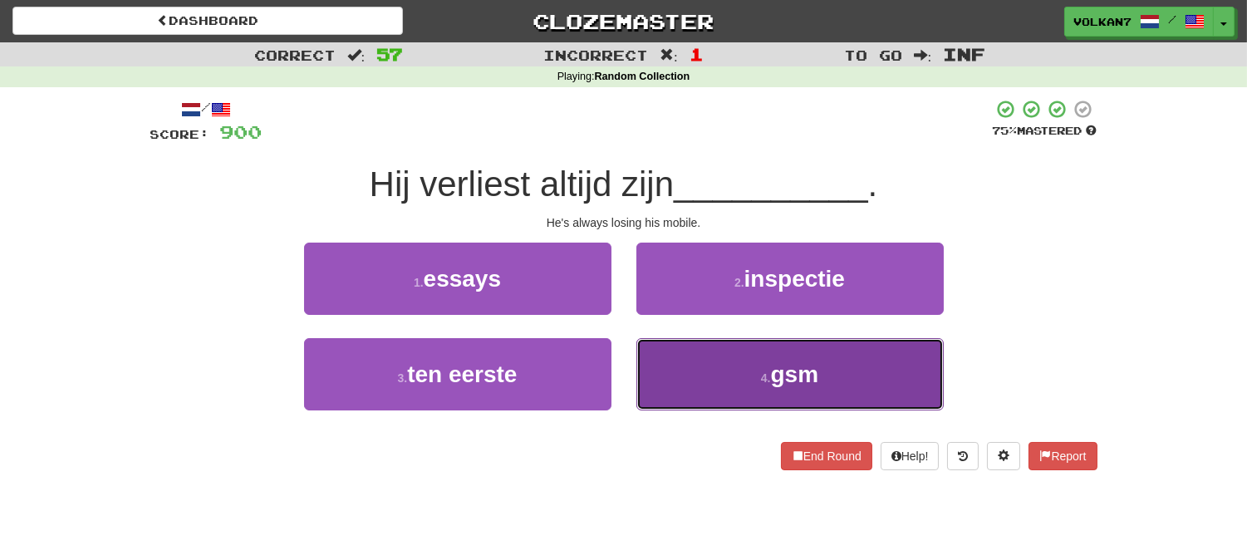
click at [737, 361] on button "4 . gsm" at bounding box center [789, 374] width 307 height 72
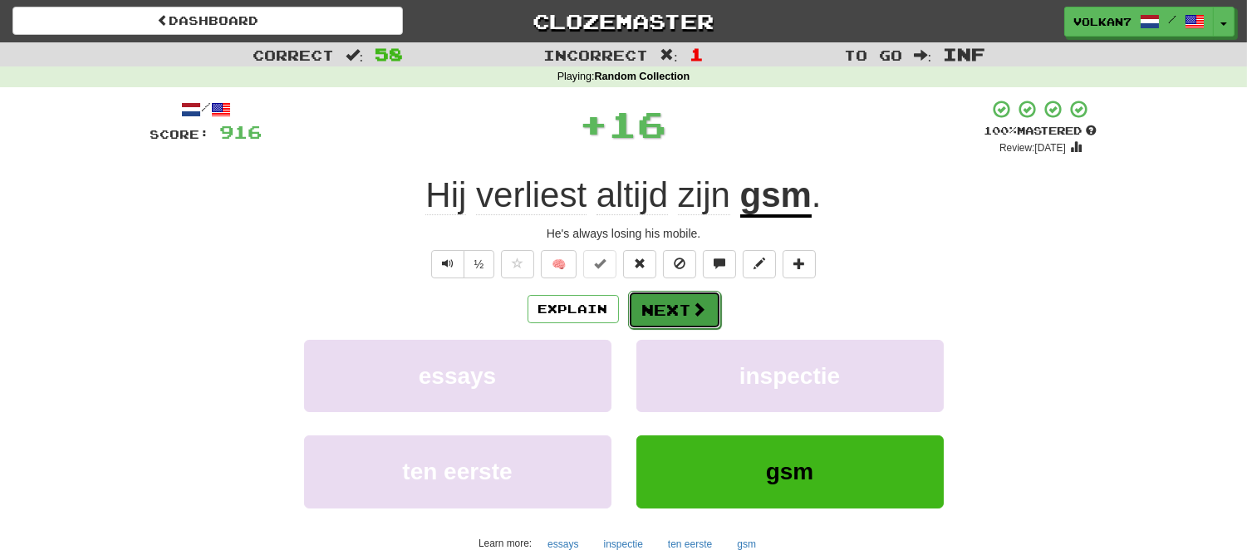
click at [694, 312] on span at bounding box center [699, 308] width 15 height 15
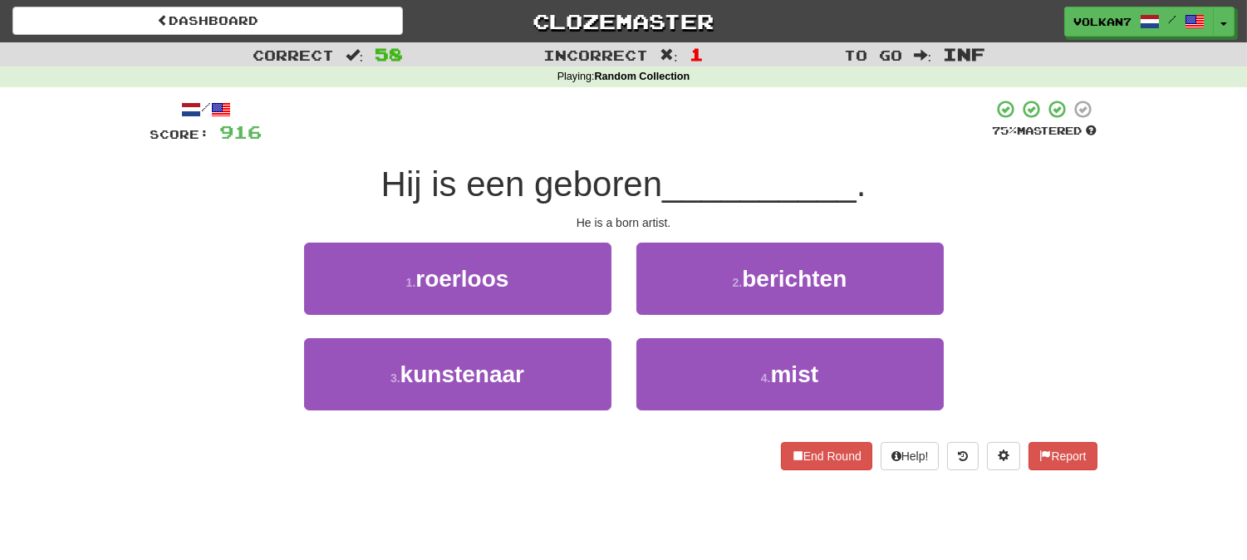
click at [709, 162] on div "Hij is een geboren __________ ." at bounding box center [623, 185] width 947 height 46
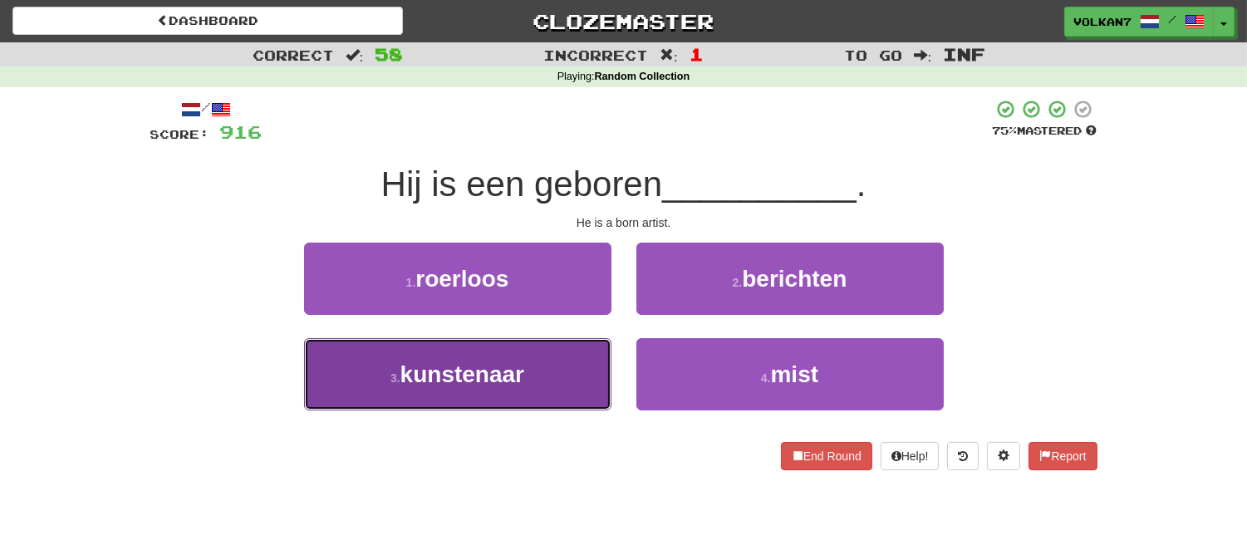
click at [555, 350] on button "3 . kunstenaar" at bounding box center [457, 374] width 307 height 72
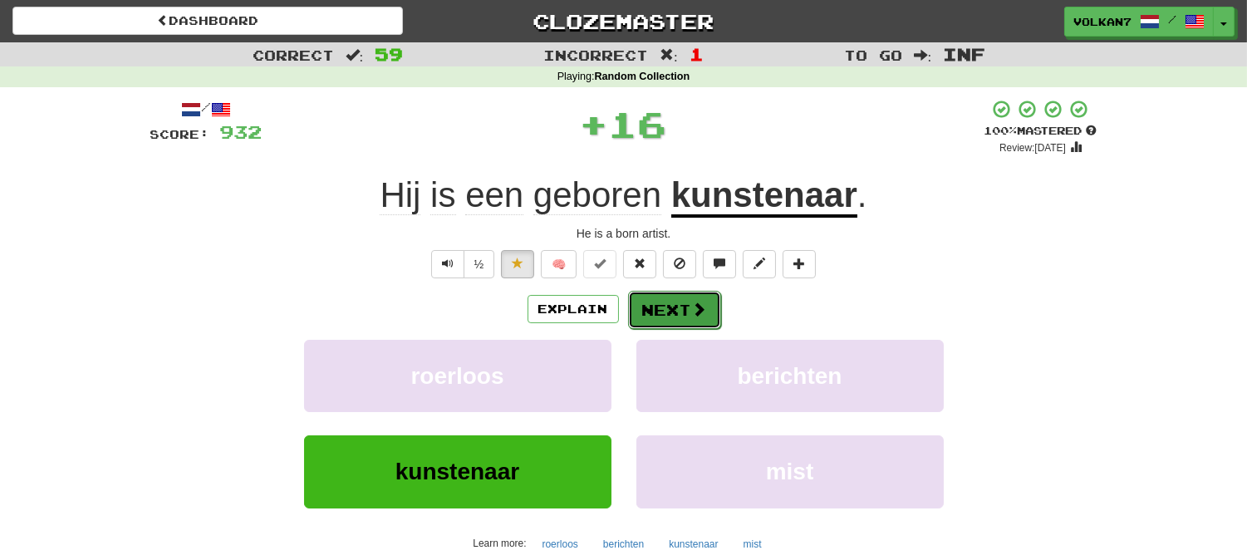
click at [674, 308] on button "Next" at bounding box center [674, 310] width 93 height 38
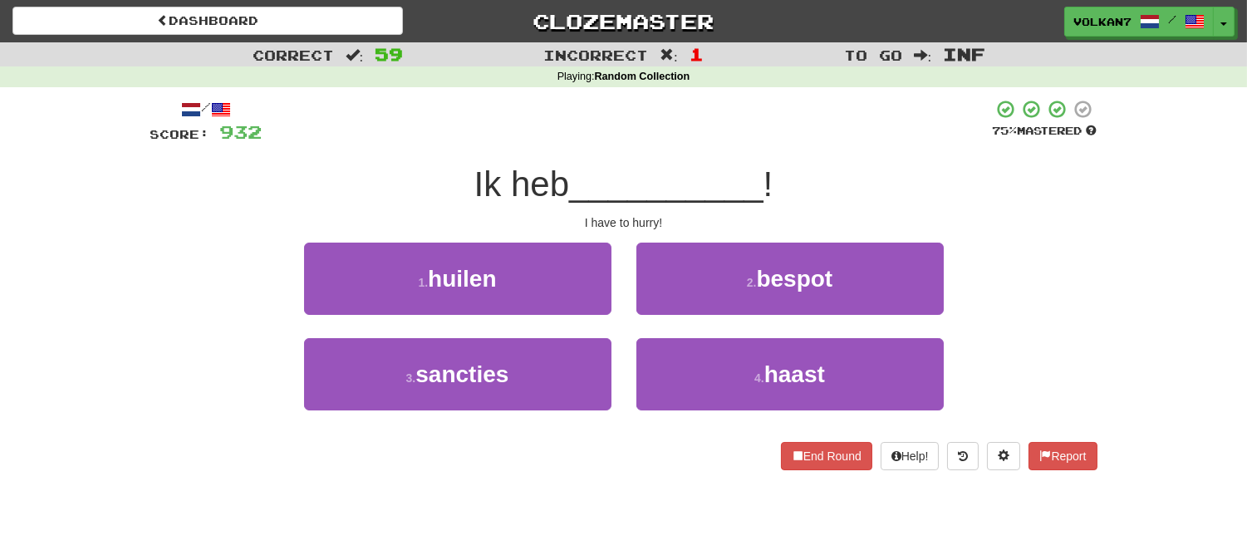
click at [718, 130] on div at bounding box center [627, 122] width 730 height 46
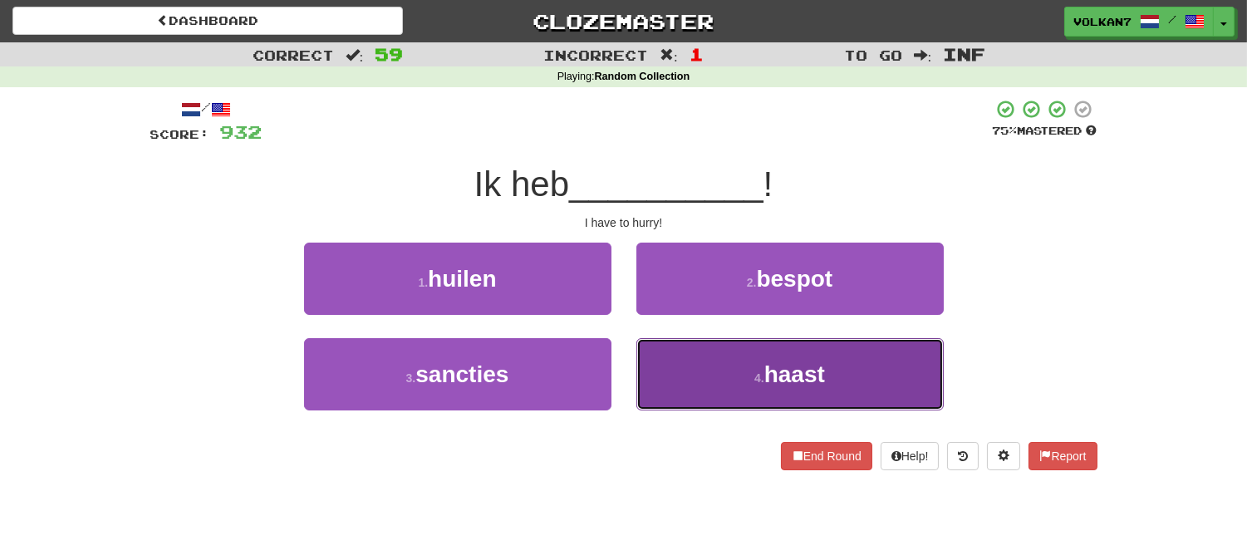
click at [812, 389] on button "4 . haast" at bounding box center [789, 374] width 307 height 72
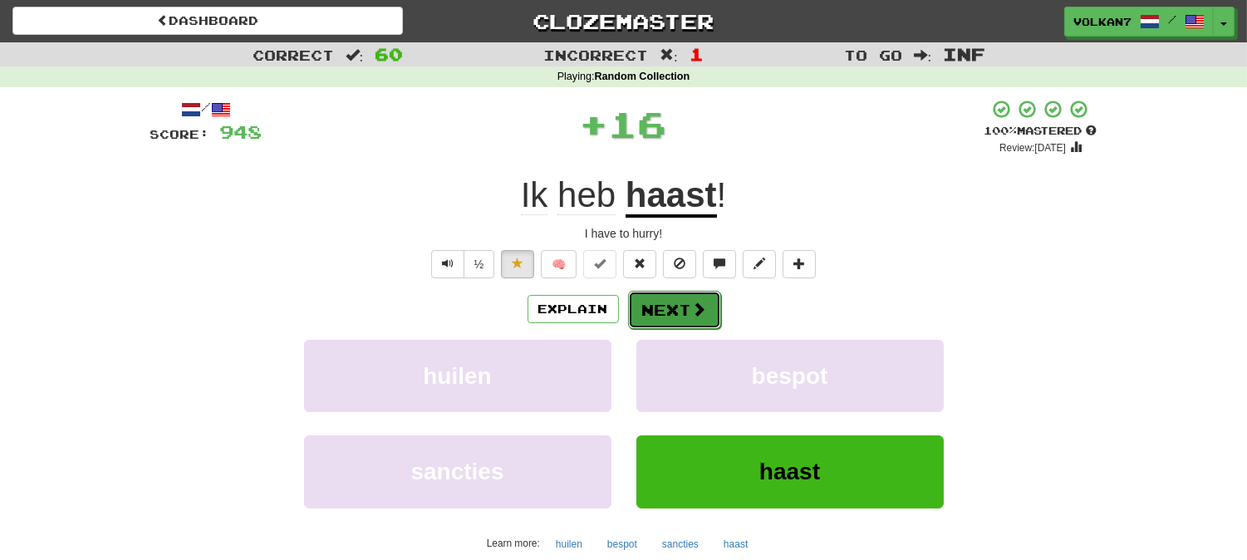
click at [708, 312] on button "Next" at bounding box center [674, 310] width 93 height 38
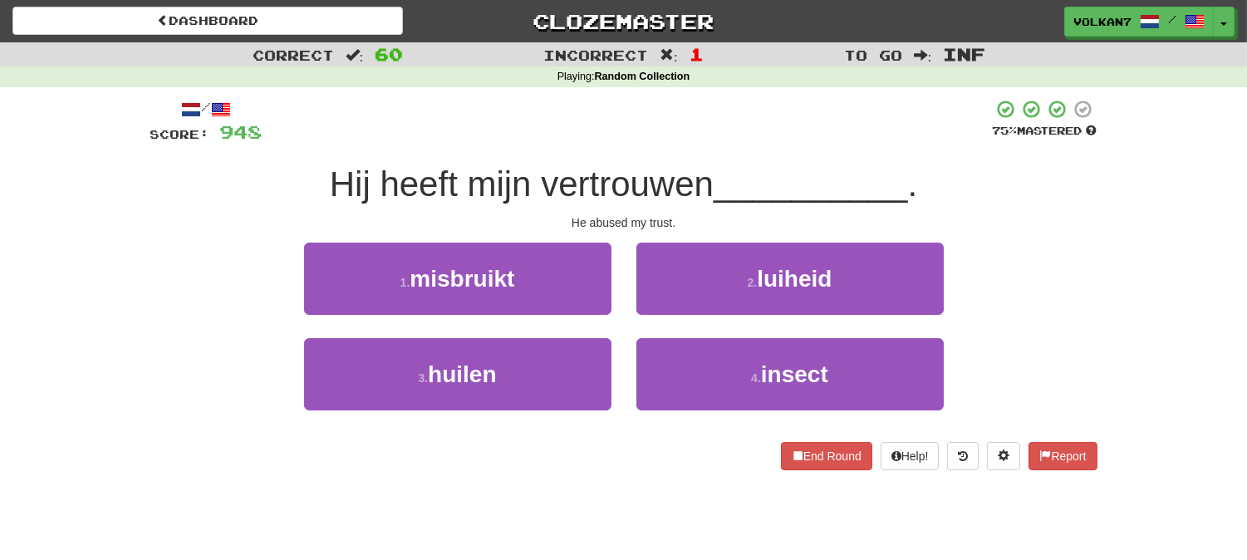
click at [713, 164] on span "Hij heeft mijn vertrouwen" at bounding box center [522, 183] width 384 height 39
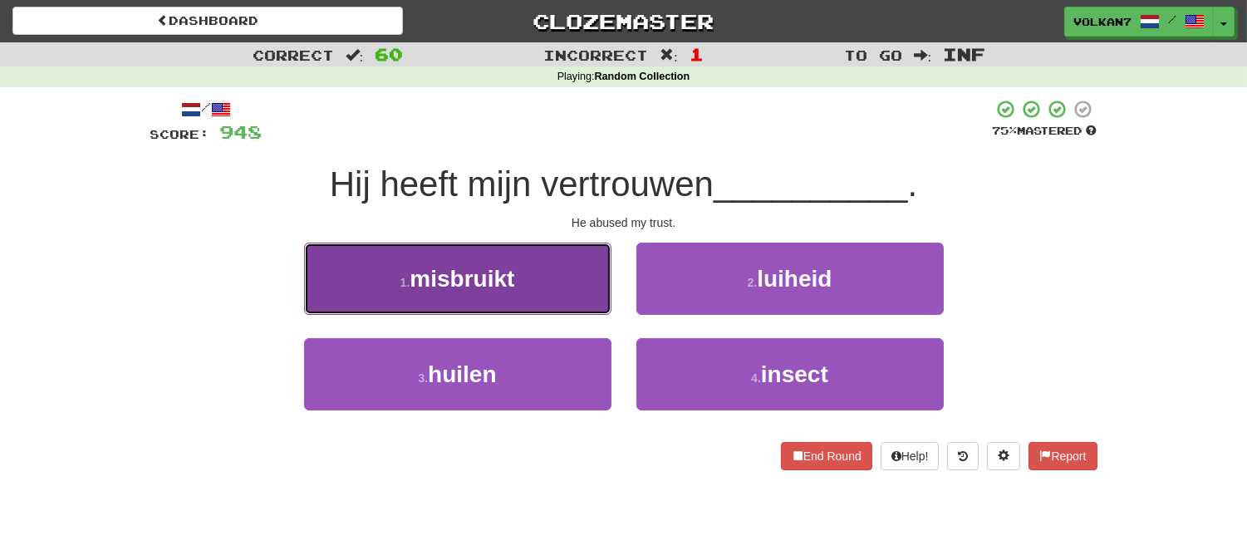
click at [553, 277] on button "1 . misbruikt" at bounding box center [457, 279] width 307 height 72
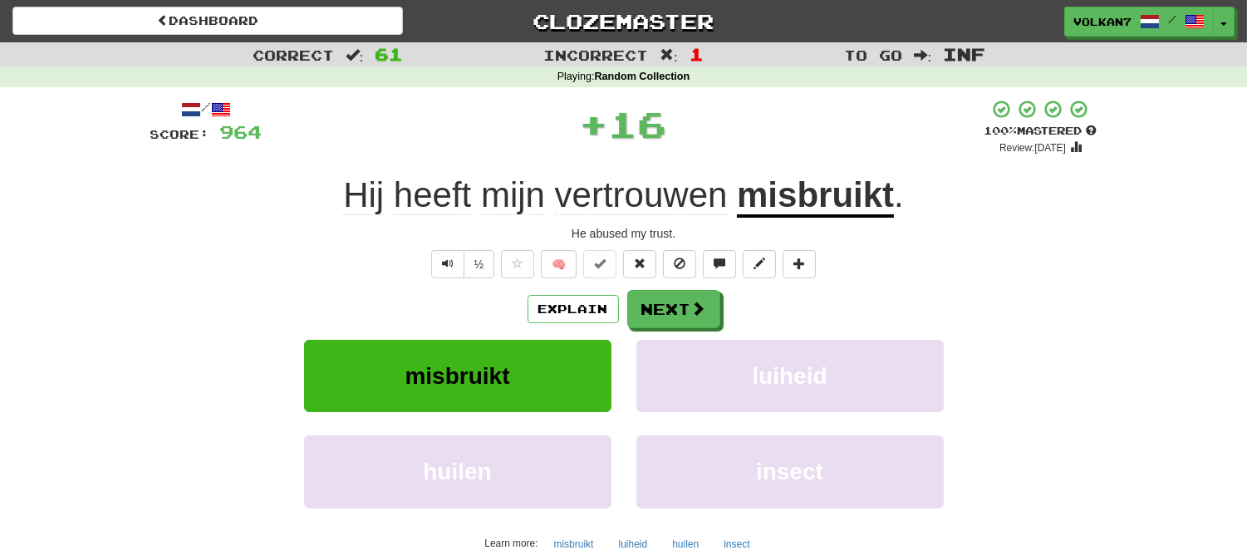
click at [267, 35] on div "Dashboard Clozemaster volkan7 / Toggle Dropdown Dashboard Leaderboard Activity …" at bounding box center [623, 18] width 1247 height 37
click at [649, 311] on button "Next" at bounding box center [674, 310] width 93 height 38
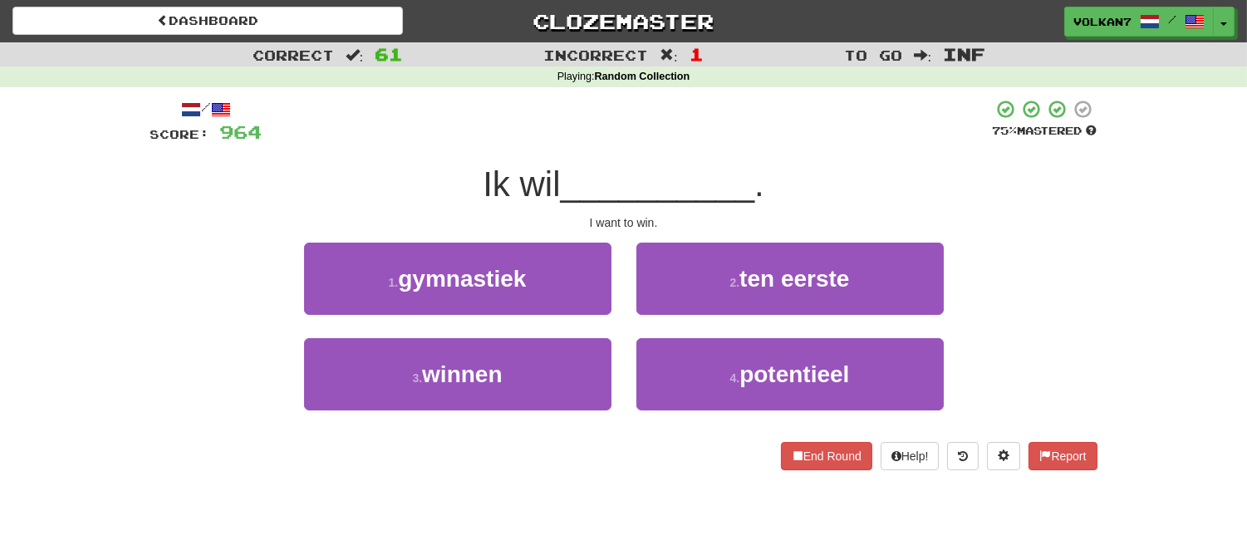
click at [649, 93] on div "/ Score: 964 75 % Mastered Ik wil __________ . I want to win. 1 . gymnastiek 2 …" at bounding box center [623, 290] width 947 height 406
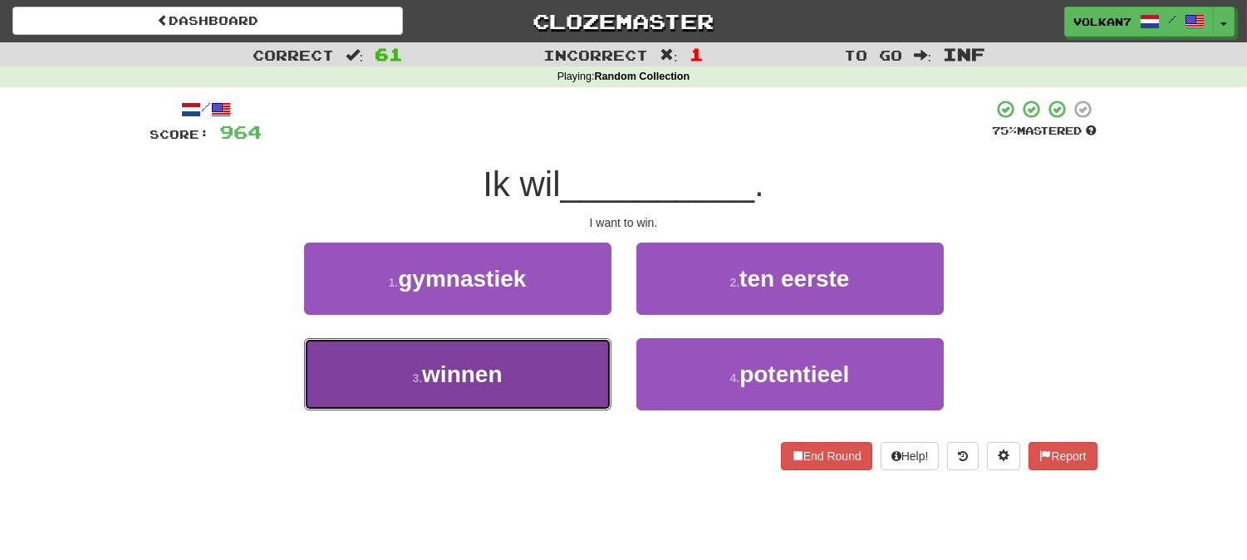
click at [507, 357] on button "3 . winnen" at bounding box center [457, 374] width 307 height 72
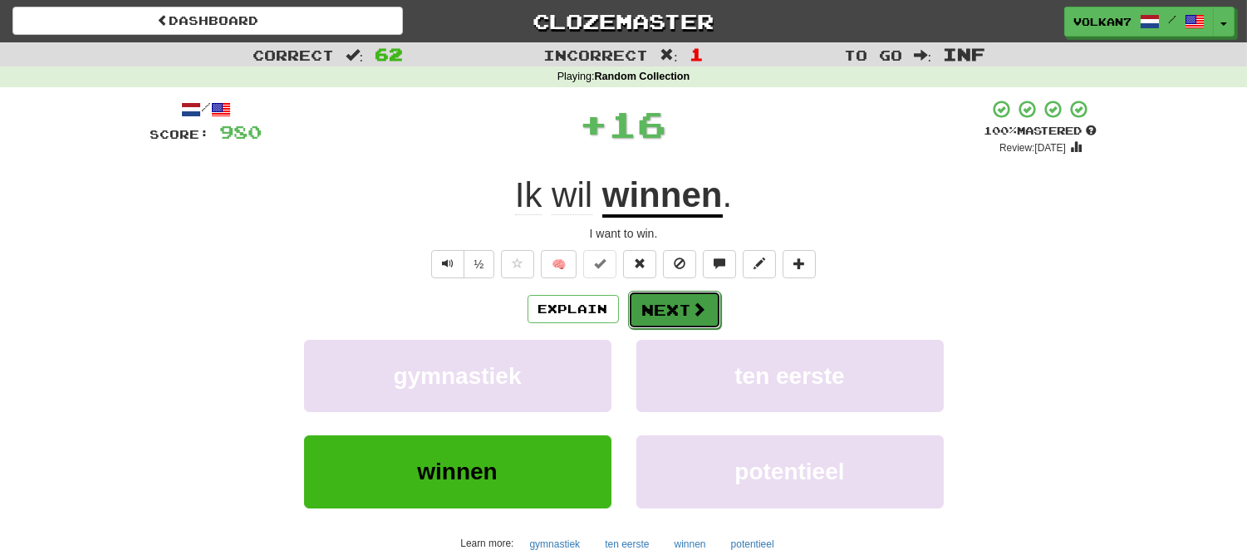
click at [649, 303] on button "Next" at bounding box center [674, 310] width 93 height 38
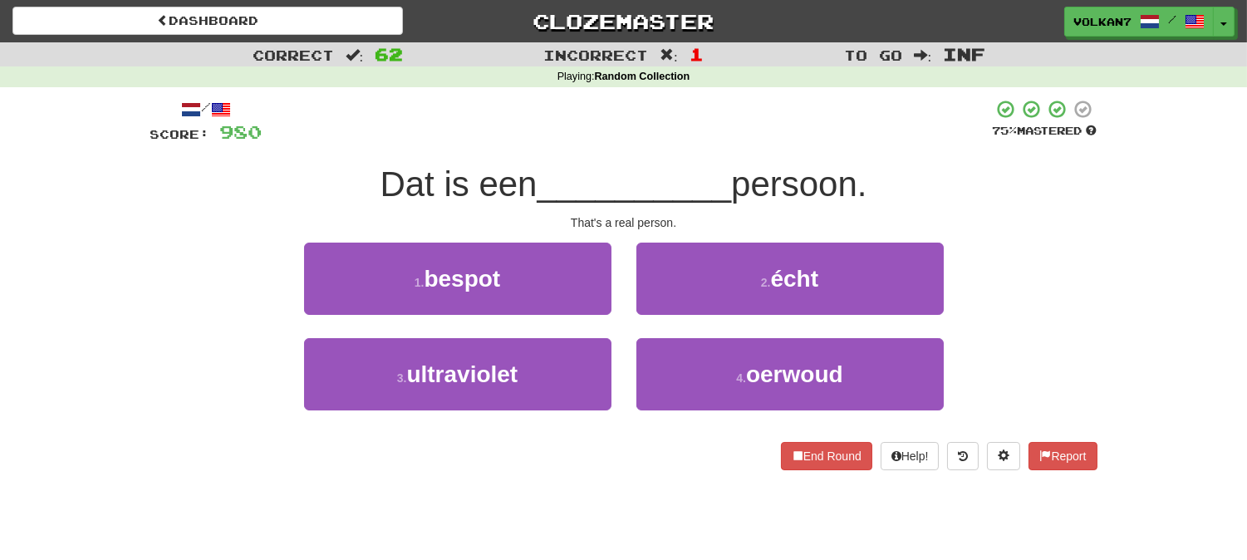
click at [659, 149] on div "/ Score: 980 75 % Mastered Dat is een __________ persoon. That's a real person.…" at bounding box center [623, 284] width 947 height 371
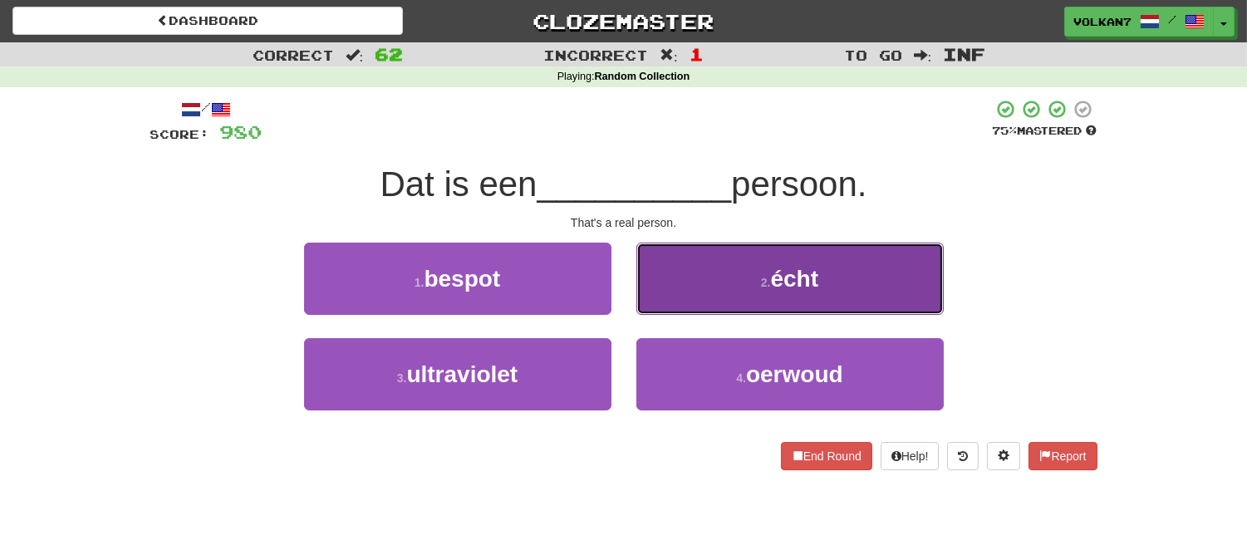
click at [714, 292] on button "2 . écht" at bounding box center [789, 279] width 307 height 72
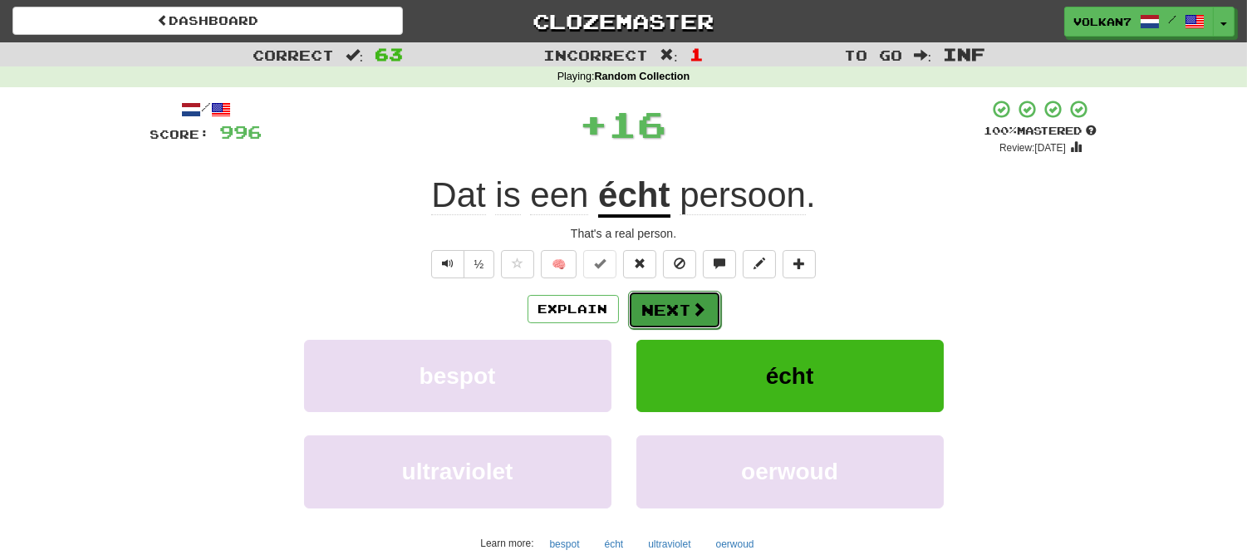
click at [707, 299] on button "Next" at bounding box center [674, 310] width 93 height 38
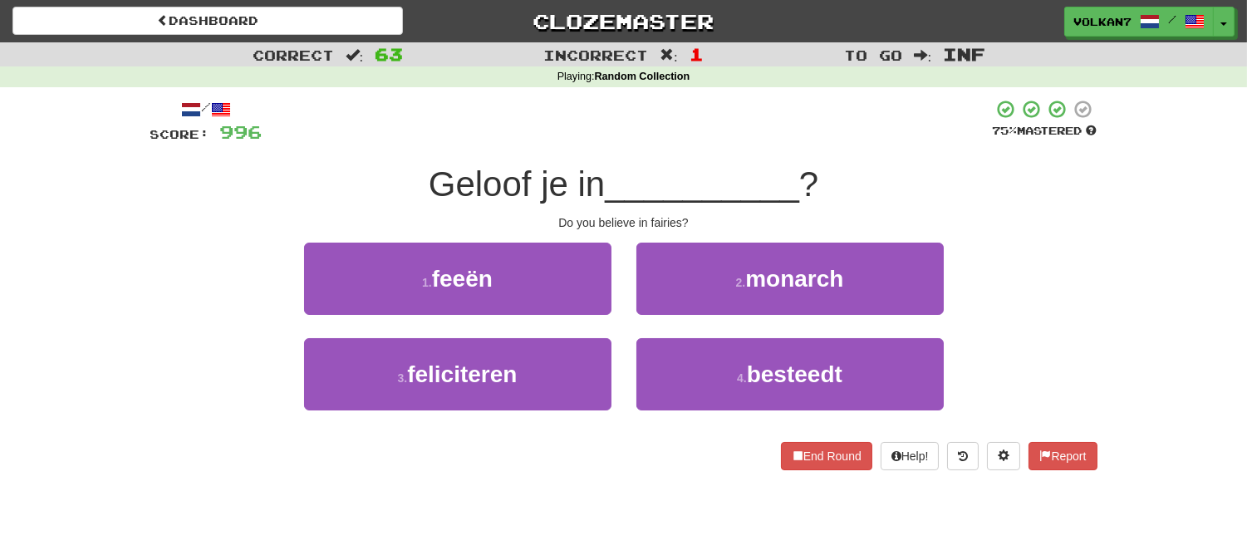
click at [742, 159] on div "/ Score: 996 75 % Mastered Geloof je in __________ ? Do you believe in fairies?…" at bounding box center [623, 284] width 947 height 371
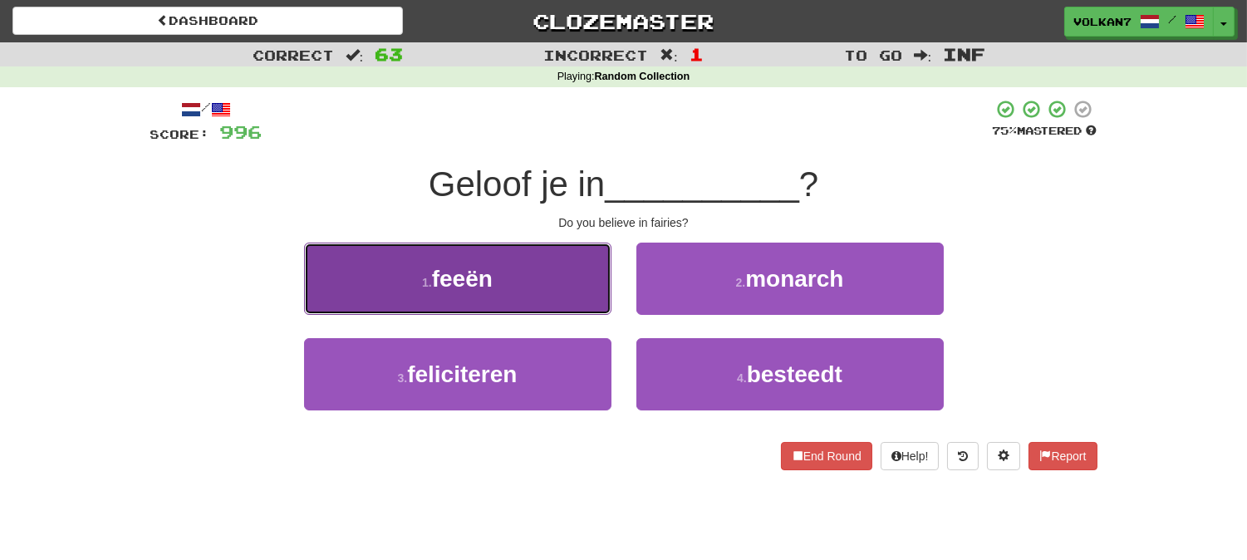
click at [525, 292] on button "1 . feeën" at bounding box center [457, 279] width 307 height 72
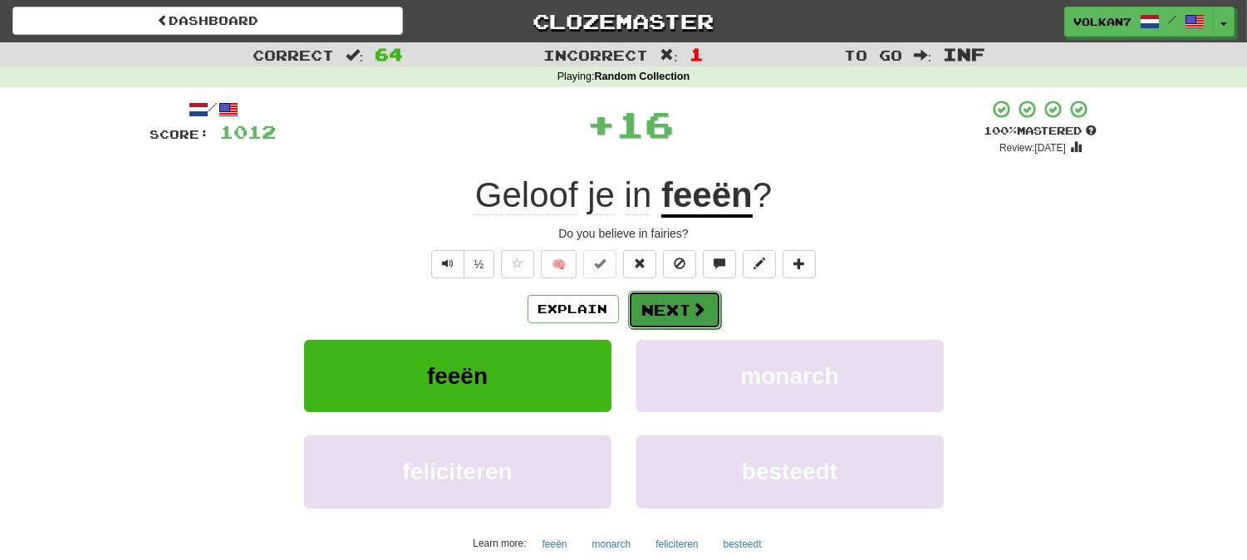
click at [679, 296] on button "Next" at bounding box center [674, 310] width 93 height 38
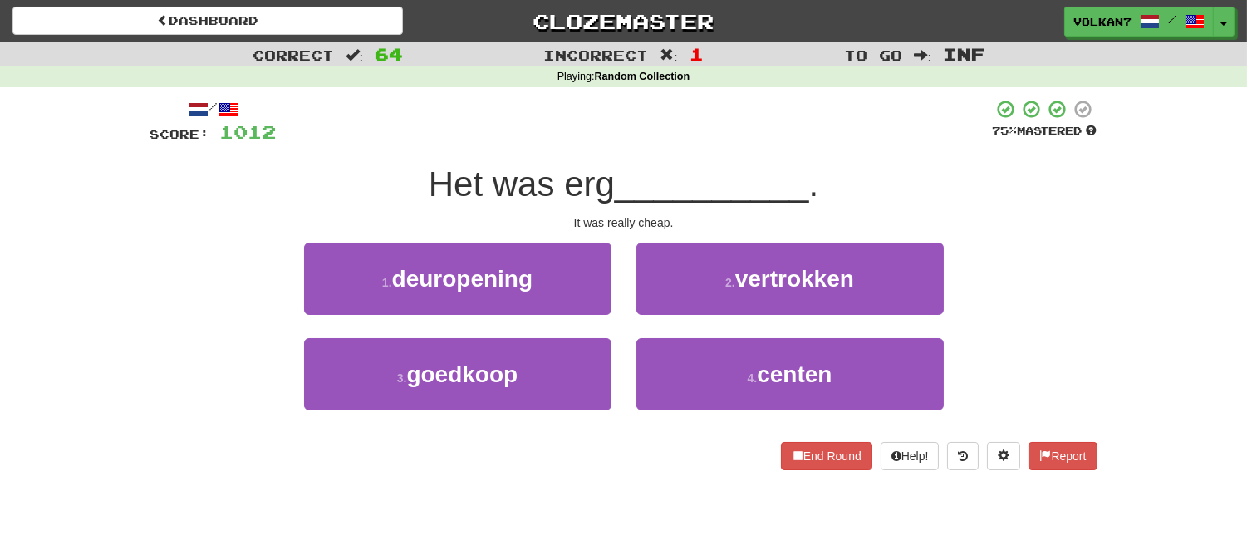
click at [708, 167] on span "__________" at bounding box center [712, 183] width 194 height 39
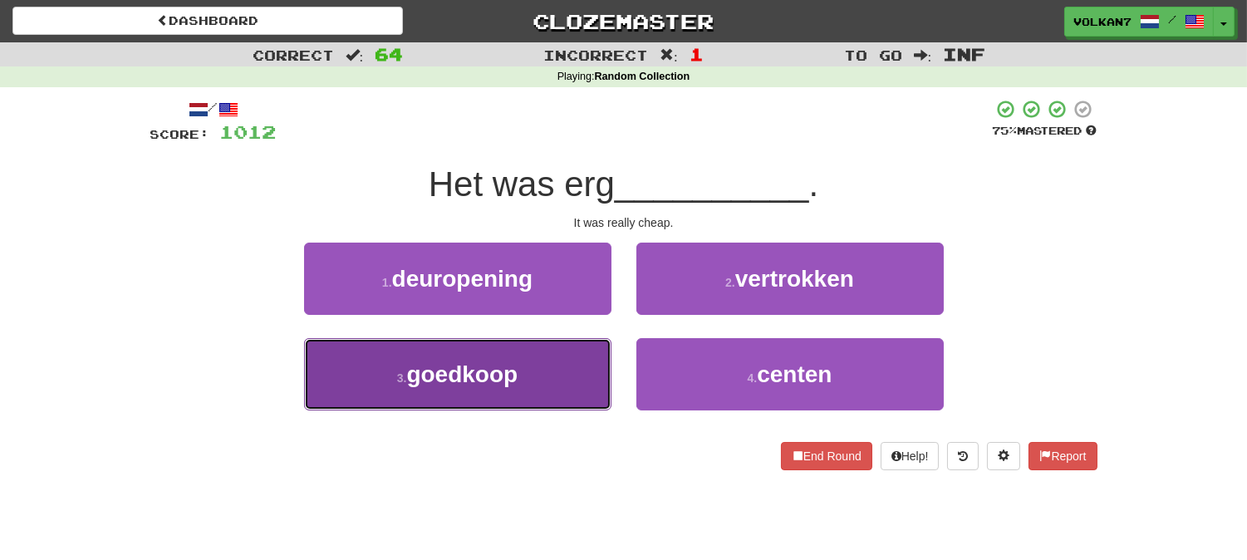
click at [563, 374] on button "3 . goedkoop" at bounding box center [457, 374] width 307 height 72
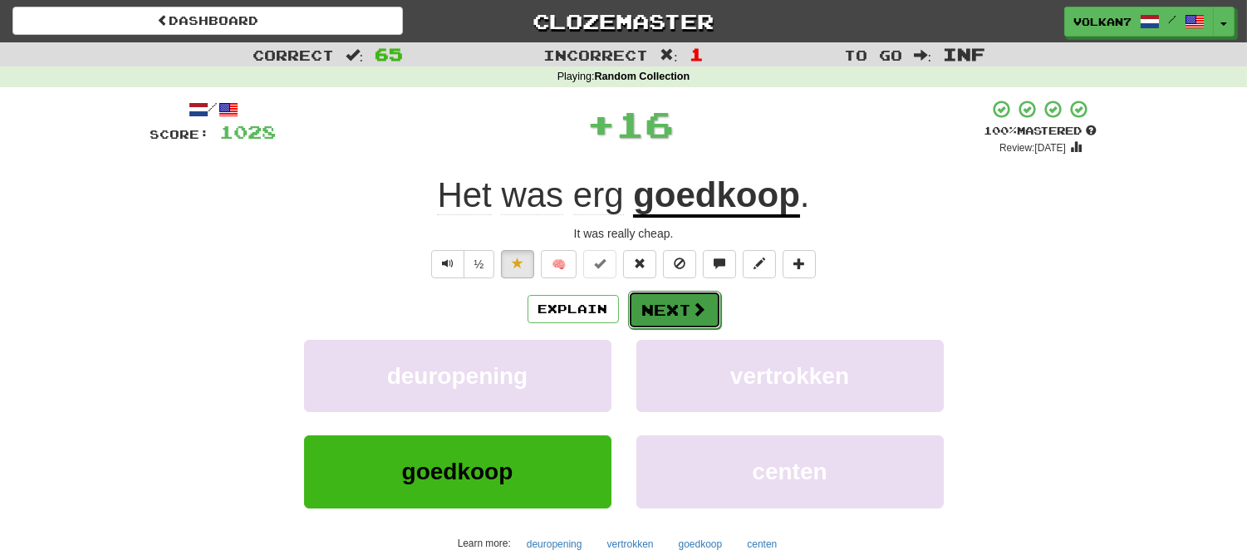
click at [678, 320] on button "Next" at bounding box center [674, 310] width 93 height 38
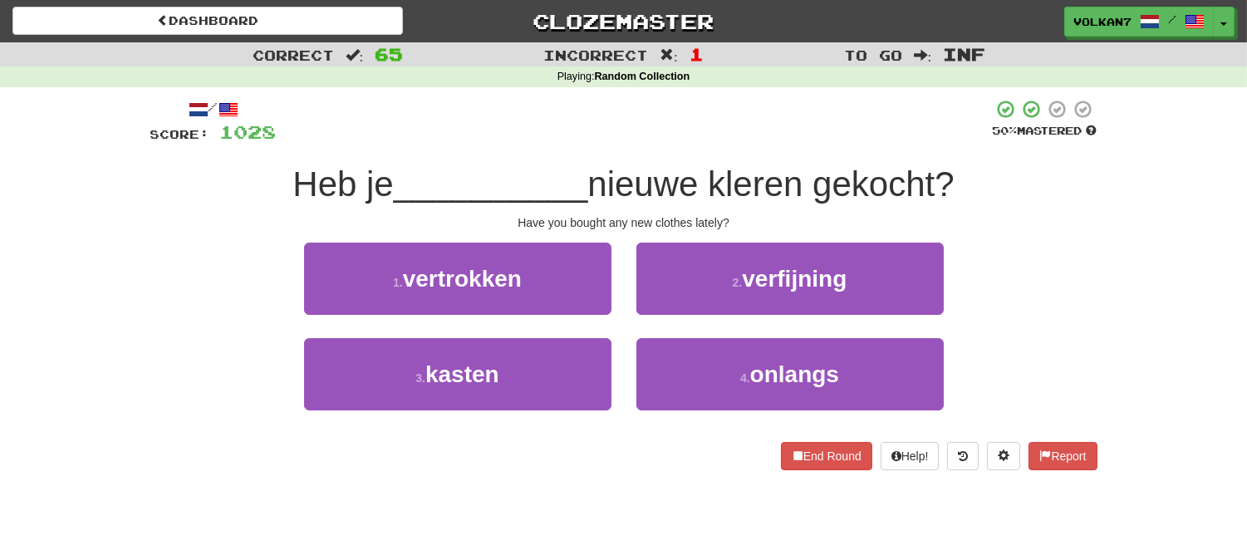
click at [708, 152] on div "/ Score: 1028 50 % Mastered Heb je __________ nieuwe kleren gekocht? Have you b…" at bounding box center [623, 284] width 947 height 371
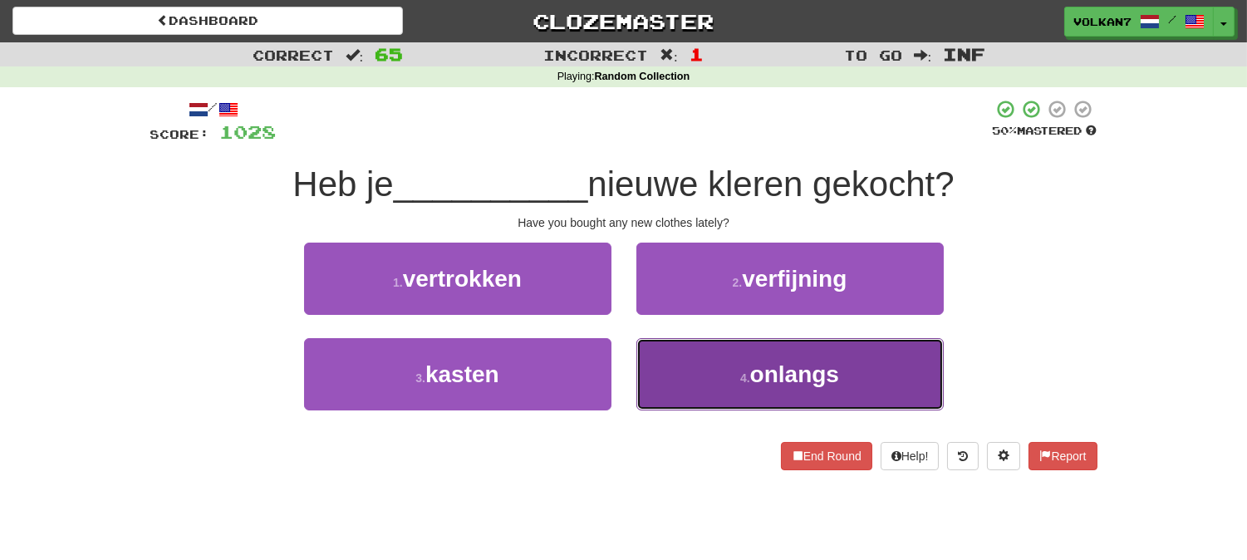
click at [714, 375] on button "4 . onlangs" at bounding box center [789, 374] width 307 height 72
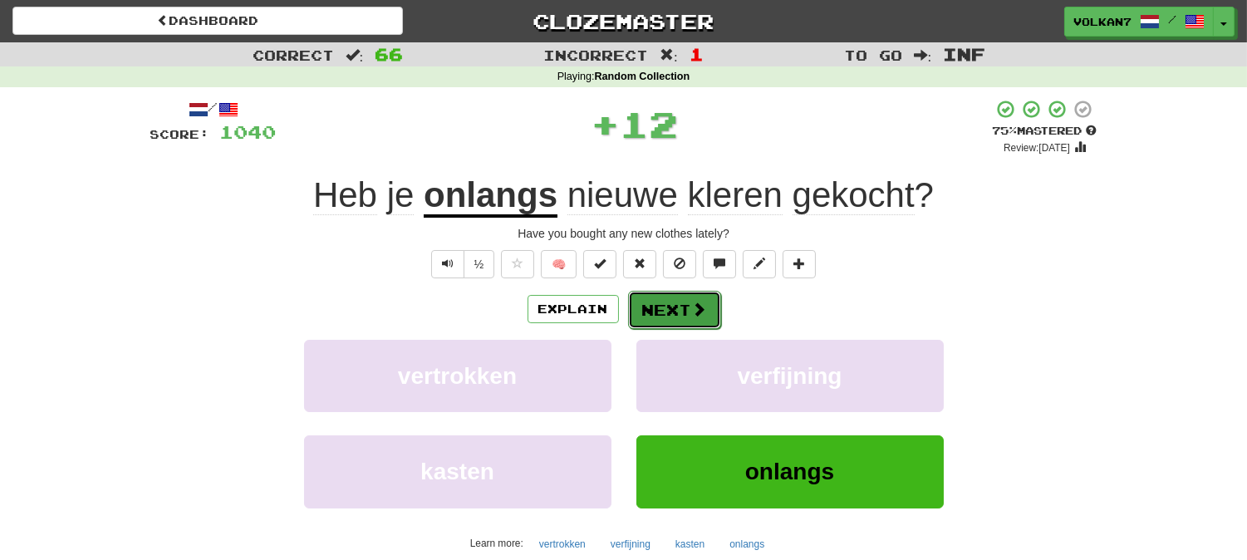
click at [674, 307] on button "Next" at bounding box center [674, 310] width 93 height 38
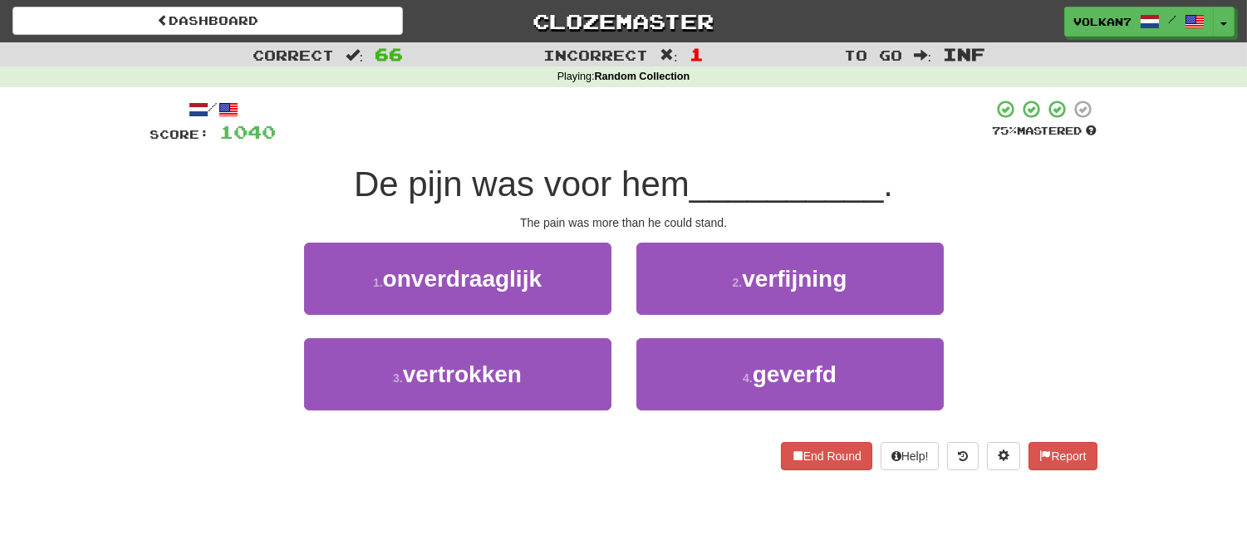
click at [706, 153] on div "/ Score: 1040 75 % Mastered De pijn was voor hem __________ . The pain was more…" at bounding box center [623, 284] width 947 height 371
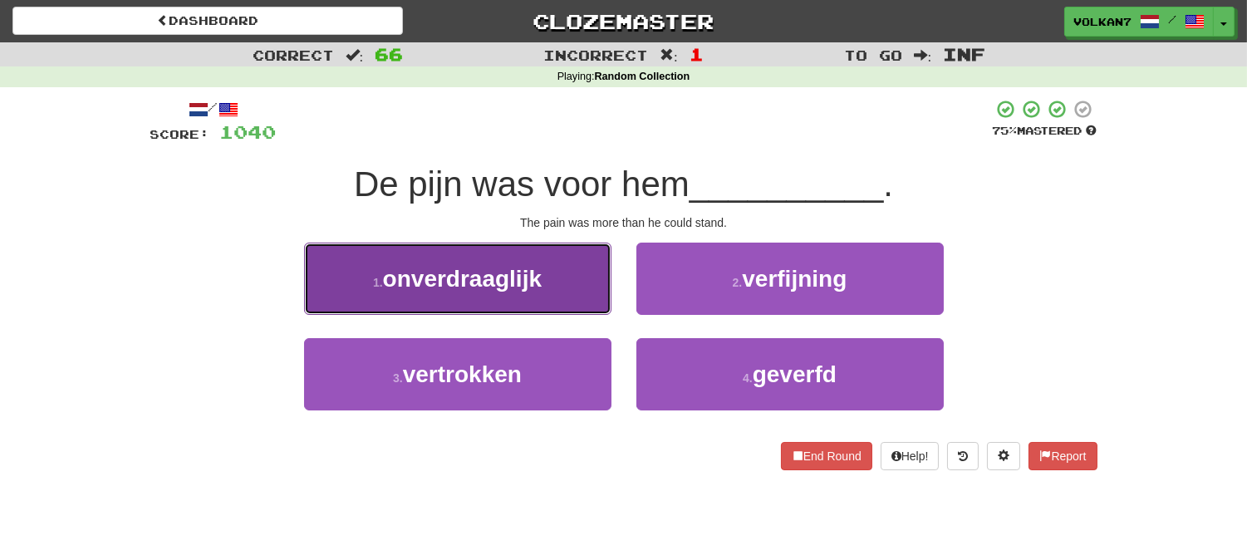
click at [536, 280] on span "onverdraaglijk" at bounding box center [462, 279] width 159 height 26
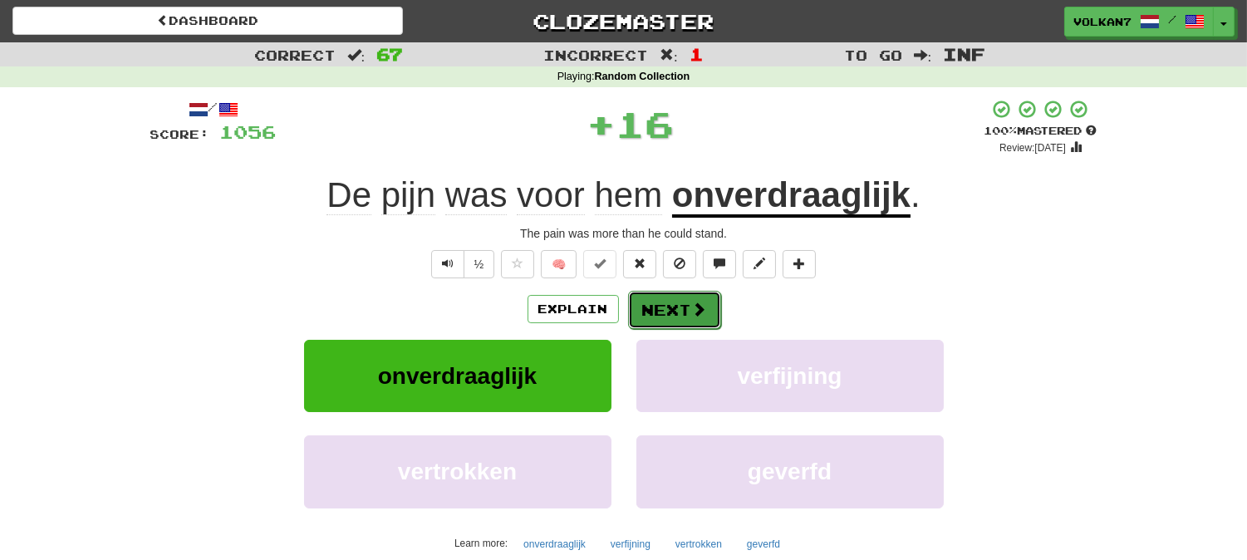
click at [674, 296] on button "Next" at bounding box center [674, 310] width 93 height 38
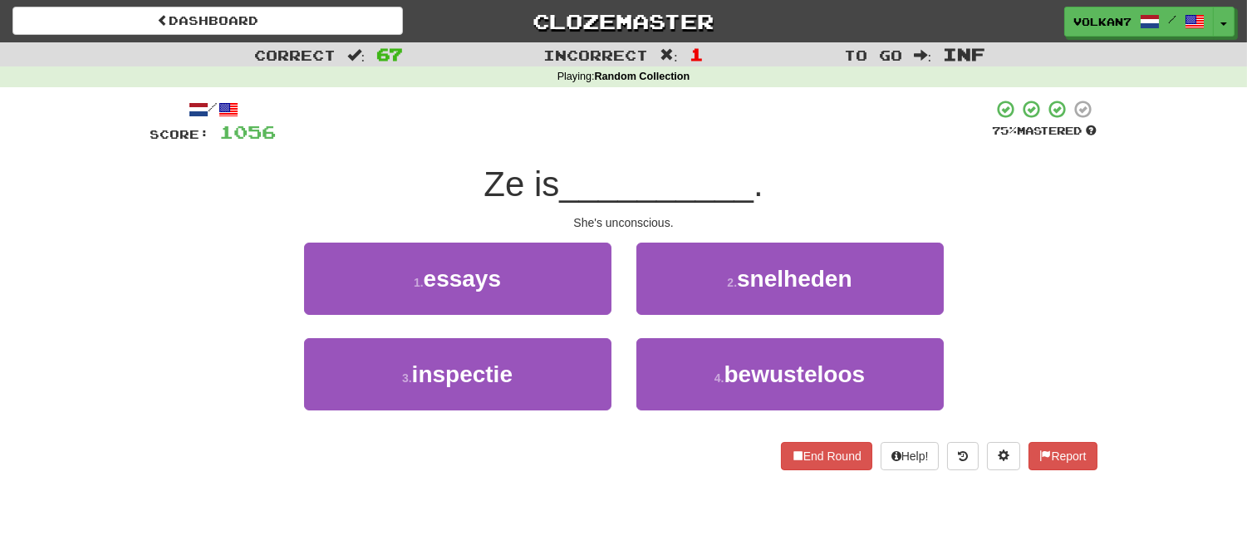
click at [690, 194] on span "__________" at bounding box center [656, 183] width 194 height 39
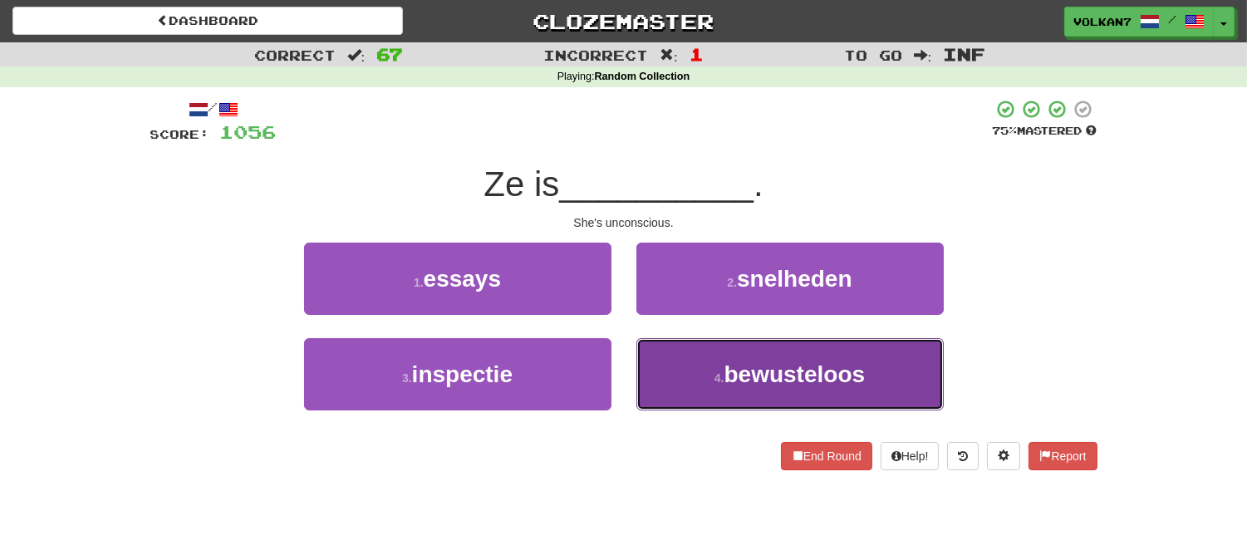
click at [696, 350] on button "4 . bewusteloos" at bounding box center [789, 374] width 307 height 72
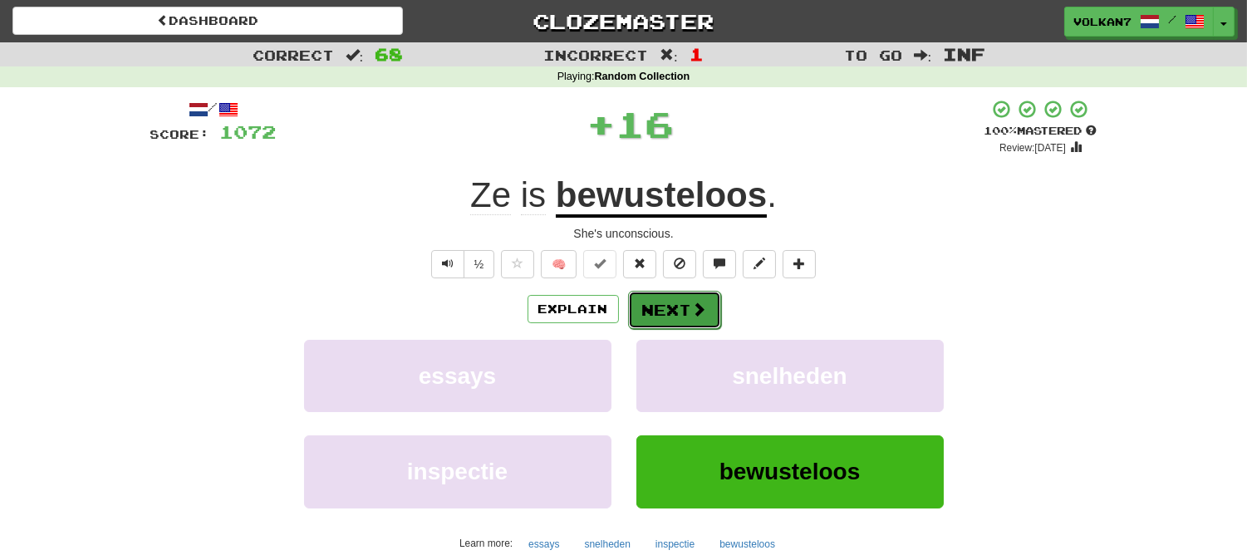
click at [683, 311] on button "Next" at bounding box center [674, 310] width 93 height 38
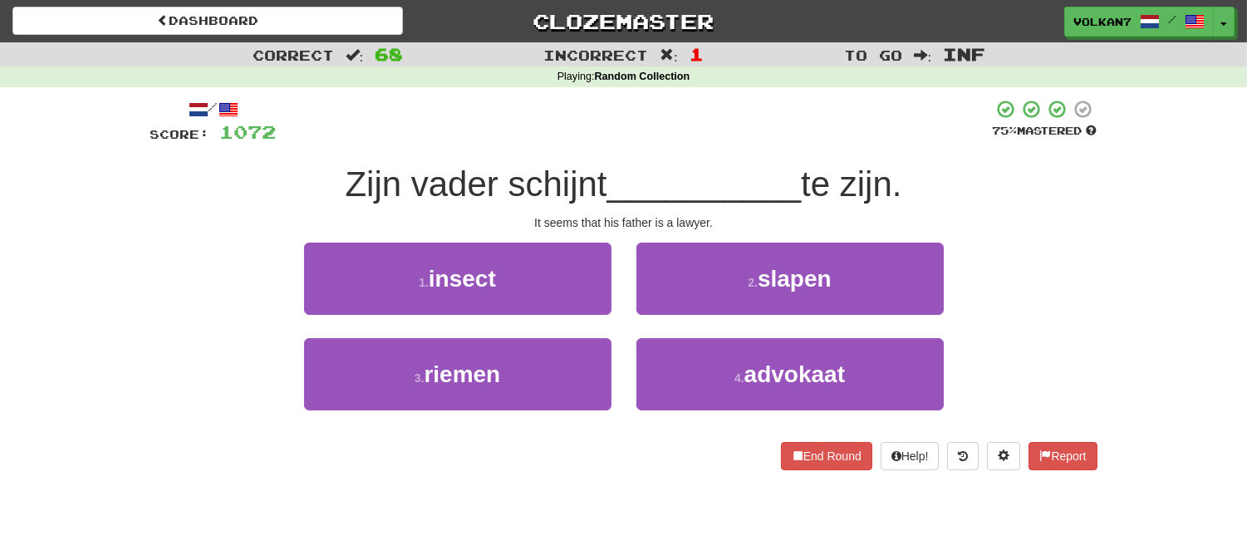
click at [686, 171] on span "__________" at bounding box center [704, 183] width 194 height 39
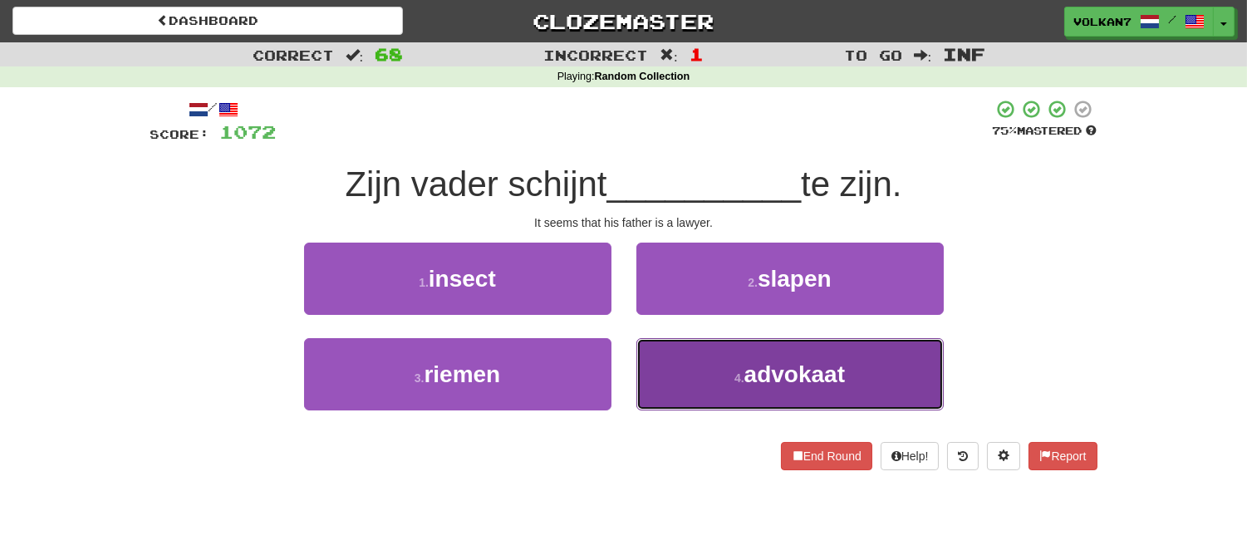
click at [726, 364] on button "4 . advokaat" at bounding box center [789, 374] width 307 height 72
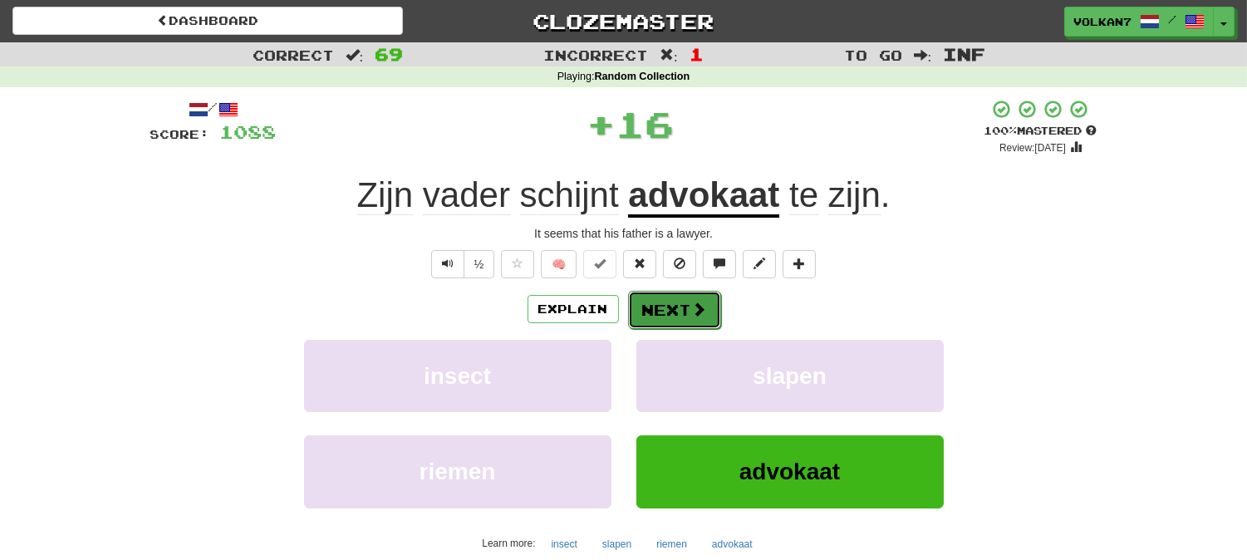
click at [692, 309] on span at bounding box center [699, 308] width 15 height 15
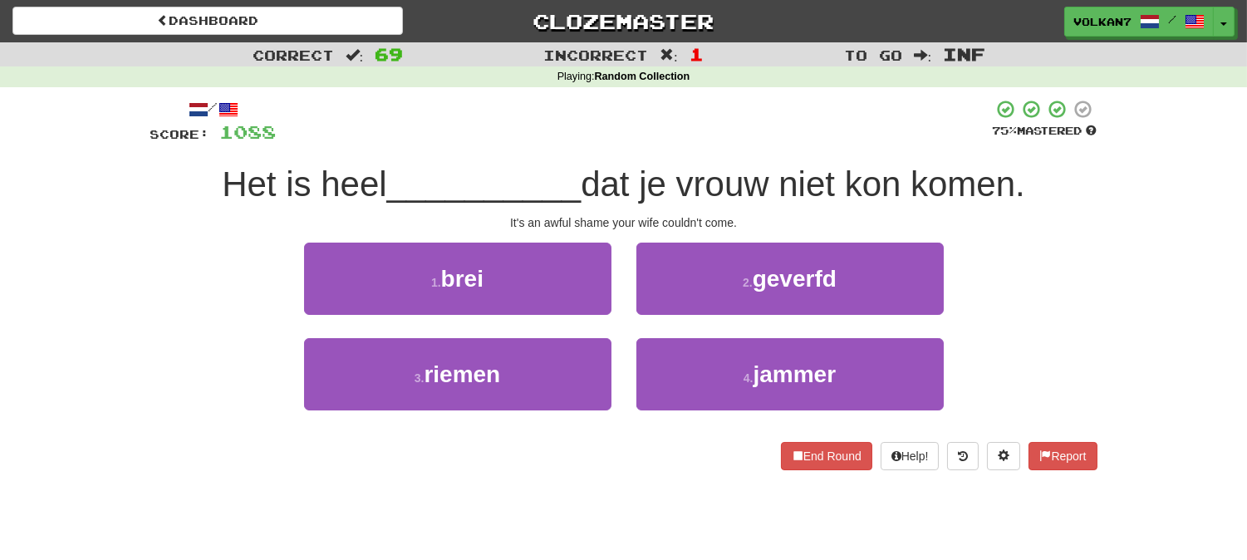
click at [693, 150] on div "/ Score: 1088 75 % Mastered Het is heel __________ dat je vrouw niet kon komen.…" at bounding box center [623, 284] width 947 height 371
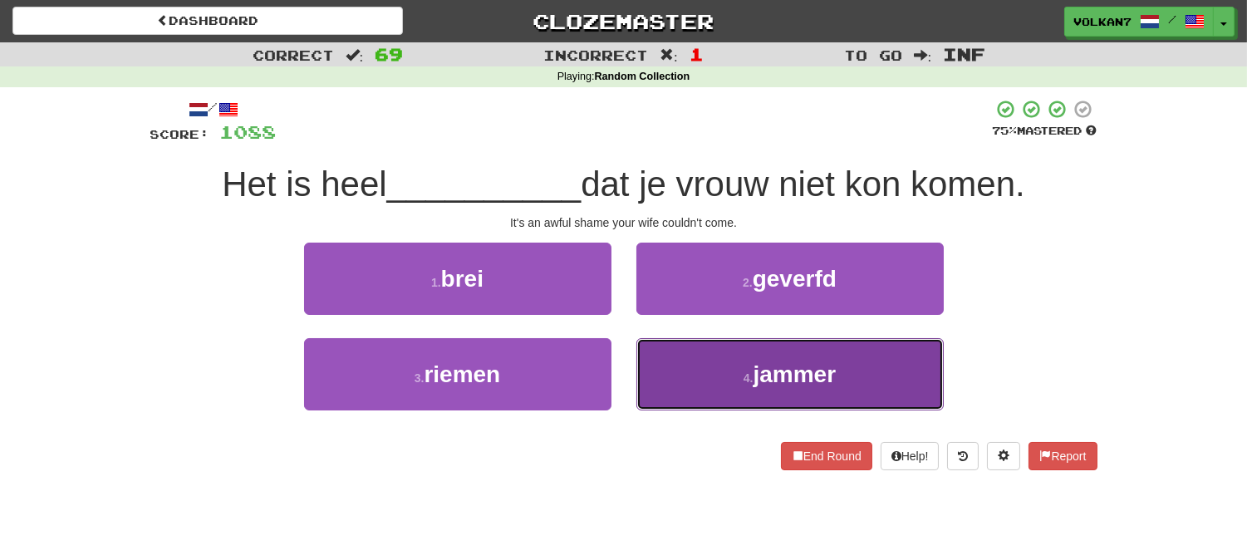
click at [728, 380] on button "4 . jammer" at bounding box center [789, 374] width 307 height 72
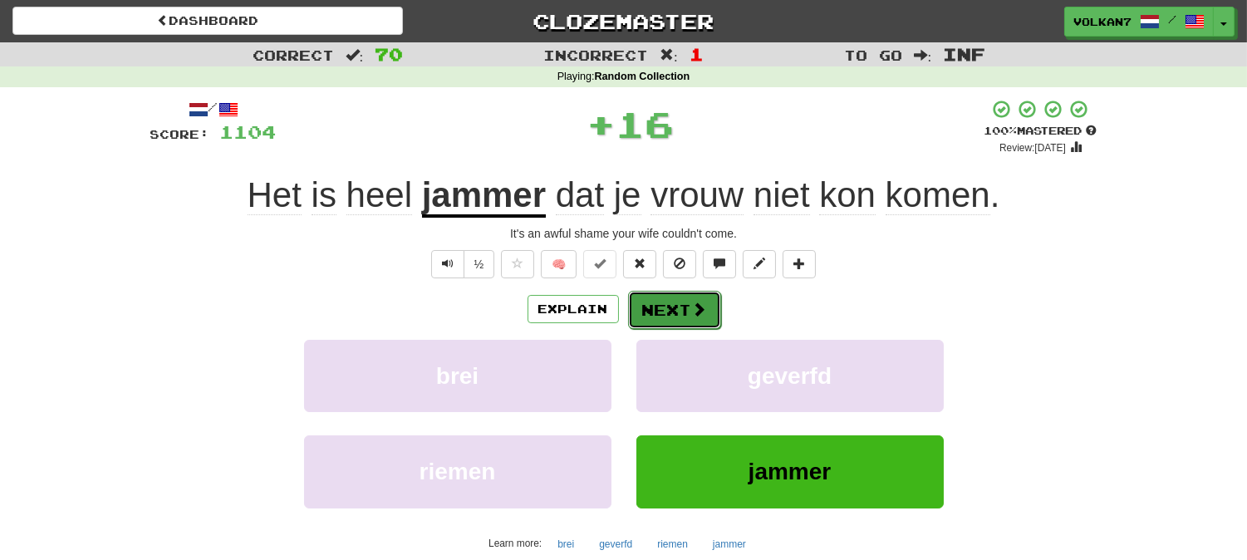
click at [668, 303] on button "Next" at bounding box center [674, 310] width 93 height 38
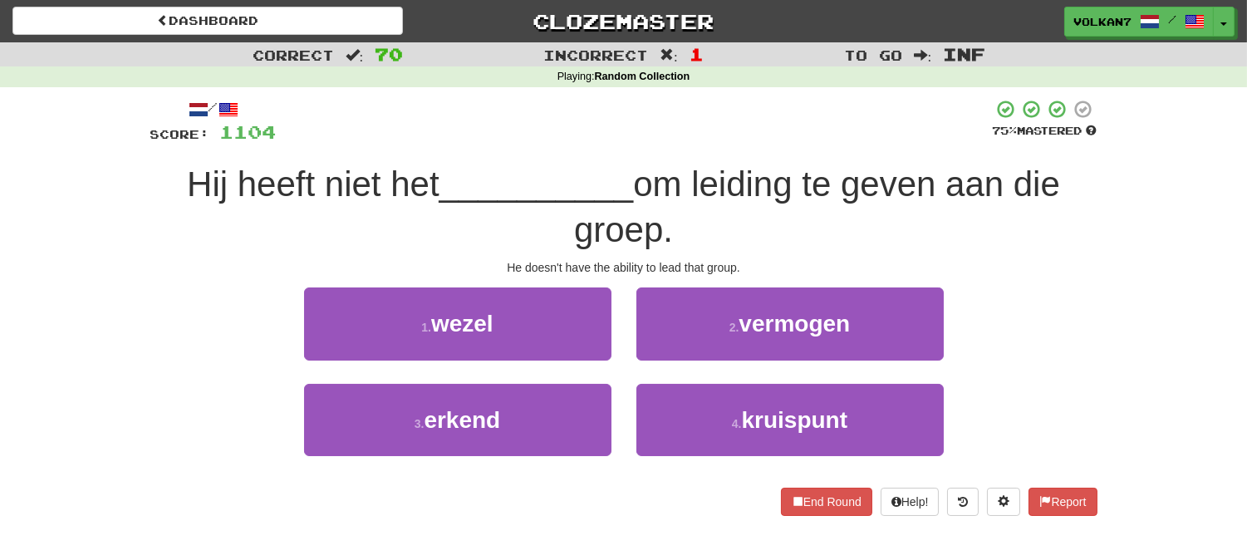
click at [728, 127] on div at bounding box center [635, 122] width 716 height 46
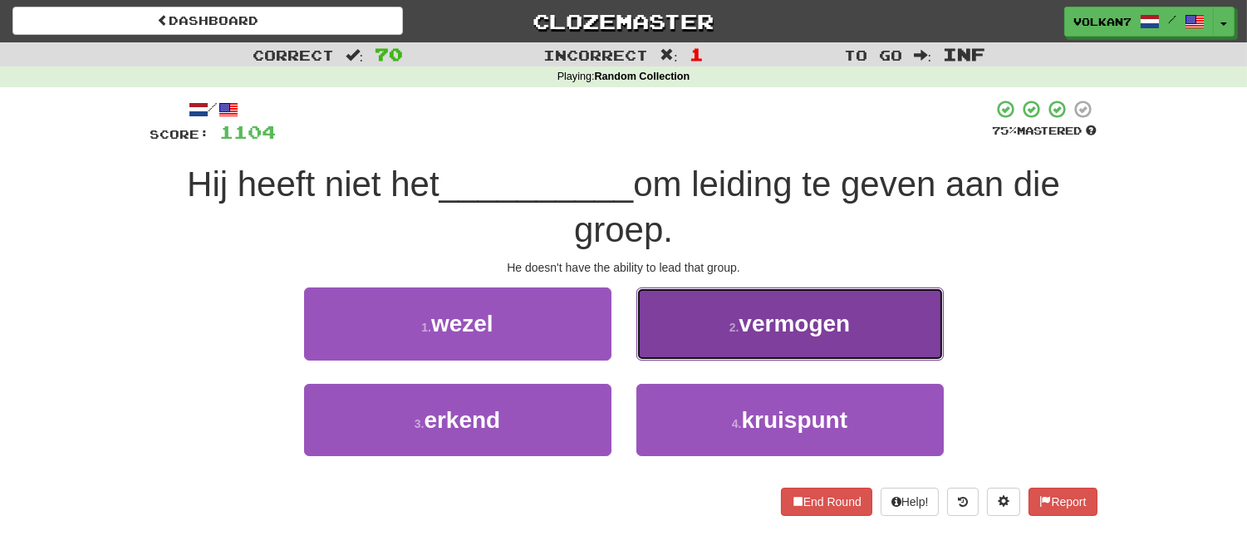
click at [714, 321] on button "2 . vermogen" at bounding box center [789, 323] width 307 height 72
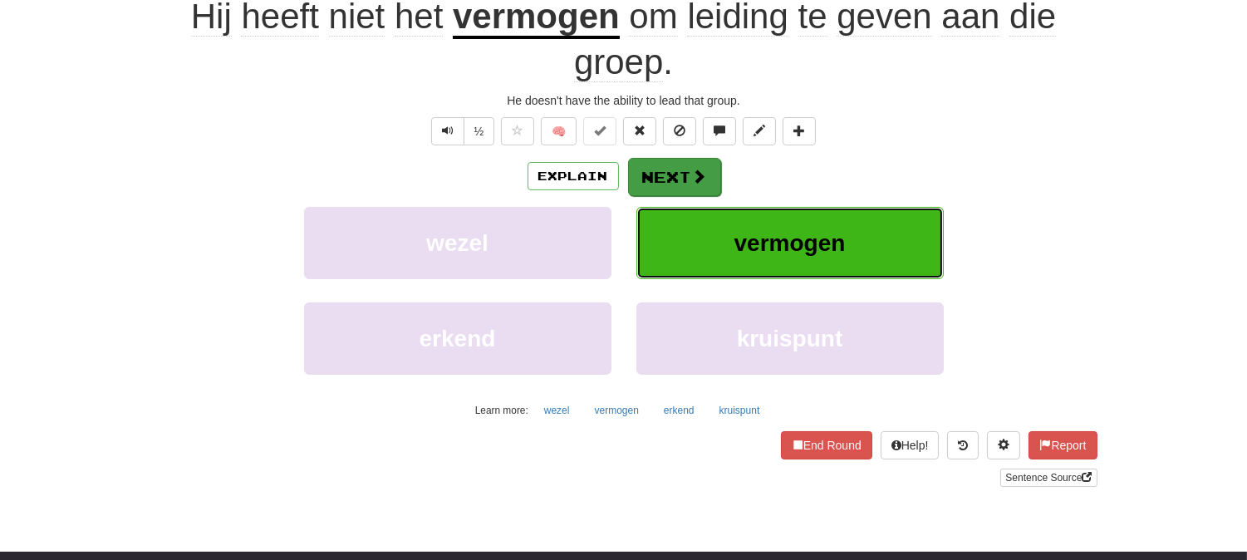
scroll to position [369, 0]
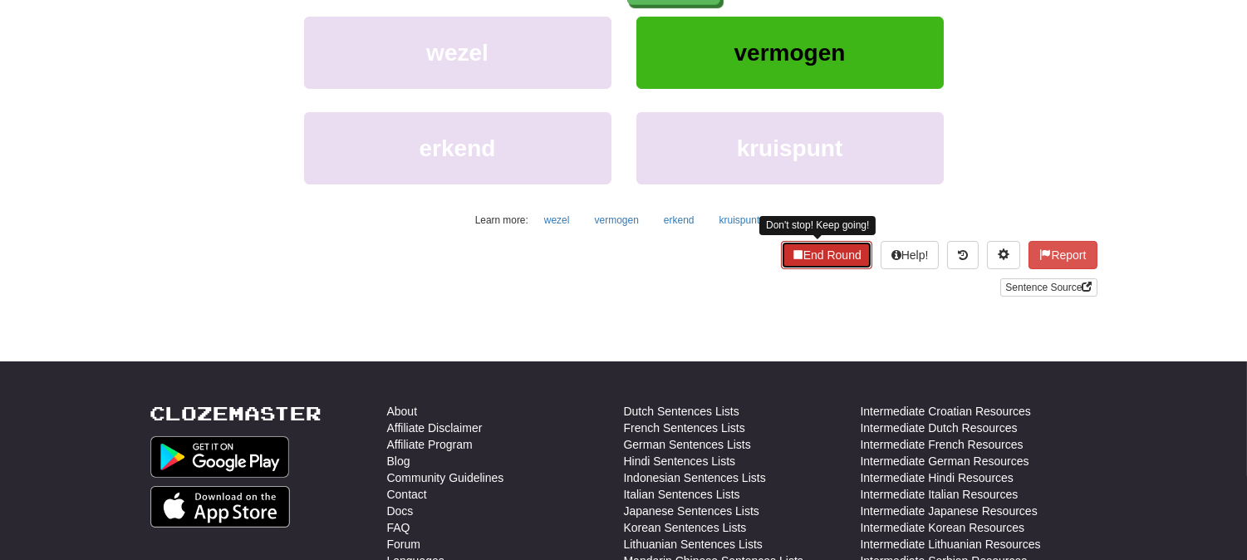
click at [791, 259] on span at bounding box center [797, 254] width 12 height 12
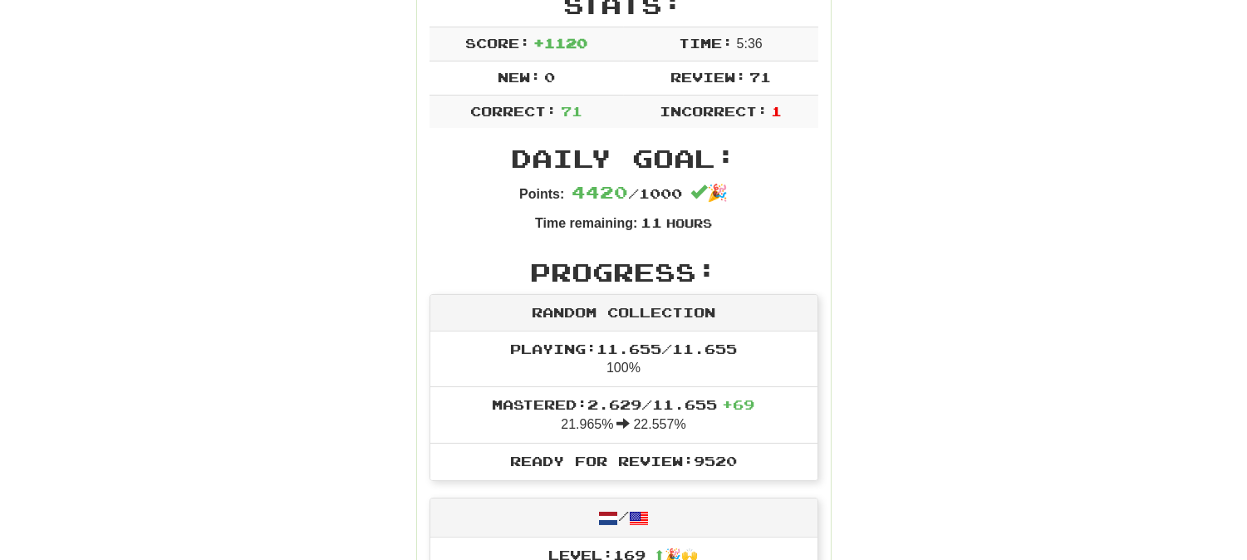
scroll to position [0, 0]
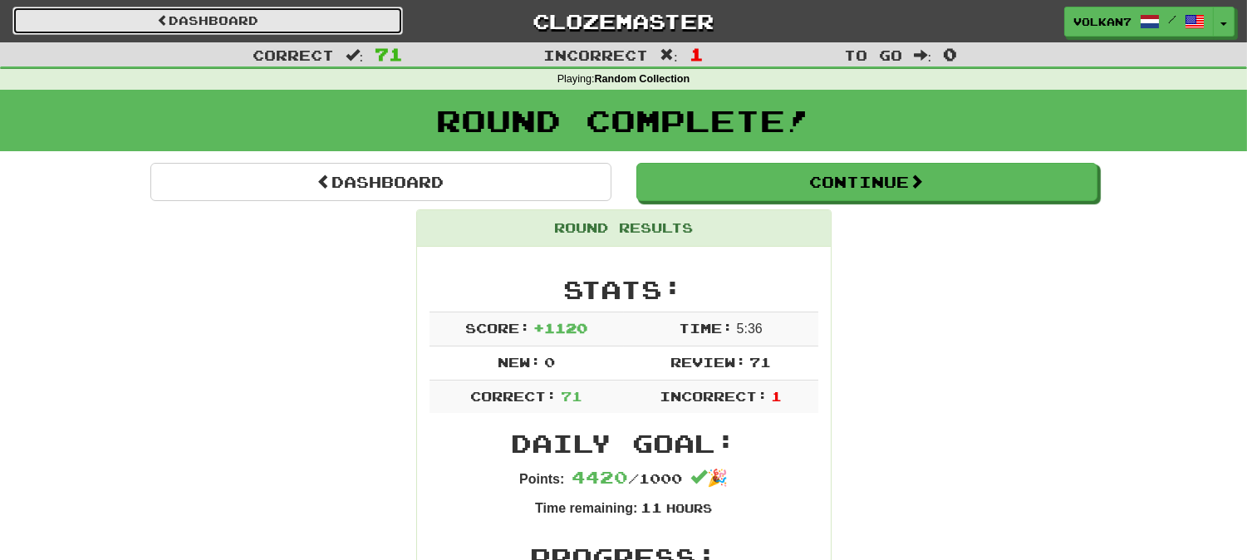
click at [230, 23] on link "Dashboard" at bounding box center [207, 21] width 390 height 28
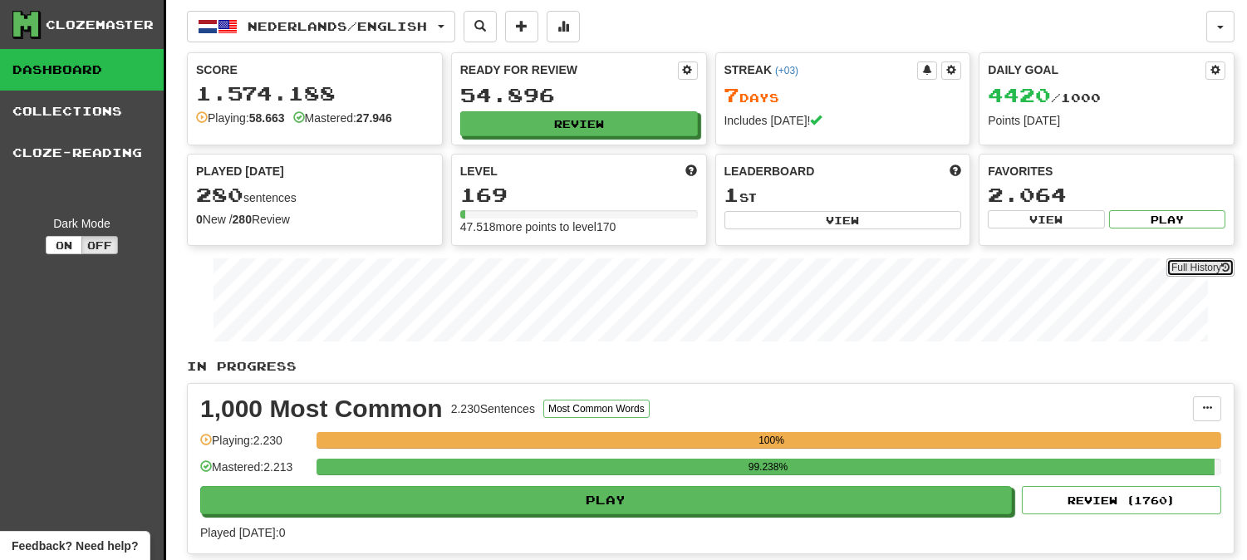
click at [1196, 266] on link "Full History" at bounding box center [1200, 267] width 68 height 18
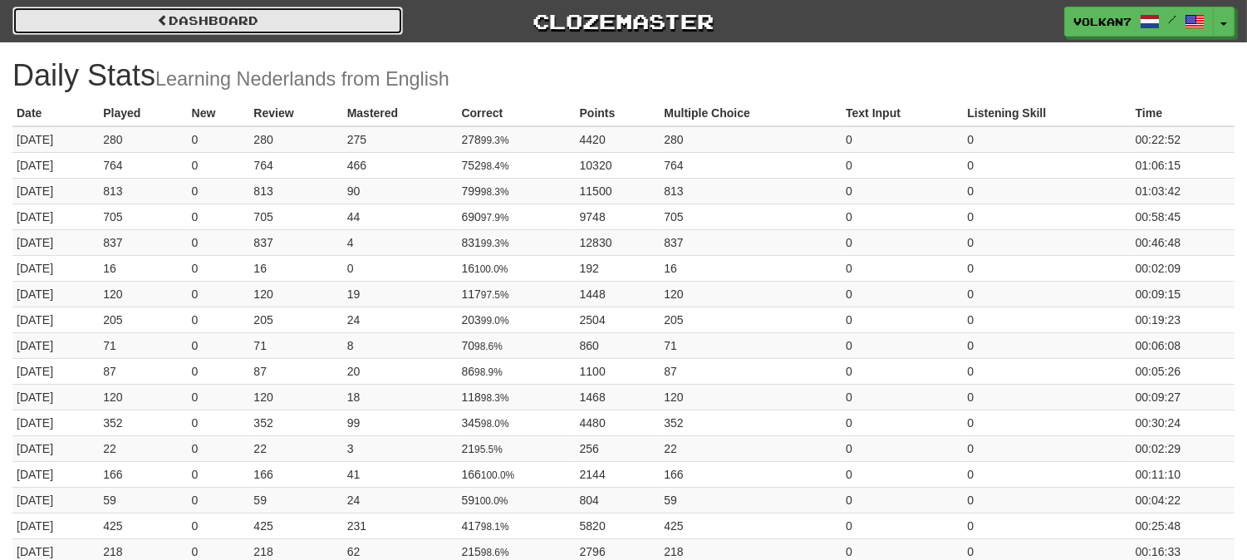
click at [179, 20] on link "Dashboard" at bounding box center [207, 21] width 390 height 28
